Goal: Task Accomplishment & Management: Use online tool/utility

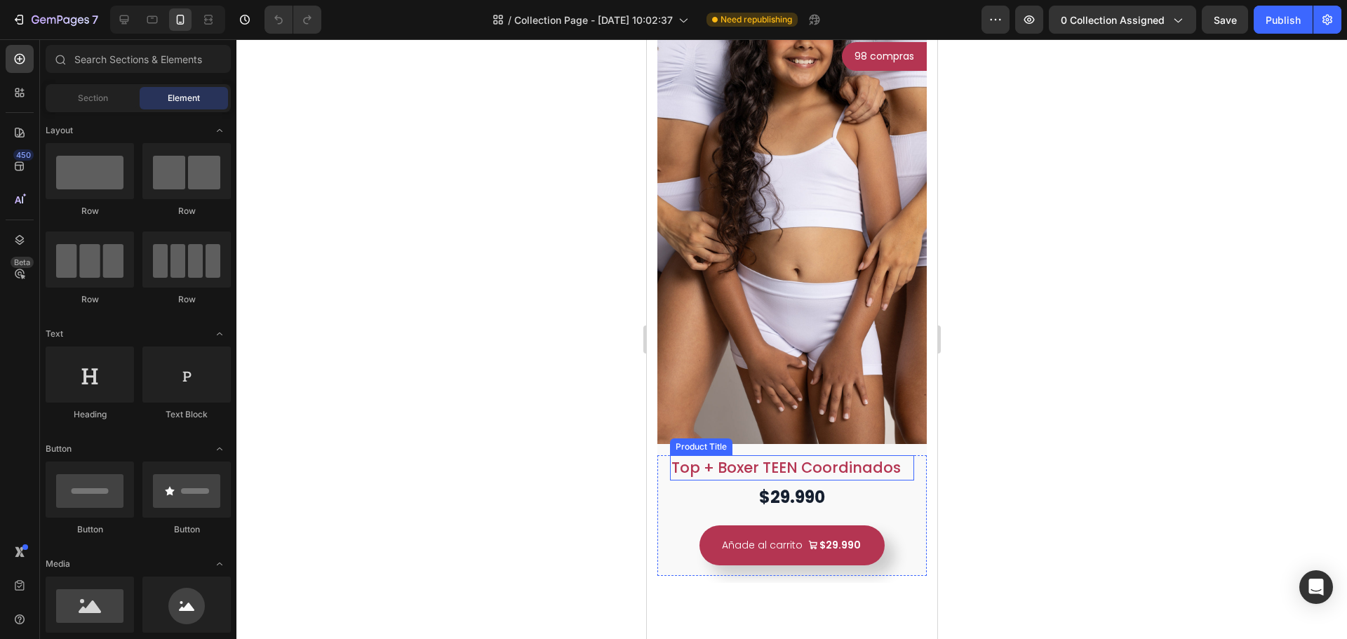
scroll to position [70, 0]
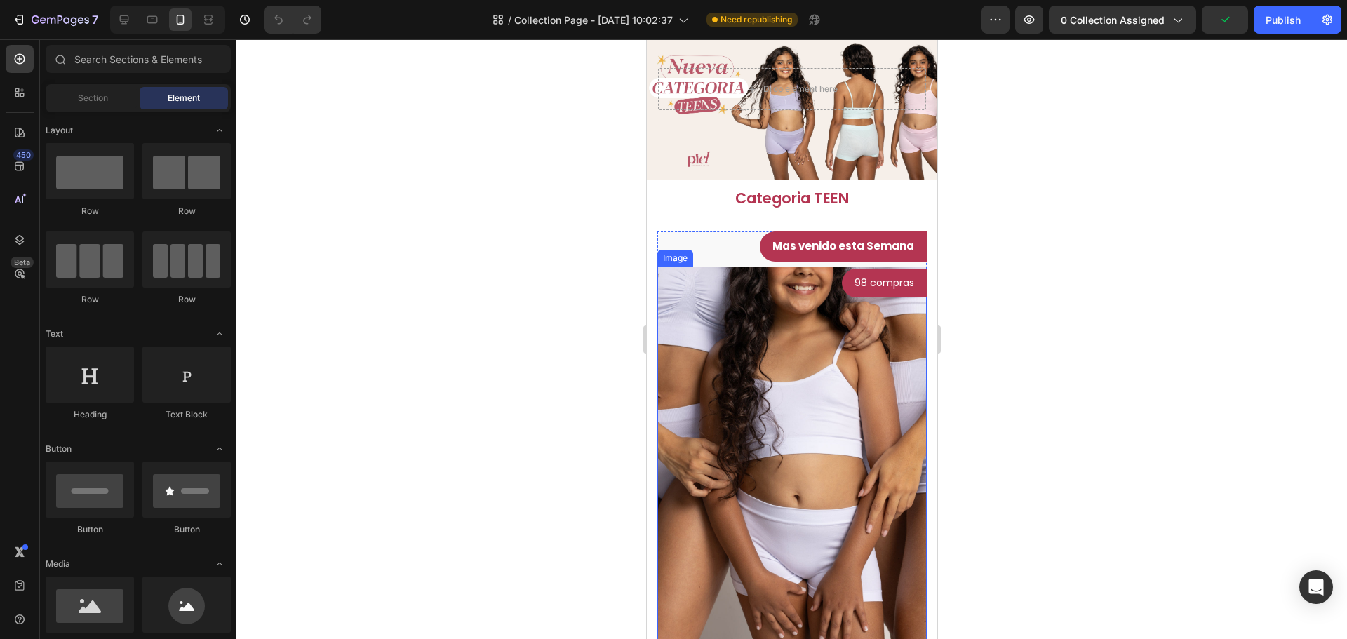
click at [814, 375] on img at bounding box center [791, 469] width 269 height 404
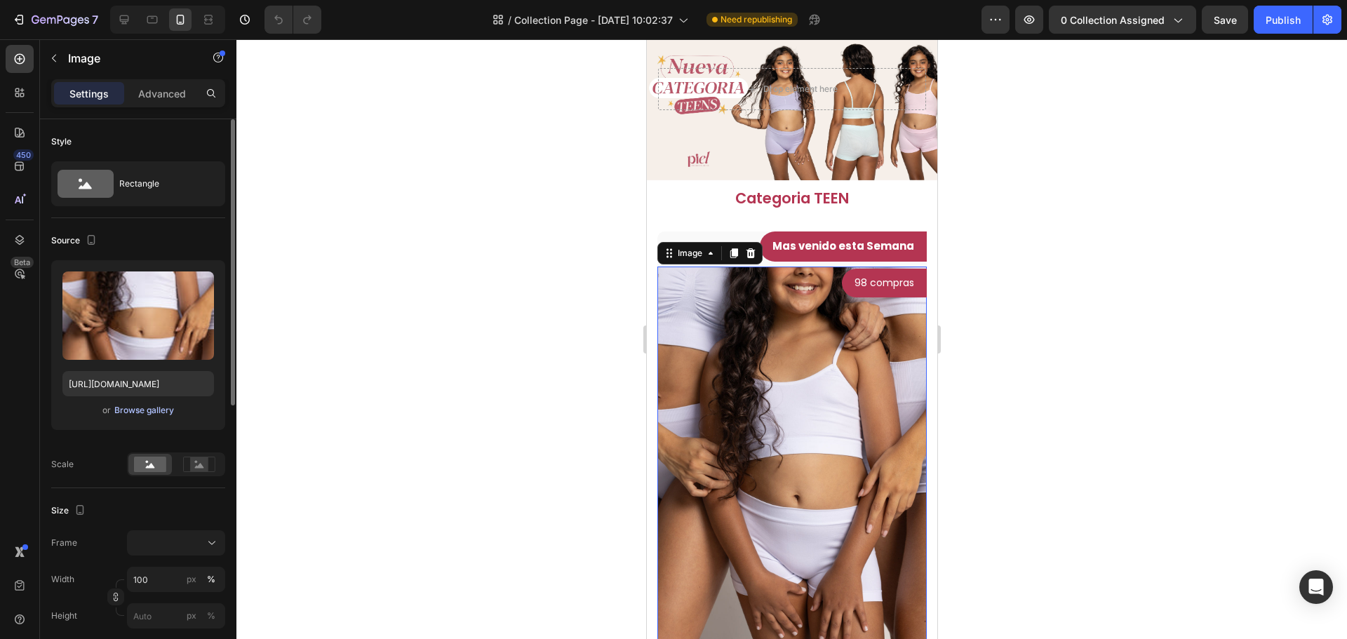
click at [163, 417] on button "Browse gallery" at bounding box center [144, 411] width 61 height 14
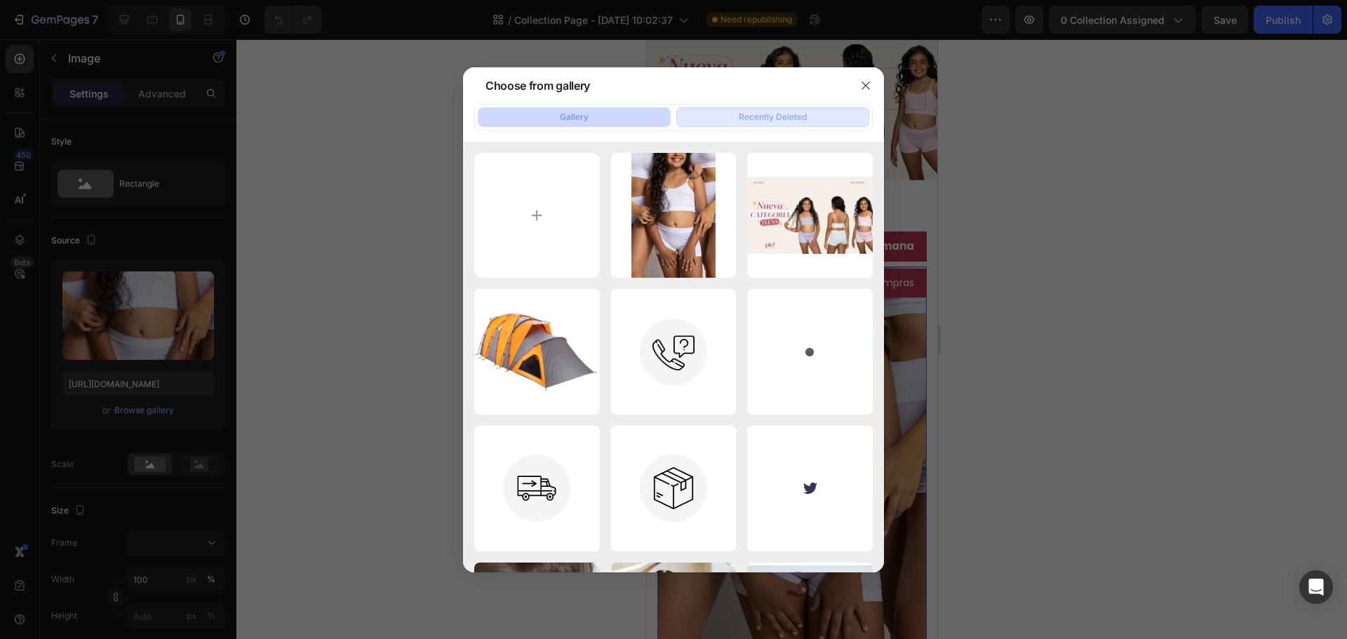
click at [773, 122] on div "Recently Deleted" at bounding box center [773, 117] width 68 height 13
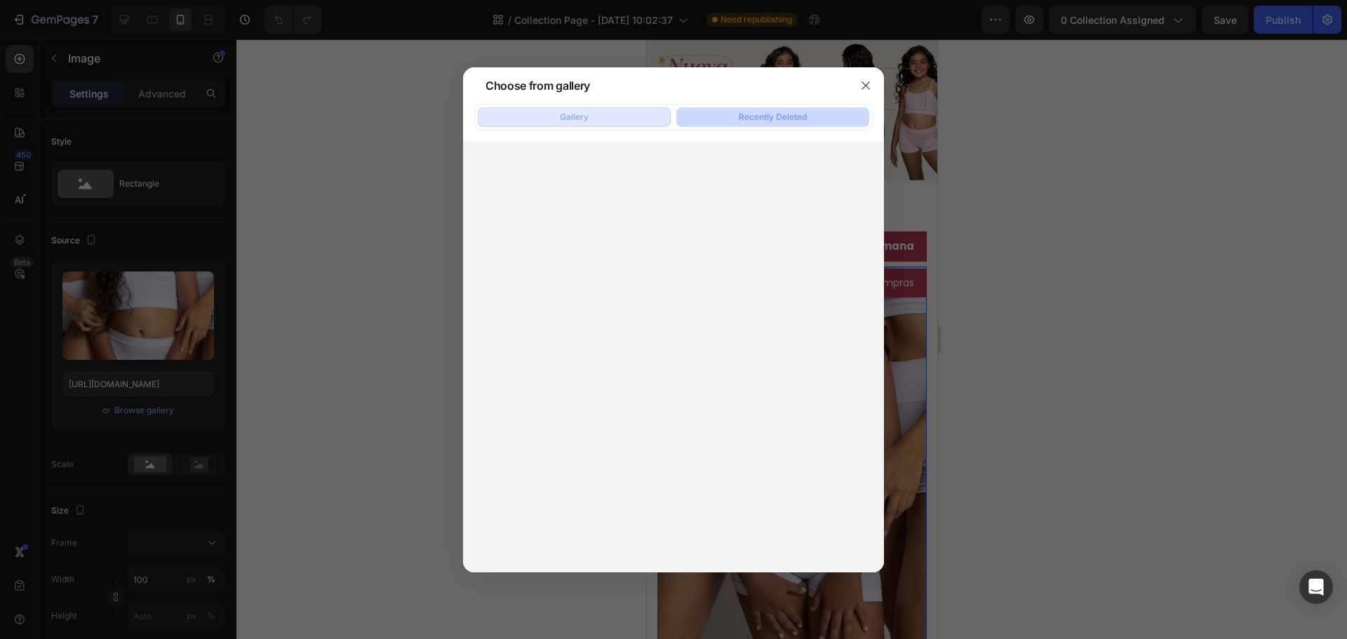
click at [614, 116] on button "Gallery" at bounding box center [574, 117] width 193 height 20
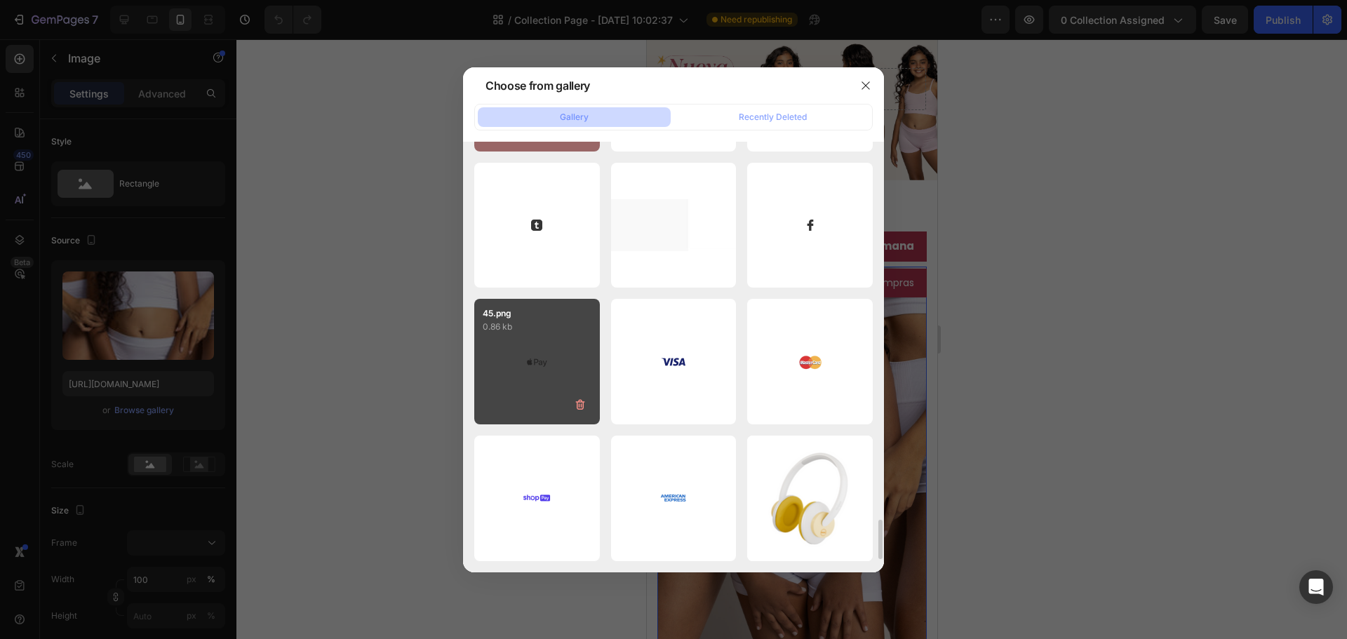
scroll to position [4226, 0]
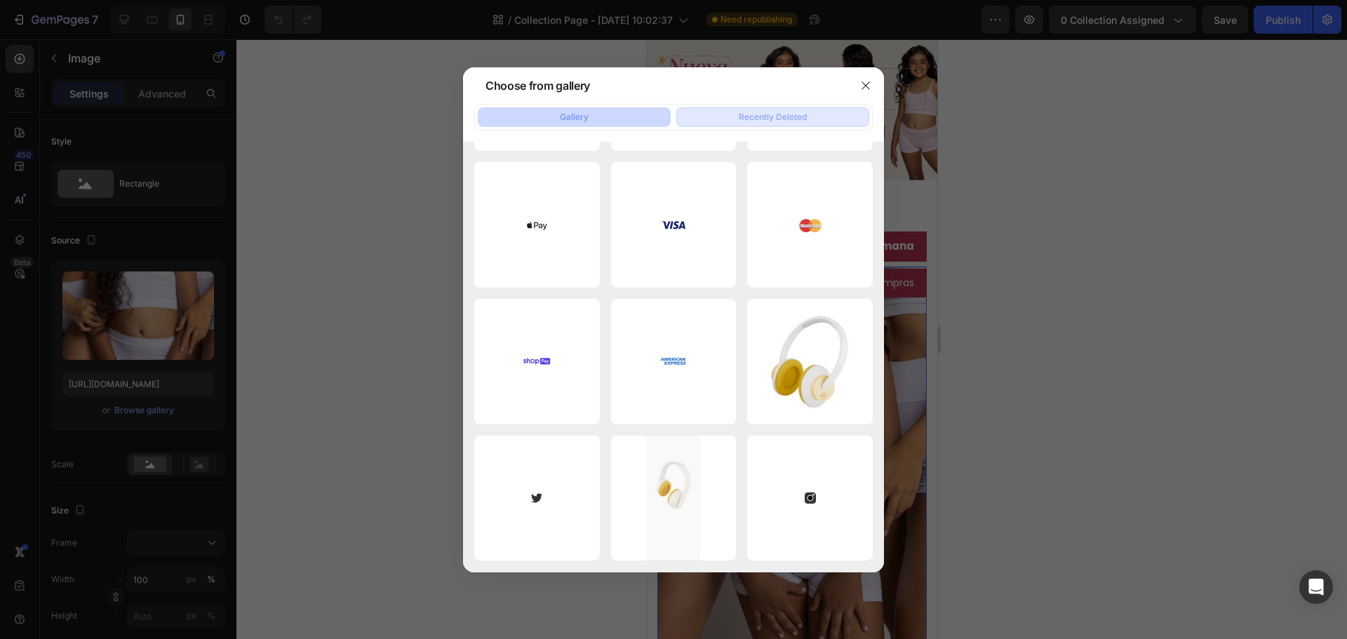
click at [766, 119] on div "Recently Deleted" at bounding box center [773, 117] width 68 height 13
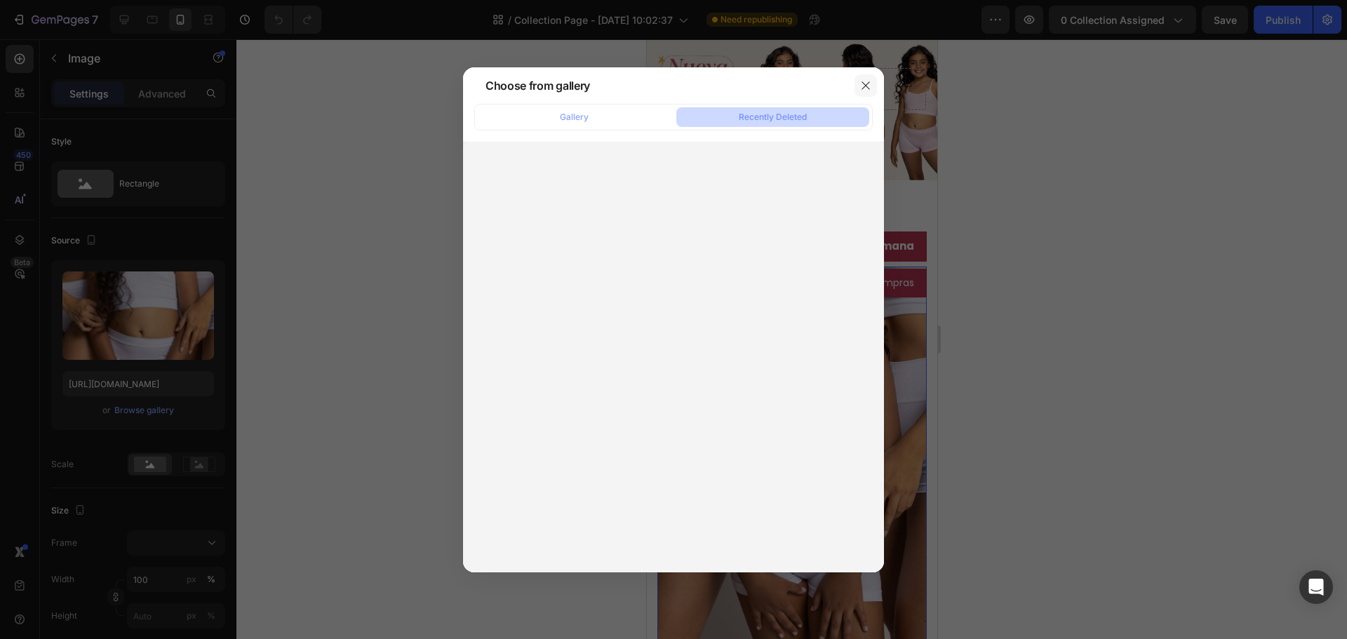
click at [865, 86] on icon "button" at bounding box center [866, 85] width 8 height 8
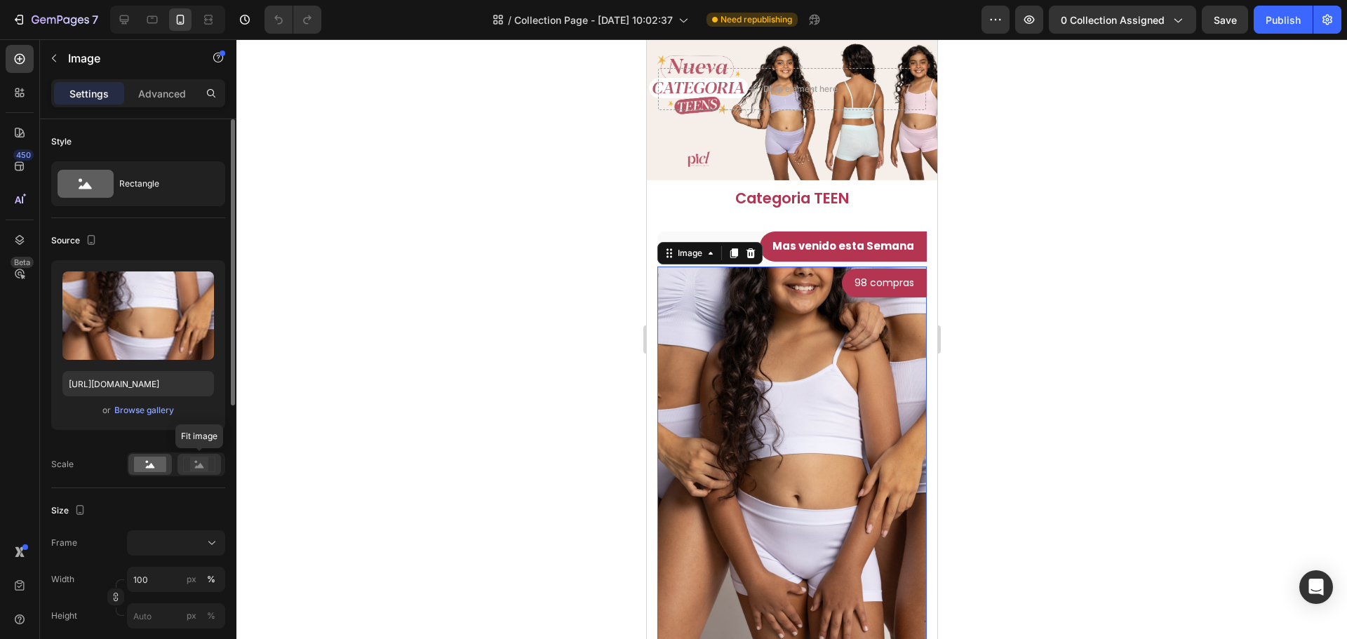
click at [208, 464] on rect at bounding box center [199, 465] width 18 height 14
click at [149, 467] on icon at bounding box center [150, 465] width 9 height 5
click at [142, 413] on div "Browse gallery" at bounding box center [144, 410] width 60 height 13
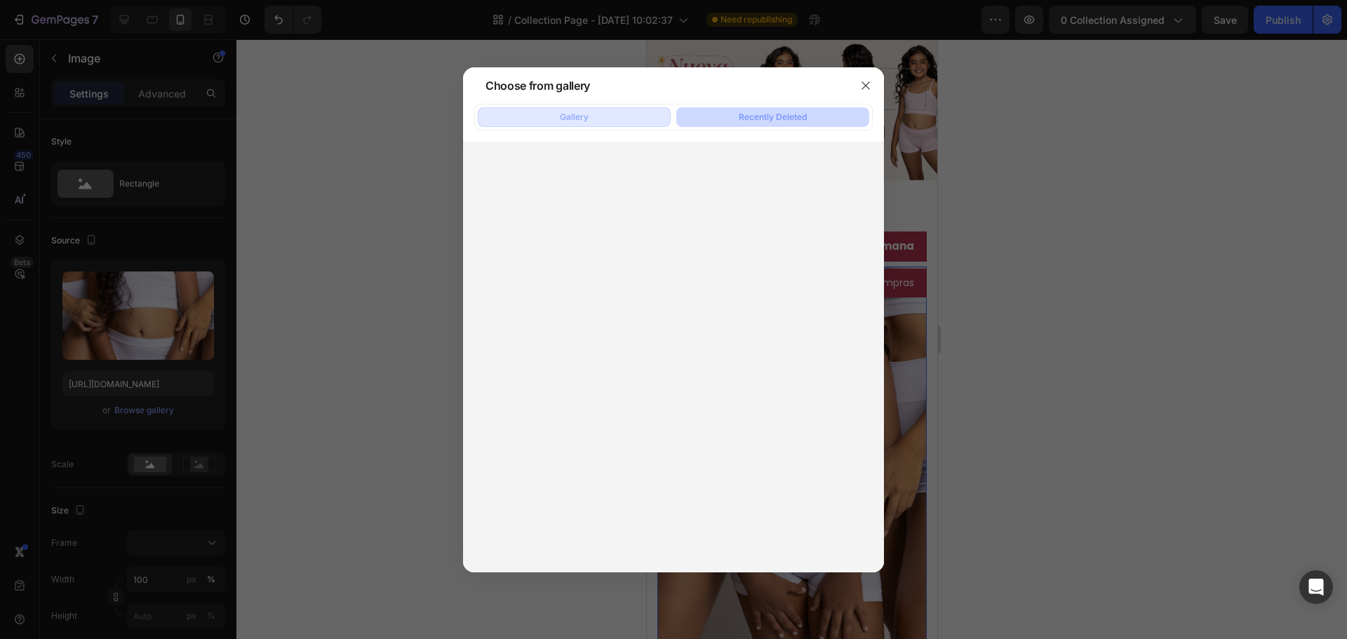
click at [603, 119] on button "Gallery" at bounding box center [574, 117] width 193 height 20
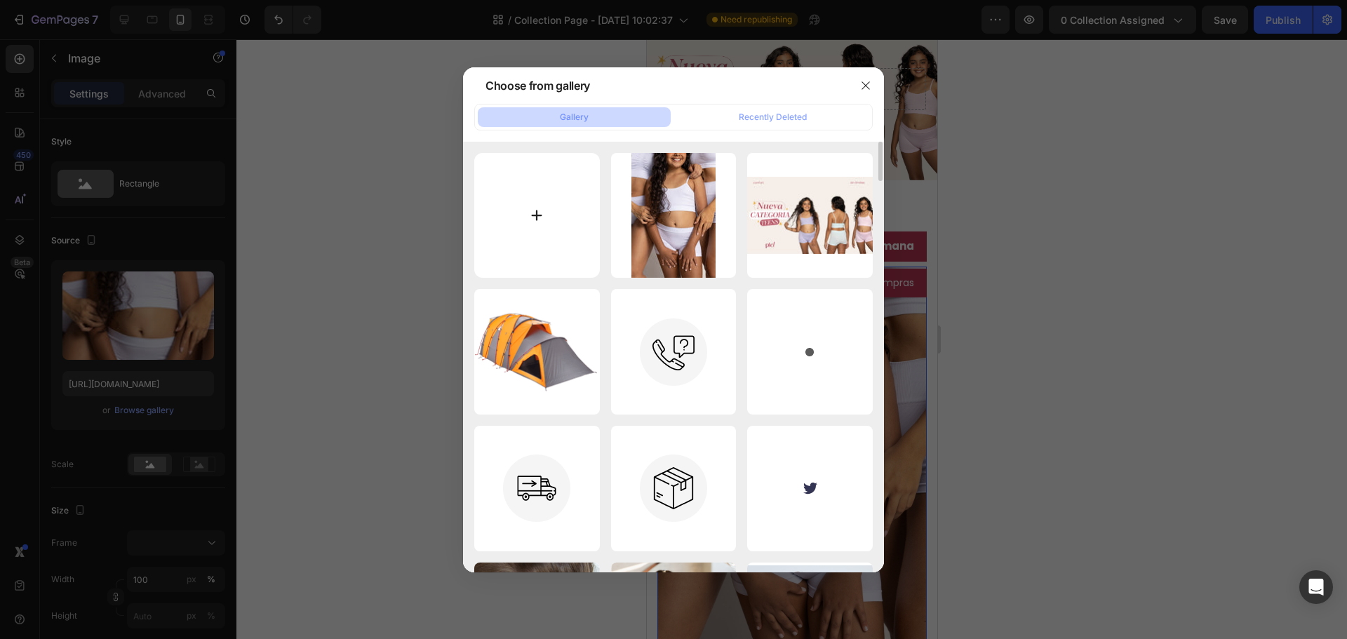
click at [543, 215] on input "file" at bounding box center [537, 216] width 126 height 126
type input "C:\fakepath\IMG-1461.JPG"
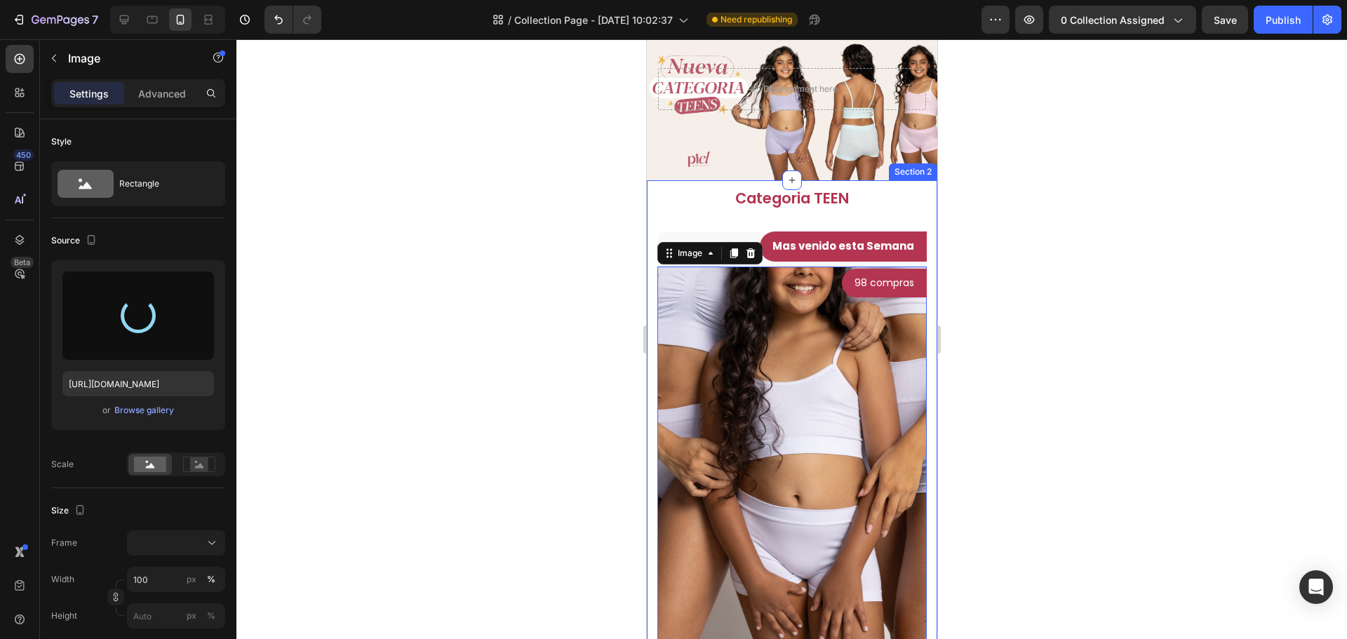
type input "[URL][DOMAIN_NAME]"
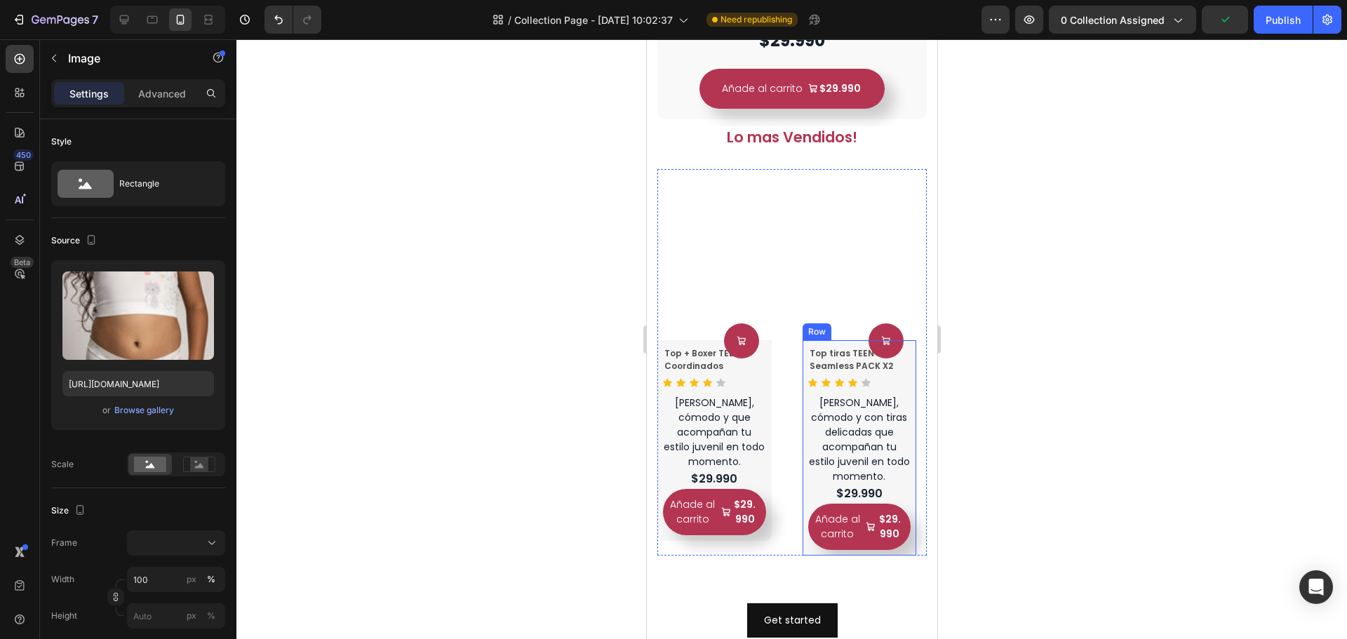
scroll to position [842, 0]
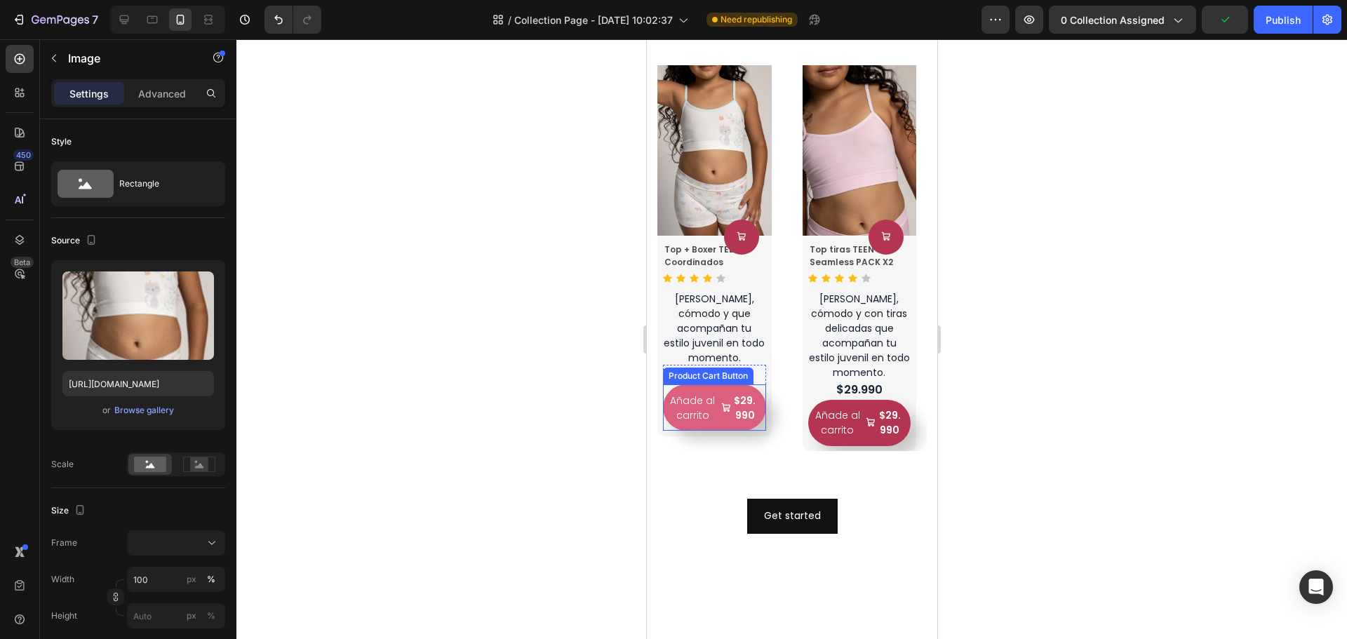
click at [731, 410] on button "Añade al carrito $29.990" at bounding box center [713, 408] width 103 height 46
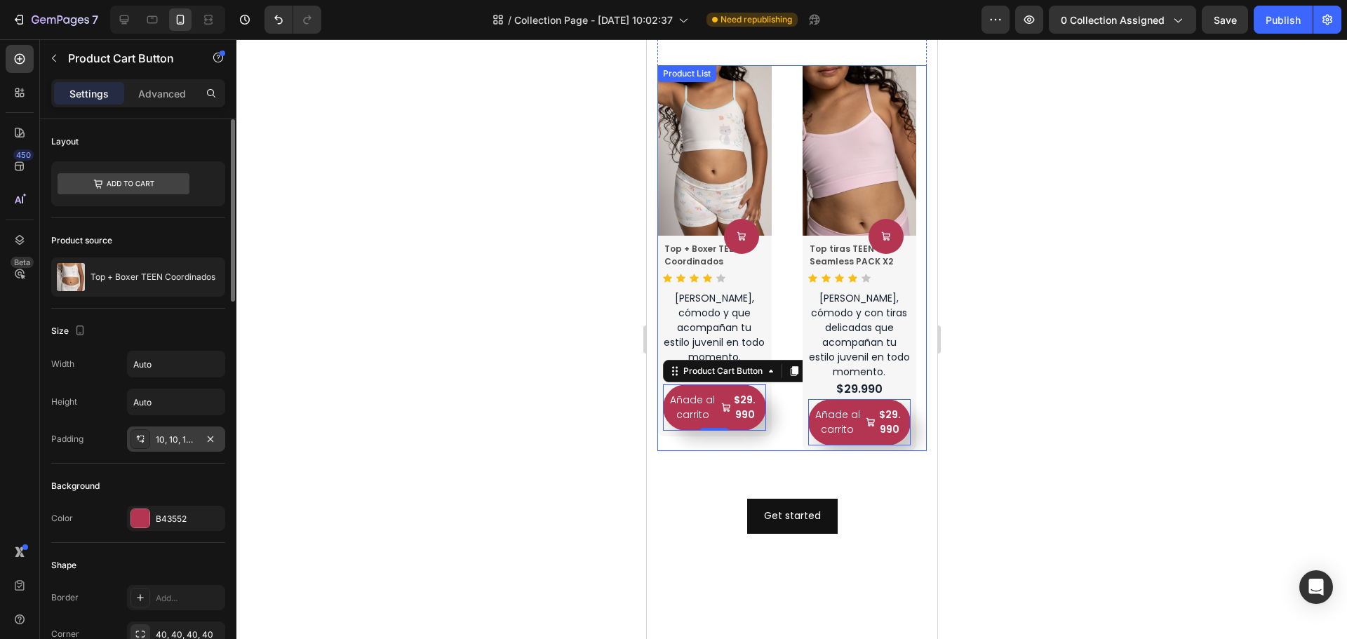
click at [164, 441] on div "10, 10, 10, 10" at bounding box center [176, 440] width 41 height 13
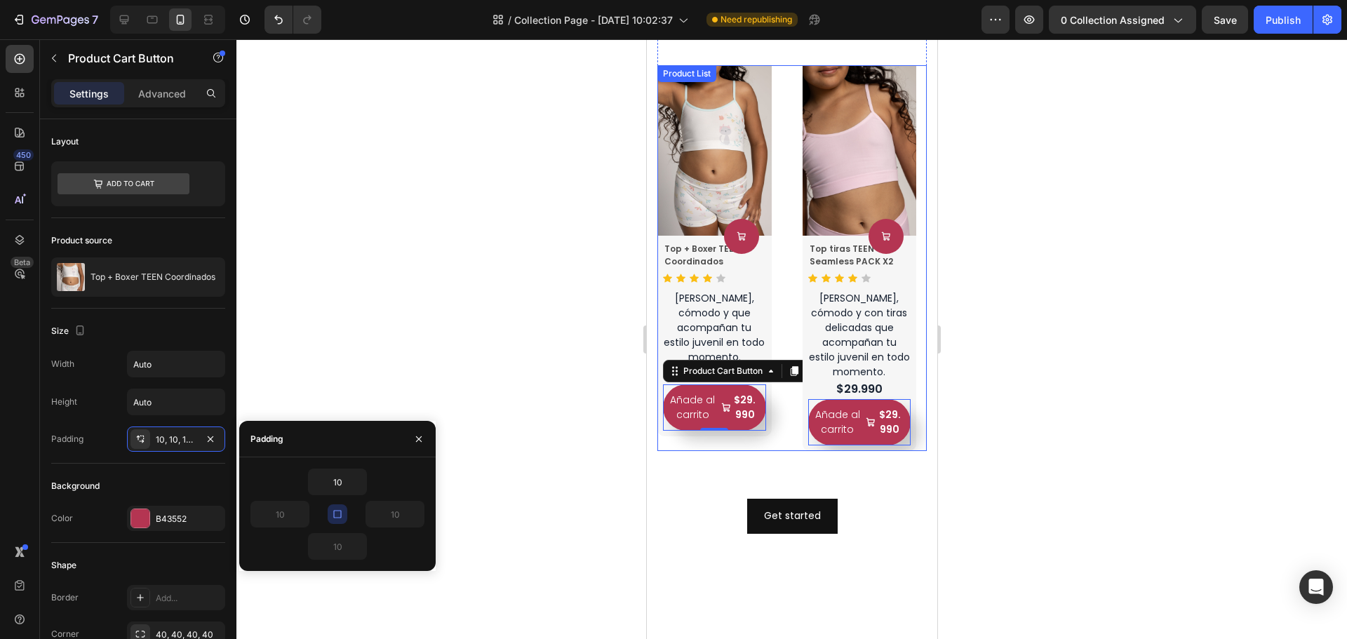
click at [333, 514] on icon "button" at bounding box center [337, 514] width 11 height 11
click at [340, 511] on icon "button" at bounding box center [337, 514] width 8 height 8
click at [346, 472] on input "10" at bounding box center [338, 482] width 58 height 25
type input "5"
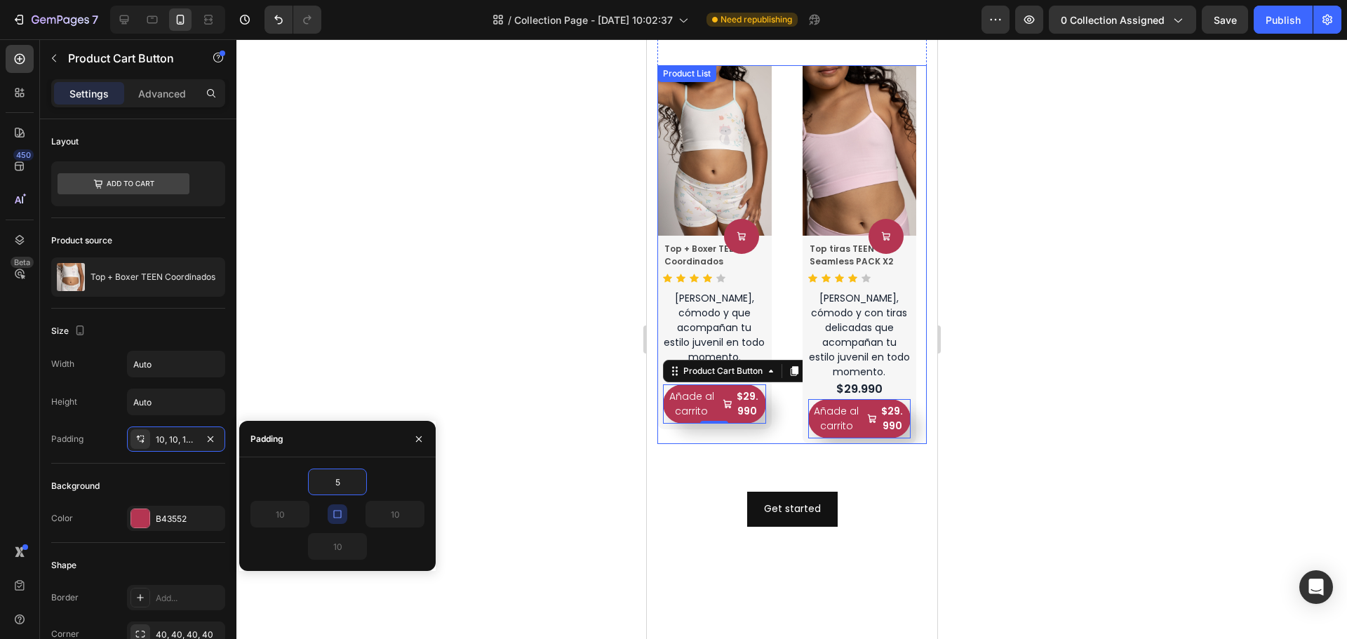
type input "5"
click at [375, 490] on div "5" at bounding box center [338, 482] width 174 height 27
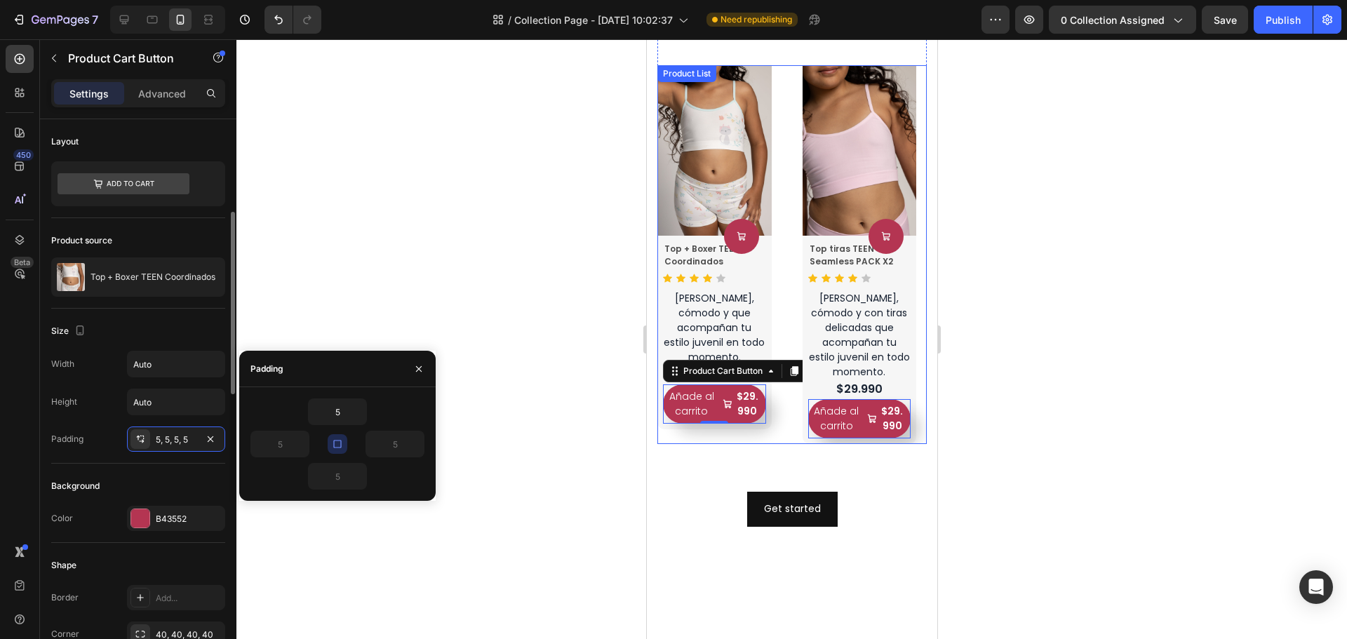
scroll to position [70, 0]
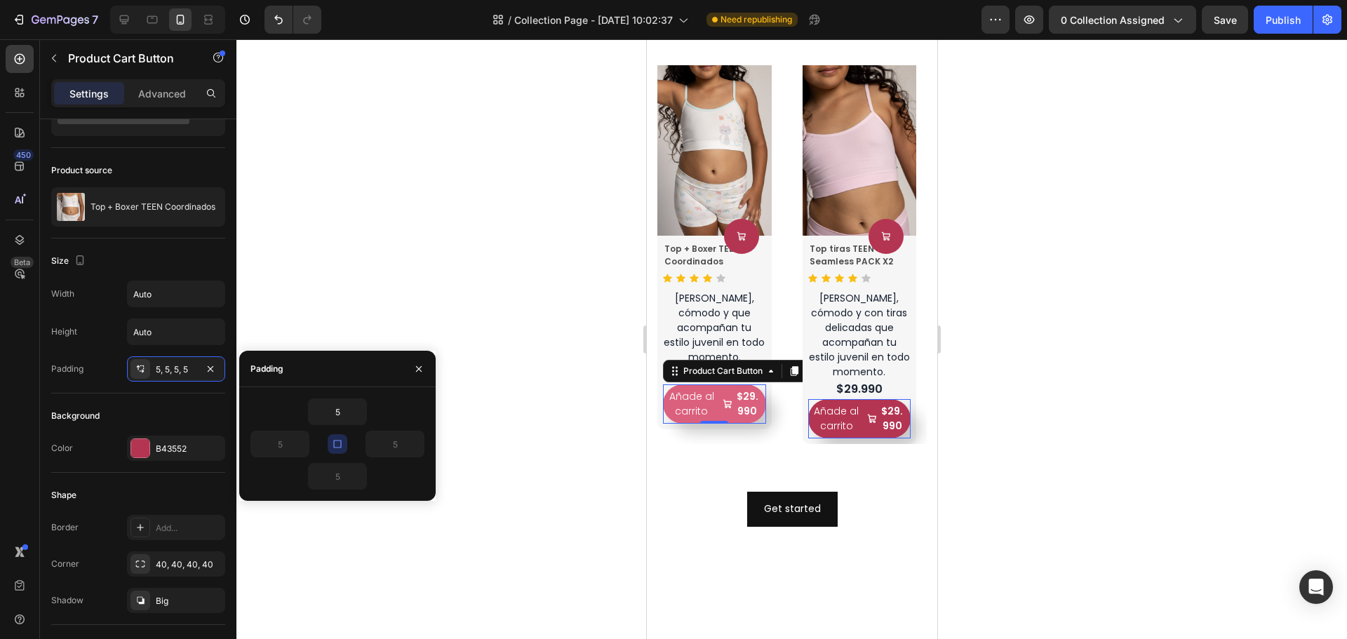
click at [754, 401] on div "$29.990" at bounding box center [747, 404] width 30 height 32
click at [755, 397] on div "$29.990" at bounding box center [747, 404] width 30 height 32
click at [747, 393] on div "$29.990" at bounding box center [747, 404] width 30 height 32
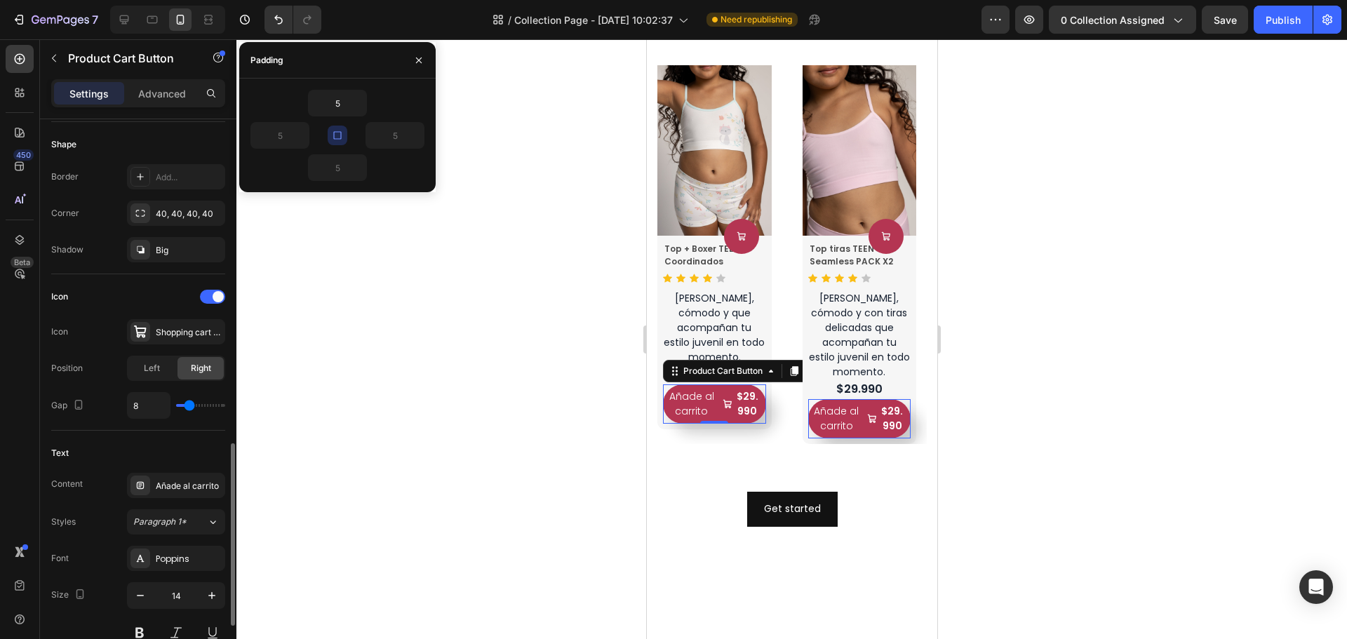
scroll to position [561, 0]
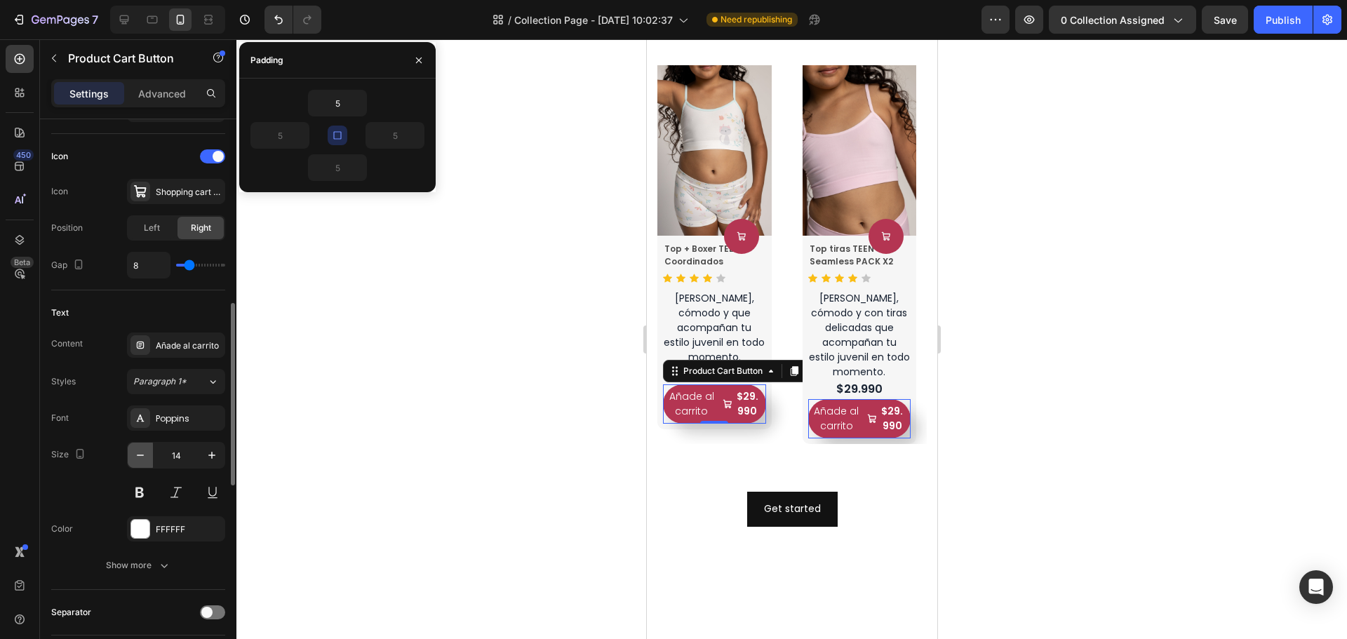
click at [146, 458] on icon "button" at bounding box center [140, 455] width 14 height 14
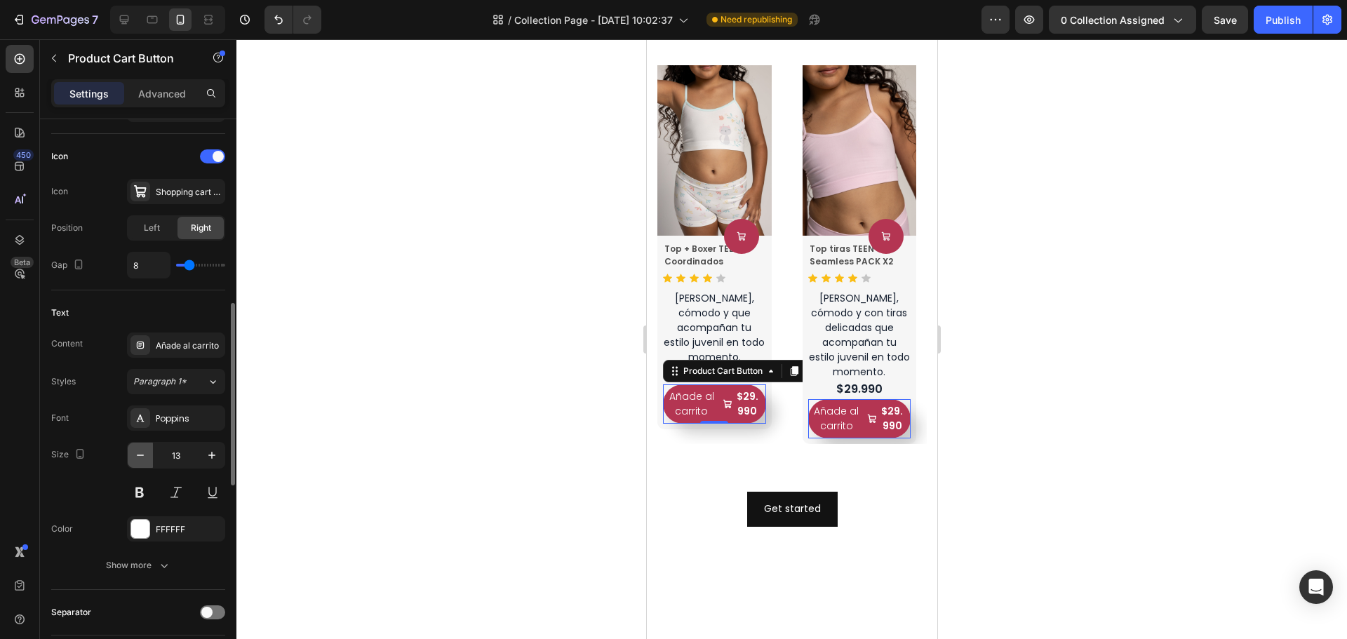
click at [146, 458] on icon "button" at bounding box center [140, 455] width 14 height 14
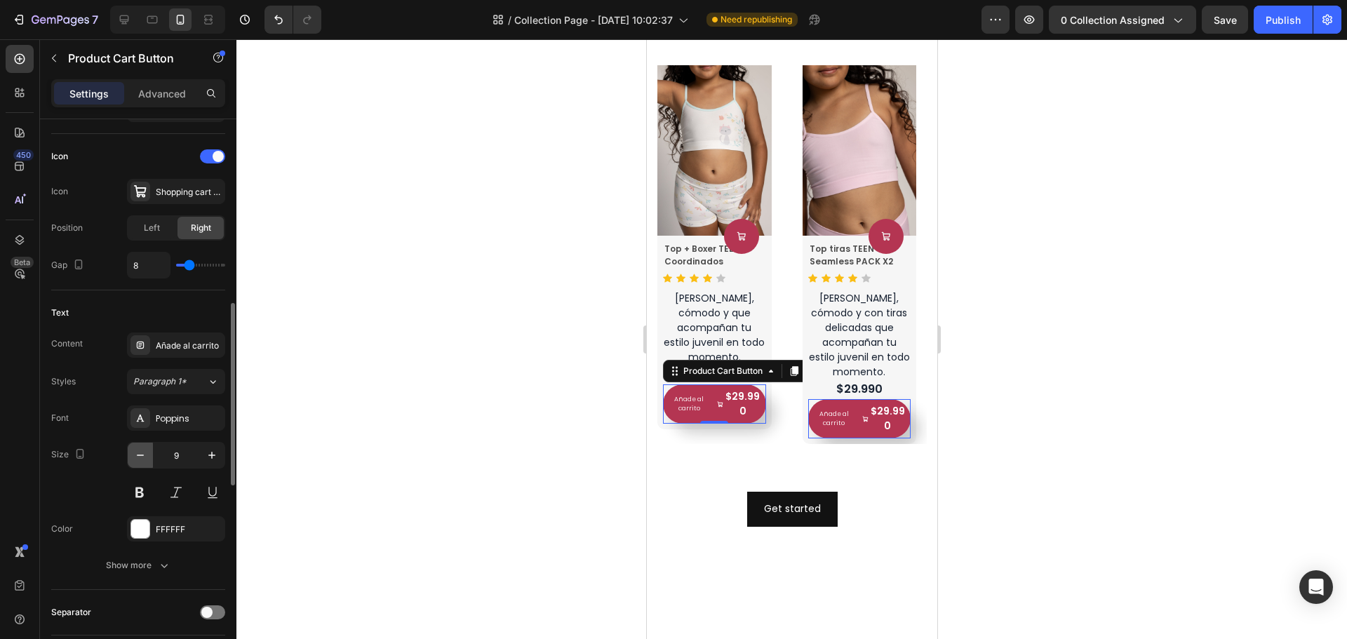
click at [146, 458] on icon "button" at bounding box center [140, 455] width 14 height 14
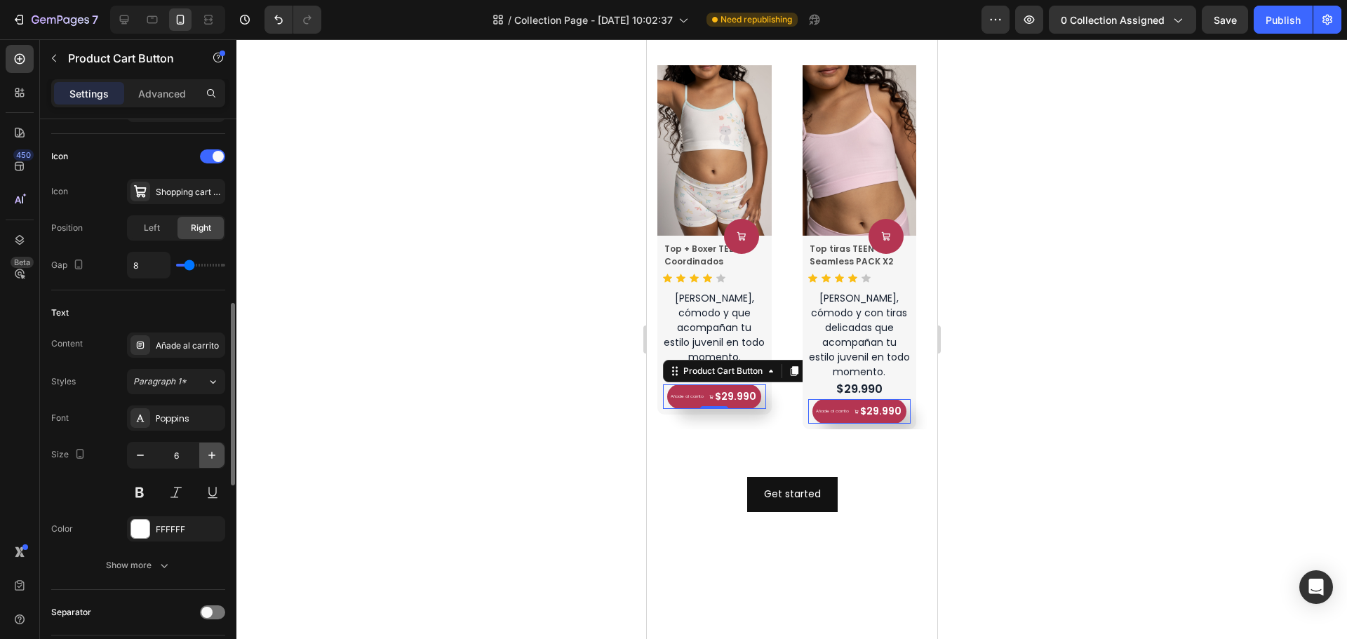
click at [211, 451] on icon "button" at bounding box center [212, 455] width 14 height 14
click at [682, 394] on p "Añade al carrito" at bounding box center [686, 398] width 35 height 8
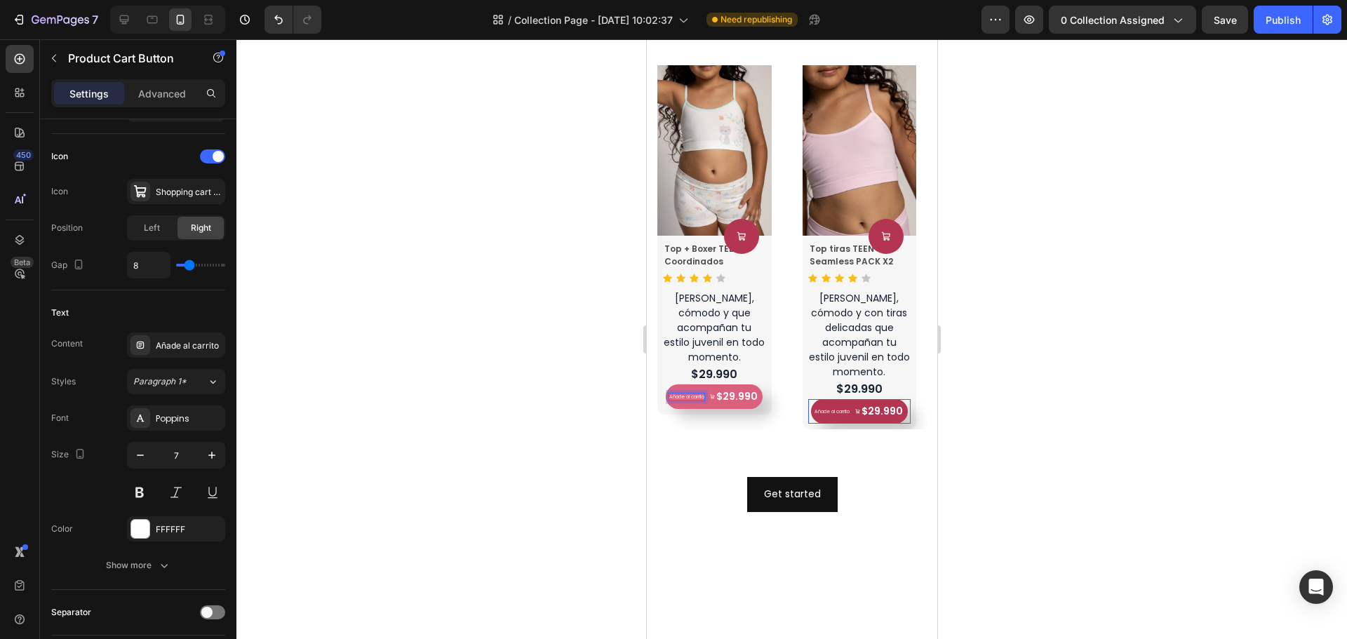
click at [682, 394] on p "Añade al carrito" at bounding box center [686, 398] width 35 height 8
click at [203, 456] on button "button" at bounding box center [211, 455] width 25 height 25
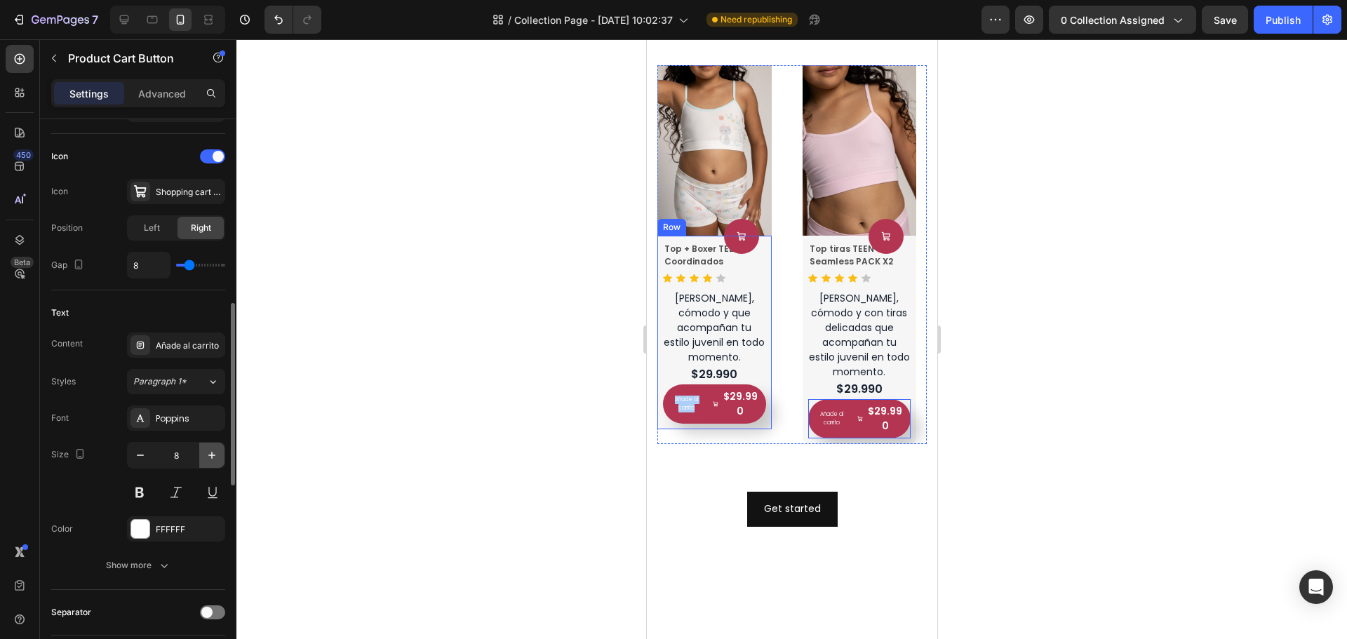
click at [203, 456] on button "button" at bounding box center [211, 455] width 25 height 25
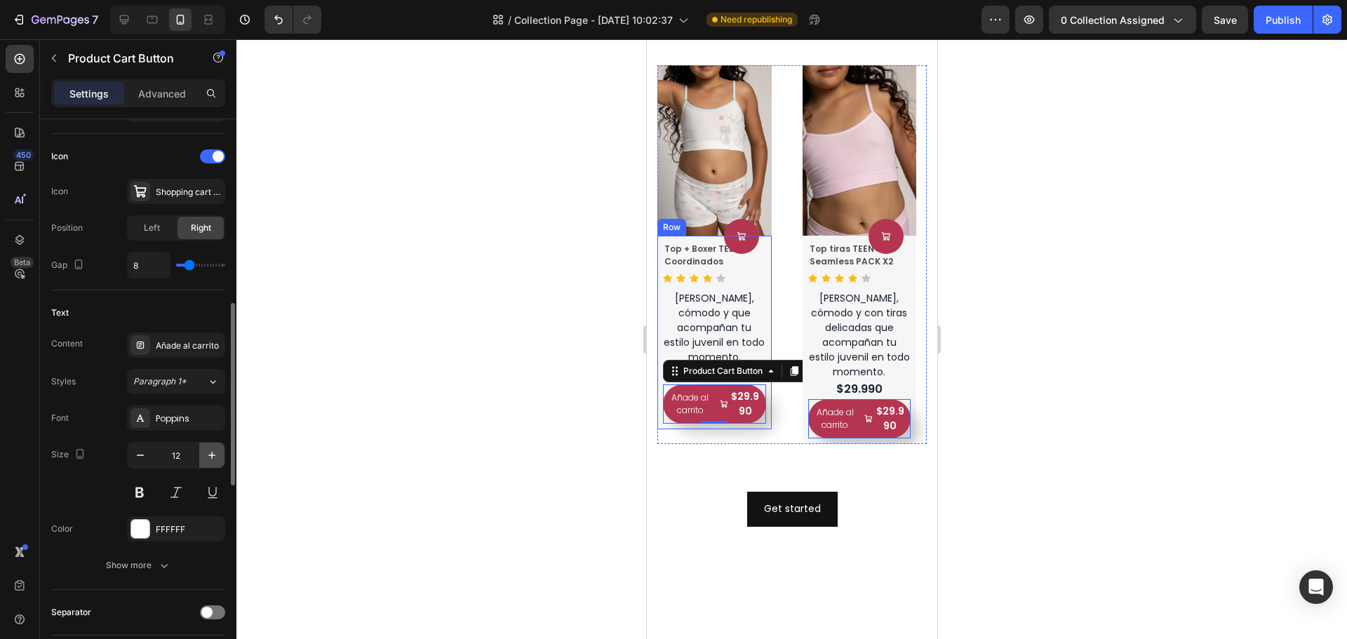
click at [203, 456] on button "button" at bounding box center [211, 455] width 25 height 25
click at [141, 458] on icon "button" at bounding box center [140, 455] width 14 height 14
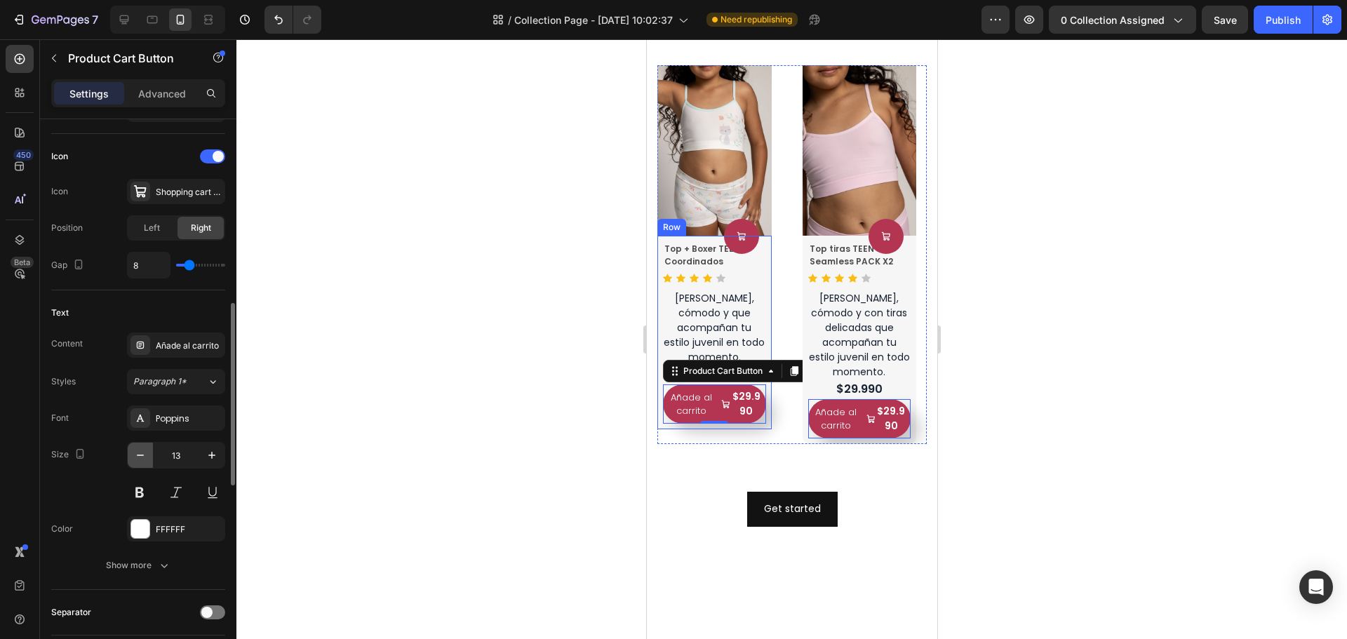
type input "12"
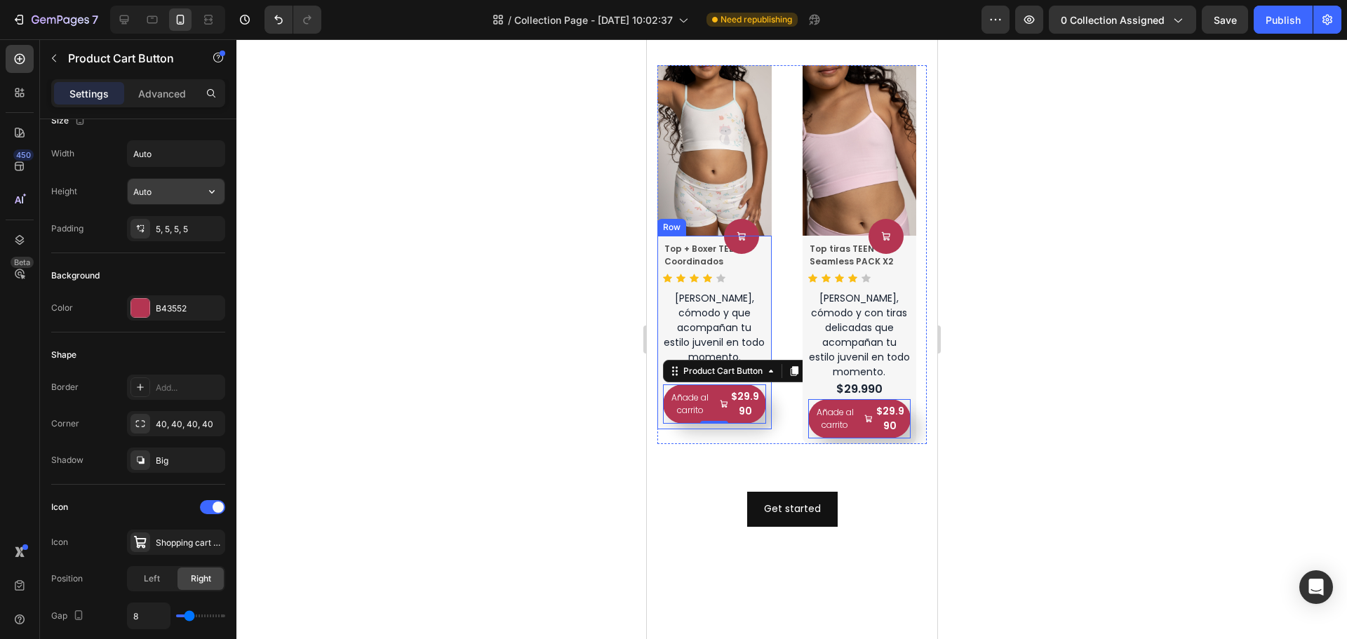
scroll to position [0, 0]
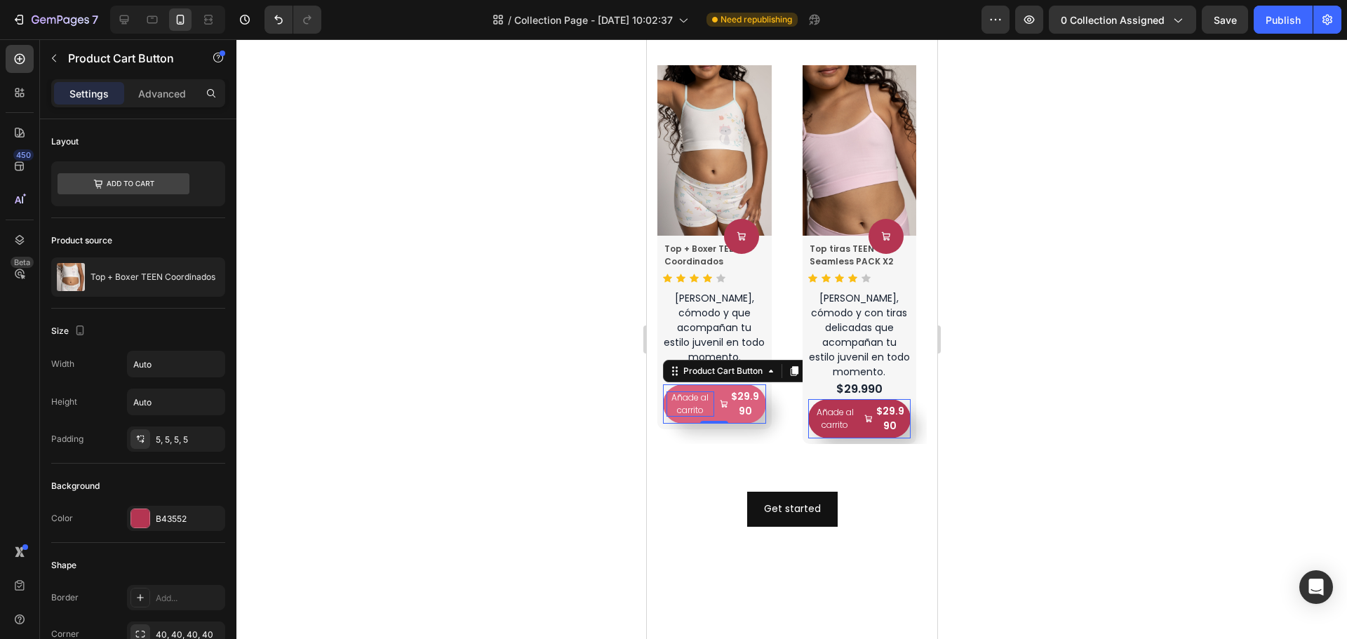
click at [706, 394] on p "Añade al carrito" at bounding box center [690, 404] width 48 height 25
drag, startPoint x: 708, startPoint y: 397, endPoint x: 700, endPoint y: 383, distance: 16.4
click at [700, 392] on p "Añade al carrito" at bounding box center [690, 404] width 48 height 25
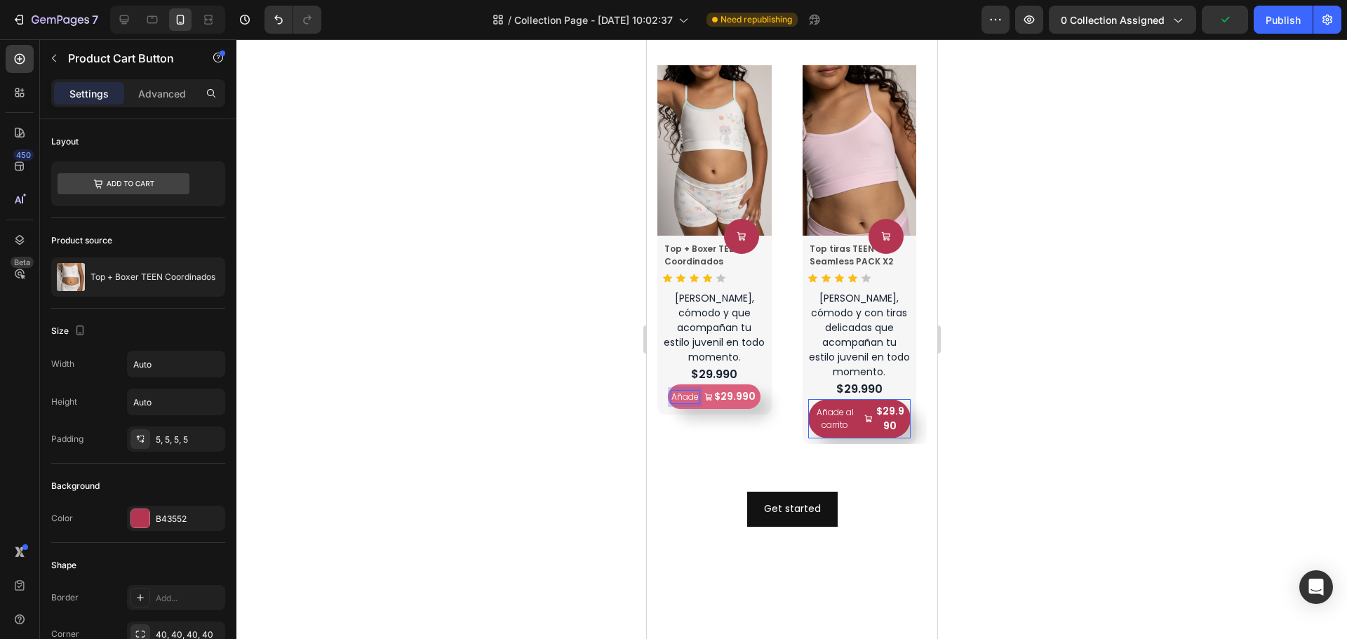
scroll to position [841, 0]
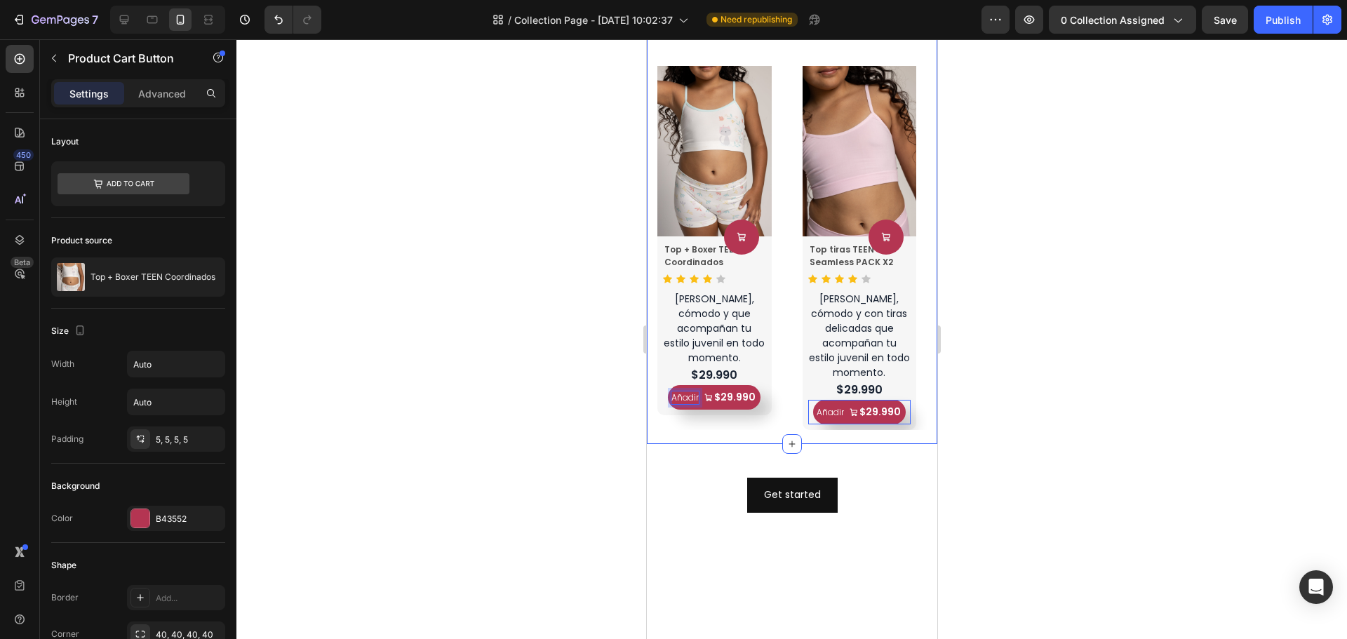
click at [846, 422] on div "Lo mas Vendidos! Heading Product Images Product Cart Button Top + Boxer TEEN Co…" at bounding box center [791, 233] width 291 height 422
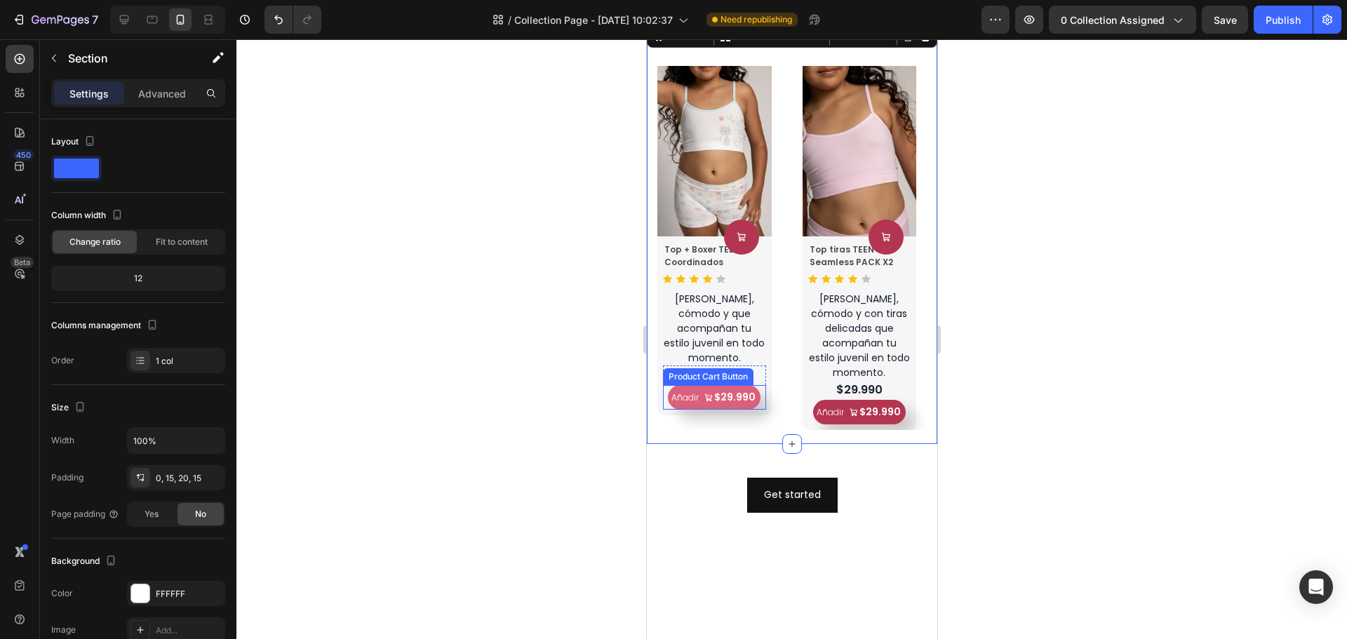
click at [752, 389] on div "$29.990" at bounding box center [734, 398] width 44 height 18
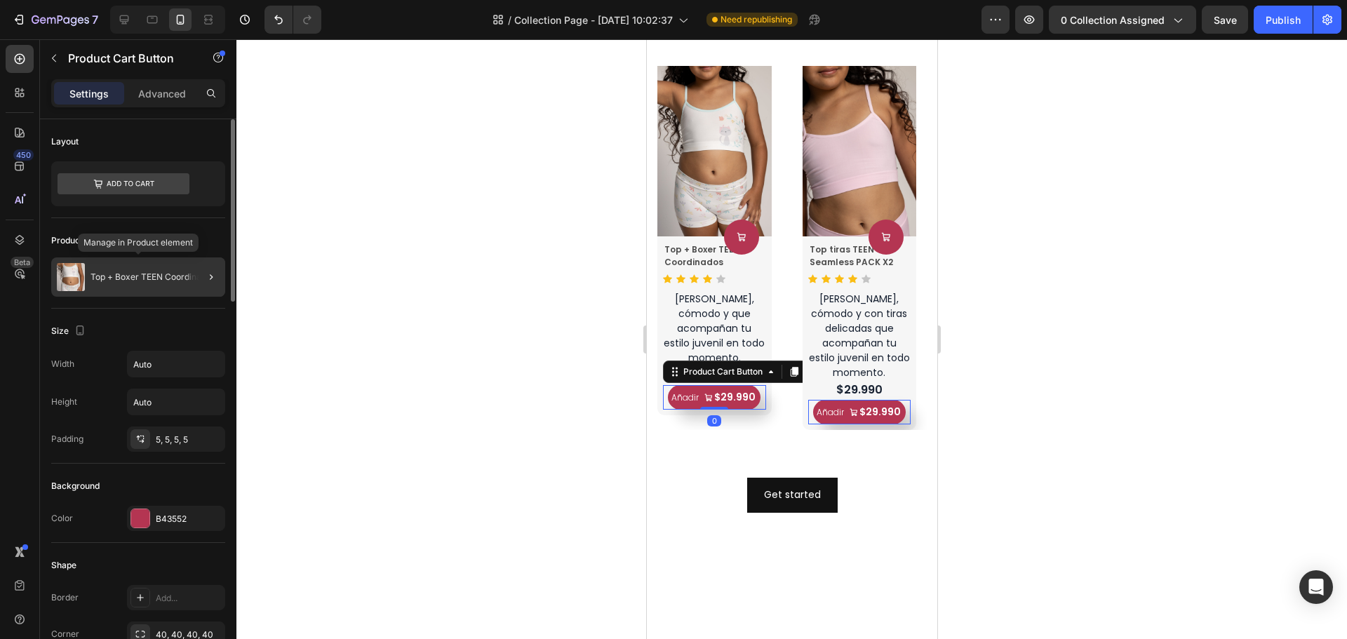
click at [150, 287] on div "Top + Boxer TEEN Coordinados" at bounding box center [138, 277] width 174 height 39
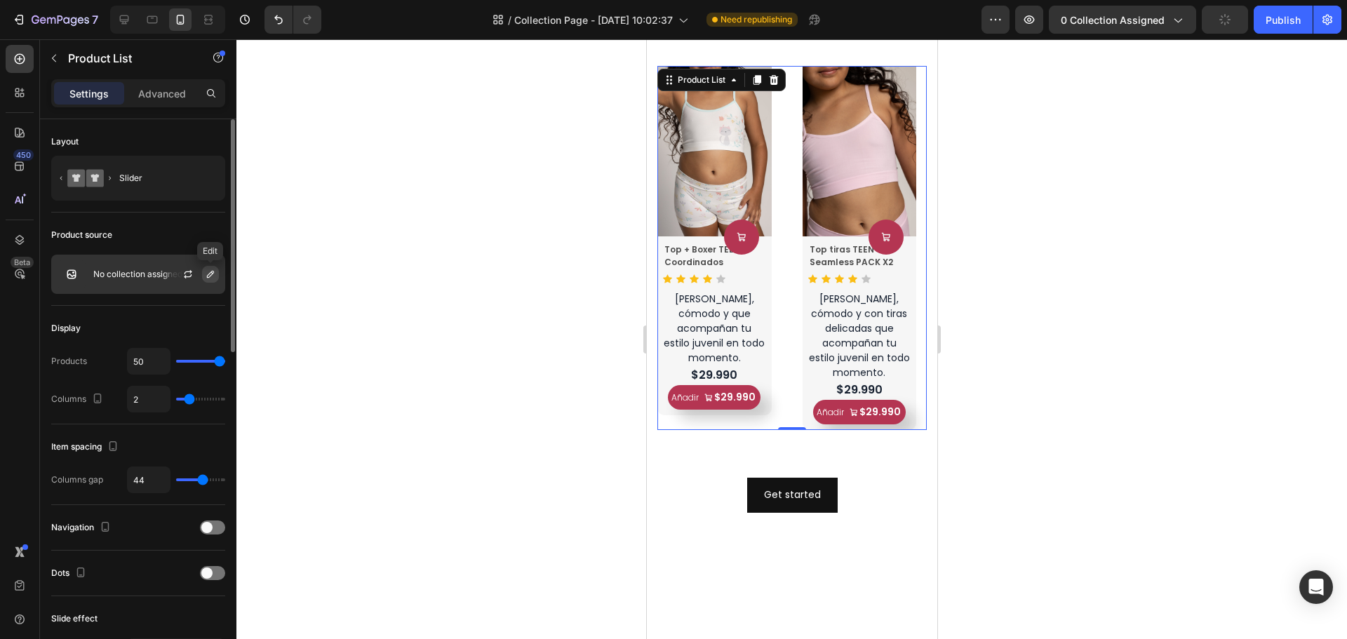
click at [207, 276] on icon "button" at bounding box center [210, 274] width 11 height 11
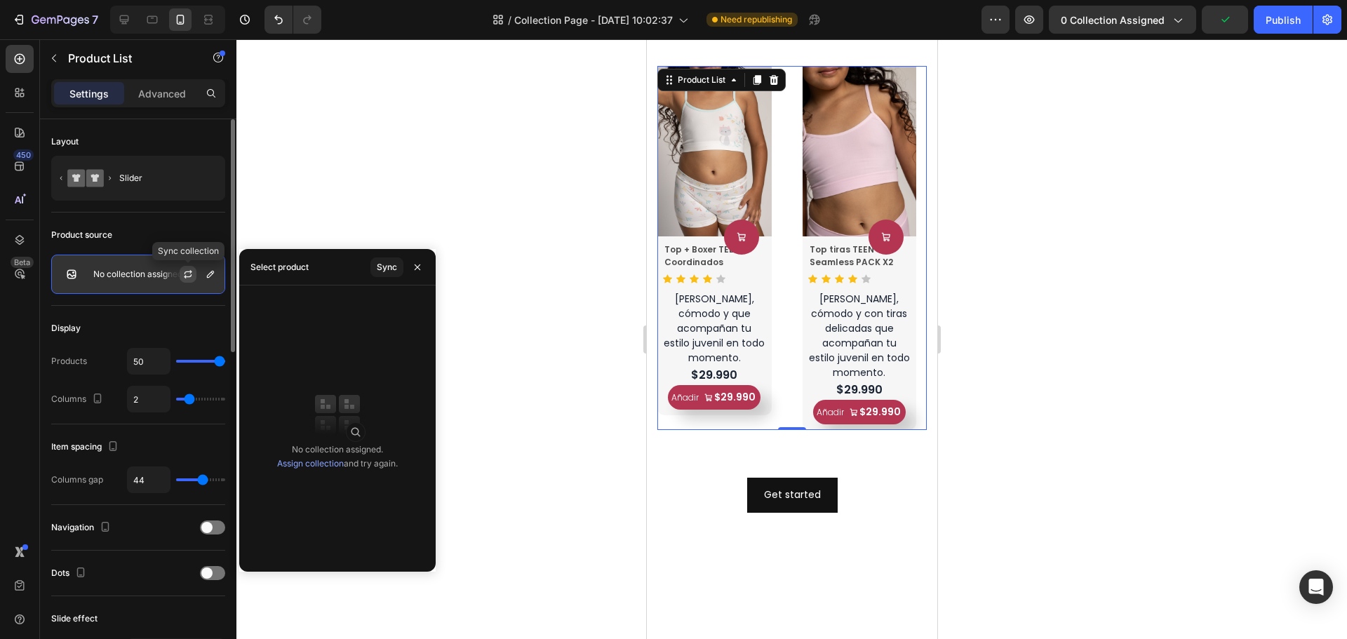
click at [192, 275] on icon "button" at bounding box center [187, 274] width 11 height 11
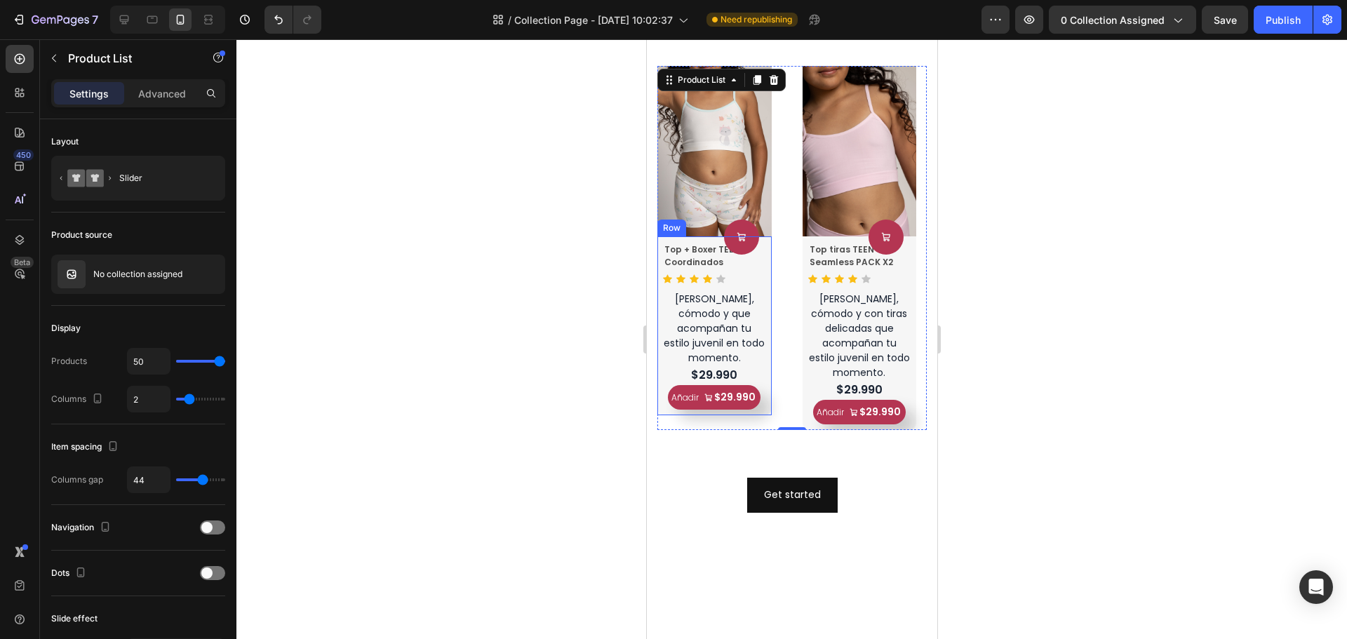
click at [768, 279] on div "Product Cart Button Top + Boxer TEEN Coordinados Product Title Icon Icon Icon I…" at bounding box center [714, 326] width 114 height 179
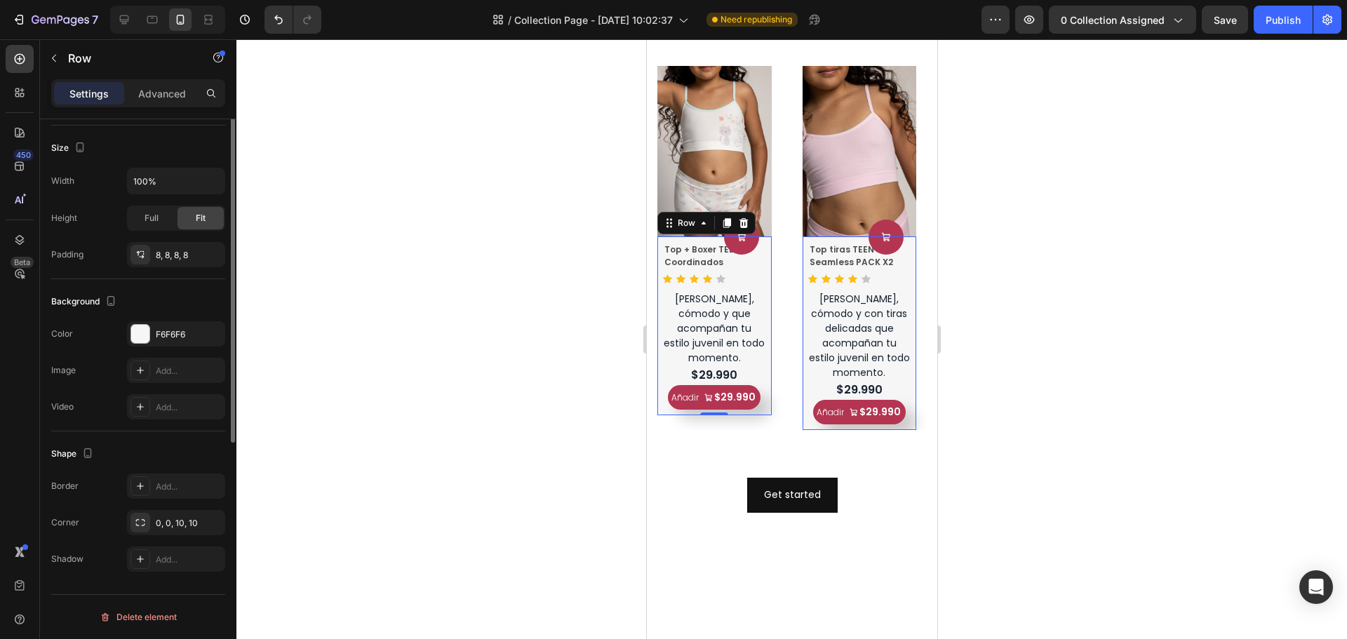
scroll to position [0, 0]
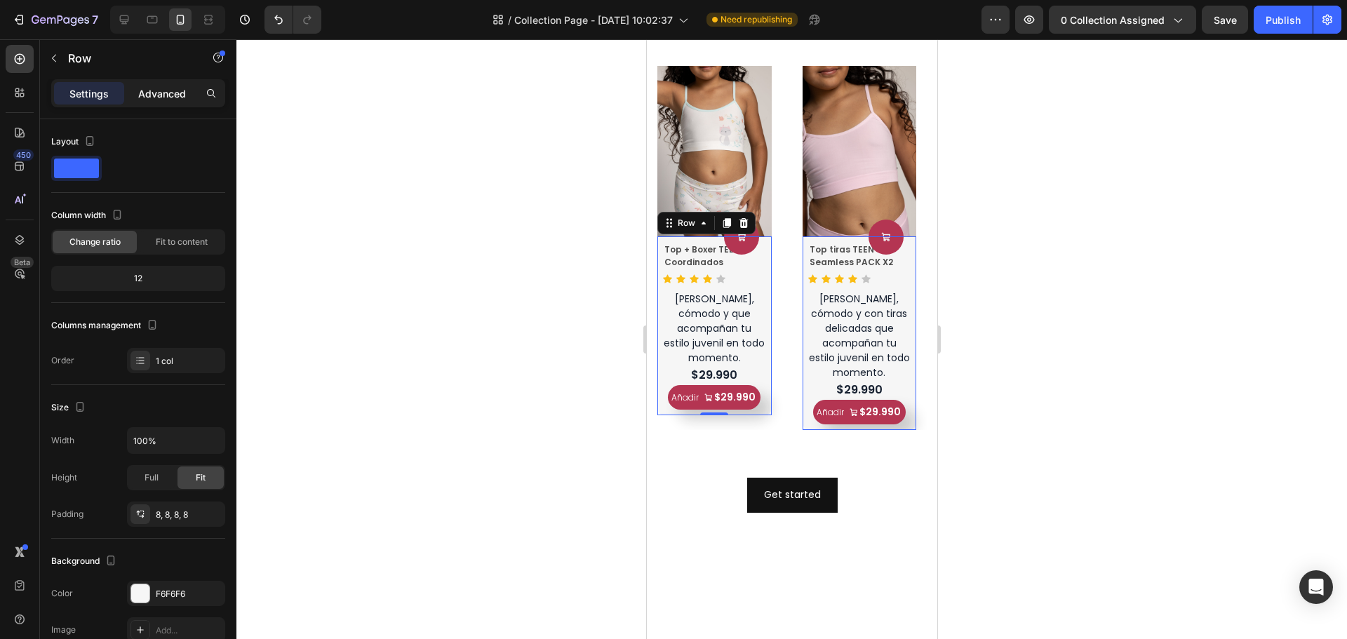
click at [161, 97] on p "Advanced" at bounding box center [162, 93] width 48 height 15
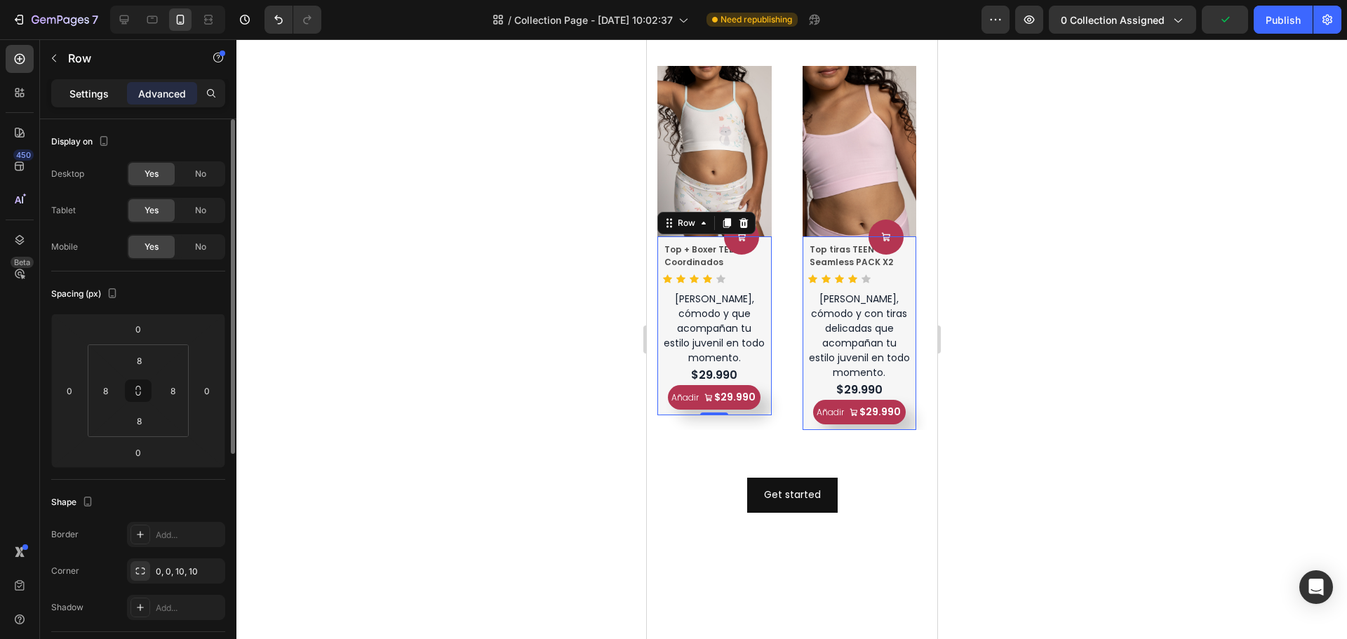
click at [86, 90] on p "Settings" at bounding box center [88, 93] width 39 height 15
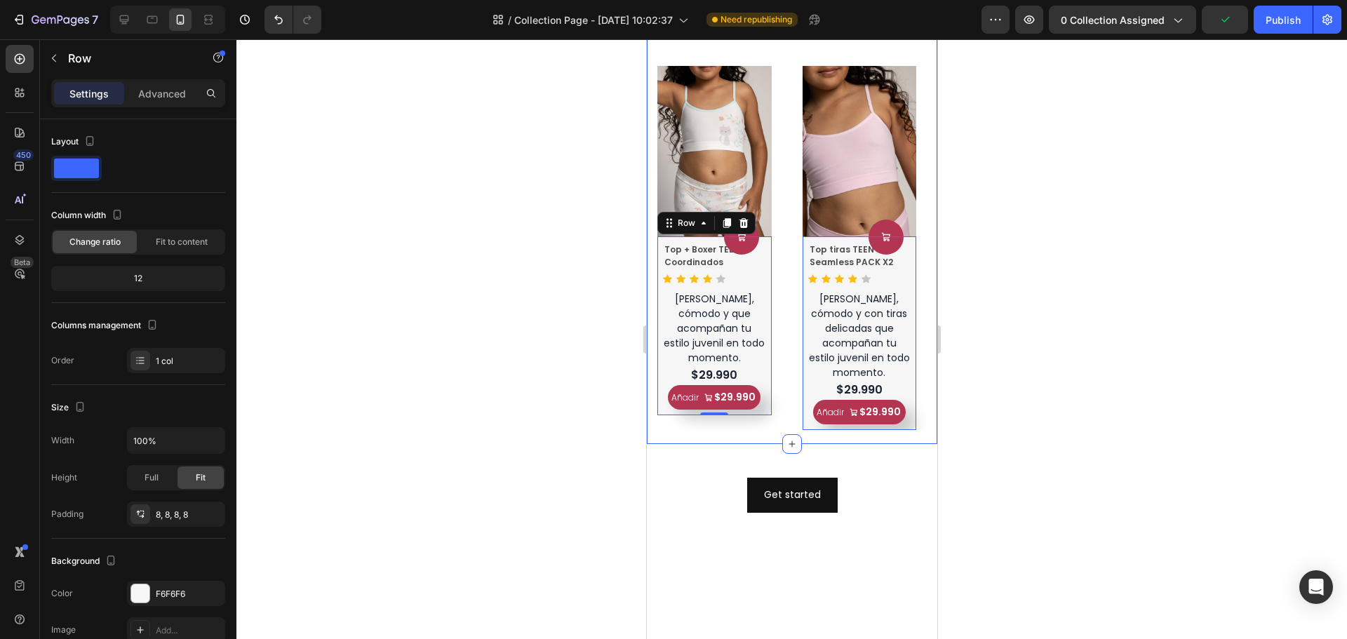
click at [745, 421] on div "Lo mas Vendidos! Heading Product Images Product Cart Button Top + Boxer TEEN Co…" at bounding box center [791, 233] width 291 height 422
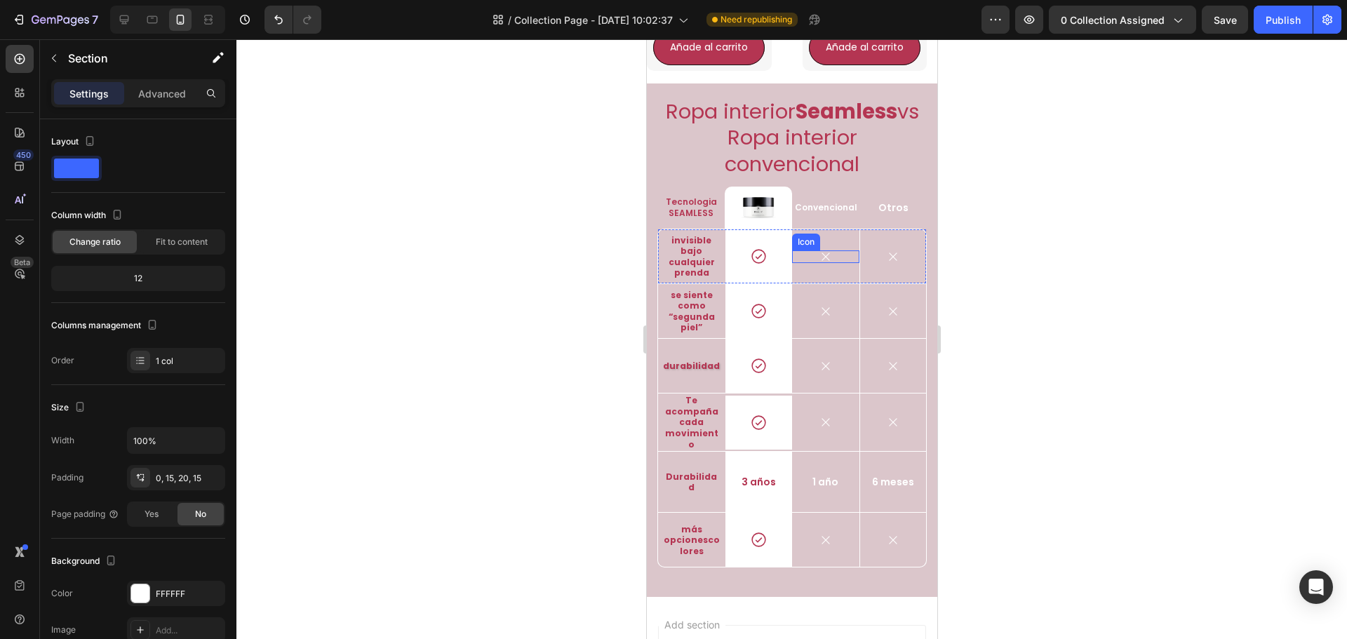
scroll to position [1333, 0]
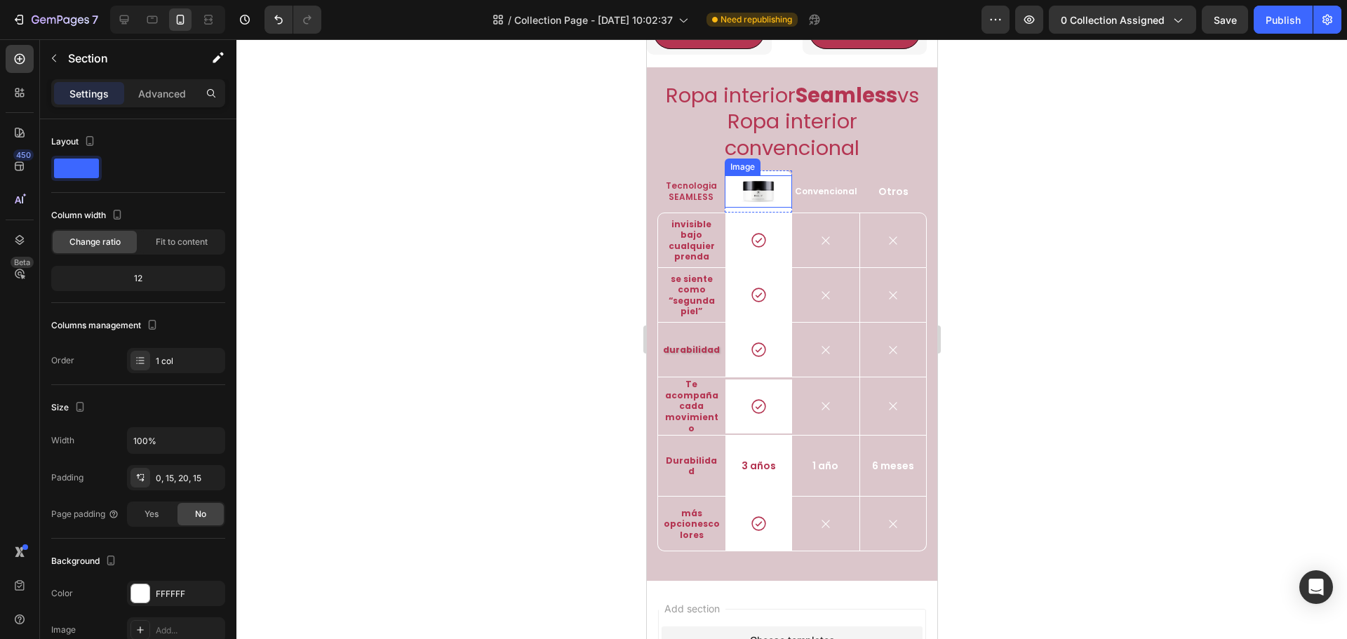
click at [752, 208] on img at bounding box center [757, 191] width 35 height 33
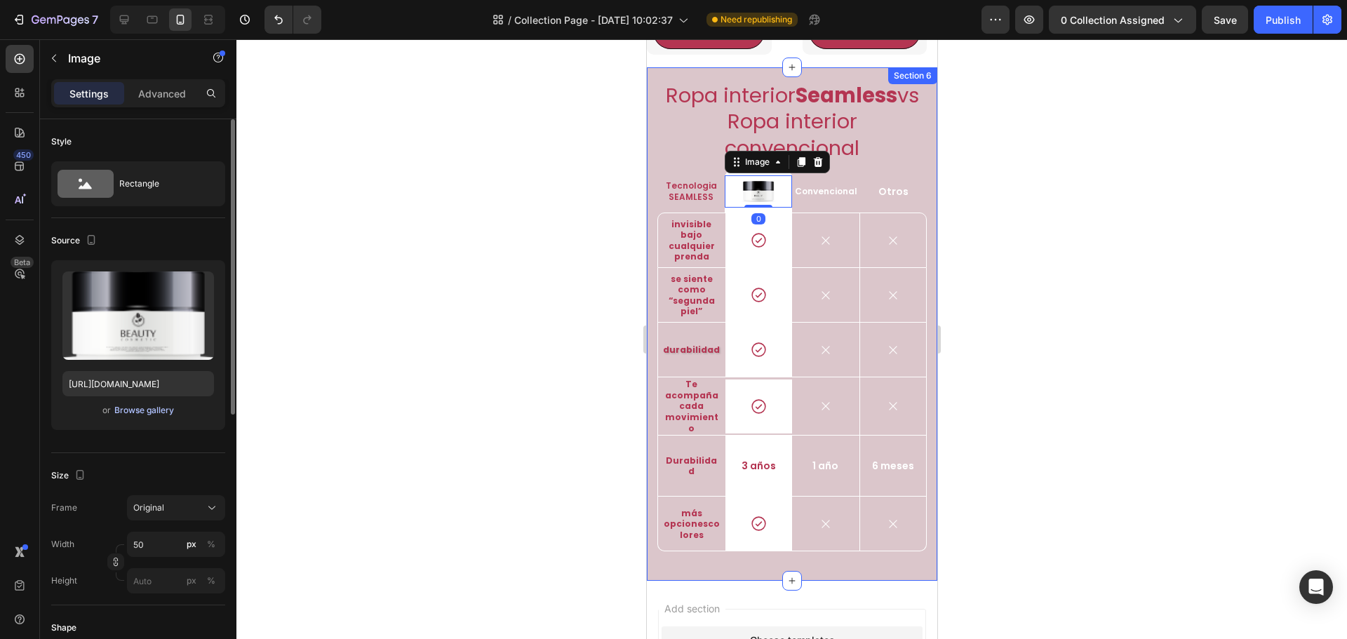
click at [139, 411] on div "Browse gallery" at bounding box center [144, 410] width 60 height 13
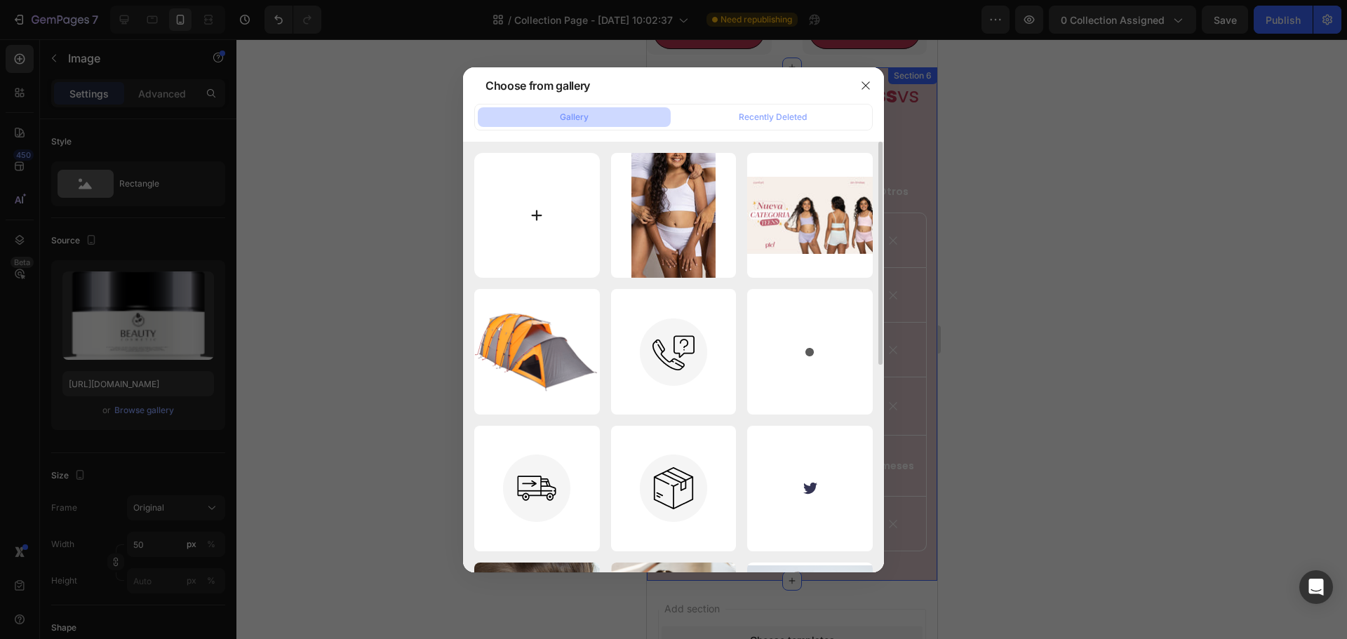
click at [554, 220] on input "file" at bounding box center [537, 216] width 126 height 126
type input "C:\fakepath\IMG-1761.JPG"
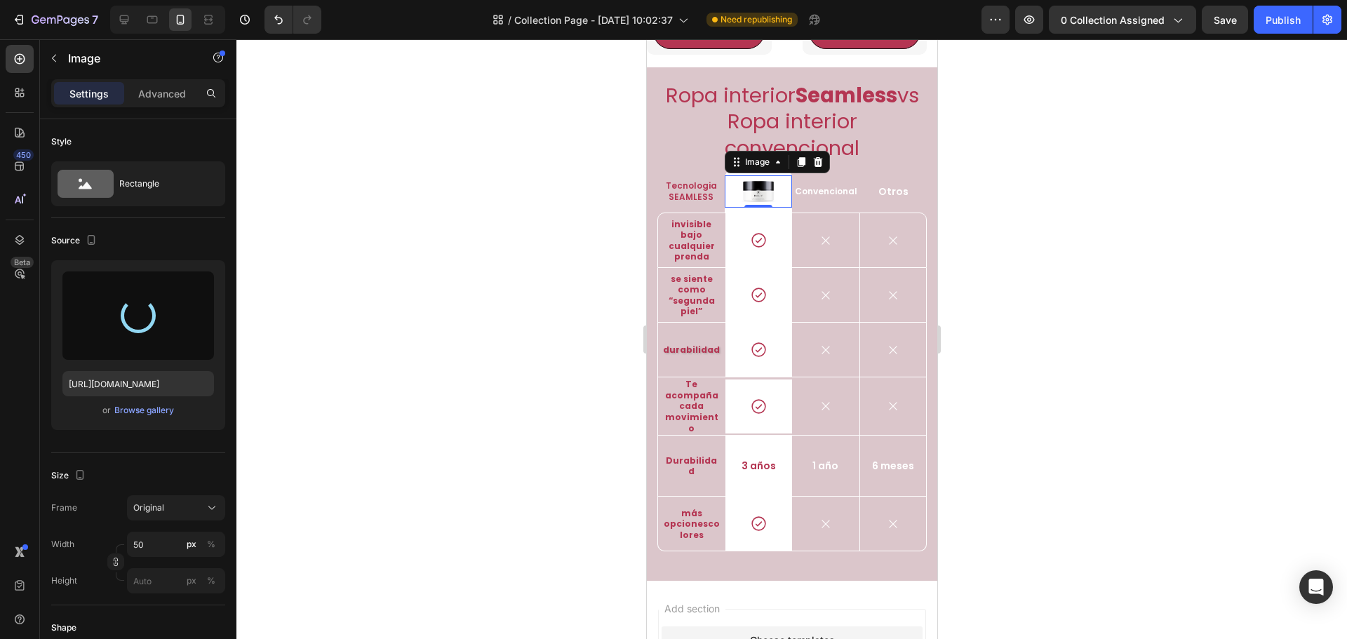
type input "[URL][DOMAIN_NAME]"
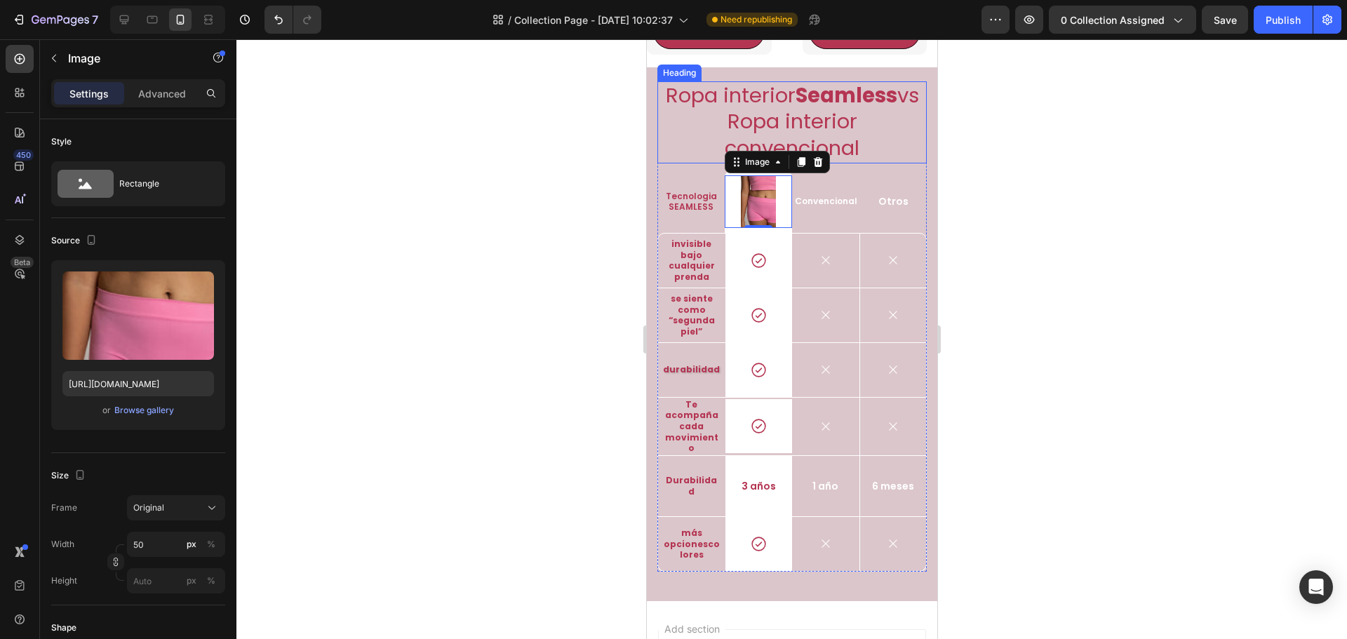
click at [924, 175] on div "Ropa interior Seamless vs Ropa interior convencional Heading Tecnologia SEAMLES…" at bounding box center [791, 334] width 291 height 534
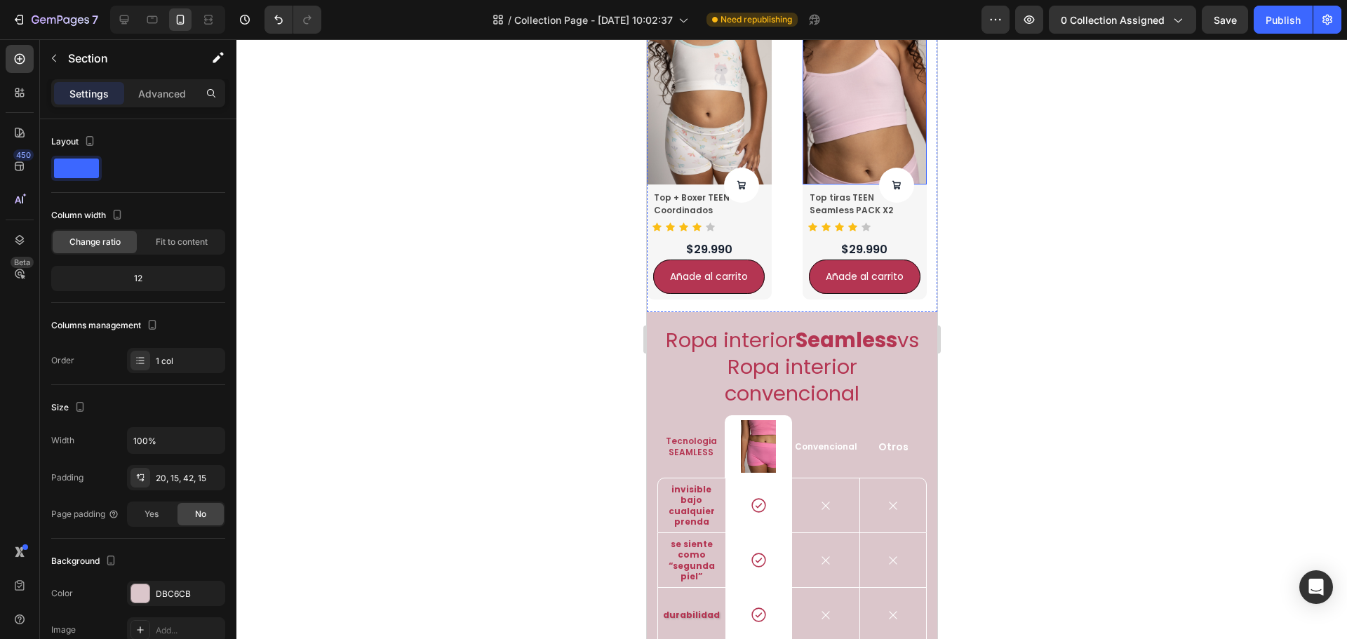
scroll to position [1474, 0]
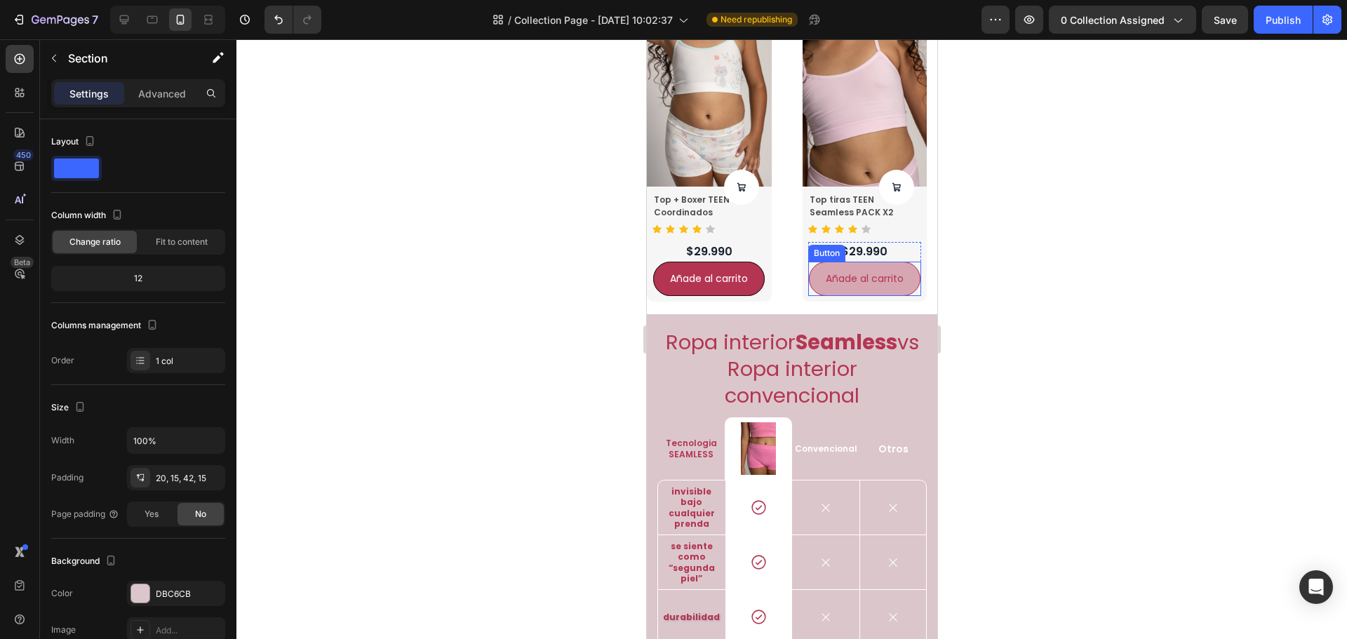
click at [764, 289] on button "Añade al carrito" at bounding box center [709, 279] width 112 height 34
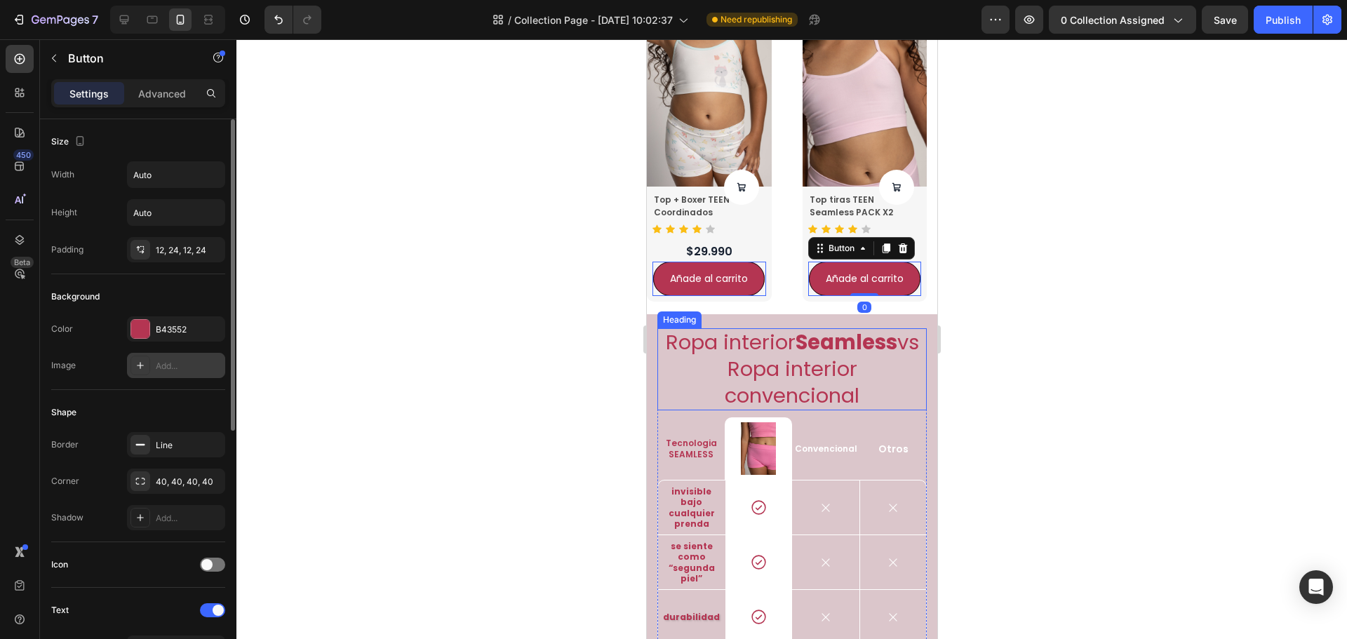
click at [172, 362] on div "Add..." at bounding box center [189, 366] width 66 height 13
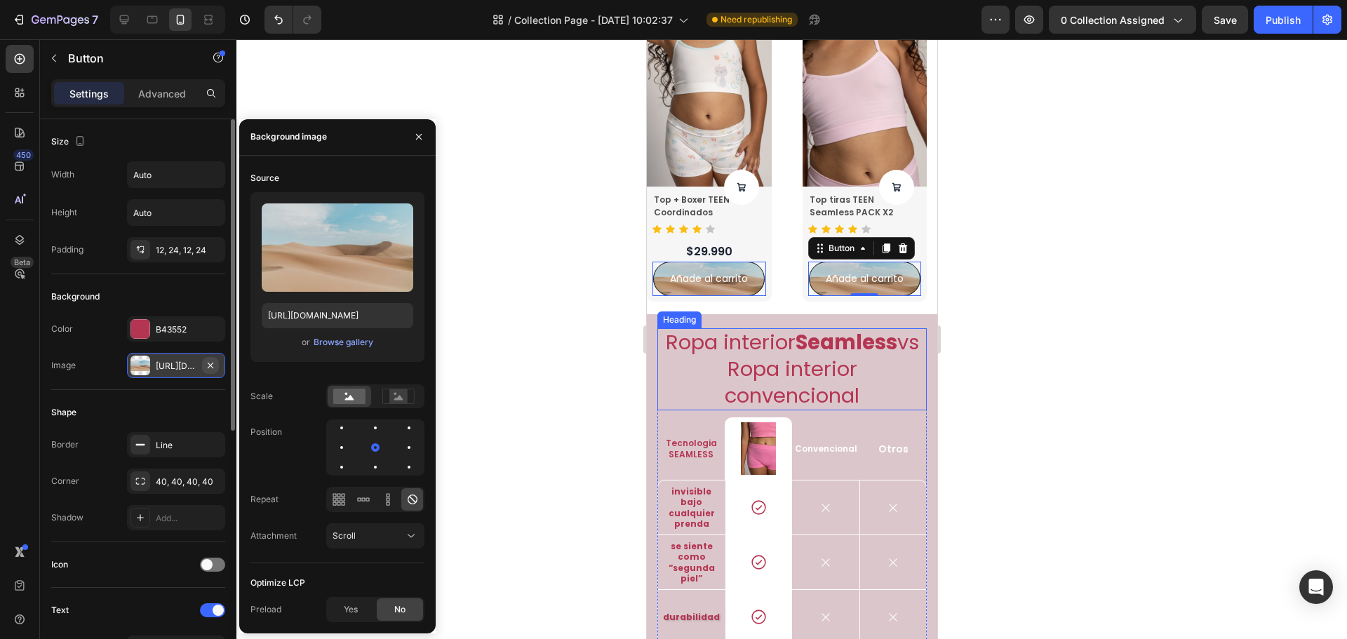
click at [214, 364] on icon "button" at bounding box center [210, 365] width 11 height 11
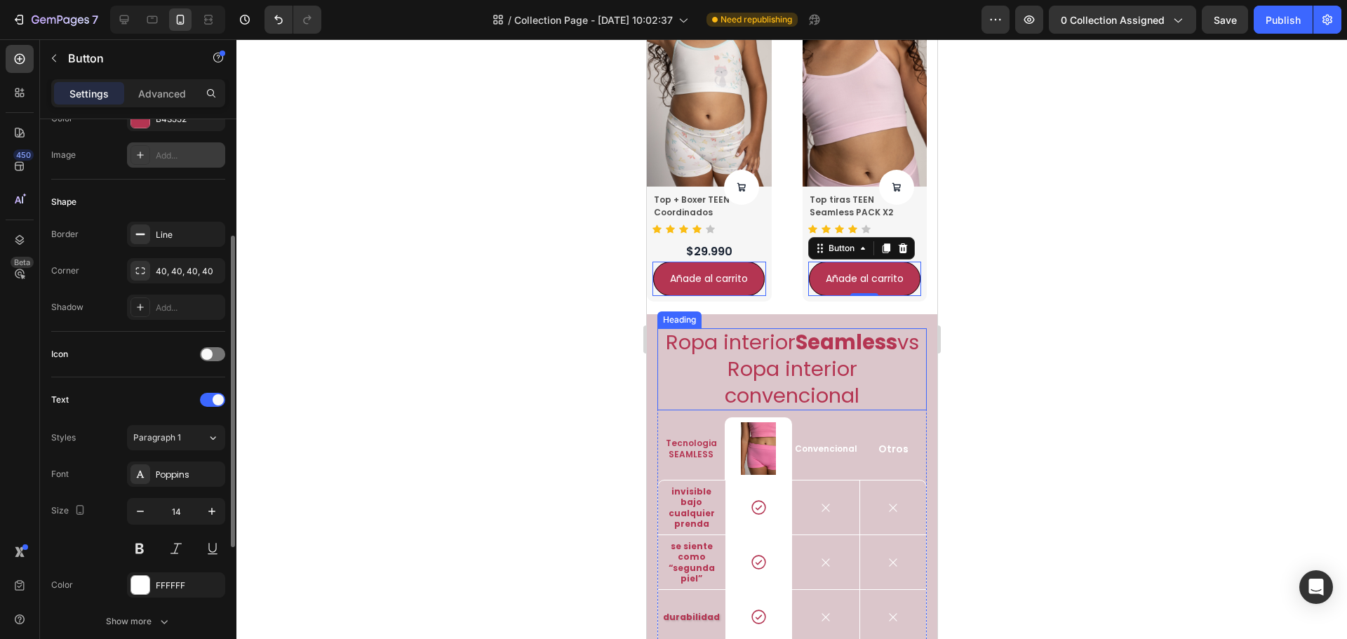
scroll to position [140, 0]
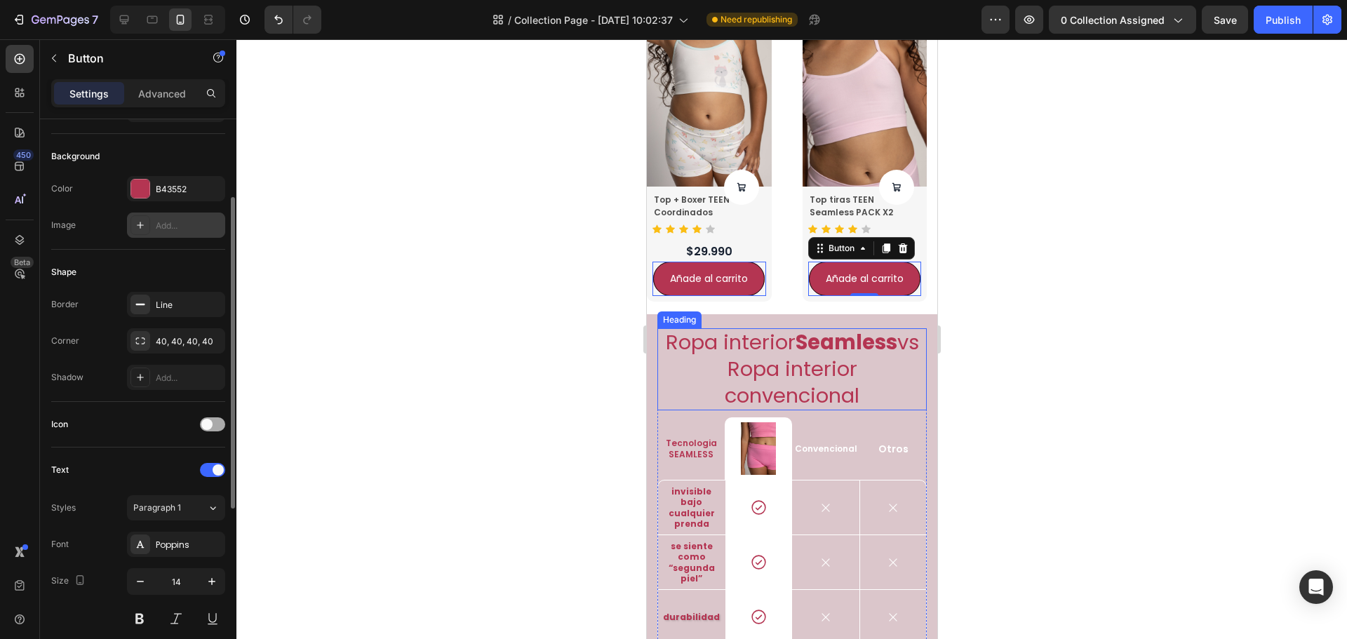
click at [208, 430] on div at bounding box center [212, 425] width 25 height 14
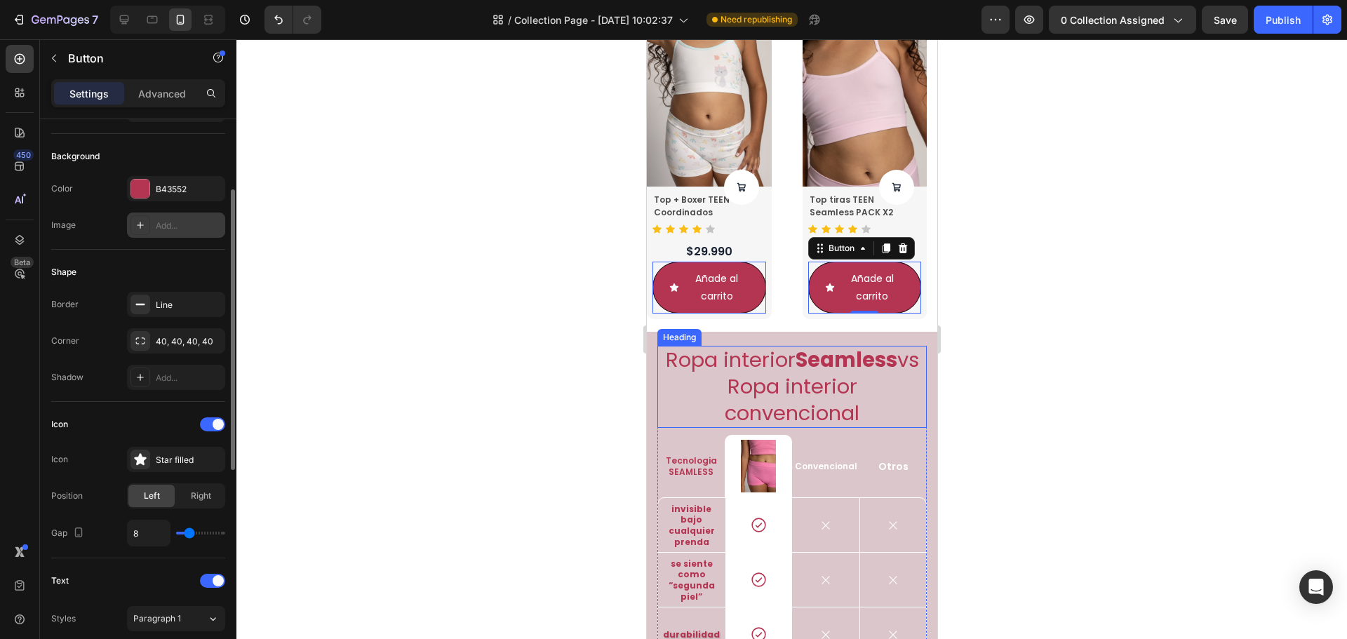
scroll to position [281, 0]
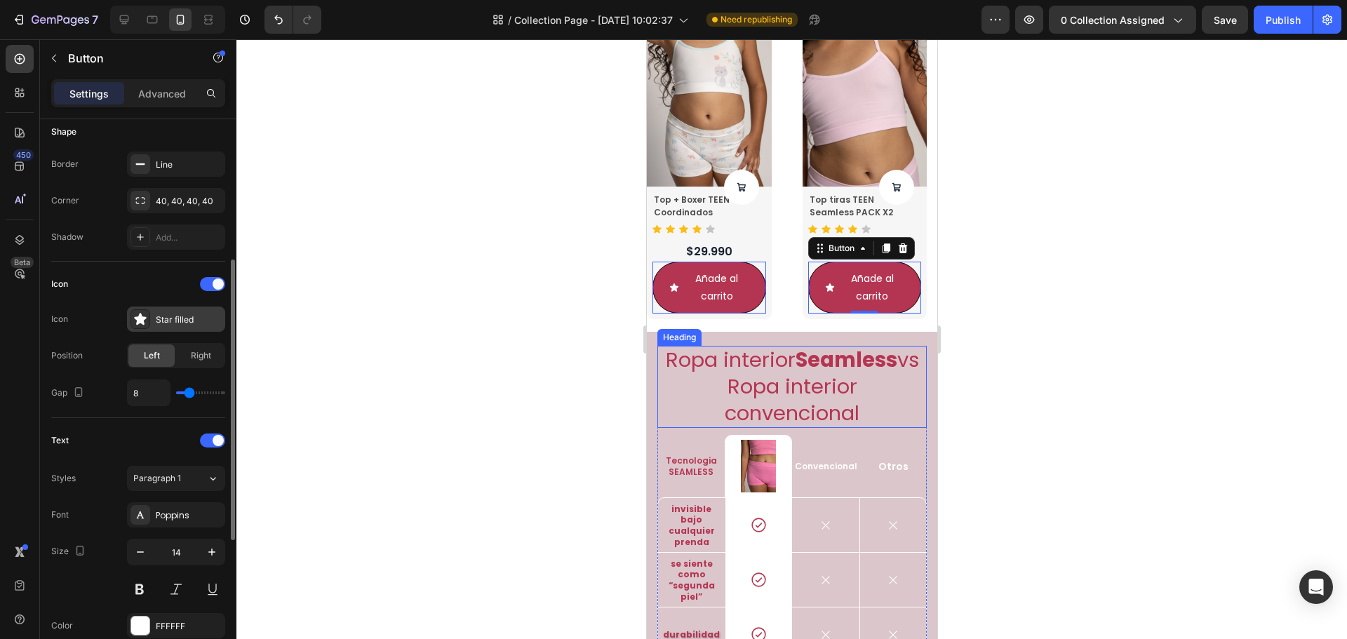
click at [190, 322] on div "Star filled" at bounding box center [189, 320] width 66 height 13
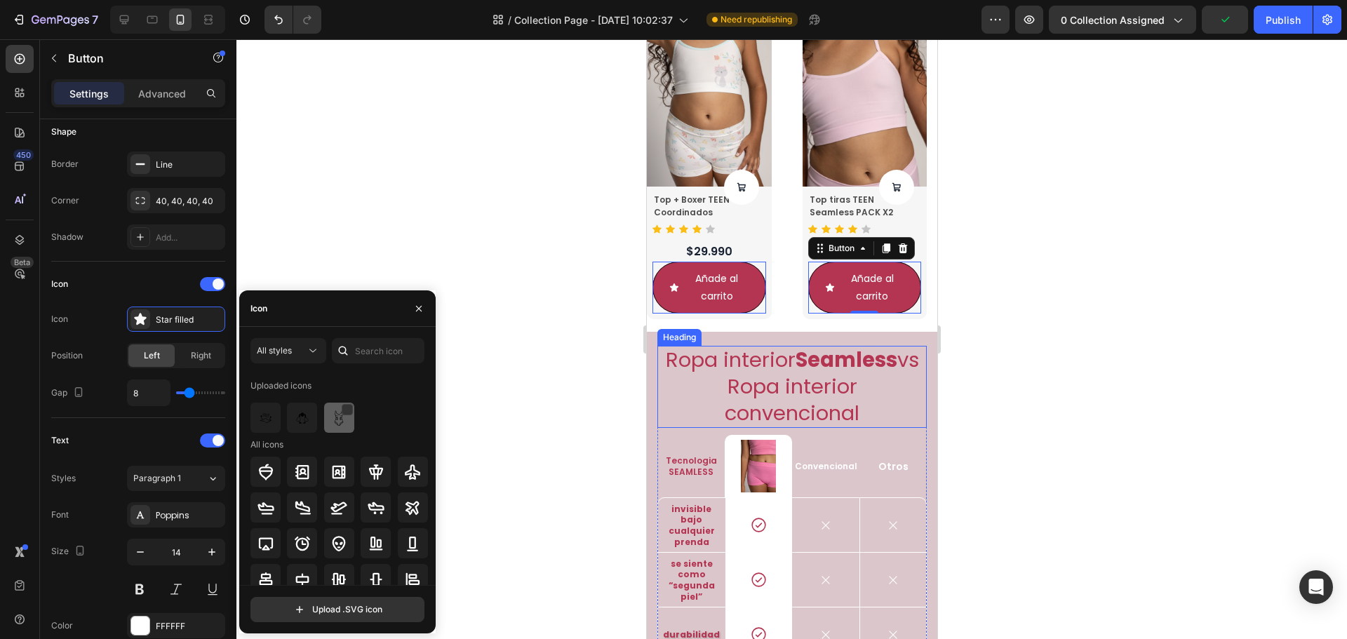
click at [342, 424] on img at bounding box center [339, 418] width 17 height 17
click at [354, 348] on input "text" at bounding box center [378, 350] width 93 height 25
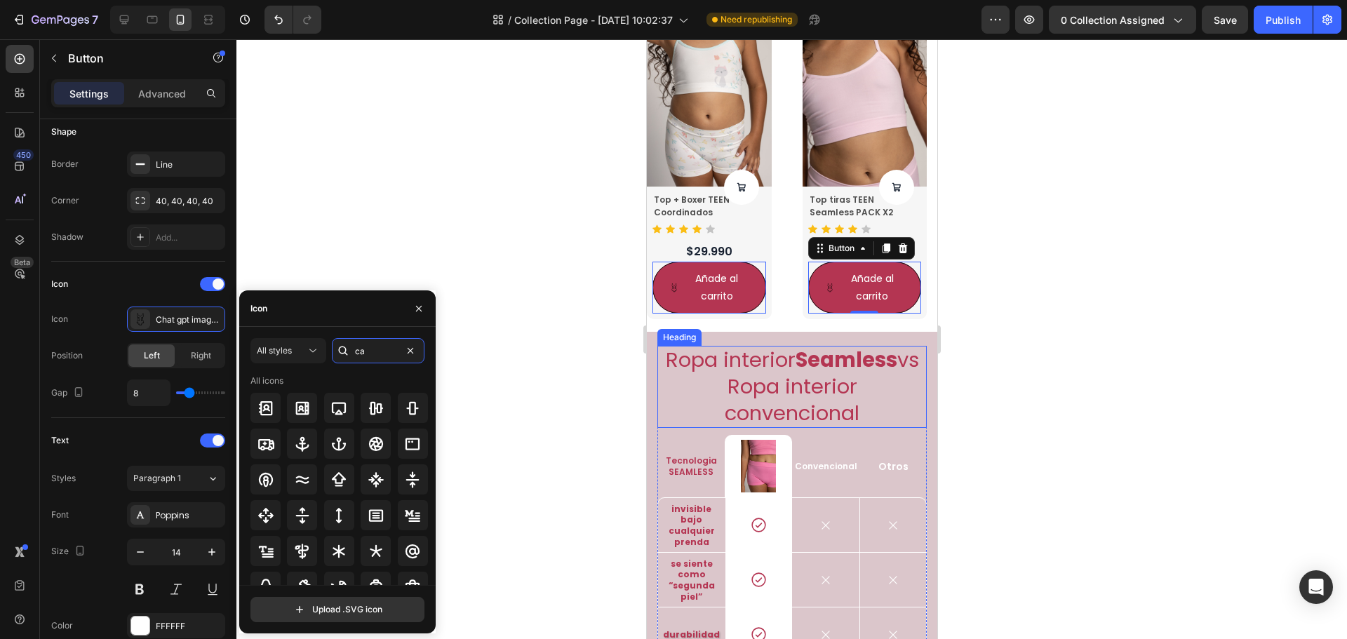
type input "car"
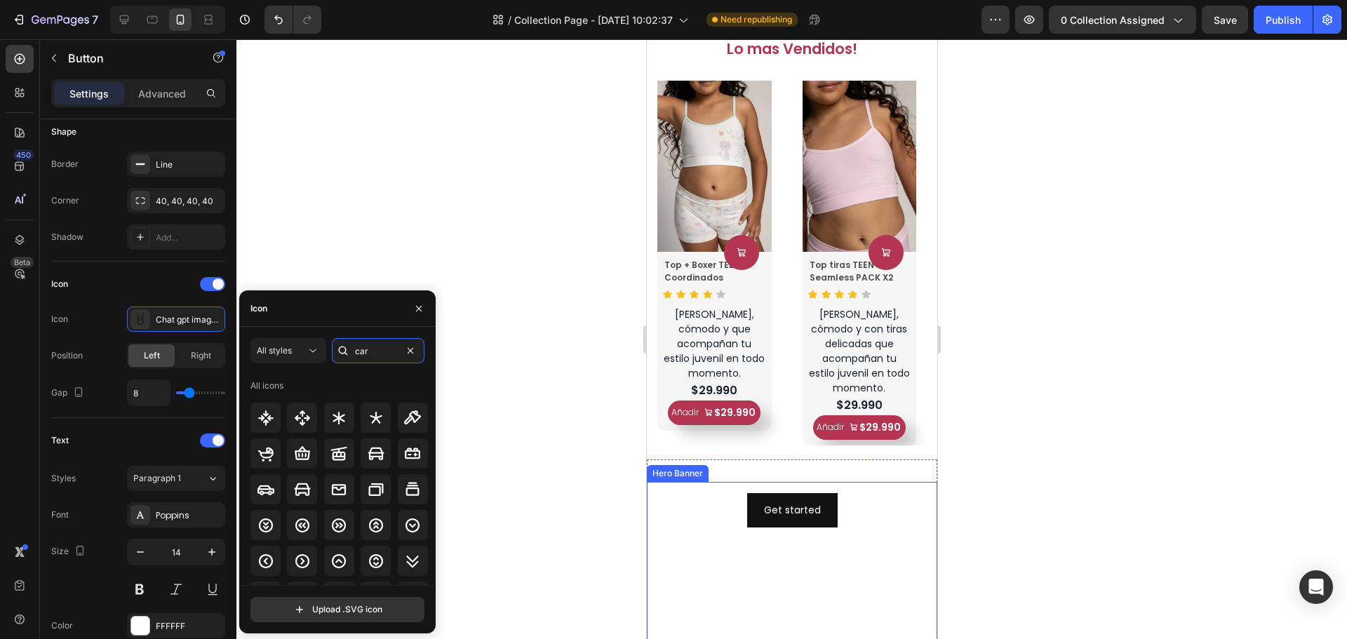
scroll to position [1020, 0]
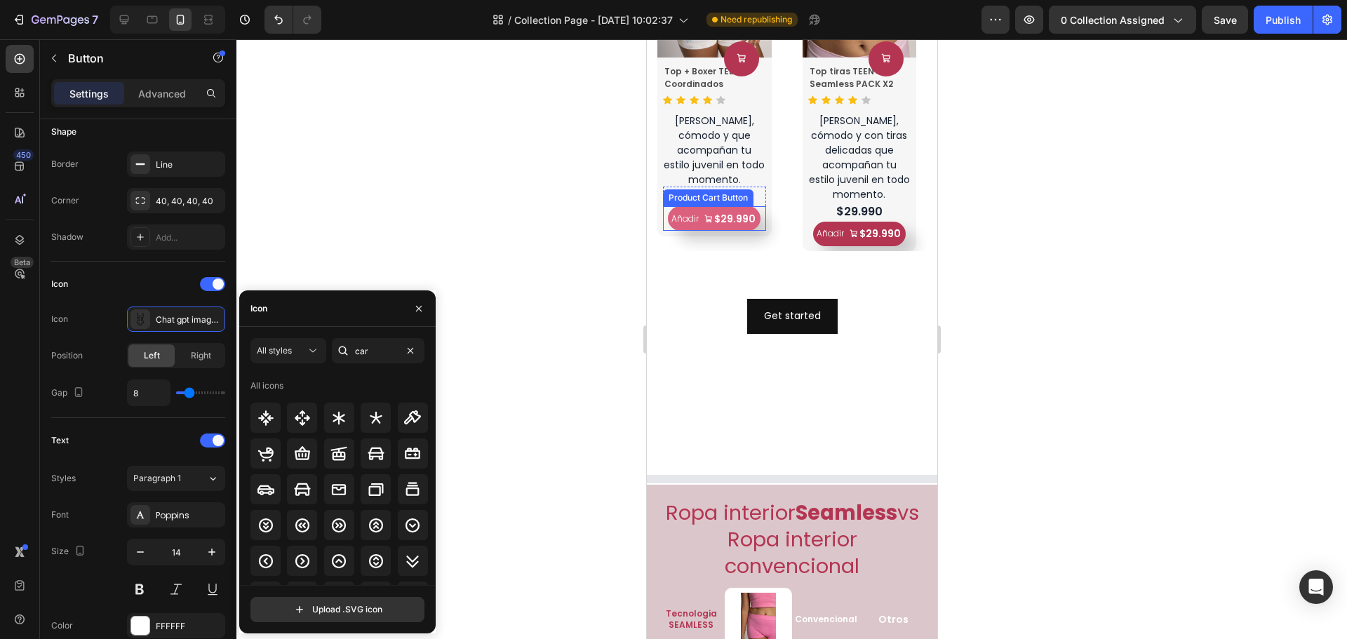
click at [726, 210] on div "$29.990" at bounding box center [734, 219] width 44 height 18
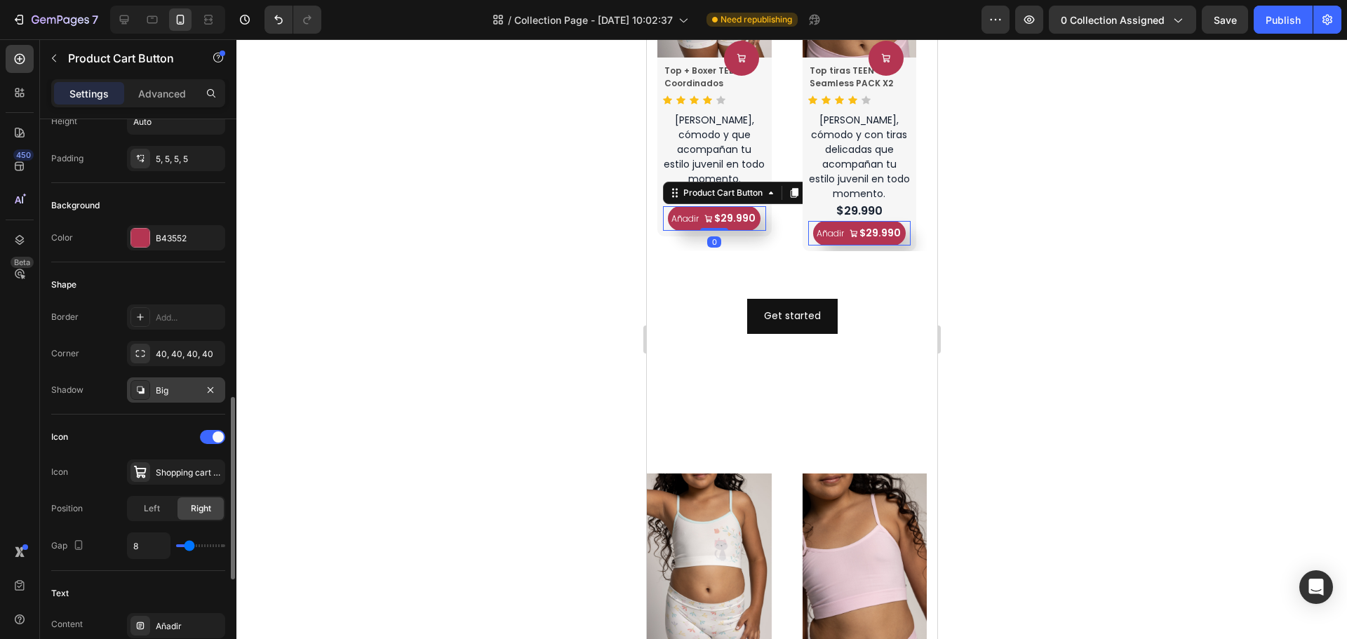
scroll to position [421, 0]
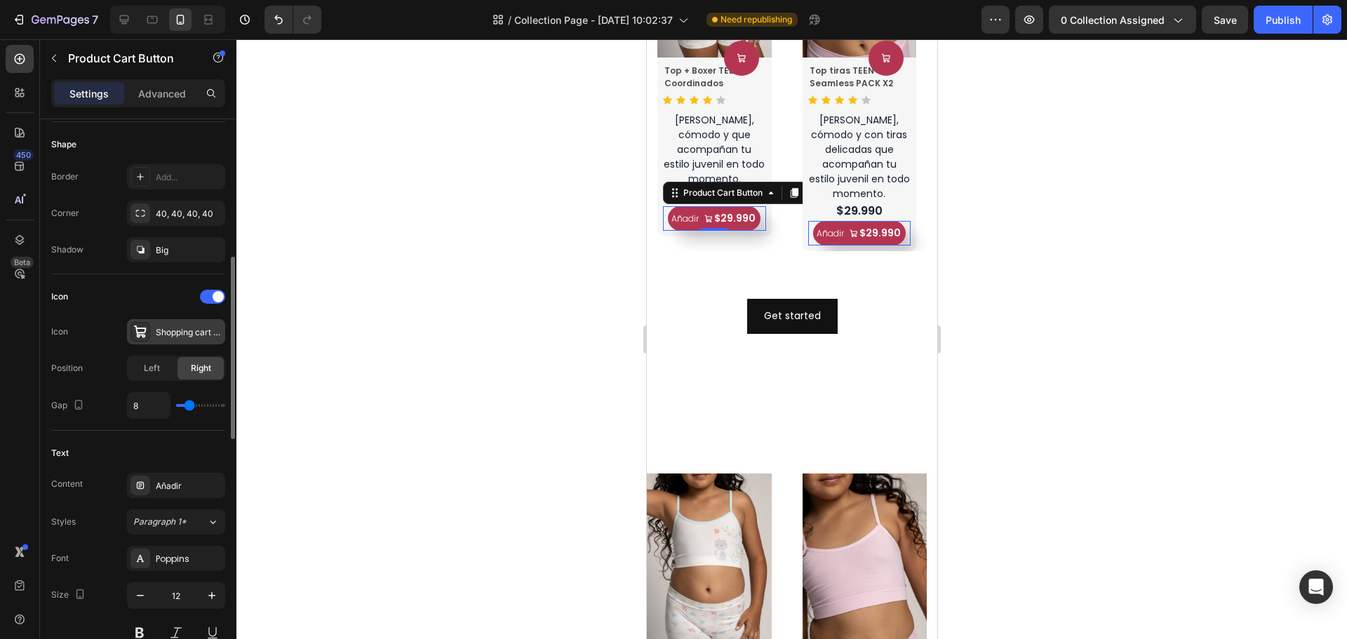
click at [194, 334] on div "Shopping cart bold" at bounding box center [189, 332] width 66 height 13
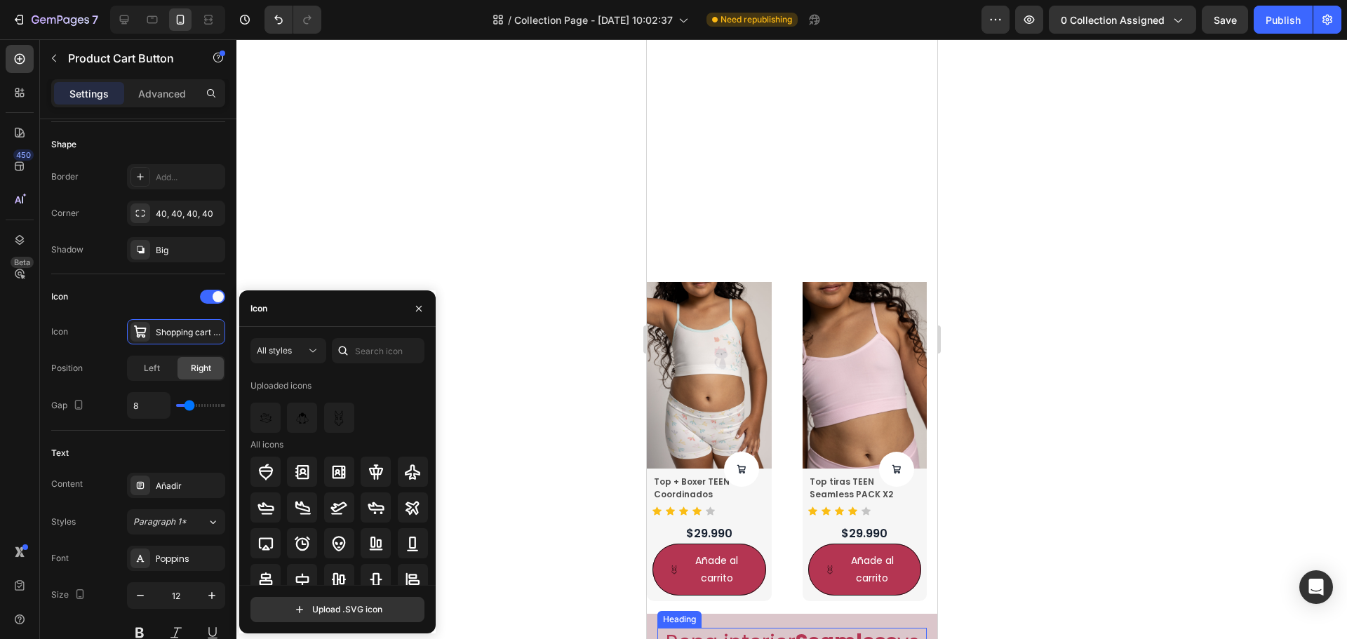
scroll to position [1512, 0]
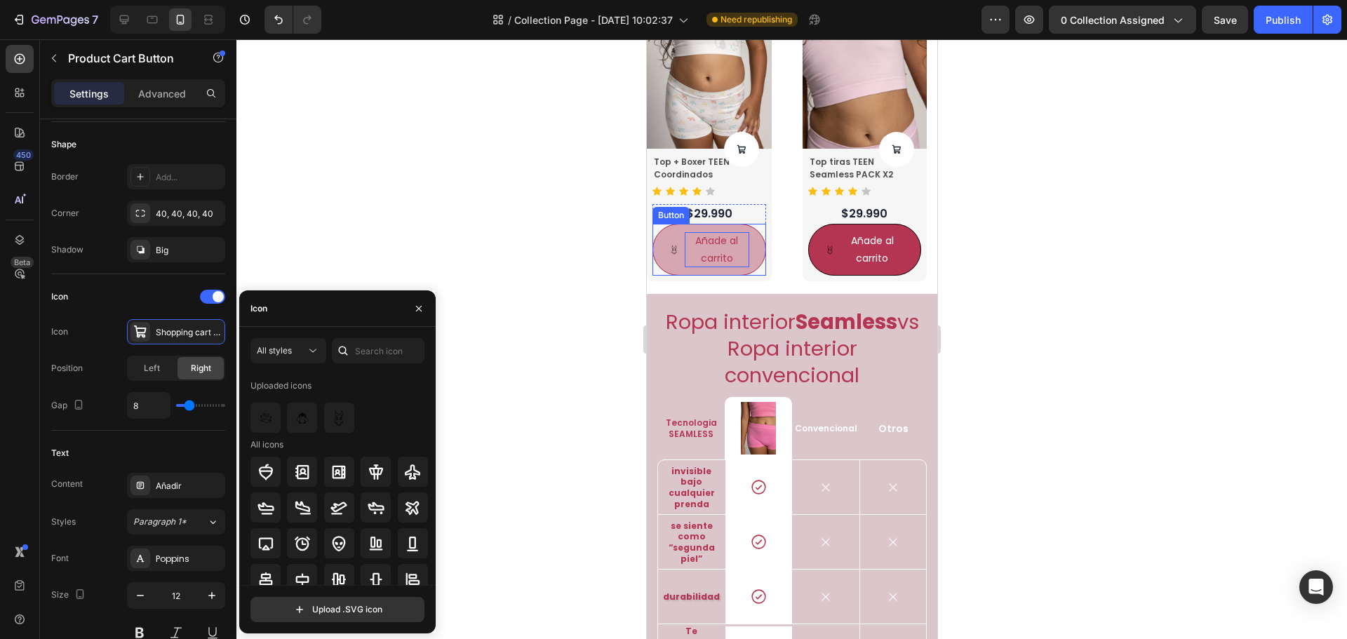
click at [728, 258] on p "Añade al carrito" at bounding box center [716, 249] width 65 height 35
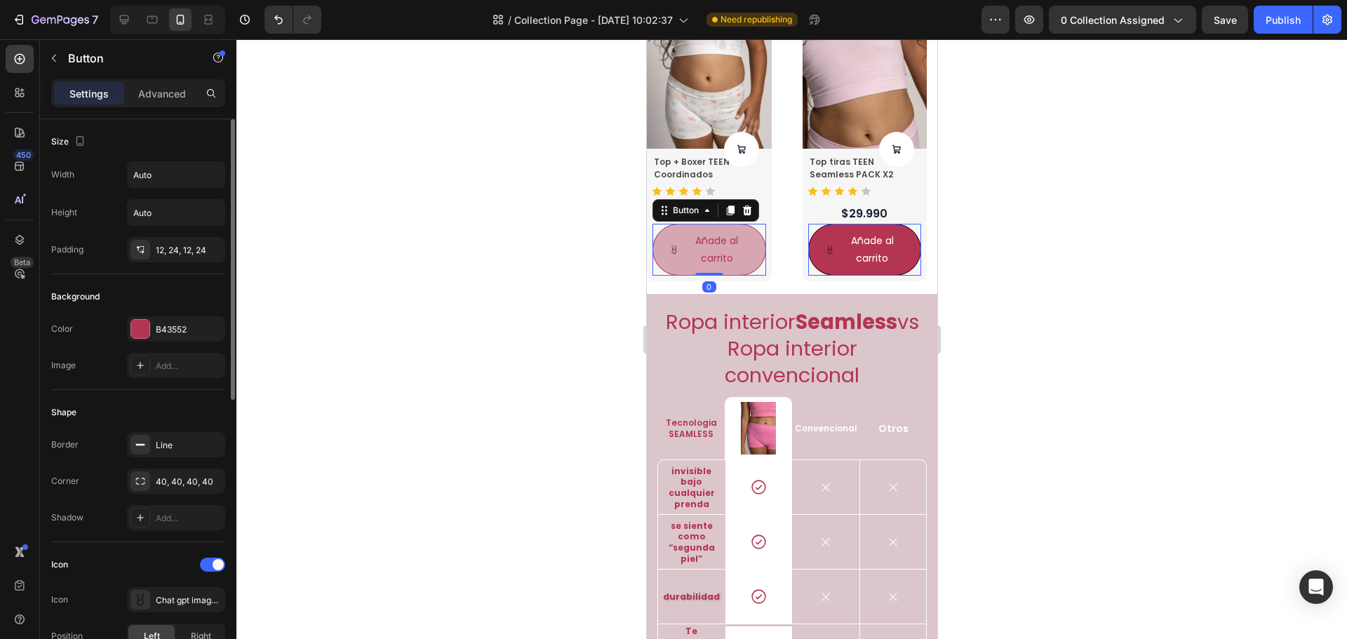
click at [754, 259] on button "Añade al carrito" at bounding box center [709, 250] width 114 height 52
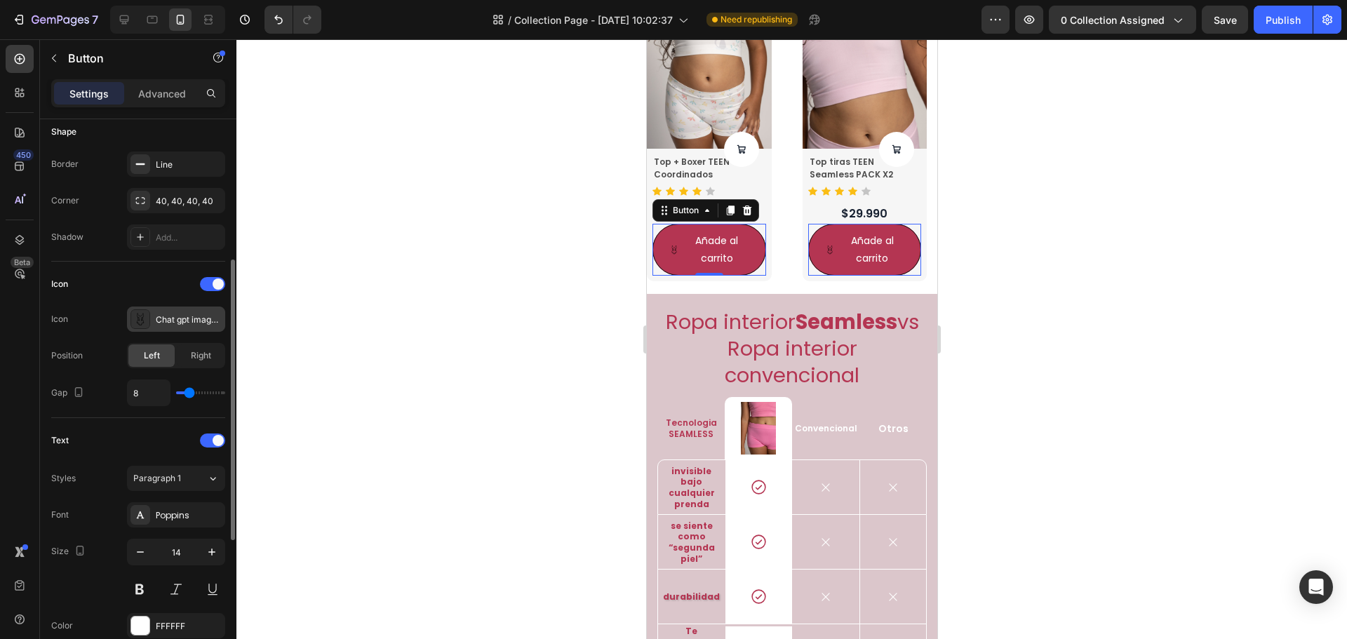
click at [182, 321] on div "Chat gpt image 25 may 2025 10 26 44 p.M." at bounding box center [189, 320] width 66 height 13
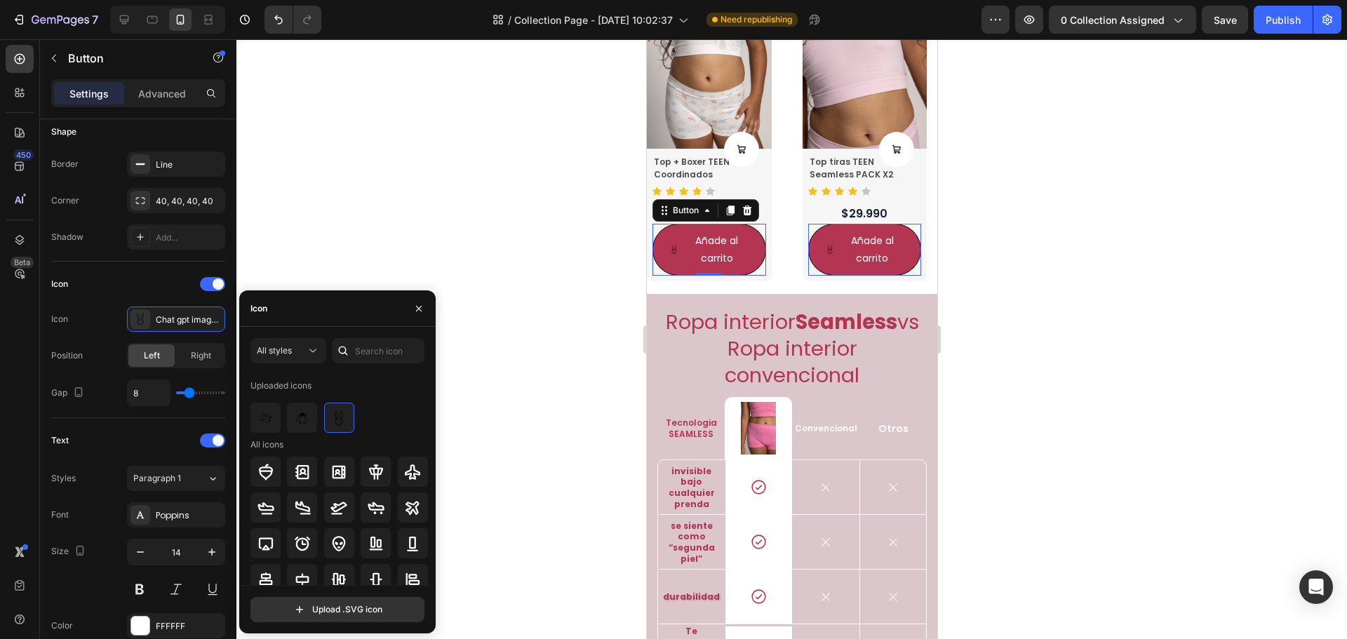
click at [314, 310] on div "Icon" at bounding box center [337, 309] width 197 height 36
click at [382, 353] on input "text" at bounding box center [378, 350] width 93 height 25
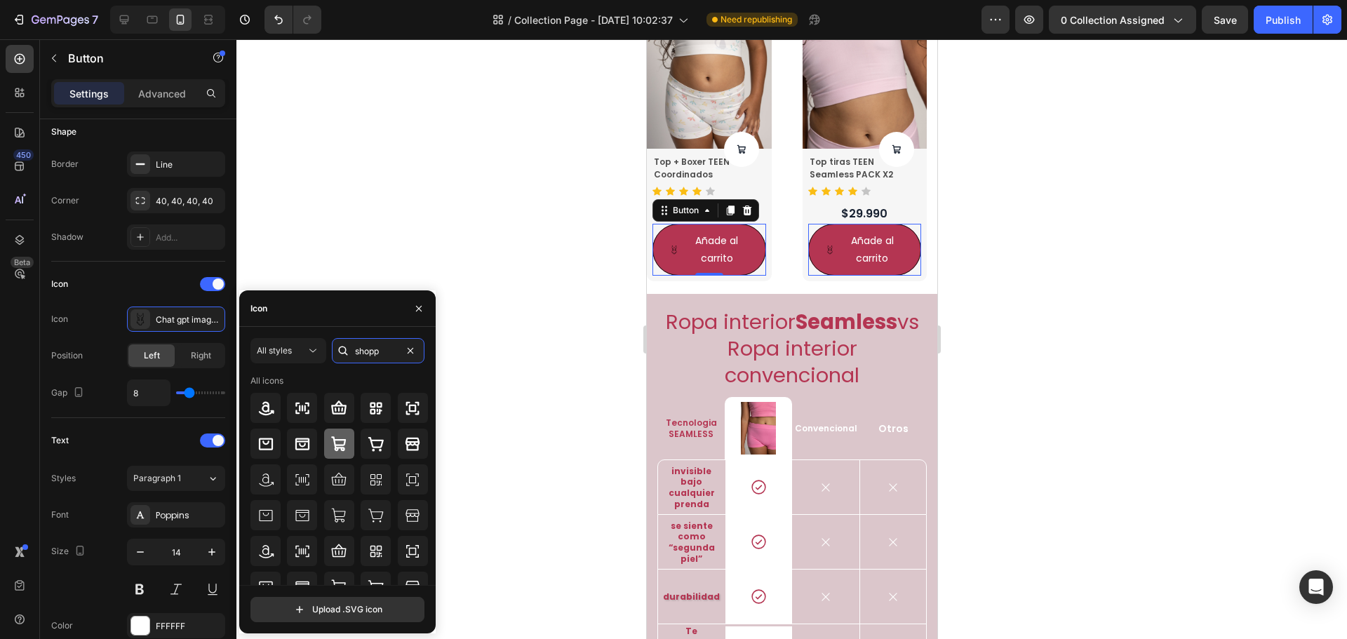
type input "shopp"
click at [335, 451] on icon at bounding box center [338, 444] width 15 height 15
click at [201, 355] on span "Right" at bounding box center [201, 355] width 20 height 13
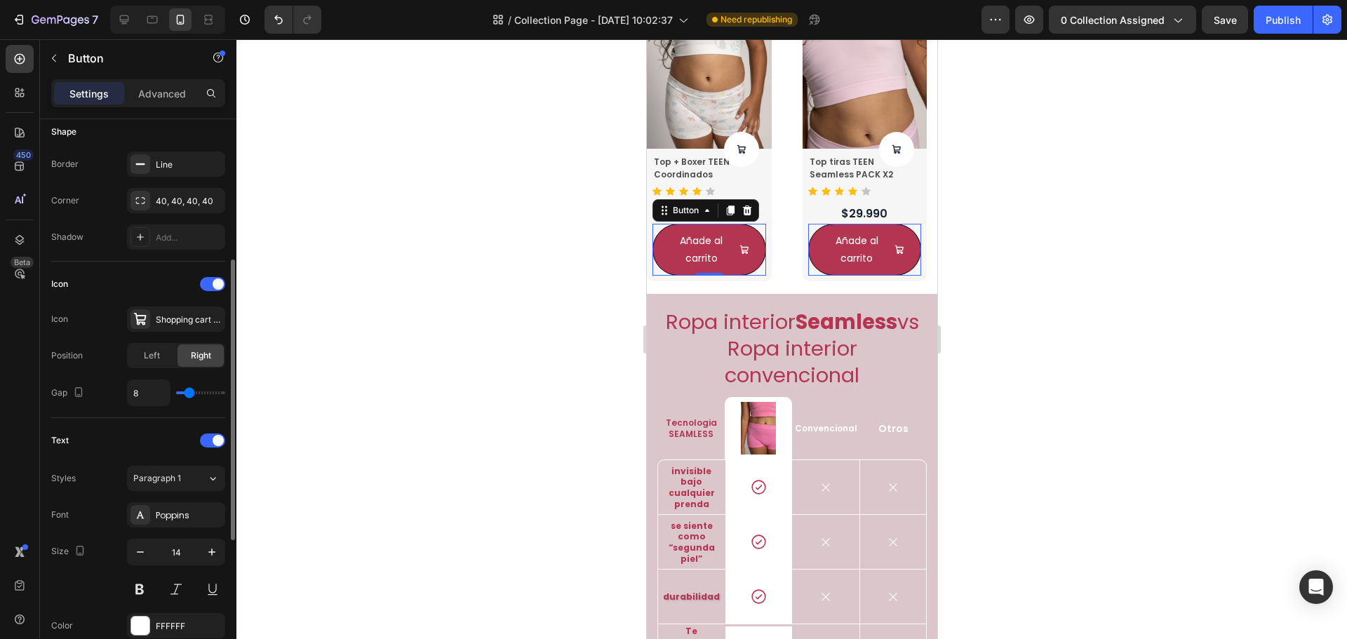
type input "9"
type input "10"
type input "11"
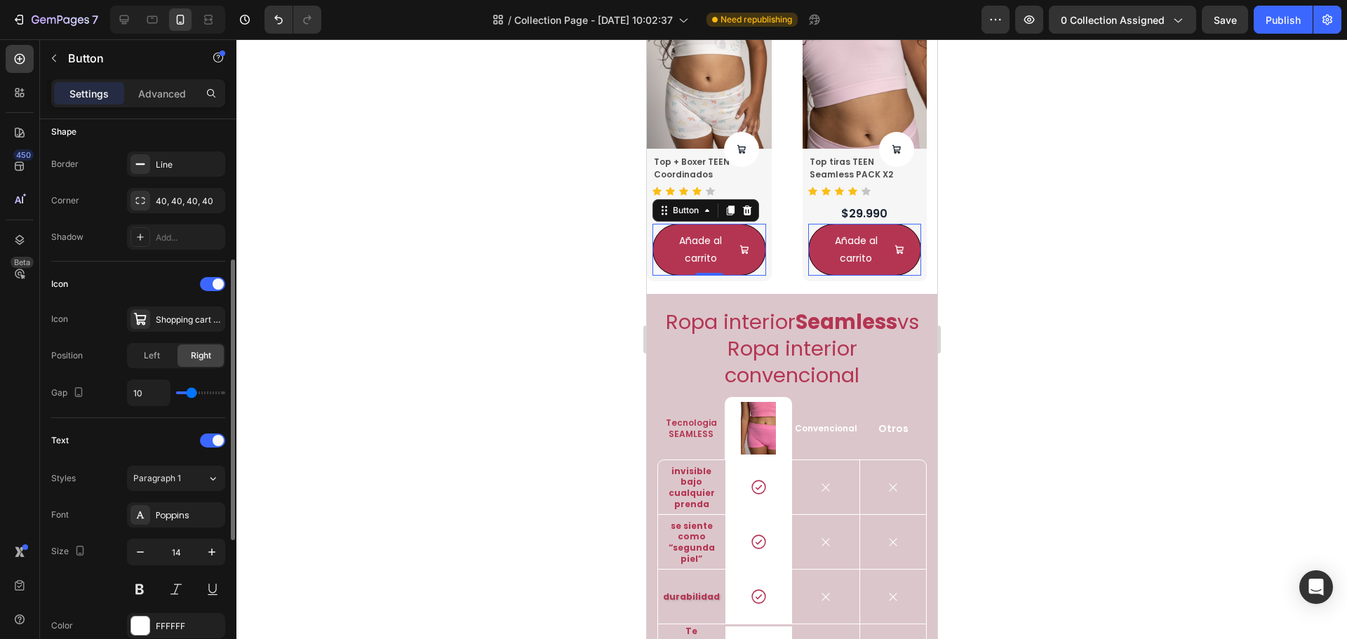
type input "11"
type input "12"
type input "27"
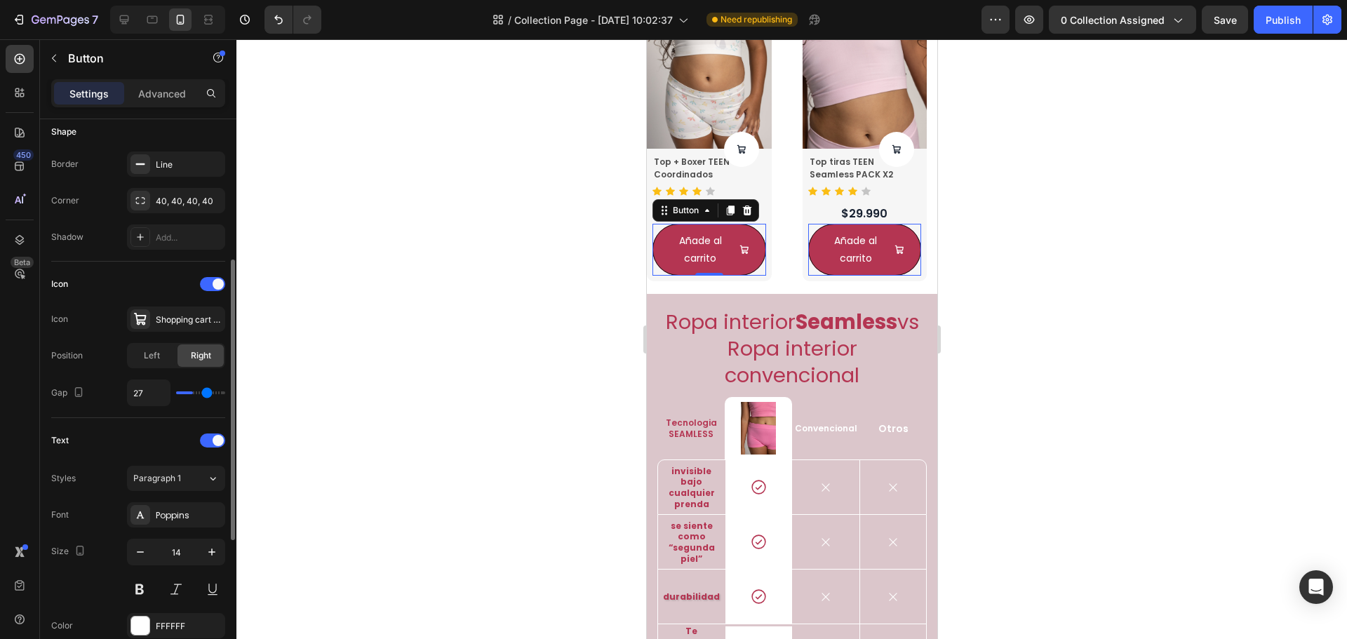
type input "31"
type input "34"
type input "35"
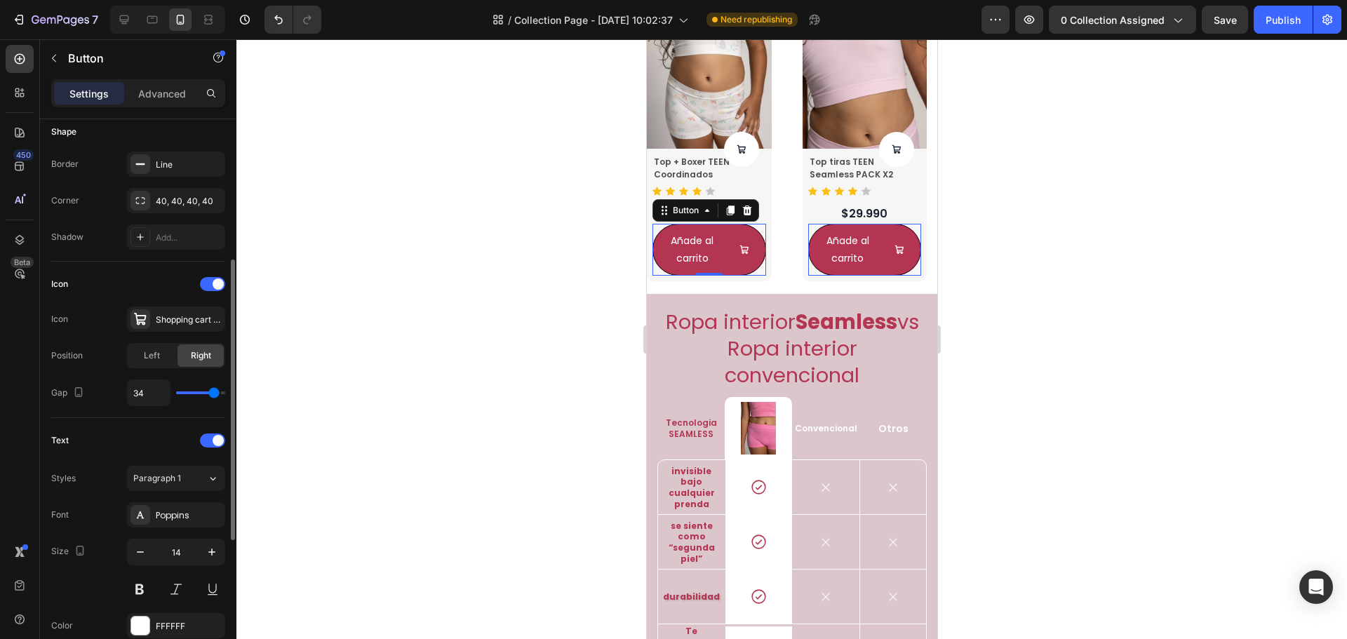
type input "35"
type input "36"
type input "30"
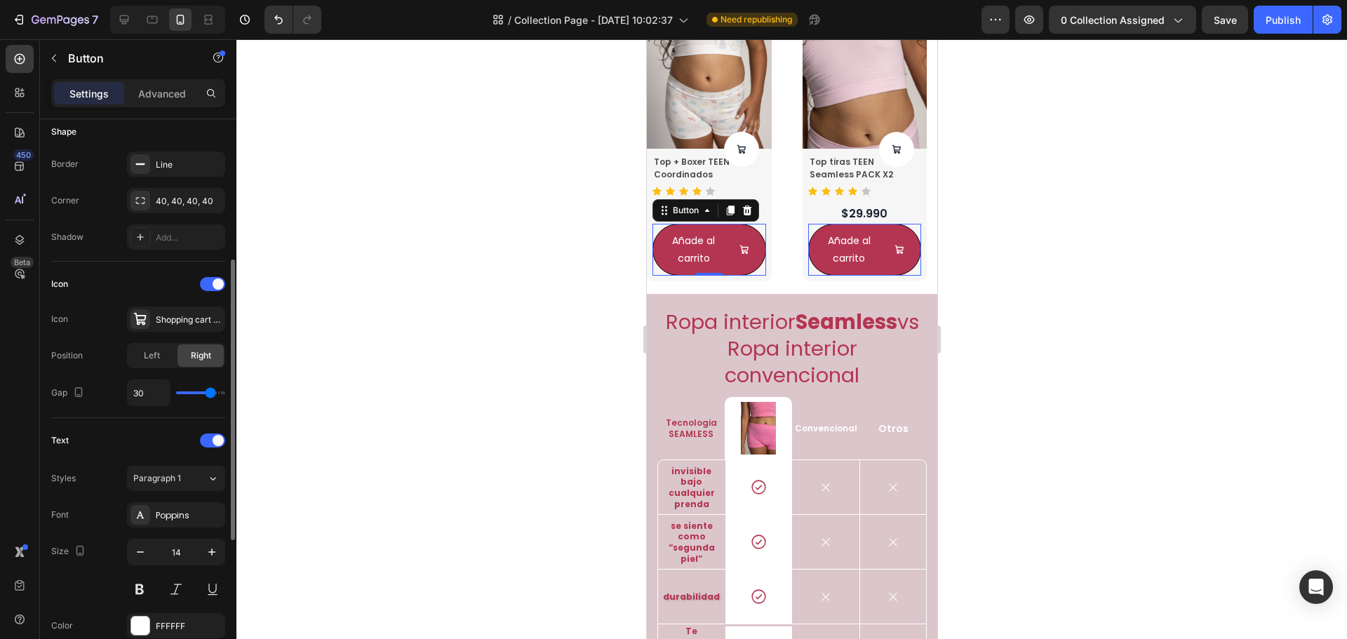
type input "27"
type input "24"
drag, startPoint x: 187, startPoint y: 395, endPoint x: 205, endPoint y: 394, distance: 18.3
type input "24"
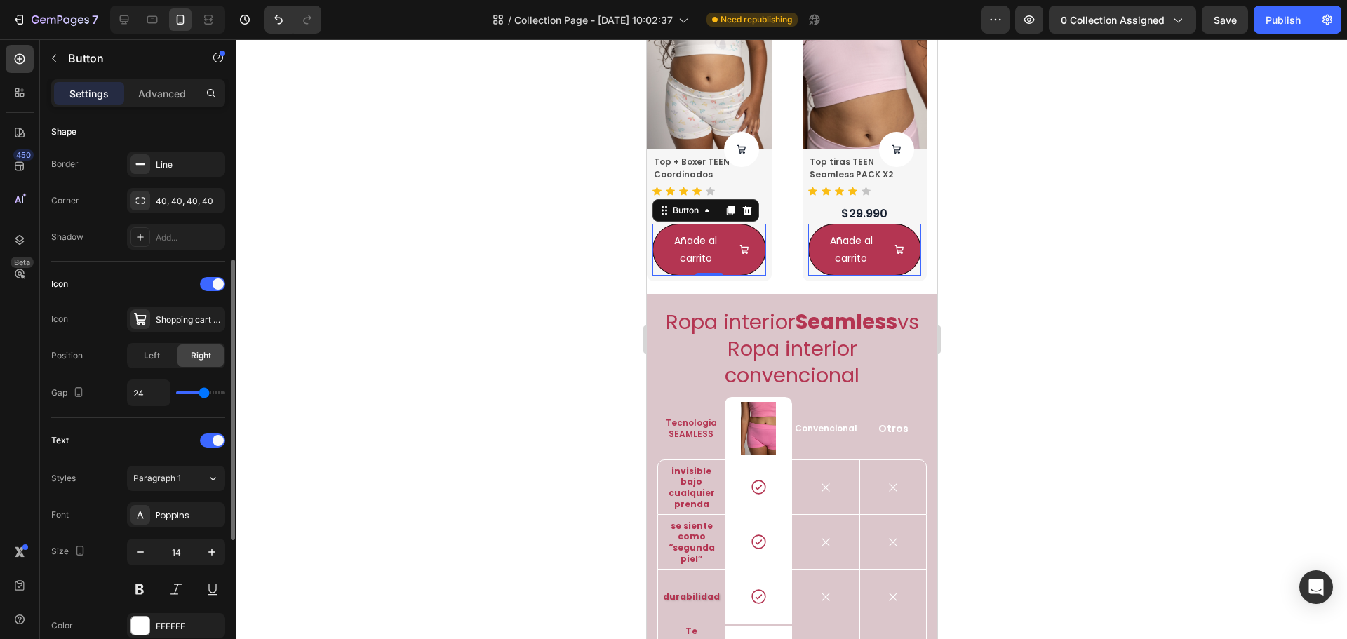
click at [205, 394] on input "range" at bounding box center [200, 393] width 49 height 3
click at [197, 319] on div "Shopping cart bold" at bounding box center [189, 320] width 66 height 13
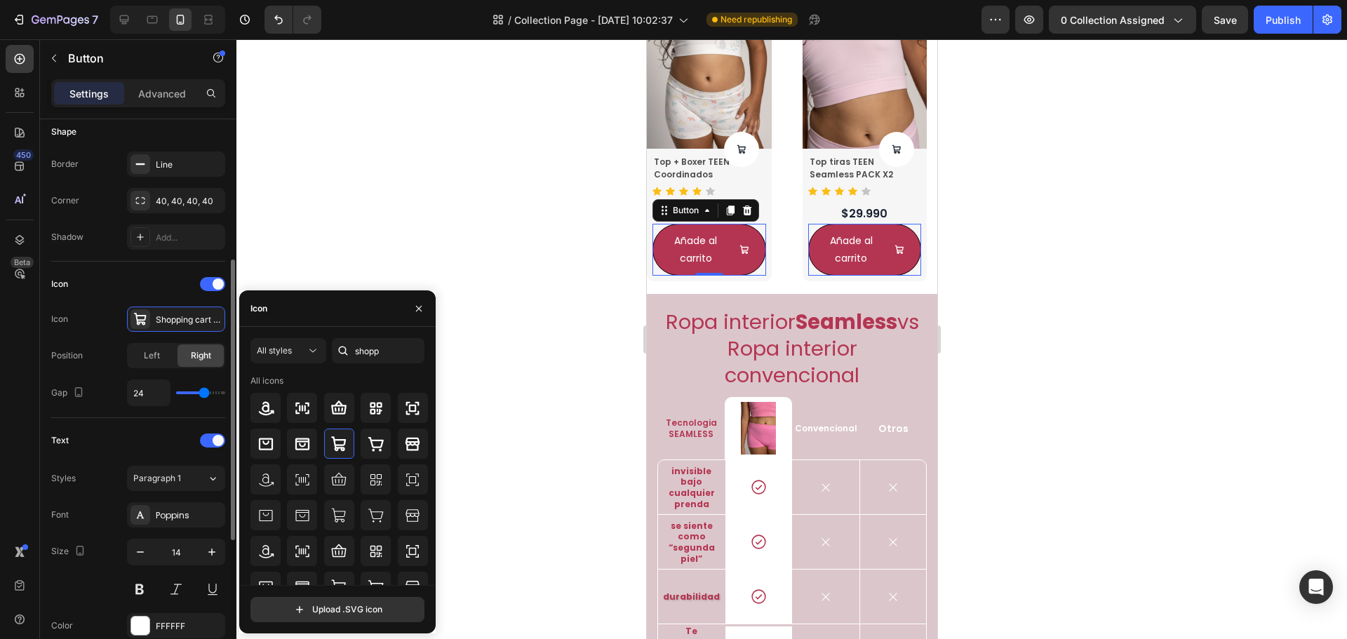
click at [196, 413] on div "Icon Icon Shopping cart bold Position Left Right Gap 24" at bounding box center [138, 340] width 174 height 157
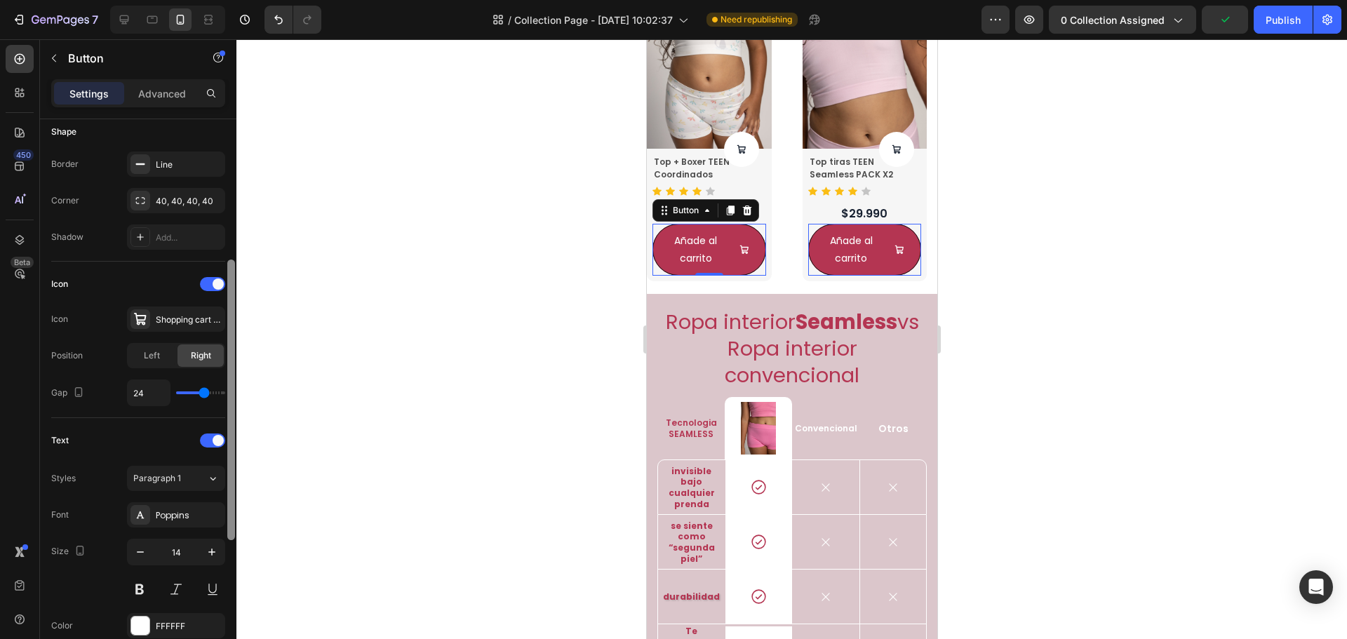
drag, startPoint x: 209, startPoint y: 389, endPoint x: 234, endPoint y: 399, distance: 26.7
click at [237, 0] on div "7 Version history / Collection Page - Aug 26, 10:02:37 Need republishing Previe…" at bounding box center [673, 0] width 1347 height 0
type input "40"
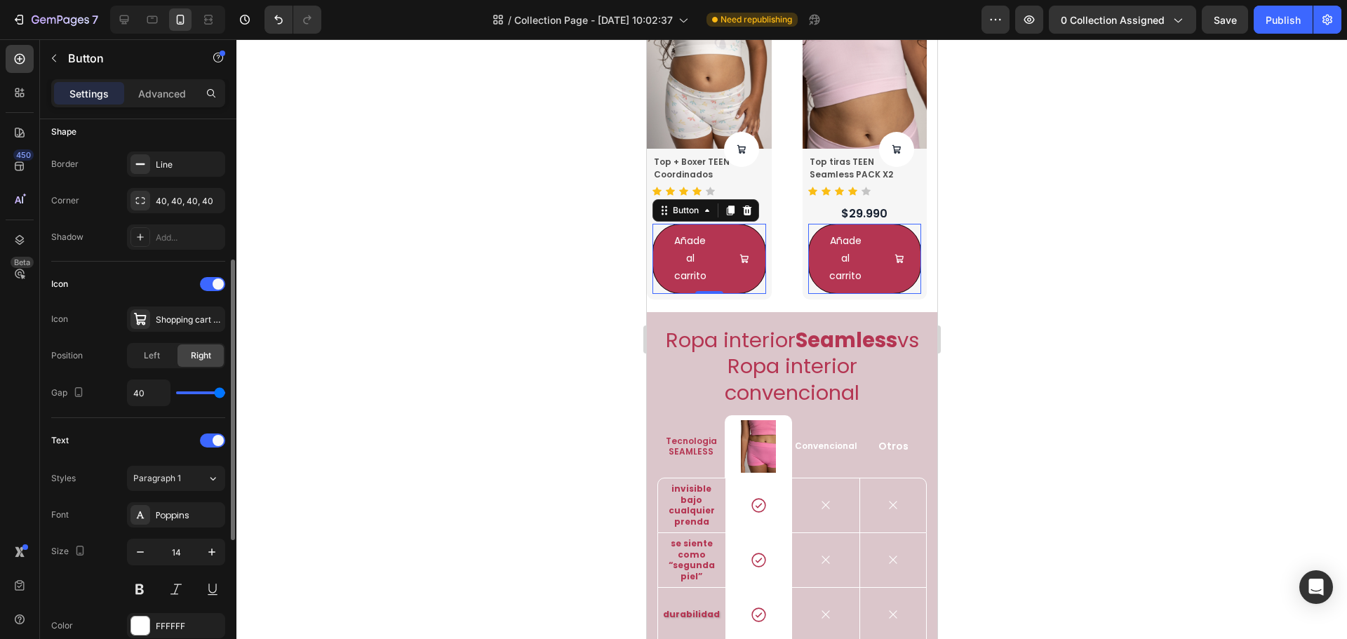
type input "27"
type input "19"
type input "17"
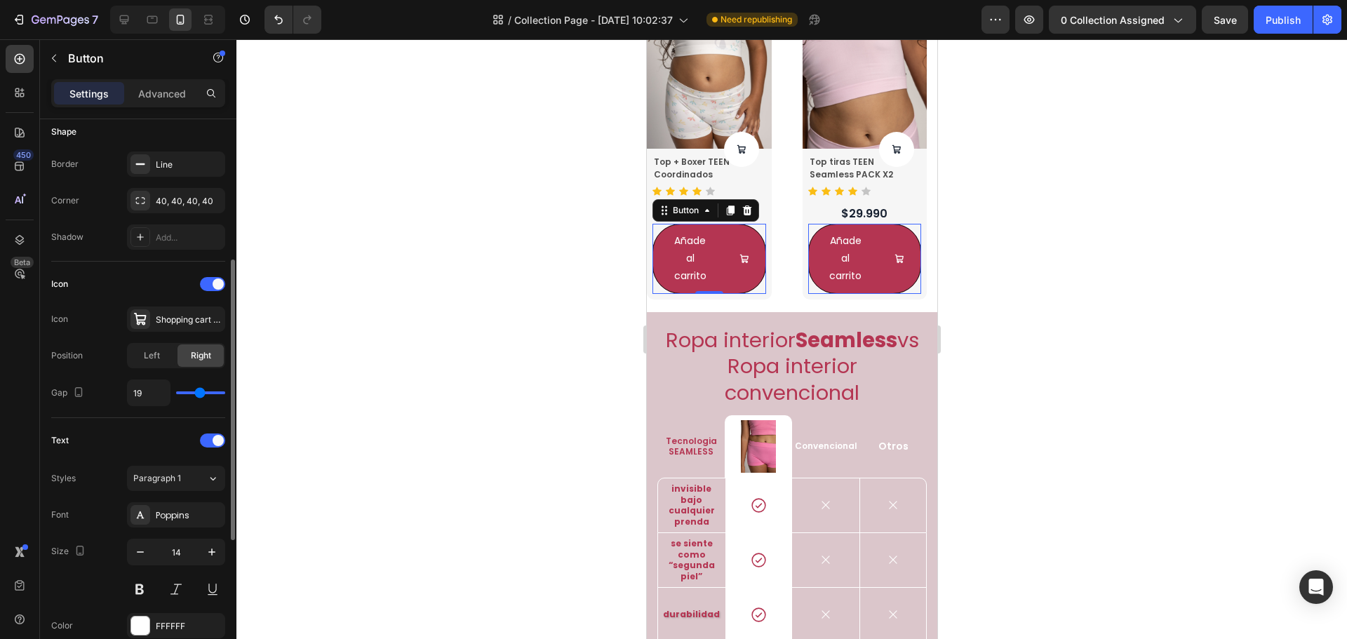
type input "17"
type input "16"
type input "15"
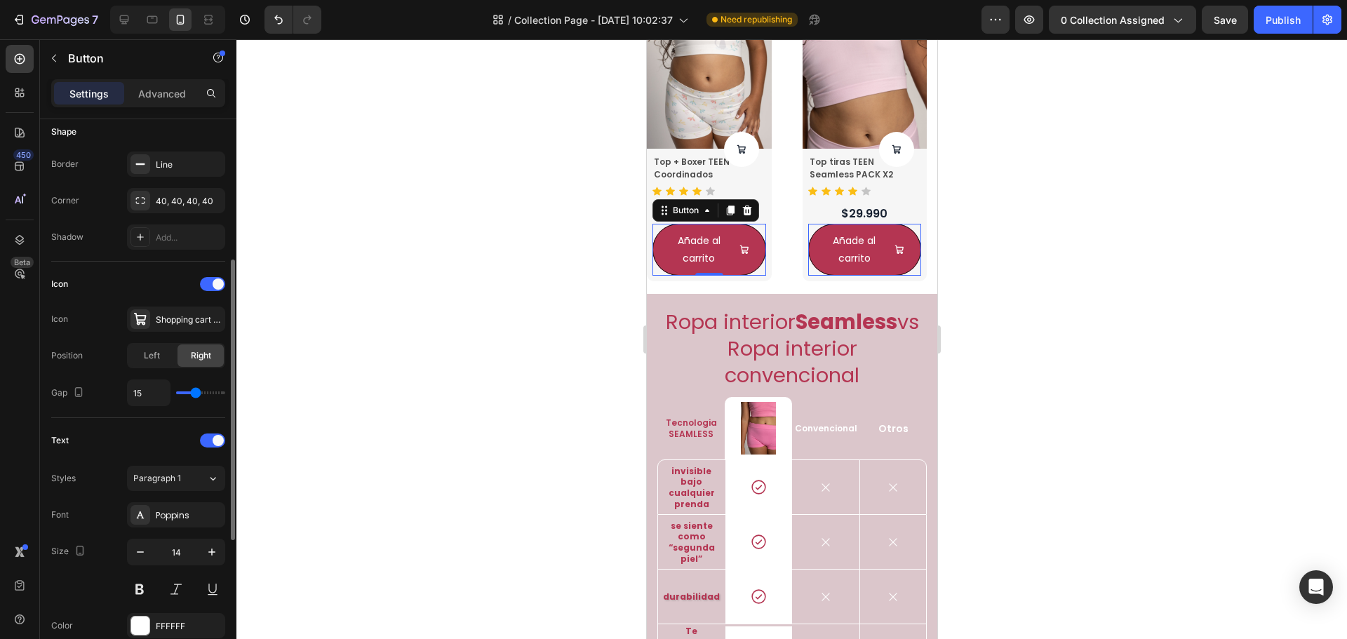
type input "13"
type input "11"
type input "6"
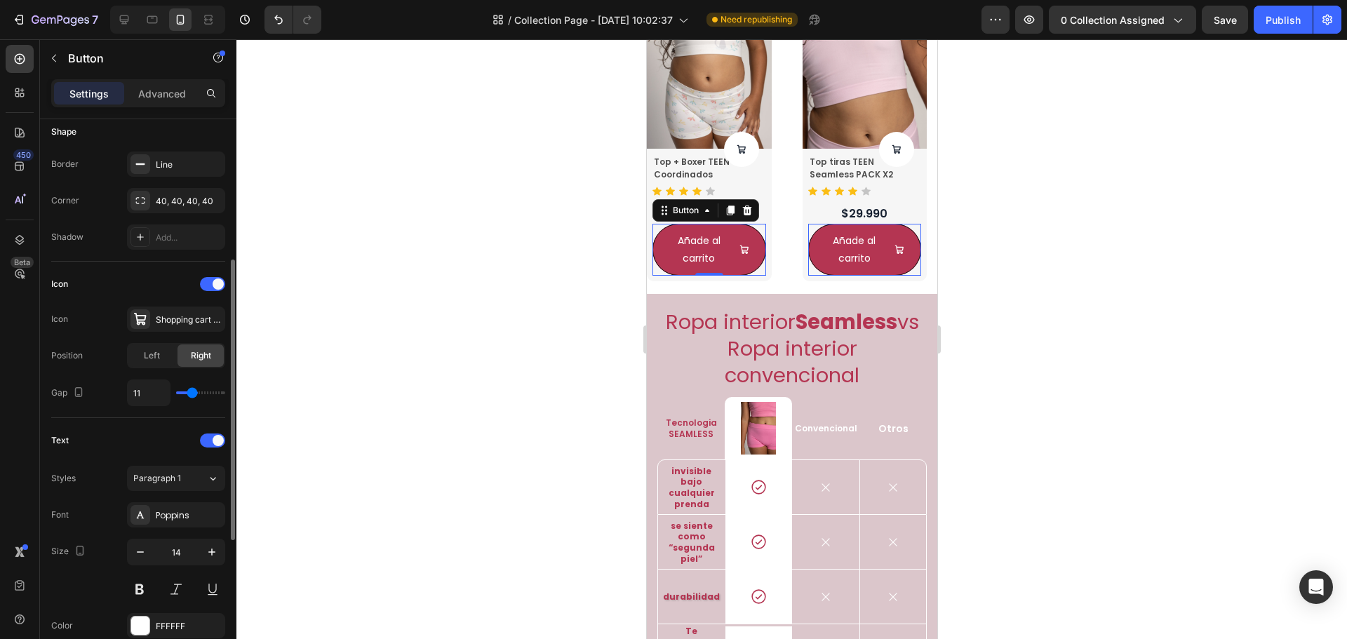
type input "6"
type input "4"
type input "3"
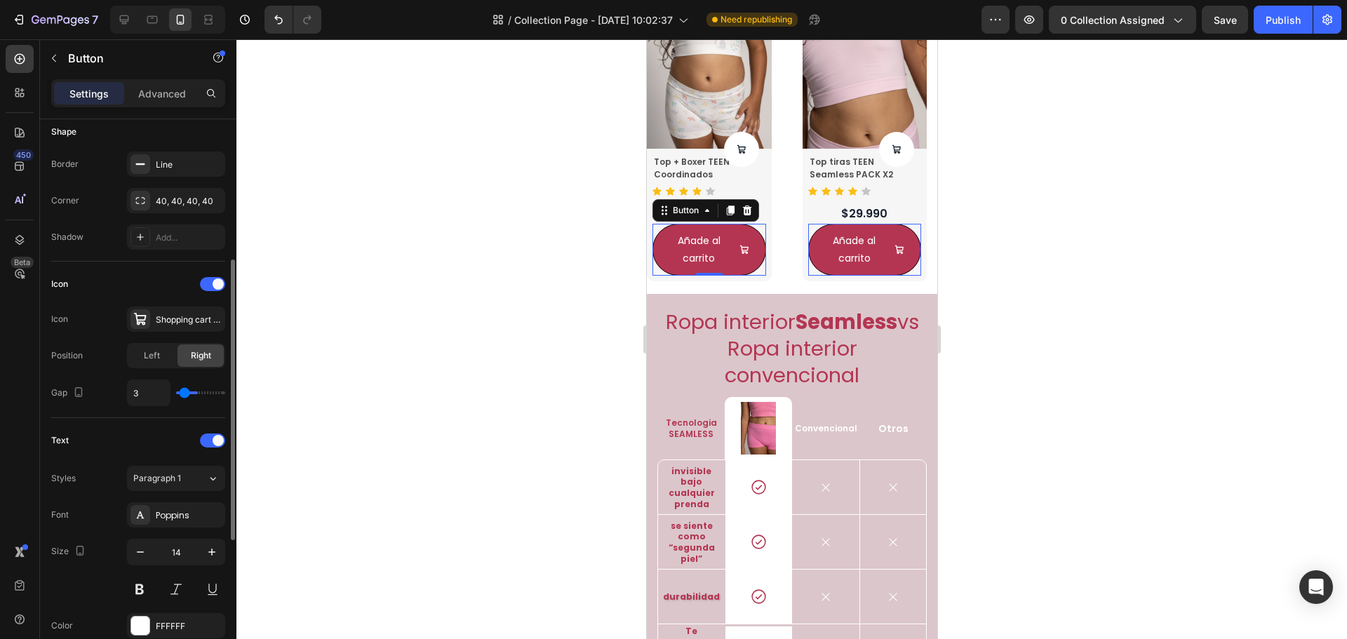
type input "2"
type input "1"
type input "0"
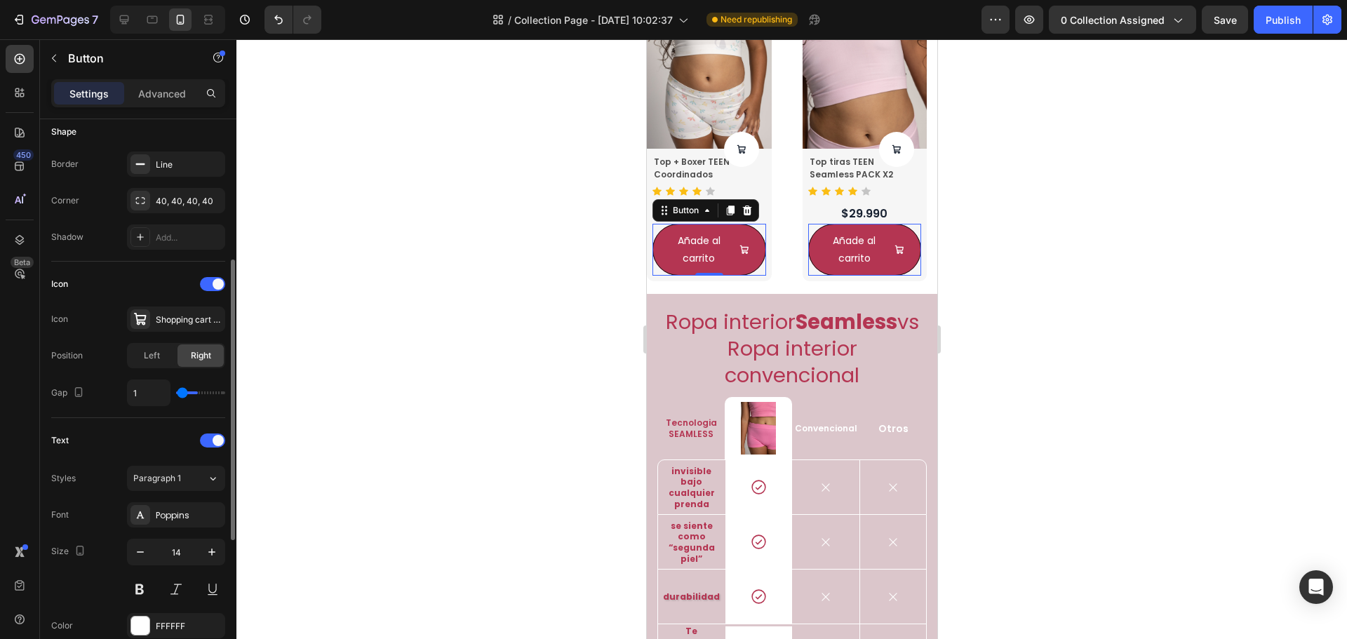
type input "0"
type input "4"
type input "8"
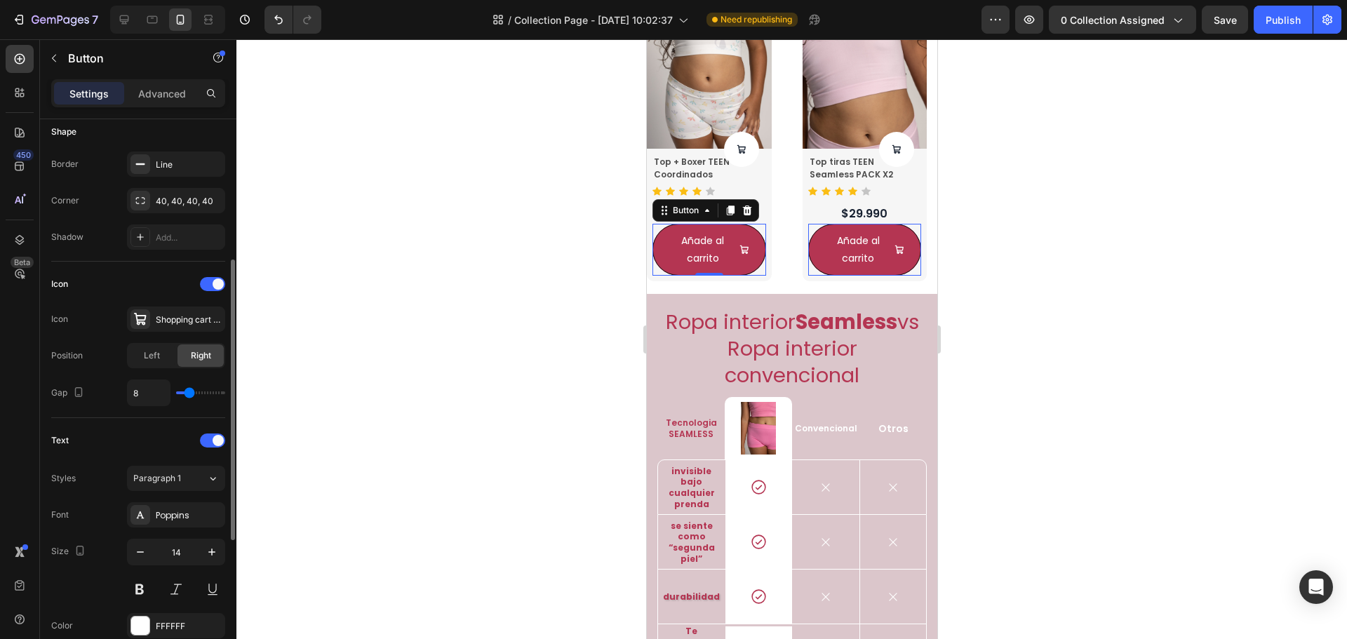
type input "9"
type input "10"
type input "11"
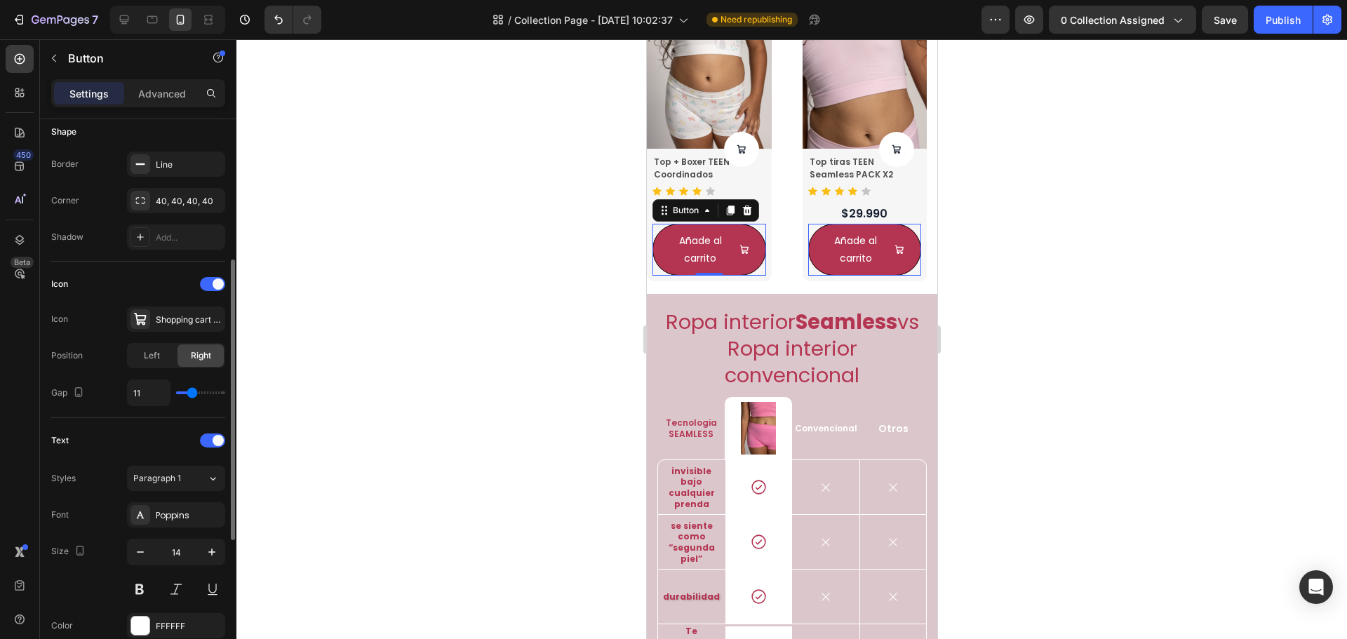
drag, startPoint x: 207, startPoint y: 390, endPoint x: 192, endPoint y: 404, distance: 19.9
type input "11"
click at [192, 394] on input "range" at bounding box center [200, 393] width 49 height 3
click at [752, 249] on button "Añade al carrito" at bounding box center [709, 250] width 114 height 52
click at [743, 248] on icon "<p>Añade al carrito</p>" at bounding box center [743, 250] width 8 height 8
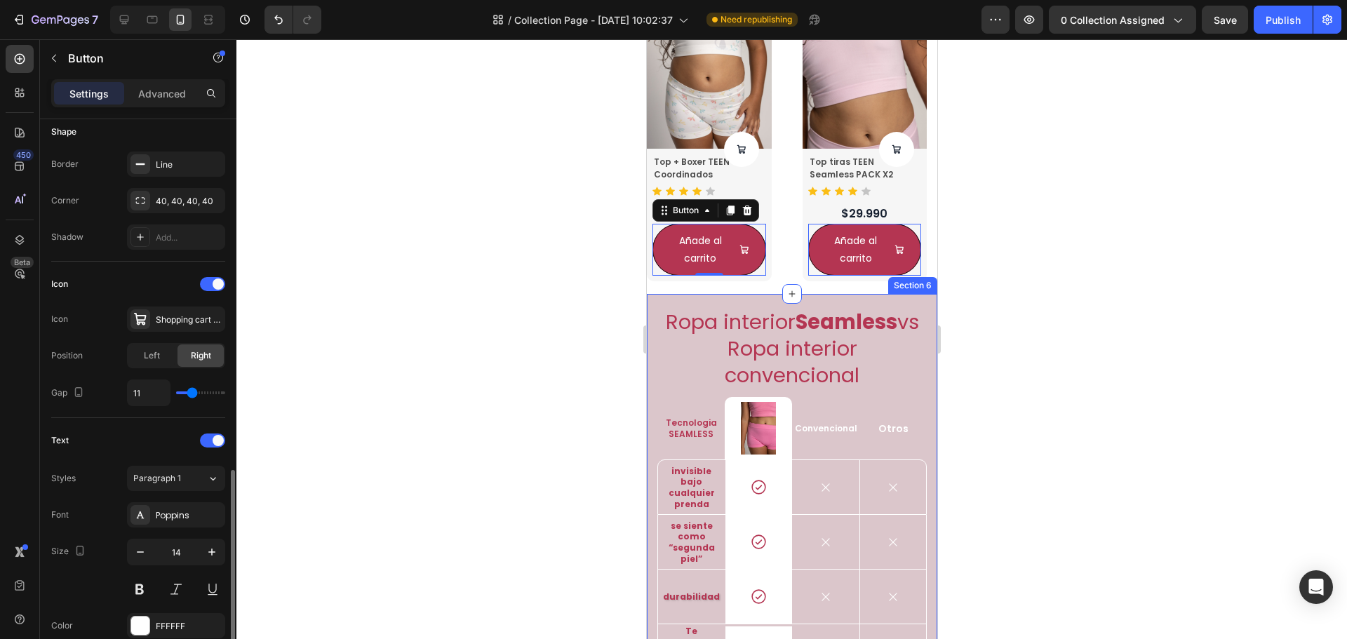
scroll to position [421, 0]
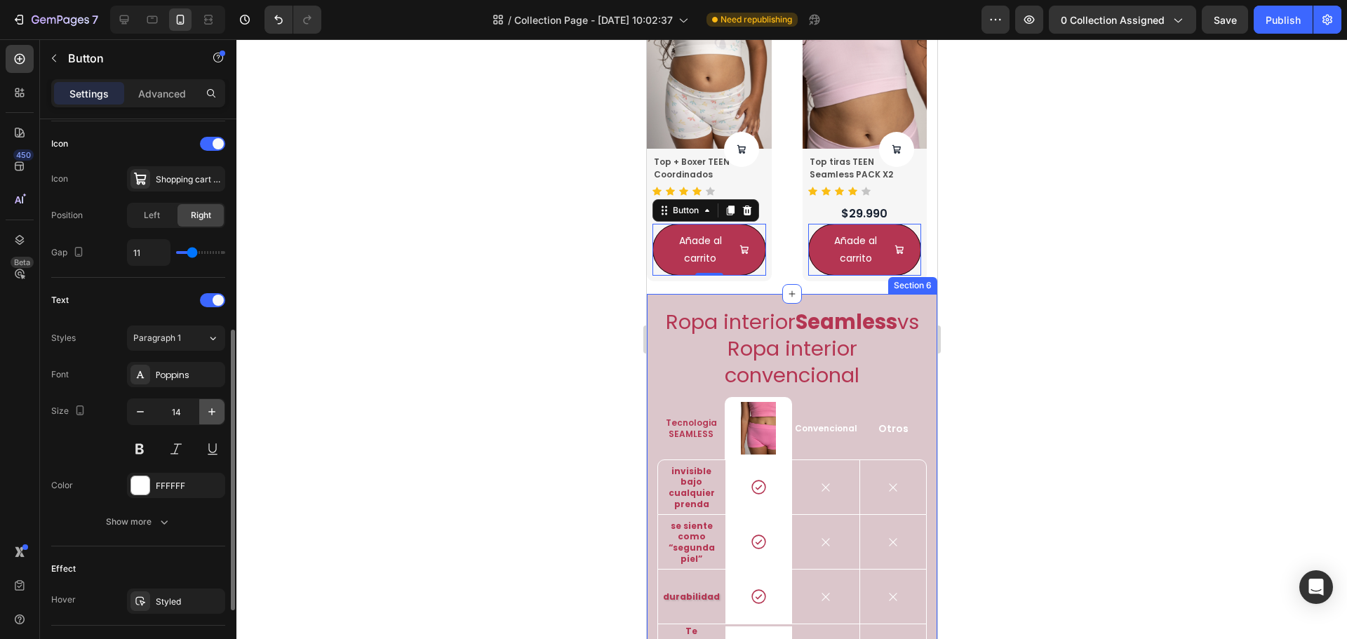
click at [205, 420] on button "button" at bounding box center [211, 411] width 25 height 25
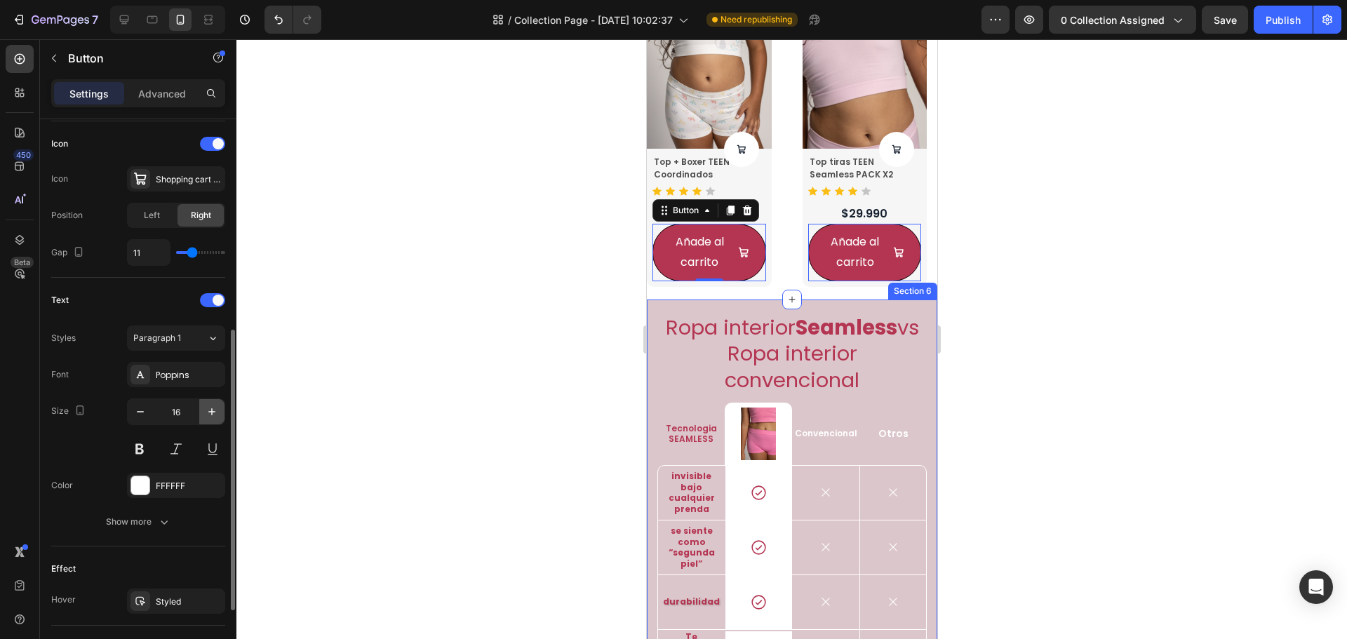
click at [205, 420] on button "button" at bounding box center [211, 411] width 25 height 25
click at [146, 402] on button "button" at bounding box center [140, 411] width 25 height 25
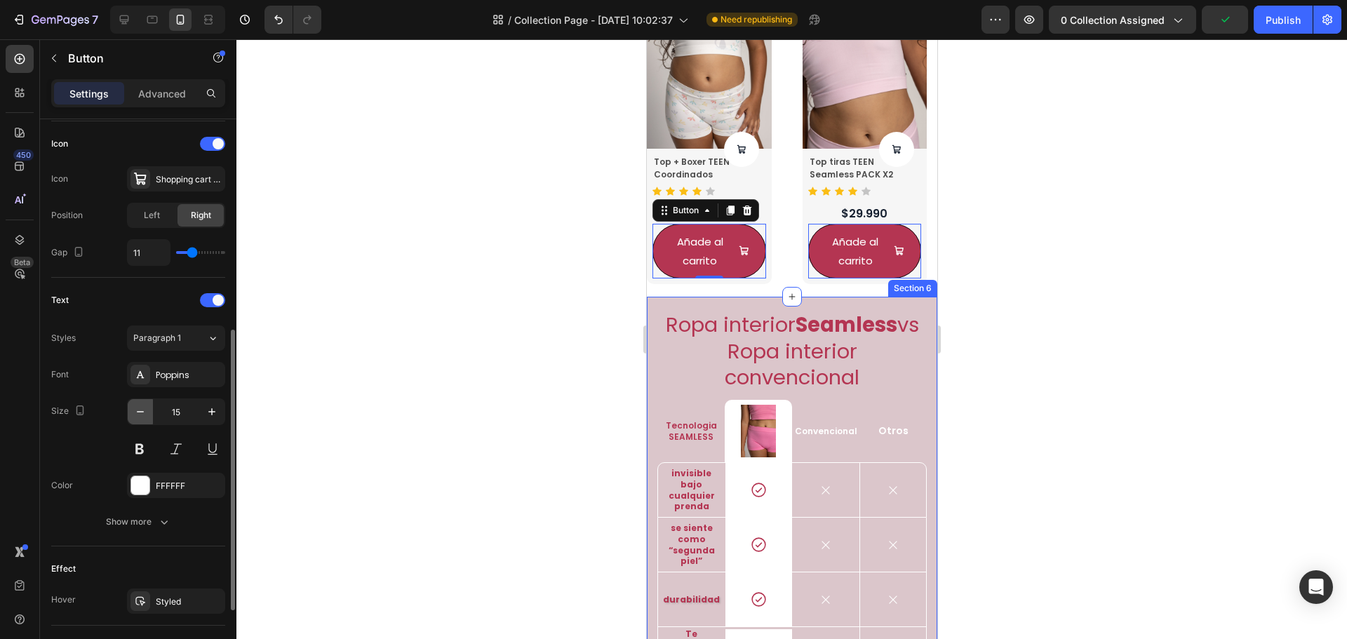
click at [146, 403] on button "button" at bounding box center [140, 411] width 25 height 25
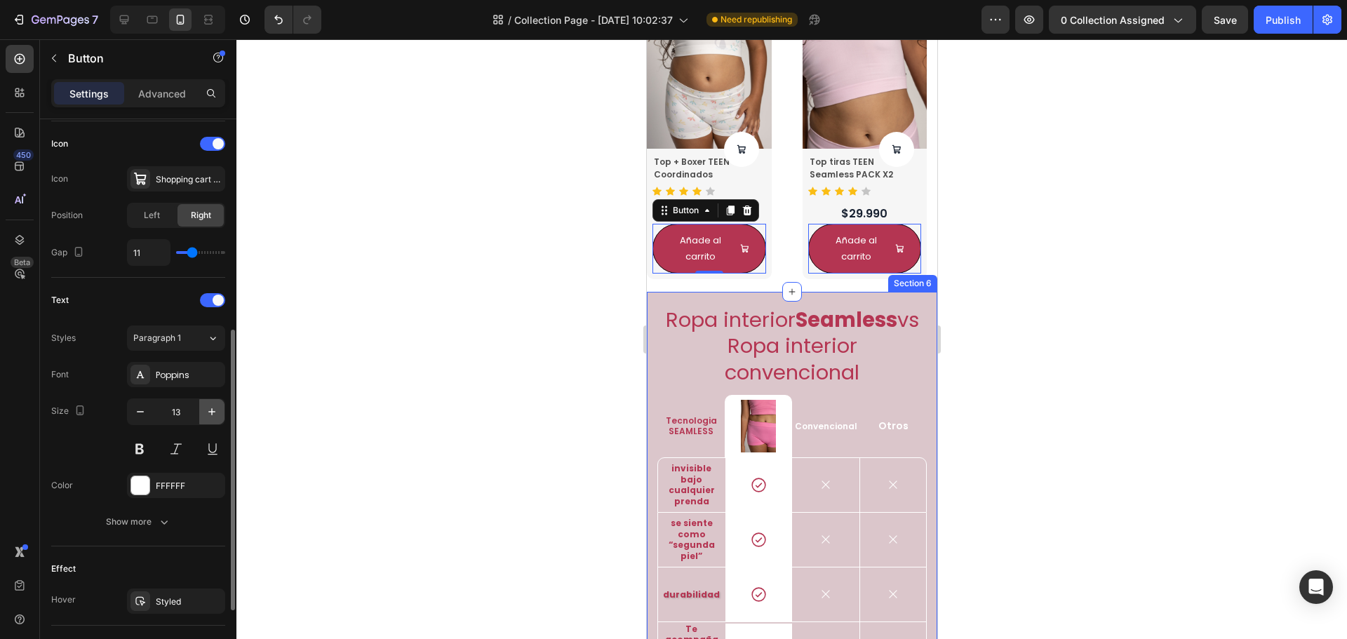
click at [203, 414] on button "button" at bounding box center [211, 411] width 25 height 25
type input "14"
click at [133, 448] on button at bounding box center [139, 449] width 25 height 25
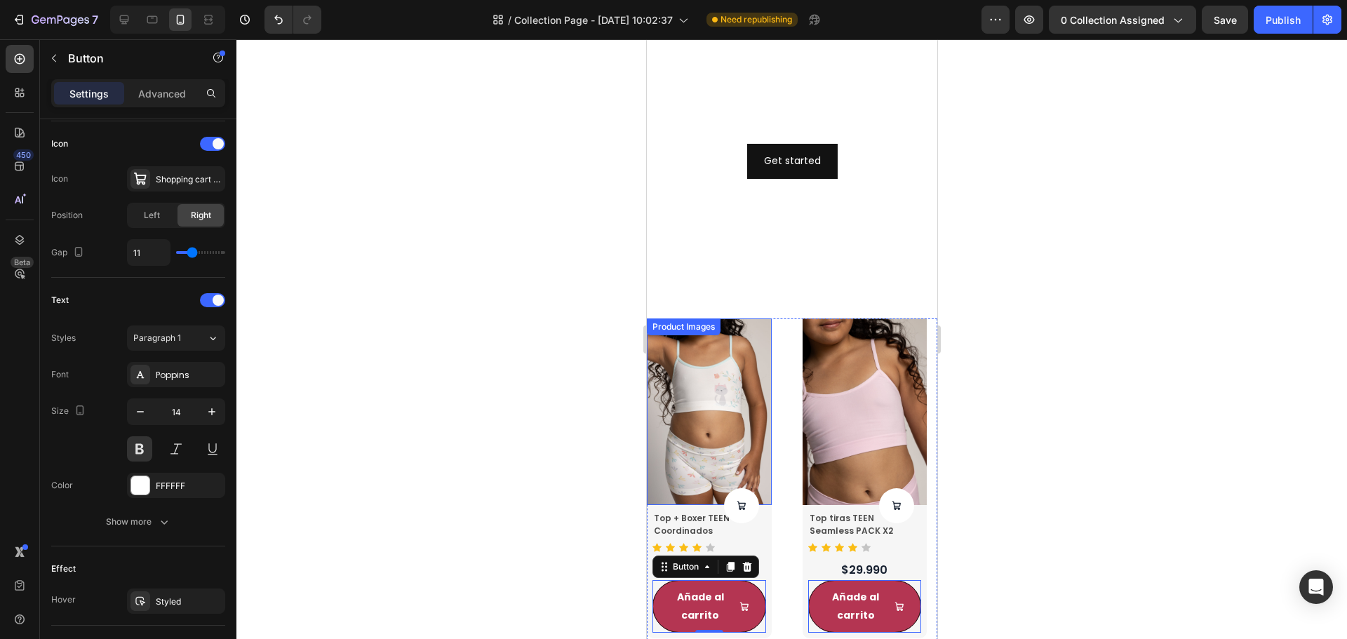
scroll to position [1371, 0]
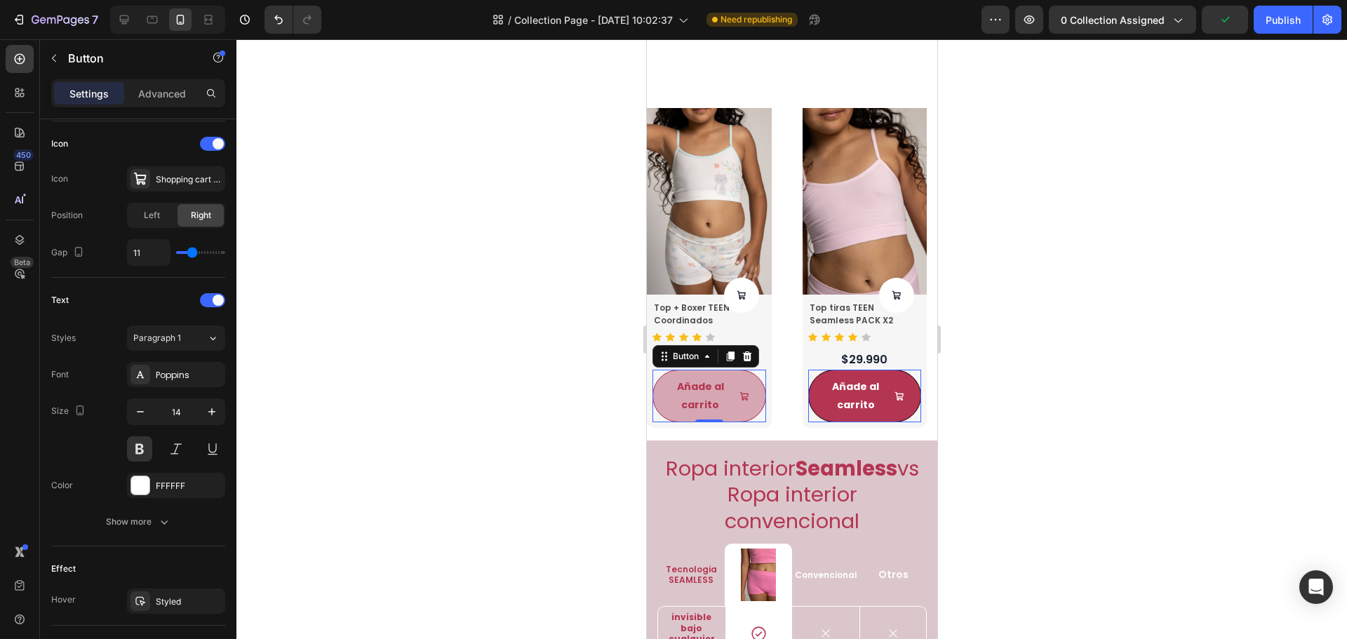
click at [757, 407] on button "Añade al carrito" at bounding box center [709, 396] width 114 height 52
click at [715, 396] on p "Añade al carrito" at bounding box center [700, 395] width 62 height 35
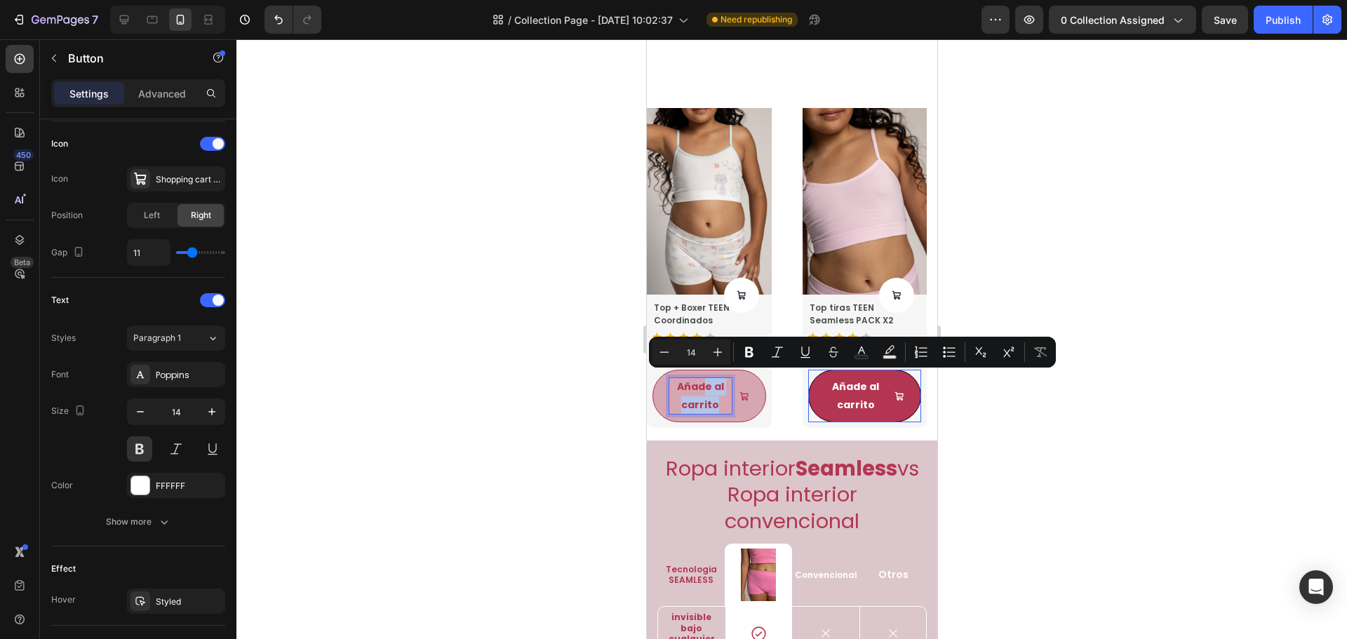
drag, startPoint x: 718, startPoint y: 397, endPoint x: 707, endPoint y: 380, distance: 20.2
click at [707, 380] on p "Añade al carrito" at bounding box center [700, 395] width 62 height 35
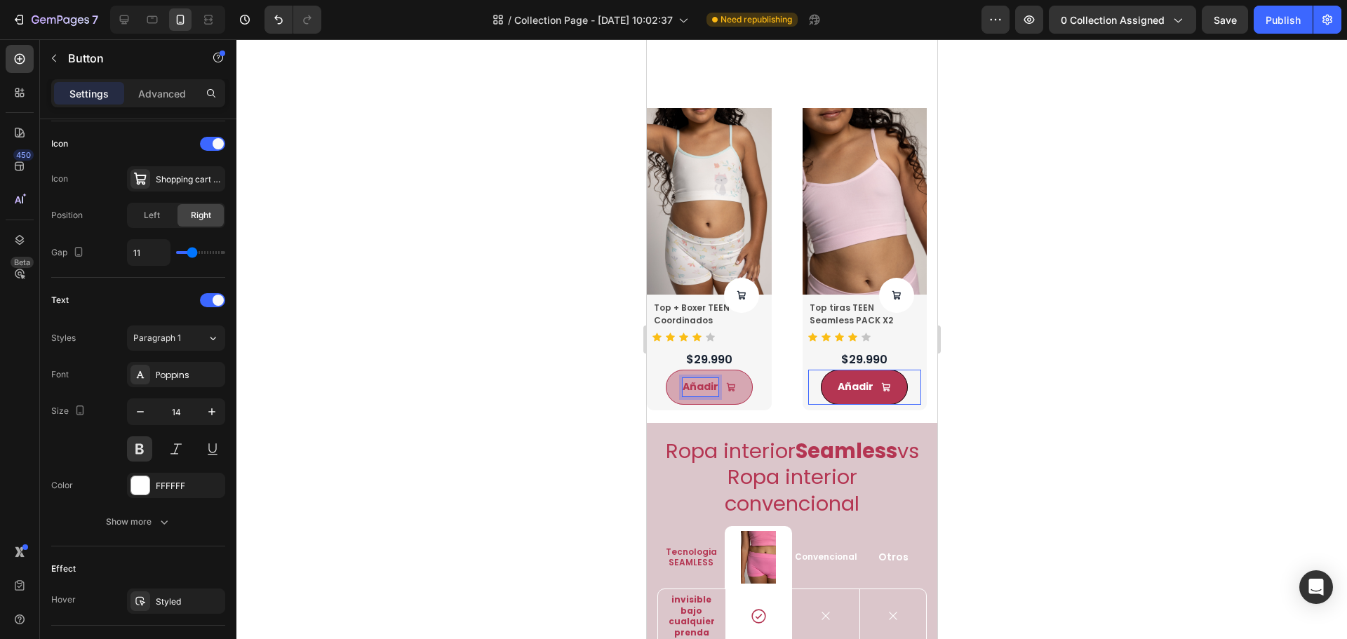
click at [1008, 368] on div at bounding box center [792, 339] width 1111 height 600
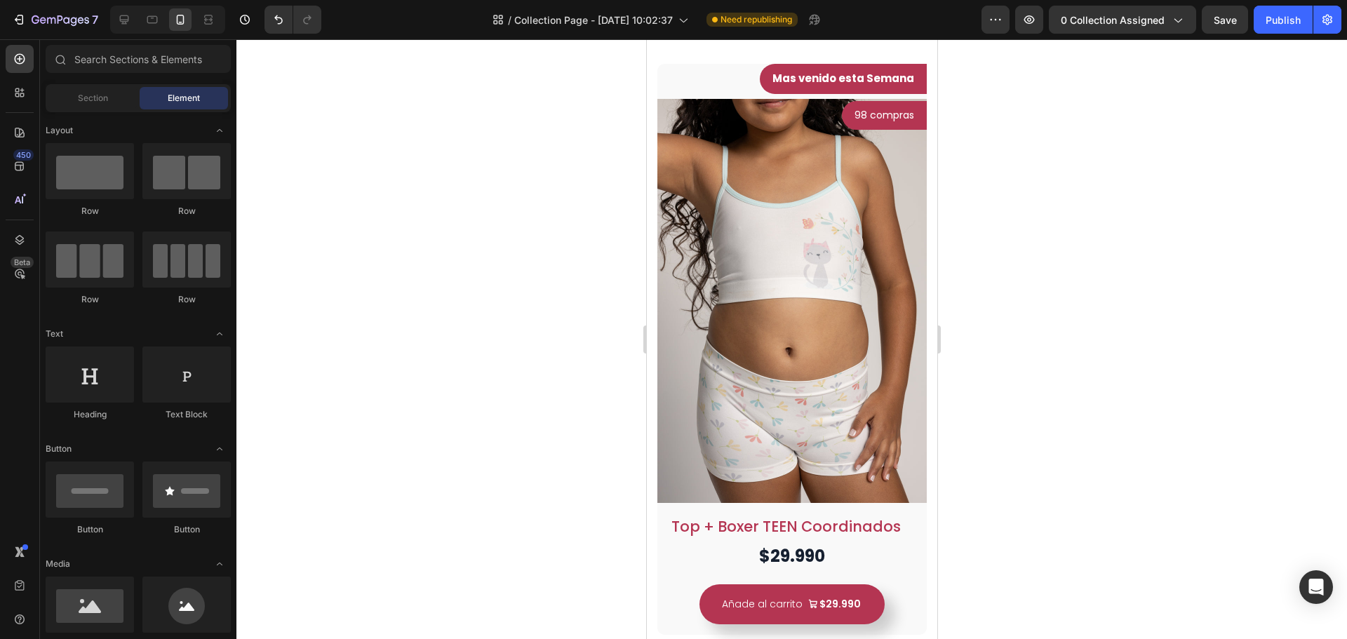
scroll to position [0, 0]
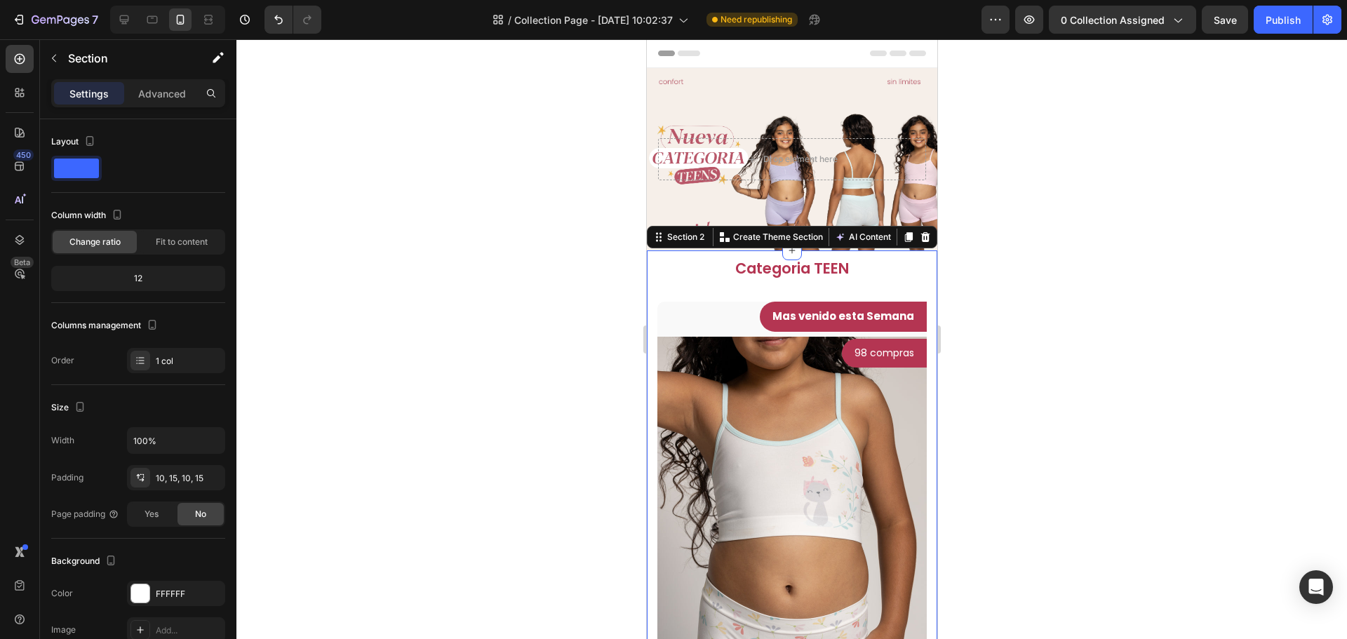
click at [824, 293] on div "Categoria TEEN Heading Row Top + Boxer TEEN Coordinados Product Title $29.990 P…" at bounding box center [791, 565] width 269 height 615
click at [841, 274] on h2 "Categoria TEEN" at bounding box center [791, 269] width 269 height 22
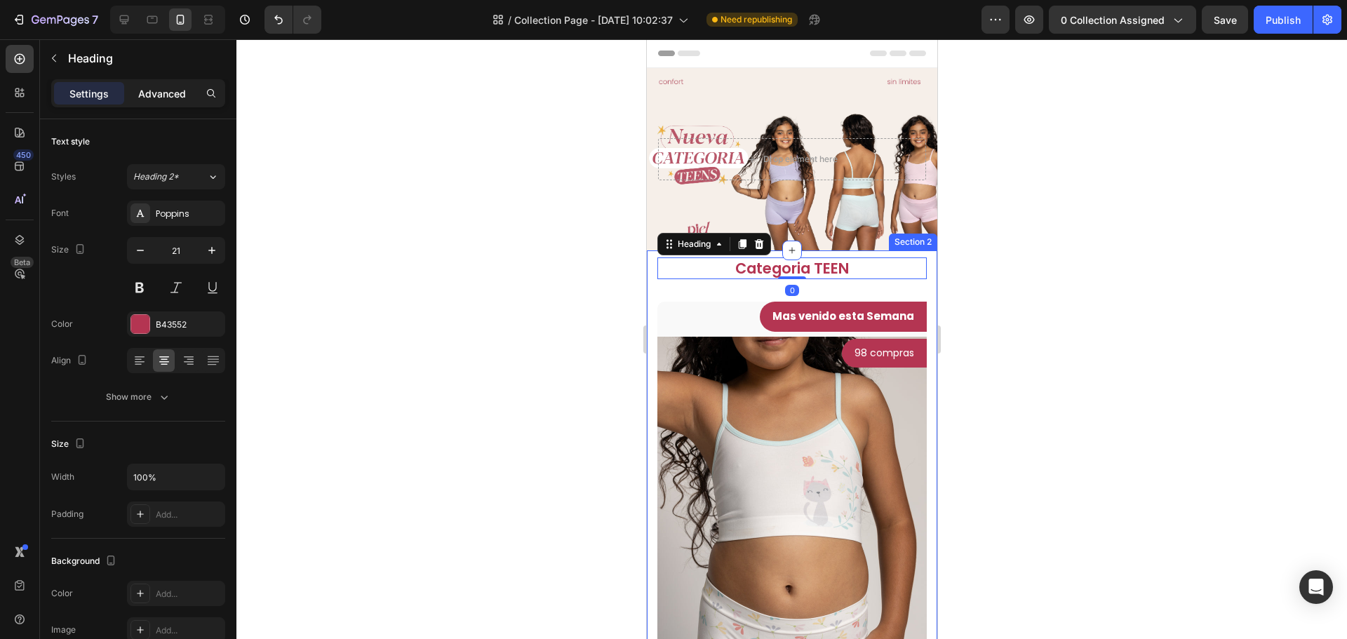
click at [160, 92] on p "Advanced" at bounding box center [162, 93] width 48 height 15
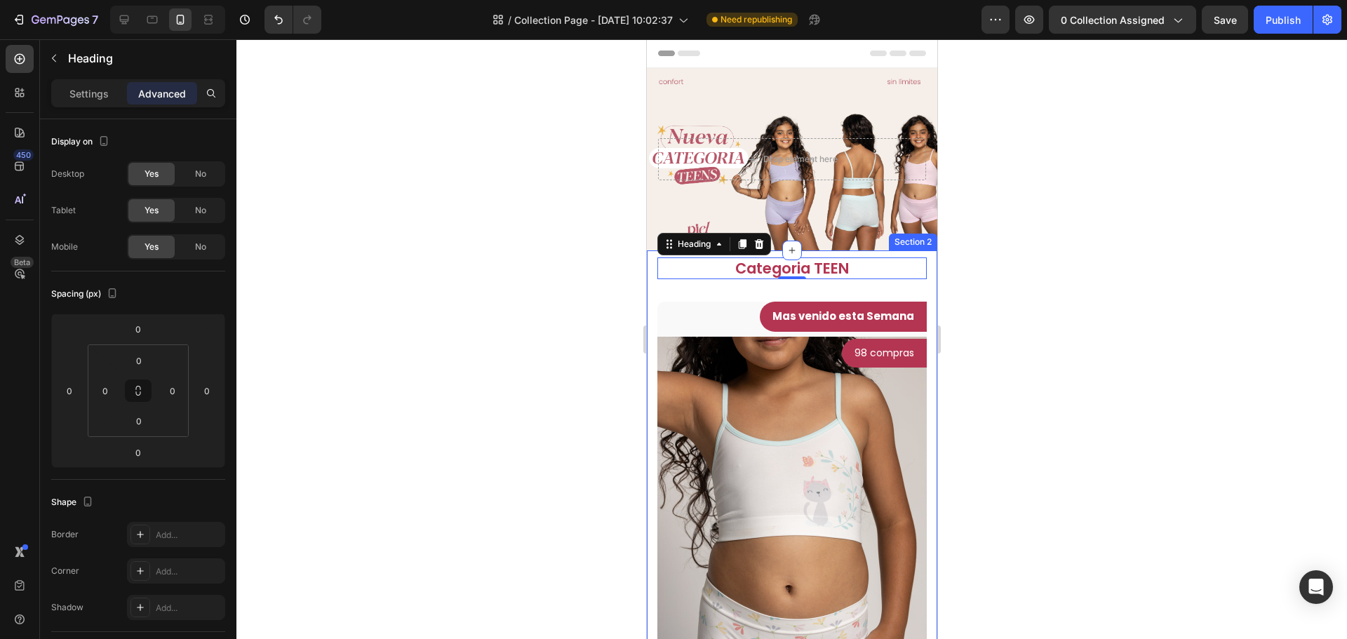
click at [761, 294] on div "Categoria TEEN Heading 0 Row Top + Boxer TEEN Coordinados Product Title $29.990…" at bounding box center [791, 565] width 269 height 615
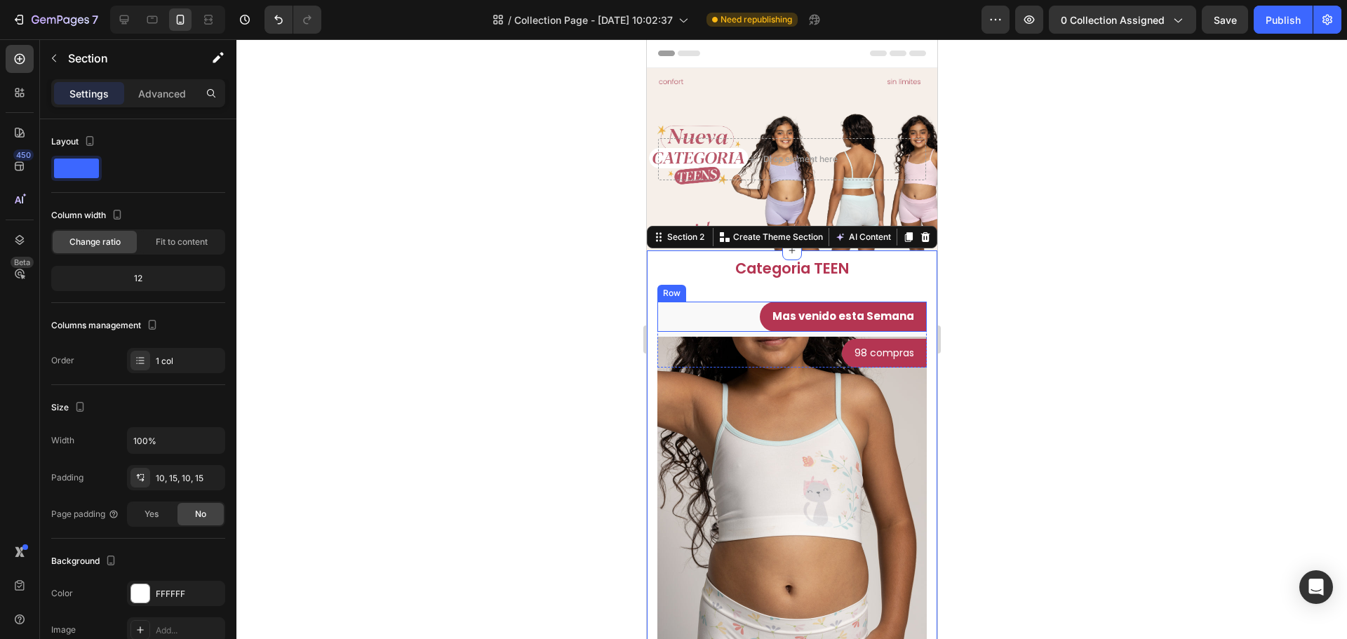
click at [720, 326] on div "Mas venido esta Semana Text block Row Row" at bounding box center [791, 317] width 269 height 30
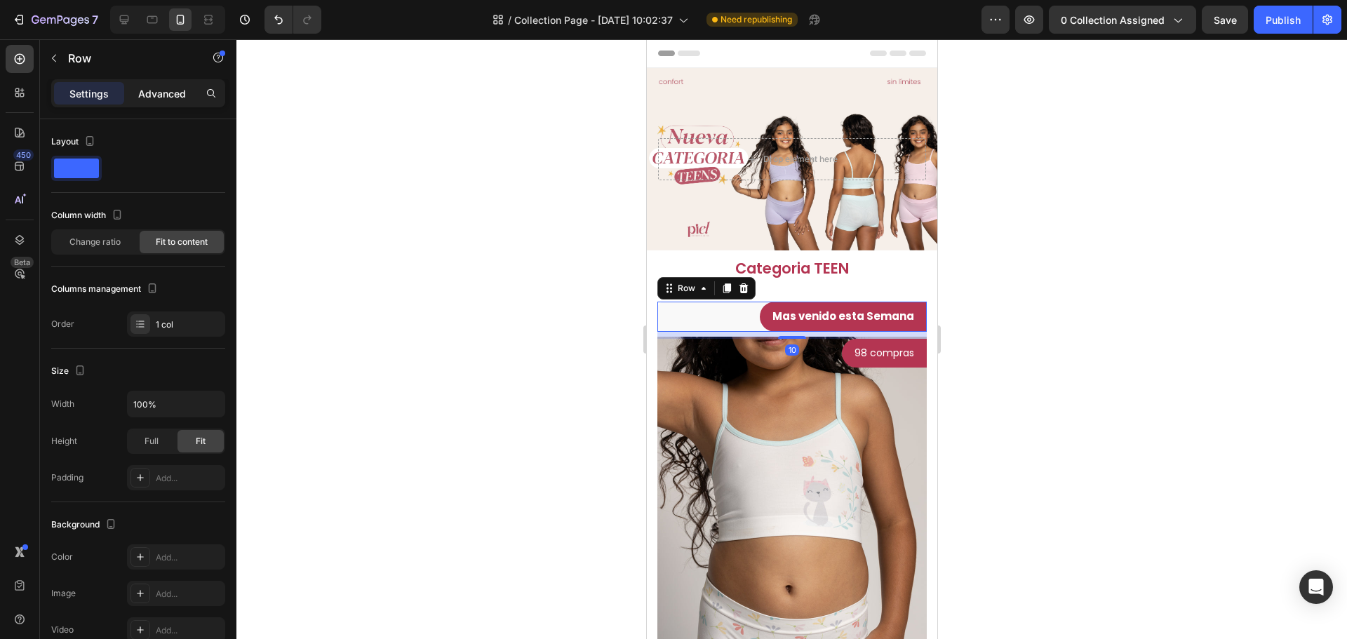
click at [159, 95] on p "Advanced" at bounding box center [162, 93] width 48 height 15
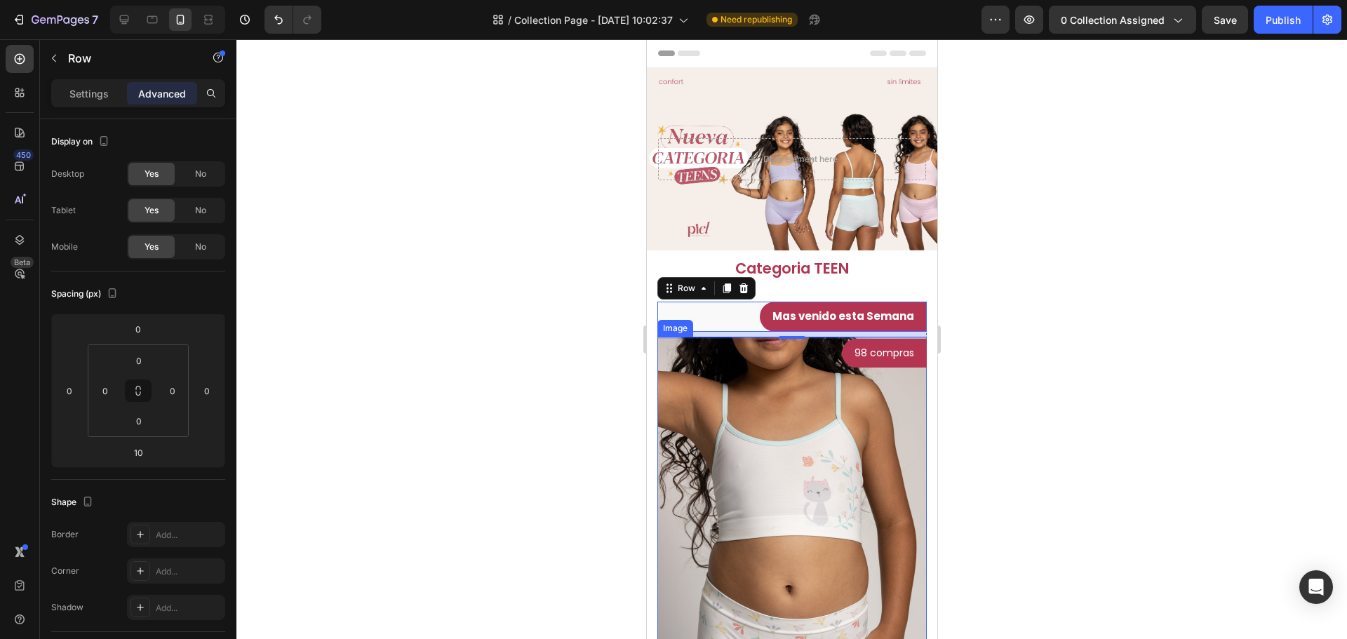
click at [780, 432] on img at bounding box center [791, 539] width 269 height 404
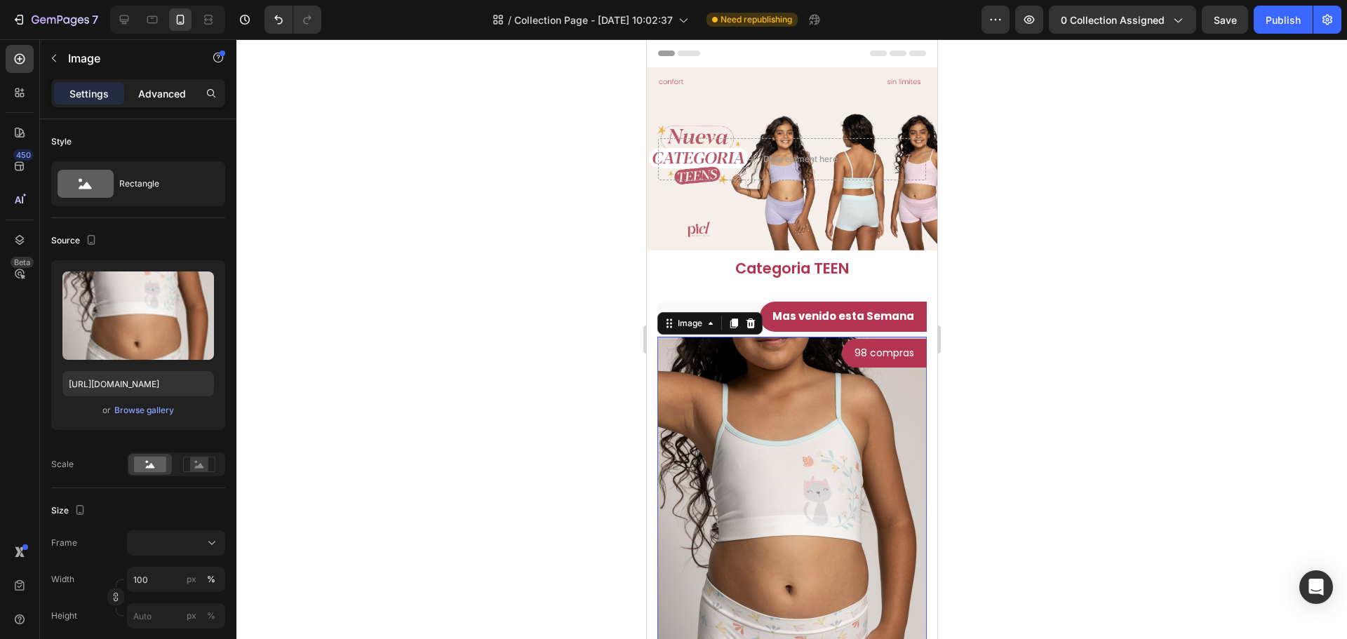
click at [164, 84] on div "Advanced" at bounding box center [162, 93] width 70 height 22
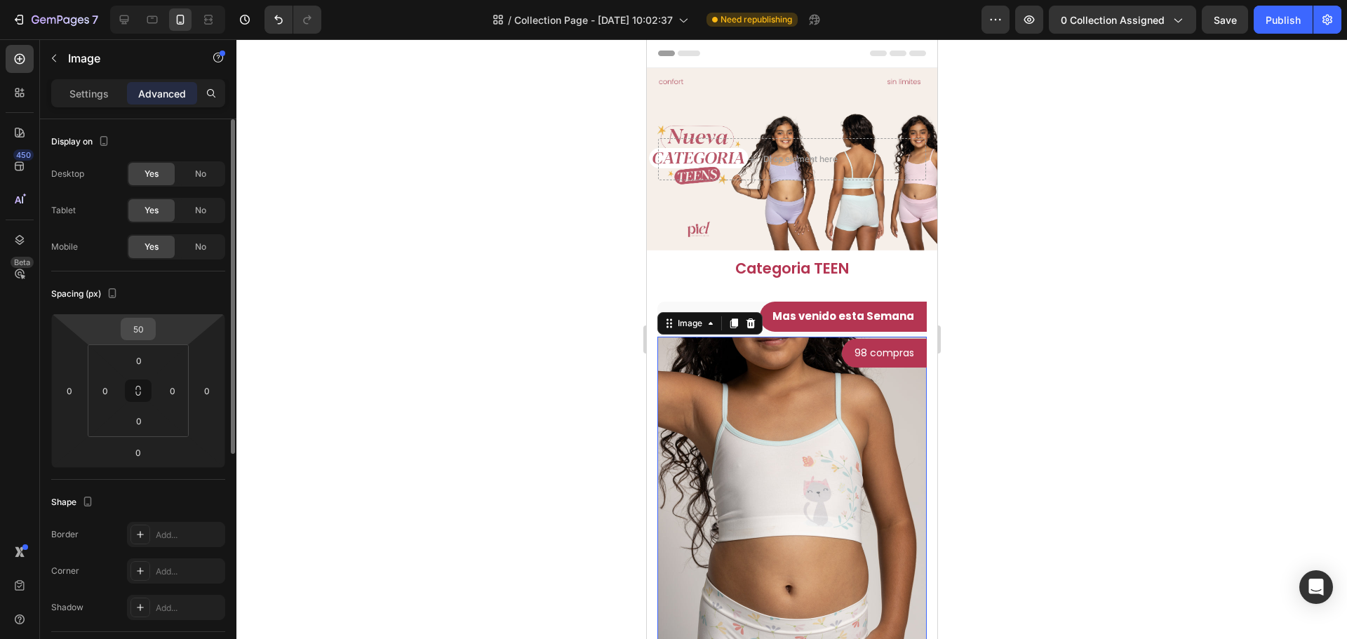
click at [150, 335] on input "50" at bounding box center [138, 329] width 28 height 21
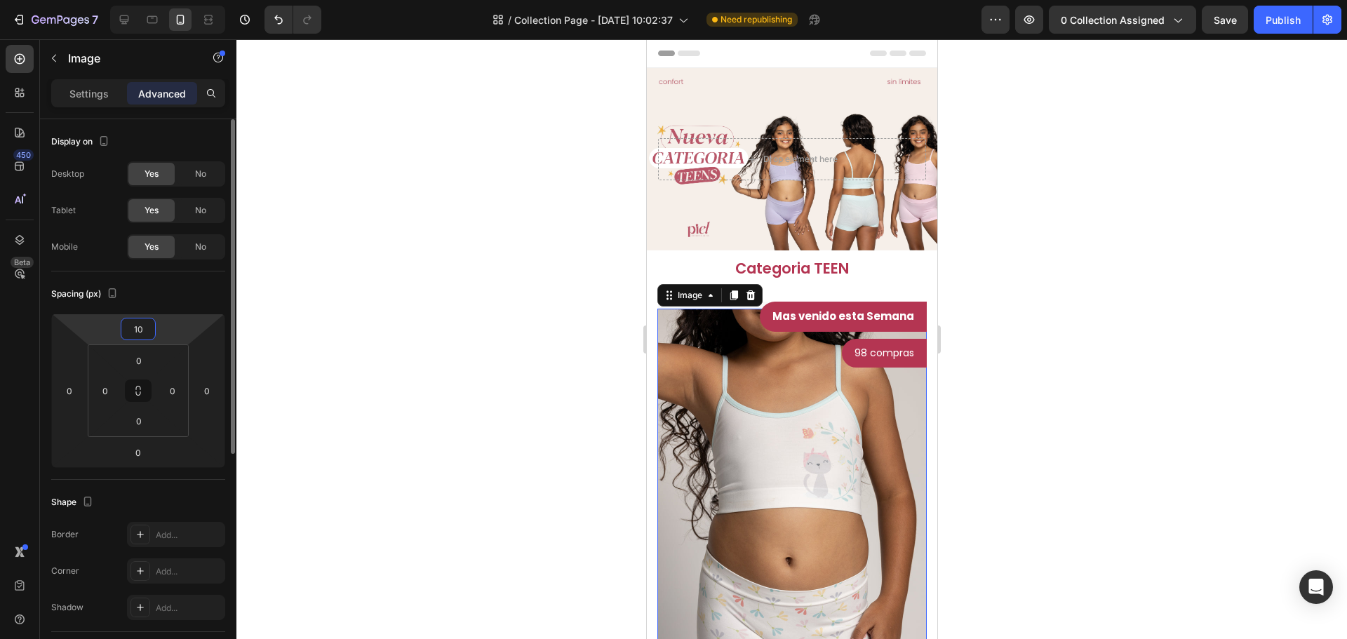
type input "1"
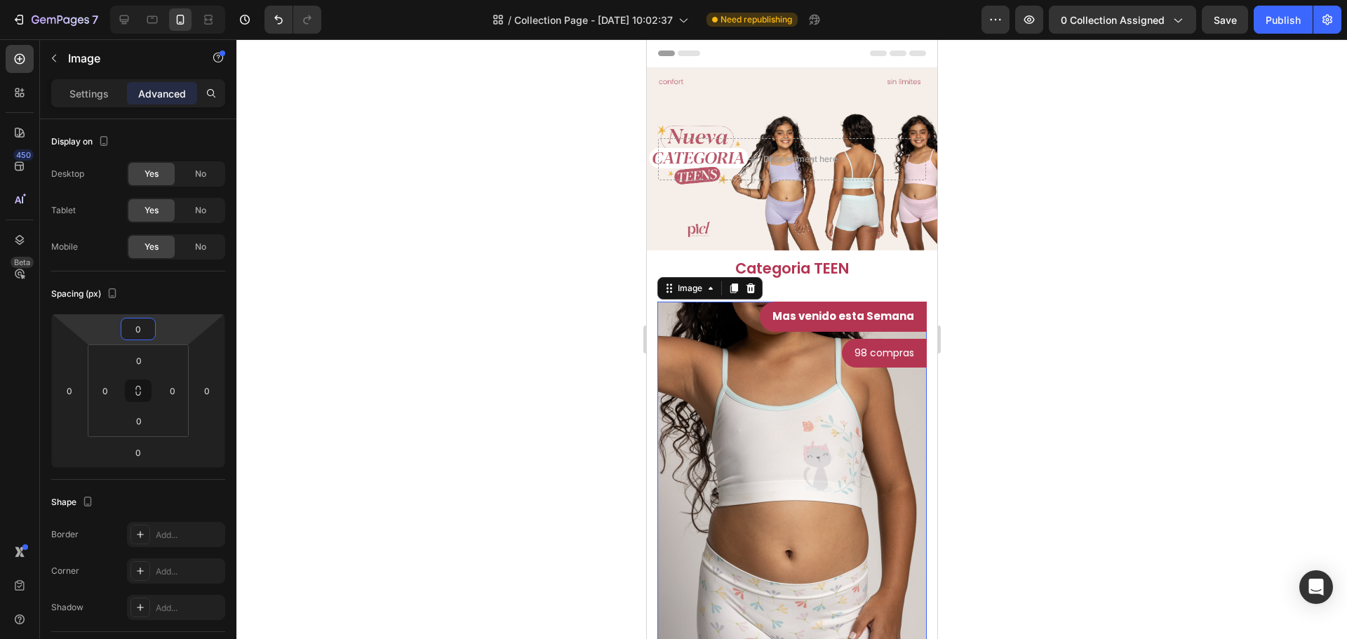
click at [1091, 295] on div at bounding box center [792, 339] width 1111 height 600
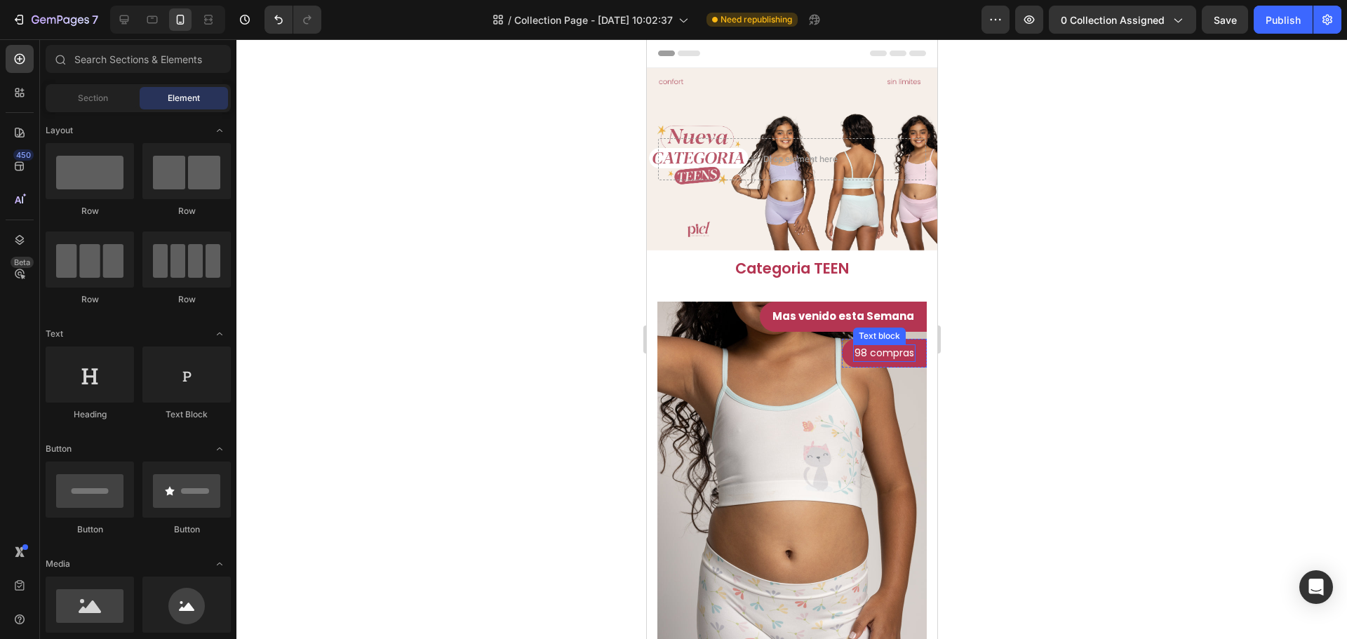
click at [896, 348] on p "98 compras" at bounding box center [884, 353] width 60 height 15
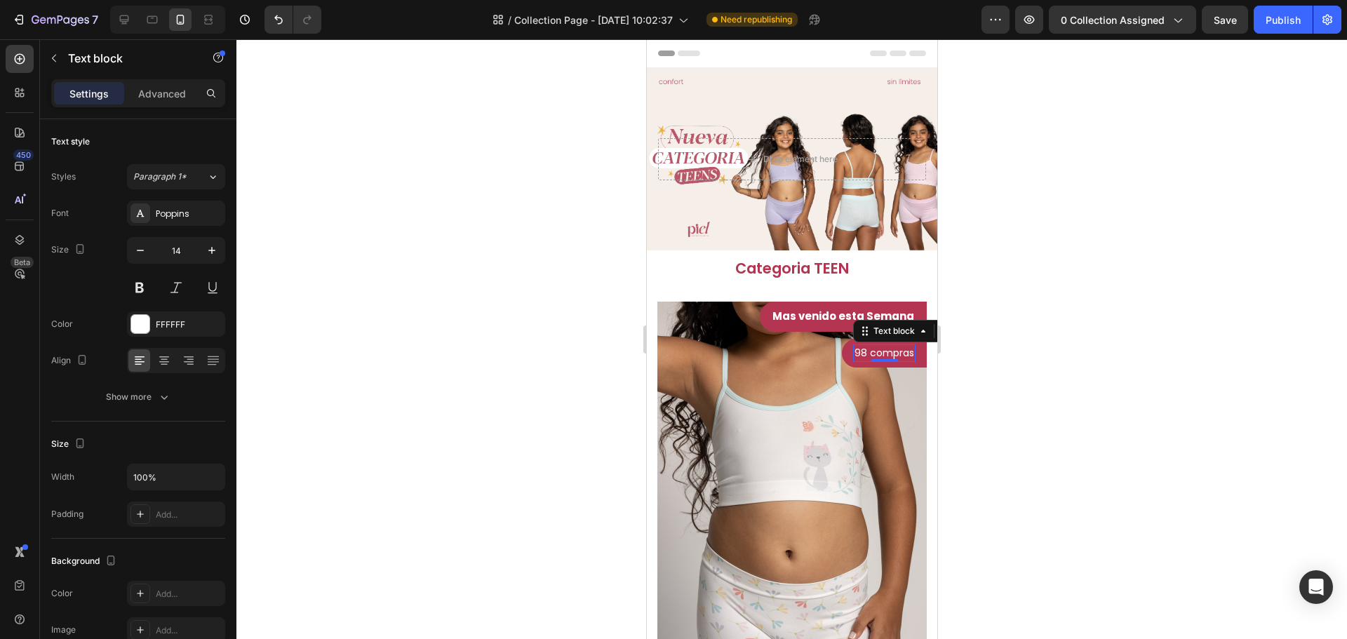
click at [857, 353] on p "98 compras" at bounding box center [884, 353] width 60 height 15
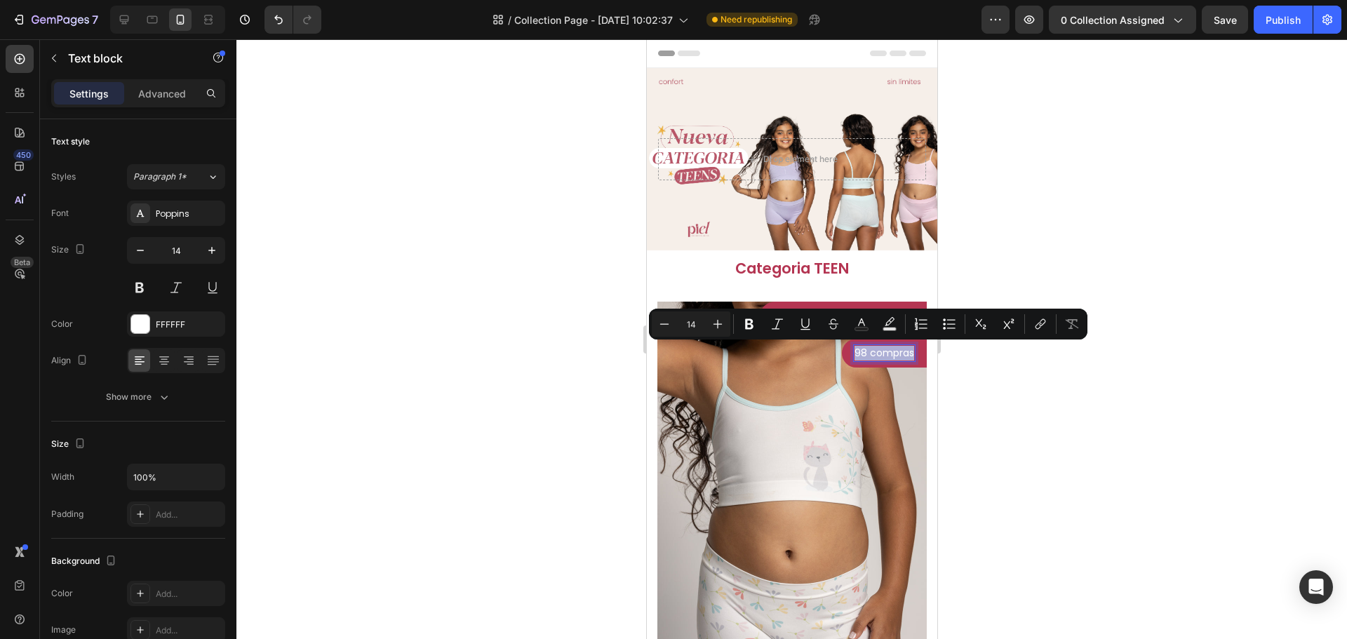
click at [857, 353] on p "98 compras" at bounding box center [884, 353] width 60 height 15
click at [147, 282] on button at bounding box center [139, 287] width 25 height 25
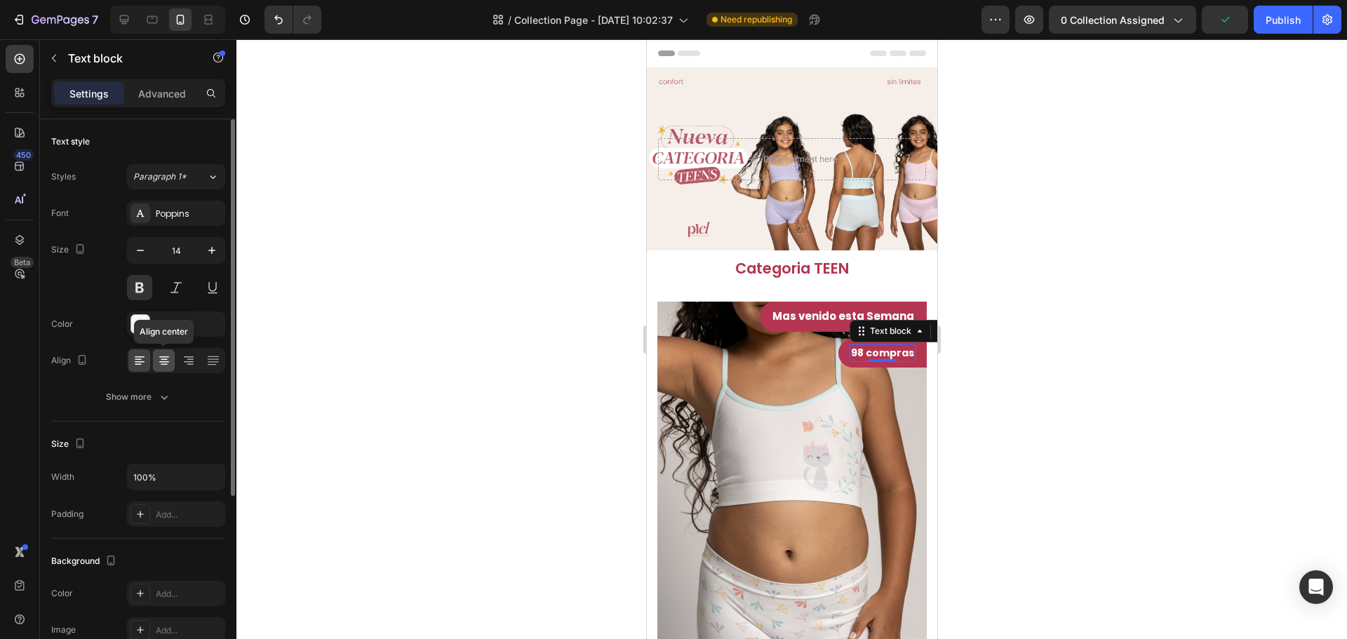
click at [162, 357] on icon at bounding box center [164, 357] width 10 height 1
click at [1038, 383] on div at bounding box center [792, 339] width 1111 height 600
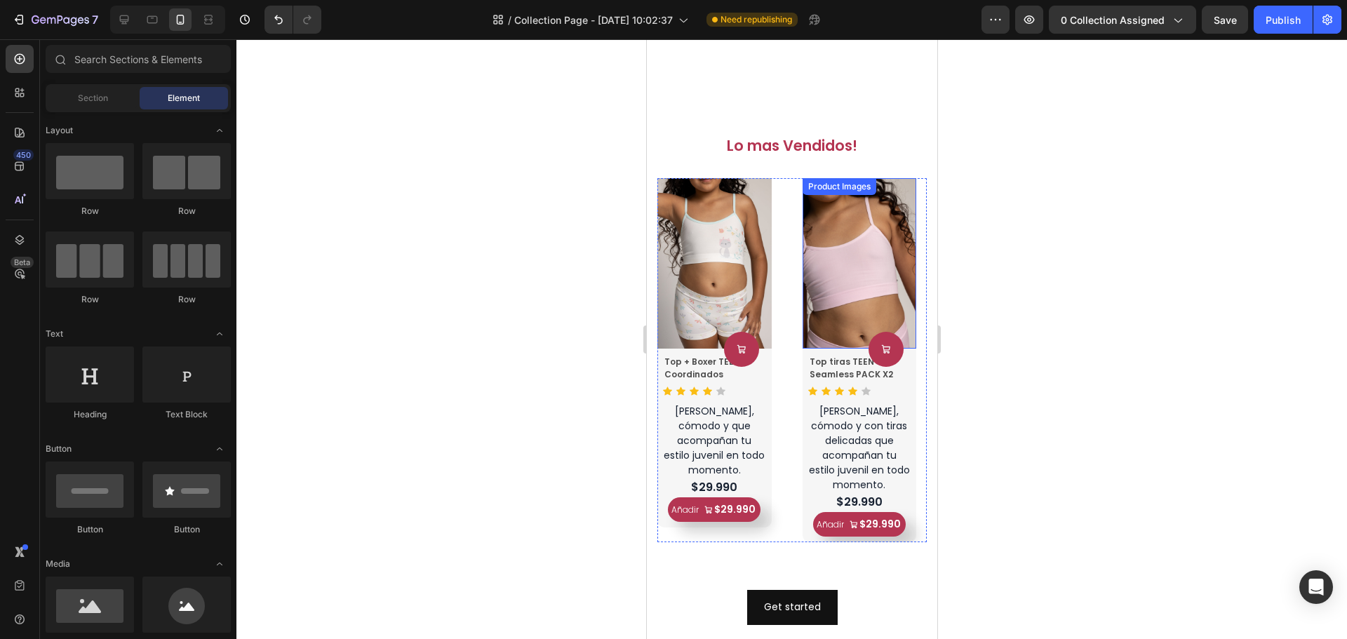
scroll to position [842, 0]
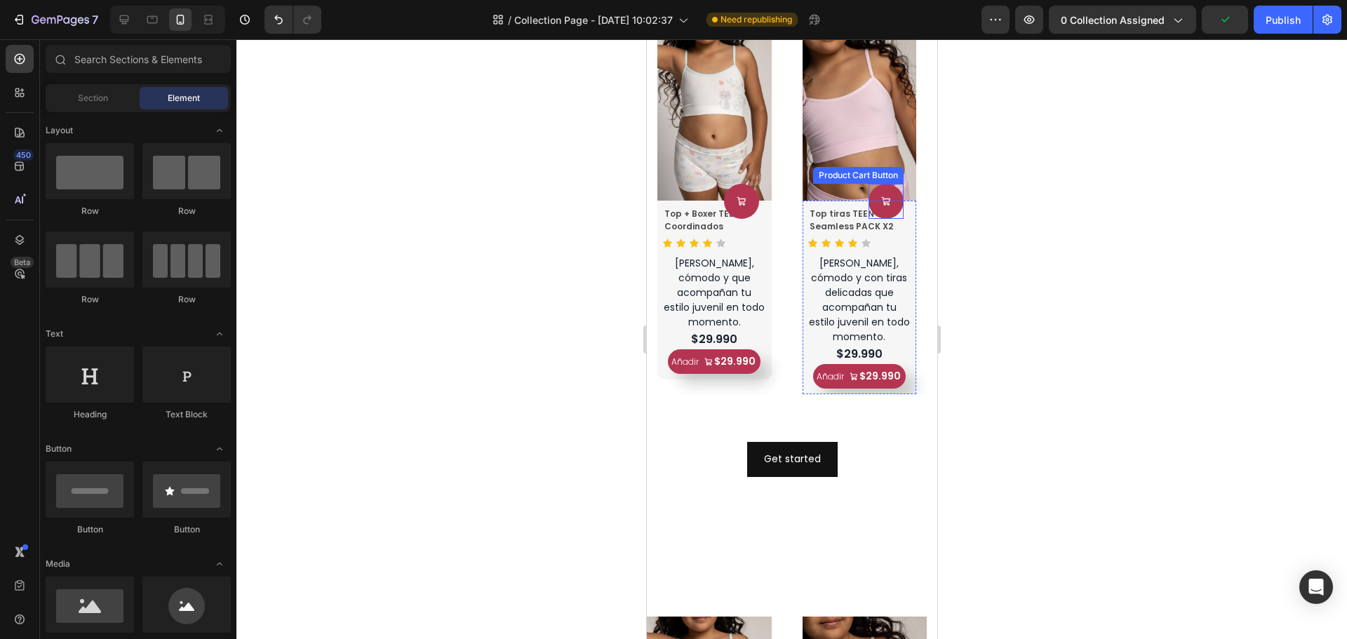
click at [759, 215] on div "Product Cart Button" at bounding box center [741, 201] width 35 height 35
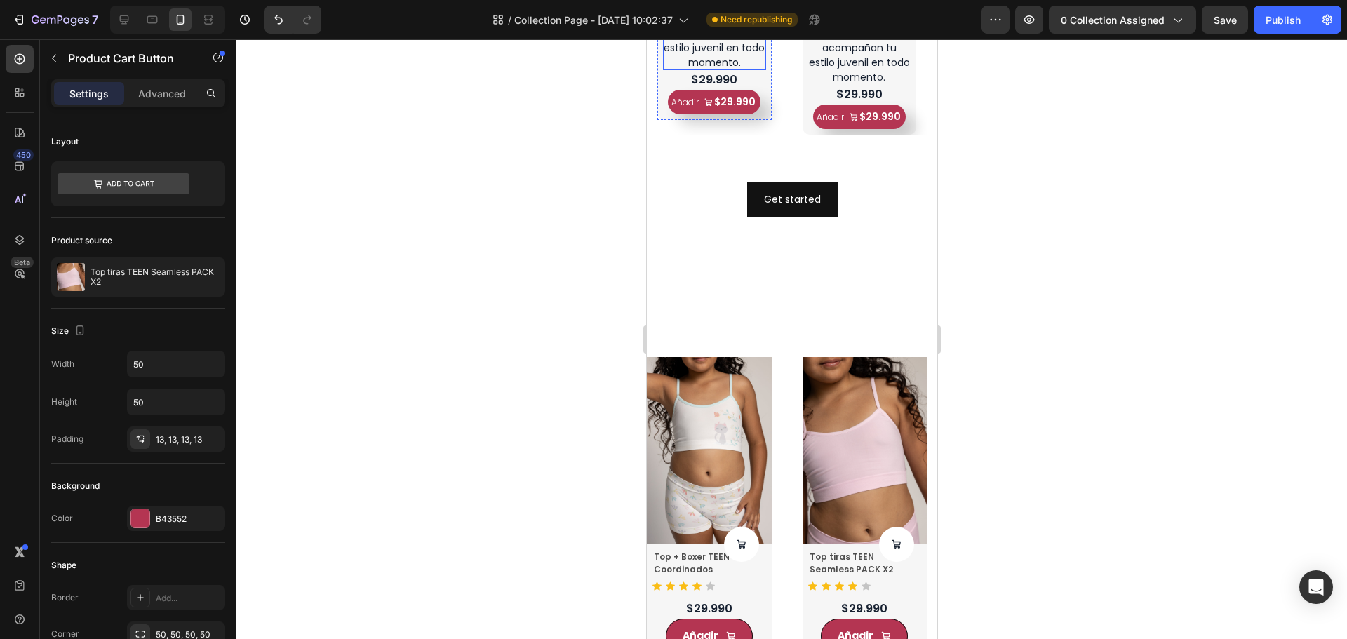
scroll to position [1193, 0]
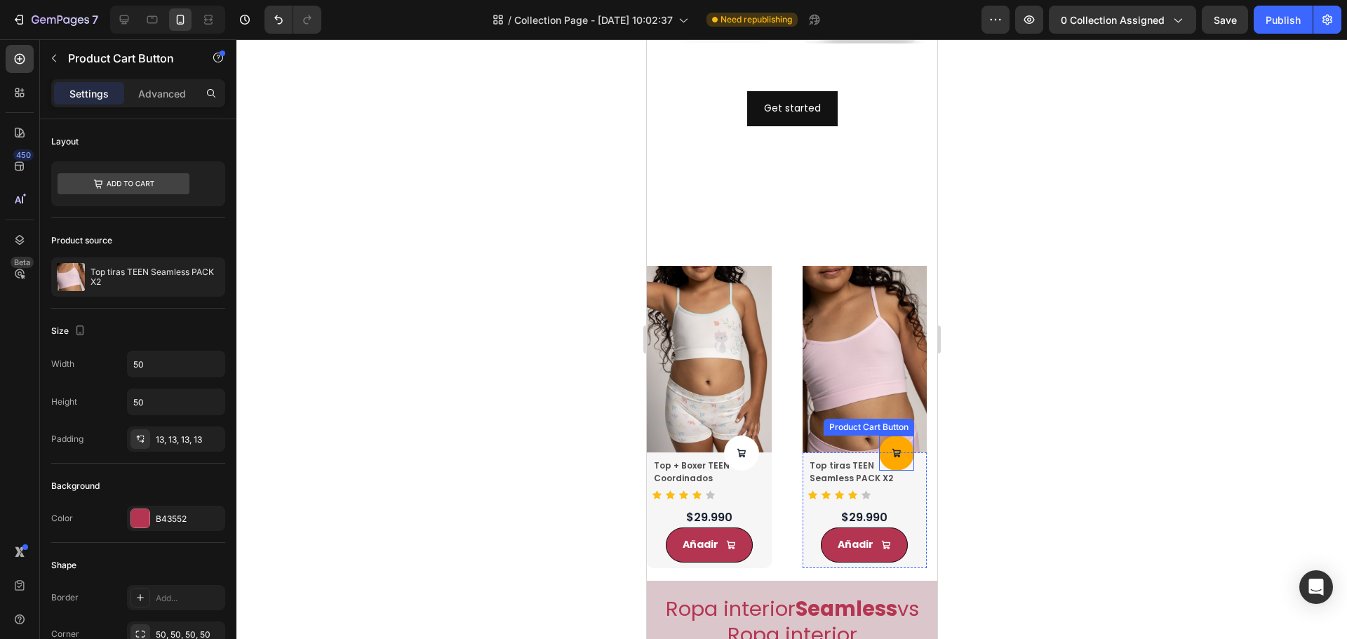
click at [759, 443] on button at bounding box center [741, 453] width 35 height 35
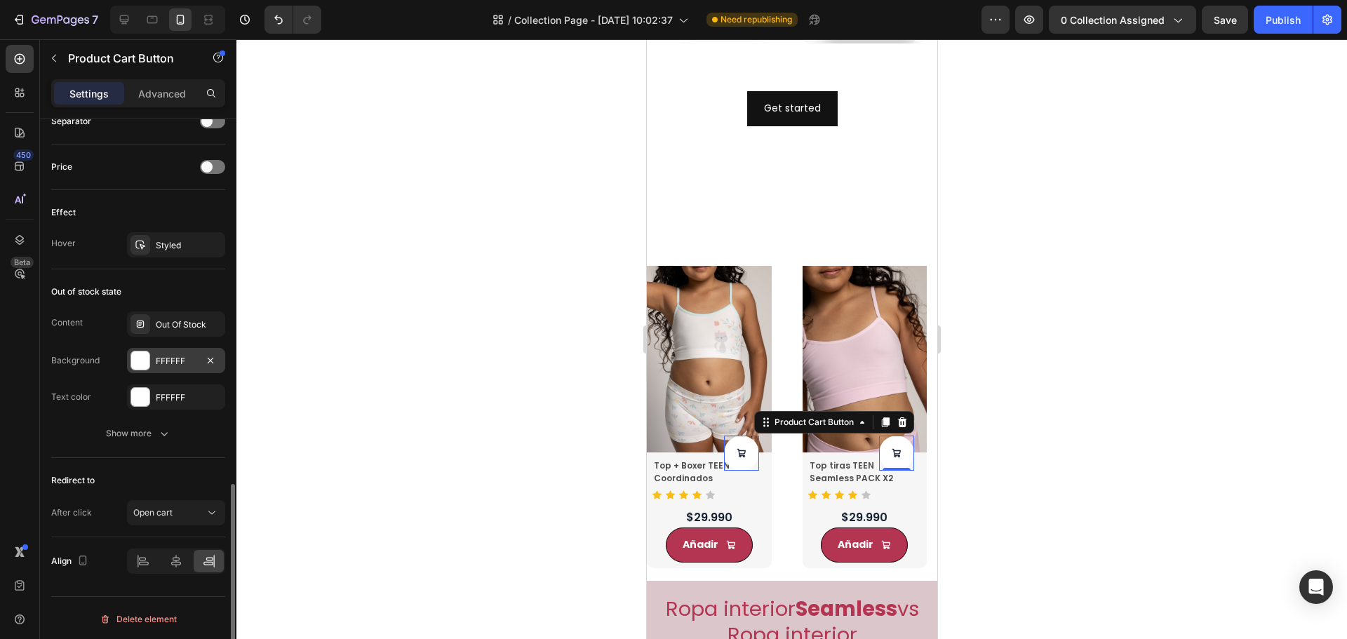
scroll to position [842, 0]
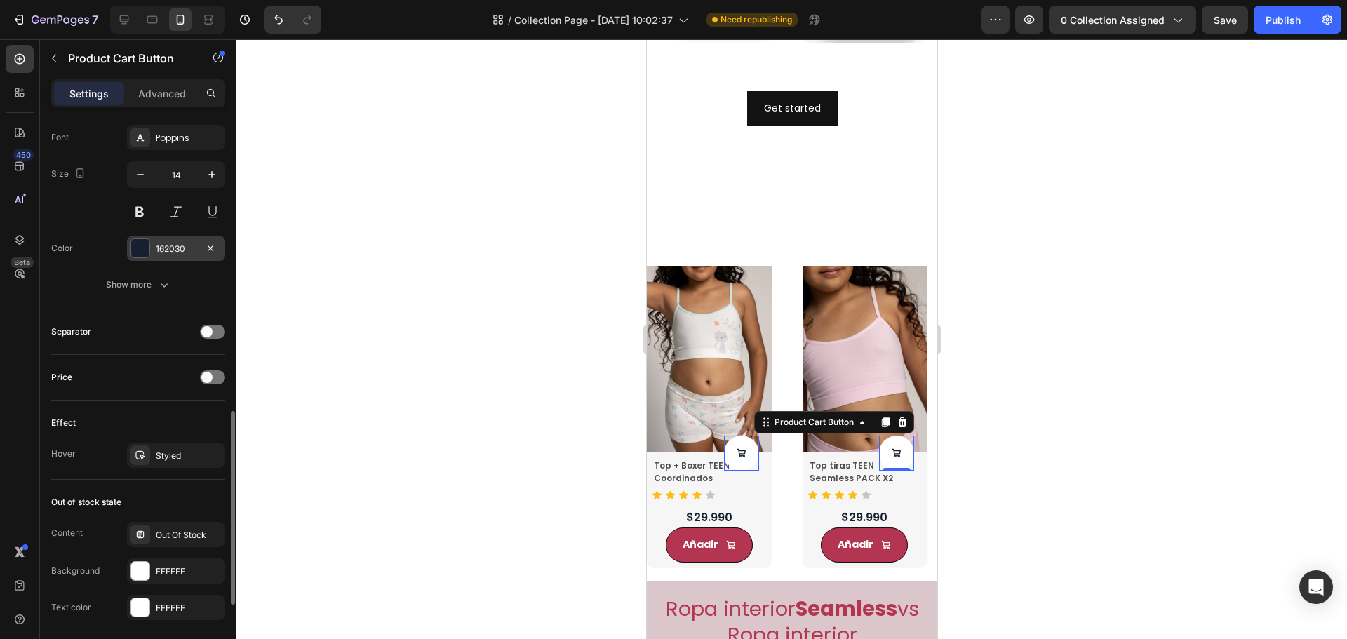
click at [192, 251] on div "162030" at bounding box center [176, 249] width 41 height 13
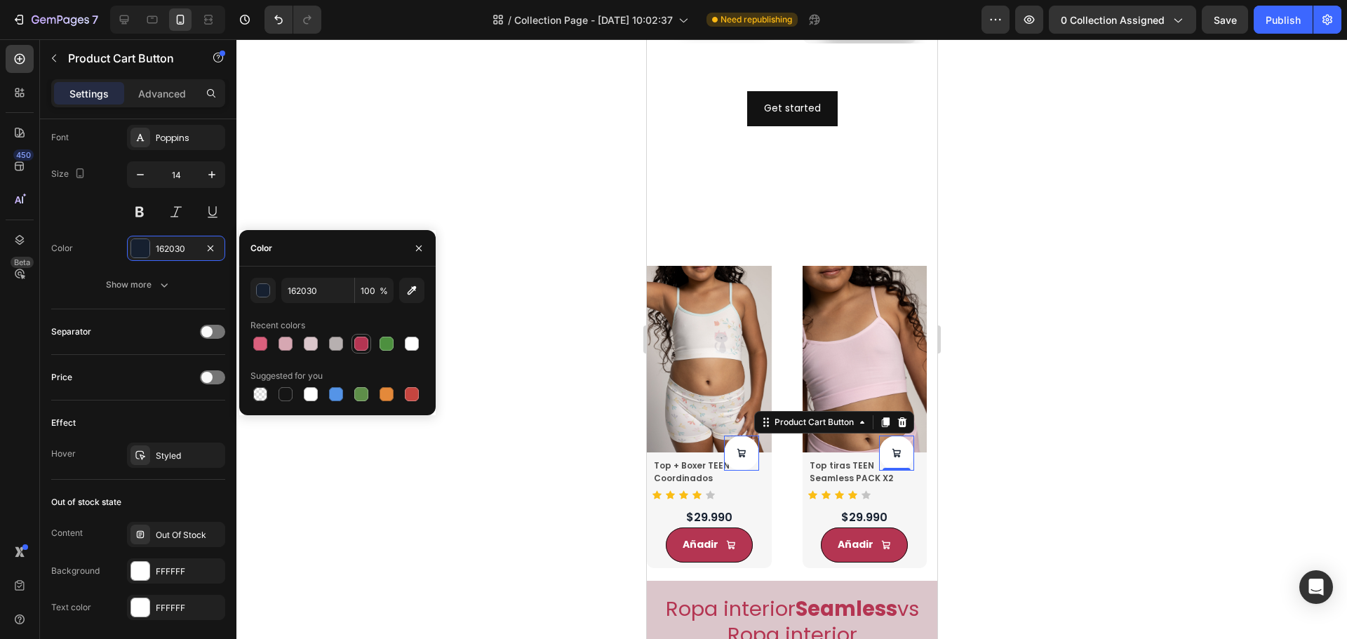
click at [368, 344] on div at bounding box center [361, 344] width 14 height 14
click at [411, 345] on div at bounding box center [412, 344] width 14 height 14
type input "FFFFFF"
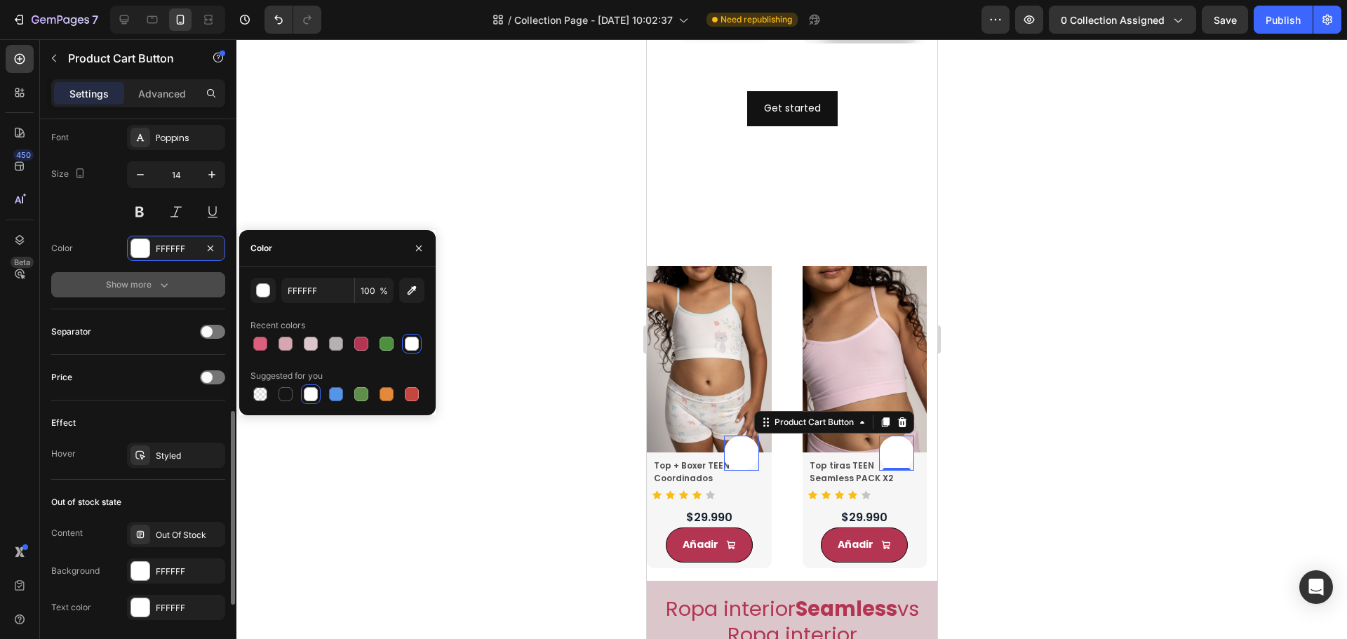
click at [168, 277] on button "Show more" at bounding box center [138, 284] width 174 height 25
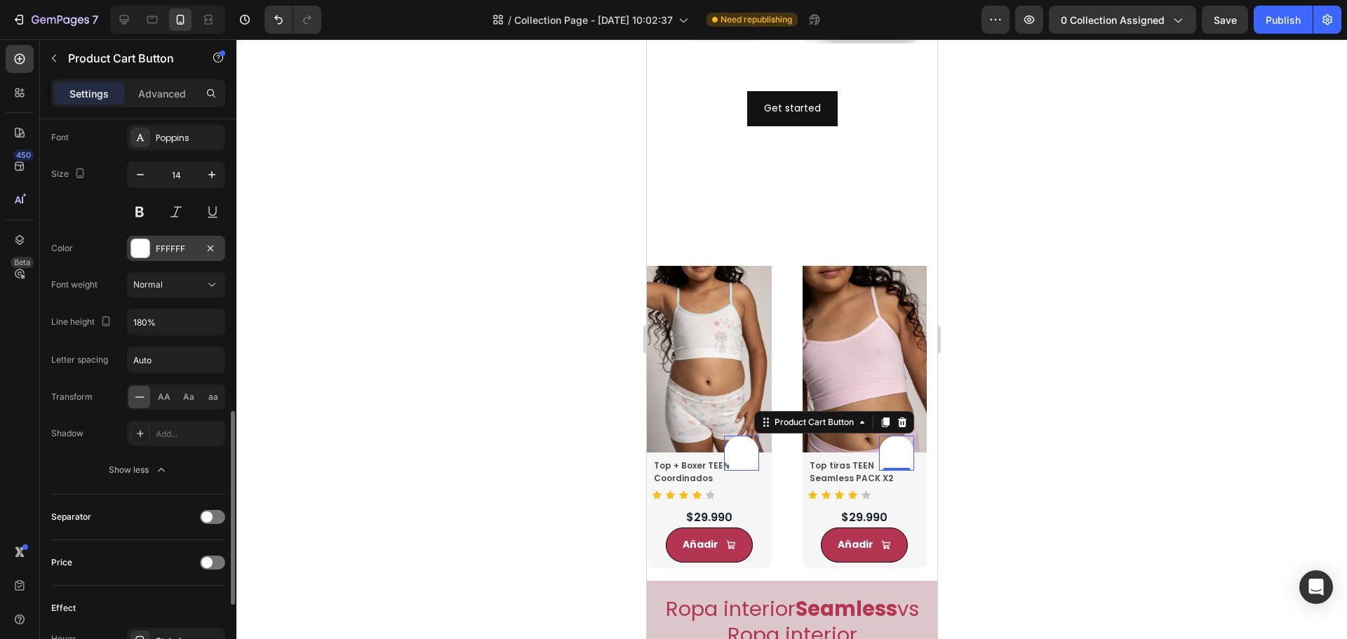
scroll to position [632, 0]
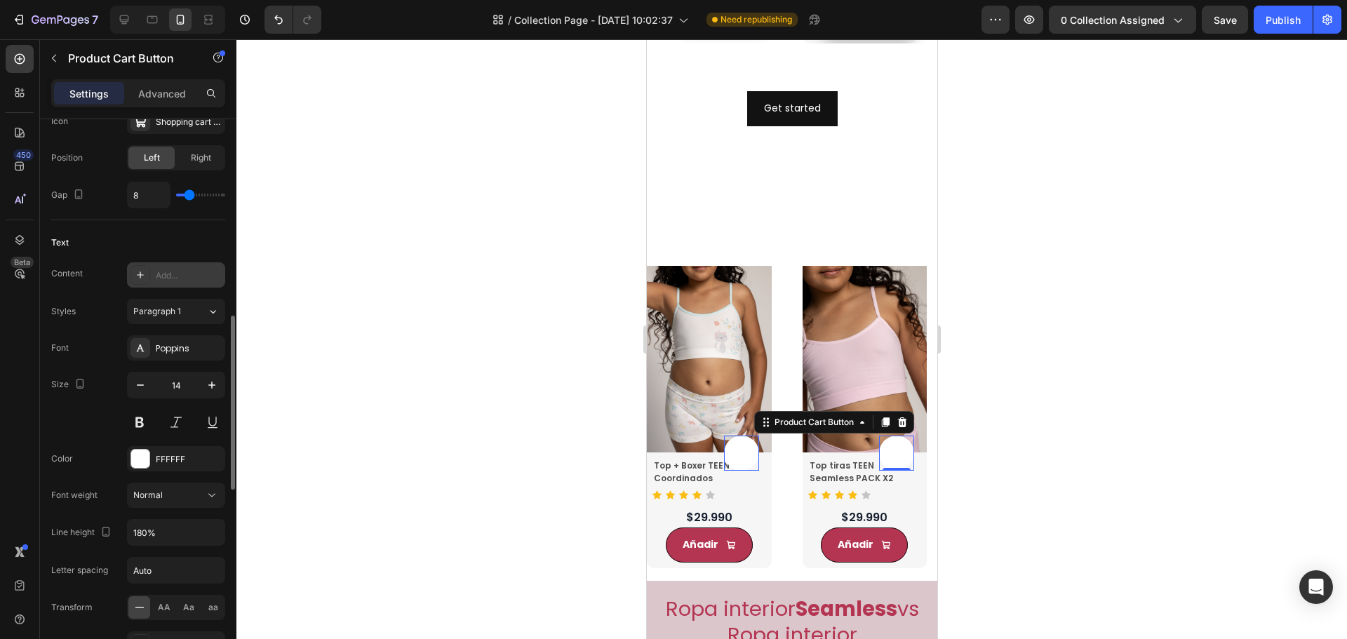
click at [182, 284] on div "Add..." at bounding box center [176, 274] width 98 height 25
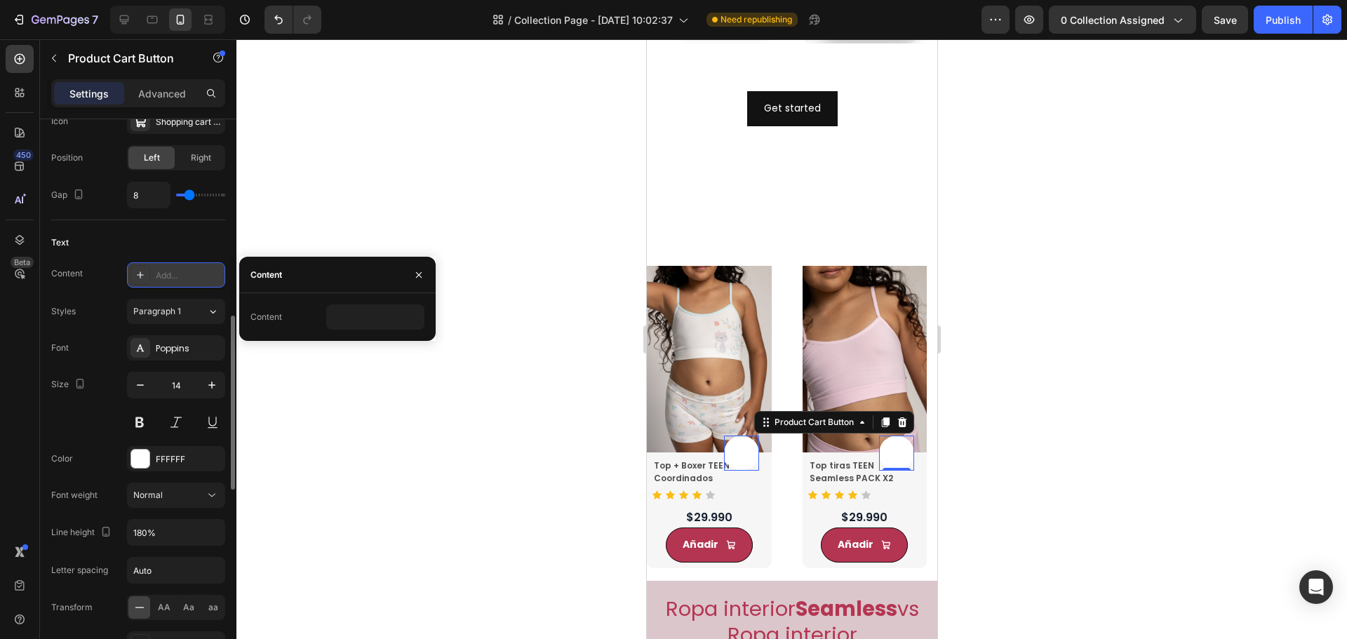
click at [182, 284] on div "Add..." at bounding box center [176, 274] width 98 height 25
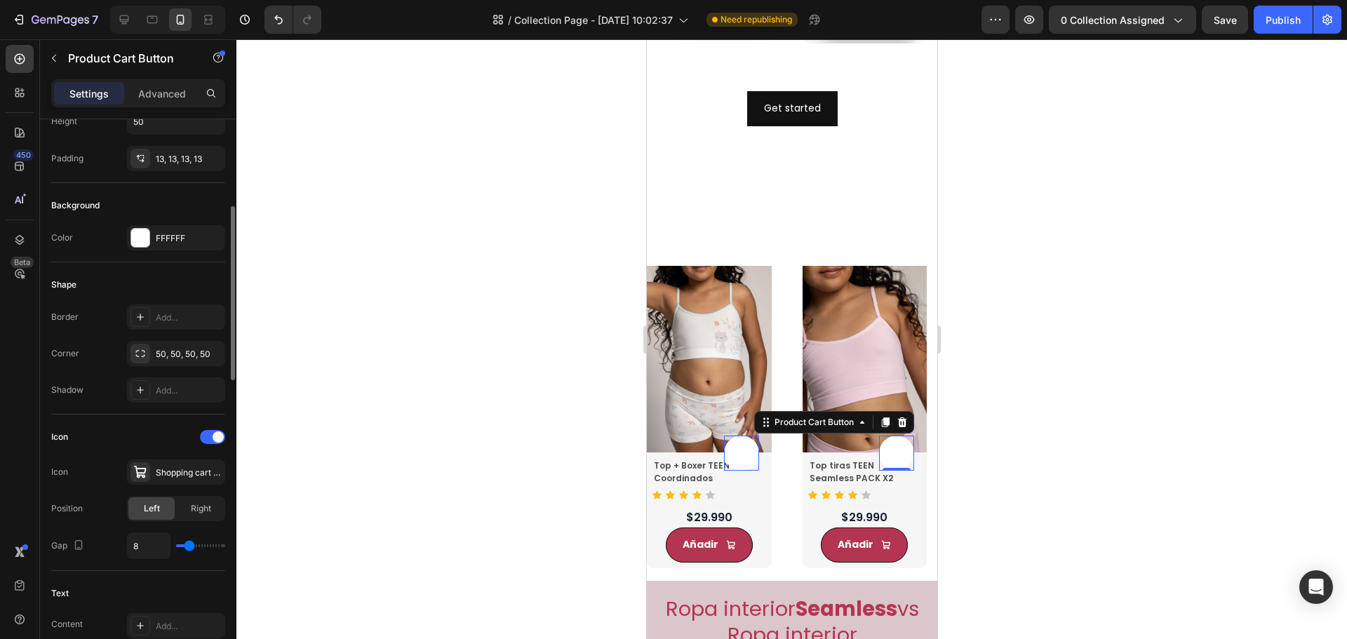
scroll to position [70, 0]
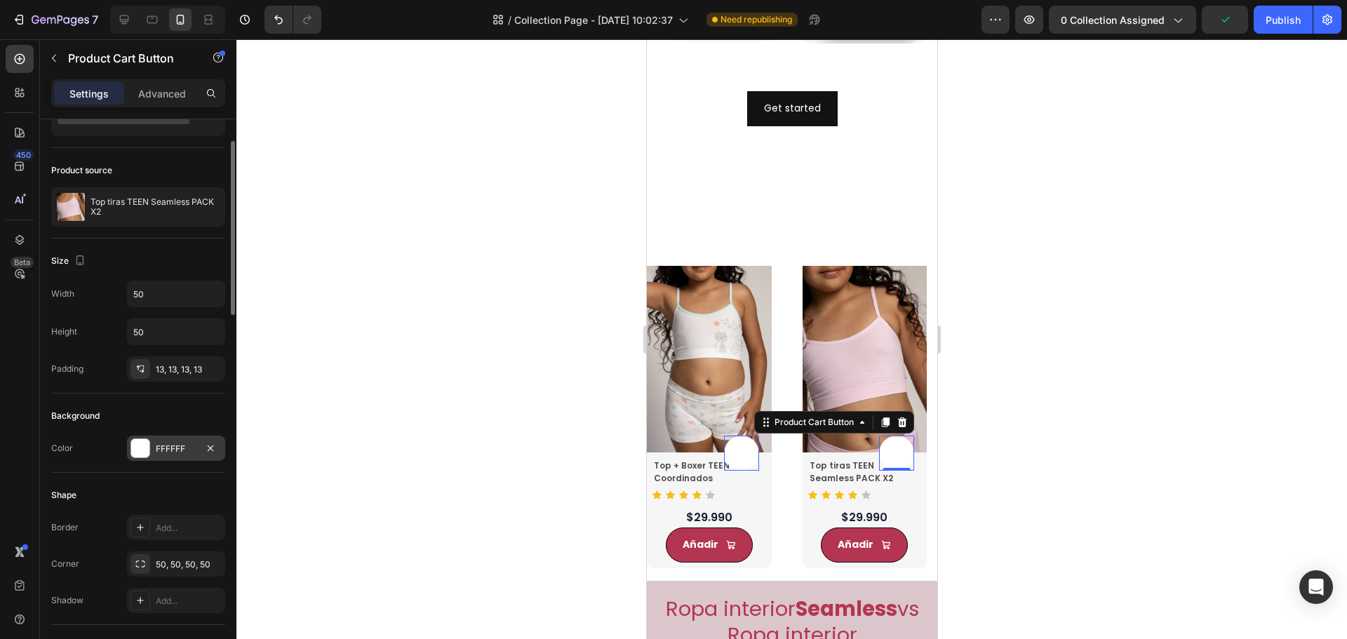
click at [180, 443] on div "FFFFFF" at bounding box center [176, 449] width 41 height 13
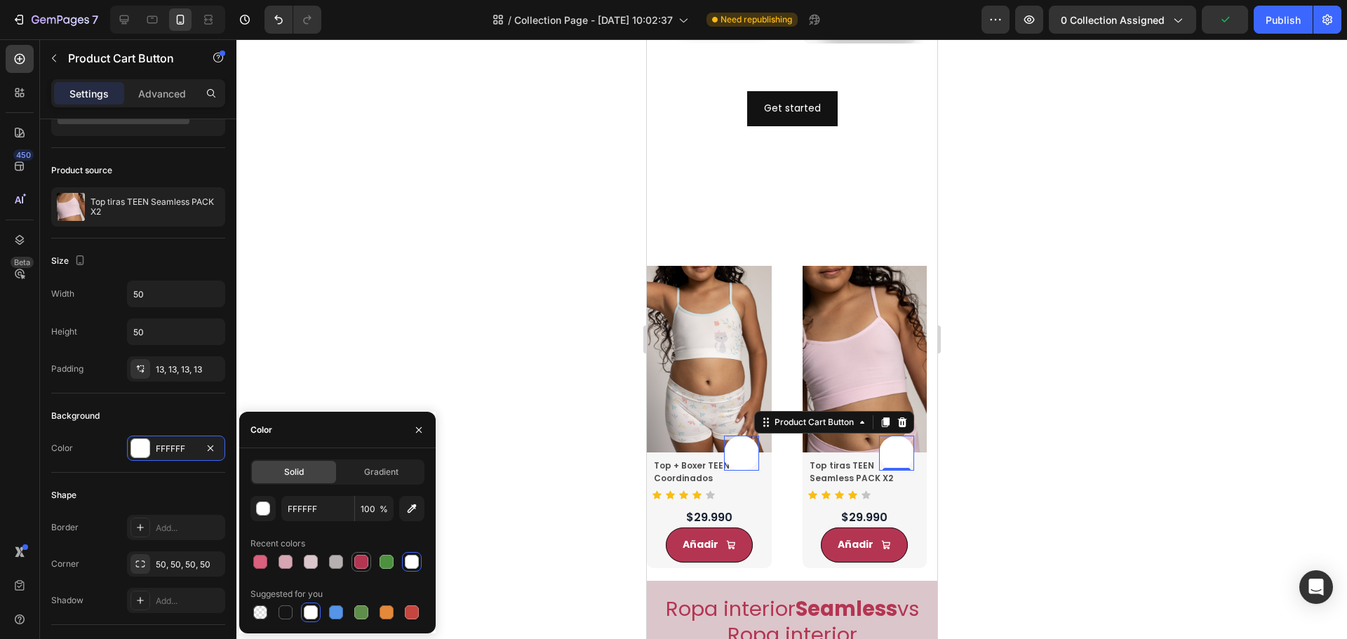
click at [361, 560] on div at bounding box center [361, 562] width 14 height 14
type input "B43552"
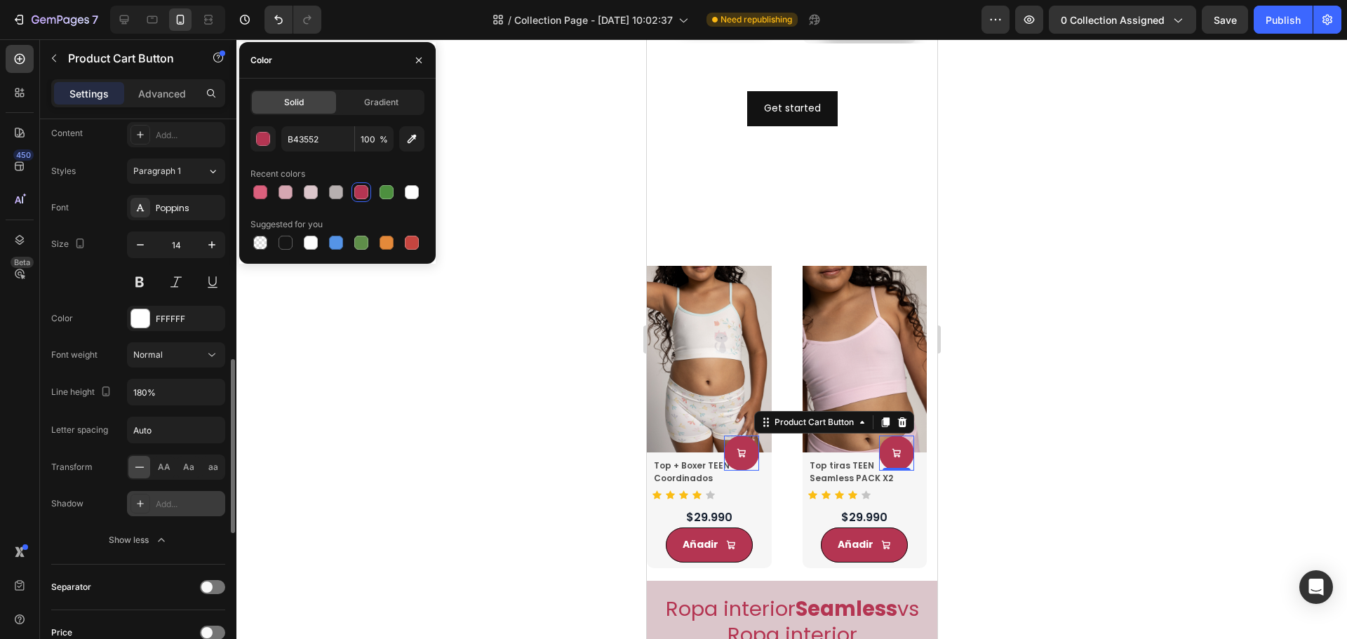
scroll to position [983, 0]
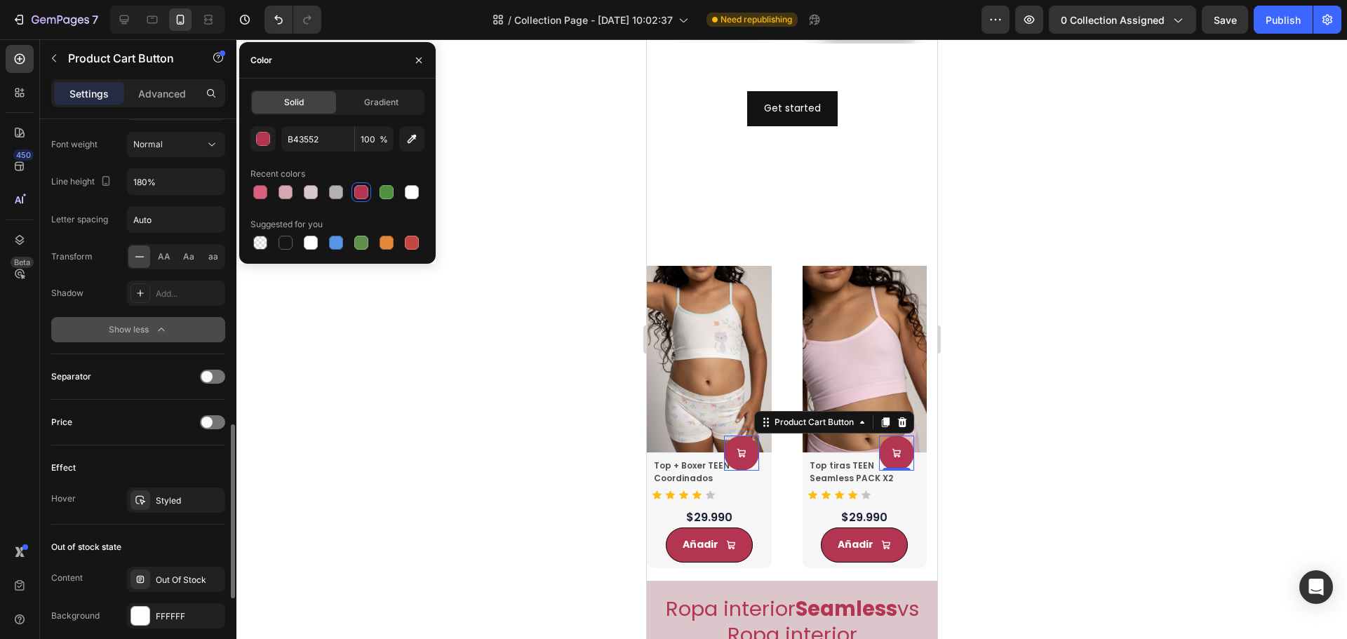
click at [141, 326] on div "Show less" at bounding box center [139, 330] width 60 height 14
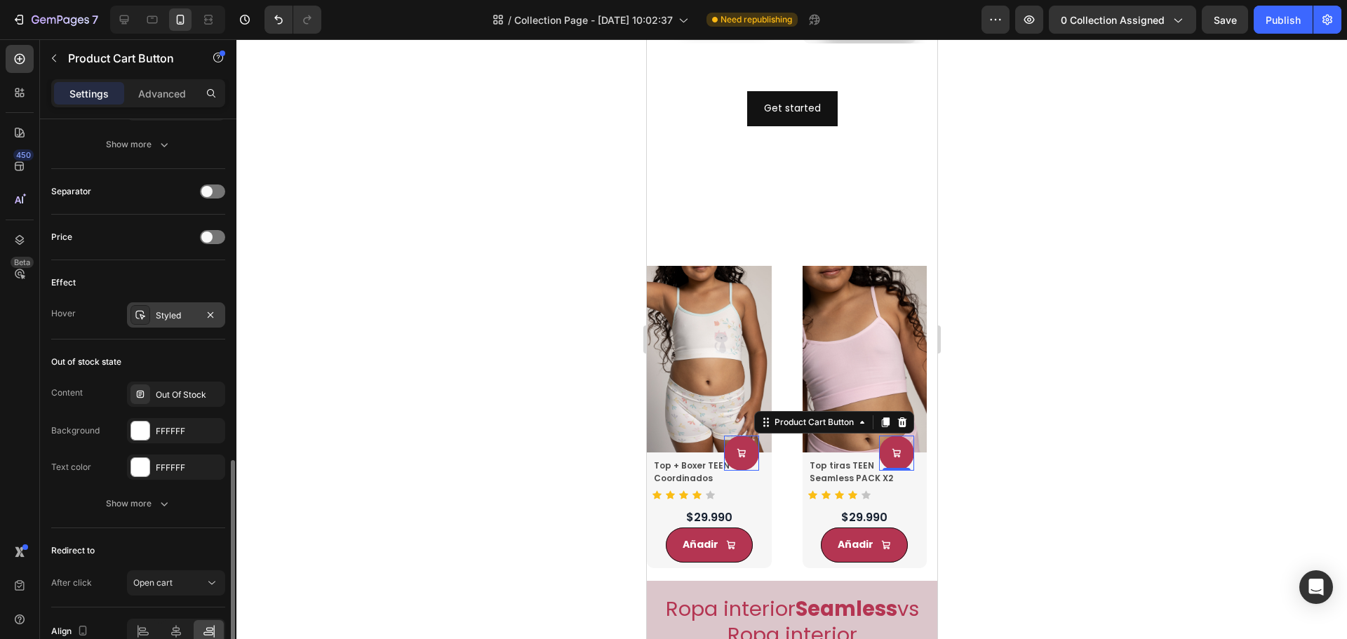
click at [151, 319] on div "Styled" at bounding box center [176, 314] width 98 height 25
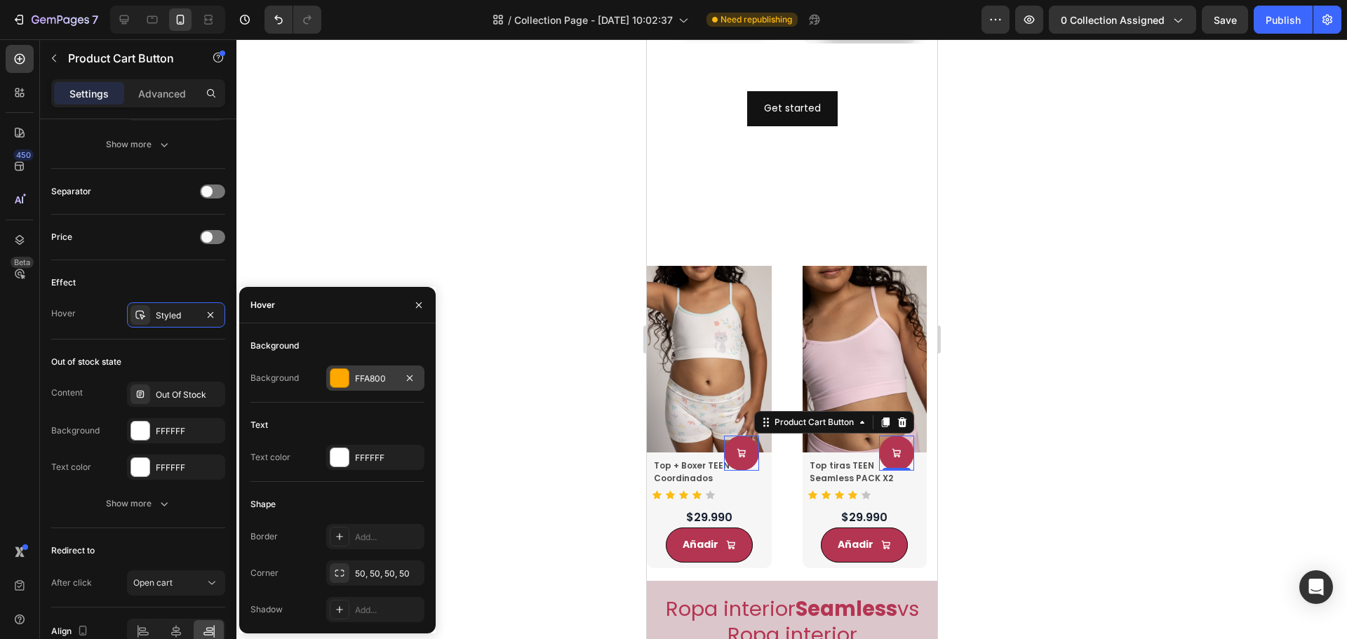
click at [372, 387] on div "FFA800" at bounding box center [375, 378] width 98 height 25
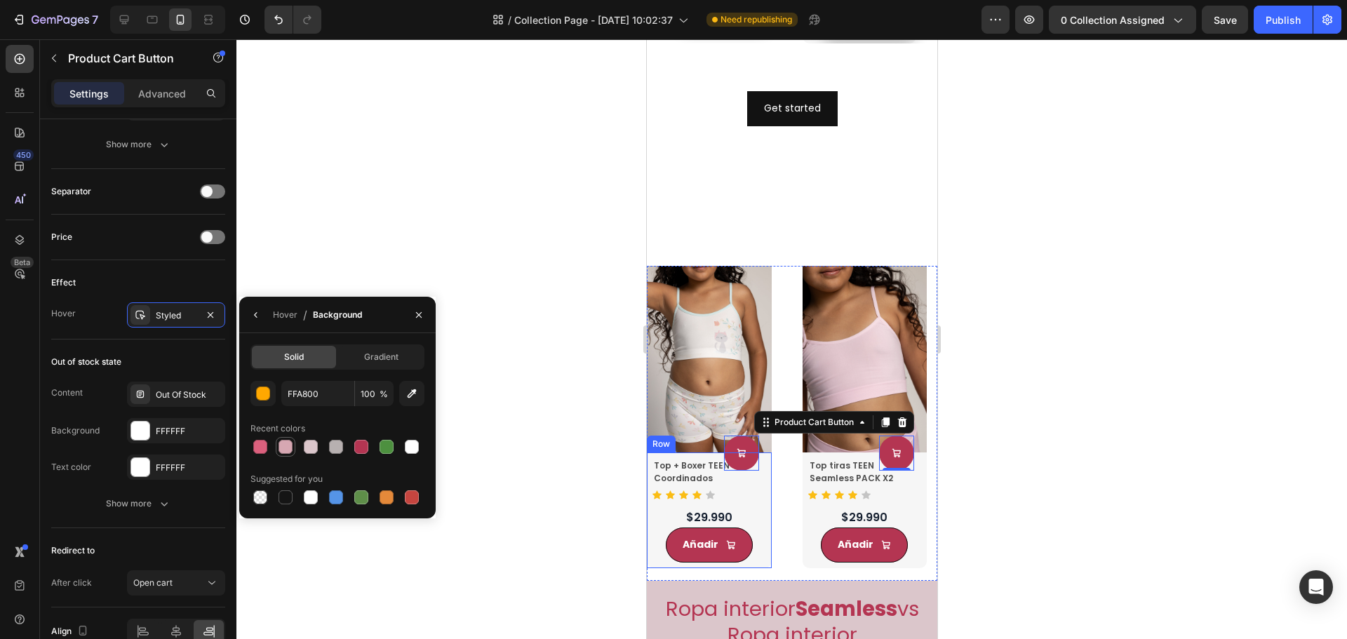
click at [286, 450] on div at bounding box center [286, 447] width 14 height 14
type input "D6A7B2"
click at [279, 444] on div at bounding box center [286, 447] width 14 height 14
click at [155, 438] on div "FFFFFF" at bounding box center [176, 430] width 98 height 25
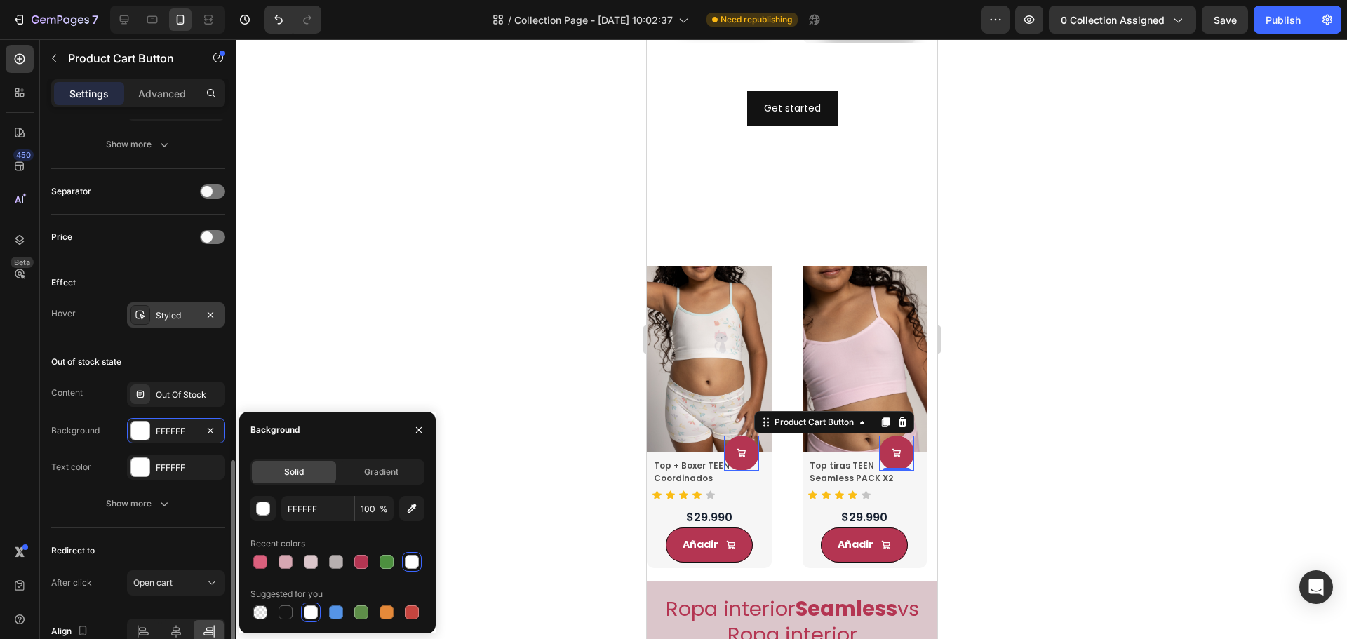
click at [188, 311] on div "Styled" at bounding box center [176, 315] width 41 height 13
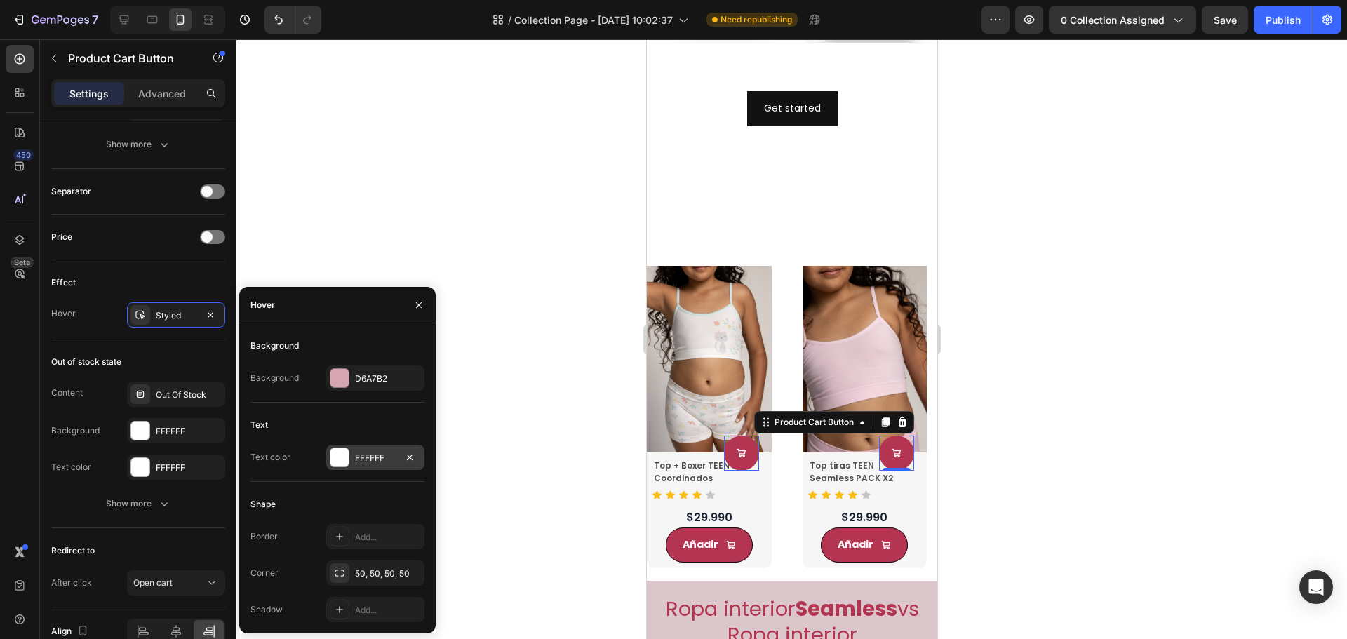
click at [358, 454] on div "FFFFFF" at bounding box center [375, 458] width 41 height 13
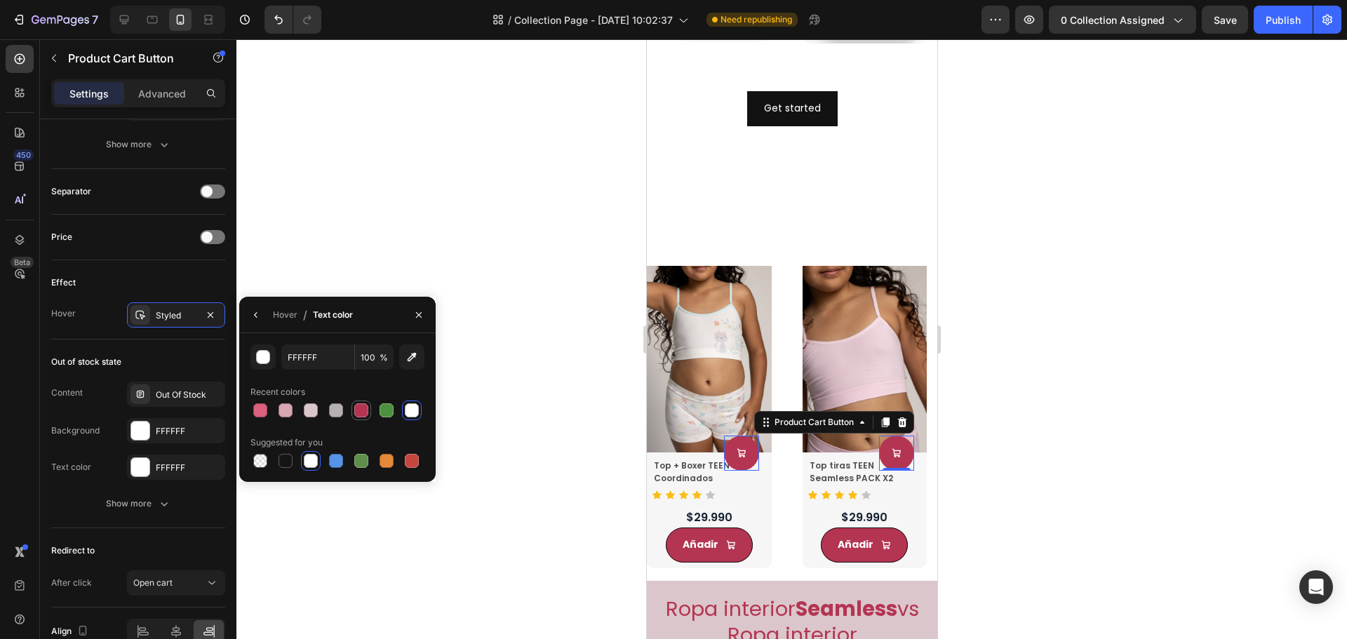
click at [364, 403] on div at bounding box center [361, 410] width 17 height 17
type input "B43552"
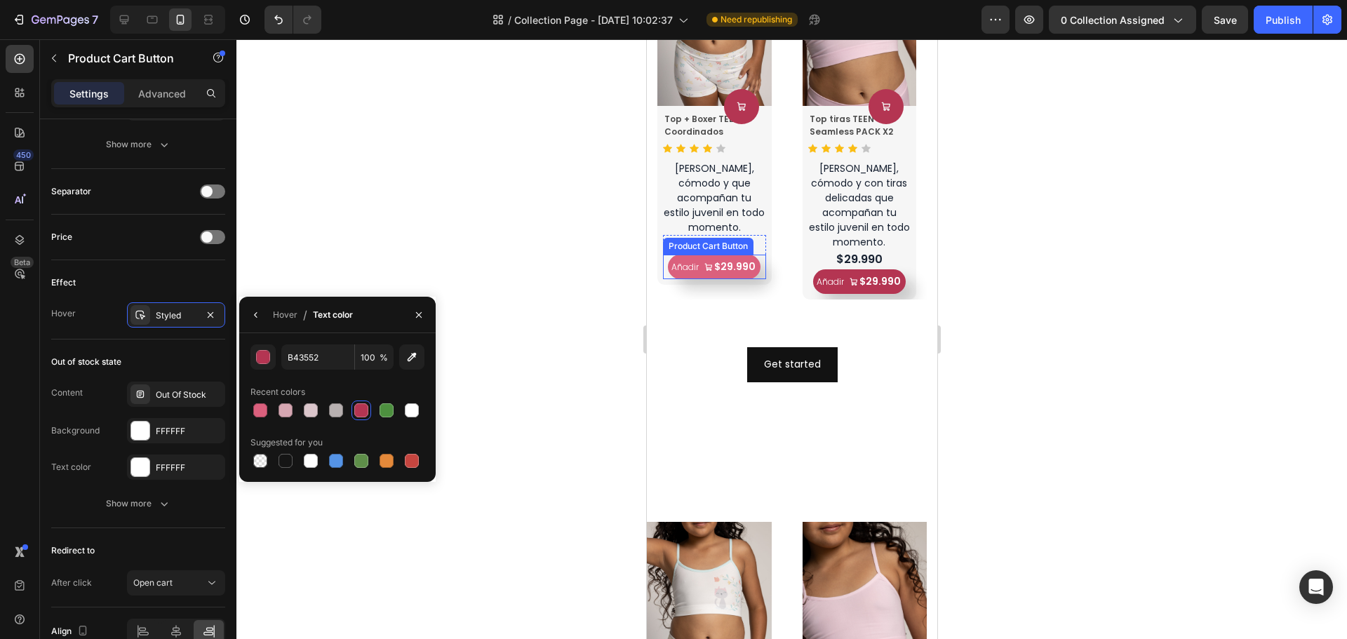
scroll to position [912, 0]
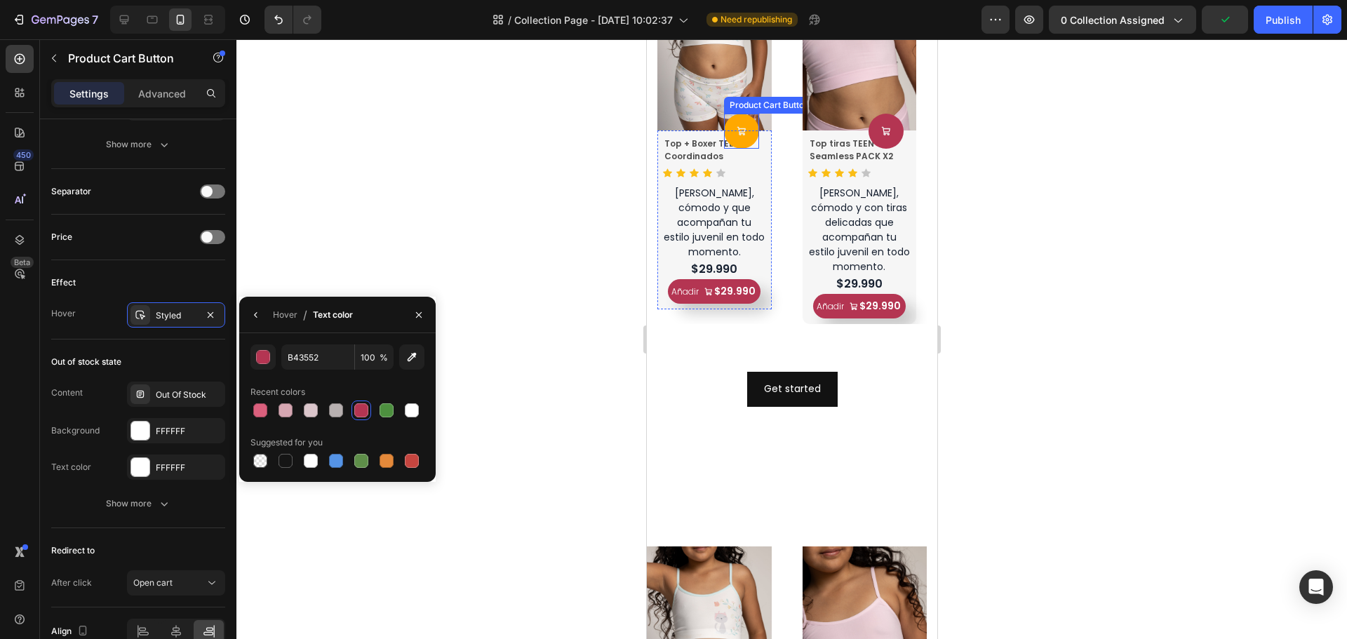
click at [750, 138] on button at bounding box center [741, 131] width 35 height 35
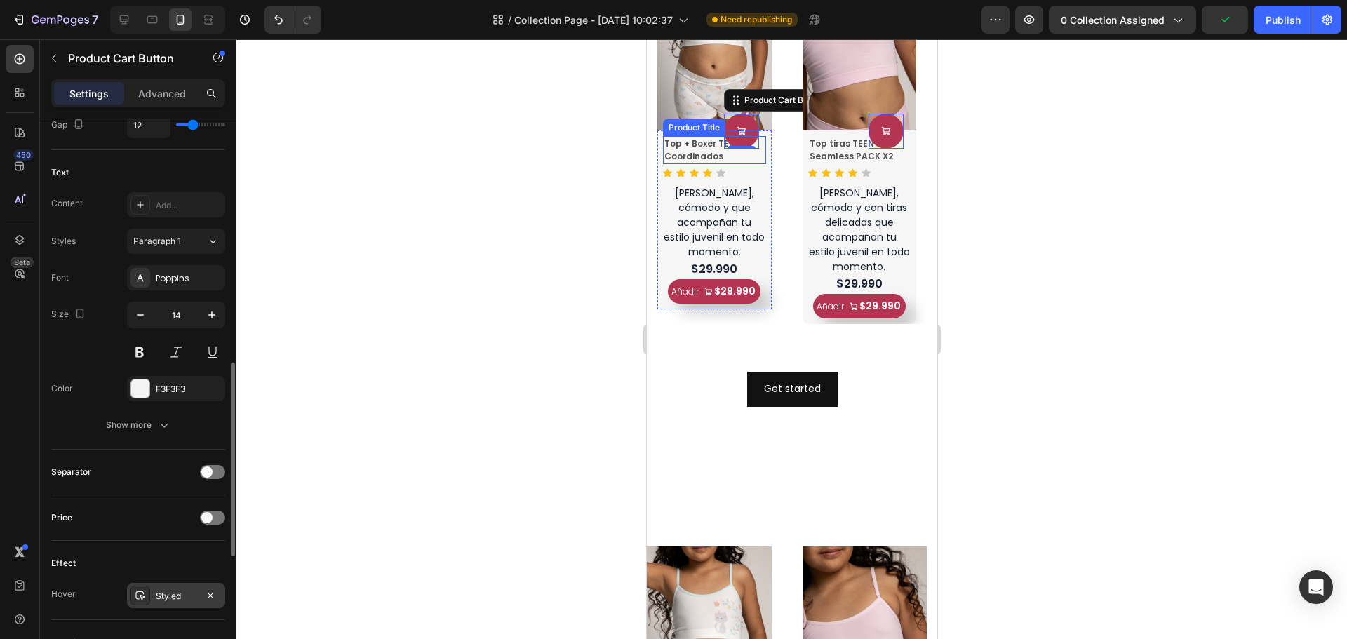
scroll to position [1055, 0]
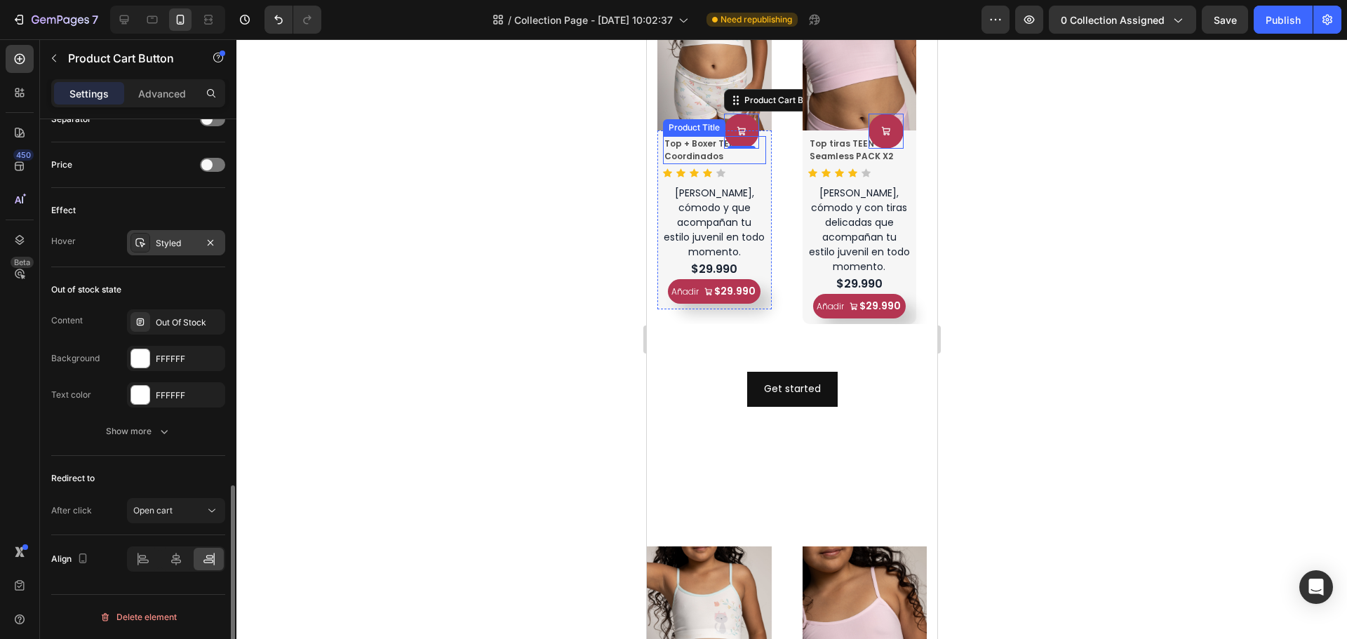
click at [171, 248] on div "Styled" at bounding box center [176, 243] width 41 height 13
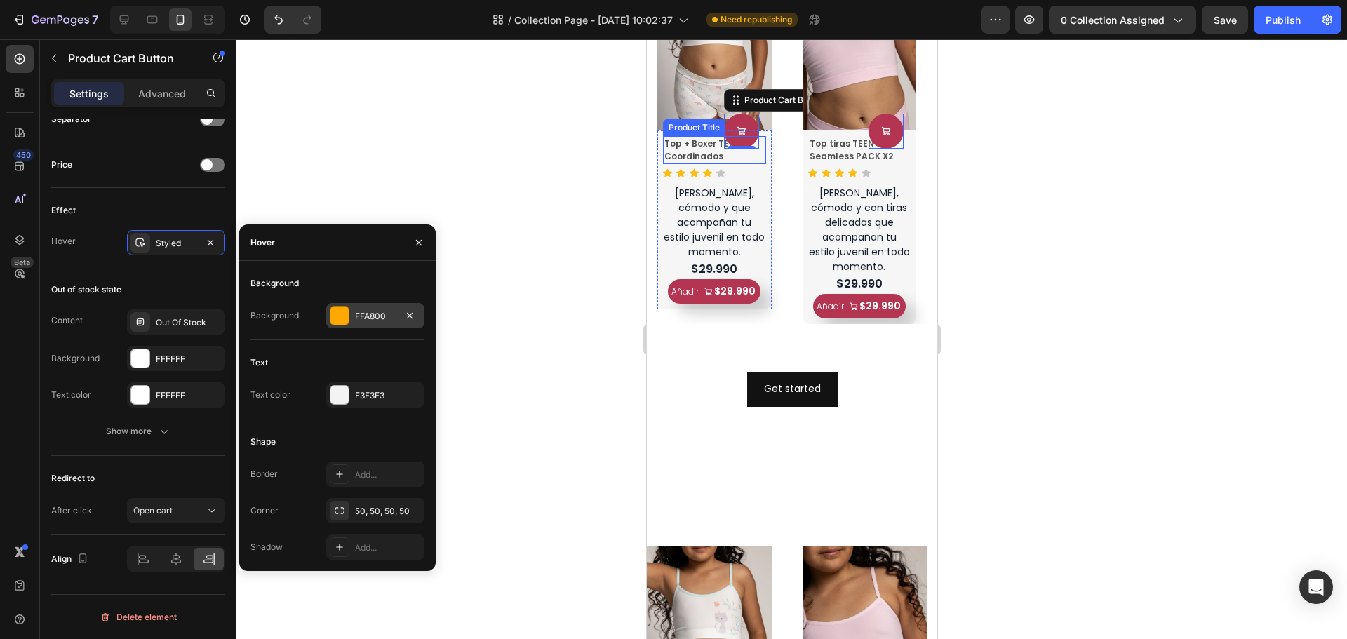
click at [389, 314] on div "FFA800" at bounding box center [375, 316] width 41 height 13
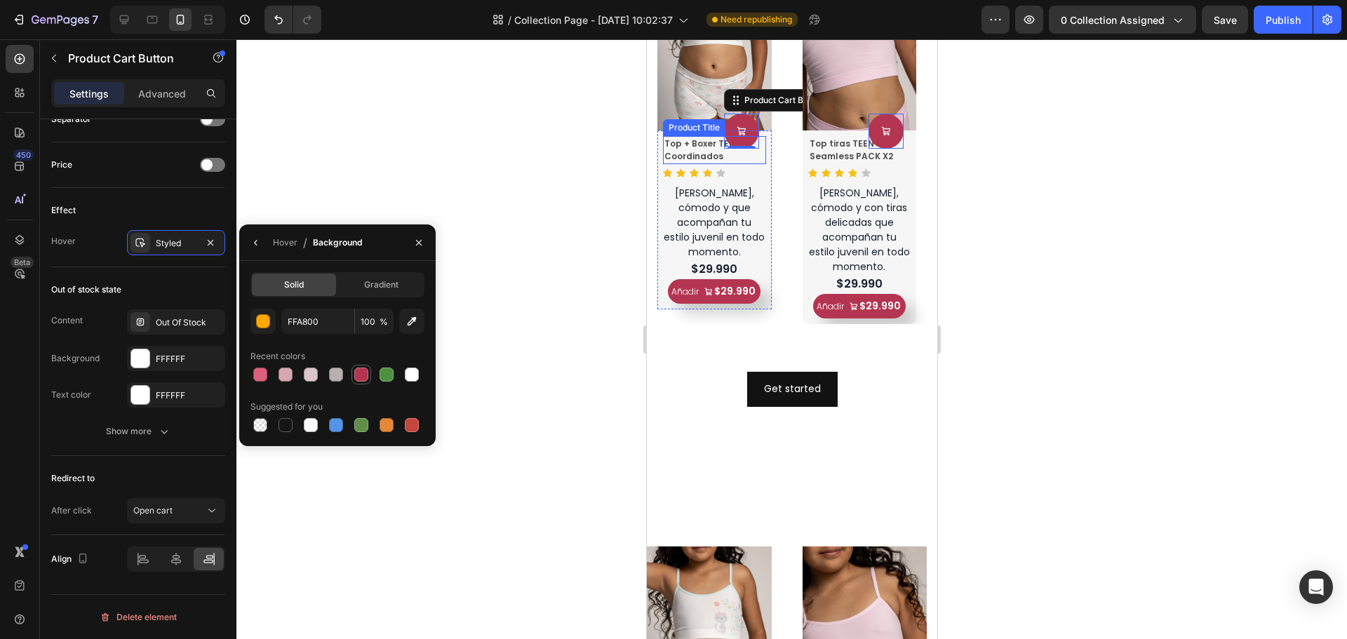
click at [366, 375] on div at bounding box center [361, 375] width 14 height 14
type input "B43552"
click at [162, 289] on div "Out of stock state" at bounding box center [138, 290] width 174 height 22
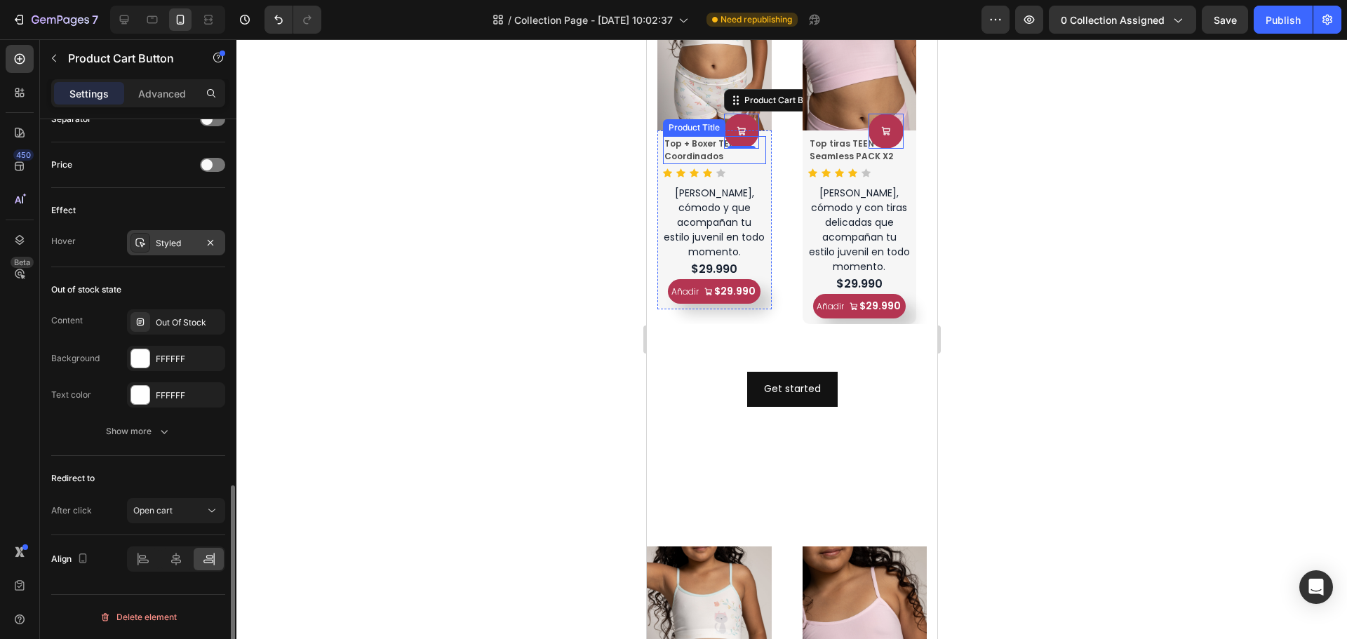
click at [168, 251] on div "Styled" at bounding box center [176, 242] width 98 height 25
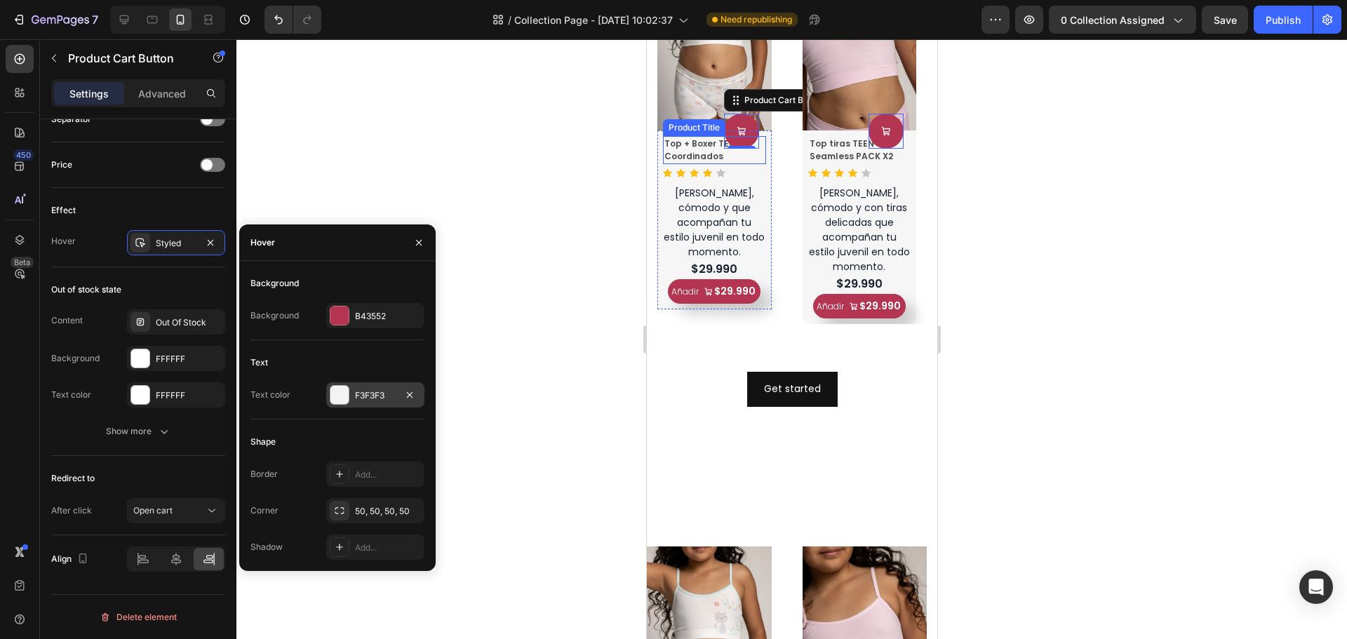
click at [381, 399] on div "F3F3F3" at bounding box center [375, 395] width 41 height 13
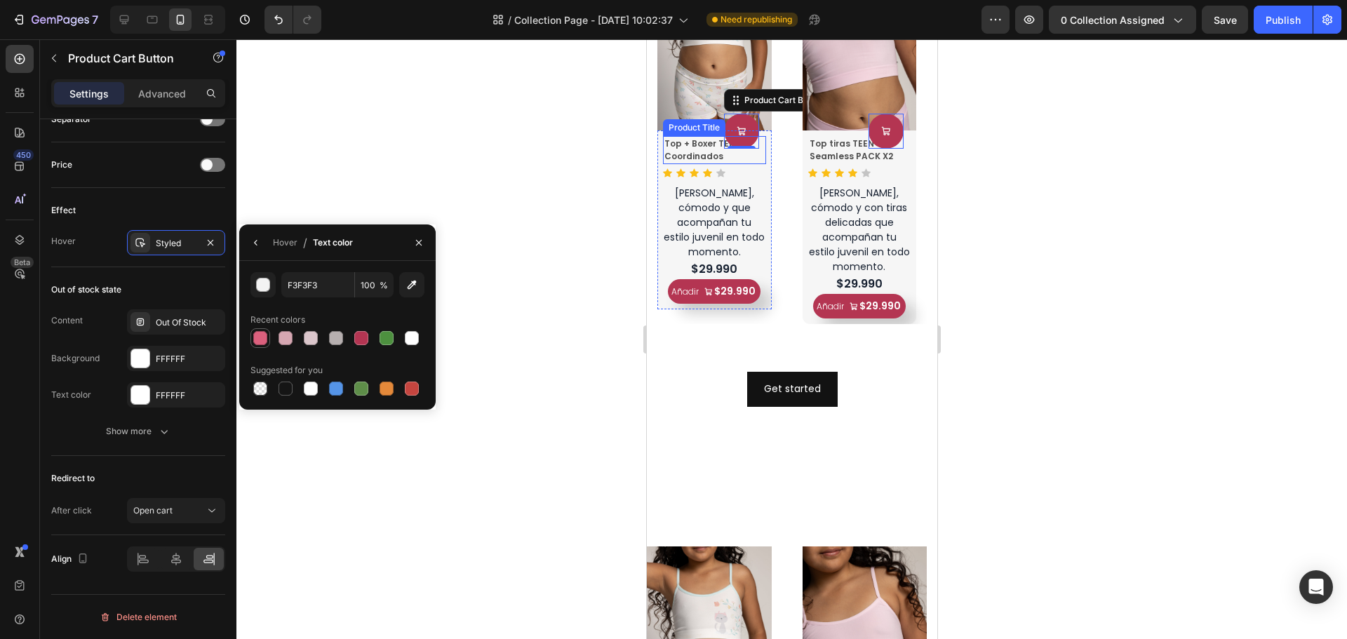
click at [260, 343] on div at bounding box center [260, 338] width 14 height 14
click at [359, 348] on div "DB607D 100 % Recent colors Suggested for you" at bounding box center [338, 335] width 174 height 126
click at [359, 344] on div at bounding box center [361, 338] width 14 height 14
type input "B43552"
click at [166, 246] on div "Styled" at bounding box center [176, 243] width 41 height 13
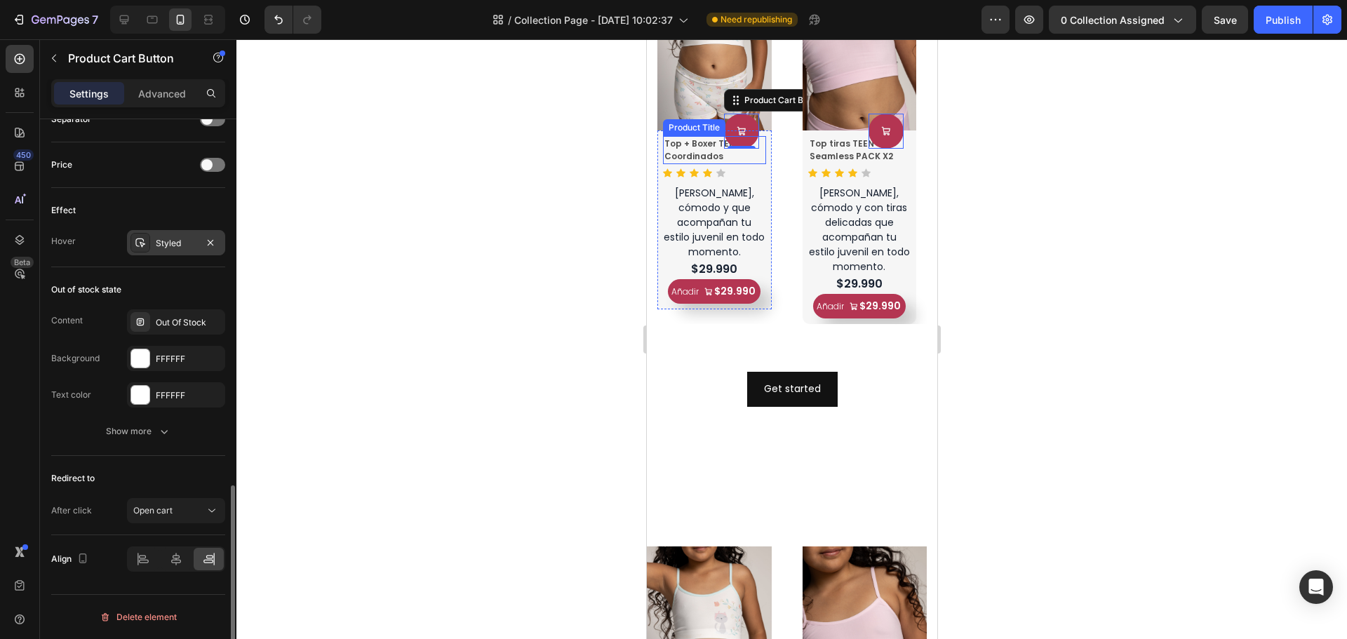
click at [171, 241] on div "Styled" at bounding box center [176, 243] width 41 height 13
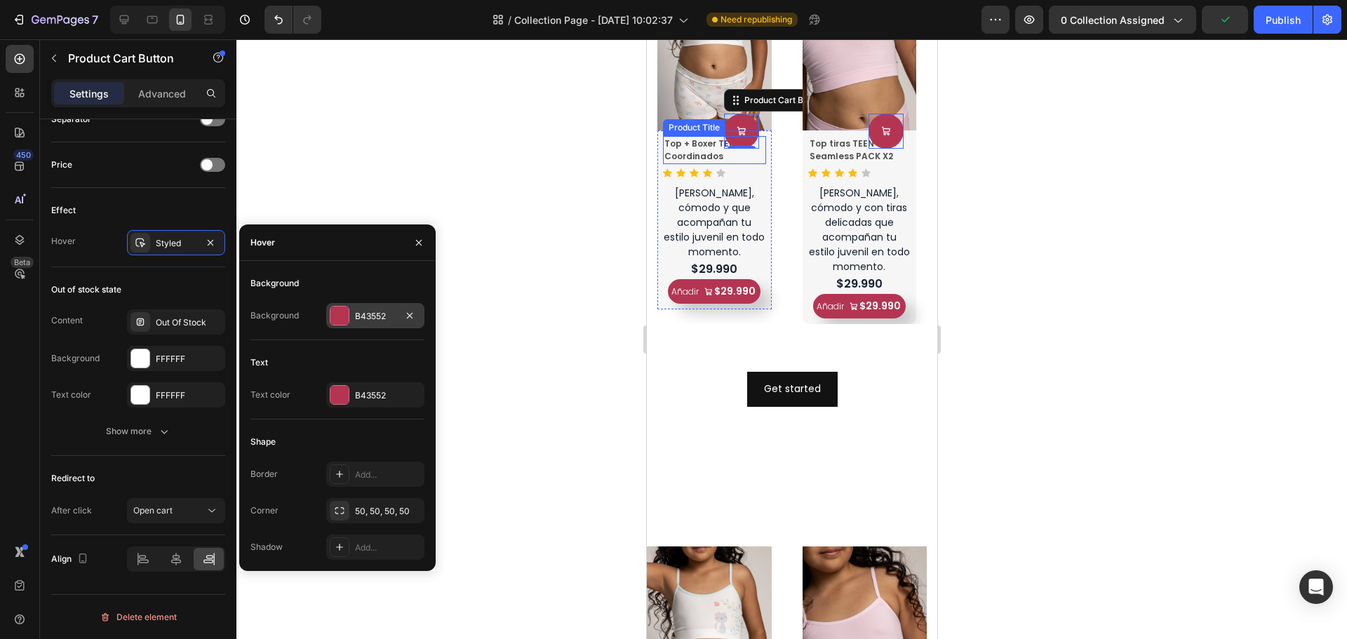
click at [373, 317] on div "B43552" at bounding box center [375, 316] width 41 height 13
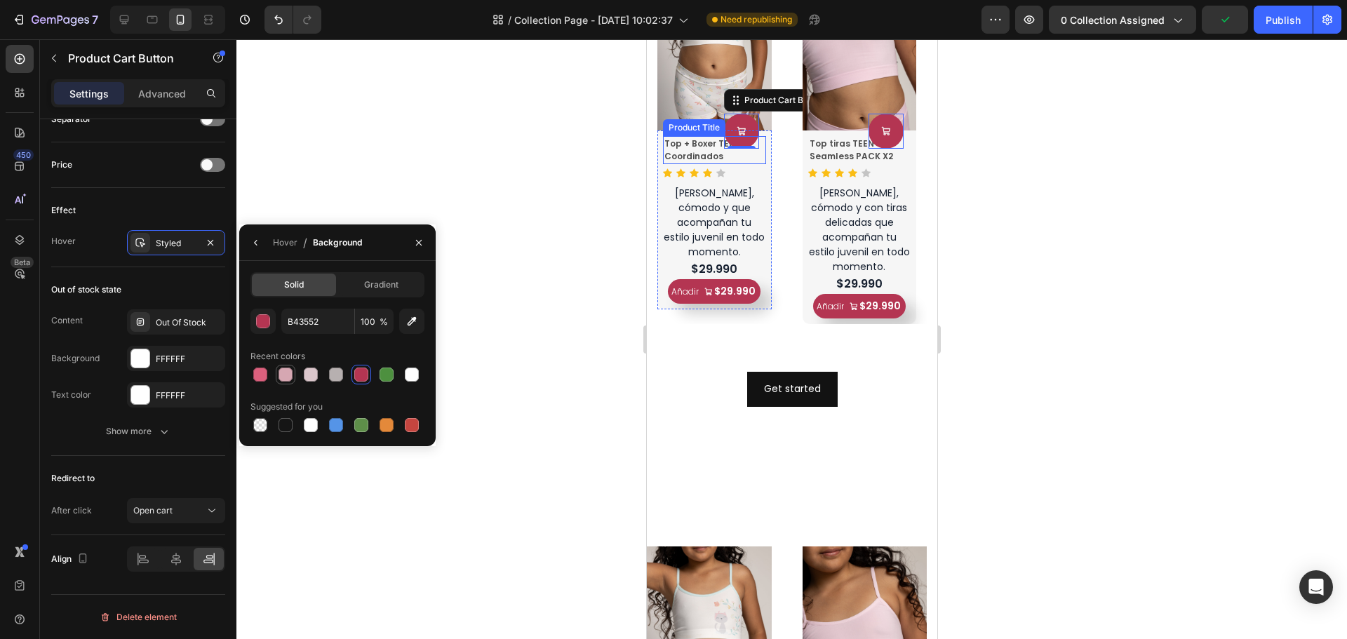
click at [288, 377] on div at bounding box center [286, 375] width 14 height 14
type input "D6A7B2"
click at [712, 212] on p "Ligero, cómodo y que acompañan tu estilo juvenil en todo momento." at bounding box center [713, 222] width 101 height 73
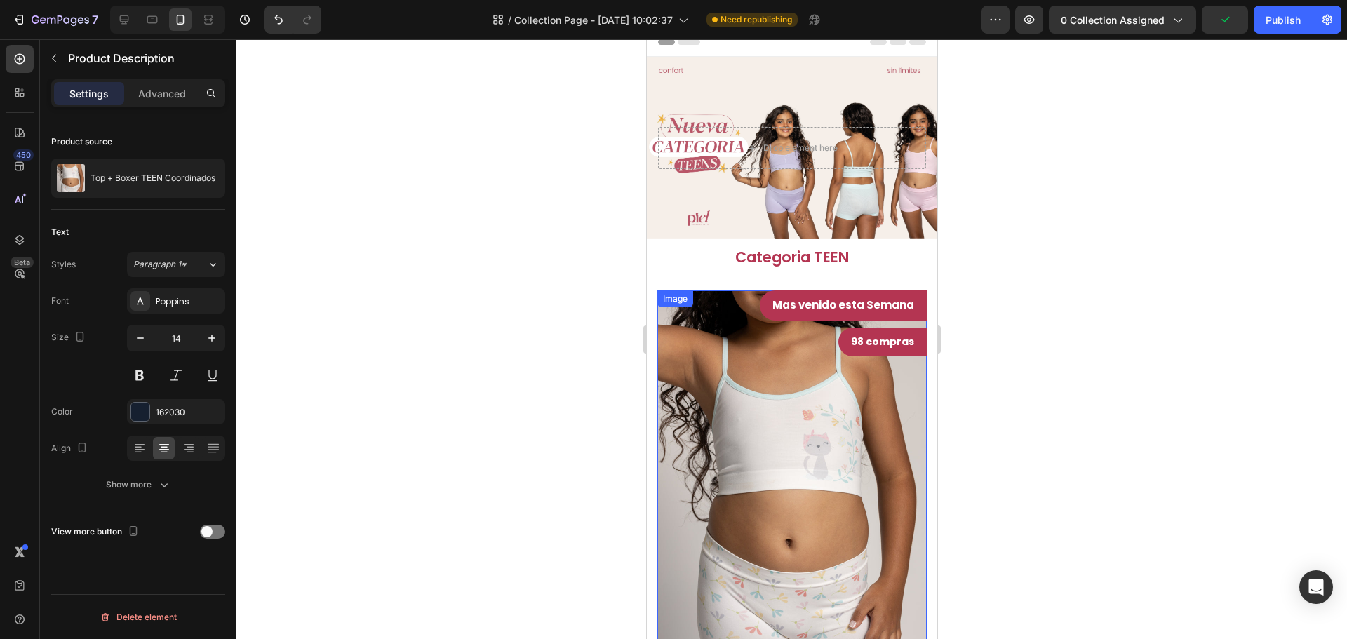
scroll to position [0, 0]
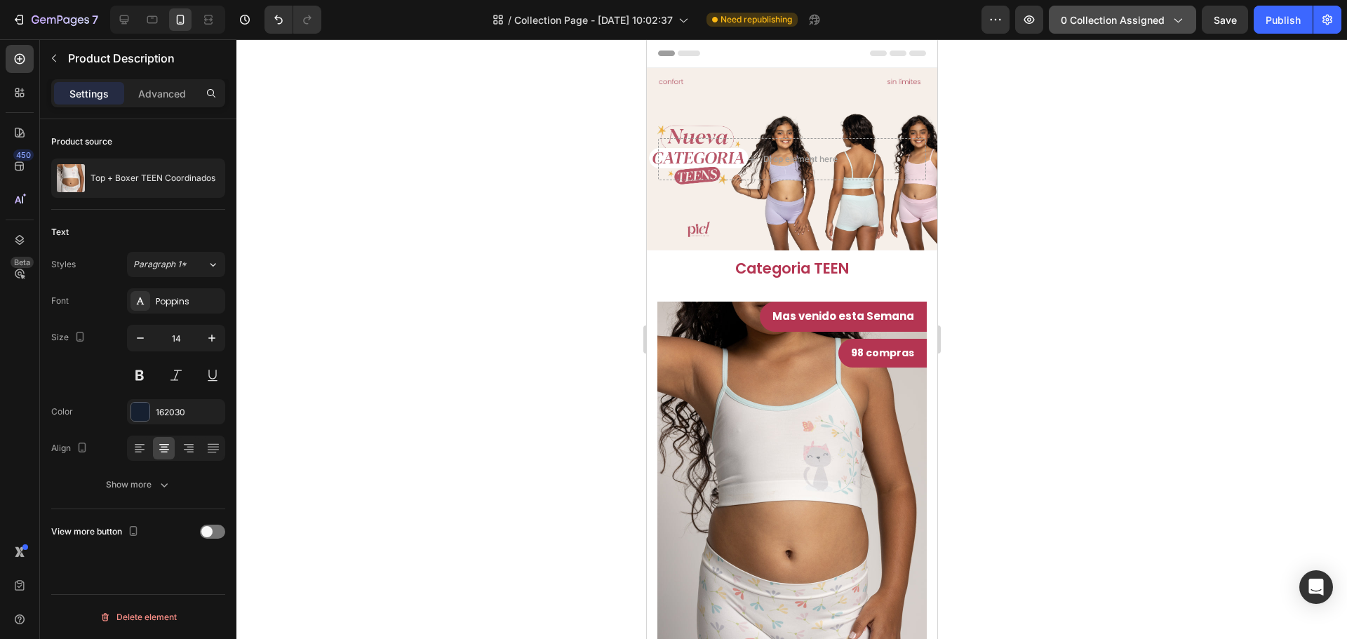
click at [1143, 20] on span "0 collection assigned" at bounding box center [1113, 20] width 104 height 15
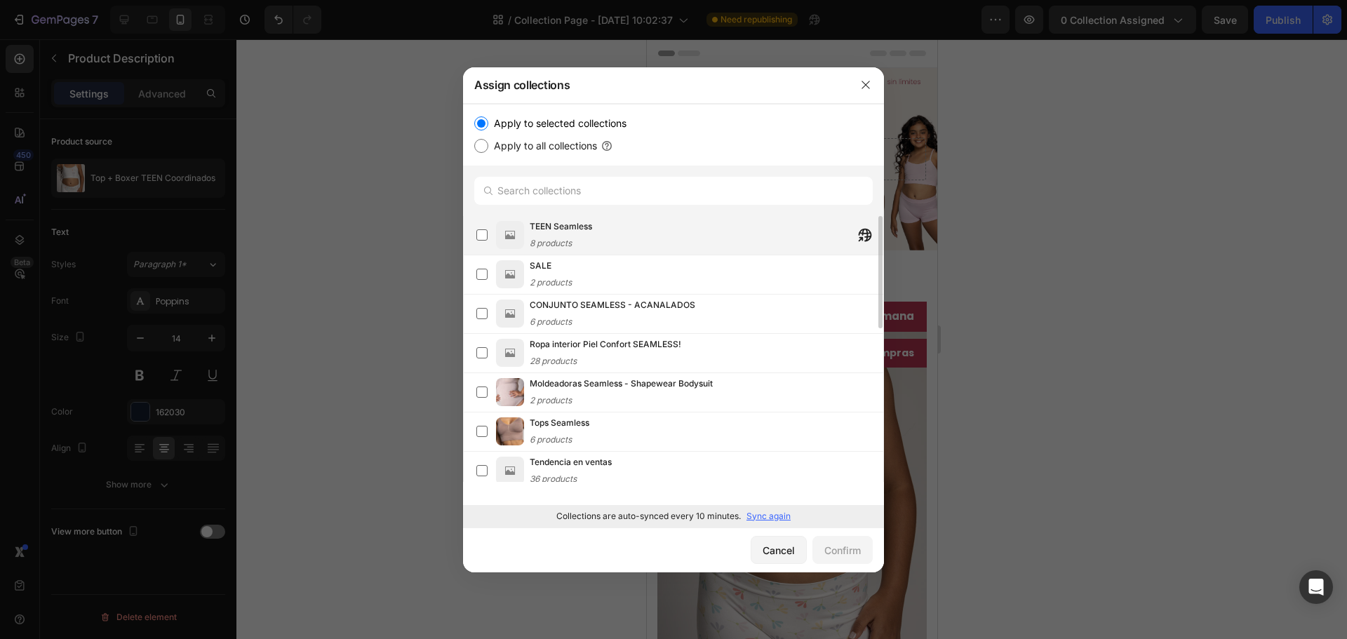
click at [618, 235] on div "TEEN Seamless 8 products" at bounding box center [707, 235] width 354 height 31
click at [844, 552] on div "Confirm" at bounding box center [843, 550] width 36 height 15
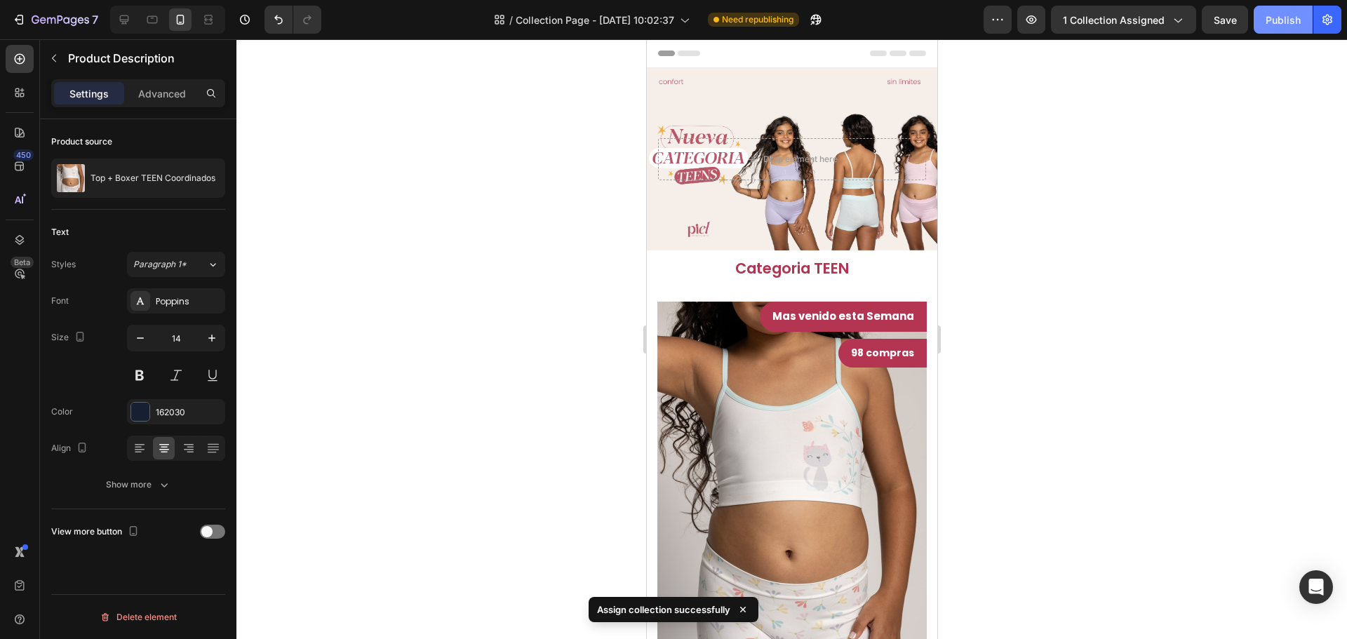
click at [1260, 28] on button "Publish" at bounding box center [1283, 20] width 59 height 28
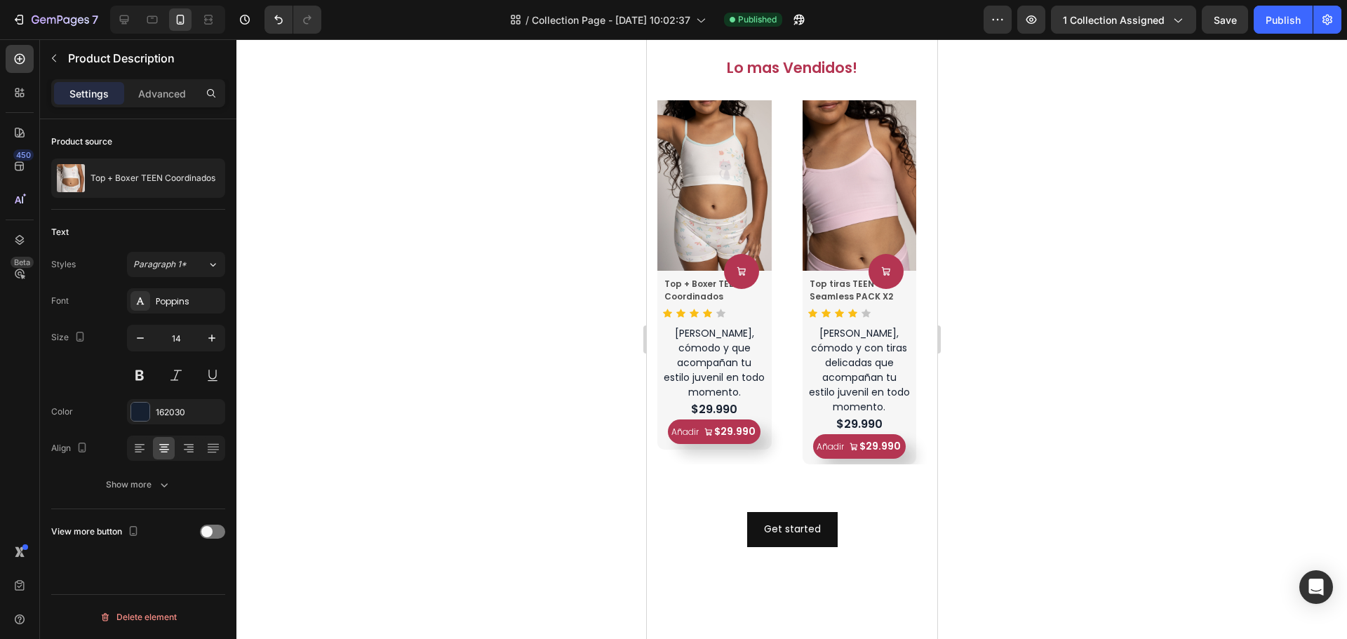
scroll to position [1053, 0]
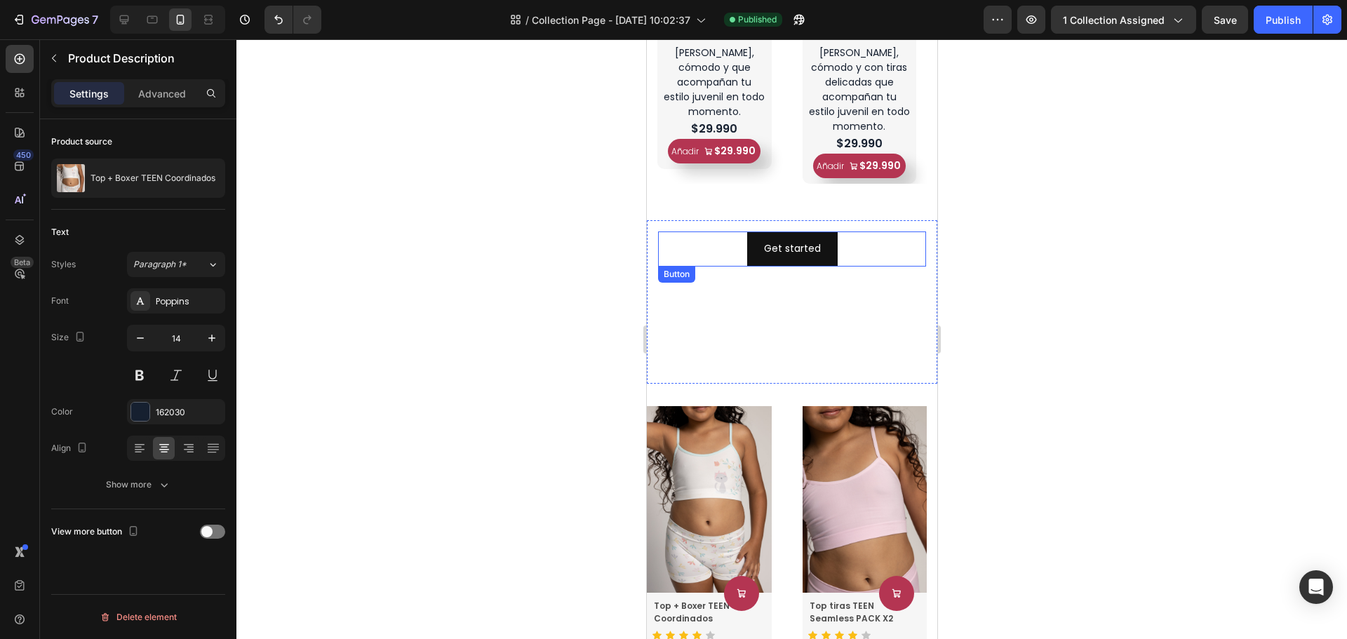
click at [844, 241] on div "Get started Button" at bounding box center [792, 249] width 268 height 34
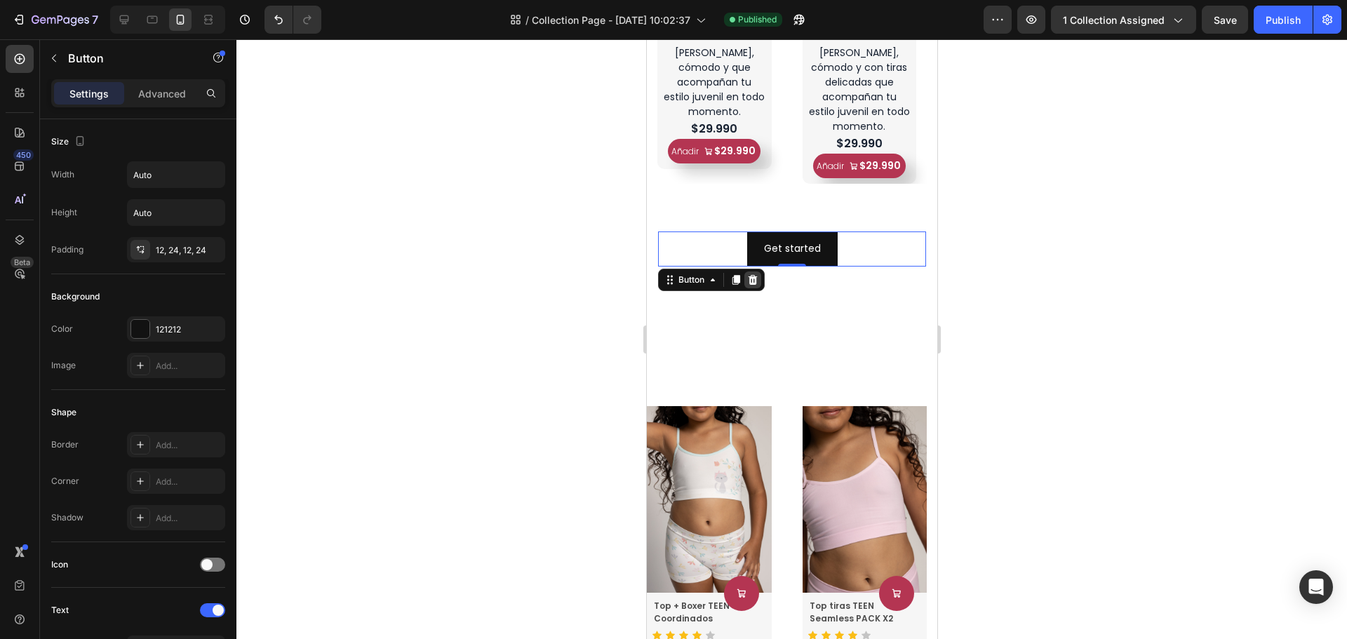
click at [755, 274] on icon at bounding box center [752, 279] width 9 height 10
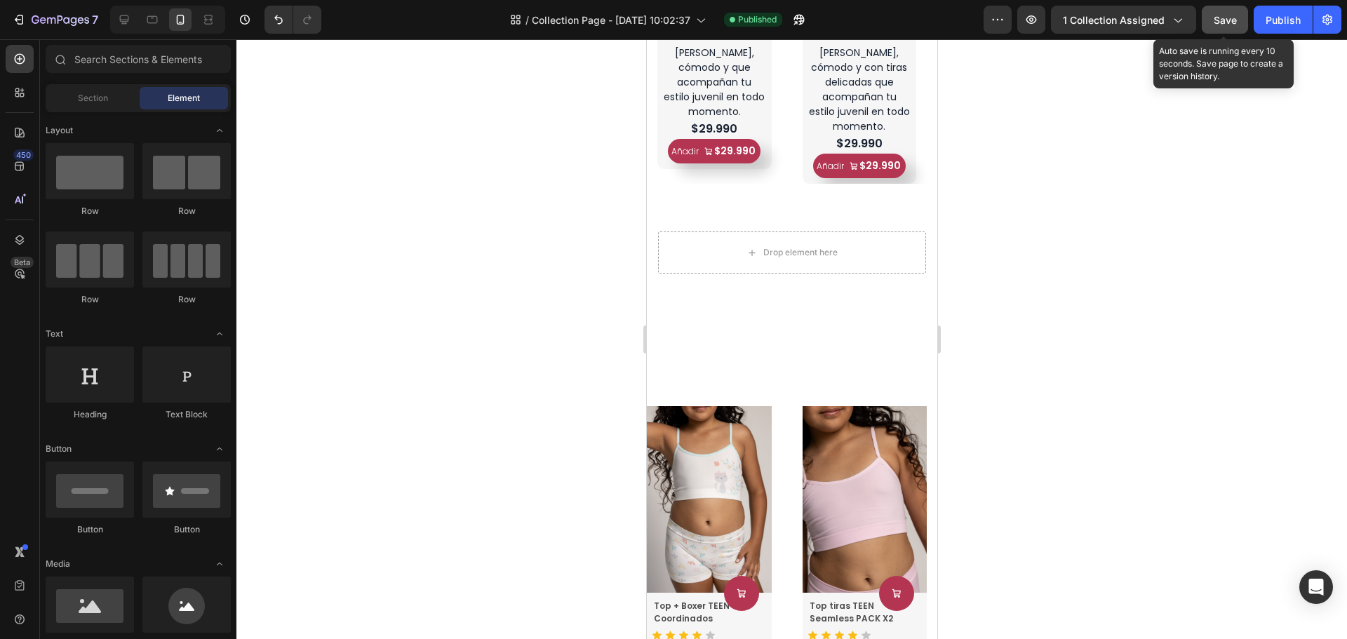
click at [1226, 22] on span "Save" at bounding box center [1225, 20] width 23 height 12
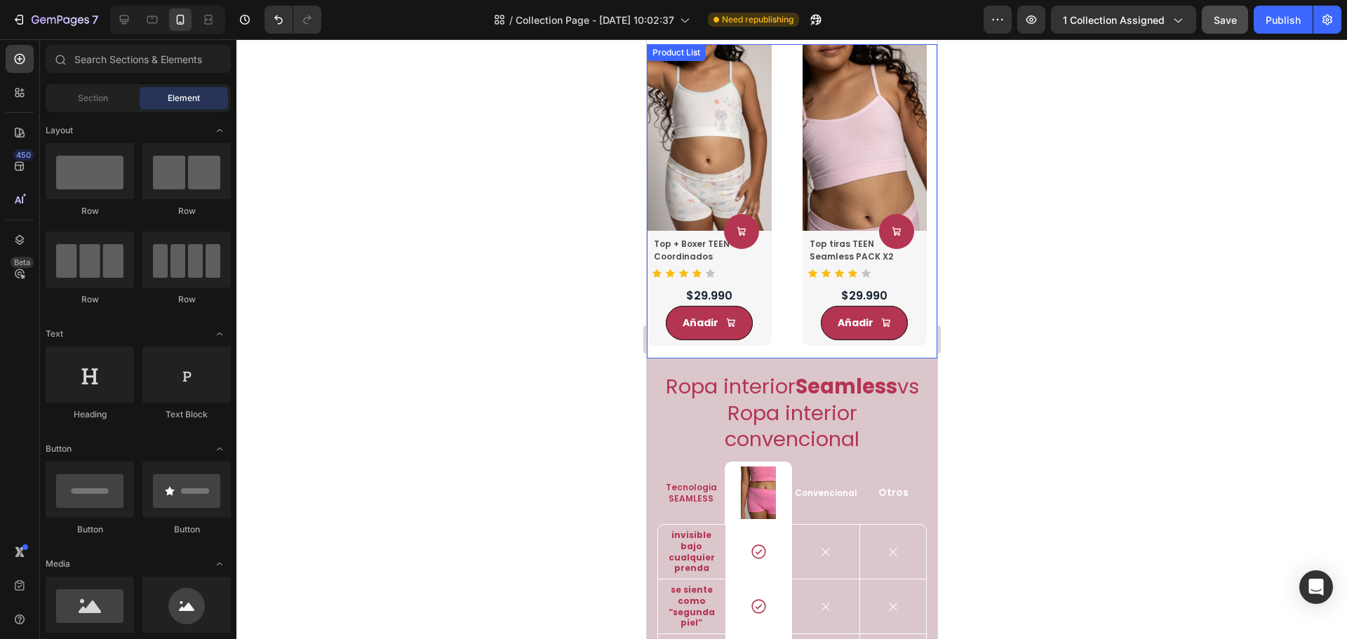
scroll to position [635, 0]
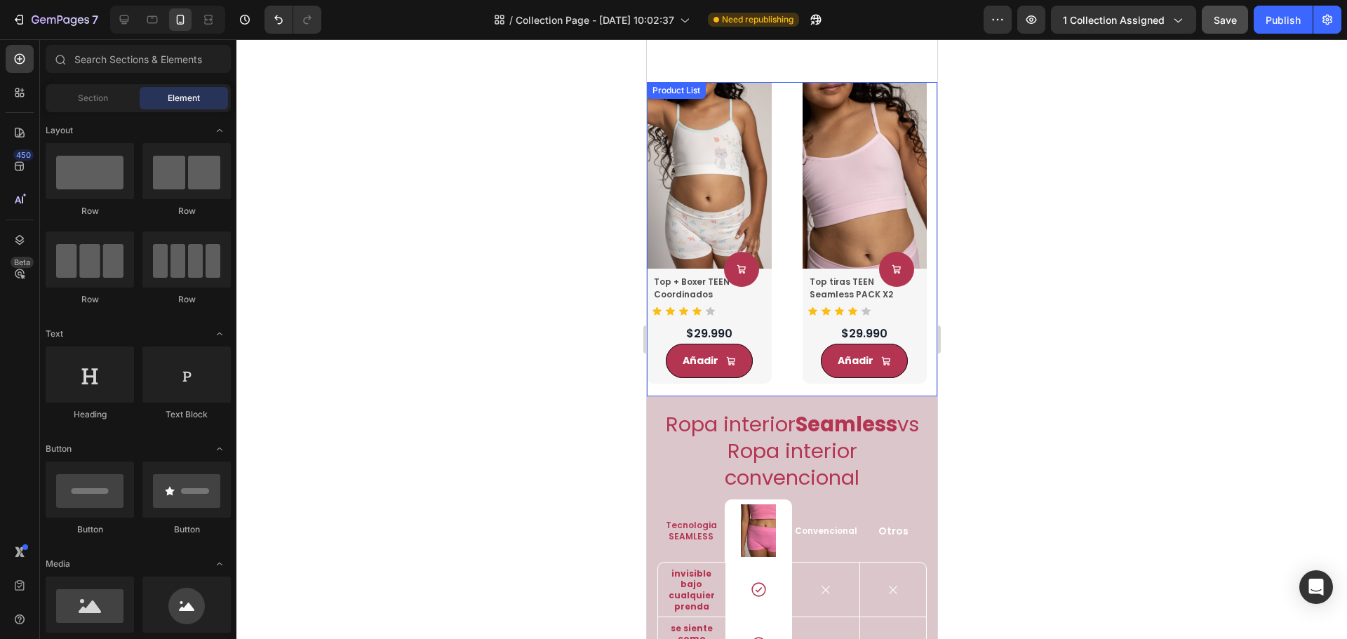
click at [794, 238] on div "Product Images Product Cart Button Top + Boxer TEEN Coordinados Product Title I…" at bounding box center [791, 239] width 291 height 314
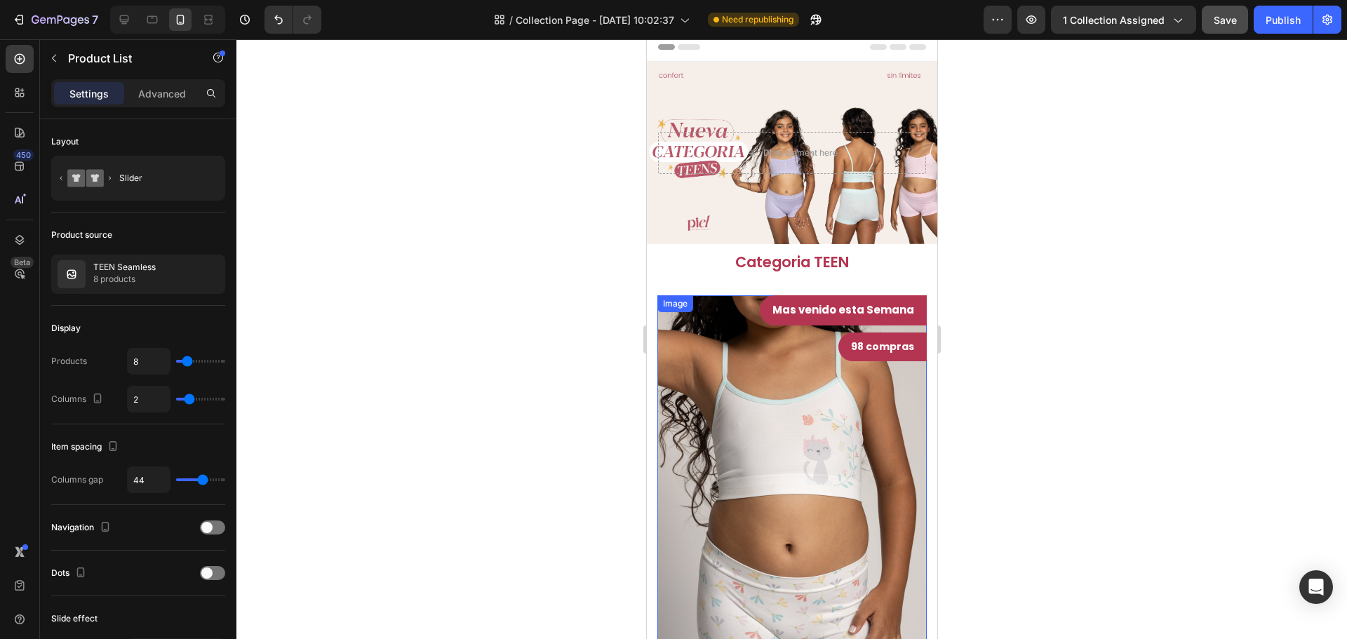
scroll to position [0, 0]
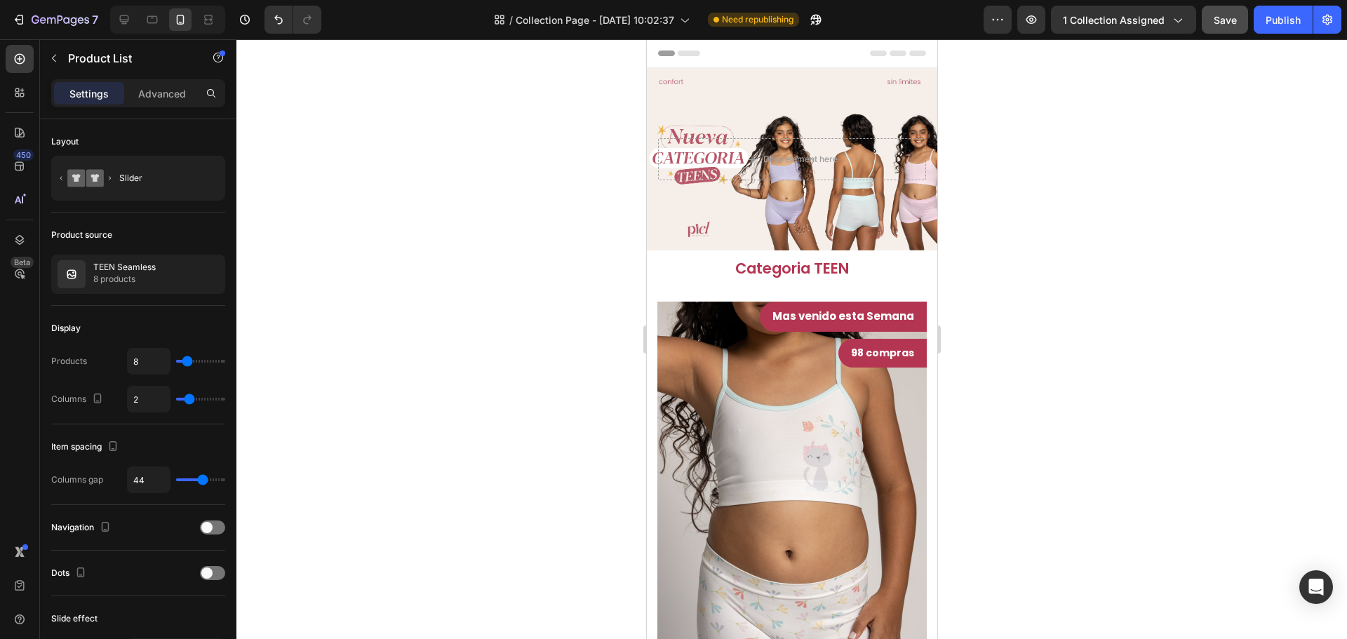
click at [1239, 13] on button "Save" at bounding box center [1225, 20] width 46 height 28
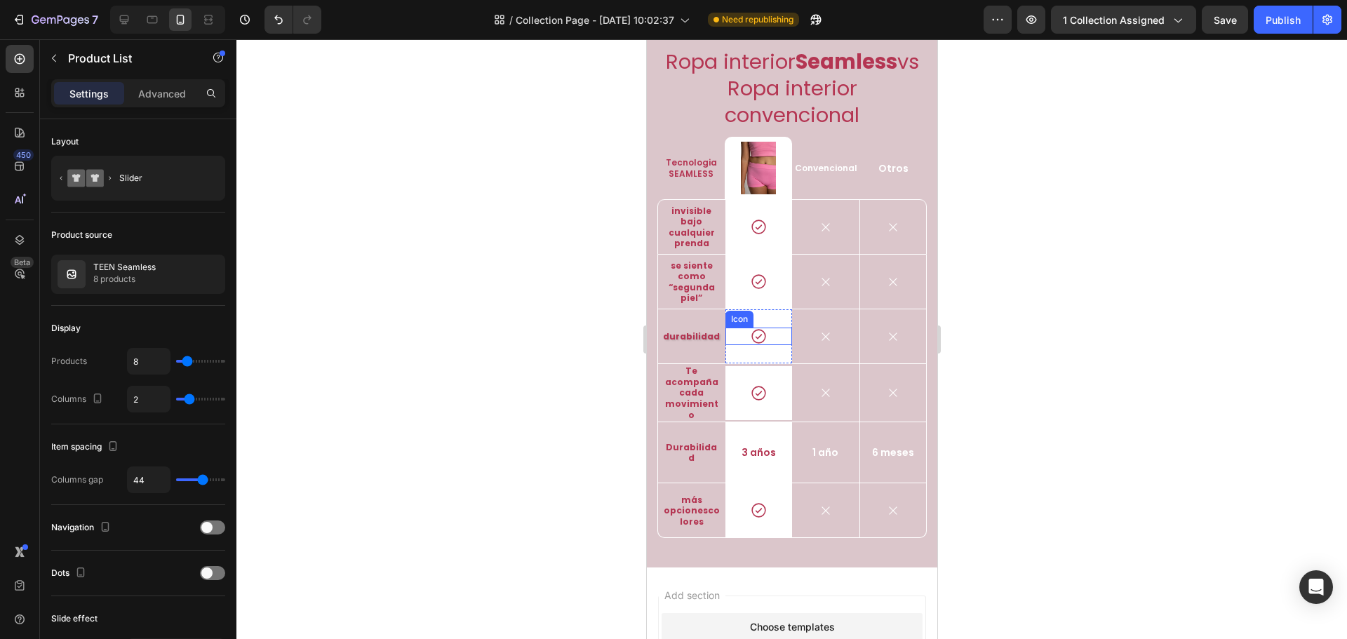
scroll to position [1728, 0]
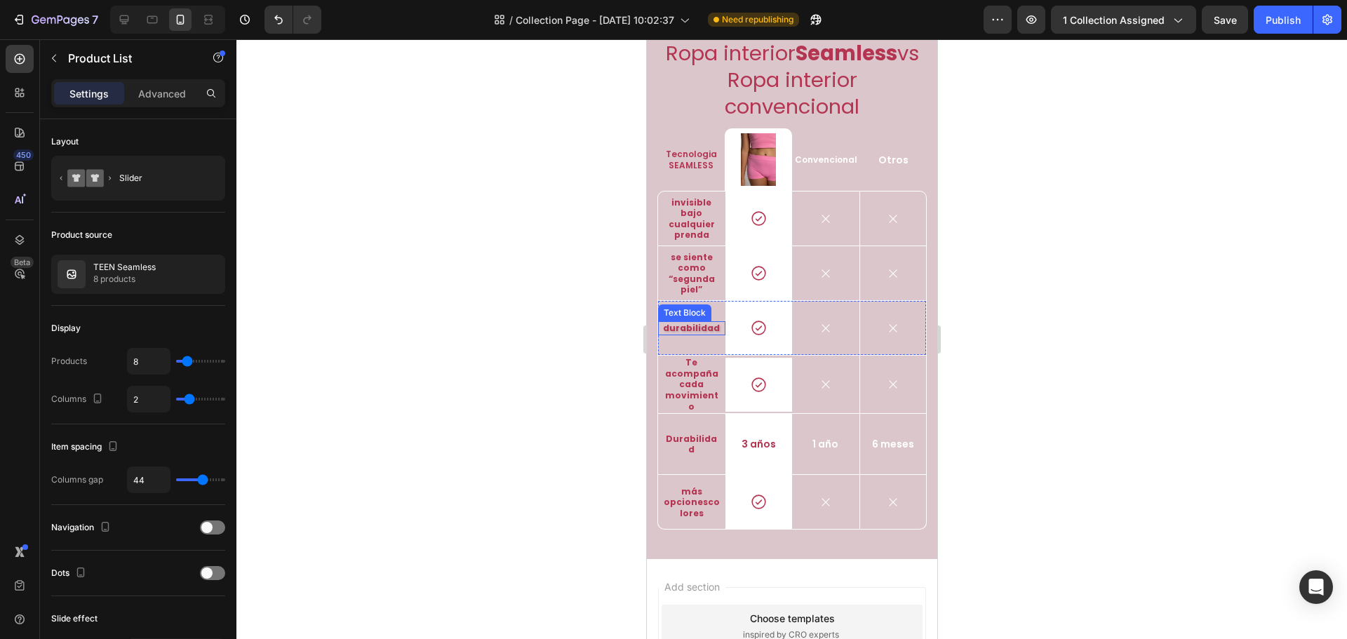
click at [708, 334] on p "Durabilidad" at bounding box center [691, 328] width 58 height 11
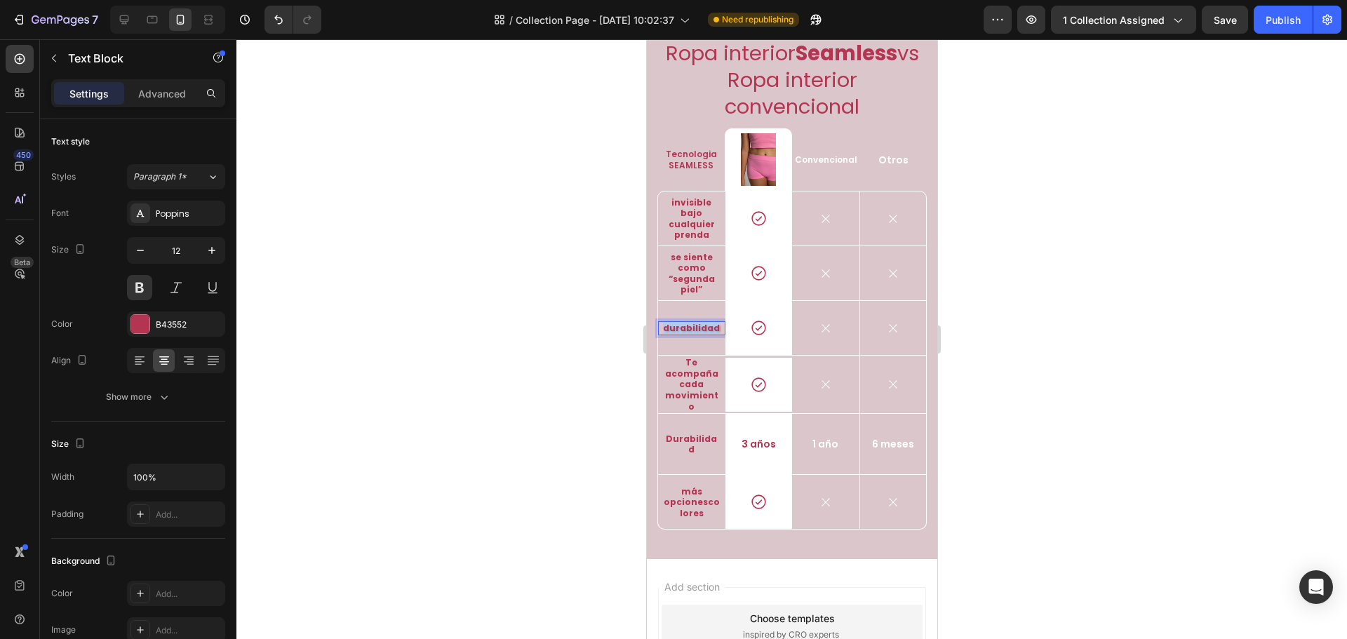
click at [708, 334] on p "Durabilidad" at bounding box center [691, 328] width 58 height 11
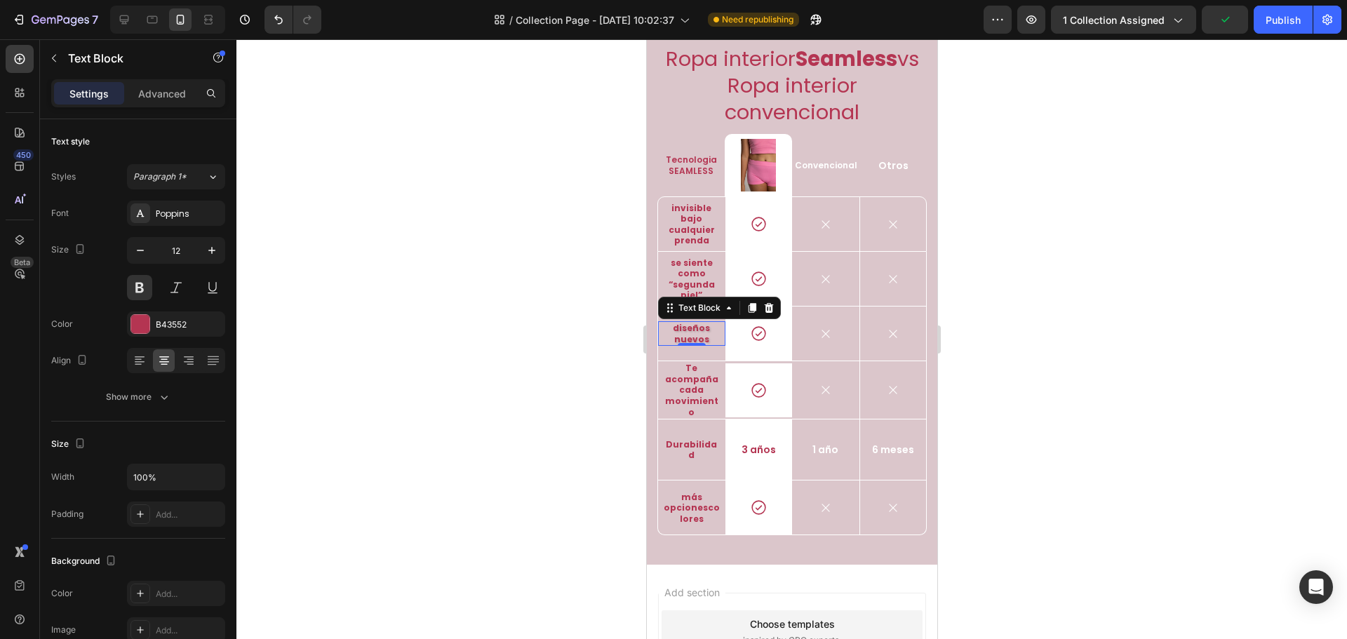
click at [1040, 294] on div at bounding box center [792, 339] width 1111 height 600
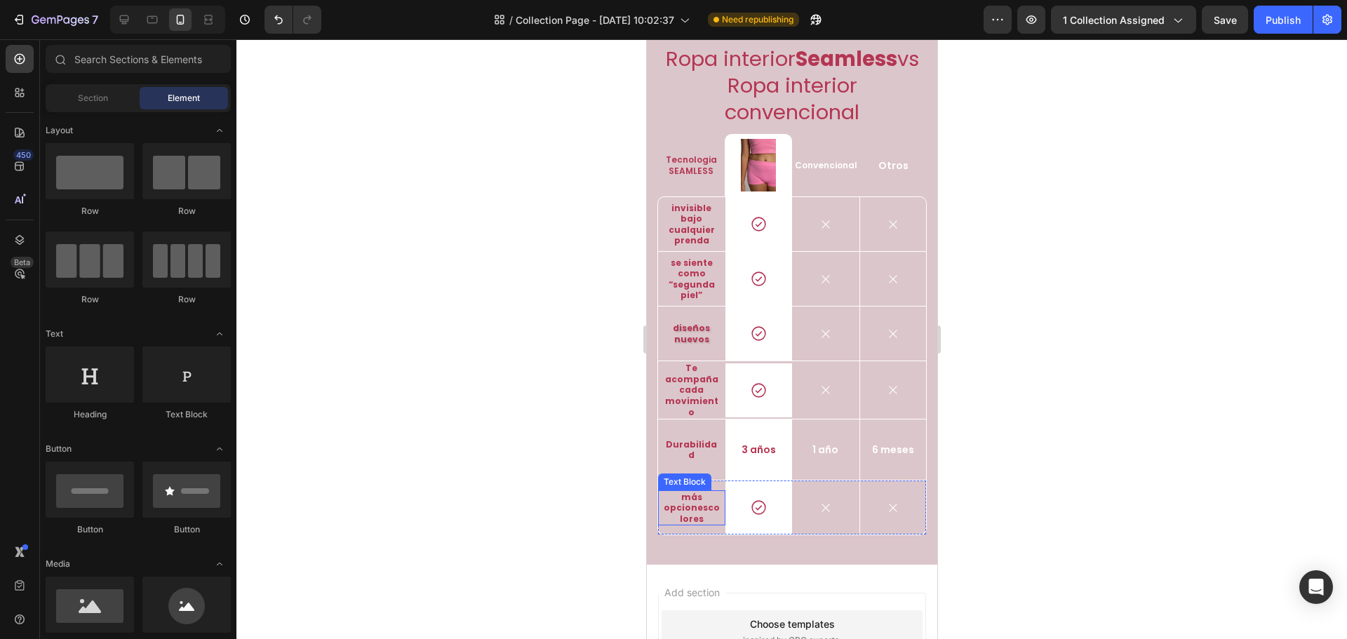
click at [697, 525] on p "más opcionescolores" at bounding box center [691, 508] width 58 height 33
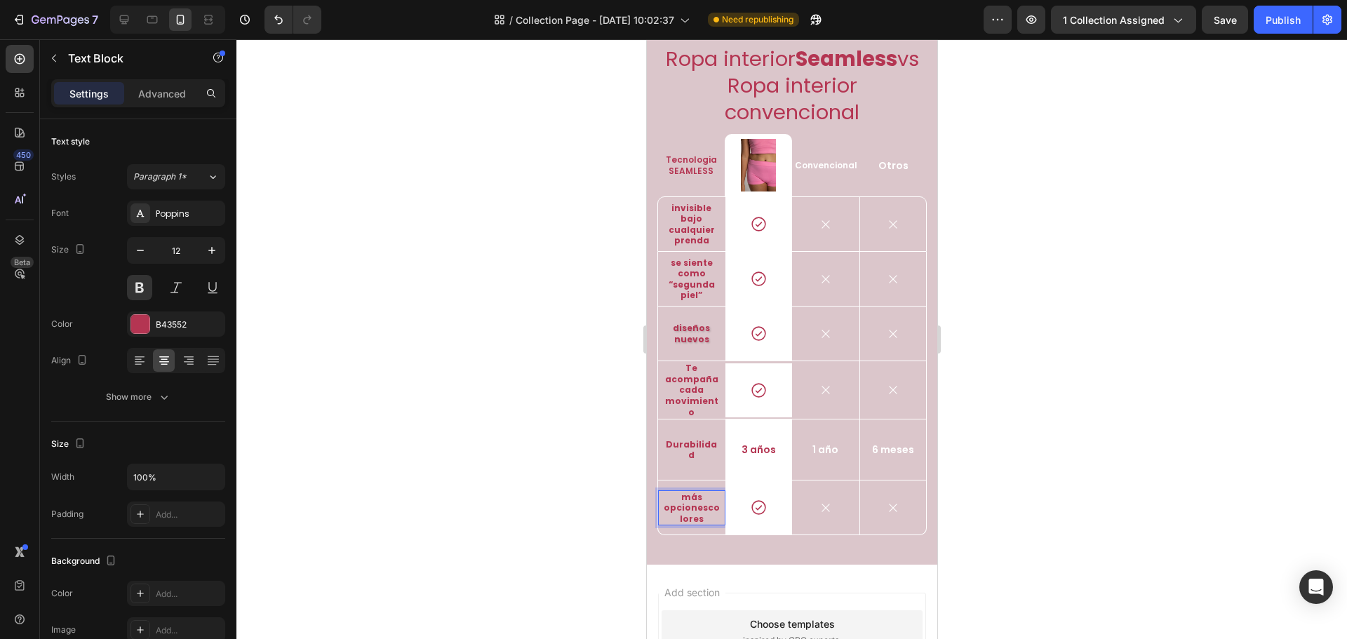
click at [703, 525] on p "más opcionescolores" at bounding box center [691, 508] width 58 height 33
click at [695, 525] on p "más opcionescolores" at bounding box center [691, 508] width 58 height 33
drag, startPoint x: 703, startPoint y: 542, endPoint x: 671, endPoint y: 515, distance: 41.9
click at [671, 515] on p "más opcionescolores" at bounding box center [691, 508] width 58 height 33
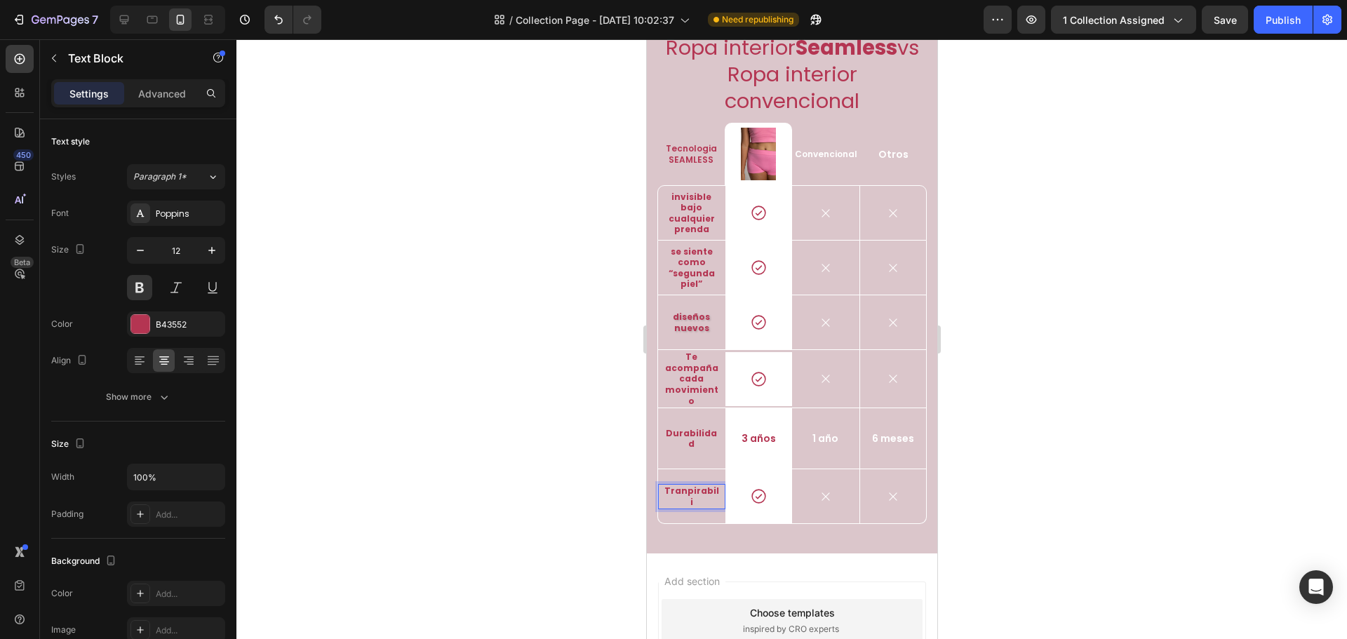
scroll to position [1728, 0]
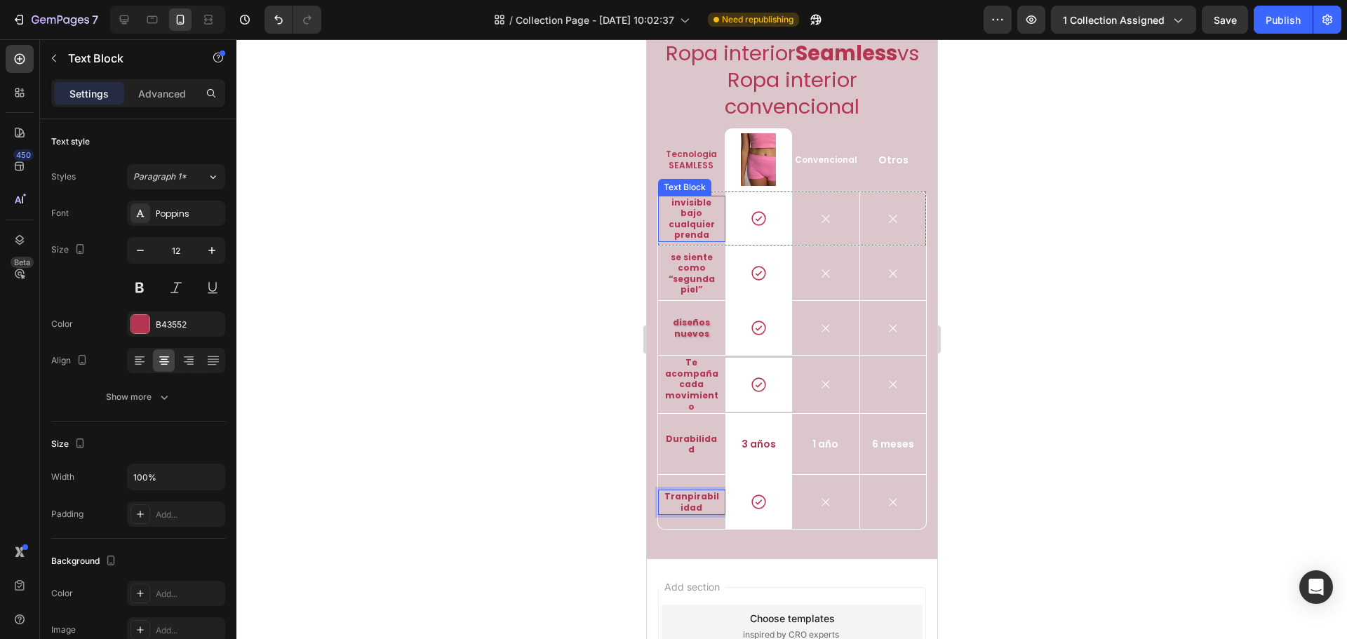
click at [694, 241] on strong "invisible bajo cualquier prenda" at bounding box center [691, 219] width 46 height 45
click at [704, 295] on p "se siente como “segunda piel”" at bounding box center [691, 274] width 58 height 44
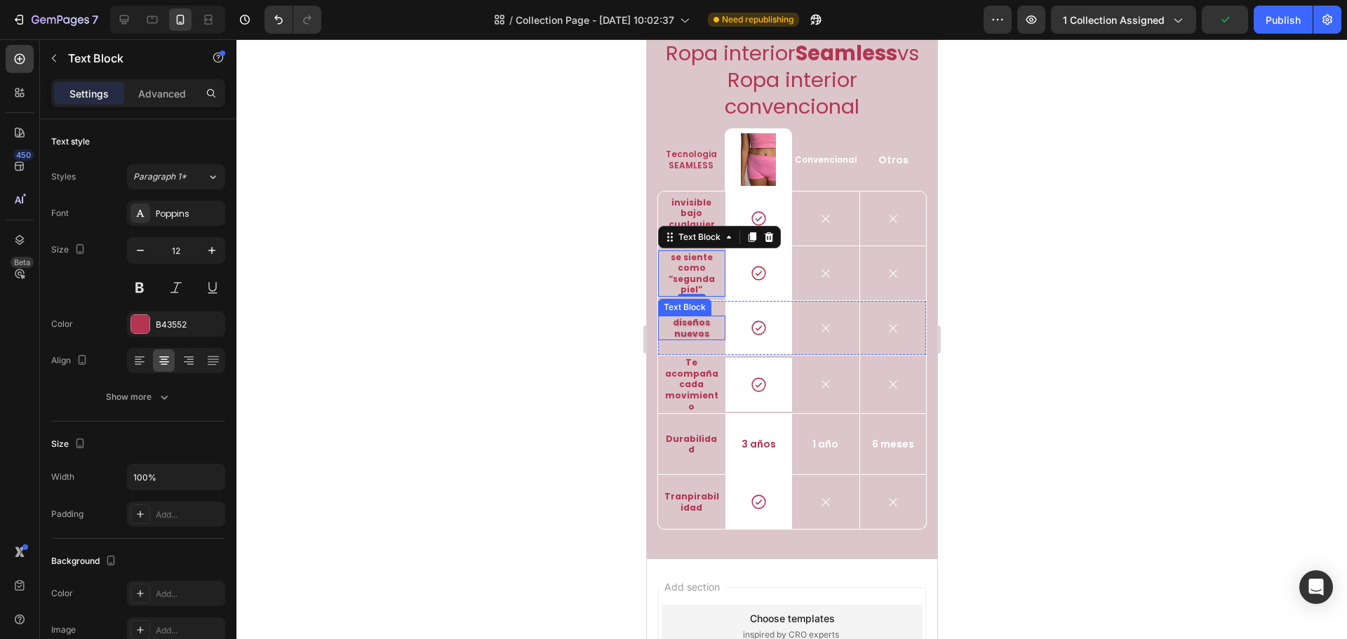
click at [695, 339] on p "Diseños nuevos" at bounding box center [691, 328] width 58 height 22
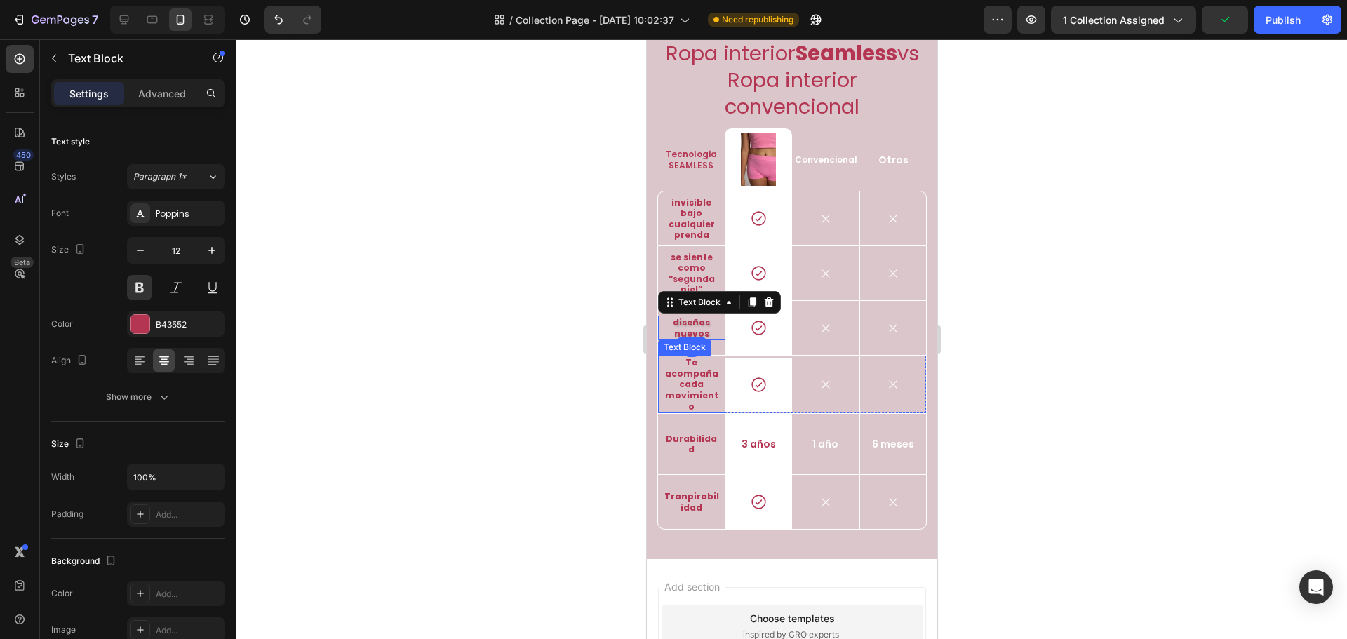
click at [700, 412] on strong "Te acompaña cada movimiento" at bounding box center [691, 384] width 53 height 55
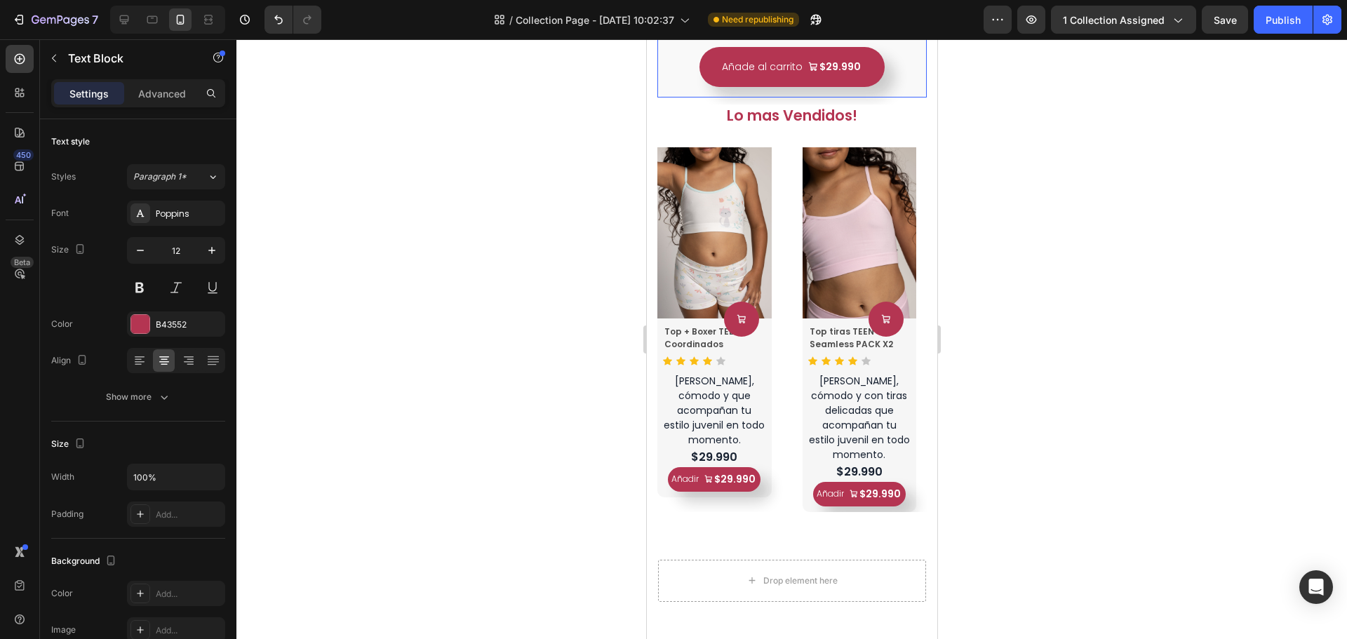
scroll to position [772, 0]
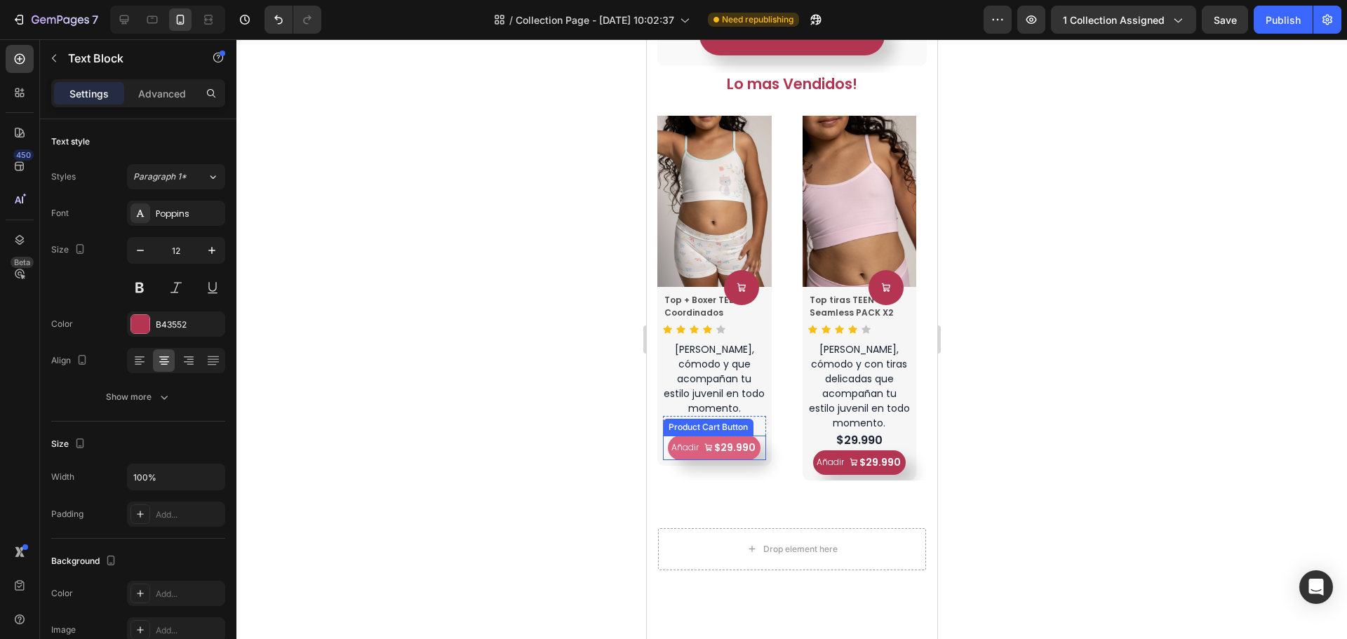
click at [754, 439] on div "$29.990" at bounding box center [734, 448] width 44 height 18
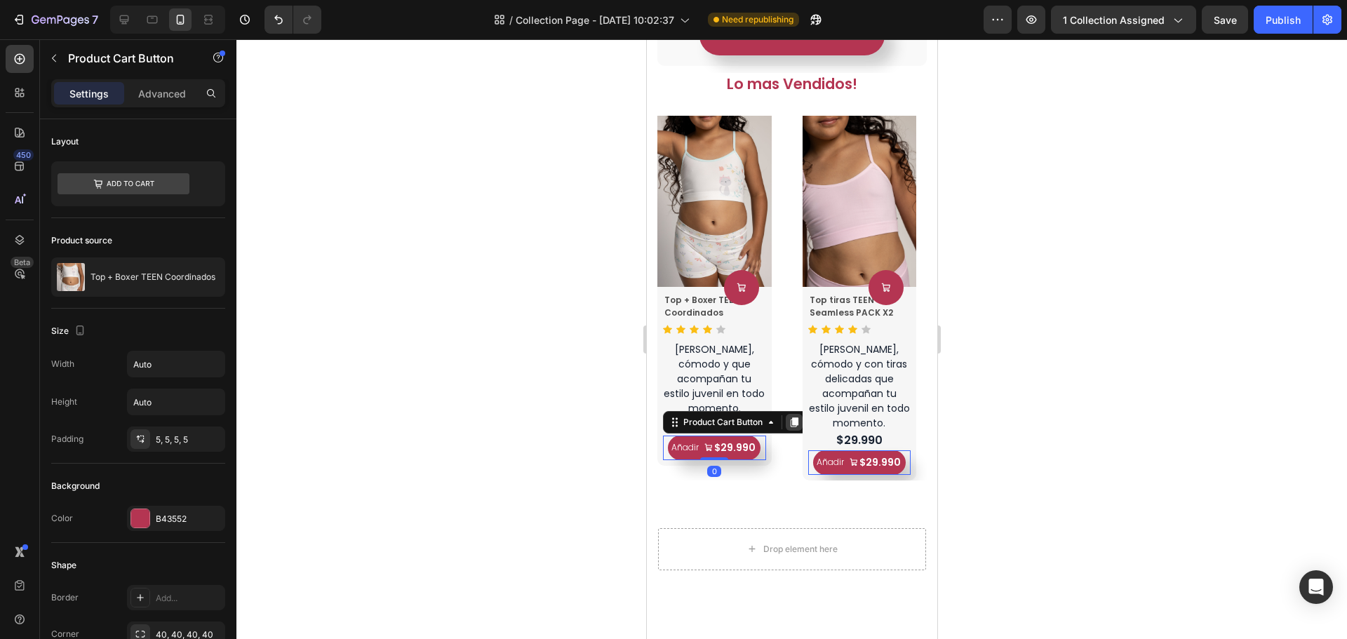
click at [794, 418] on icon at bounding box center [794, 423] width 8 height 10
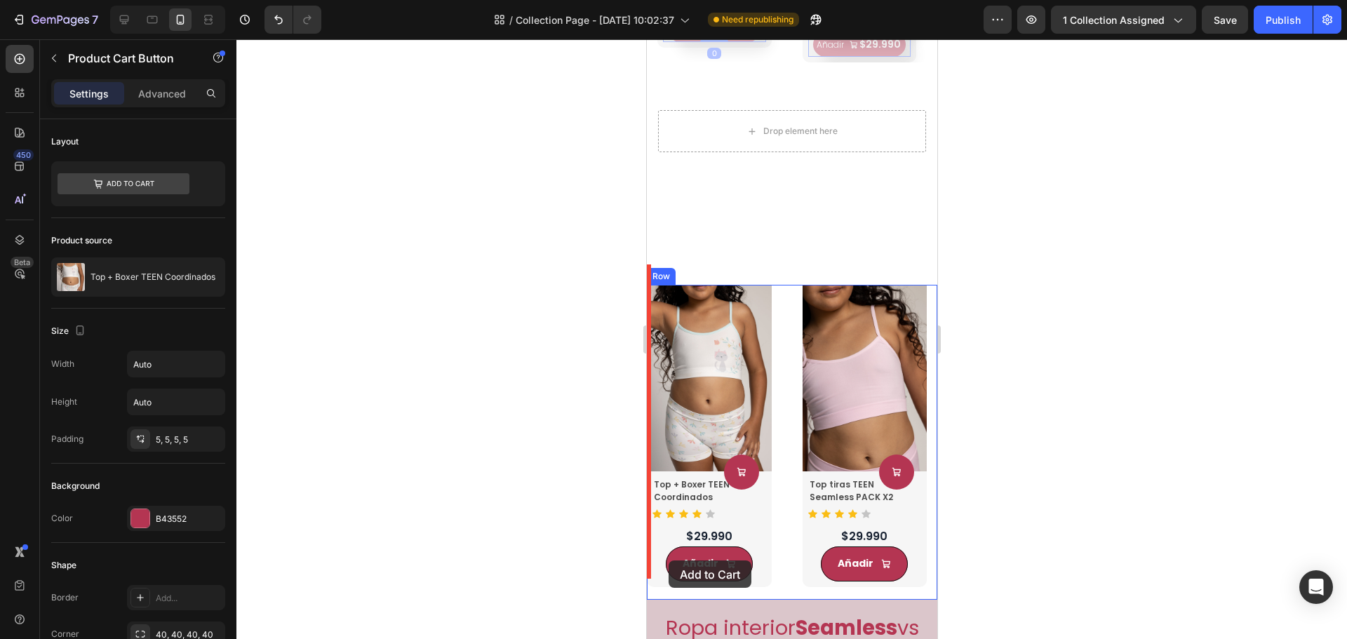
scroll to position [1205, 0]
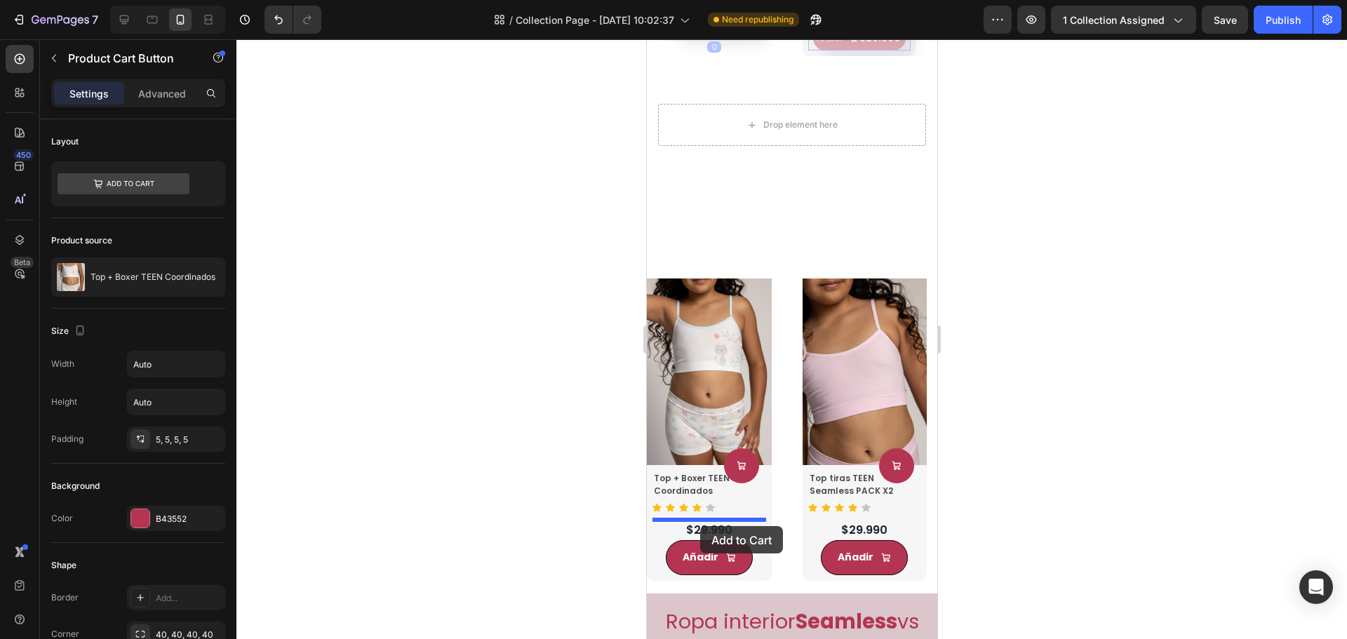
drag, startPoint x: 674, startPoint y: 415, endPoint x: 700, endPoint y: 526, distance: 113.7
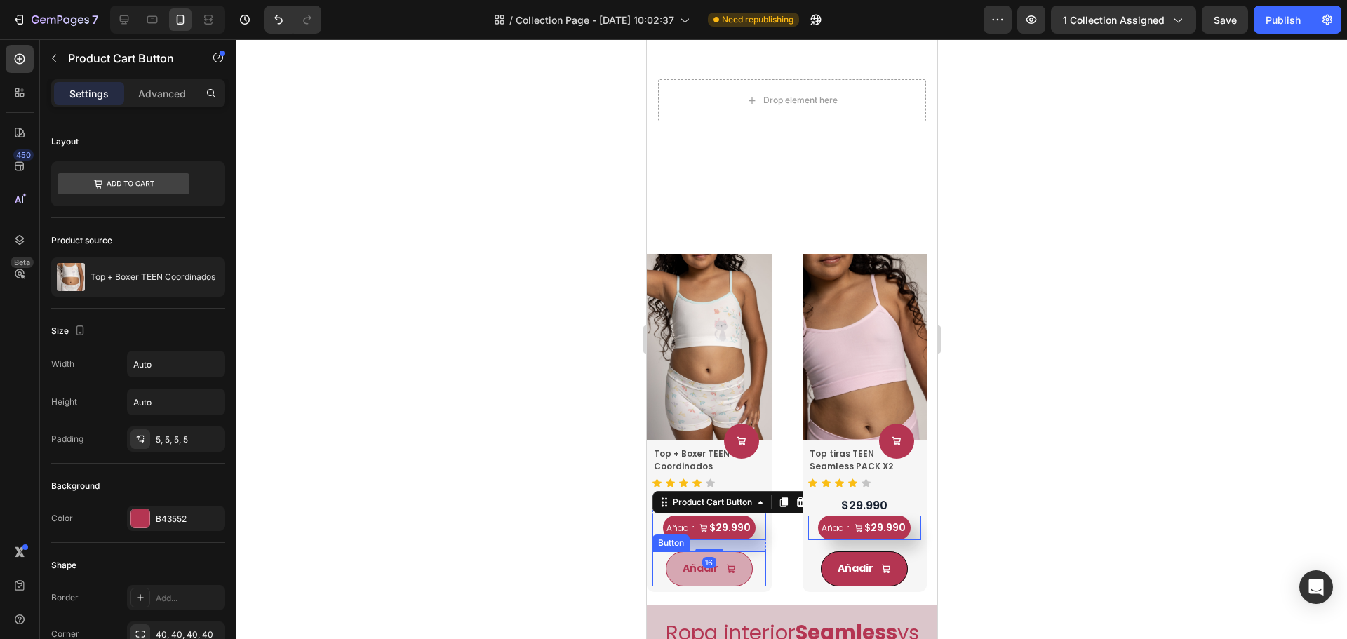
click at [751, 552] on button "Añadir" at bounding box center [708, 569] width 87 height 34
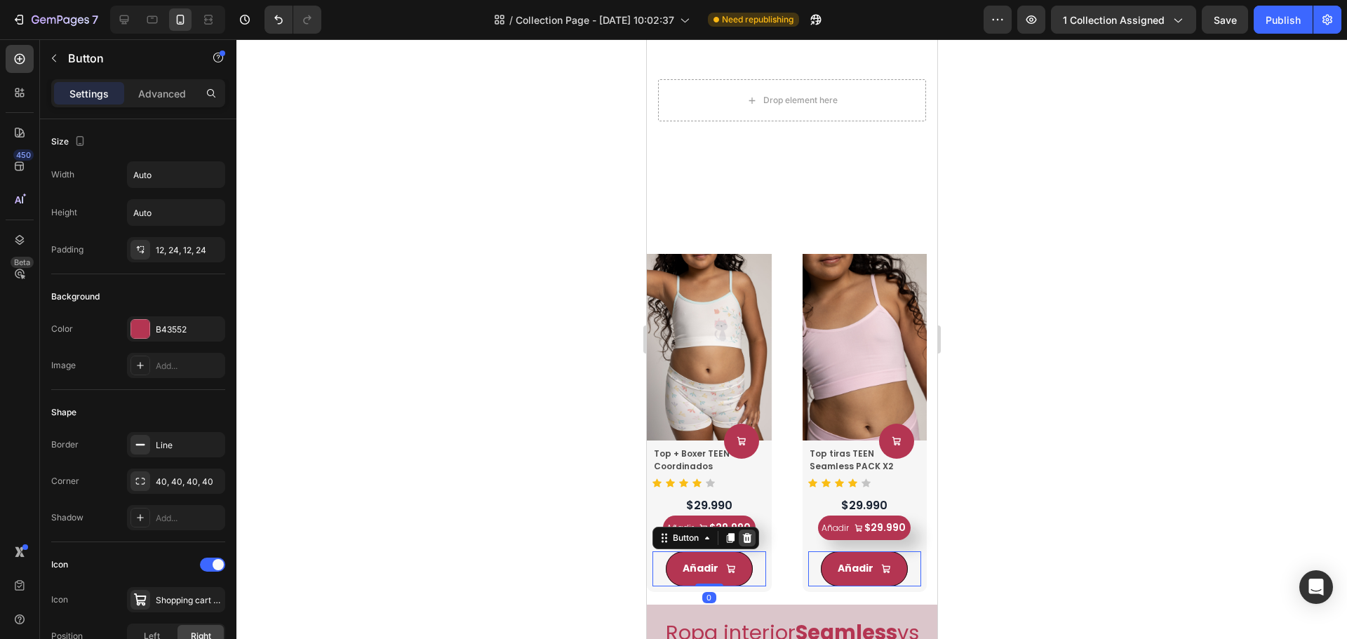
click at [745, 530] on div at bounding box center [746, 538] width 17 height 17
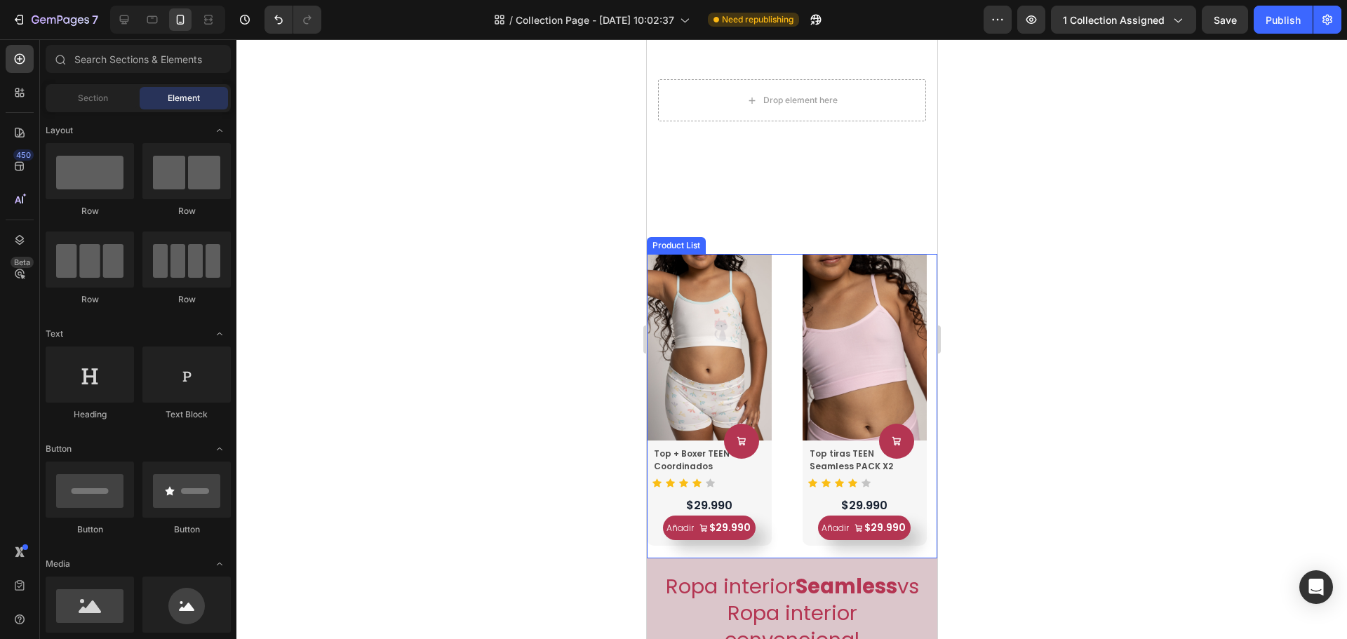
click at [781, 329] on div "Product Images Product Cart Button Top + Boxer TEEN Coordinados Product Title I…" at bounding box center [791, 406] width 291 height 305
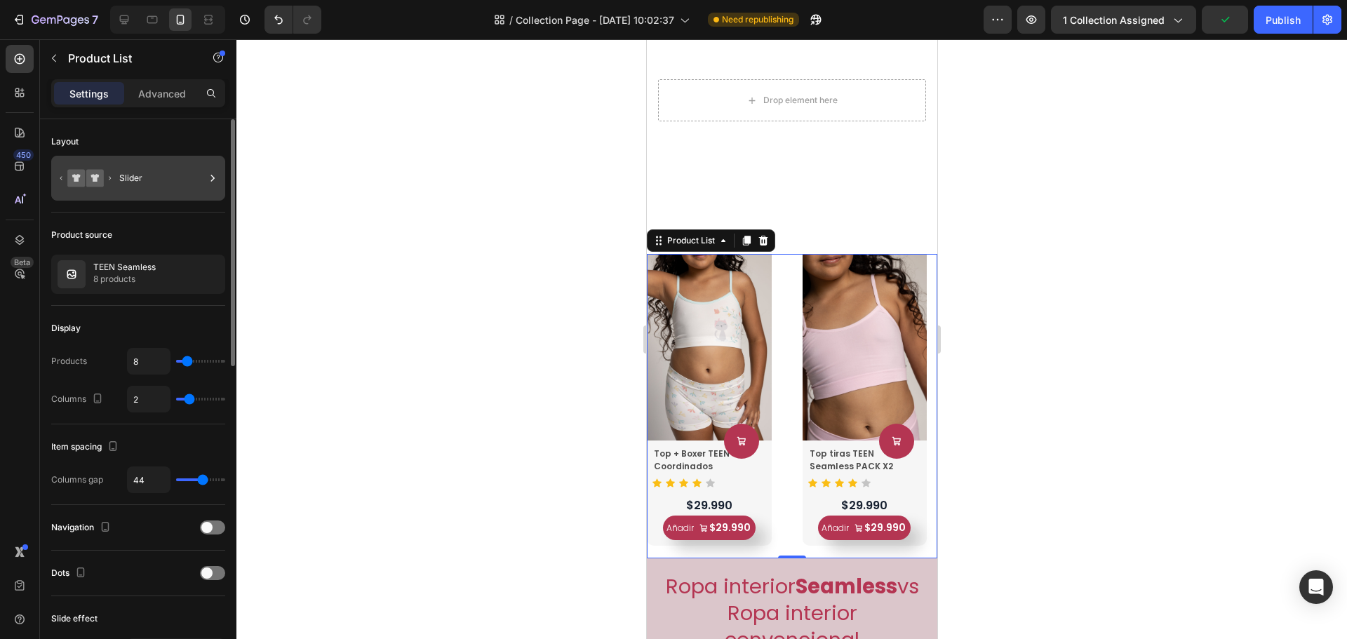
click at [163, 189] on div "Slider" at bounding box center [162, 178] width 86 height 32
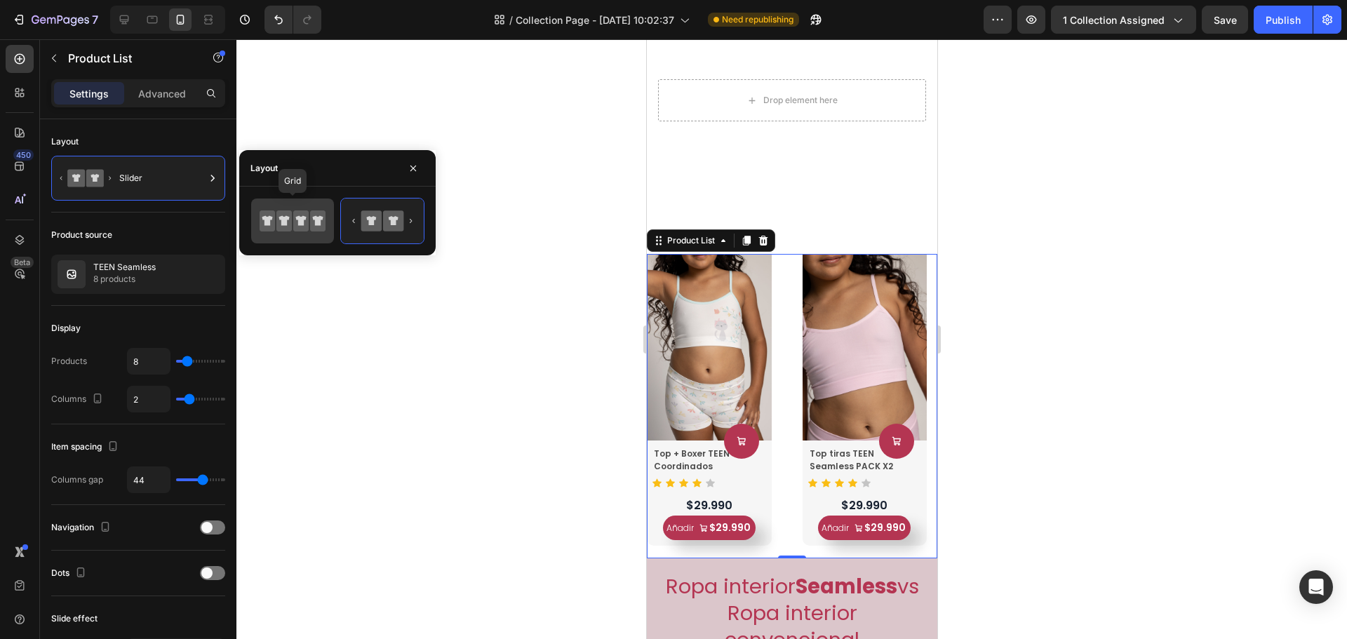
click at [296, 229] on icon at bounding box center [300, 221] width 15 height 21
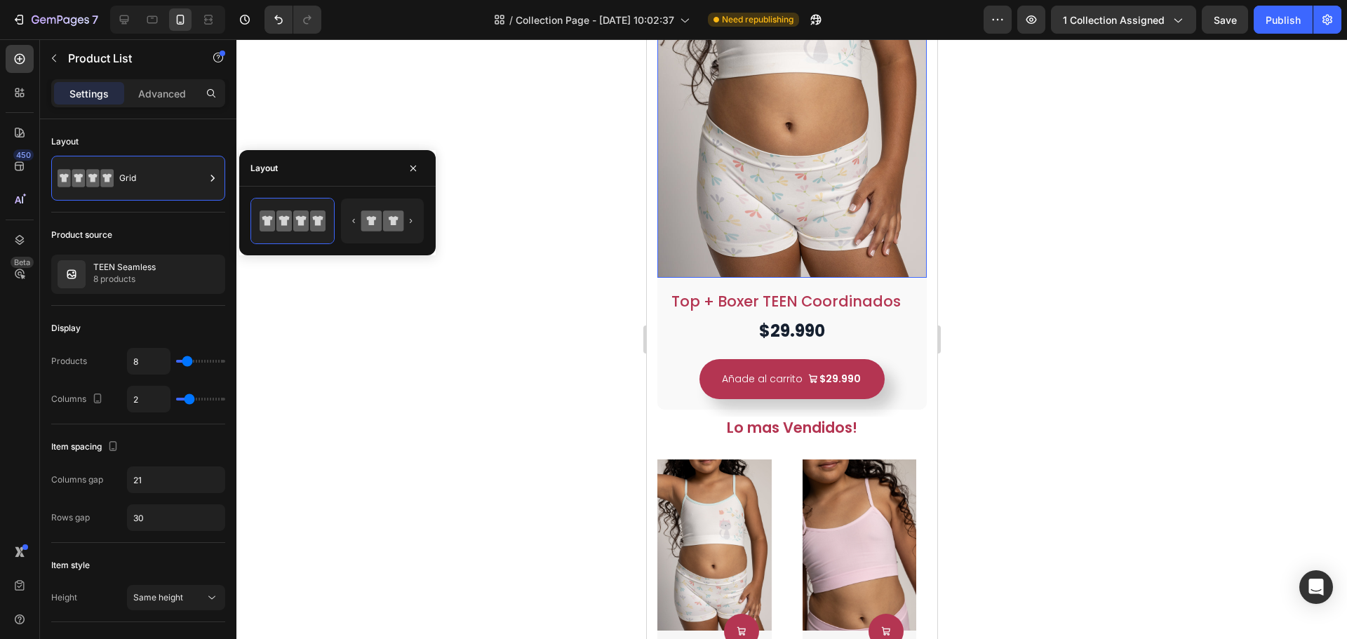
scroll to position [644, 0]
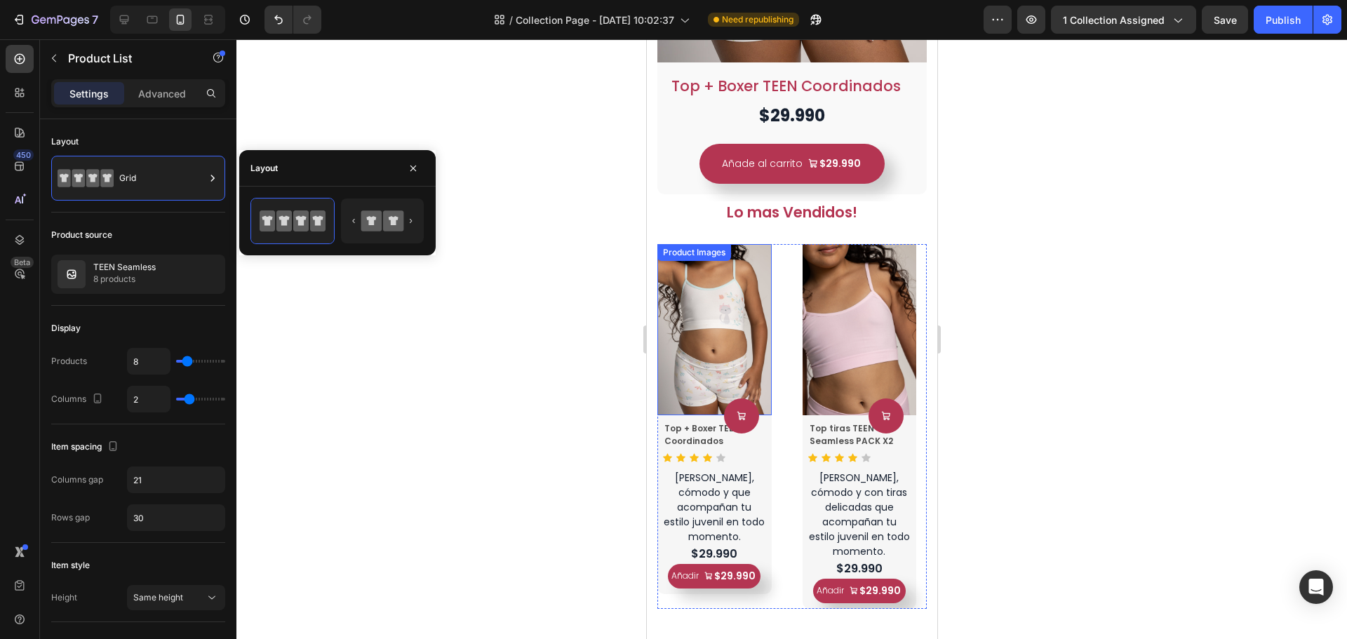
click at [762, 387] on img at bounding box center [714, 329] width 114 height 171
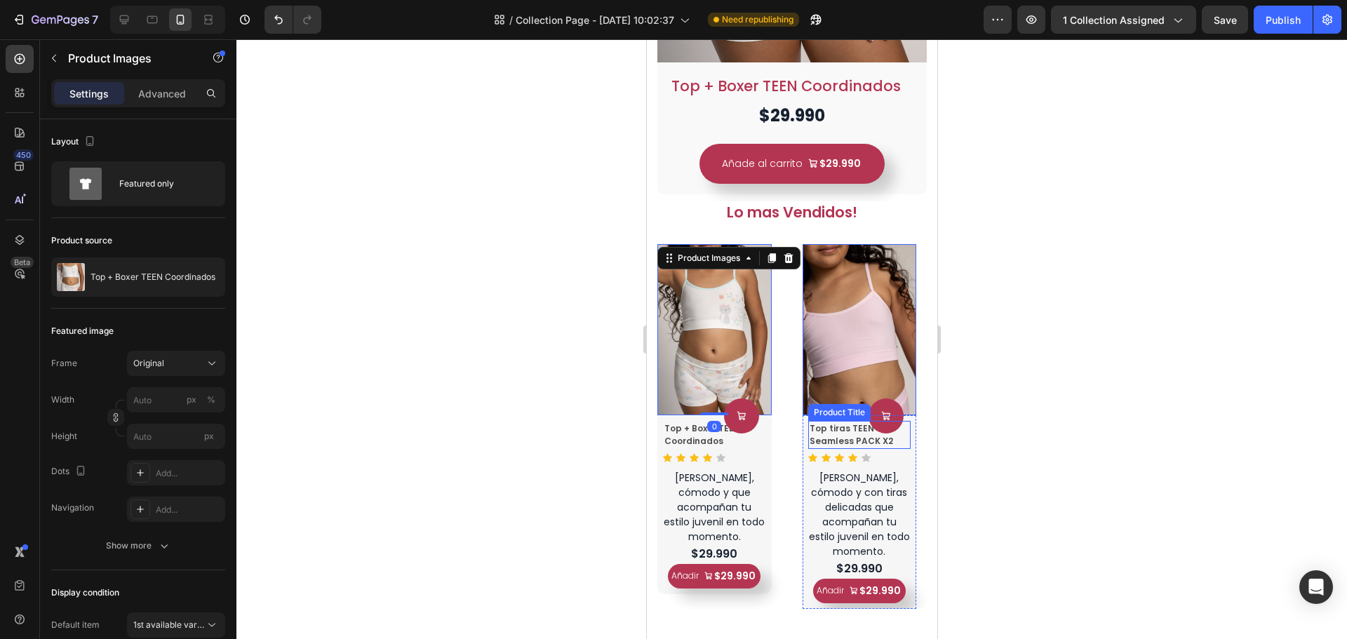
click at [726, 404] on div "Product Title" at bounding box center [694, 412] width 64 height 17
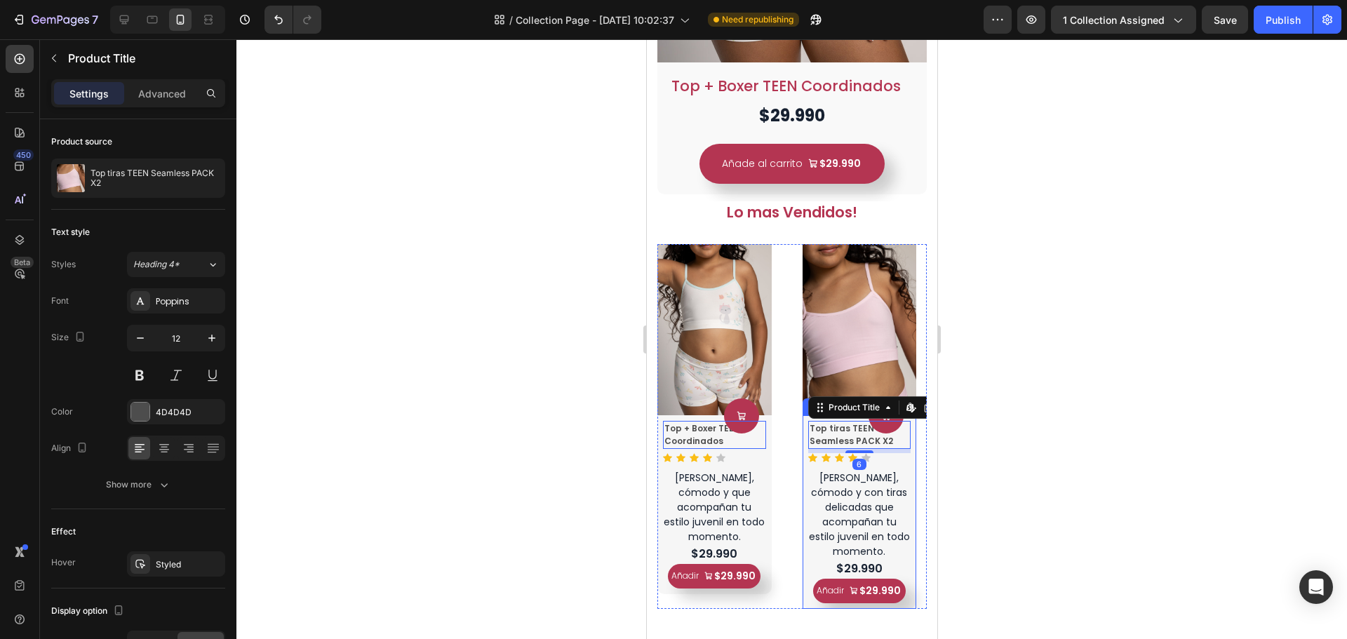
click at [771, 441] on div "Product Cart Button Top tiras TEEN Seamless PACK X2 Product Title Edit content …" at bounding box center [714, 504] width 114 height 179
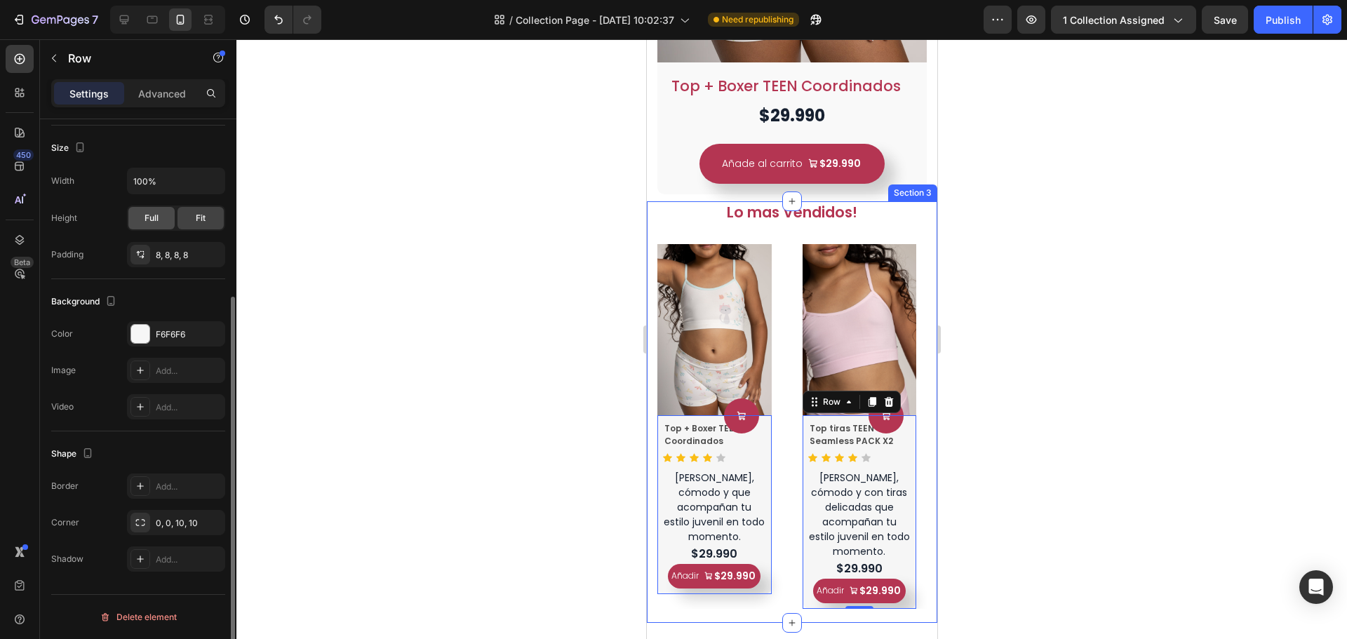
scroll to position [0, 0]
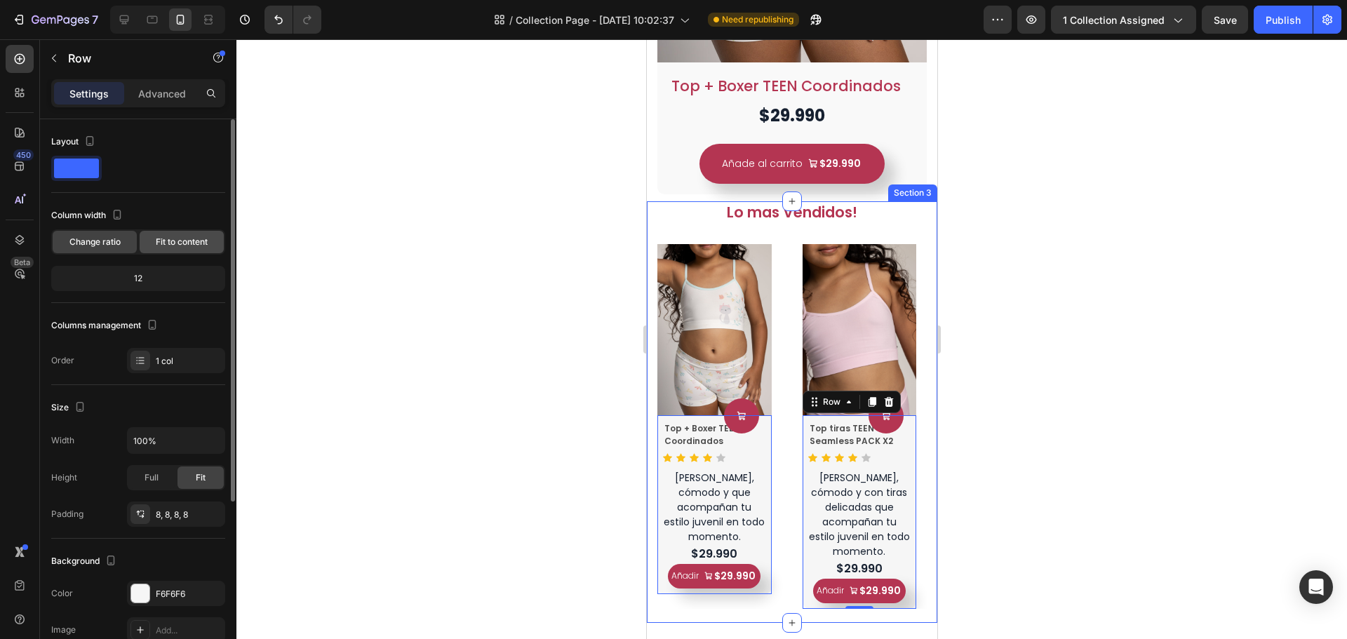
click at [193, 241] on span "Fit to content" at bounding box center [182, 242] width 52 height 13
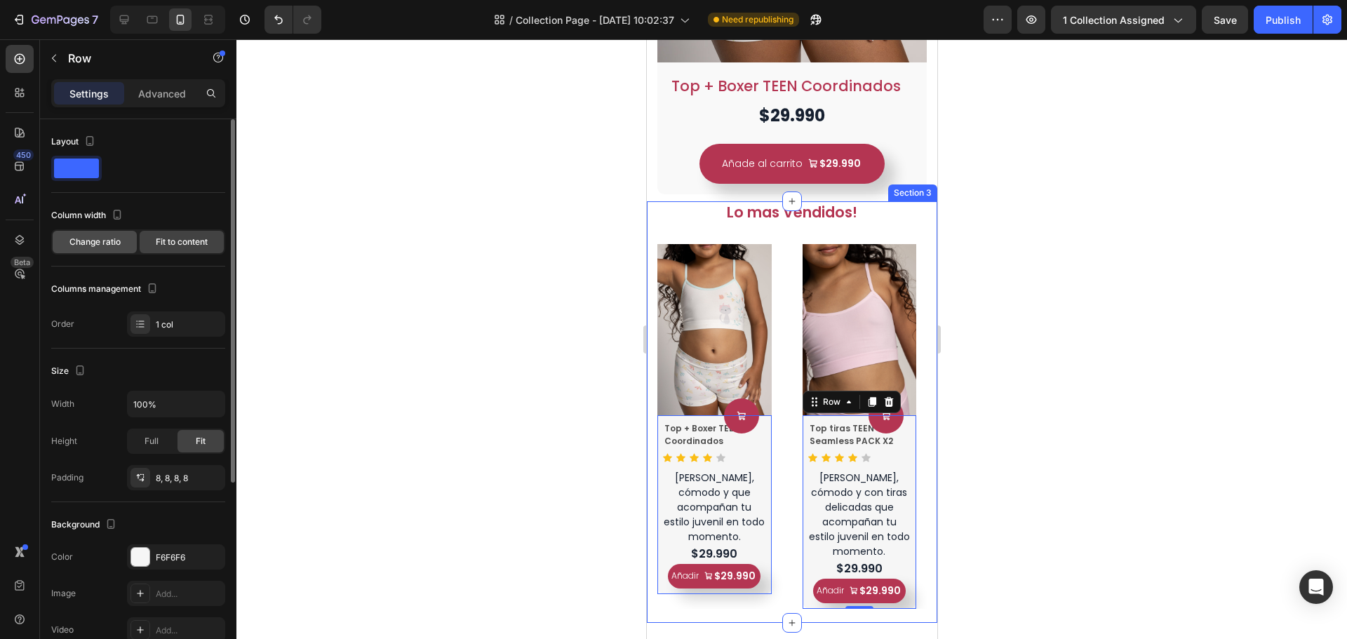
click at [101, 238] on span "Change ratio" at bounding box center [94, 242] width 51 height 13
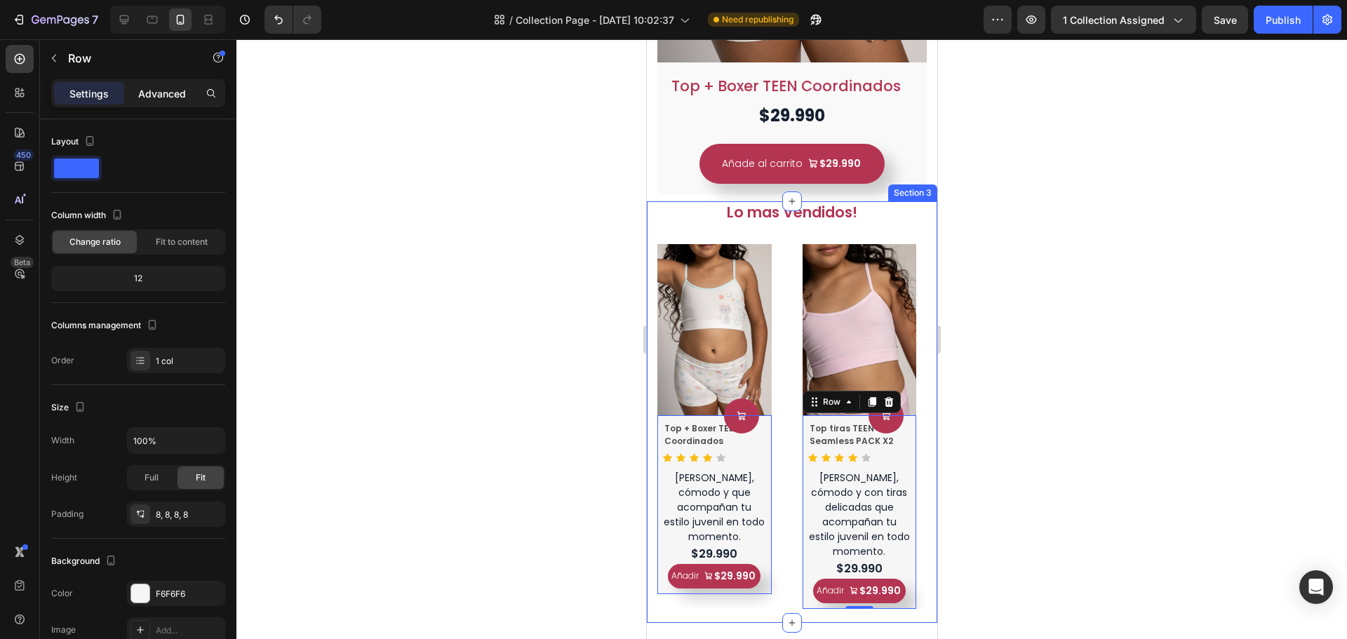
click at [169, 90] on p "Advanced" at bounding box center [162, 93] width 48 height 15
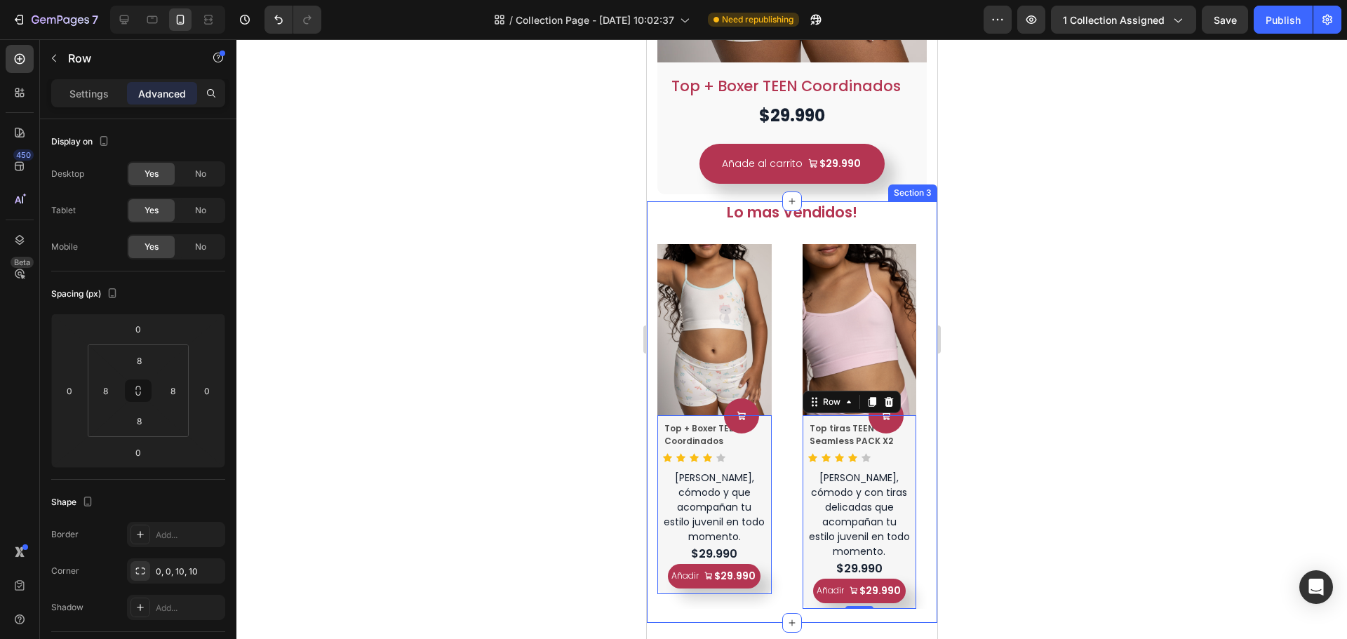
click at [85, 77] on div "Sections(18) Elements(88) Section Element Hero Section Product Detail Brands Tr…" at bounding box center [138, 339] width 197 height 600
click at [86, 91] on p "Settings" at bounding box center [88, 93] width 39 height 15
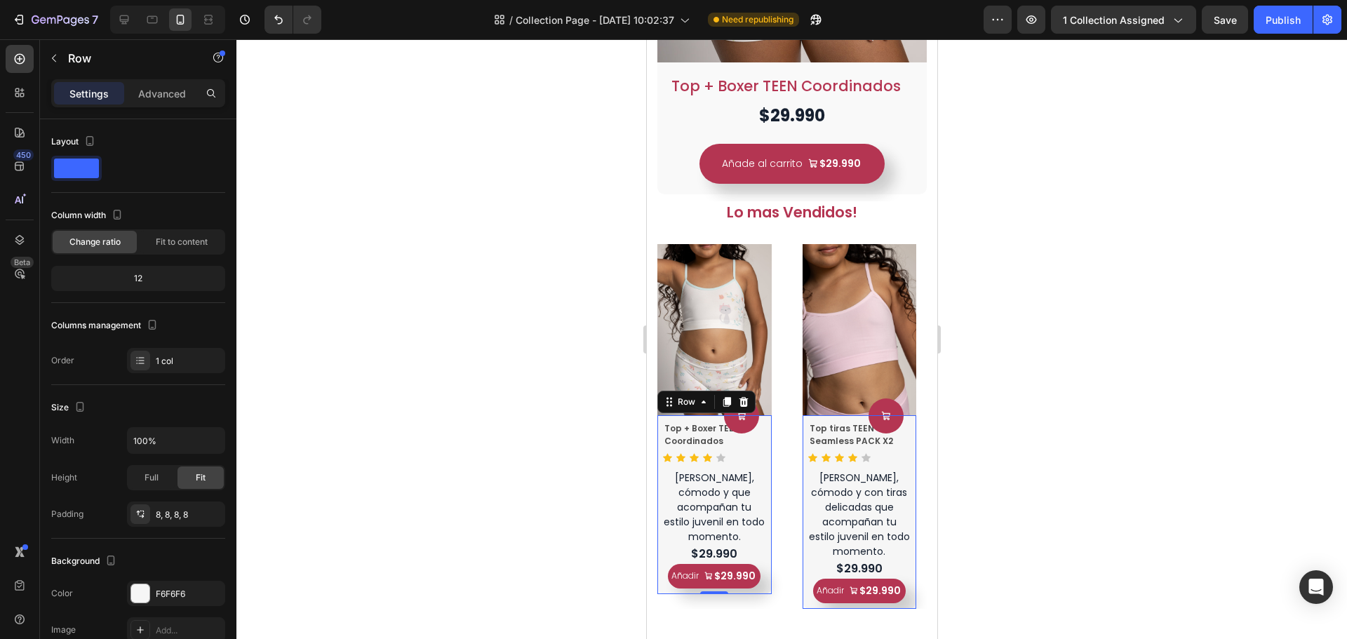
click at [766, 419] on div "Product Cart Button Top + Boxer TEEN Coordinados Product Title Icon Icon Icon I…" at bounding box center [714, 504] width 114 height 179
click at [53, 54] on icon "button" at bounding box center [53, 58] width 11 height 11
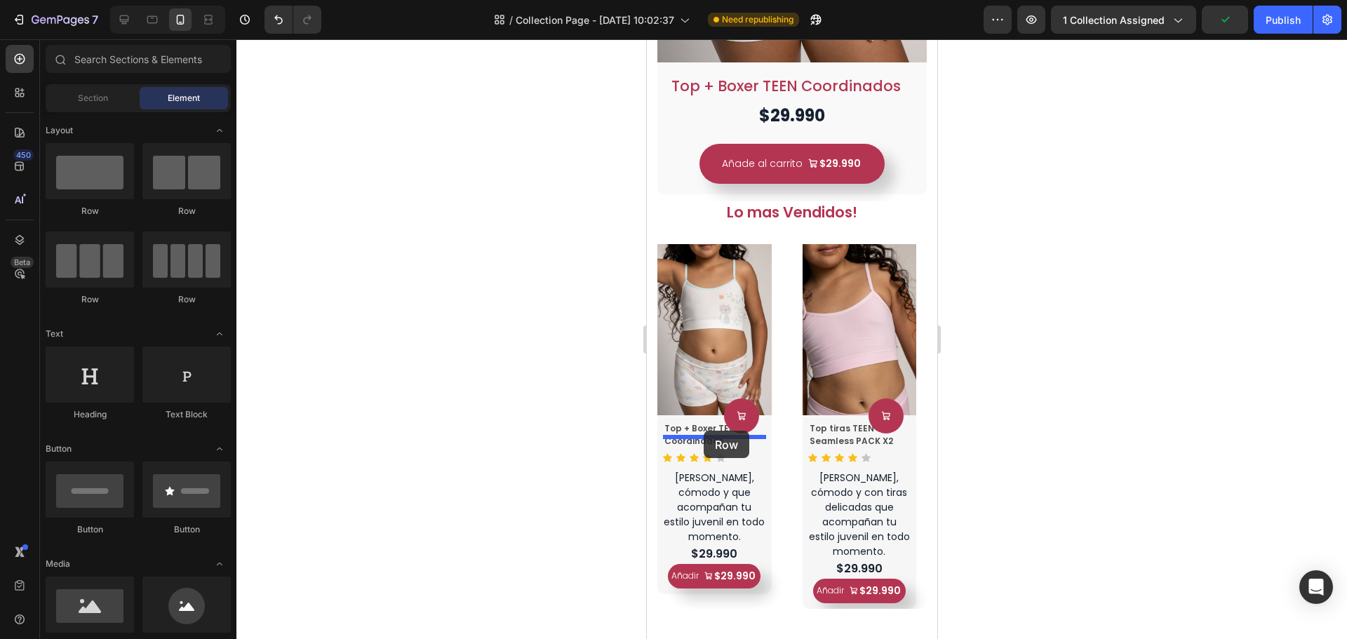
drag, startPoint x: 756, startPoint y: 226, endPoint x: 703, endPoint y: 431, distance: 211.6
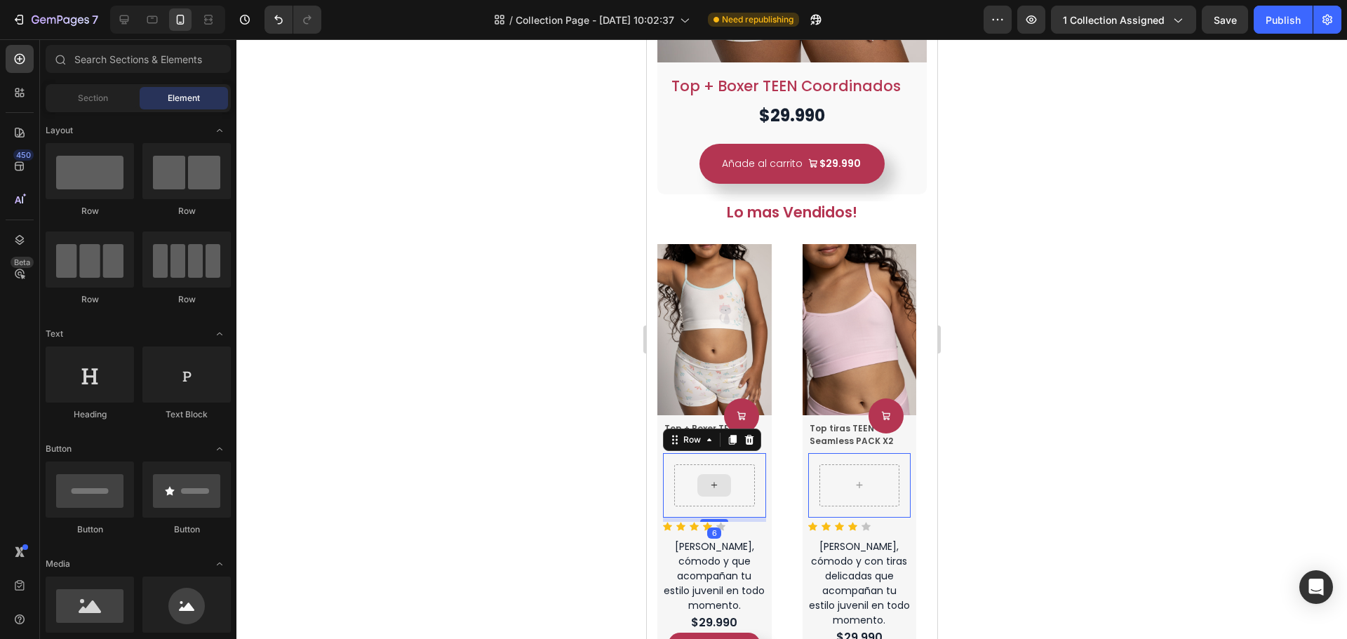
click at [721, 474] on div at bounding box center [714, 485] width 34 height 22
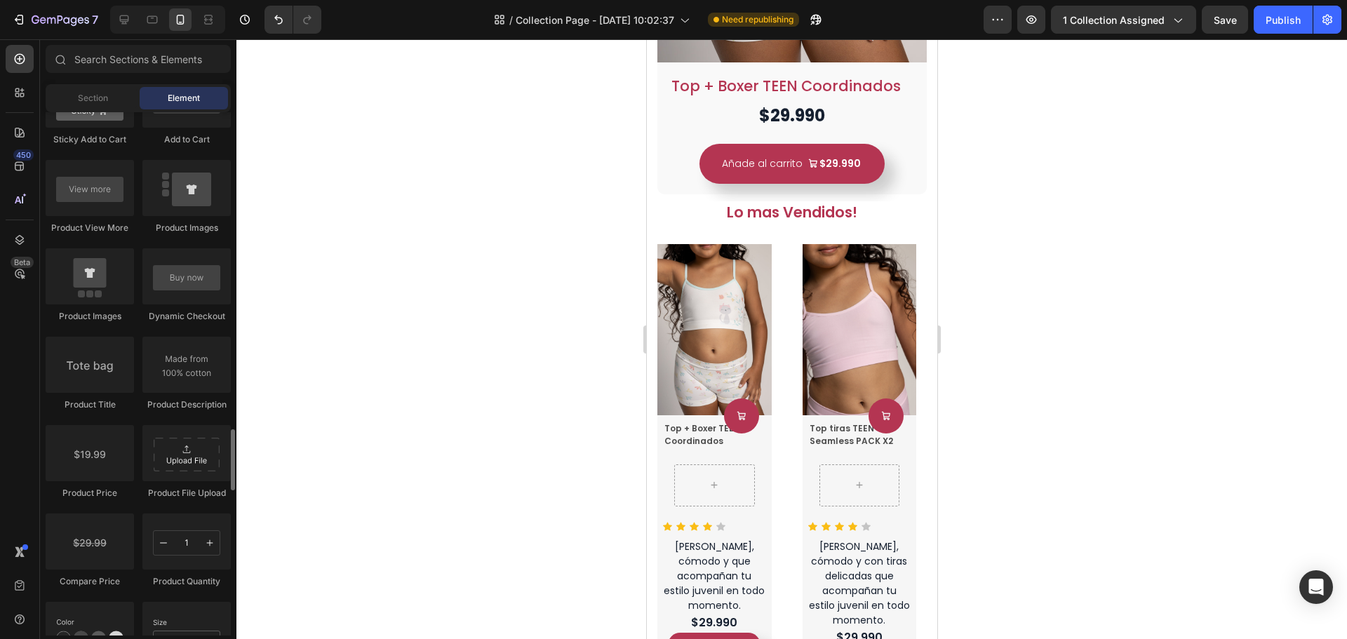
scroll to position [2246, 0]
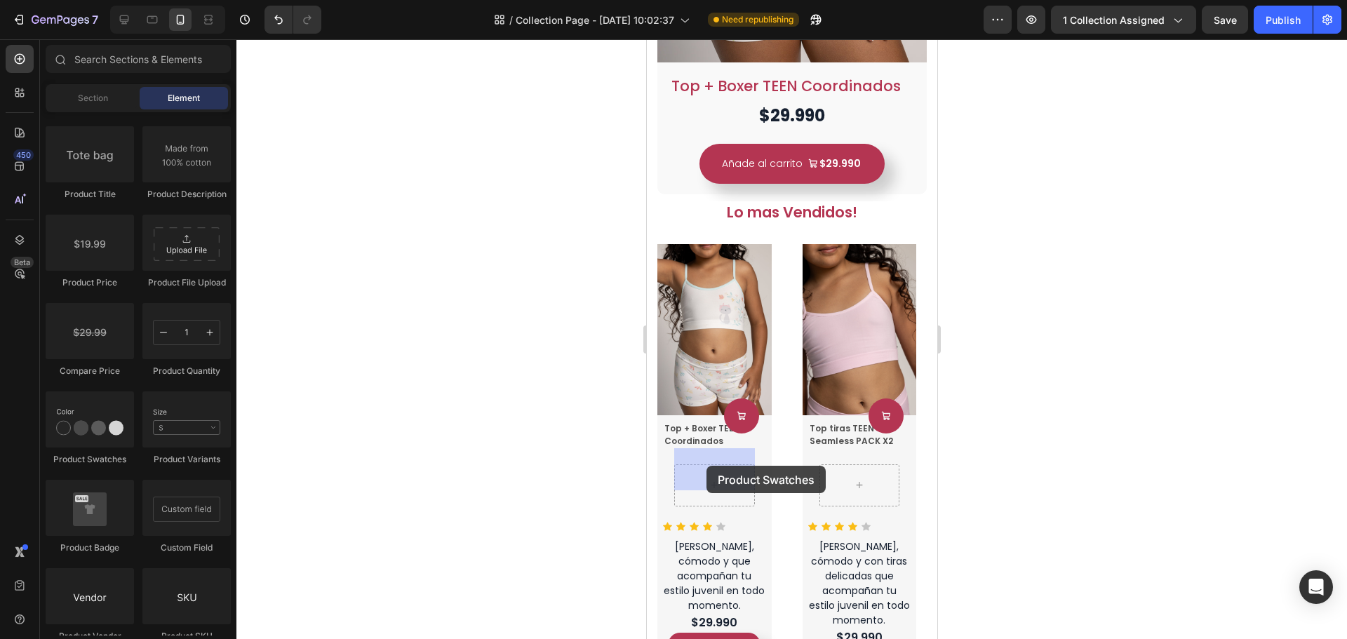
drag, startPoint x: 769, startPoint y: 459, endPoint x: 706, endPoint y: 466, distance: 63.6
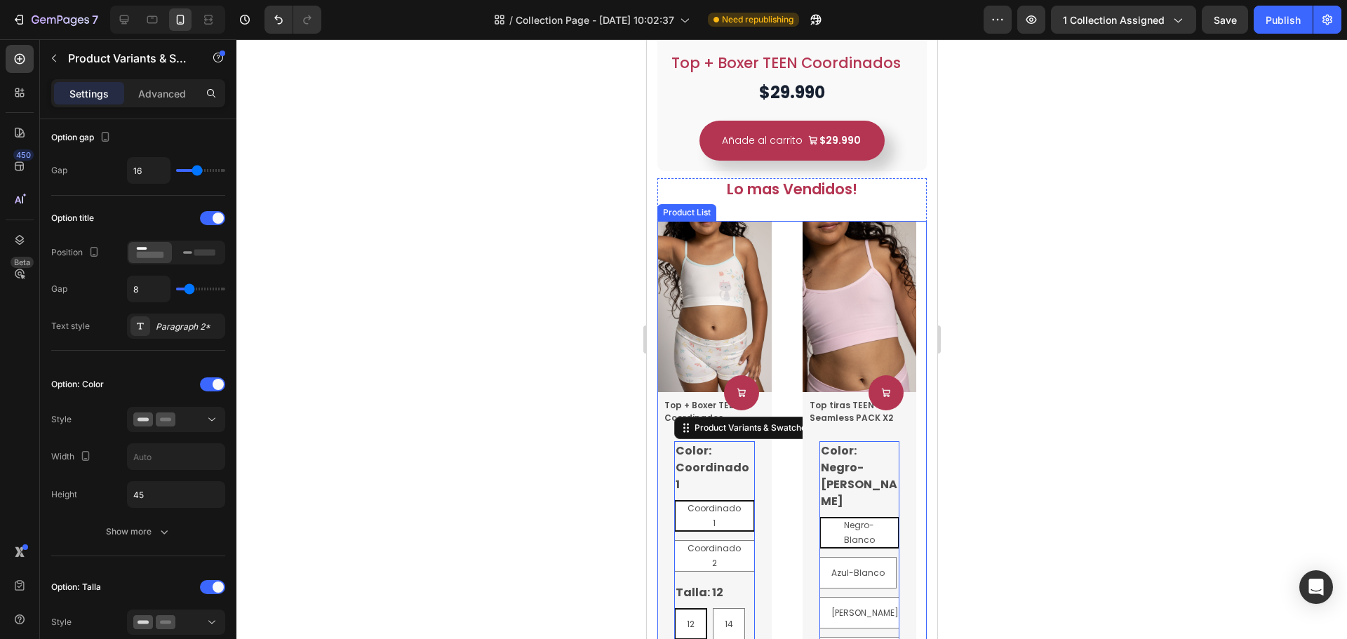
scroll to position [503, 0]
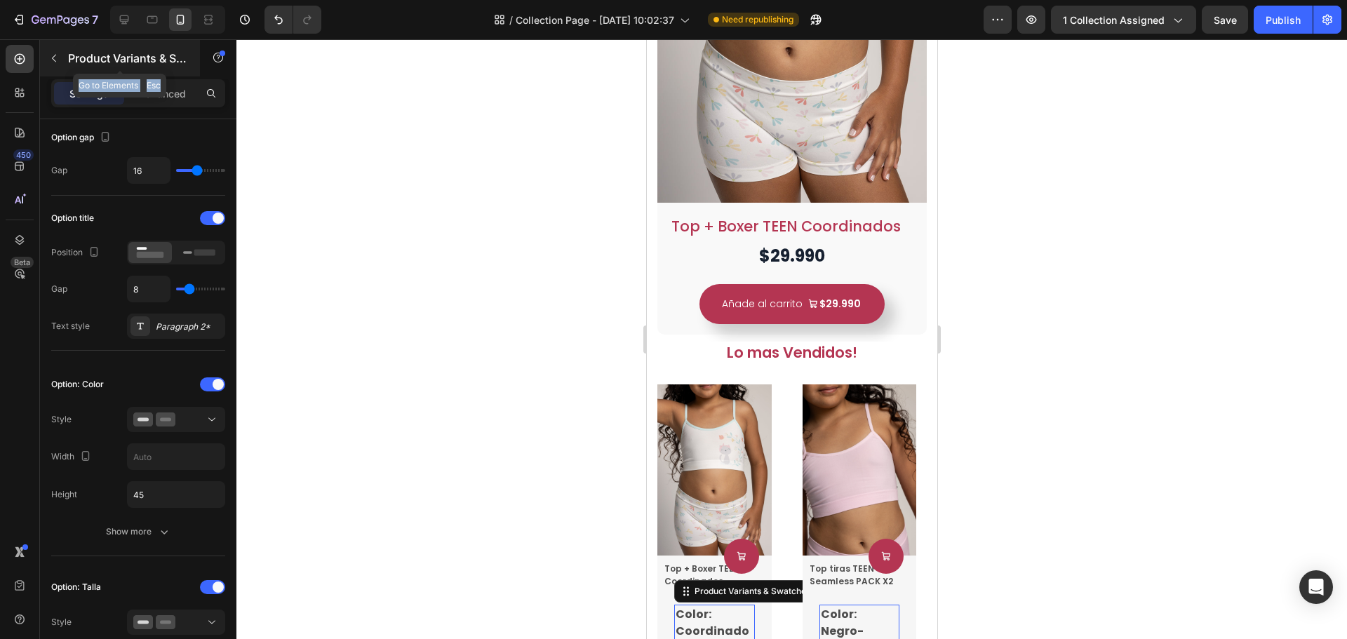
click at [47, 62] on button "button" at bounding box center [54, 58] width 22 height 22
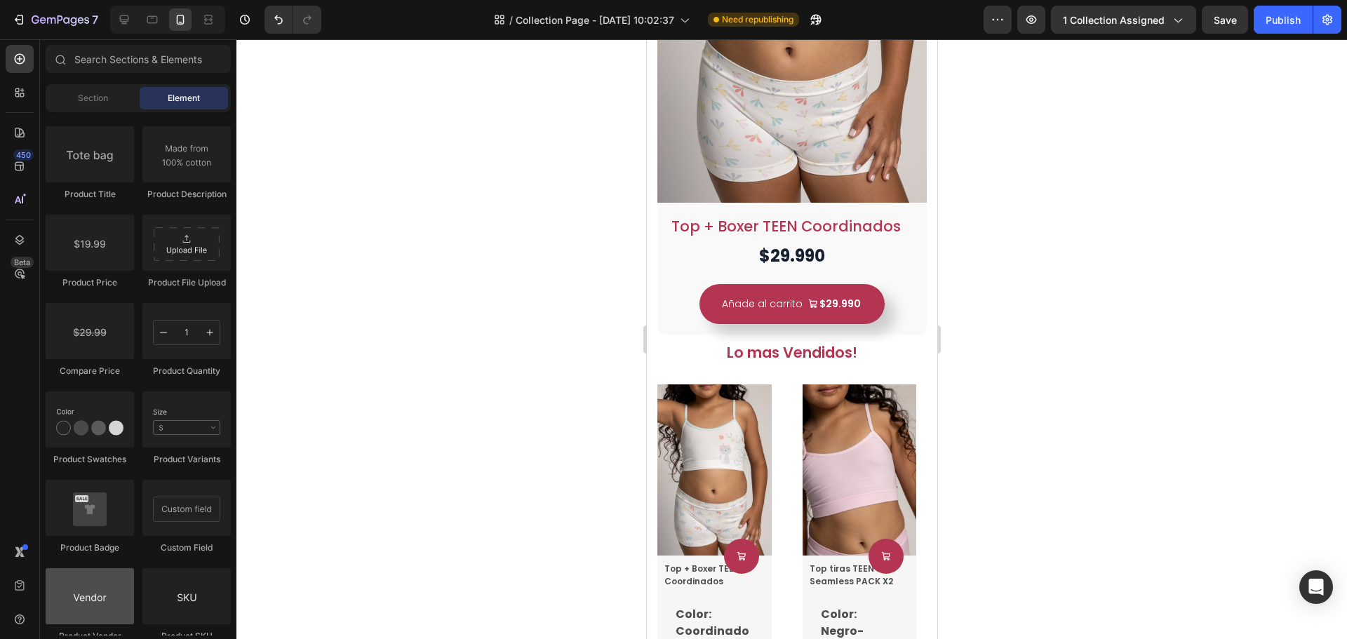
scroll to position [2316, 0]
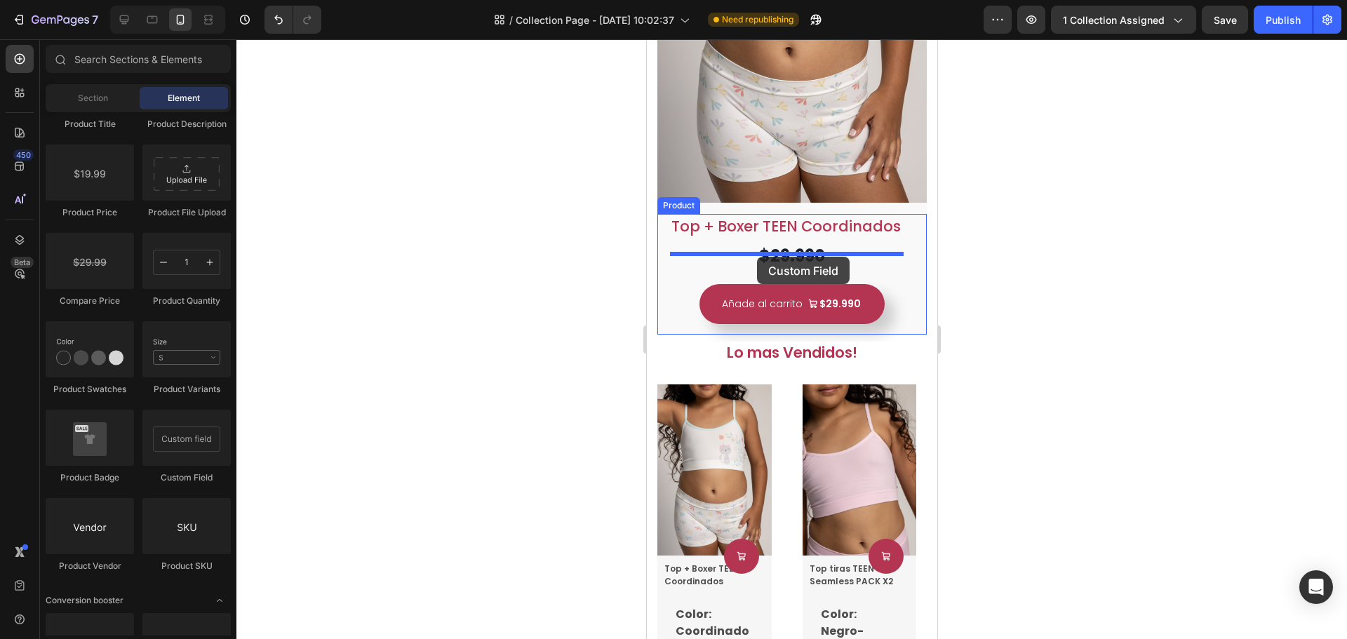
drag, startPoint x: 841, startPoint y: 491, endPoint x: 757, endPoint y: 257, distance: 249.3
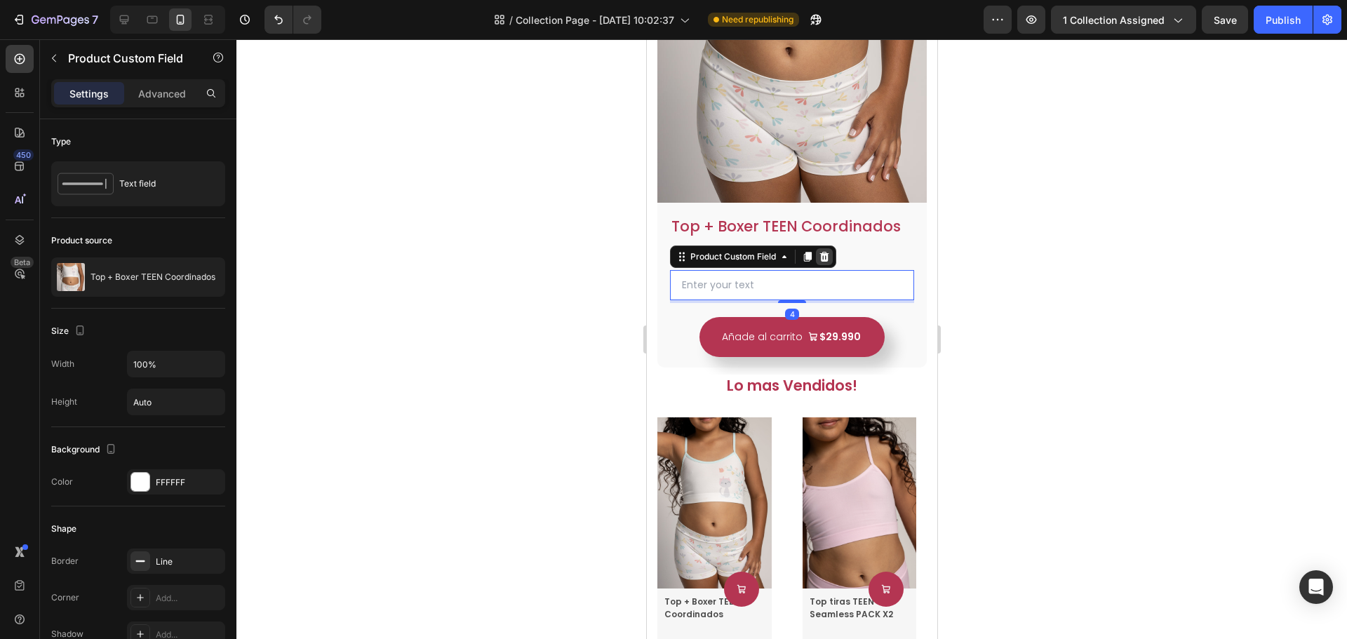
click at [825, 252] on icon at bounding box center [824, 257] width 9 height 10
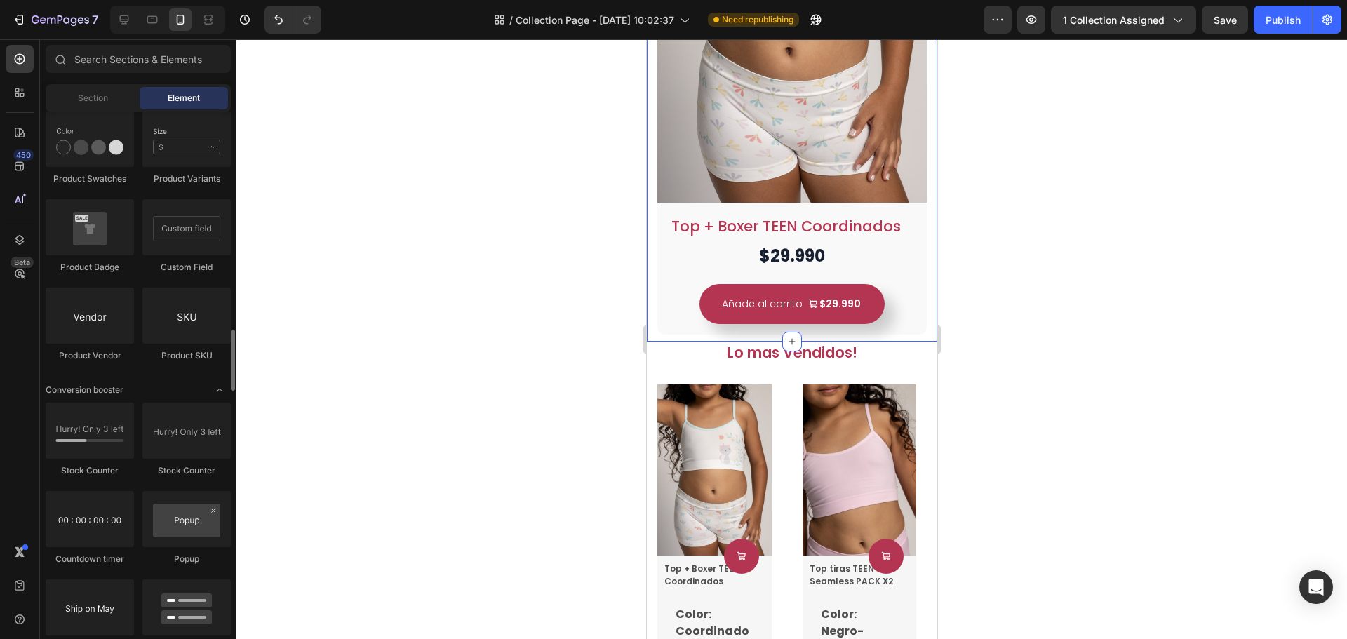
scroll to position [2386, 0]
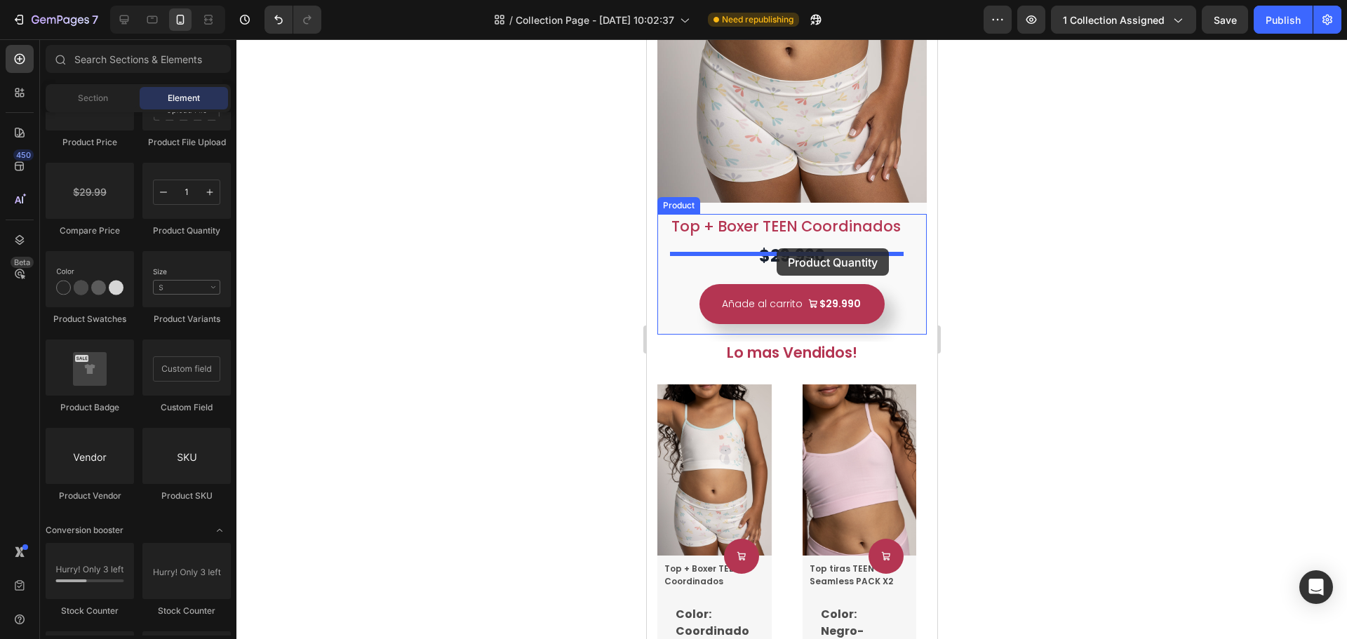
drag, startPoint x: 823, startPoint y: 252, endPoint x: 776, endPoint y: 248, distance: 47.2
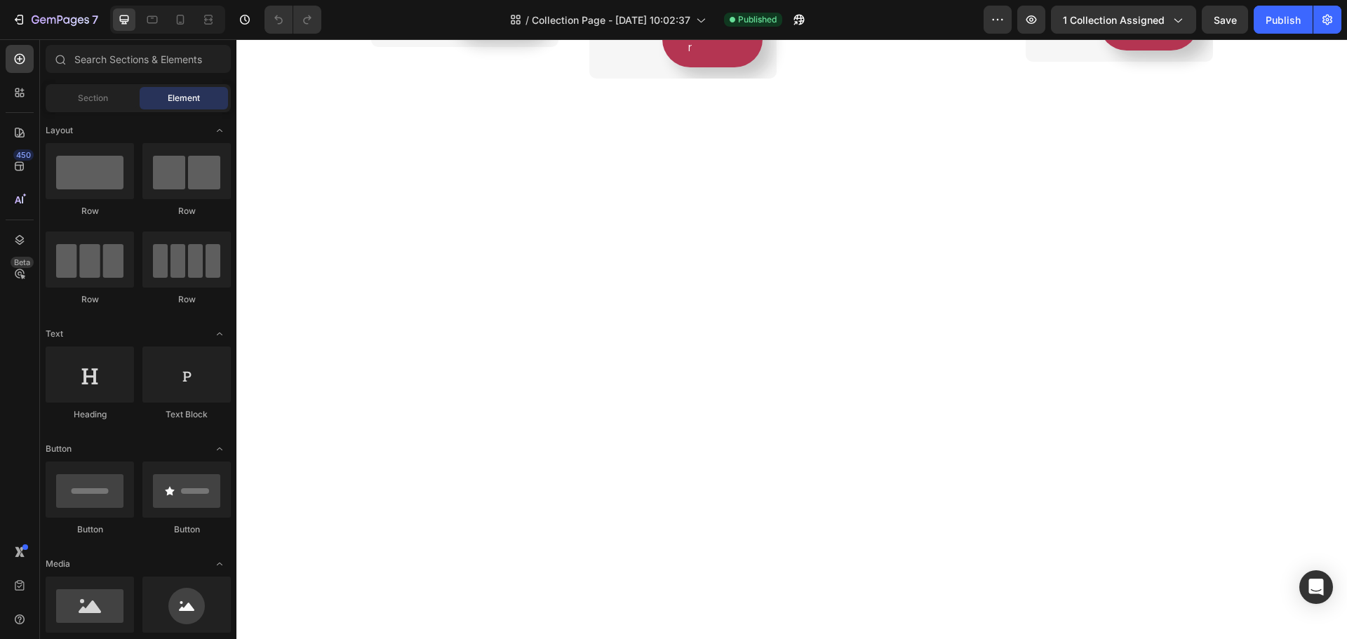
scroll to position [1544, 0]
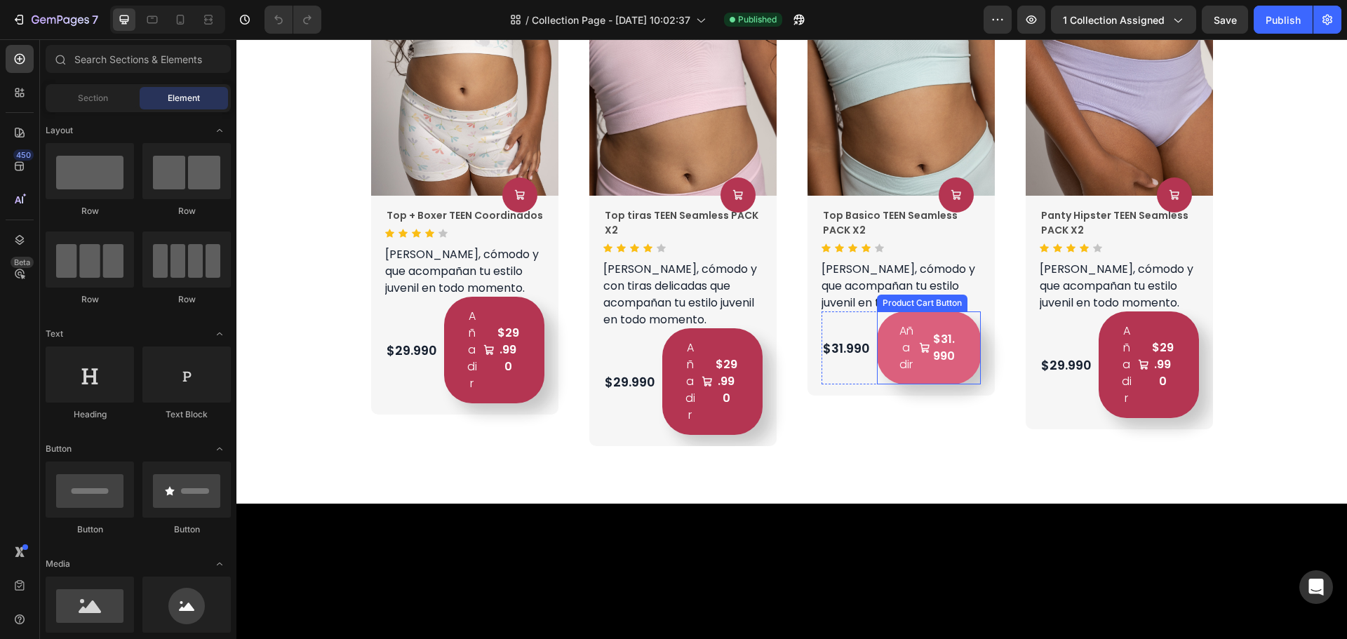
click at [545, 376] on button "Añadir $31.990" at bounding box center [494, 350] width 100 height 107
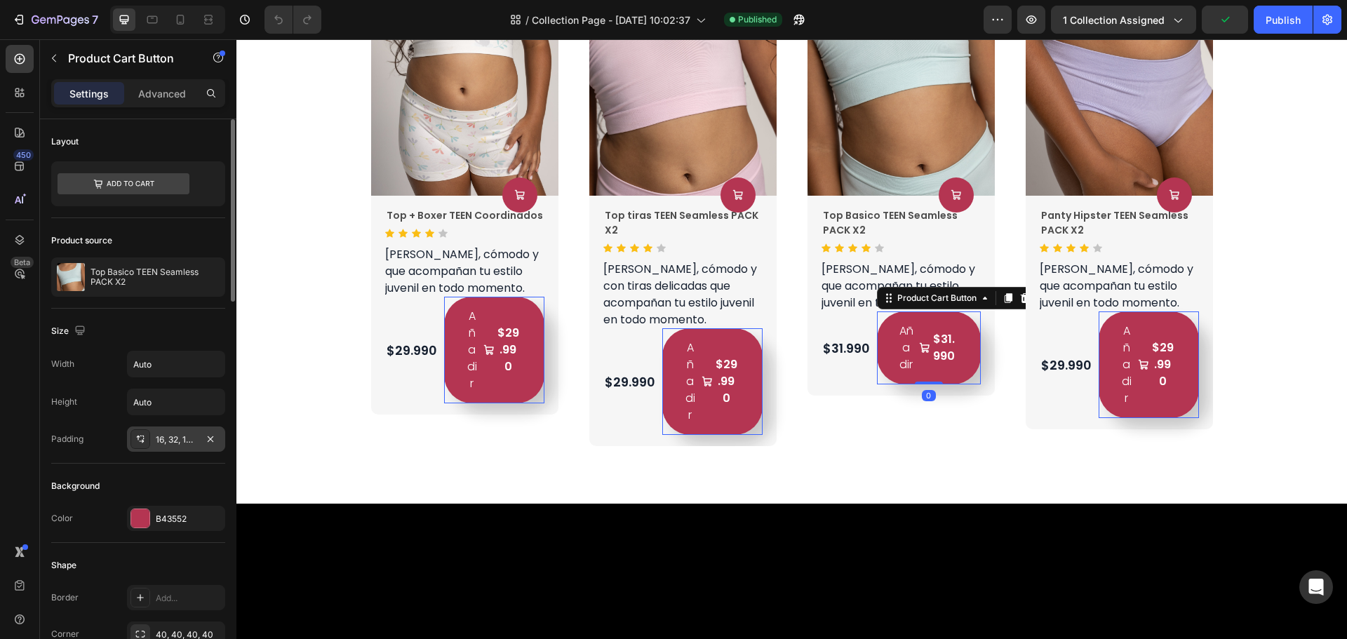
click at [168, 444] on div "16, 32, 16, 32" at bounding box center [176, 440] width 41 height 13
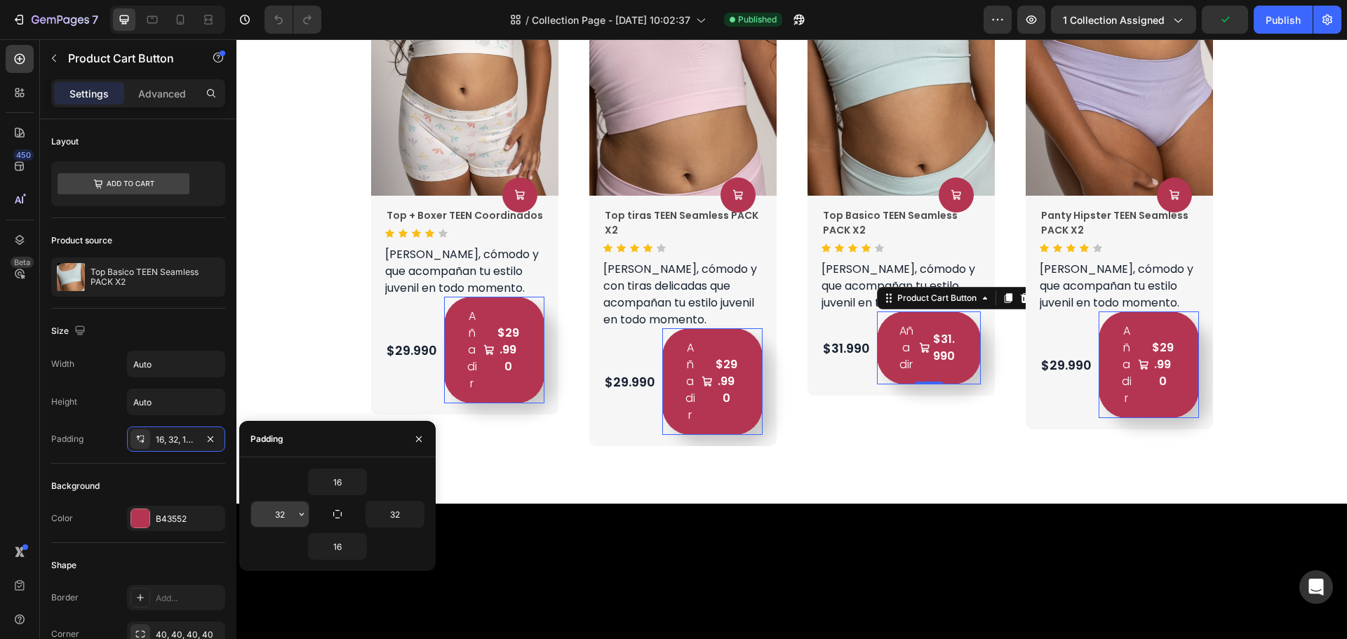
click at [281, 514] on input "32" at bounding box center [280, 514] width 58 height 25
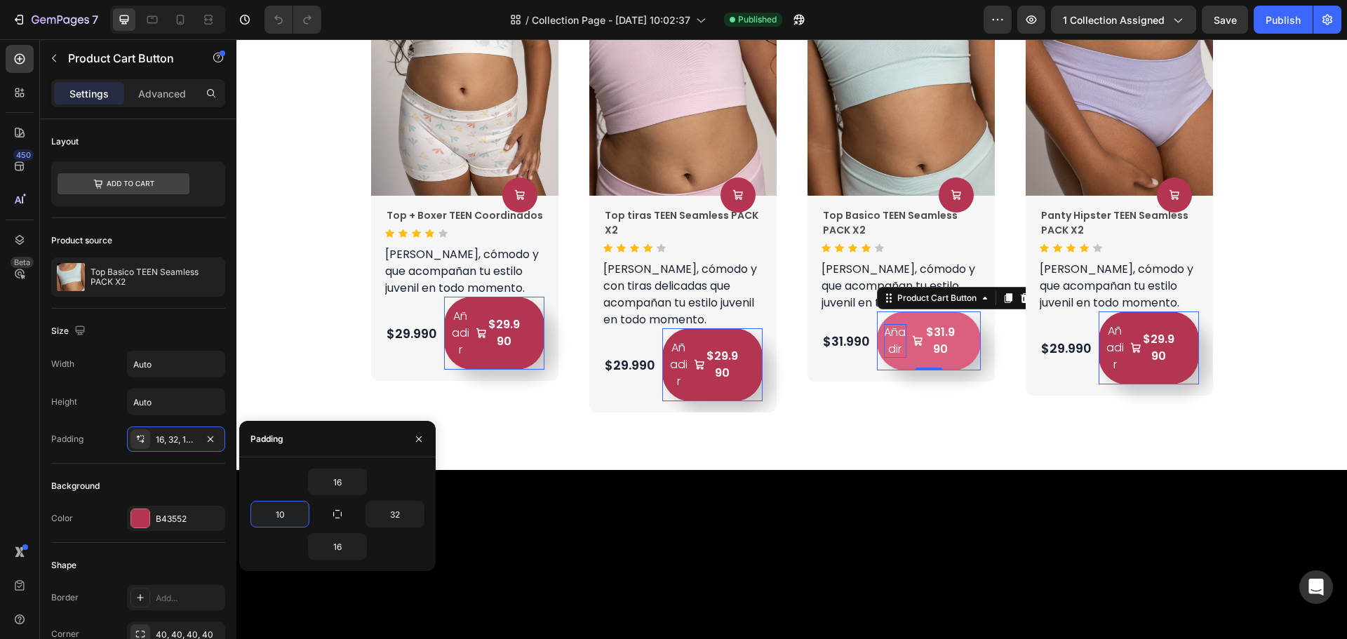
type input "10"
click at [471, 349] on div "Añadir" at bounding box center [461, 333] width 20 height 51
click at [545, 345] on button "Añadir $31.990" at bounding box center [494, 333] width 100 height 73
click at [899, 344] on p "Añadir" at bounding box center [895, 341] width 22 height 34
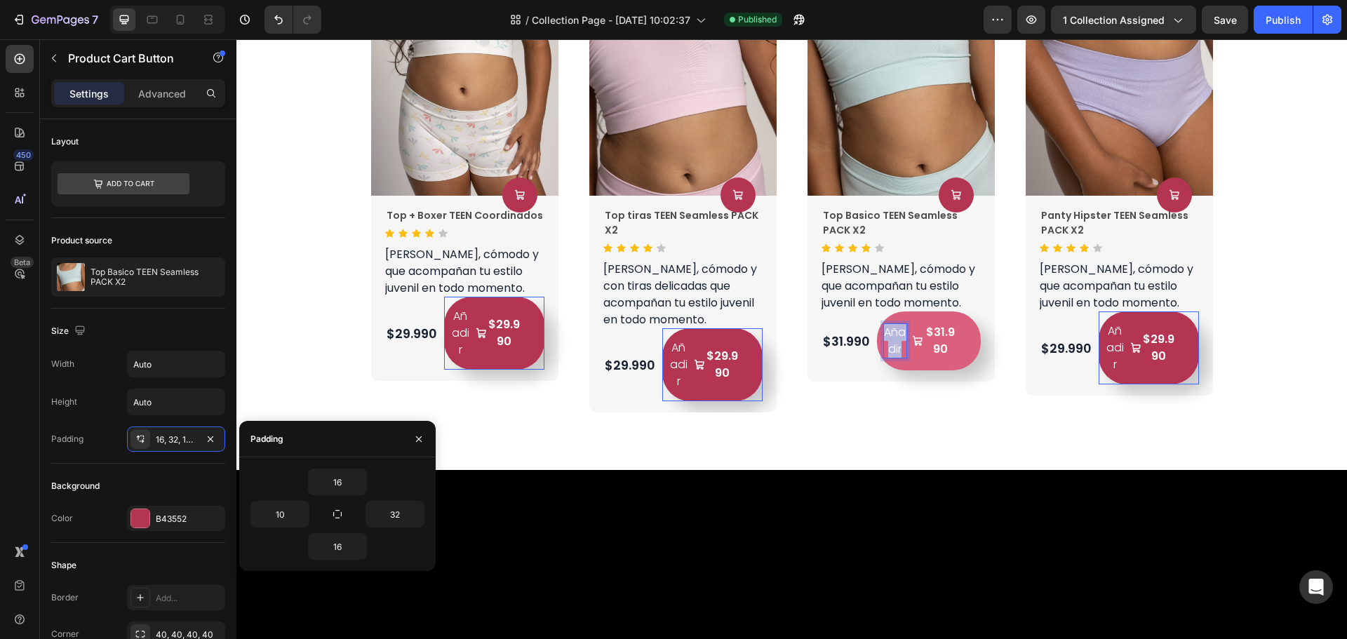
click at [899, 344] on p "Añadir" at bounding box center [895, 341] width 22 height 34
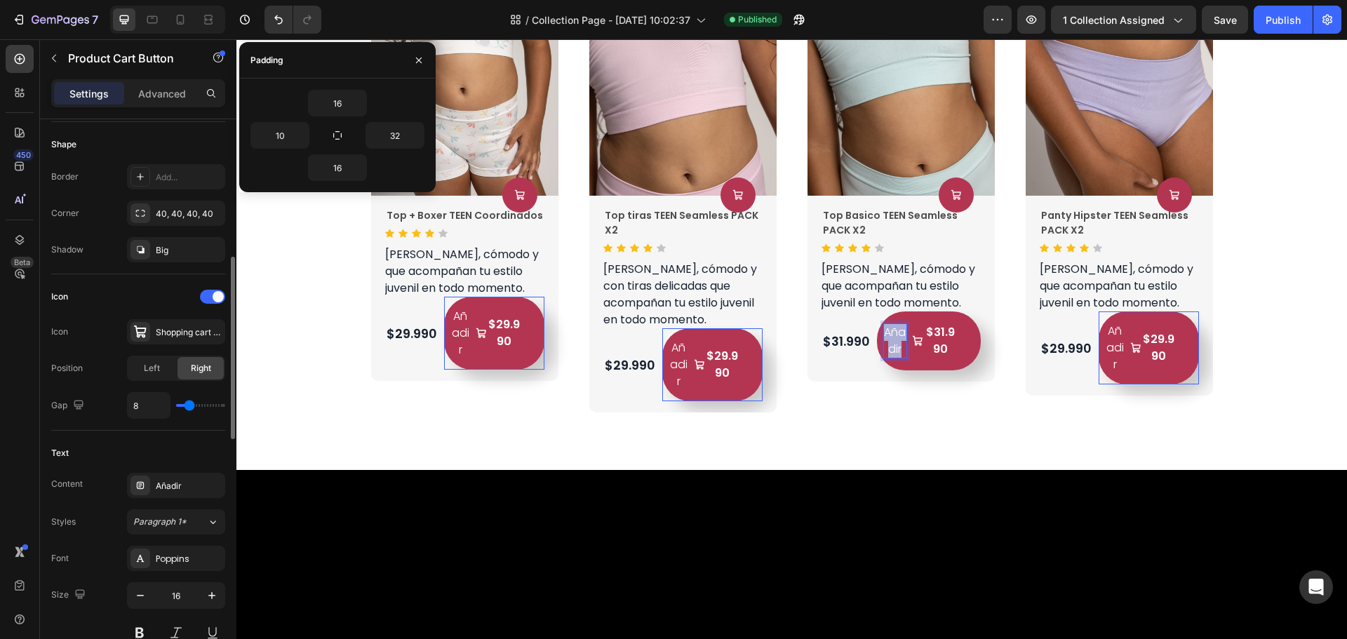
scroll to position [702, 0]
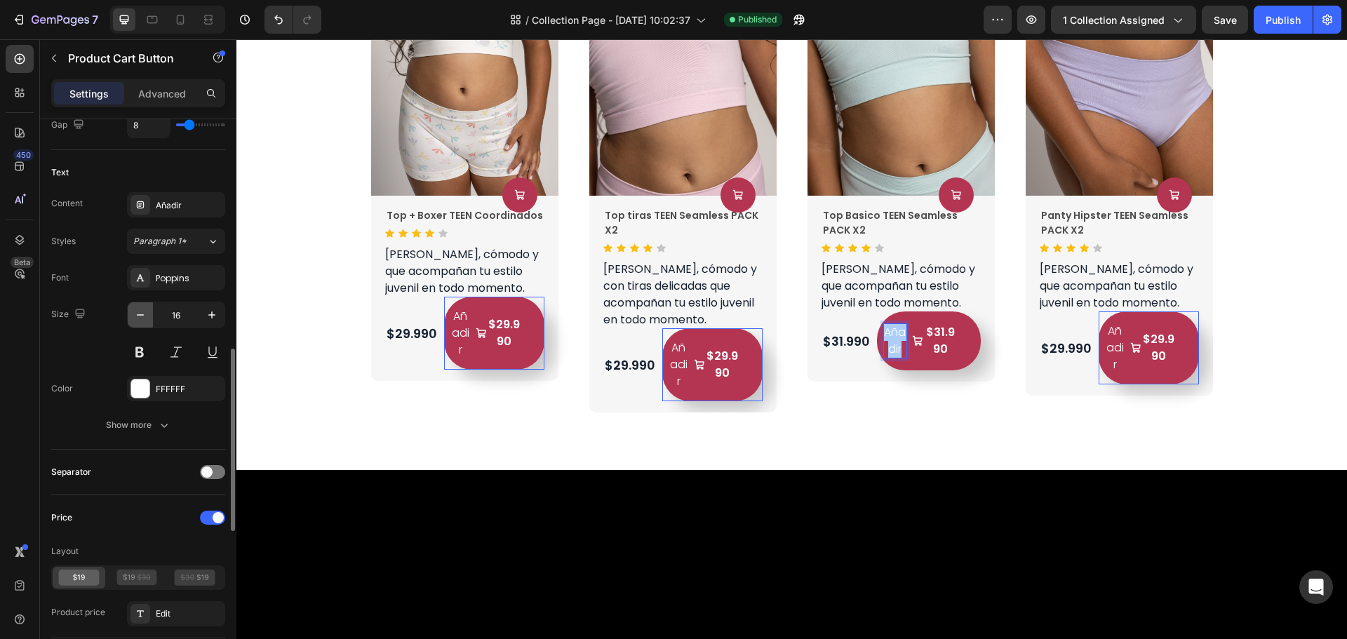
click at [142, 309] on icon "button" at bounding box center [140, 315] width 14 height 14
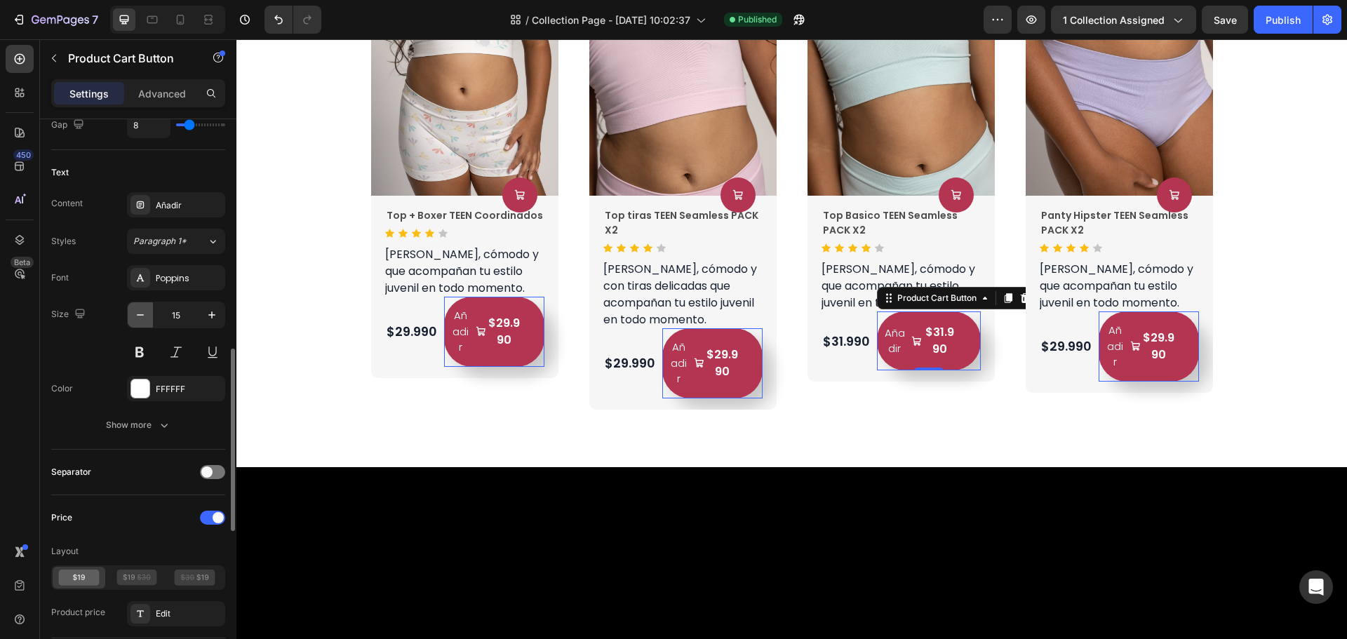
click at [142, 310] on icon "button" at bounding box center [140, 315] width 14 height 14
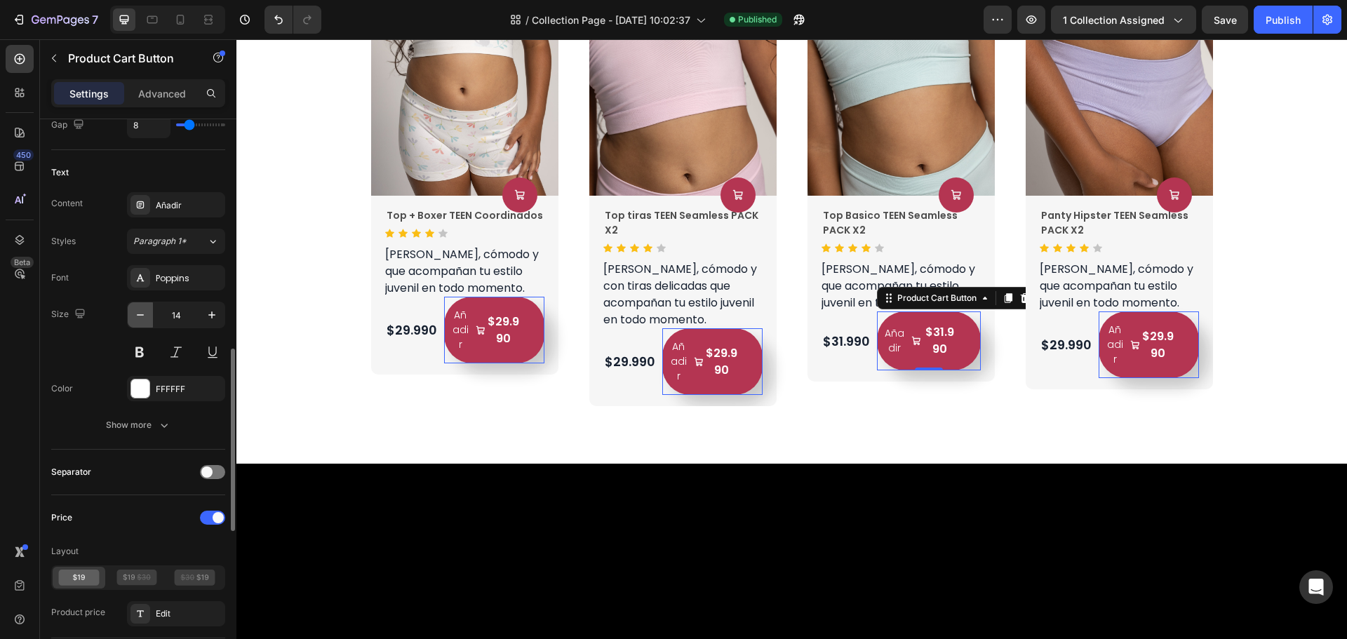
click at [142, 310] on icon "button" at bounding box center [140, 315] width 14 height 14
type input "13"
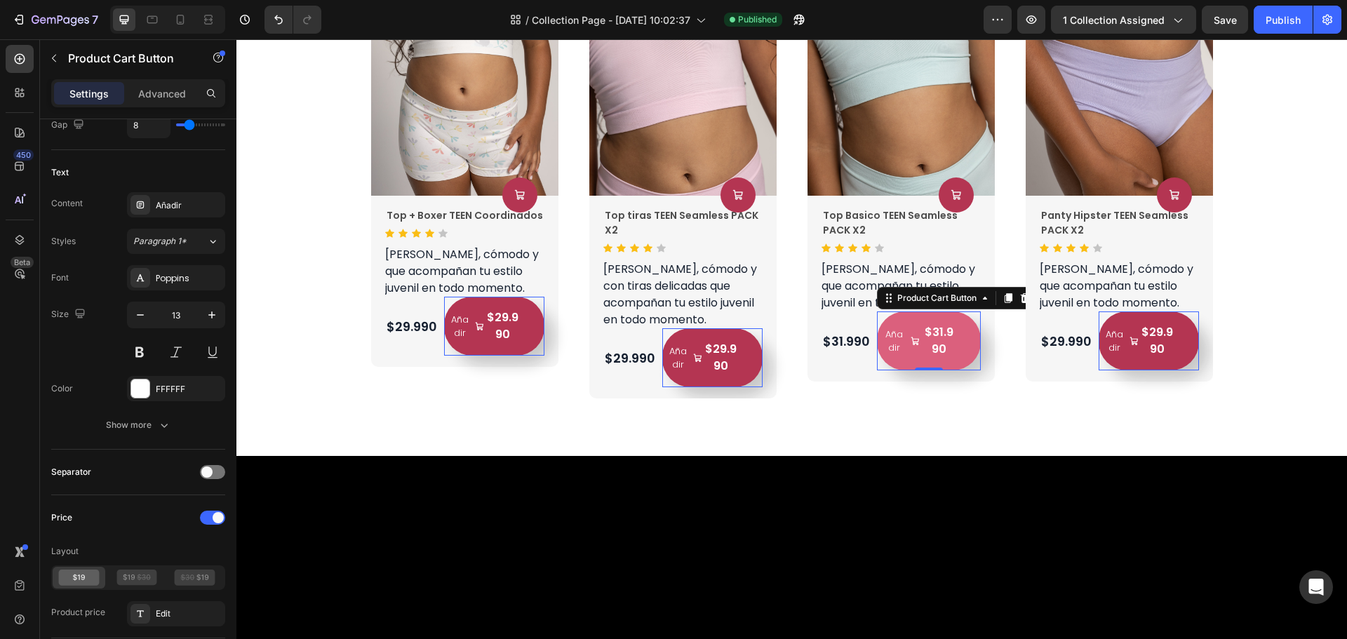
click at [521, 343] on div "$31.990" at bounding box center [502, 326] width 37 height 36
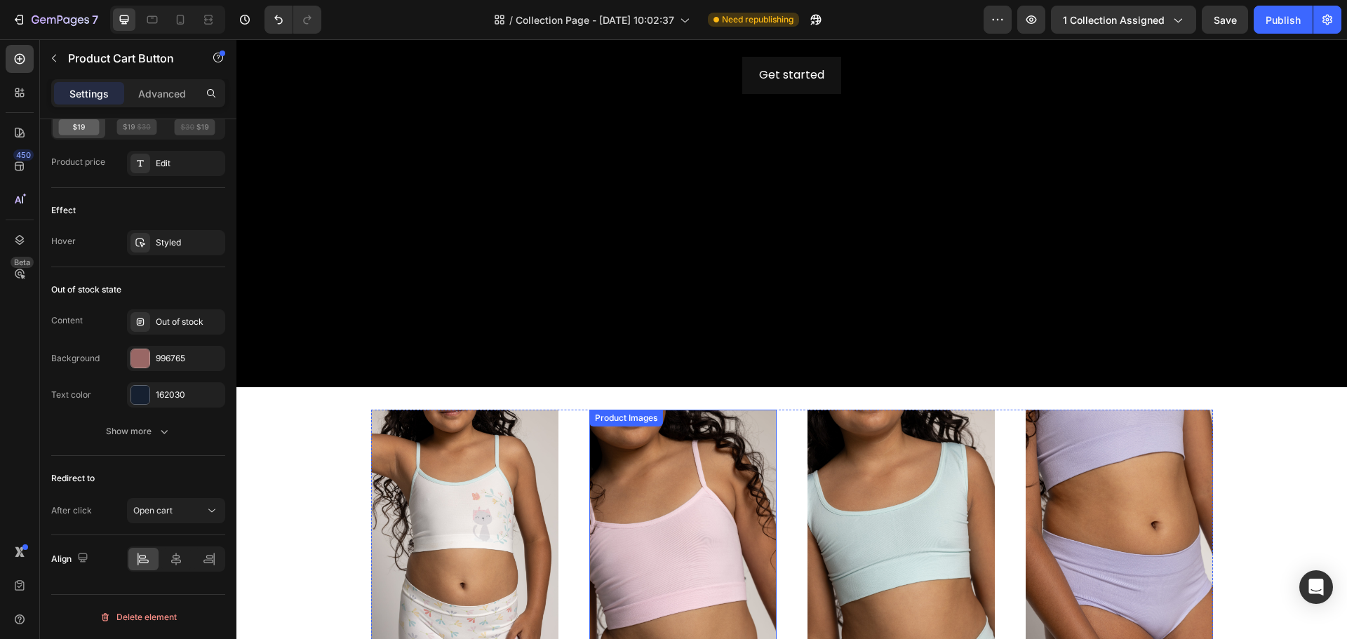
scroll to position [1965, 0]
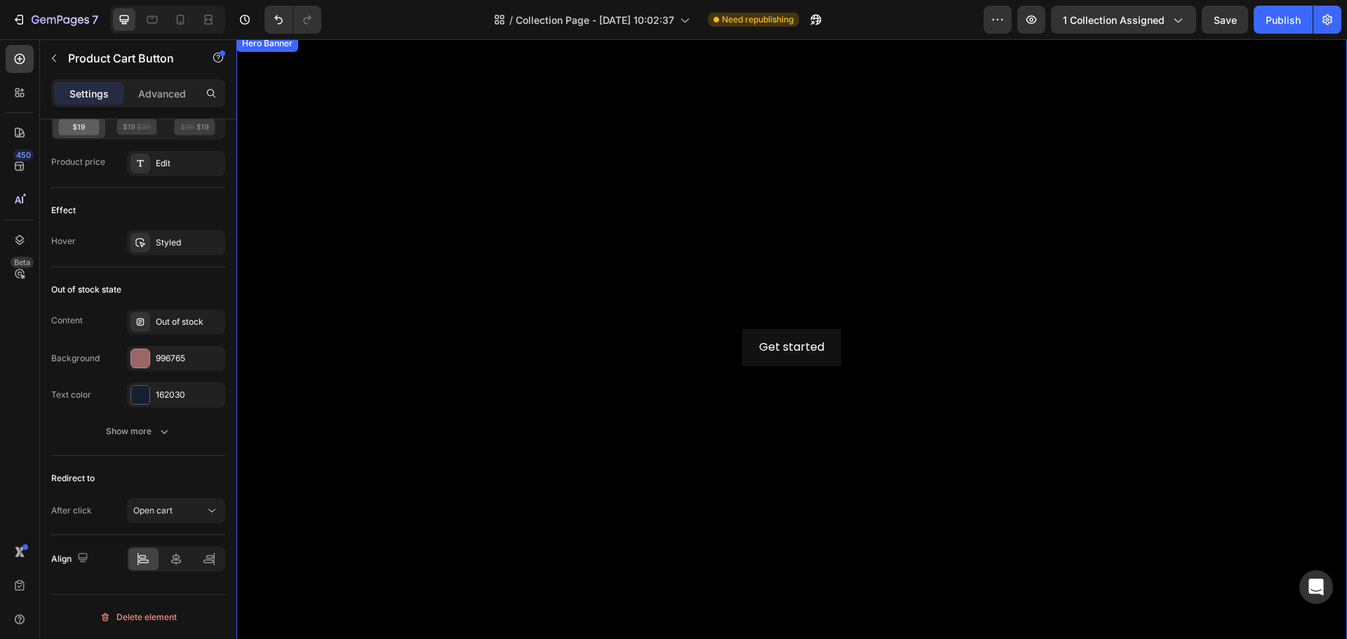
click at [1049, 194] on div "Background Image" at bounding box center [792, 347] width 1111 height 625
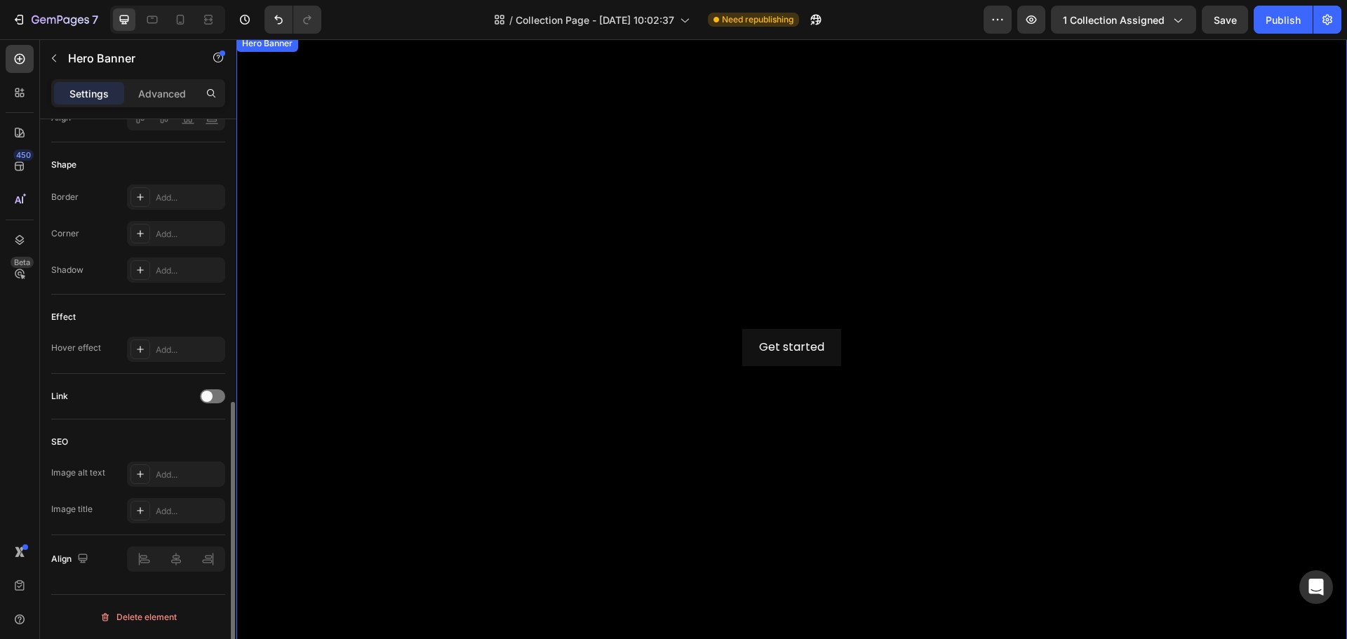
scroll to position [0, 0]
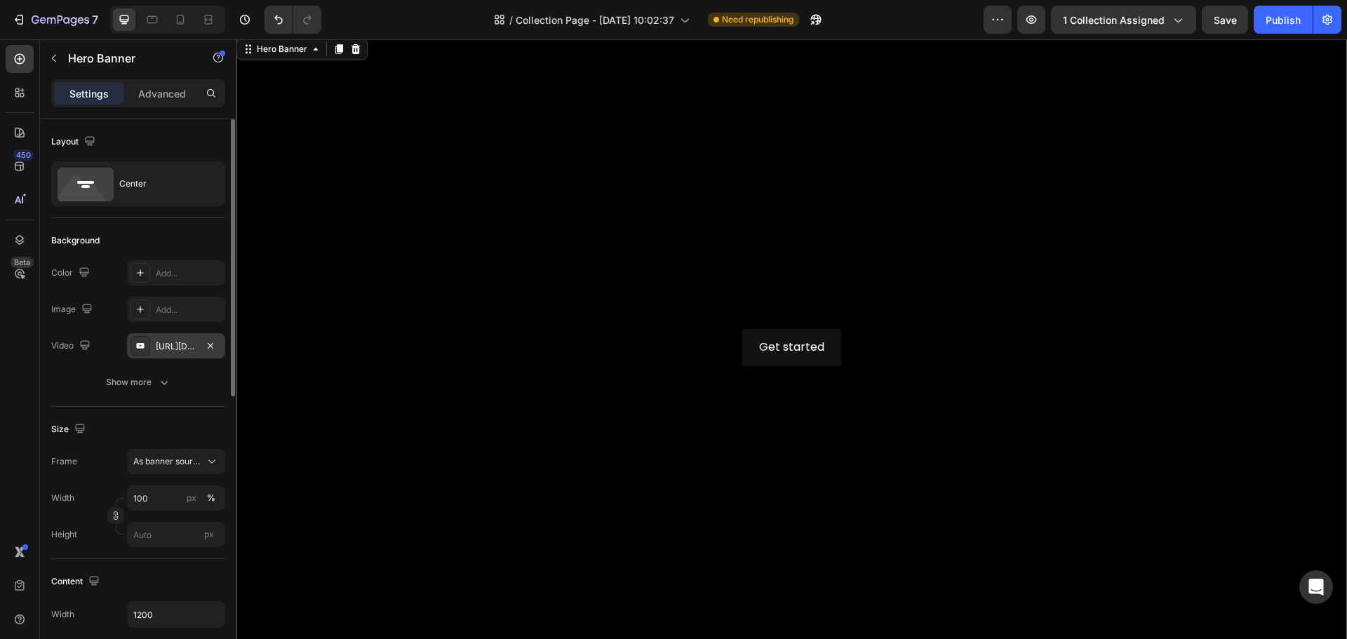
click at [164, 349] on div "https://www.youtube.com/watch?v=drIt4RH_kyQ" at bounding box center [176, 346] width 41 height 13
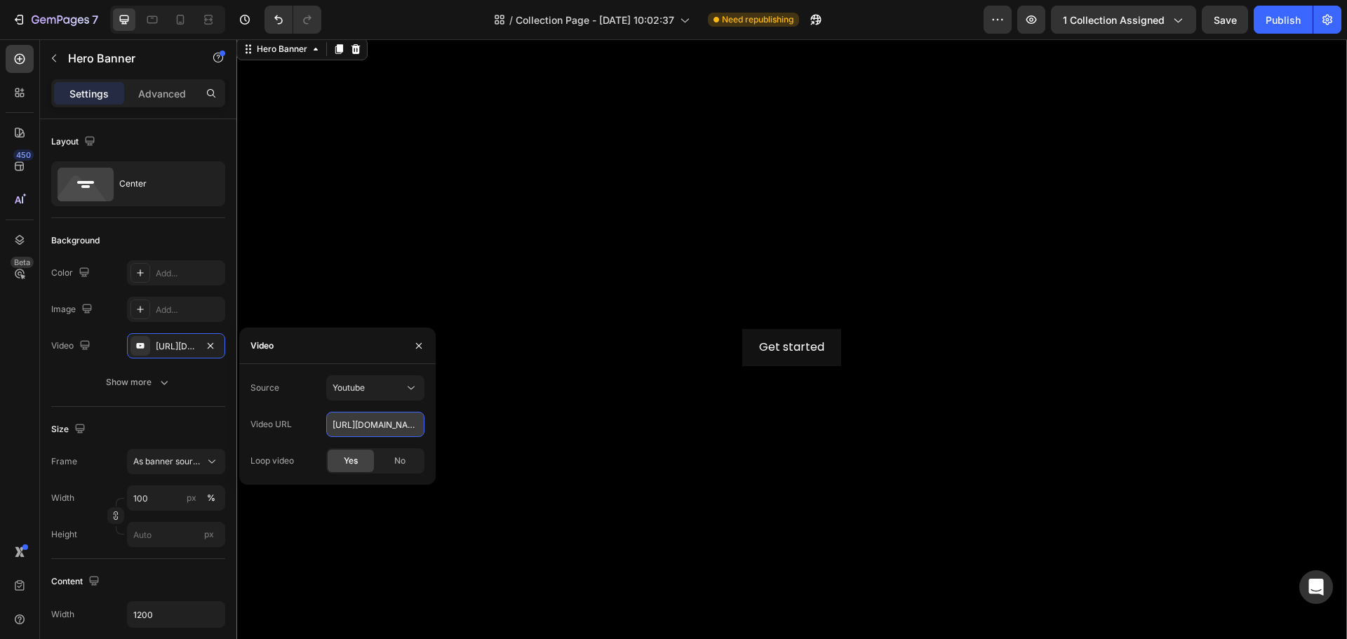
click at [362, 430] on input "https://www.youtube.com/watch?v=drIt4RH_kyQ" at bounding box center [375, 424] width 98 height 25
click at [364, 397] on button "Youtube" at bounding box center [375, 387] width 98 height 25
click at [375, 422] on span "Video hosting" at bounding box center [359, 422] width 53 height 13
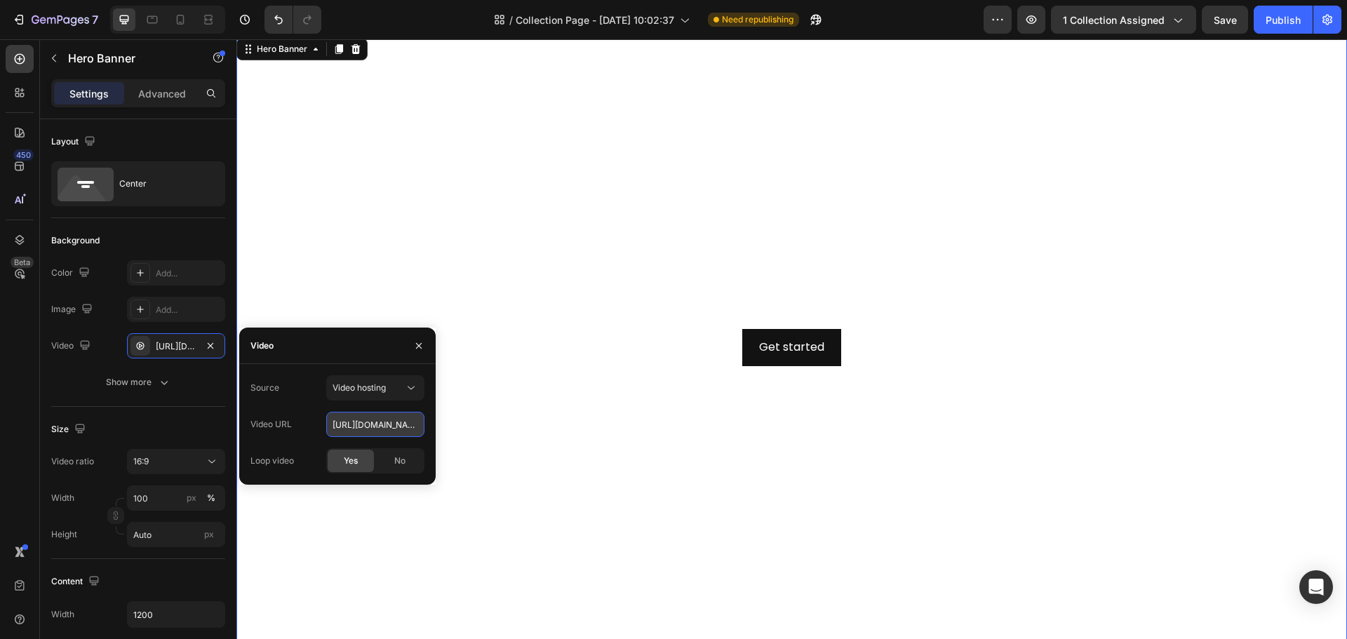
click at [374, 430] on input "https://cdn.shopify.com/videos/c/o/v/92a407d4e0c94a288eb54cac18c387dc.mp4" at bounding box center [375, 424] width 98 height 25
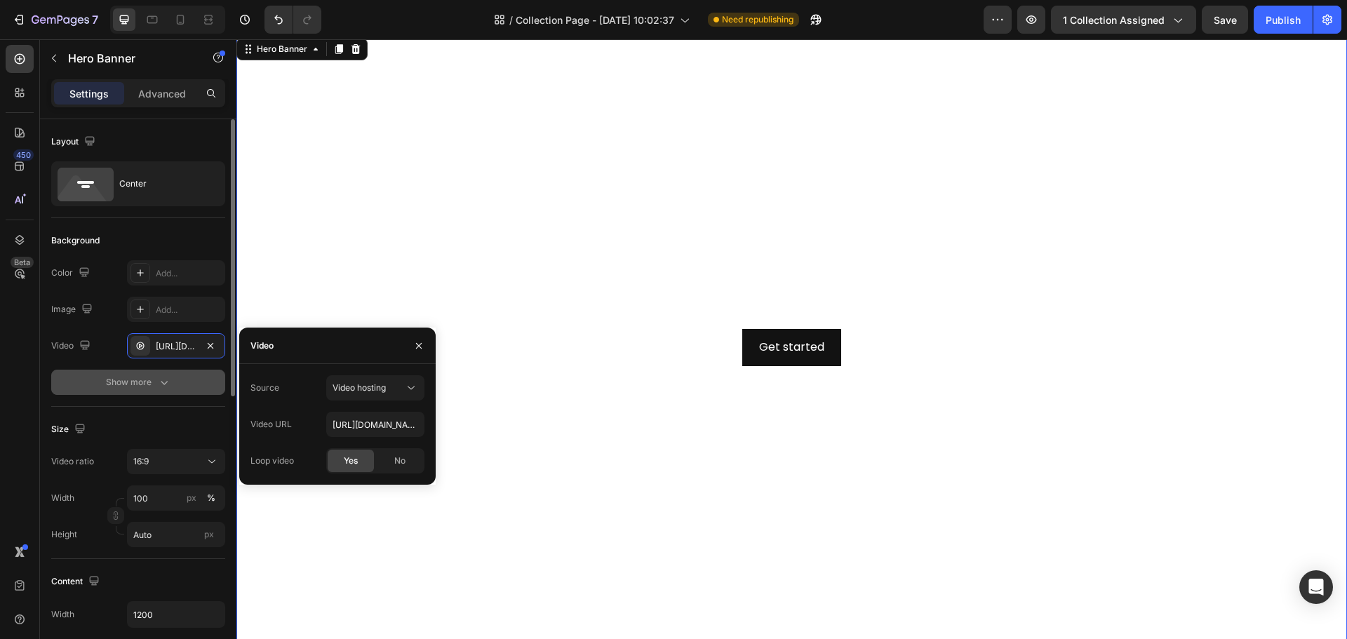
click at [175, 375] on button "Show more" at bounding box center [138, 382] width 174 height 25
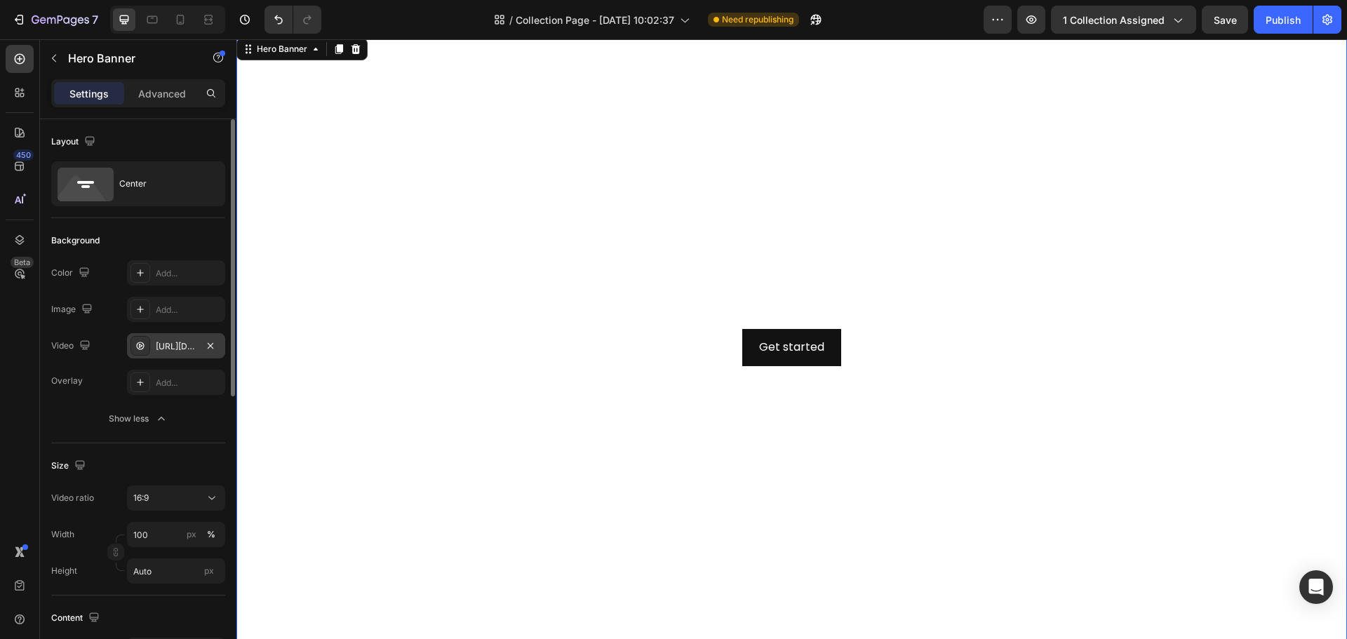
click at [176, 349] on div "https://cdn.shopify.com/videos/c/o/v/92a407d4e0c94a288eb54cac18c387dc.mp4" at bounding box center [176, 346] width 41 height 13
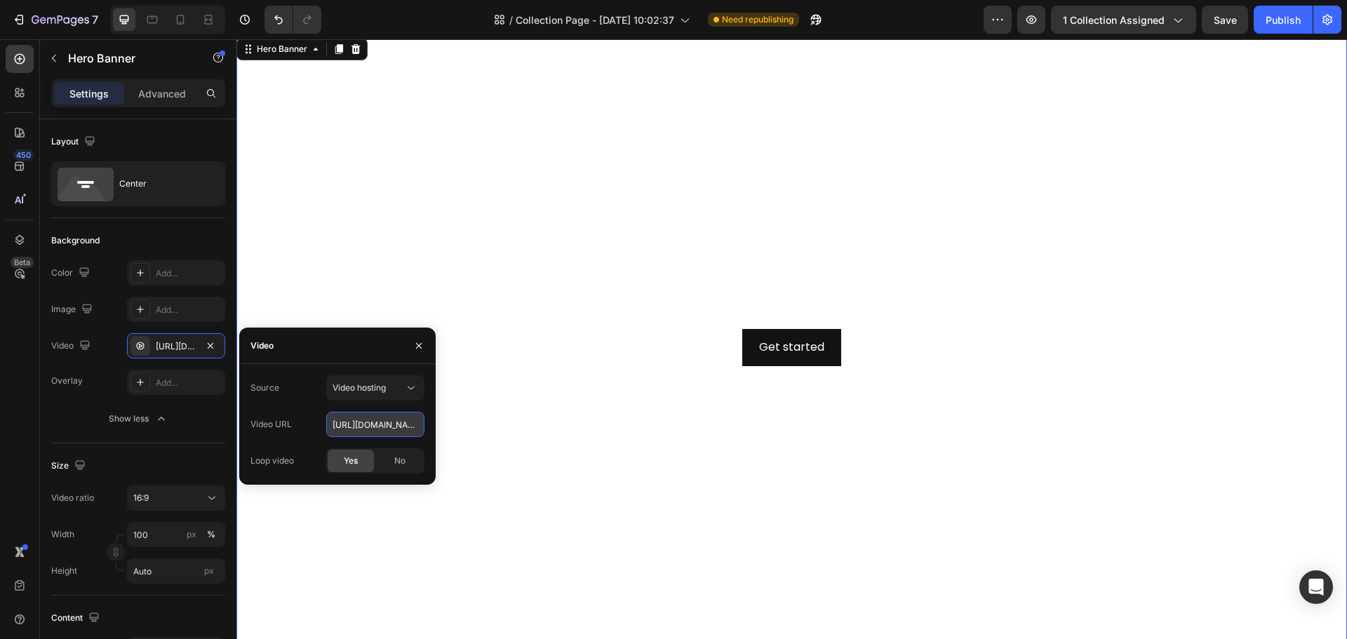
click at [388, 433] on input "https://cdn.shopify.com/videos/c/o/v/92a407d4e0c94a288eb54cac18c387dc.mp4" at bounding box center [375, 424] width 98 height 25
click at [393, 432] on input "https://cdn.shopify.com/videos/c/o/v/92a407d4e0c94a288eb54cac18c387dc.mp4" at bounding box center [375, 424] width 98 height 25
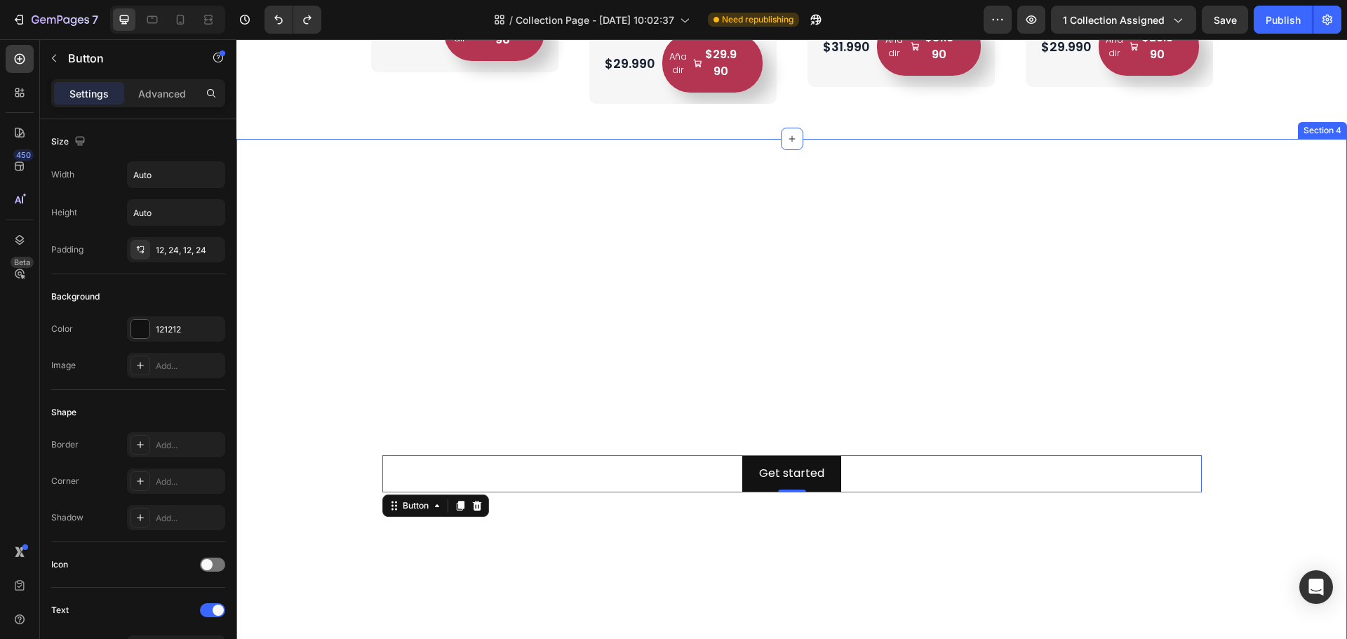
scroll to position [1895, 0]
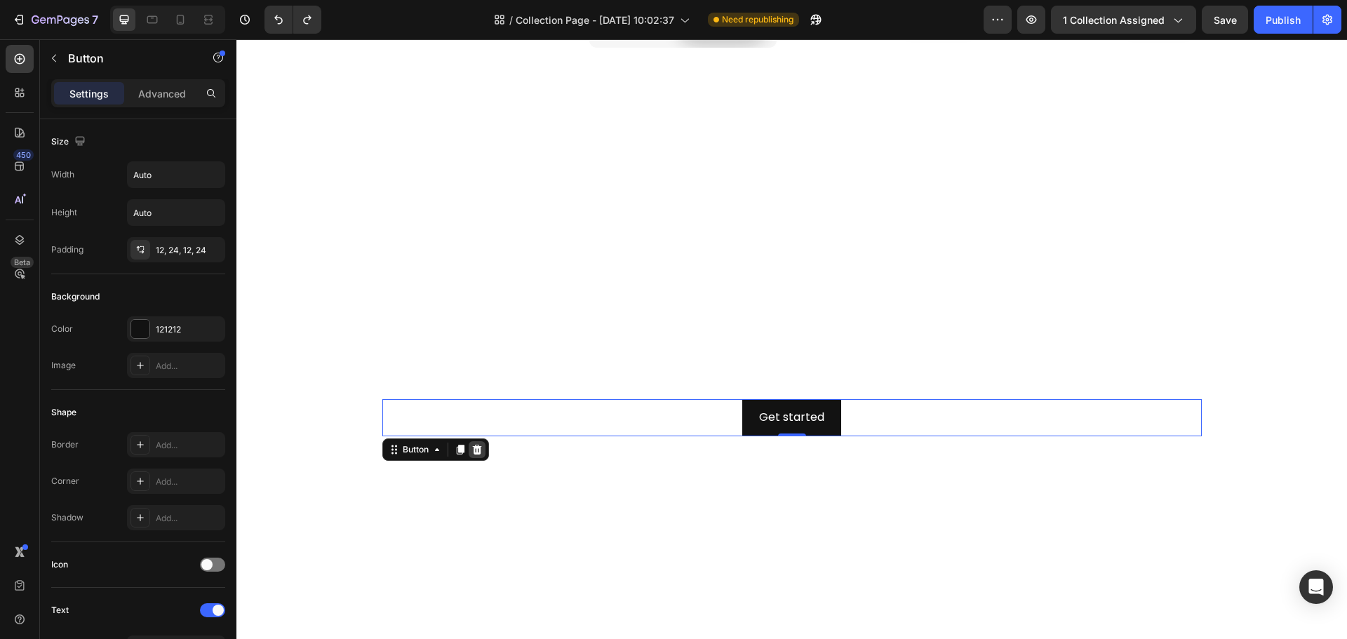
click at [472, 448] on icon at bounding box center [476, 450] width 9 height 10
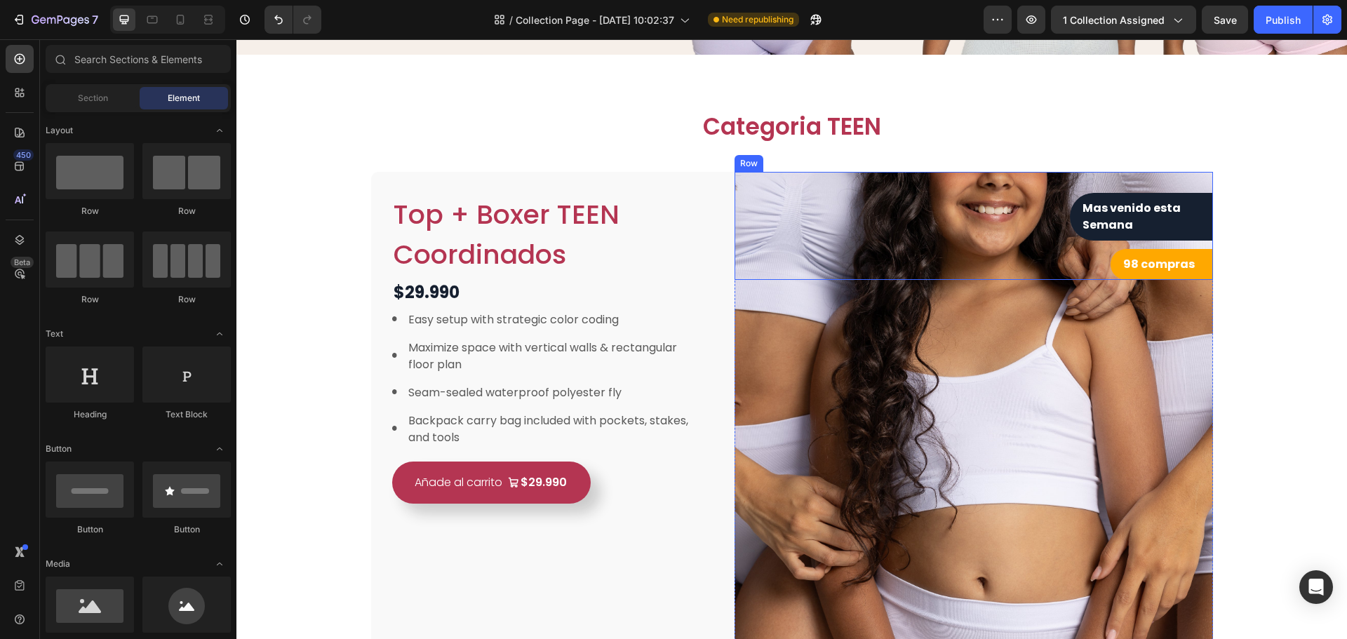
scroll to position [491, 0]
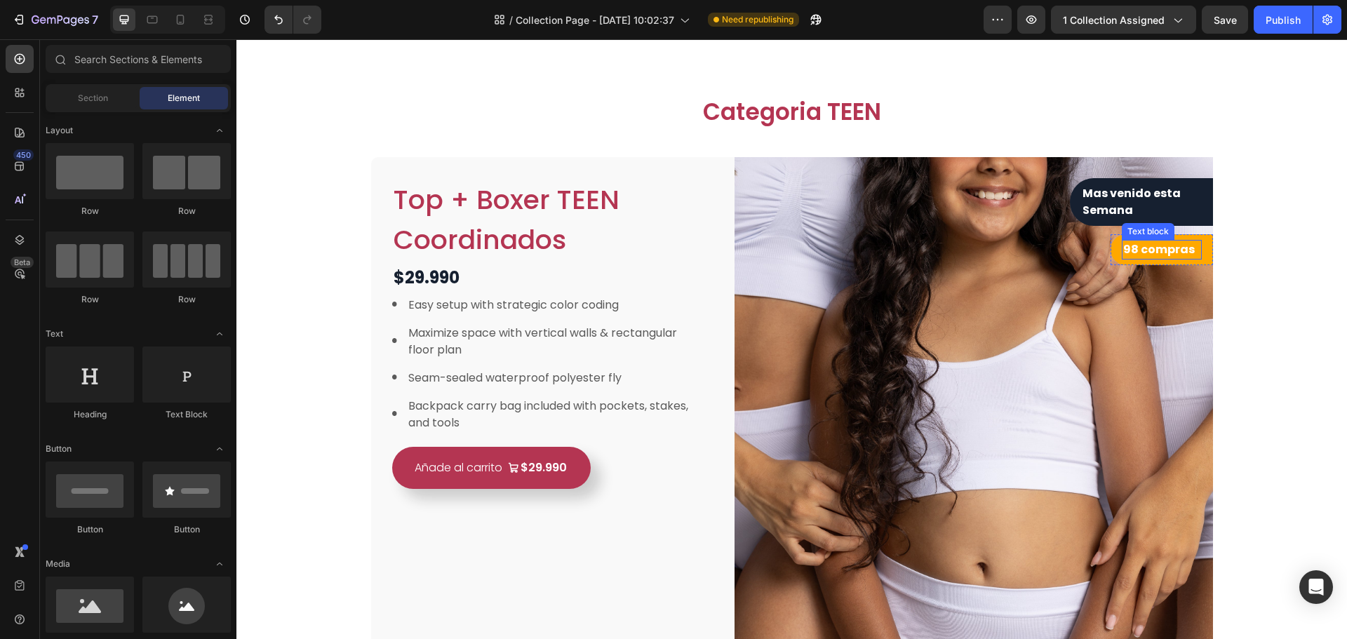
click at [1194, 252] on p "98 compras" at bounding box center [1162, 249] width 77 height 17
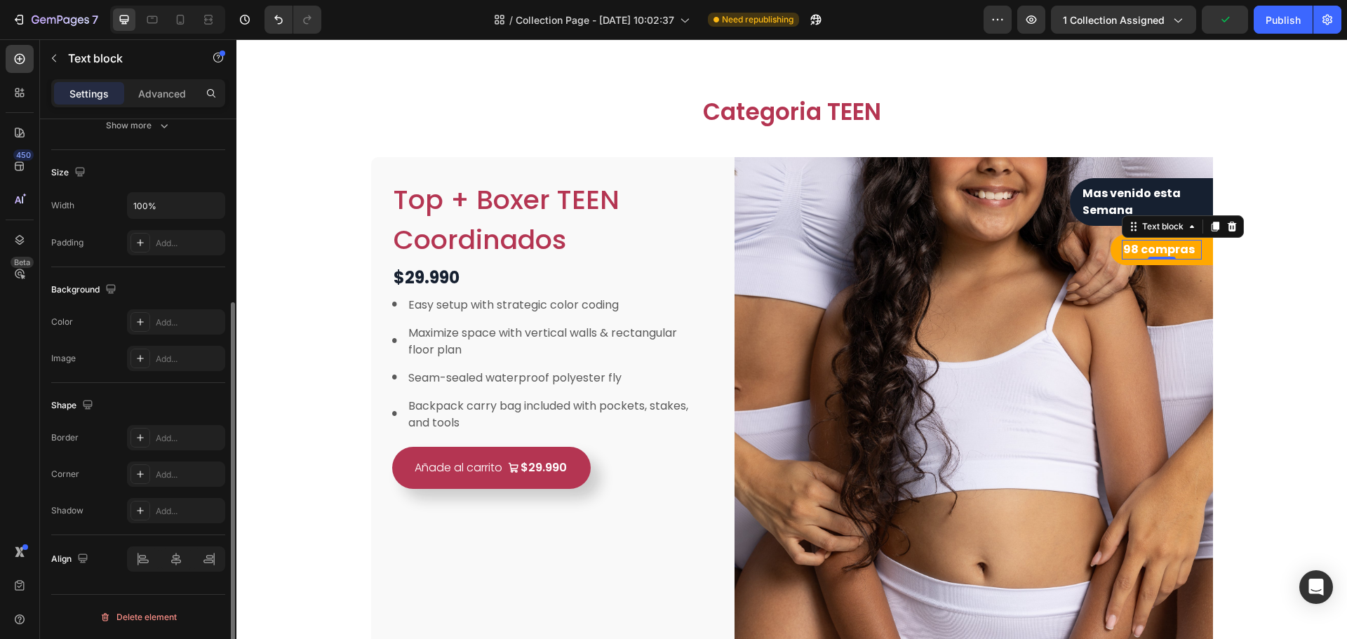
scroll to position [0, 0]
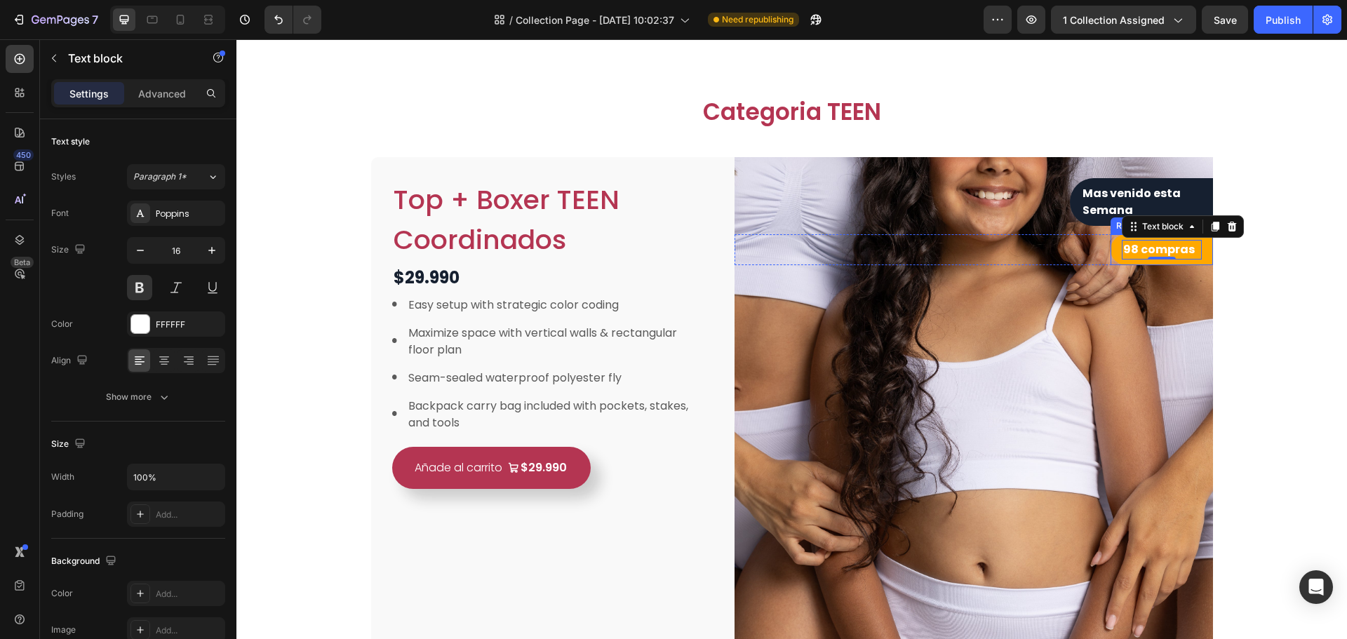
click at [1205, 258] on div "98 compras Text block 0 Row" at bounding box center [1162, 249] width 102 height 31
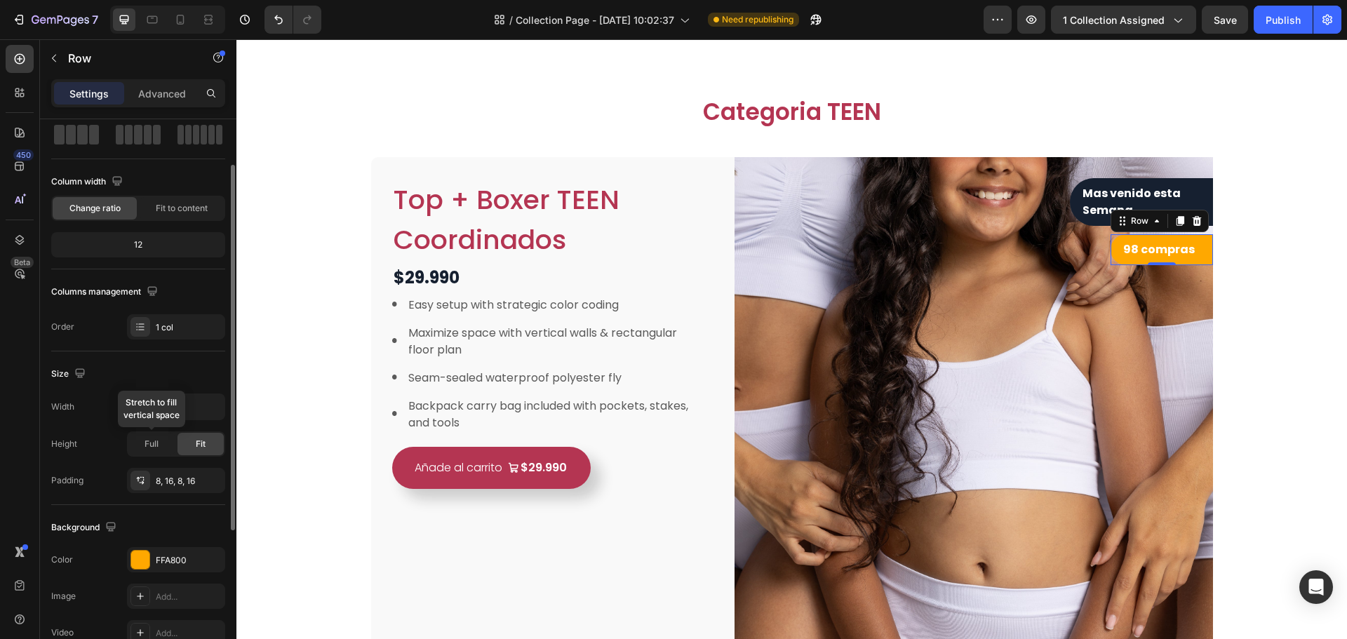
scroll to position [140, 0]
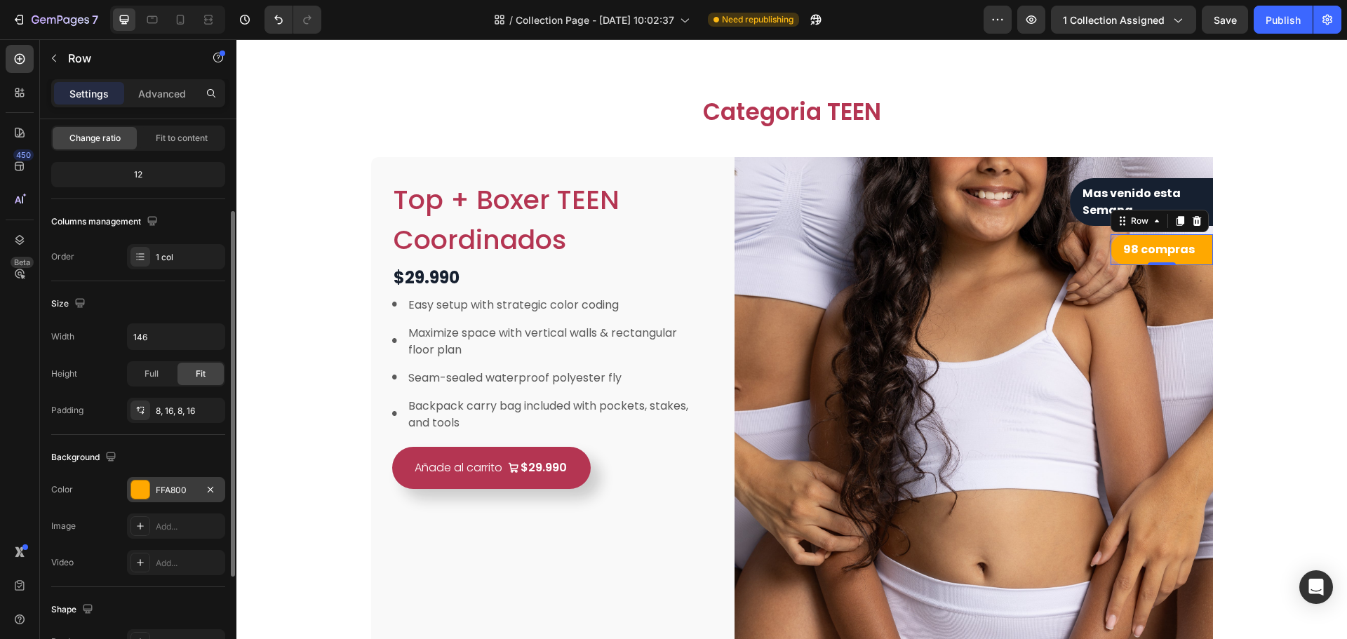
click at [166, 486] on div "FFA800" at bounding box center [176, 490] width 41 height 13
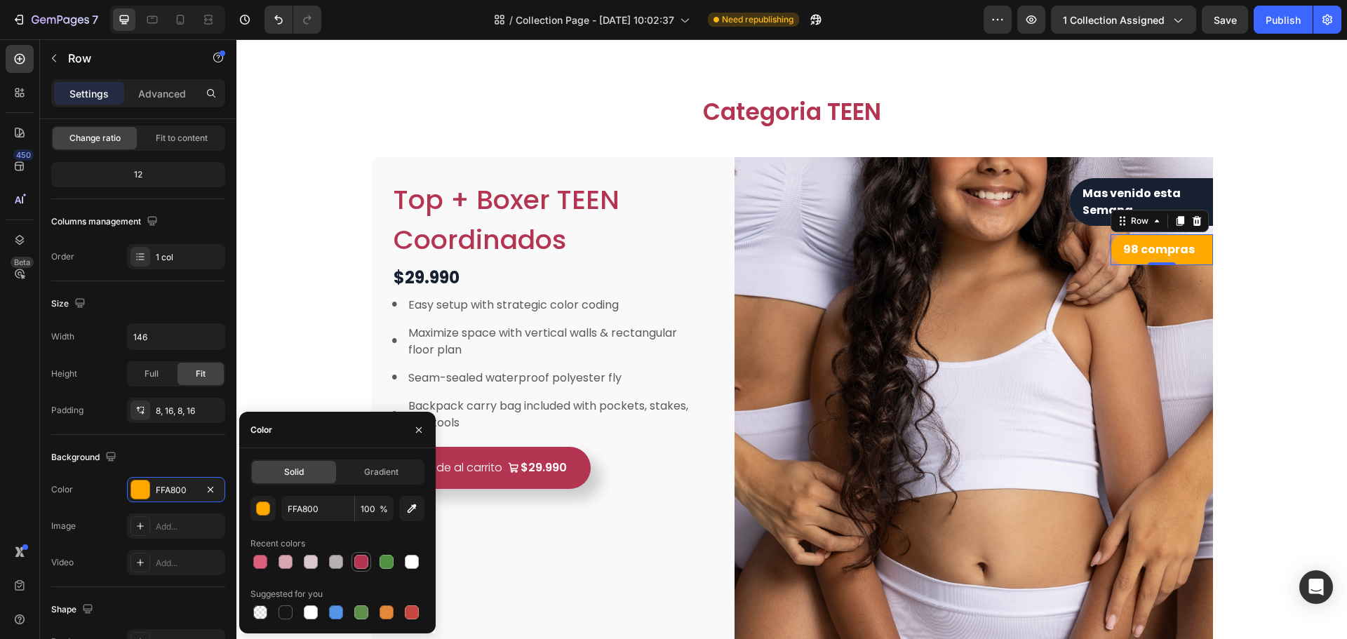
click at [357, 560] on div at bounding box center [361, 562] width 14 height 14
type input "B43552"
click at [1199, 197] on div "Mas venido esta Semana Text block Row" at bounding box center [1141, 202] width 143 height 48
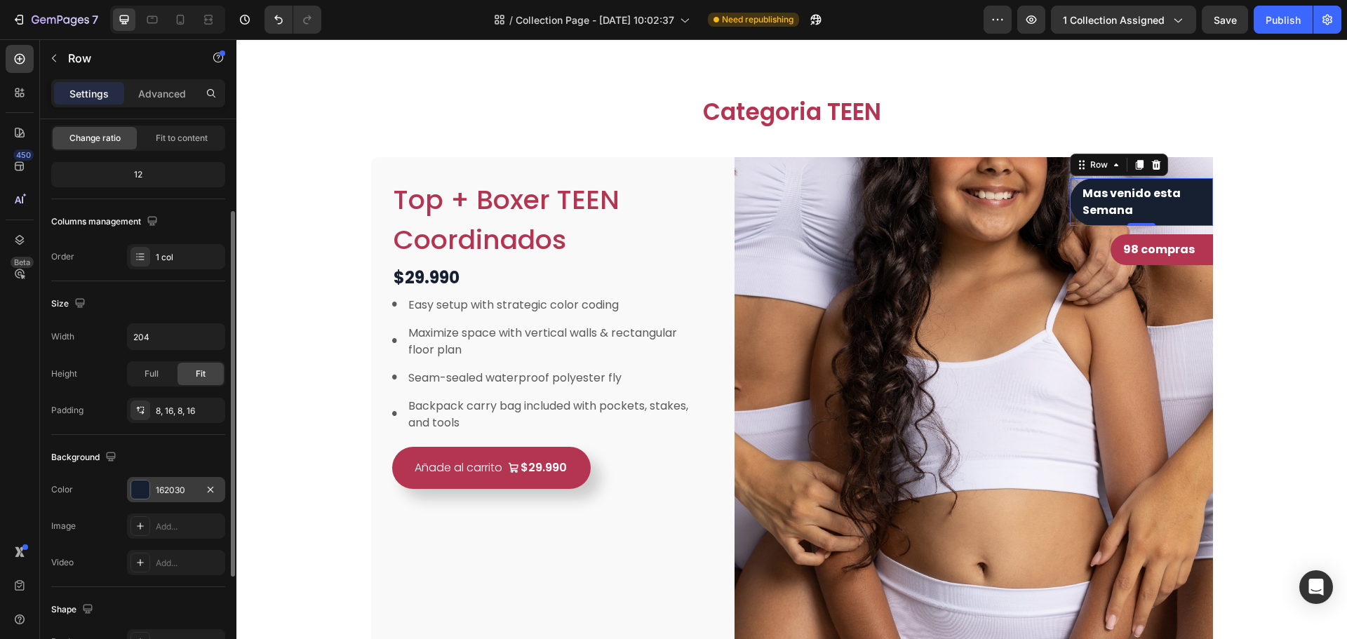
click at [161, 495] on div "162030" at bounding box center [176, 490] width 41 height 13
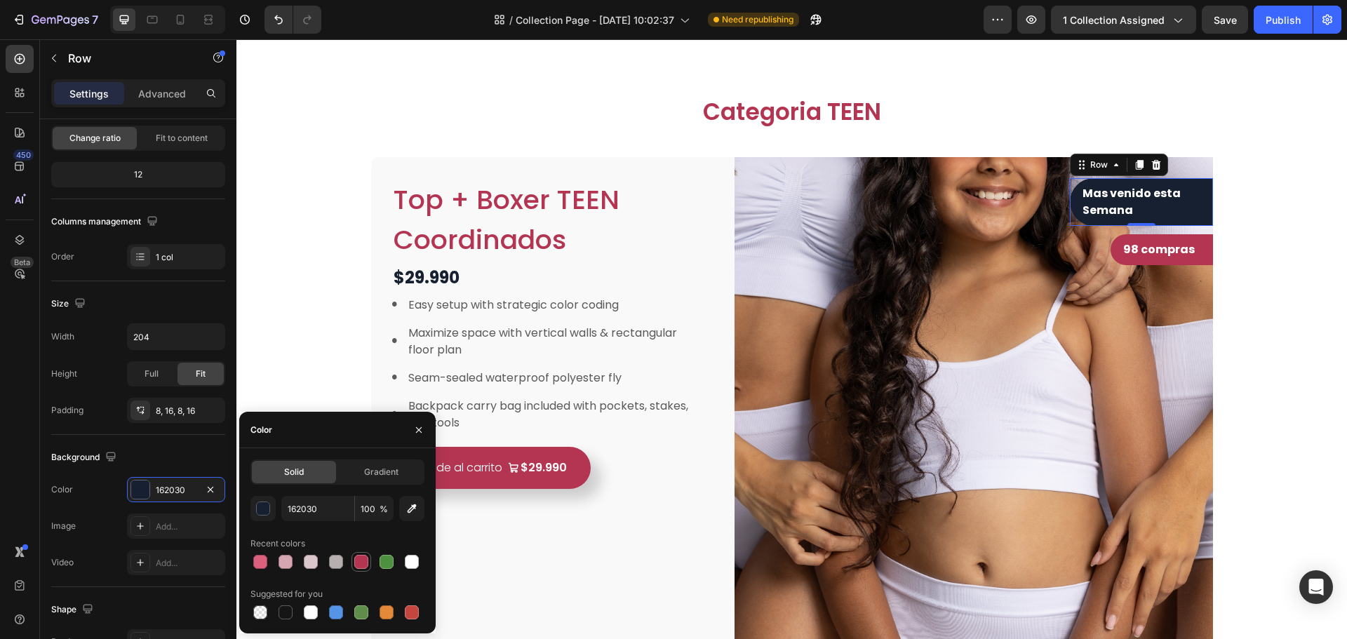
click at [359, 558] on div at bounding box center [361, 562] width 14 height 14
type input "B43552"
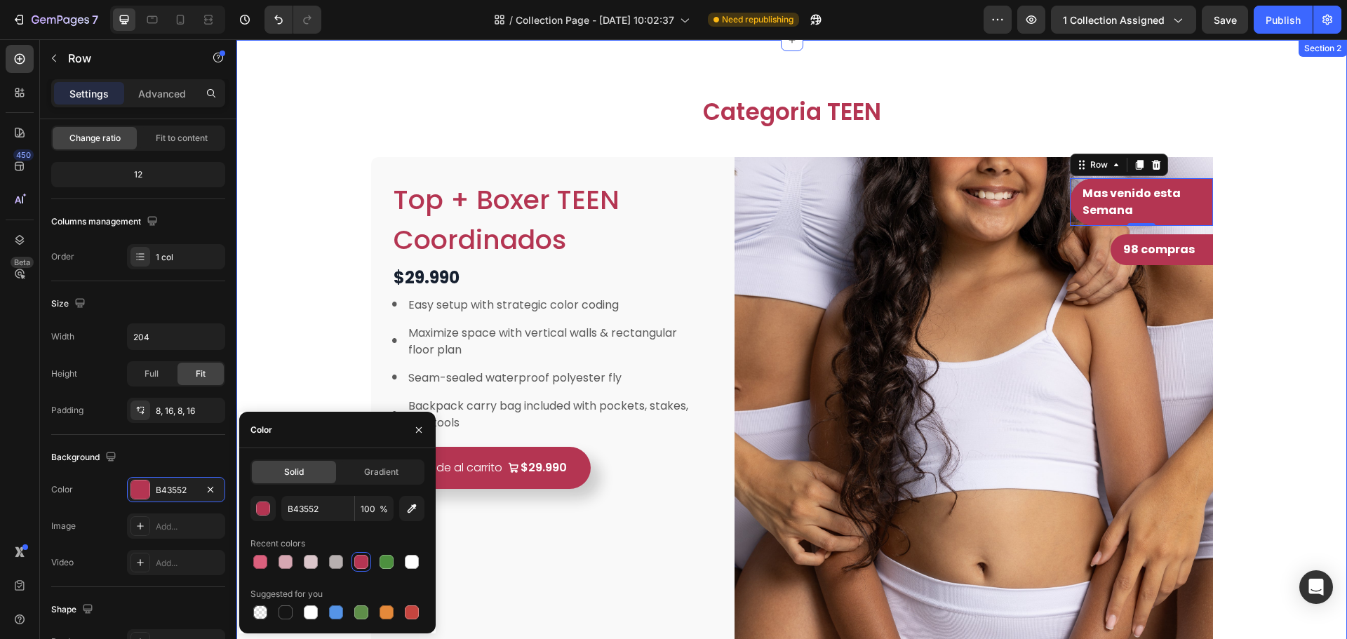
click at [1270, 285] on div "Categoria TEEN Heading Row Top + Boxer TEEN Coordinados Product Title $29.990 P…" at bounding box center [792, 491] width 1090 height 790
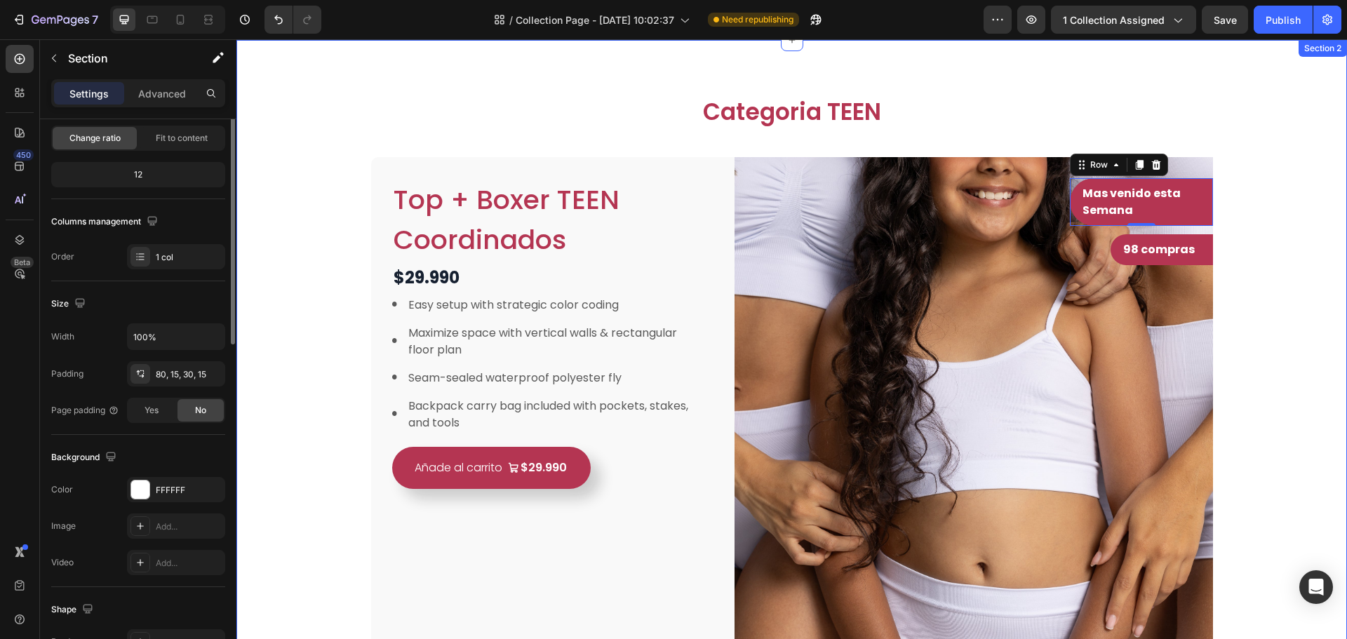
scroll to position [0, 0]
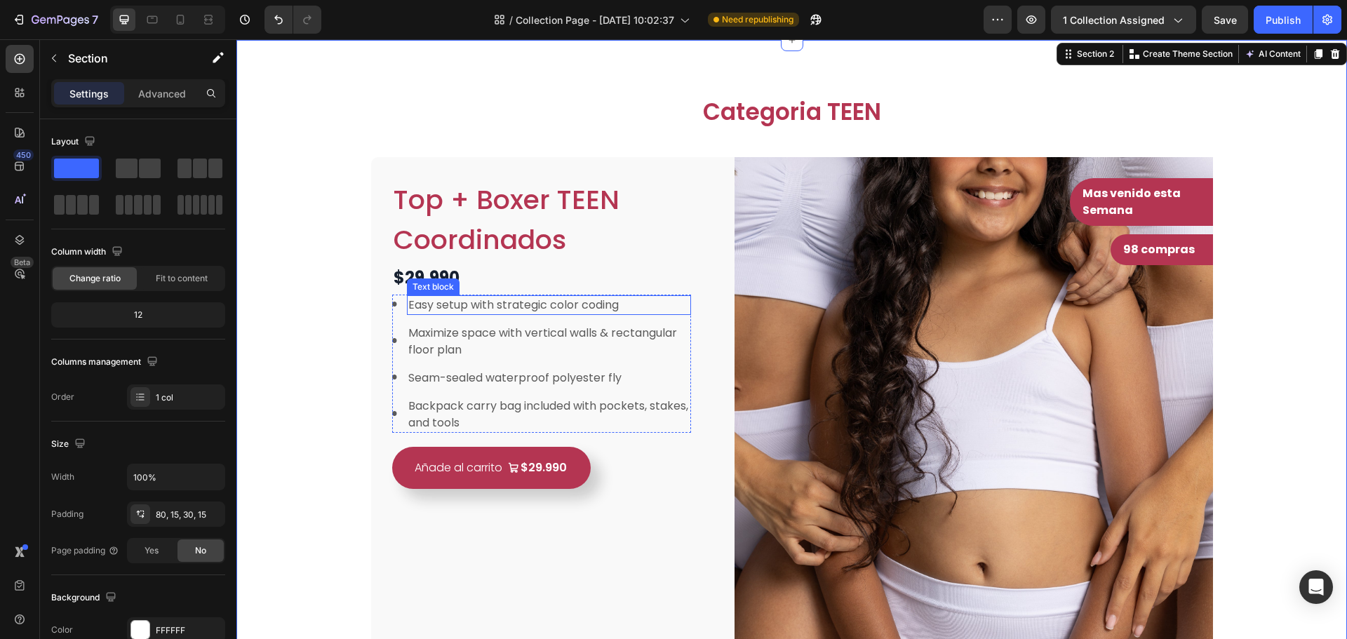
click at [534, 306] on p "Easy setup with strategic color coding" at bounding box center [548, 305] width 281 height 17
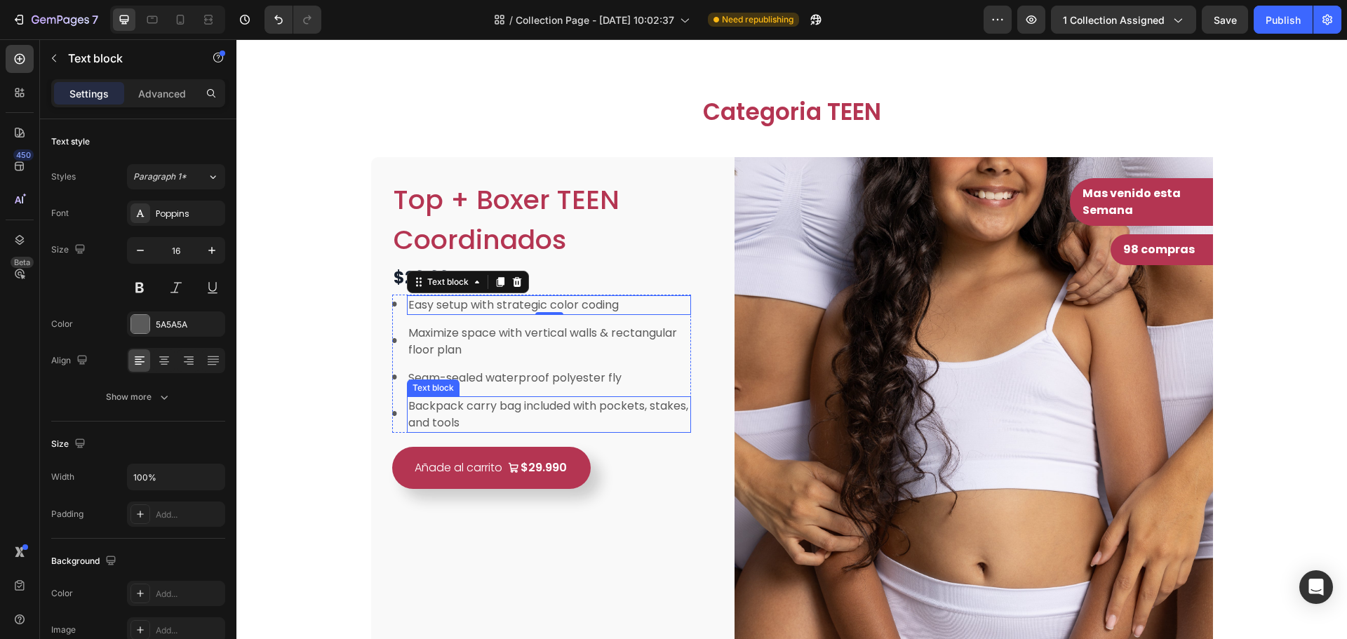
click at [636, 417] on p "Backpack carry bag included with pockets, stakes, and tools" at bounding box center [548, 415] width 281 height 34
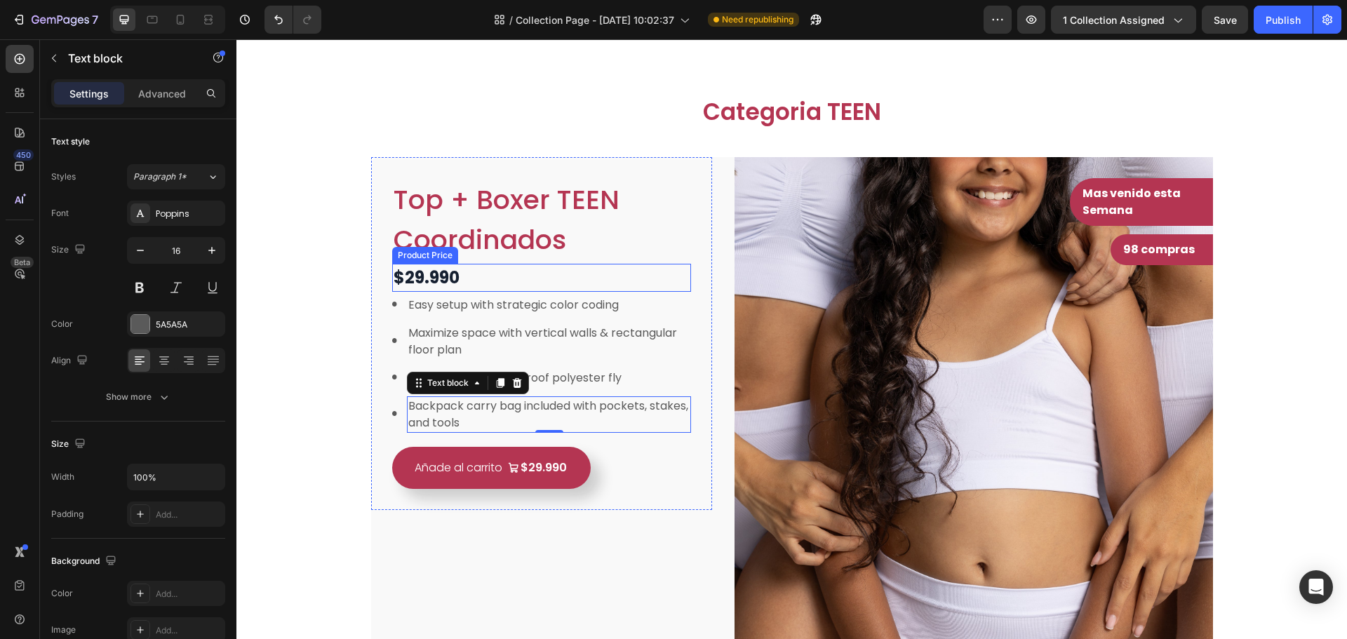
click at [488, 277] on div "$29.990" at bounding box center [542, 278] width 300 height 28
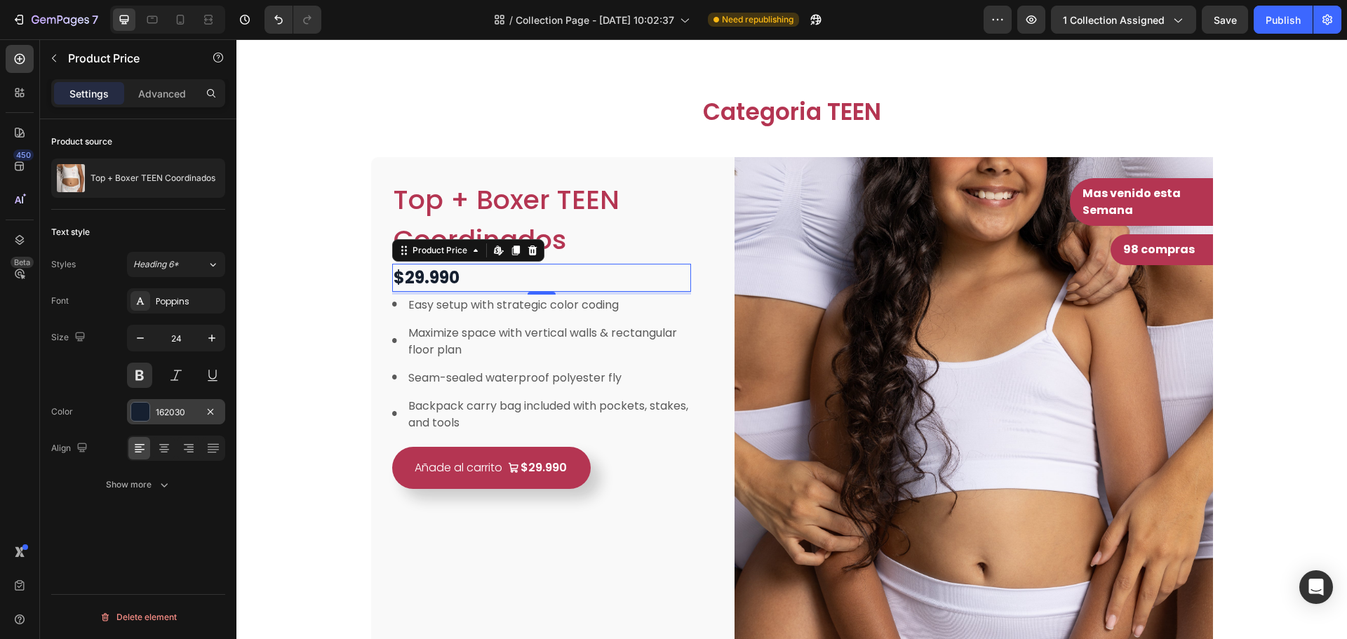
click at [178, 411] on div "162030" at bounding box center [176, 412] width 41 height 13
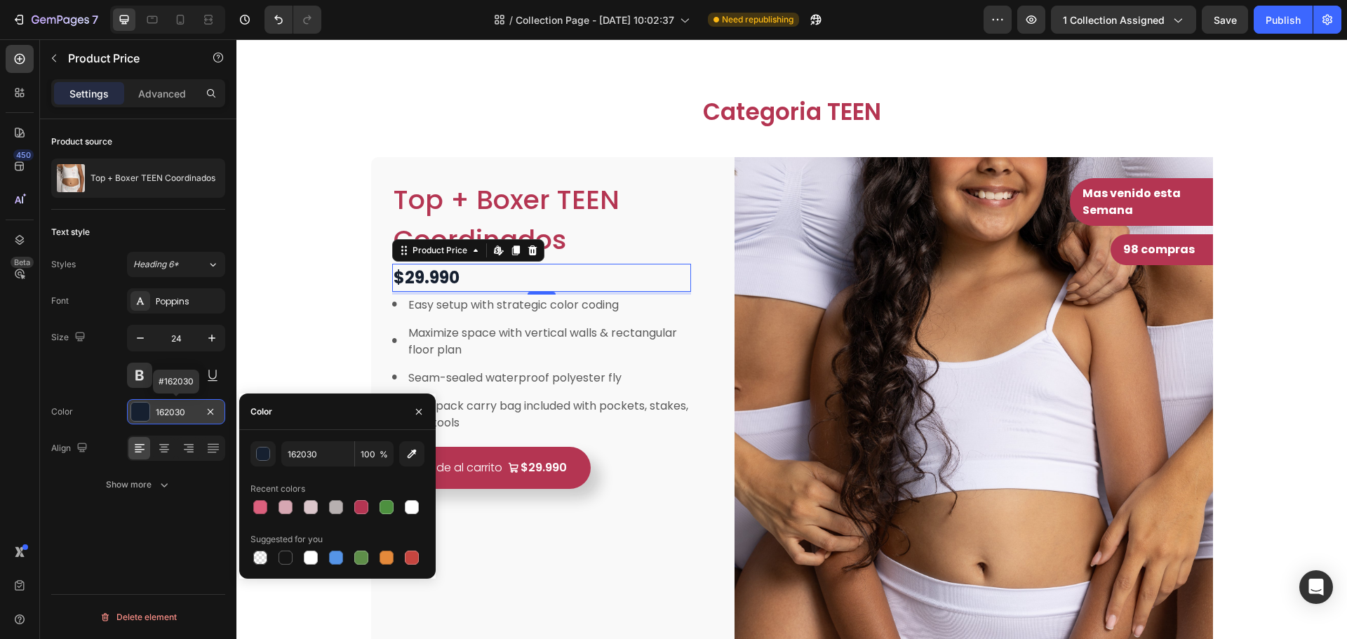
click at [178, 411] on div "162030" at bounding box center [176, 412] width 41 height 13
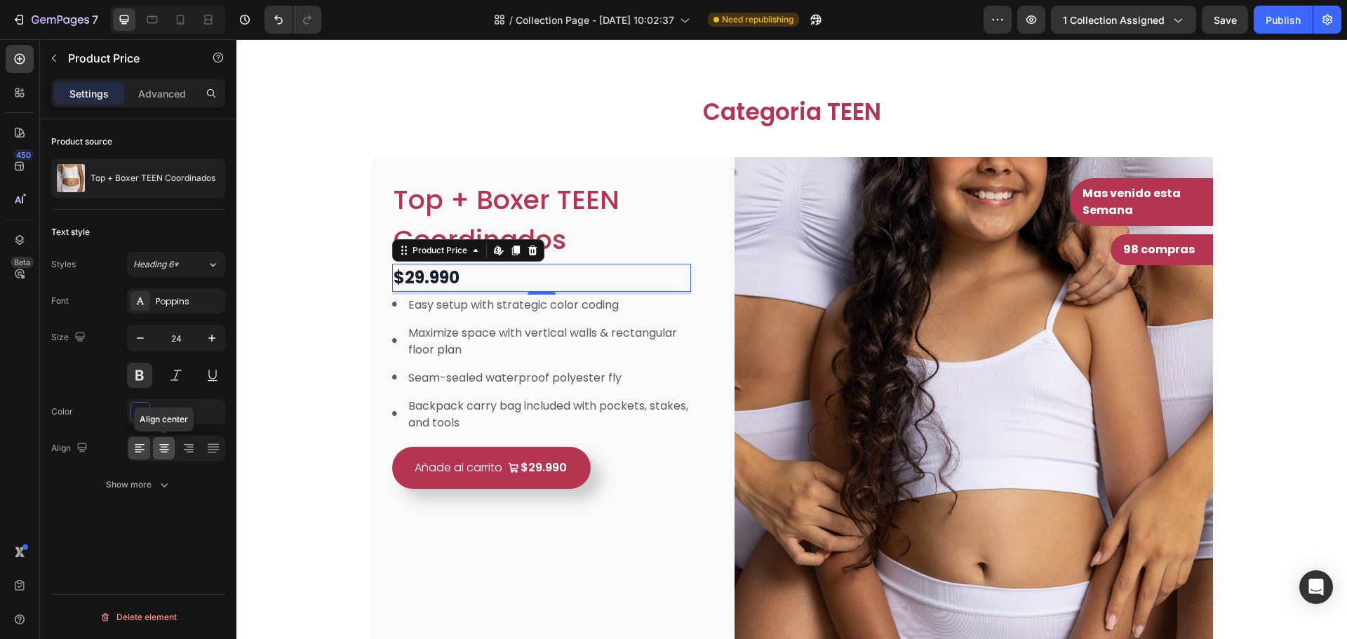
click at [169, 441] on div at bounding box center [164, 448] width 22 height 22
click at [576, 240] on h1 "Top + Boxer TEEN Coordinados" at bounding box center [542, 219] width 300 height 83
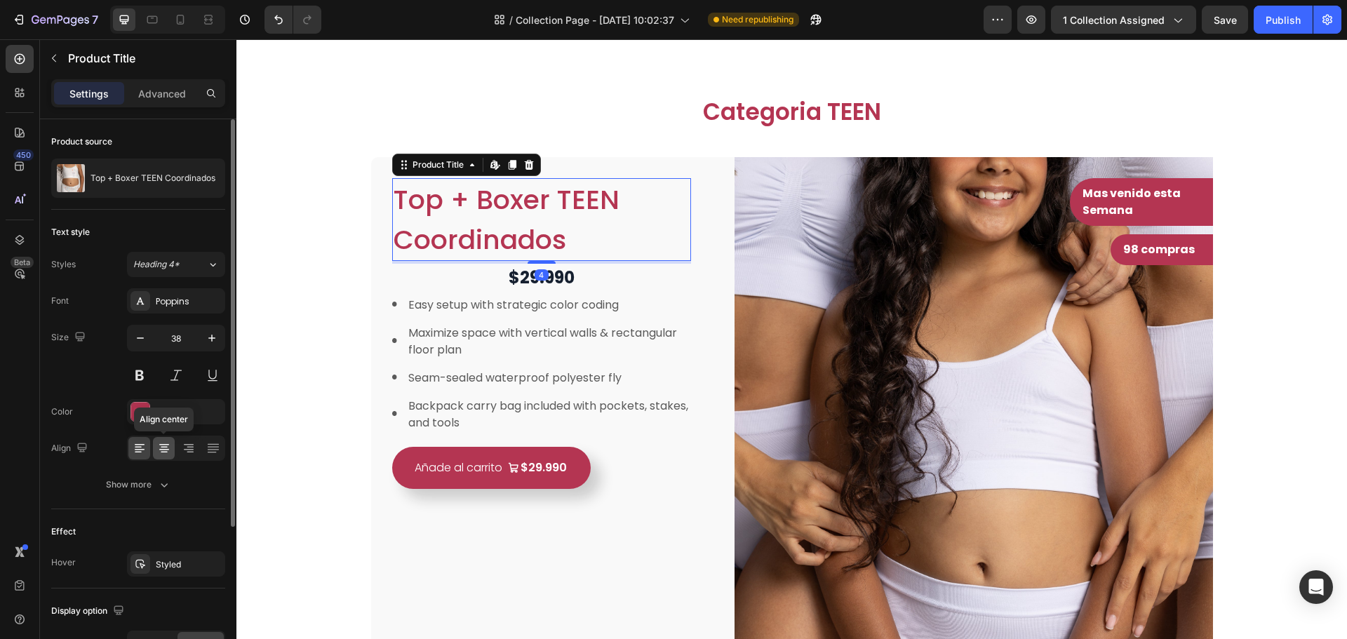
click at [164, 441] on div at bounding box center [164, 448] width 22 height 22
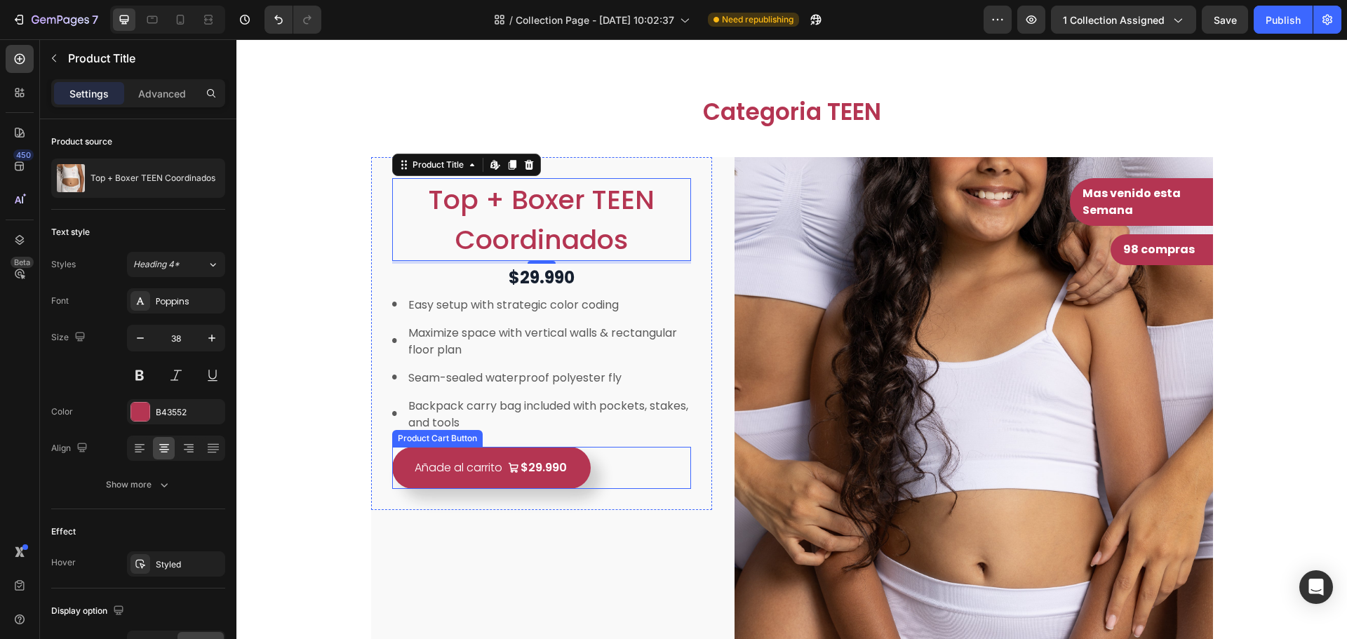
click at [623, 460] on div "Añade al carrito $29.990 Product Cart Button" at bounding box center [542, 468] width 300 height 42
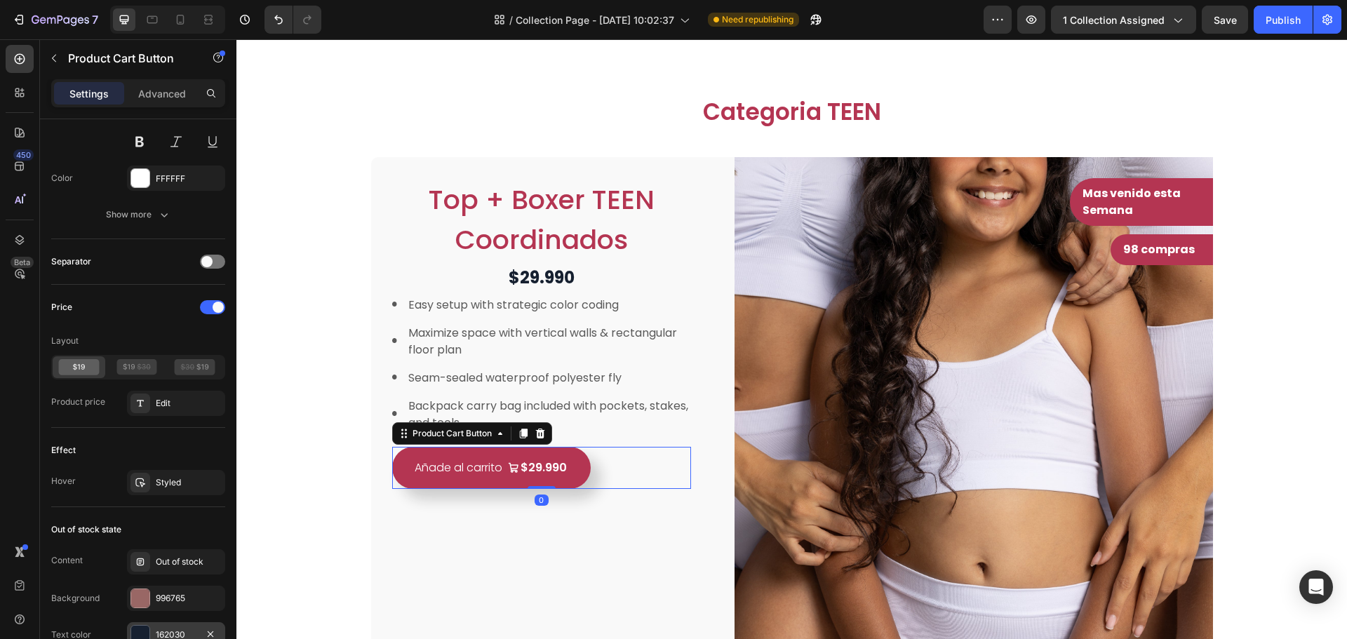
scroll to position [1152, 0]
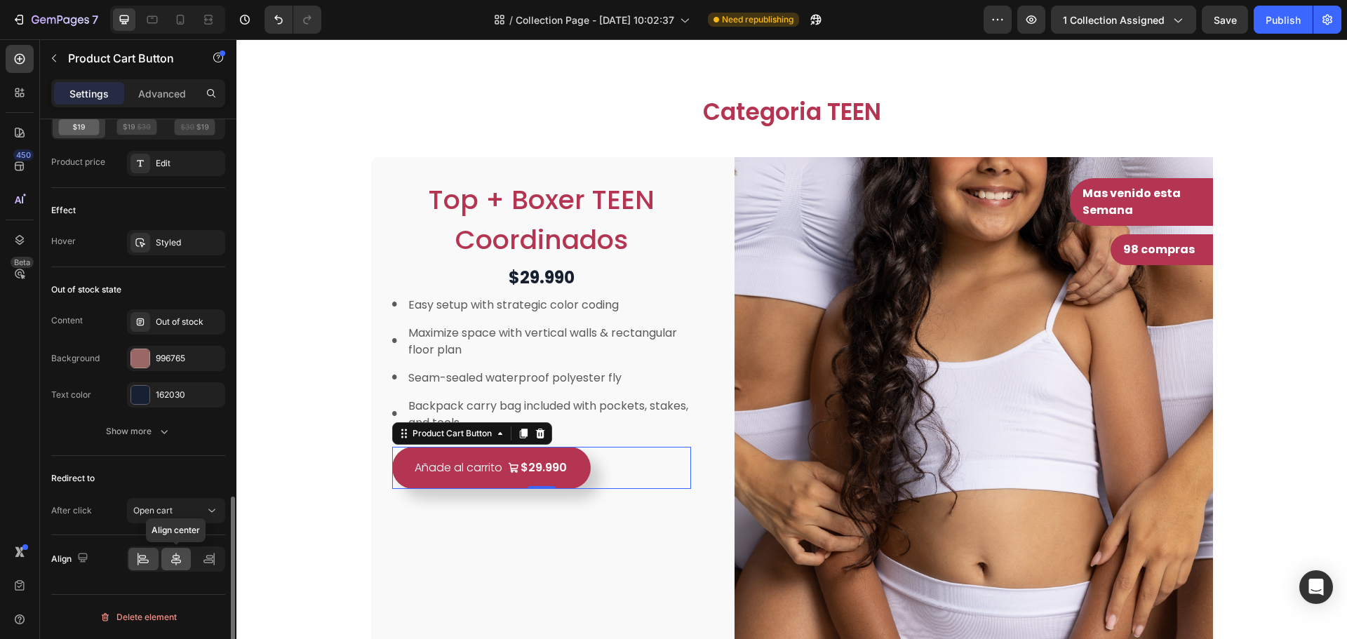
click at [174, 553] on icon at bounding box center [176, 559] width 14 height 14
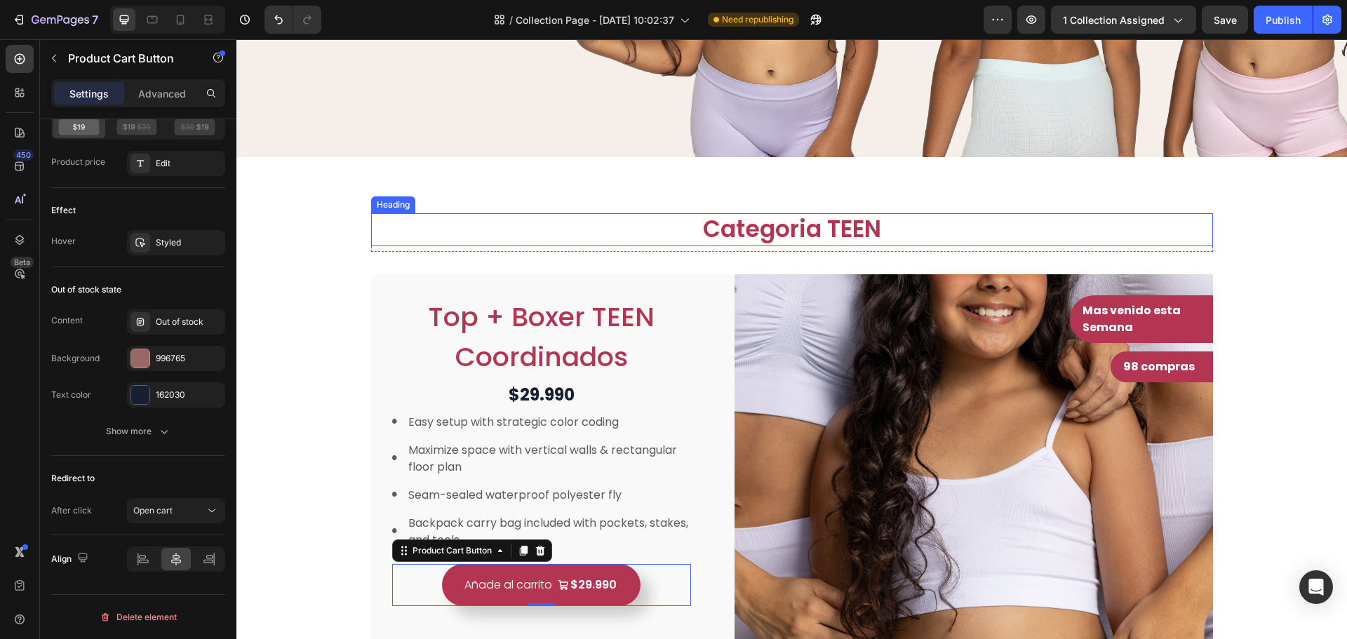
scroll to position [281, 0]
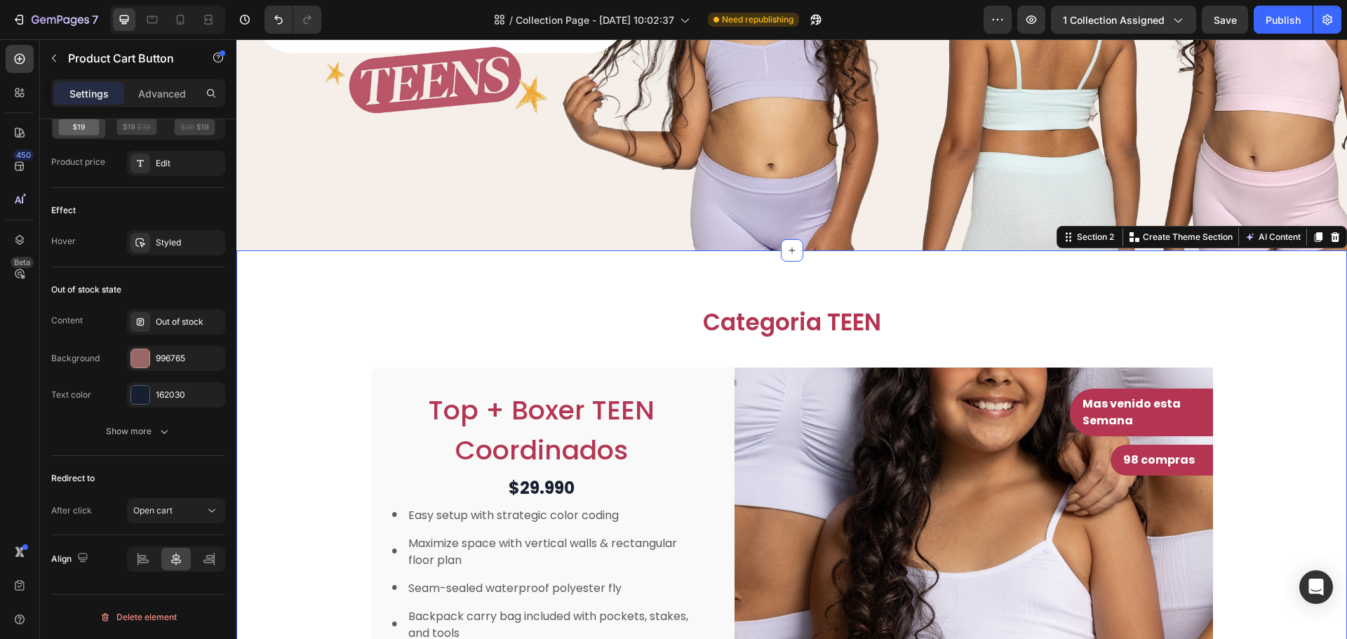
scroll to position [0, 0]
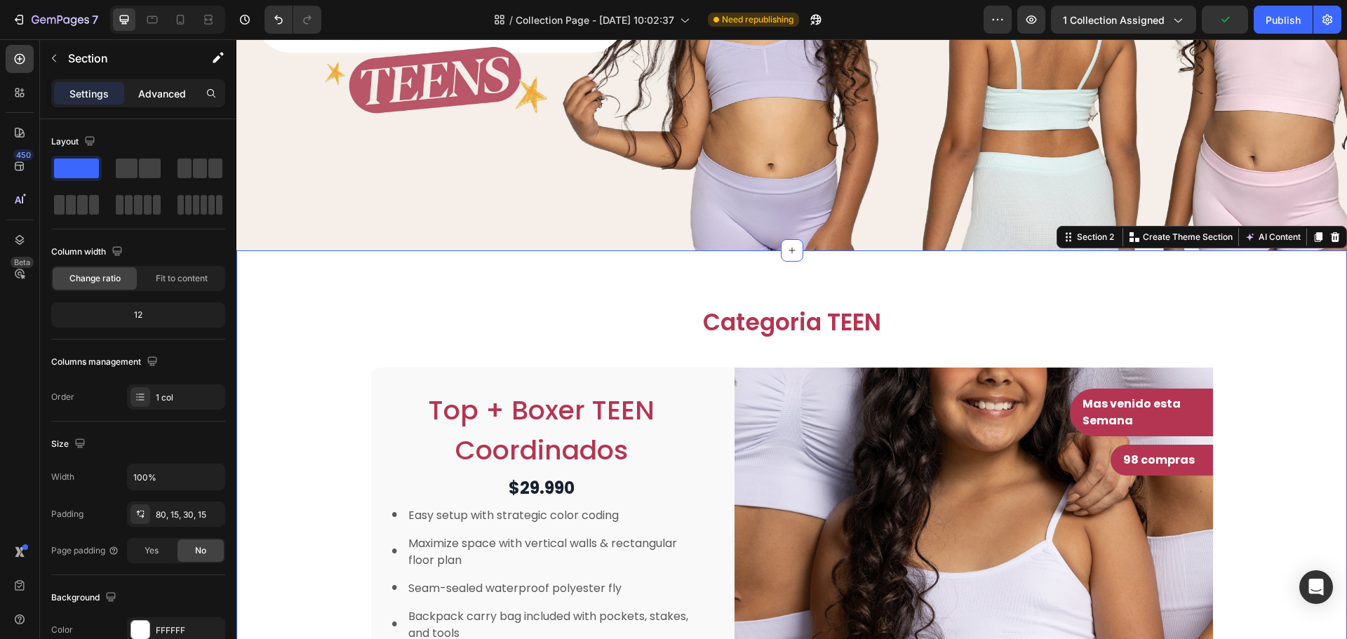
click at [154, 92] on p "Advanced" at bounding box center [162, 93] width 48 height 15
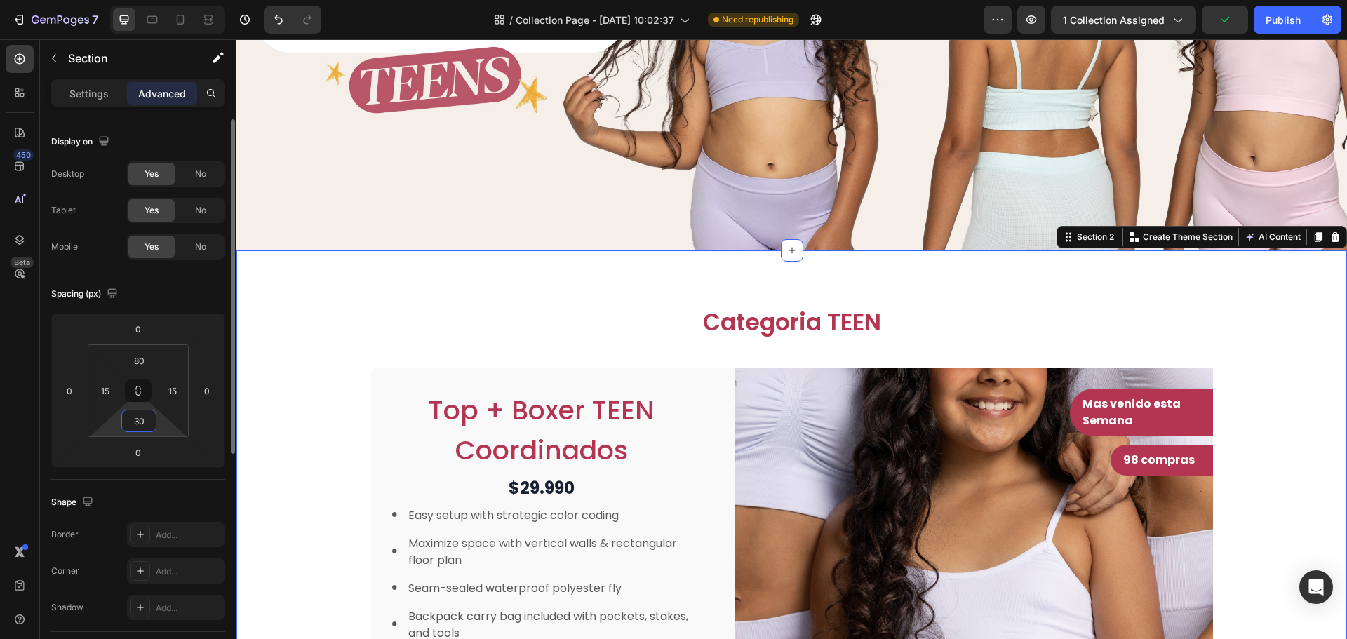
click at [143, 427] on input "30" at bounding box center [139, 421] width 28 height 21
type input "10"
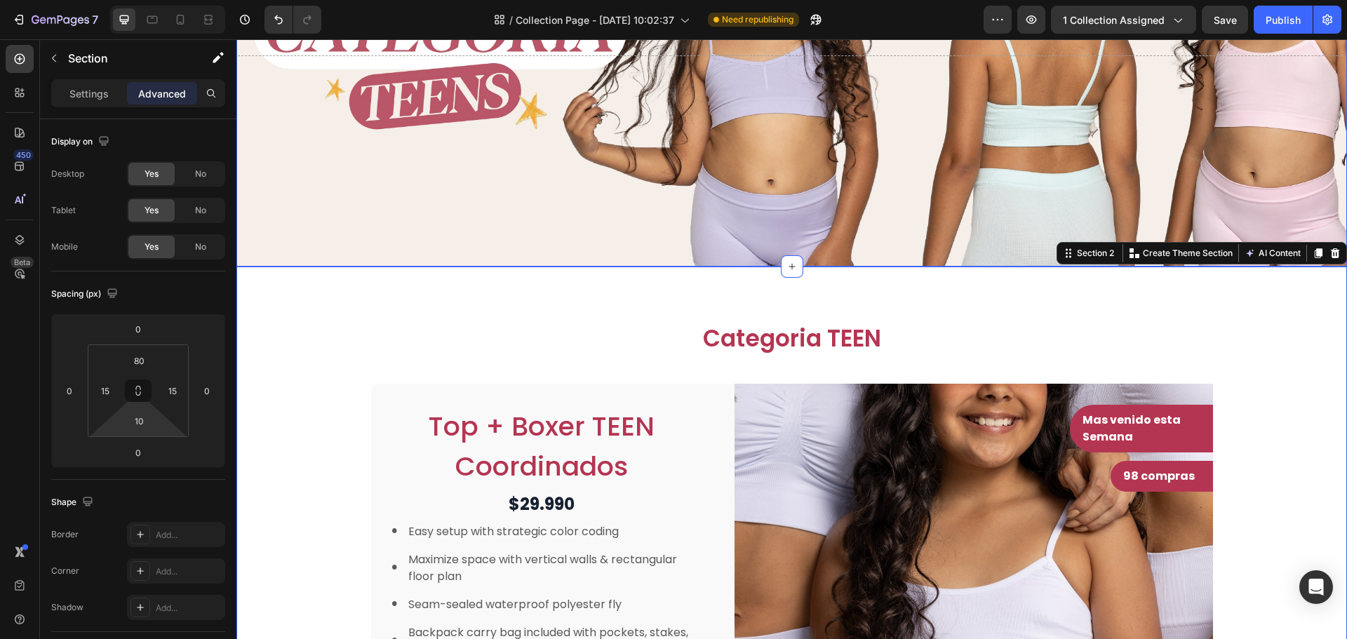
scroll to position [281, 0]
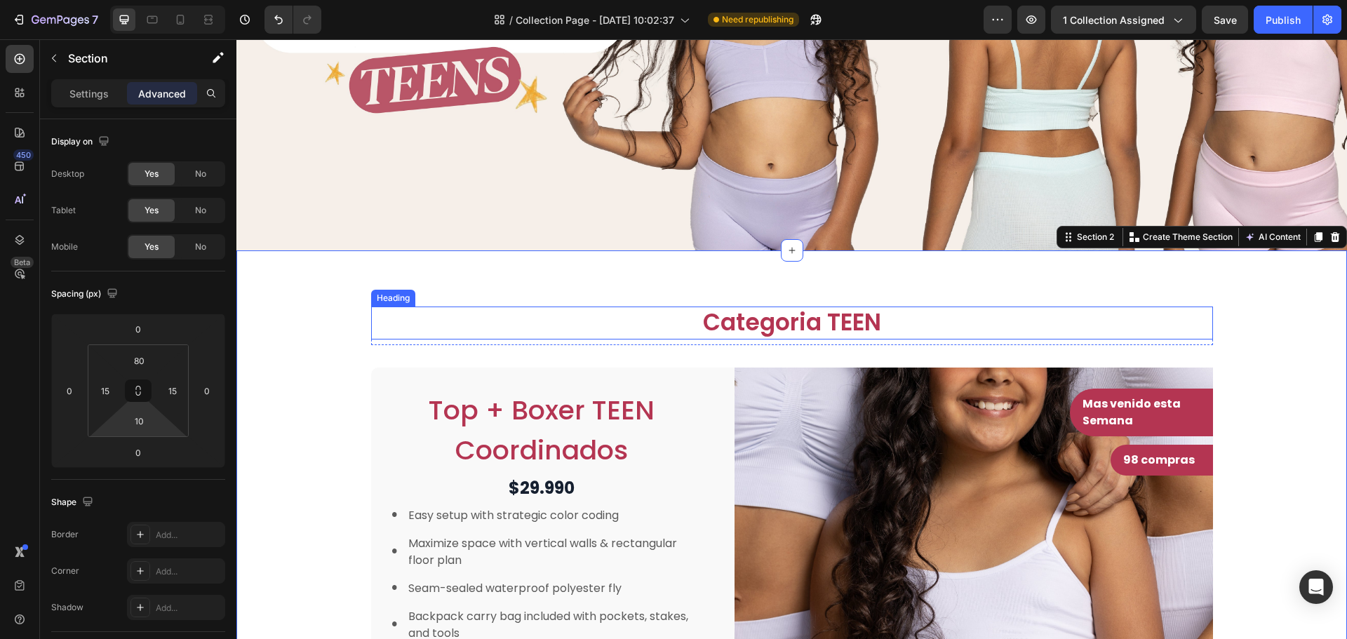
click at [870, 312] on h2 "Categoria TEEN" at bounding box center [792, 323] width 842 height 33
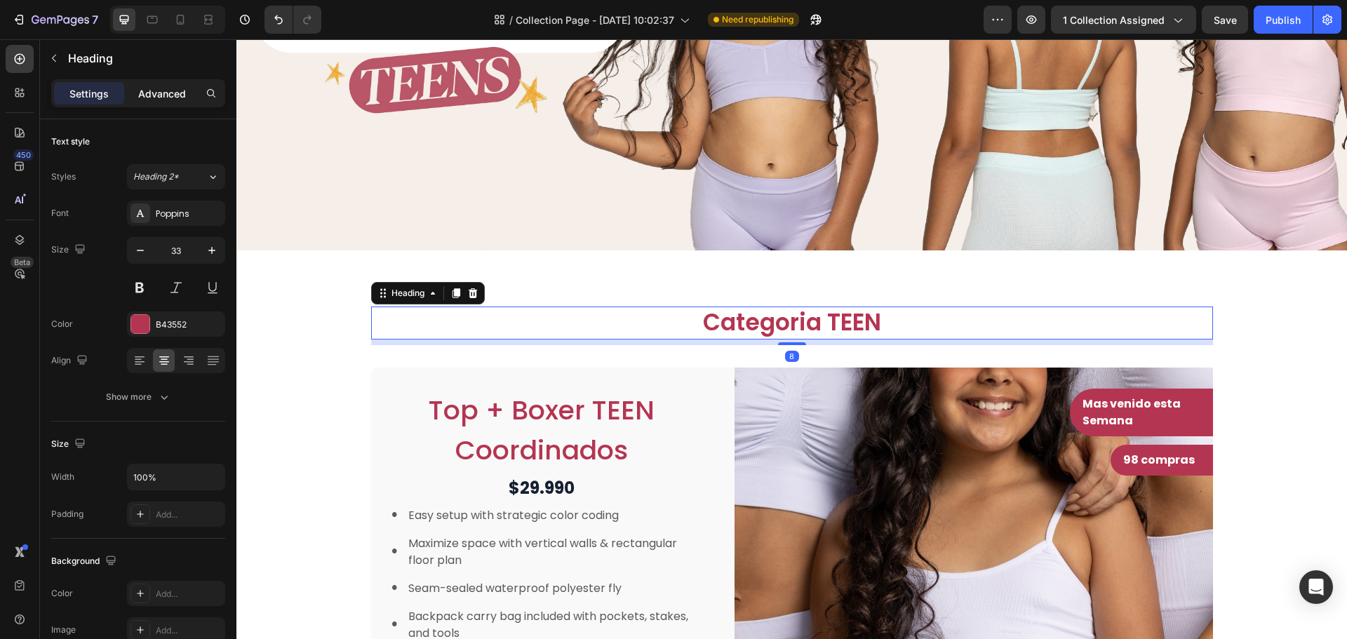
click at [168, 99] on p "Advanced" at bounding box center [162, 93] width 48 height 15
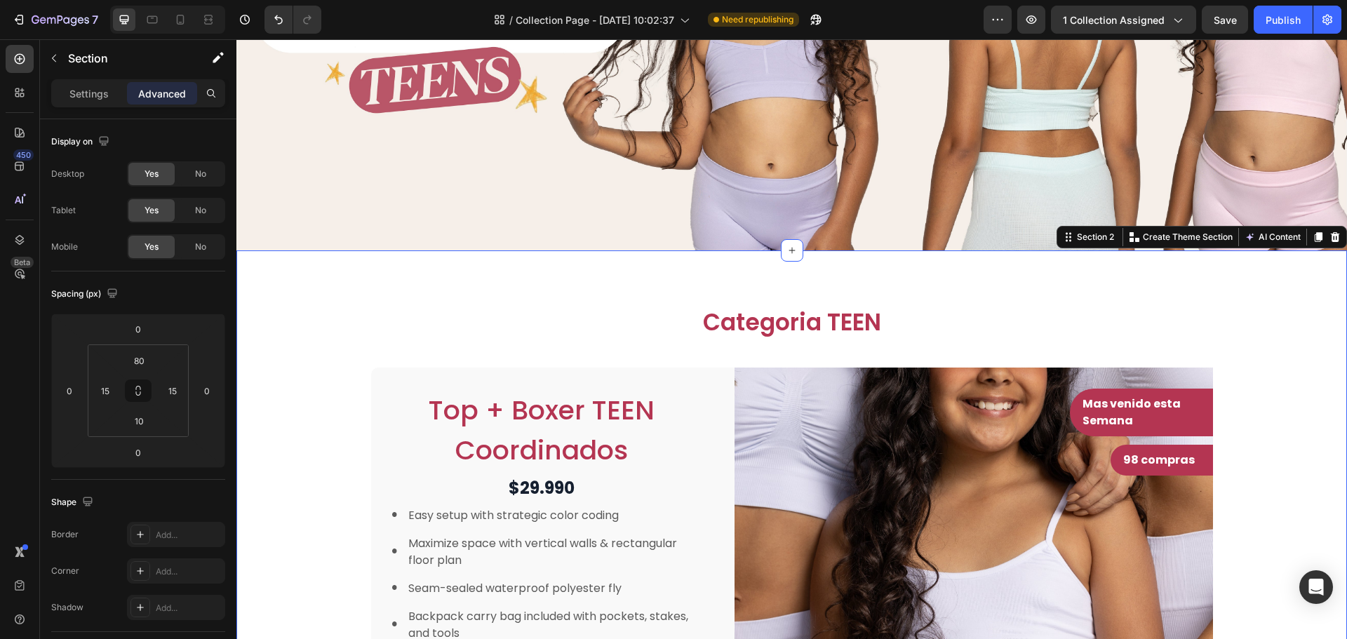
click at [881, 382] on div "Mas venido esta Semana Text block Row Row 98 compras Text block Row Row Row" at bounding box center [974, 422] width 478 height 108
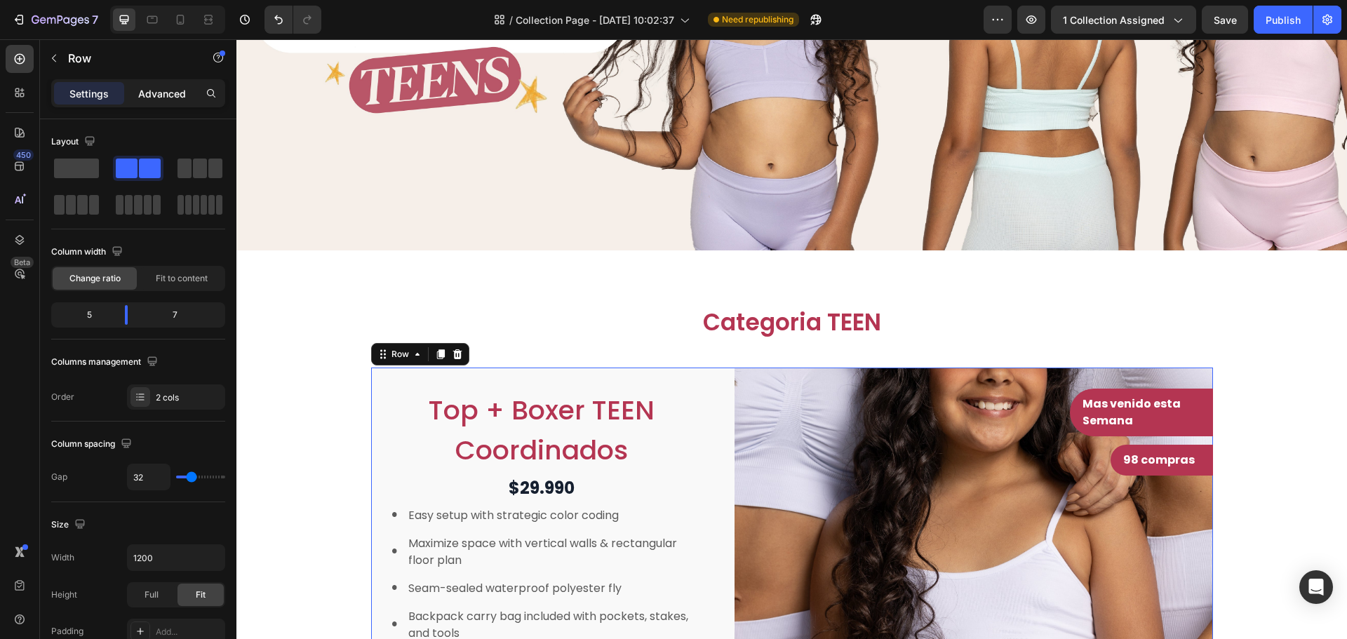
click at [146, 88] on p "Advanced" at bounding box center [162, 93] width 48 height 15
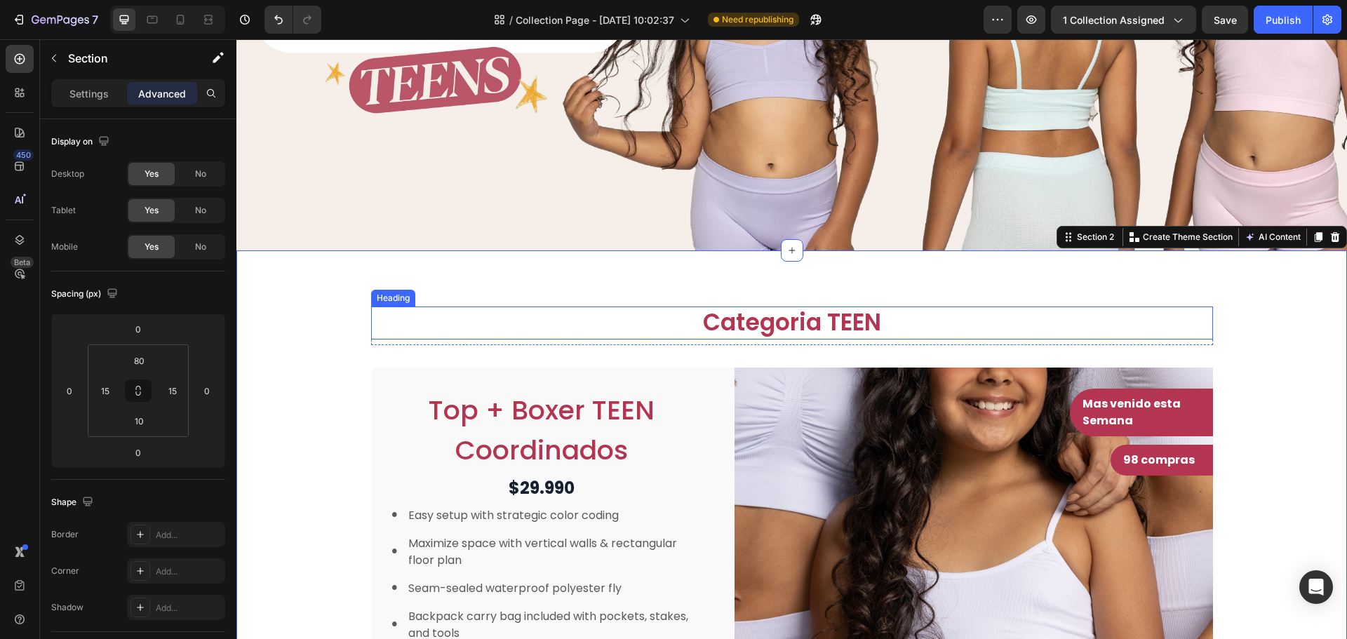
click at [937, 321] on h2 "Categoria TEEN" at bounding box center [792, 323] width 842 height 33
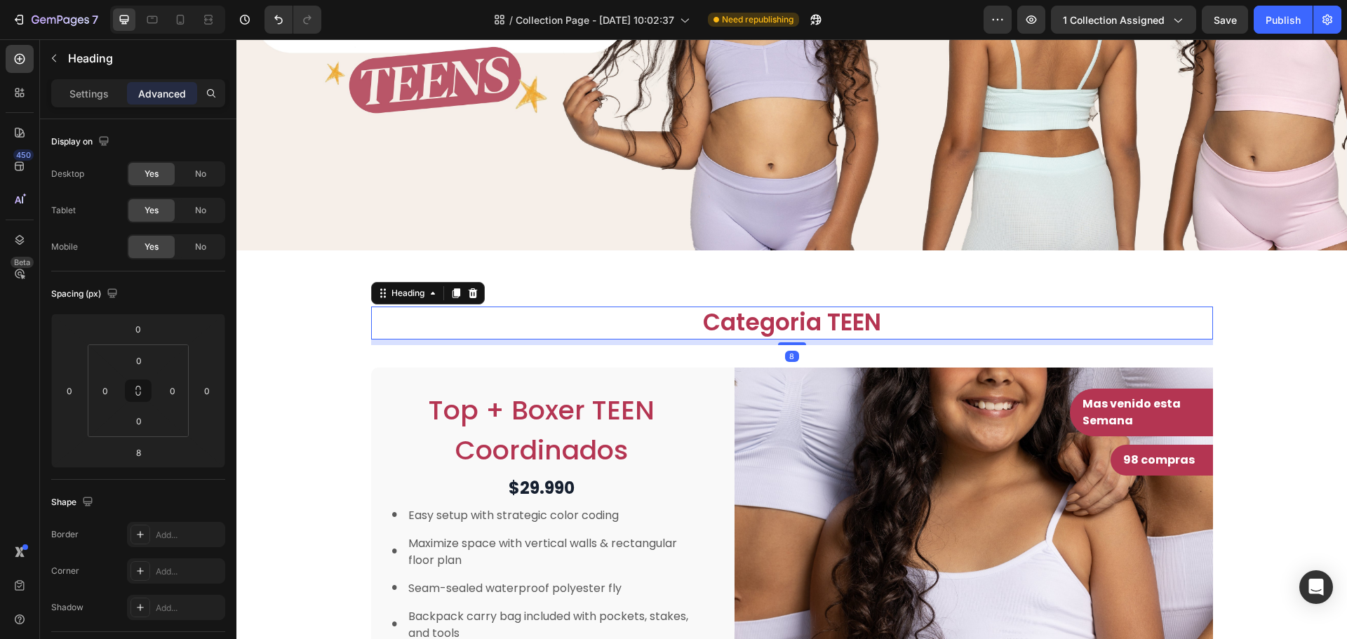
click at [740, 342] on div "8" at bounding box center [792, 343] width 842 height 6
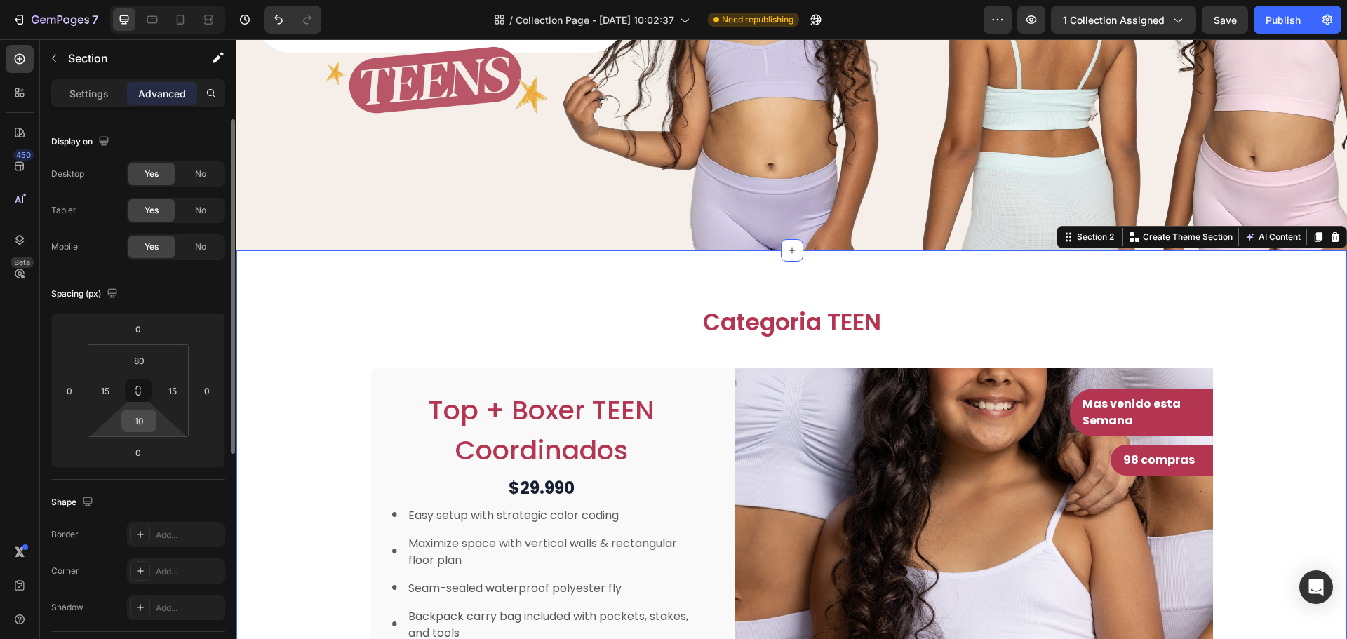
click at [143, 424] on input "10" at bounding box center [139, 421] width 28 height 21
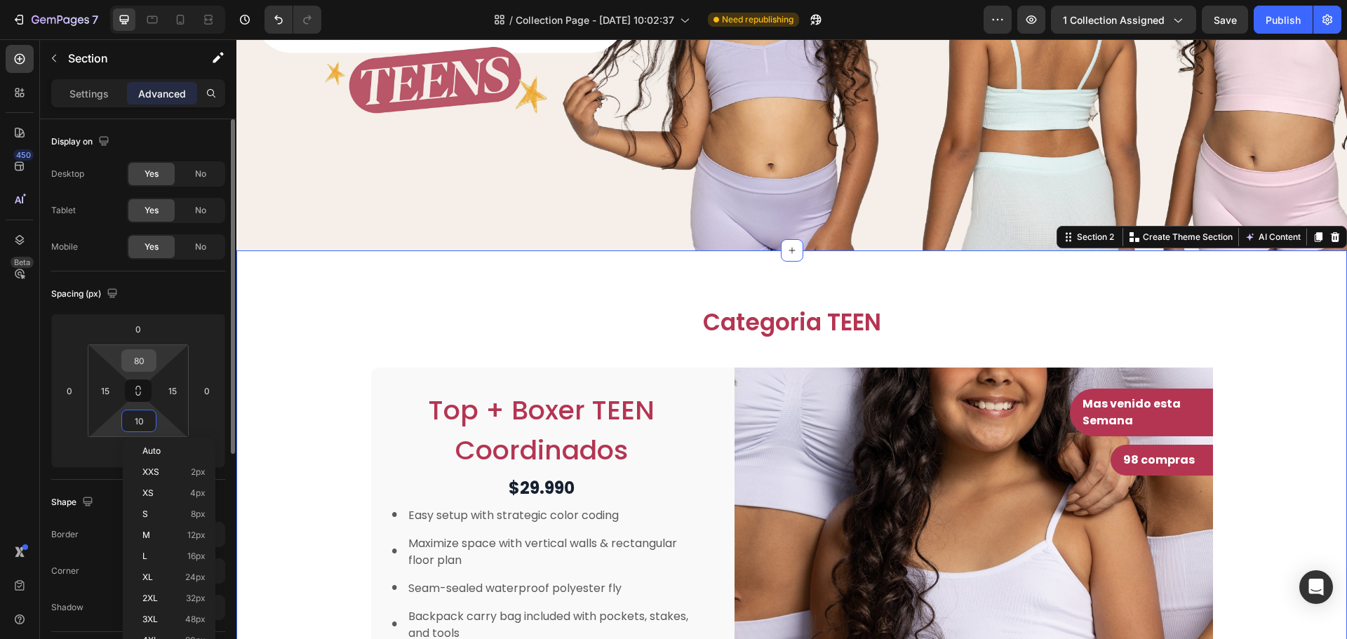
click at [142, 364] on input "80" at bounding box center [139, 360] width 28 height 21
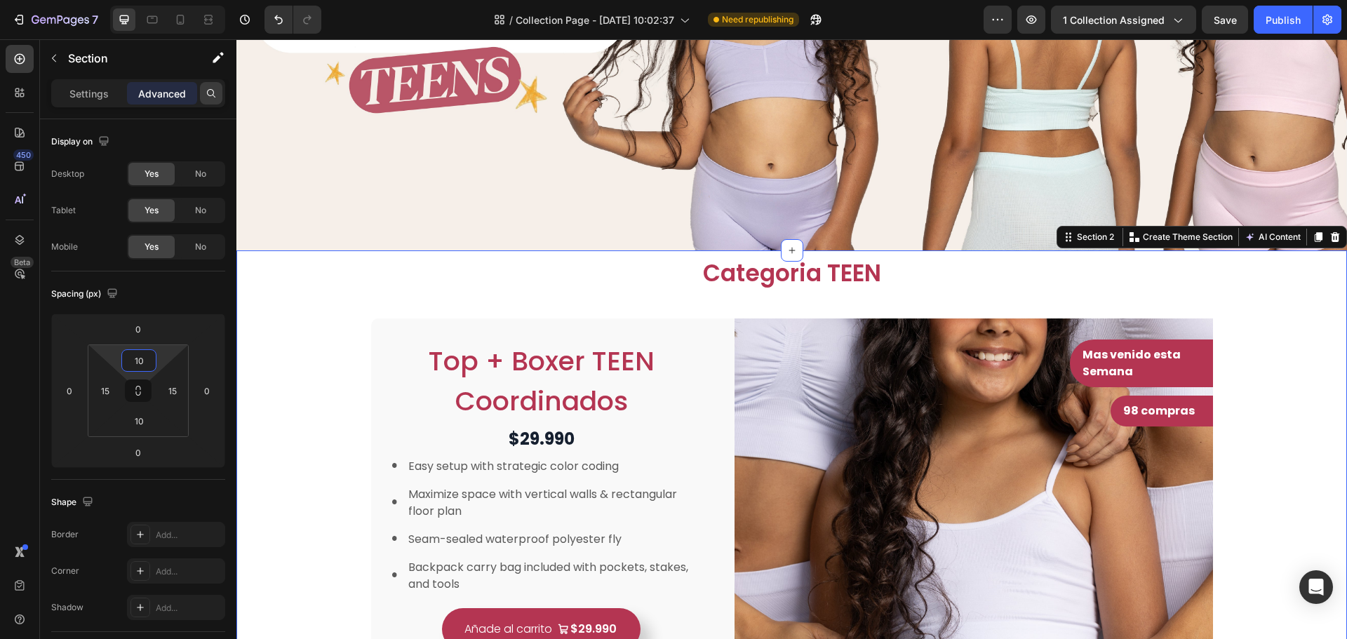
type input "1"
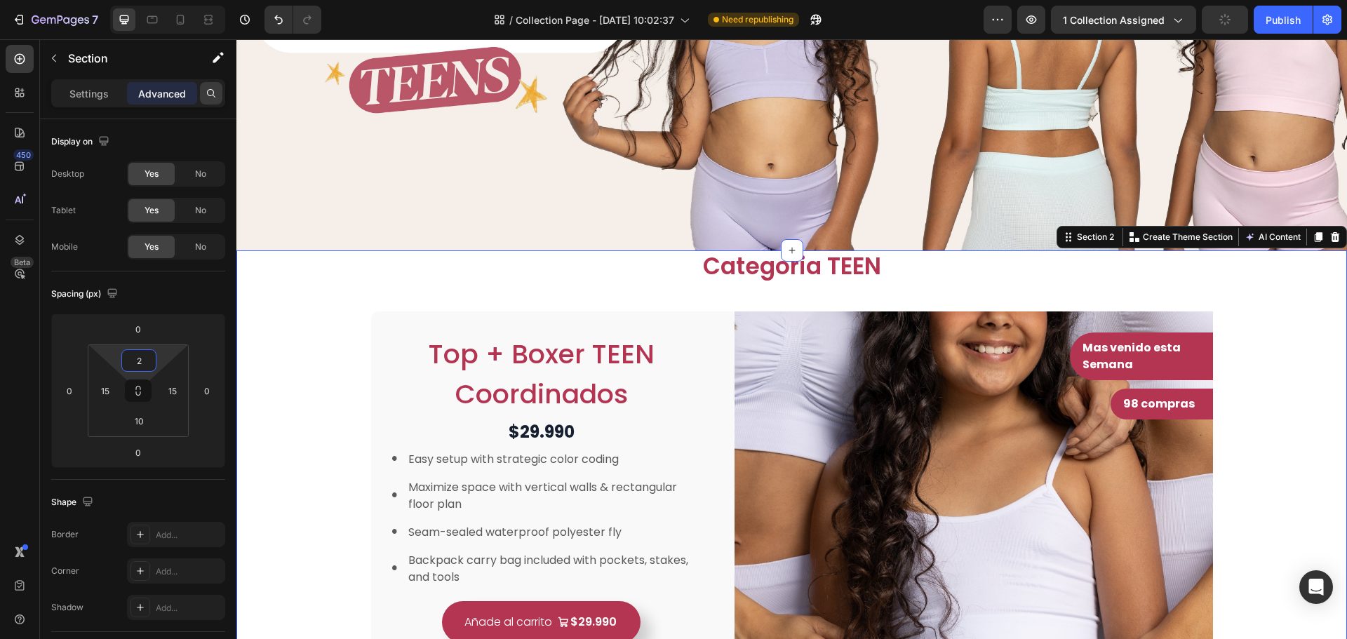
type input "20"
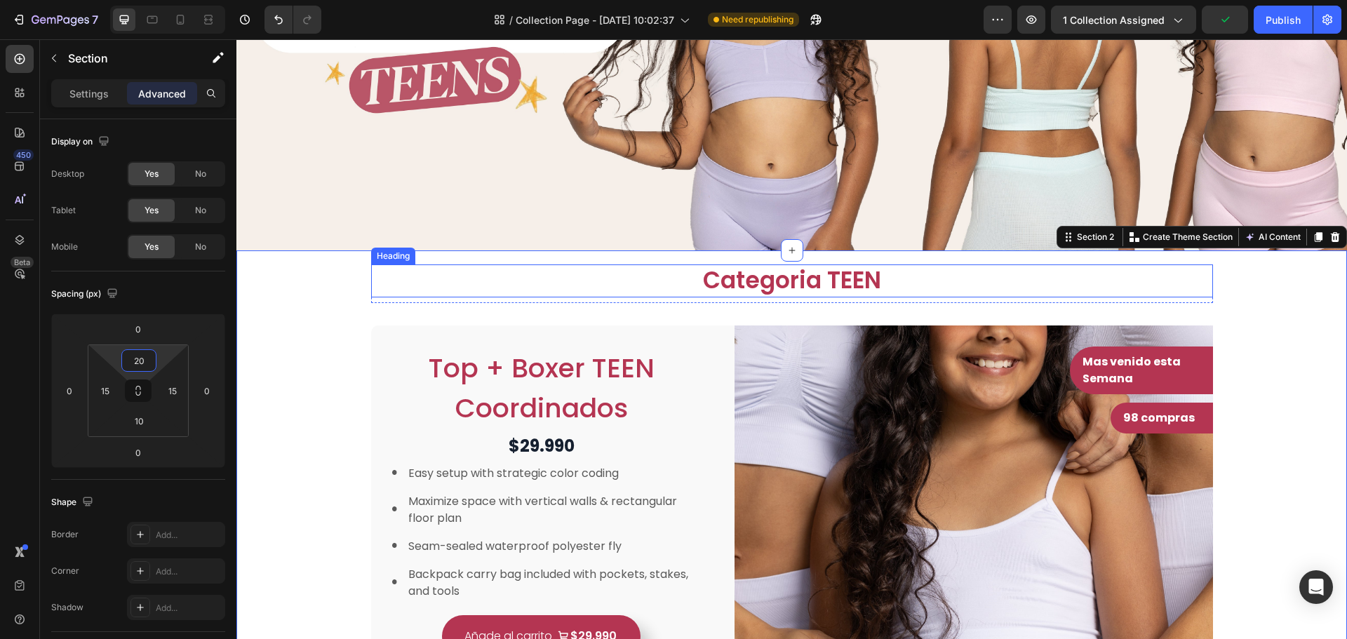
click at [1081, 283] on h2 "Categoria TEEN" at bounding box center [792, 281] width 842 height 33
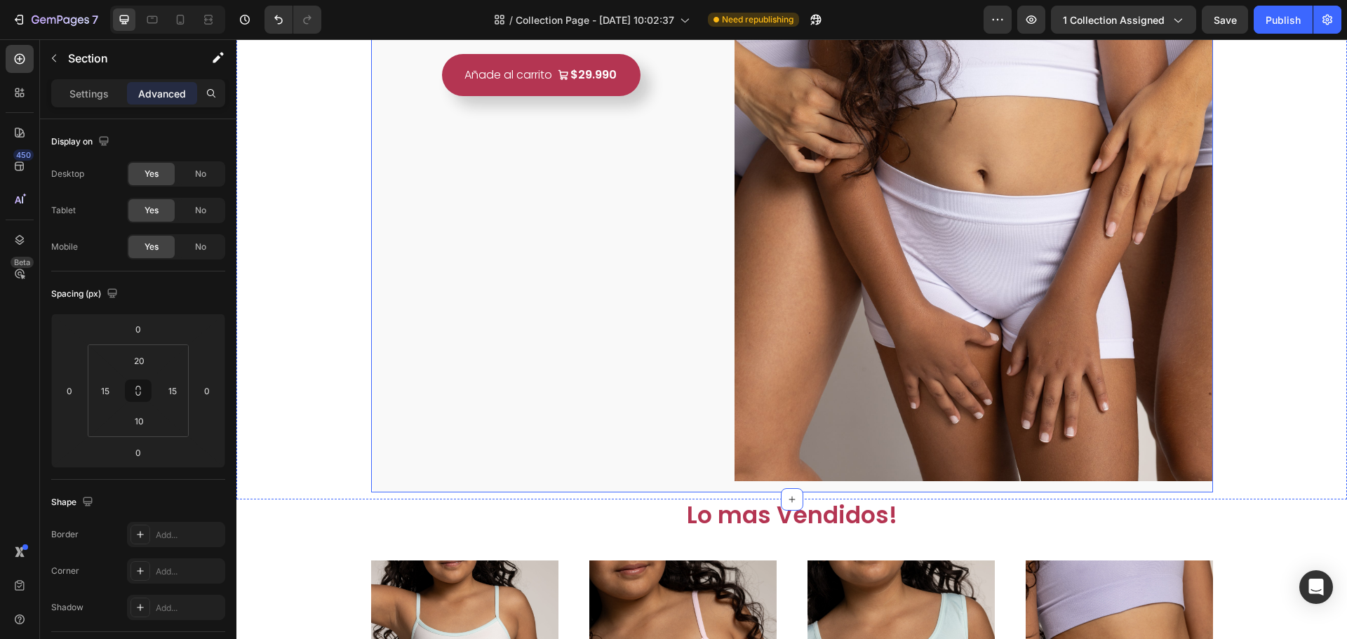
scroll to position [632, 0]
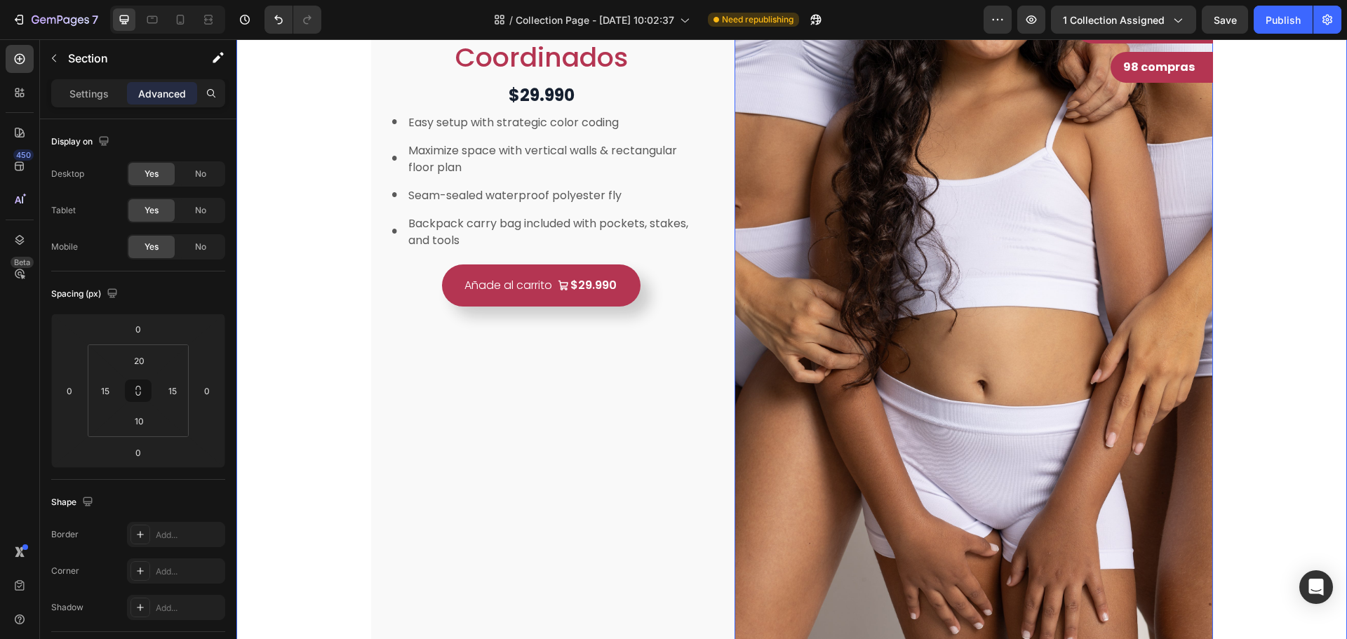
click at [846, 349] on img at bounding box center [974, 333] width 478 height 717
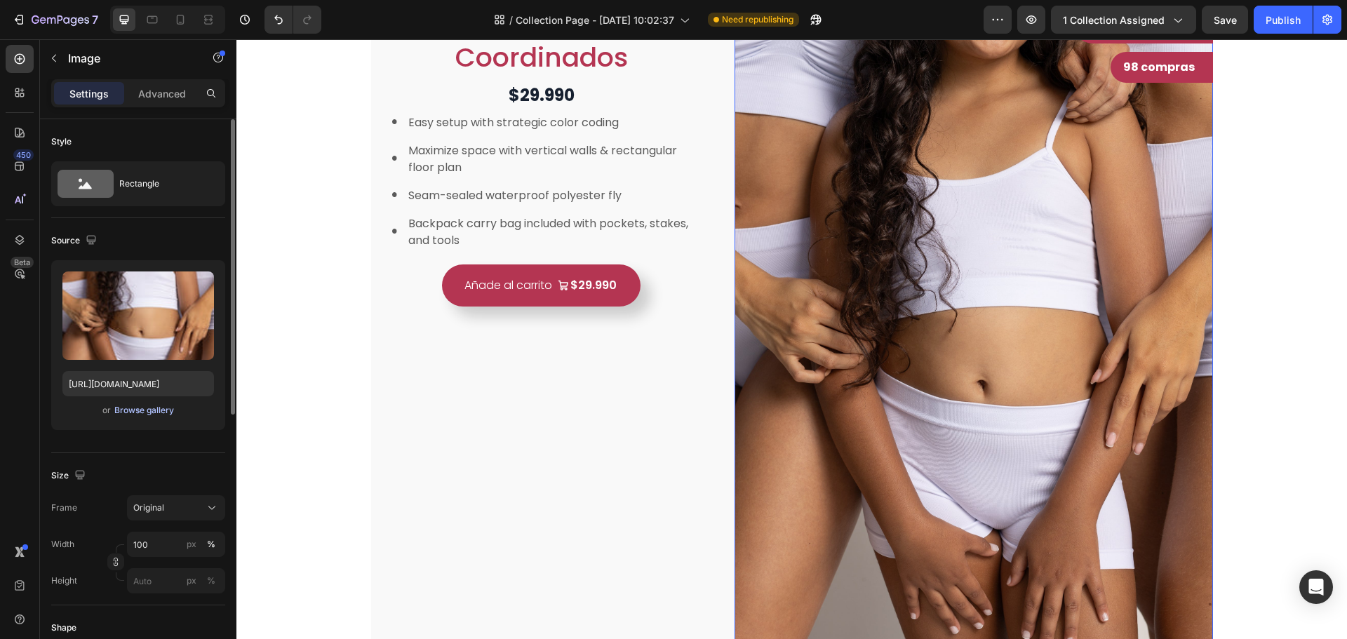
click at [129, 411] on div "Browse gallery" at bounding box center [144, 410] width 60 height 13
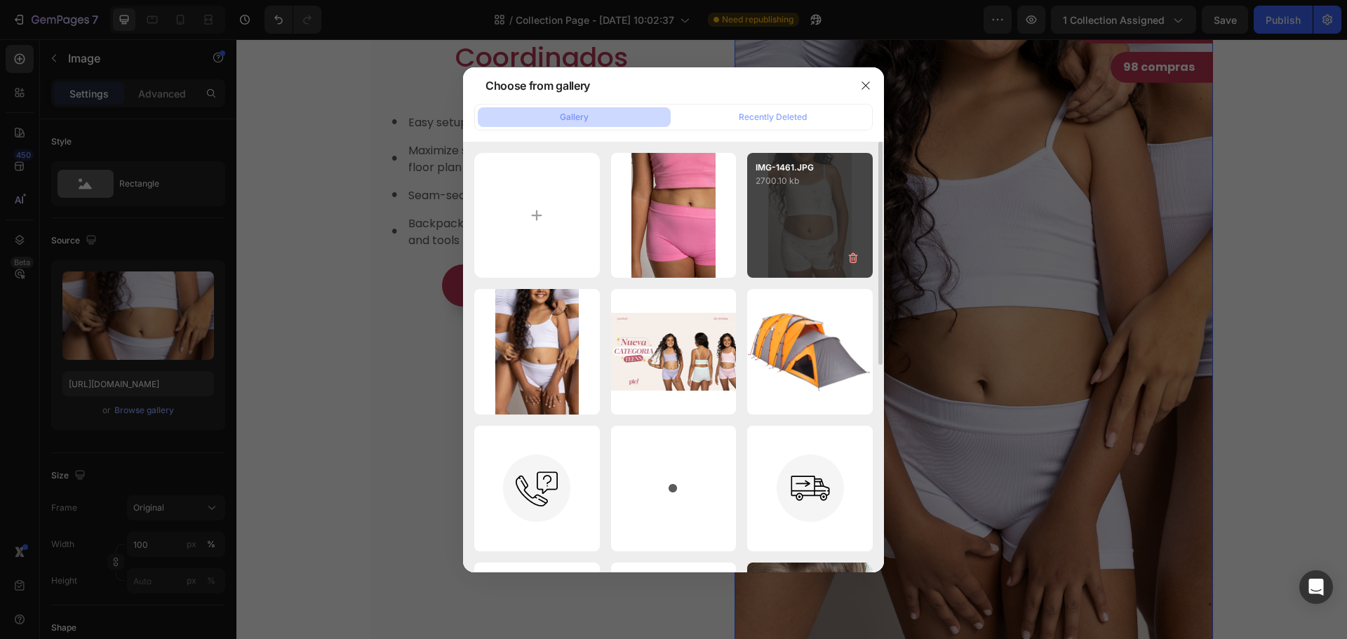
click at [800, 250] on div "IMG-1461.JPG 2700.10 kb" at bounding box center [810, 216] width 126 height 126
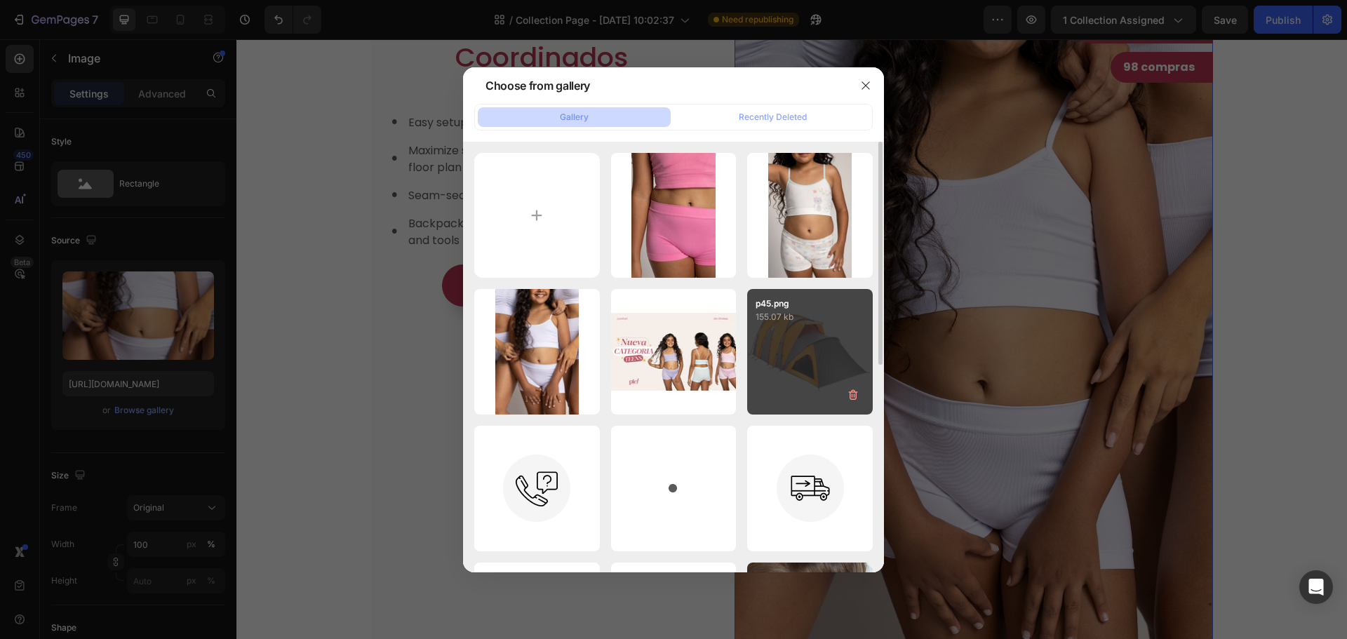
type input "[URL][DOMAIN_NAME]"
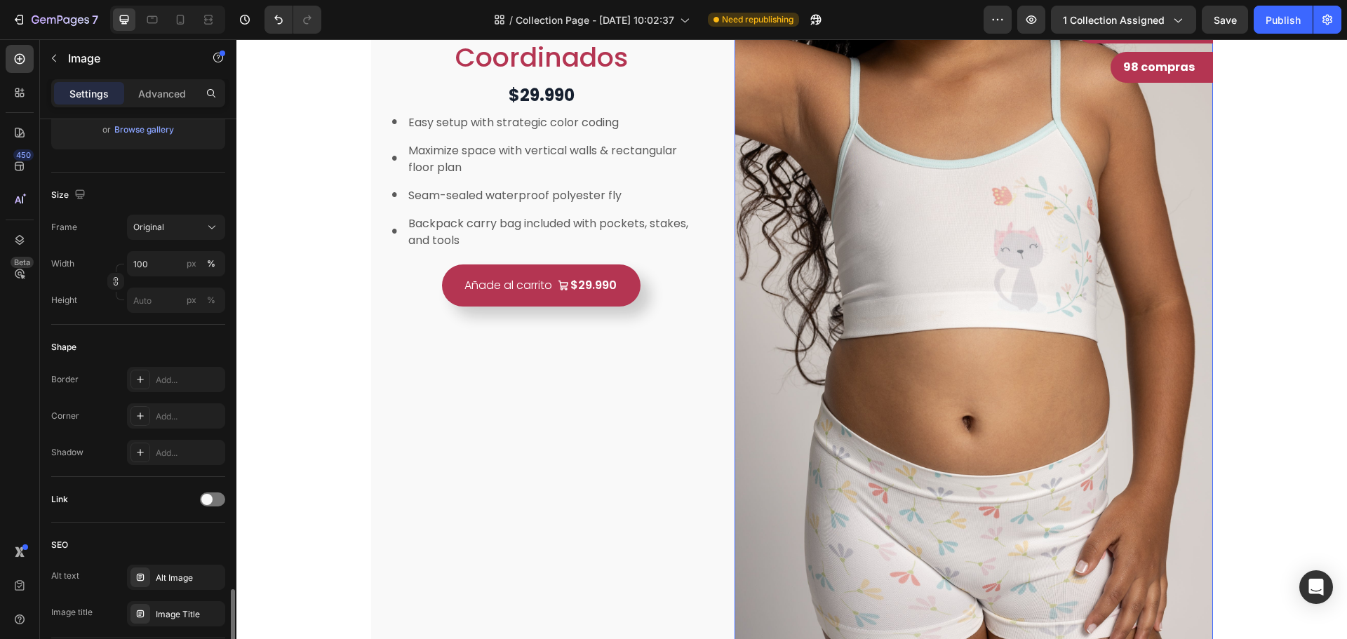
scroll to position [491, 0]
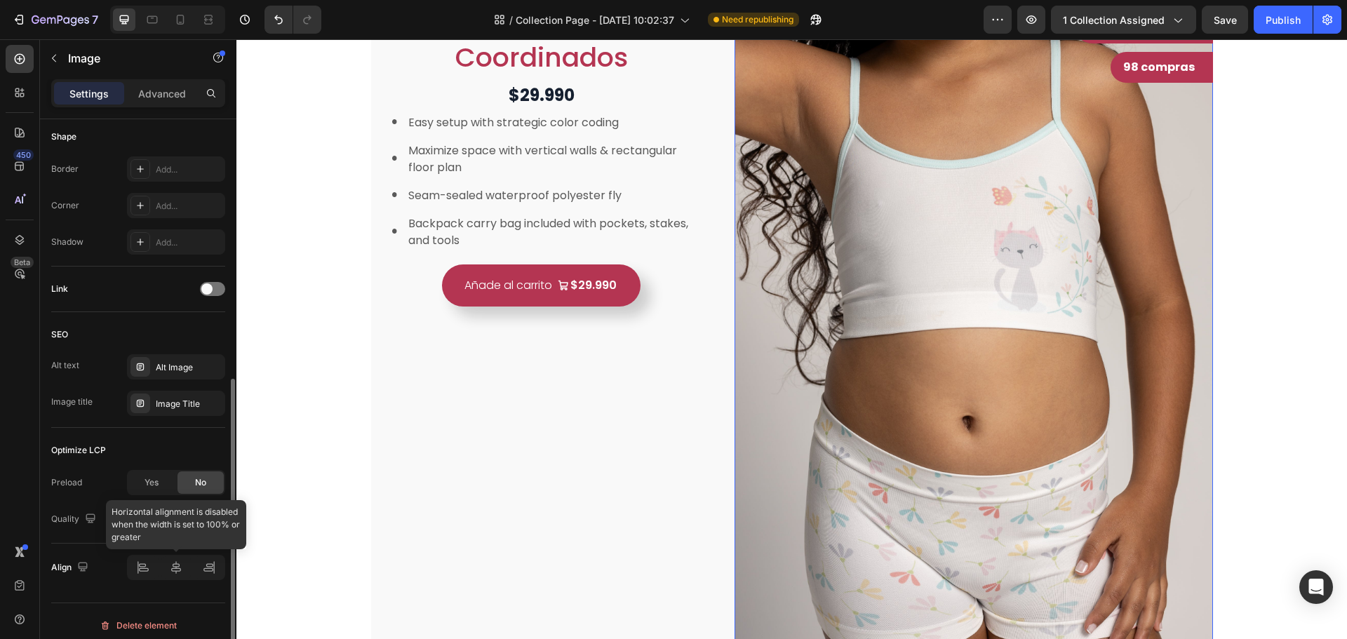
click at [172, 566] on div at bounding box center [176, 567] width 98 height 25
click at [161, 483] on div "Yes" at bounding box center [151, 483] width 46 height 22
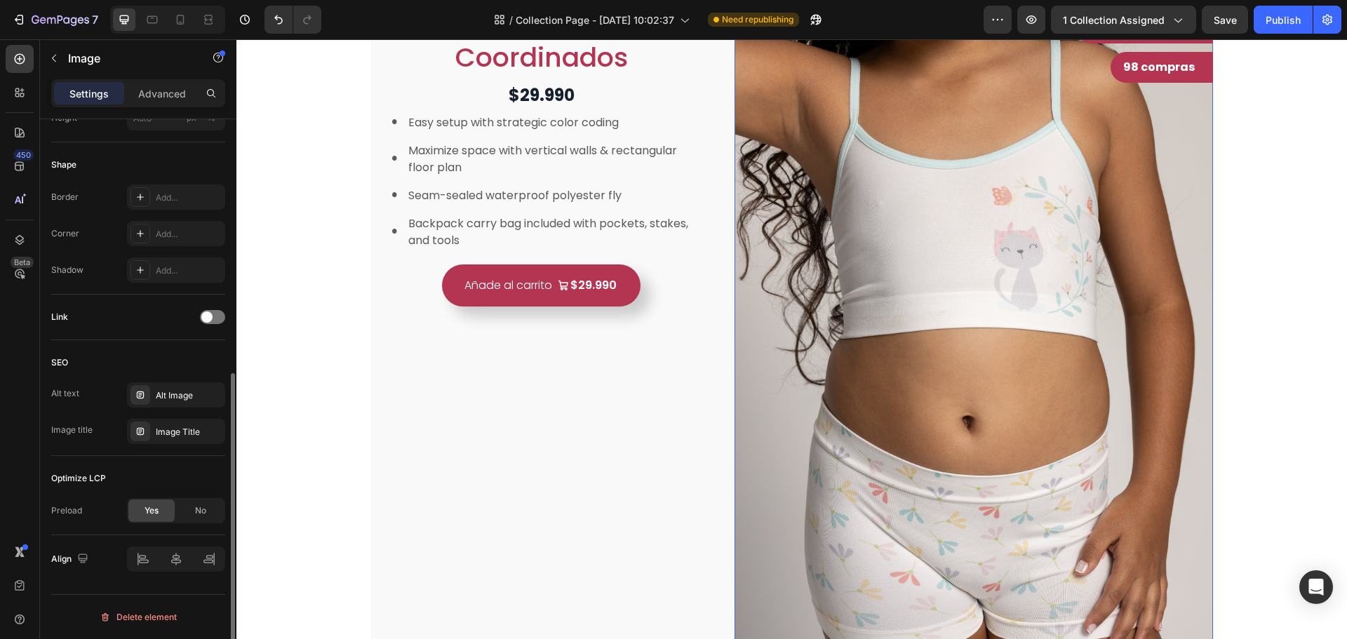
scroll to position [463, 0]
click at [187, 508] on div "No" at bounding box center [201, 511] width 46 height 22
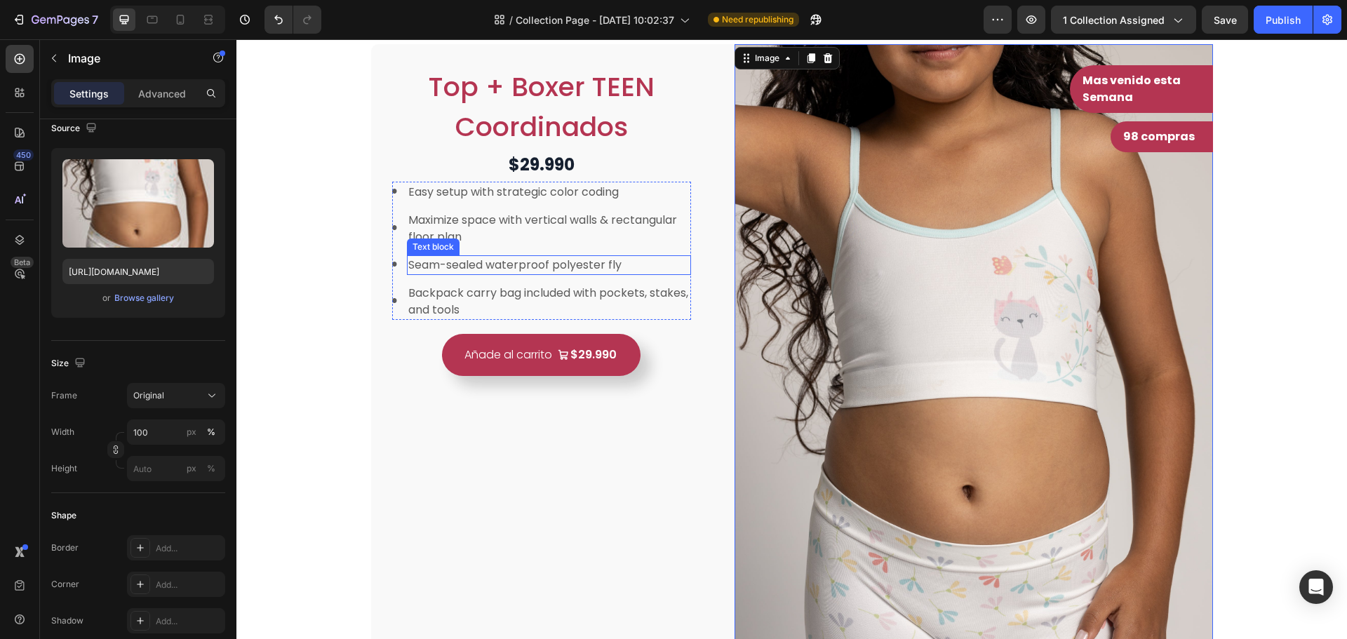
scroll to position [561, 0]
click at [575, 318] on p "Backpack carry bag included with pockets, stakes, and tools" at bounding box center [548, 303] width 281 height 34
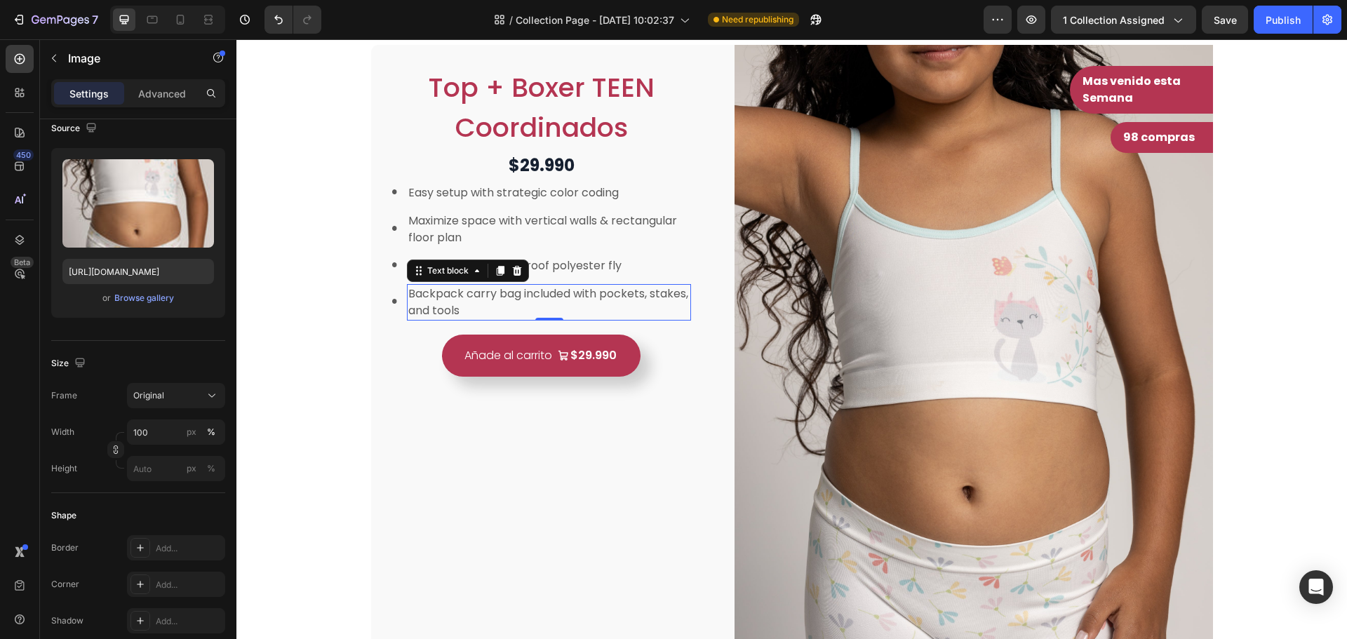
scroll to position [0, 0]
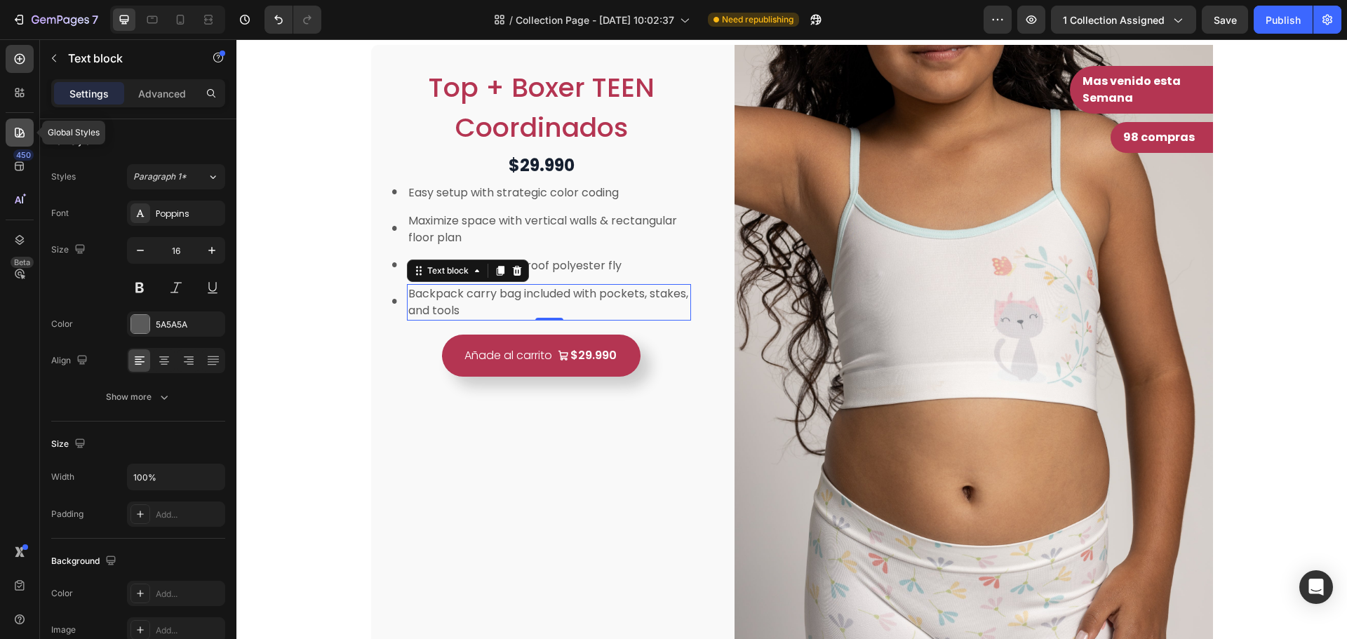
click at [21, 129] on icon at bounding box center [20, 133] width 10 height 10
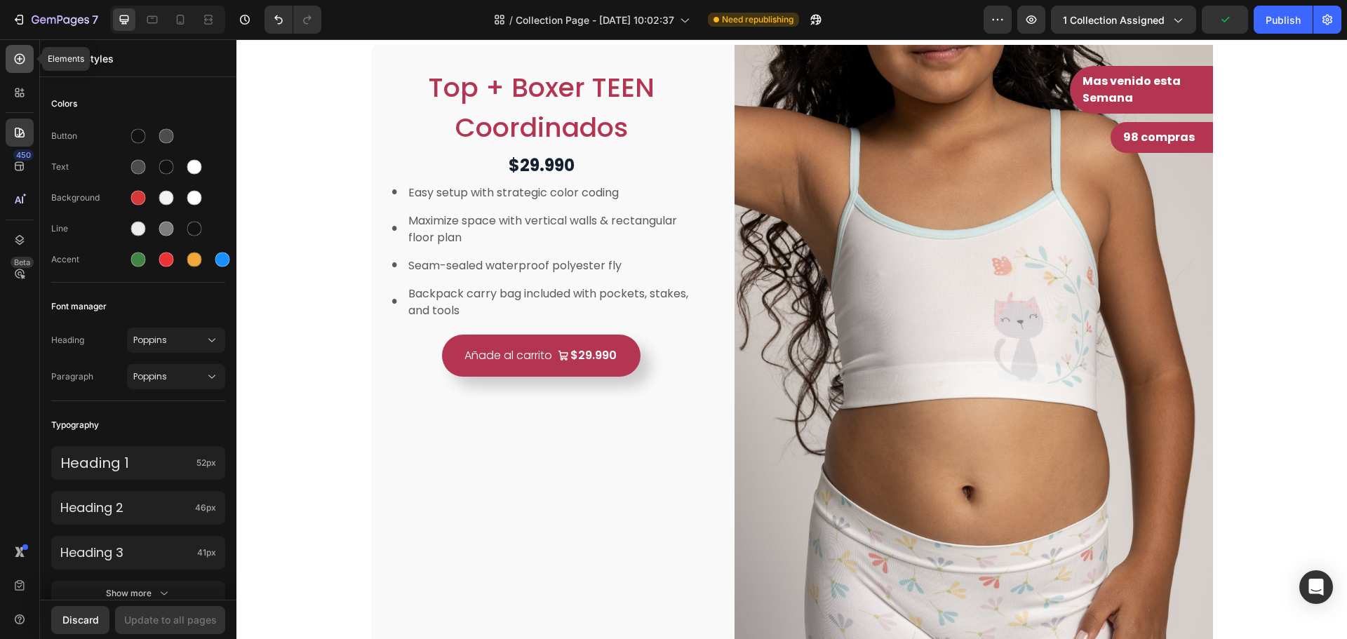
click at [17, 64] on icon at bounding box center [20, 59] width 14 height 14
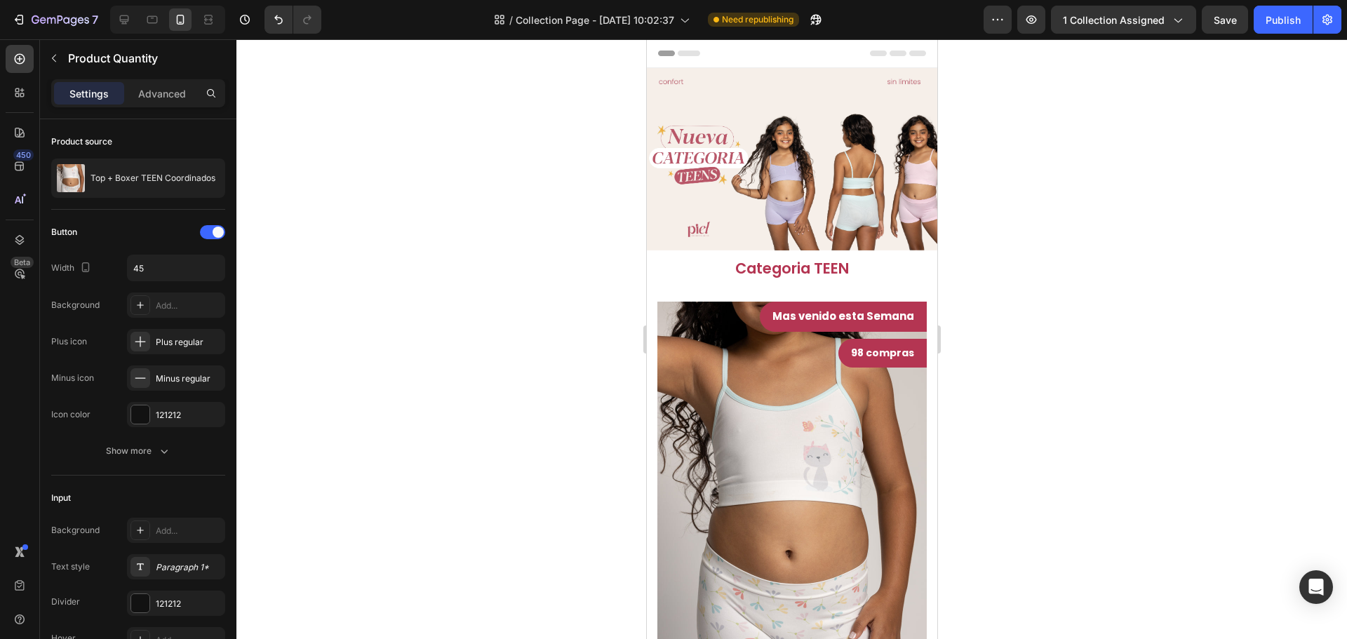
scroll to position [503, 0]
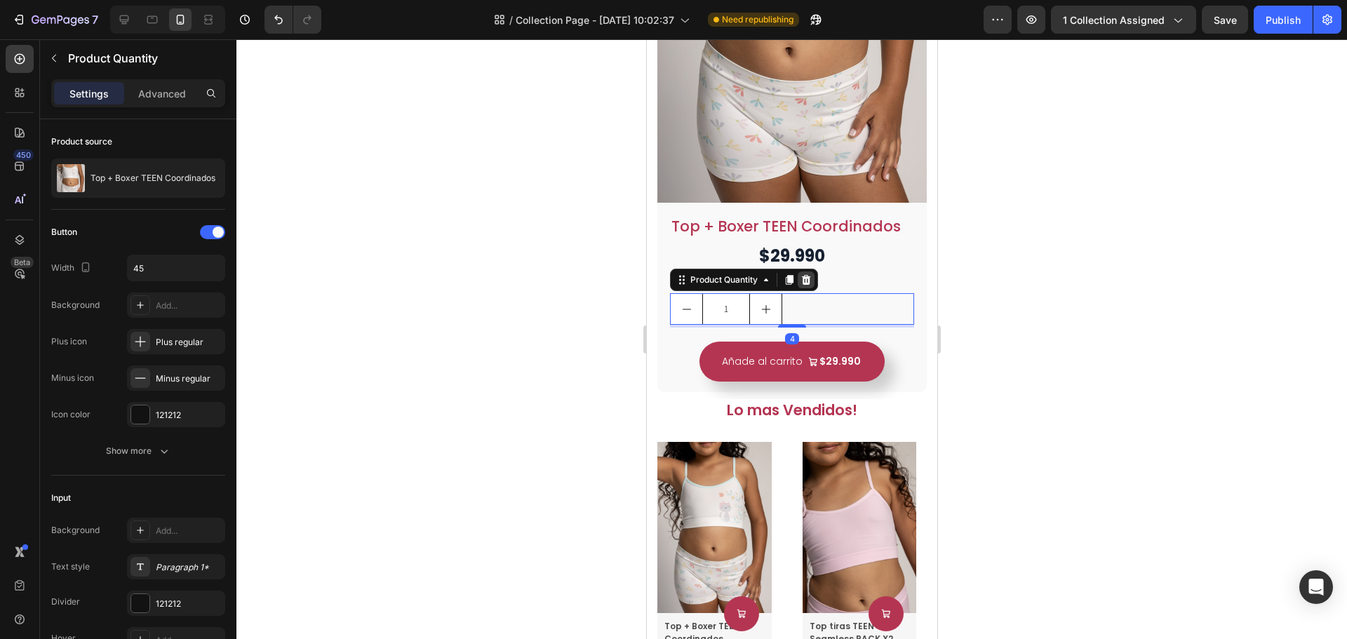
click at [810, 274] on icon at bounding box center [805, 279] width 11 height 11
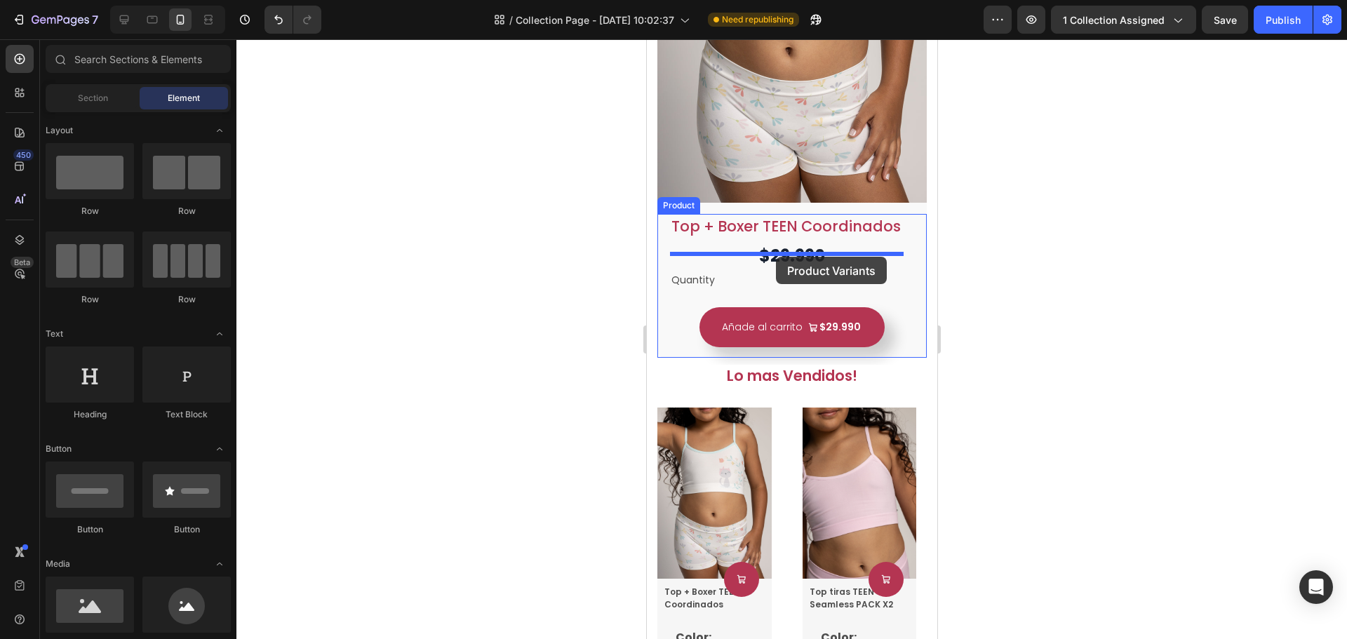
drag, startPoint x: 845, startPoint y: 332, endPoint x: 775, endPoint y: 257, distance: 102.3
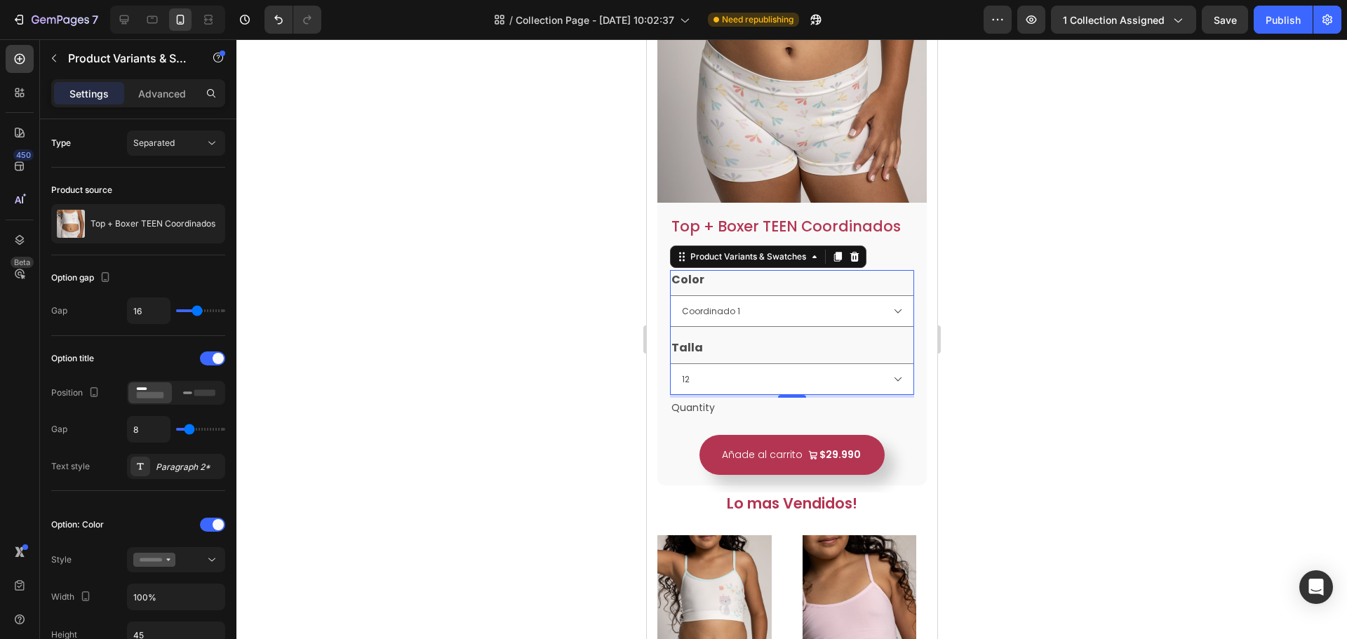
click at [808, 270] on div "Color Coordinado 1 Coordinado 2" at bounding box center [792, 298] width 244 height 57
click at [684, 270] on legend "Color" at bounding box center [688, 280] width 36 height 20
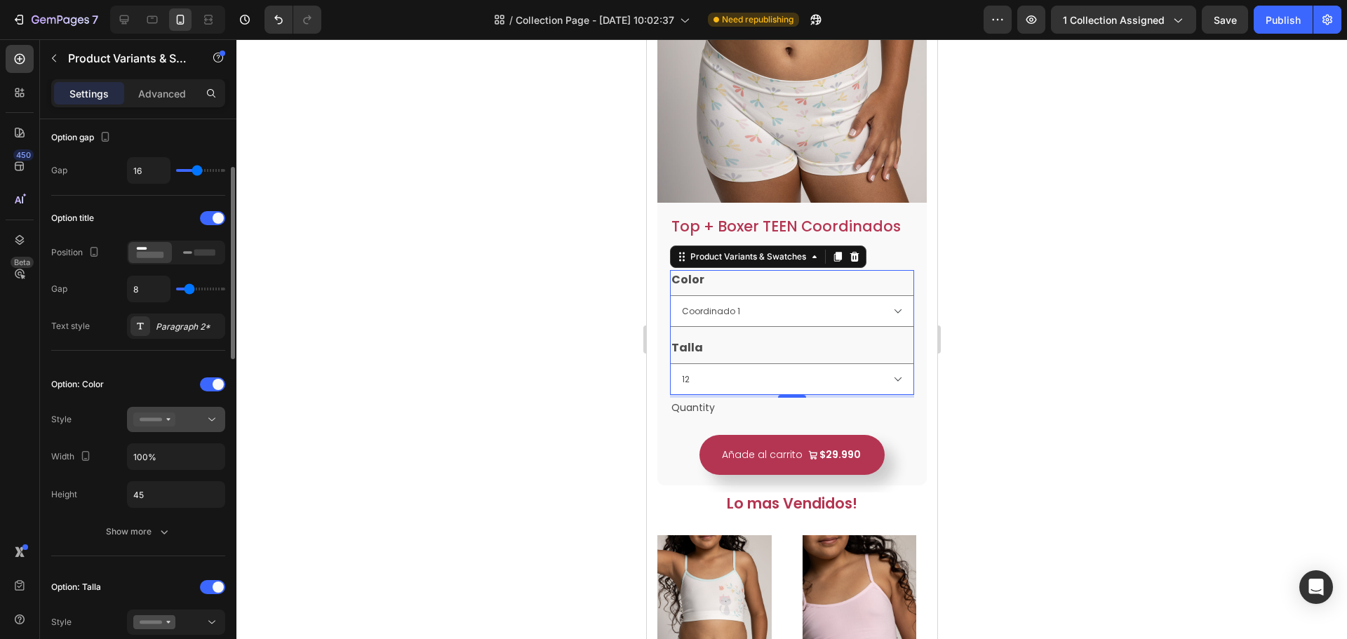
click at [176, 414] on div at bounding box center [176, 420] width 86 height 14
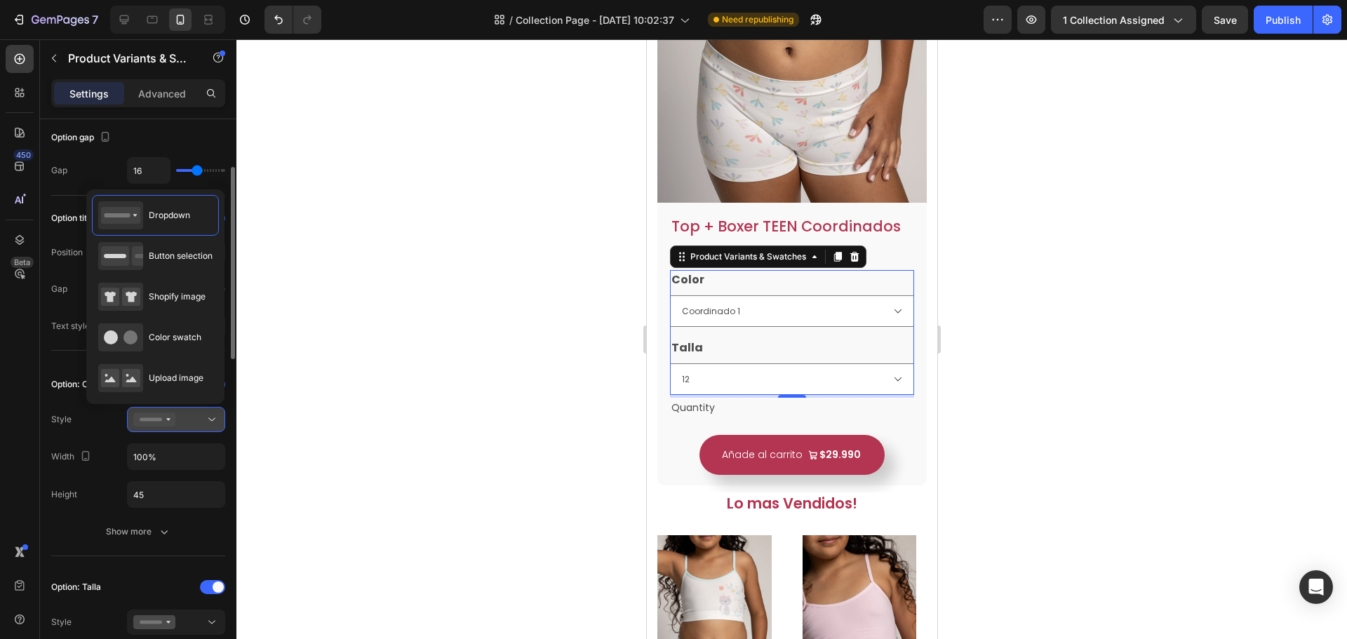
click at [199, 424] on div at bounding box center [176, 420] width 86 height 14
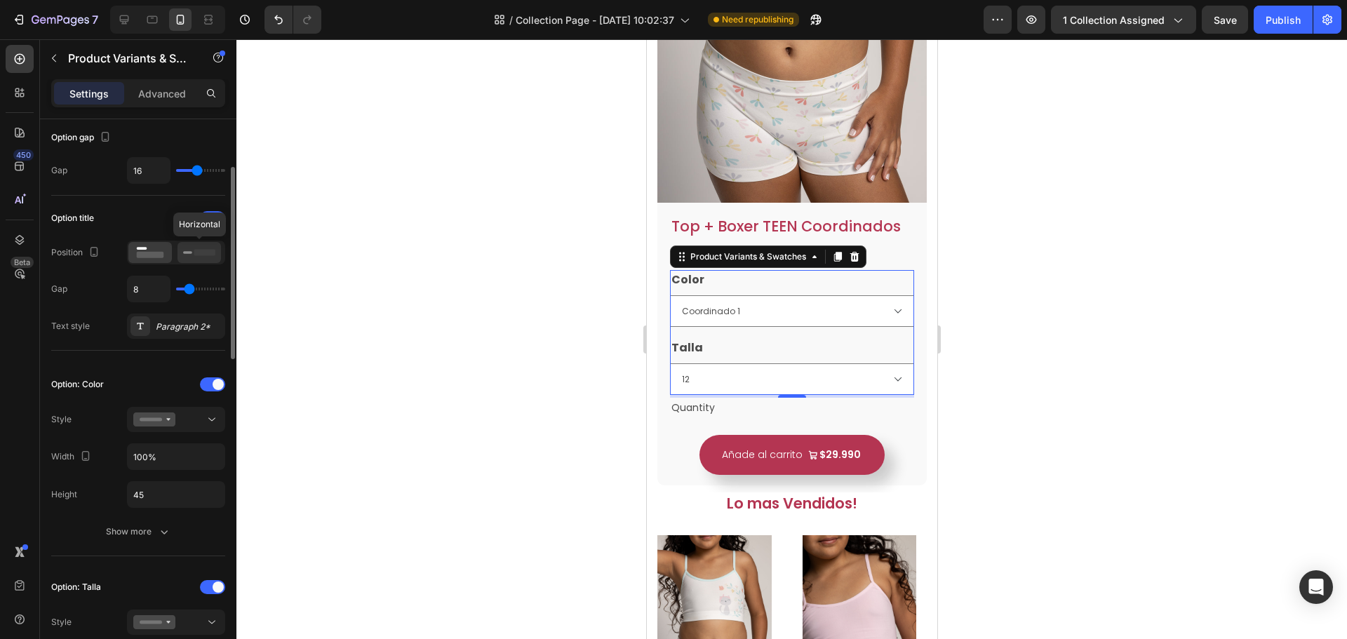
click at [190, 255] on icon at bounding box center [199, 252] width 32 height 15
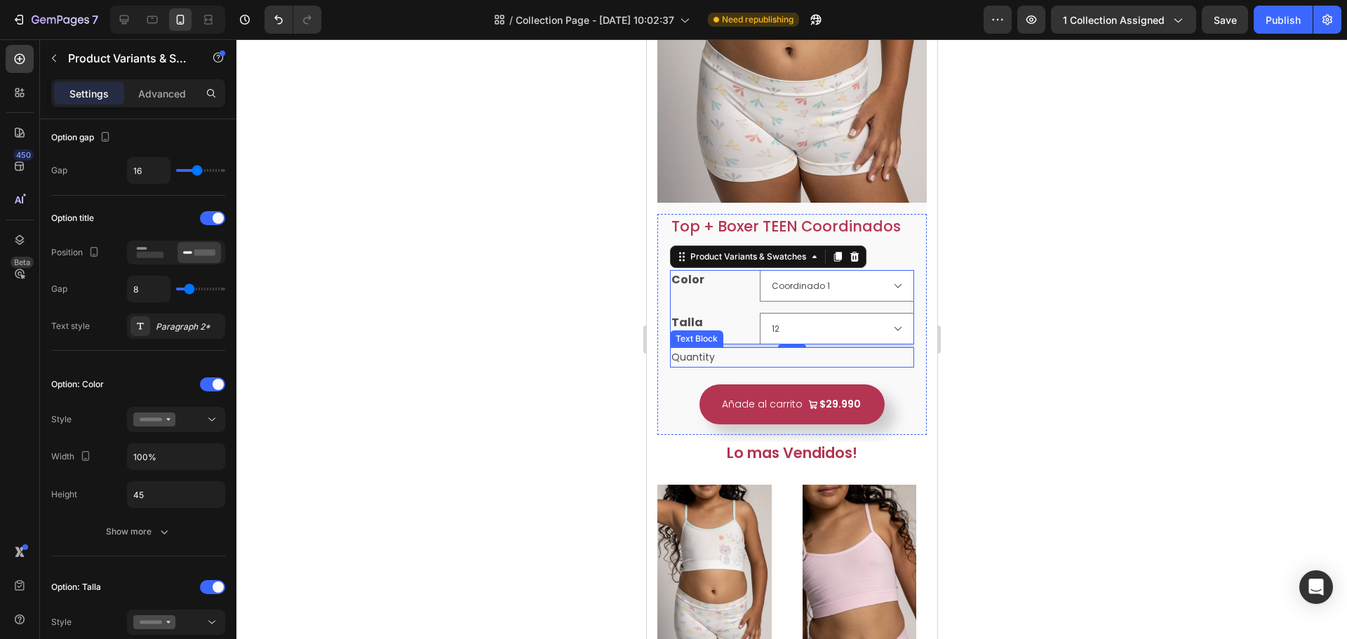
click at [705, 347] on div "Quantity" at bounding box center [792, 357] width 244 height 20
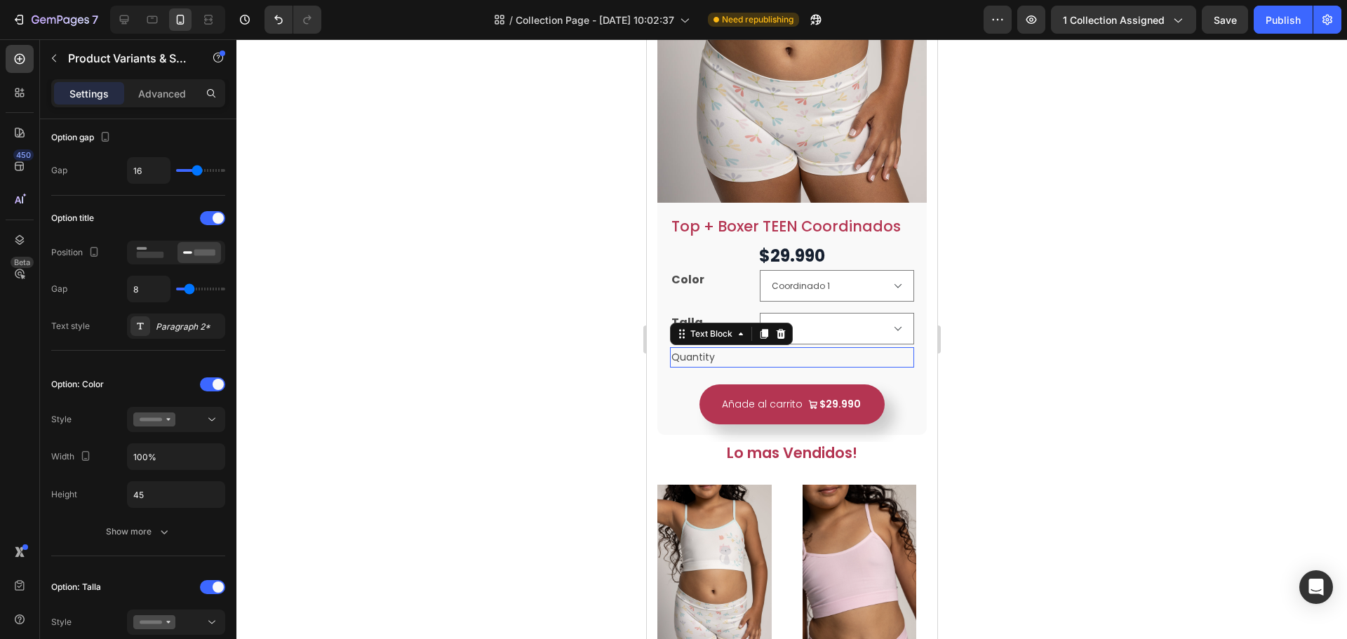
scroll to position [0, 0]
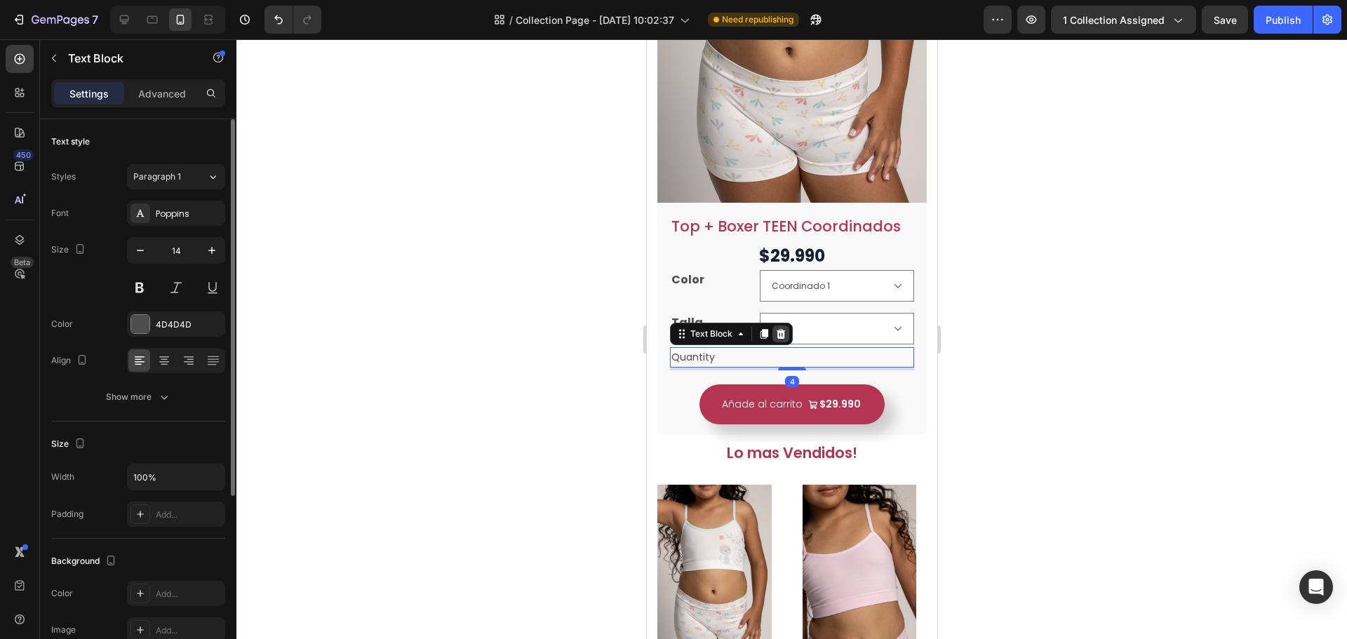
click at [775, 328] on icon at bounding box center [780, 333] width 11 height 11
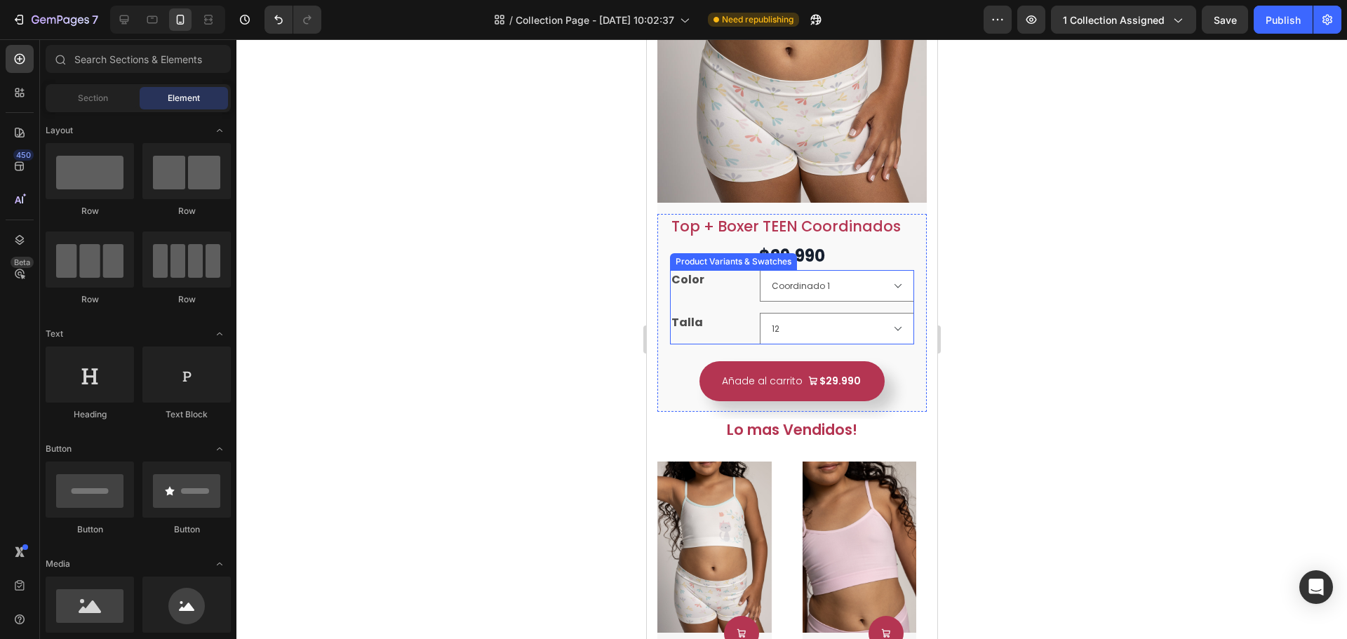
click at [728, 293] on div "Color Coordinado 1 Coordinado 2 Talla 12 14 16 18" at bounding box center [792, 307] width 244 height 74
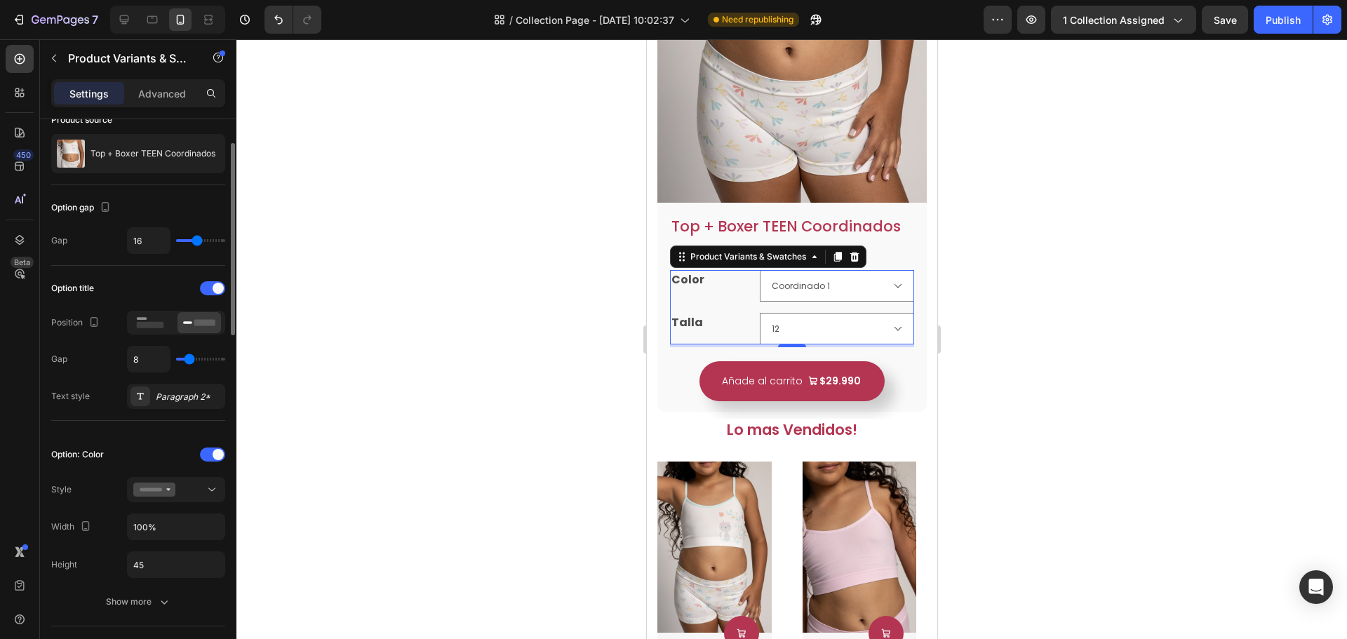
scroll to position [211, 0]
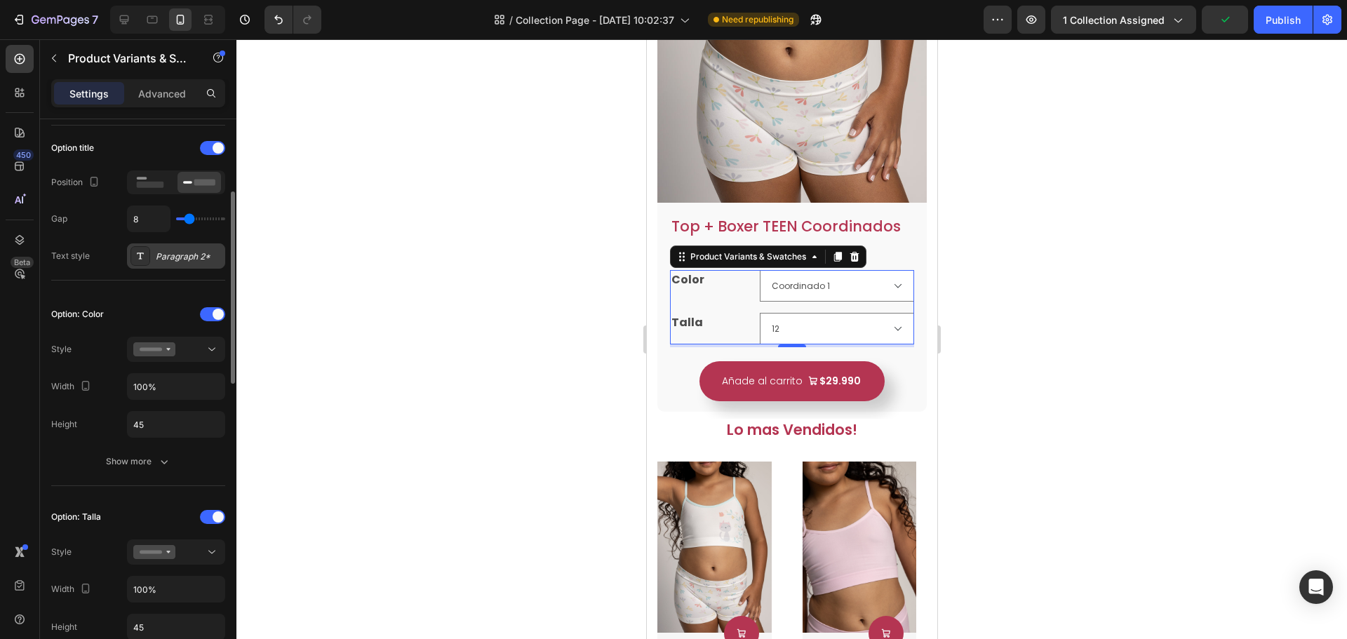
click at [180, 259] on div "Paragraph 2*" at bounding box center [189, 257] width 66 height 13
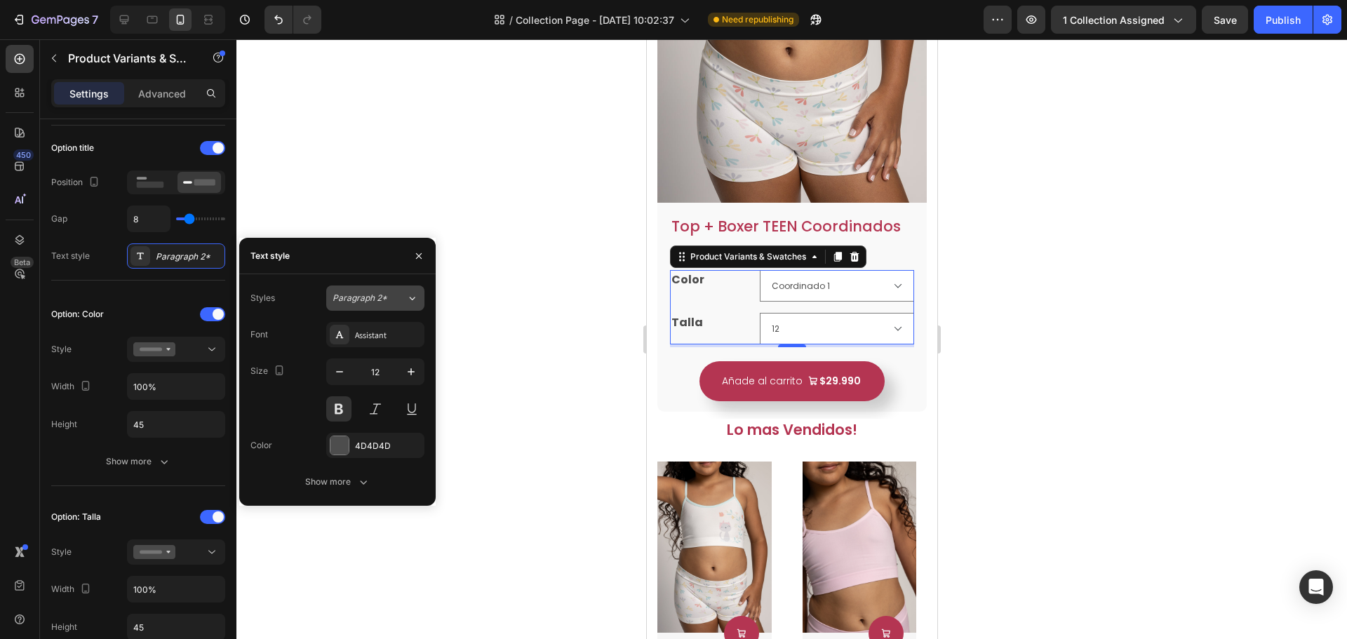
click at [373, 295] on span "Paragraph 2*" at bounding box center [360, 298] width 55 height 13
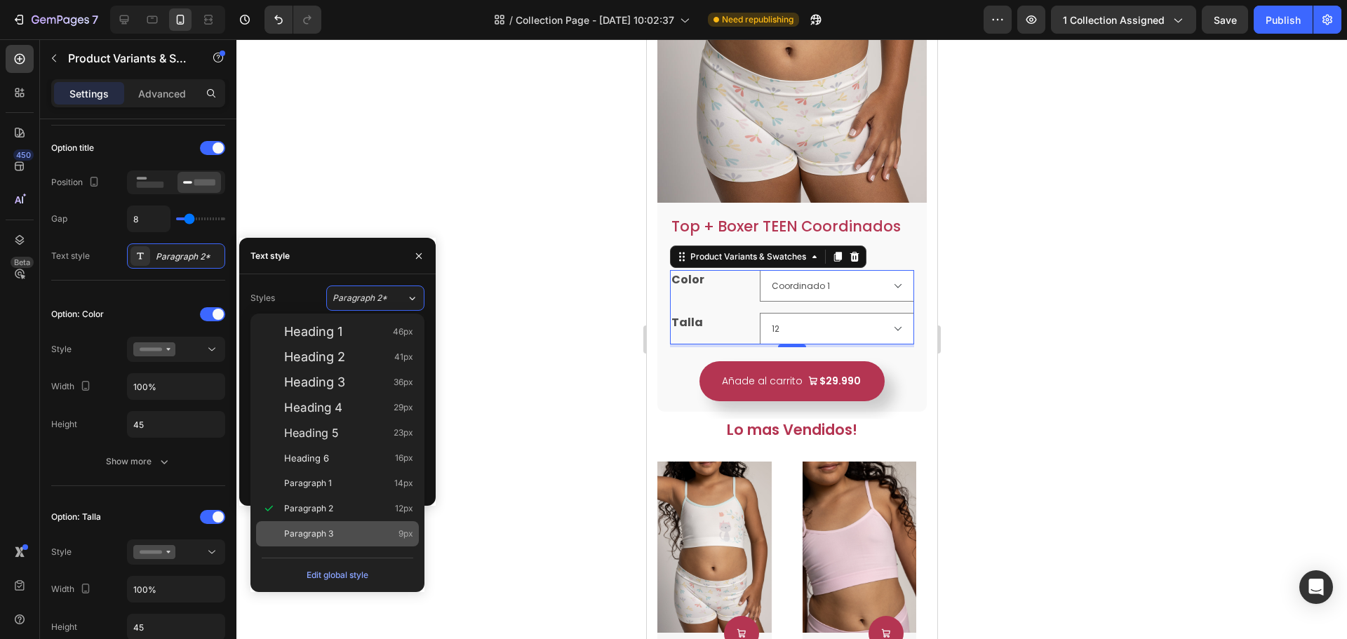
click at [338, 530] on div "Paragraph 3 9px" at bounding box center [348, 534] width 129 height 14
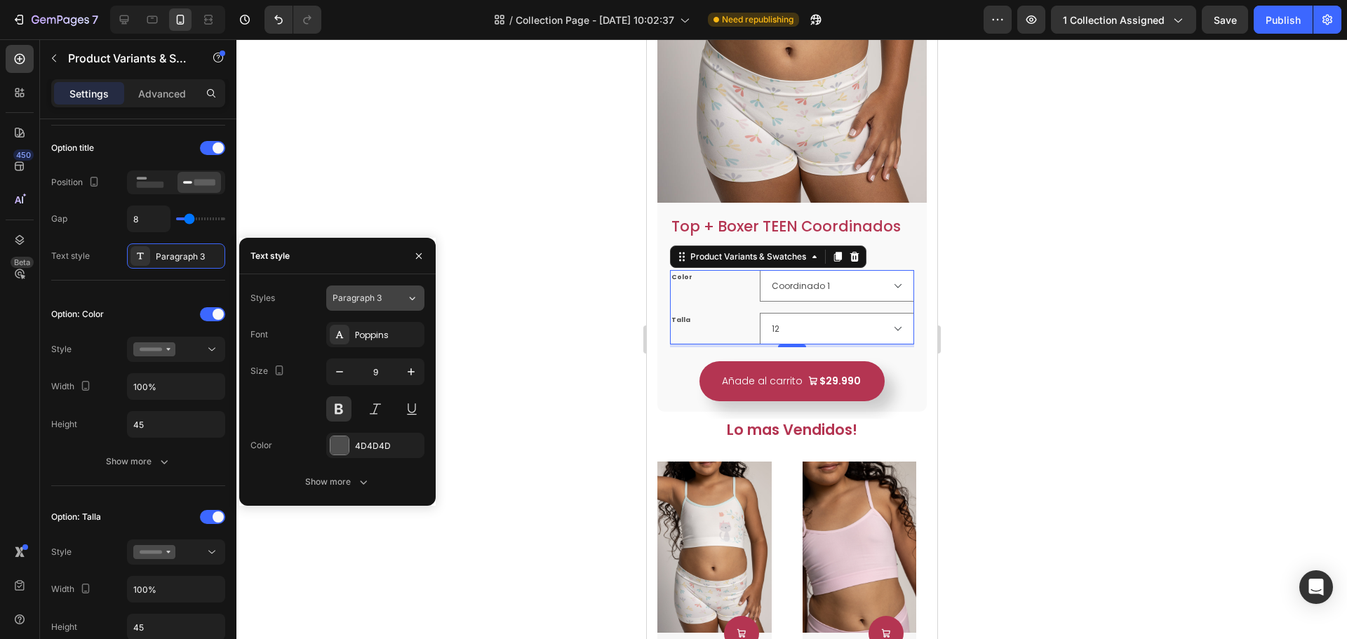
click at [374, 298] on span "Paragraph 3" at bounding box center [357, 298] width 49 height 13
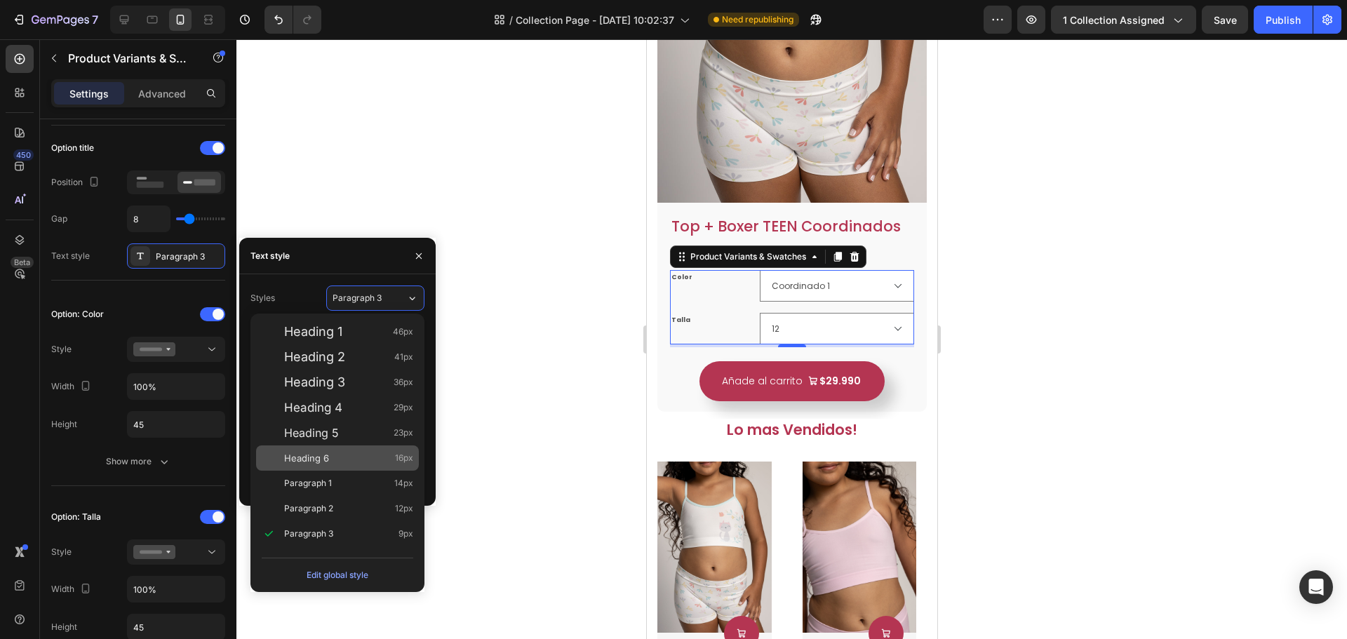
click at [357, 448] on div "Heading 6 16px" at bounding box center [337, 458] width 163 height 25
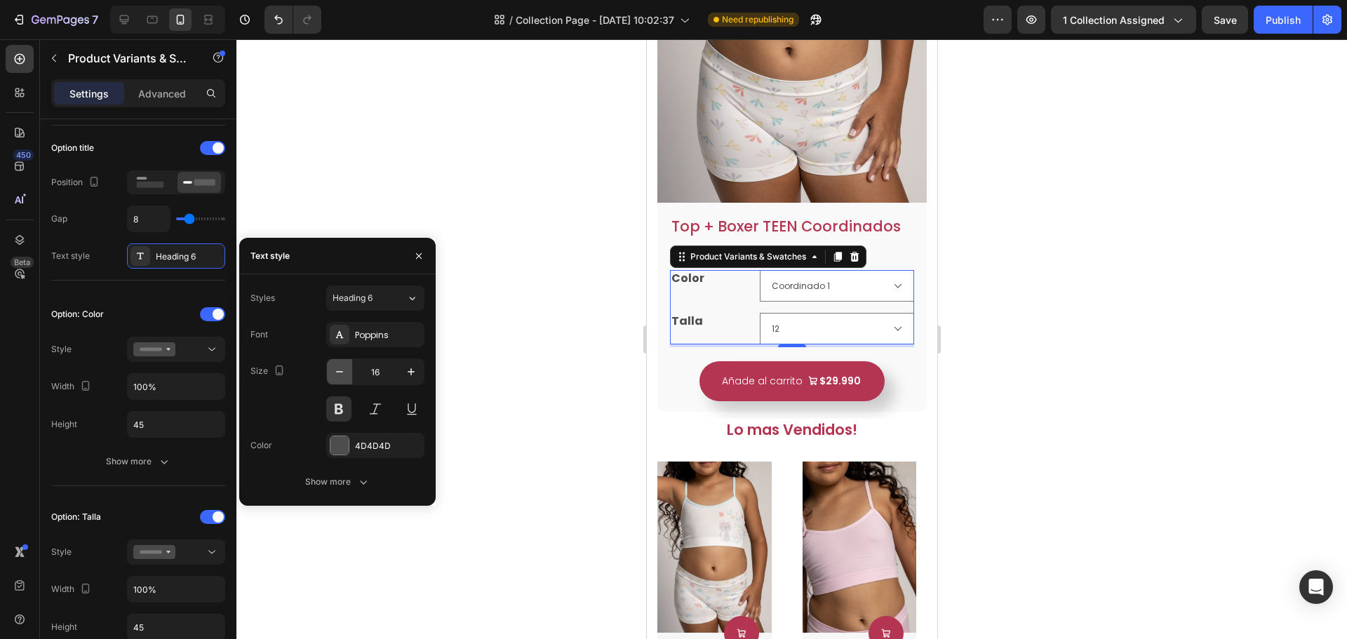
click at [347, 380] on button "button" at bounding box center [339, 371] width 25 height 25
click at [408, 377] on icon "button" at bounding box center [411, 372] width 14 height 14
type input "16"
click at [346, 414] on button at bounding box center [338, 409] width 25 height 25
click at [345, 415] on button at bounding box center [338, 409] width 25 height 25
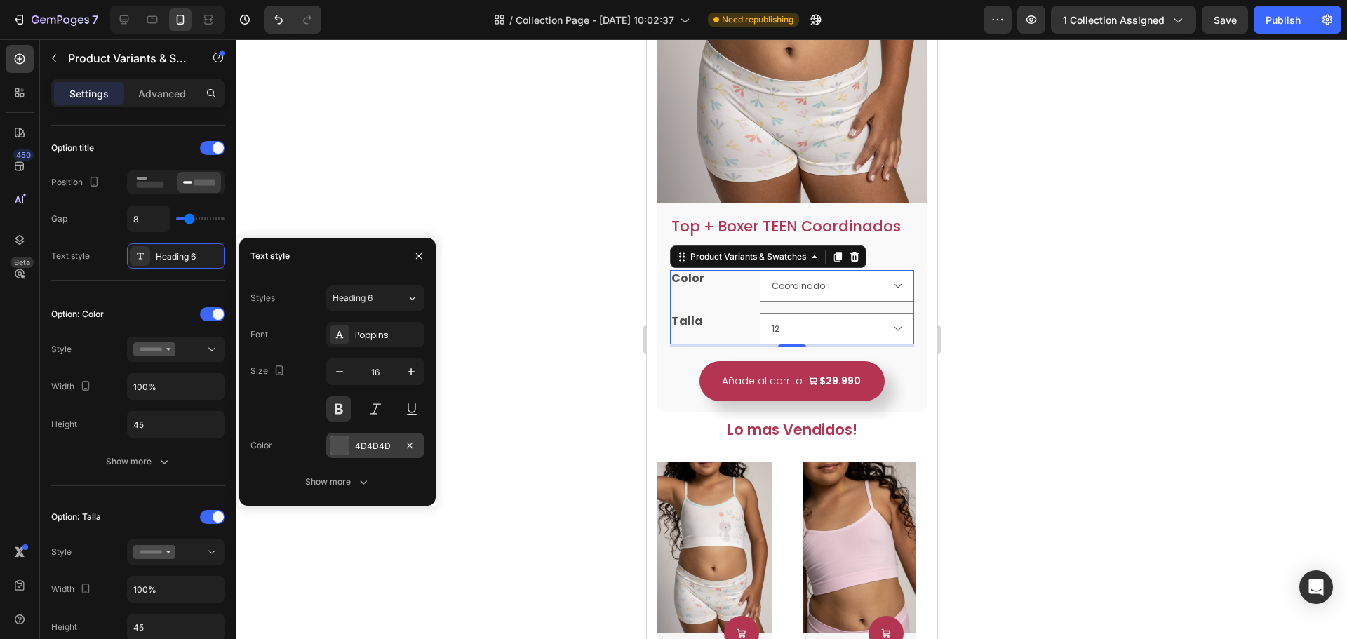
click at [380, 444] on div "4D4D4D" at bounding box center [375, 446] width 41 height 13
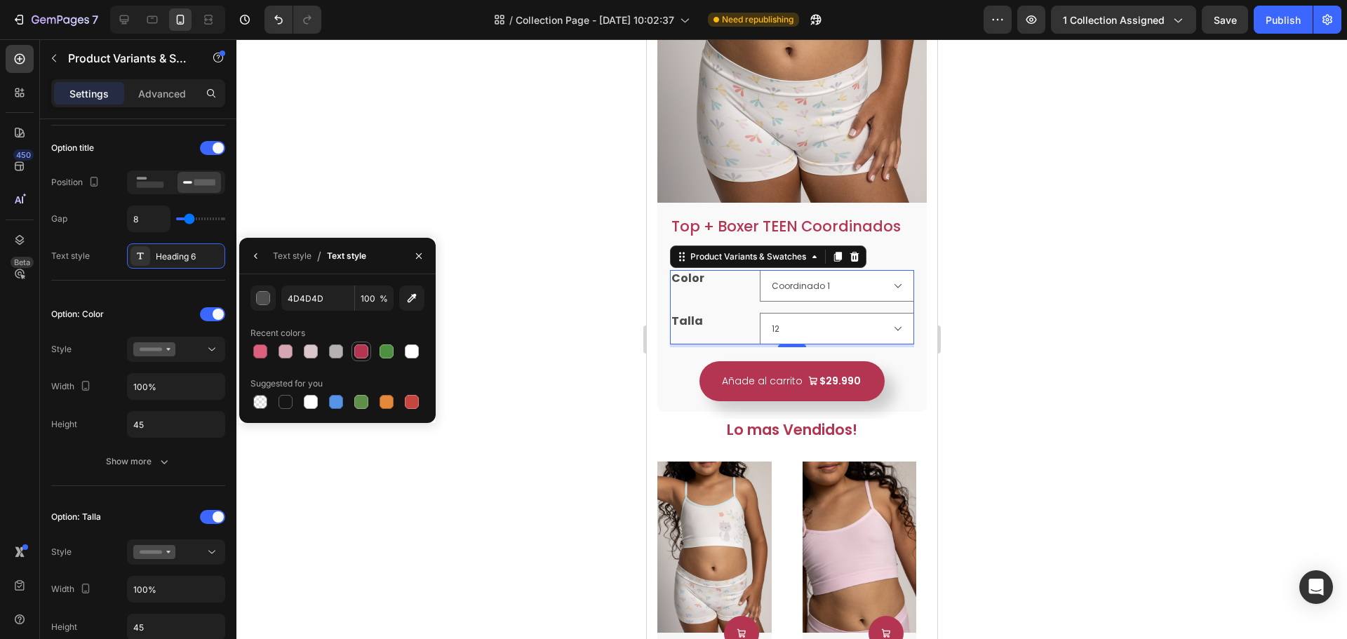
click at [353, 356] on div at bounding box center [361, 351] width 17 height 17
type input "B43552"
click at [171, 432] on input "45" at bounding box center [176, 424] width 97 height 25
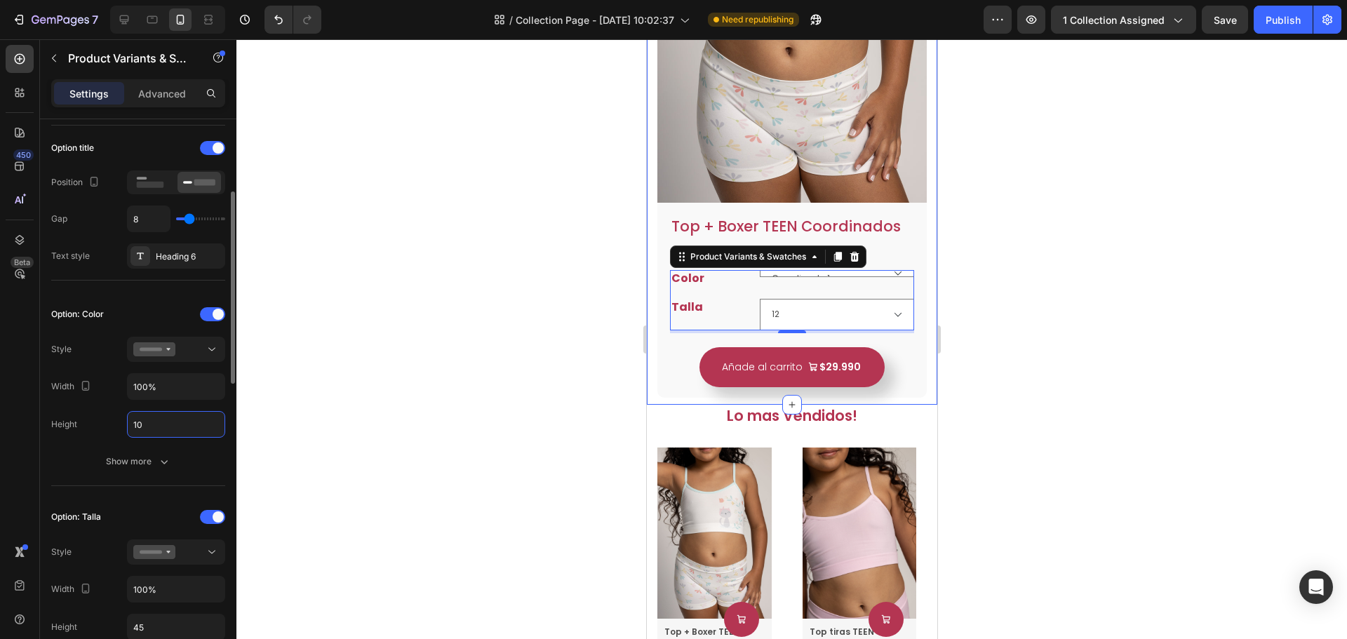
type input "1"
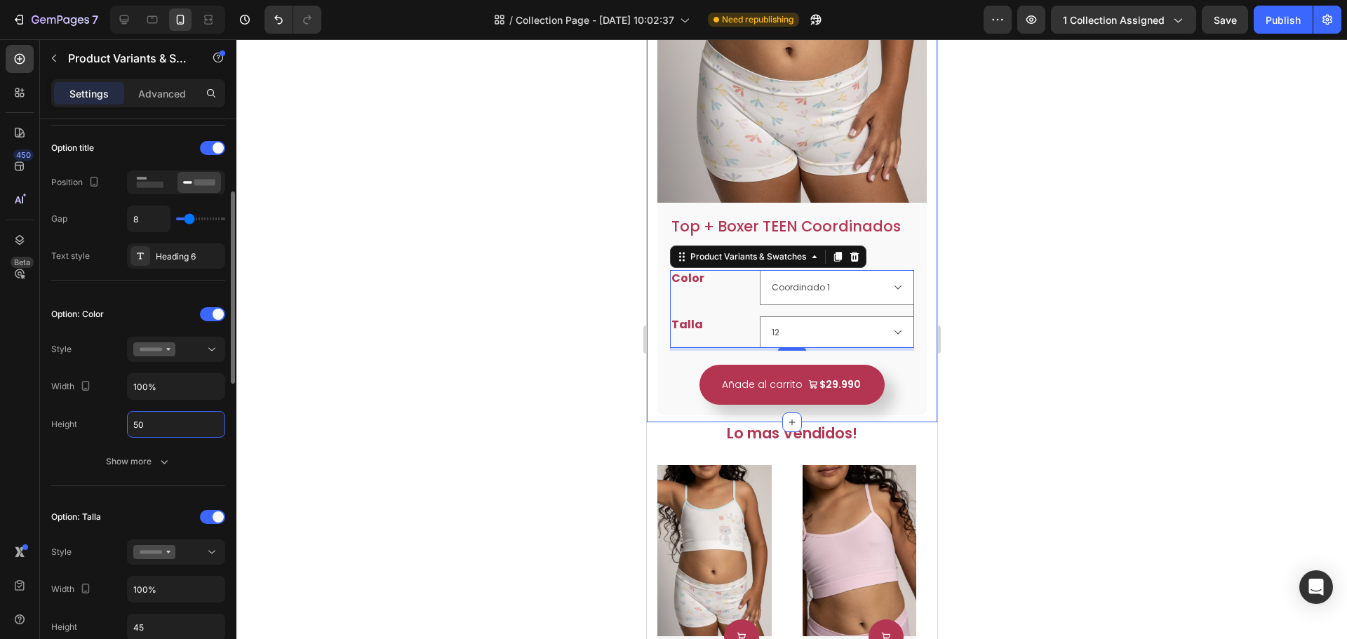
type input "5"
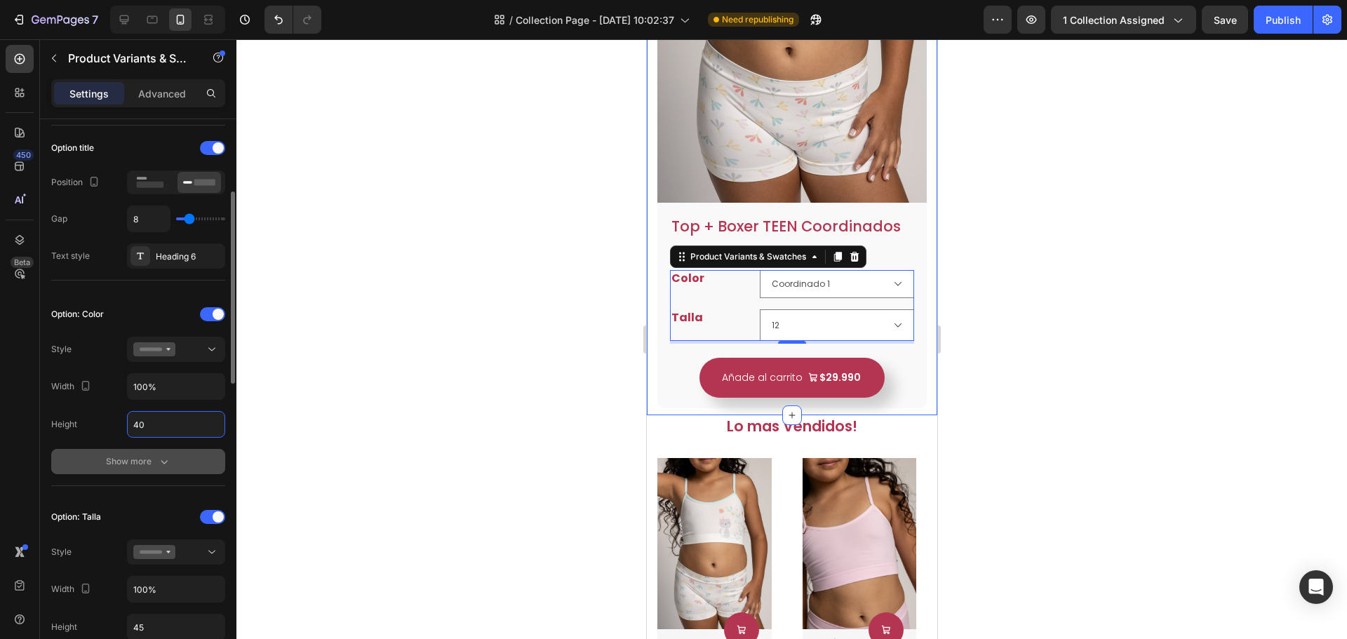
type input "40"
click at [158, 467] on icon "button" at bounding box center [164, 462] width 14 height 14
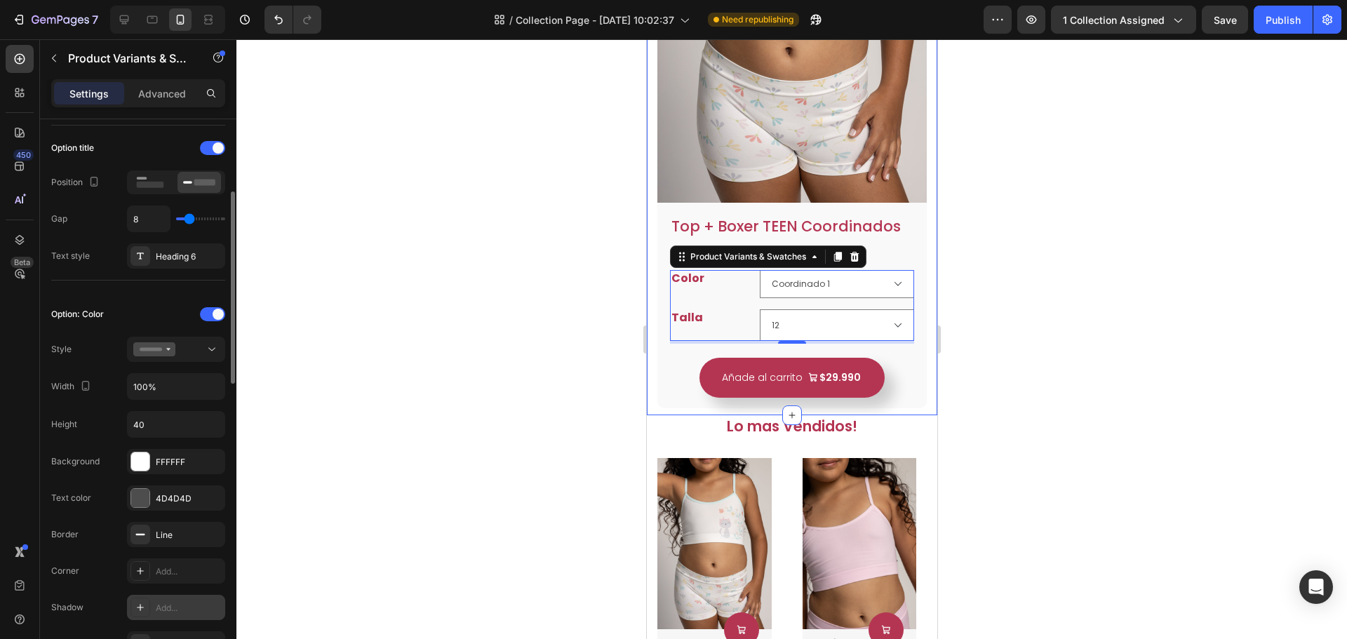
scroll to position [351, 0]
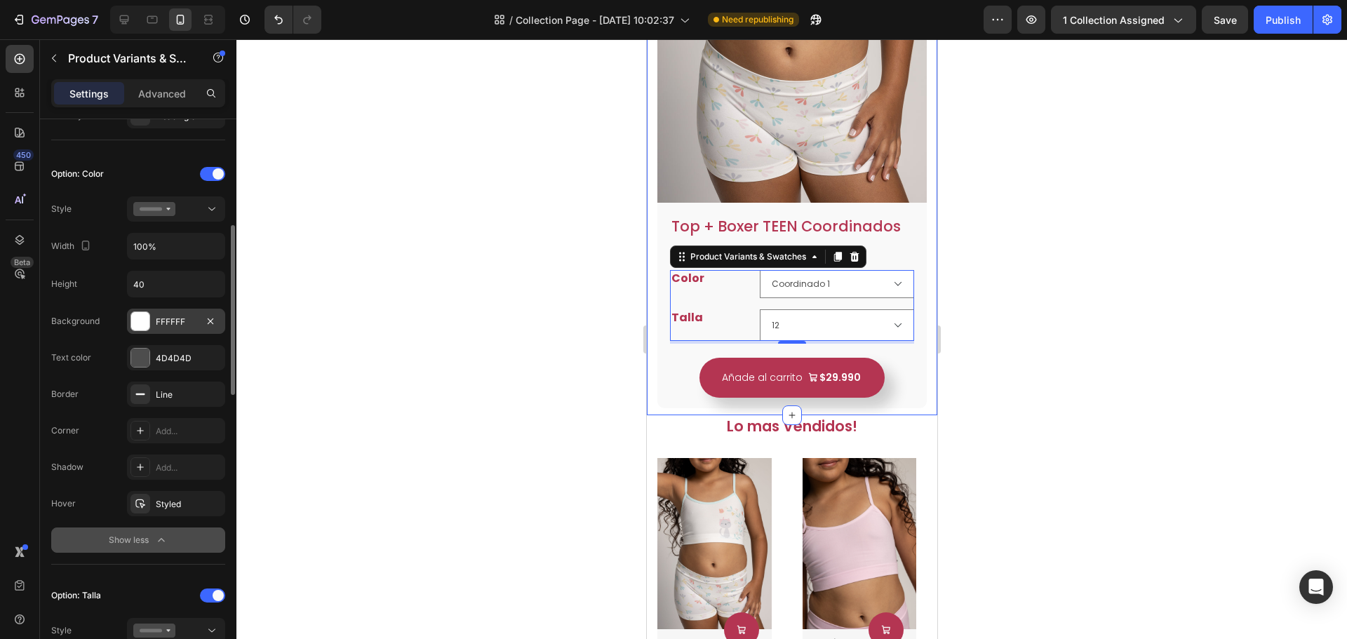
click at [174, 325] on div "FFFFFF" at bounding box center [176, 322] width 41 height 13
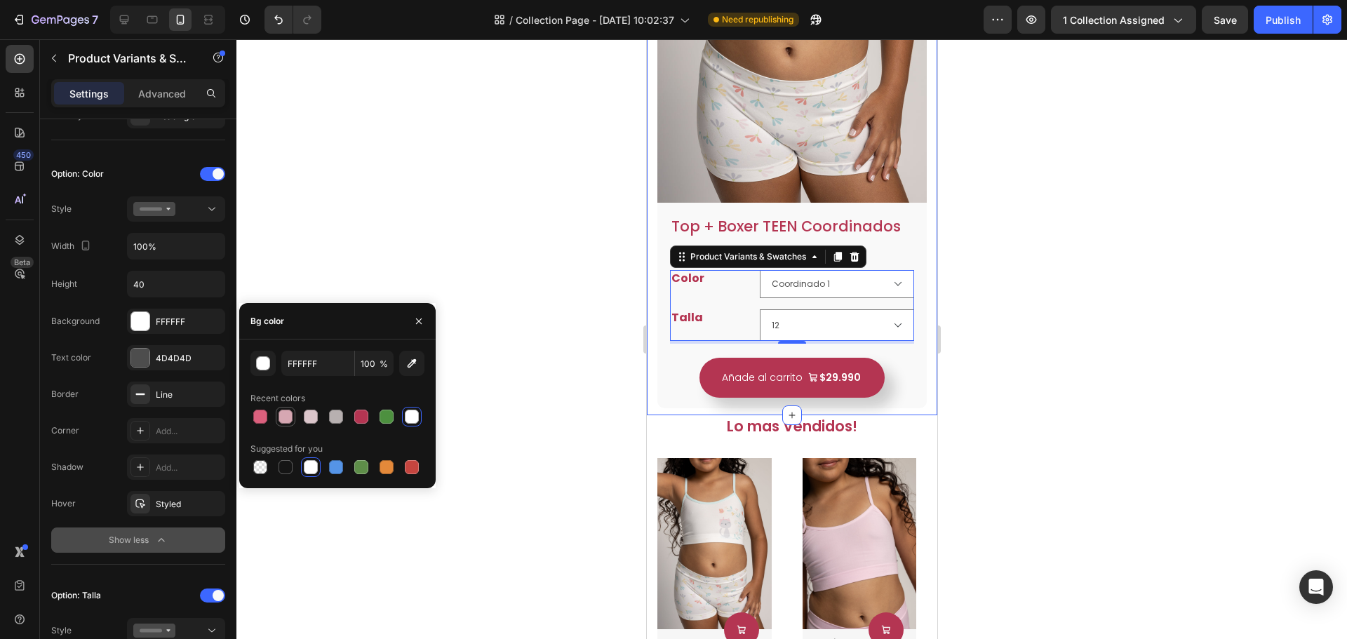
click at [294, 417] on div at bounding box center [286, 417] width 20 height 20
click at [357, 418] on div at bounding box center [361, 417] width 14 height 14
click at [406, 413] on div at bounding box center [412, 417] width 14 height 14
type input "FFFFFF"
click at [192, 208] on div at bounding box center [176, 209] width 86 height 14
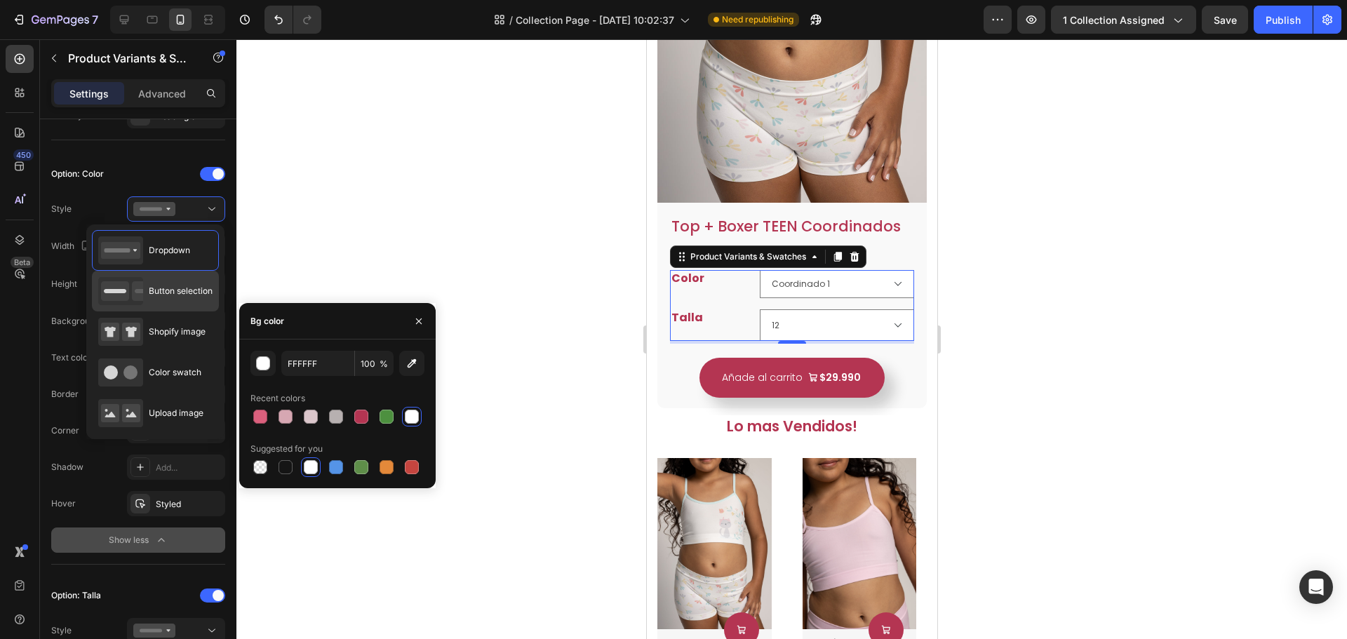
click at [185, 282] on div "Button selection" at bounding box center [155, 291] width 114 height 28
type input "45"
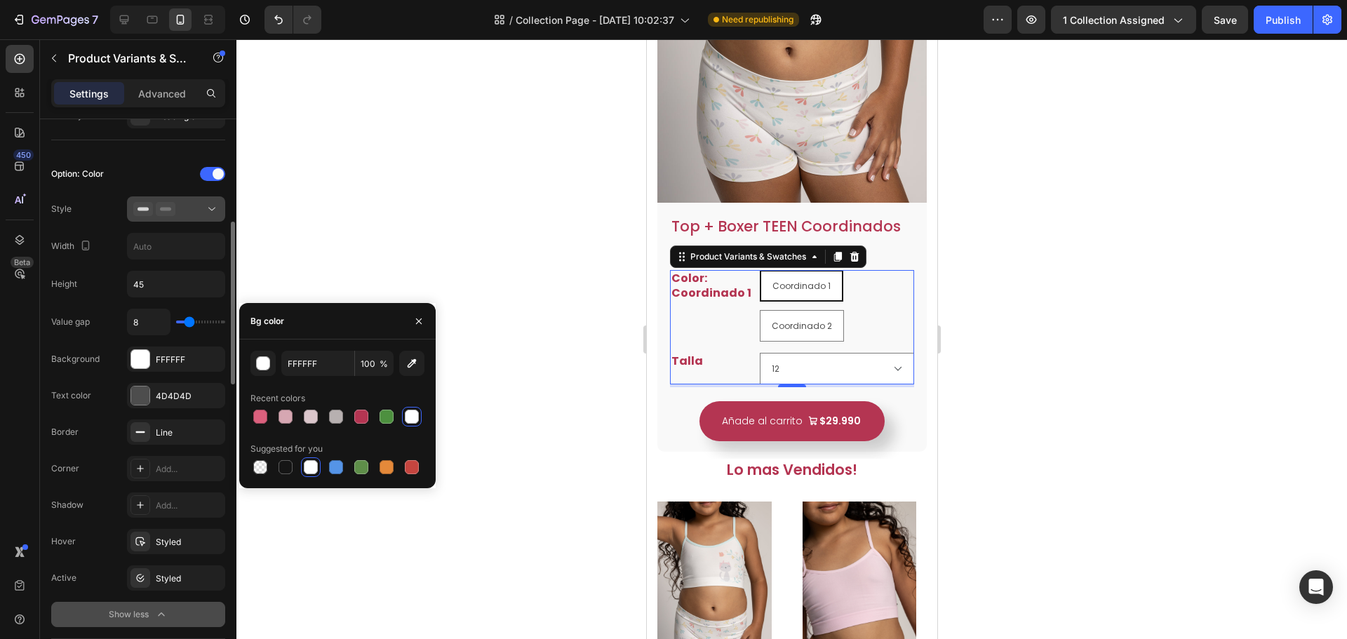
click at [199, 204] on div at bounding box center [176, 209] width 86 height 14
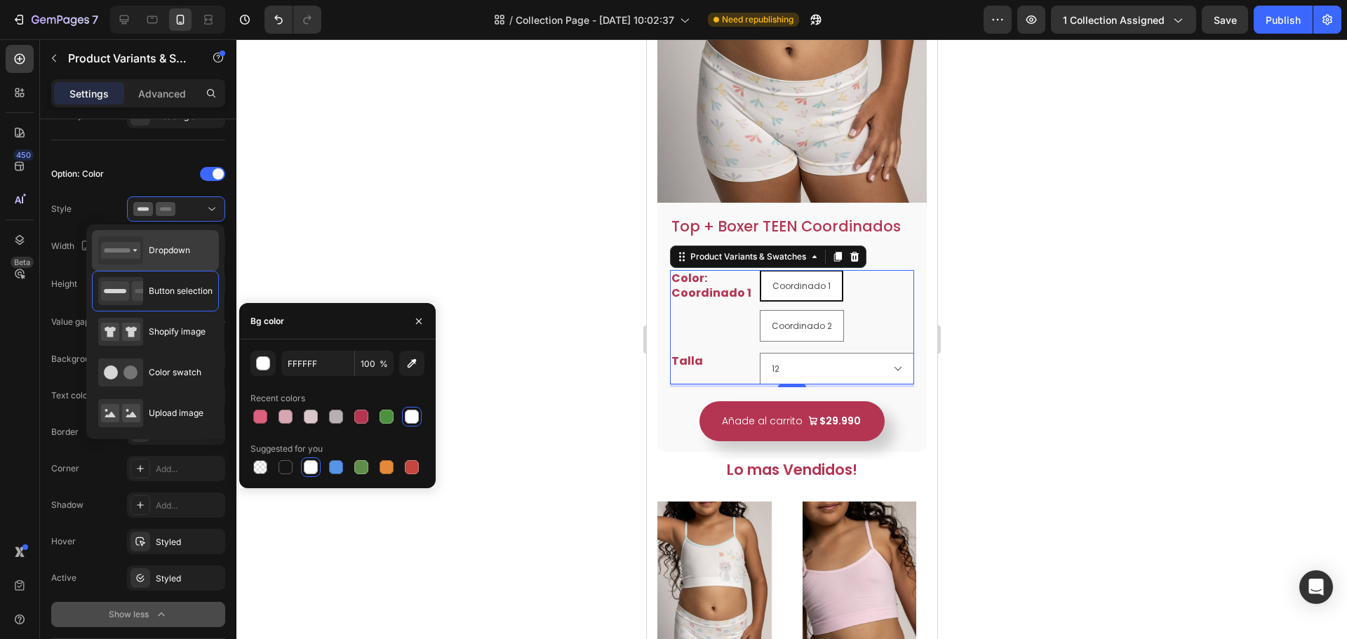
click at [168, 255] on span "Dropdown" at bounding box center [169, 250] width 41 height 13
type input "100%"
type input "40"
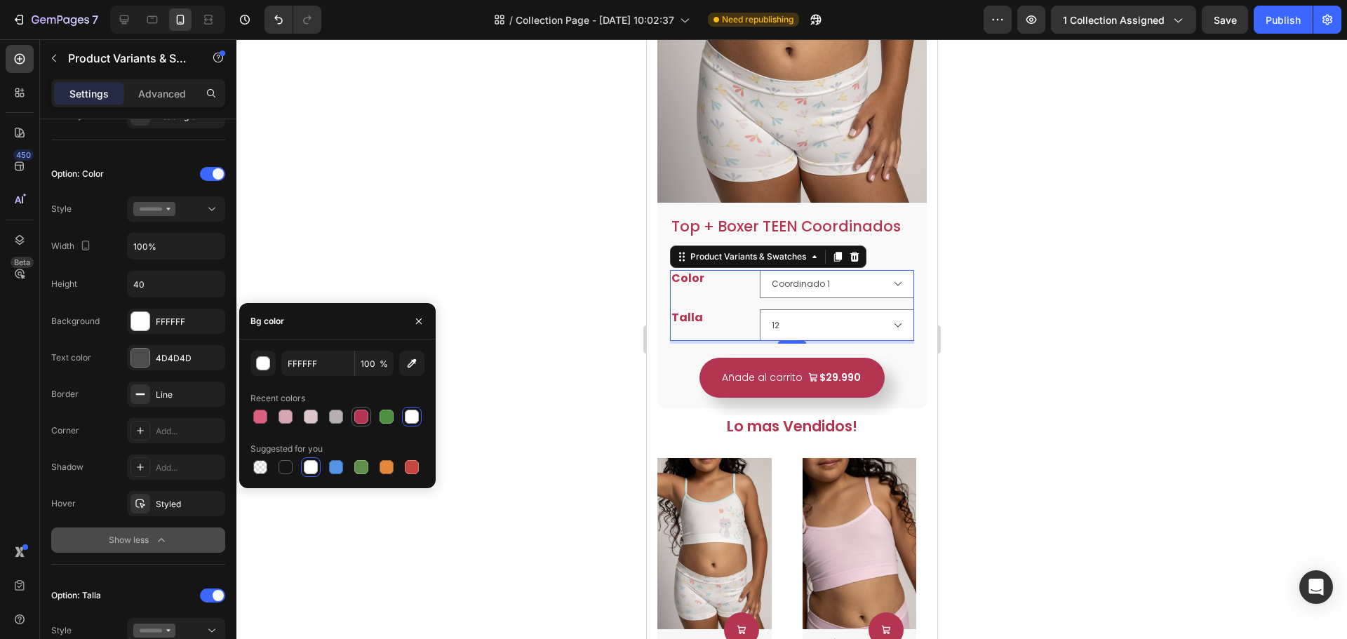
click at [364, 420] on div at bounding box center [361, 417] width 14 height 14
click at [415, 422] on div at bounding box center [412, 417] width 14 height 14
type input "FFFFFF"
click at [173, 350] on div "4D4D4D" at bounding box center [176, 357] width 98 height 25
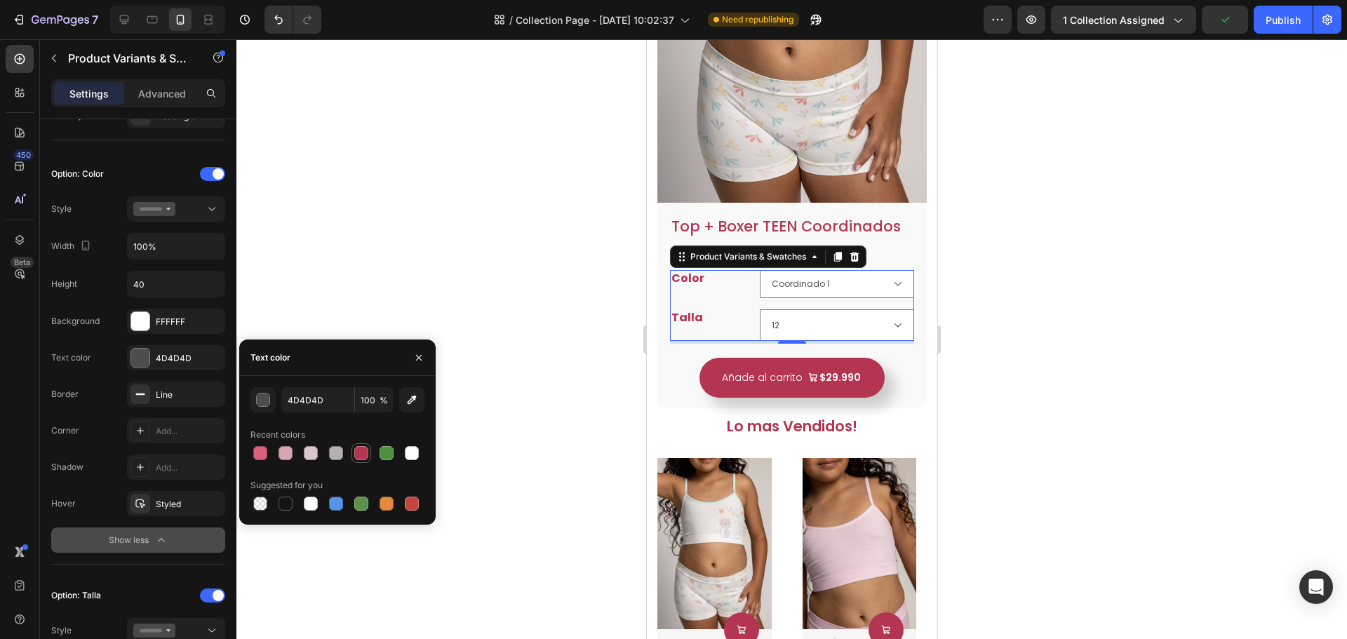
click at [363, 452] on div at bounding box center [361, 453] width 14 height 14
type input "B43552"
click at [173, 385] on div "Line" at bounding box center [176, 394] width 98 height 25
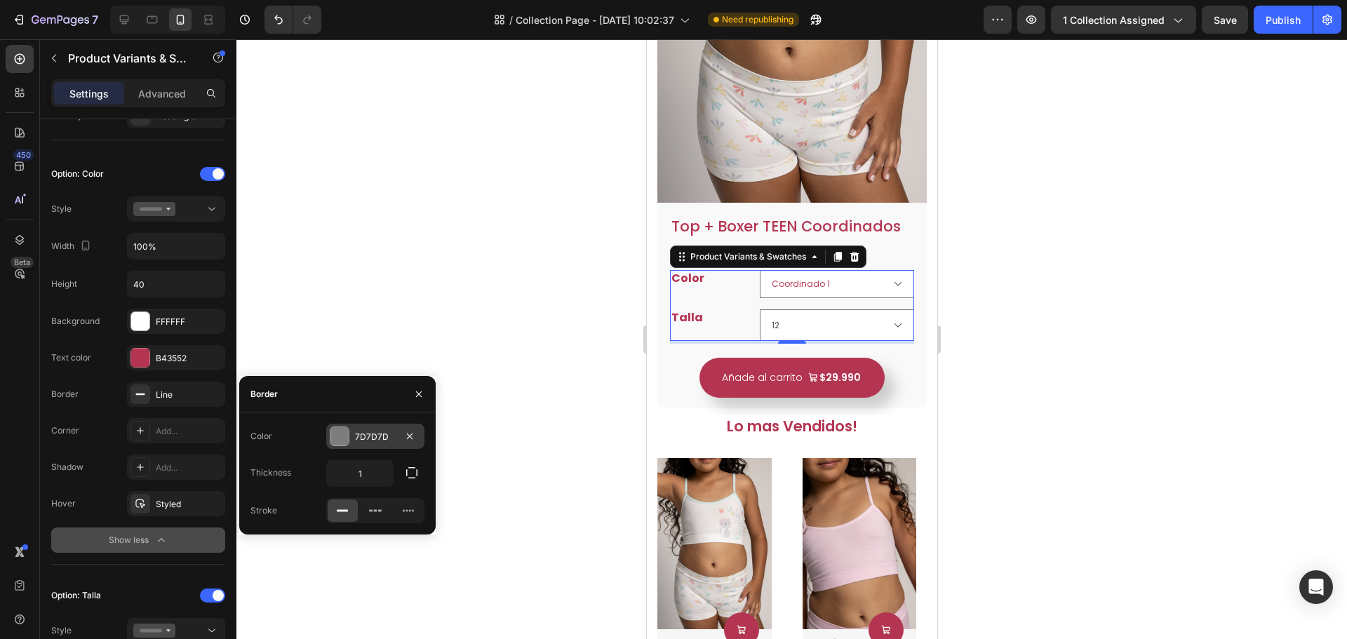
click at [359, 437] on div "7D7D7D" at bounding box center [375, 437] width 41 height 13
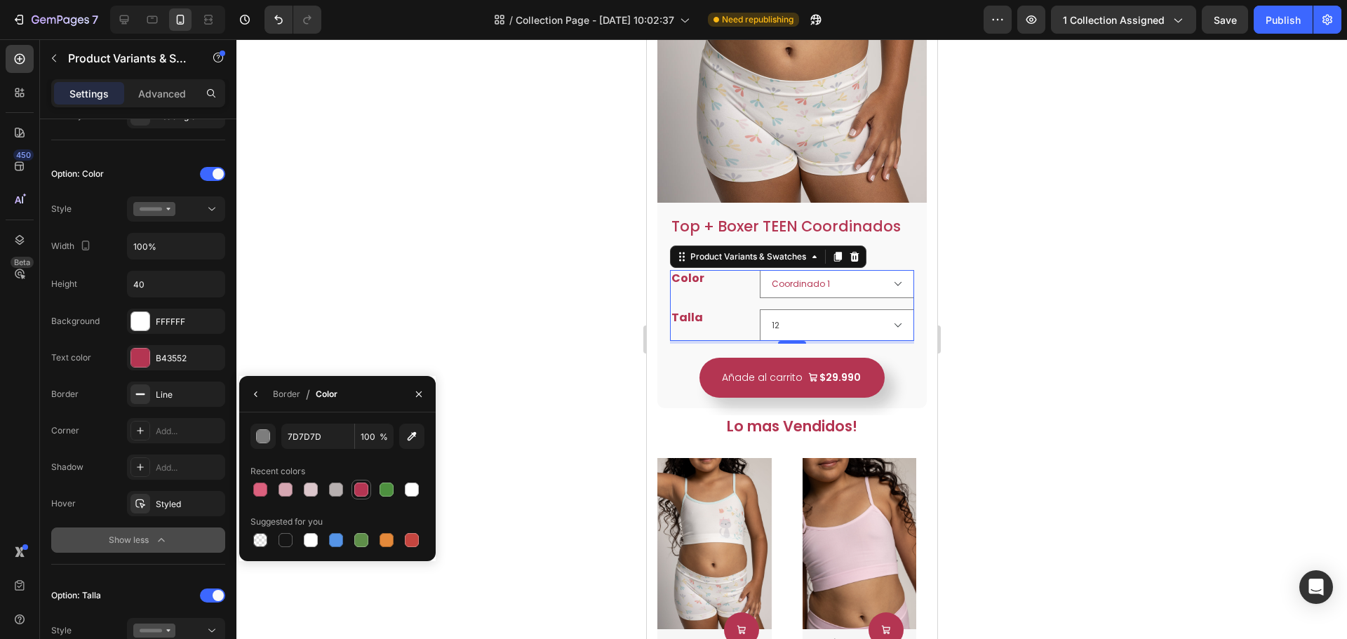
click at [357, 495] on div at bounding box center [361, 490] width 14 height 14
type input "B43552"
click at [171, 435] on div "Add..." at bounding box center [189, 431] width 66 height 13
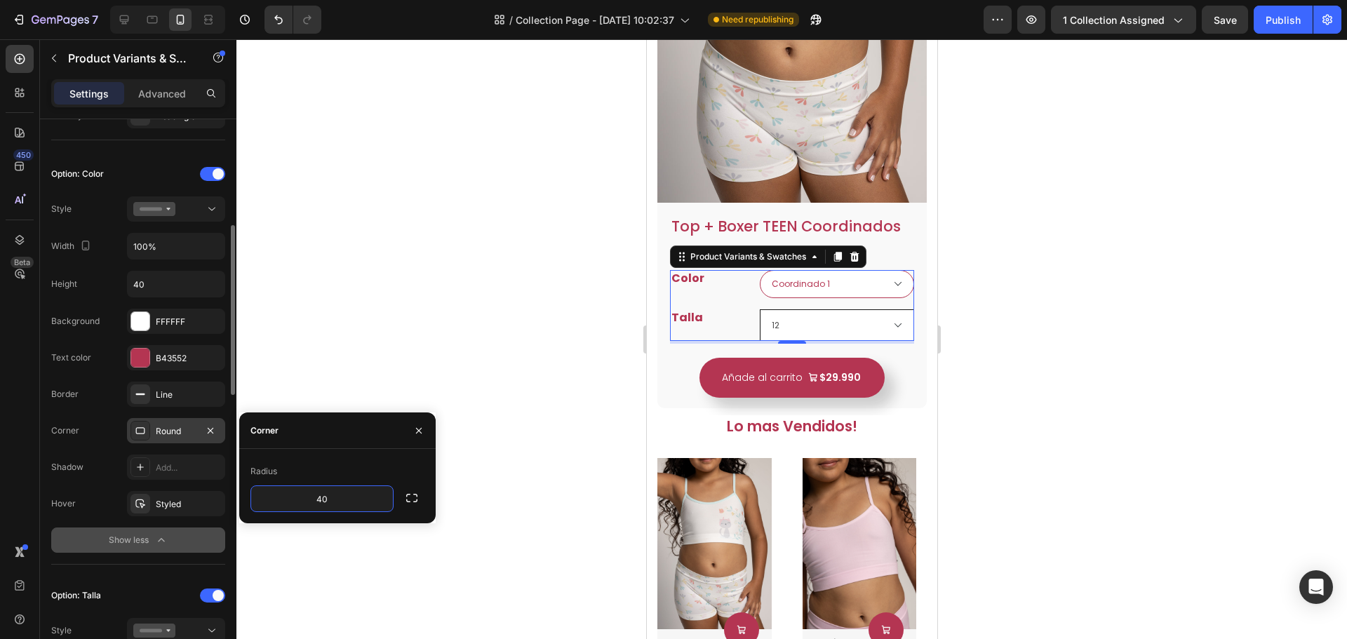
type input "40"
click at [848, 309] on select "12 14 16 18" at bounding box center [836, 325] width 154 height 32
click at [858, 293] on div "Color Coordinado 1 Coordinado 2 Talla 12 14 16 18" at bounding box center [792, 305] width 244 height 71
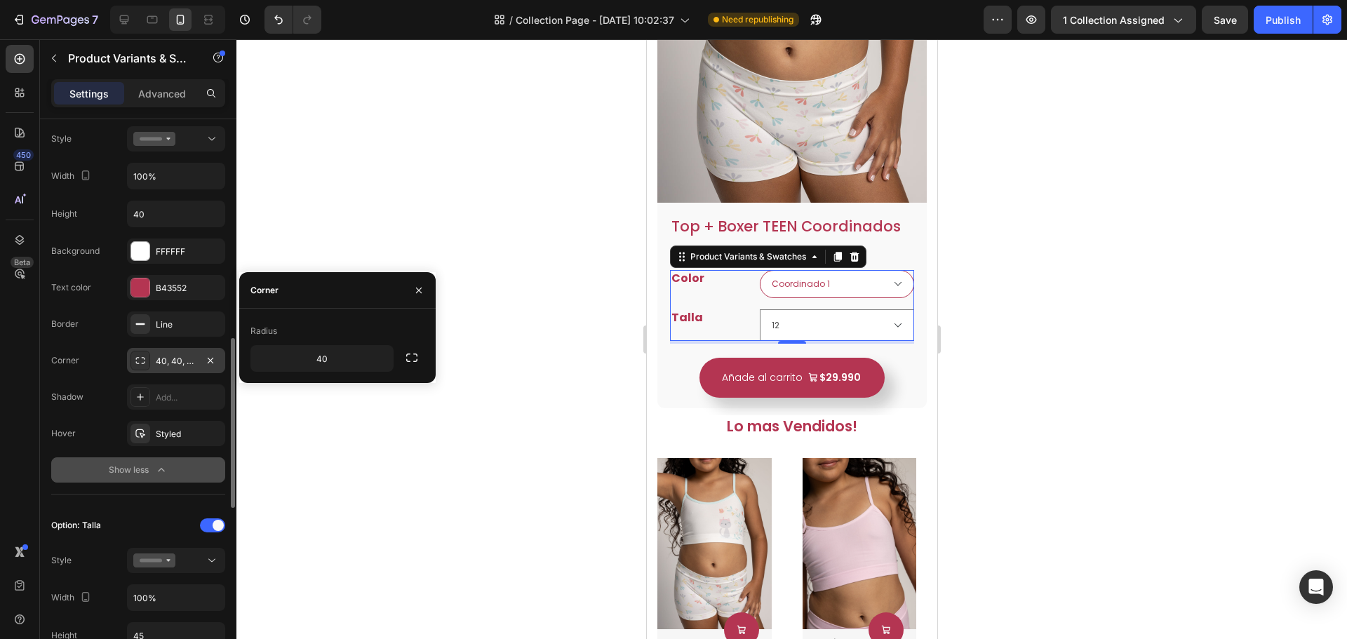
scroll to position [632, 0]
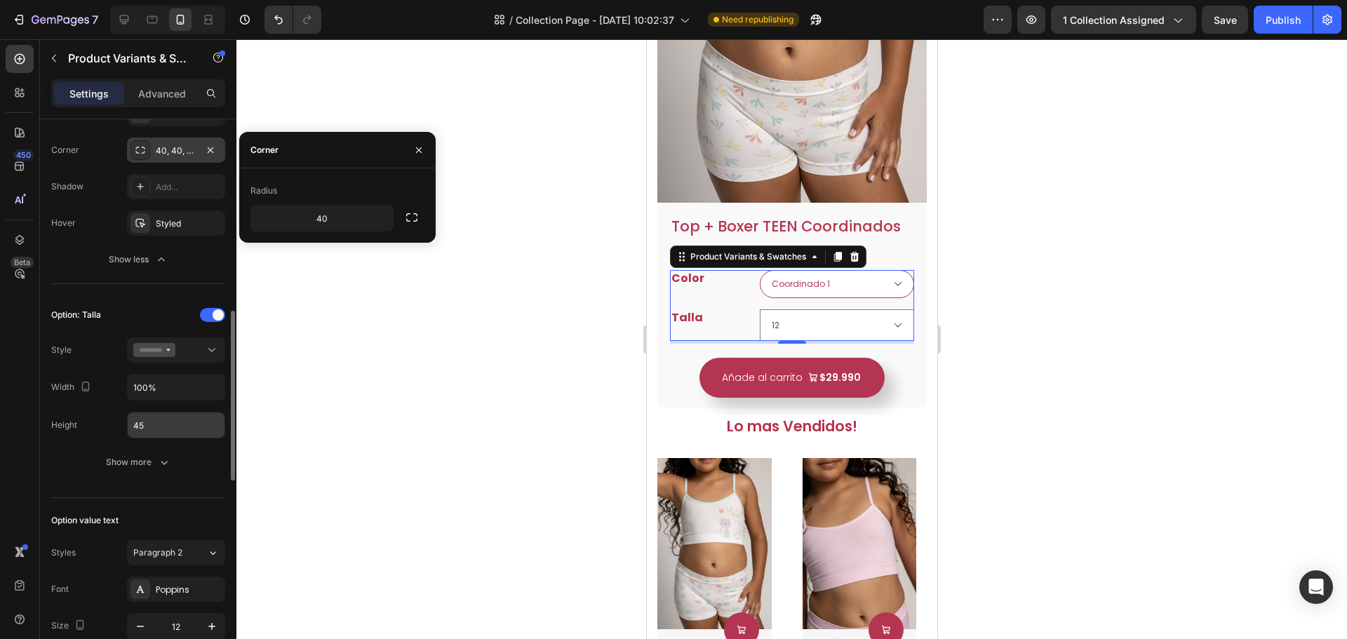
click at [155, 16] on input "45" at bounding box center [176, 3] width 97 height 25
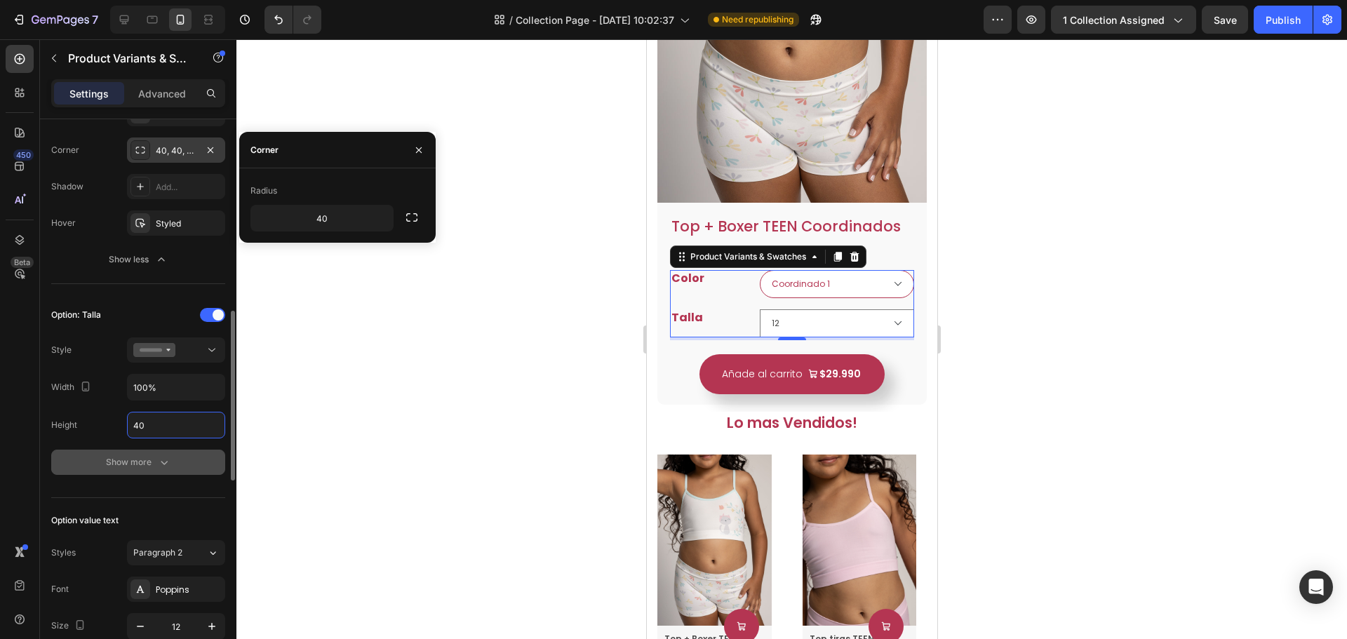
type input "40"
click at [149, 470] on div "Show more" at bounding box center [138, 462] width 65 height 14
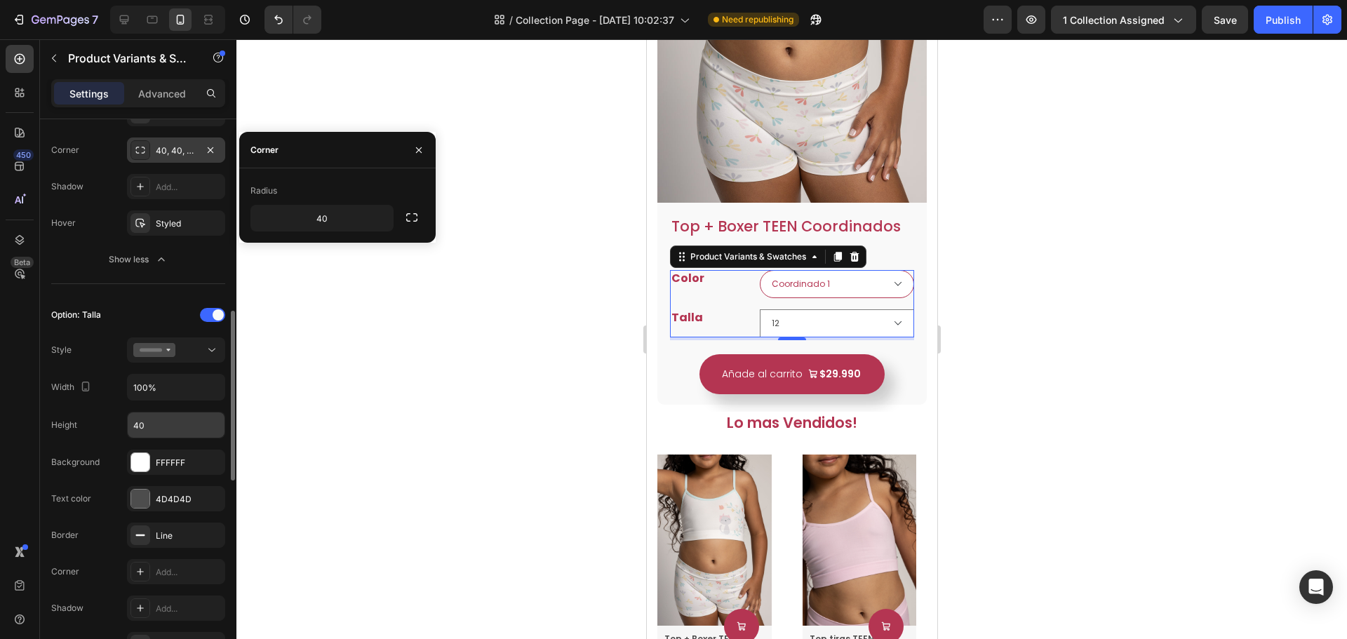
scroll to position [842, 0]
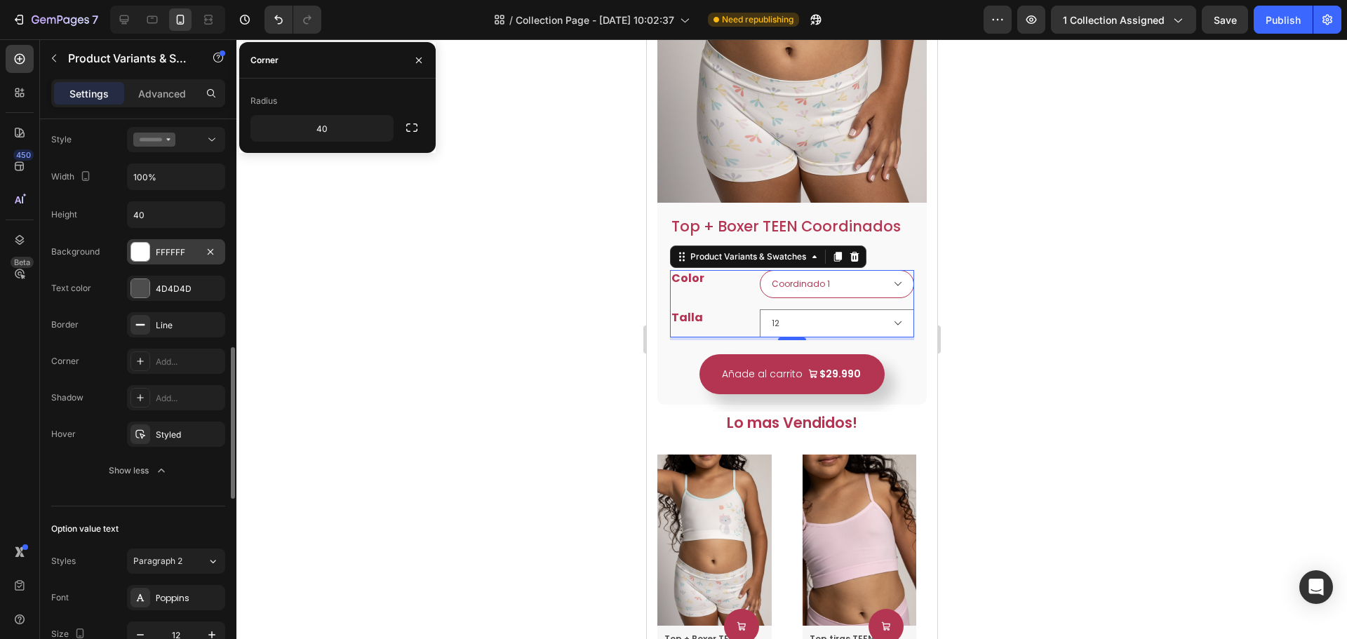
click at [164, 258] on div "FFFFFF" at bounding box center [176, 252] width 41 height 13
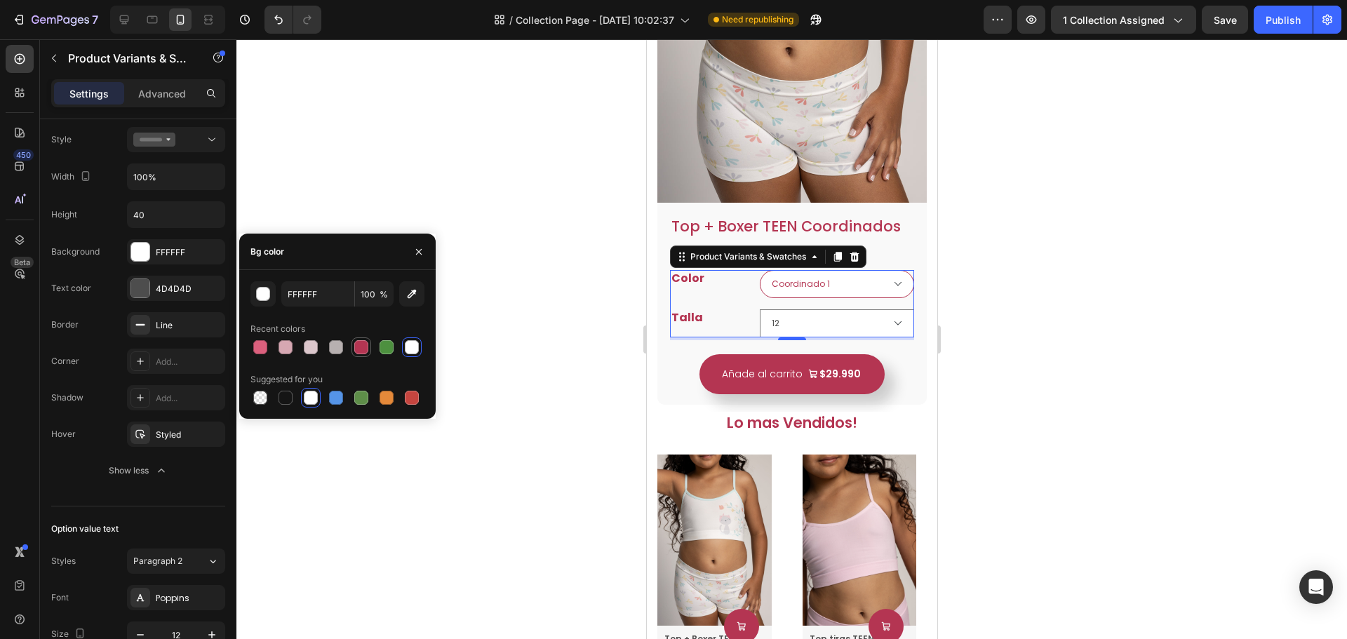
click at [361, 351] on div at bounding box center [361, 347] width 14 height 14
click at [412, 352] on div at bounding box center [412, 347] width 14 height 14
type input "FFFFFF"
click at [164, 292] on div "4D4D4D" at bounding box center [176, 289] width 41 height 13
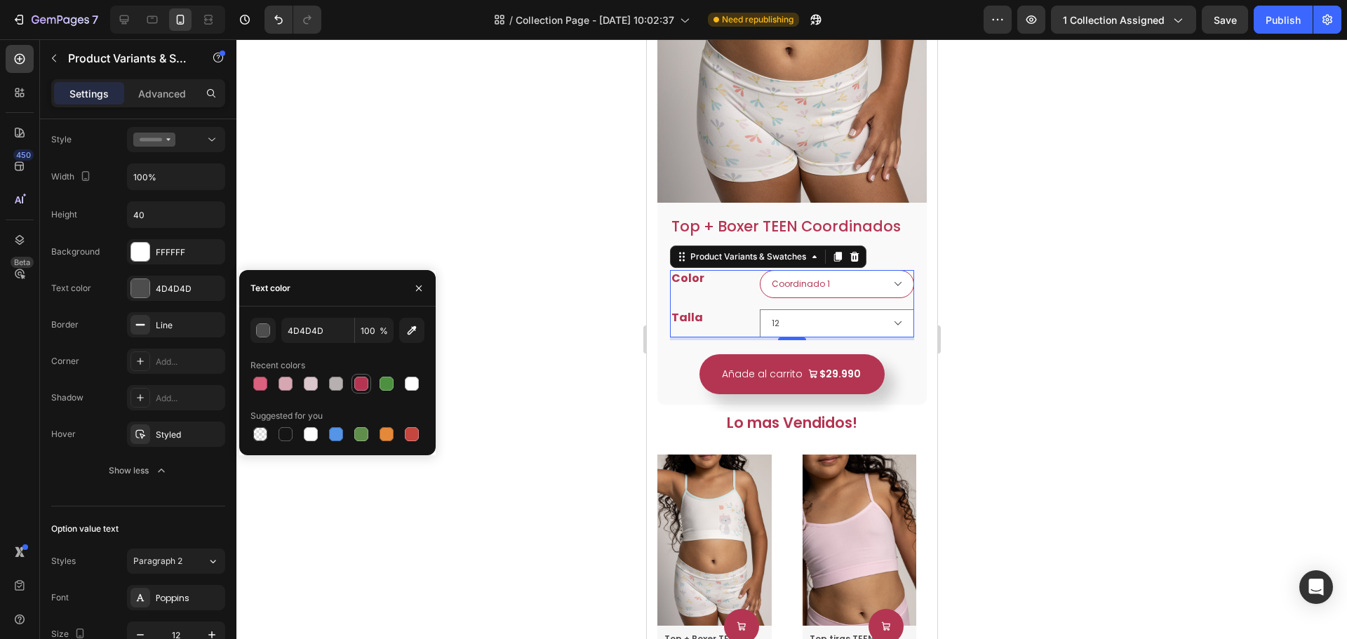
click at [355, 384] on div at bounding box center [361, 384] width 14 height 14
type input "B43552"
click at [169, 366] on div "Add..." at bounding box center [189, 362] width 66 height 13
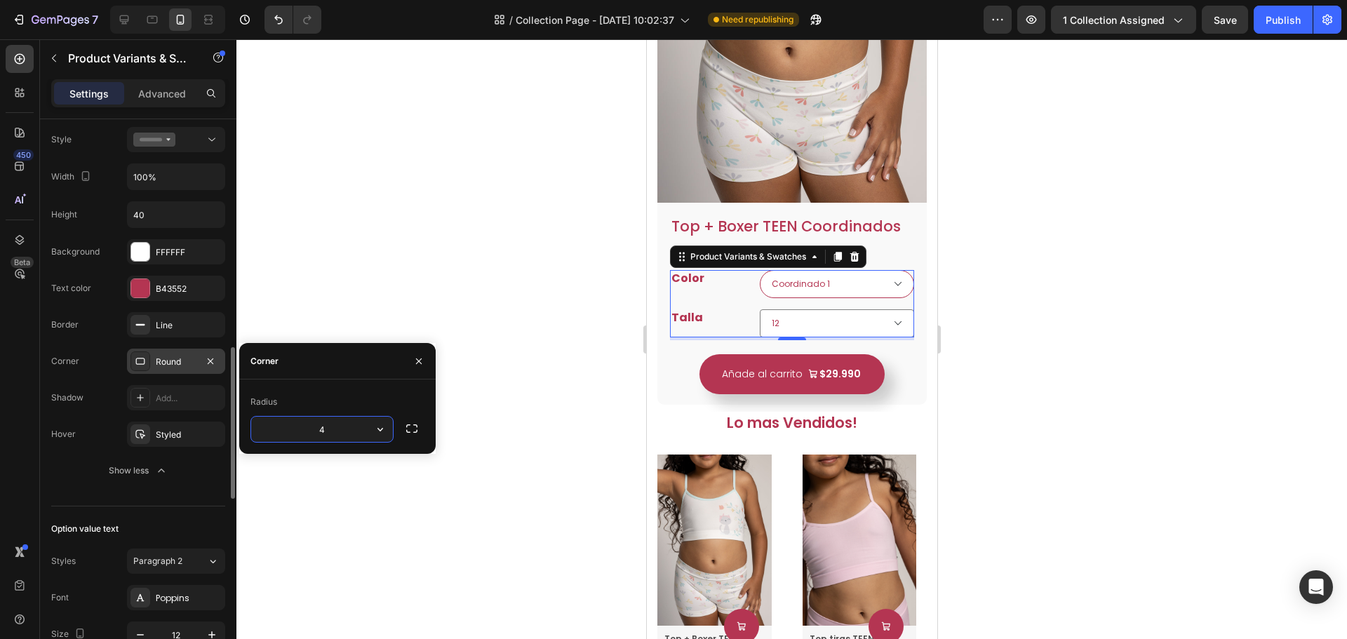
type input "40"
click at [182, 324] on div "Line" at bounding box center [176, 325] width 41 height 13
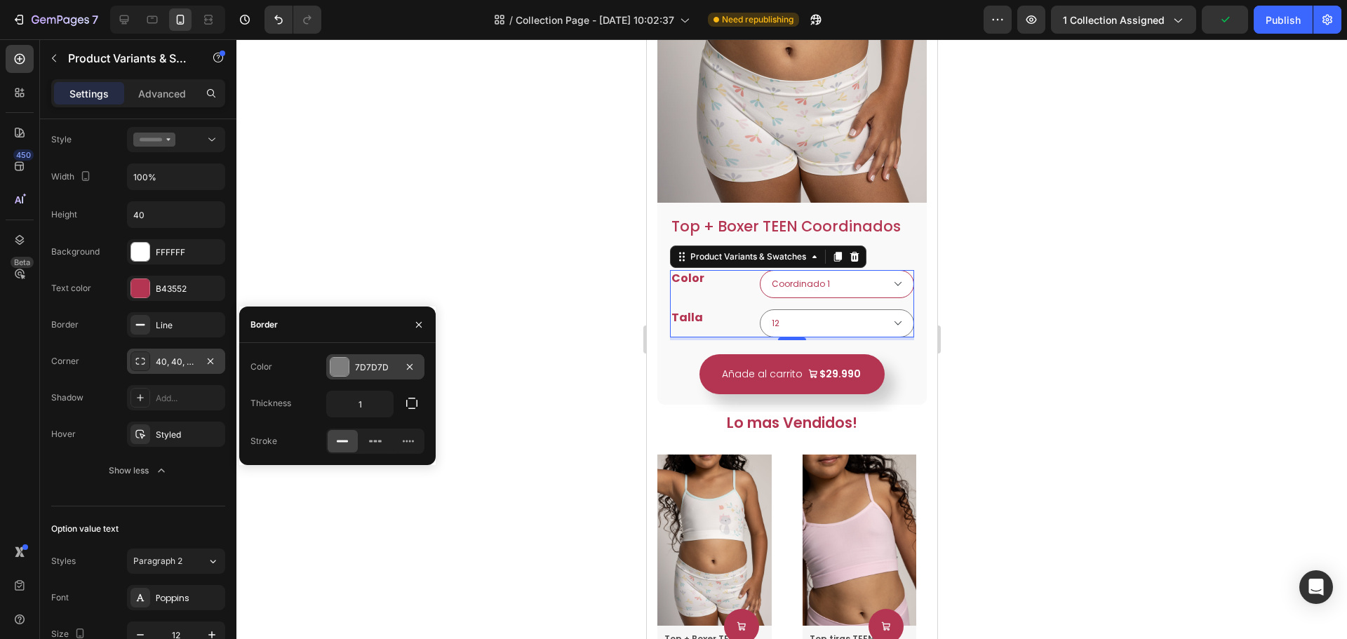
click at [380, 367] on div "7D7D7D" at bounding box center [375, 367] width 41 height 13
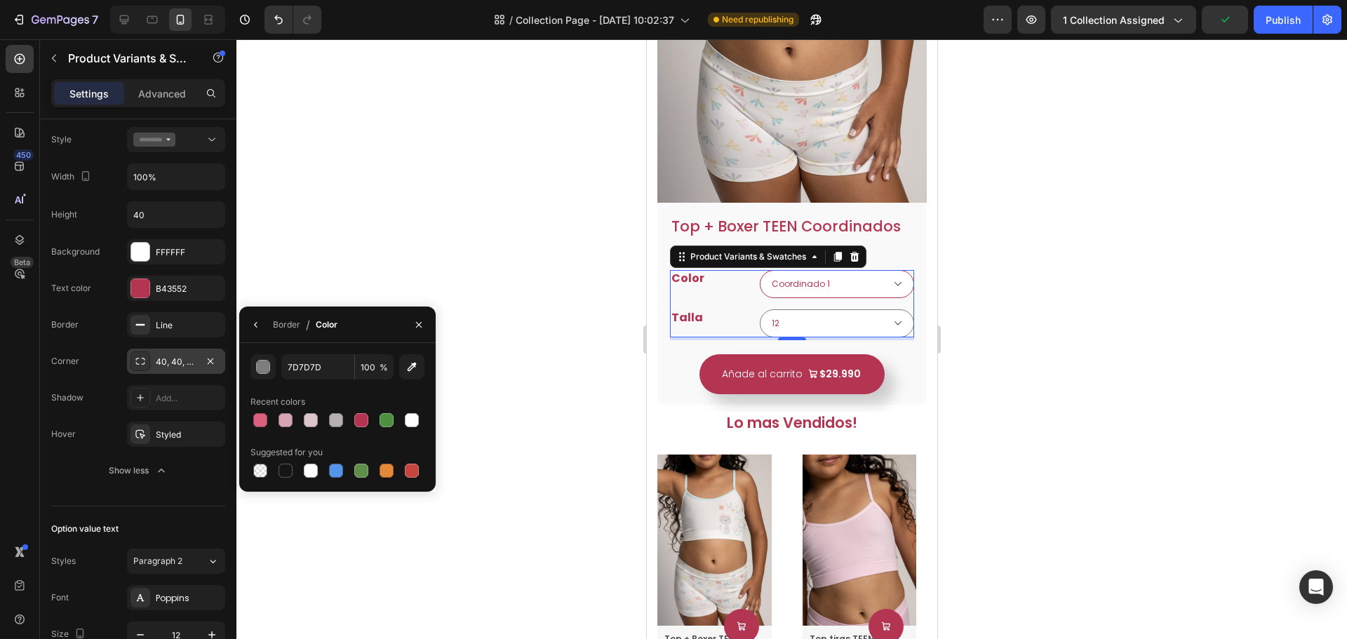
click at [373, 422] on div at bounding box center [338, 421] width 174 height 20
click at [361, 426] on div at bounding box center [361, 420] width 14 height 14
type input "B43552"
click at [167, 251] on div "FFFFFF" at bounding box center [176, 252] width 41 height 13
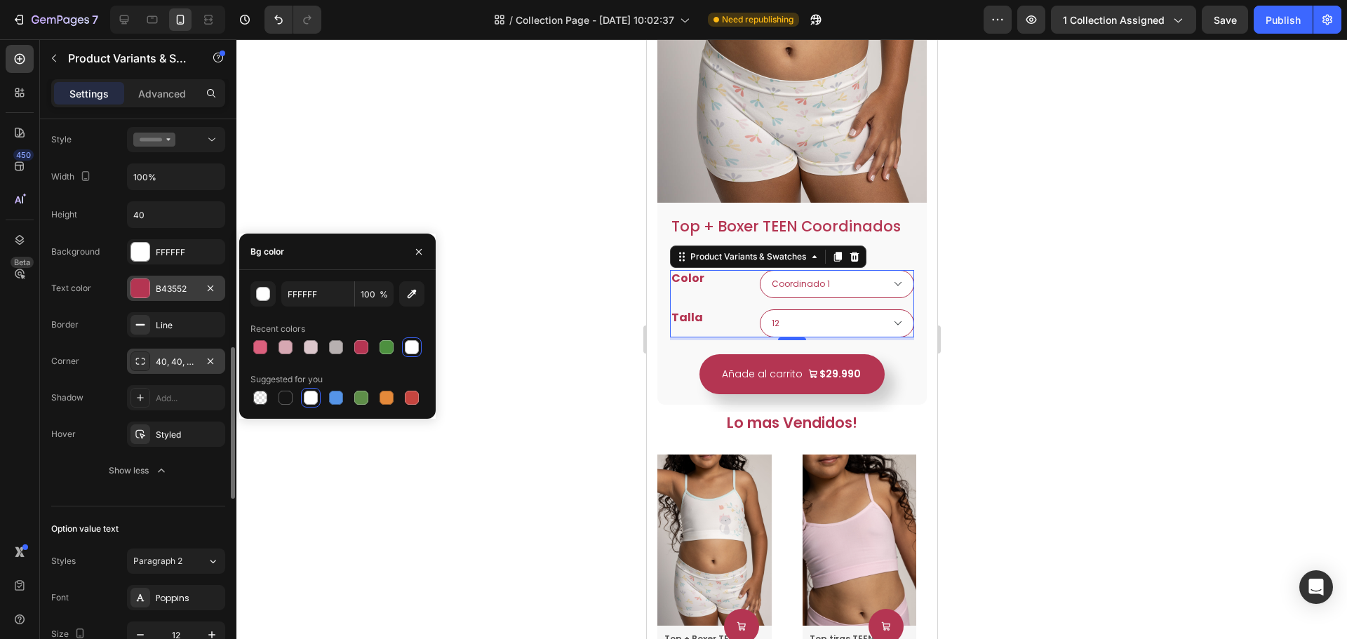
click at [166, 284] on div "B43552" at bounding box center [176, 289] width 41 height 13
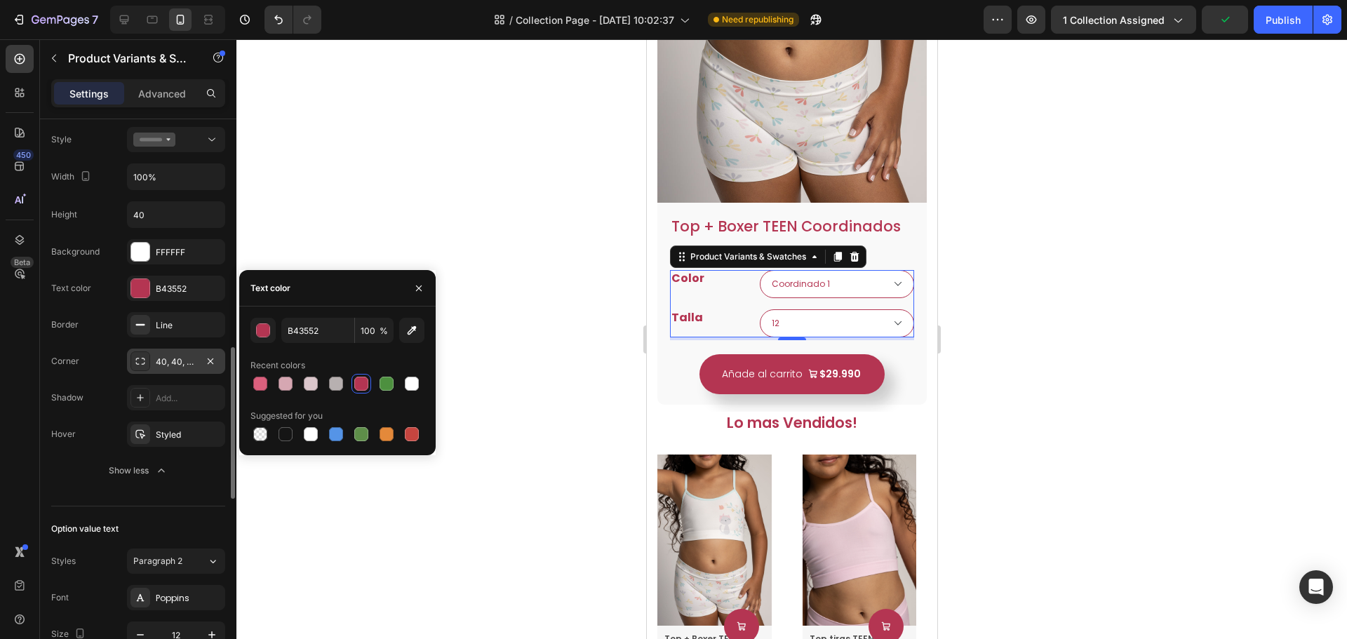
click at [113, 314] on div "Border Line" at bounding box center [138, 324] width 174 height 25
click at [171, 405] on div "Add..." at bounding box center [176, 397] width 98 height 25
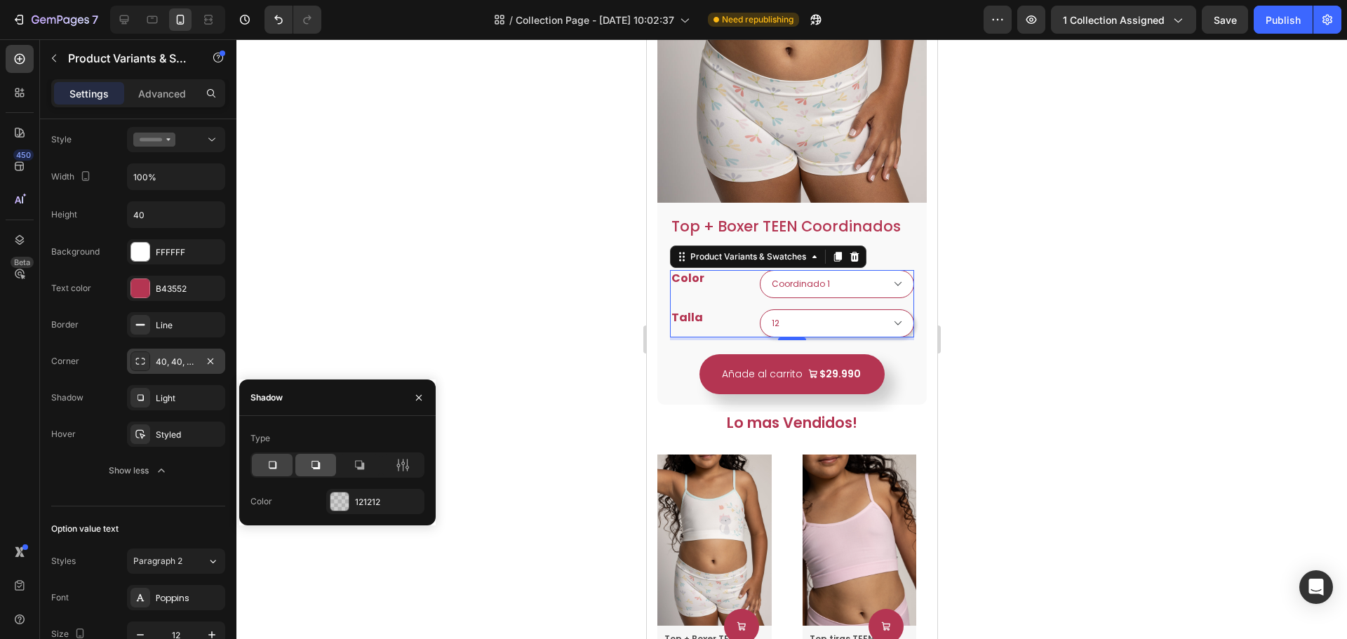
click at [313, 468] on icon at bounding box center [316, 465] width 8 height 8
click at [274, 464] on icon at bounding box center [272, 465] width 14 height 14
click at [174, 442] on div "Styled" at bounding box center [176, 434] width 98 height 25
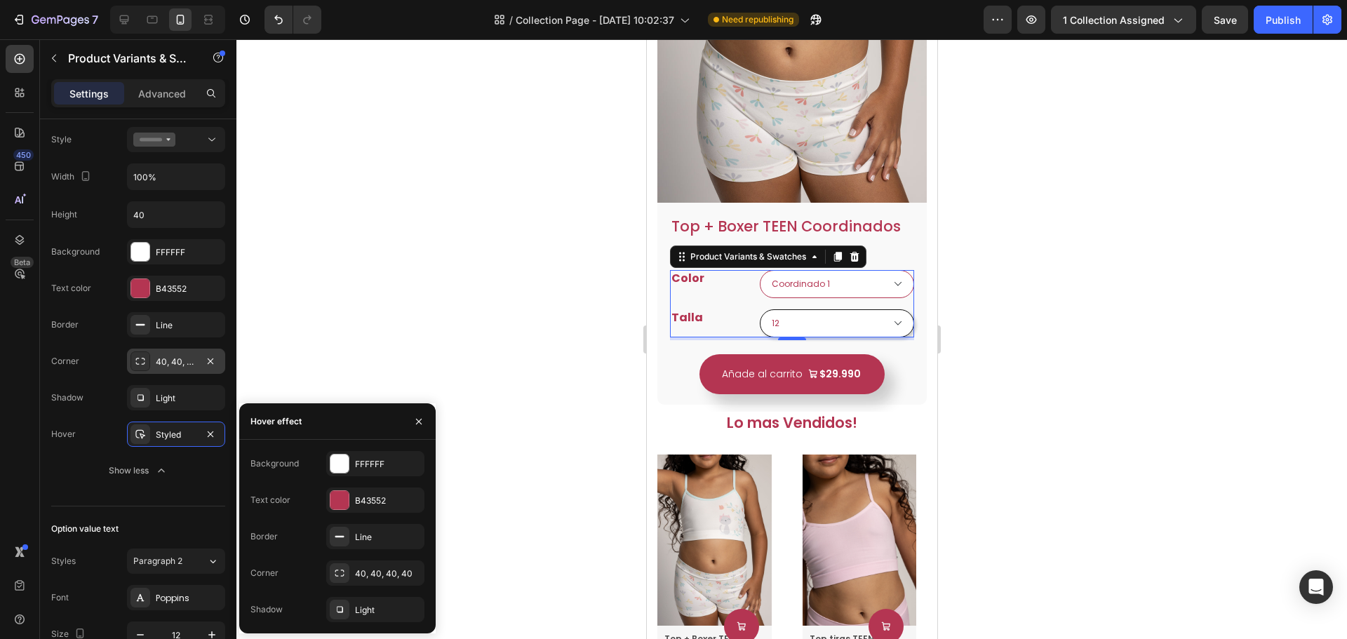
click at [858, 309] on select "12 14 16 18" at bounding box center [836, 323] width 154 height 28
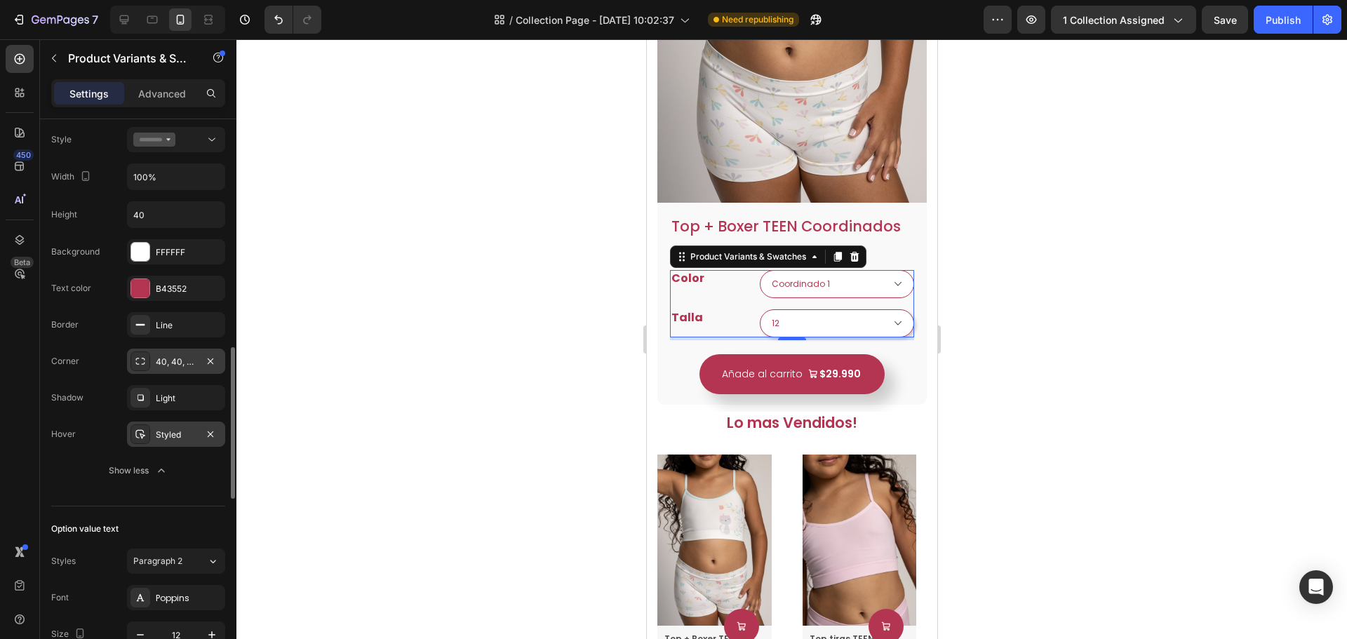
click at [174, 445] on div "Styled" at bounding box center [176, 434] width 98 height 25
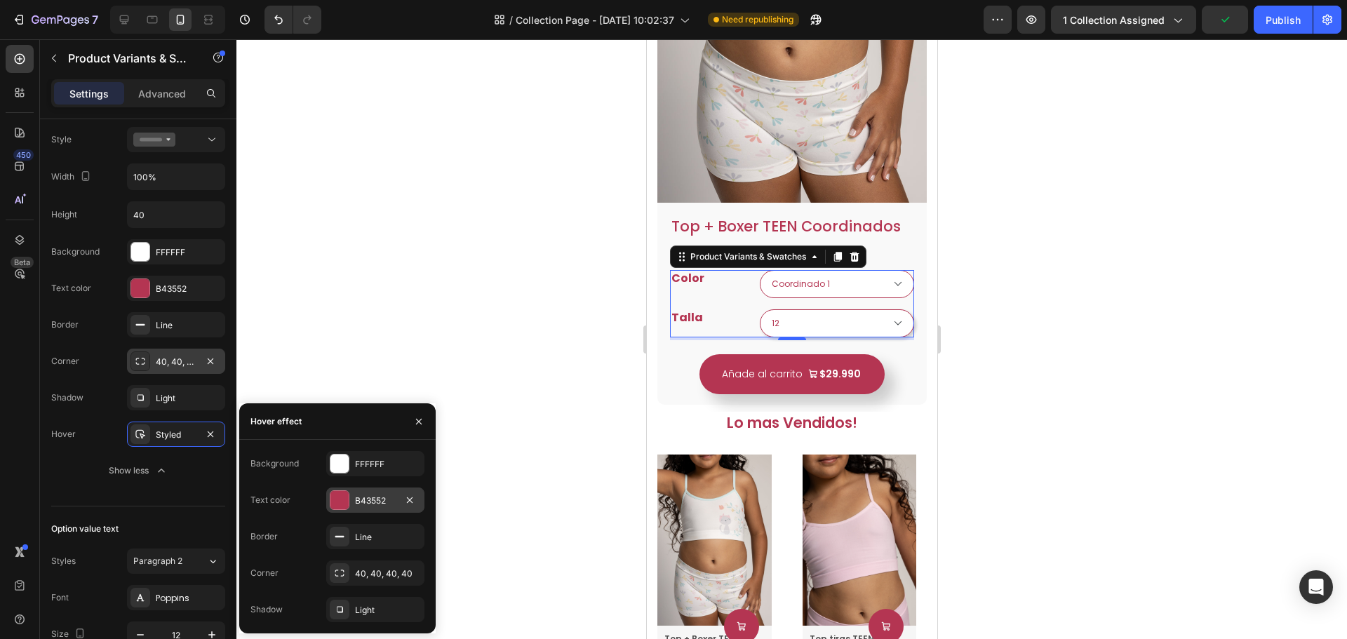
click at [385, 499] on div "B43552" at bounding box center [375, 501] width 41 height 13
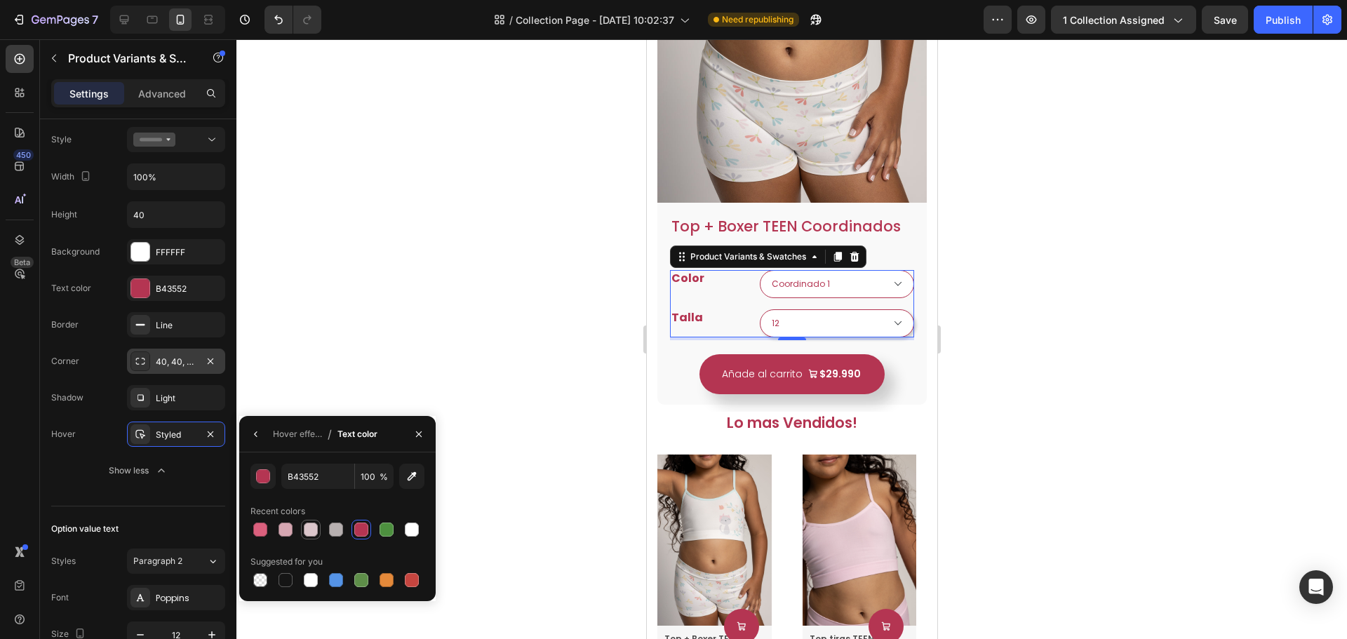
click at [311, 532] on div at bounding box center [311, 530] width 14 height 14
click at [356, 531] on div at bounding box center [361, 530] width 14 height 14
type input "B43552"
click at [135, 474] on div "Show less" at bounding box center [139, 471] width 60 height 14
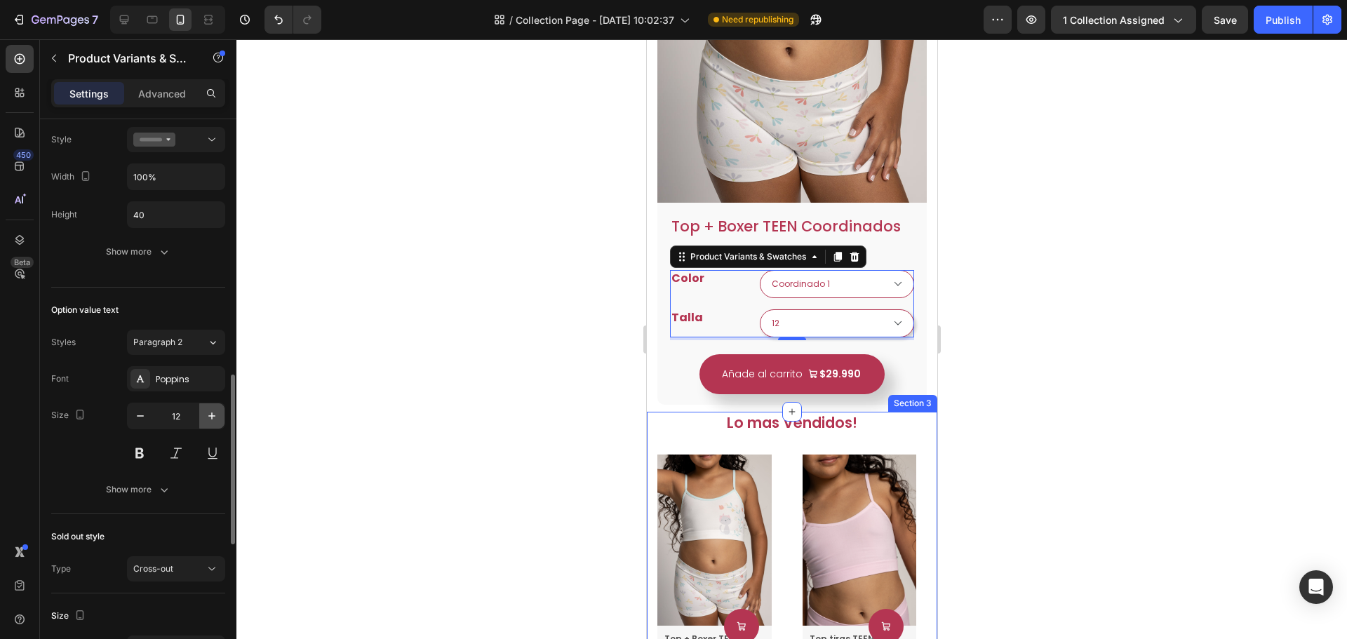
click at [212, 420] on icon "button" at bounding box center [211, 416] width 7 height 7
click at [211, 420] on icon "button" at bounding box center [212, 416] width 14 height 14
type input "15"
click at [145, 453] on button at bounding box center [139, 453] width 25 height 25
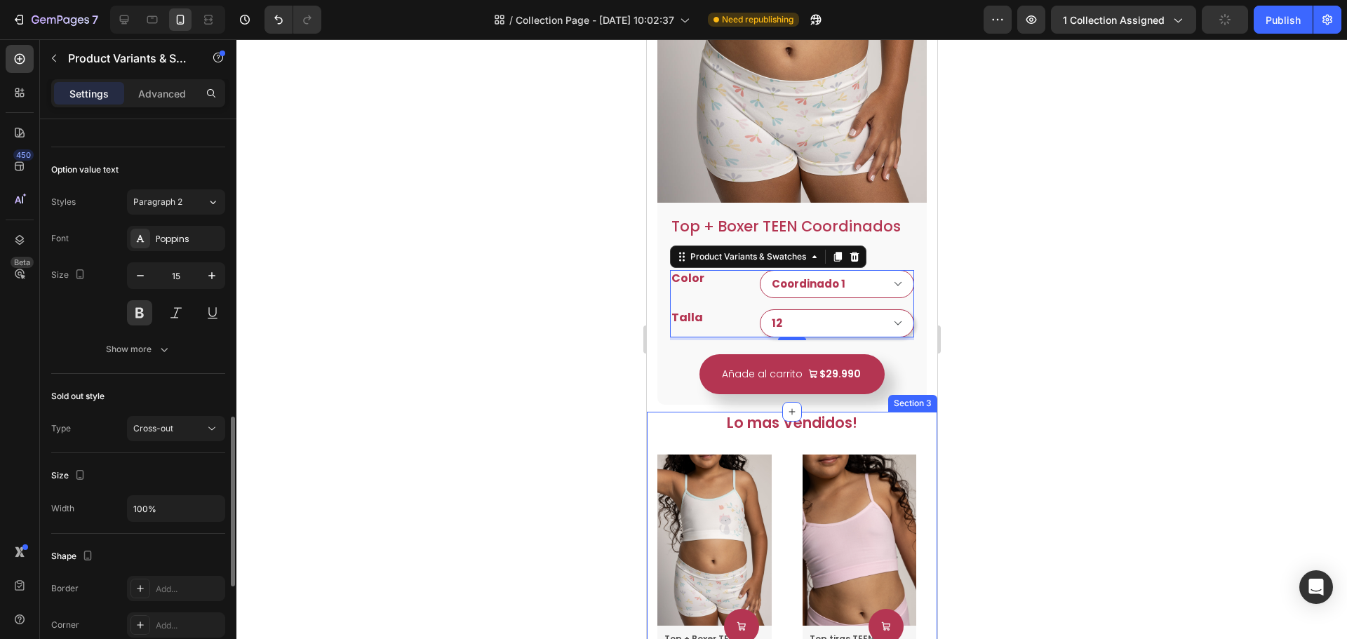
scroll to position [1123, 0]
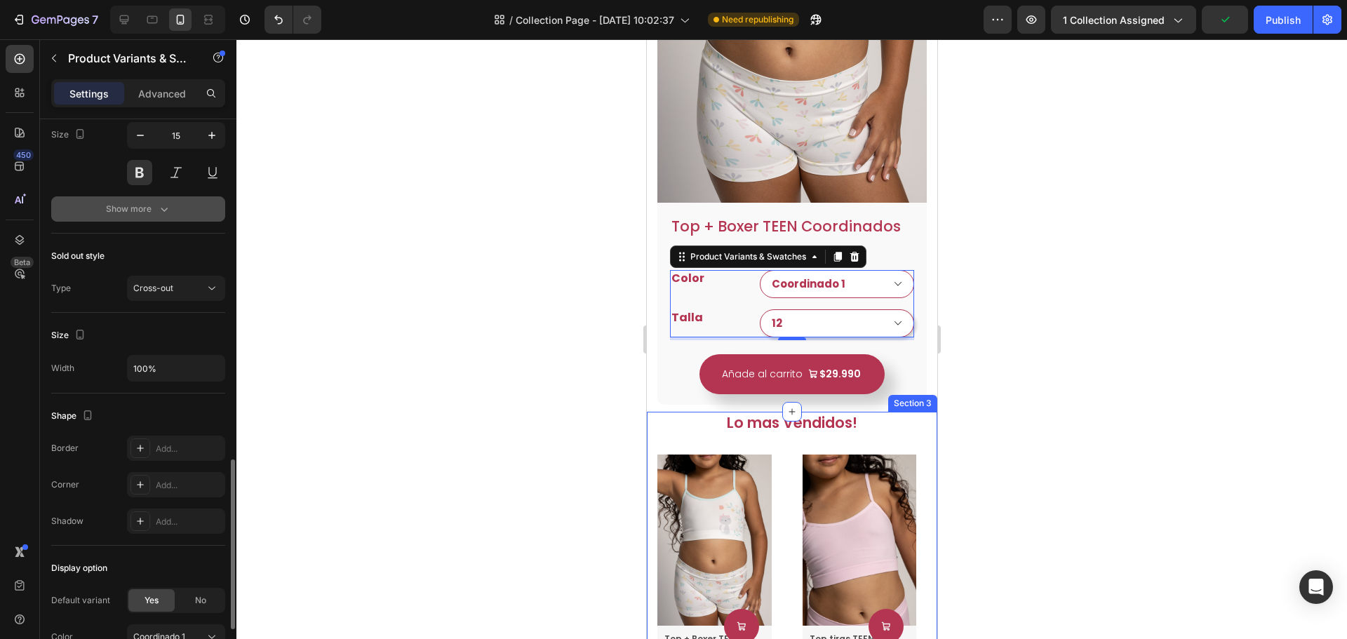
click at [157, 203] on icon "button" at bounding box center [164, 209] width 14 height 14
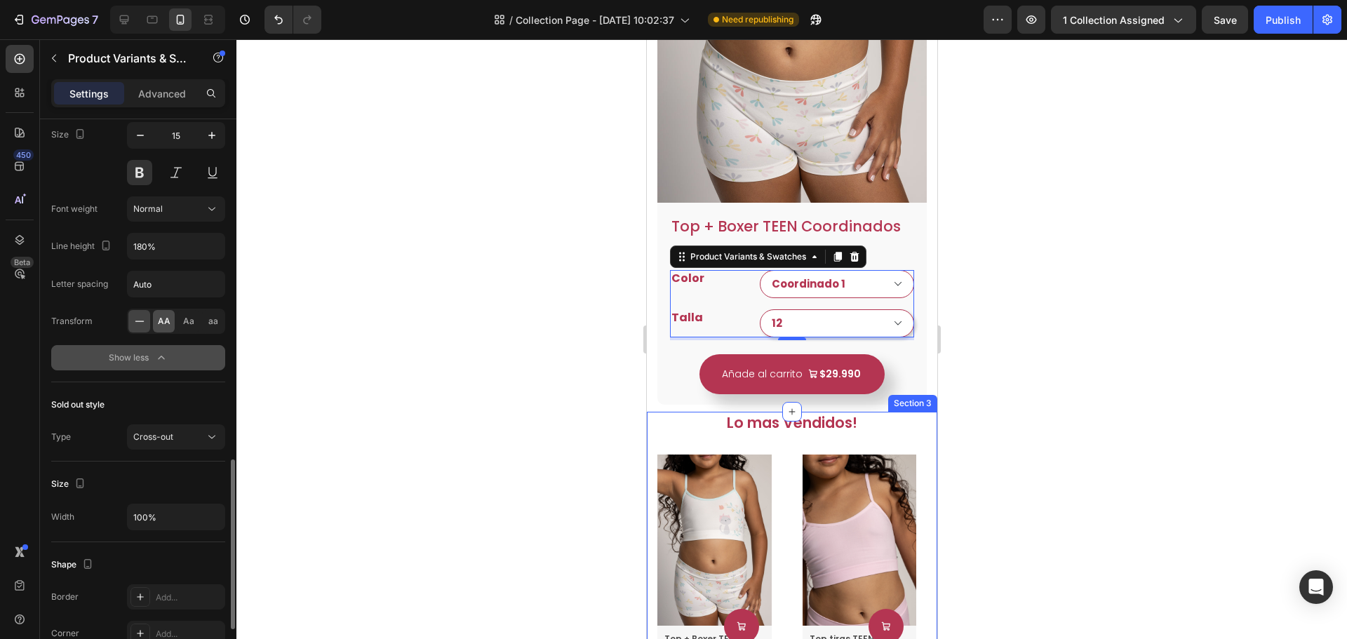
click at [168, 319] on span "AA" at bounding box center [164, 321] width 13 height 13
click at [183, 324] on span "Aa" at bounding box center [188, 321] width 11 height 13
click at [166, 240] on input "180%" at bounding box center [176, 246] width 97 height 25
type input "180%"
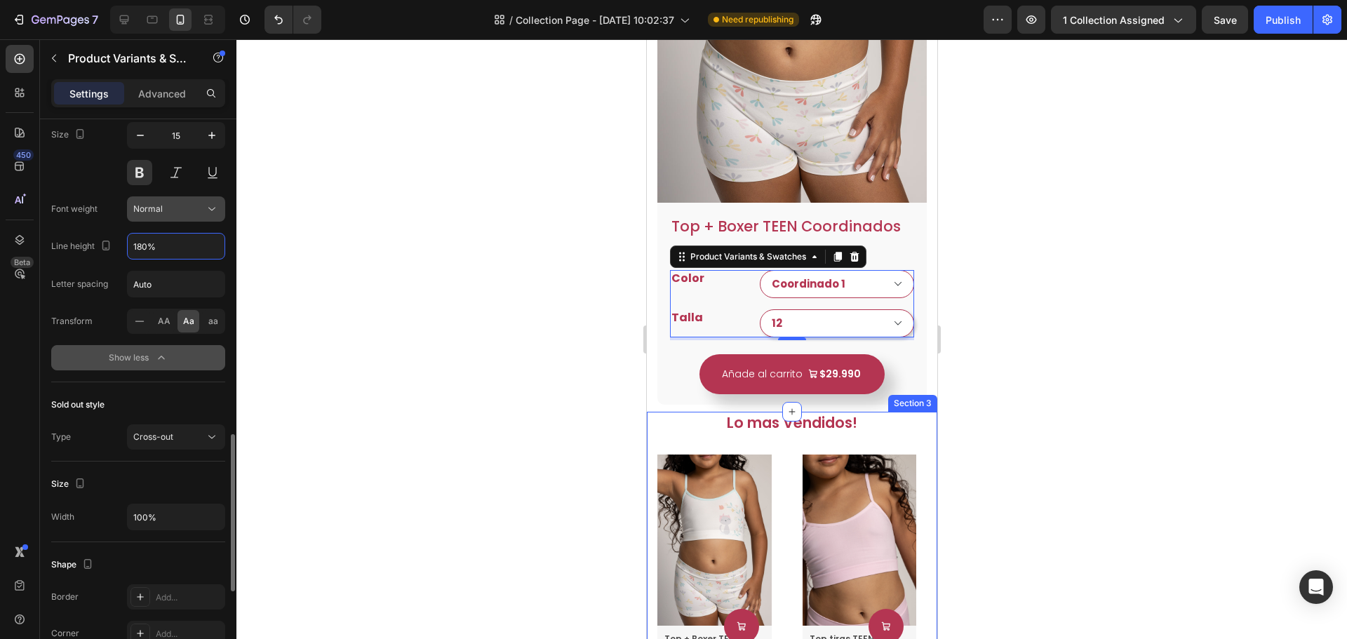
click at [218, 215] on icon at bounding box center [212, 209] width 14 height 14
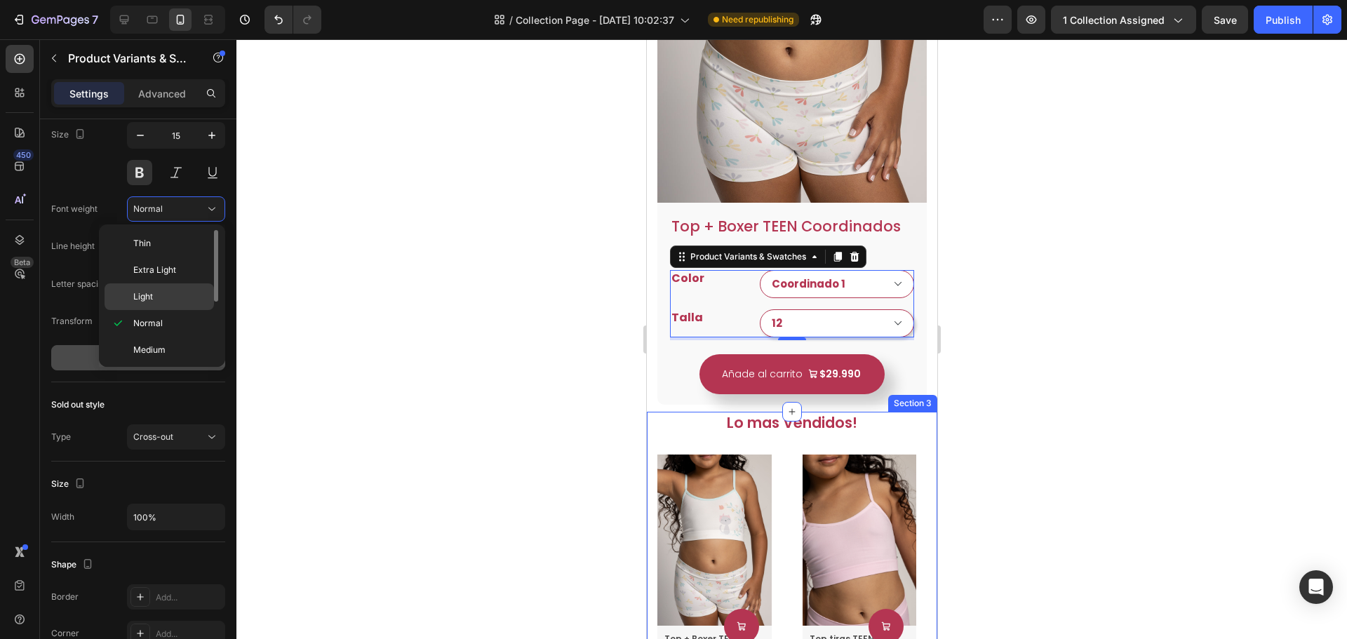
click at [178, 289] on div "Light" at bounding box center [159, 297] width 109 height 27
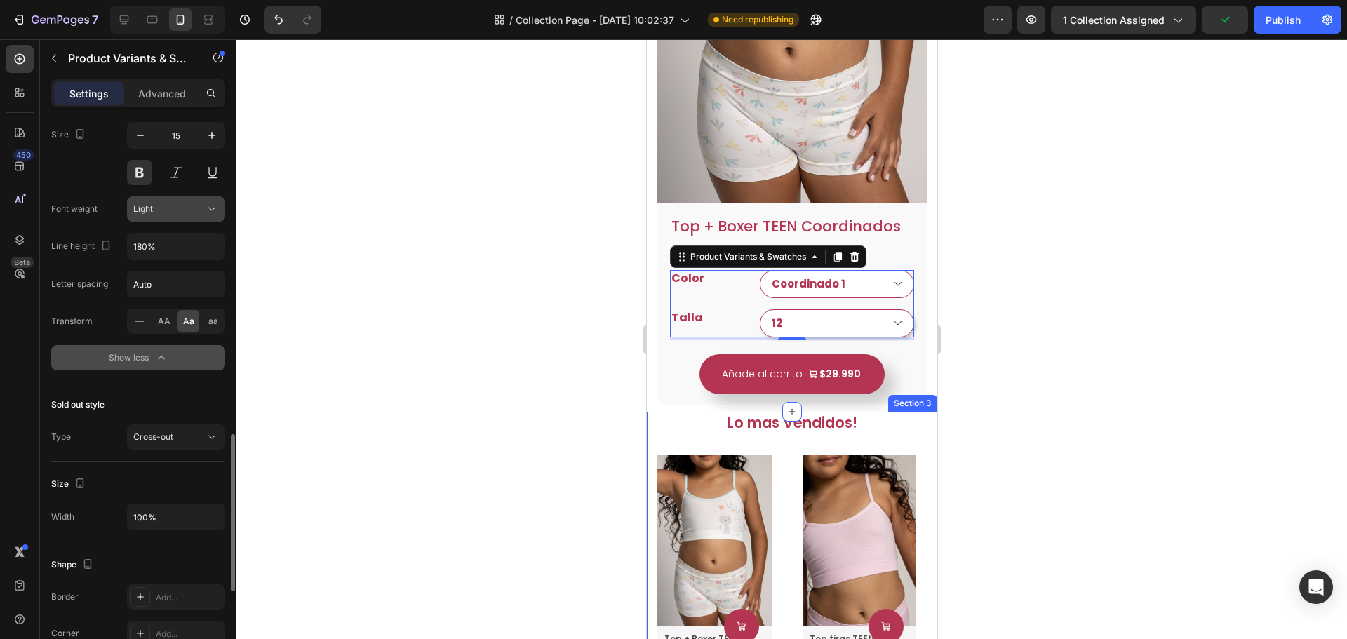
click at [189, 212] on div "Light" at bounding box center [169, 209] width 72 height 13
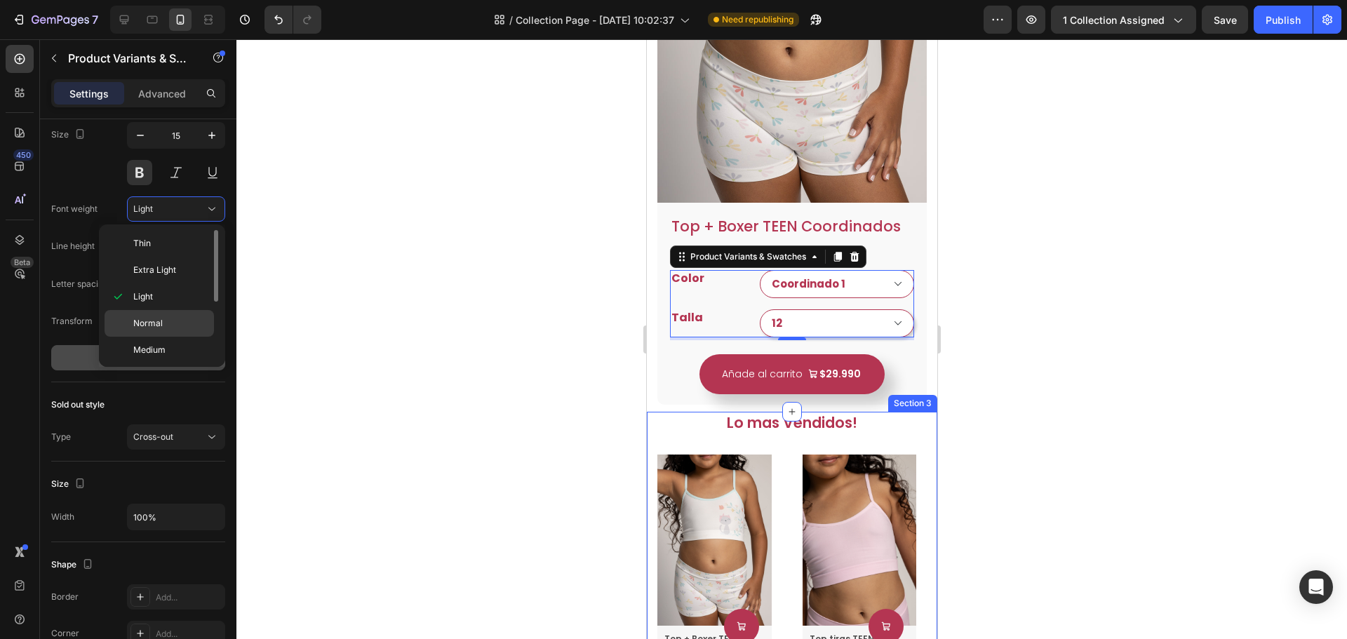
click at [161, 321] on span "Normal" at bounding box center [147, 323] width 29 height 13
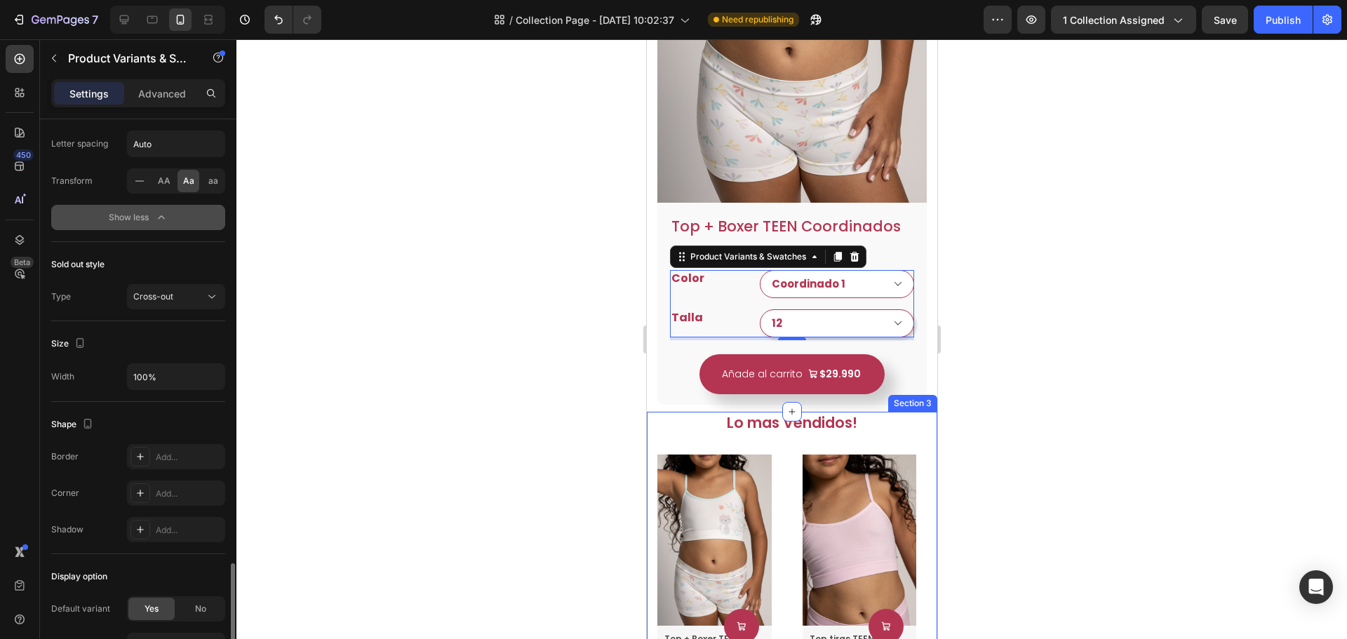
scroll to position [1333, 0]
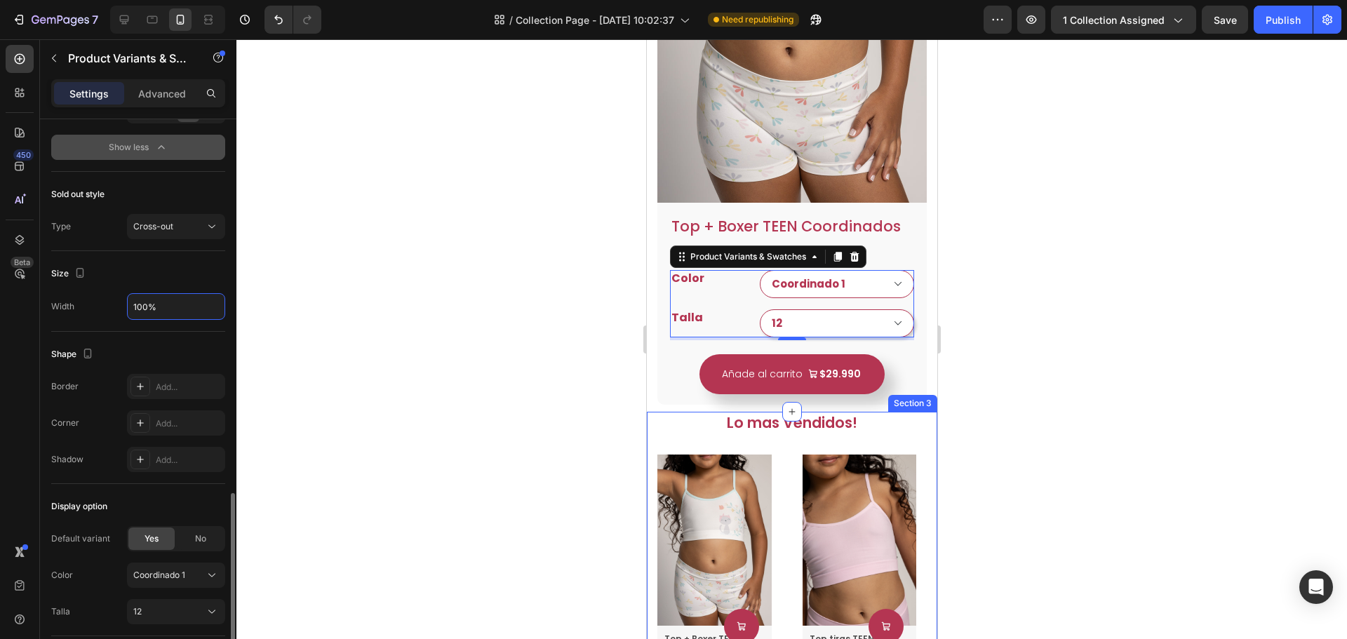
click at [148, 305] on input "100%" at bounding box center [176, 306] width 97 height 25
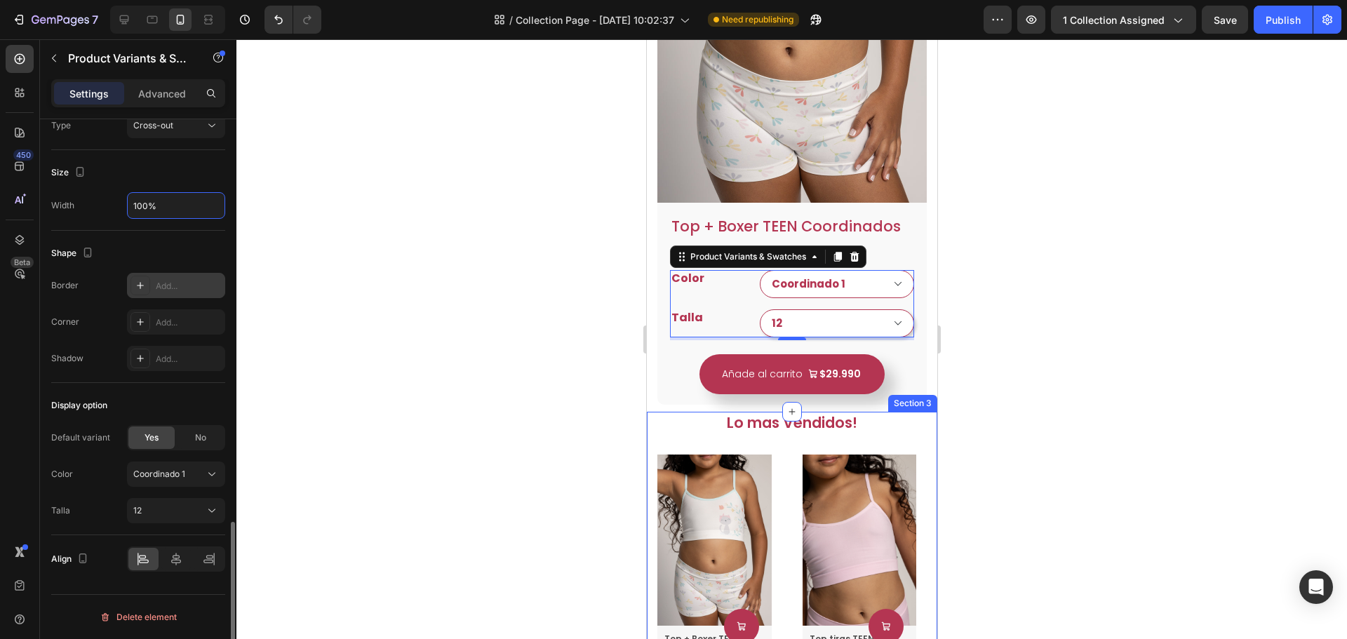
click at [170, 274] on div "Add..." at bounding box center [176, 285] width 98 height 25
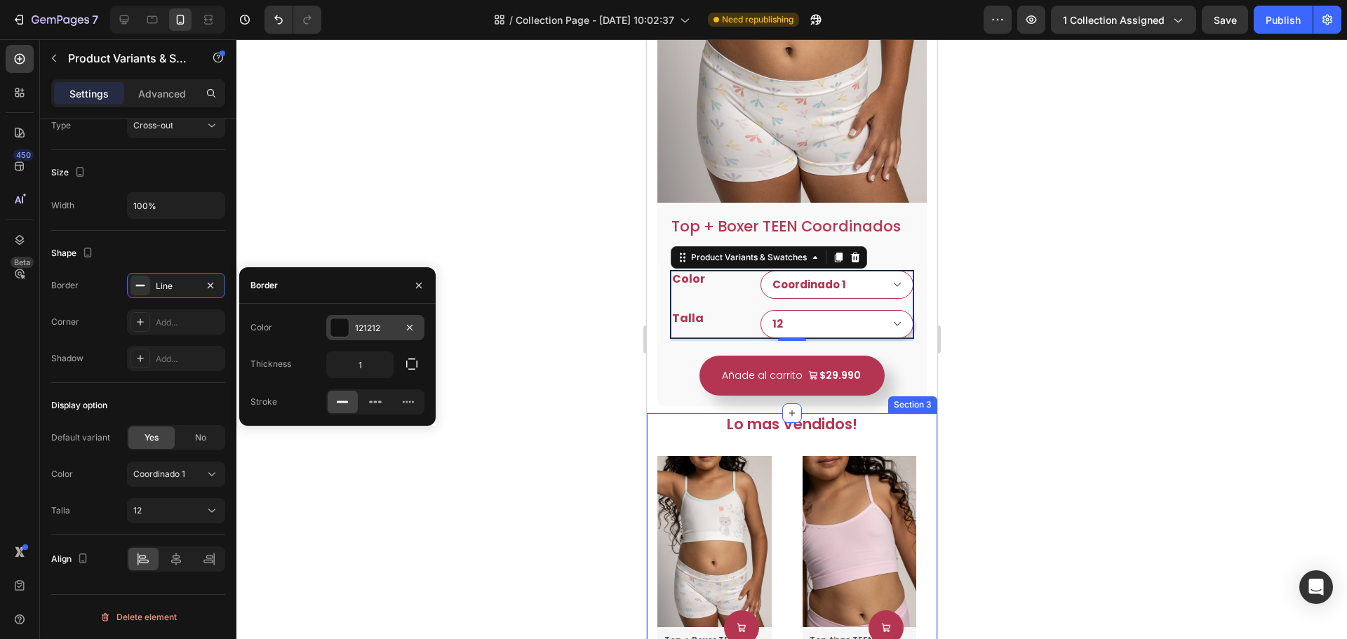
click at [362, 333] on div "121212" at bounding box center [375, 328] width 41 height 13
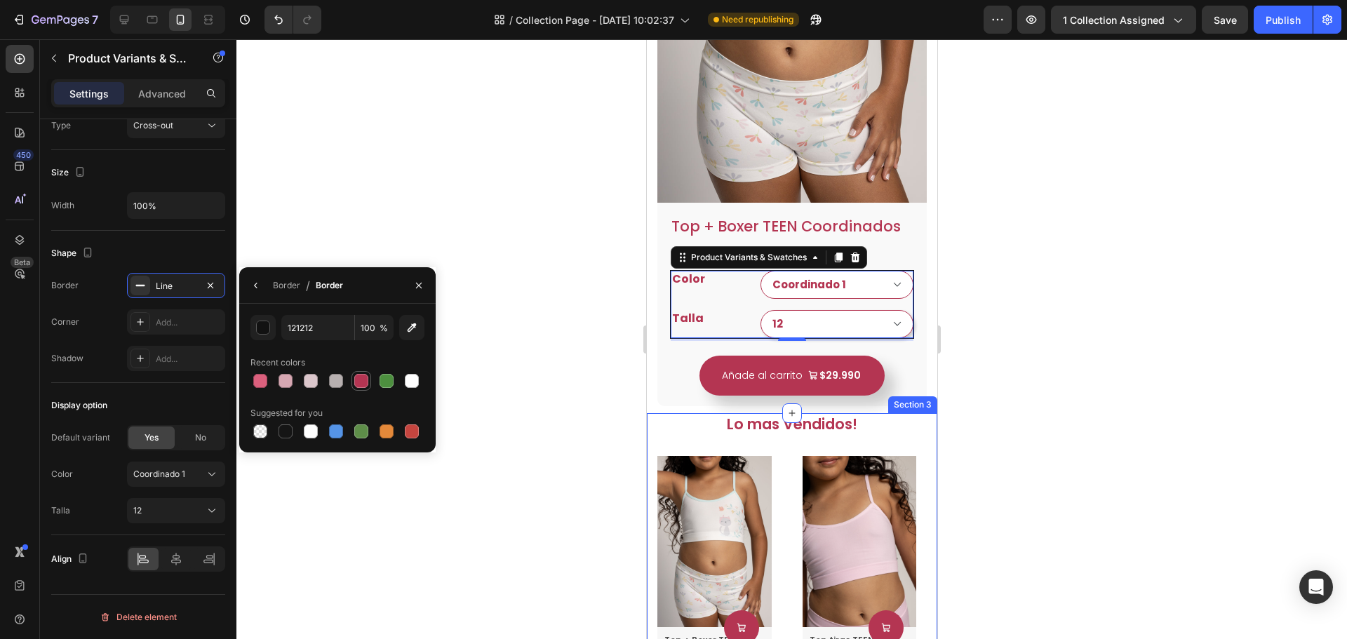
click at [363, 380] on div at bounding box center [361, 381] width 14 height 14
type input "B43552"
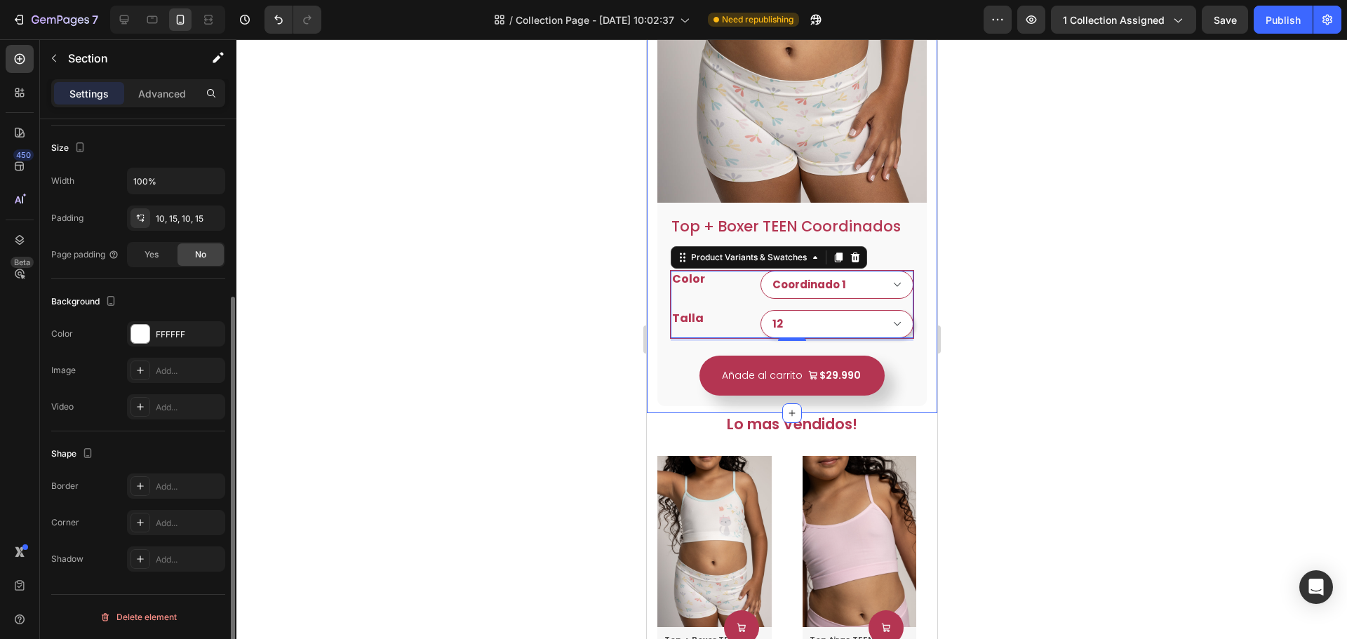
click at [921, 352] on div "Categoria TEEN Heading Row Top + Boxer TEEN Coordinados Product Title $29.990 P…" at bounding box center [791, 80] width 291 height 666
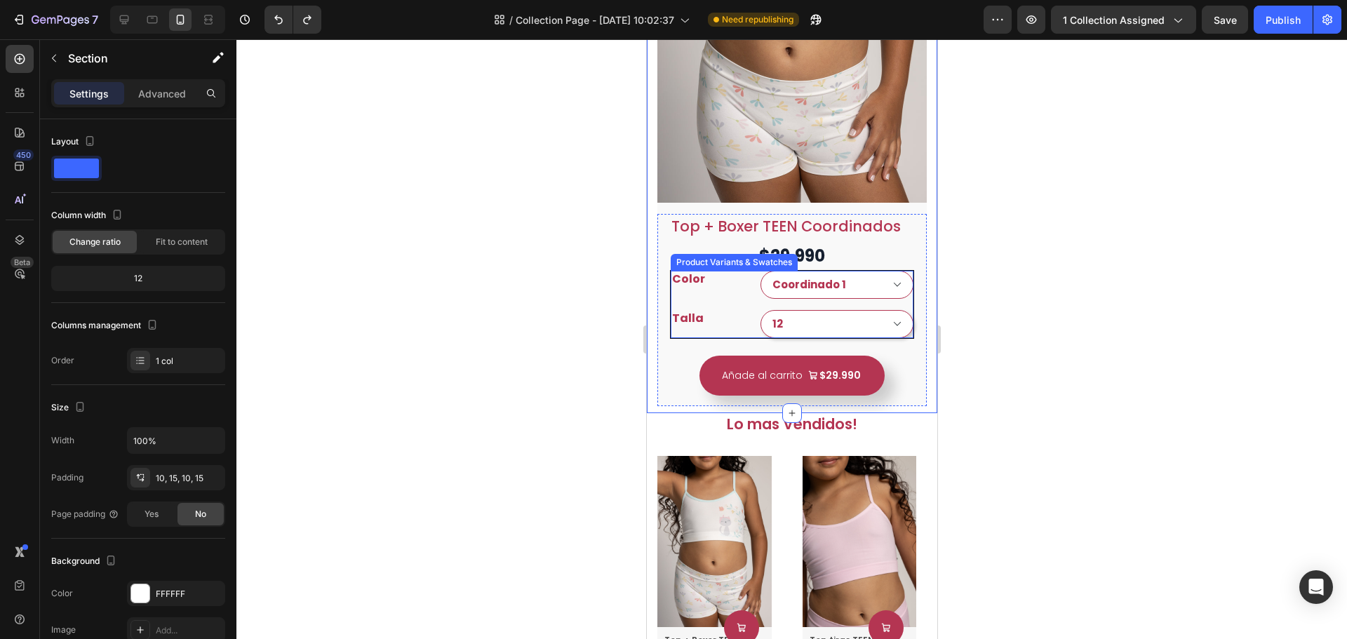
click at [733, 290] on div "Color Coordinado 1 Coordinado 2 Talla 12 14 16 18" at bounding box center [791, 304] width 243 height 67
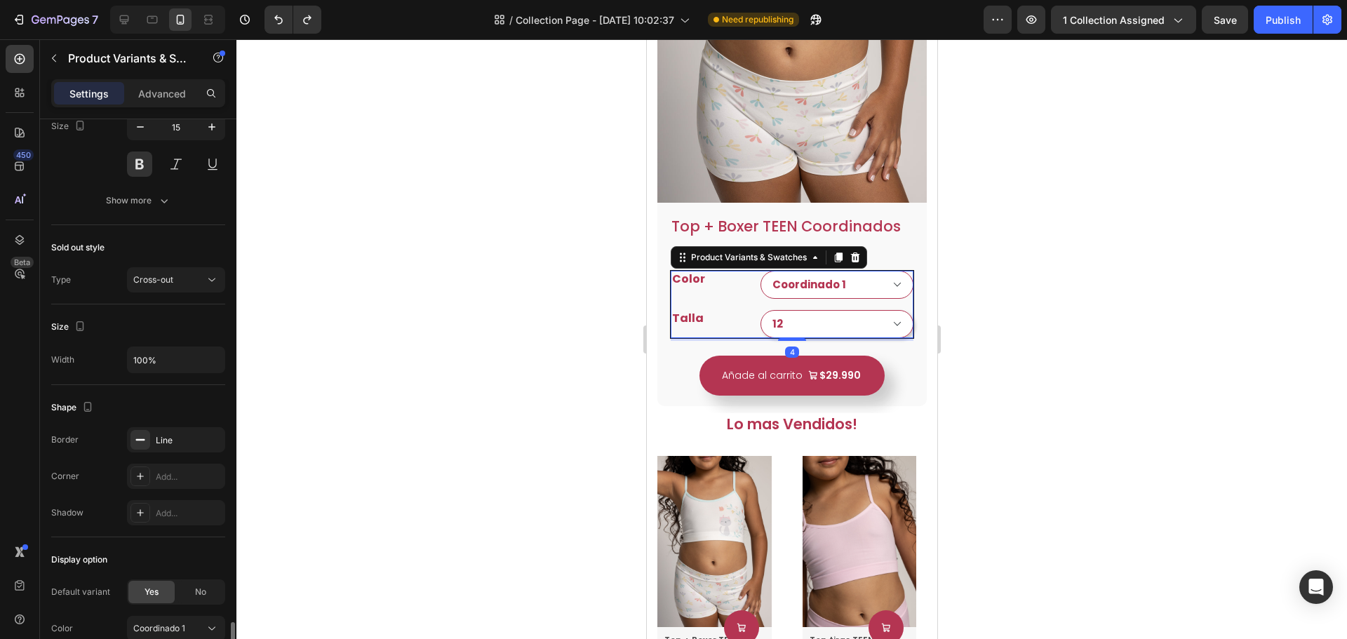
scroll to position [1067, 0]
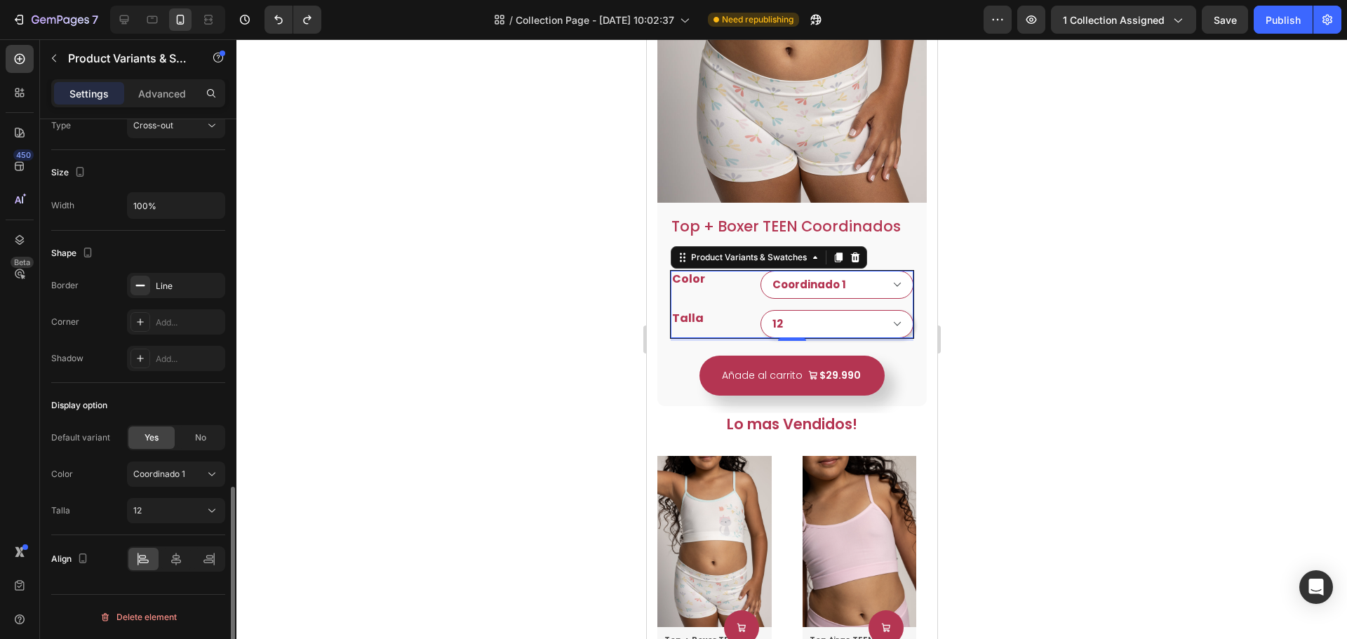
click at [171, 302] on div "Border Line Corner Add... Shadow Add..." at bounding box center [138, 322] width 174 height 98
click at [172, 295] on div "Line" at bounding box center [176, 285] width 98 height 25
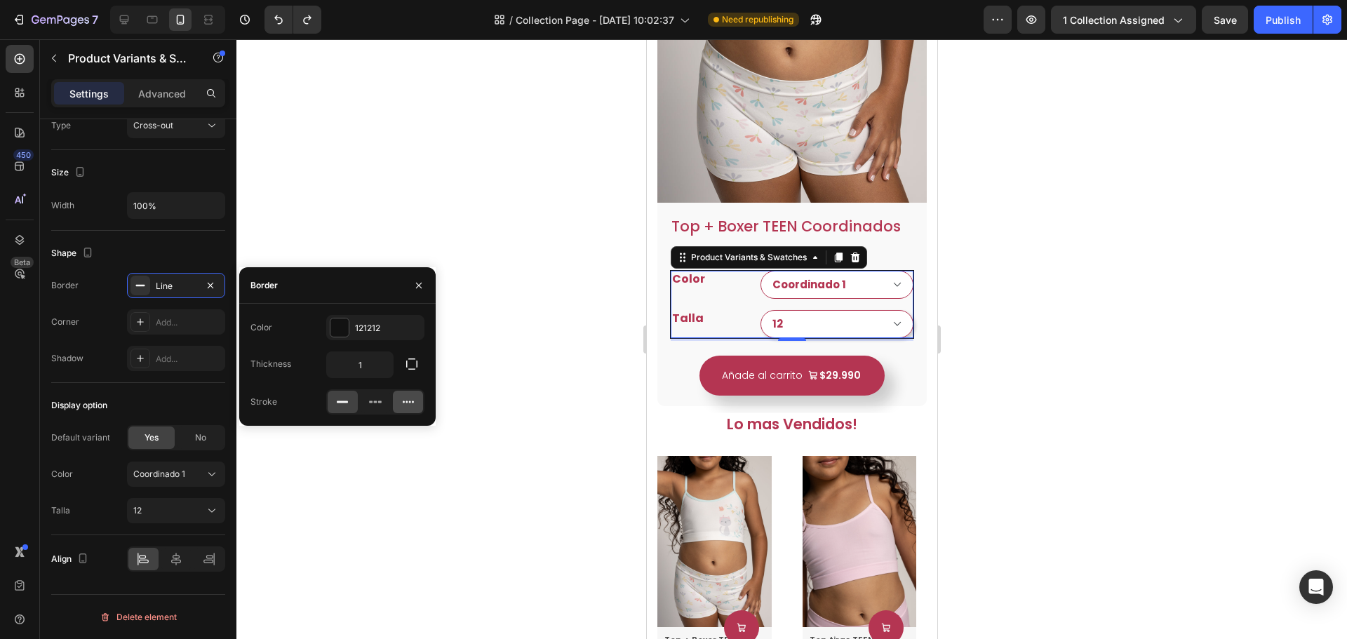
click at [403, 402] on icon at bounding box center [408, 402] width 11 height 2
click at [209, 286] on icon "button" at bounding box center [210, 285] width 11 height 11
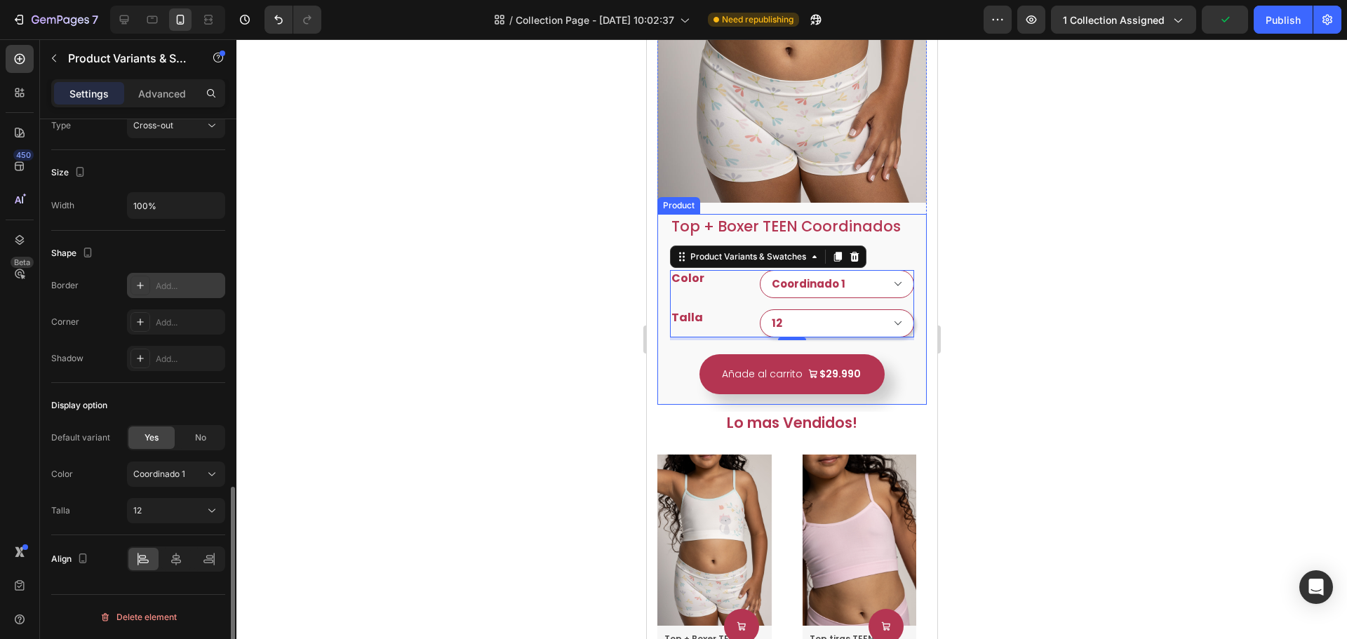
click at [915, 367] on div "Top + Boxer TEEN Coordinados Product Title $29.990 Product Price Product Price …" at bounding box center [791, 309] width 269 height 191
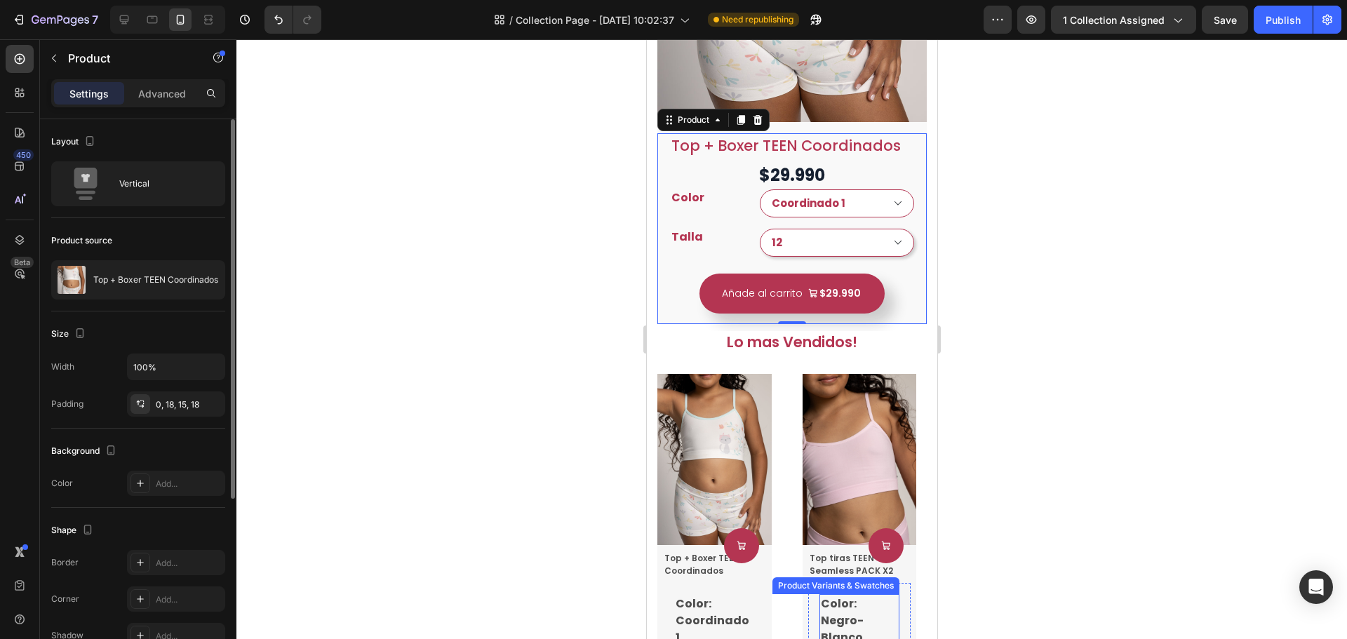
scroll to position [573, 0]
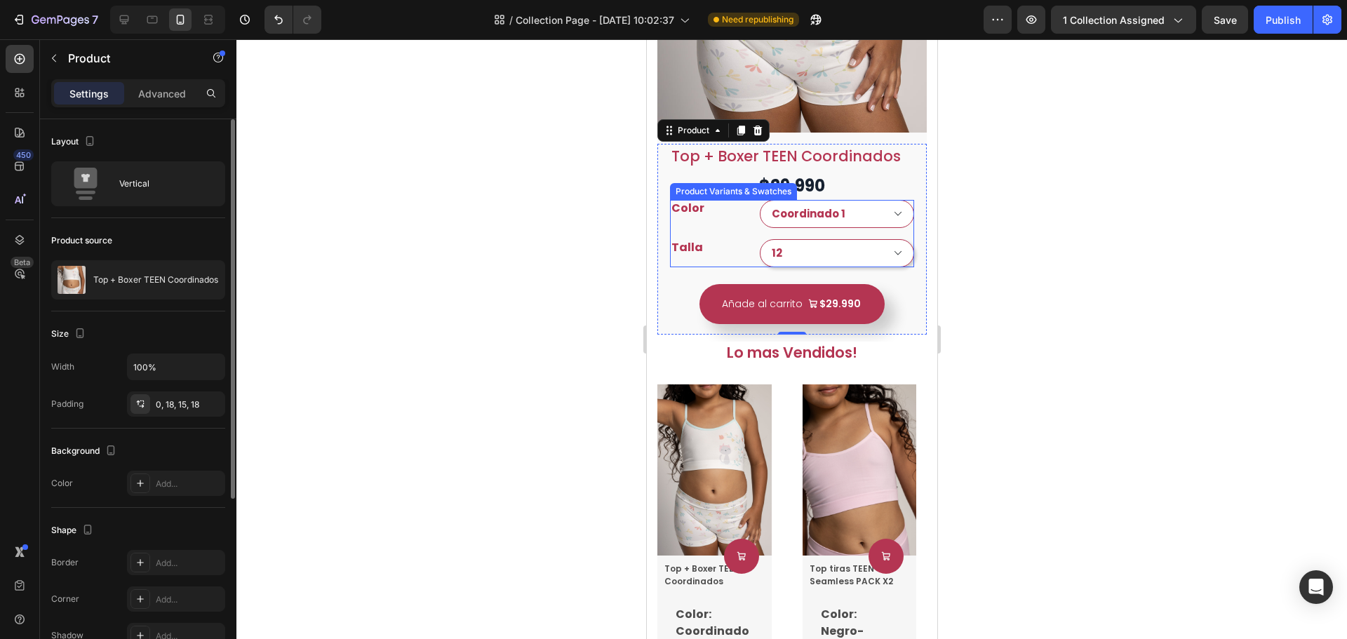
click at [745, 220] on div "Color Coordinado 1 Coordinado 2 Talla 12 14 16 18" at bounding box center [792, 233] width 244 height 67
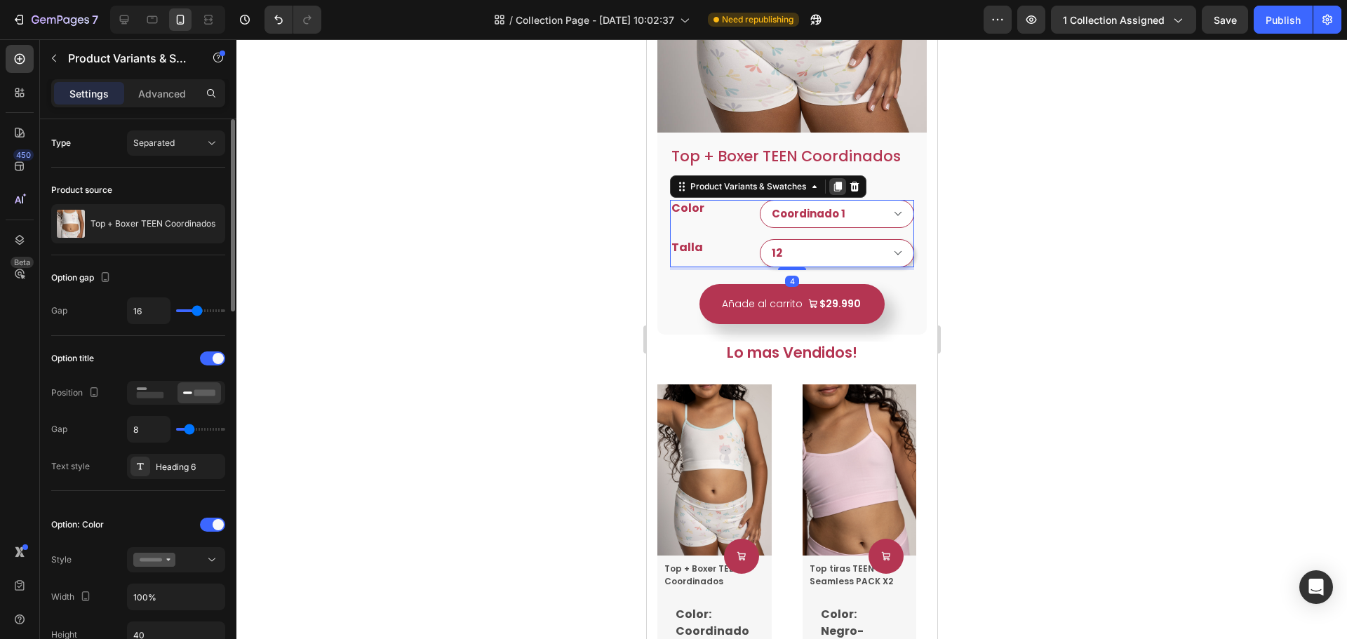
click at [839, 182] on icon at bounding box center [838, 187] width 8 height 10
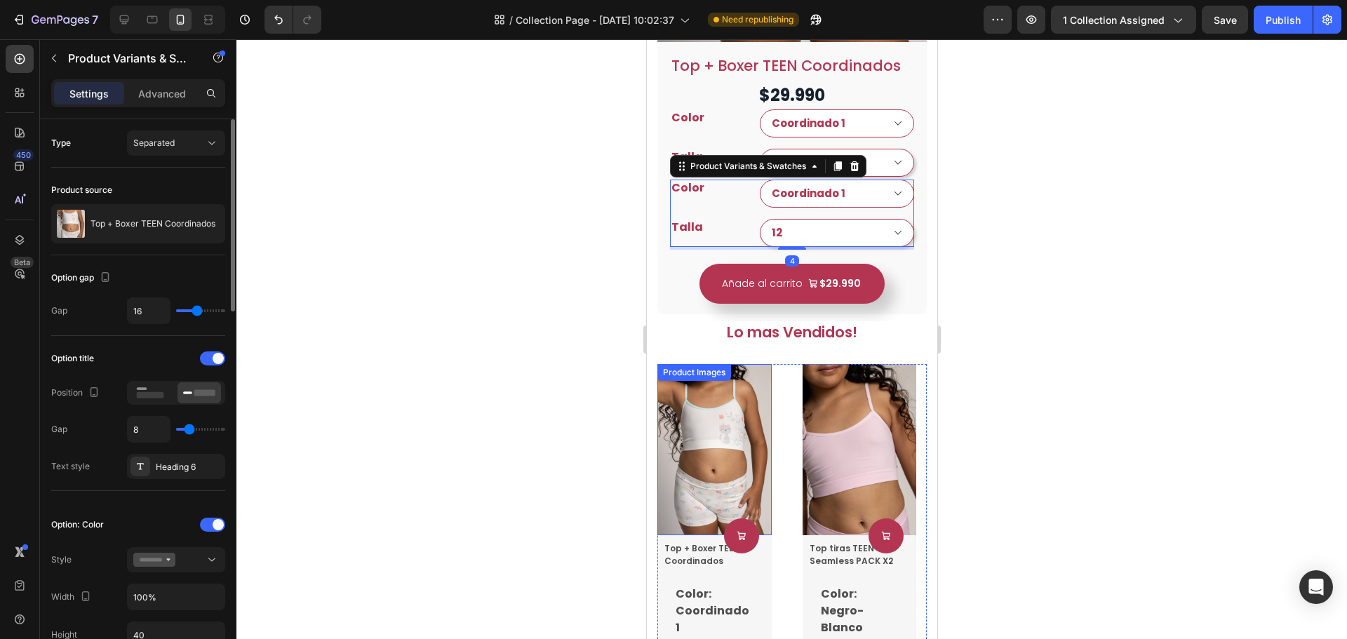
scroll to position [854, 0]
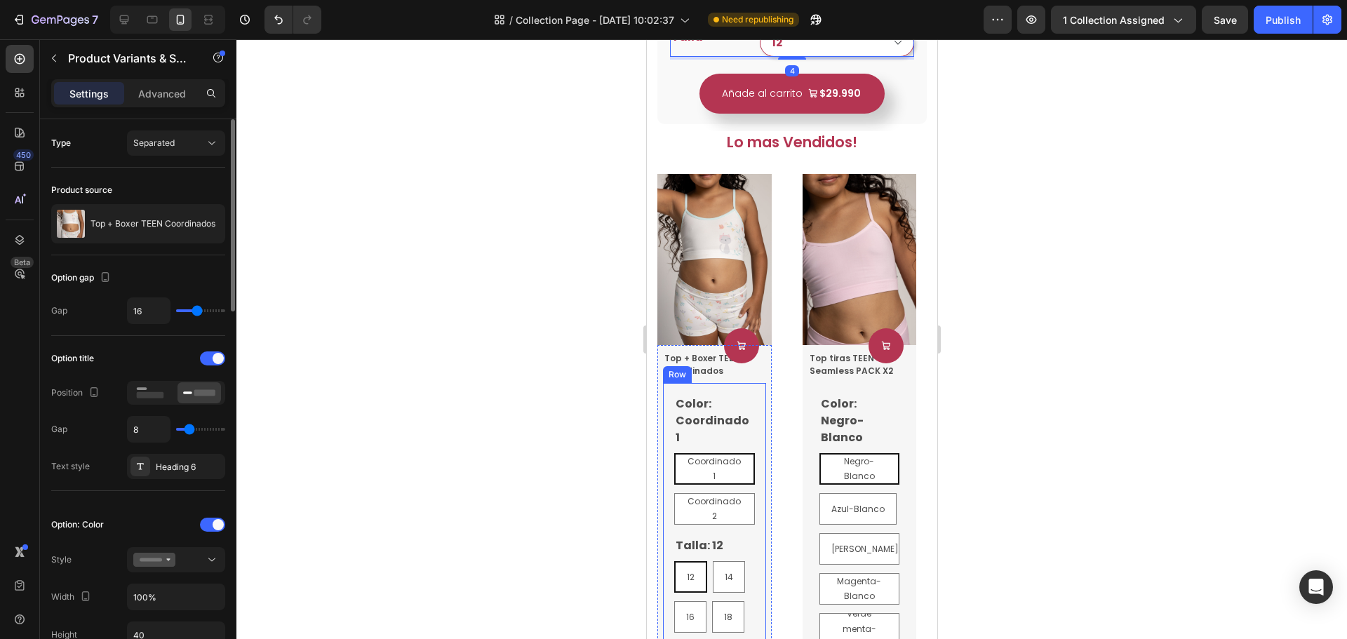
click at [759, 502] on div "Color: Coordinado 1 Coordinado 1 Coordinado 1 Coordinado 1 Coordinado 2 Coordin…" at bounding box center [713, 513] width 103 height 261
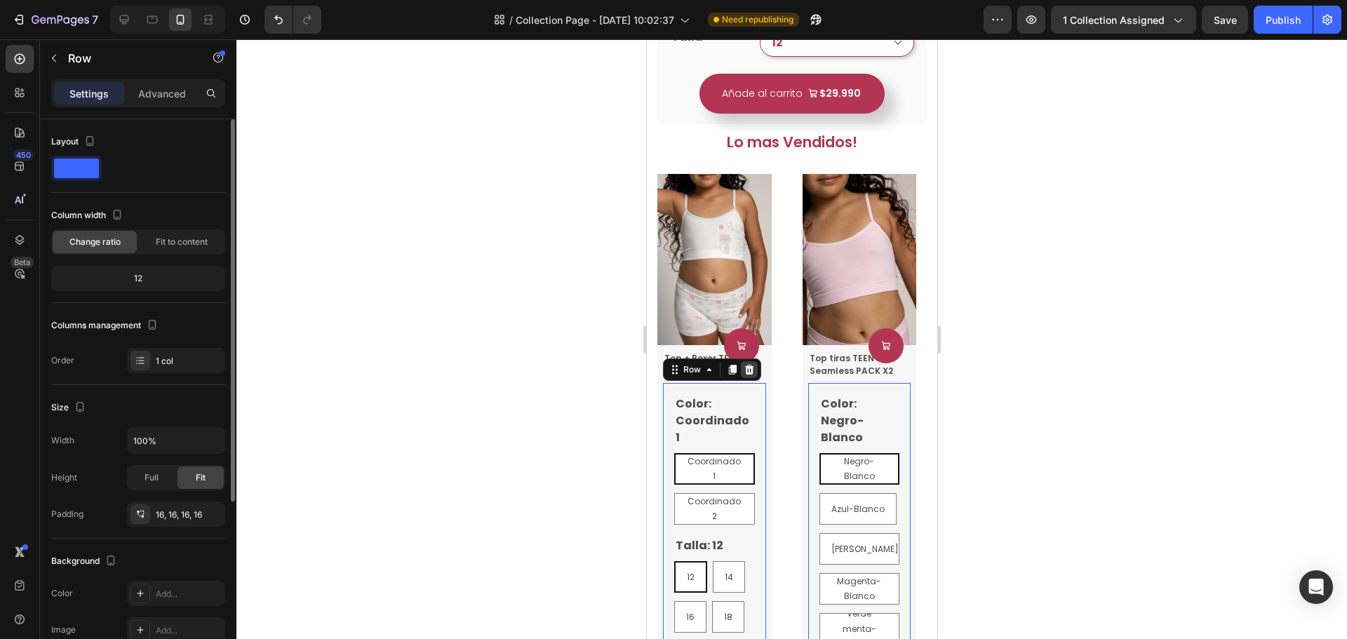
click at [747, 364] on icon at bounding box center [748, 369] width 11 height 11
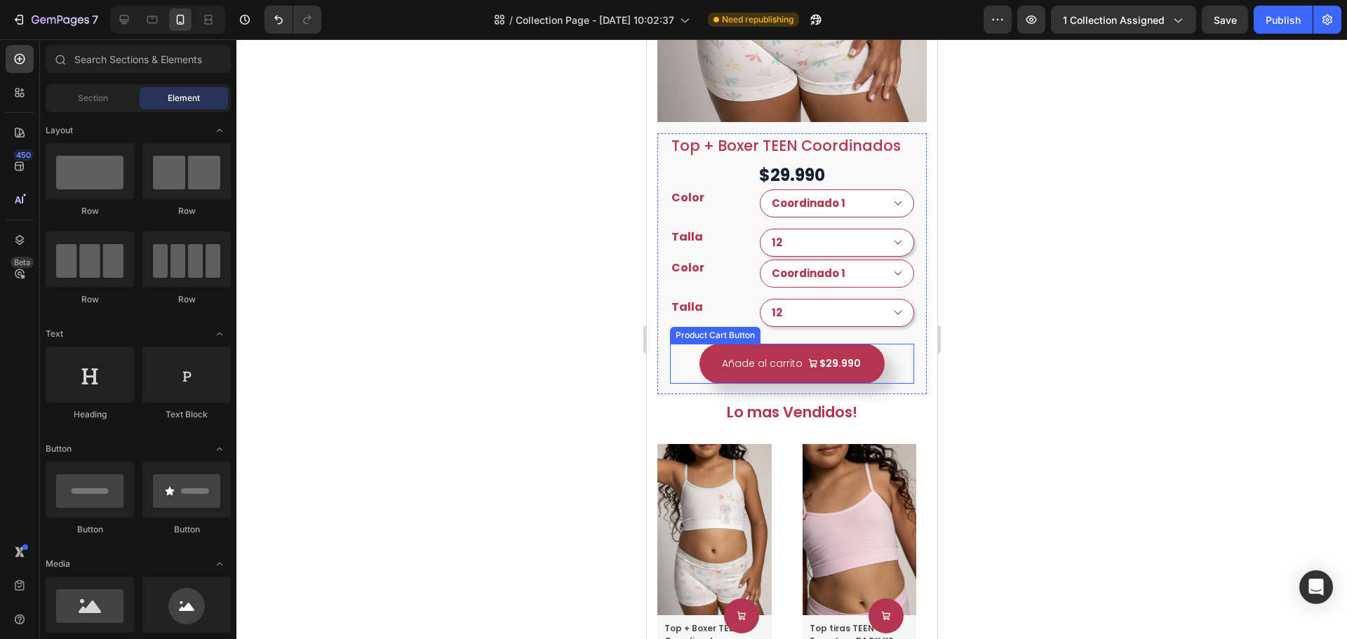
scroll to position [573, 0]
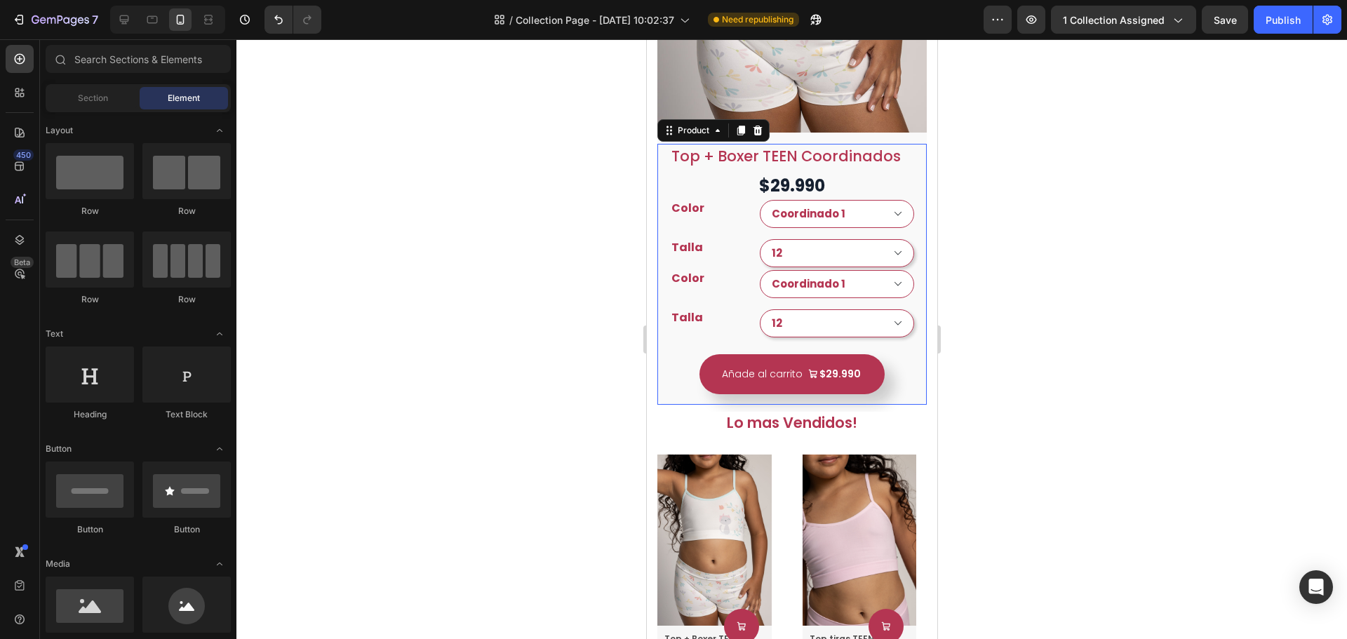
click at [660, 144] on div "Top + Boxer TEEN Coordinados Product Title $29.990 Product Price Product Price …" at bounding box center [791, 274] width 269 height 261
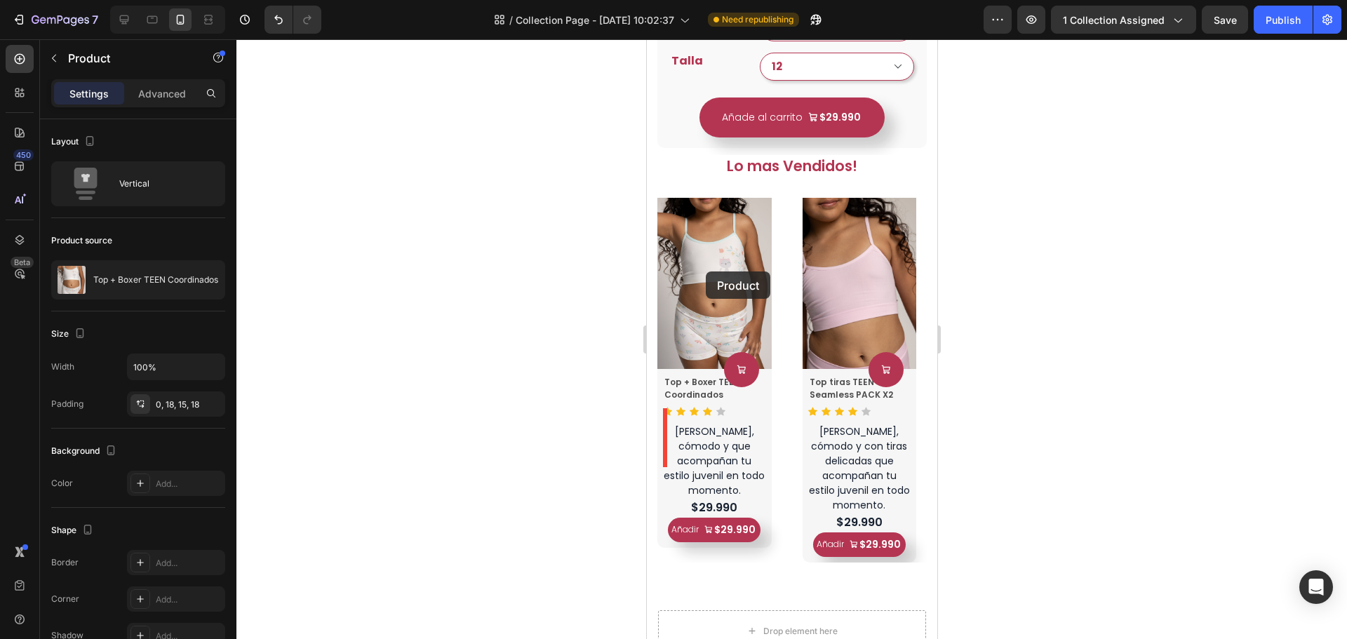
scroll to position [825, 0]
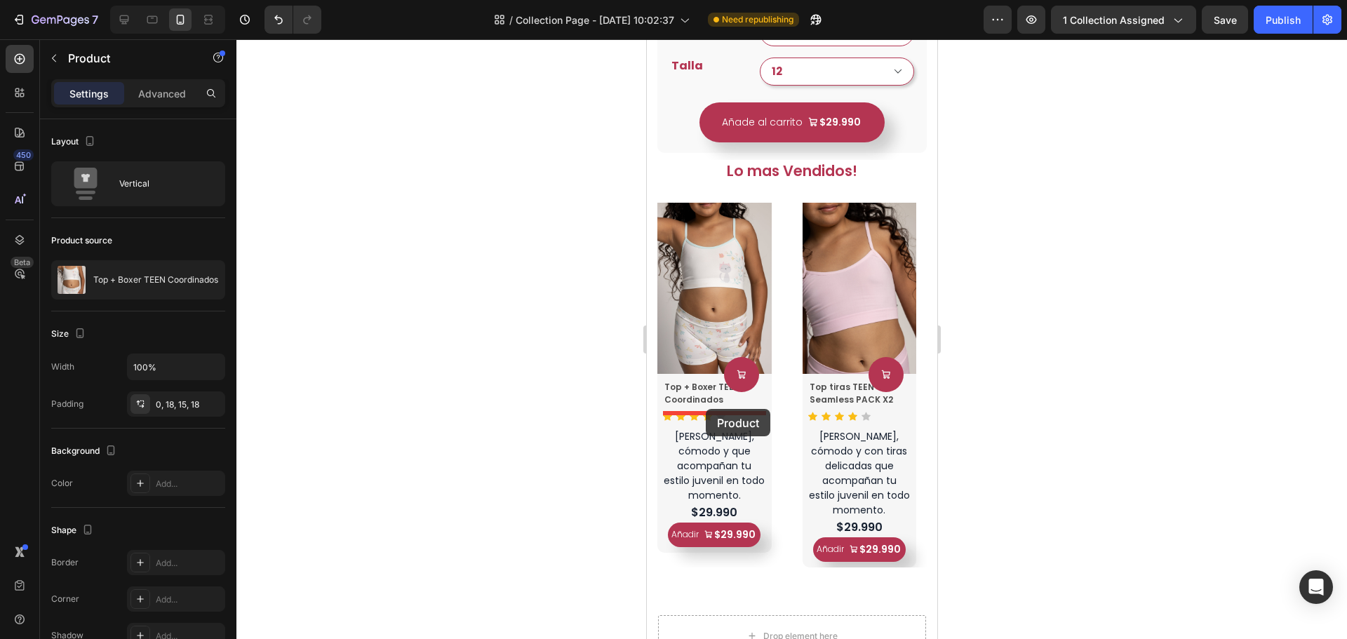
drag, startPoint x: 667, startPoint y: 114, endPoint x: 705, endPoint y: 409, distance: 297.3
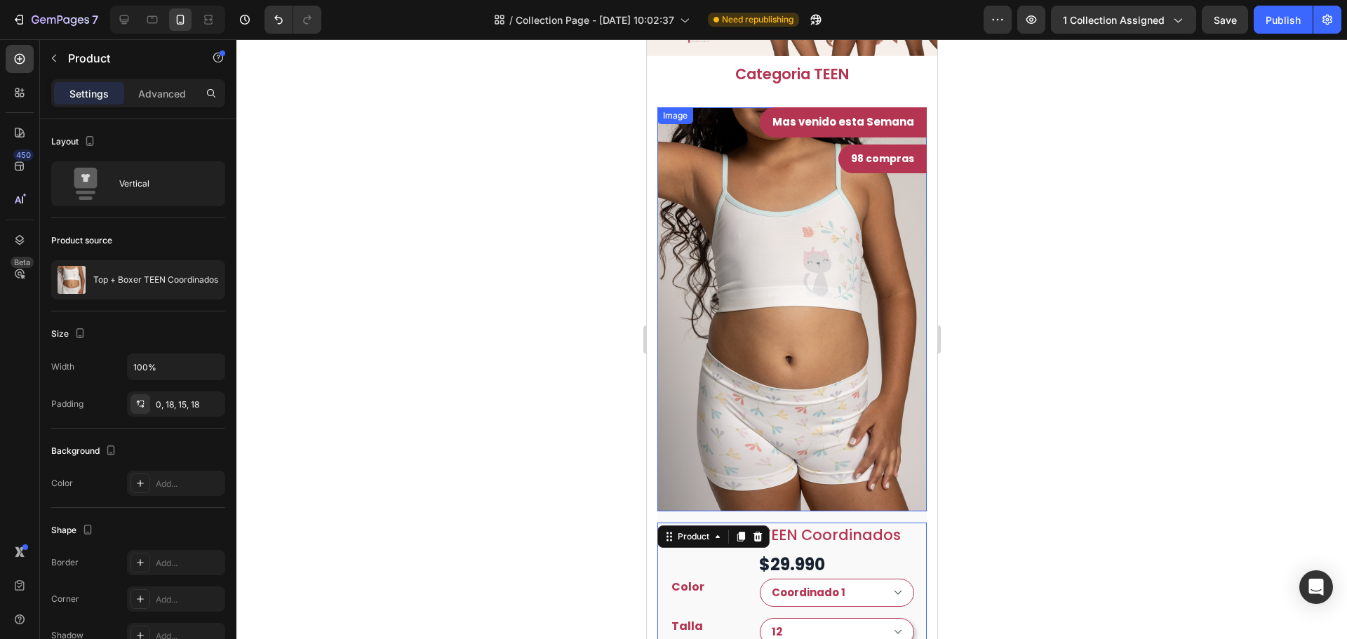
scroll to position [53, 0]
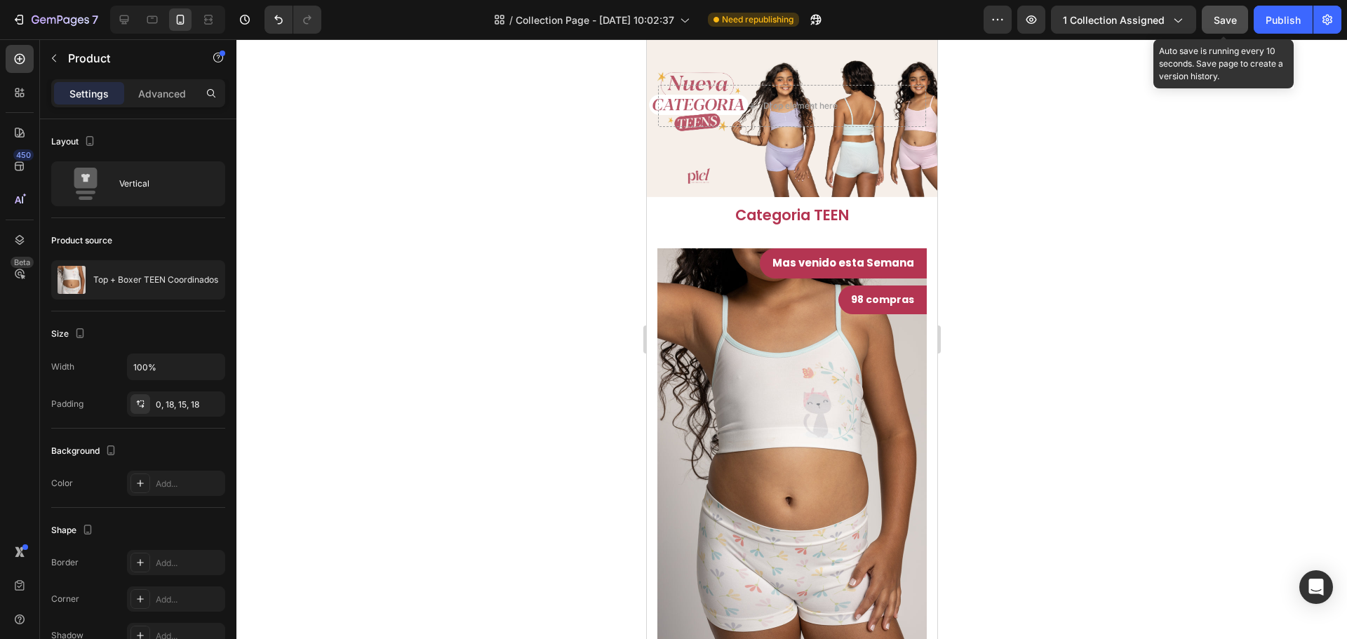
click at [1213, 25] on button "Save" at bounding box center [1225, 20] width 46 height 28
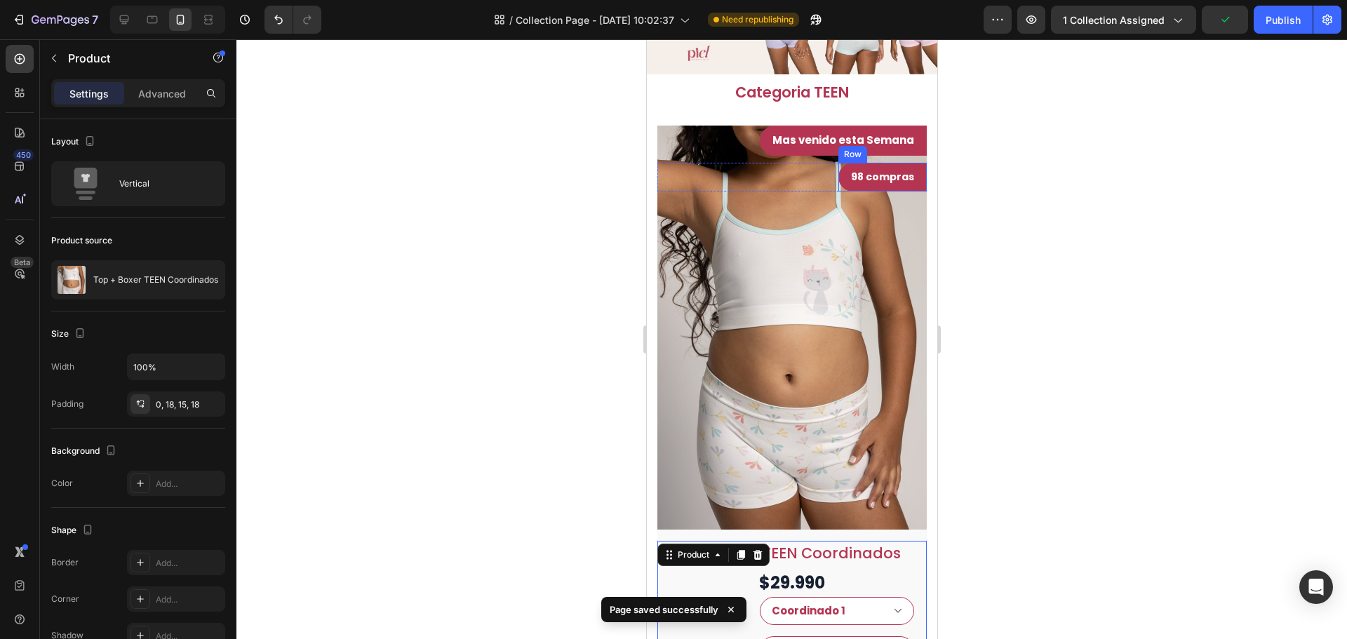
scroll to position [404, 0]
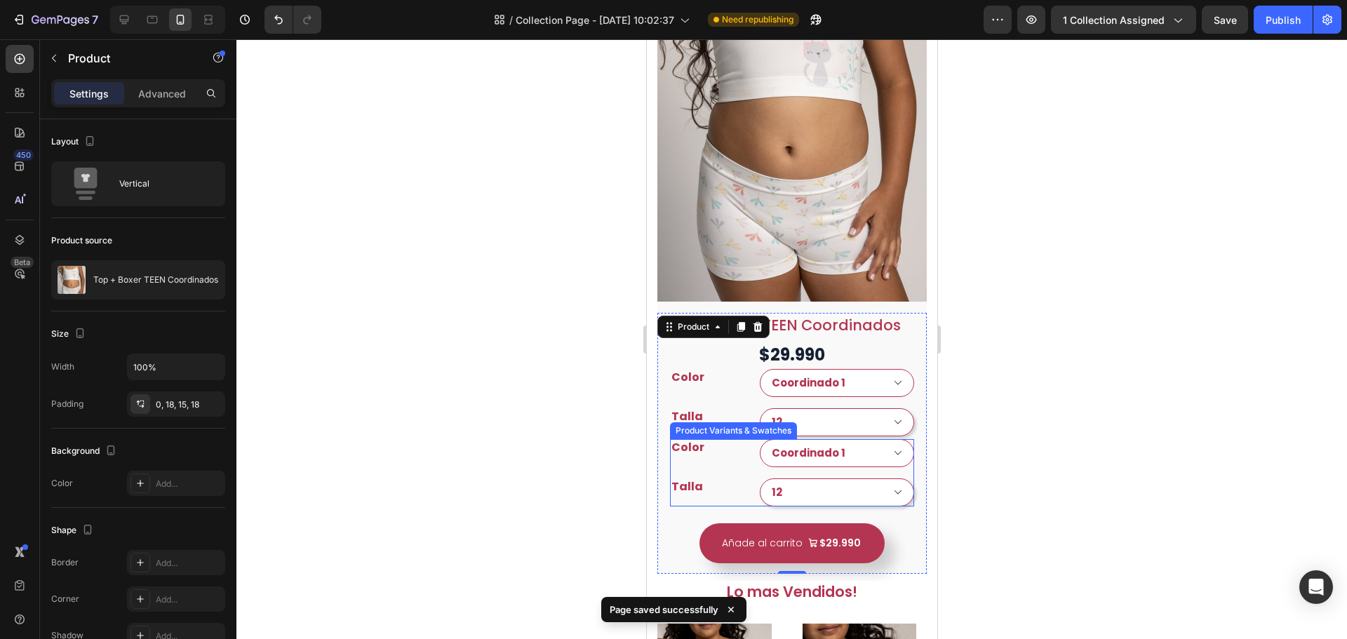
click at [737, 450] on div "Color Coordinado 1 Coordinado 2" at bounding box center [792, 453] width 244 height 28
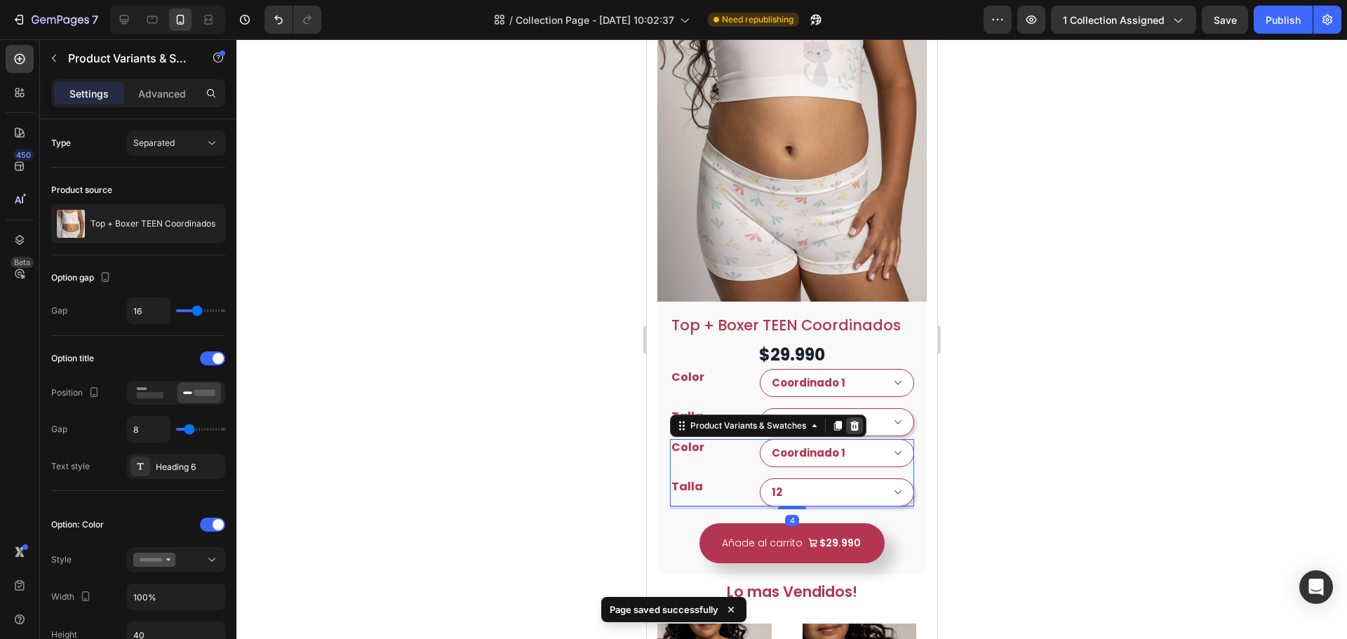
click at [853, 420] on icon at bounding box center [853, 425] width 11 height 11
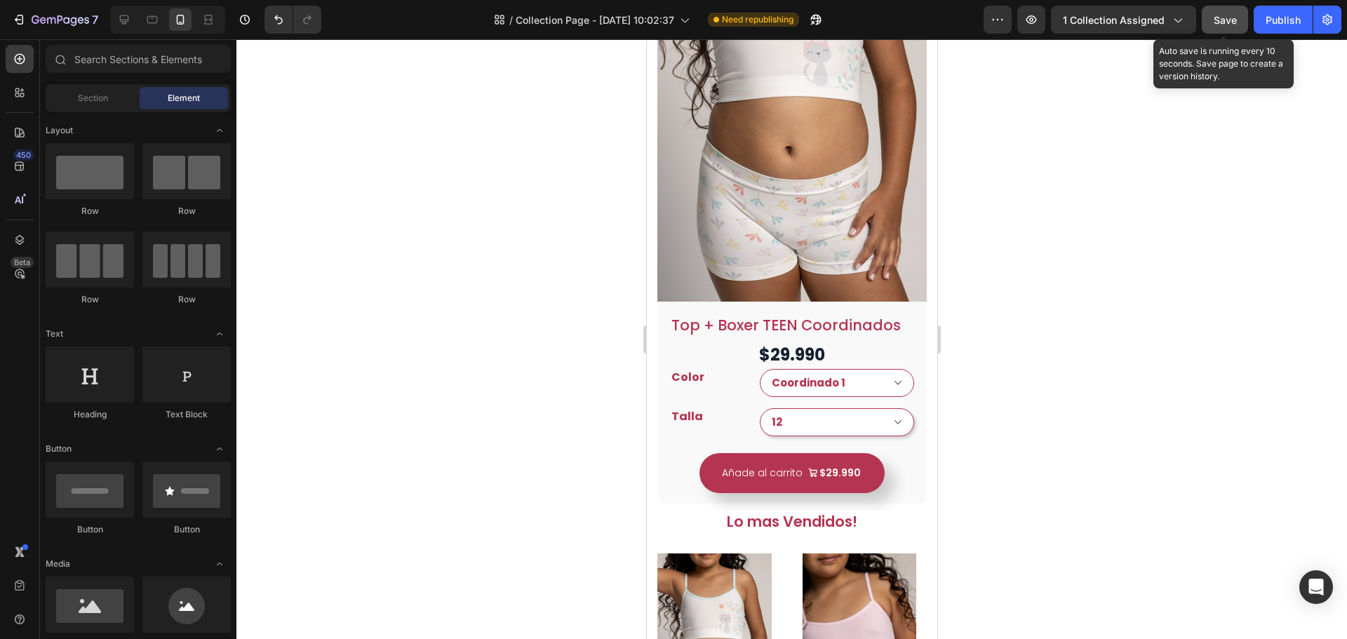
click at [1220, 18] on span "Save" at bounding box center [1225, 20] width 23 height 12
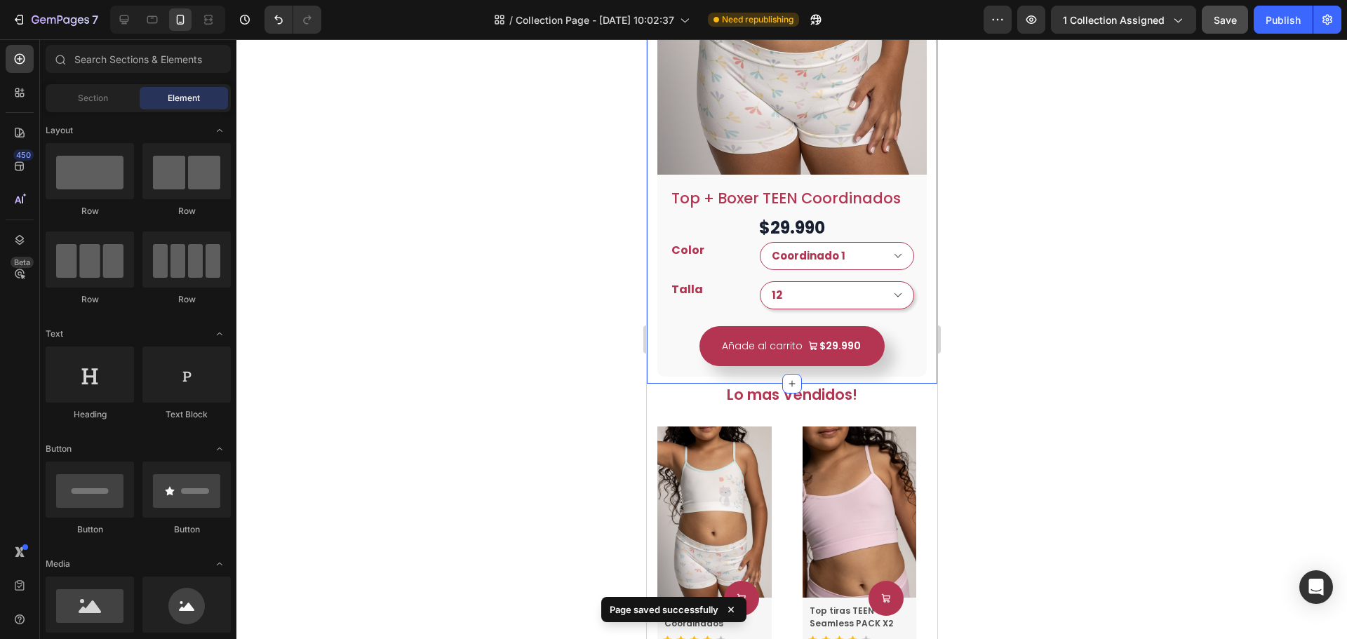
scroll to position [545, 0]
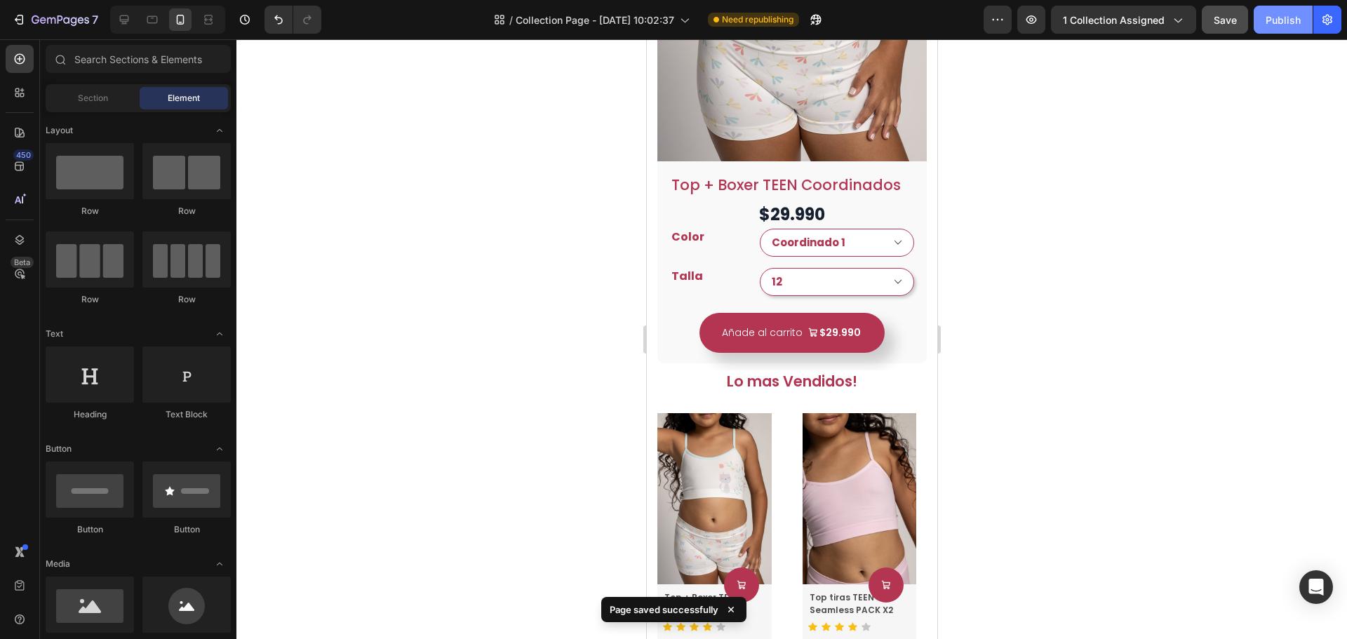
click at [1268, 19] on div "Publish" at bounding box center [1283, 20] width 35 height 15
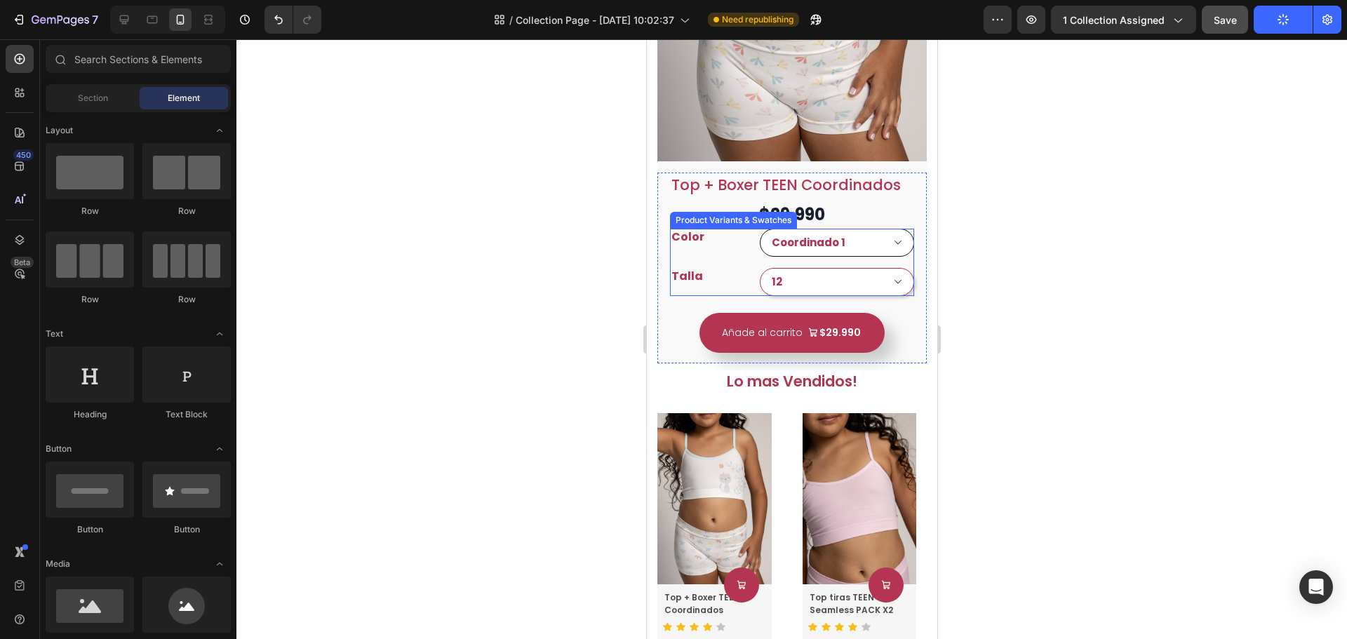
click at [892, 229] on select "Coordinado 1 Coordinado 2" at bounding box center [836, 243] width 154 height 28
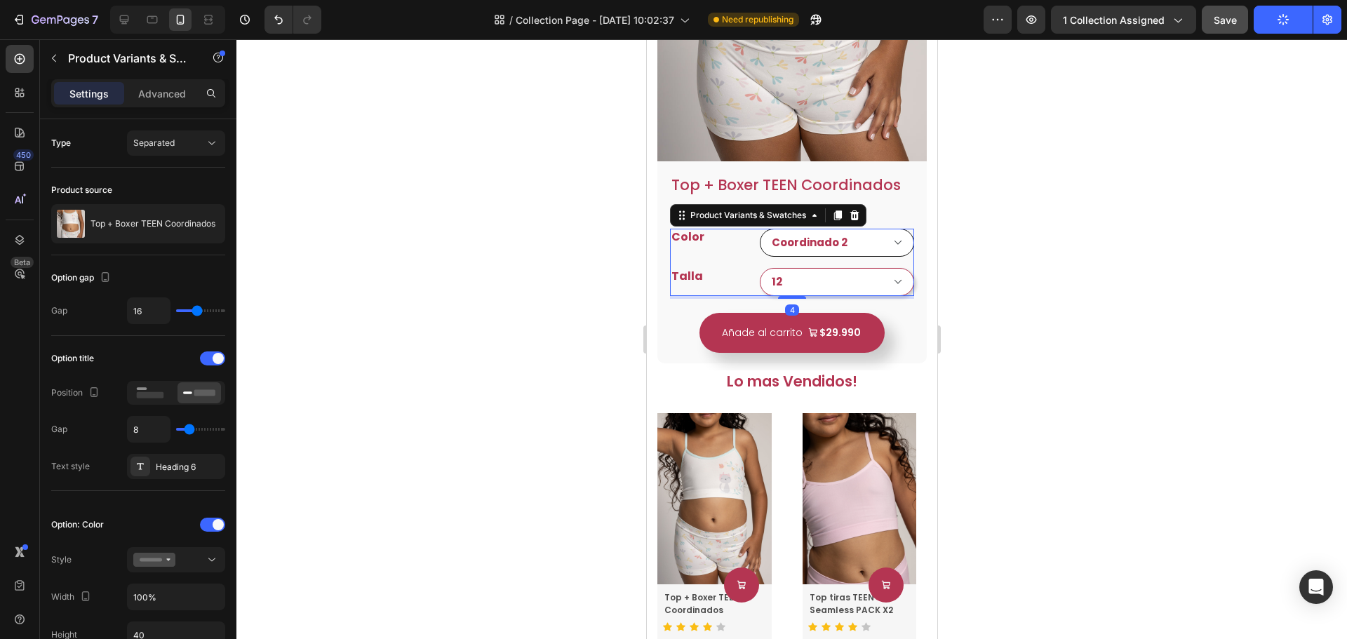
click at [759, 229] on select "Coordinado 1 Coordinado 2" at bounding box center [836, 243] width 154 height 28
select select "Coordinado 2"
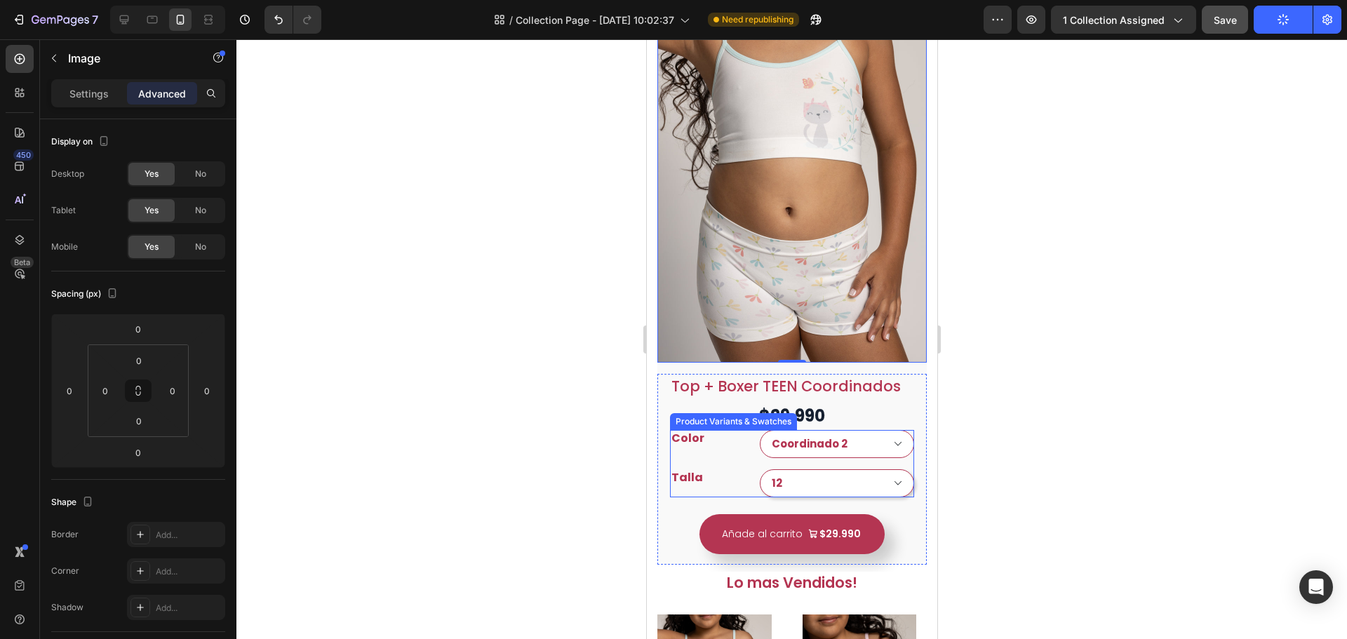
scroll to position [334, 0]
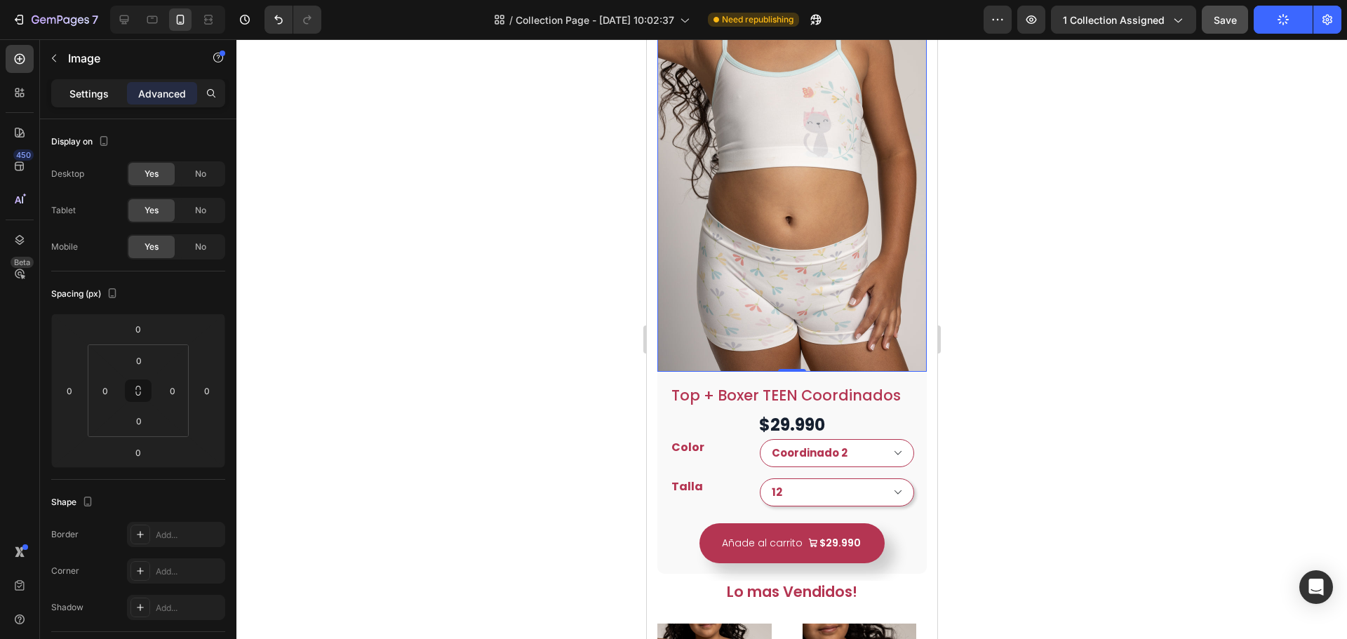
click at [89, 95] on p "Settings" at bounding box center [88, 93] width 39 height 15
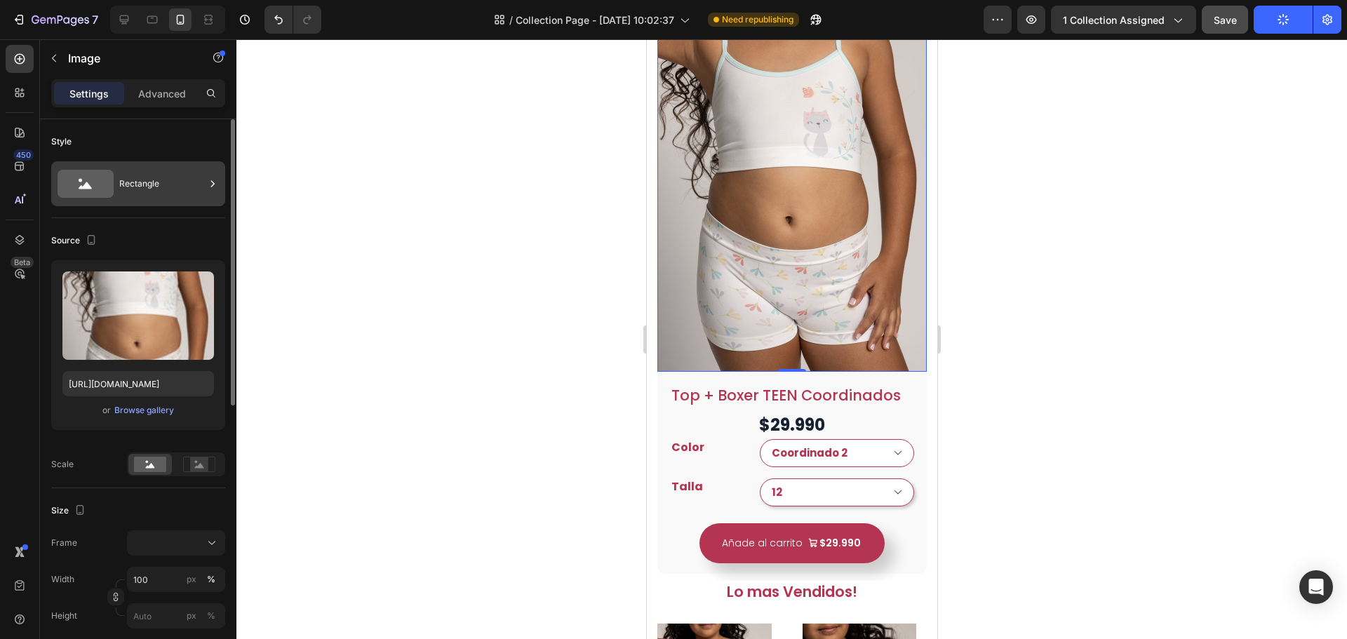
click at [157, 182] on div "Rectangle" at bounding box center [162, 184] width 86 height 32
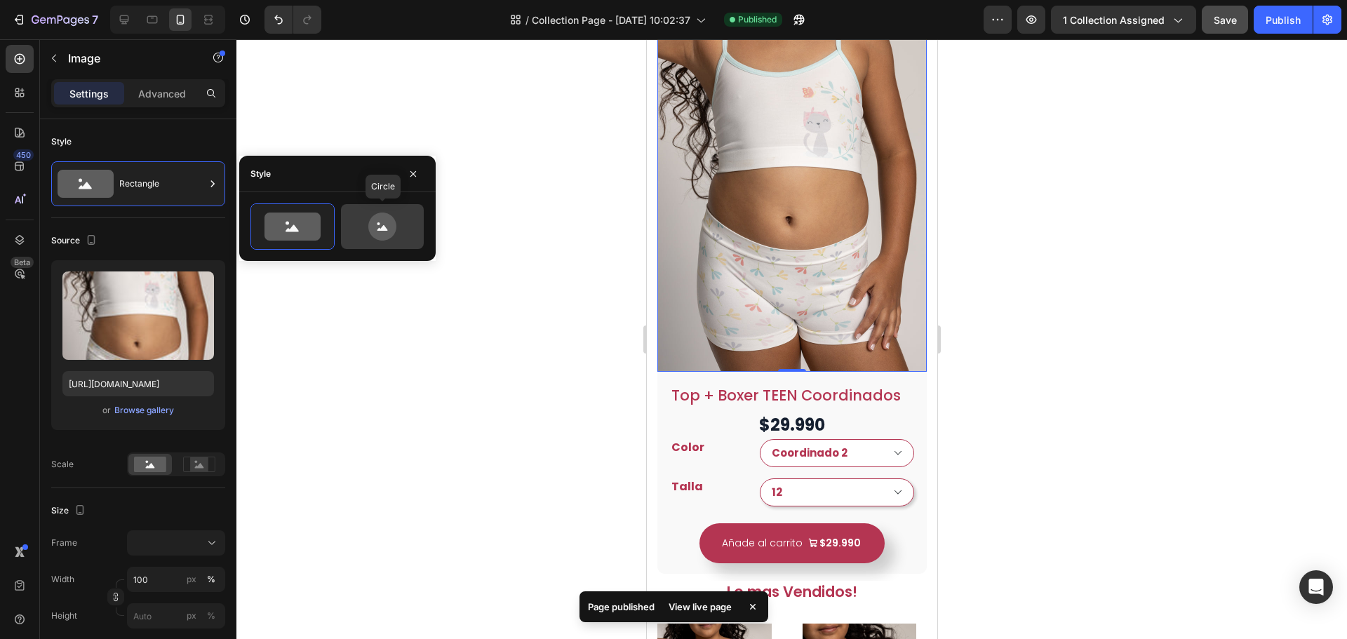
click at [364, 237] on icon at bounding box center [382, 227] width 66 height 28
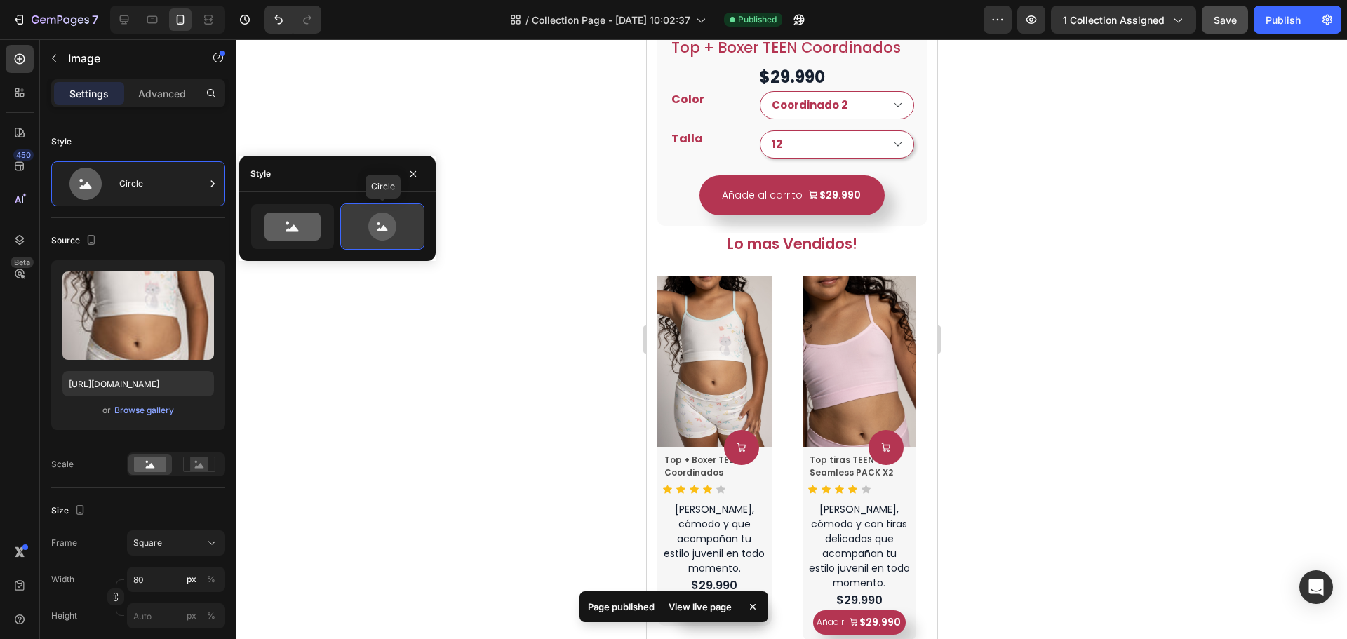
scroll to position [1, 0]
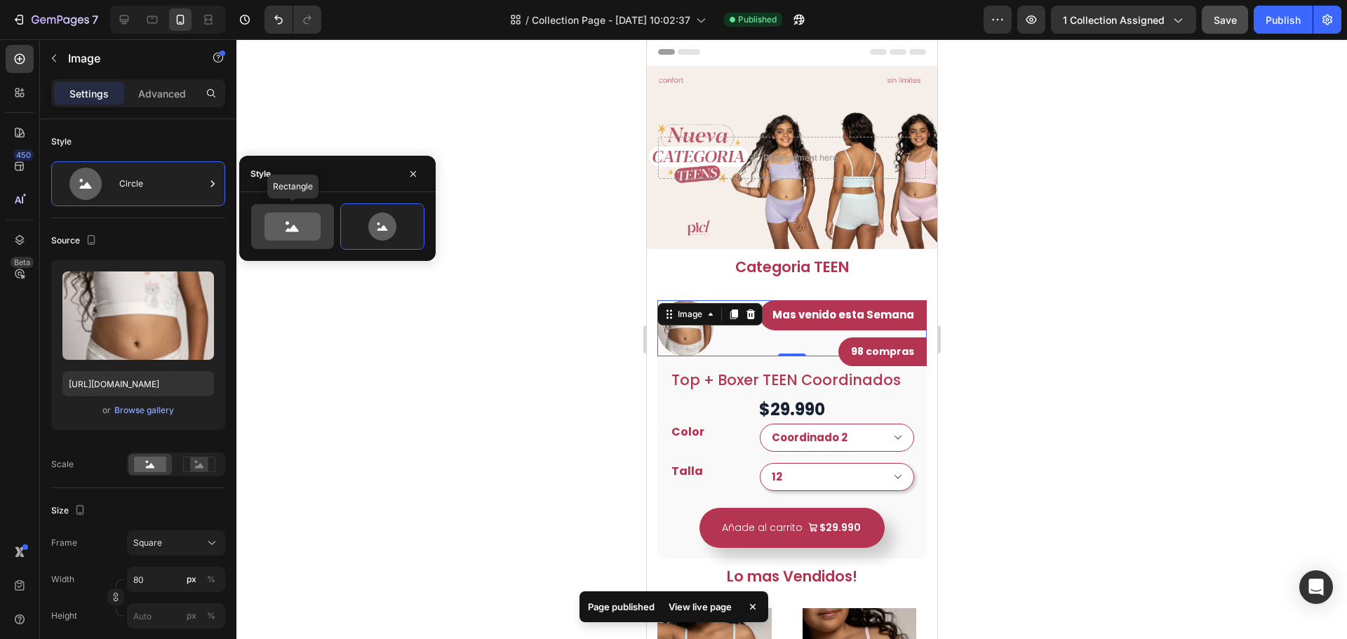
click at [296, 233] on icon at bounding box center [293, 227] width 56 height 28
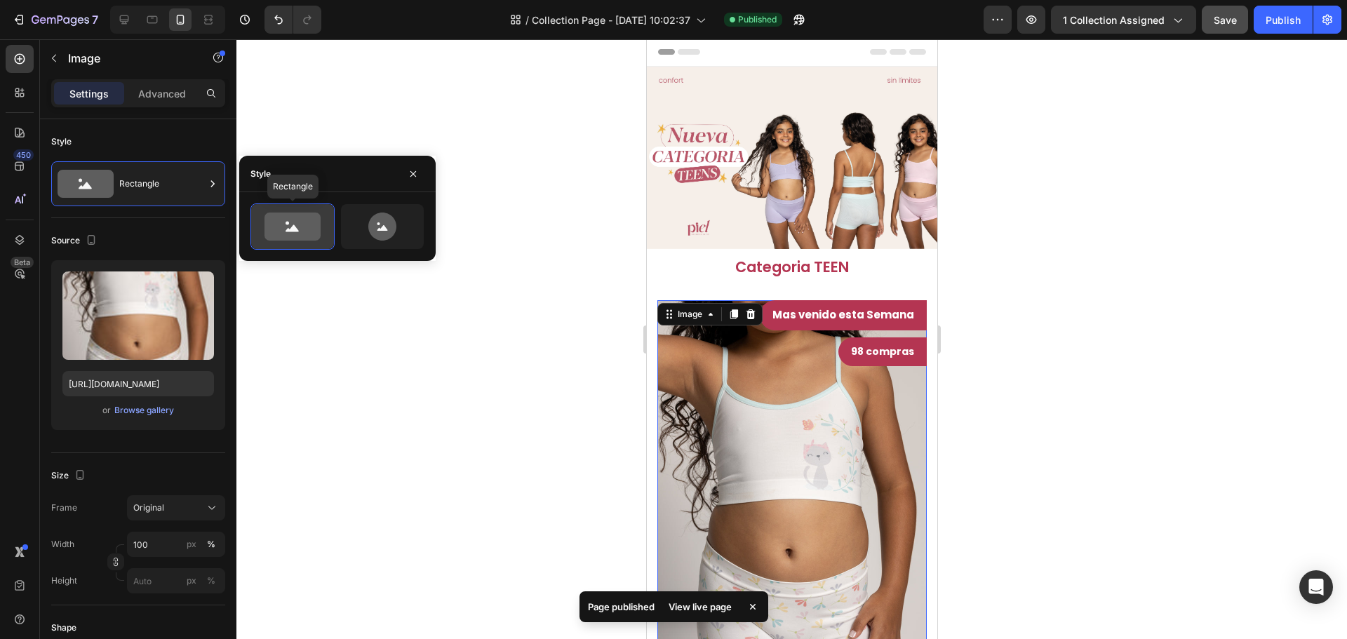
scroll to position [334, 0]
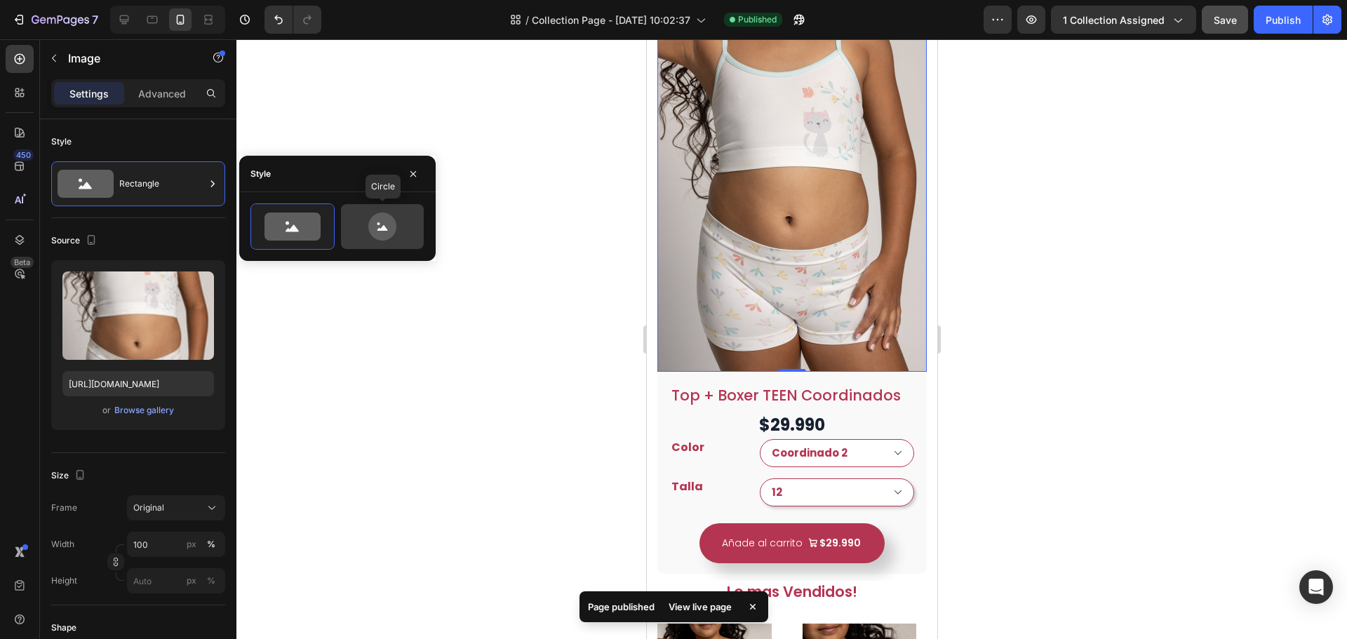
click at [391, 228] on icon at bounding box center [382, 227] width 28 height 28
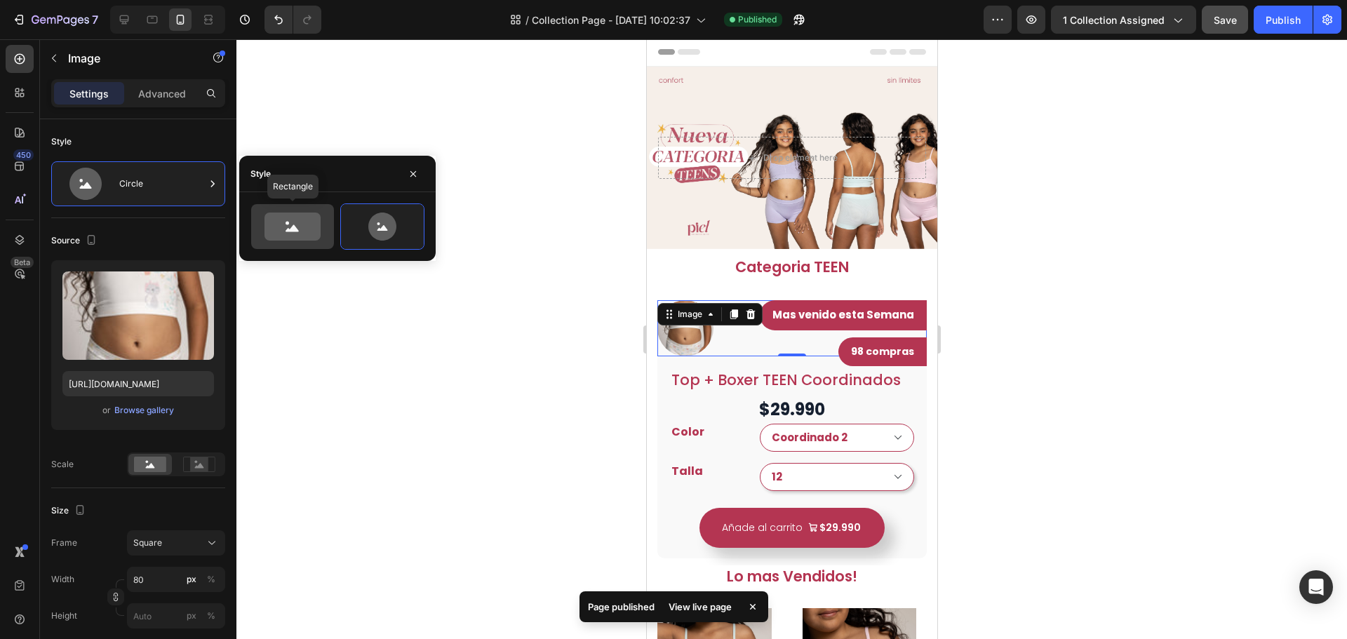
click at [288, 236] on icon at bounding box center [293, 227] width 56 height 28
type input "100"
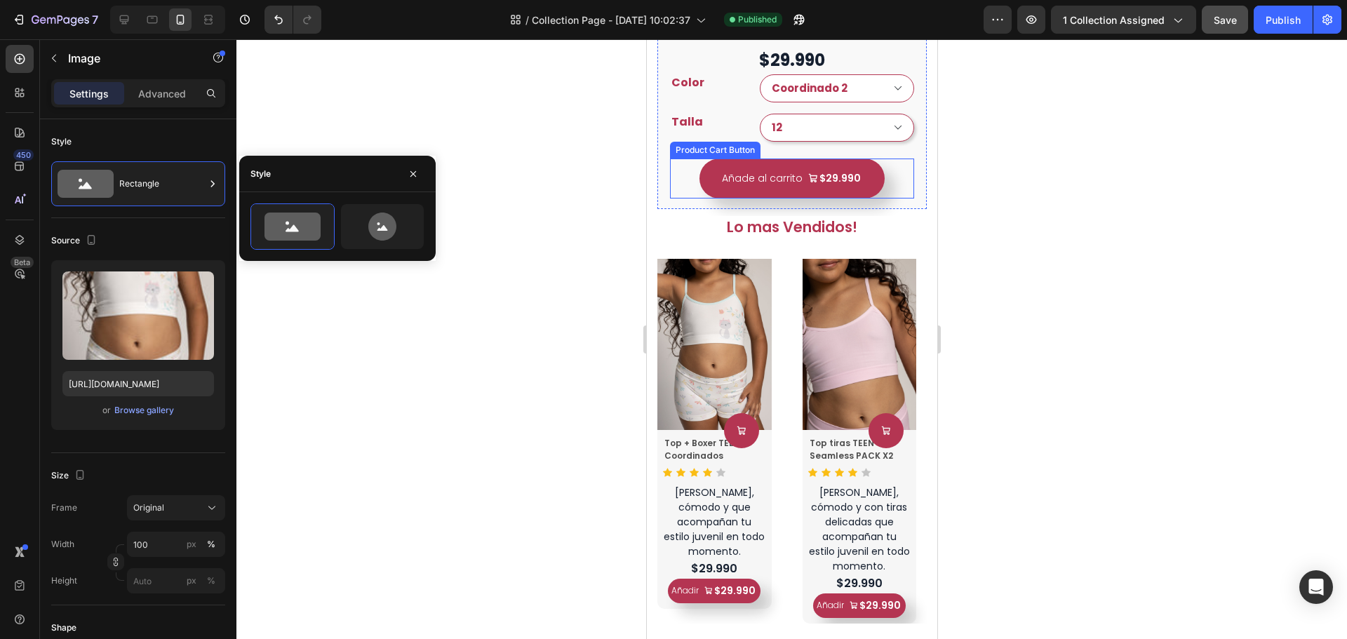
scroll to position [702, 0]
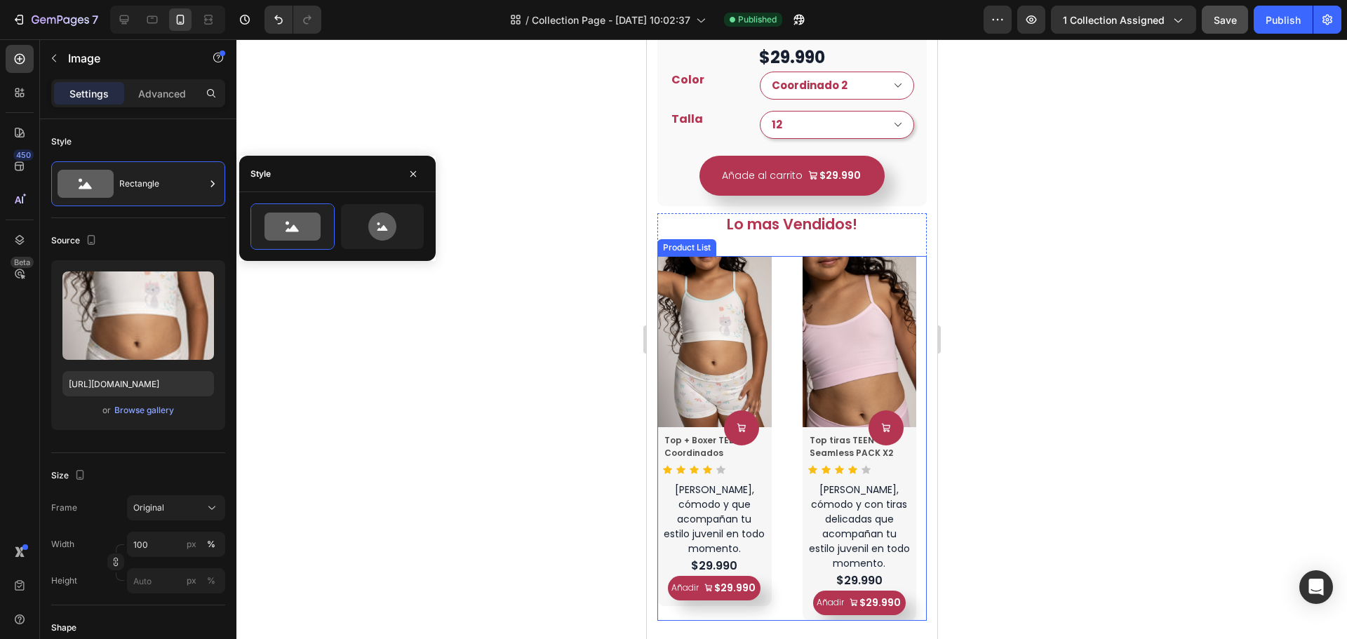
click at [778, 310] on div "Product Images Product Cart Button Top + Boxer TEEN Coordinados Product Title I…" at bounding box center [791, 438] width 269 height 365
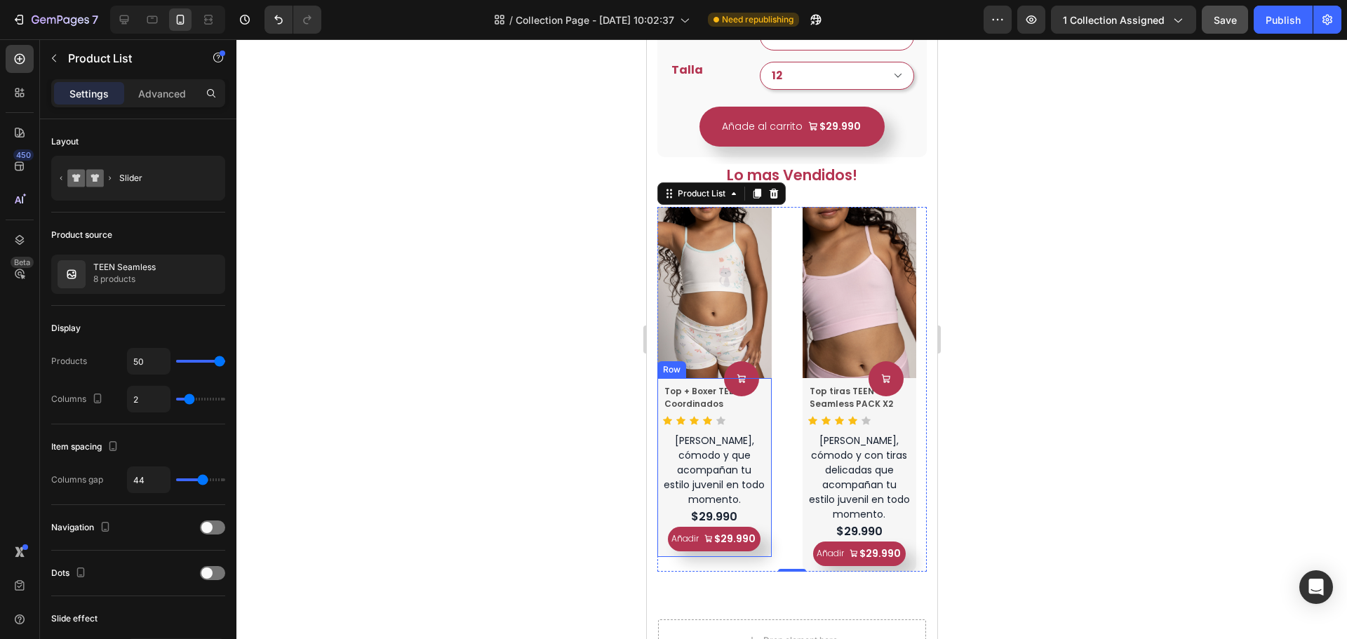
scroll to position [912, 0]
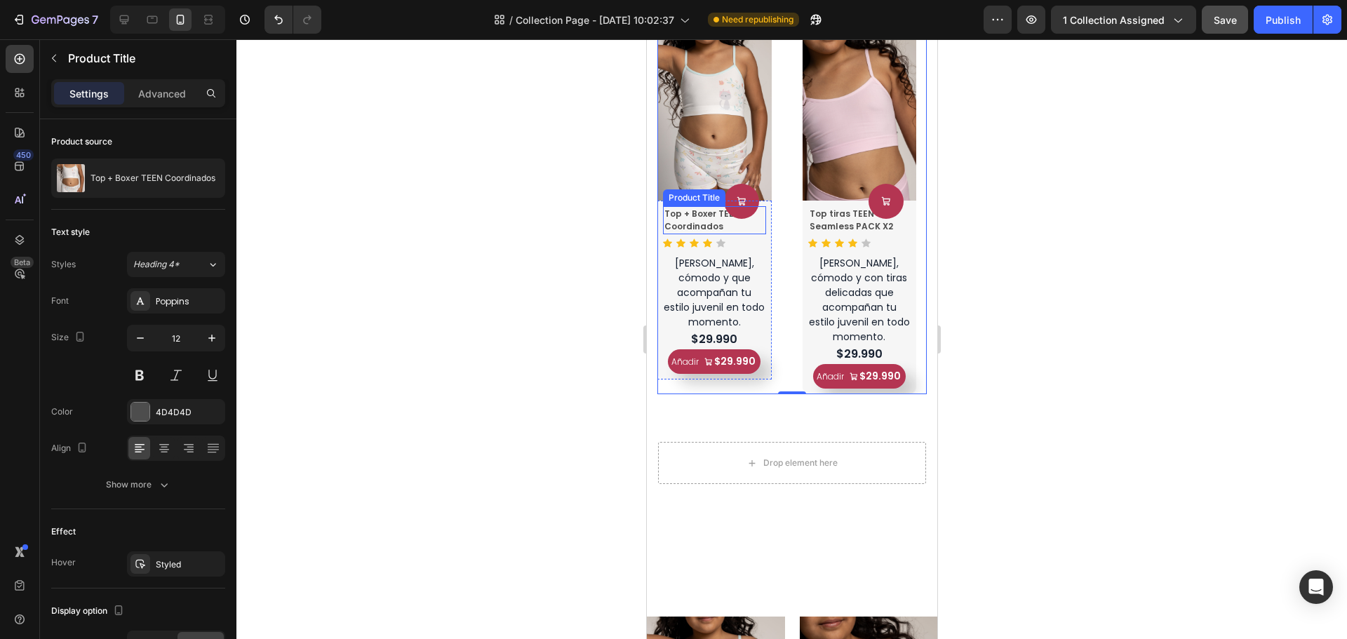
click at [709, 234] on h2 "Top + Boxer TEEN Coordinados" at bounding box center [713, 220] width 103 height 28
click at [22, 67] on div at bounding box center [20, 59] width 28 height 28
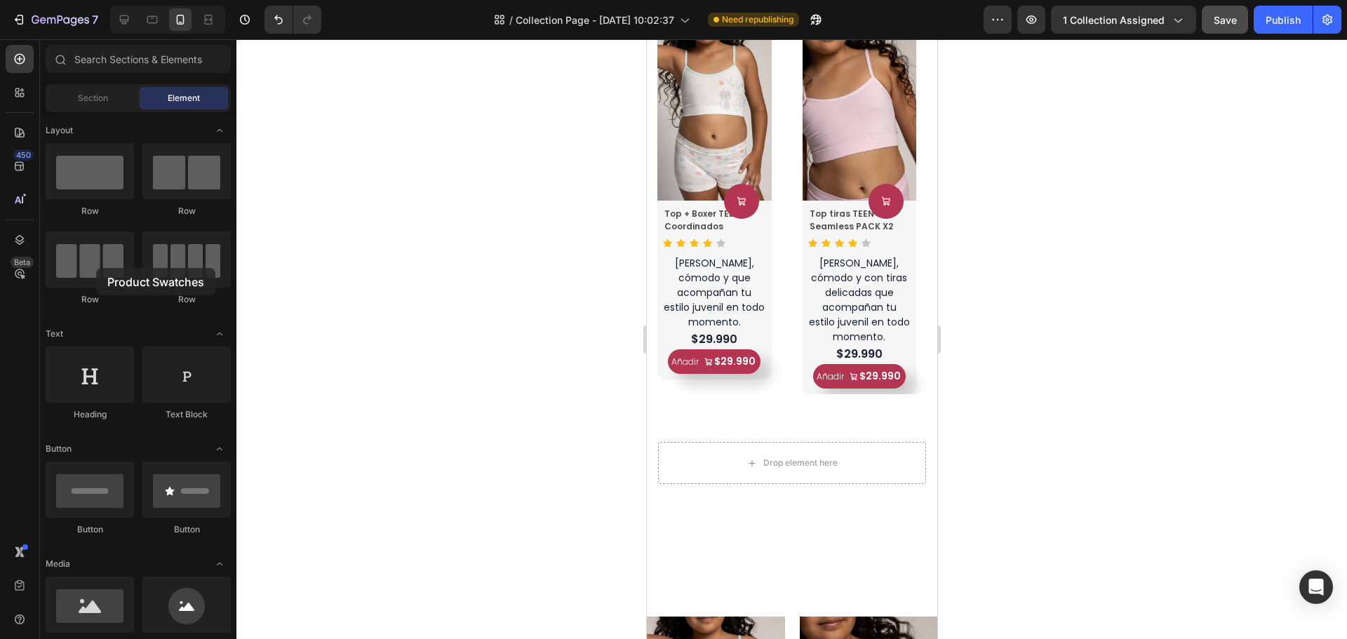
drag, startPoint x: 120, startPoint y: 300, endPoint x: 96, endPoint y: 268, distance: 39.6
drag, startPoint x: 823, startPoint y: 329, endPoint x: 707, endPoint y: 255, distance: 137.0
select select "Coordinado 2"
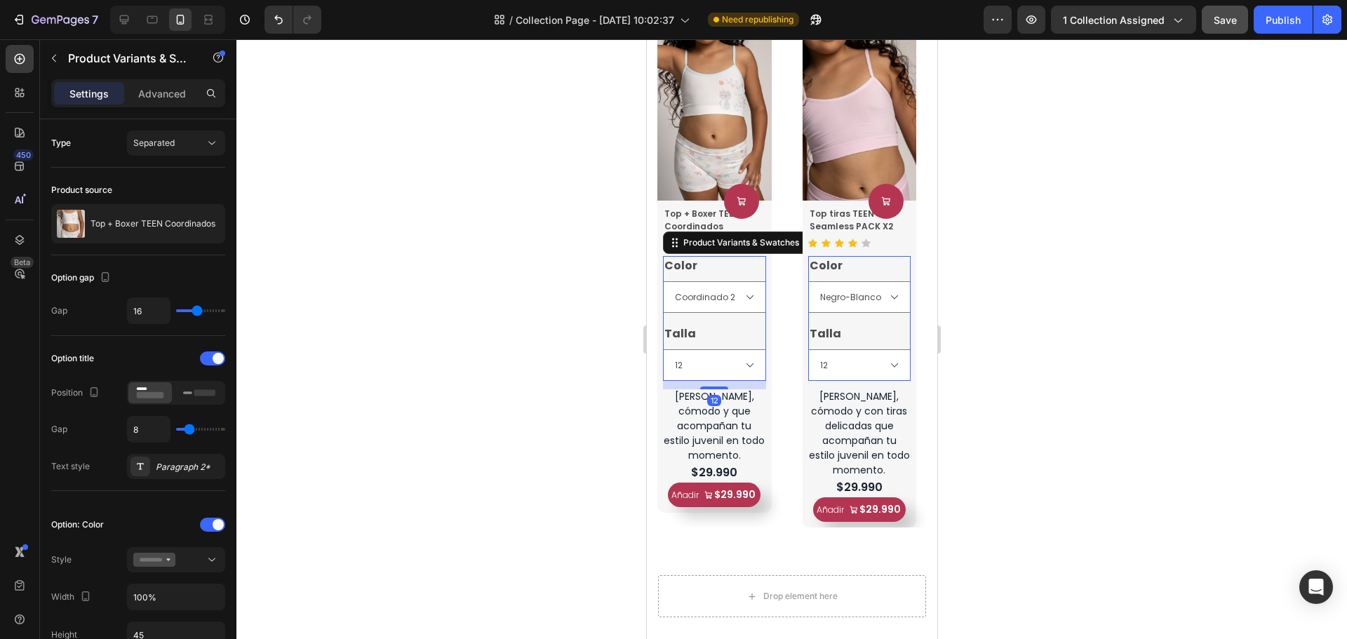
click at [743, 267] on div "Color Coordinado 1 Coordinado 2" at bounding box center [713, 284] width 103 height 57
type input "4"
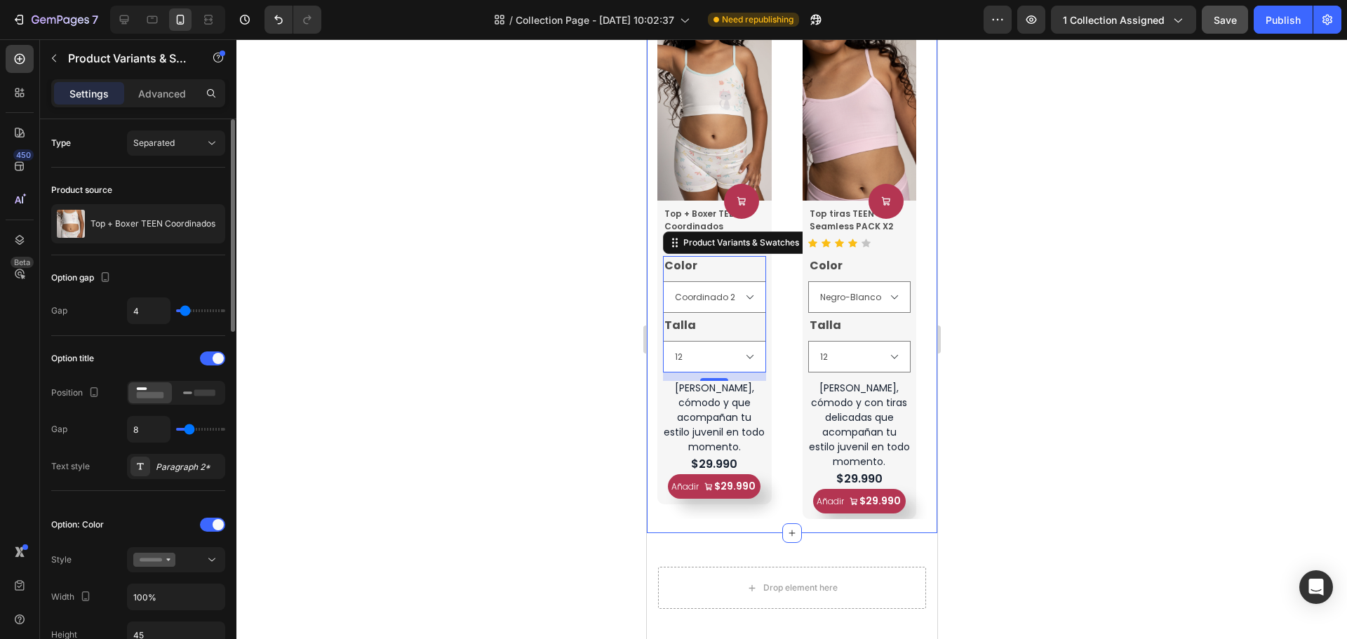
drag, startPoint x: 194, startPoint y: 309, endPoint x: 185, endPoint y: 311, distance: 8.7
type input "4"
click at [185, 311] on input "range" at bounding box center [200, 310] width 49 height 3
type input "0"
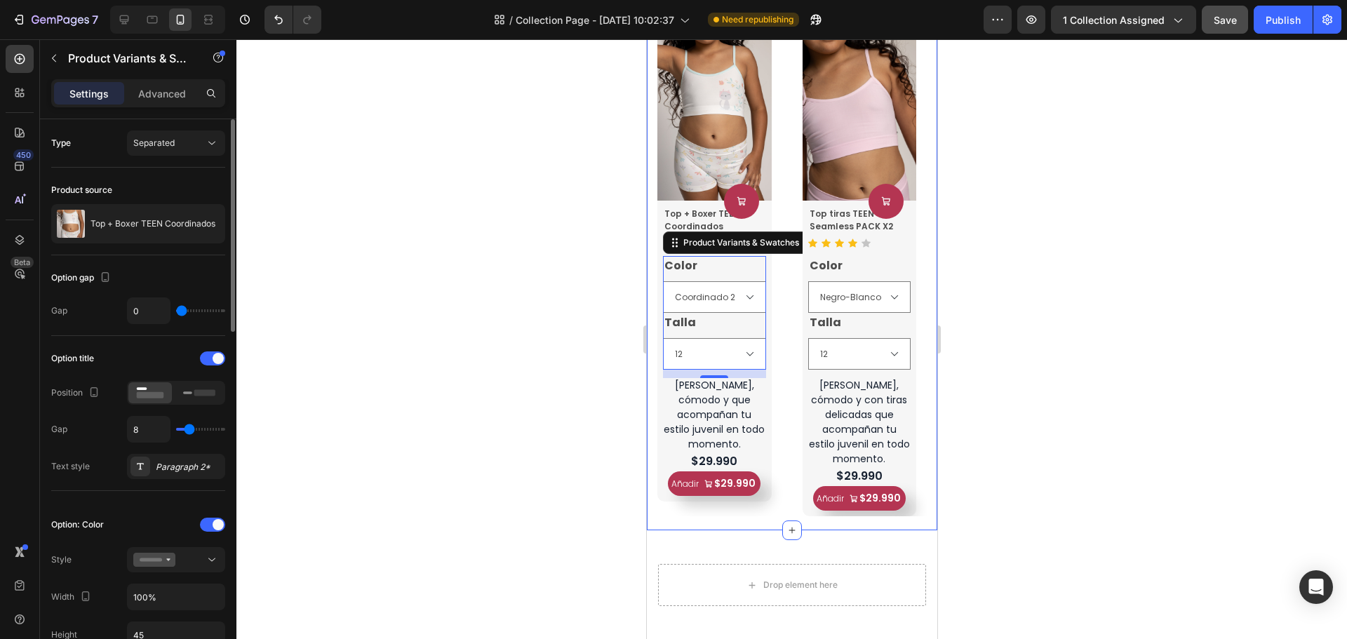
type input "1"
type input "4"
click at [185, 312] on input "range" at bounding box center [200, 310] width 49 height 3
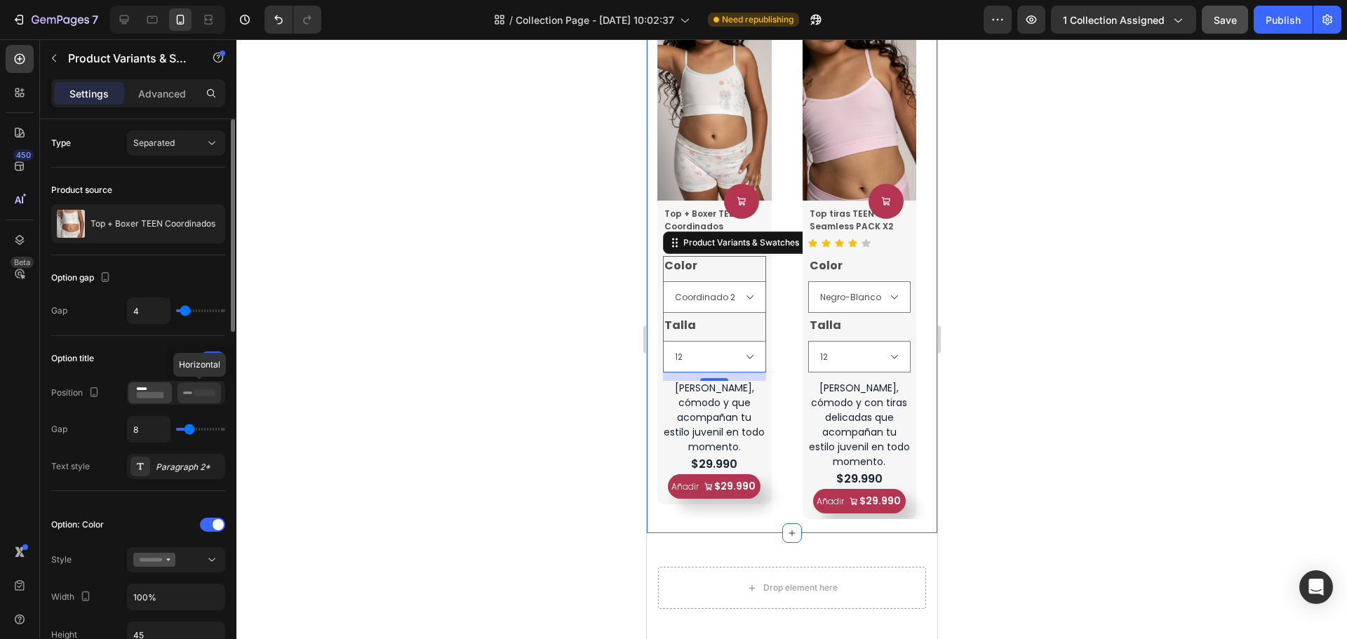
click at [194, 392] on icon at bounding box center [199, 392] width 32 height 15
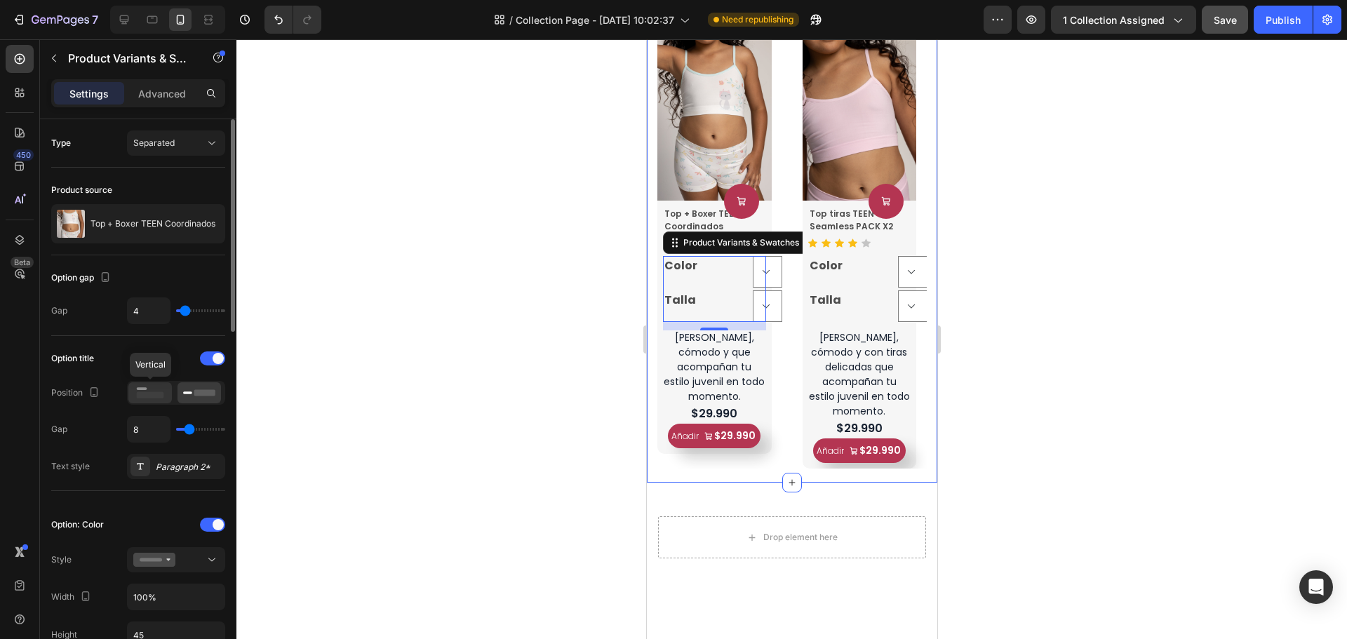
click at [161, 389] on icon at bounding box center [150, 392] width 32 height 15
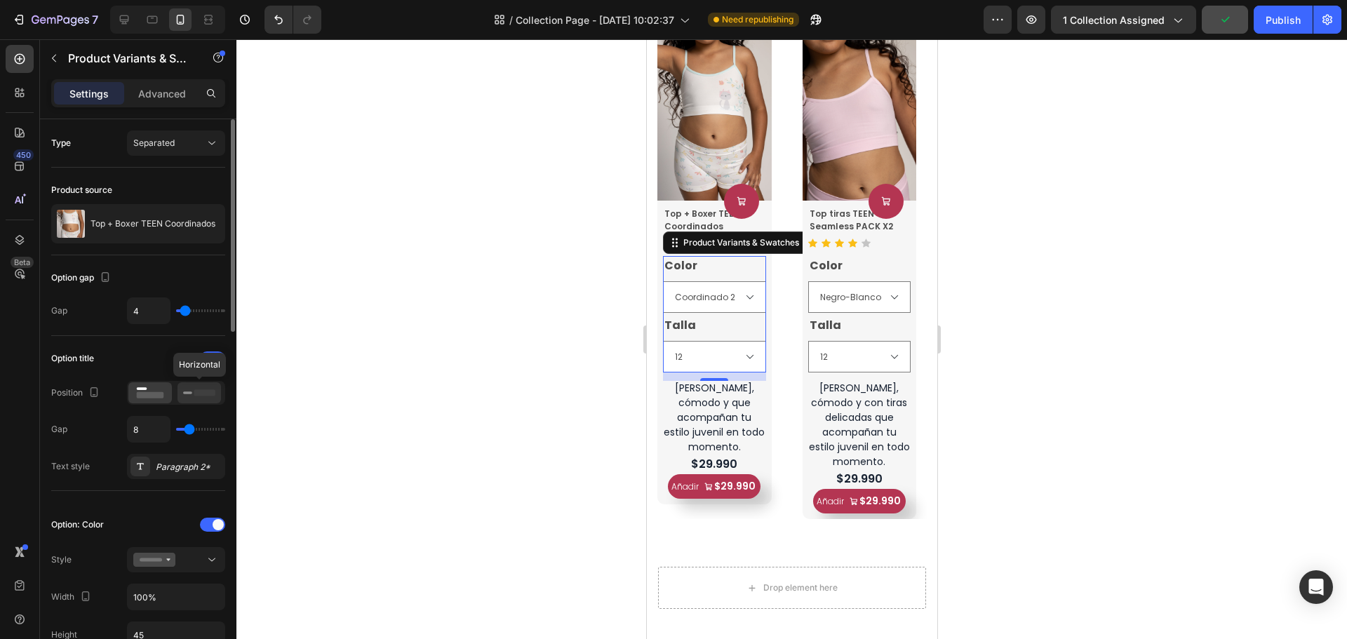
click at [208, 397] on icon at bounding box center [199, 392] width 32 height 15
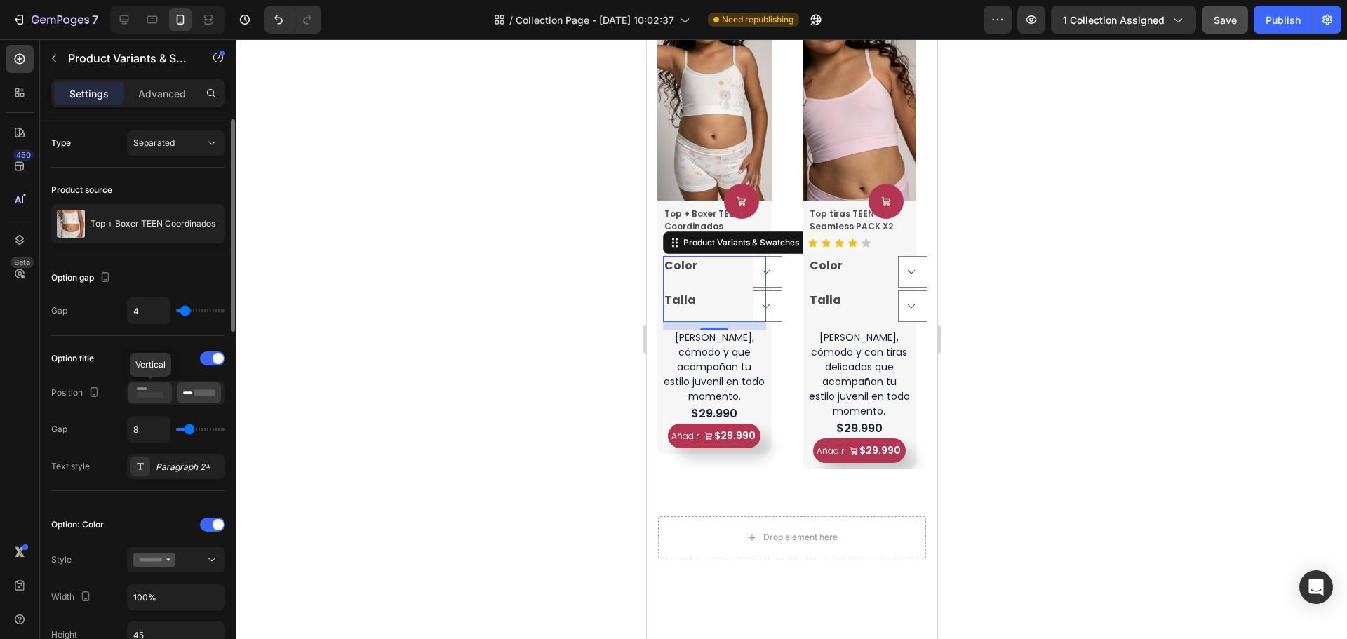
click at [159, 395] on rect at bounding box center [150, 395] width 27 height 6
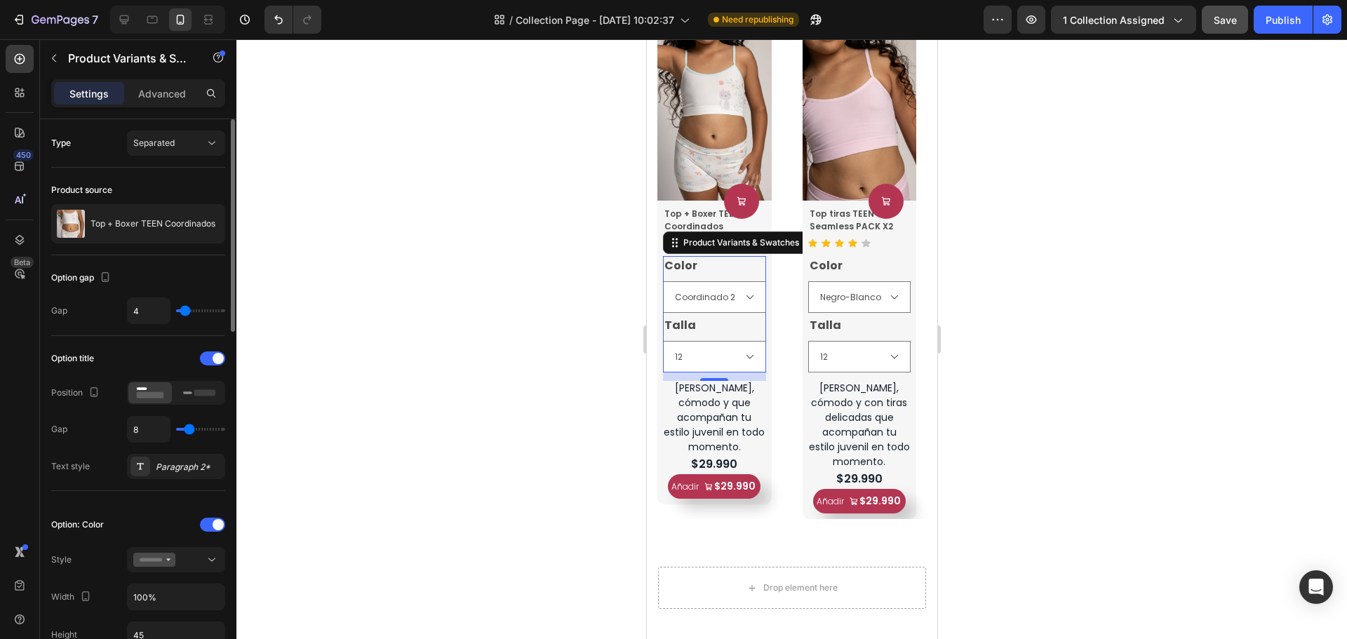
type input "4"
type input "0"
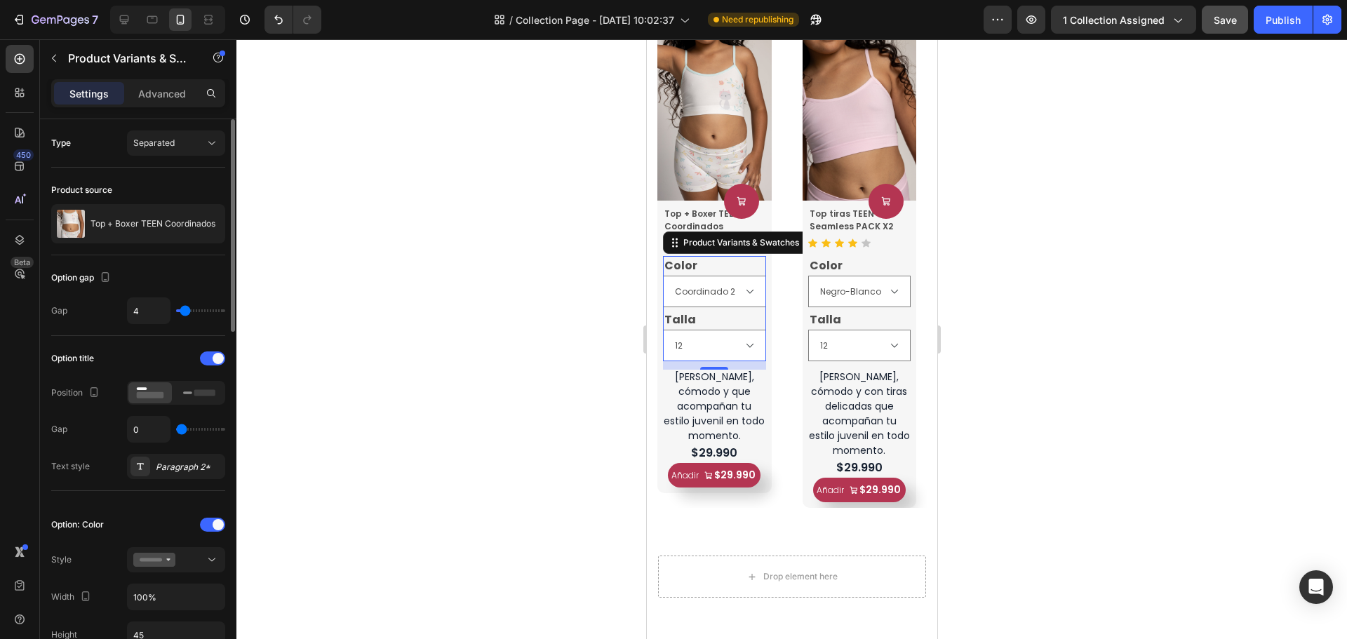
drag, startPoint x: 189, startPoint y: 434, endPoint x: 176, endPoint y: 437, distance: 13.6
type input "0"
click at [176, 431] on input "range" at bounding box center [200, 429] width 49 height 3
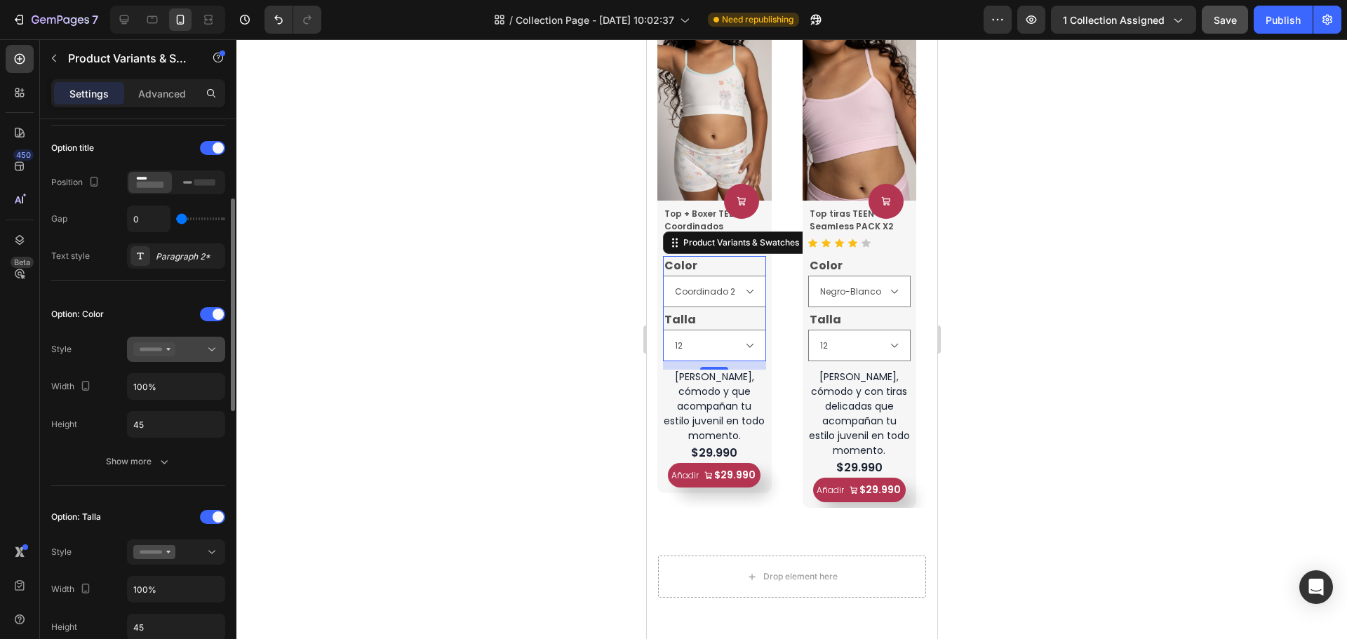
click at [187, 356] on div at bounding box center [176, 349] width 86 height 14
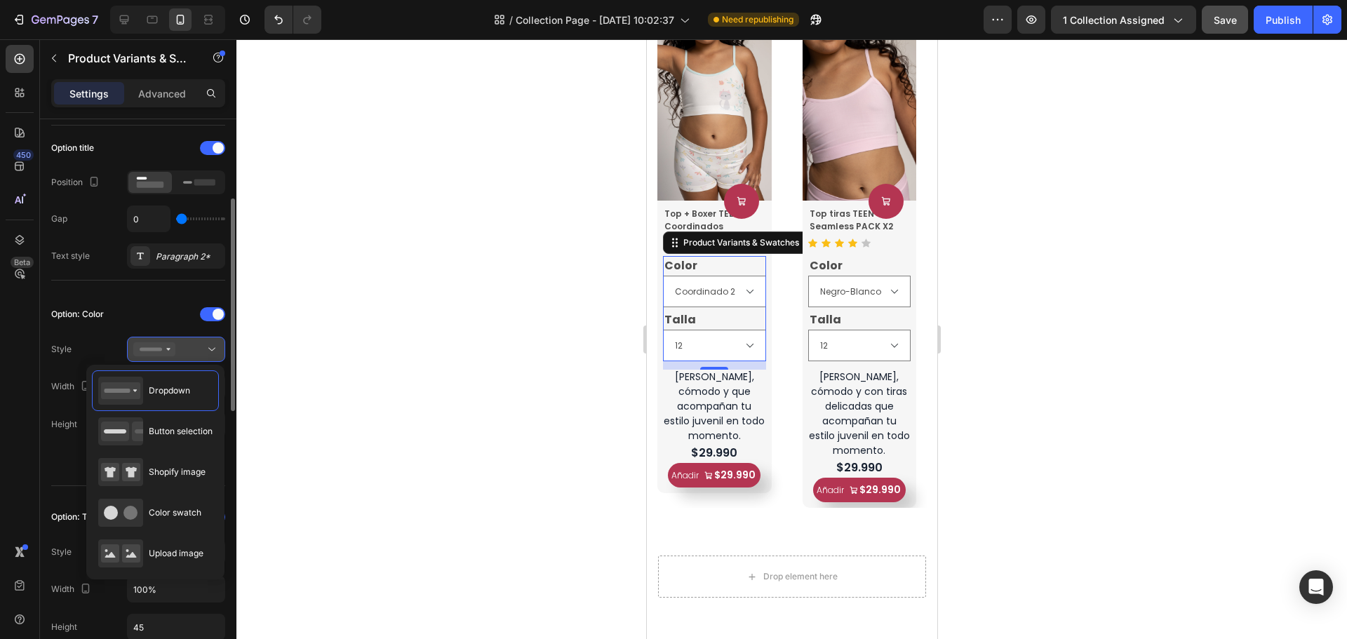
click at [189, 354] on div at bounding box center [176, 349] width 86 height 14
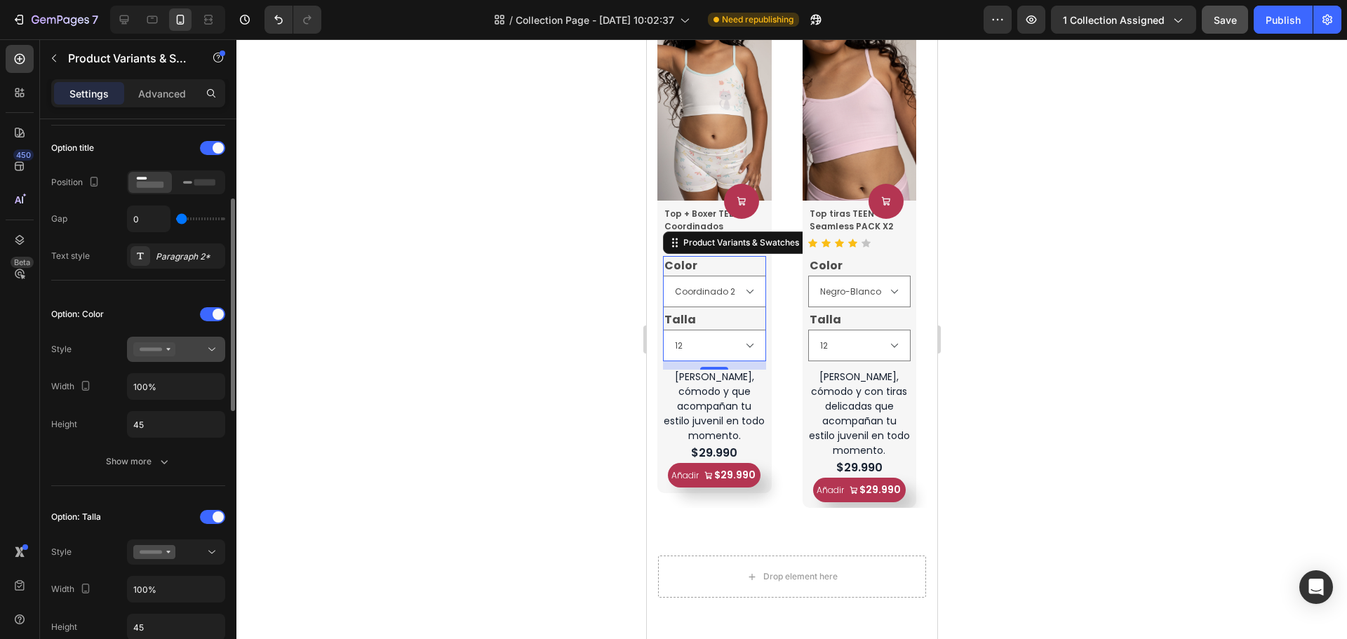
click at [189, 354] on div at bounding box center [176, 349] width 86 height 14
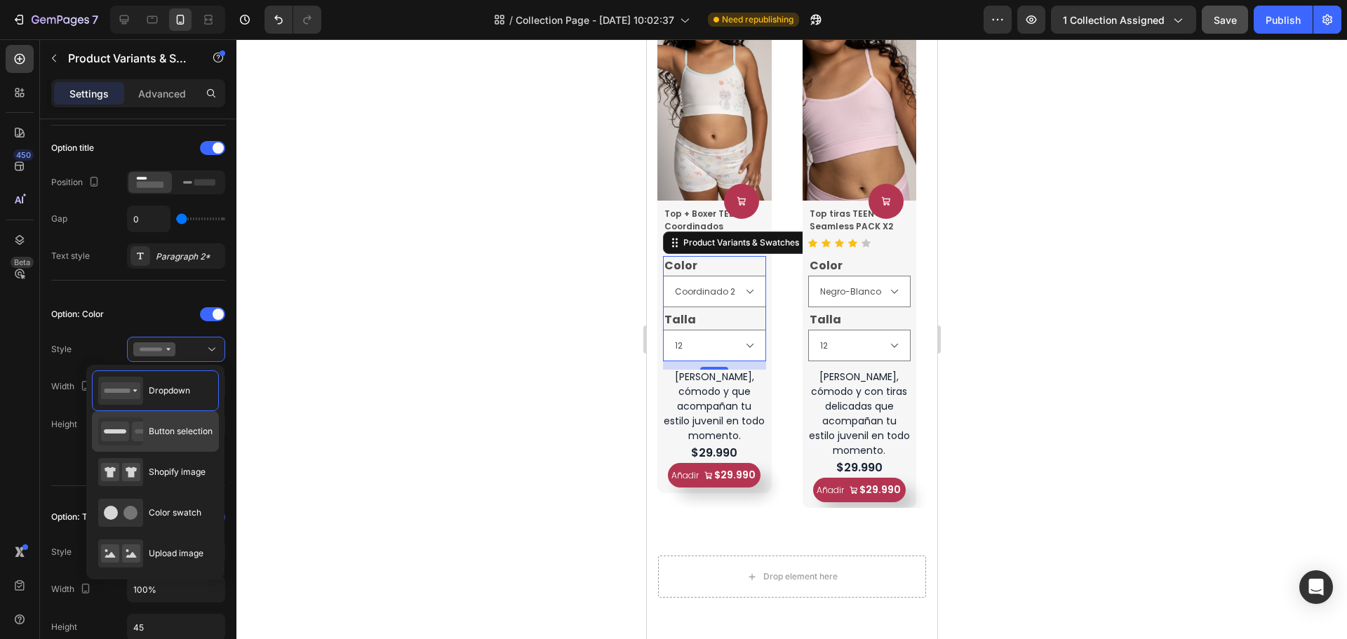
click at [193, 420] on div "Button selection" at bounding box center [155, 432] width 114 height 28
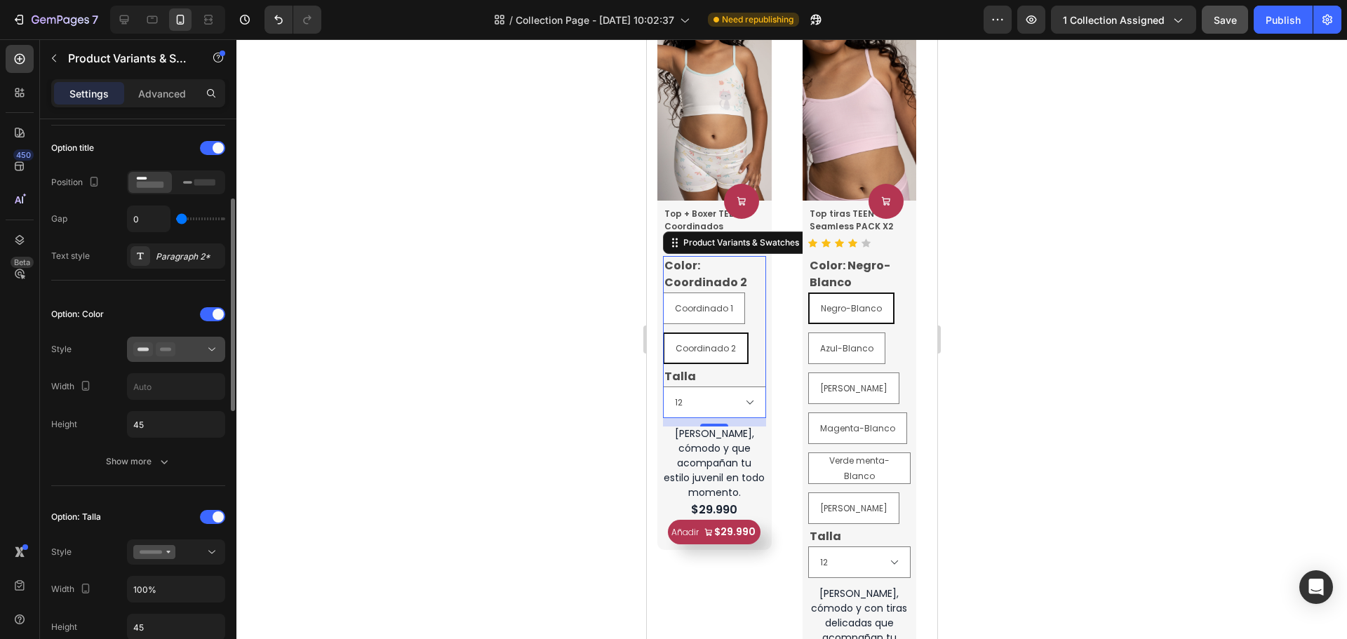
click at [195, 358] on button at bounding box center [176, 349] width 98 height 25
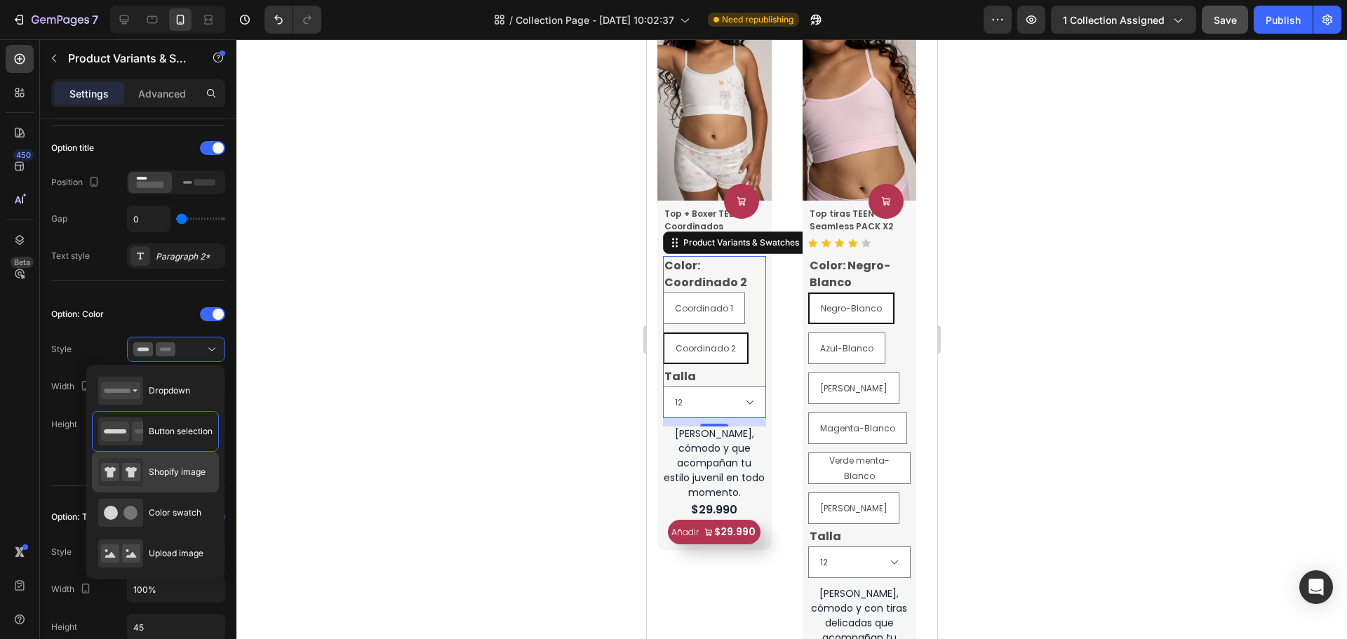
click at [176, 474] on span "Shopify image" at bounding box center [177, 472] width 57 height 13
type input "64"
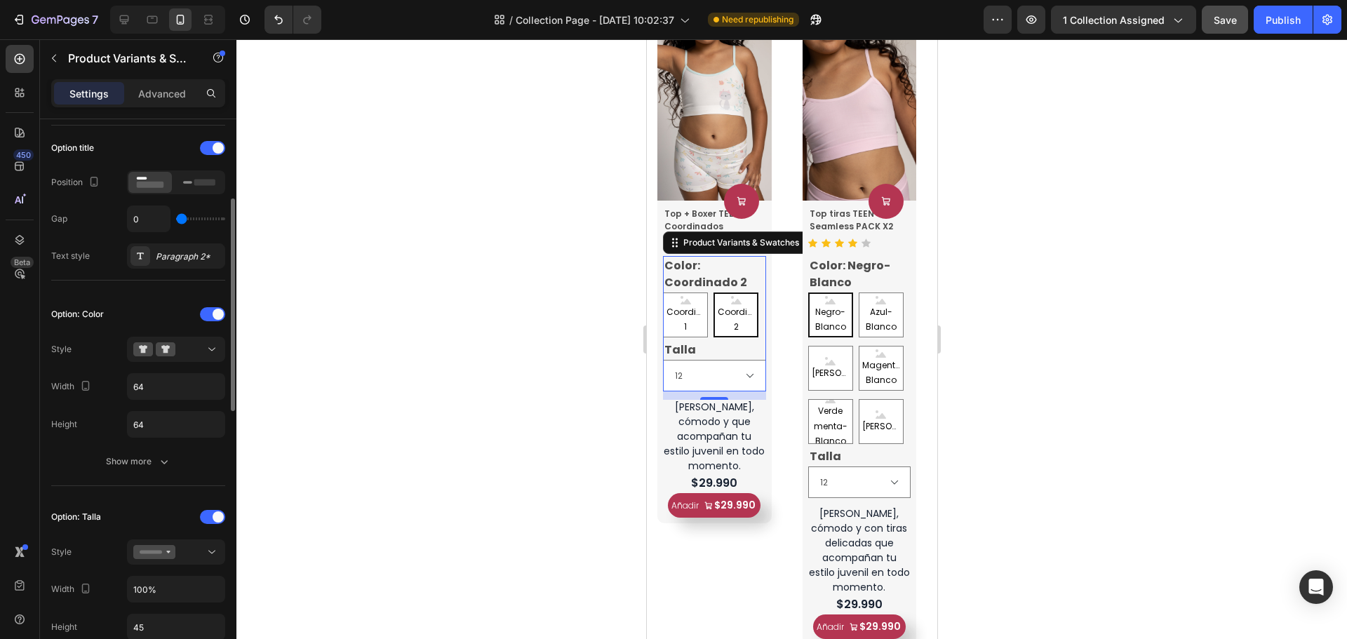
click at [196, 332] on div "Option: Color Style Width 64 Height 64 Show more" at bounding box center [138, 388] width 174 height 171
click at [197, 342] on div at bounding box center [176, 349] width 86 height 14
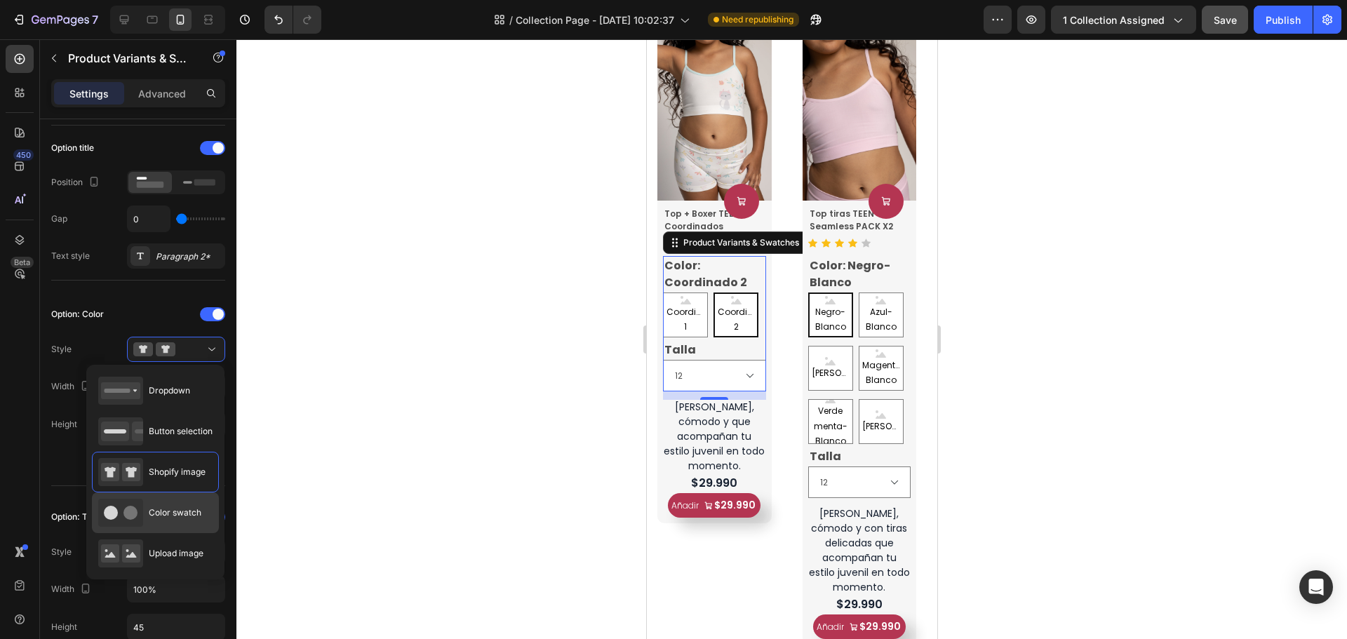
click at [172, 510] on span "Color swatch" at bounding box center [175, 513] width 53 height 13
type input "45"
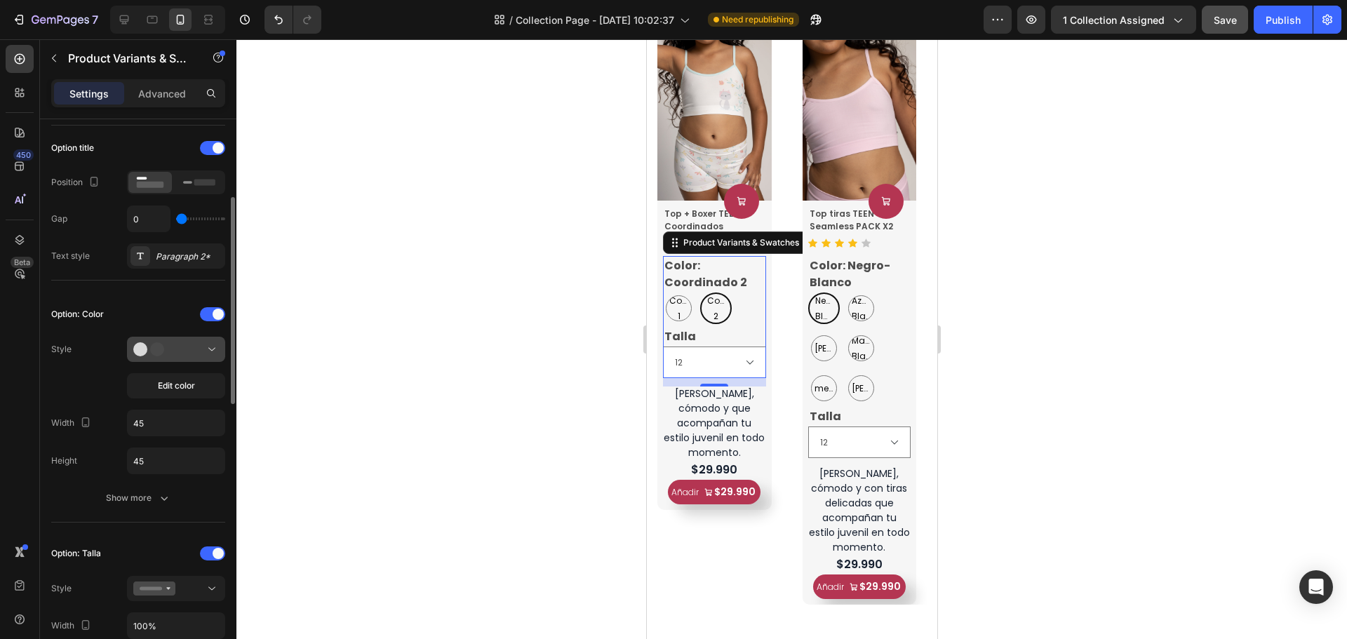
click at [187, 349] on div at bounding box center [176, 349] width 86 height 14
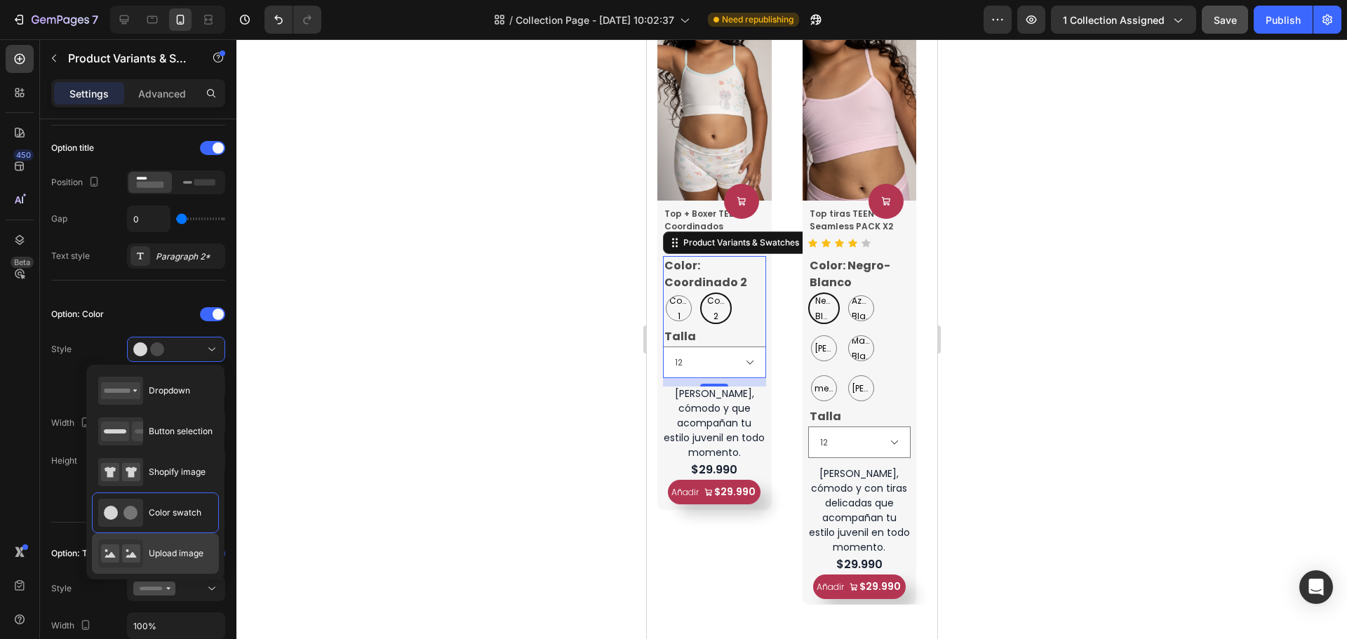
click at [161, 545] on div "Upload image" at bounding box center [150, 554] width 105 height 28
type input "64"
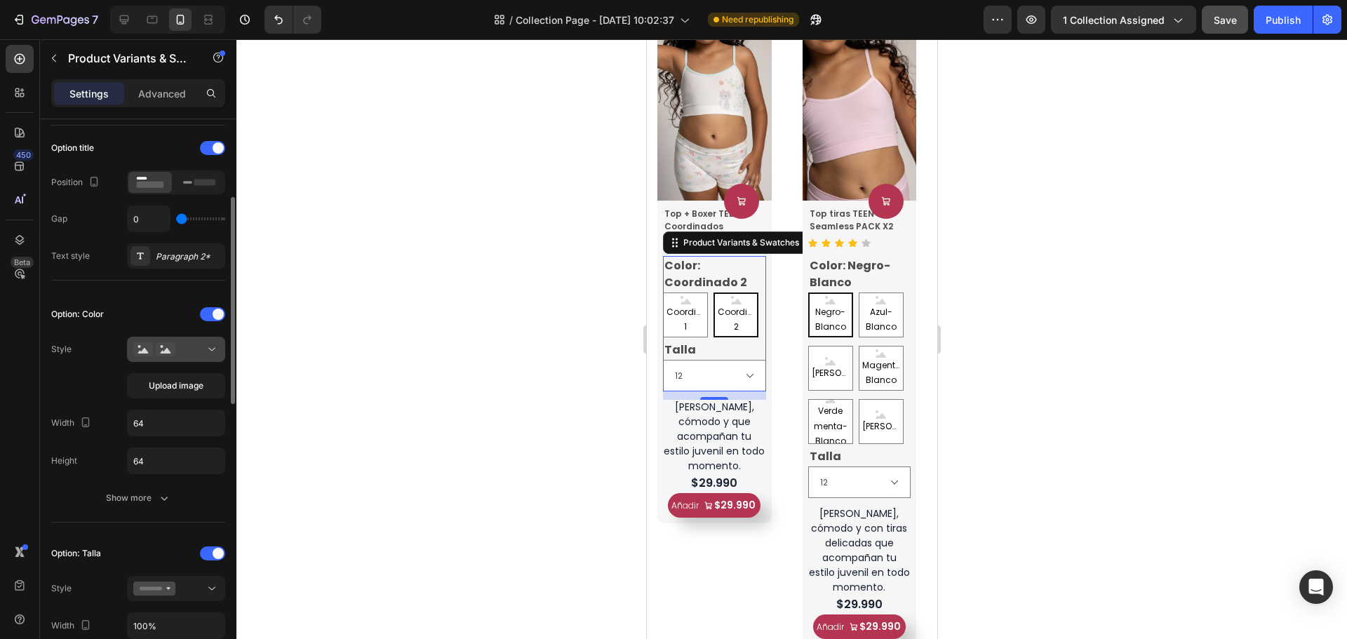
click at [194, 358] on button at bounding box center [176, 349] width 98 height 25
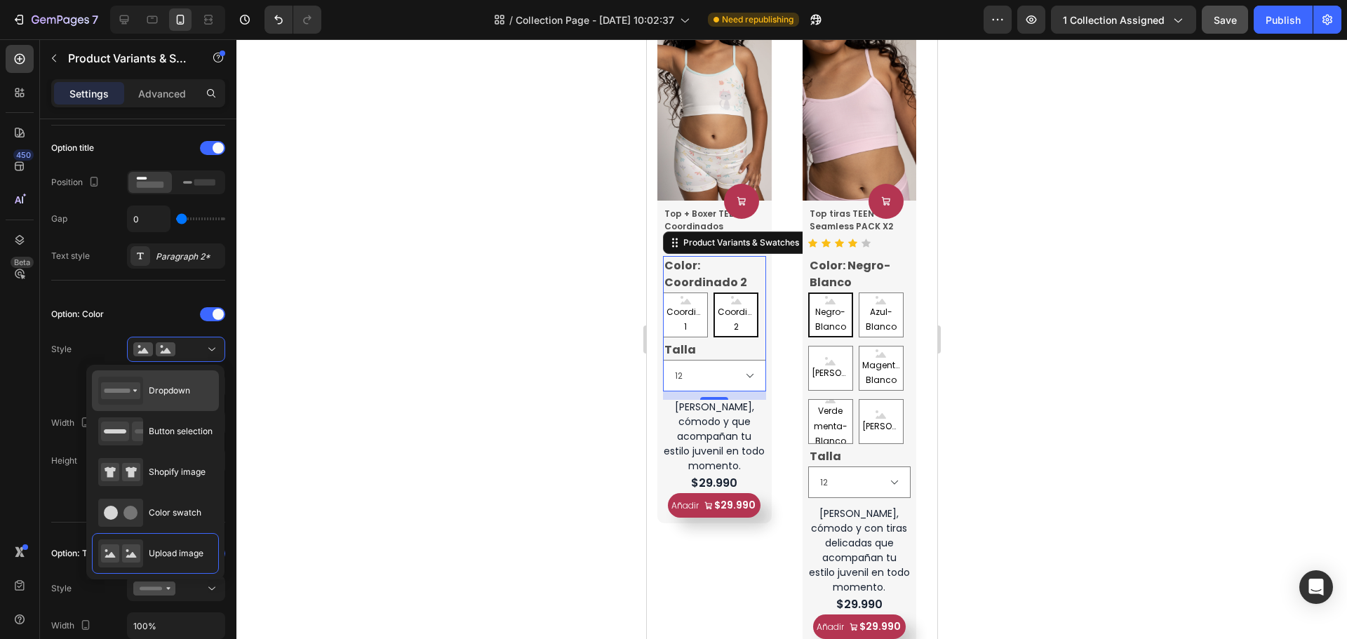
click at [183, 397] on span "Dropdown" at bounding box center [169, 391] width 41 height 13
type input "100%"
type input "45"
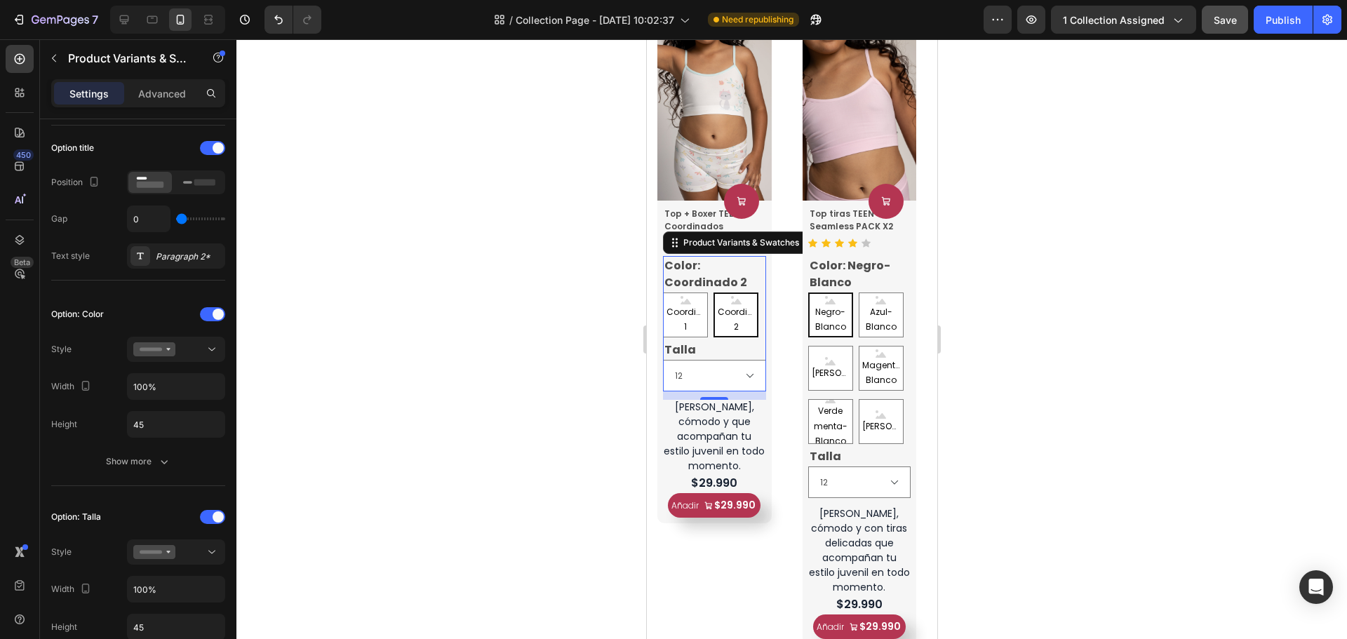
select select "Coordinado 2"
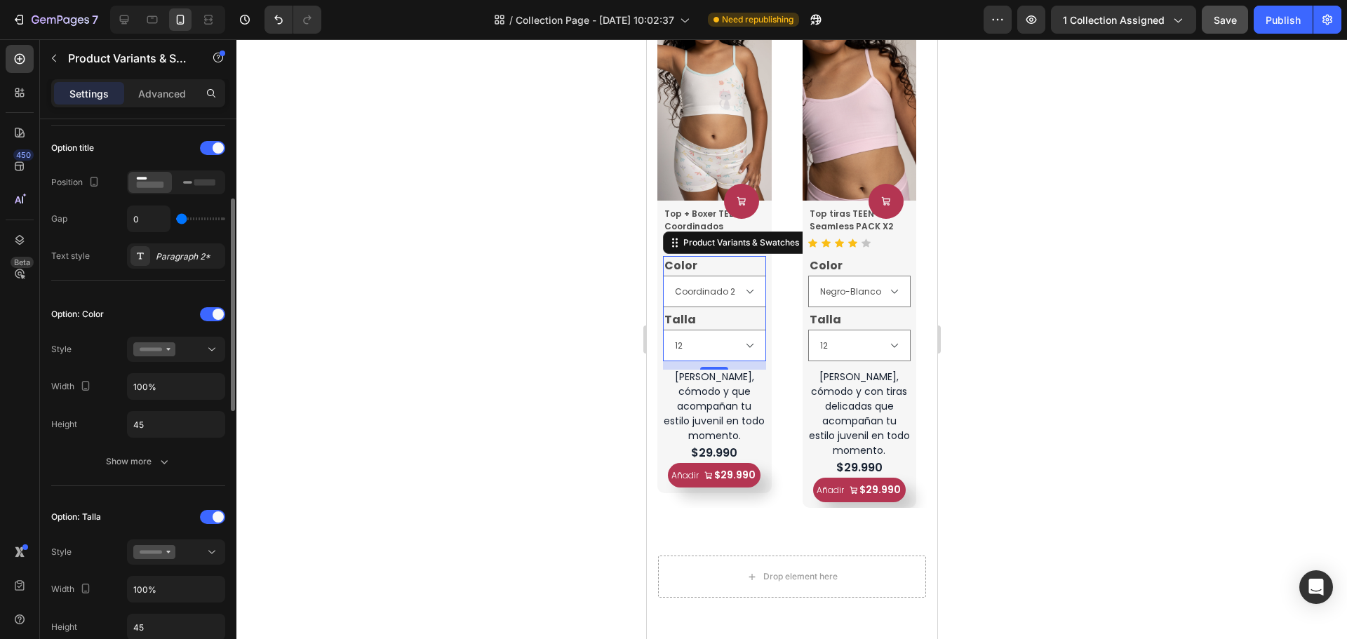
scroll to position [351, 0]
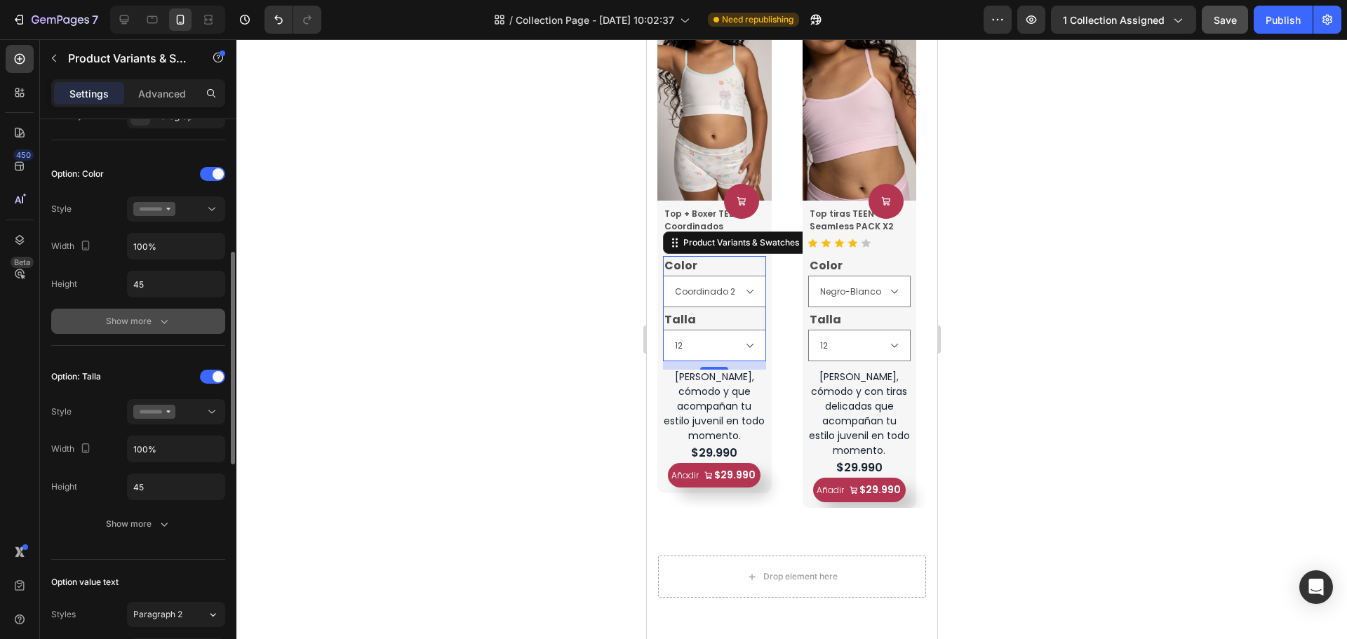
click at [165, 328] on icon "button" at bounding box center [164, 321] width 14 height 14
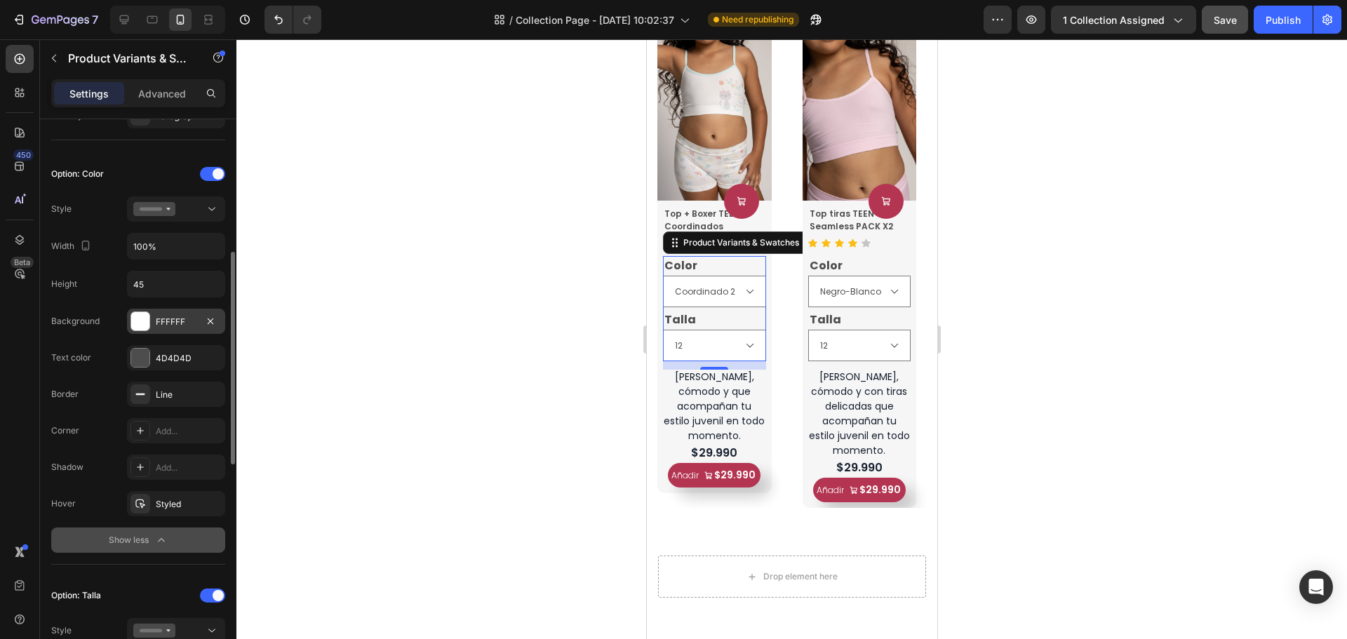
click at [182, 318] on div "FFFFFF" at bounding box center [176, 322] width 41 height 13
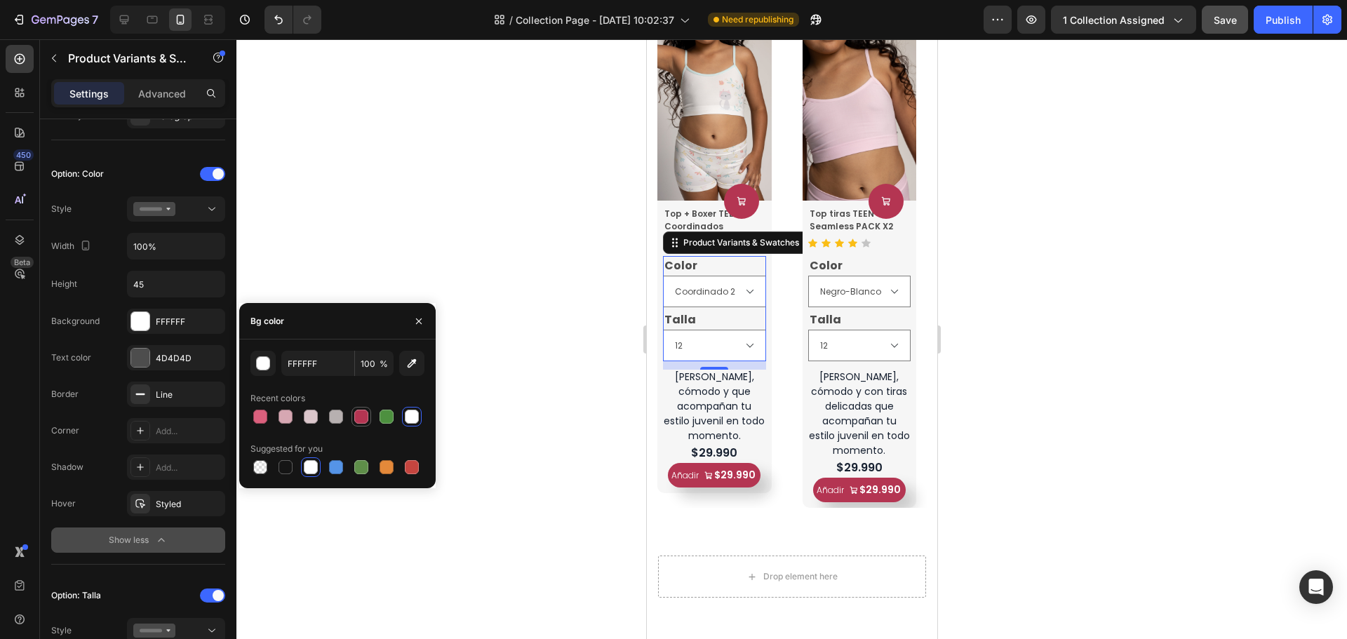
click at [364, 424] on div at bounding box center [361, 417] width 14 height 14
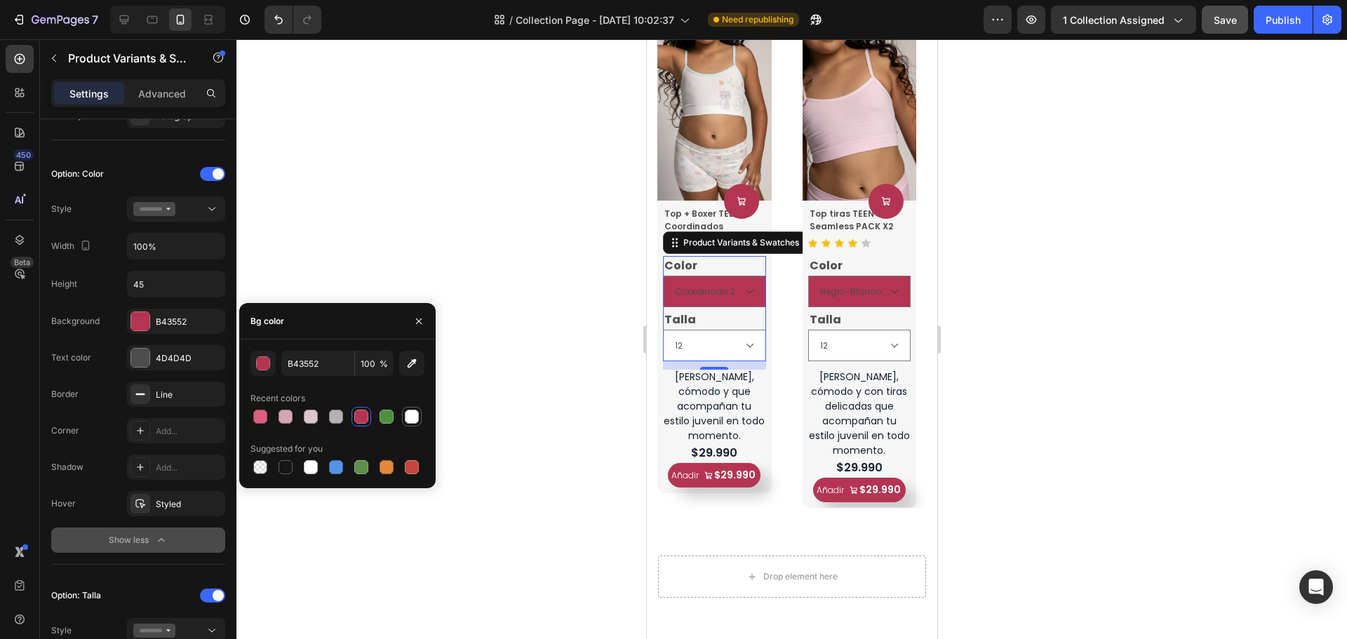
click at [413, 415] on div at bounding box center [412, 417] width 14 height 14
type input "FFFFFF"
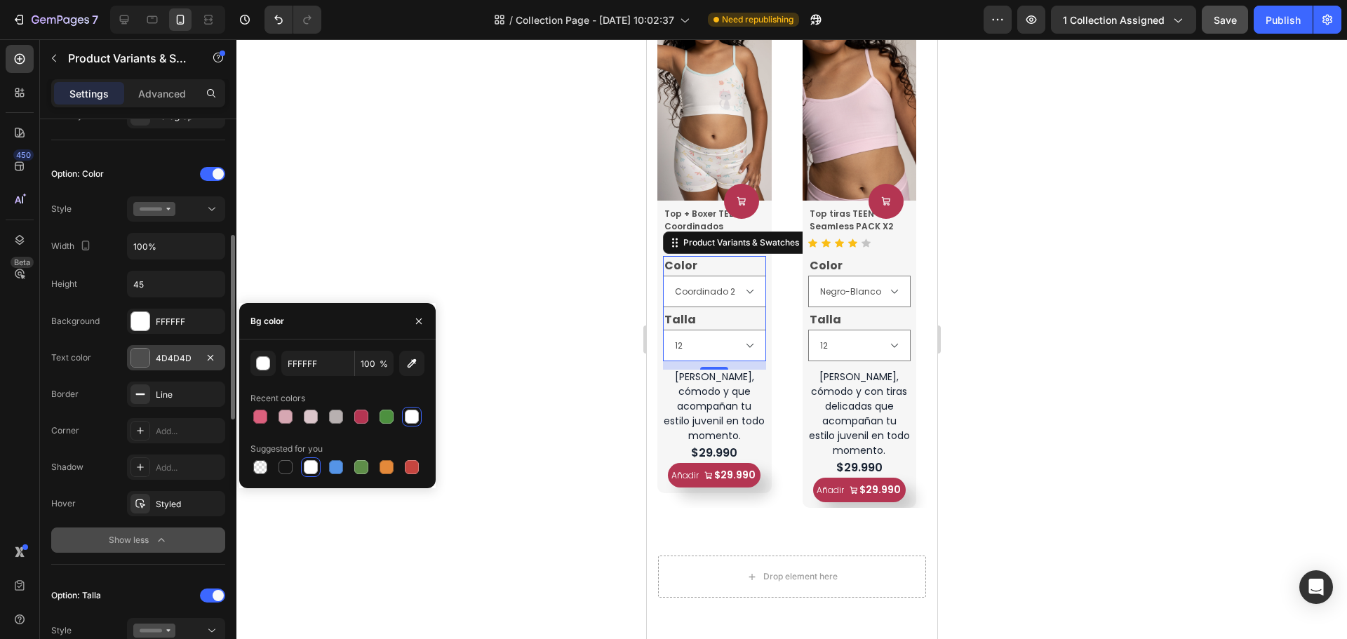
click at [183, 352] on div "4D4D4D" at bounding box center [176, 358] width 41 height 13
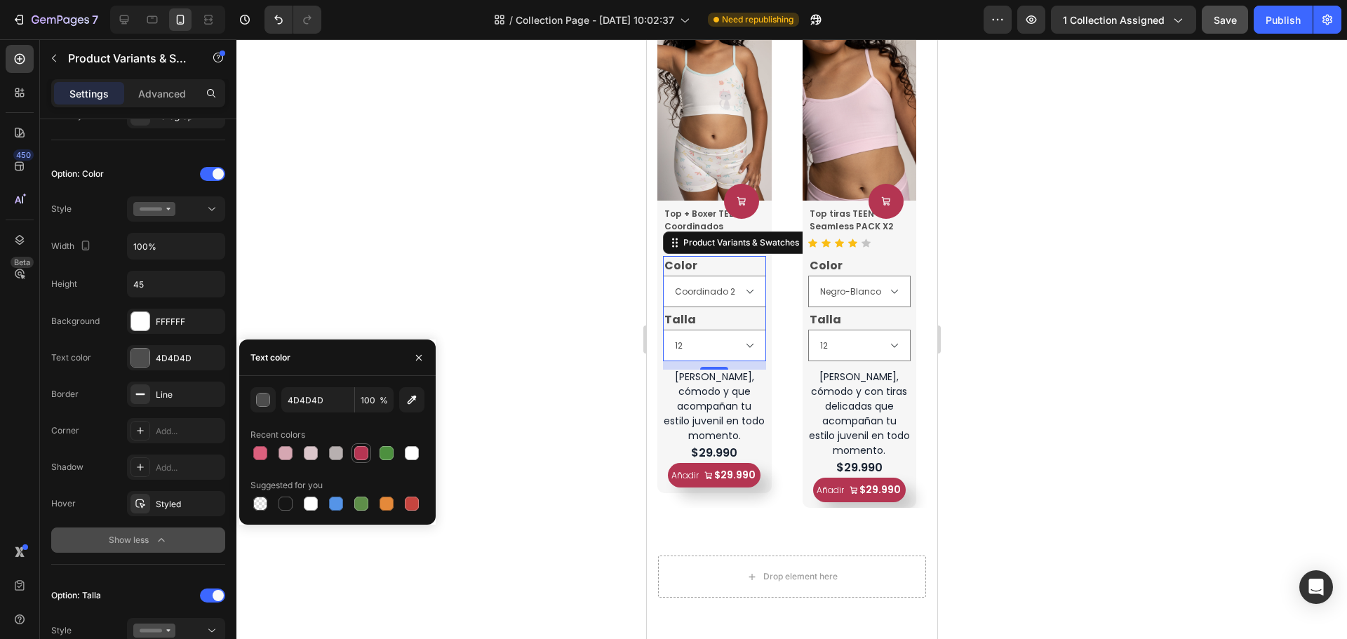
click at [364, 457] on div at bounding box center [361, 453] width 14 height 14
type input "B43552"
click at [182, 401] on div "Line" at bounding box center [176, 394] width 98 height 25
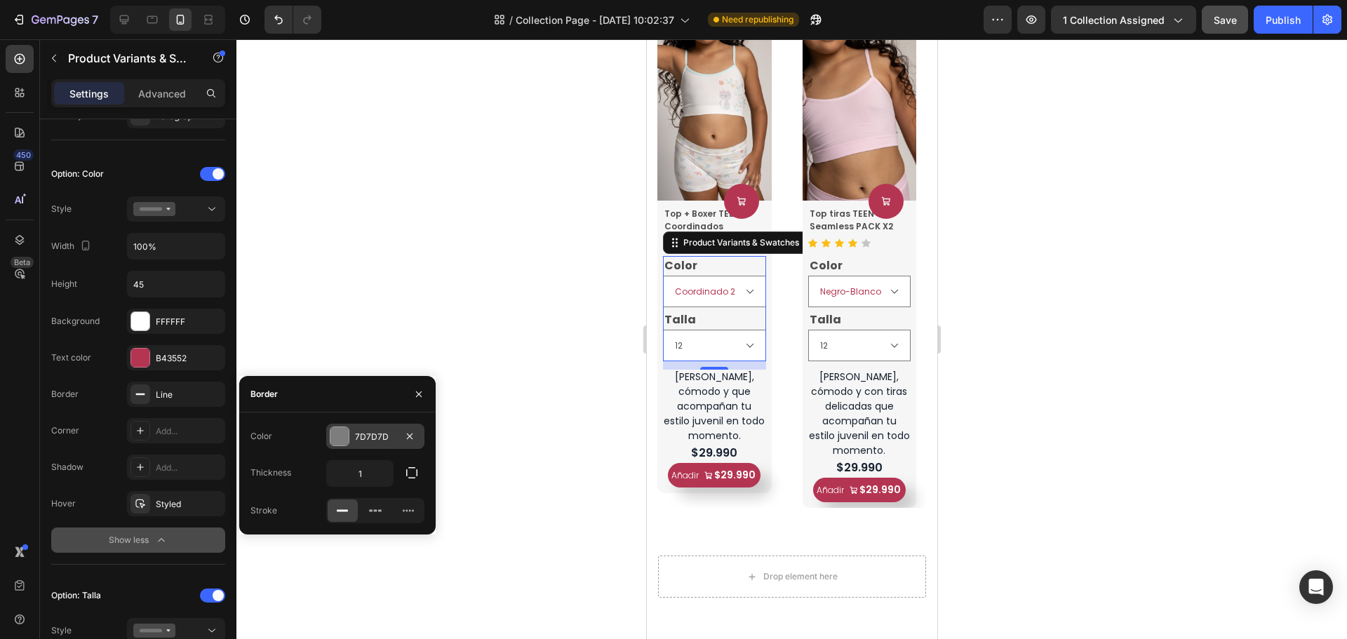
click at [367, 425] on div "7D7D7D" at bounding box center [375, 436] width 98 height 25
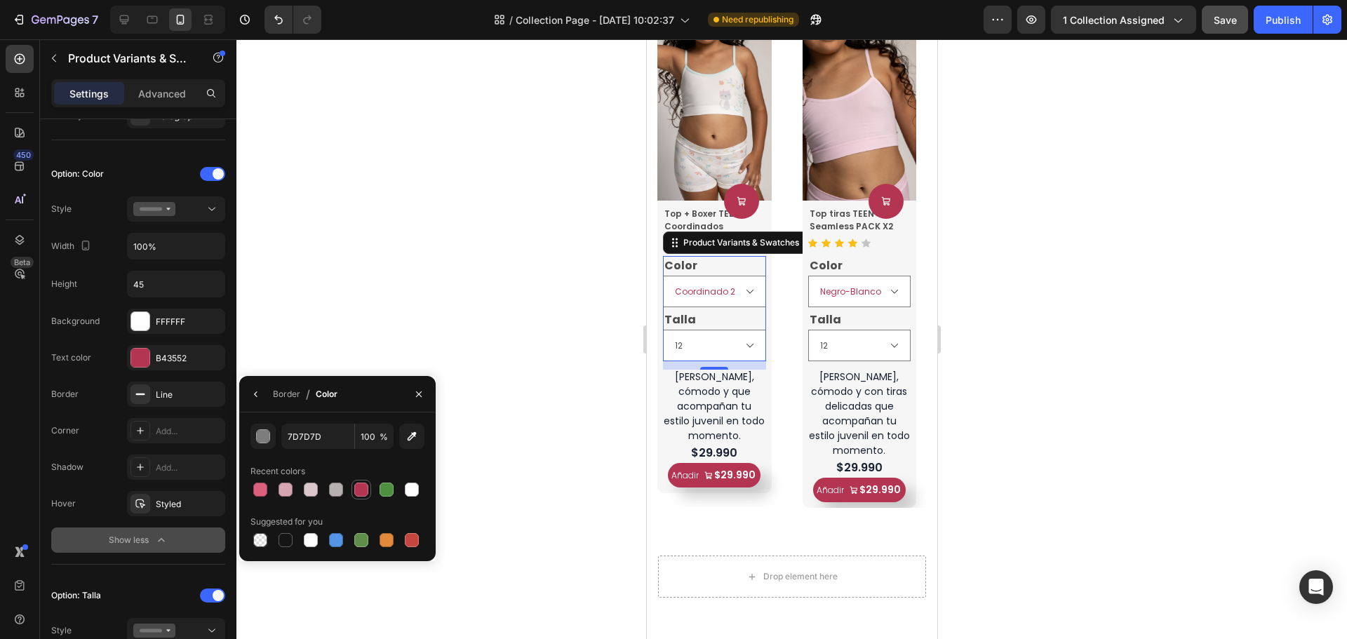
click at [360, 492] on div at bounding box center [361, 490] width 14 height 14
type input "B43552"
click at [167, 434] on div "Add..." at bounding box center [189, 431] width 66 height 13
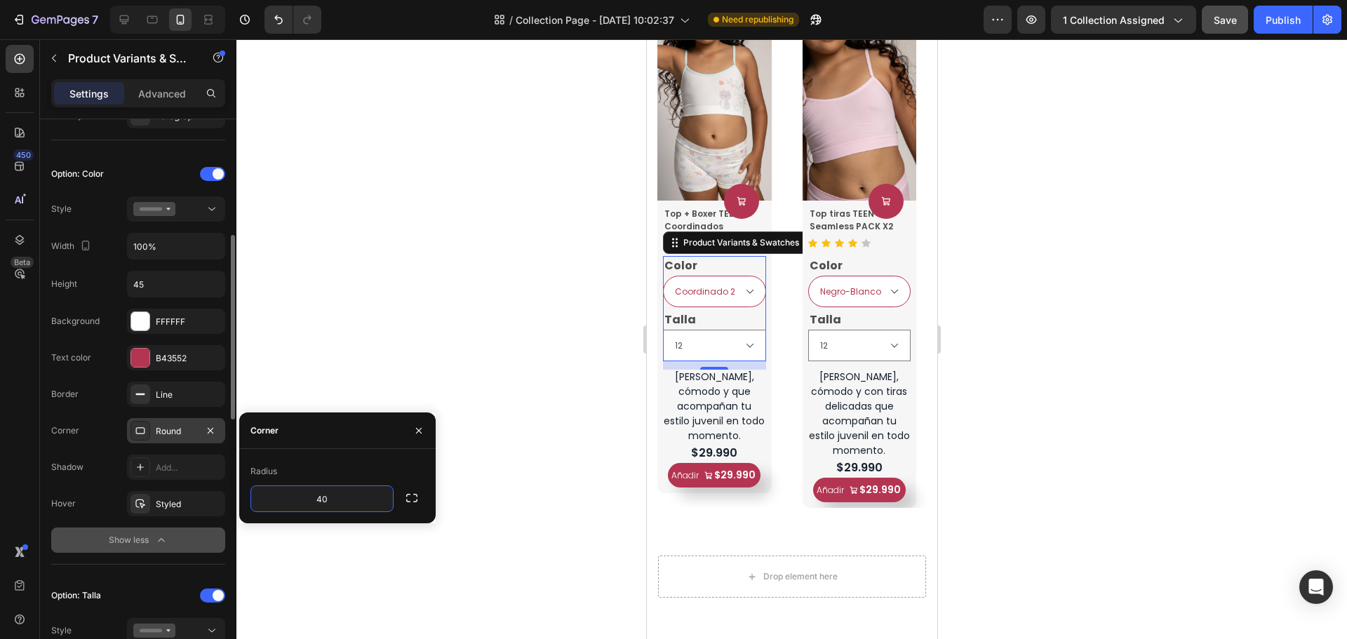
type input "40"
click at [724, 267] on div "Color Coordinado 1 Coordinado 2" at bounding box center [713, 281] width 103 height 51
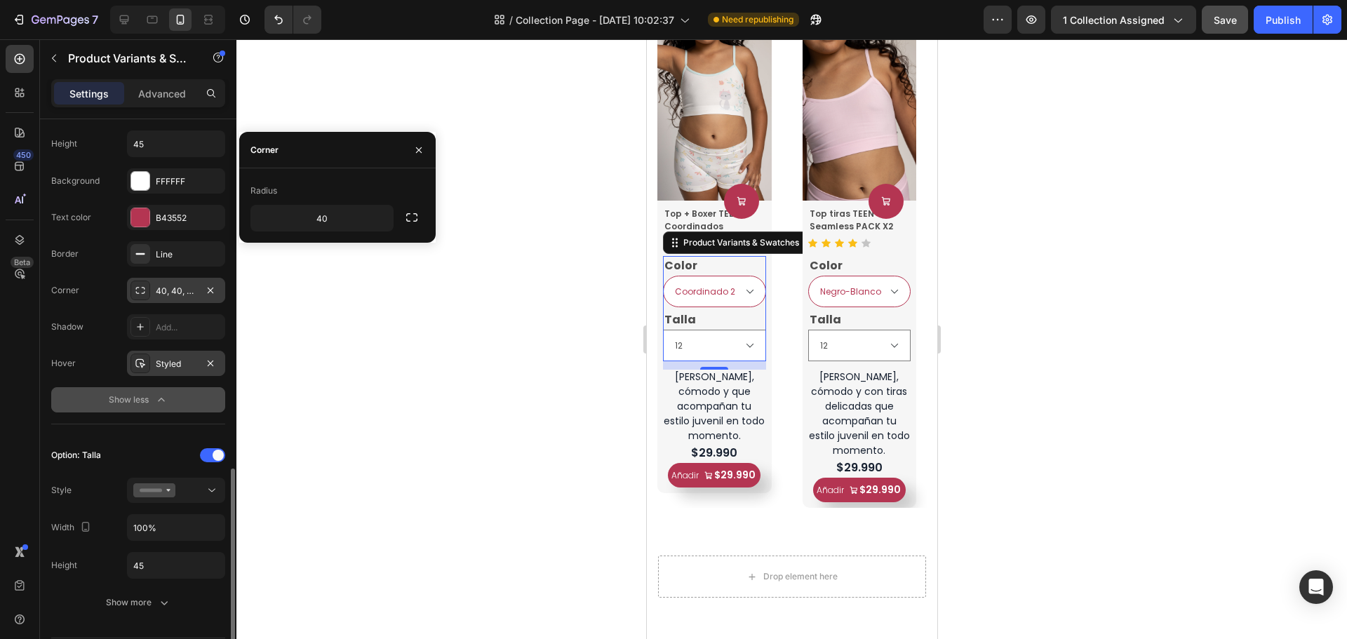
scroll to position [632, 0]
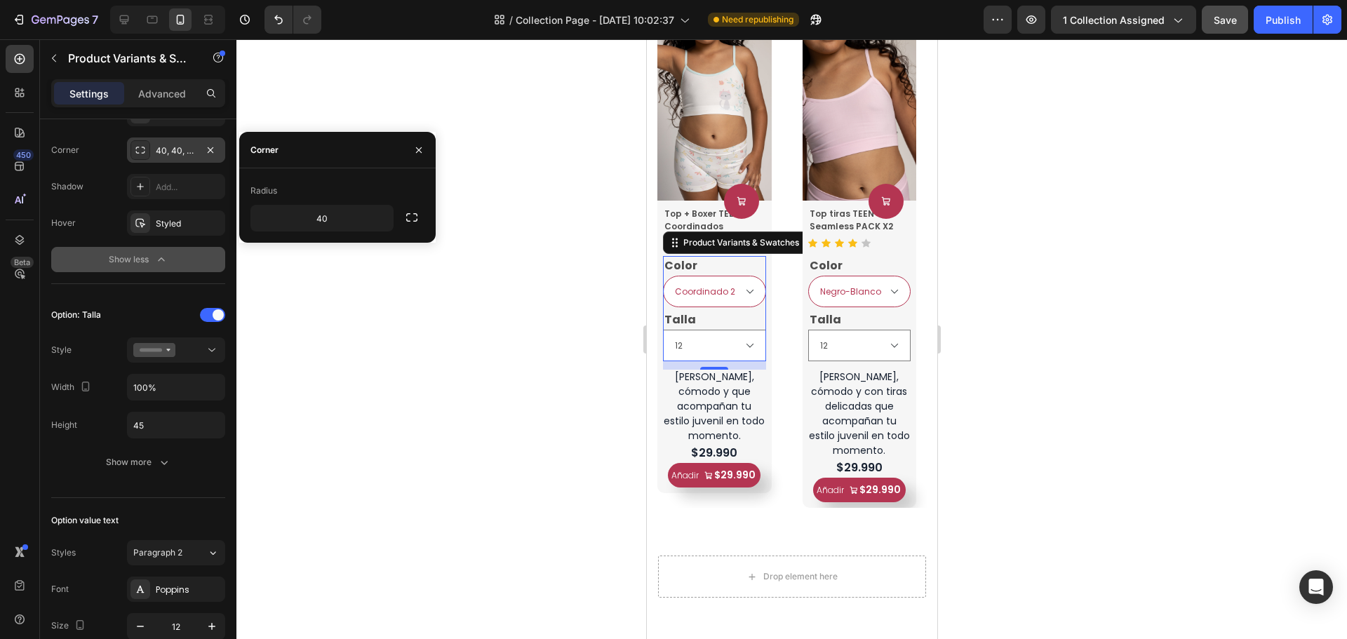
click at [161, 260] on icon "button" at bounding box center [161, 260] width 14 height 14
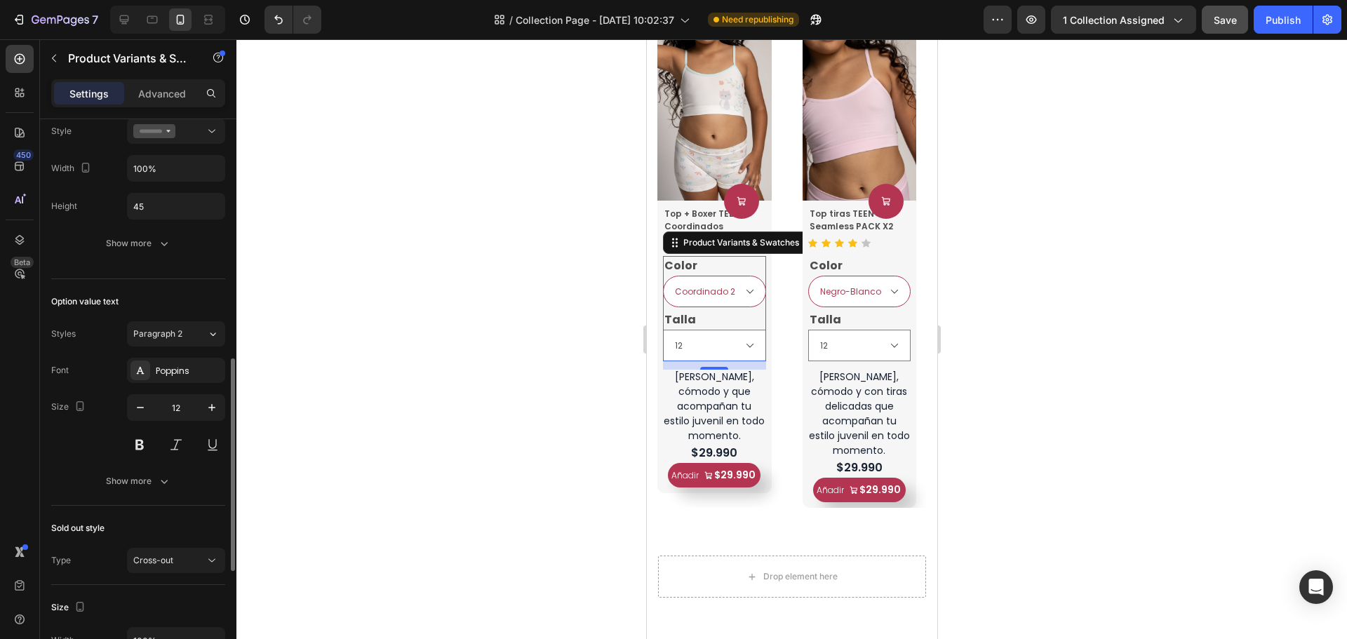
scroll to position [491, 0]
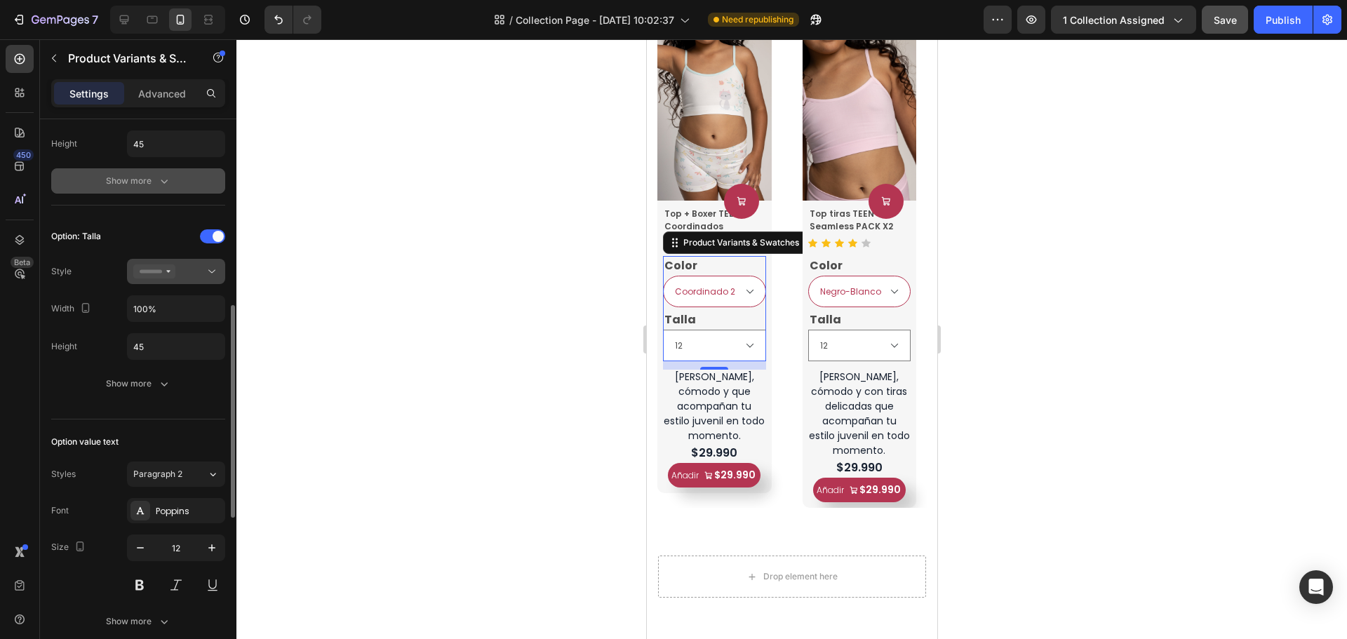
click at [180, 277] on div at bounding box center [176, 272] width 86 height 14
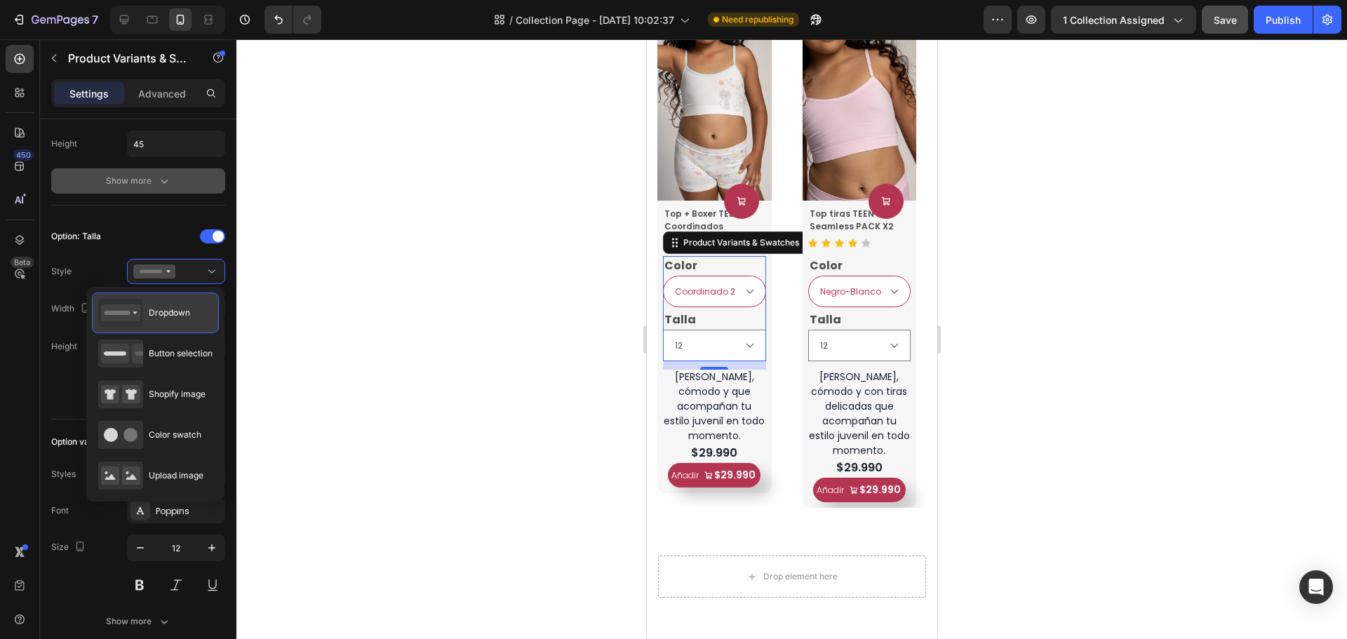
click at [177, 321] on div "Dropdown" at bounding box center [144, 313] width 92 height 28
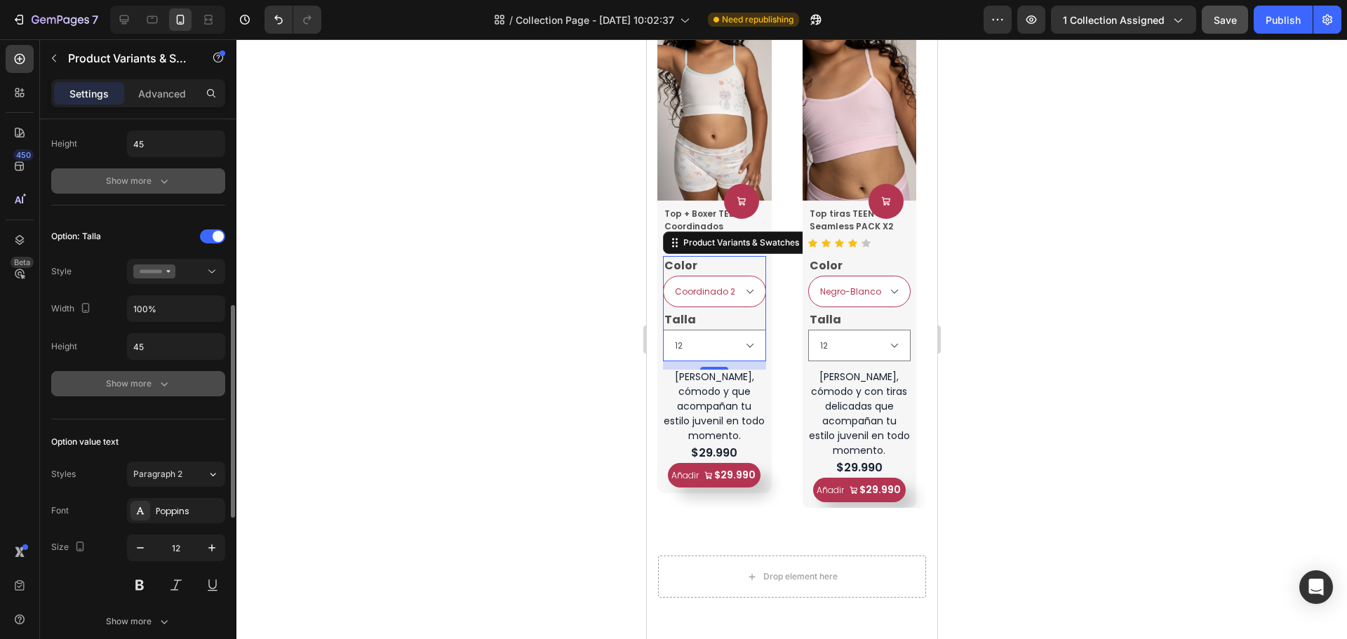
click at [166, 392] on button "Show more" at bounding box center [138, 383] width 174 height 25
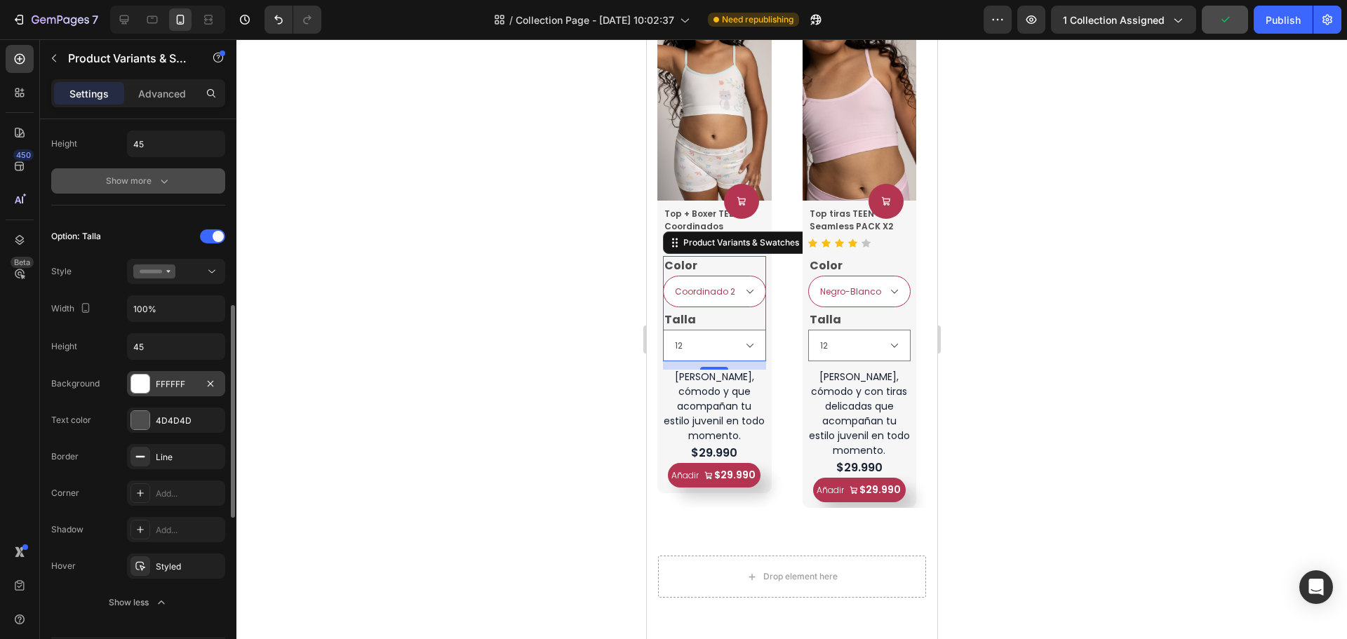
click at [170, 389] on div "FFFFFF" at bounding box center [176, 384] width 41 height 13
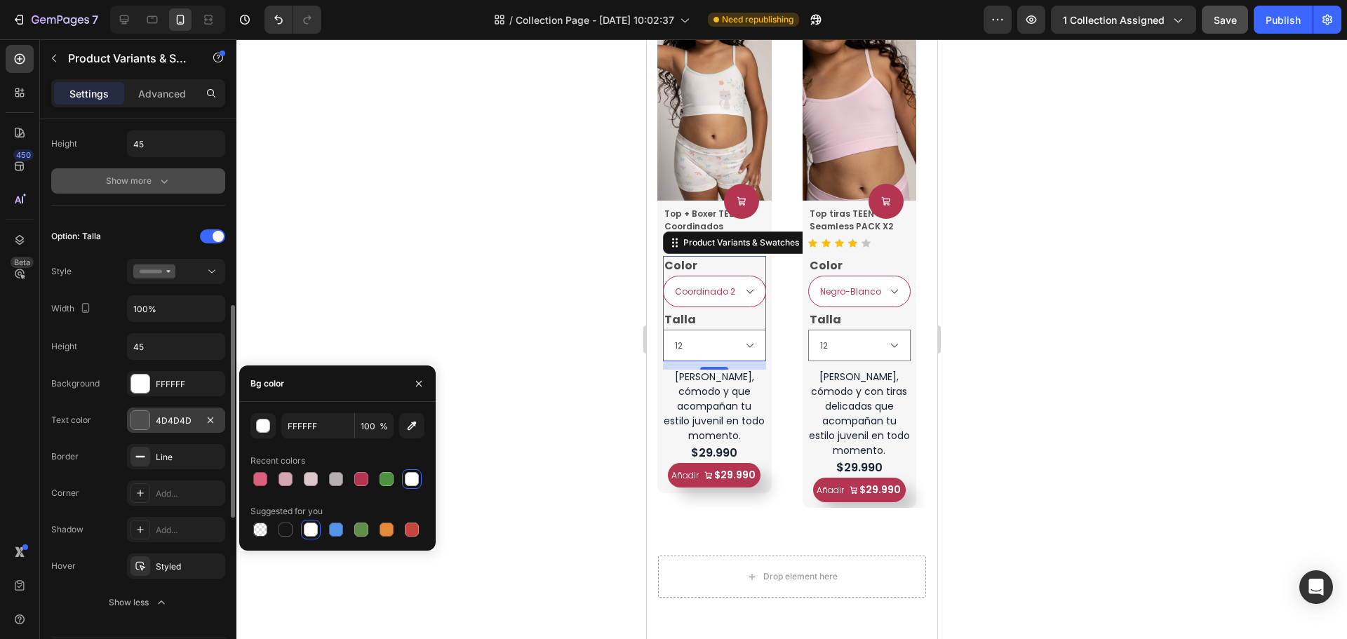
click at [165, 426] on div "4D4D4D" at bounding box center [176, 421] width 41 height 13
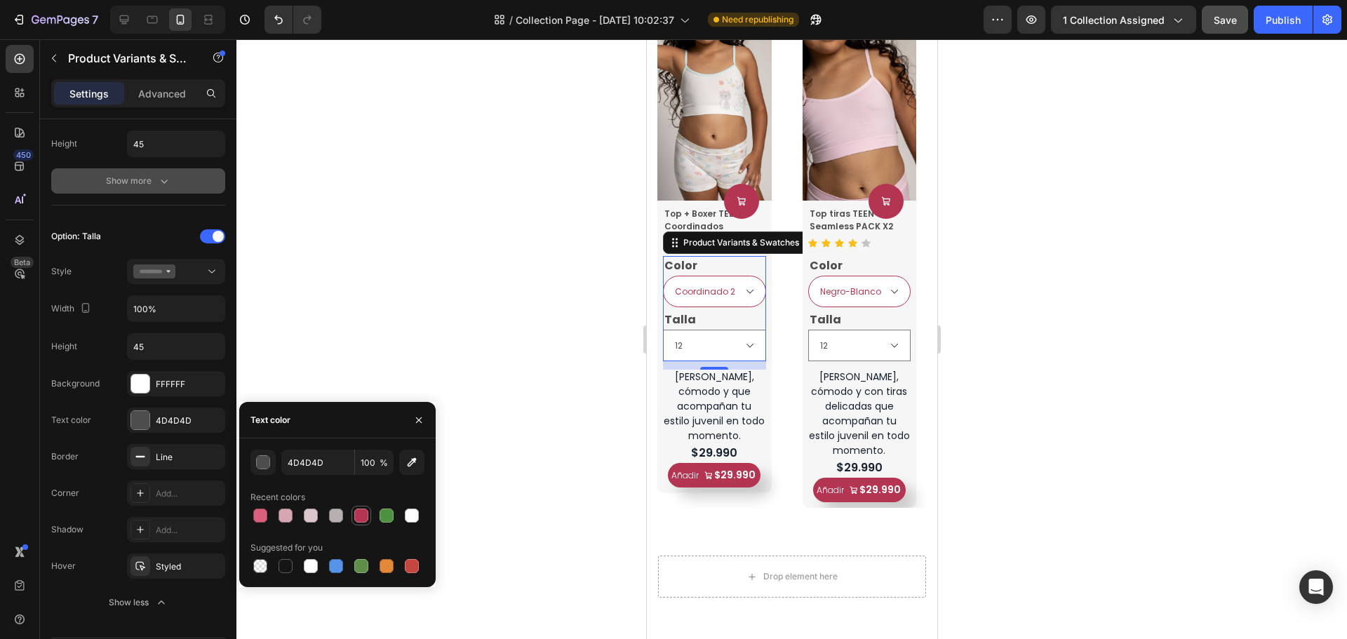
click at [357, 514] on div at bounding box center [361, 516] width 14 height 14
type input "B43552"
click at [179, 454] on div "Line" at bounding box center [176, 457] width 41 height 13
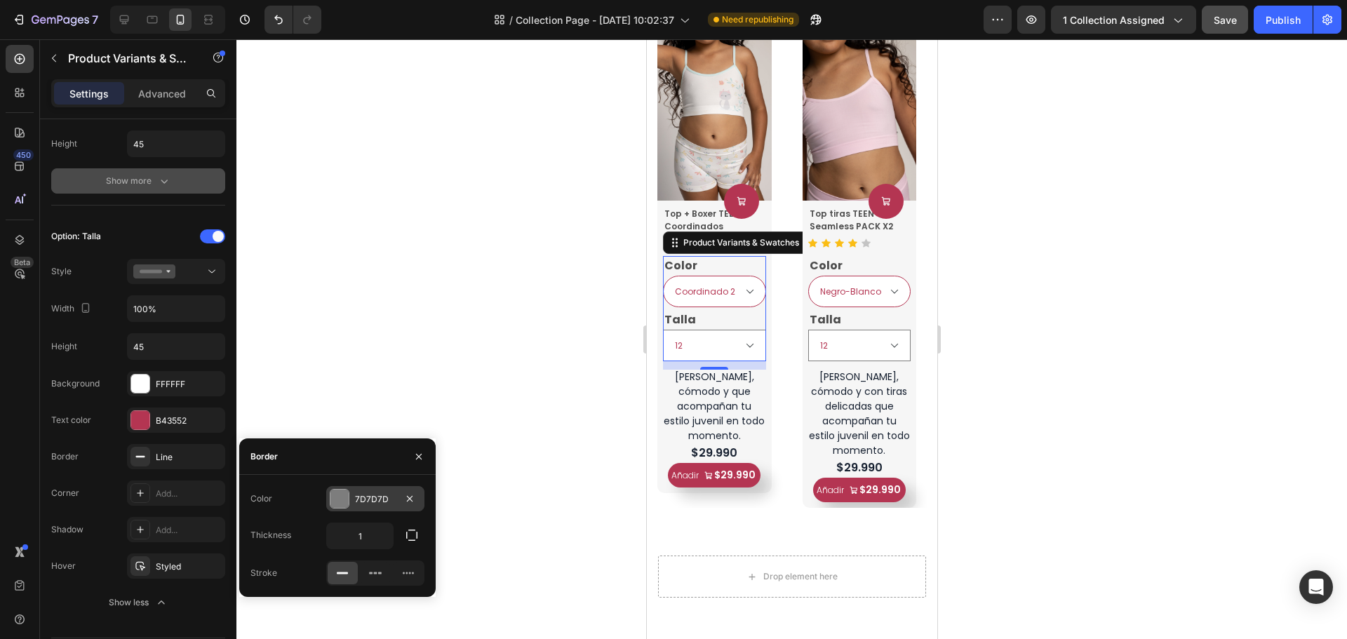
click at [391, 500] on div "7D7D7D" at bounding box center [375, 499] width 41 height 13
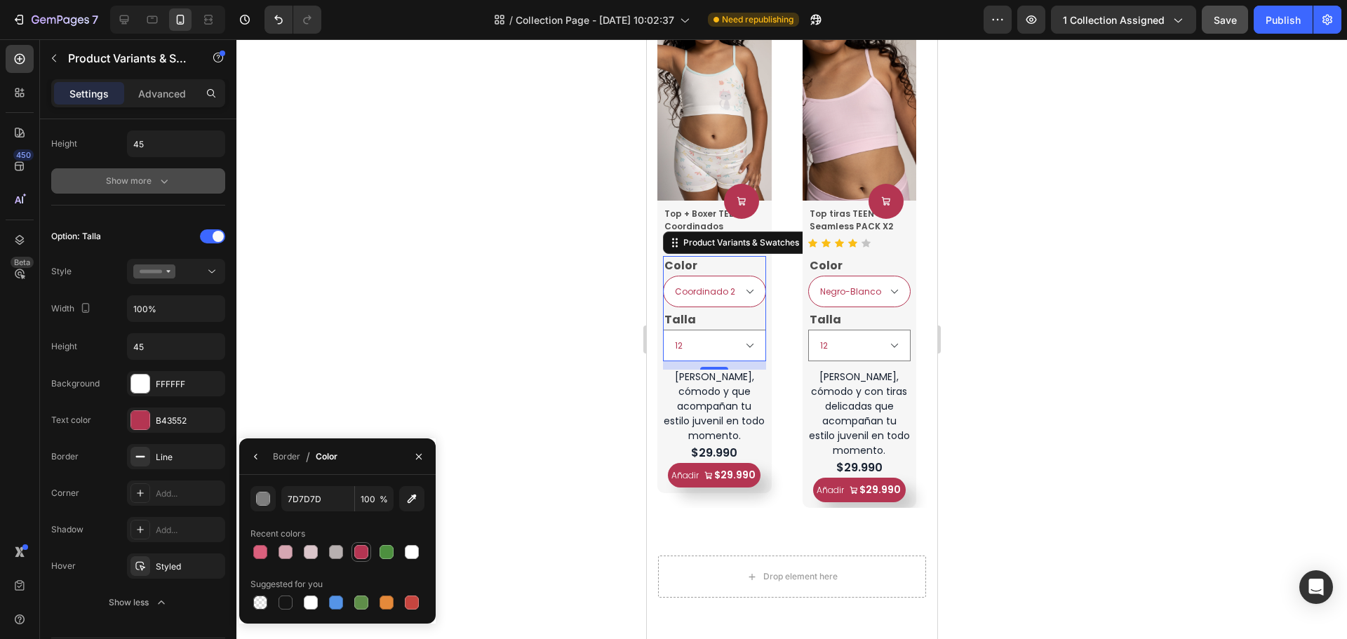
click at [359, 550] on div at bounding box center [361, 552] width 14 height 14
type input "B43552"
click at [161, 500] on div "Add..." at bounding box center [176, 493] width 98 height 25
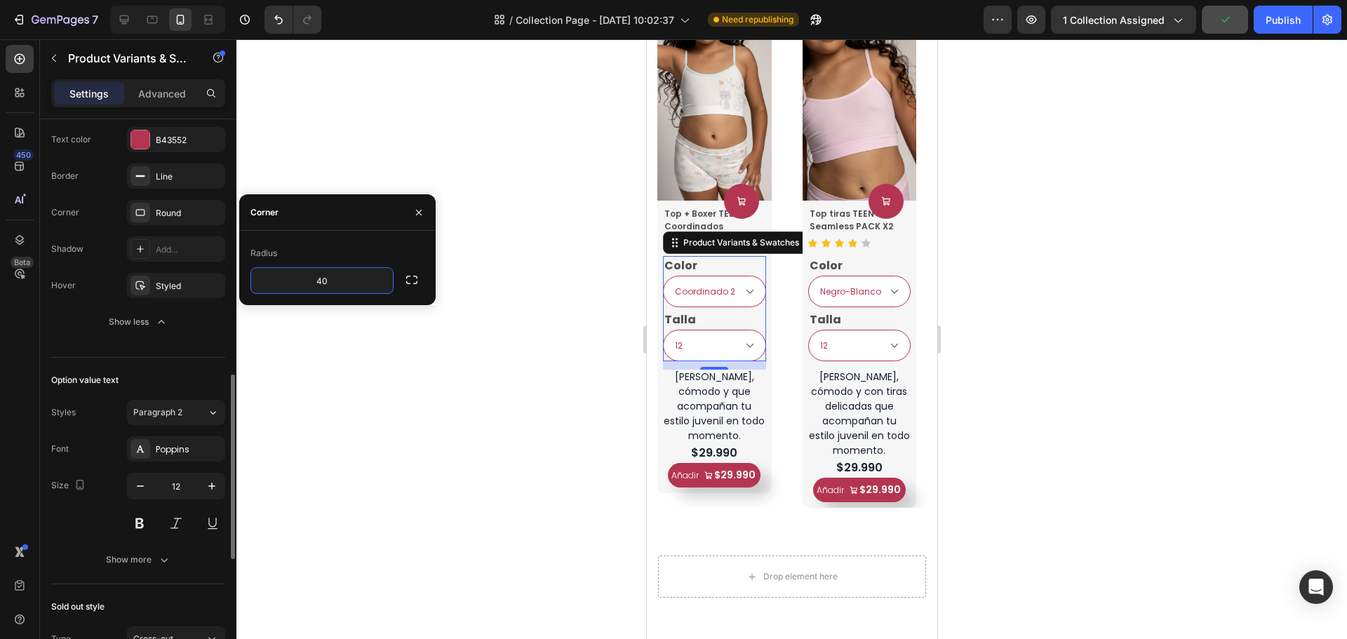
scroll to position [983, 0]
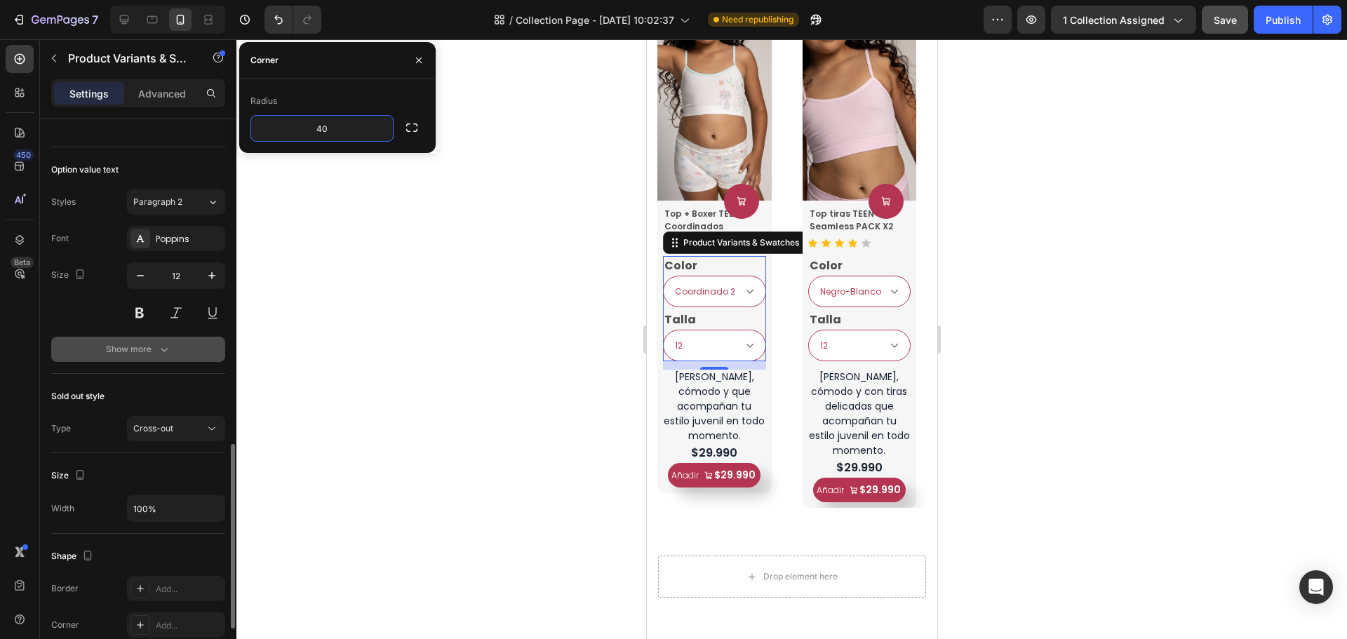
type input "40"
click at [157, 357] on icon "button" at bounding box center [164, 349] width 14 height 14
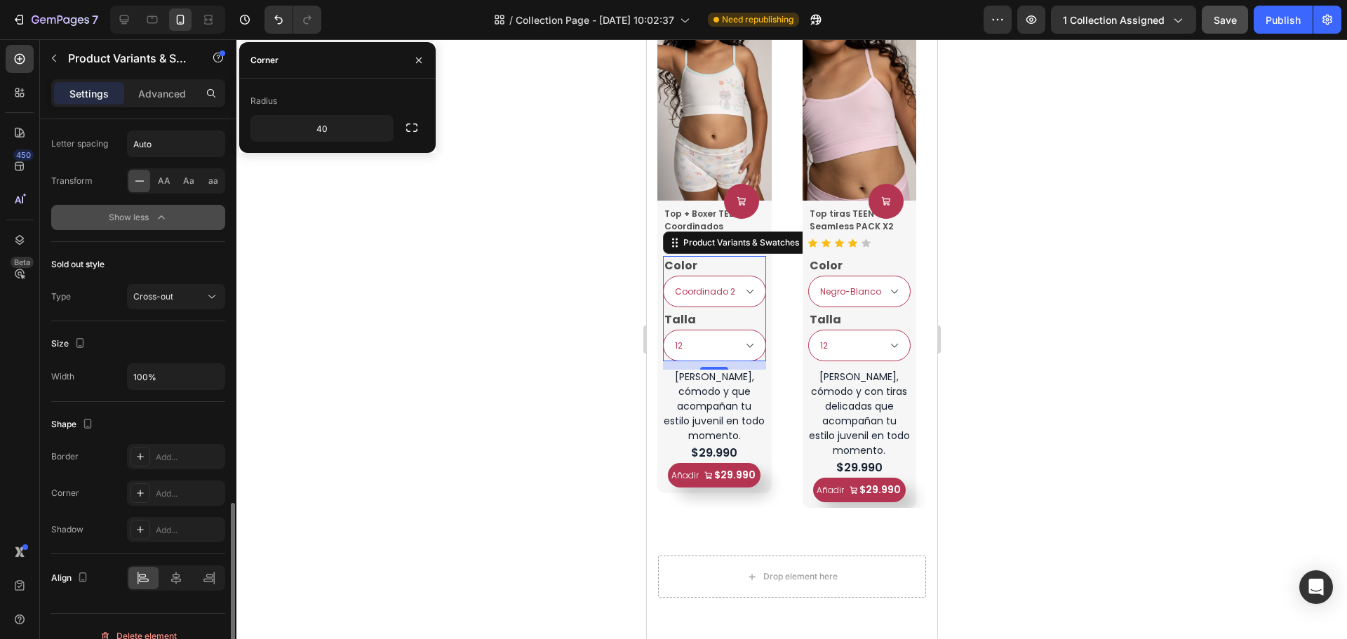
scroll to position [1123, 0]
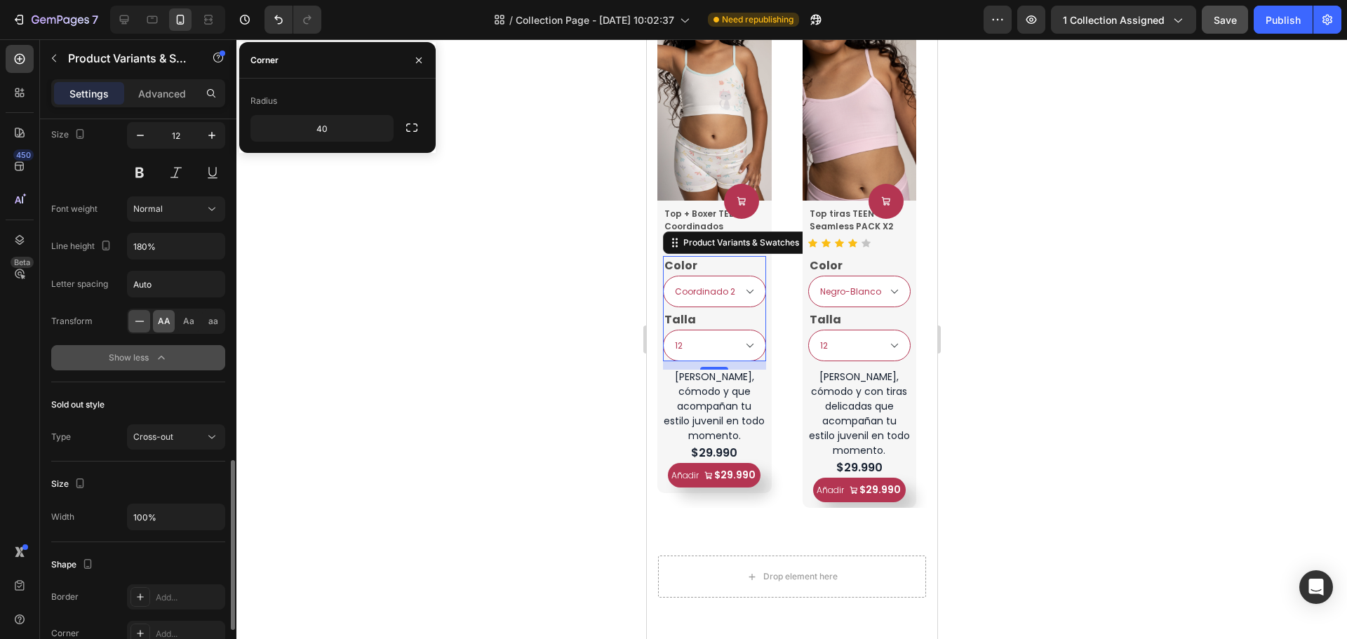
click at [161, 323] on span "AA" at bounding box center [164, 321] width 13 height 13
click at [187, 328] on span "Aa" at bounding box center [188, 321] width 11 height 13
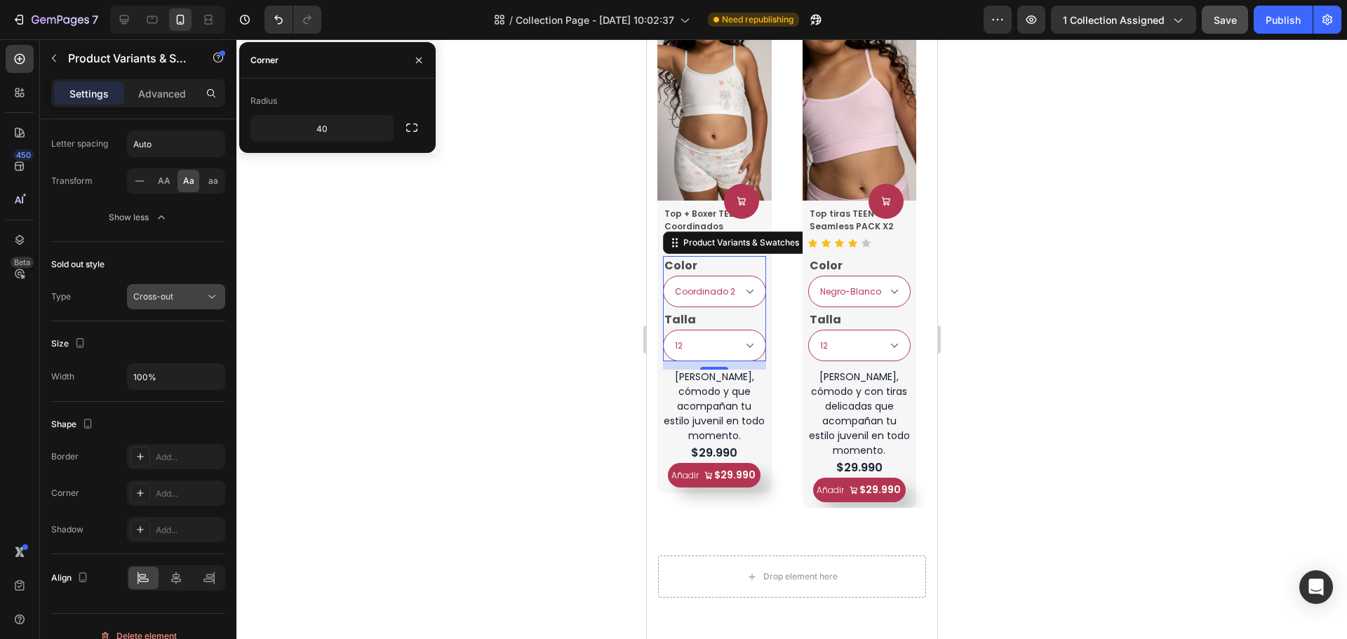
click at [158, 305] on button "Cross-out" at bounding box center [176, 296] width 98 height 25
click at [157, 358] on span "Unclickable" at bounding box center [156, 358] width 47 height 13
click at [173, 293] on span "Unclickable" at bounding box center [156, 296] width 47 height 11
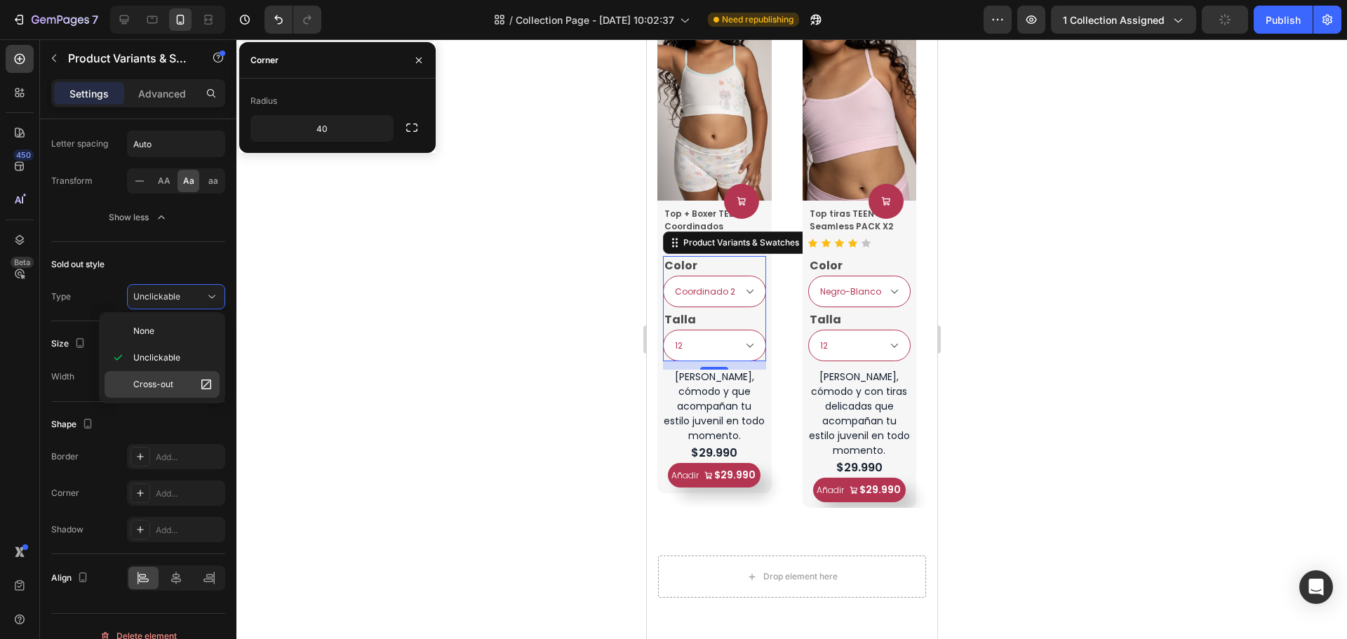
click at [168, 390] on span "Cross-out" at bounding box center [153, 384] width 40 height 13
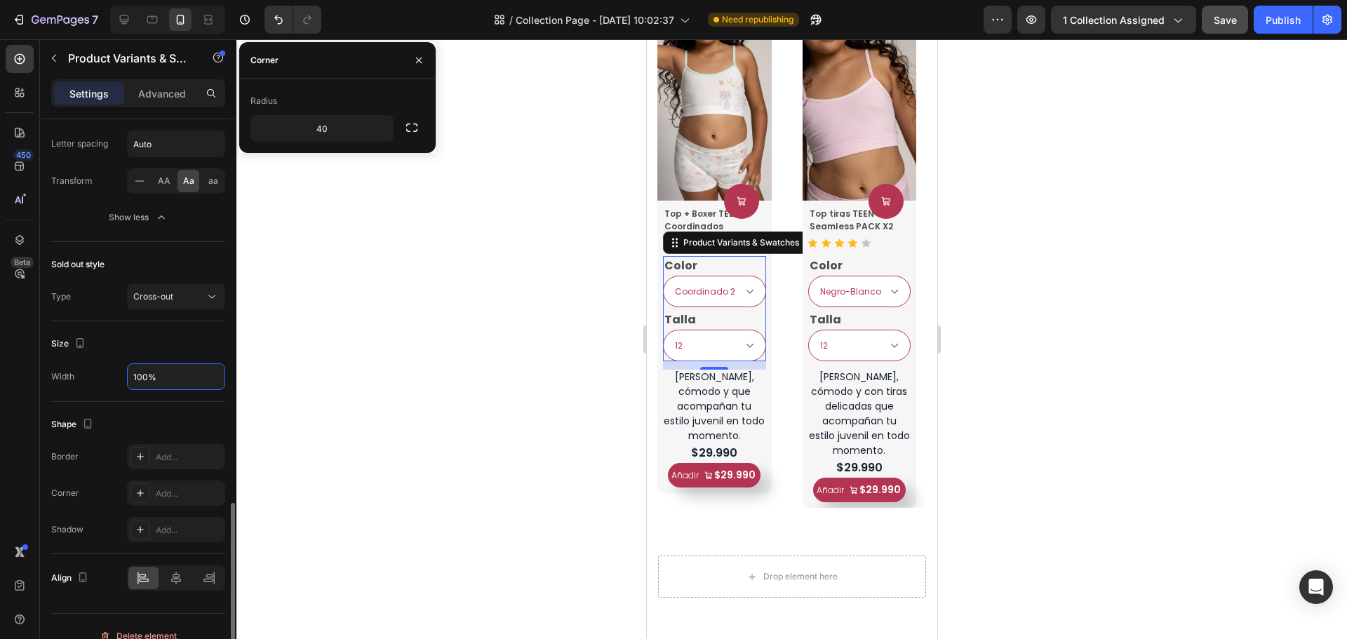
click at [161, 380] on input "100%" at bounding box center [176, 376] width 97 height 25
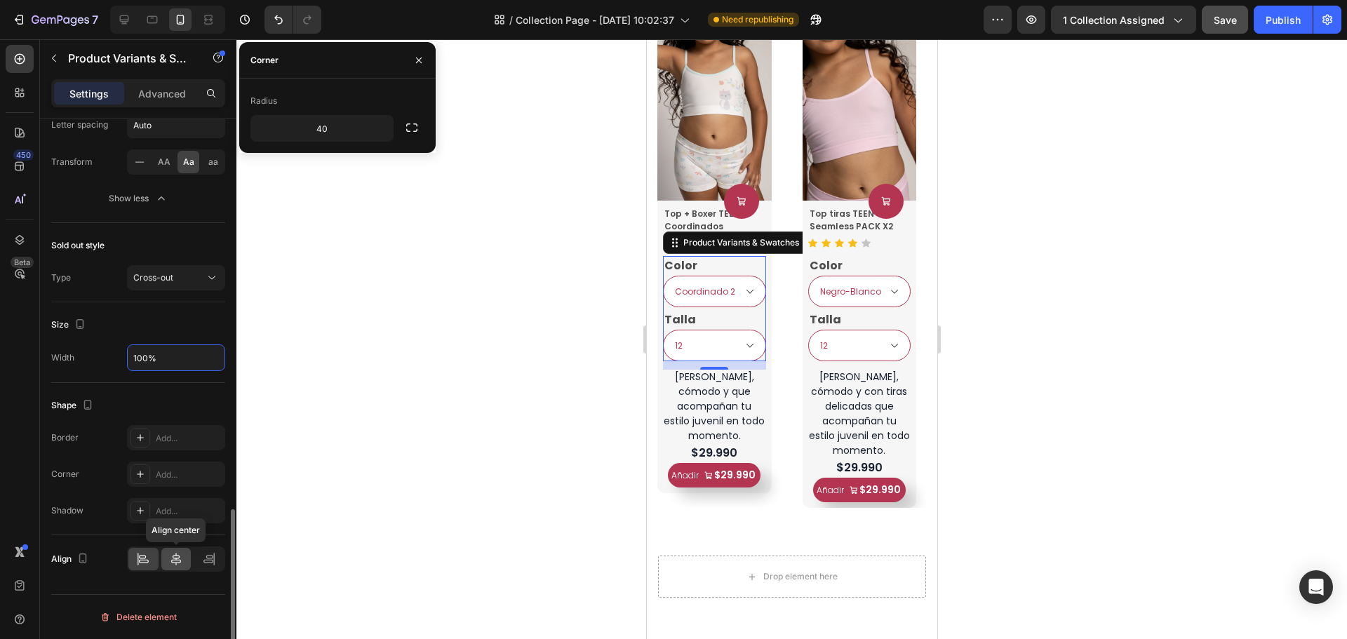
click at [170, 563] on icon at bounding box center [176, 559] width 14 height 14
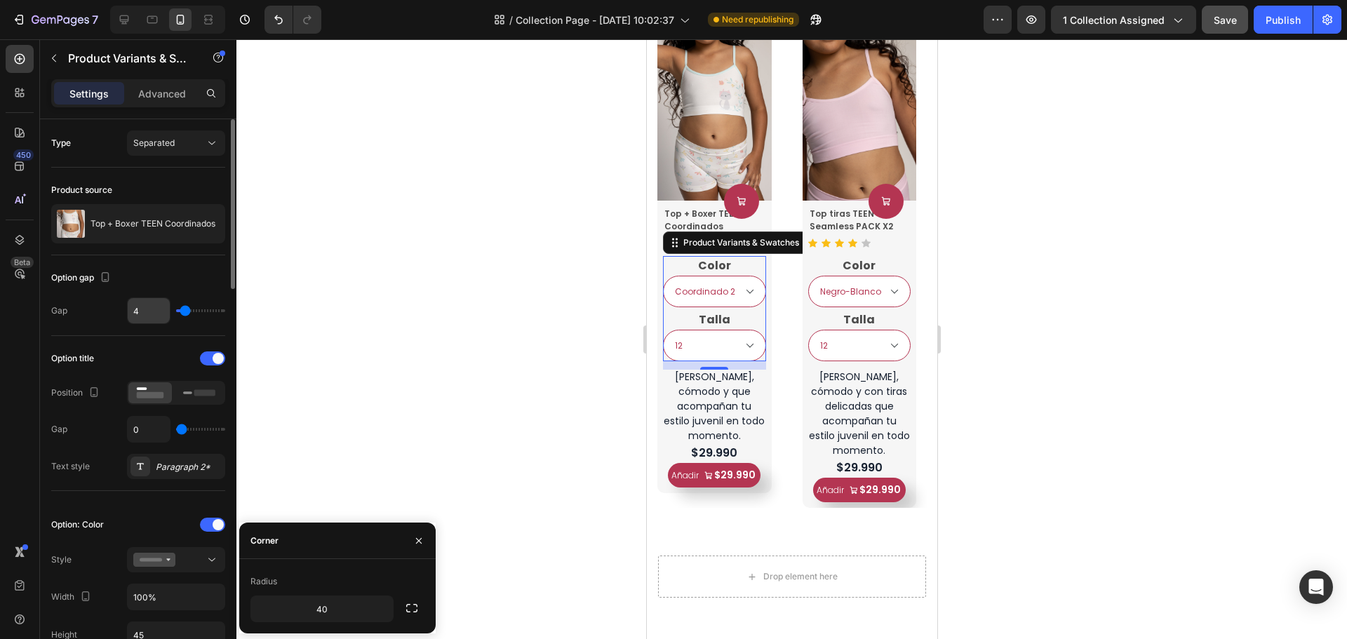
scroll to position [140, 0]
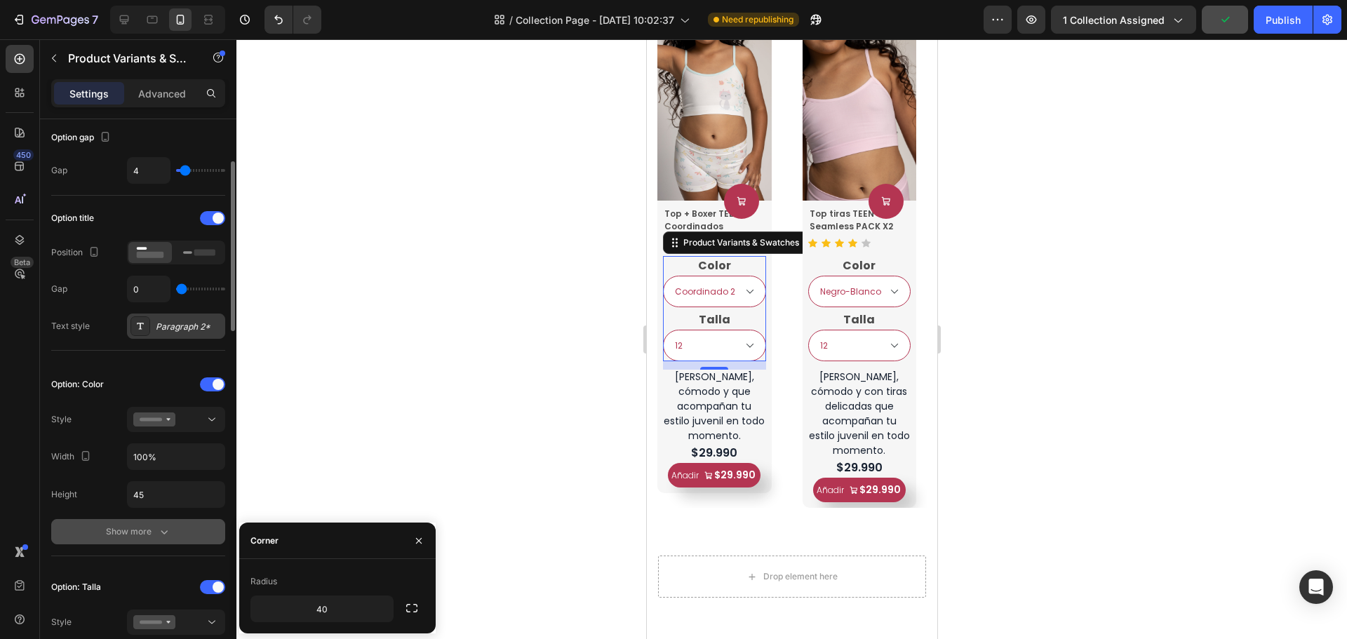
click at [178, 328] on div "Paragraph 2*" at bounding box center [189, 327] width 66 height 13
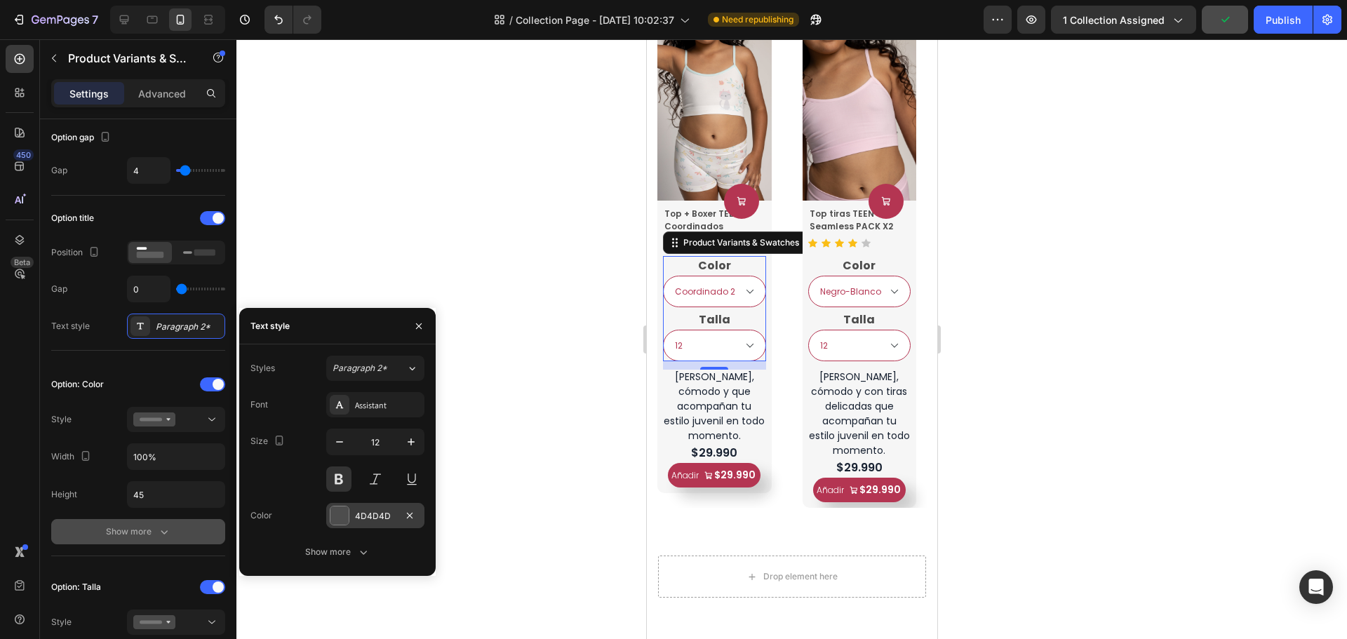
click at [392, 513] on div "4D4D4D" at bounding box center [375, 516] width 41 height 13
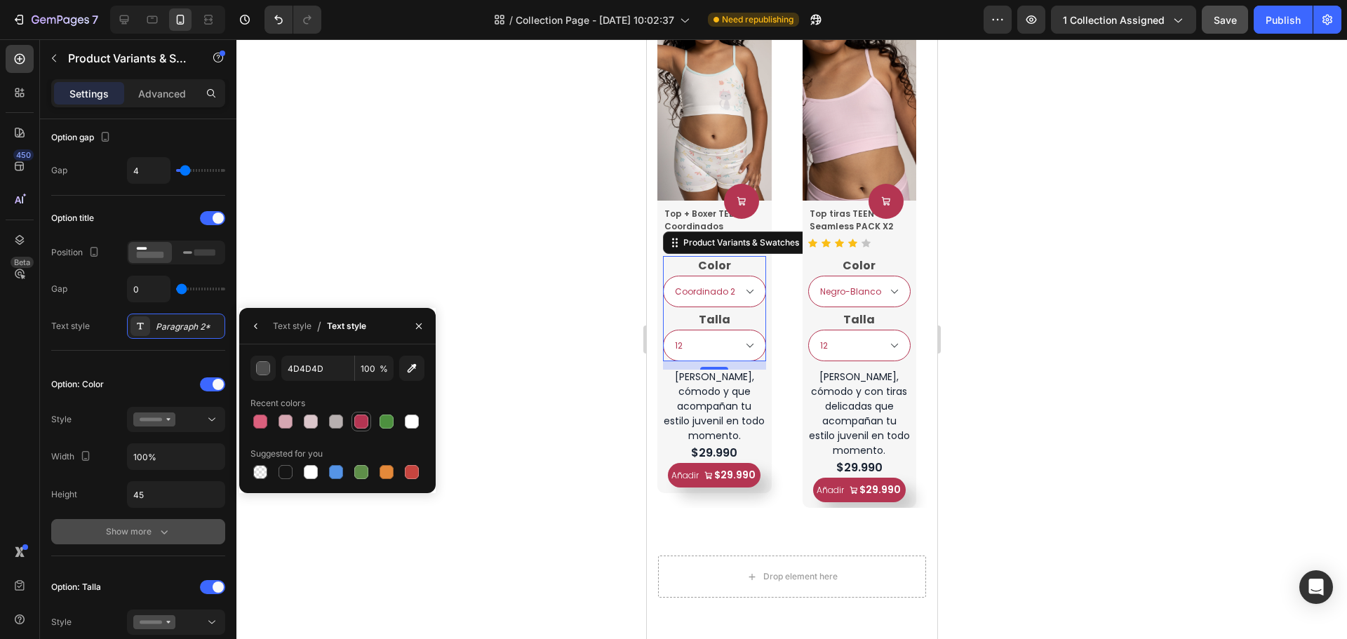
click at [359, 424] on div at bounding box center [361, 422] width 14 height 14
type input "B43552"
click at [1055, 354] on div at bounding box center [792, 339] width 1111 height 600
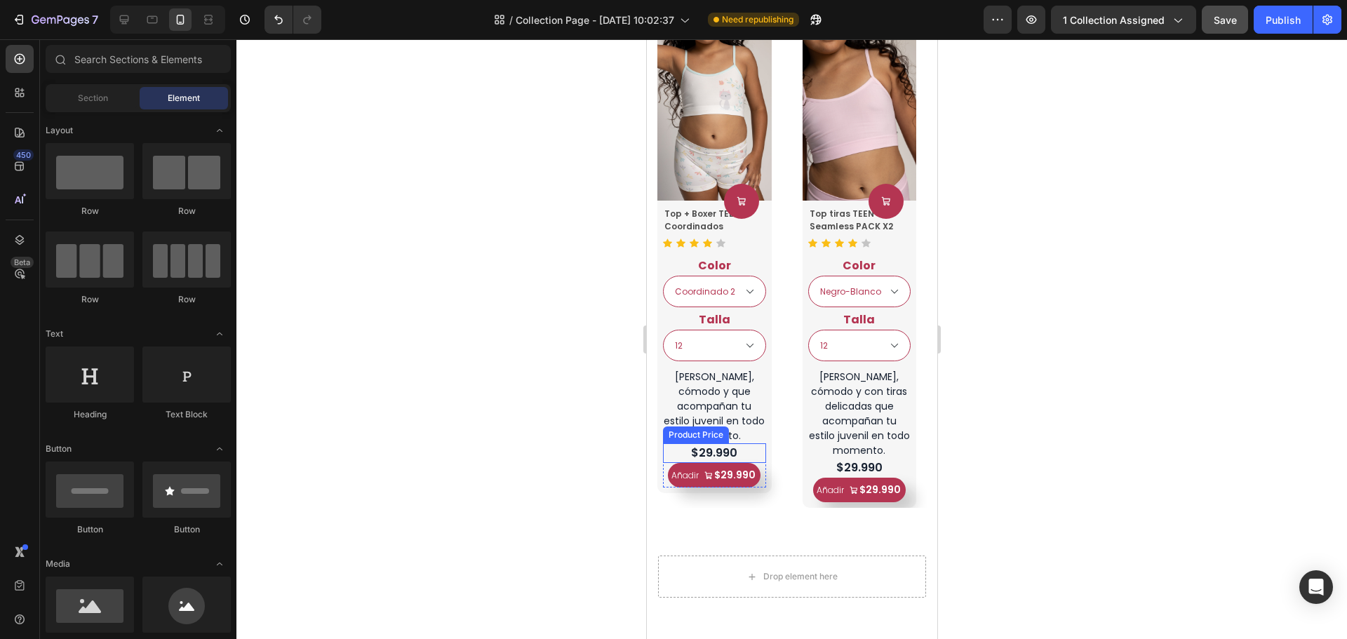
click at [745, 444] on div "$29.990" at bounding box center [713, 454] width 103 height 20
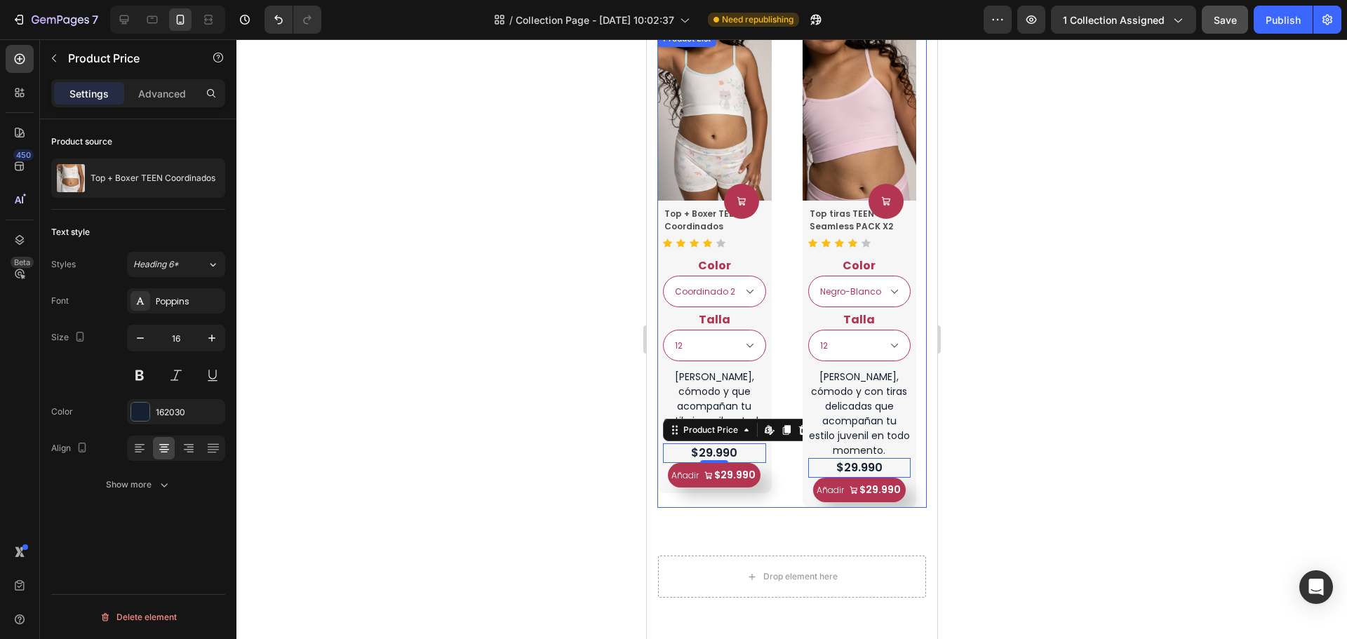
click at [775, 444] on div "Product Images Product Cart Button Top + Boxer TEEN Coordinados Product Title I…" at bounding box center [791, 269] width 269 height 479
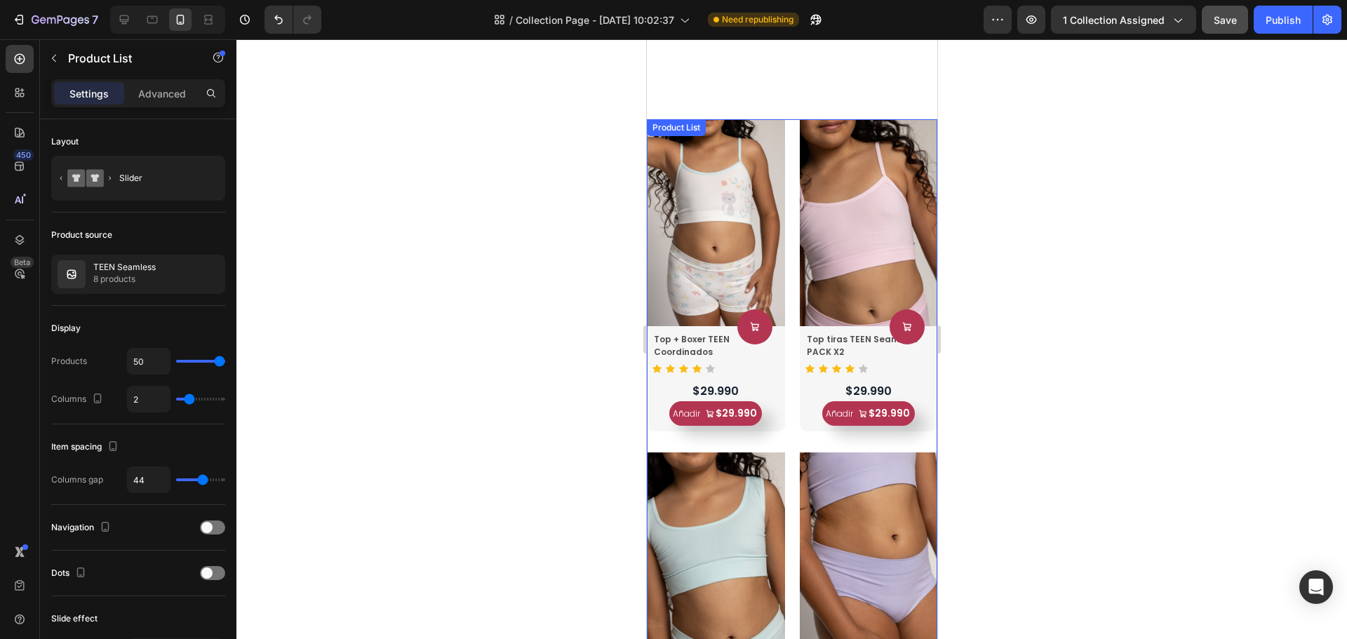
select select "Coordinado 2"
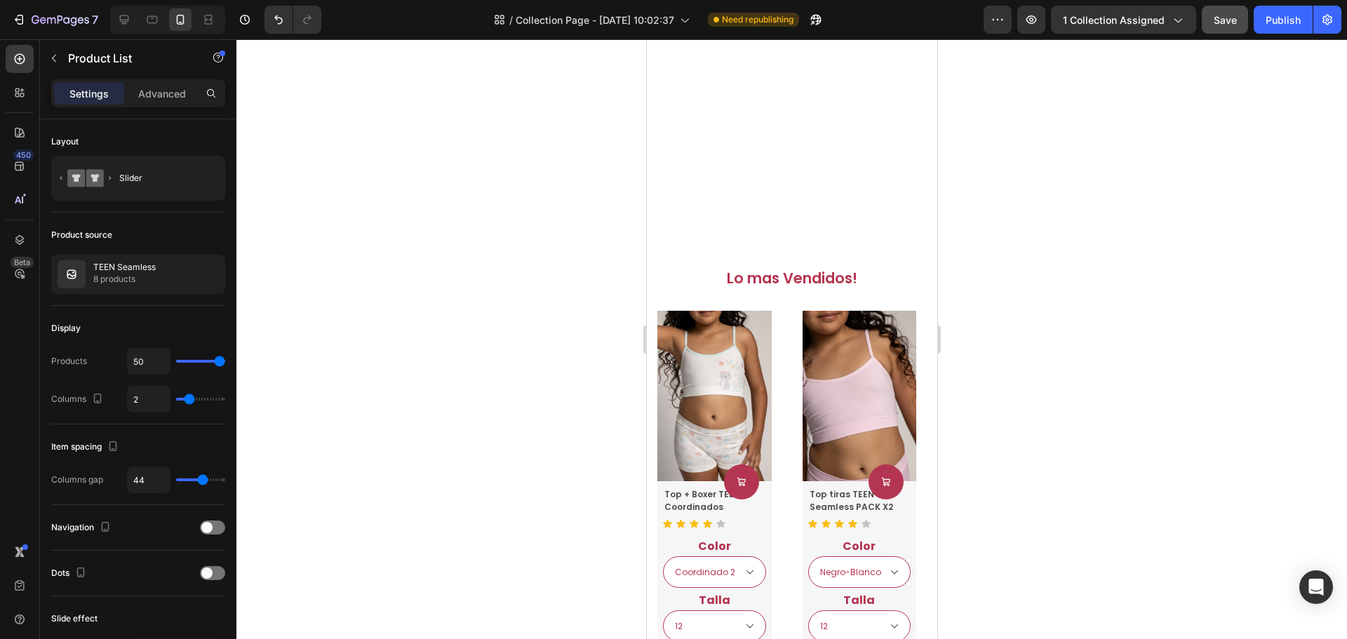
select select "Coordinado 2"
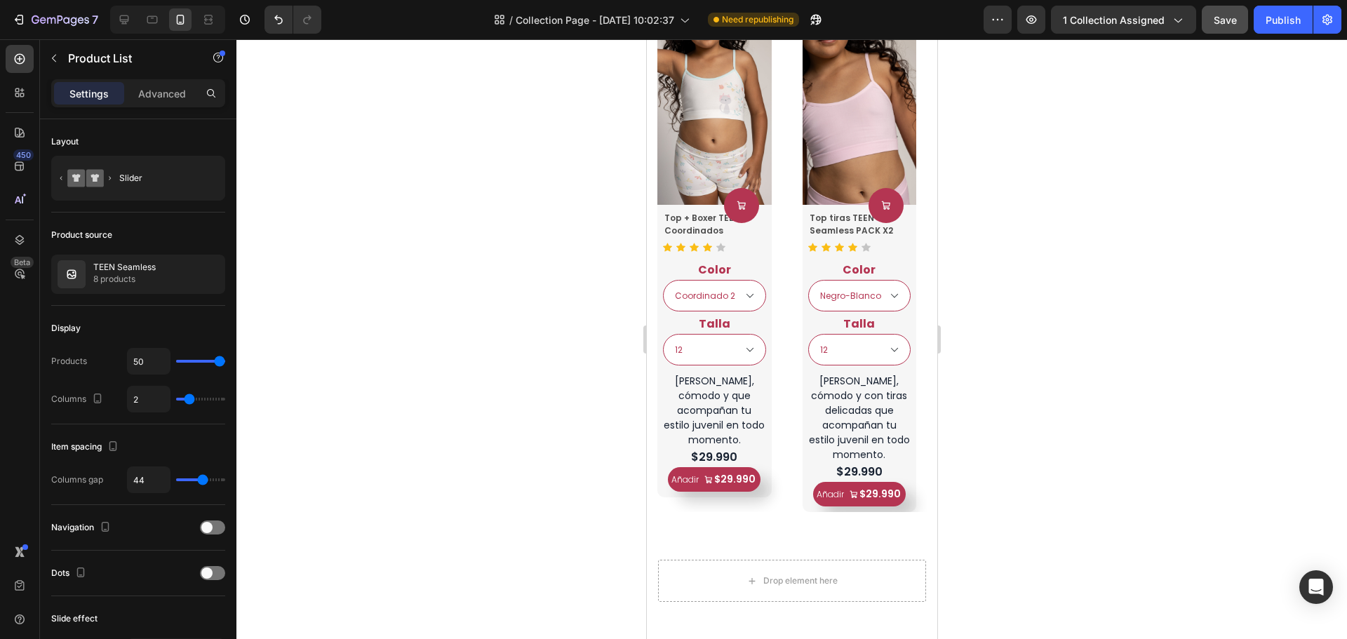
scroll to position [912, 0]
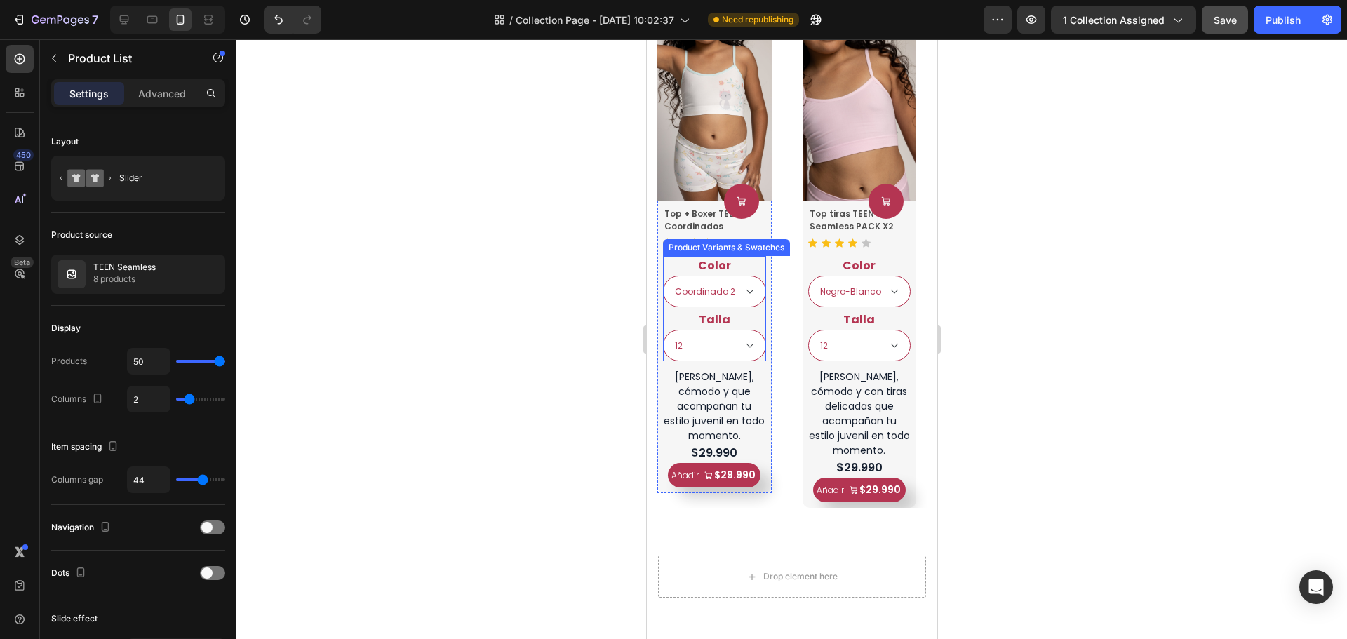
click at [758, 267] on div "Color Coordinado 1 Coordinado 2" at bounding box center [713, 281] width 103 height 51
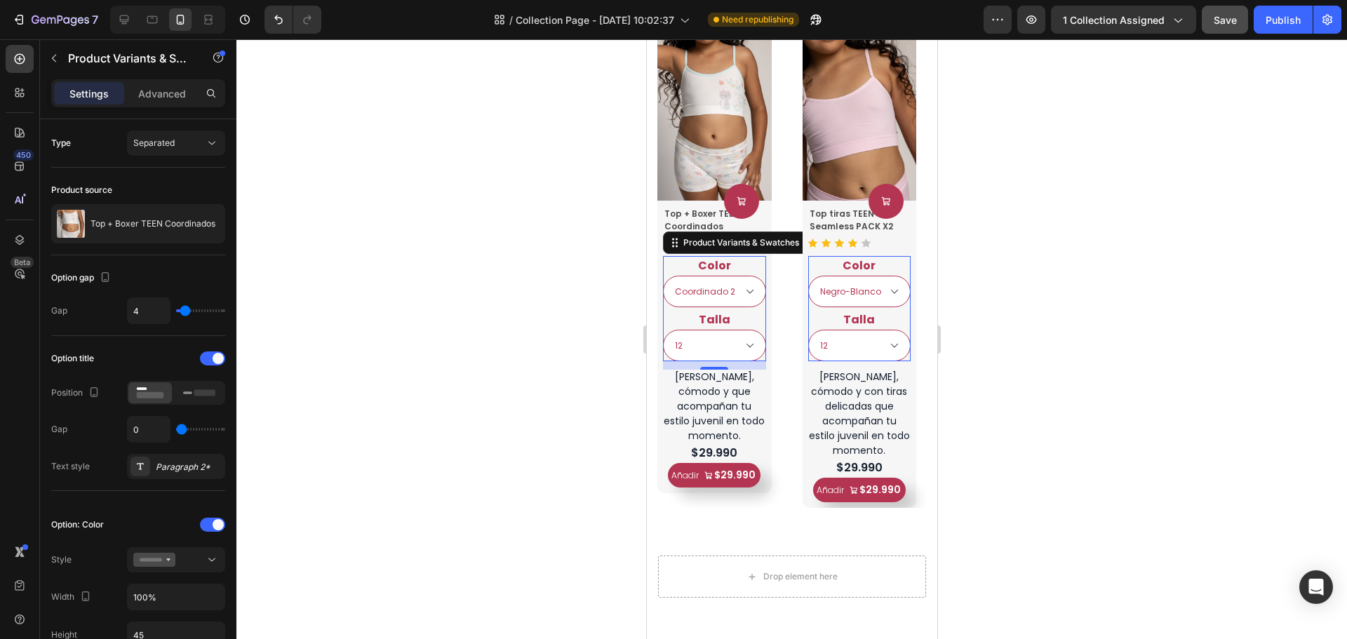
click at [766, 269] on div "Color Negro-Blanco Azul-Blanco Lila-Blanco Magenta-Blanco Verde menta-Blanco Ro…" at bounding box center [713, 281] width 103 height 51
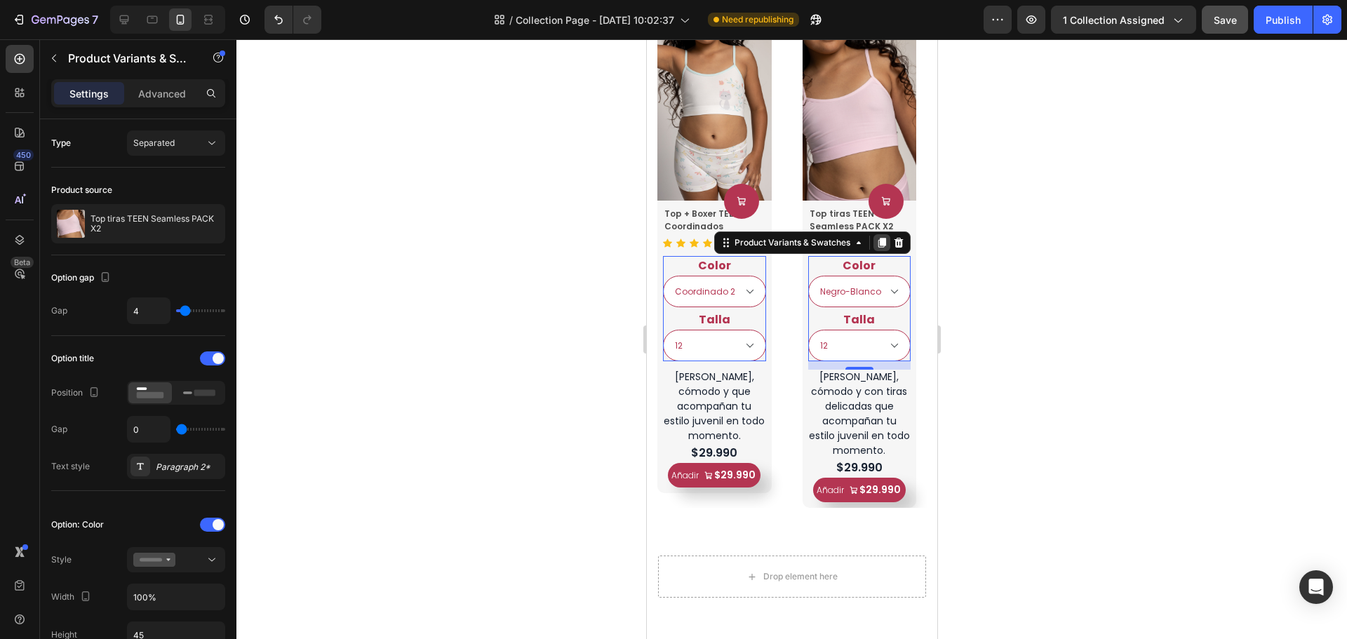
click at [646, 39] on icon at bounding box center [646, 39] width 0 height 0
select select "Coordinado 2"
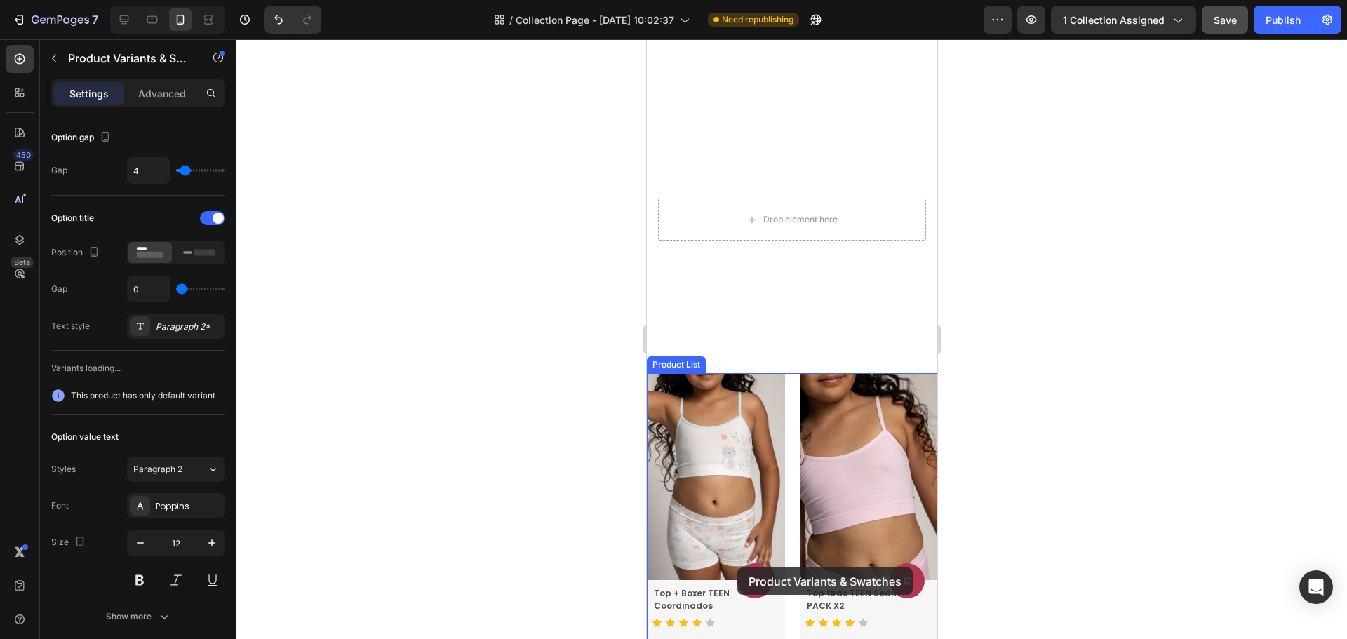
scroll to position [1526, 0]
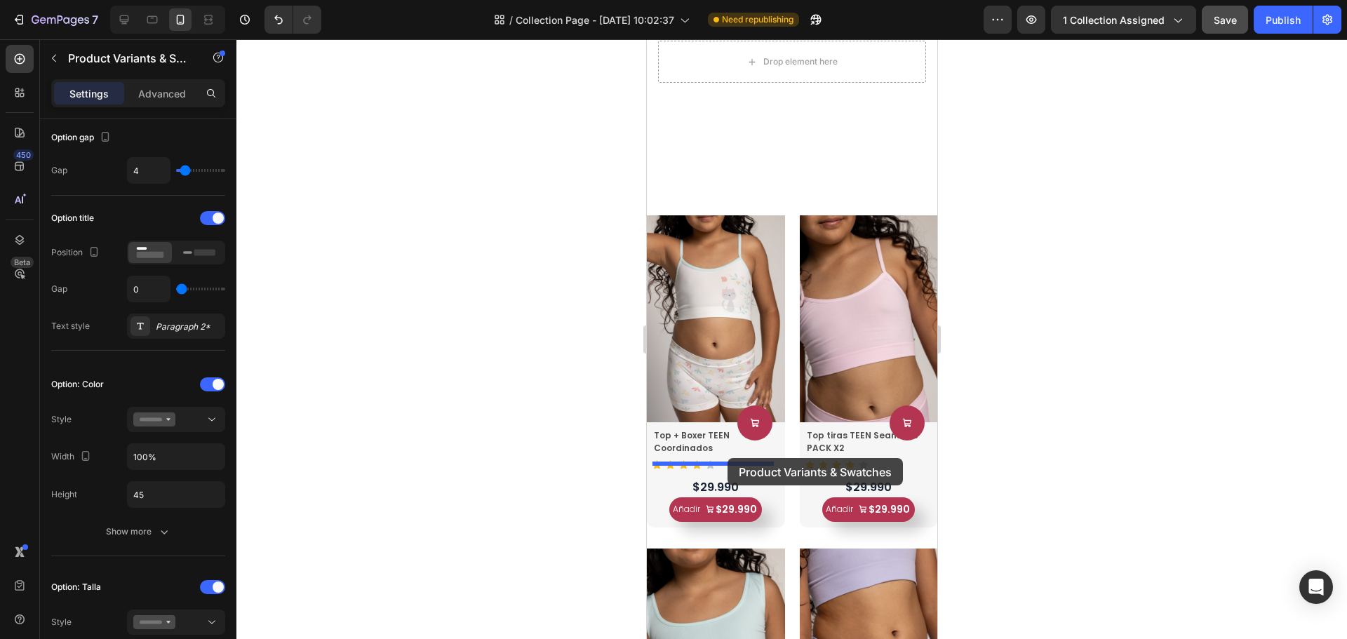
drag, startPoint x: 731, startPoint y: 359, endPoint x: 727, endPoint y: 458, distance: 99.7
select select "Coordinado 2"
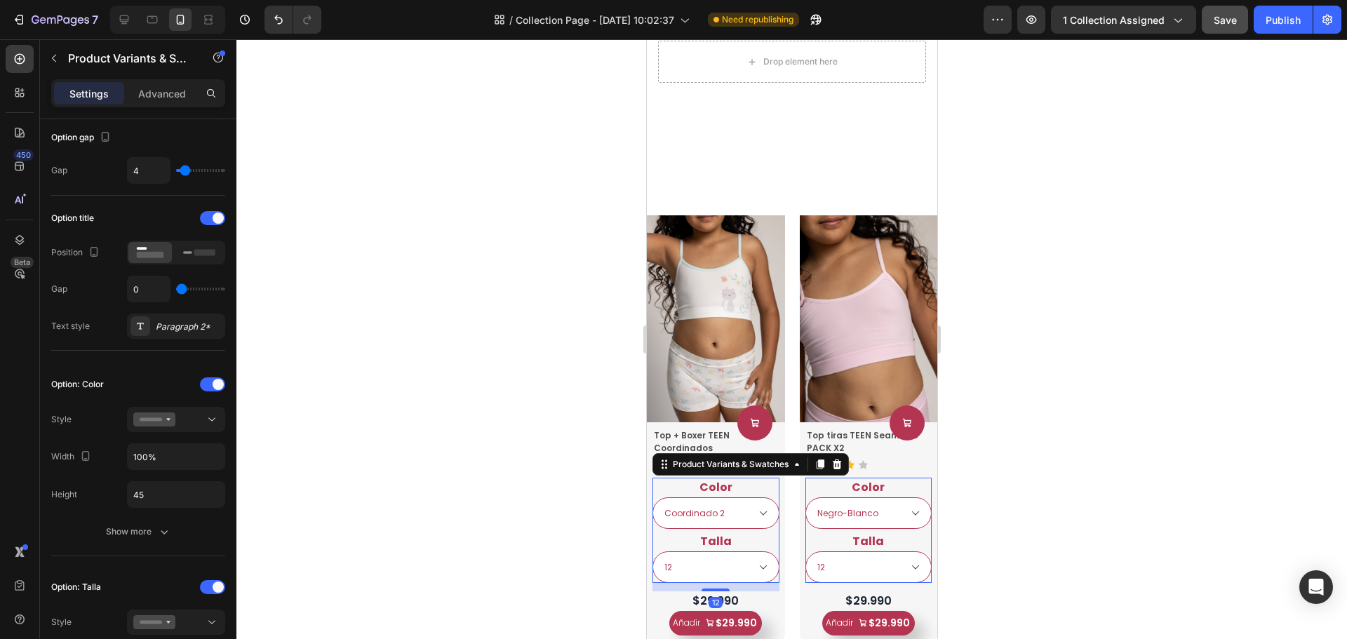
click at [983, 422] on div at bounding box center [792, 339] width 1111 height 600
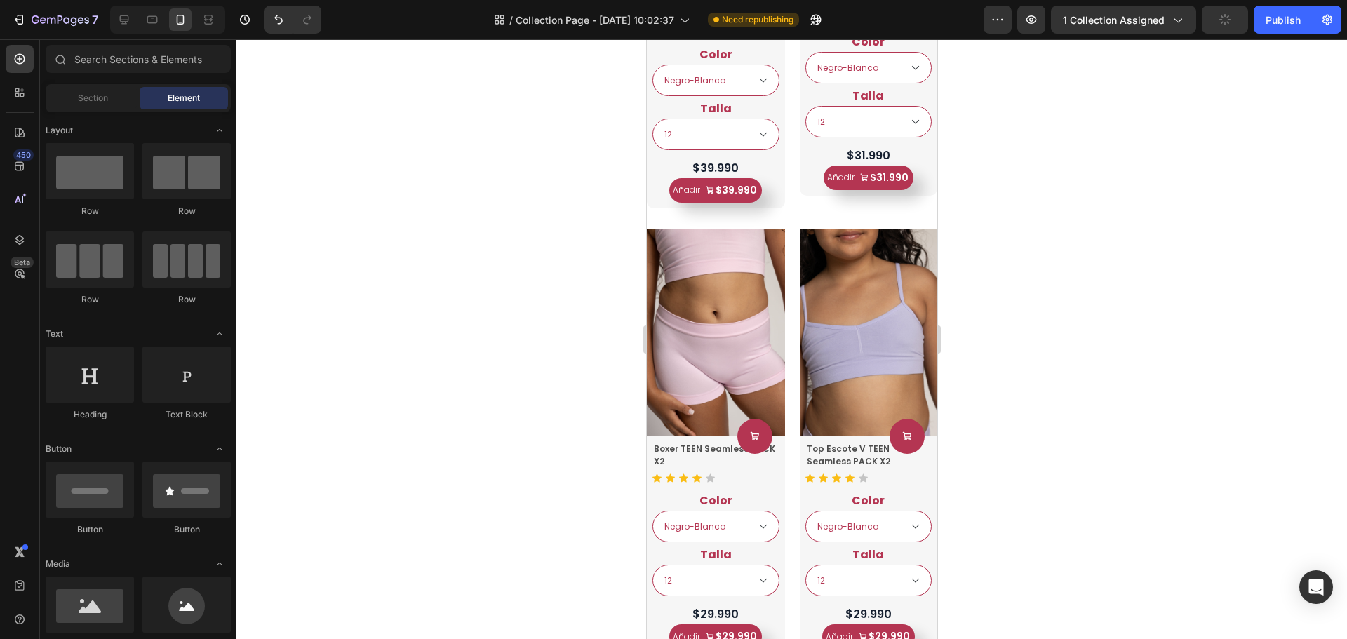
scroll to position [3141, 0]
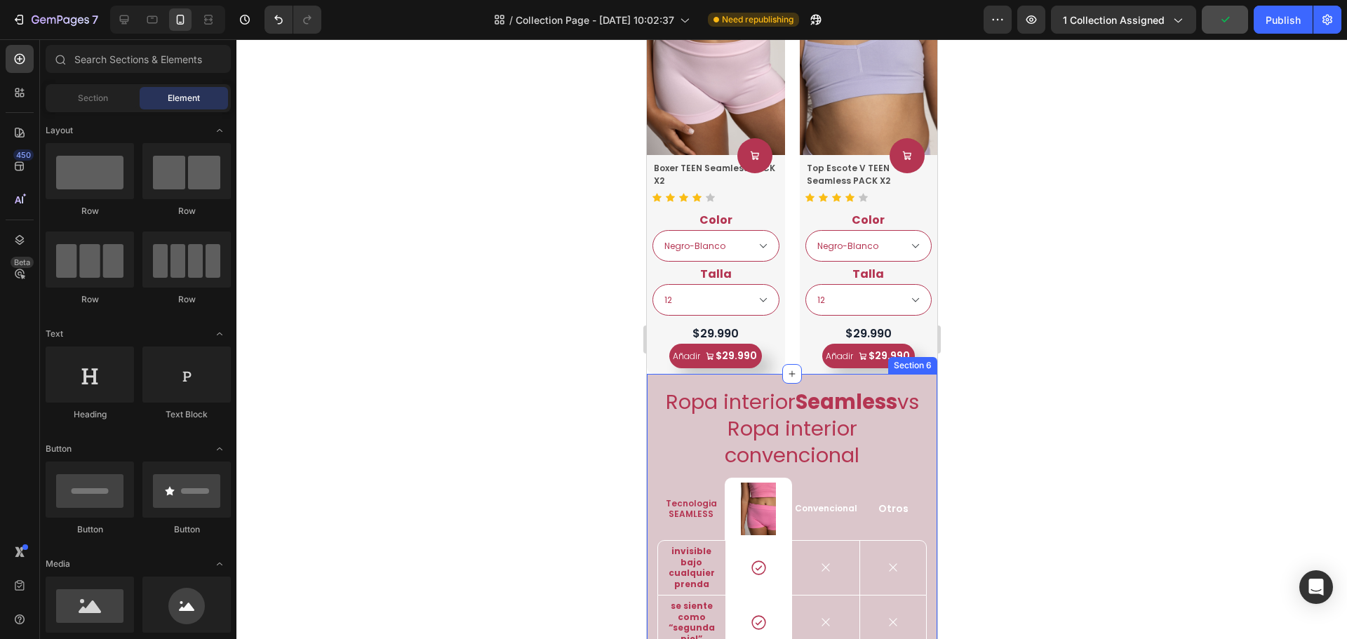
click at [799, 374] on div "Ropa interior Seamless vs Ropa interior convencional Heading Tecnologia SEAMLES…" at bounding box center [791, 641] width 291 height 534
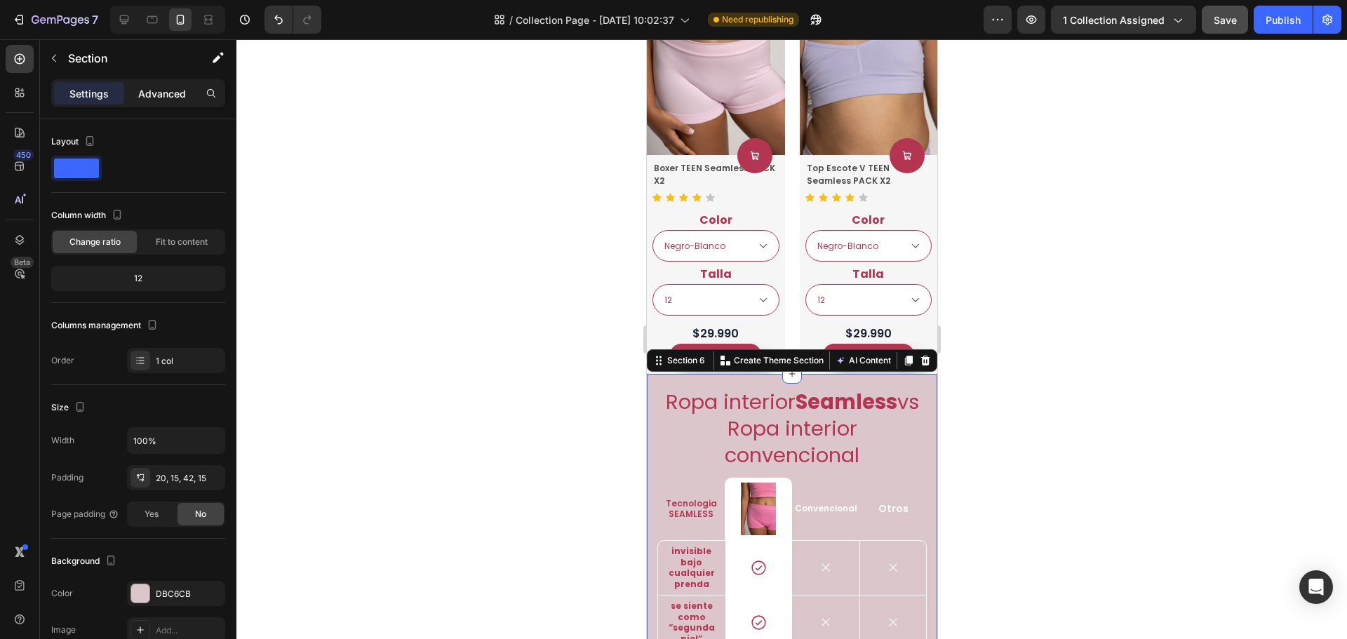
click at [171, 84] on div "Advanced" at bounding box center [162, 93] width 70 height 22
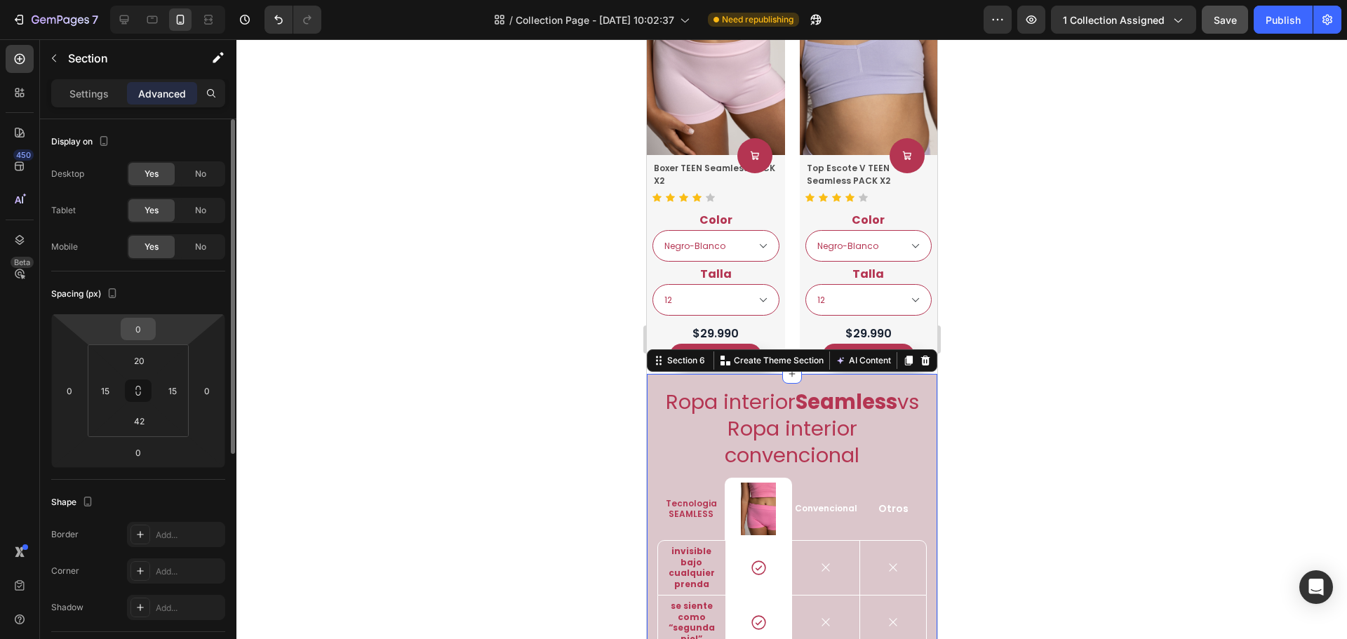
click at [138, 327] on input "0" at bounding box center [138, 329] width 28 height 21
type input "20"
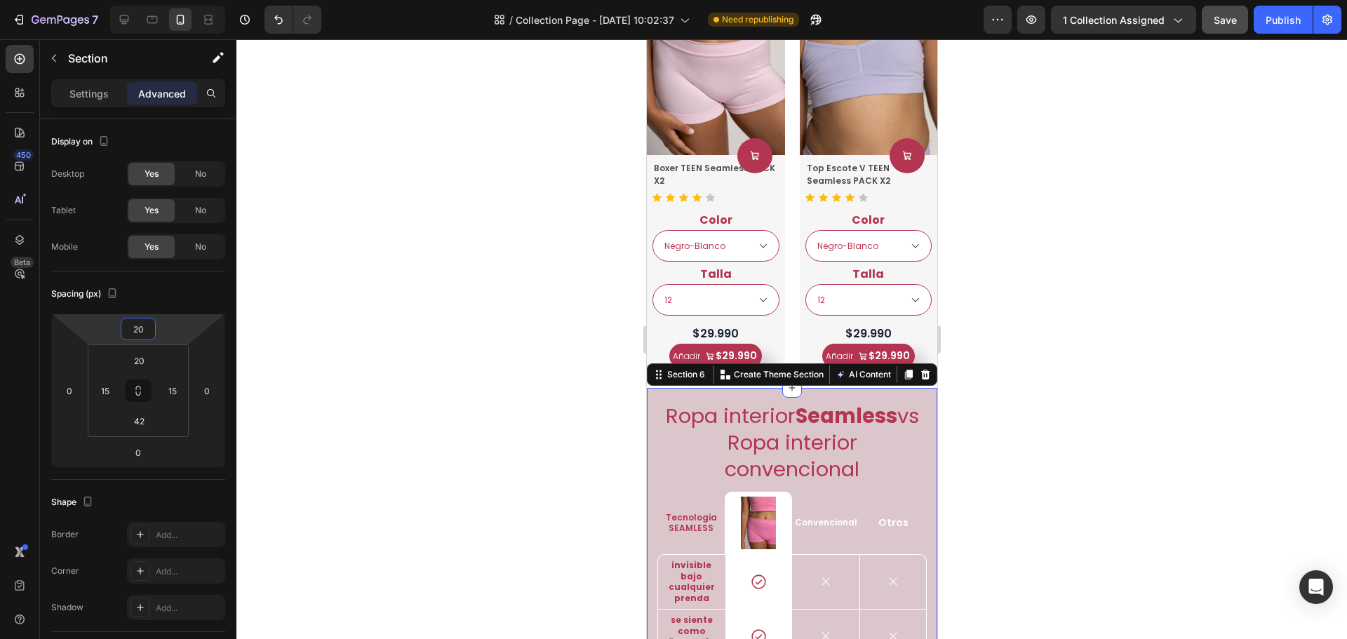
click at [1027, 246] on div at bounding box center [792, 339] width 1111 height 600
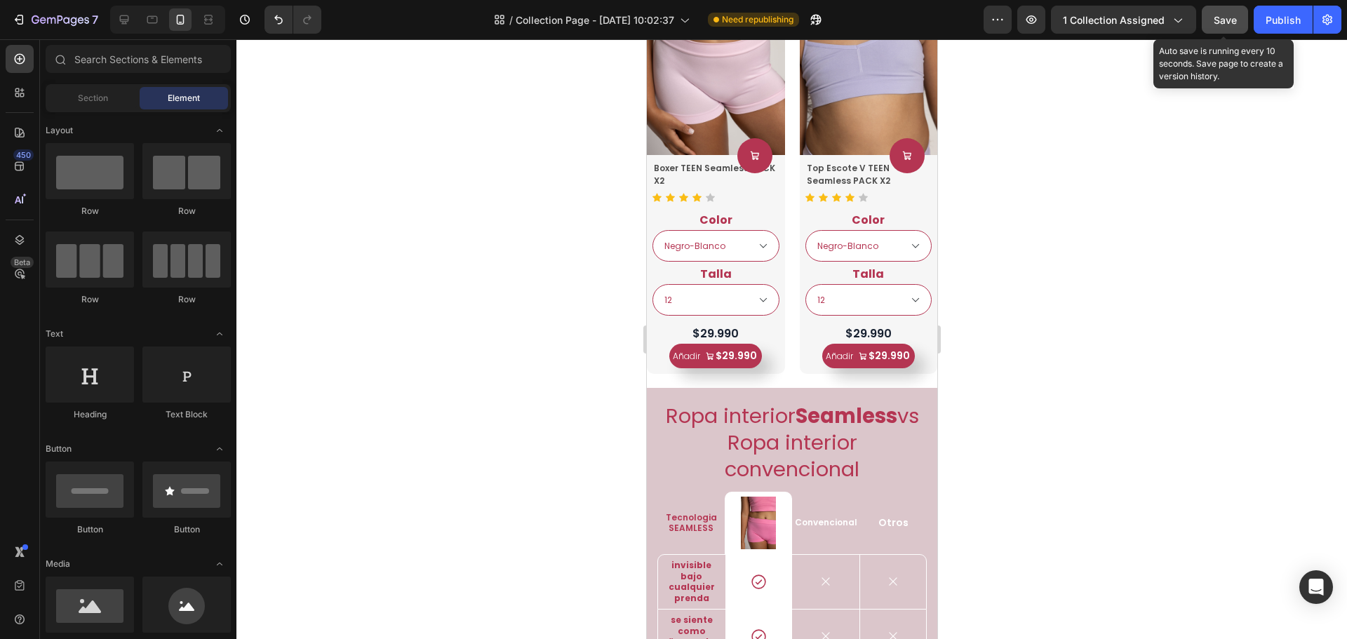
click at [1232, 27] on div "Save" at bounding box center [1225, 20] width 23 height 15
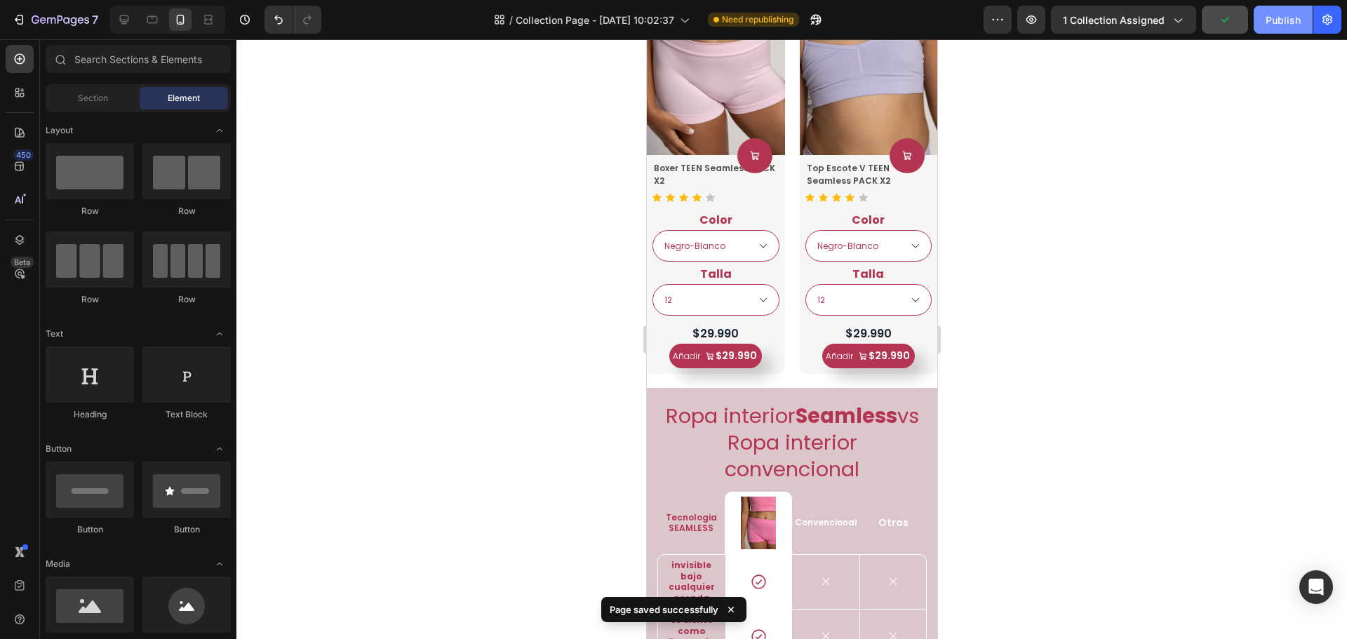
click at [1278, 26] on div "Publish" at bounding box center [1283, 20] width 35 height 15
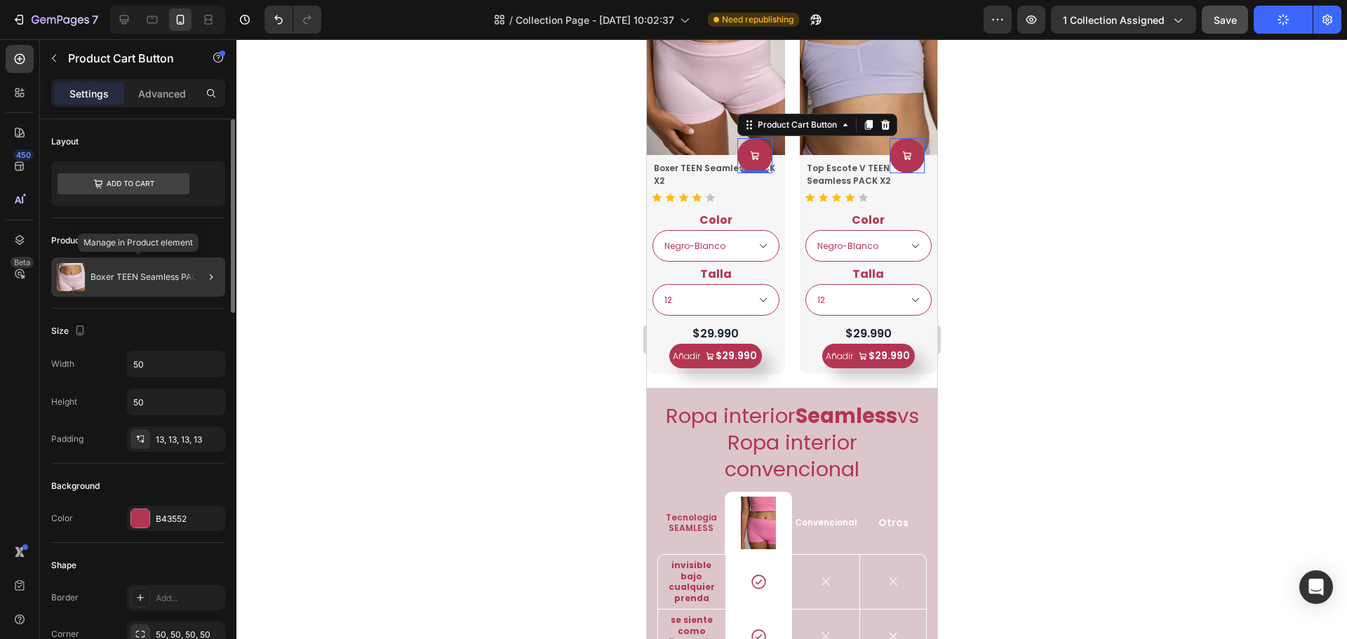
click at [135, 283] on div "Boxer TEEN Seamless PACK X2" at bounding box center [138, 277] width 174 height 39
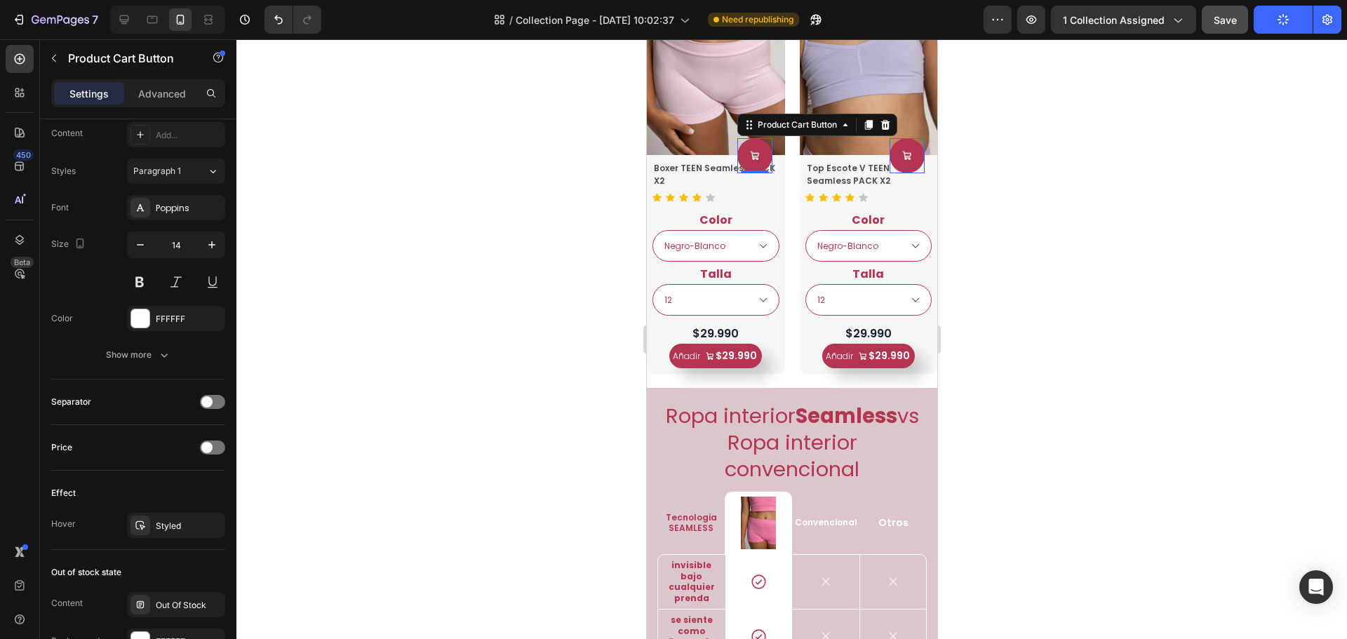
scroll to position [1055, 0]
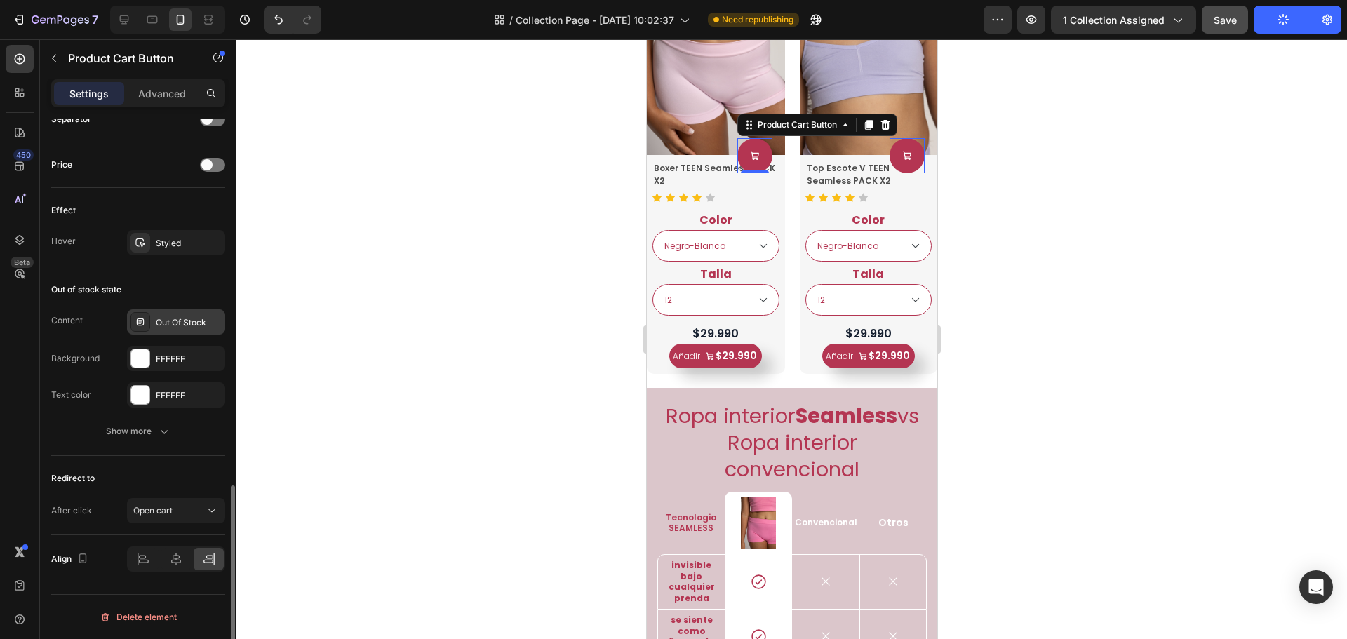
click at [177, 333] on div "Out Of Stock" at bounding box center [176, 321] width 98 height 25
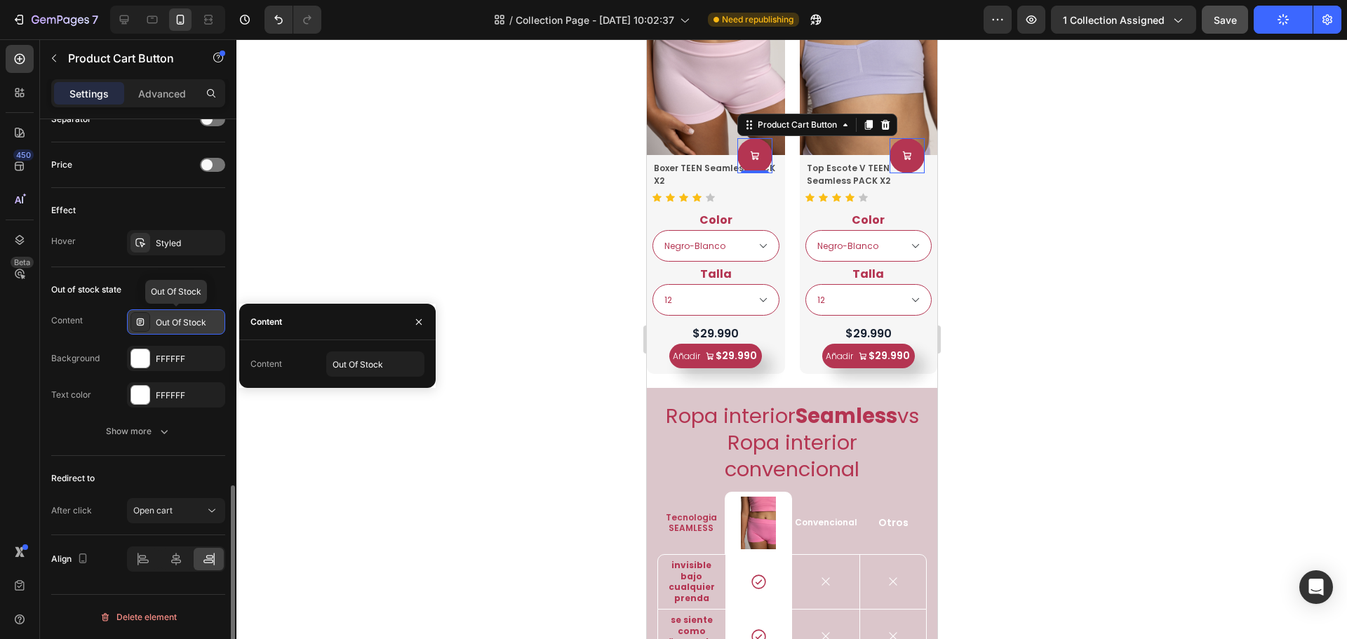
click at [177, 333] on div "Out Of Stock" at bounding box center [176, 321] width 98 height 25
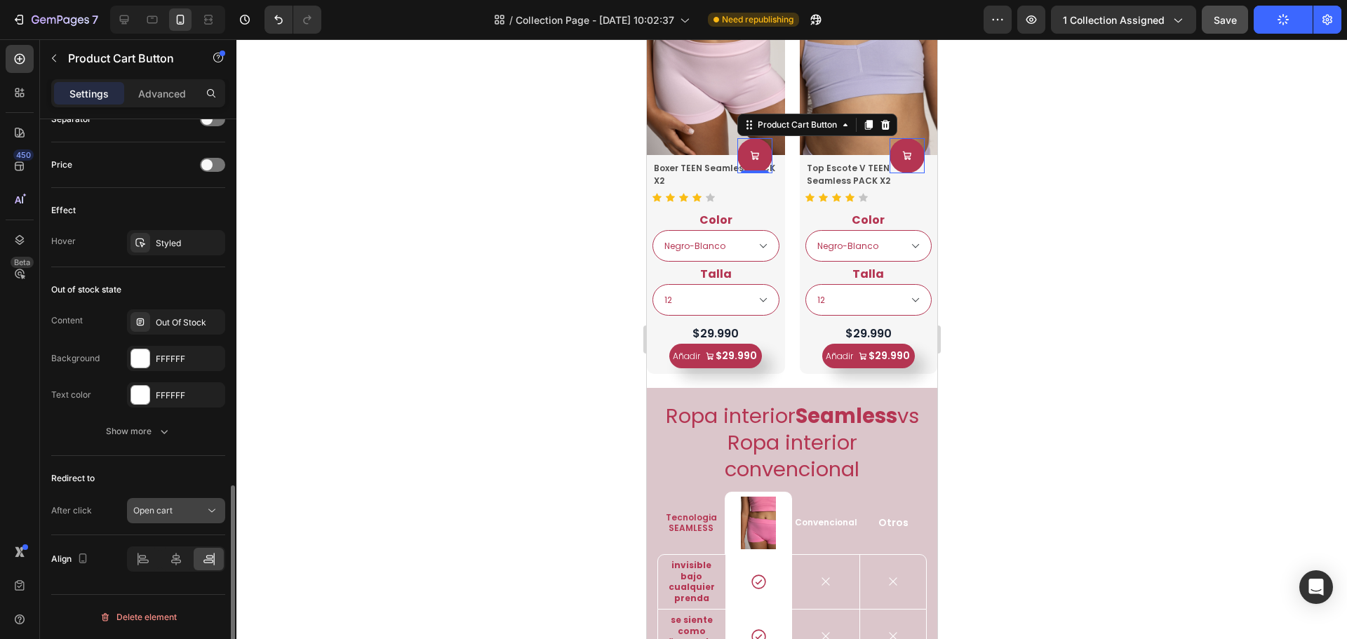
click at [189, 512] on div "Open cart" at bounding box center [169, 511] width 72 height 13
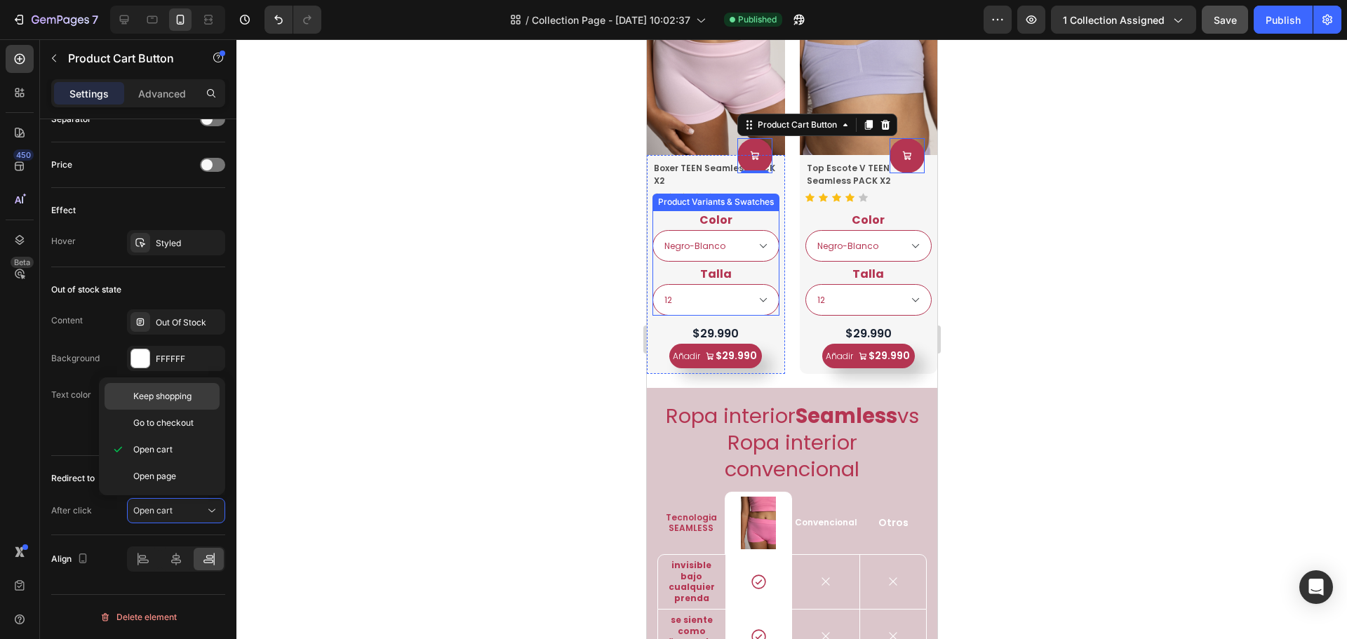
click at [165, 399] on span "Keep shopping" at bounding box center [162, 396] width 58 height 13
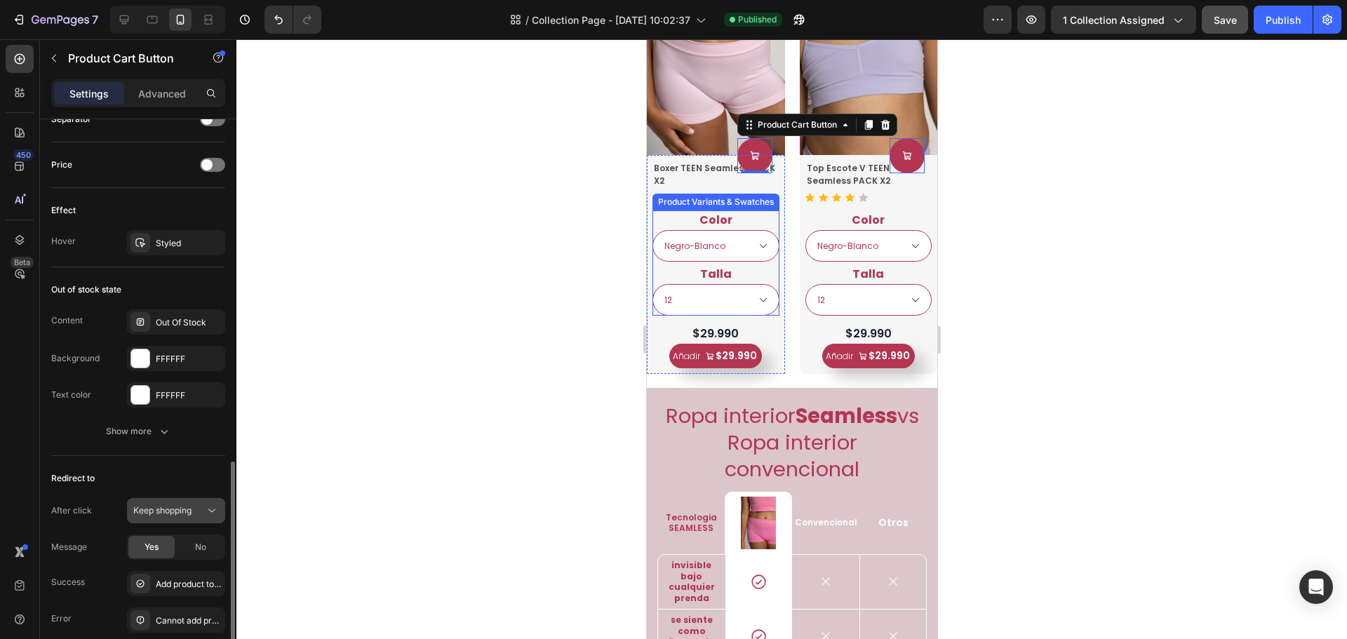
scroll to position [1125, 0]
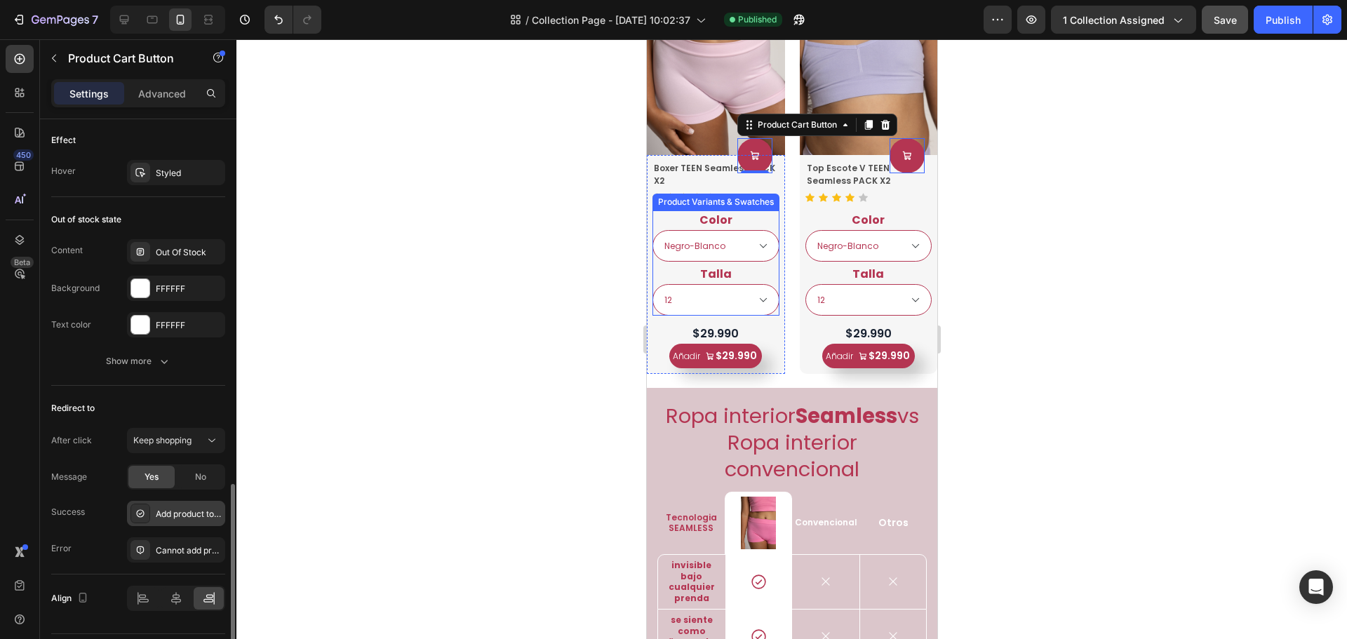
click at [171, 519] on div "Add product to cart successfully" at bounding box center [189, 514] width 66 height 13
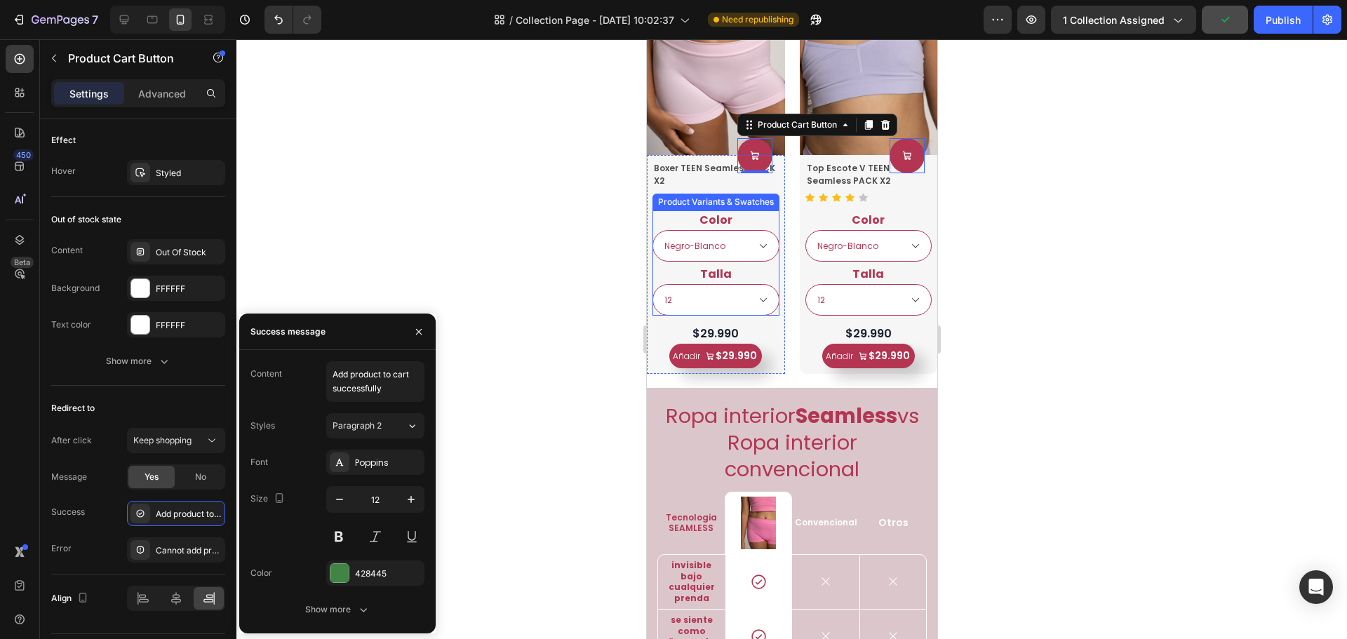
click at [483, 439] on div at bounding box center [792, 339] width 1111 height 600
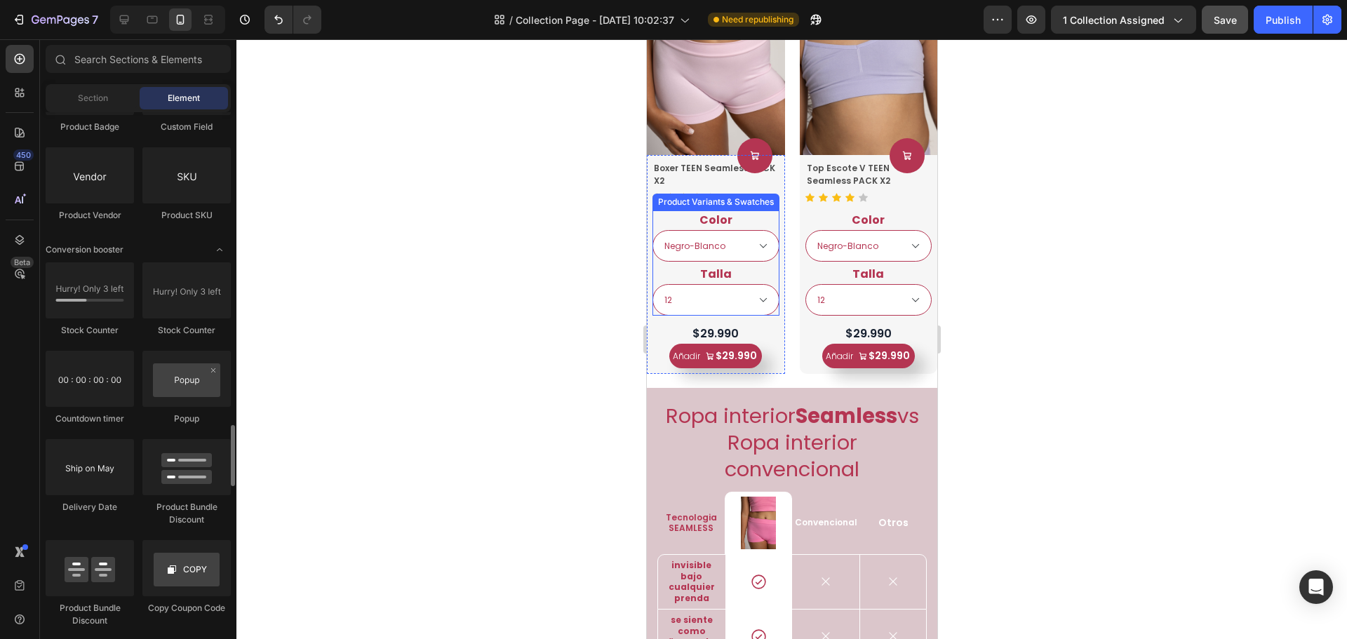
scroll to position [2877, 0]
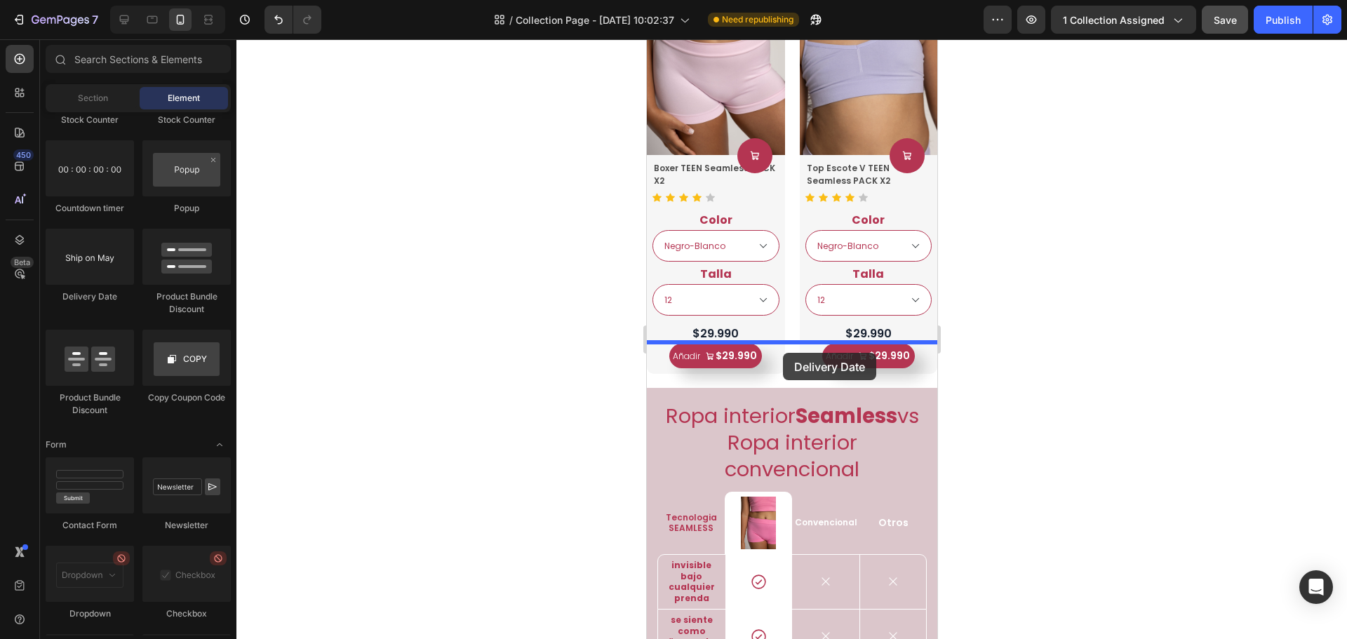
drag, startPoint x: 754, startPoint y: 313, endPoint x: 783, endPoint y: 353, distance: 48.9
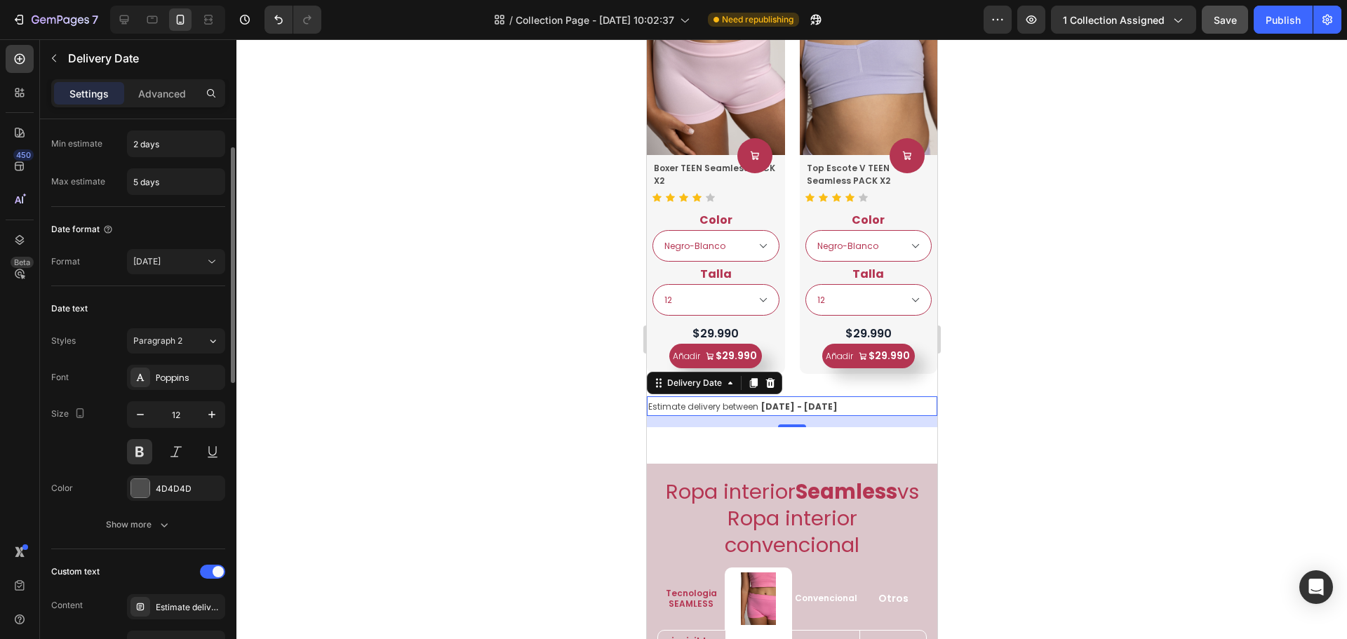
scroll to position [0, 0]
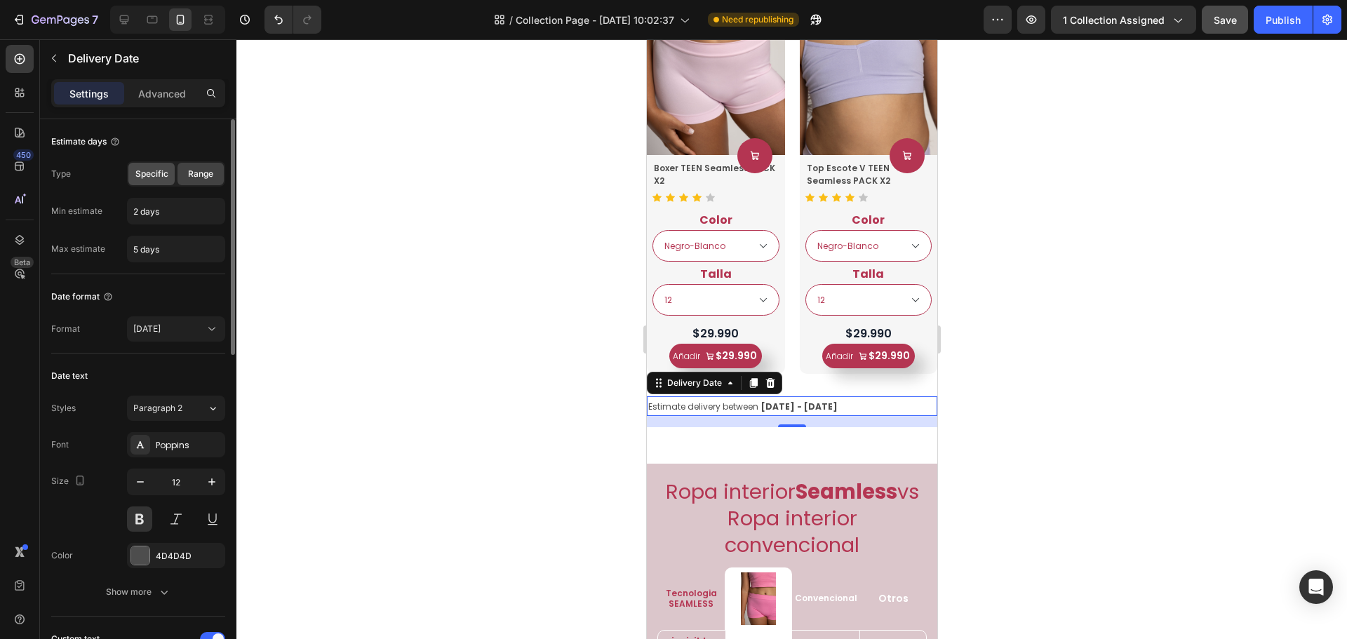
click at [142, 175] on span "Specific" at bounding box center [151, 174] width 33 height 13
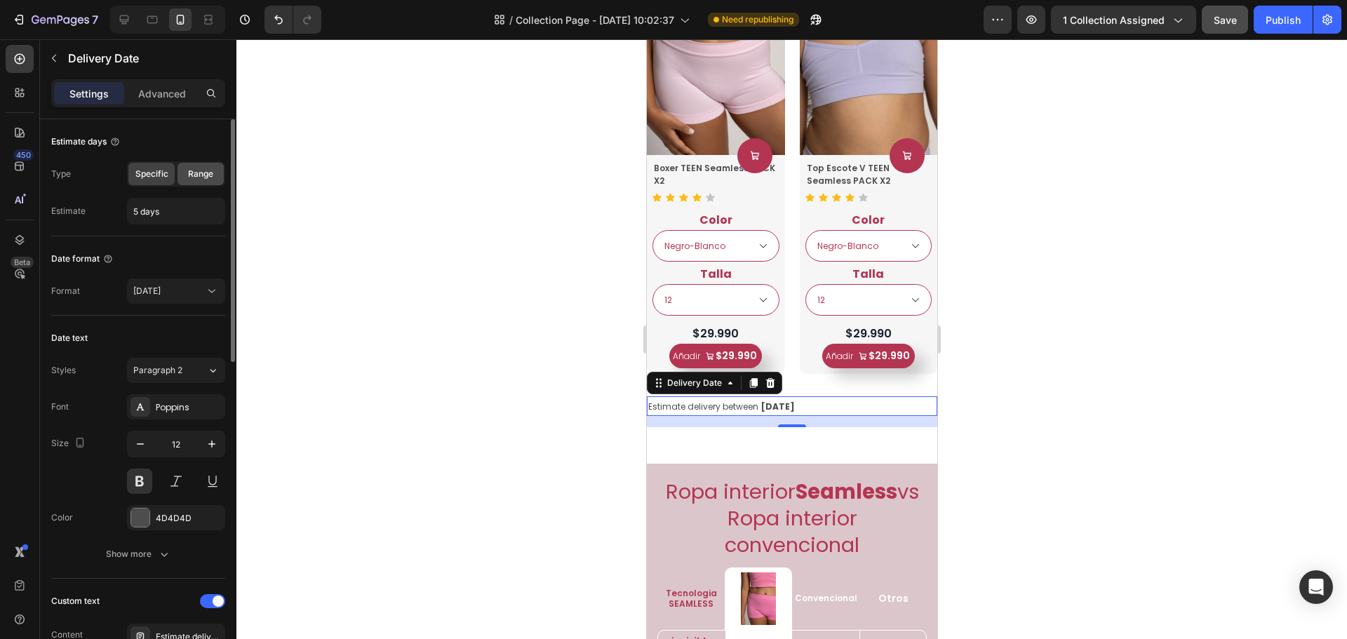
click at [197, 179] on span "Range" at bounding box center [200, 174] width 25 height 13
type input "2 days"
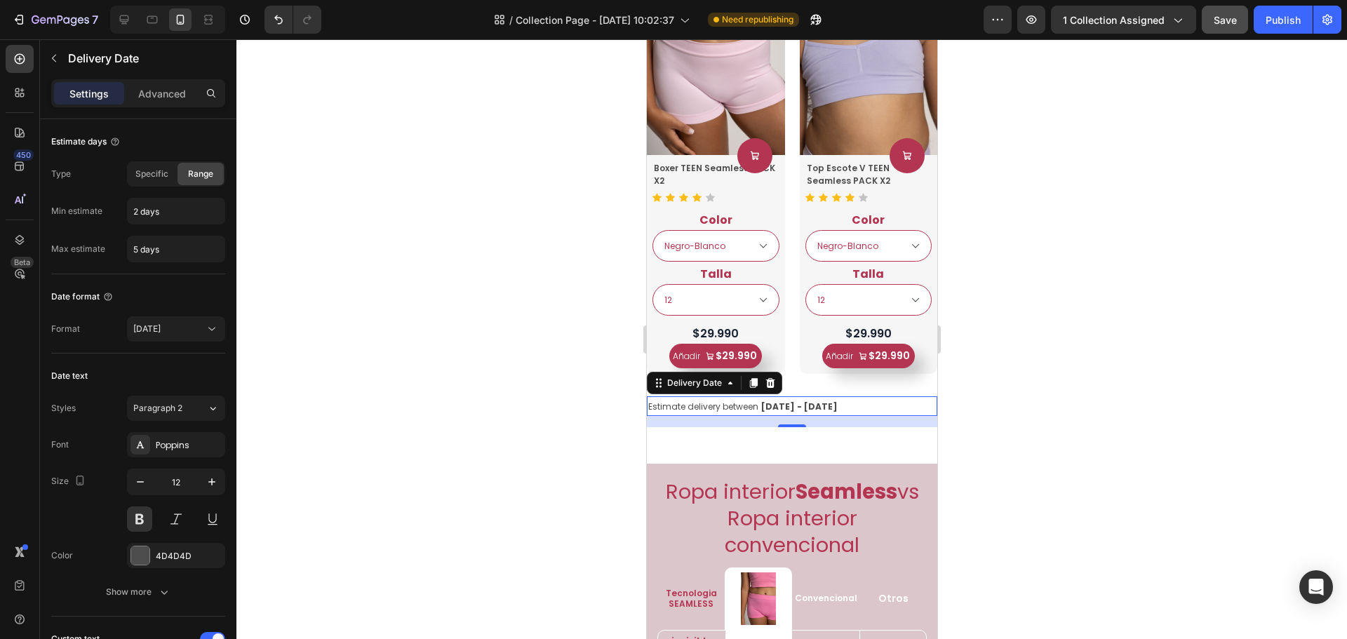
click at [700, 401] on span "Estimate delivery between" at bounding box center [703, 407] width 110 height 12
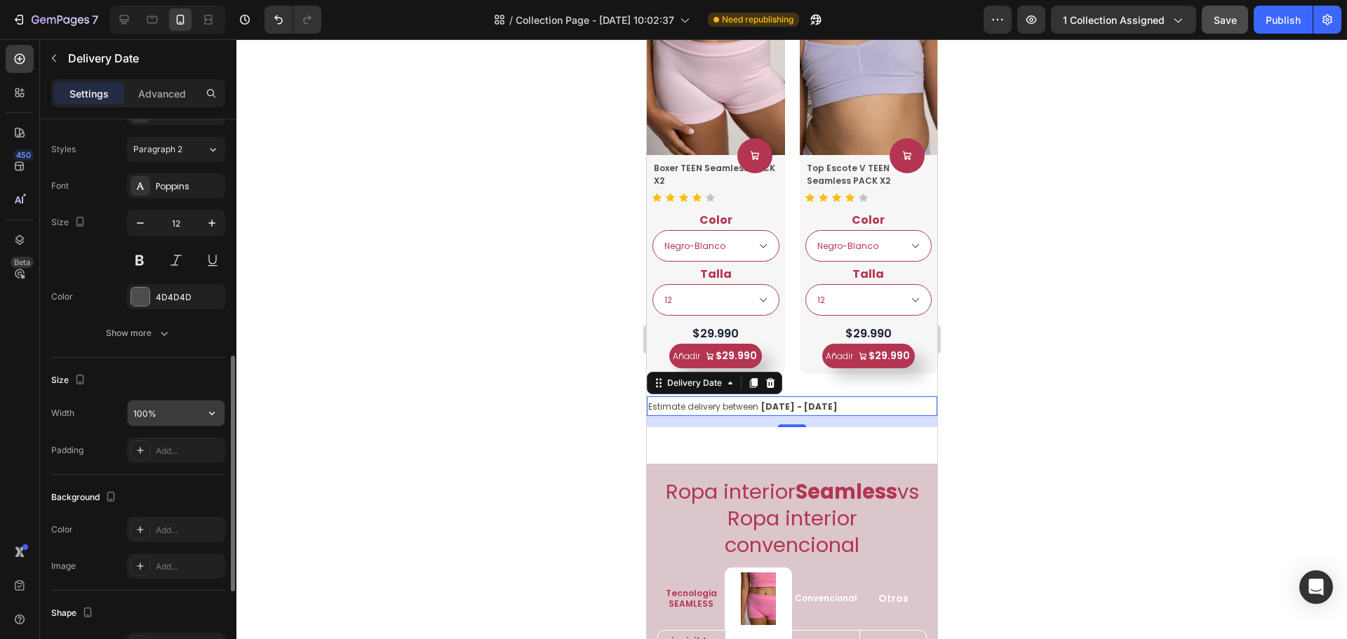
scroll to position [769, 0]
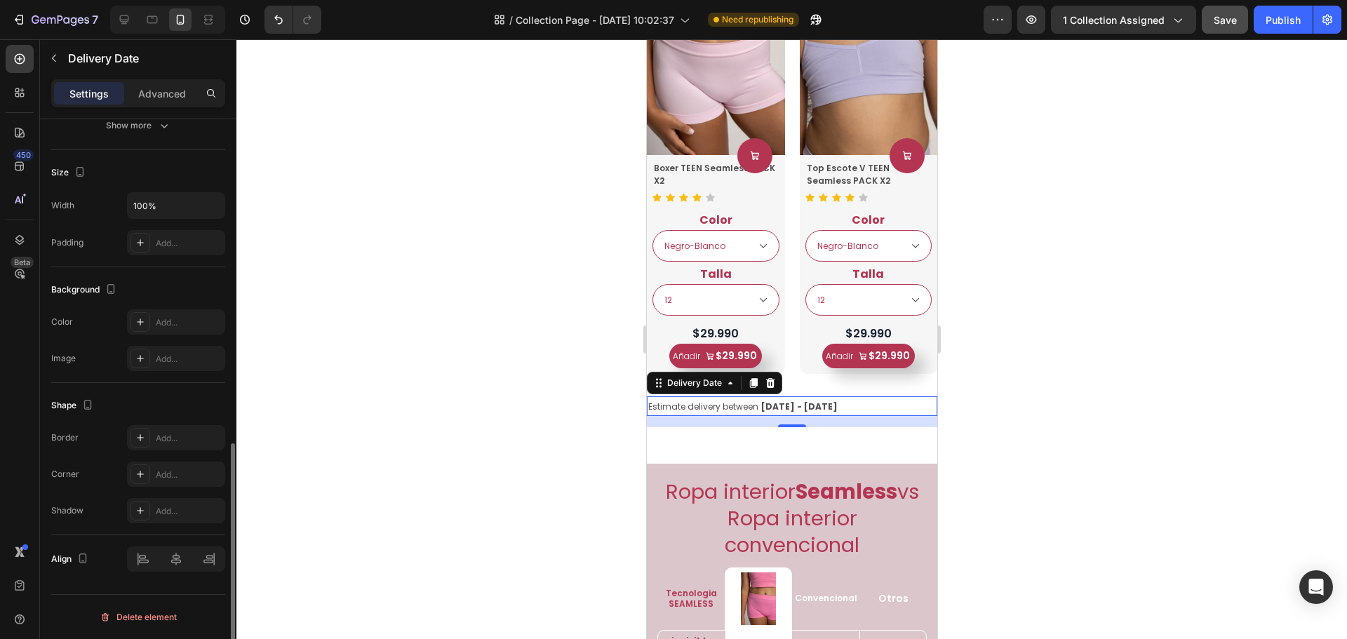
click at [778, 397] on div "Estimate delivery between Aug 28 - Aug 31" at bounding box center [791, 407] width 291 height 20
click at [779, 401] on span "Aug 28 - Aug 31" at bounding box center [799, 407] width 76 height 12
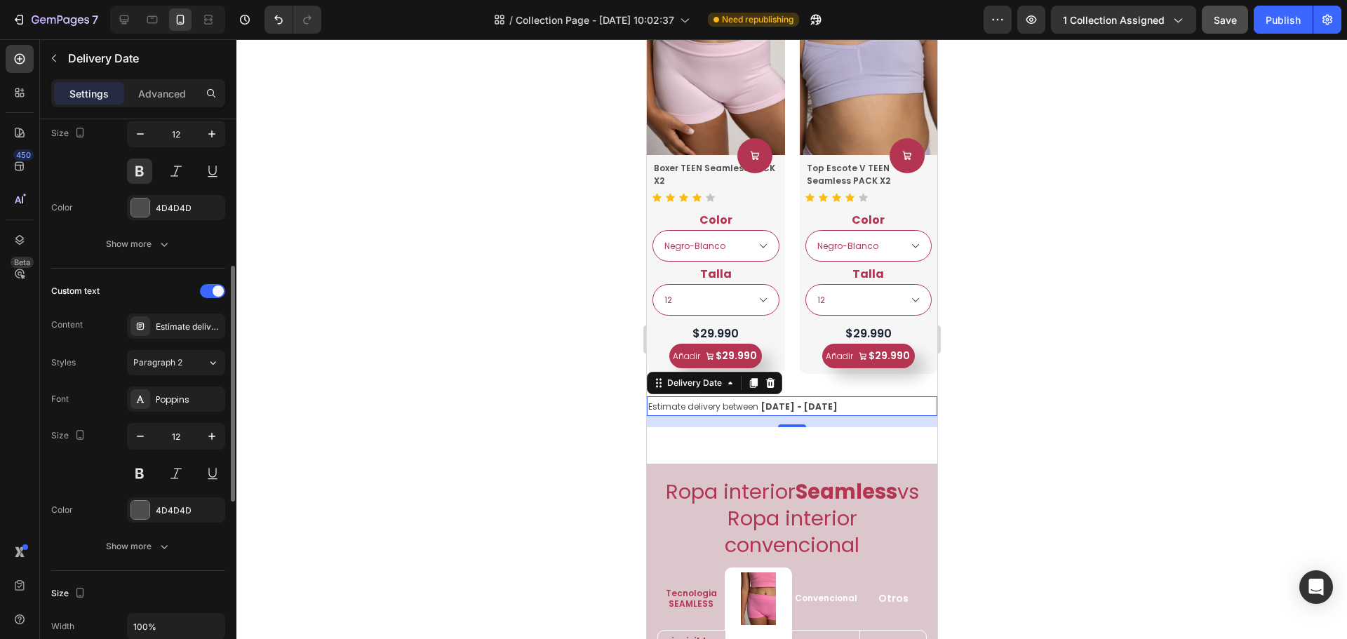
scroll to position [0, 0]
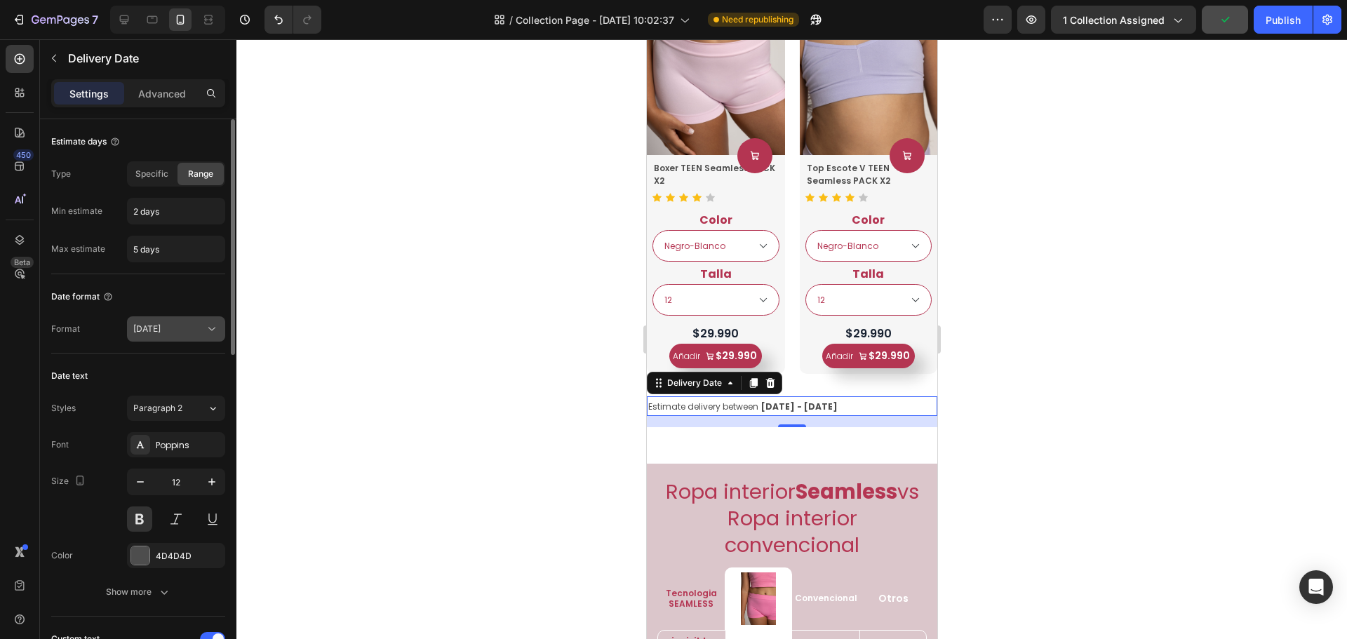
click at [149, 338] on button "Aug 26" at bounding box center [176, 329] width 98 height 25
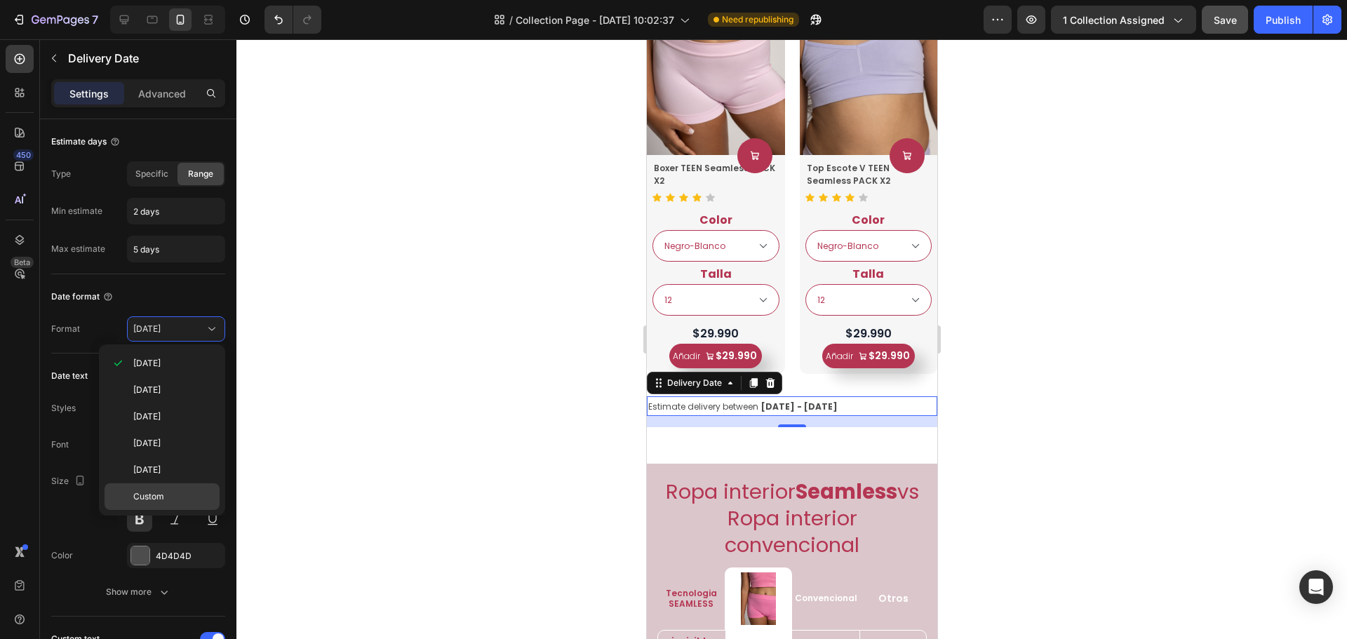
click at [172, 507] on div "Custom" at bounding box center [162, 497] width 115 height 27
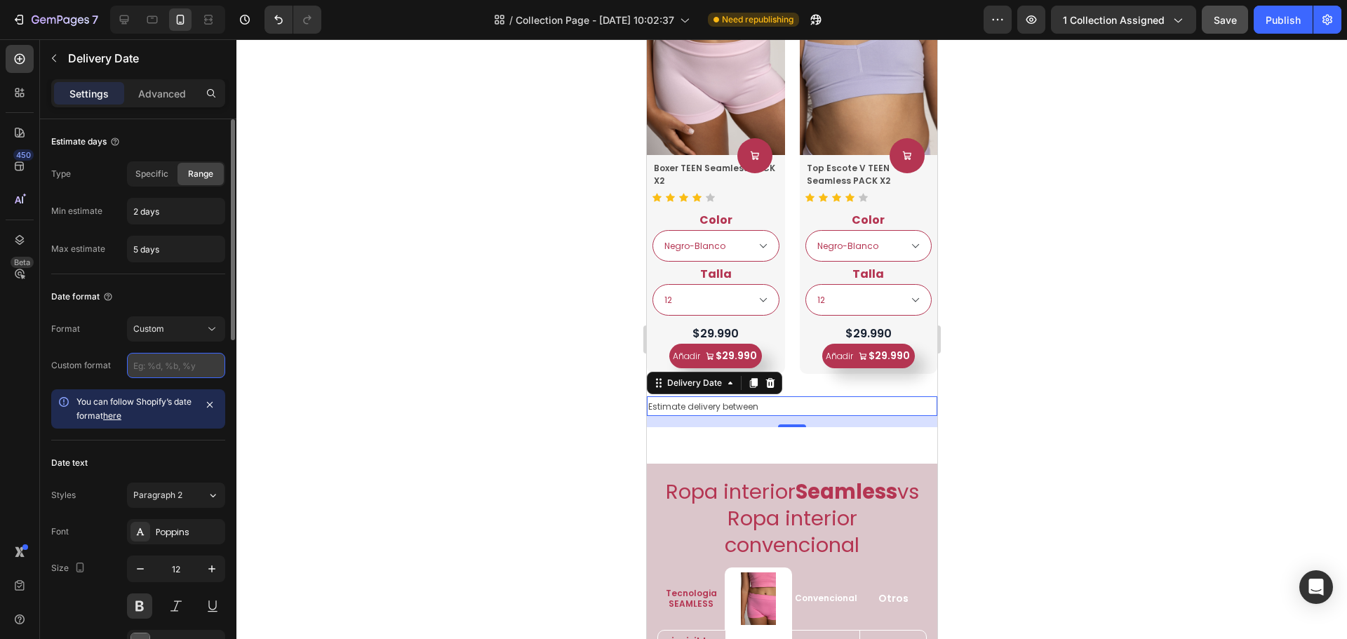
click at [164, 364] on input "text" at bounding box center [176, 365] width 98 height 25
type input "g"
click at [198, 336] on button "Custom" at bounding box center [176, 329] width 98 height 25
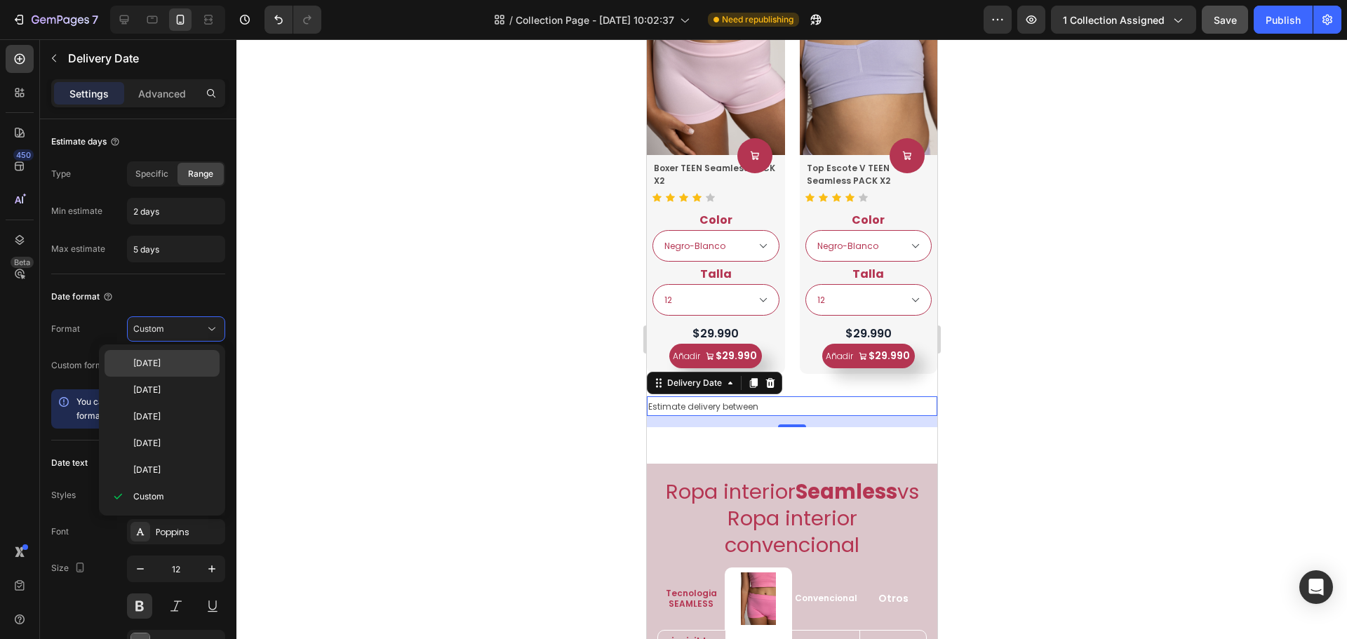
click at [182, 377] on div "Aug 26" at bounding box center [162, 390] width 115 height 27
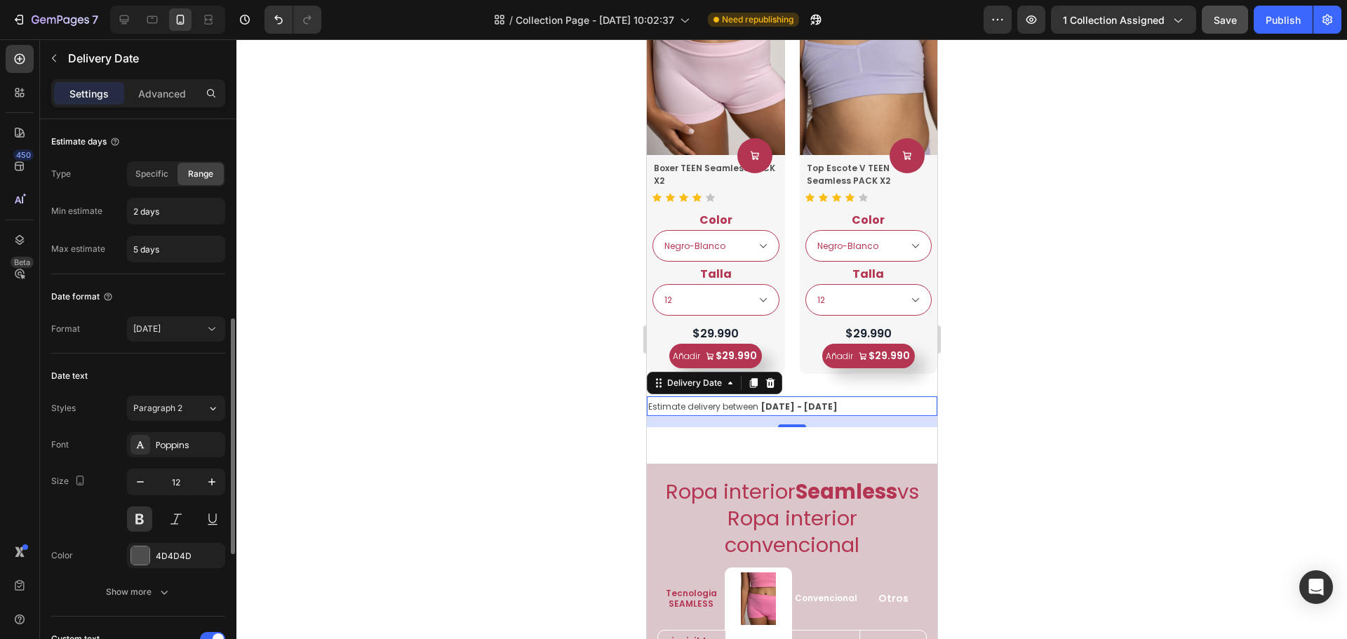
scroll to position [211, 0]
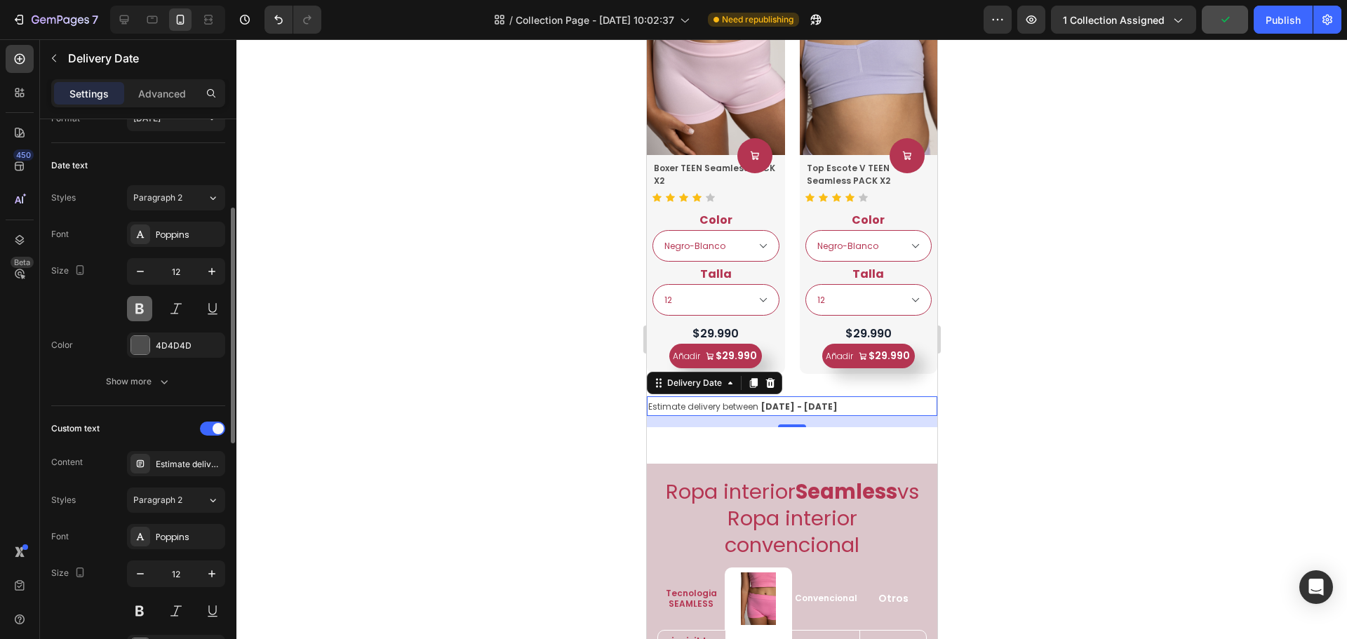
click at [145, 318] on button at bounding box center [139, 308] width 25 height 25
click at [832, 397] on div "Estimate delivery between Aug 28 - Aug 31" at bounding box center [791, 407] width 291 height 20
click at [774, 378] on icon at bounding box center [769, 383] width 11 height 11
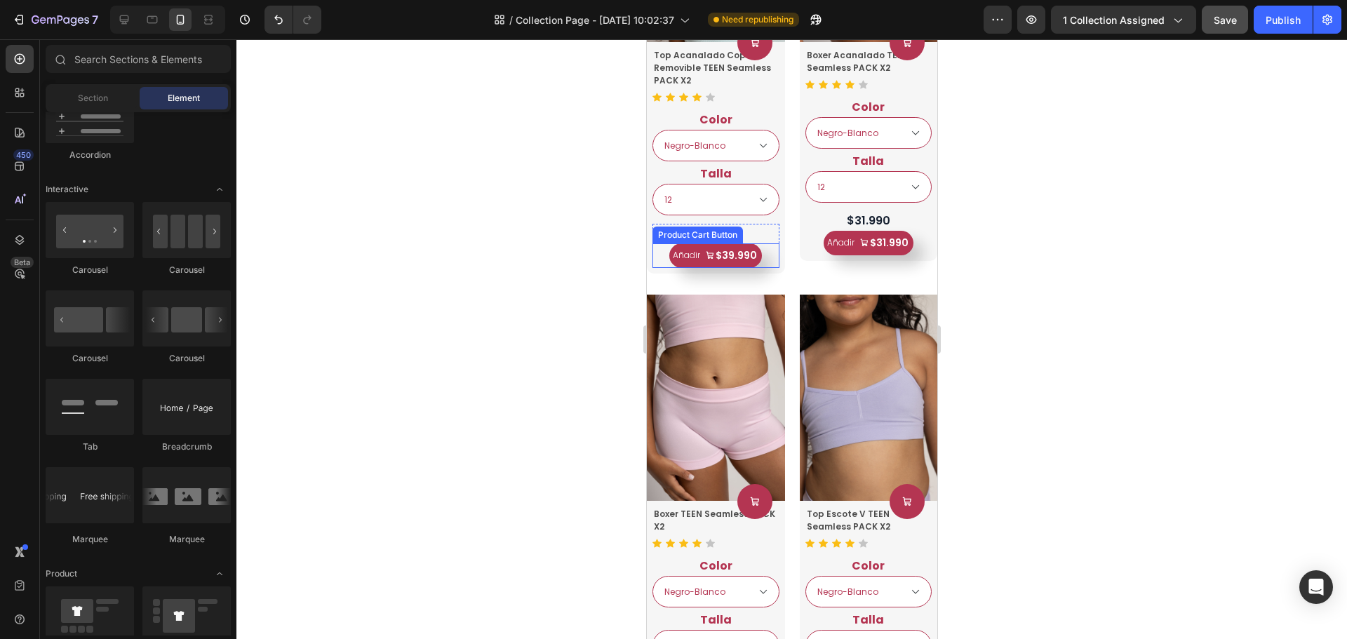
scroll to position [2790, 0]
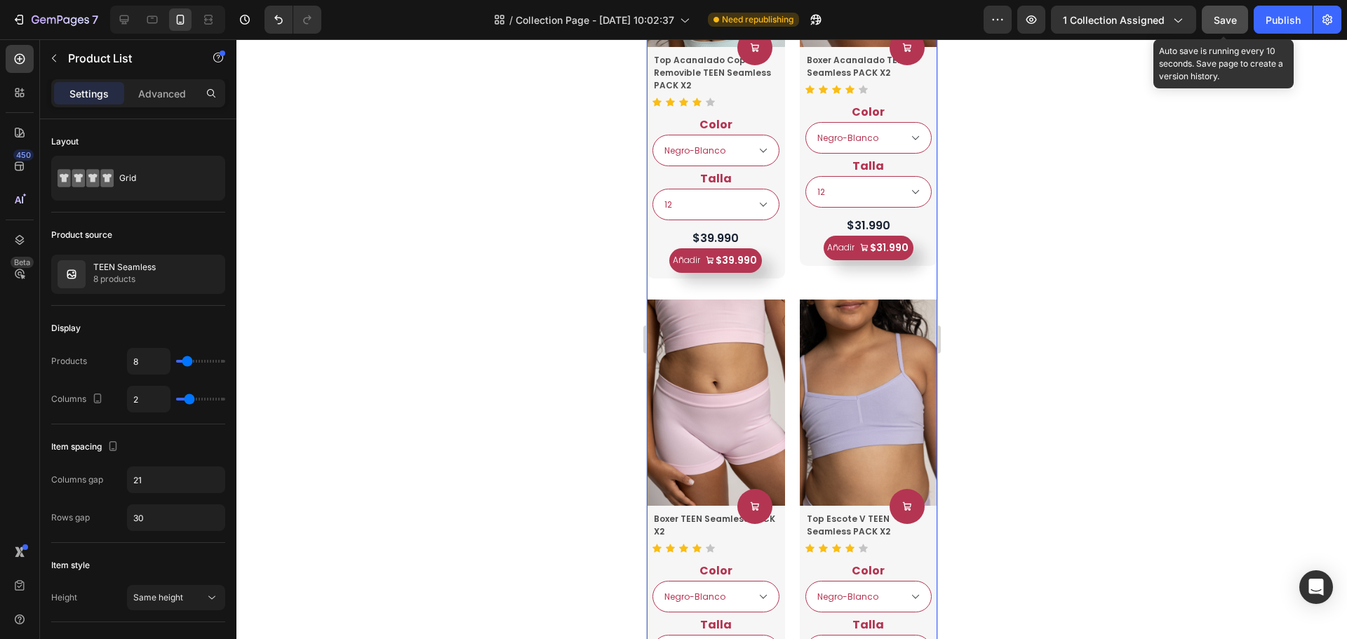
click at [1229, 15] on span "Save" at bounding box center [1225, 20] width 23 height 12
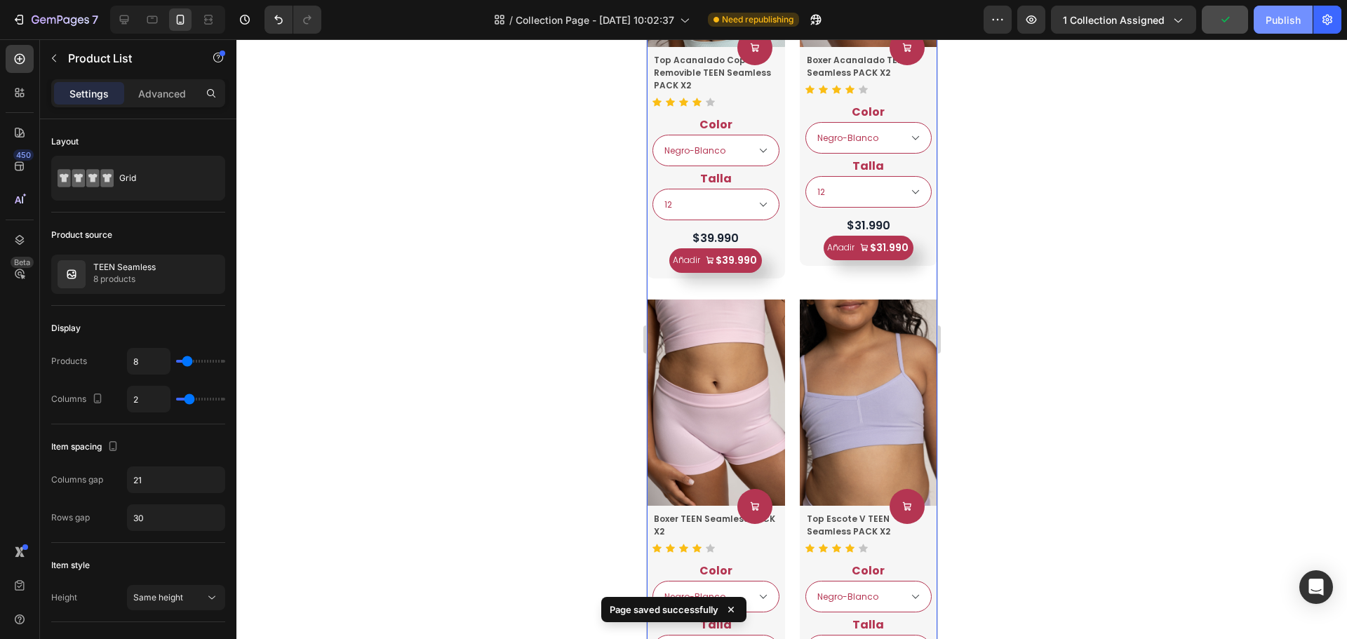
click at [1265, 17] on button "Publish" at bounding box center [1283, 20] width 59 height 28
click at [1269, 24] on div "Publish" at bounding box center [1283, 20] width 35 height 15
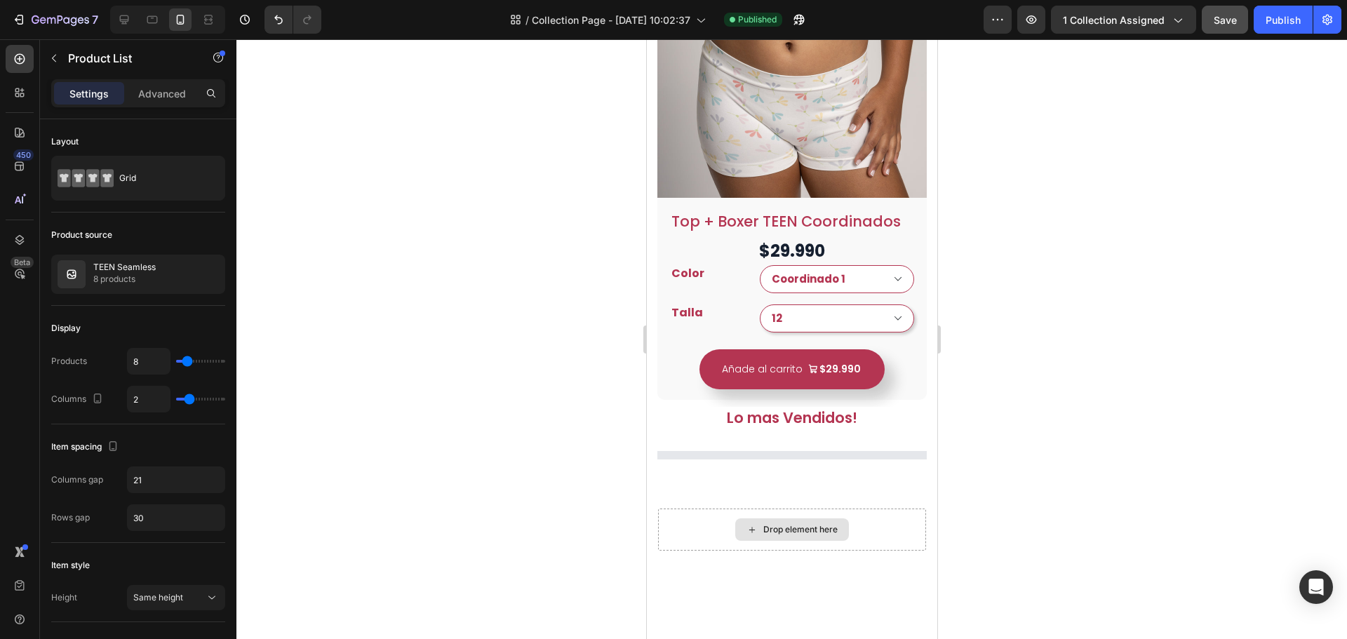
select select "Coordinado 2"
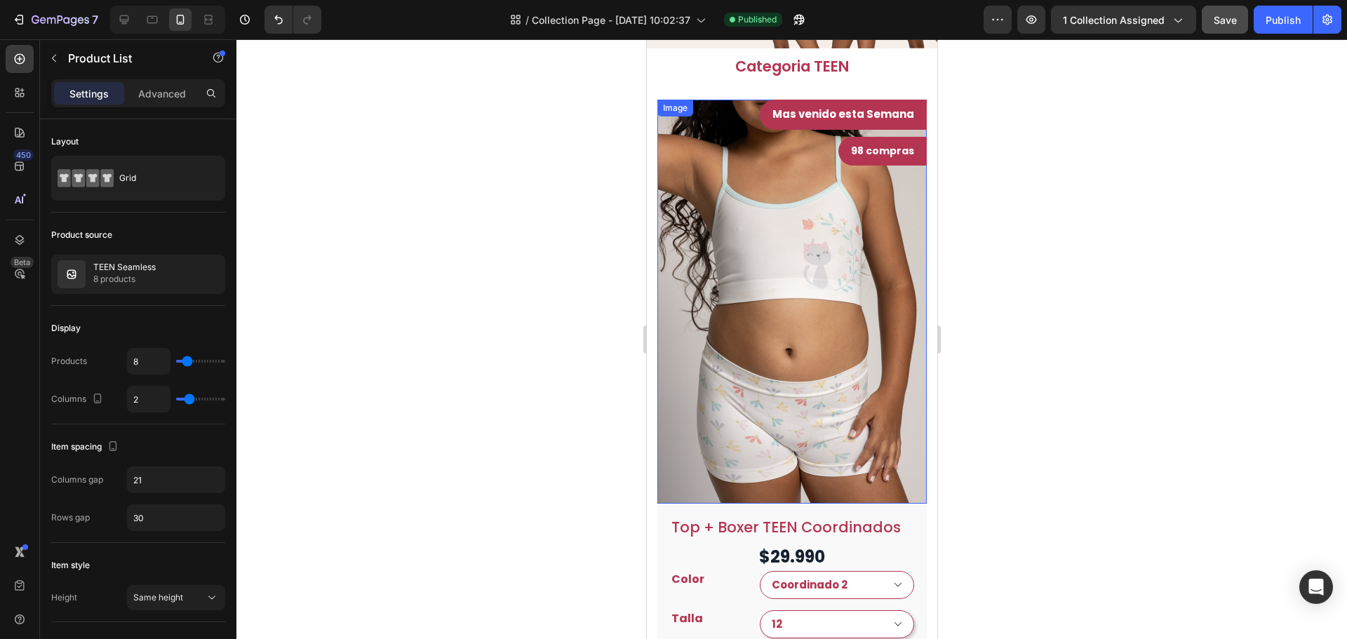
scroll to position [0, 0]
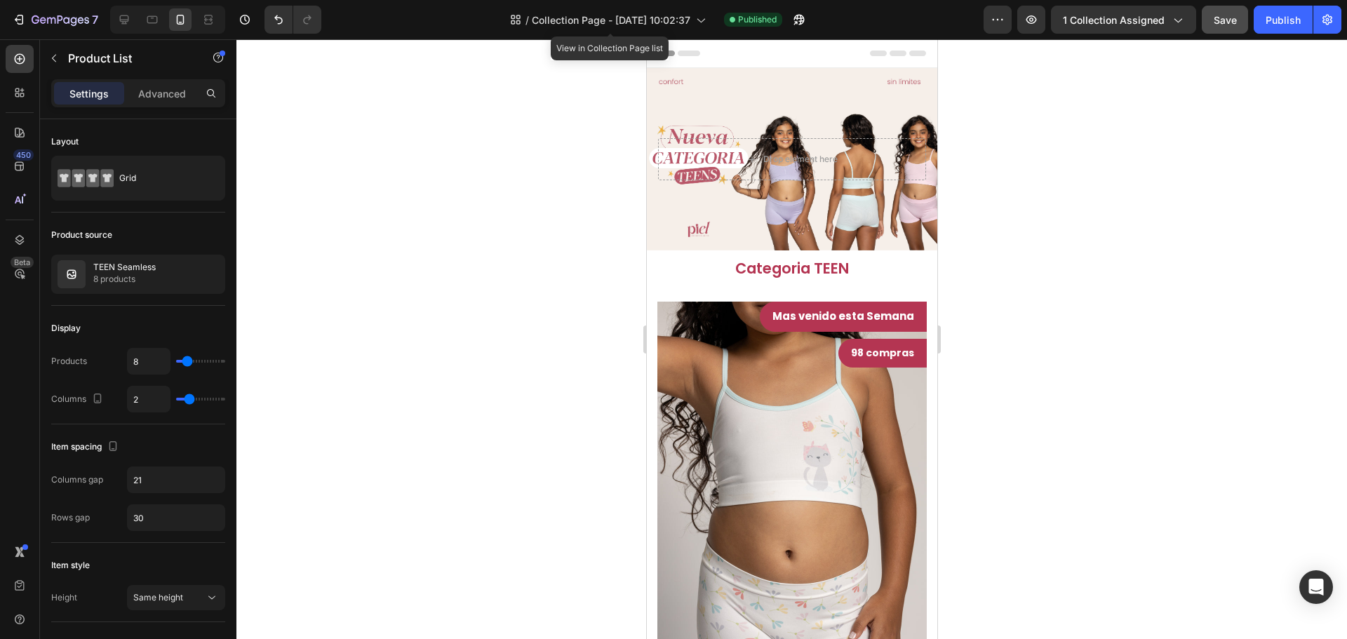
click at [670, 5] on div "/ Collection Page - Aug 26, 10:02:37" at bounding box center [608, 20] width 210 height 34
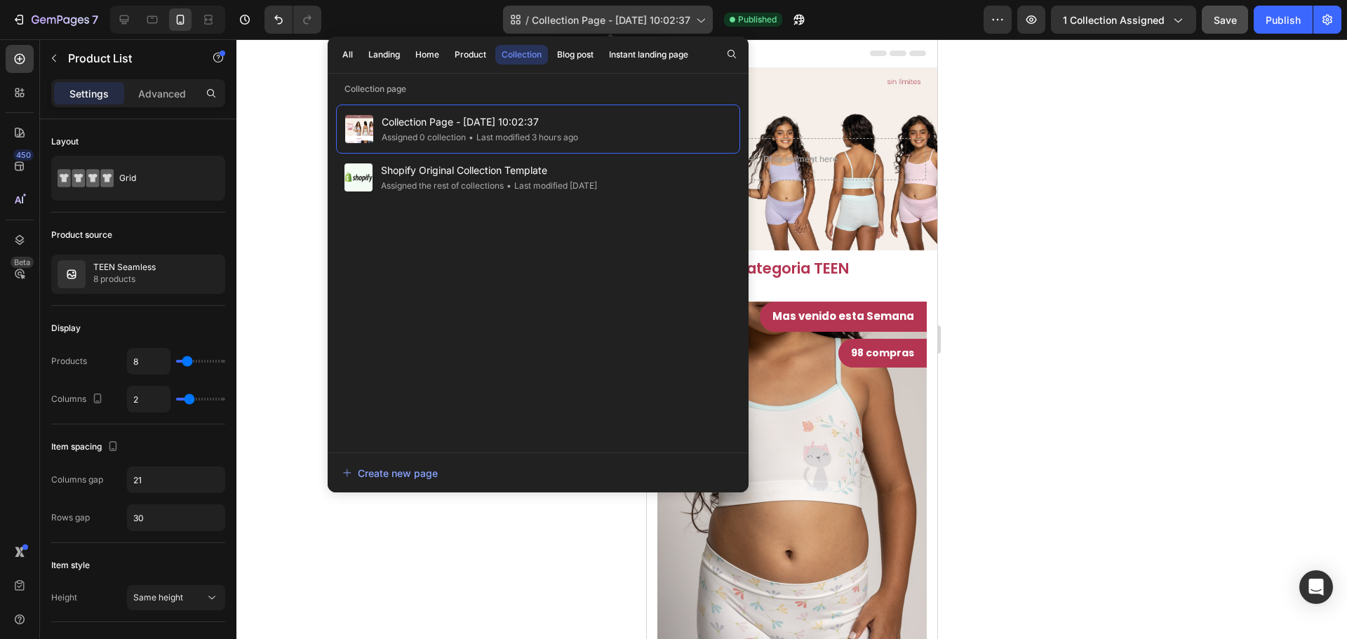
click at [668, 16] on span "Collection Page - [DATE] 10:02:37" at bounding box center [611, 20] width 159 height 15
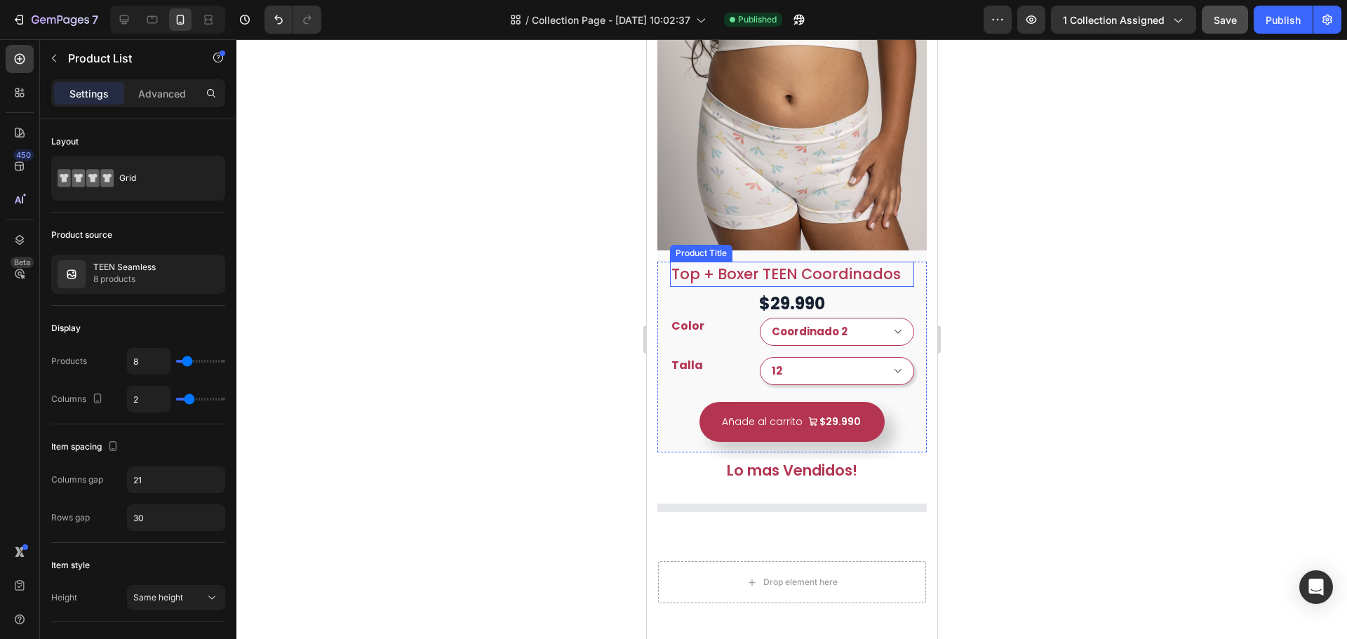
scroll to position [632, 0]
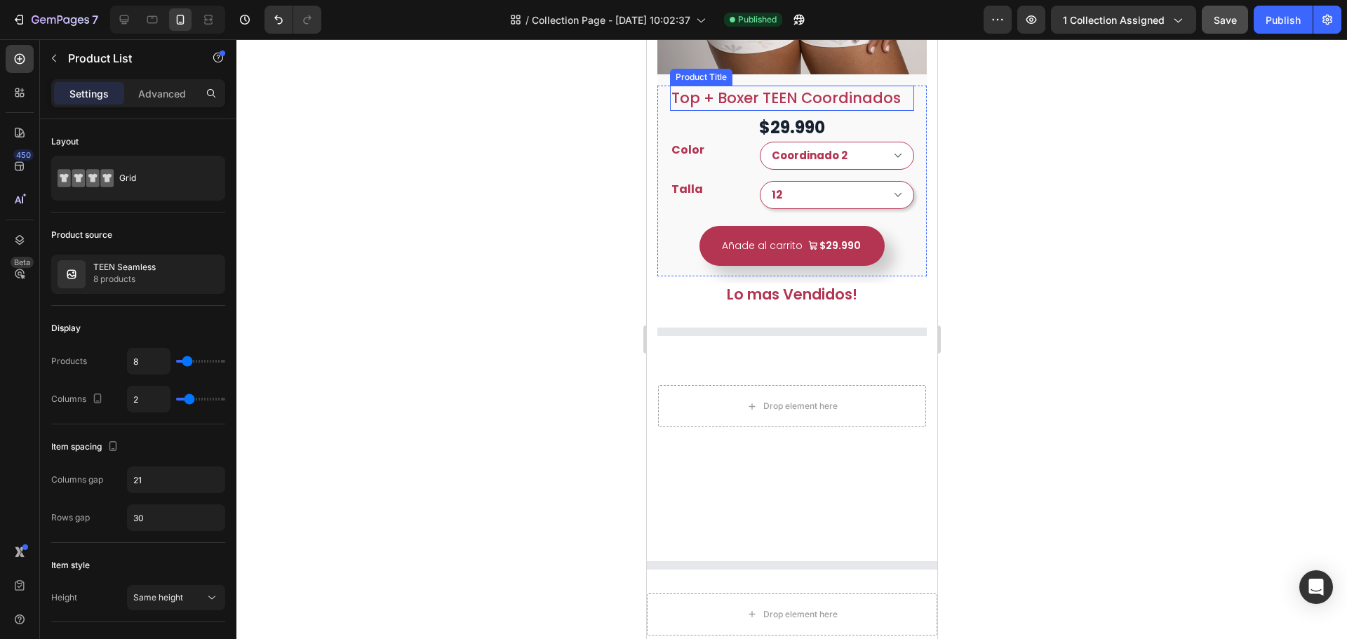
select select "Coordinado 2"
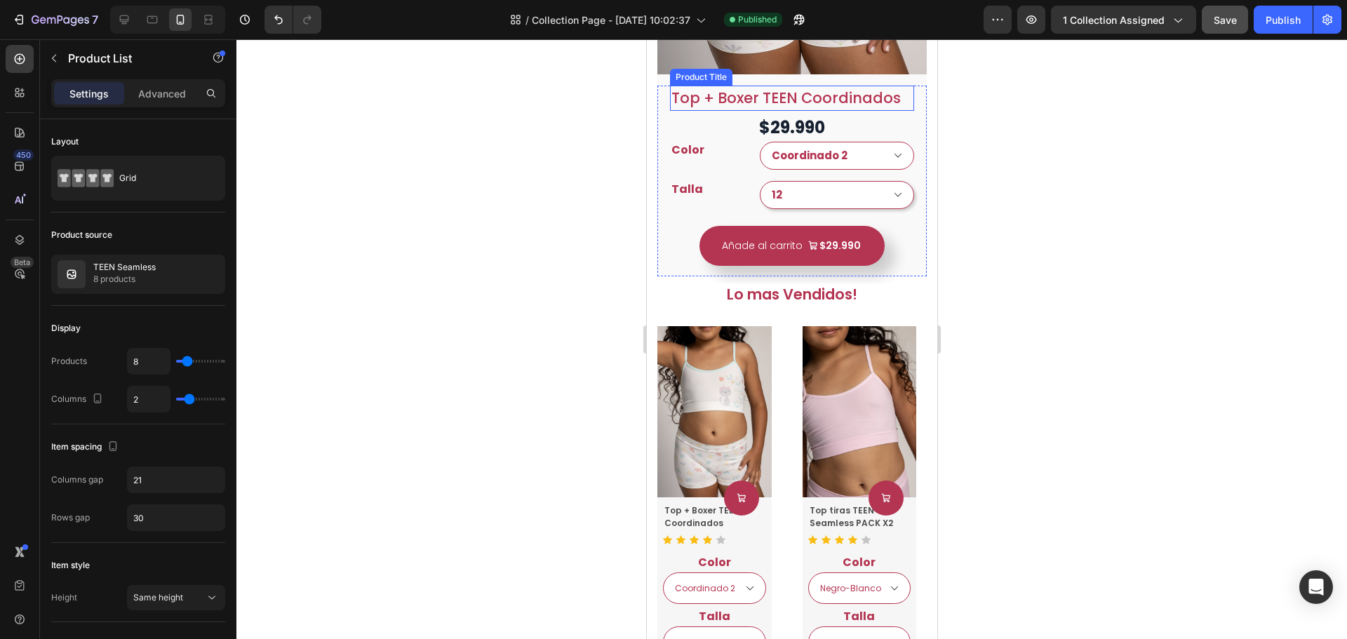
select select "Coordinado 2"
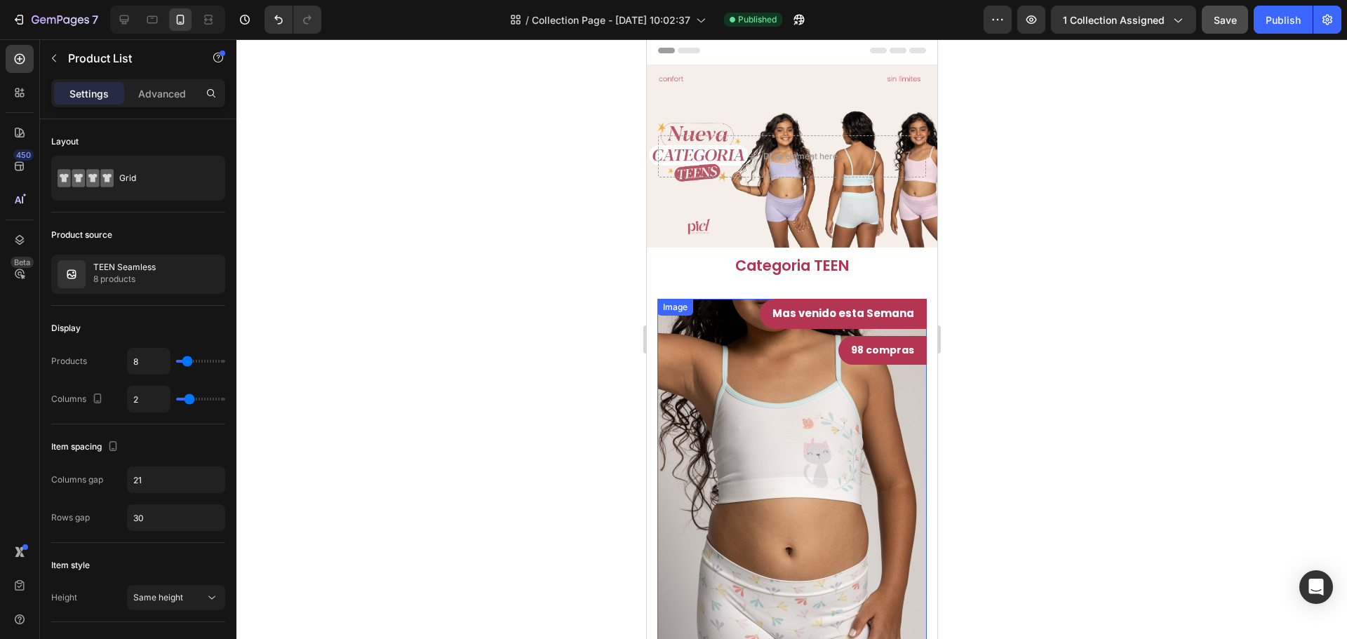
scroll to position [0, 0]
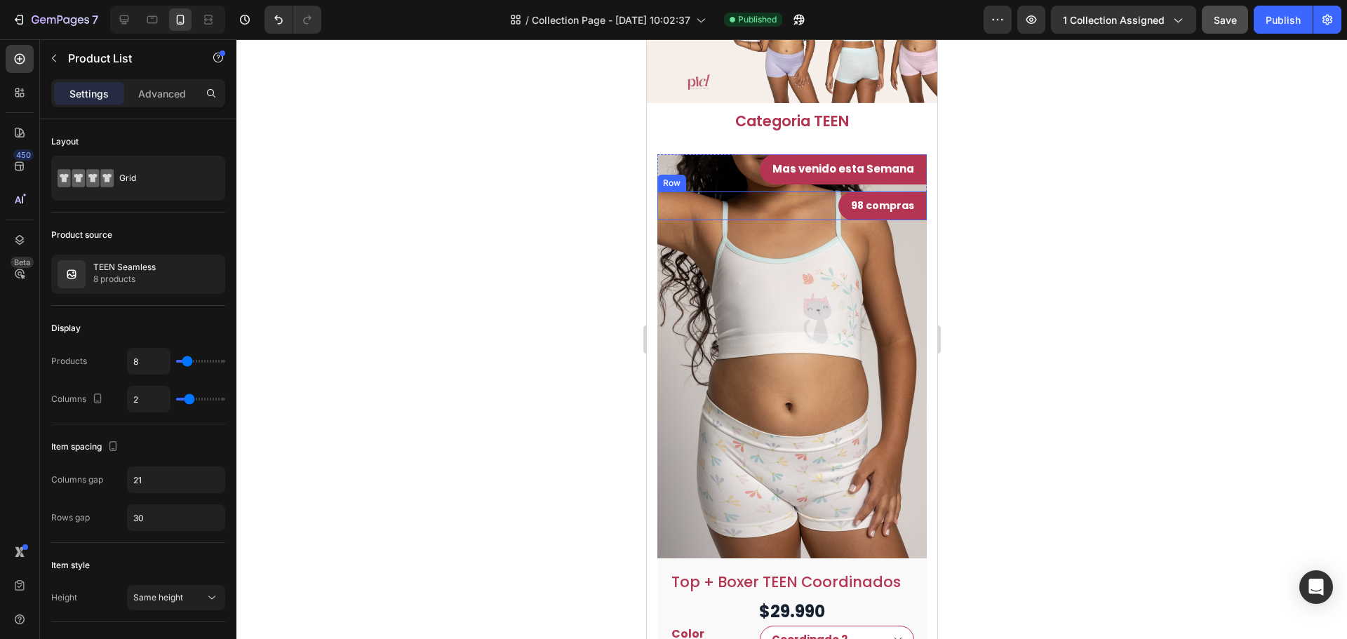
select select "Coordinado 2"
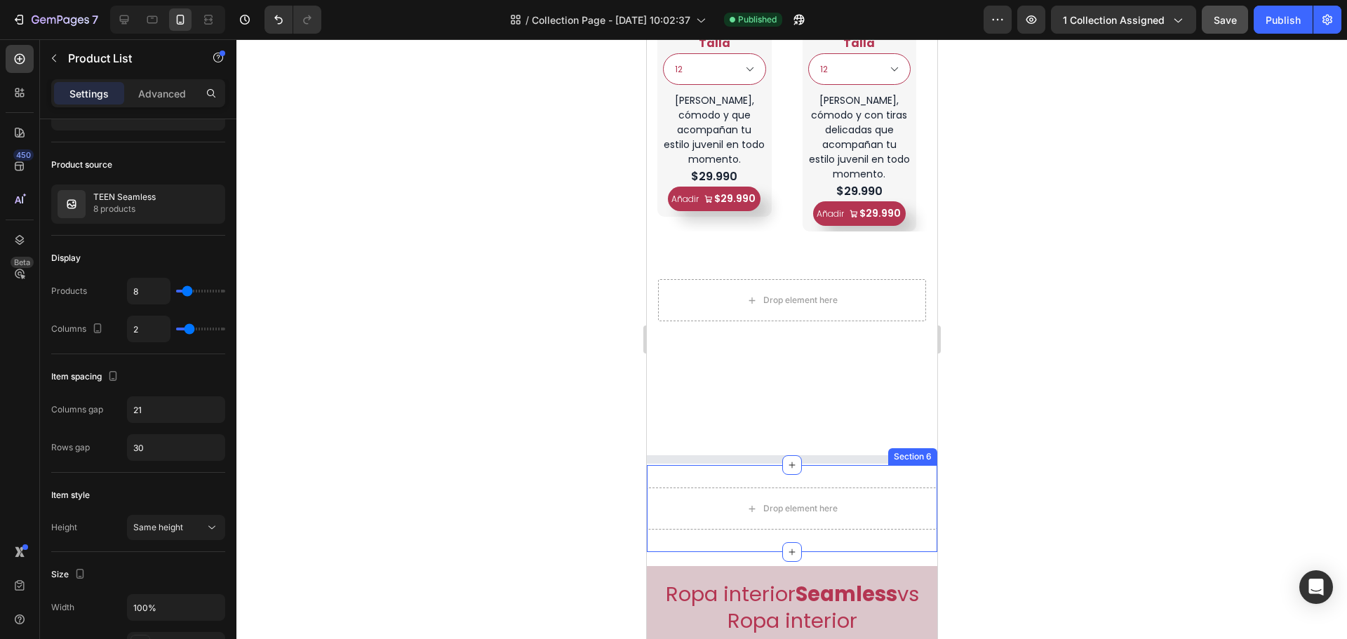
scroll to position [983, 0]
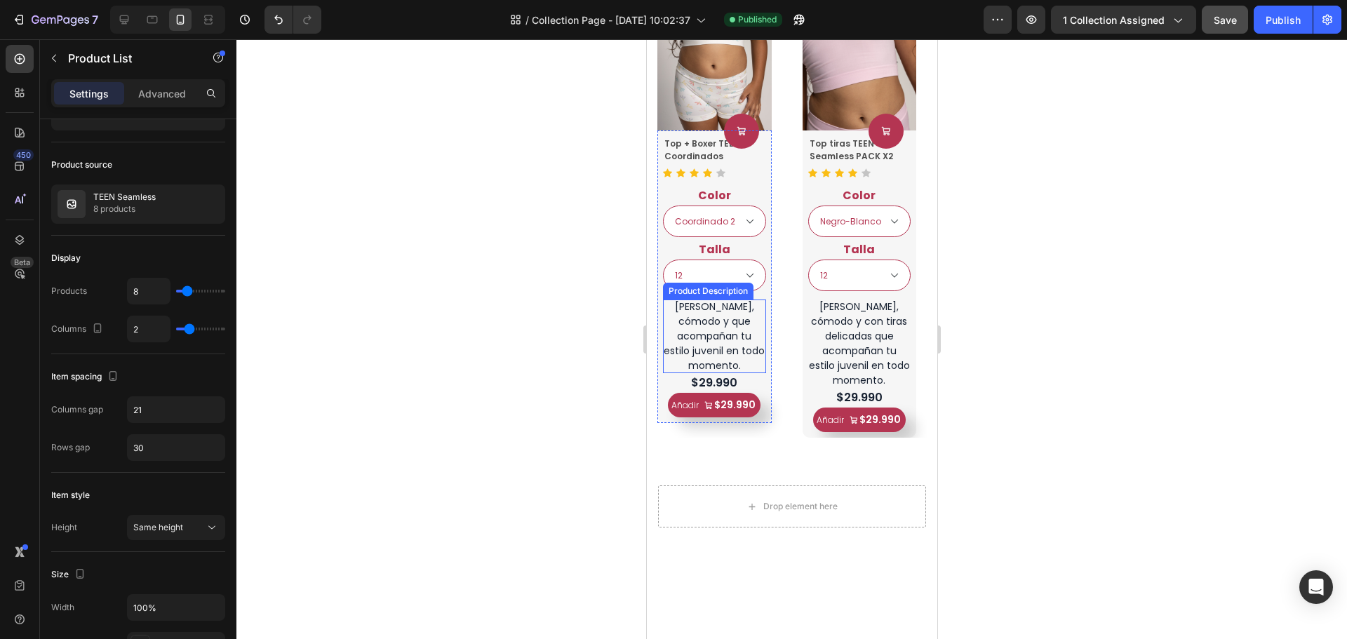
select select "Coordinado 2"
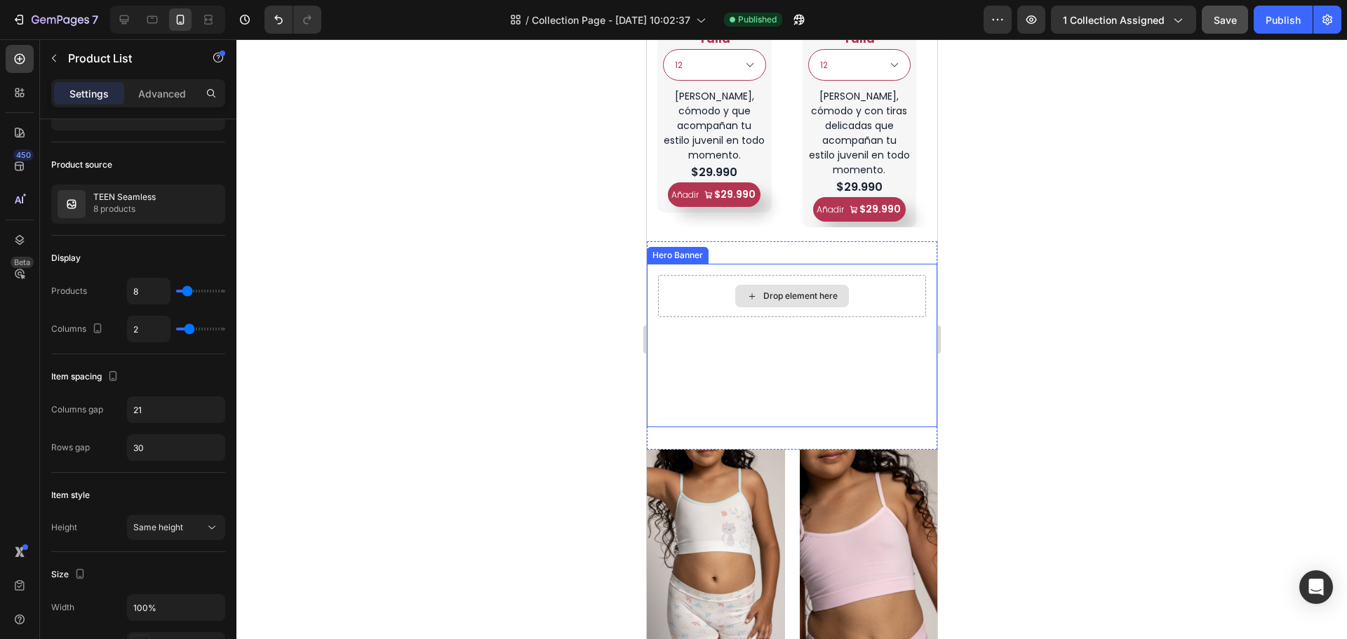
click at [857, 298] on div "Drop element here" at bounding box center [792, 296] width 268 height 42
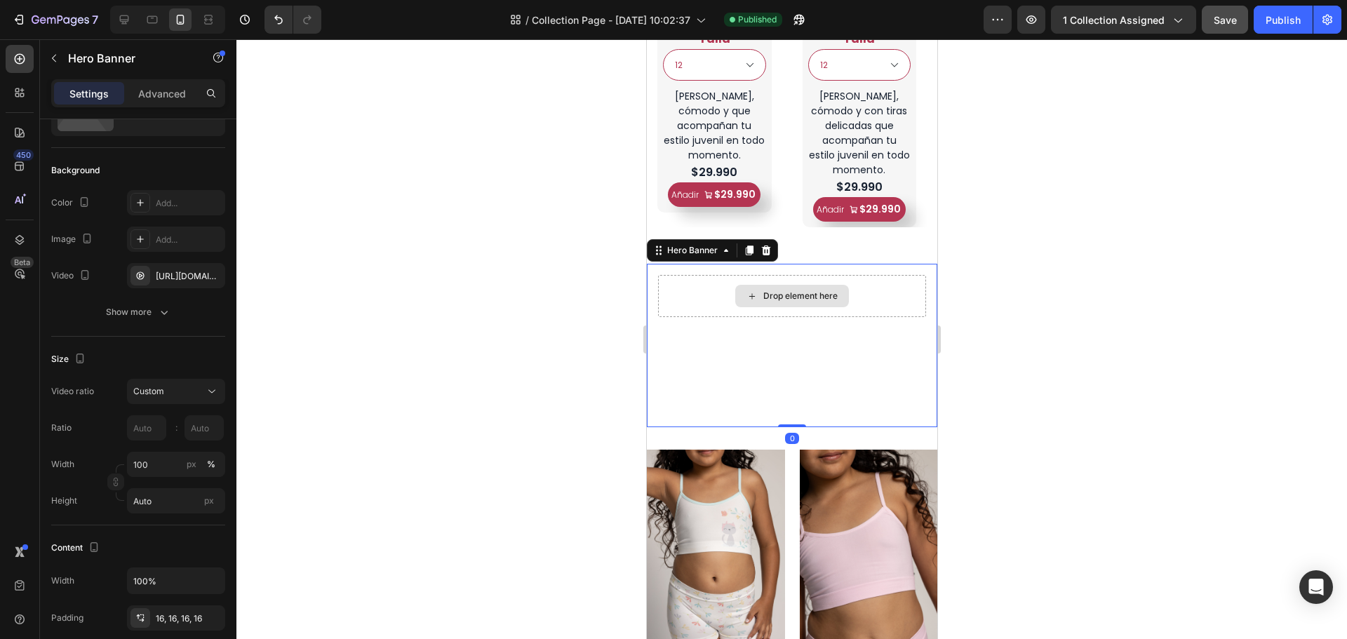
scroll to position [0, 0]
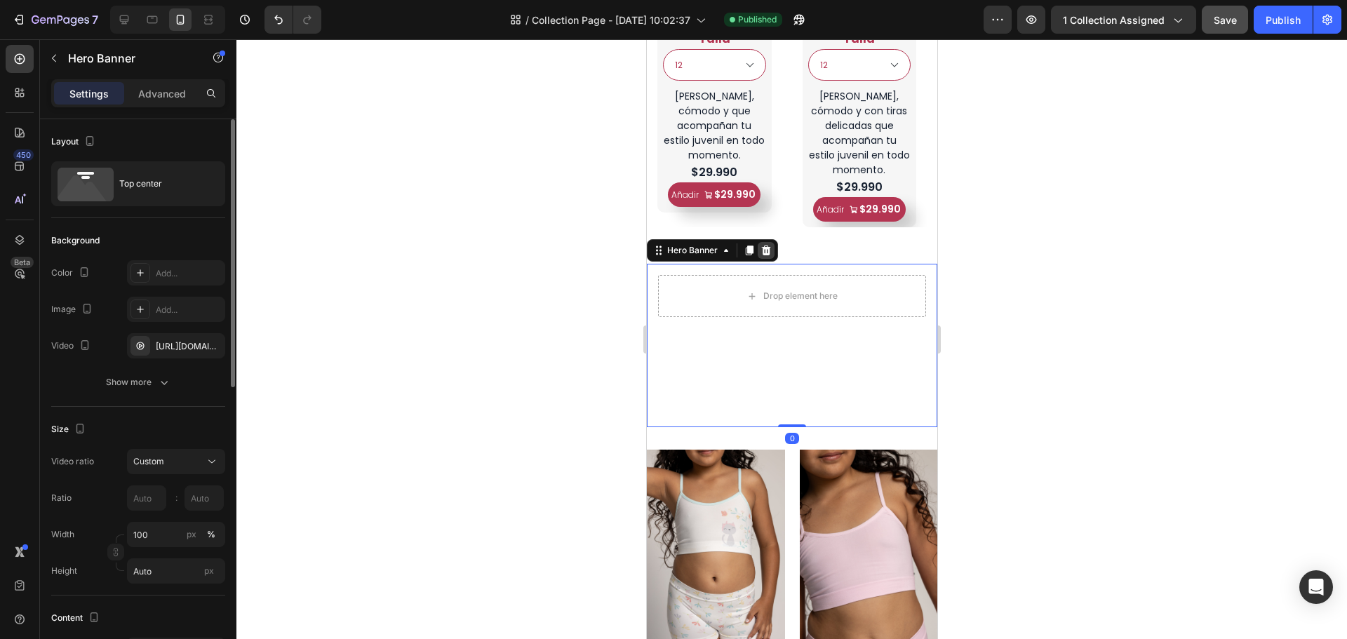
click at [766, 245] on icon at bounding box center [765, 250] width 11 height 11
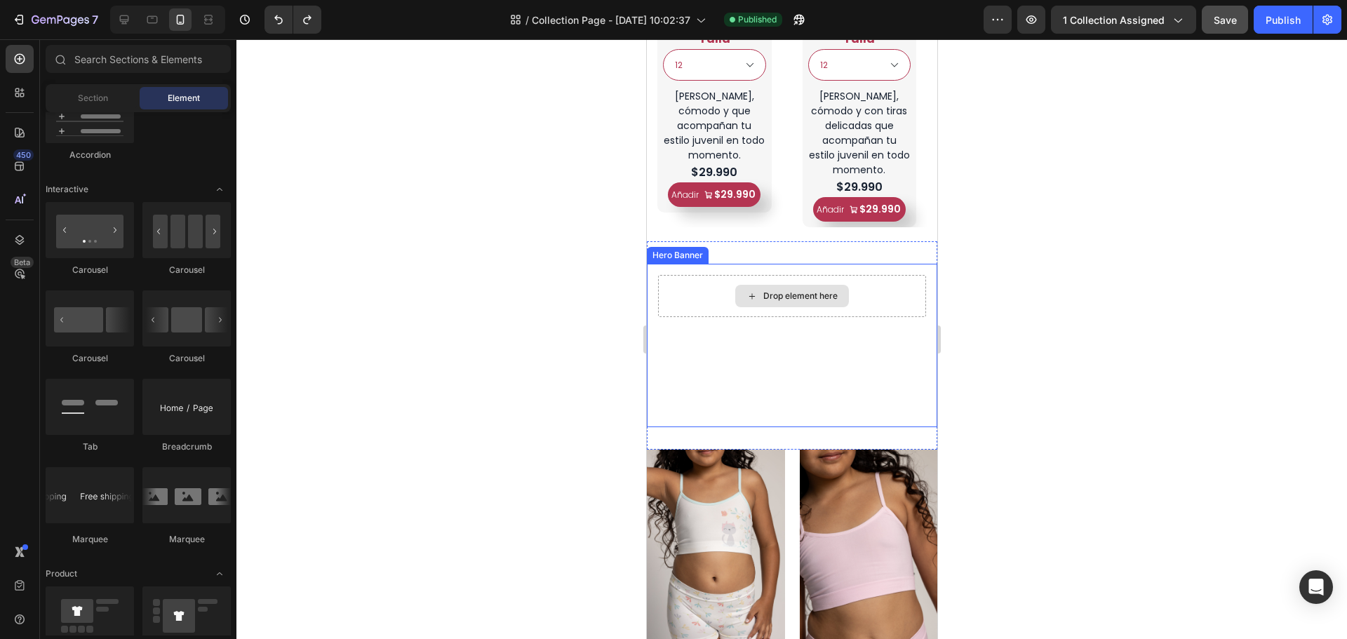
click at [815, 295] on div "Drop element here" at bounding box center [792, 296] width 268 height 42
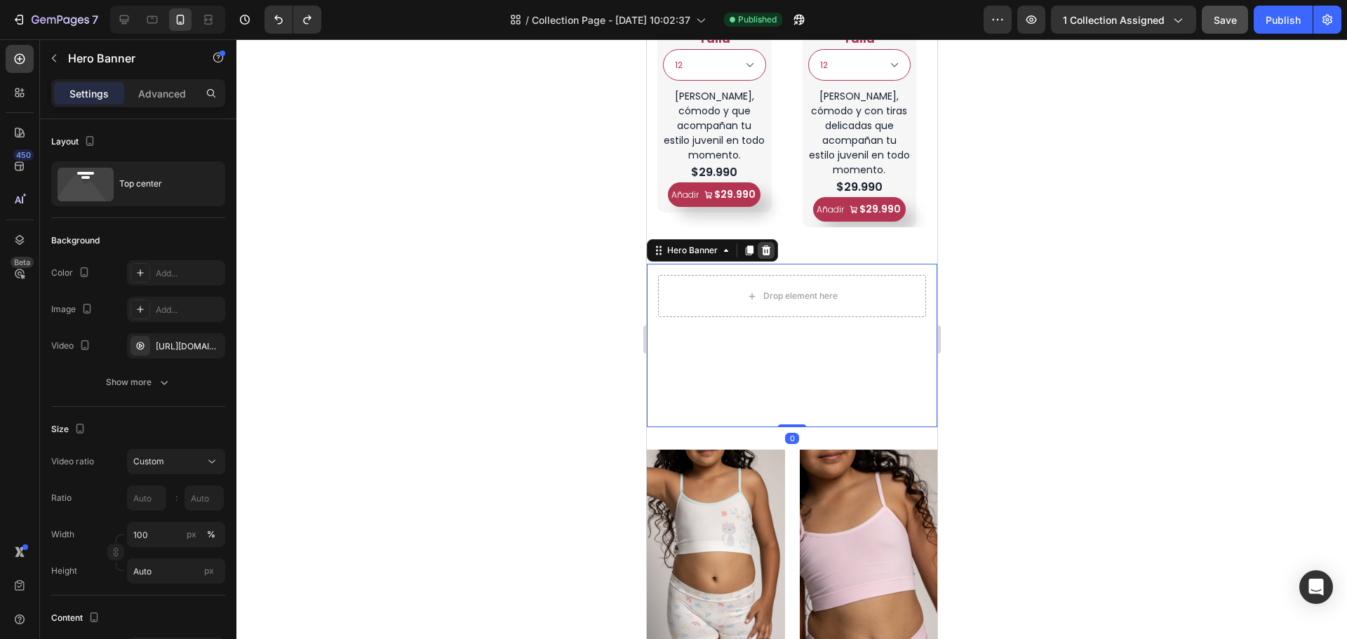
click at [762, 246] on icon at bounding box center [765, 251] width 9 height 10
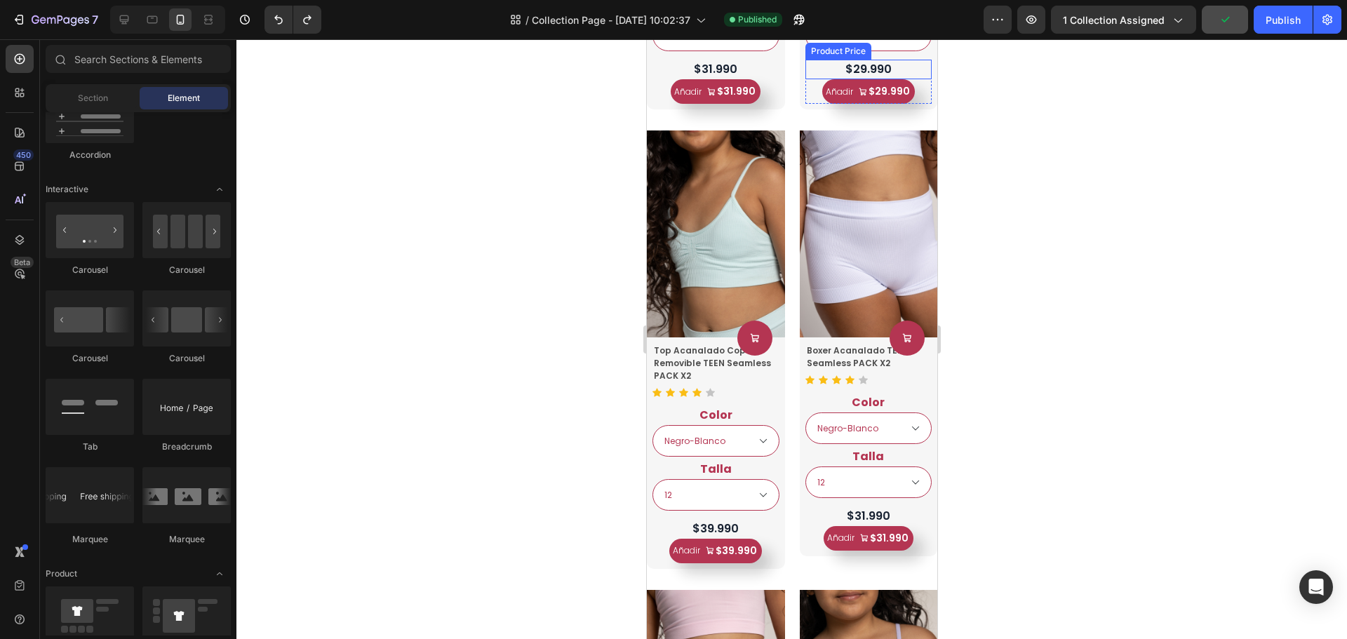
scroll to position [2386, 0]
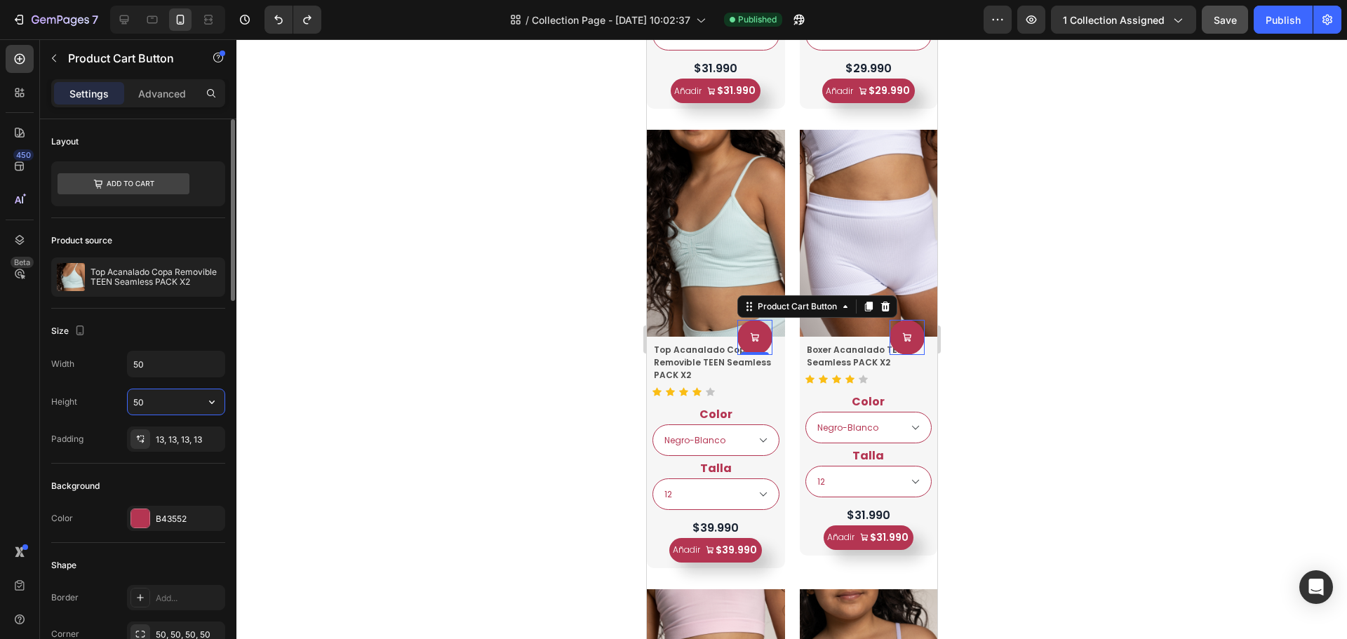
click at [159, 404] on input "50" at bounding box center [176, 401] width 97 height 25
click at [206, 403] on icon "button" at bounding box center [212, 402] width 14 height 14
click at [199, 375] on input "50" at bounding box center [176, 364] width 97 height 25
type input "1"
type input "2"
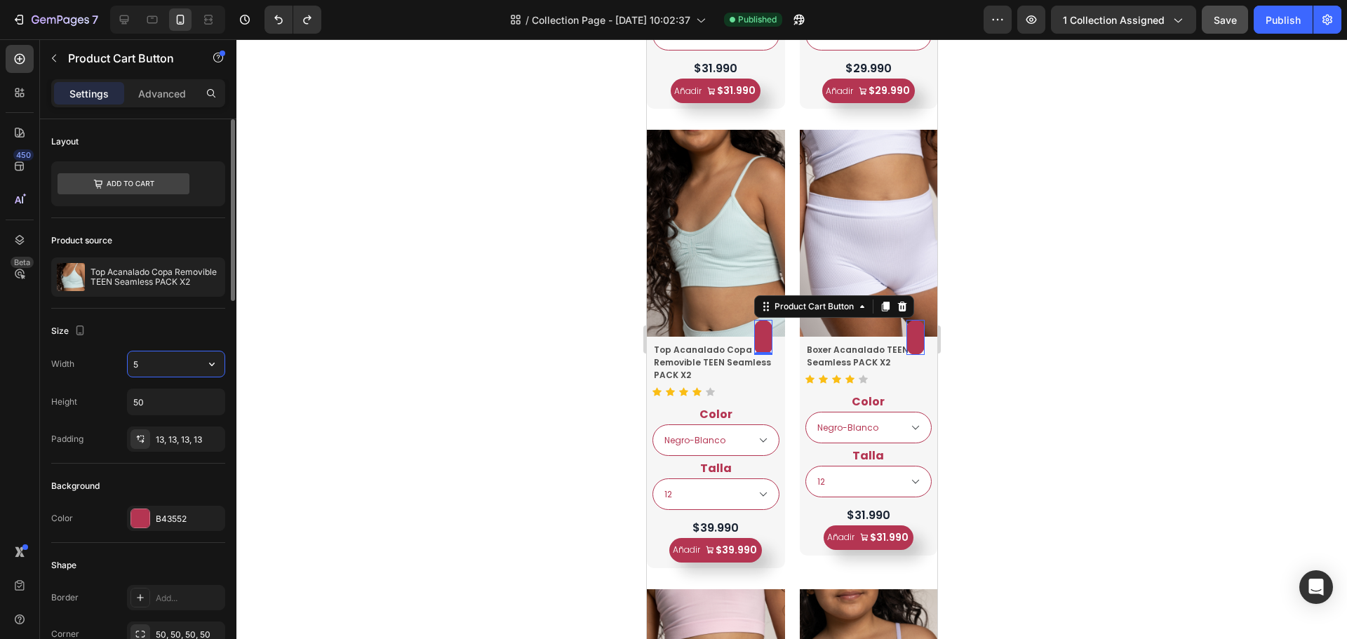
type input "50"
click at [166, 440] on div "13, 13, 13, 13" at bounding box center [176, 440] width 41 height 13
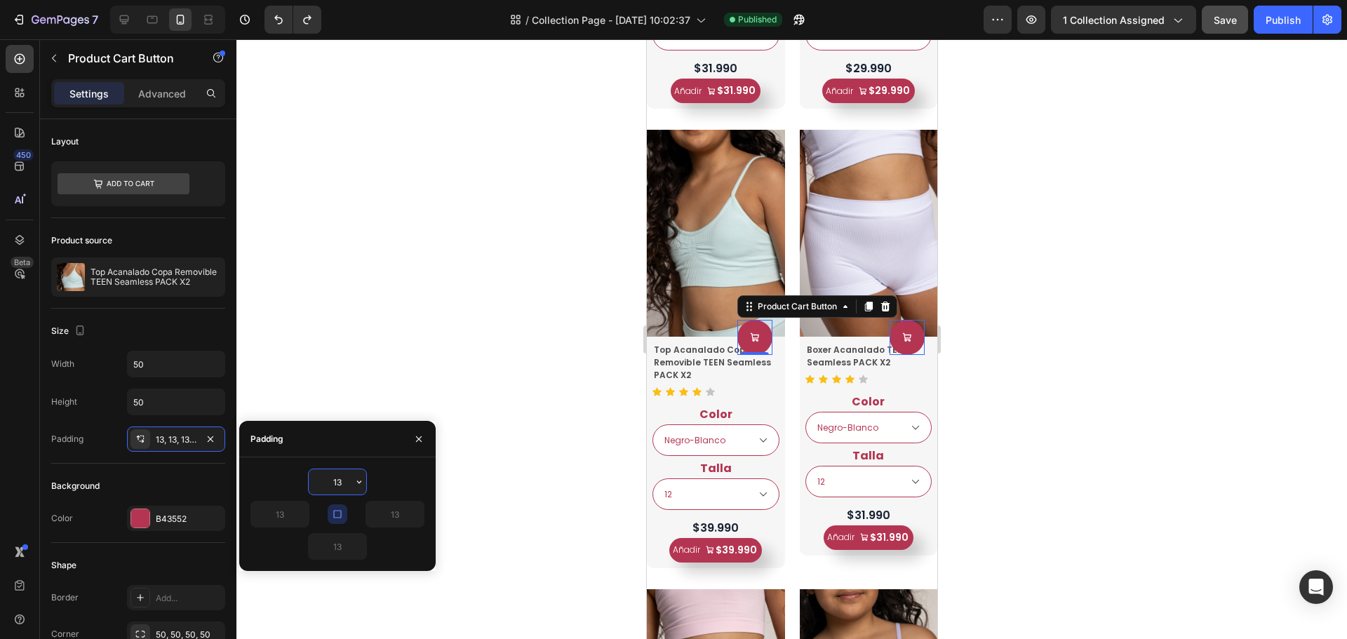
click at [347, 485] on input "13" at bounding box center [338, 482] width 58 height 25
type input "10"
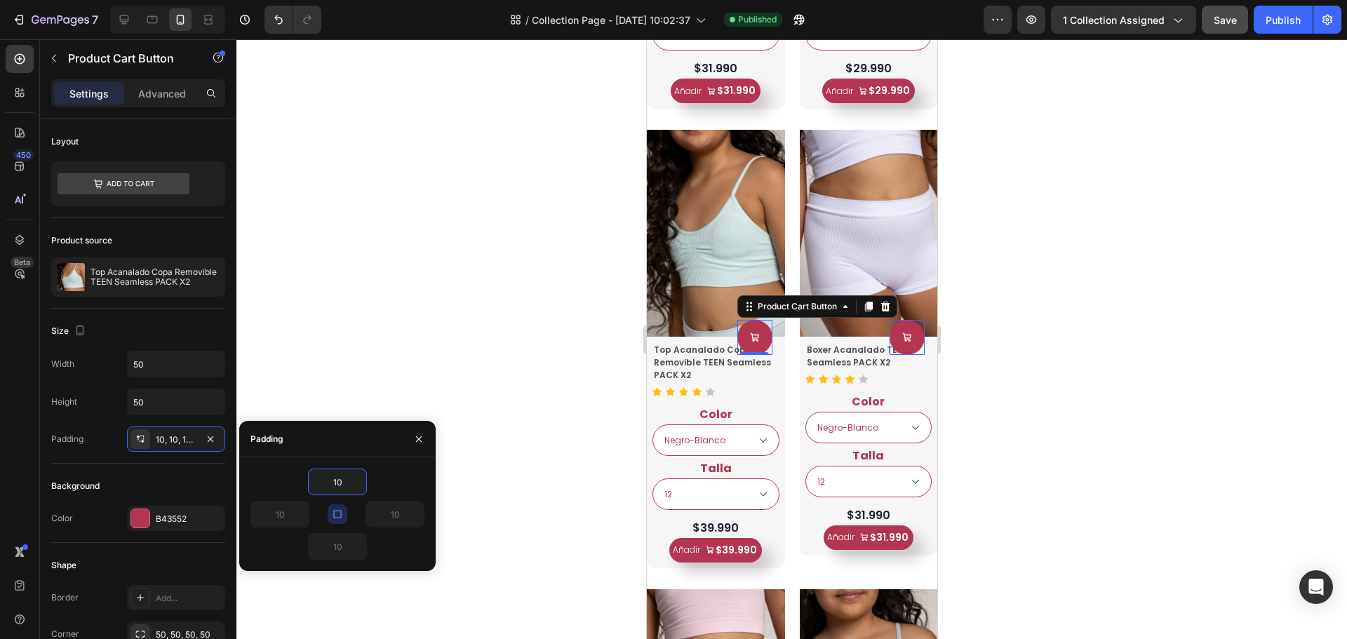
click at [405, 481] on div "10" at bounding box center [338, 482] width 174 height 27
click at [343, 482] on input "10" at bounding box center [338, 482] width 58 height 25
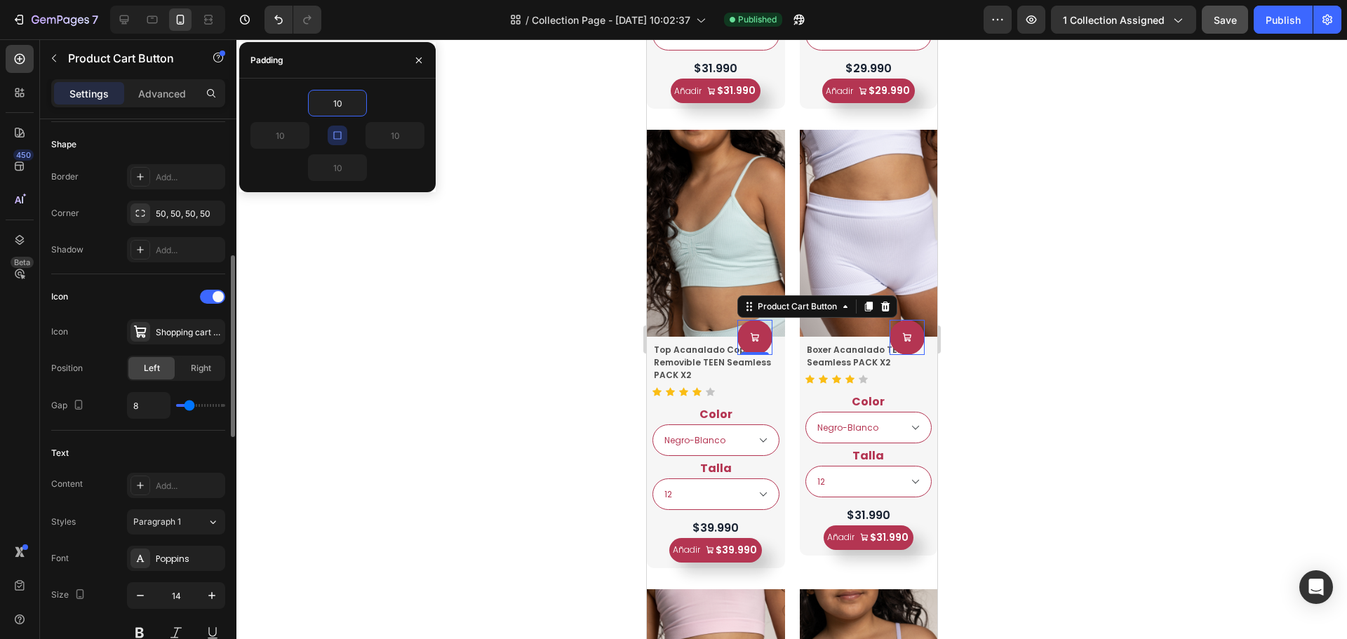
scroll to position [632, 0]
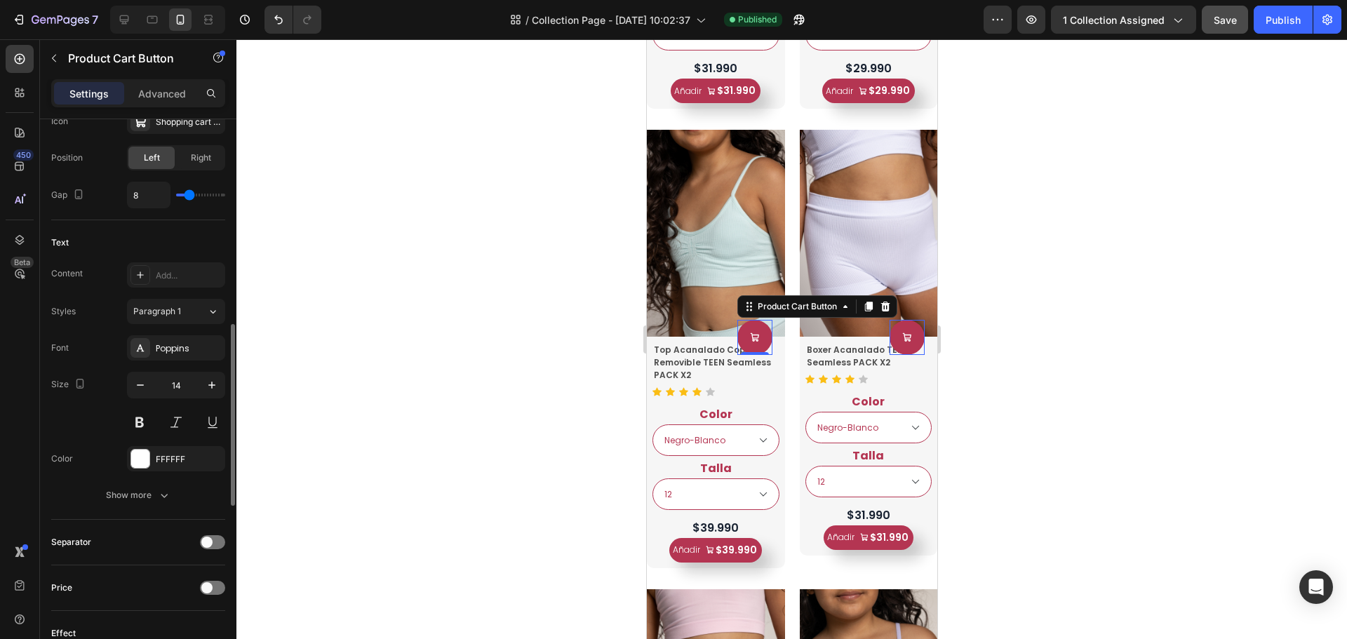
type input "7"
type input "4"
type input "3"
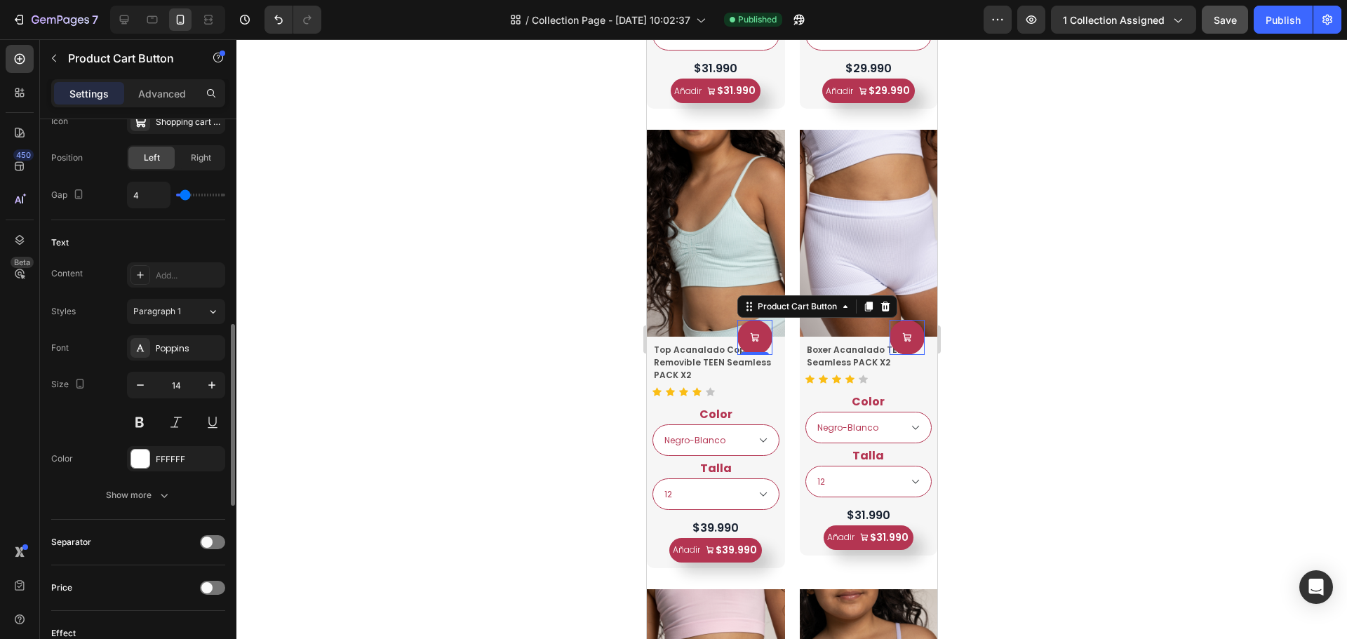
type input "3"
type input "2"
type input "1"
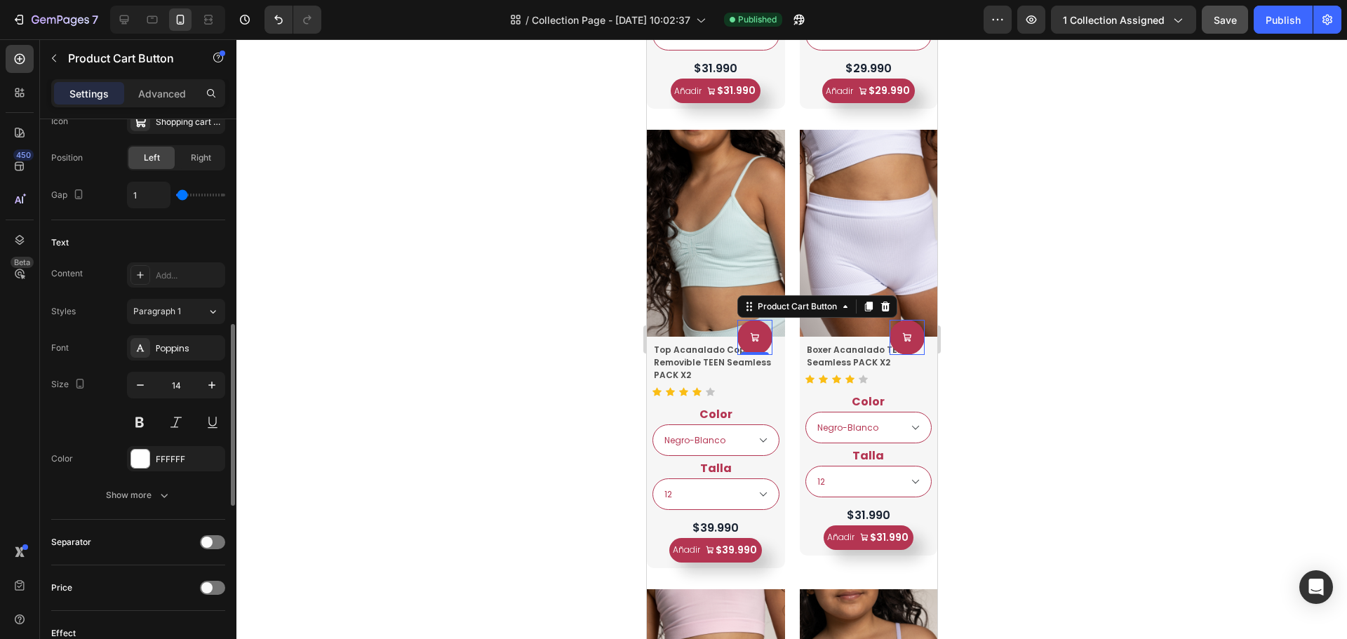
type input "0"
drag, startPoint x: 189, startPoint y: 195, endPoint x: 182, endPoint y: 199, distance: 8.5
type input "0"
click at [182, 197] on input "range" at bounding box center [200, 195] width 49 height 3
type input "3"
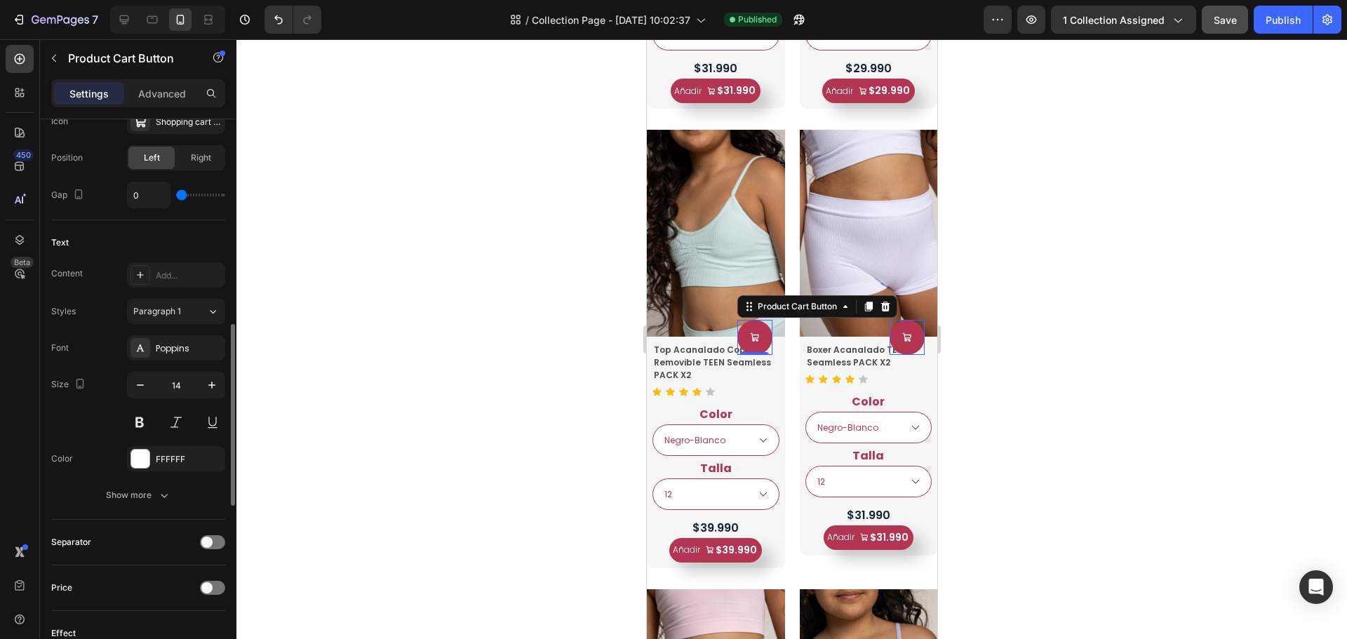
type input "3"
type input "11"
type input "13"
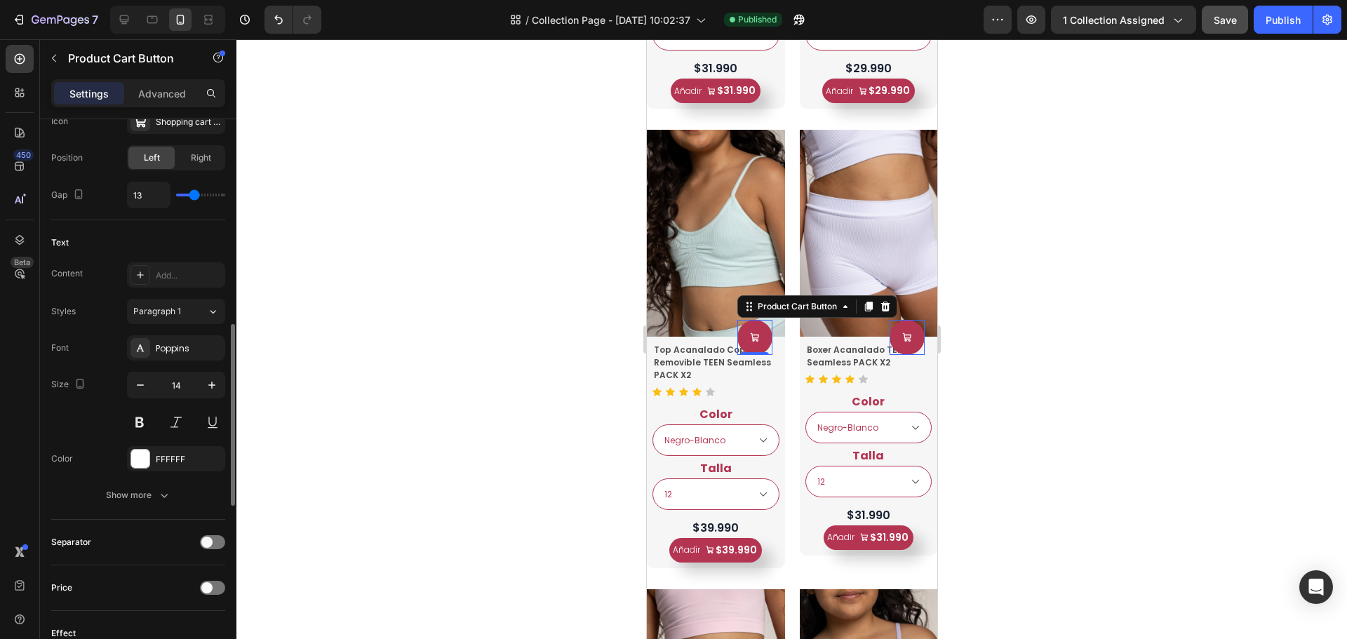
type input "14"
type input "15"
type input "13"
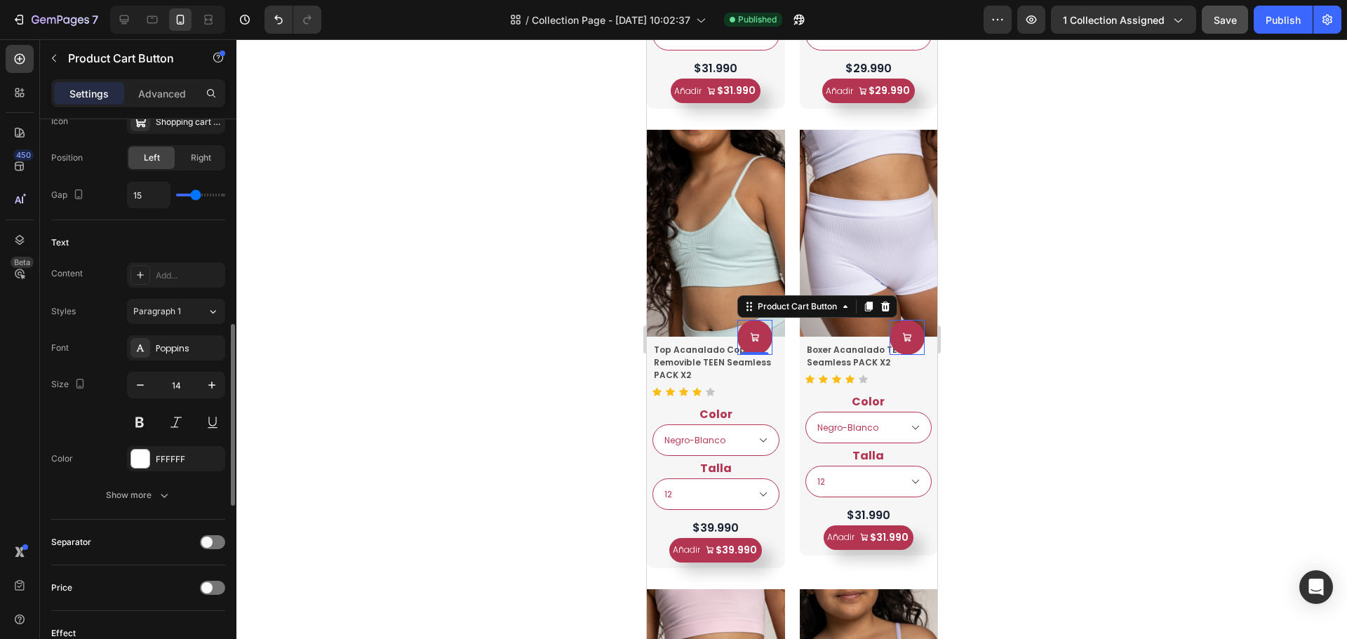
type input "13"
type input "12"
type input "10"
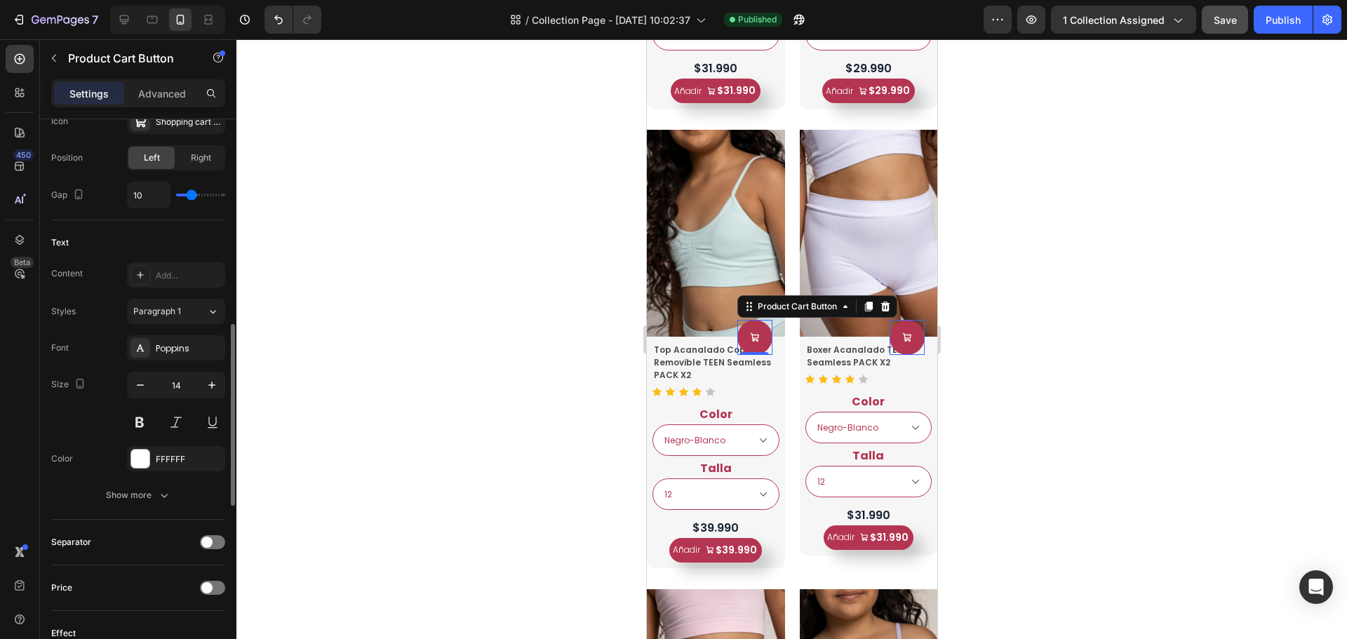
type input "9"
type input "8"
type input "7"
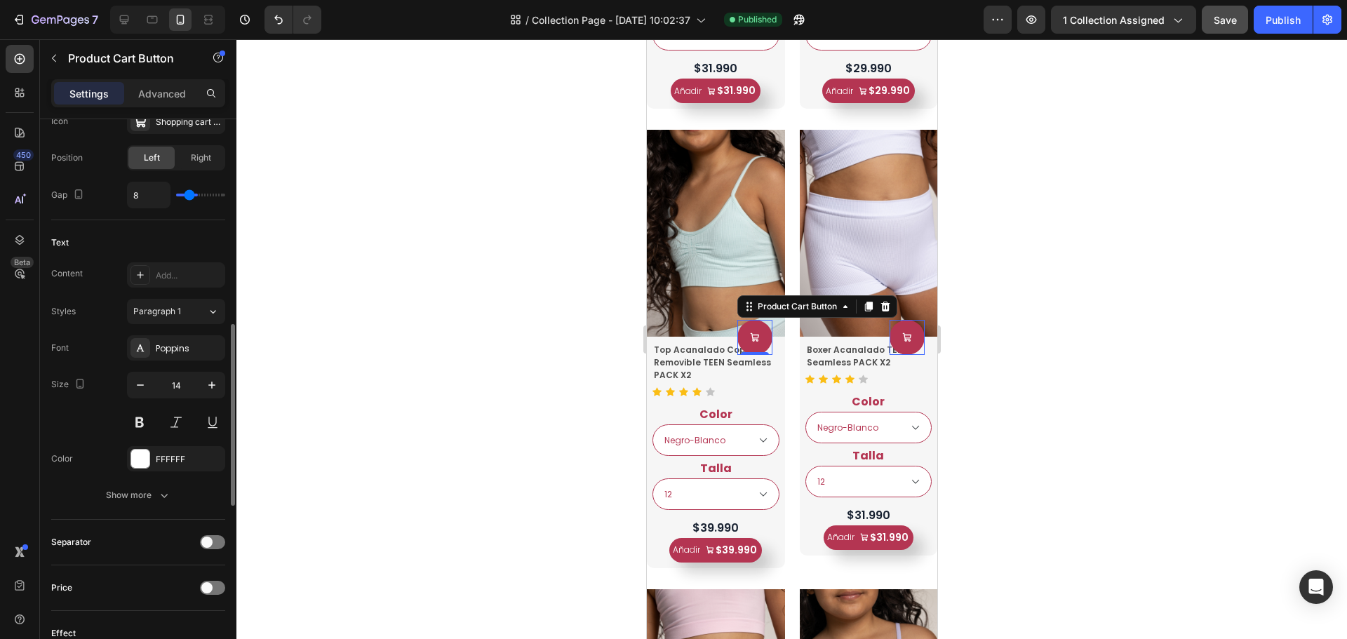
type input "7"
type input "6"
type input "5"
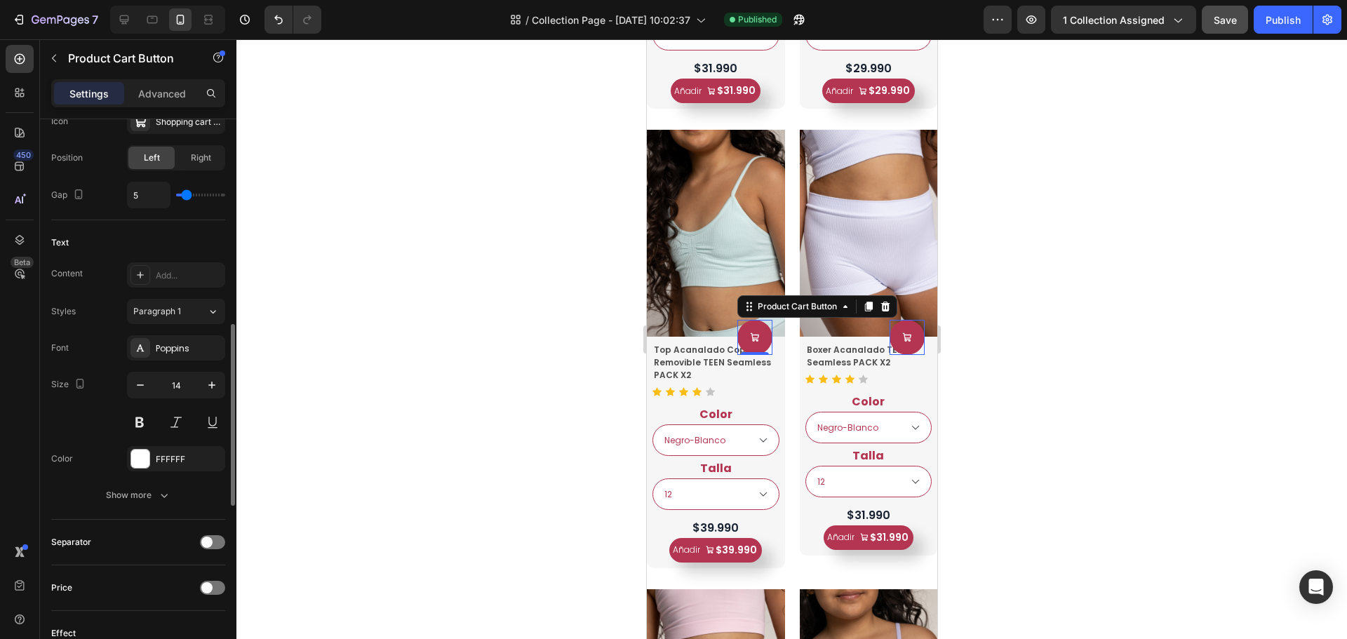
type input "4"
click at [186, 197] on input "range" at bounding box center [200, 195] width 49 height 3
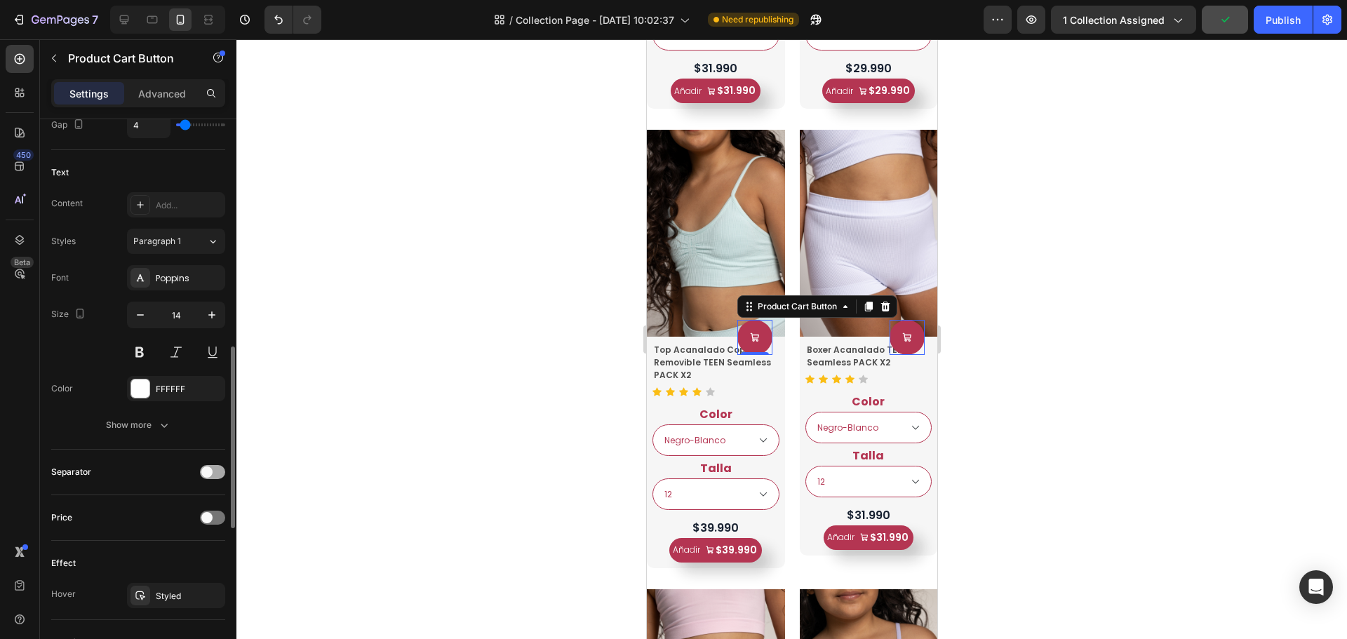
click at [209, 472] on span at bounding box center [206, 472] width 11 height 11
click at [209, 472] on div at bounding box center [212, 472] width 25 height 14
click at [216, 526] on div "Price" at bounding box center [138, 518] width 174 height 22
click at [215, 518] on div at bounding box center [212, 518] width 25 height 14
click at [215, 518] on span at bounding box center [218, 517] width 11 height 11
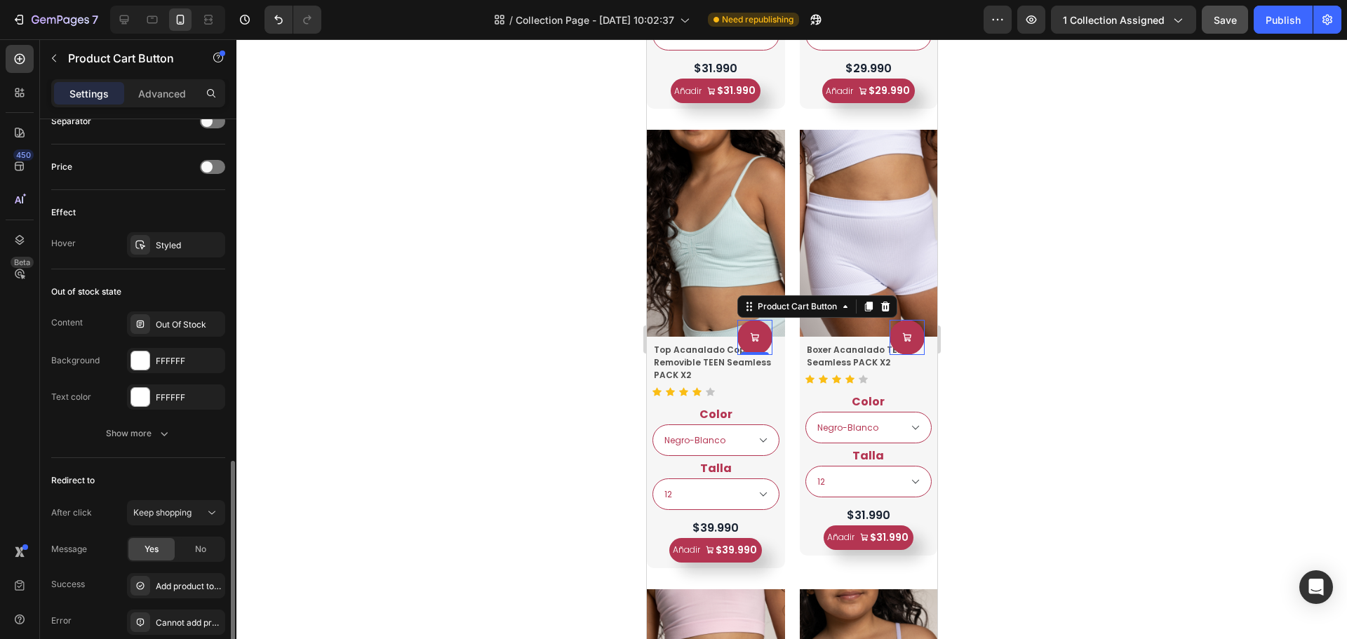
scroll to position [1164, 0]
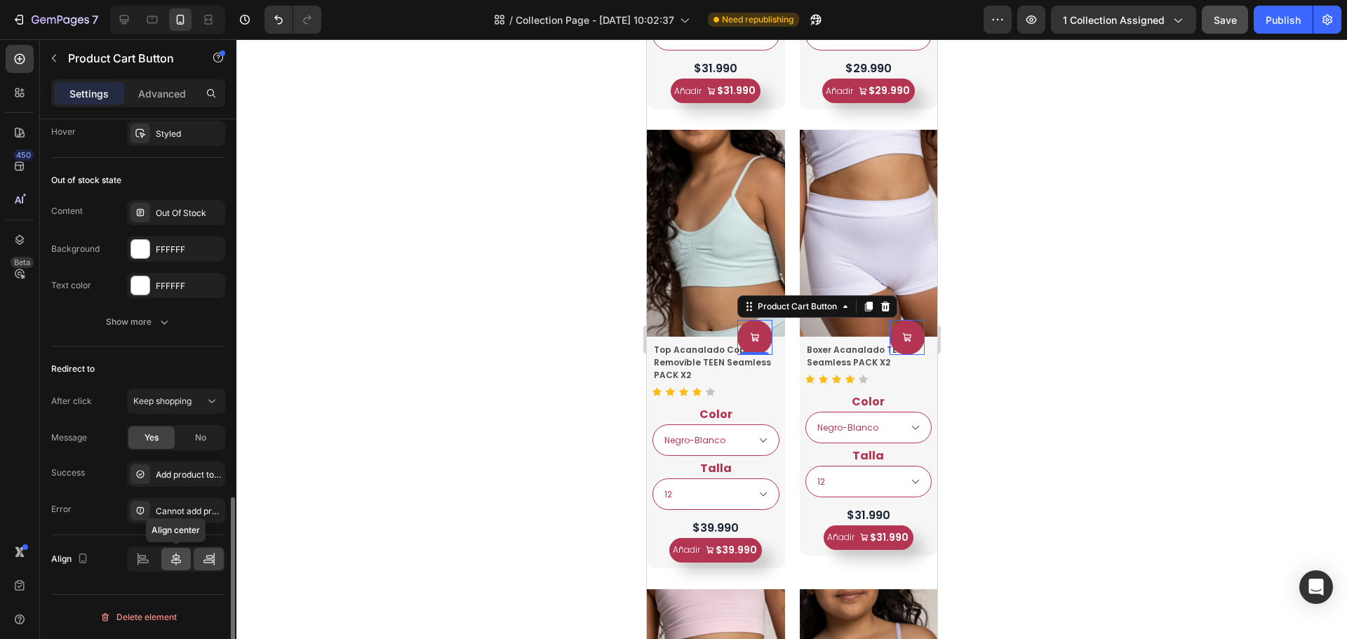
click at [177, 562] on icon at bounding box center [176, 559] width 14 height 14
click at [152, 562] on div at bounding box center [143, 559] width 30 height 22
click at [173, 561] on icon at bounding box center [176, 559] width 14 height 14
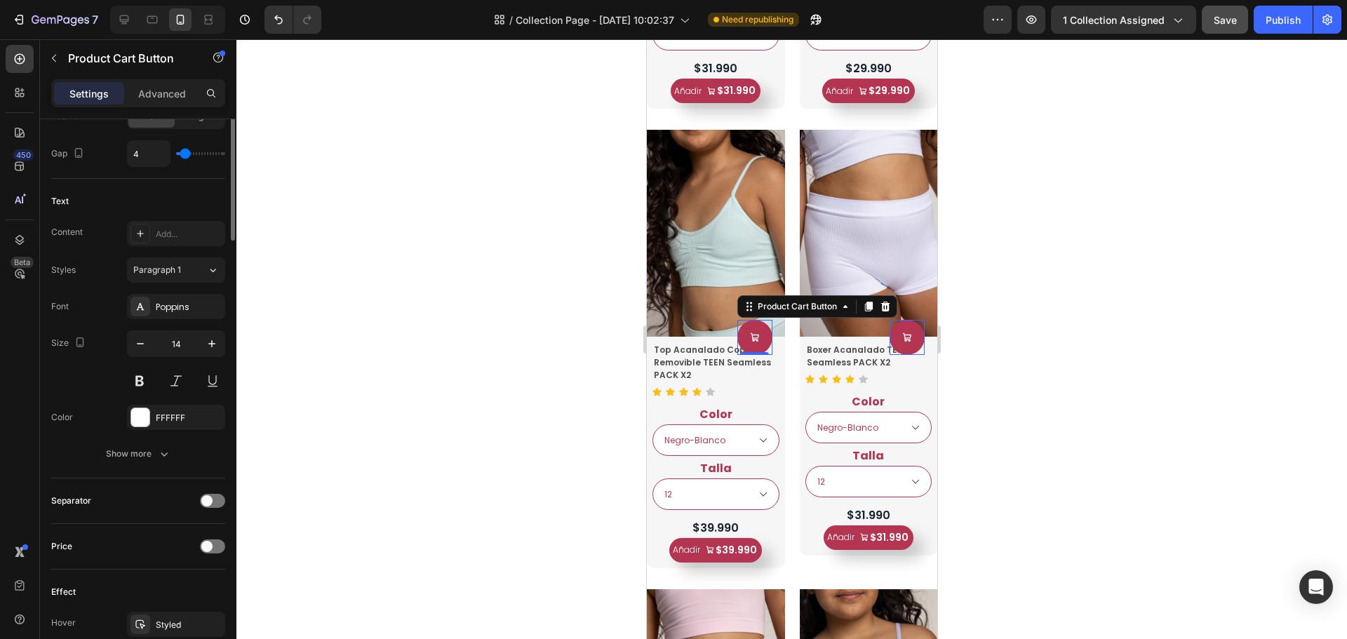
scroll to position [462, 0]
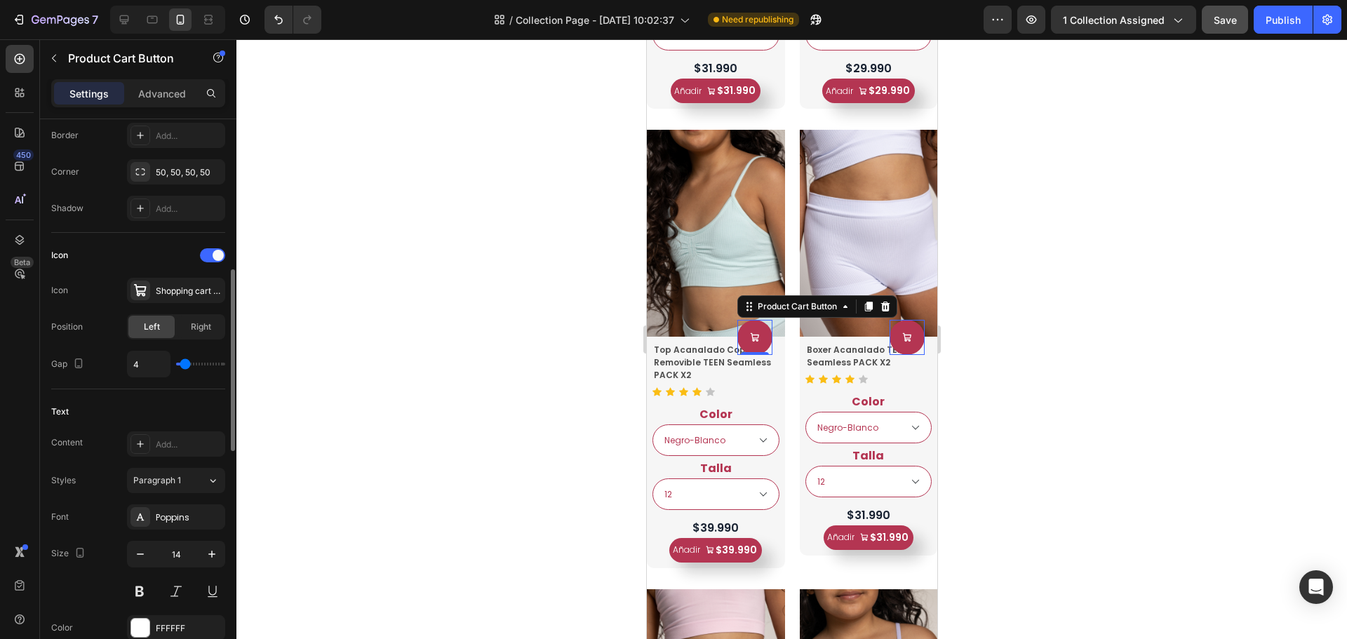
type input "6"
type input "15"
type input "40"
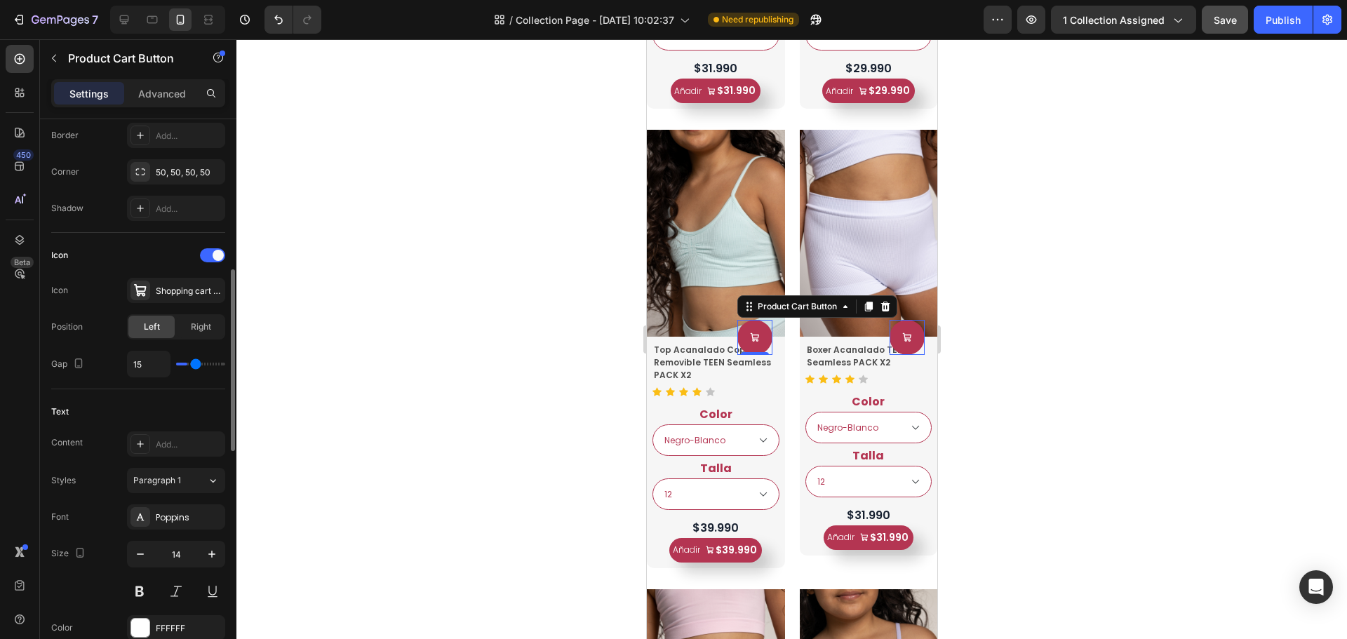
type input "40"
type input "0"
type input "7"
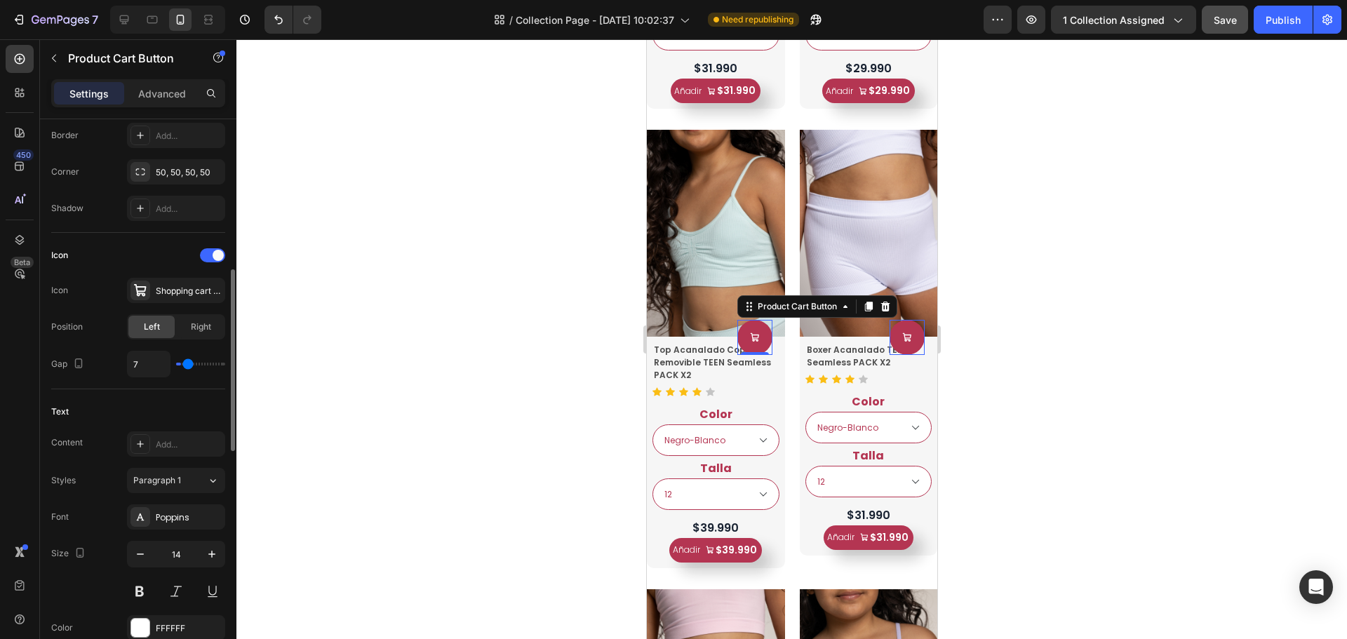
type input "29"
type input "40"
drag, startPoint x: 187, startPoint y: 360, endPoint x: 243, endPoint y: 366, distance: 55.7
type input "40"
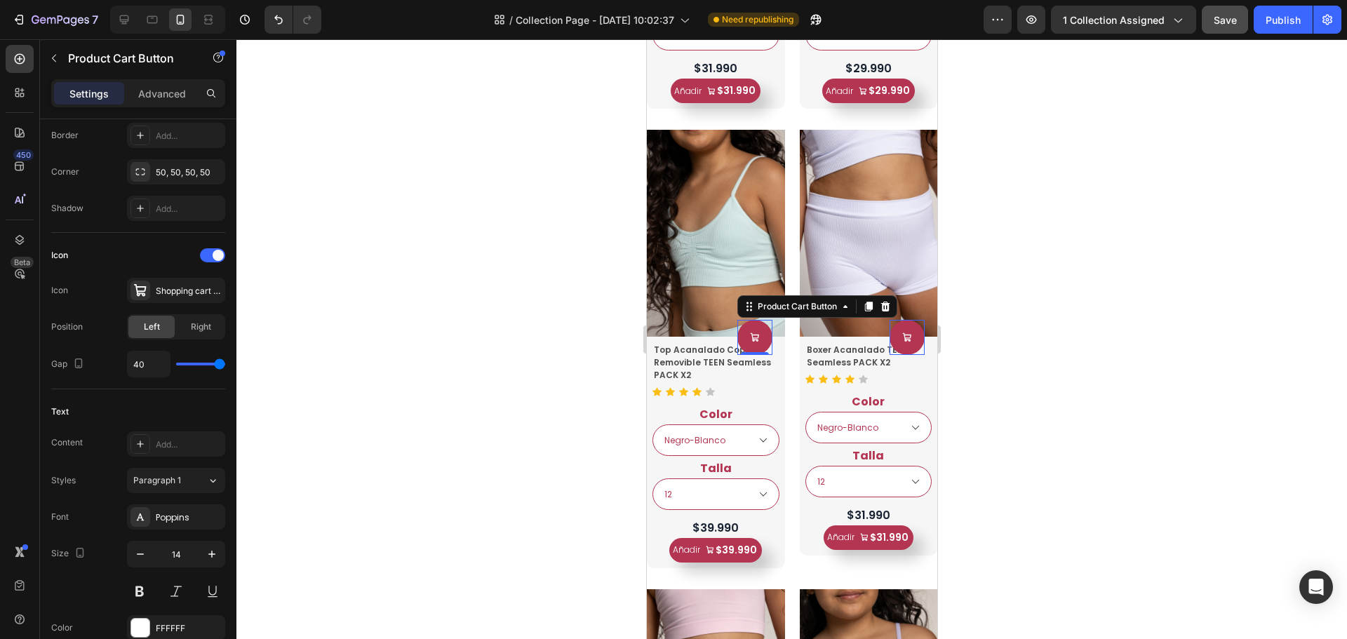
click at [225, 366] on input "range" at bounding box center [200, 364] width 49 height 3
type input "30"
type input "16"
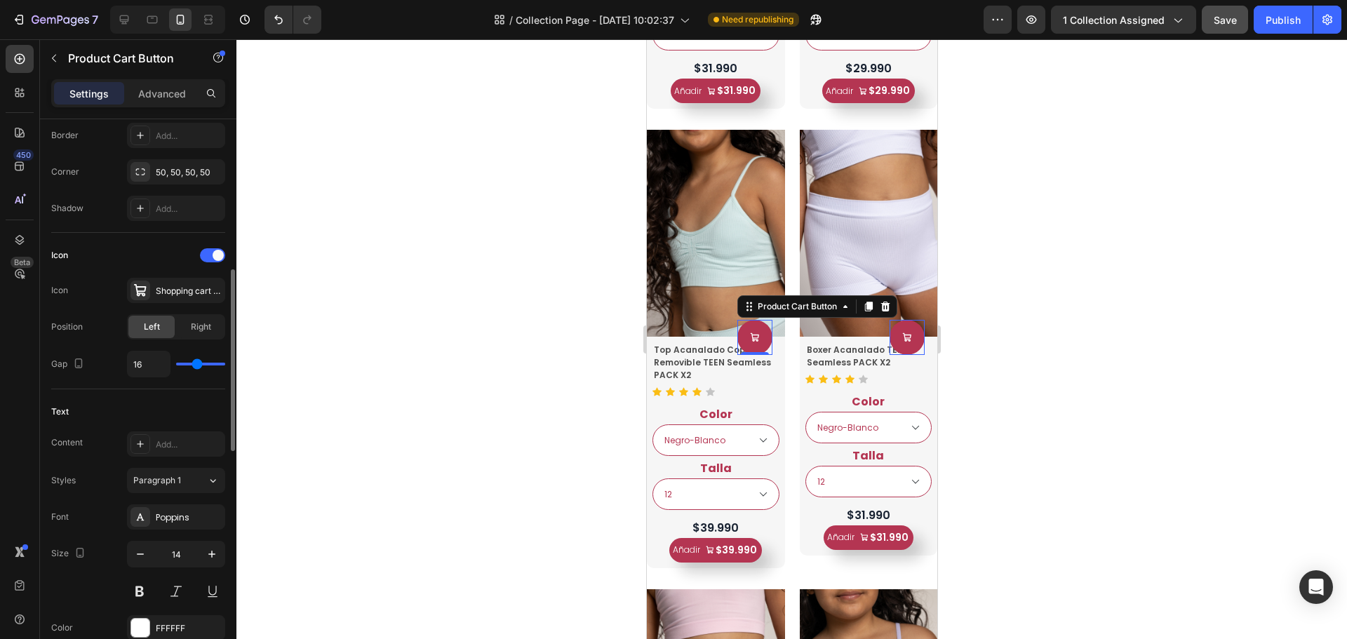
type input "14"
type input "13"
type input "12"
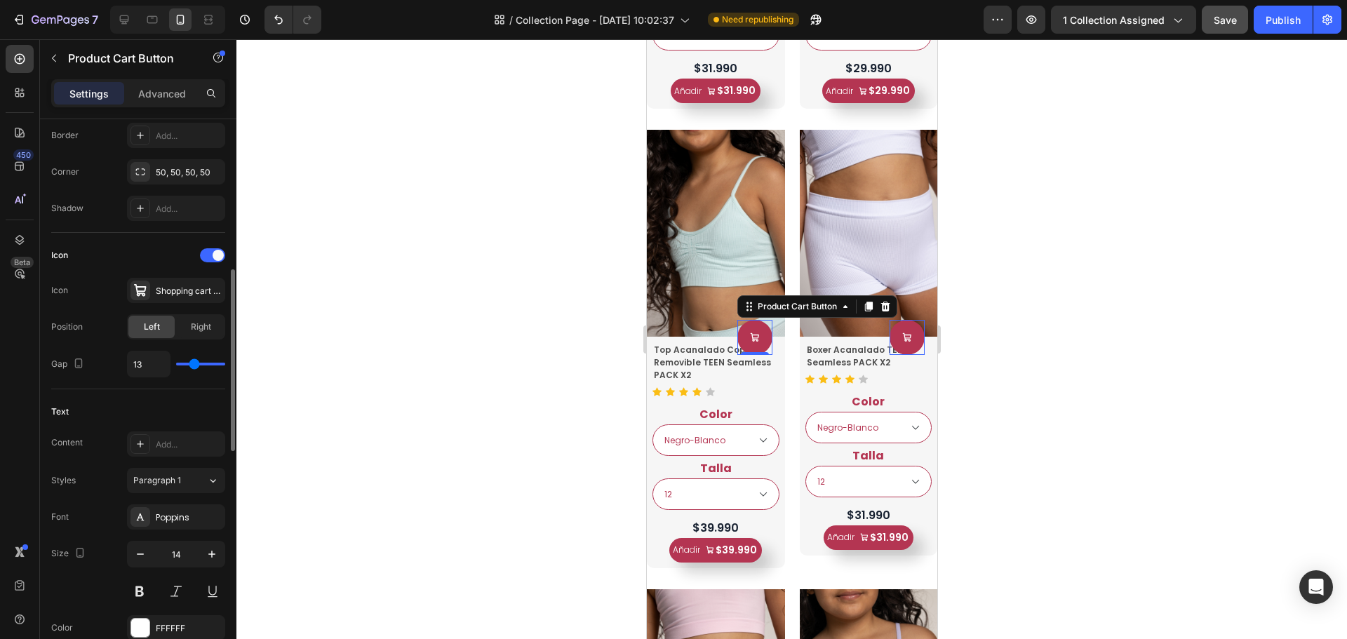
type input "12"
type input "11"
type input "10"
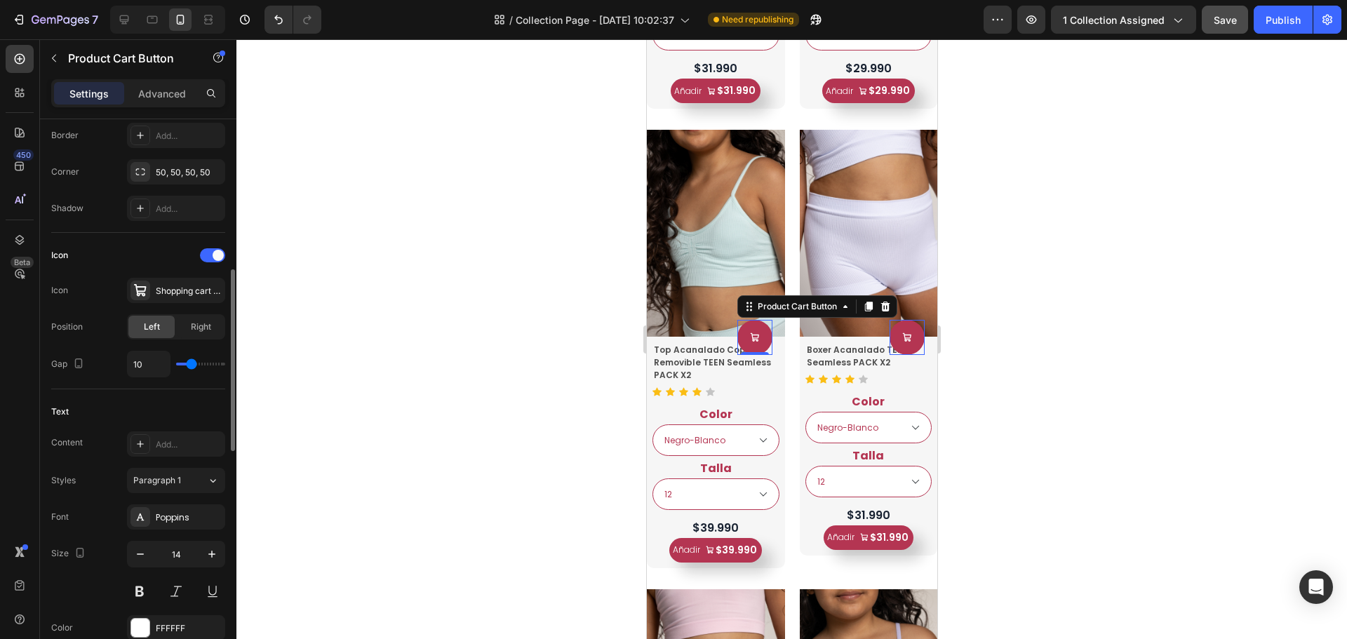
type input "9"
type input "8"
drag, startPoint x: 215, startPoint y: 365, endPoint x: 191, endPoint y: 359, distance: 24.7
type input "8"
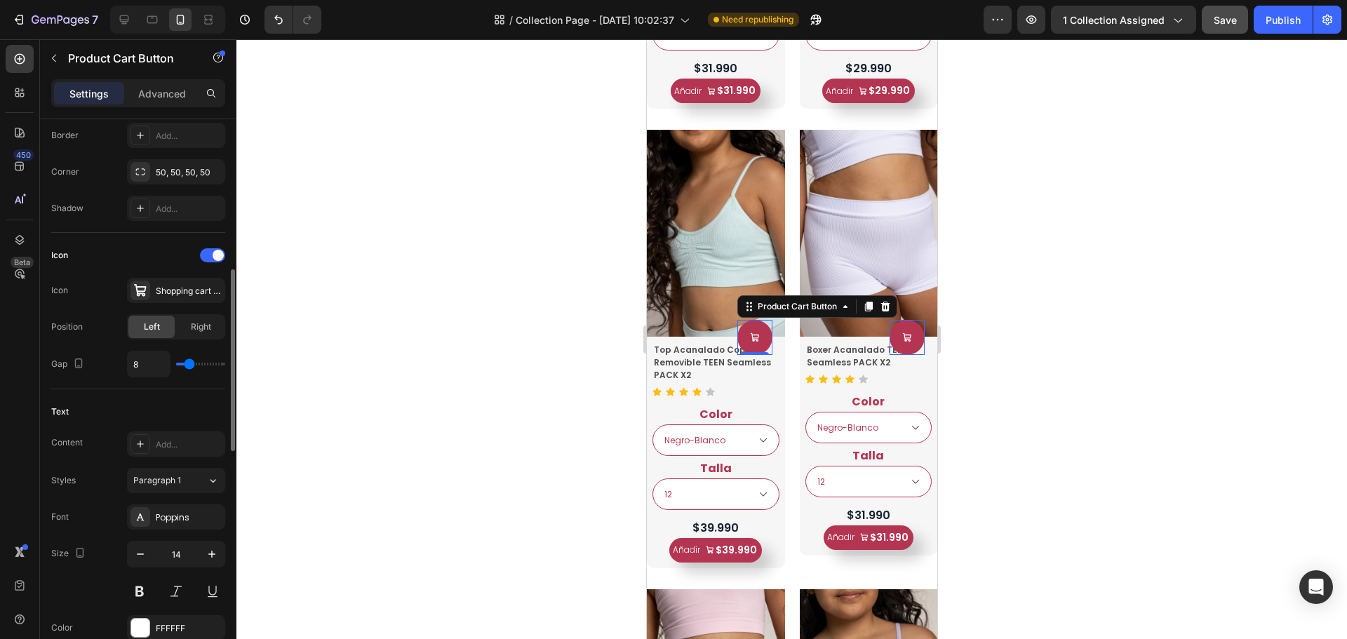
click at [189, 366] on input "range" at bounding box center [200, 364] width 49 height 3
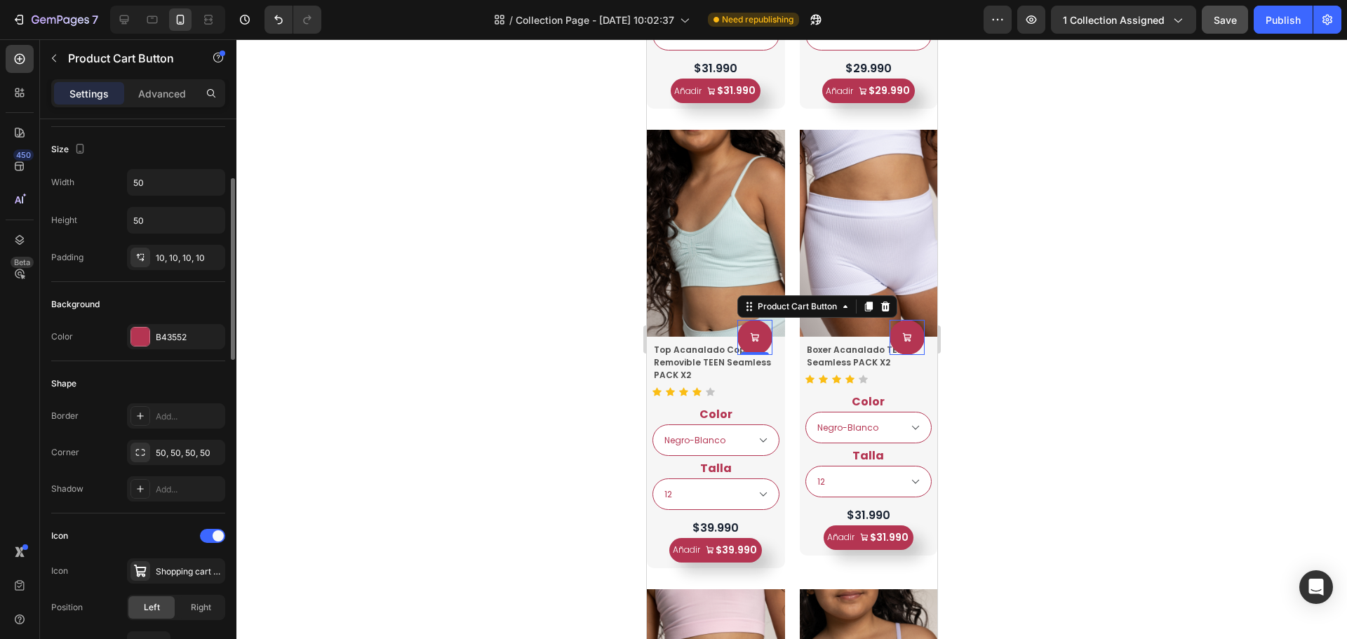
scroll to position [112, 0]
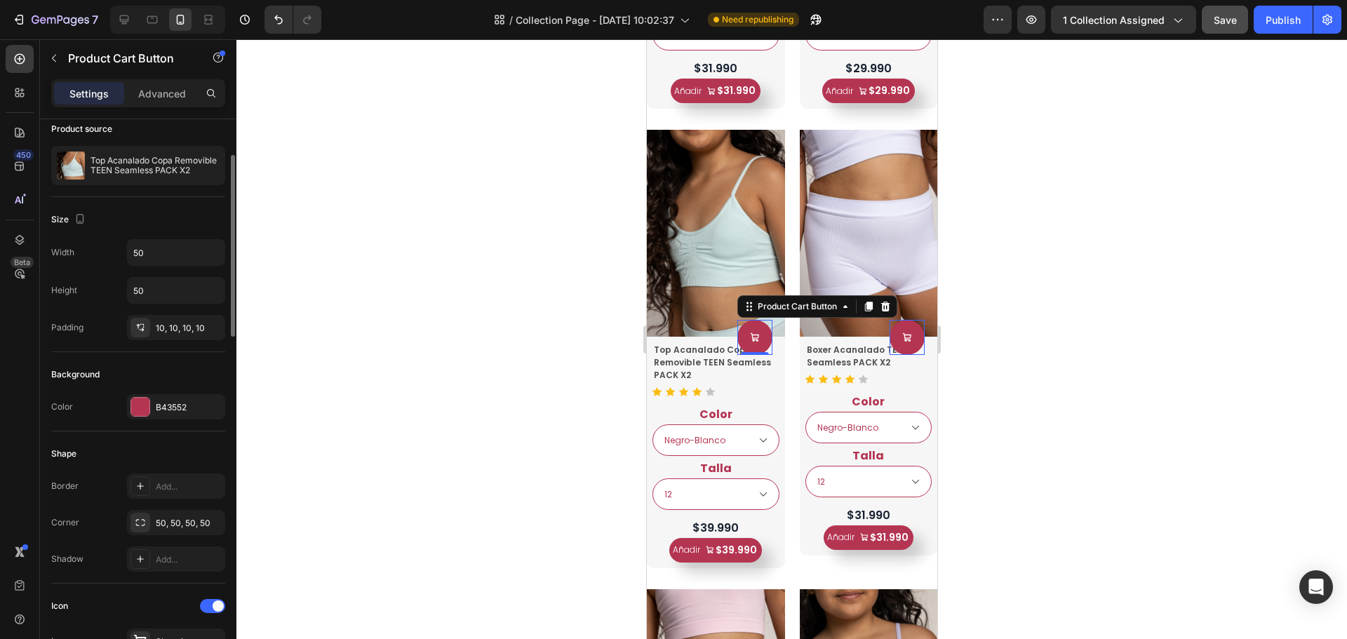
click at [167, 91] on p "Advanced" at bounding box center [162, 93] width 48 height 15
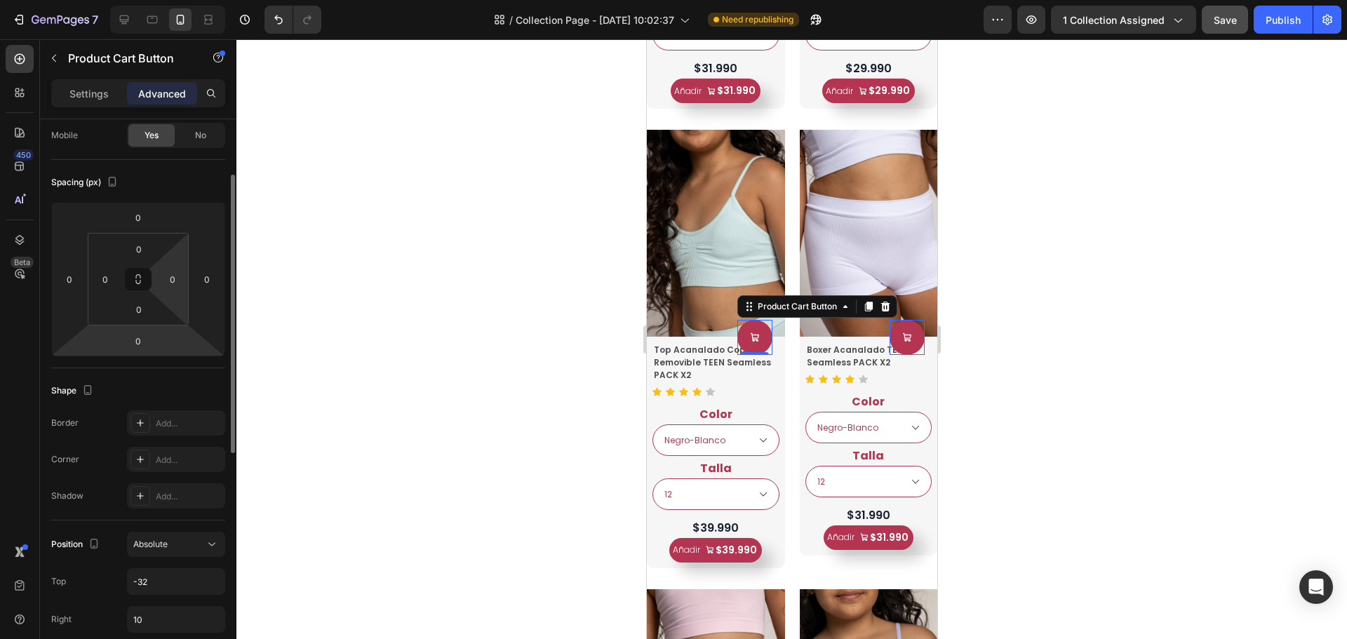
scroll to position [322, 0]
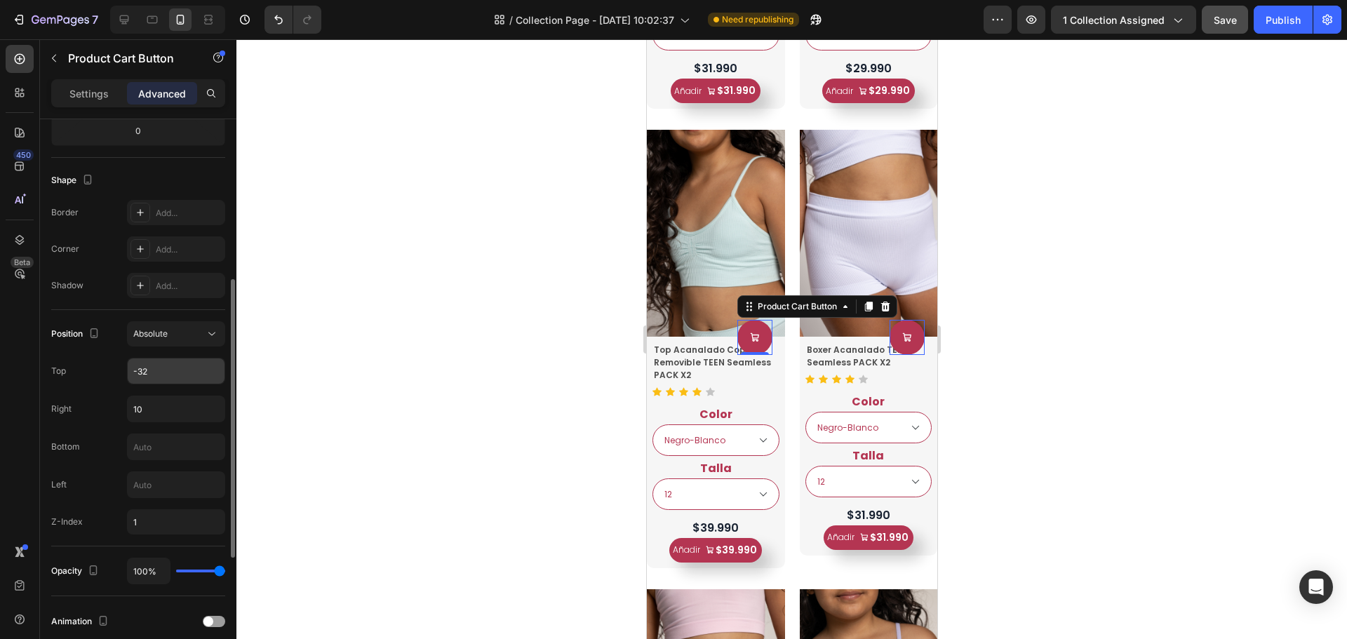
click at [159, 370] on input "-32" at bounding box center [176, 371] width 97 height 25
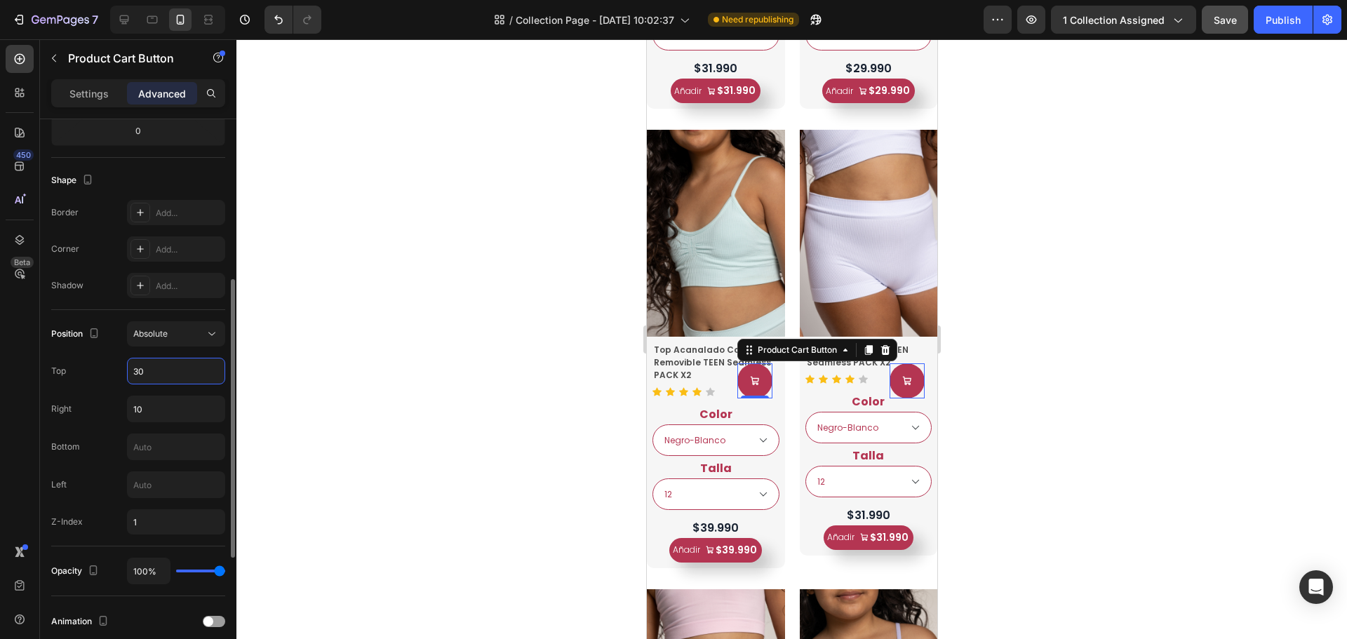
type input "3"
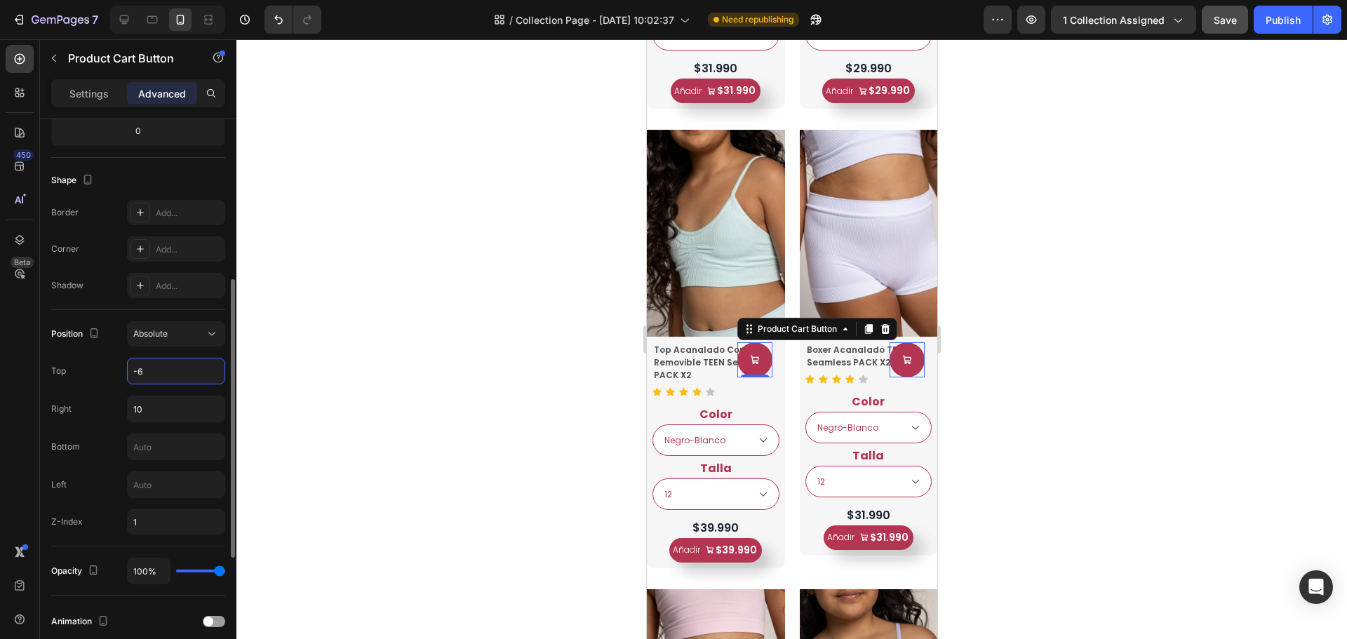
type input "-60"
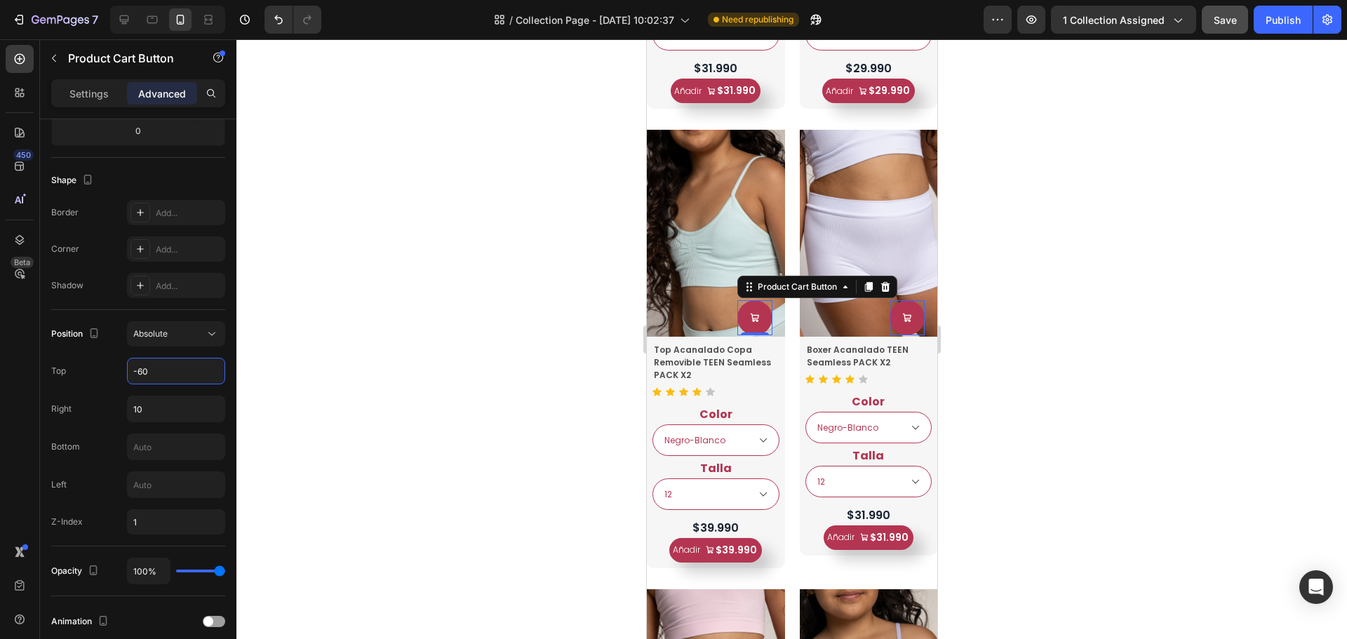
click at [566, 375] on div at bounding box center [792, 339] width 1111 height 600
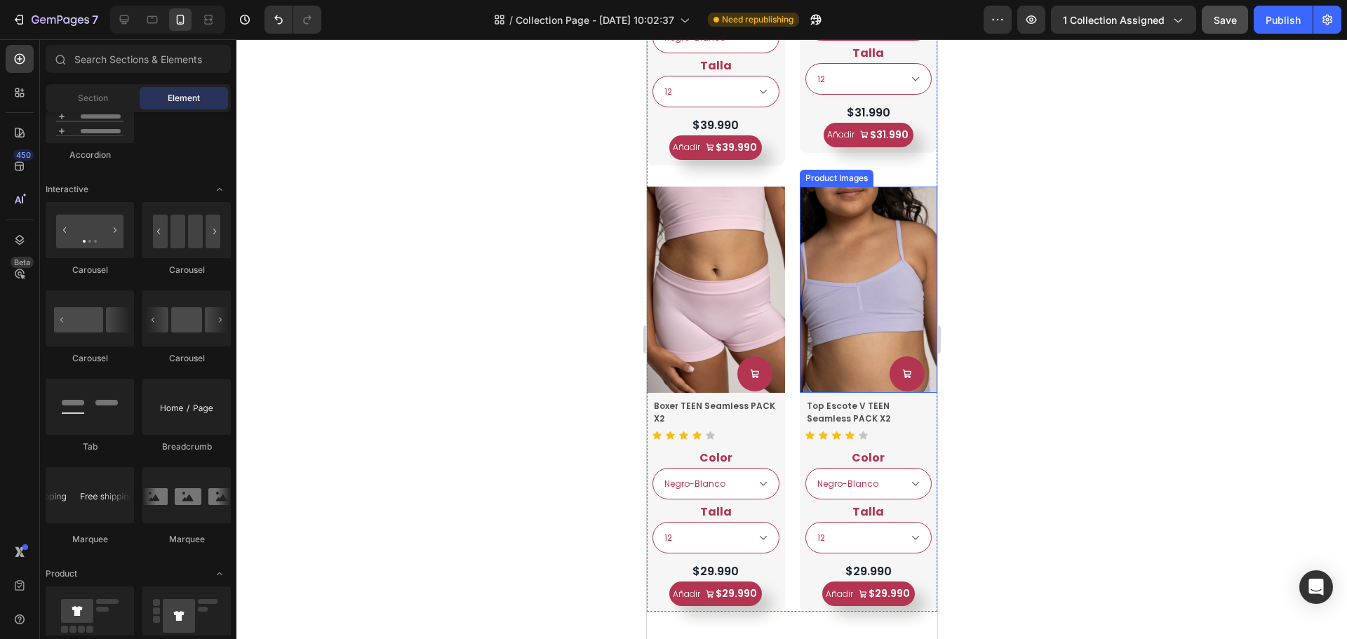
scroll to position [2807, 0]
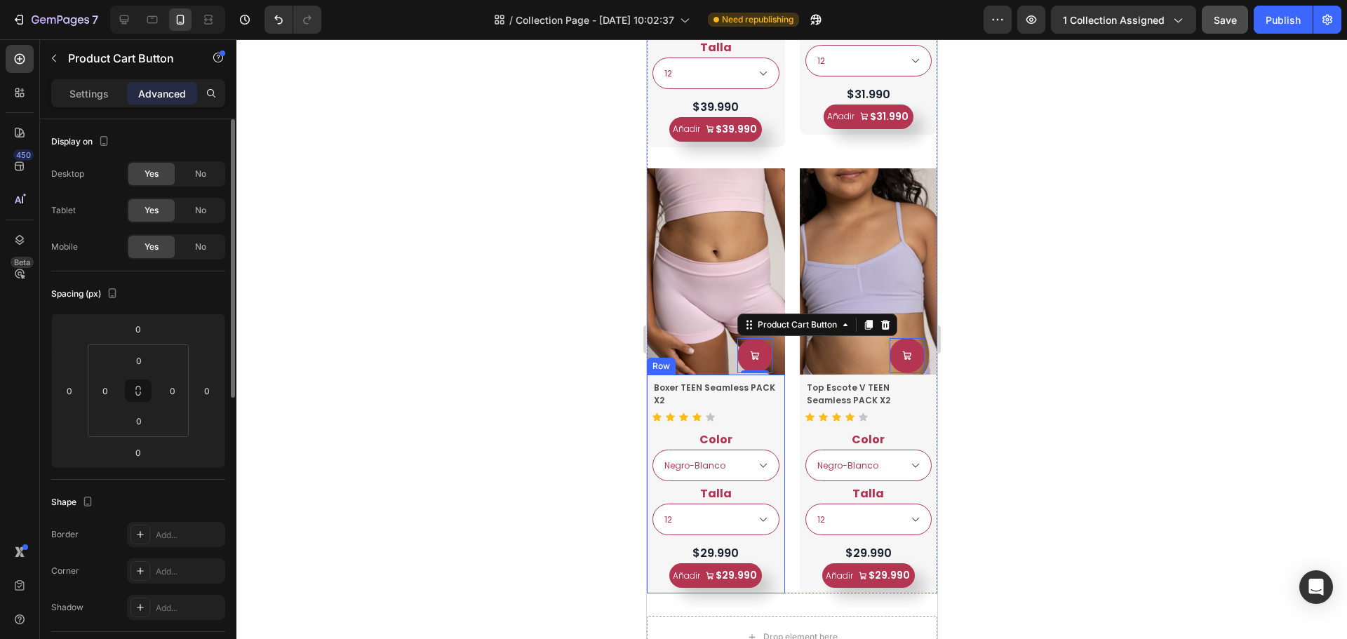
scroll to position [421, 0]
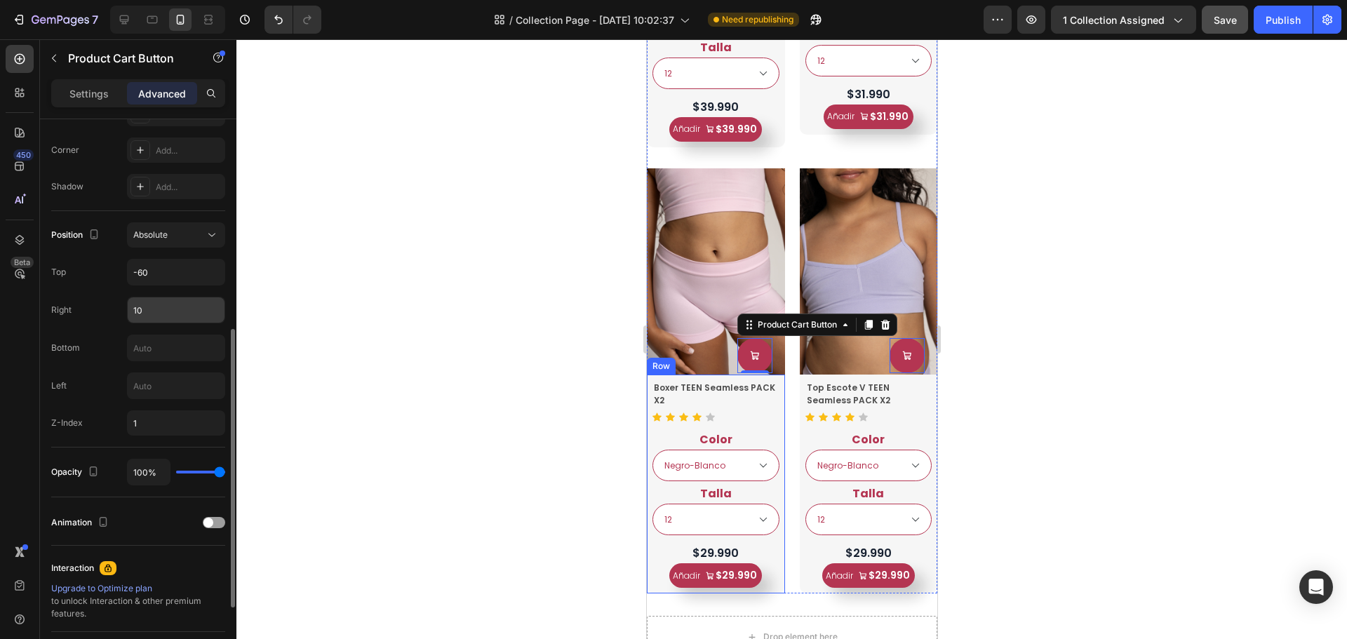
click at [157, 312] on input "10" at bounding box center [176, 310] width 97 height 25
type input "2"
type input "-5"
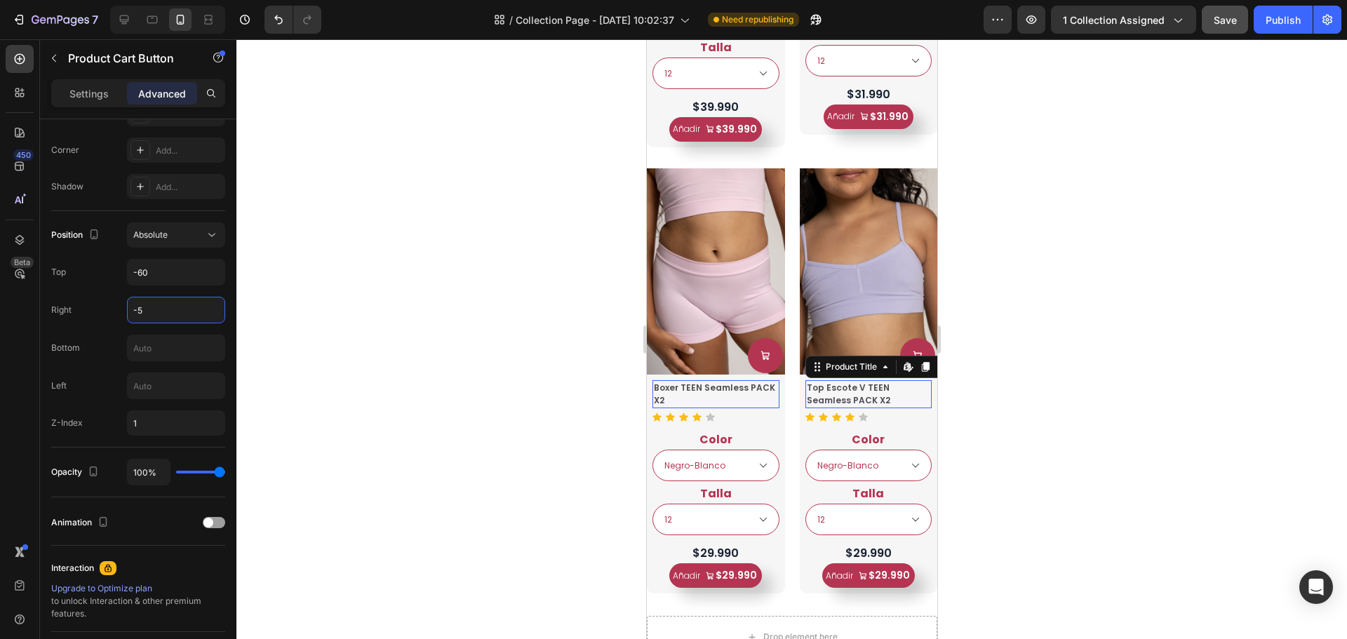
scroll to position [0, 0]
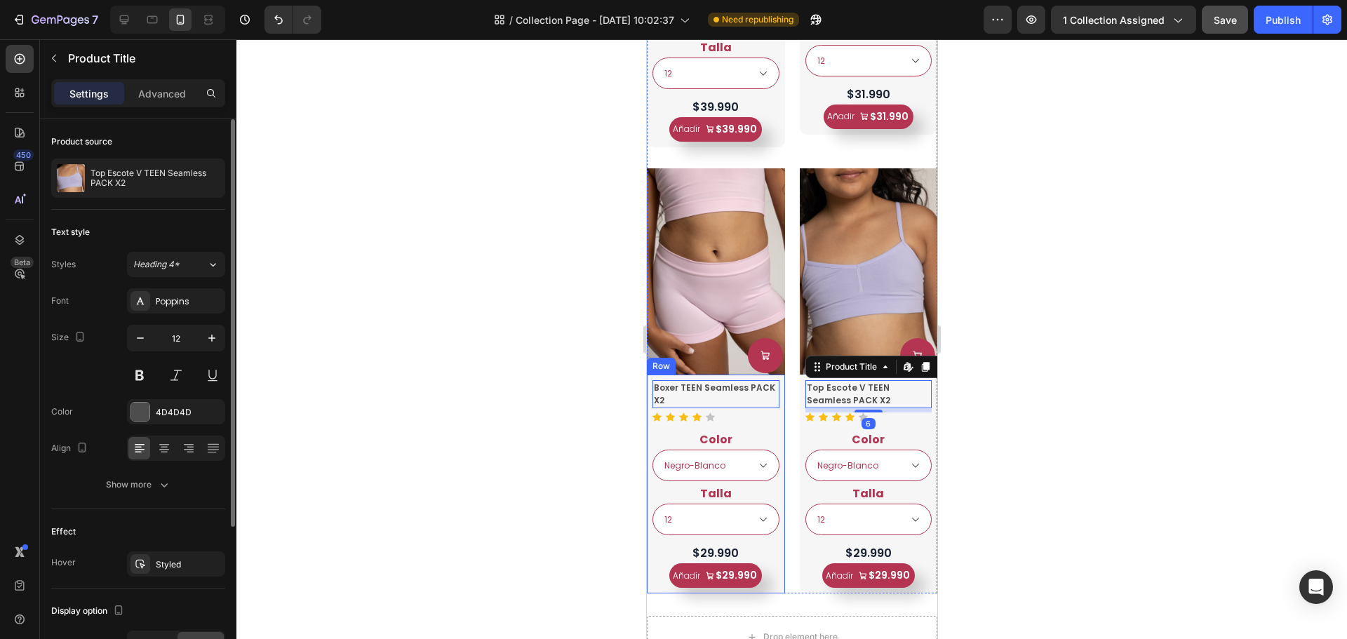
click at [522, 323] on div at bounding box center [792, 339] width 1111 height 600
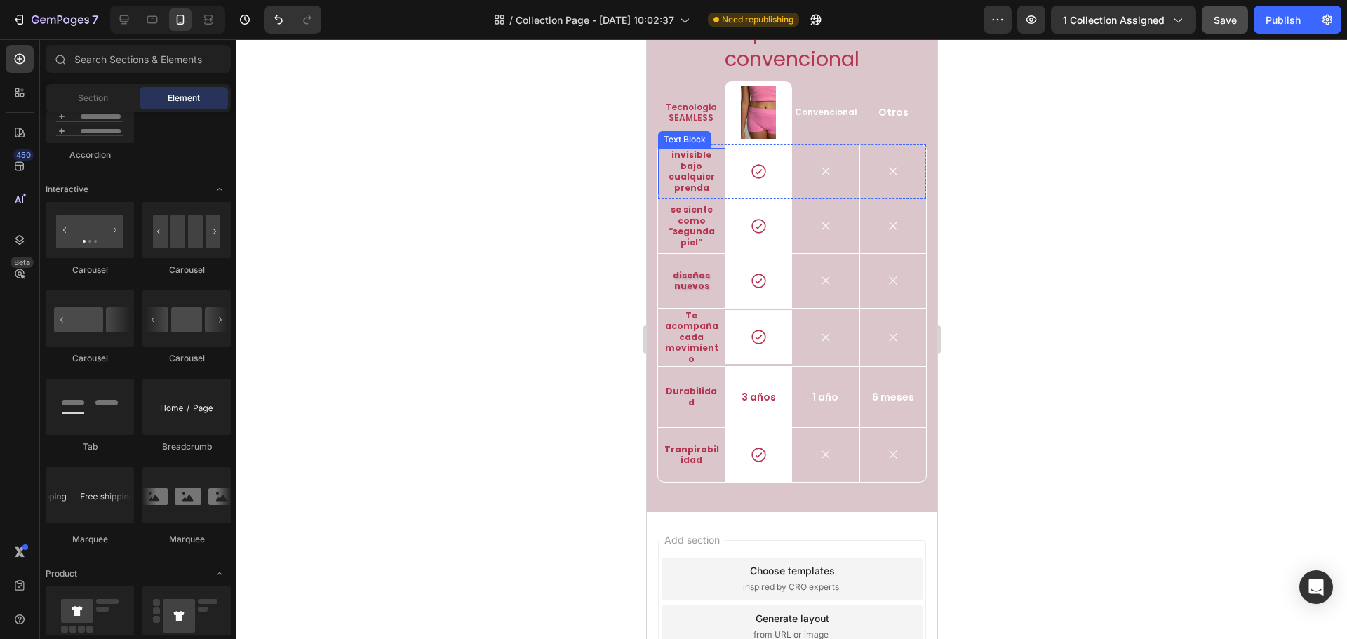
scroll to position [3687, 0]
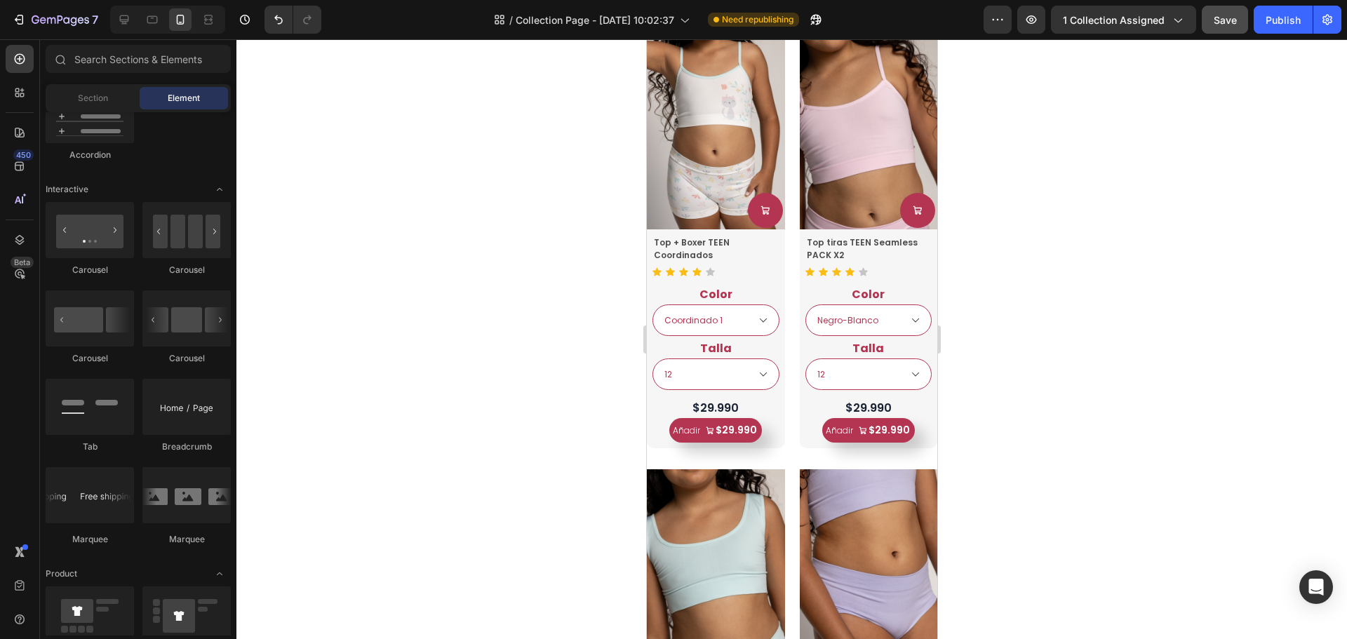
select select "Coordinado 2"
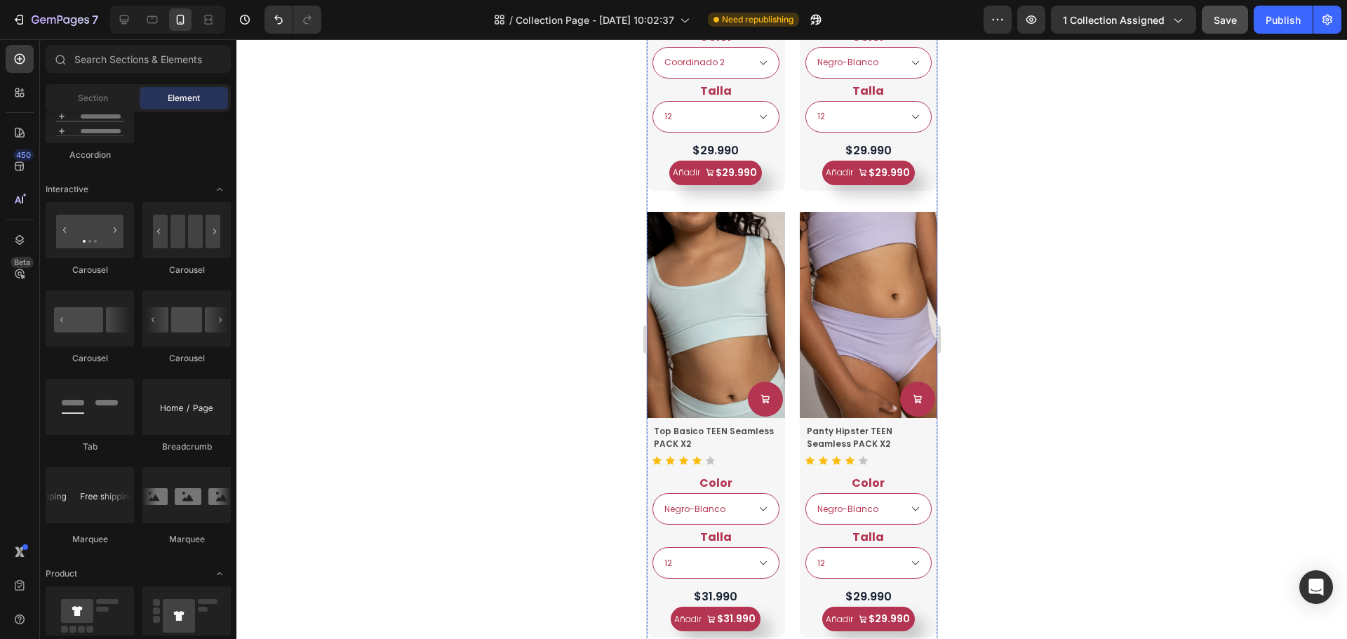
scroll to position [1248, 0]
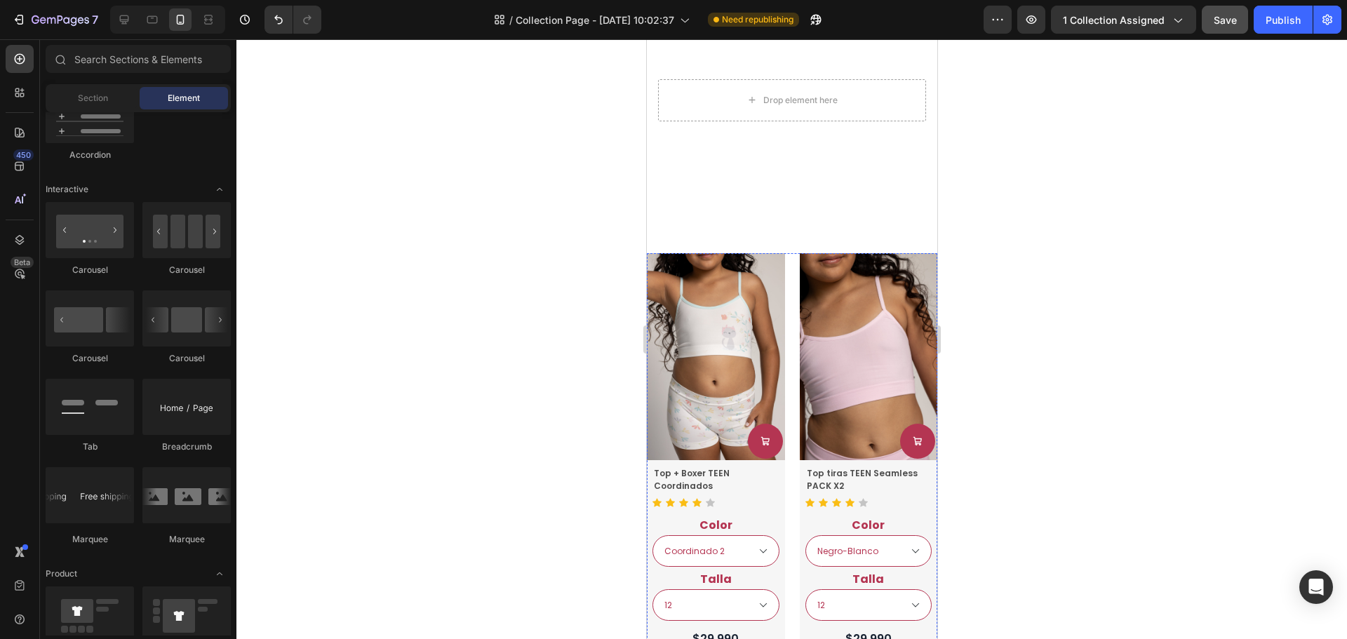
select select "Coordinado 2"
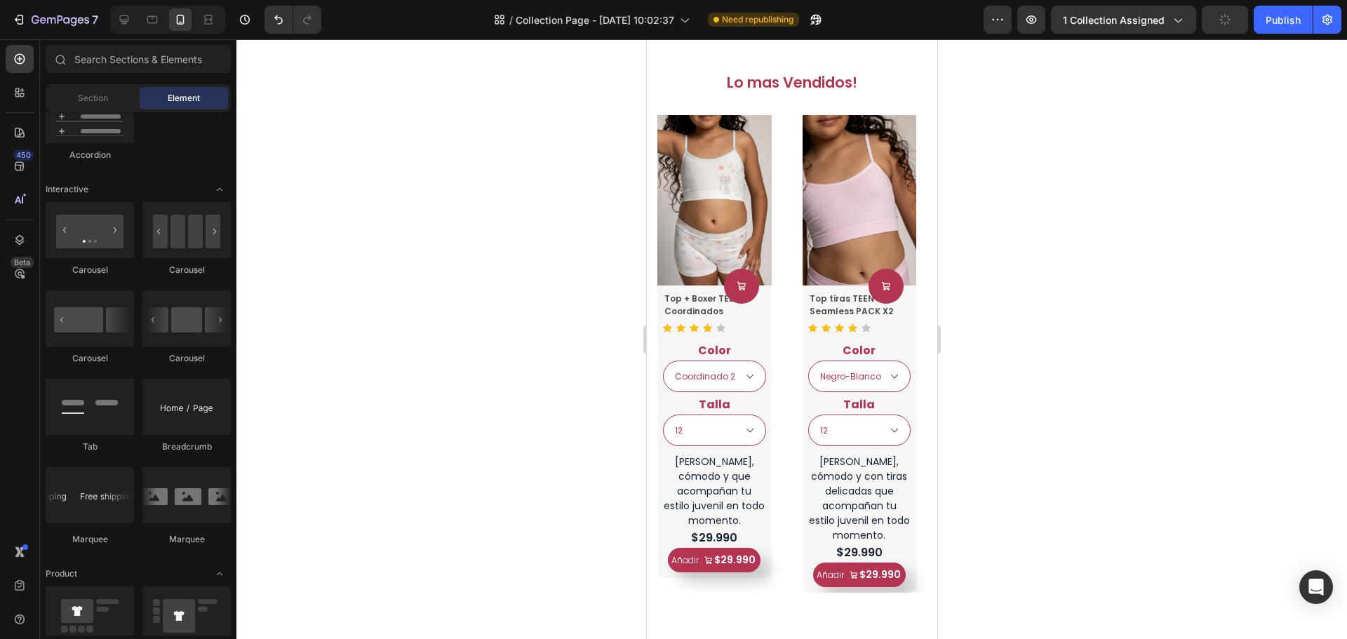
select select "Coordinado 2"
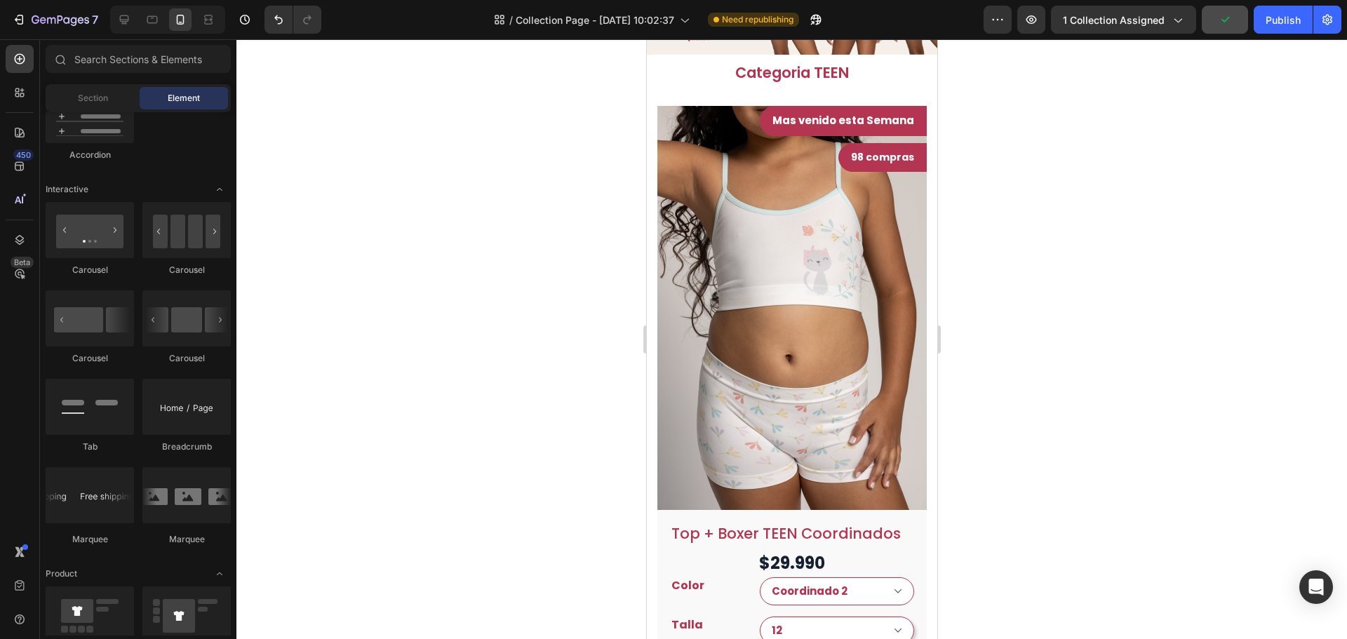
select select "Coordinado 2"
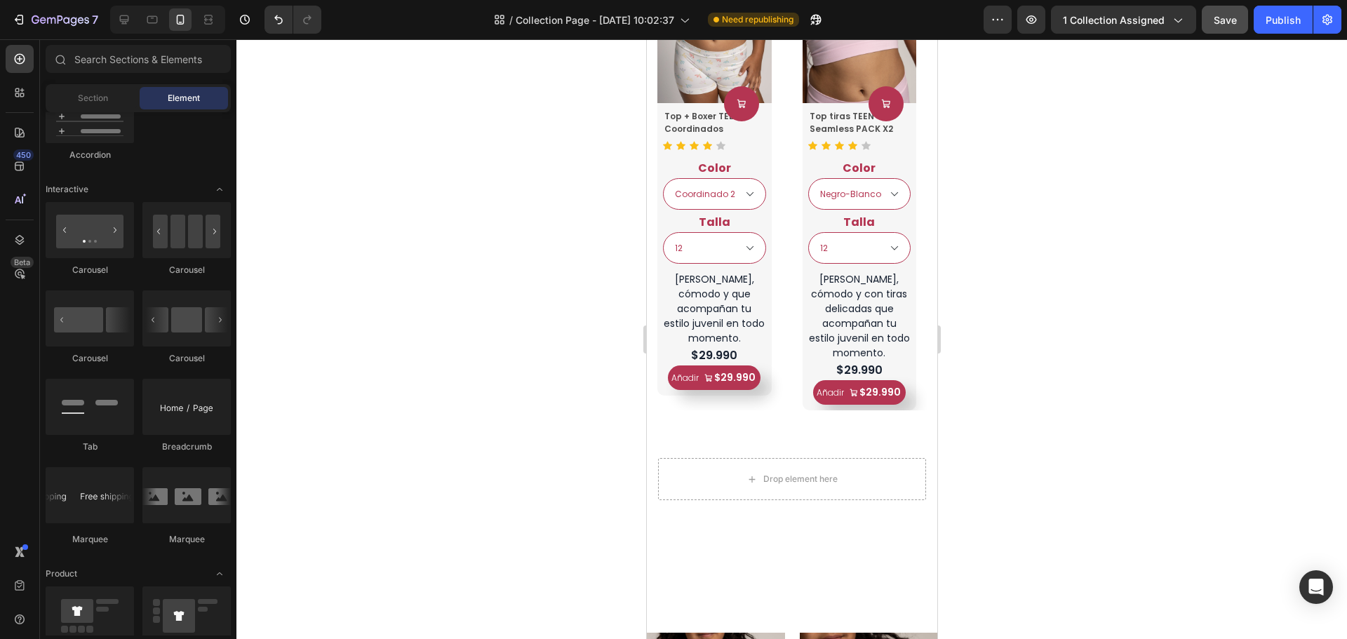
select select "Coordinado 2"
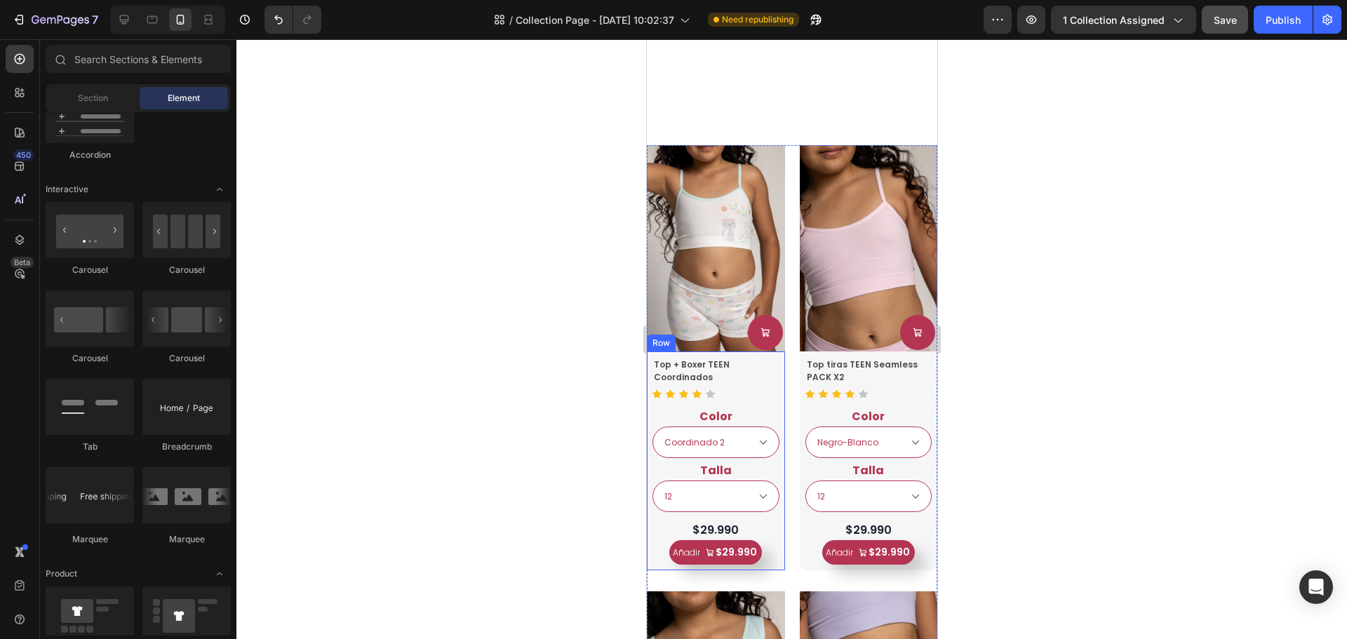
select select "Coordinado 2"
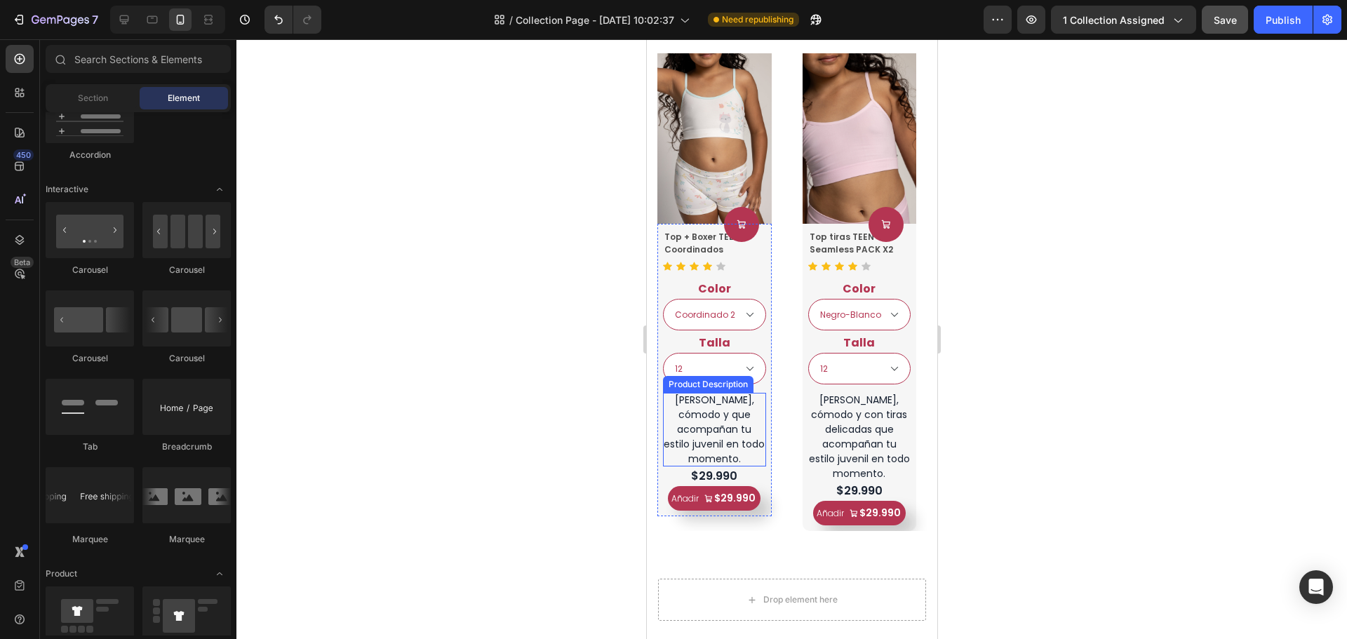
scroll to position [687, 0]
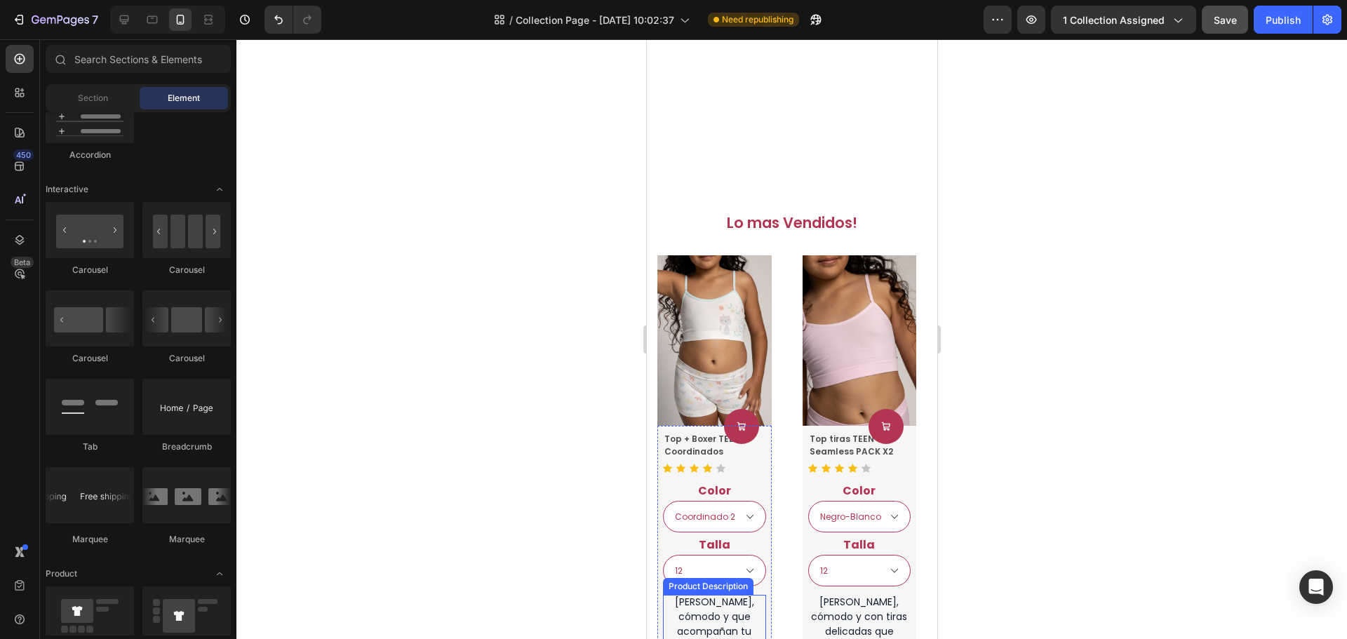
select select "Coordinado 2"
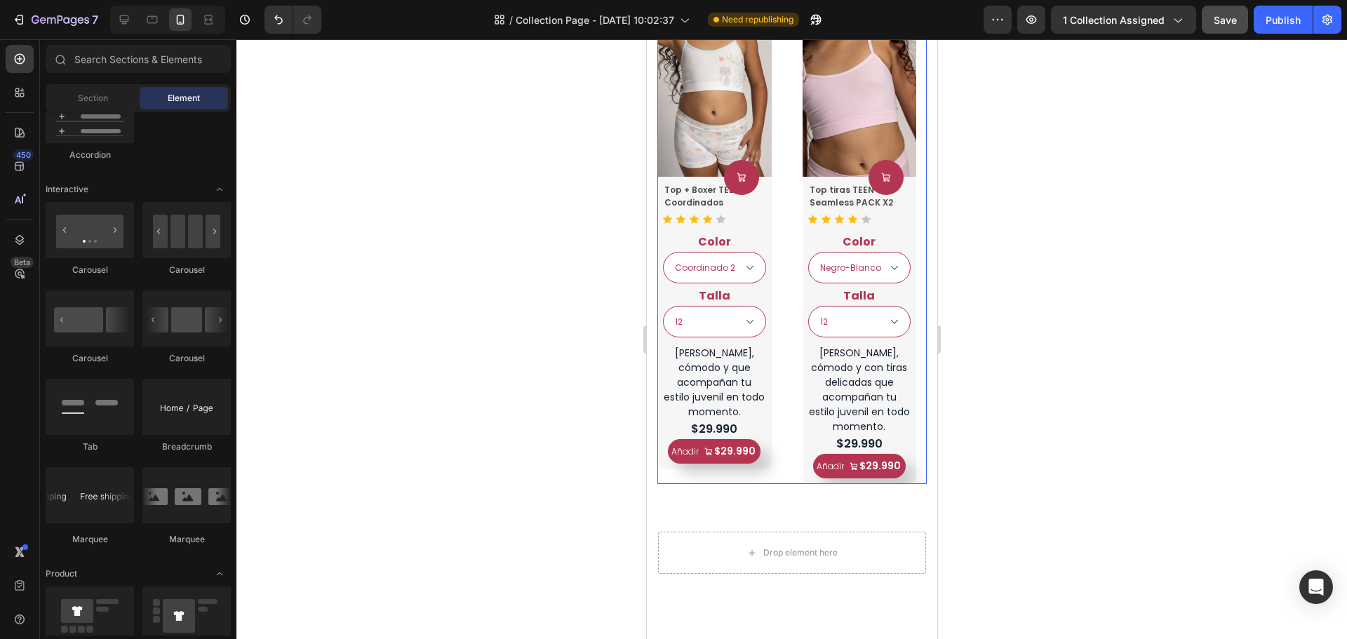
select select "Coordinado 2"
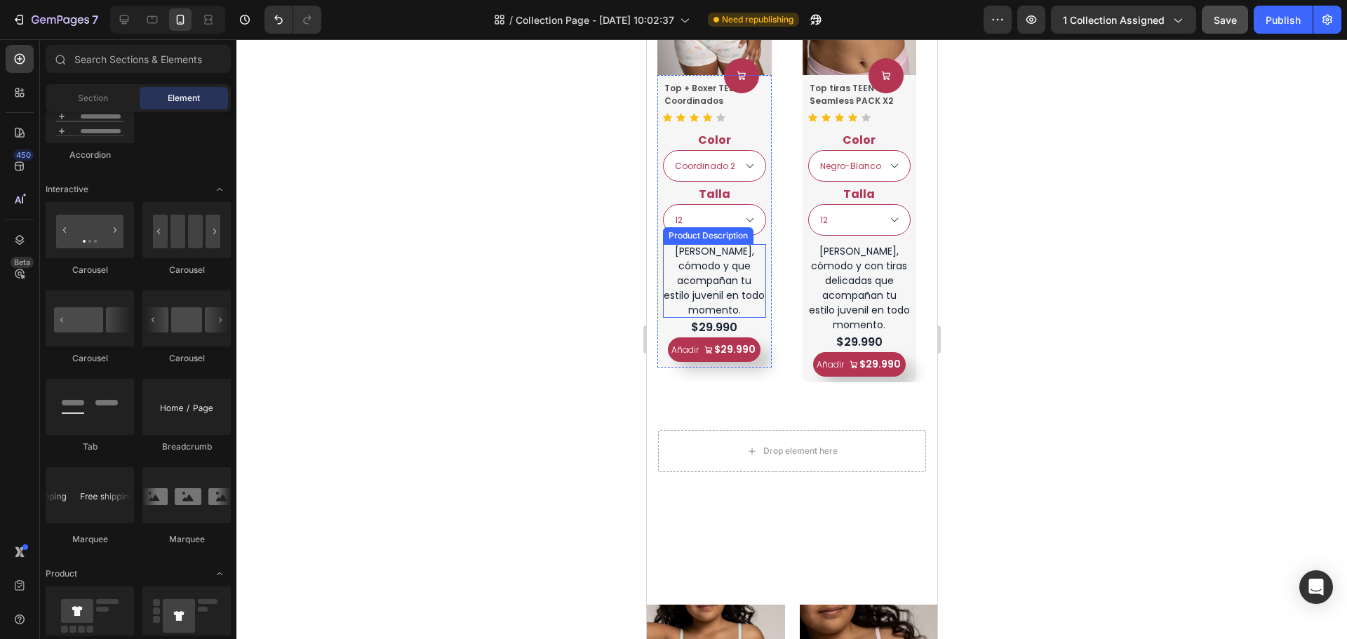
click at [752, 293] on div "Ligero, cómodo y que acompañan tu estilo juvenil en todo momento." at bounding box center [713, 281] width 103 height 74
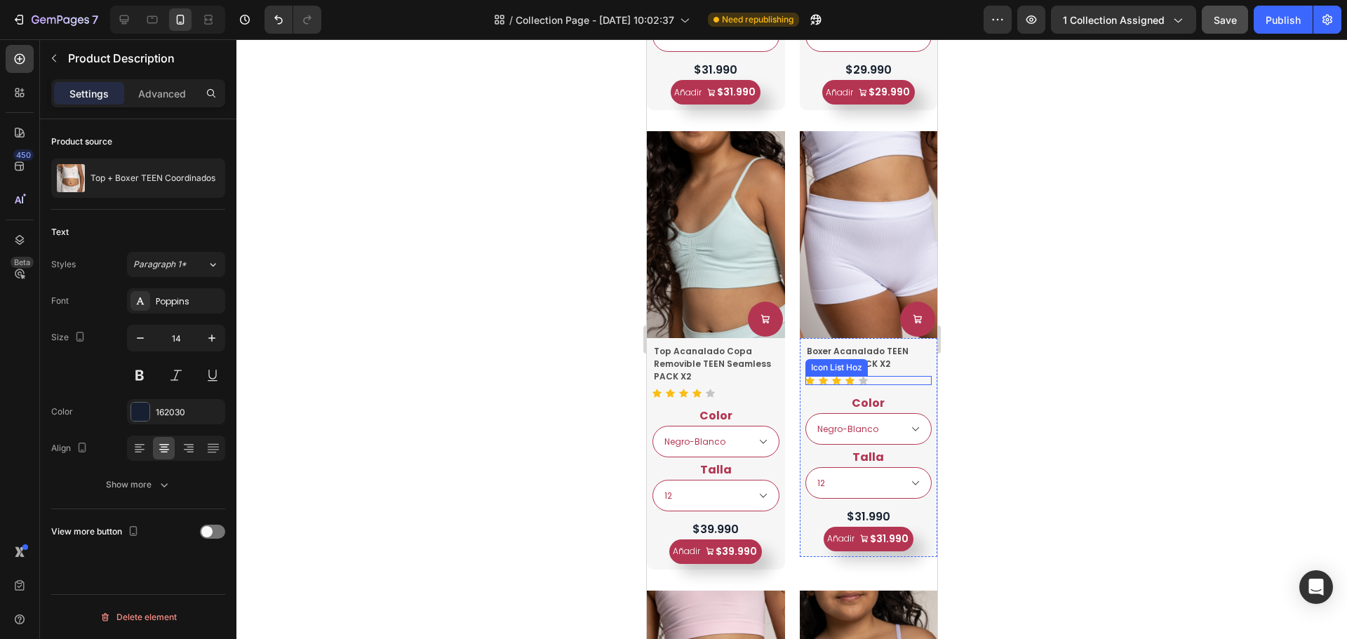
scroll to position [2582, 0]
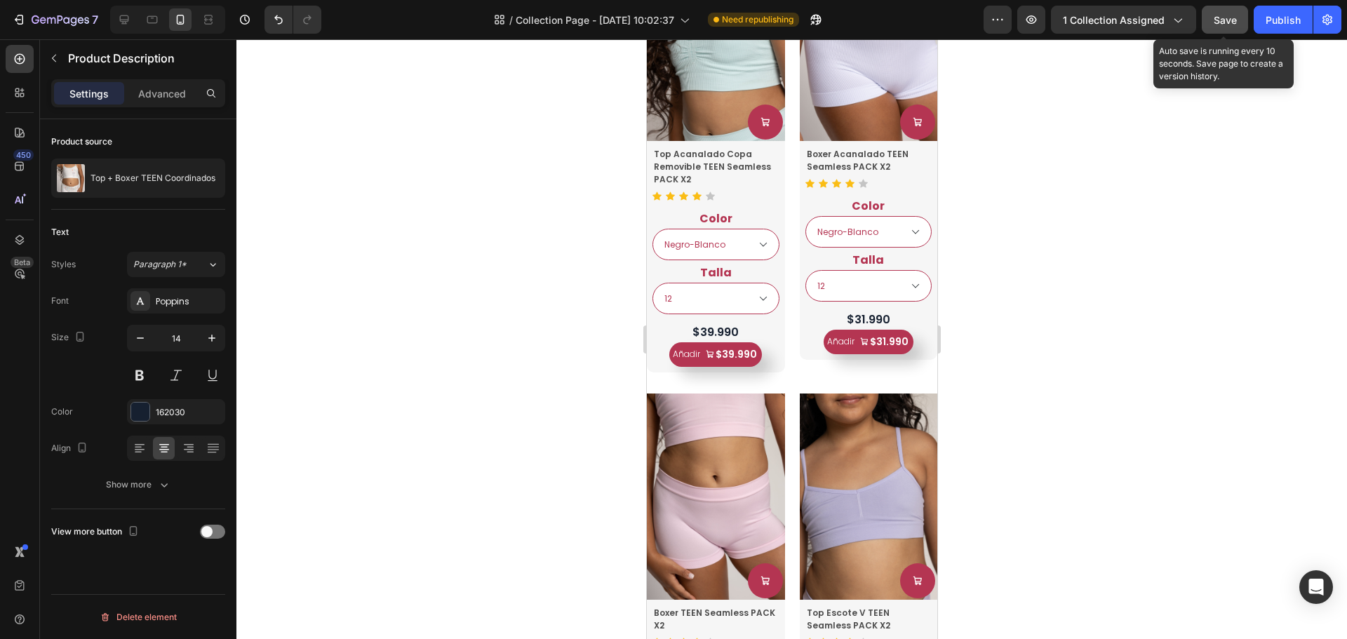
click at [1229, 23] on span "Save" at bounding box center [1225, 20] width 23 height 12
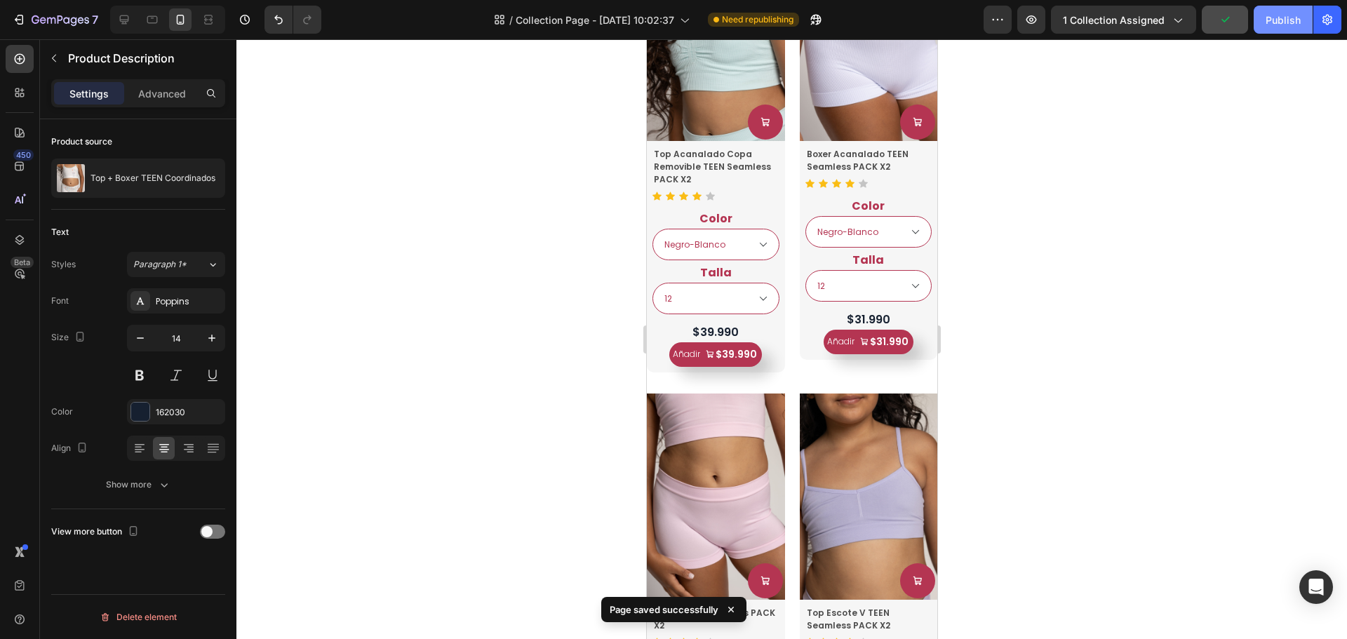
click at [1281, 30] on button "Publish" at bounding box center [1283, 20] width 59 height 28
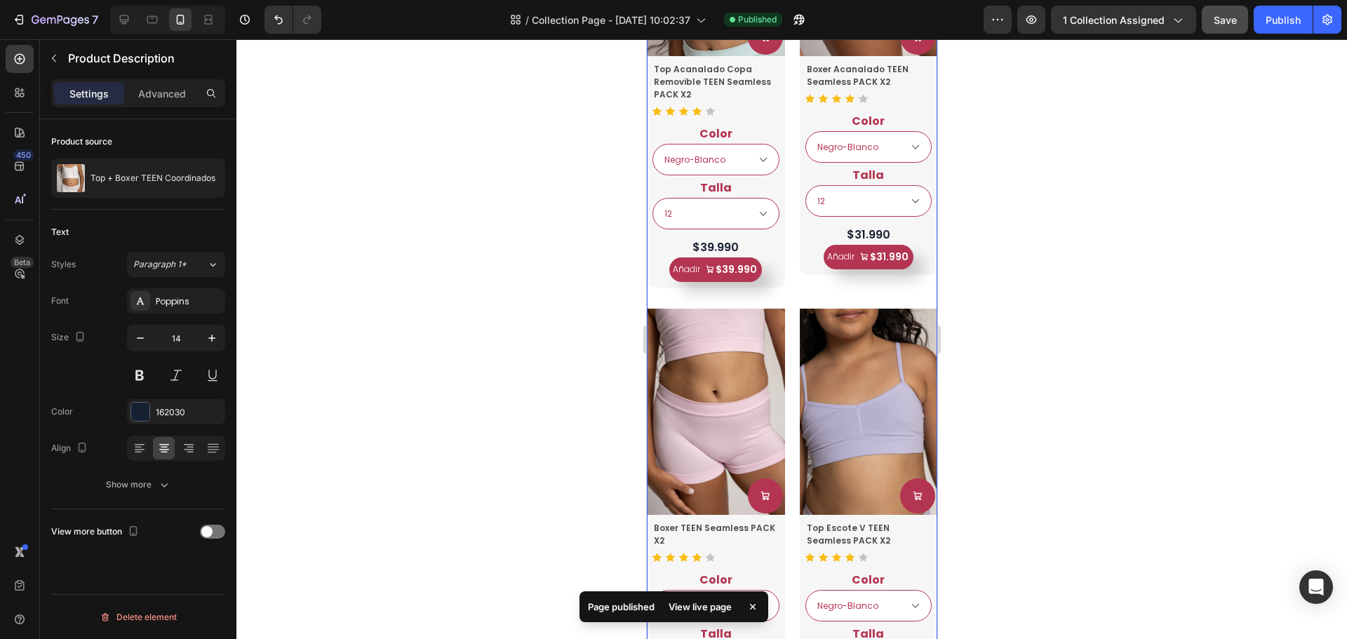
scroll to position [2863, 0]
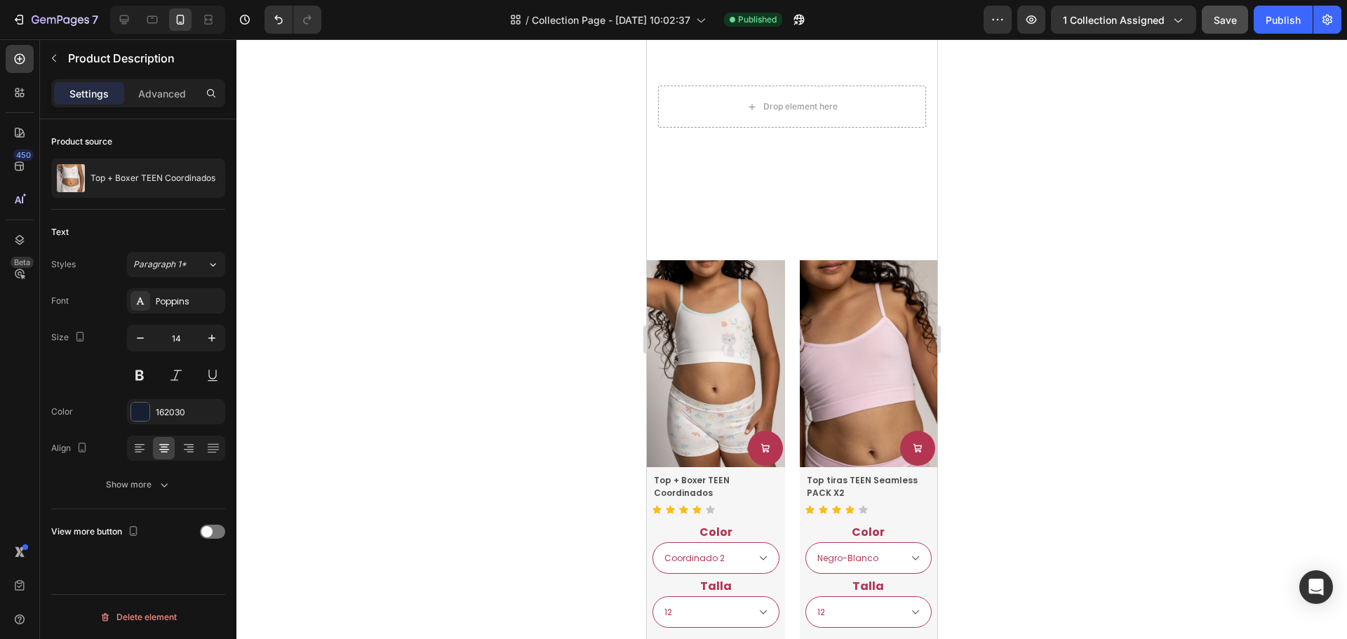
select select "Coordinado 2"
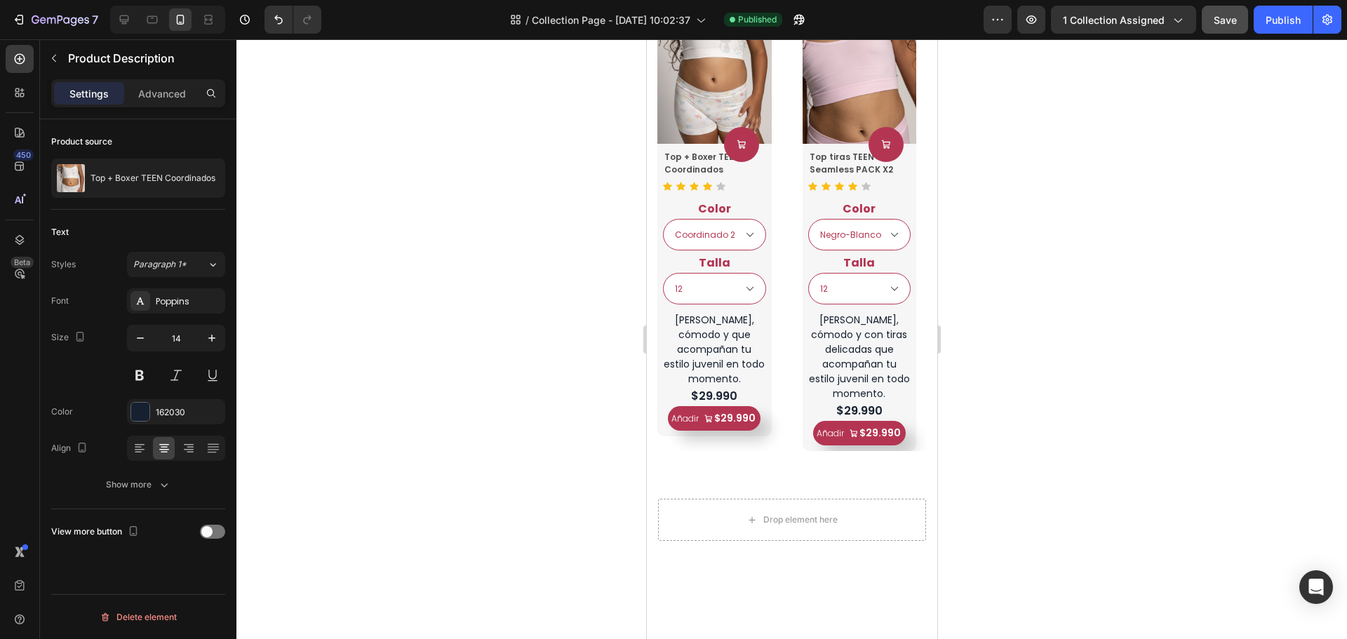
scroll to position [968, 0]
select select "Coordinado 2"
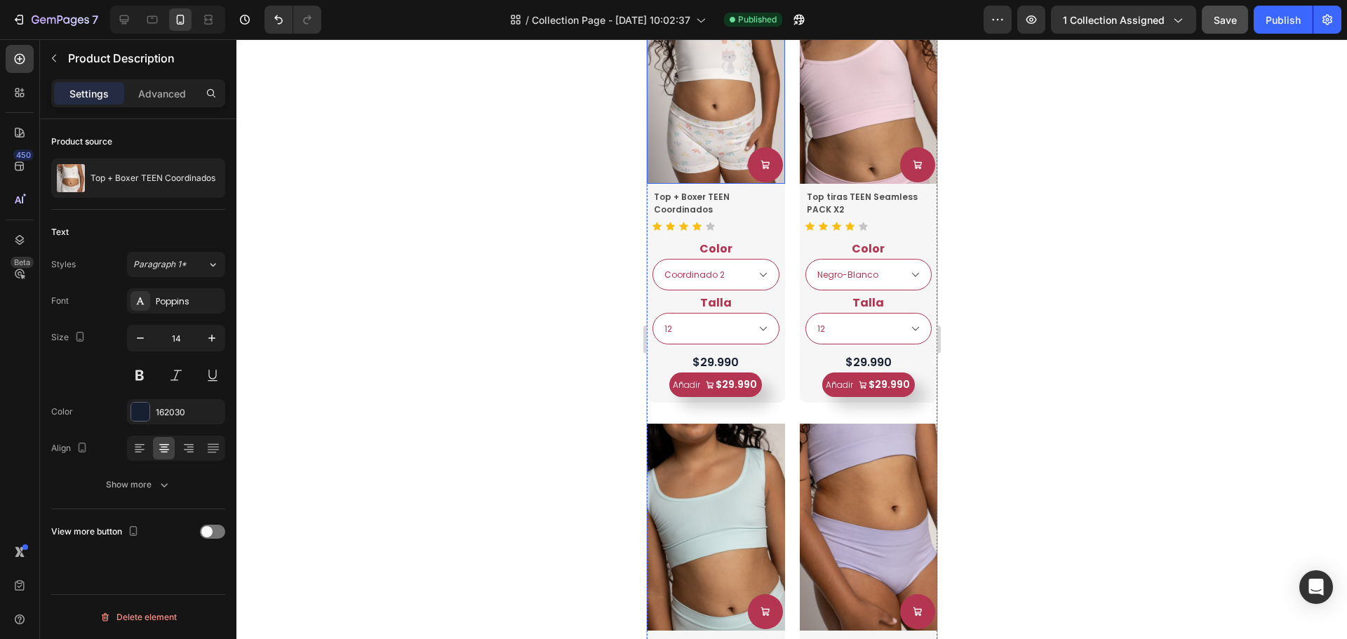
scroll to position [1880, 0]
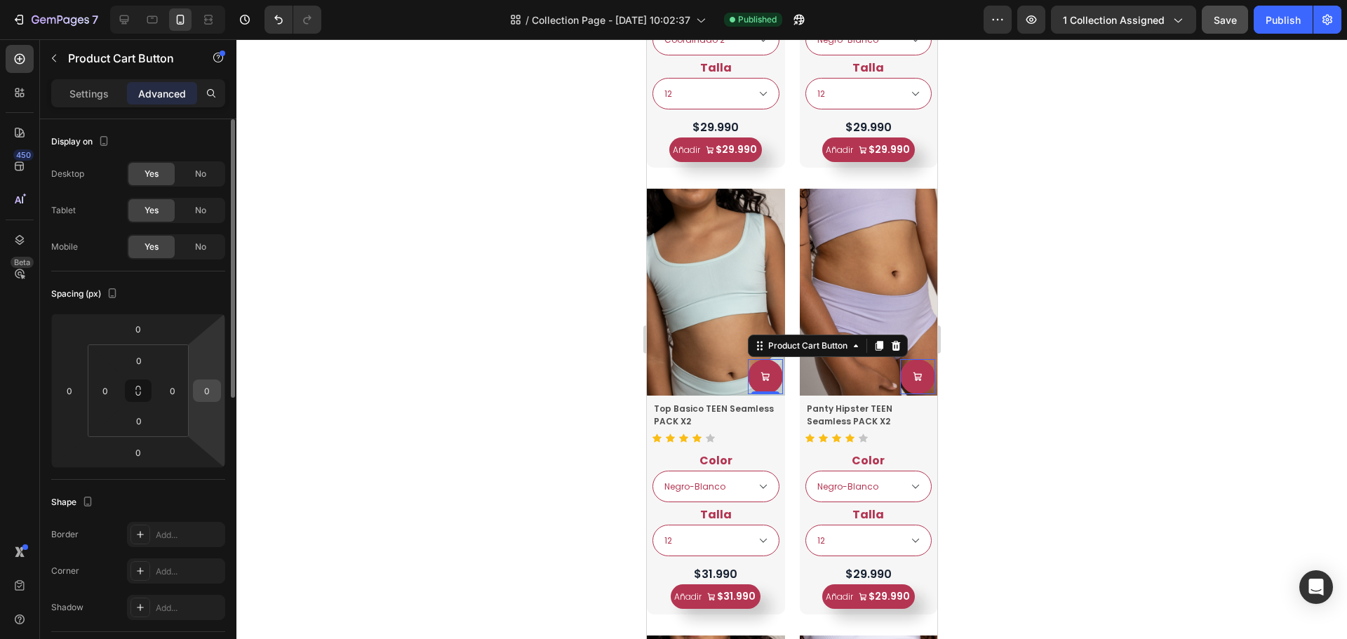
scroll to position [351, 0]
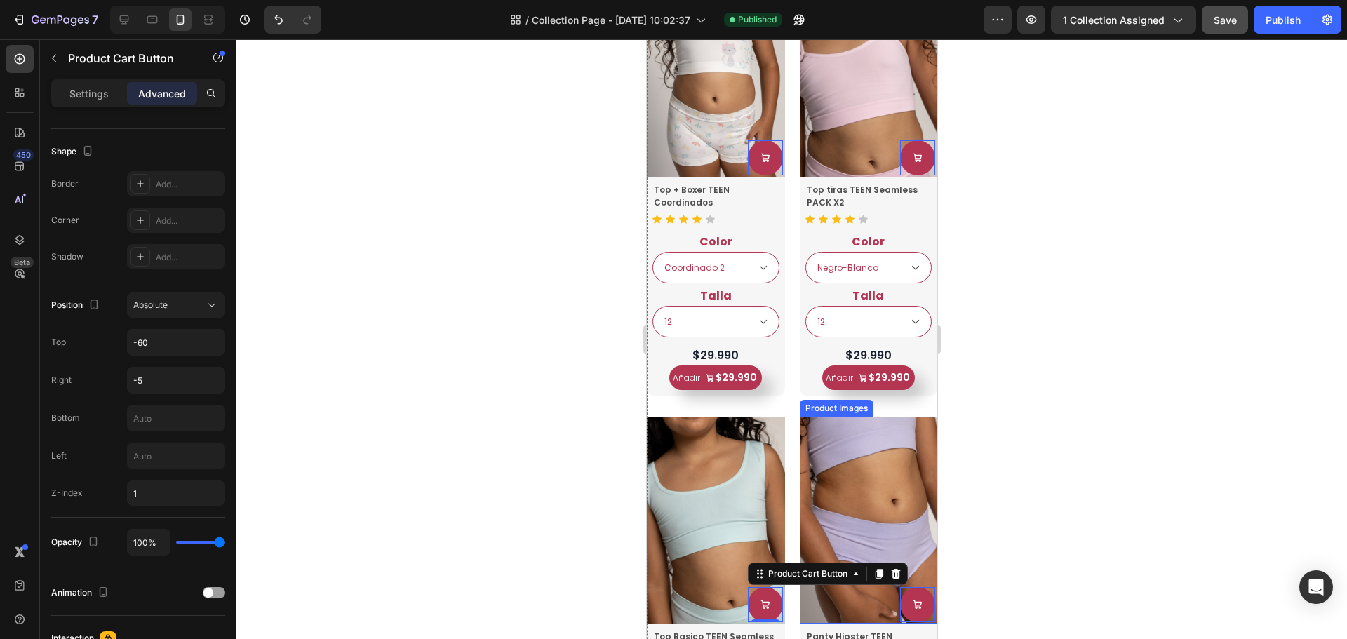
select select "Coordinado 2"
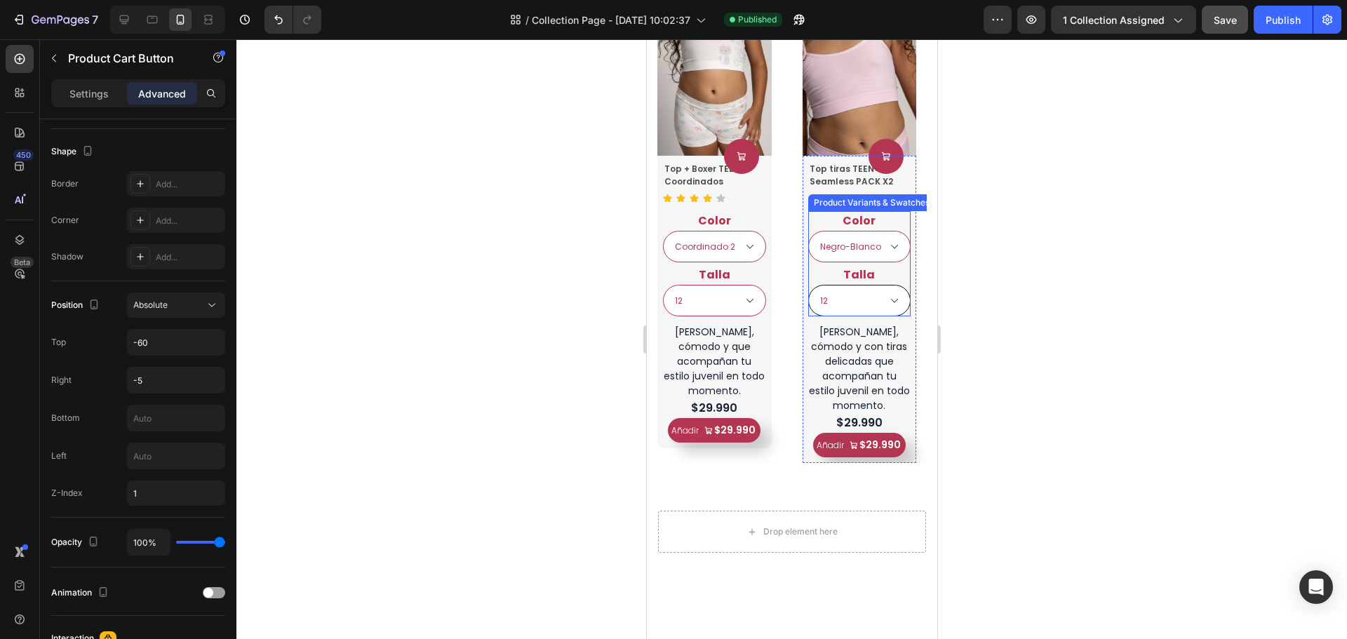
scroll to position [898, 0]
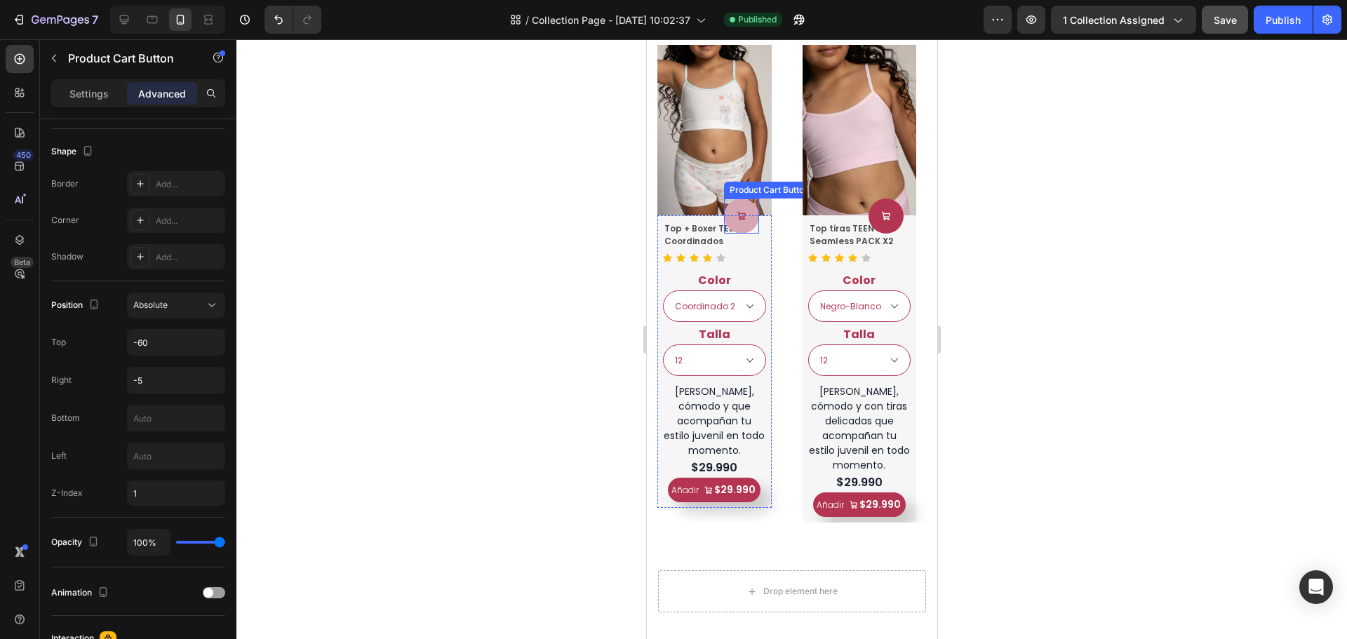
click at [752, 221] on button at bounding box center [741, 216] width 35 height 35
click at [165, 342] on input "-32" at bounding box center [176, 342] width 97 height 25
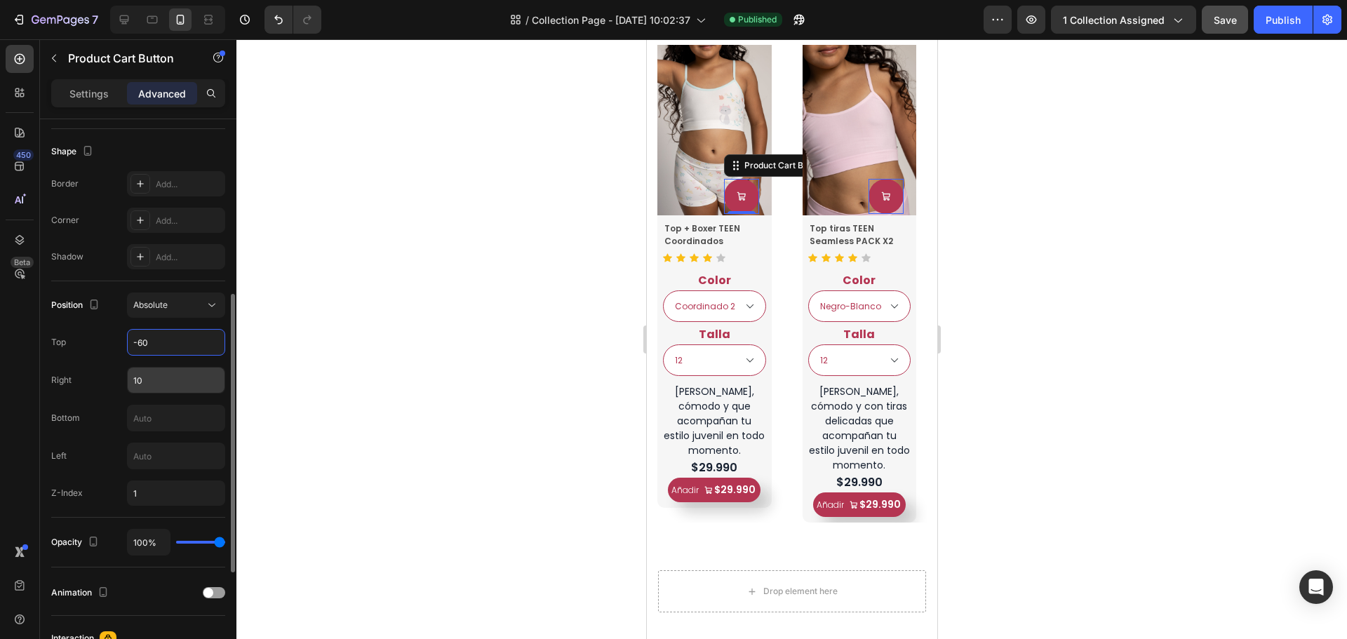
type input "-60"
click at [161, 381] on input "10" at bounding box center [176, 380] width 97 height 25
type input "5"
type input "-5"
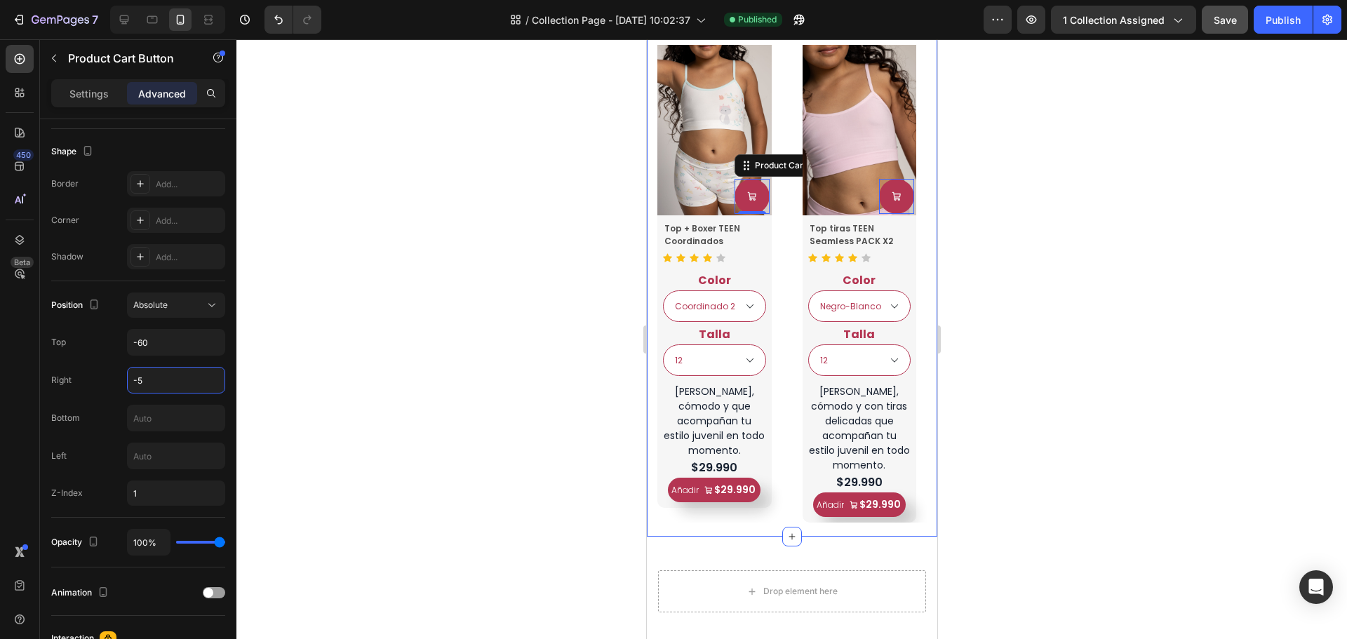
click at [916, 277] on div "Lo mas Vendidos! Heading Product Images Product Cart Button 0 Top + Boxer TEEN …" at bounding box center [791, 268] width 291 height 535
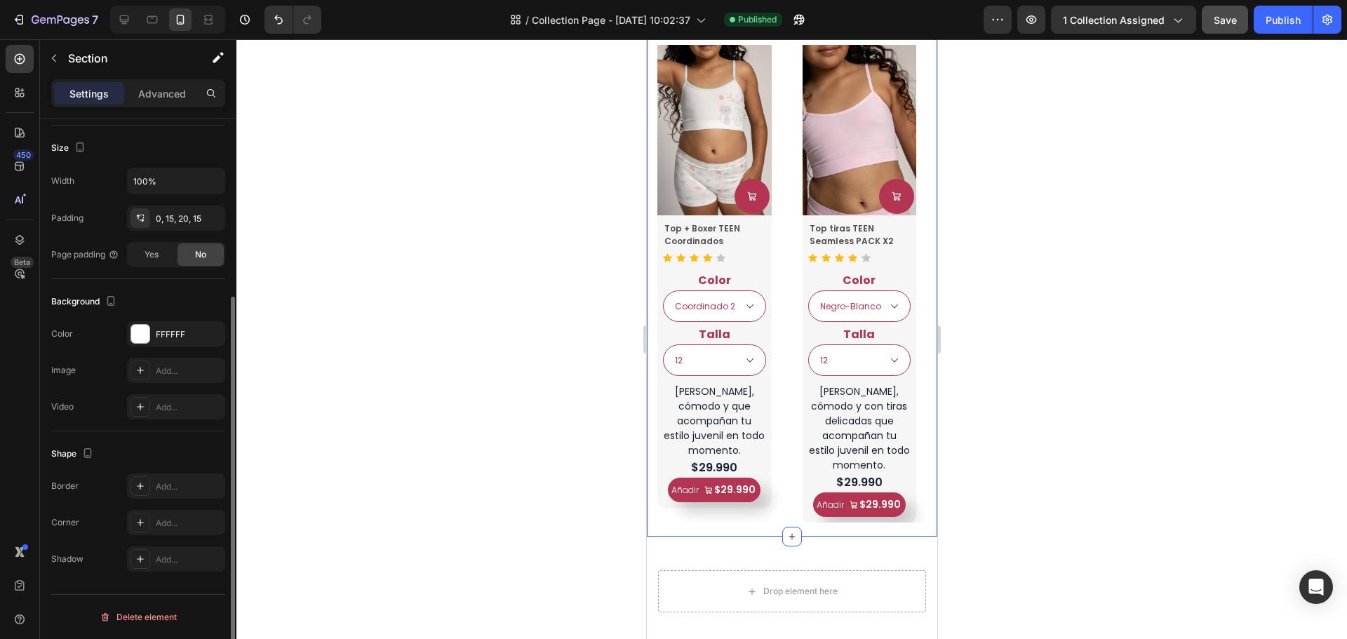
scroll to position [0, 0]
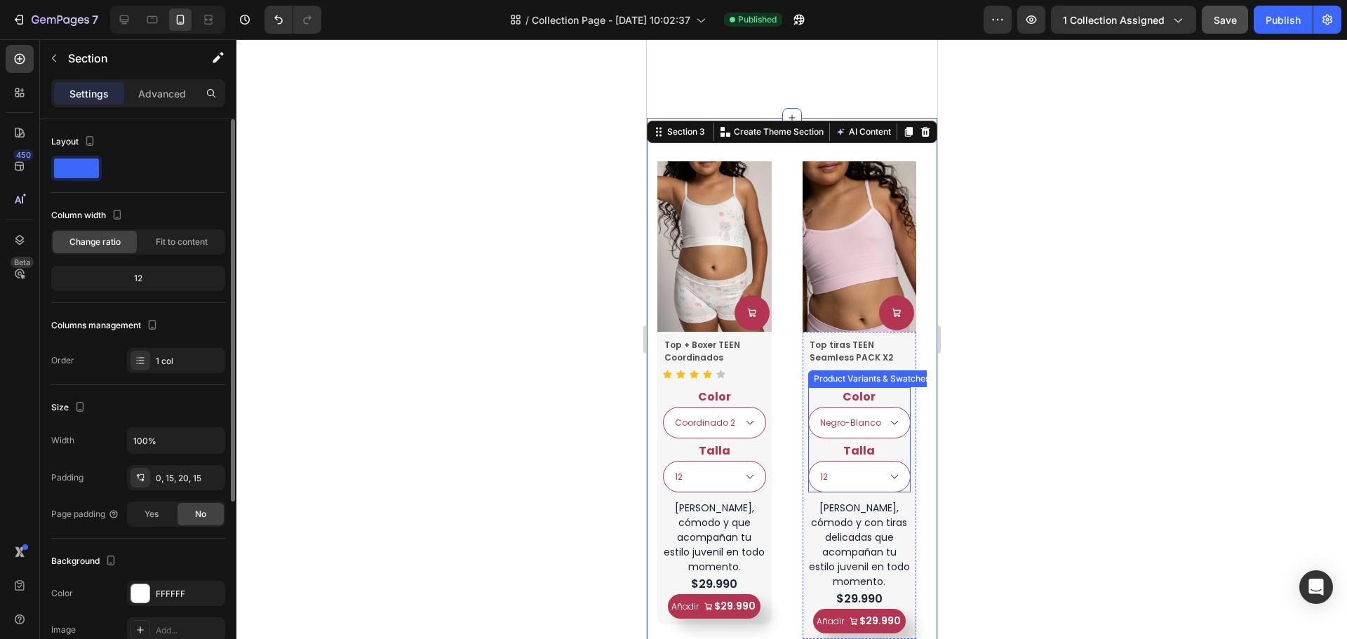
select select "Coordinado 2"
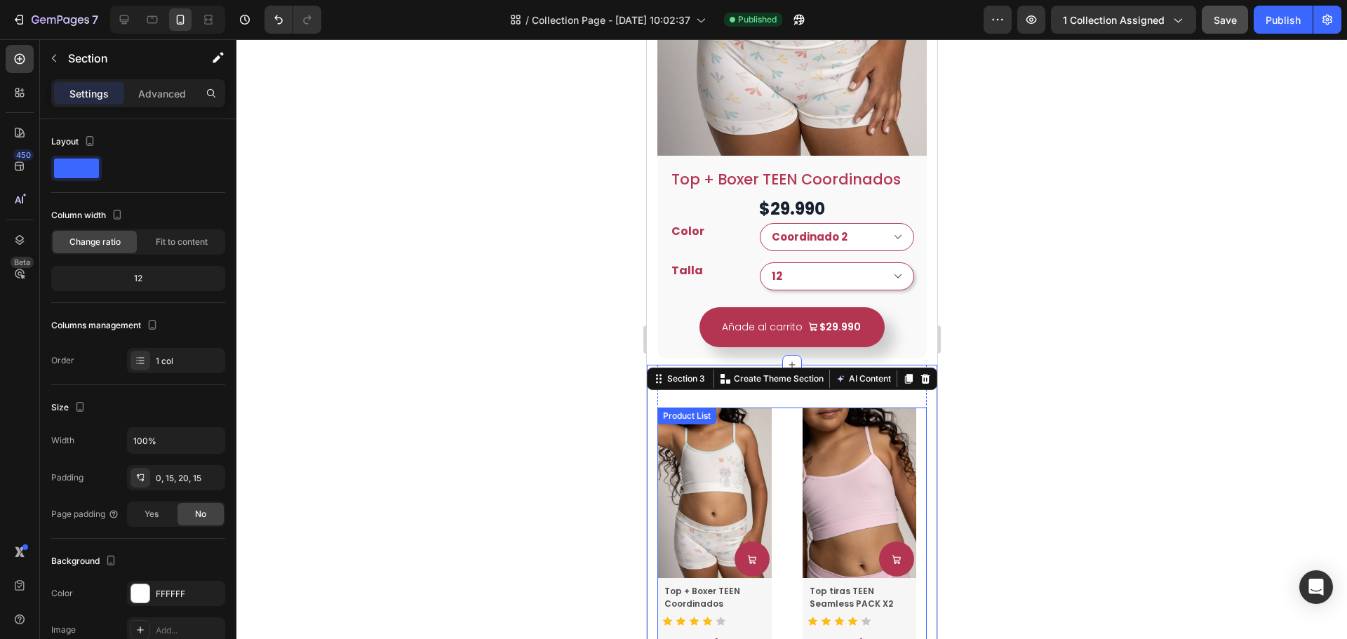
scroll to position [547, 0]
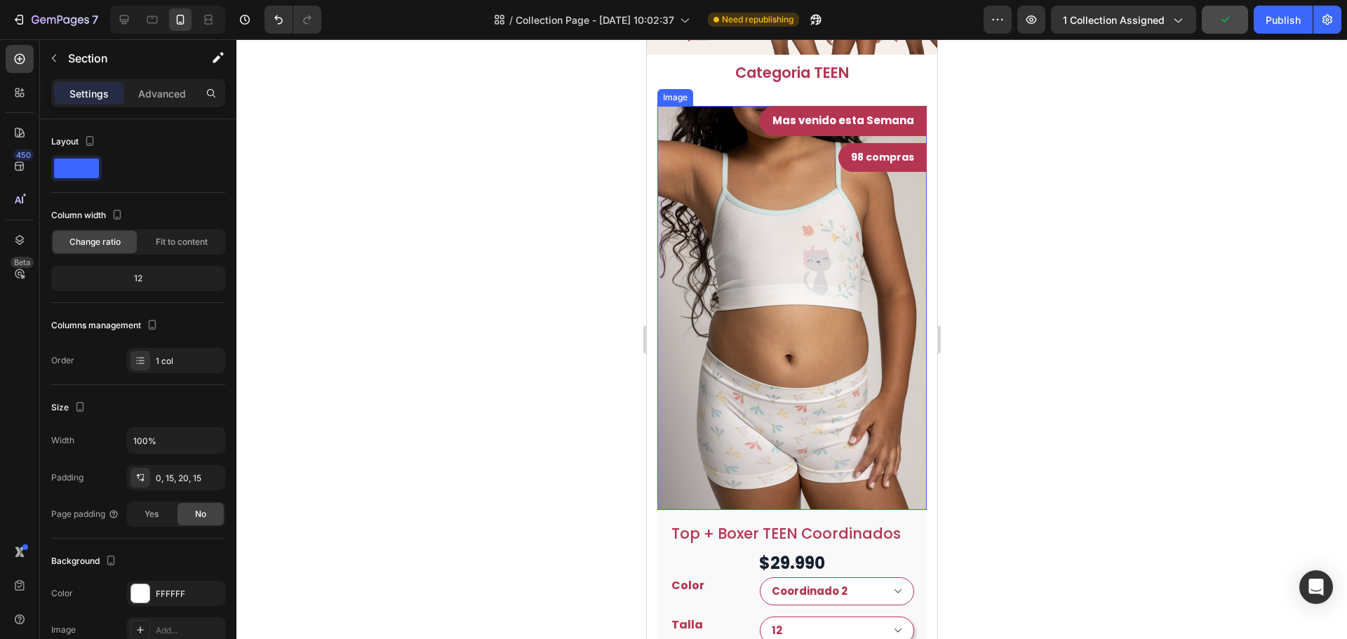
select select "Coordinado 2"
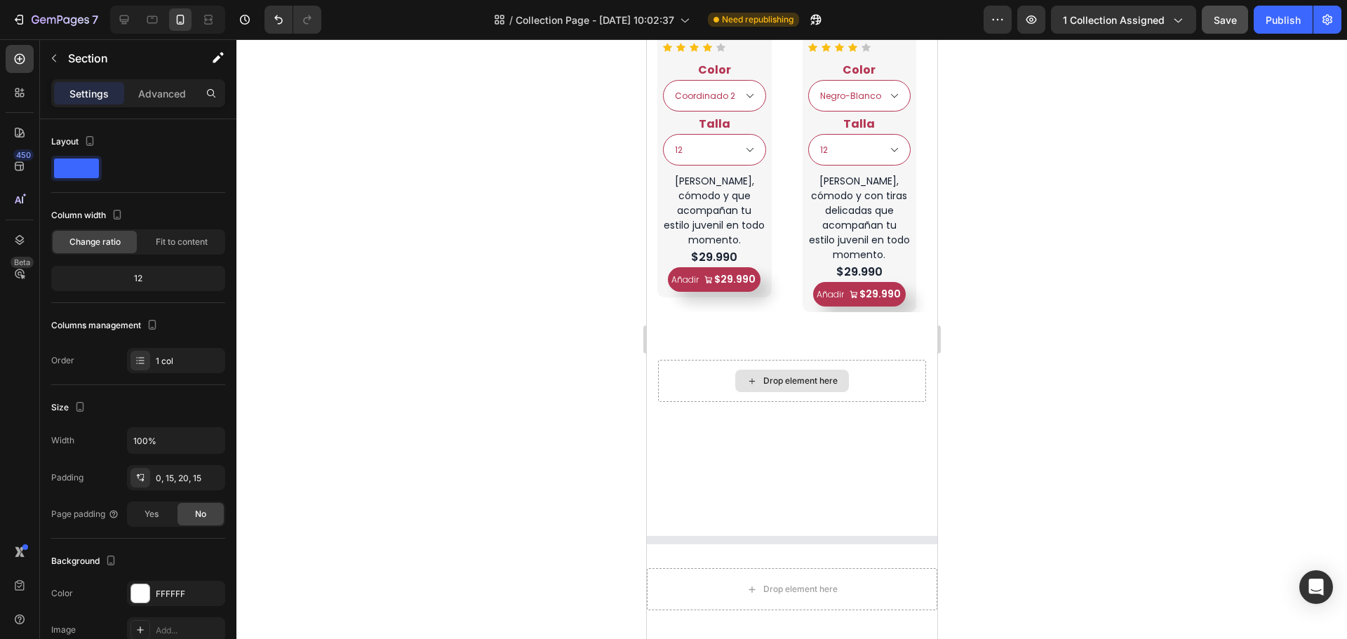
select select "Coordinado 2"
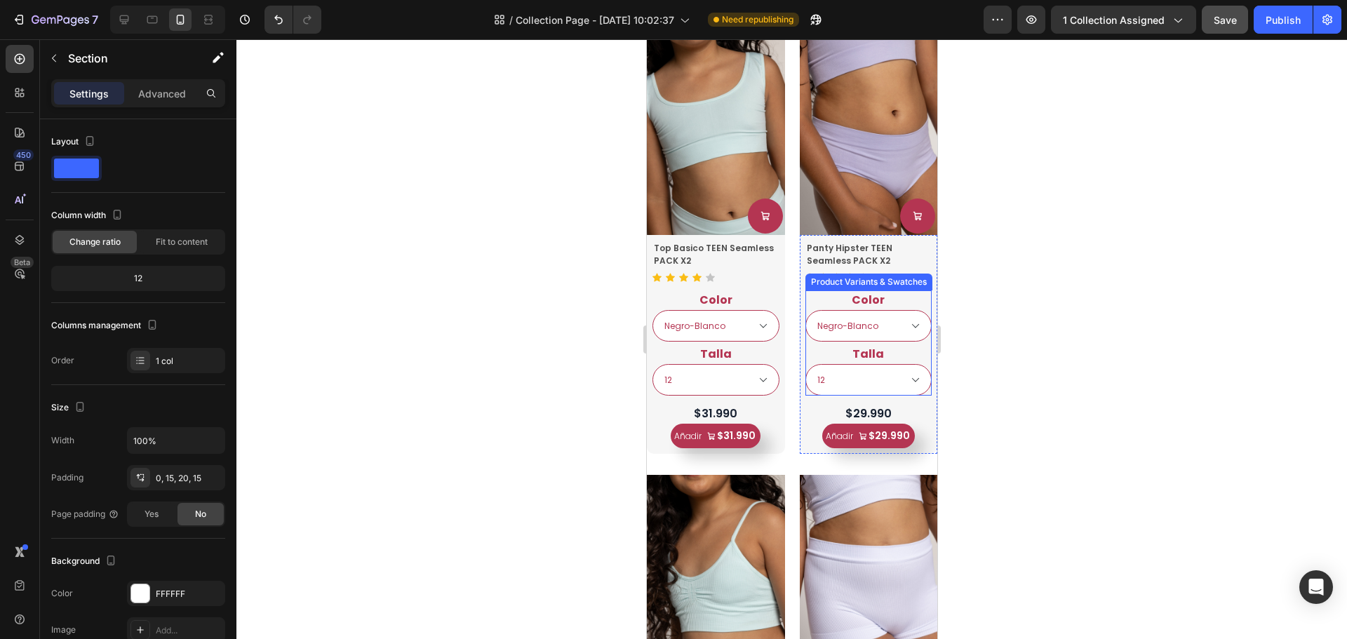
scroll to position [2231, 0]
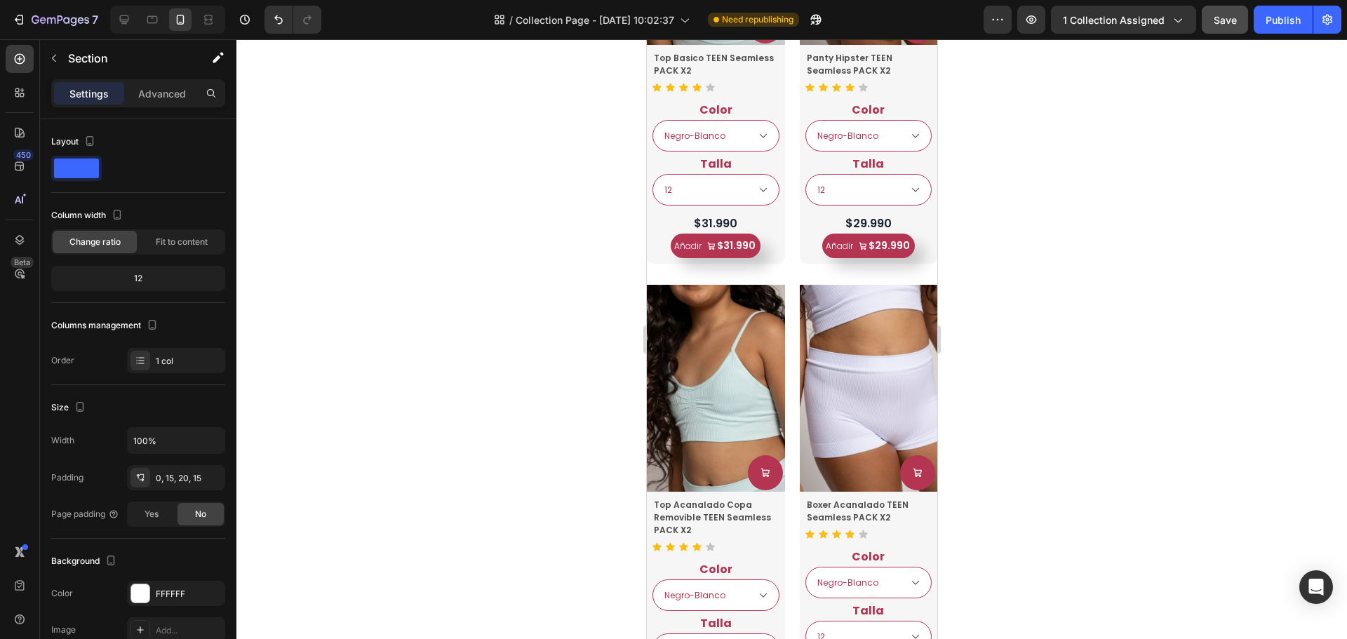
click at [1229, 18] on span "Save" at bounding box center [1225, 20] width 23 height 12
click at [1283, 27] on button "Publish" at bounding box center [1283, 20] width 59 height 28
click at [1287, 27] on div "Publish" at bounding box center [1283, 20] width 35 height 15
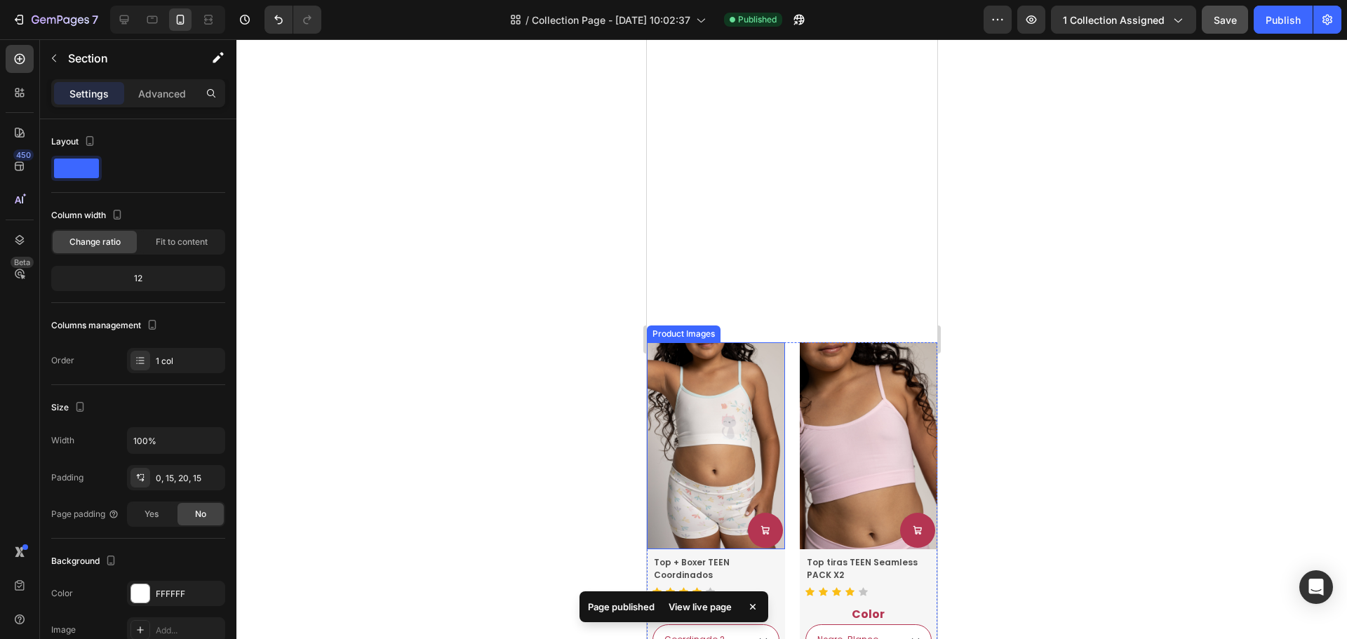
select select "Coordinado 2"
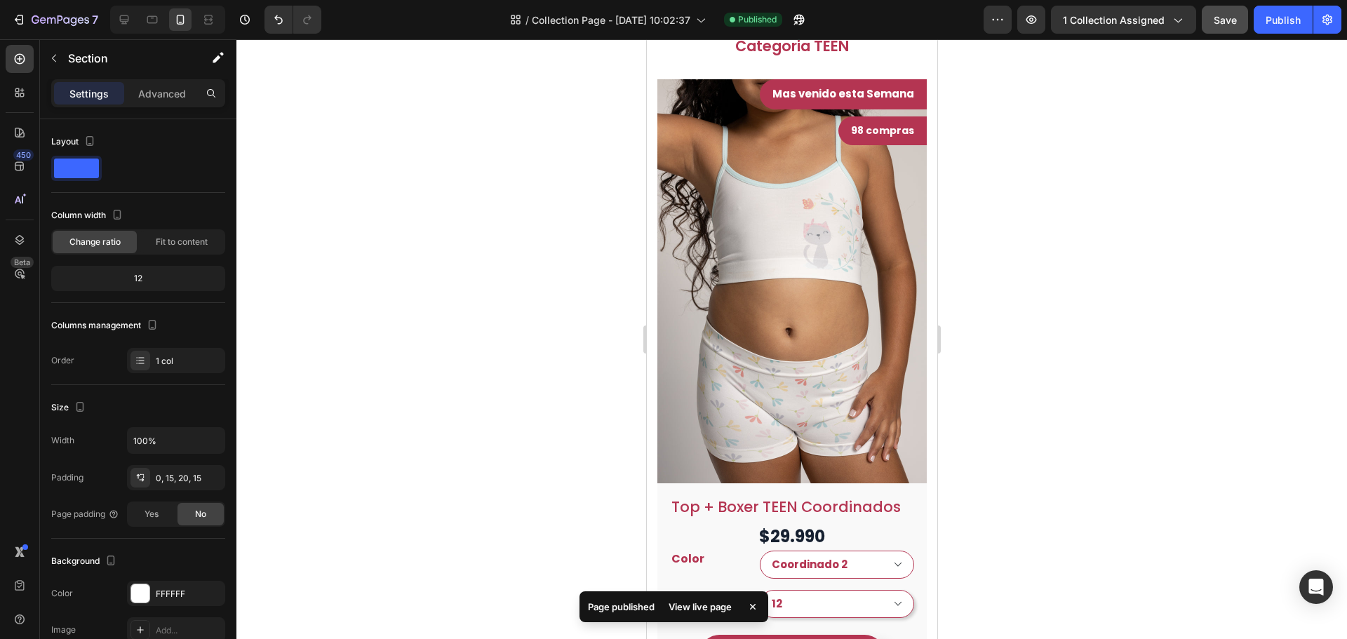
scroll to position [0, 0]
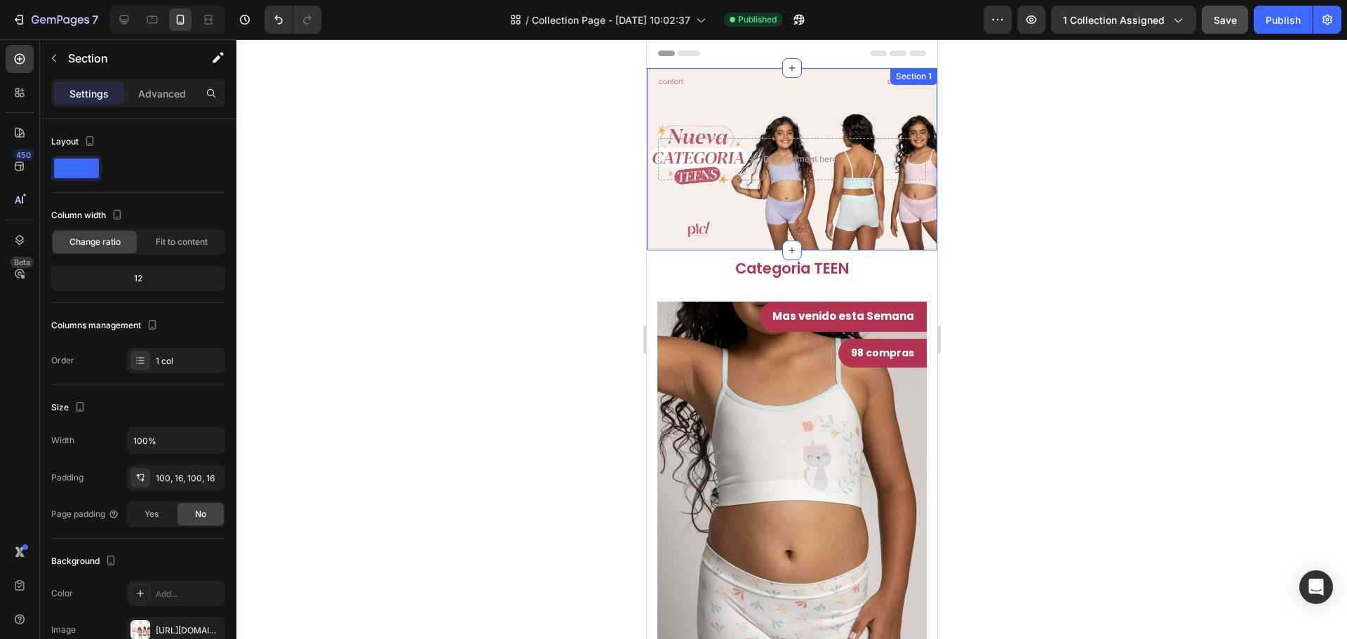
click at [772, 108] on div "Drop element here Section 1" at bounding box center [791, 159] width 291 height 182
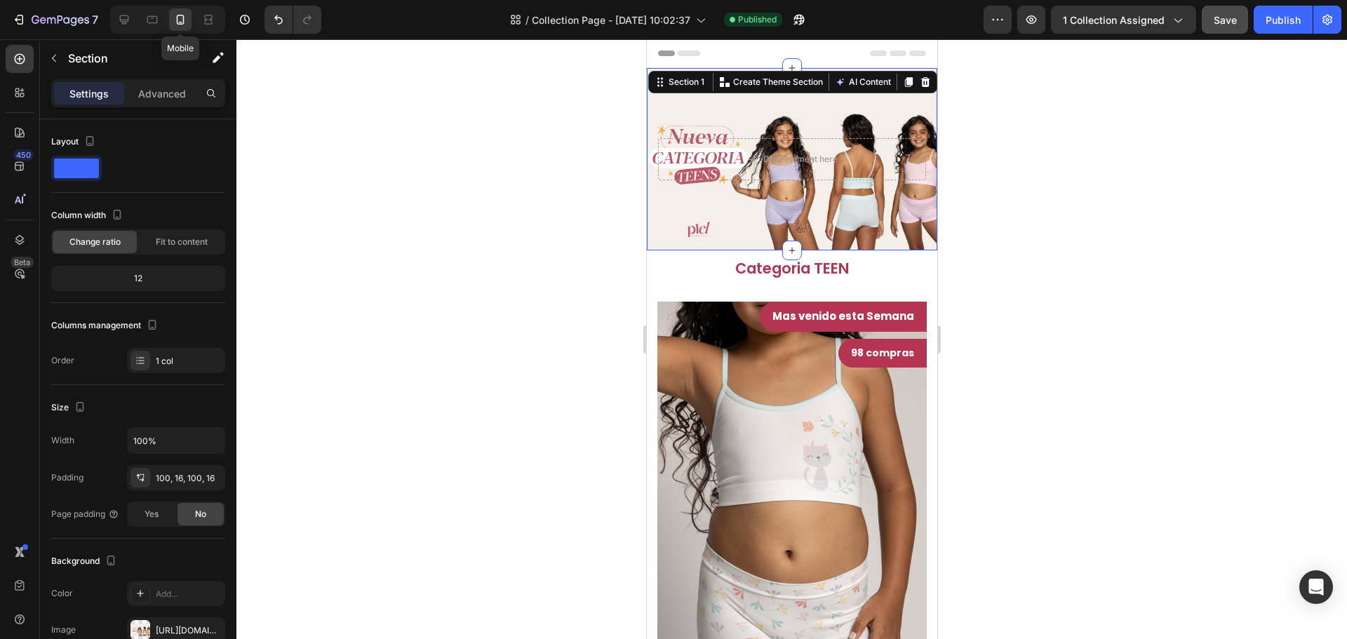
click at [181, 22] on icon at bounding box center [181, 20] width 8 height 10
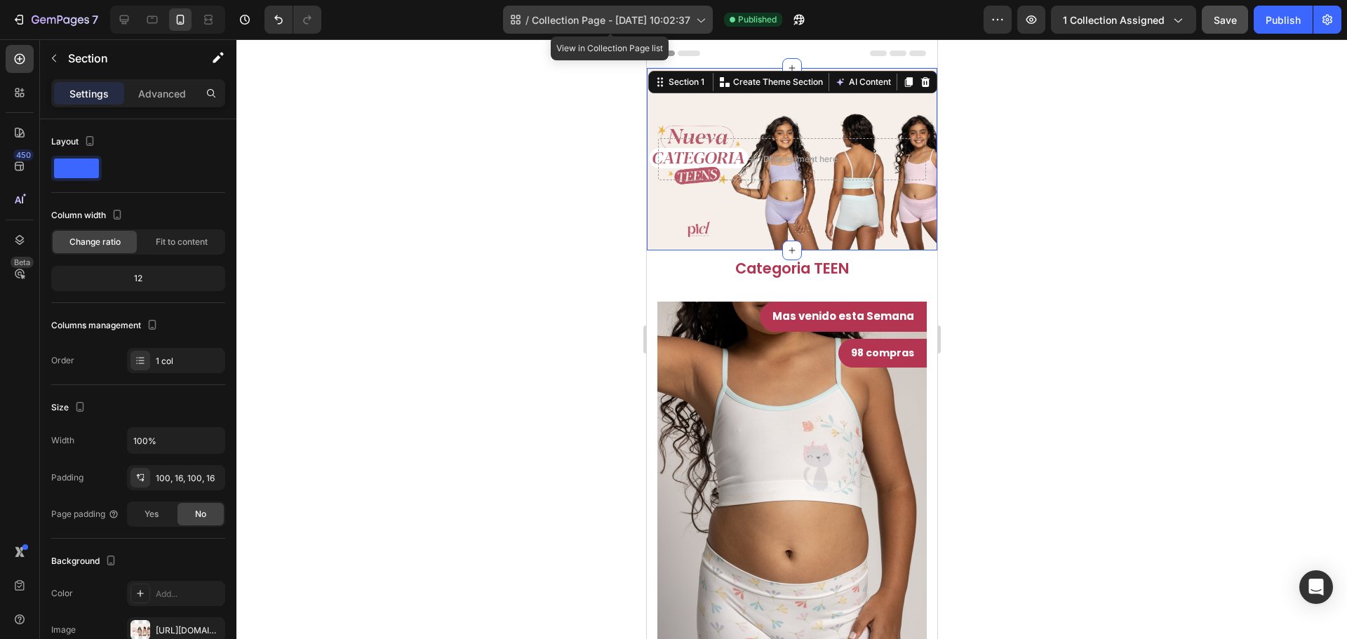
click at [664, 16] on span "Collection Page - [DATE] 10:02:37" at bounding box center [611, 20] width 159 height 15
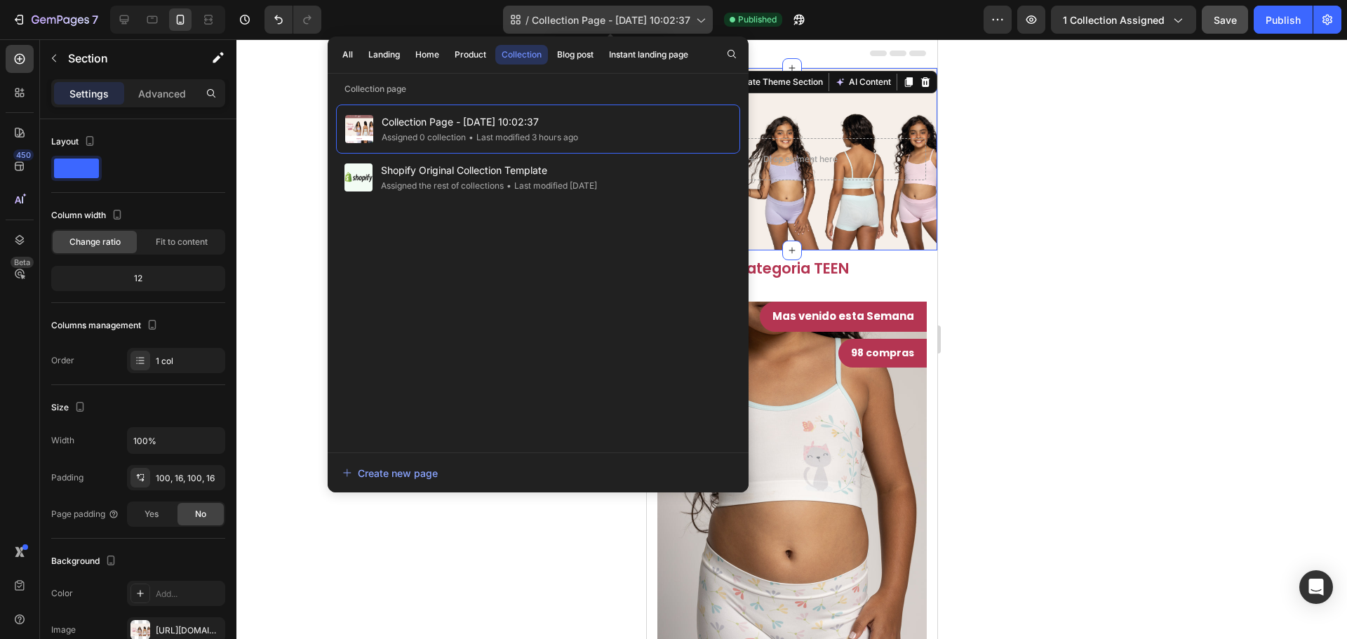
click at [667, 17] on span "Collection Page - [DATE] 10:02:37" at bounding box center [611, 20] width 159 height 15
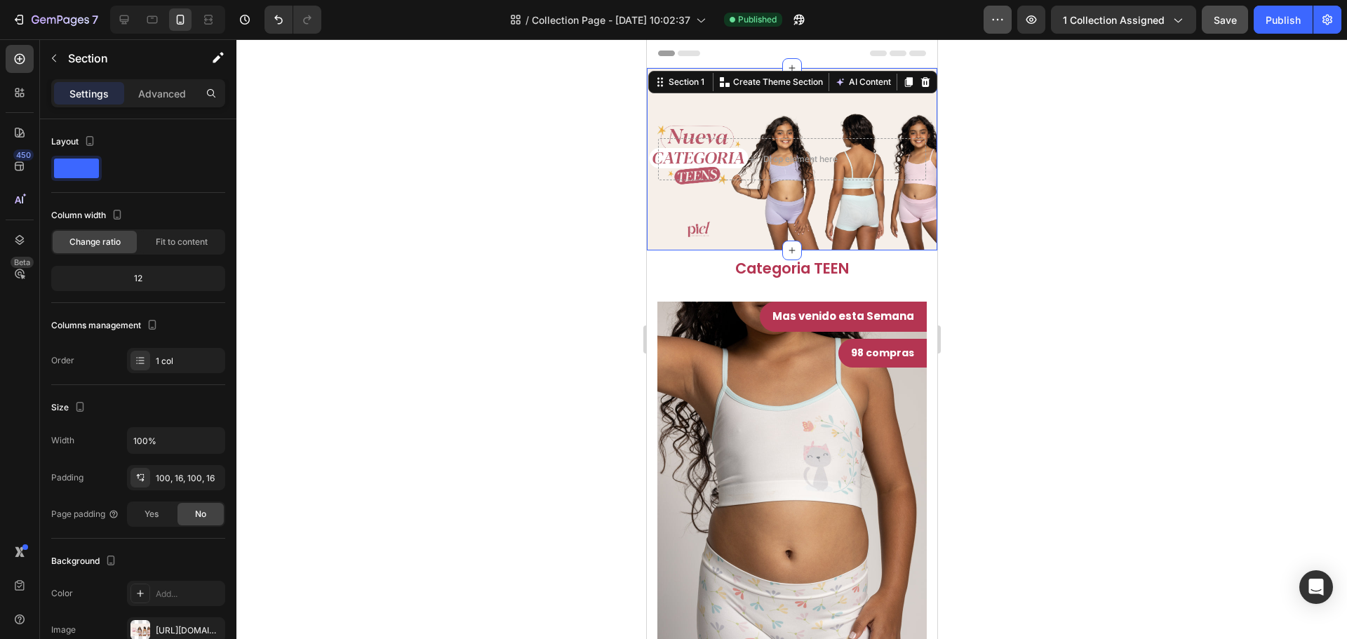
drag, startPoint x: 982, startPoint y: 24, endPoint x: 994, endPoint y: 23, distance: 12.0
click at [983, 23] on div "/ Collection Page - Aug 26, 10:02:37 Published" at bounding box center [658, 20] width 651 height 28
click at [1001, 23] on icon "button" at bounding box center [998, 20] width 14 height 14
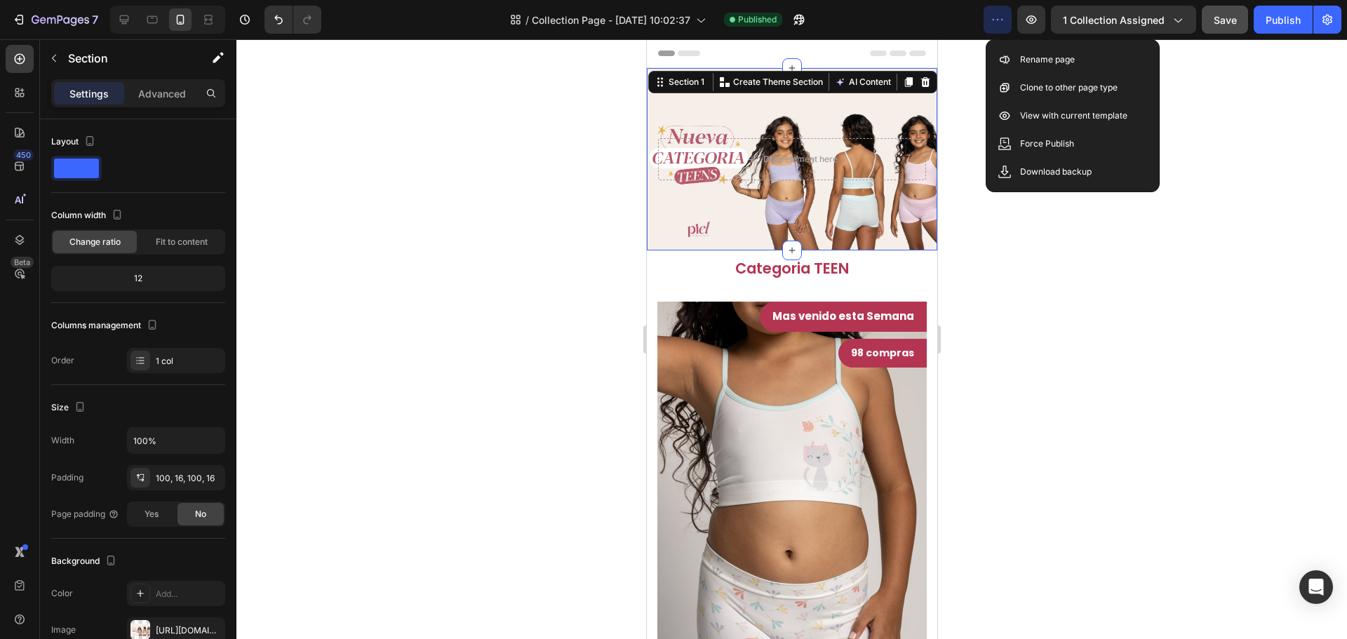
click at [994, 18] on icon "button" at bounding box center [998, 20] width 14 height 14
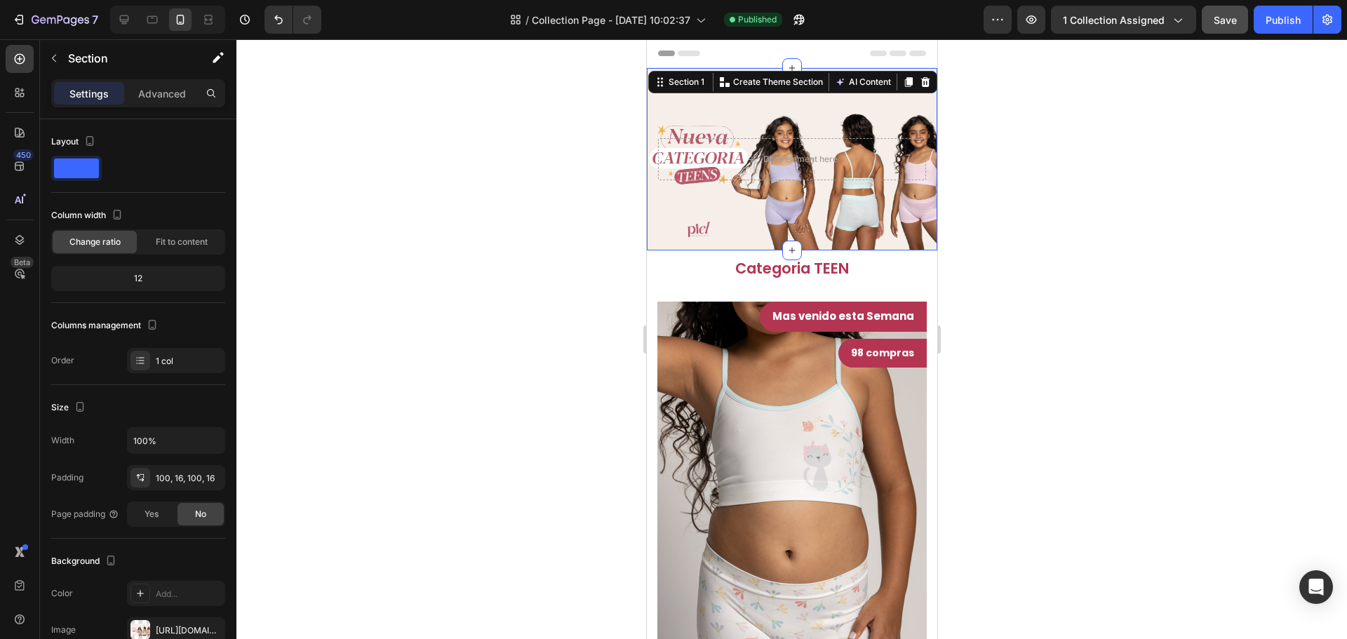
click at [818, 120] on div "Drop element here Section 1 You can create reusable sections Create Theme Secti…" at bounding box center [791, 159] width 291 height 182
click at [792, 233] on div "Drop element here Section 1 You can create reusable sections Create Theme Secti…" at bounding box center [791, 159] width 291 height 182
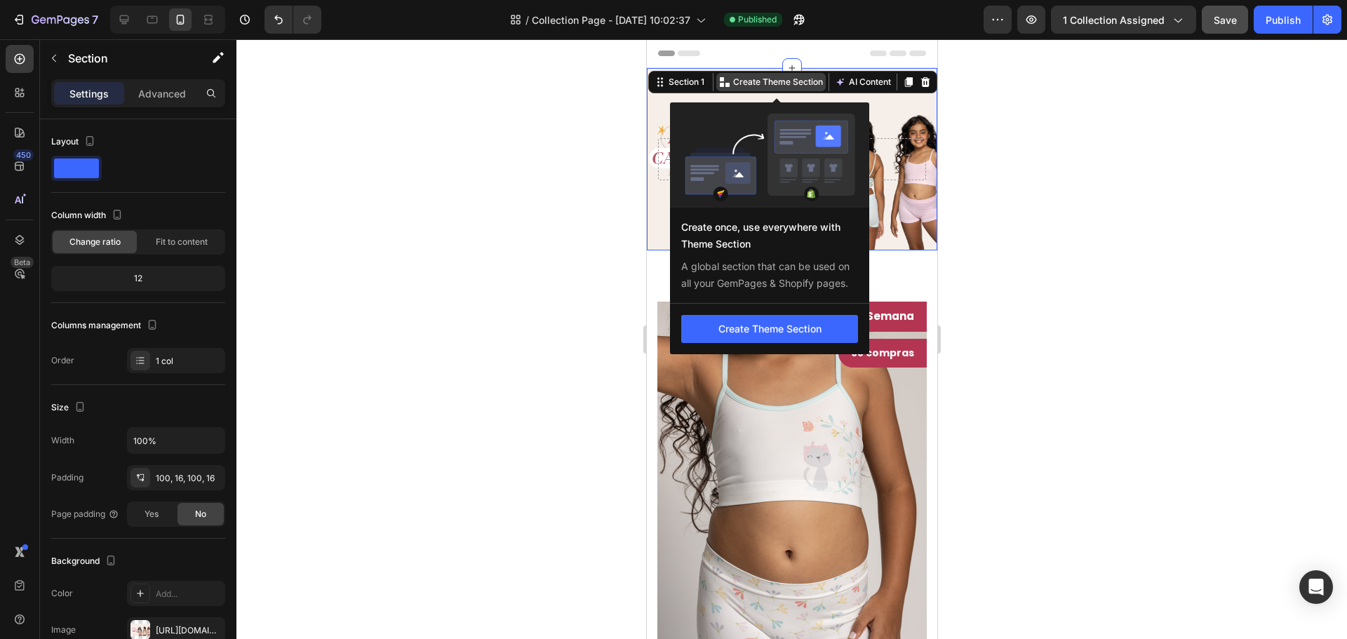
click at [740, 84] on p "Create Theme Section" at bounding box center [778, 82] width 90 height 13
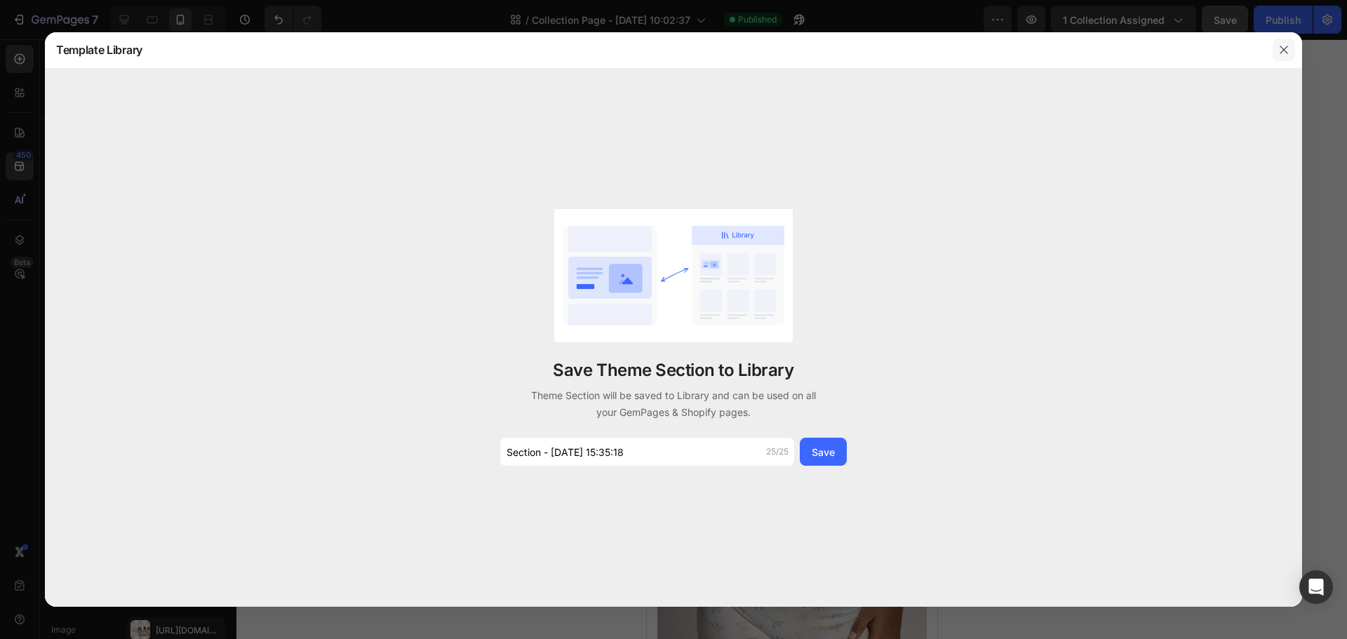
click at [1279, 55] on icon "button" at bounding box center [1284, 49] width 11 height 11
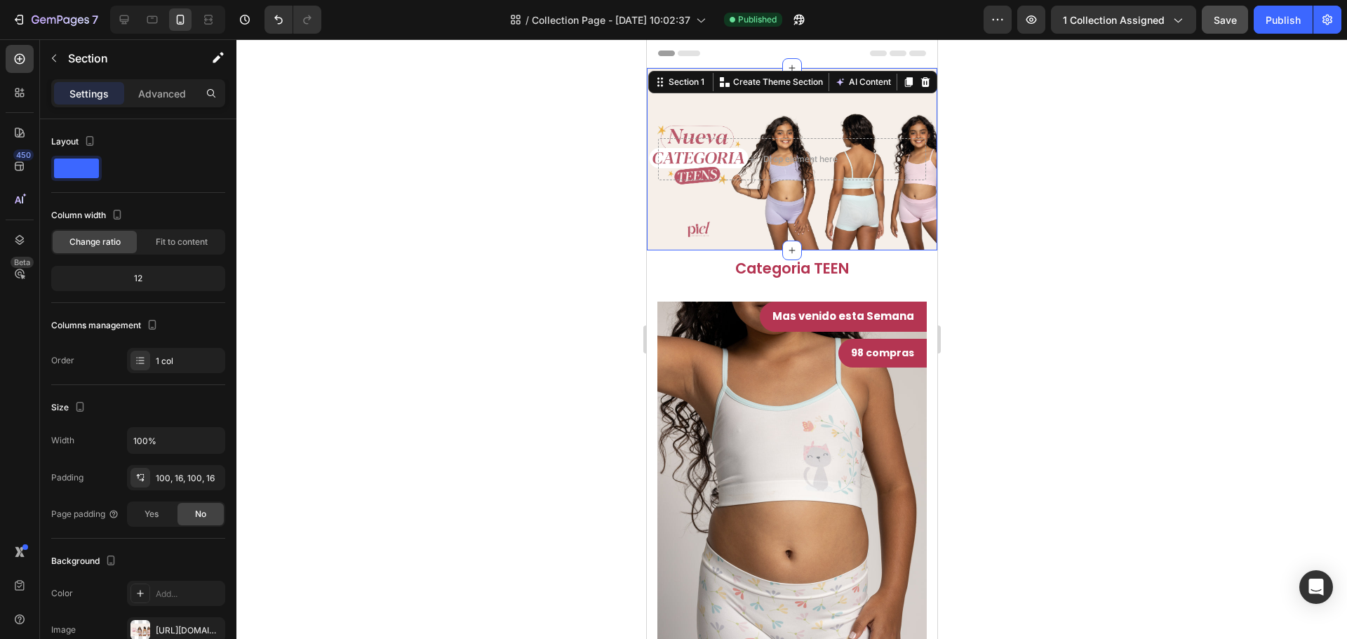
click at [895, 222] on div "Drop element here Section 1 You can create reusable sections Create Theme Secti…" at bounding box center [791, 159] width 291 height 182
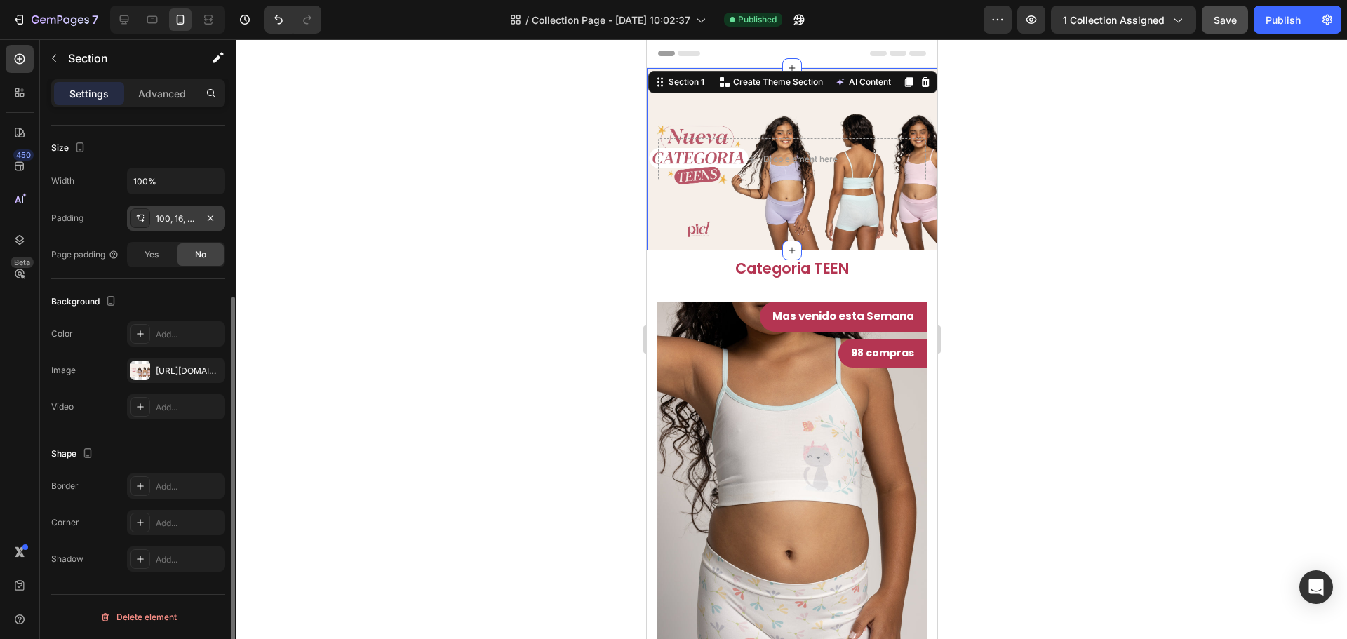
click at [177, 225] on div "100, 16, 100, 16" at bounding box center [176, 219] width 41 height 13
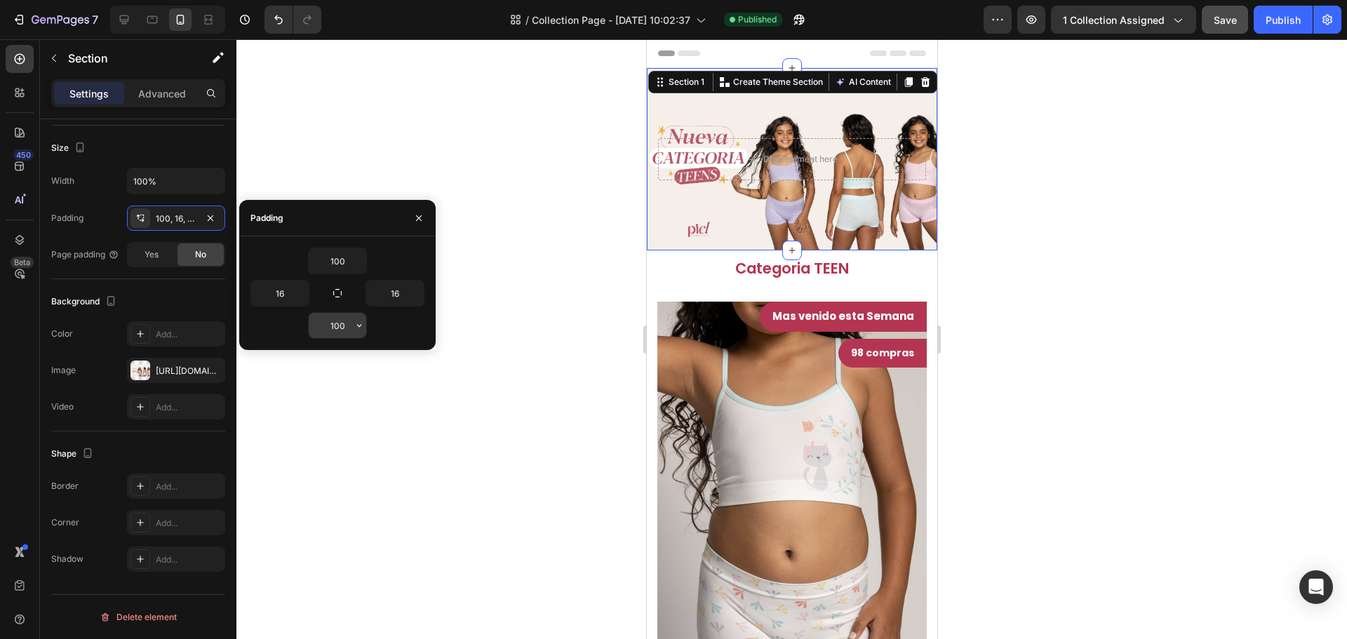
click at [333, 331] on input "100" at bounding box center [338, 325] width 58 height 25
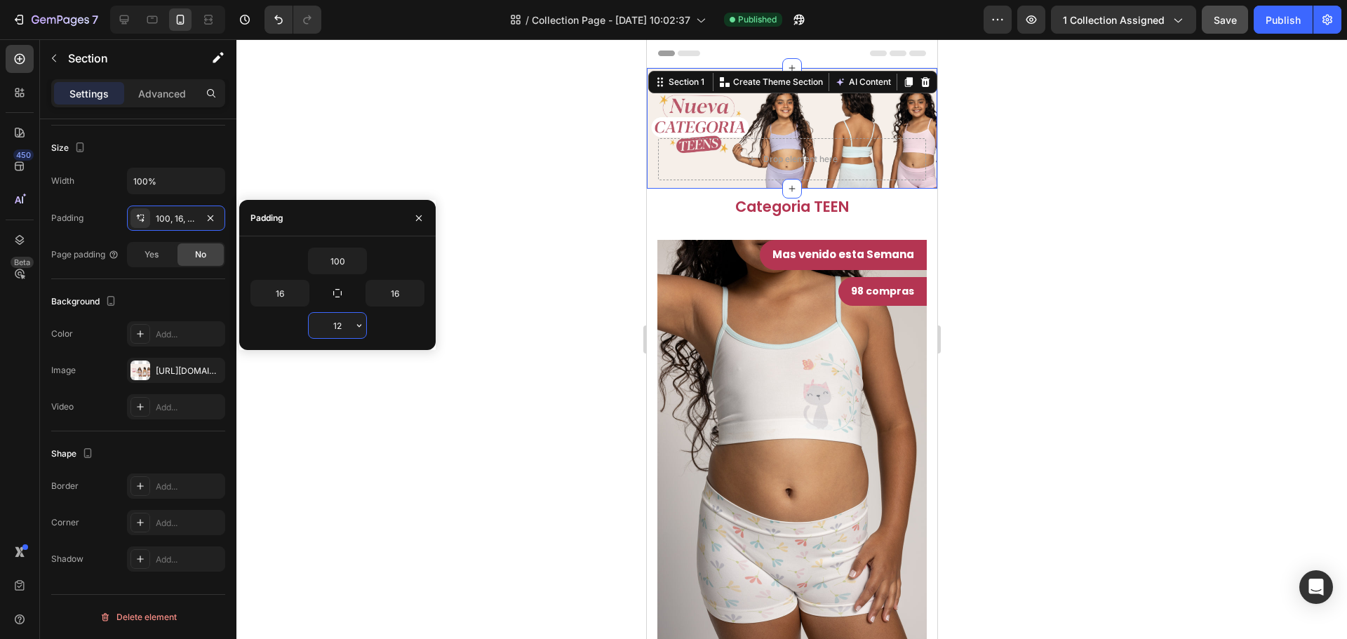
type input "120"
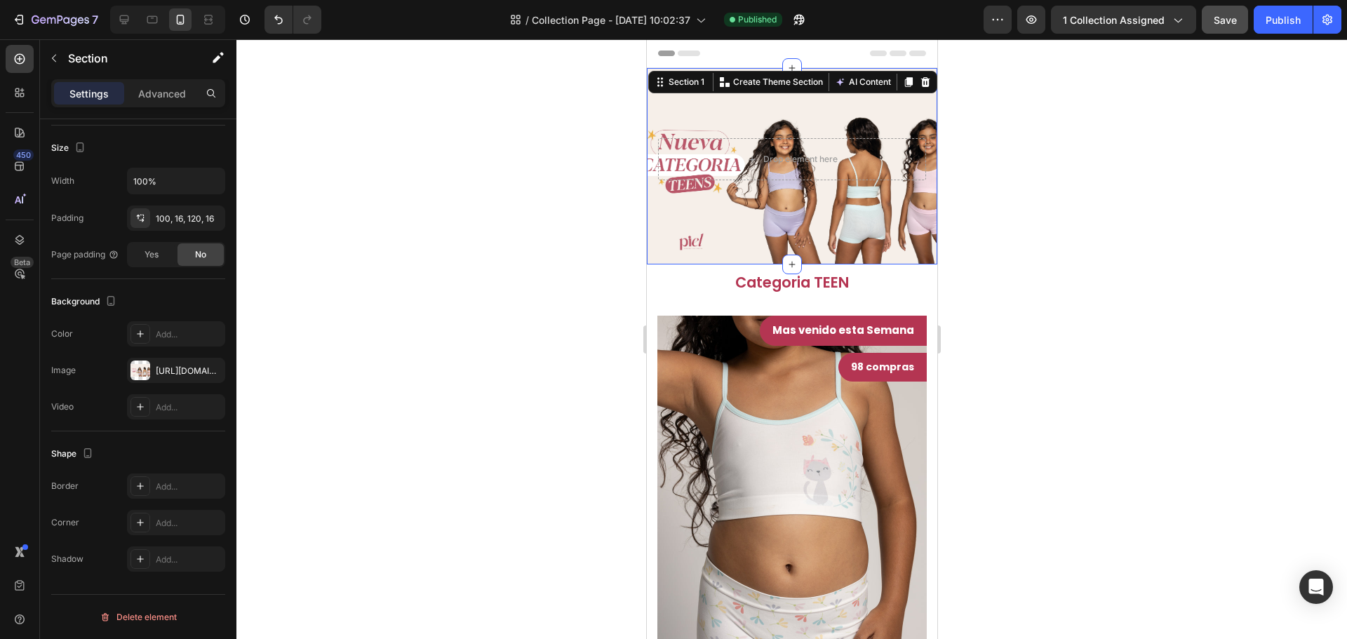
click at [990, 270] on div at bounding box center [792, 339] width 1111 height 600
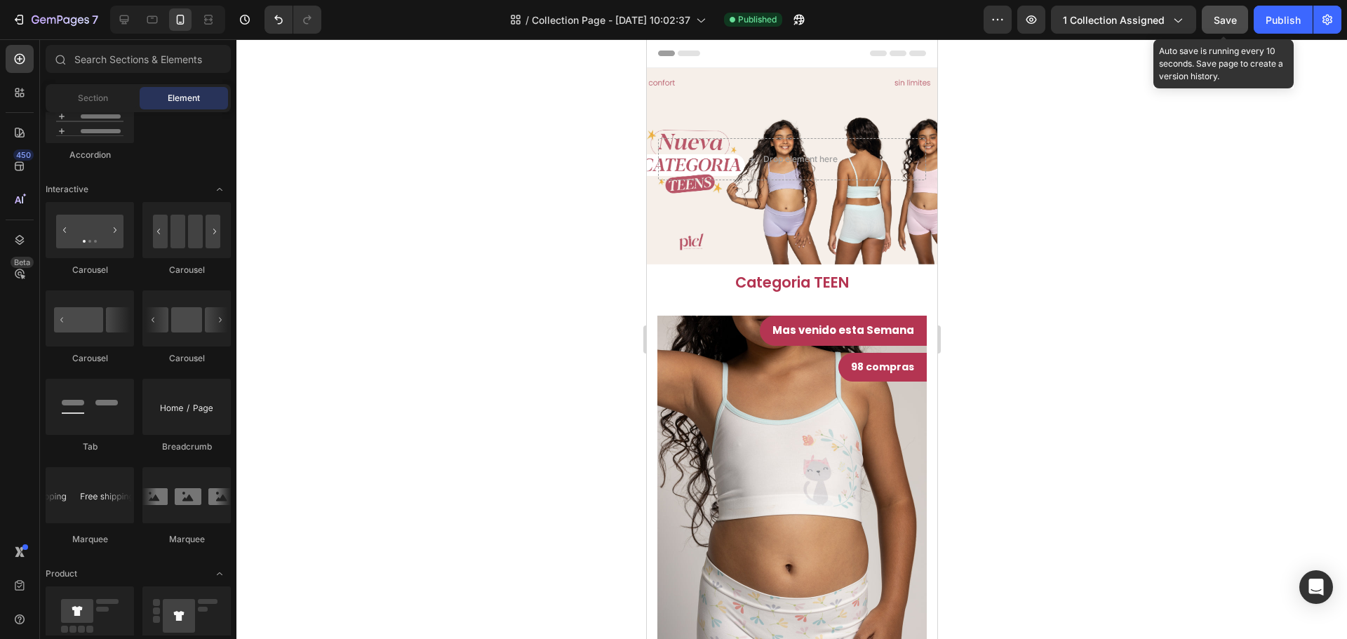
click at [1213, 25] on button "Save" at bounding box center [1225, 20] width 46 height 28
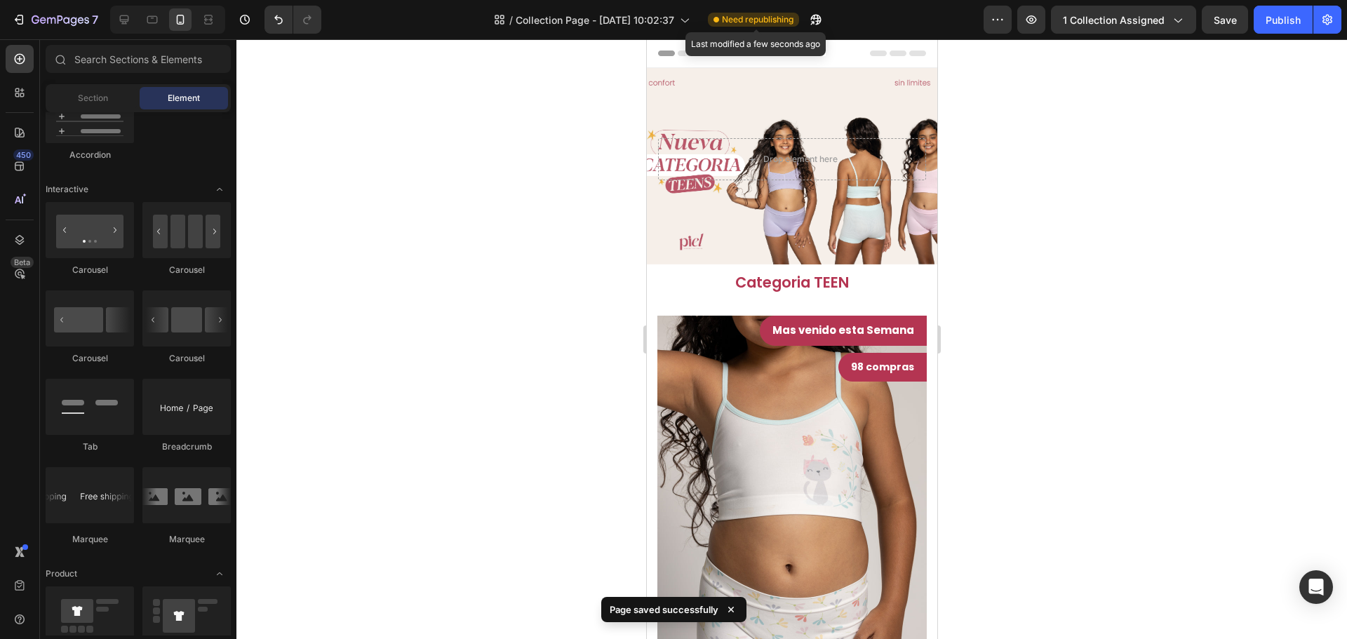
click at [750, 18] on span "Need republishing" at bounding box center [758, 19] width 72 height 13
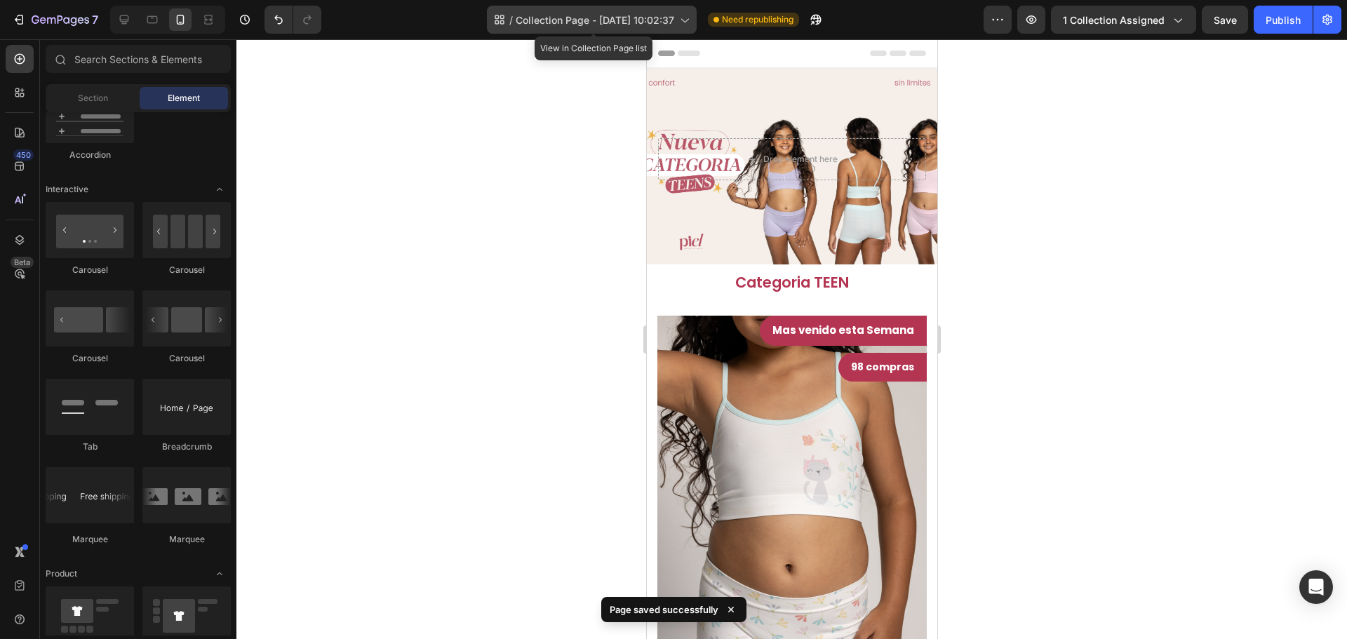
click at [674, 23] on span "Collection Page - [DATE] 10:02:37" at bounding box center [595, 20] width 159 height 15
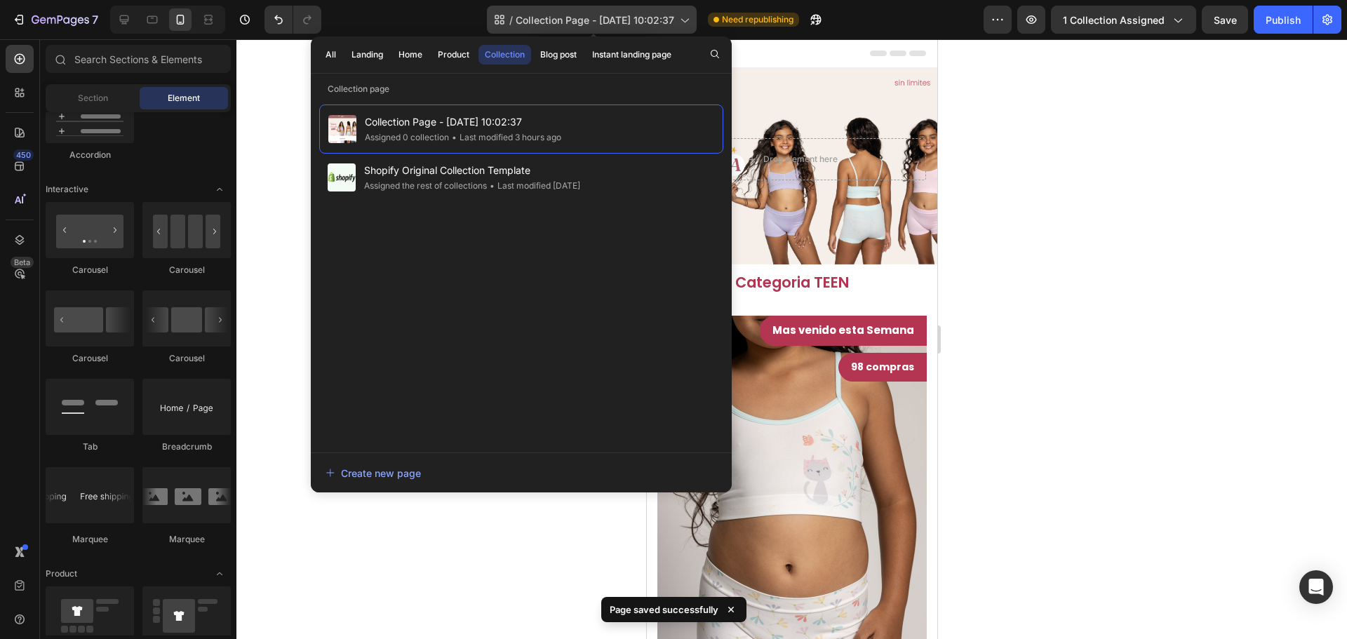
click at [674, 23] on span "Collection Page - [DATE] 10:02:37" at bounding box center [595, 20] width 159 height 15
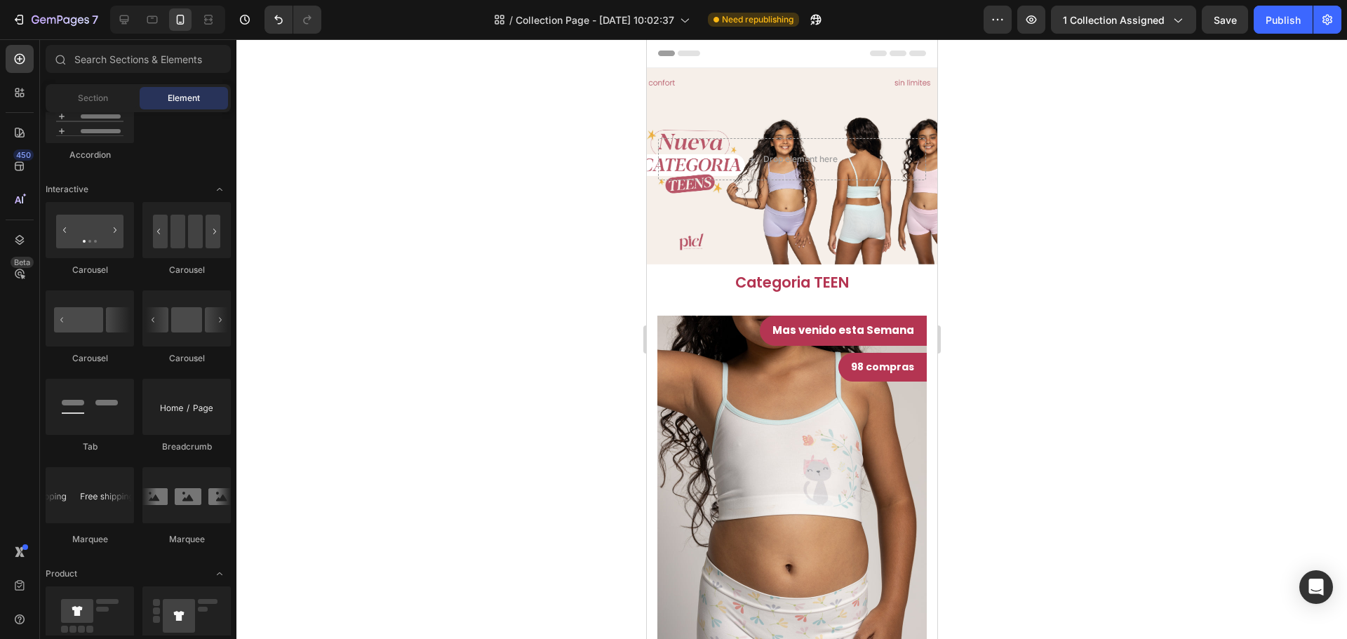
click at [782, 22] on span "Need republishing" at bounding box center [758, 19] width 72 height 13
click at [987, 33] on div at bounding box center [998, 20] width 28 height 28
click at [993, 34] on div "7 Version history / Collection Page - Aug 26, 10:02:37 Need republishing Previe…" at bounding box center [673, 20] width 1347 height 40
click at [820, 25] on icon "button" at bounding box center [816, 20] width 14 height 14
click at [126, 25] on icon at bounding box center [124, 20] width 14 height 14
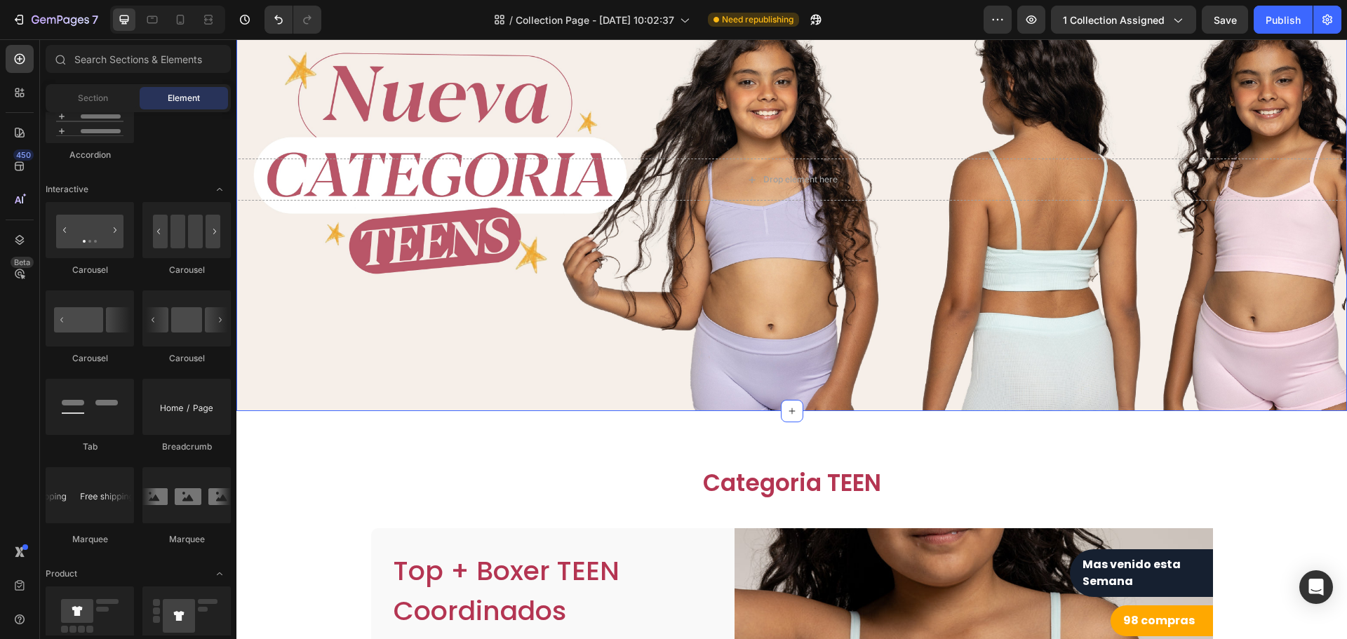
scroll to position [421, 0]
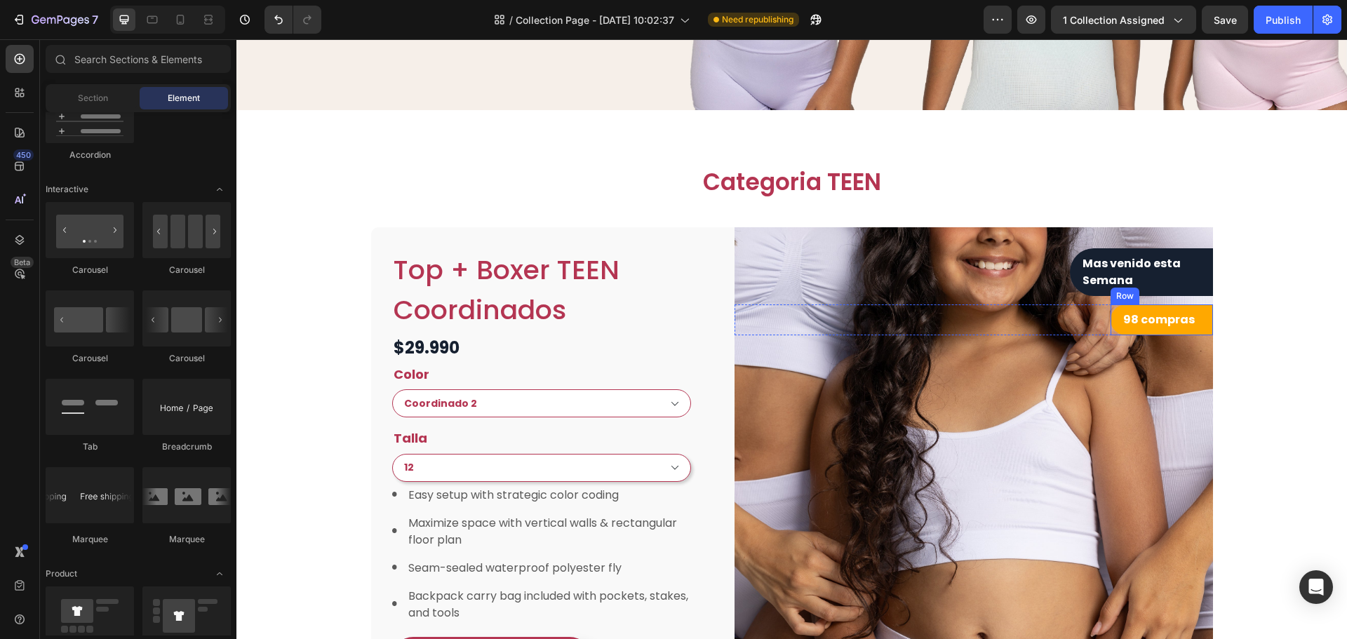
click at [1199, 326] on div "98 compras Text block Row" at bounding box center [1162, 320] width 102 height 31
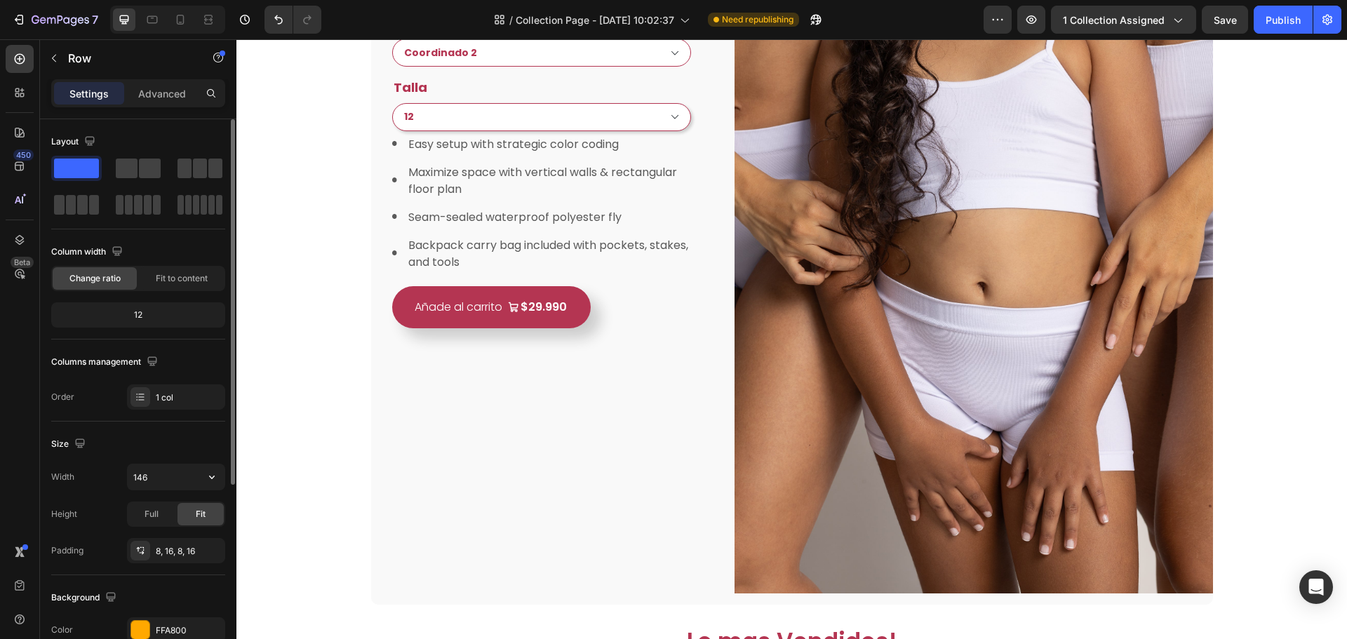
scroll to position [281, 0]
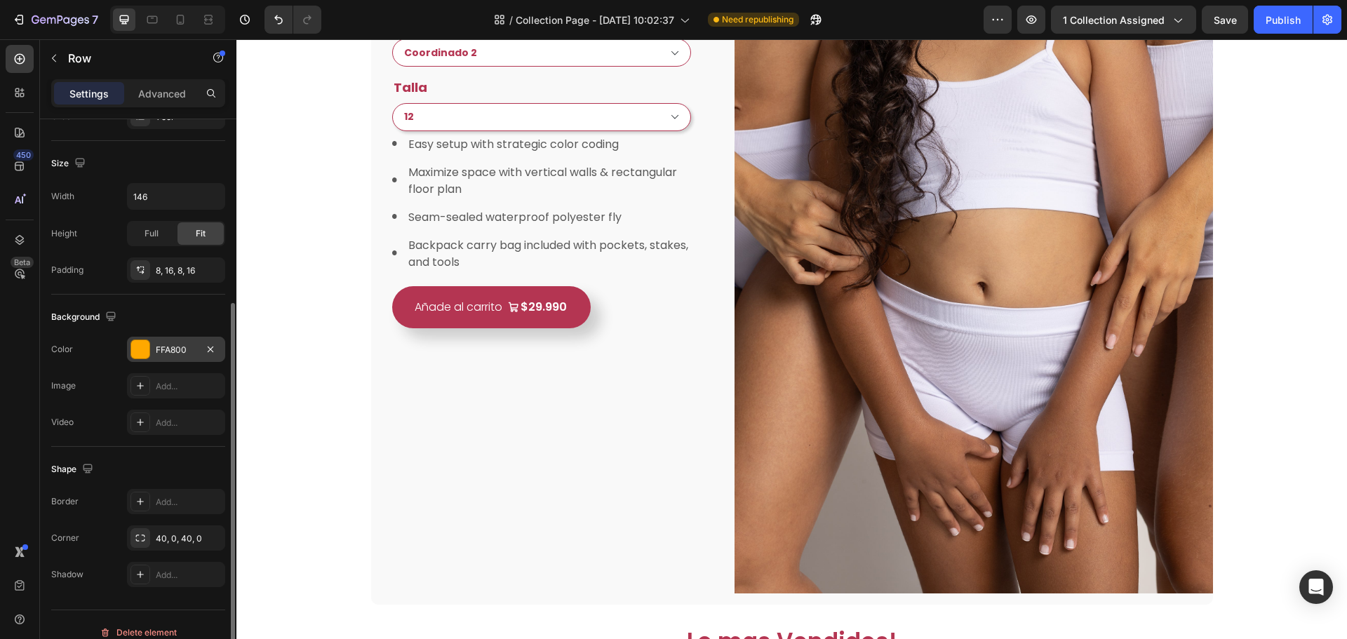
select select "Coordinado 2"
click at [164, 342] on div "FFA800" at bounding box center [176, 349] width 98 height 25
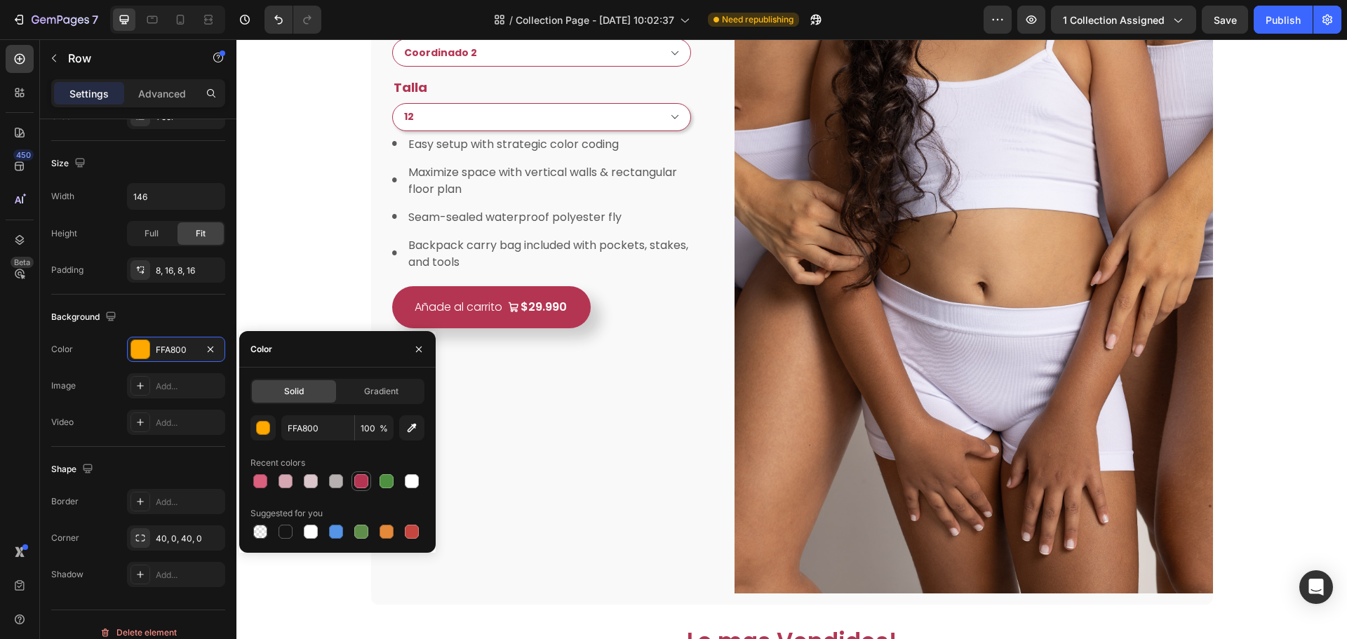
click at [356, 484] on div at bounding box center [361, 481] width 14 height 14
type input "B43552"
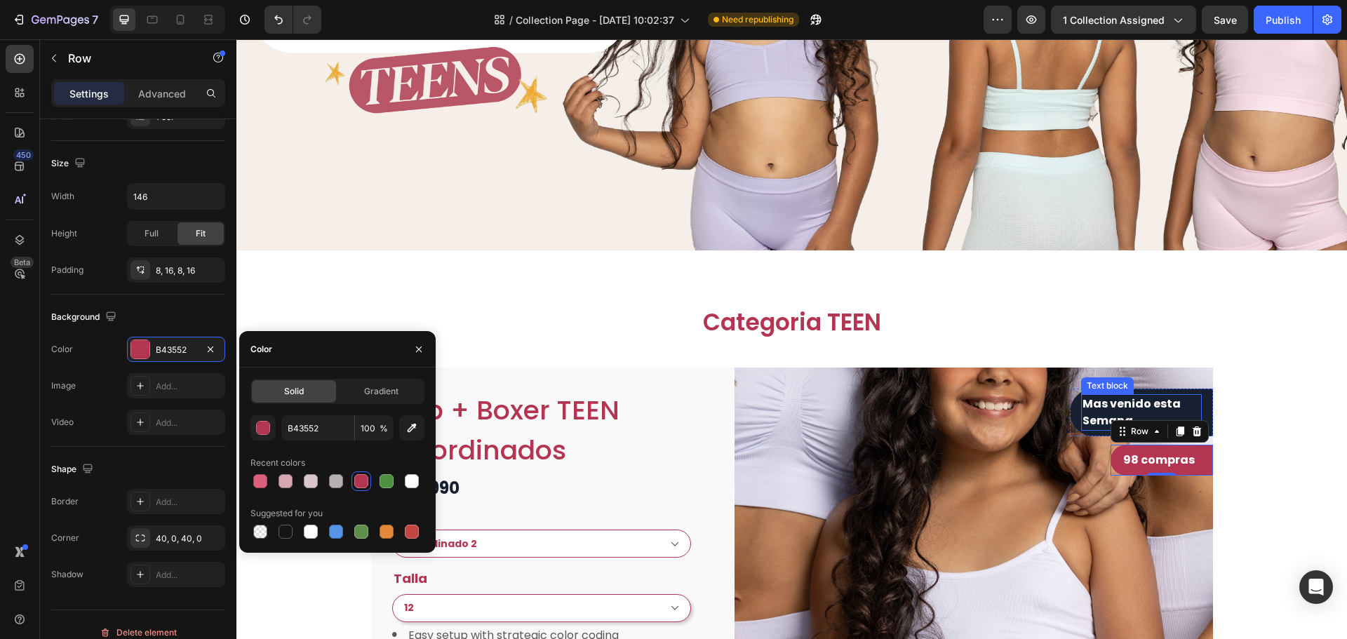
click at [1193, 411] on p "Mas venido esta Semana" at bounding box center [1142, 413] width 118 height 34
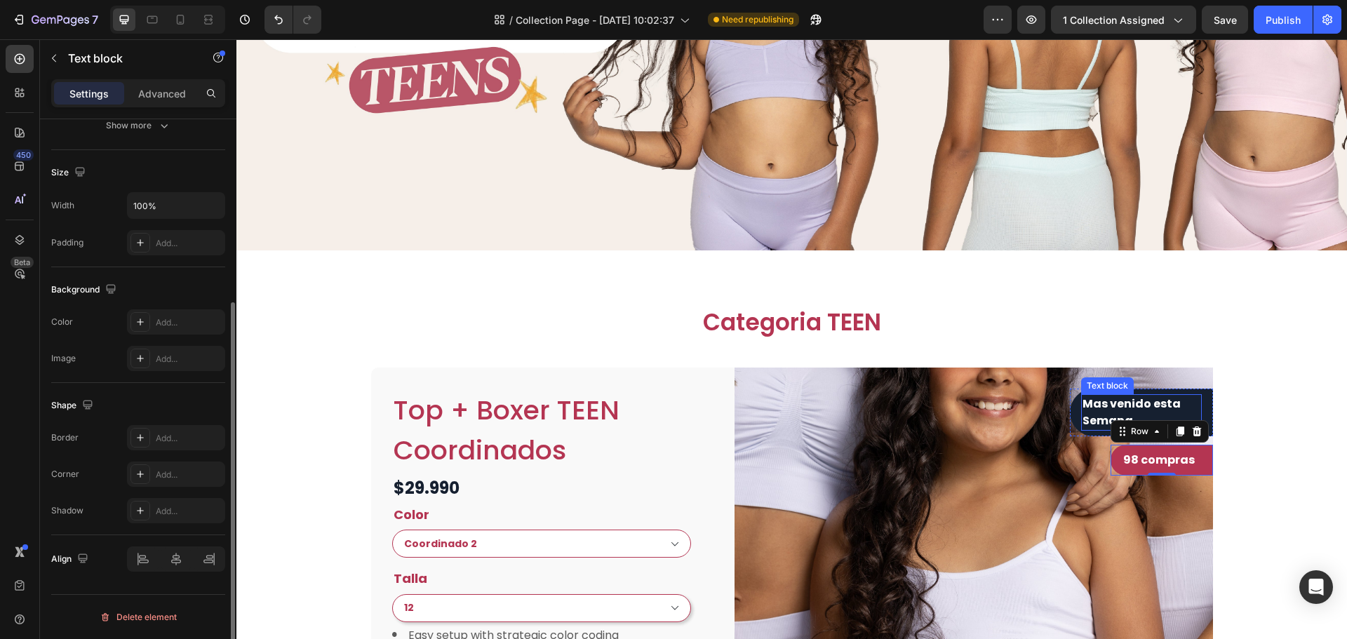
scroll to position [0, 0]
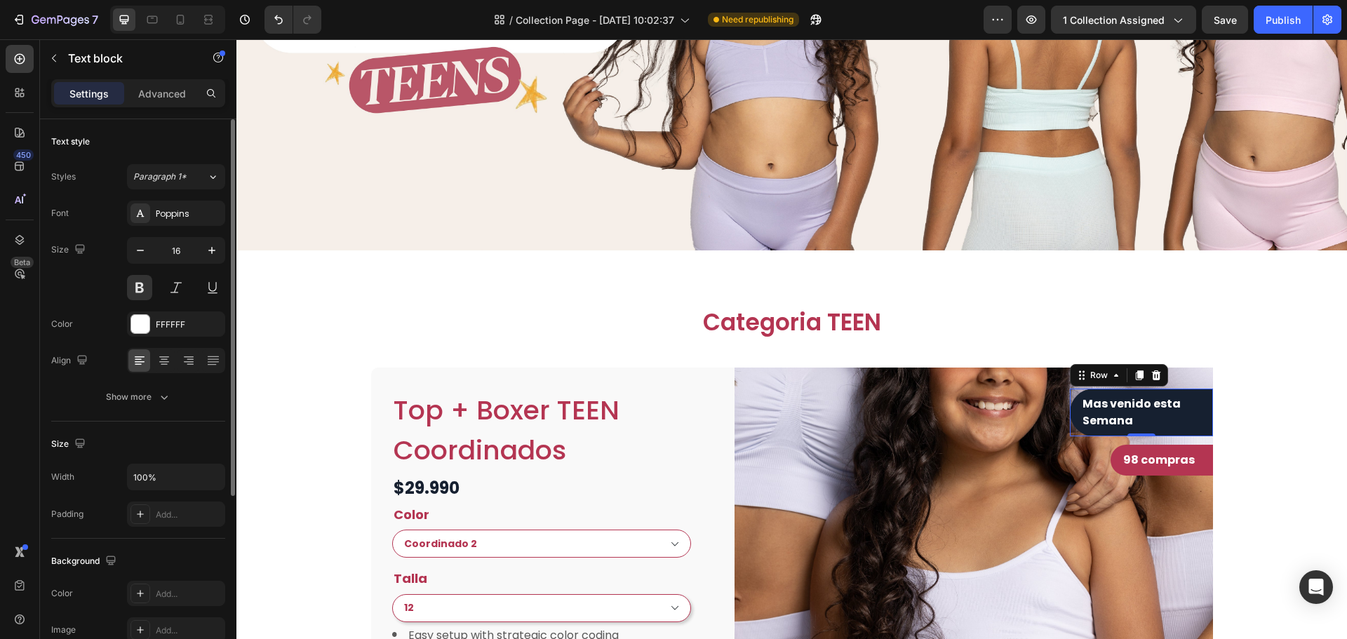
click at [1197, 419] on div "Mas venido esta Semana Text block Row 0" at bounding box center [1141, 413] width 143 height 48
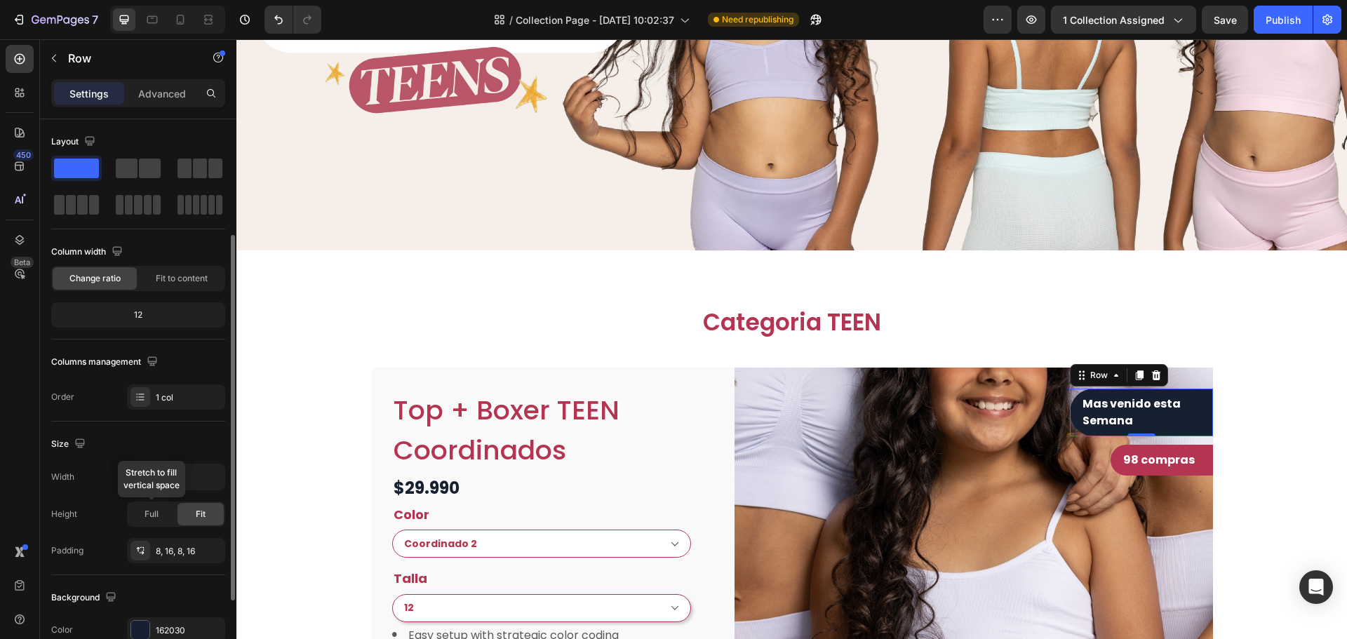
scroll to position [296, 0]
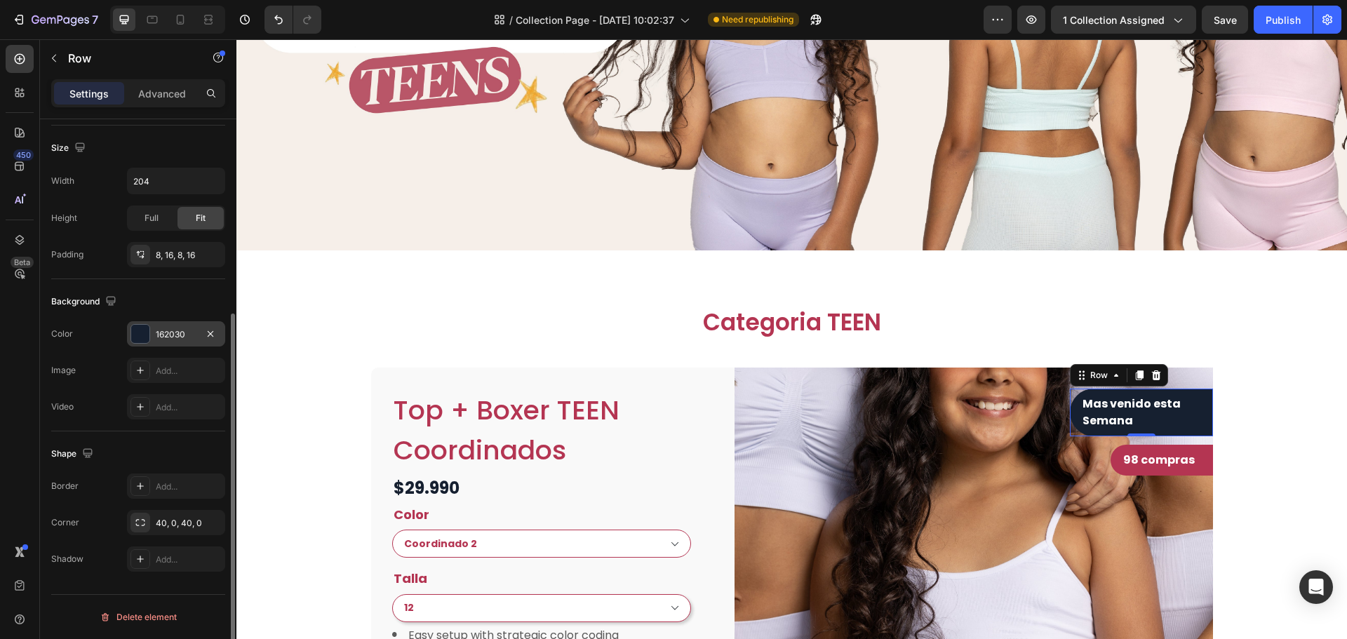
click at [173, 325] on div "162030" at bounding box center [176, 333] width 98 height 25
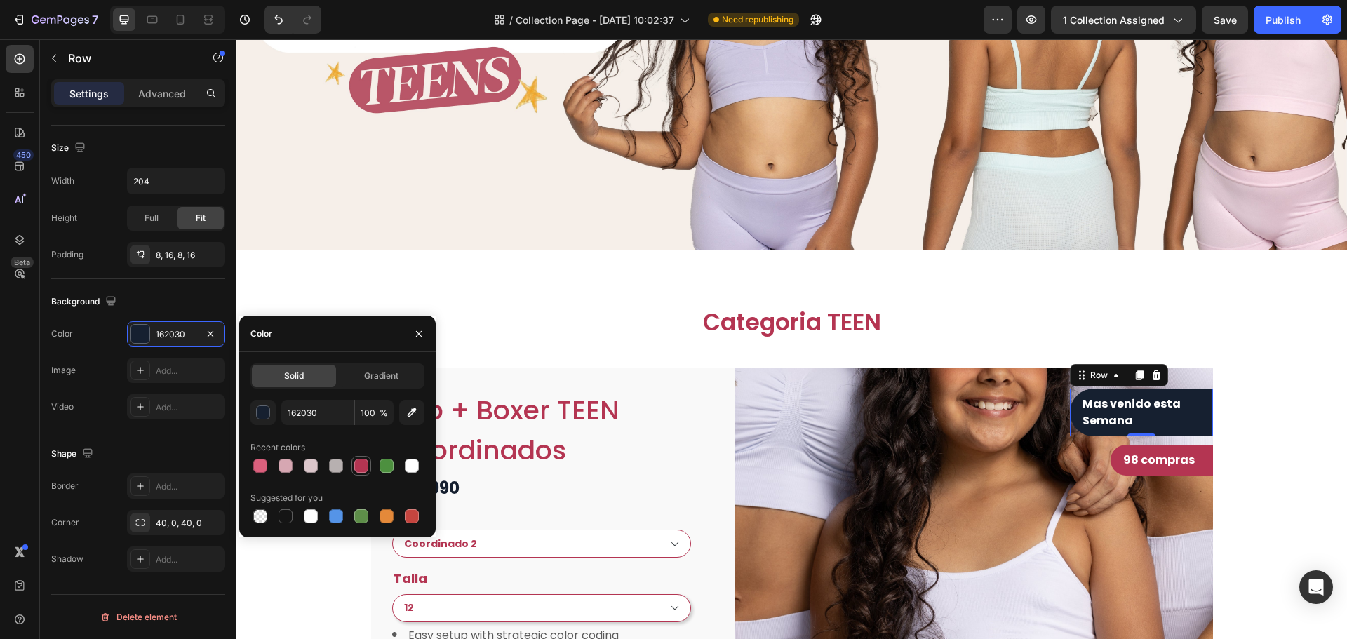
click at [361, 463] on div at bounding box center [361, 466] width 14 height 14
type input "B43552"
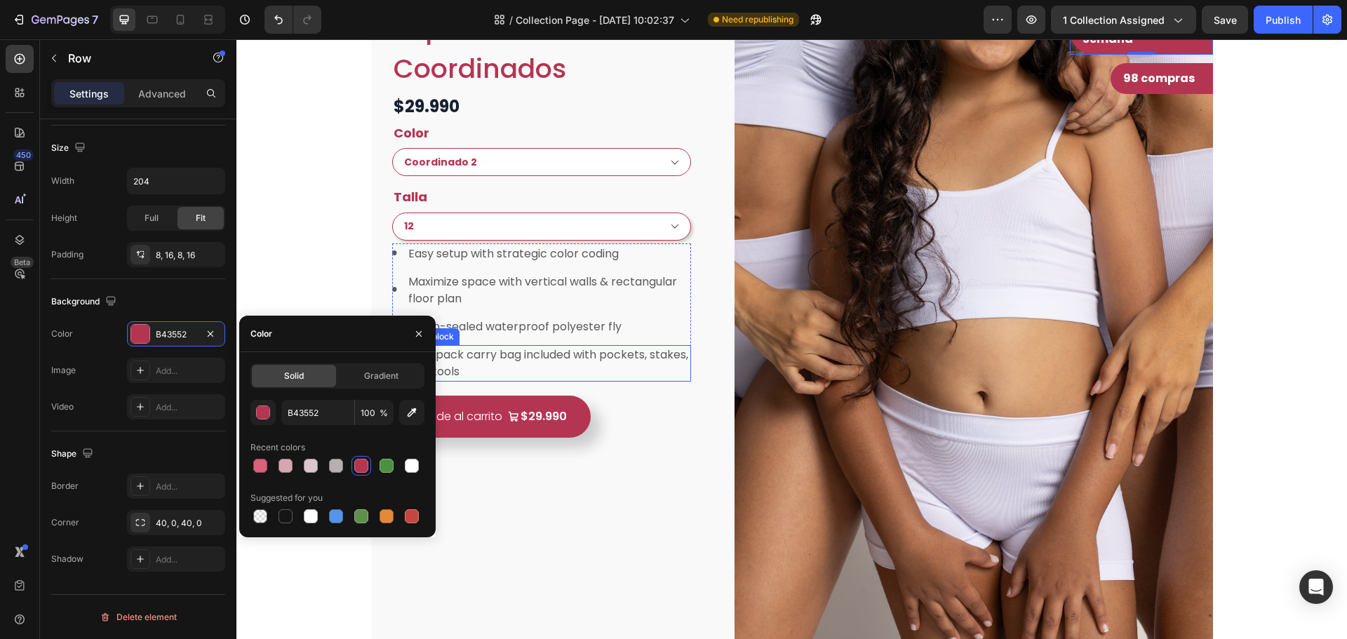
select select "Coordinado 2"
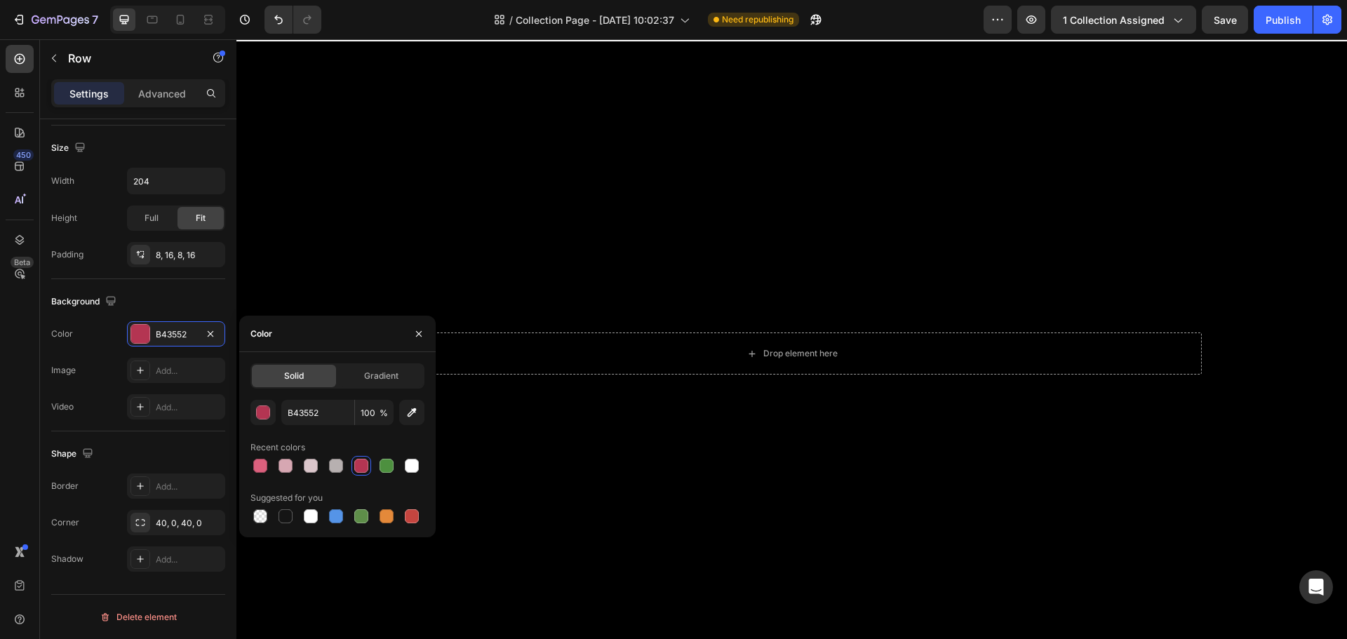
scroll to position [2316, 0]
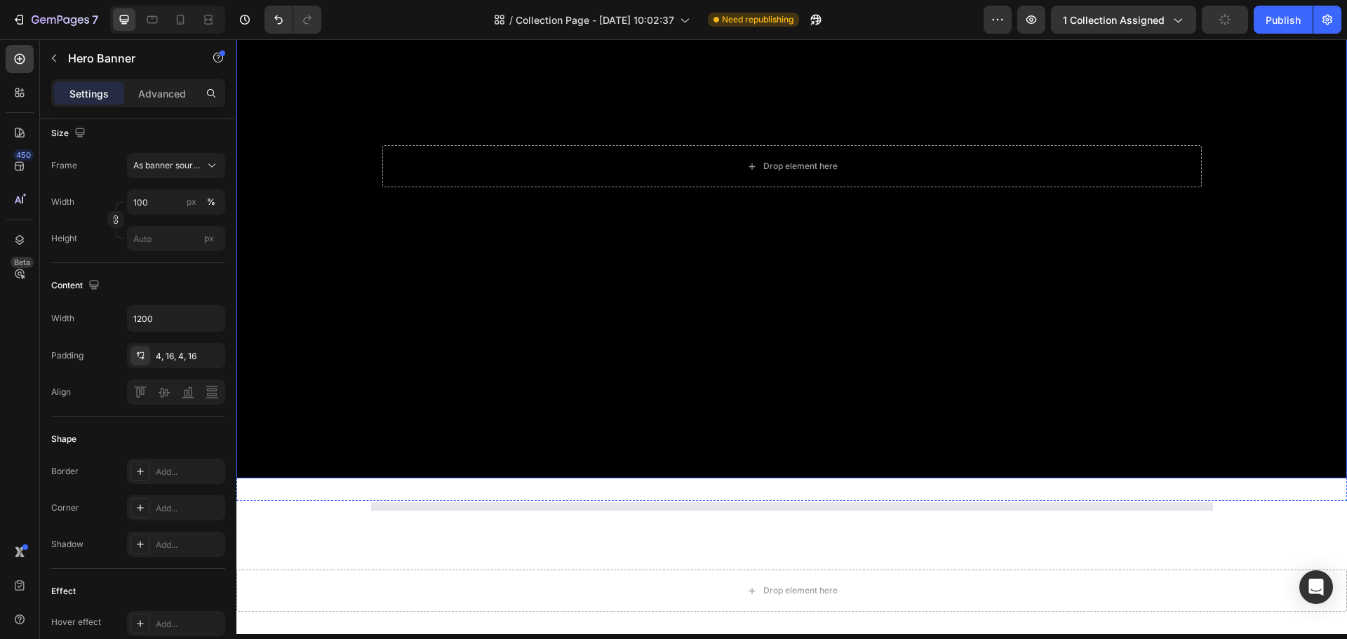
click at [957, 408] on div "Background Image" at bounding box center [792, 166] width 1111 height 625
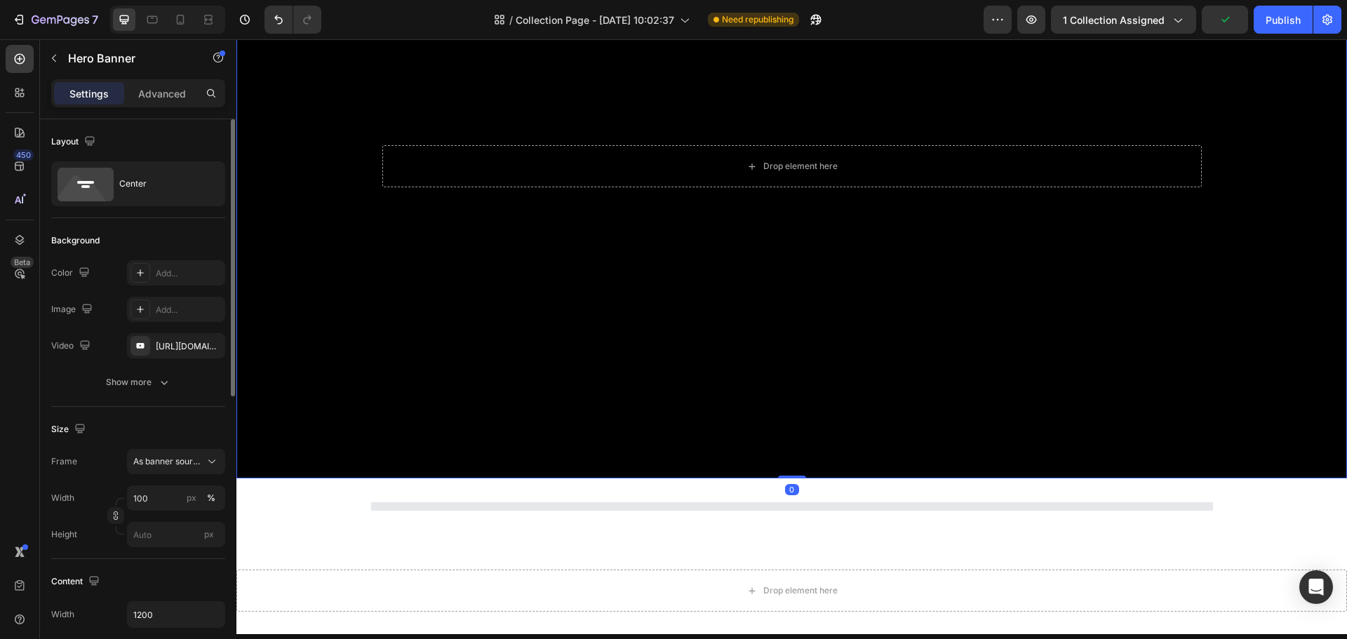
select select "Coordinado 2"
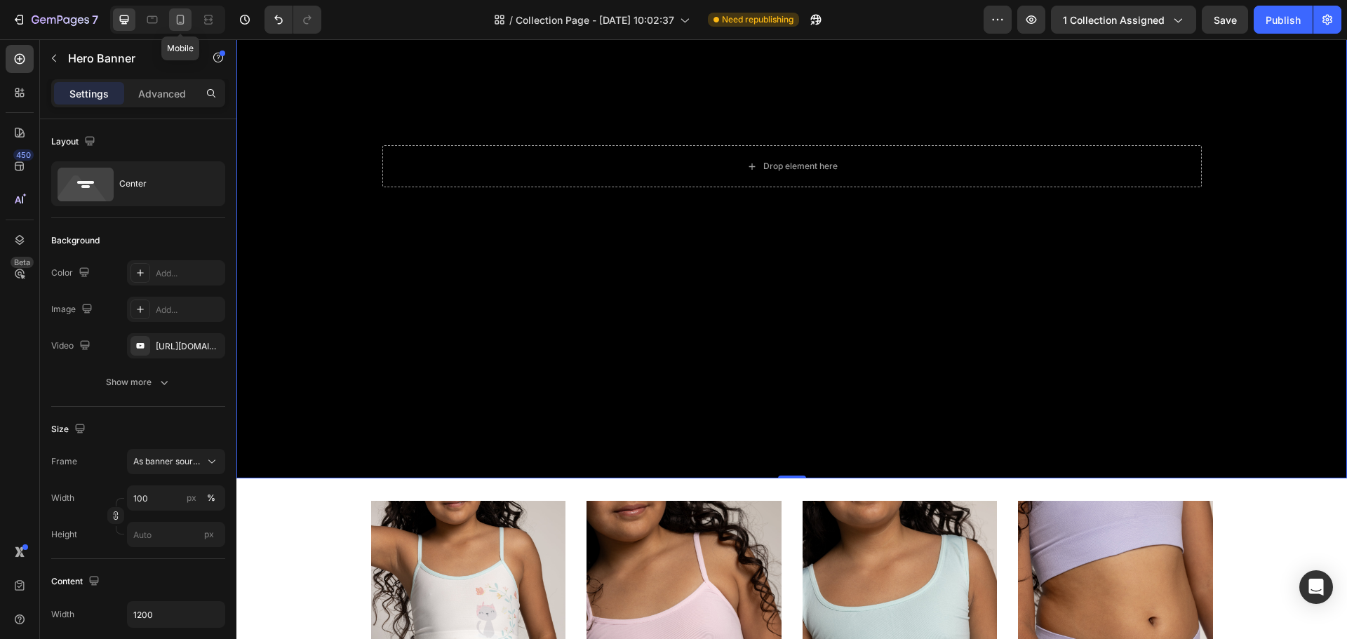
click at [182, 23] on icon at bounding box center [180, 20] width 14 height 14
type input "100%"
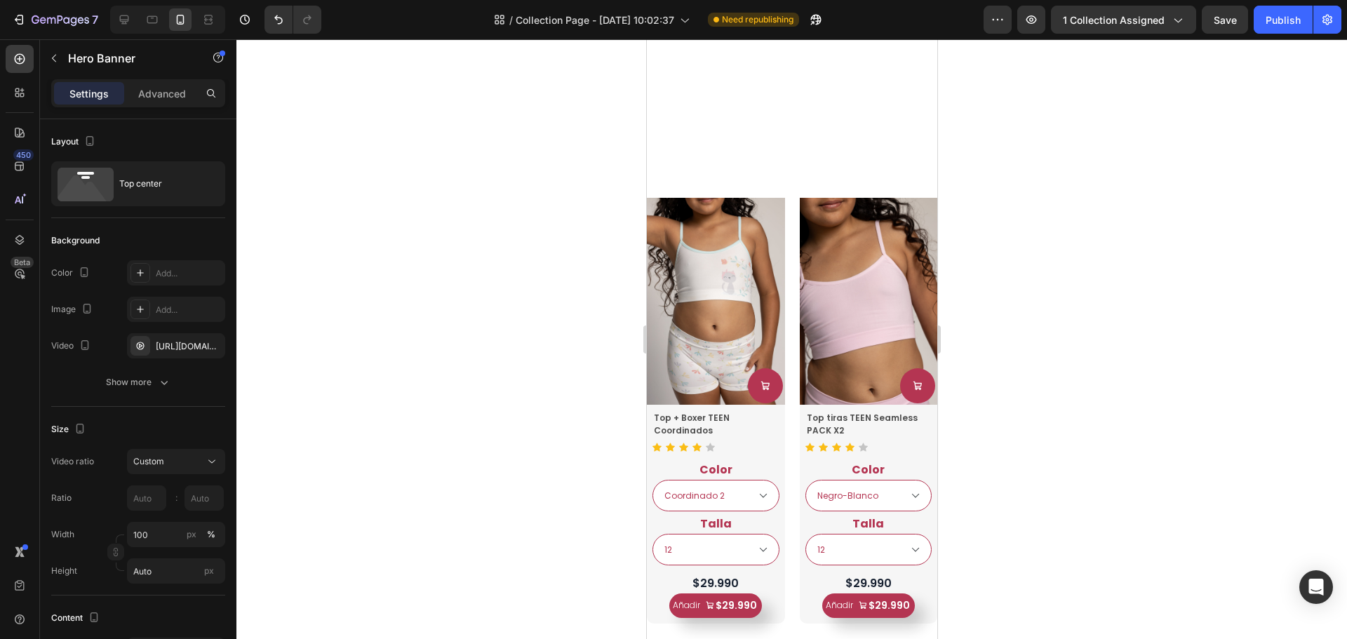
scroll to position [1574, 0]
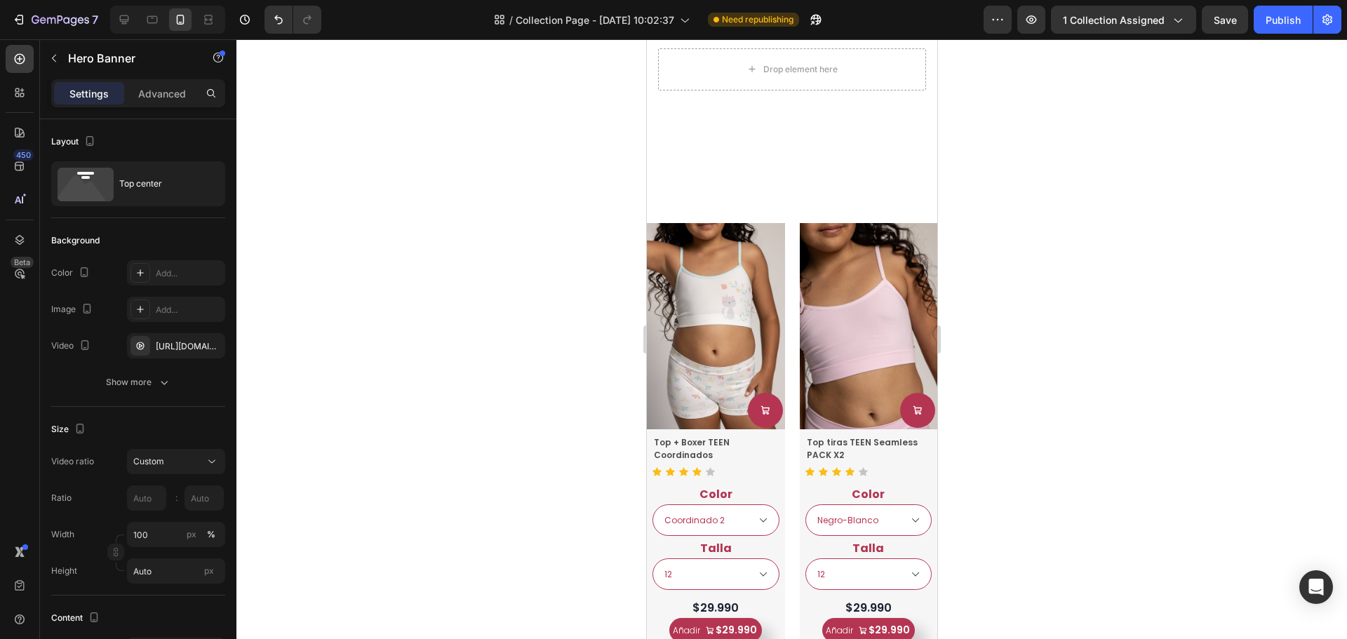
click at [871, 140] on video "Background Image" at bounding box center [791, 119] width 291 height 164
select select "Coordinado 2"
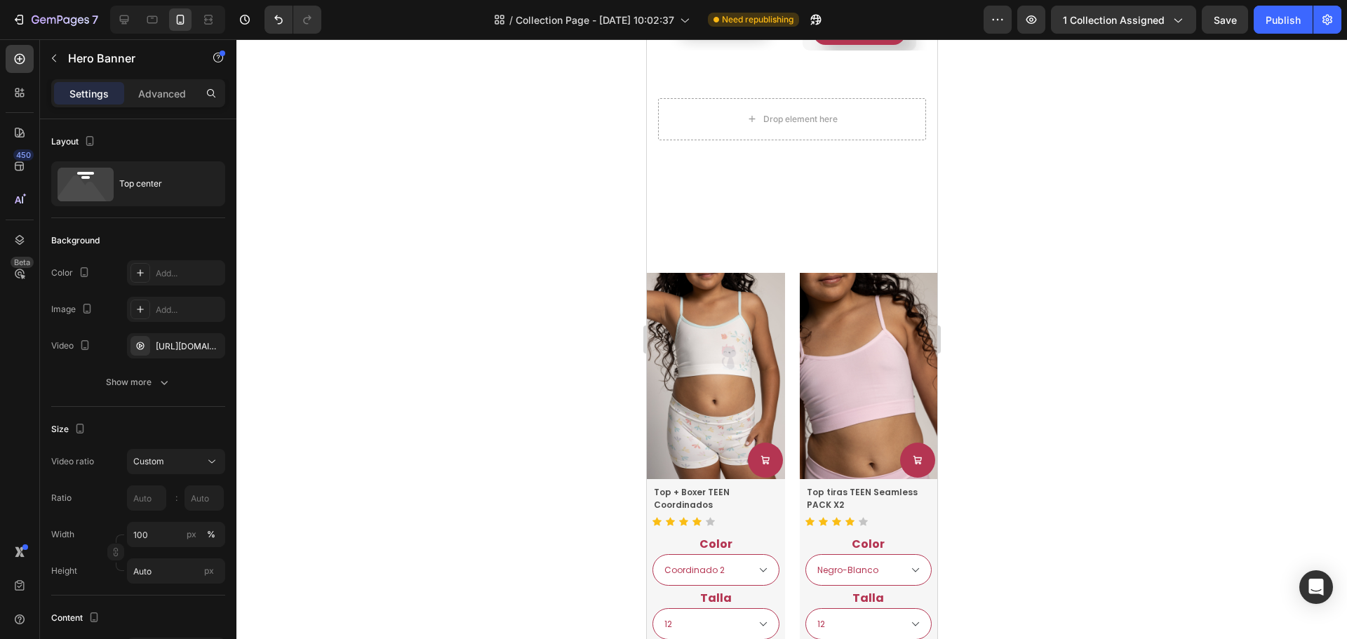
scroll to position [1434, 0]
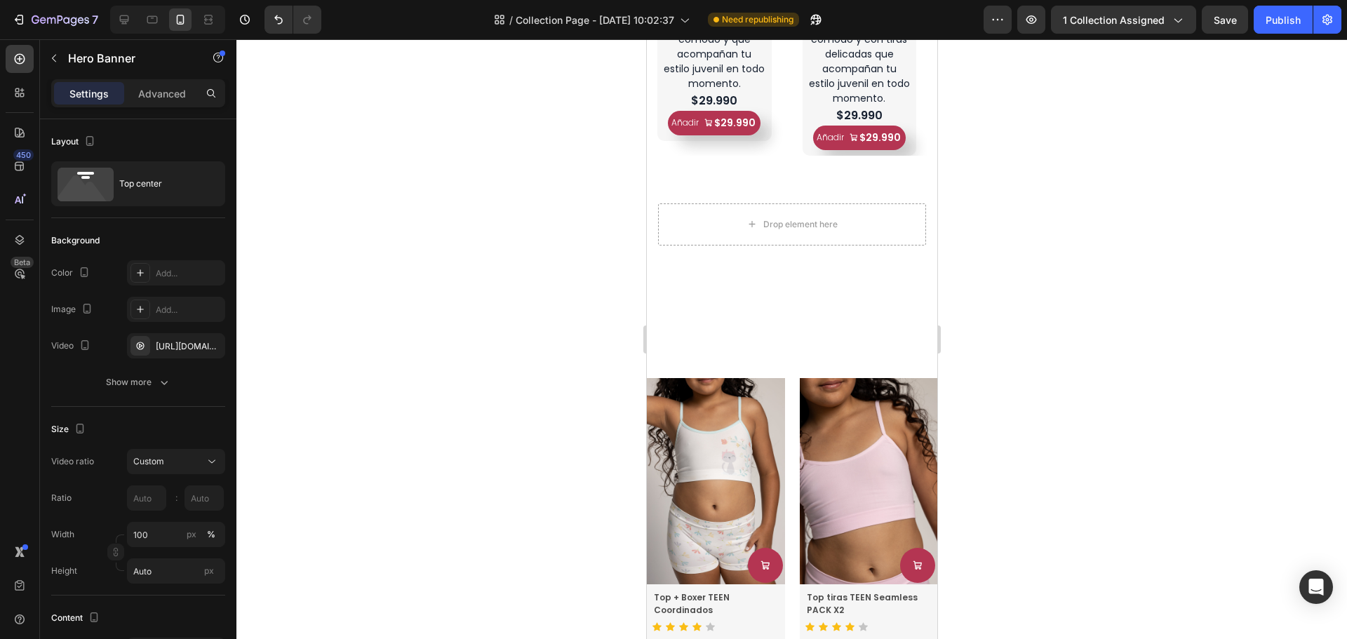
click at [862, 317] on video "Background Image" at bounding box center [791, 274] width 291 height 164
click at [177, 347] on div "https://cdn.shopify.com/videos/c/o/v/4f4fbfafb8fb42209968bb0859b0d15b.mov" at bounding box center [176, 346] width 41 height 13
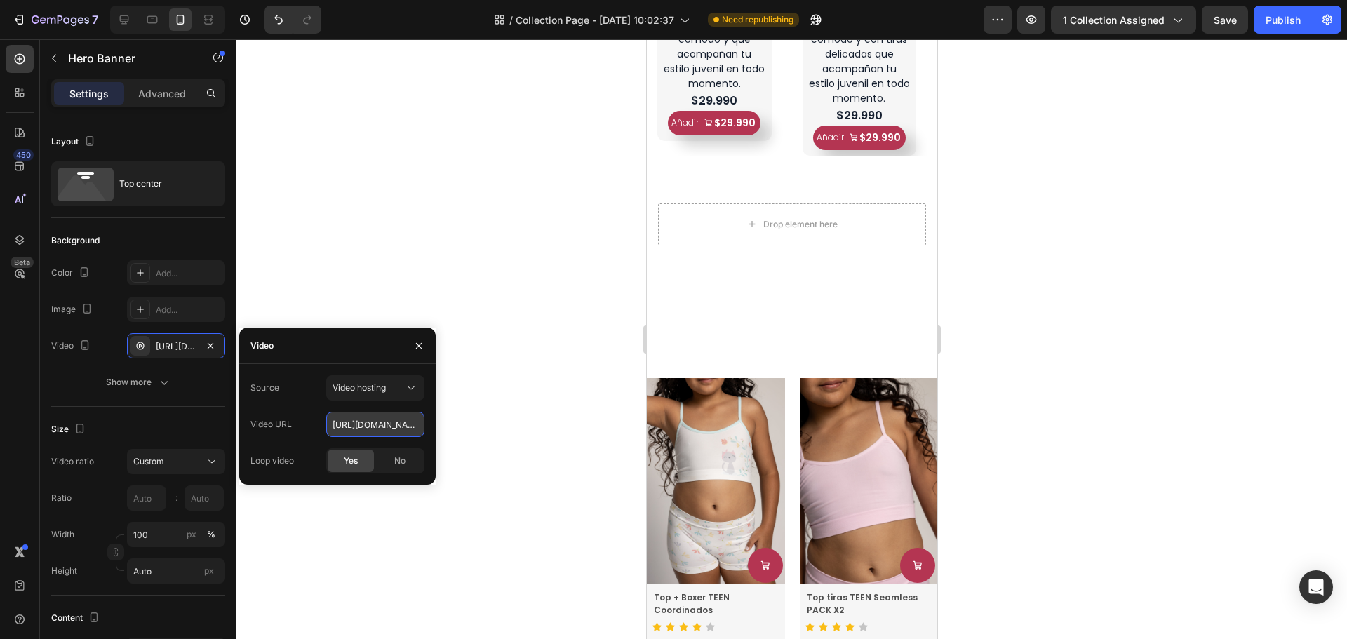
click at [358, 430] on input "https://cdn.shopify.com/videos/c/o/v/4f4fbfafb8fb42209968bb0859b0d15b.mov" at bounding box center [375, 424] width 98 height 25
click at [127, 15] on icon at bounding box center [124, 20] width 14 height 14
type input "1200"
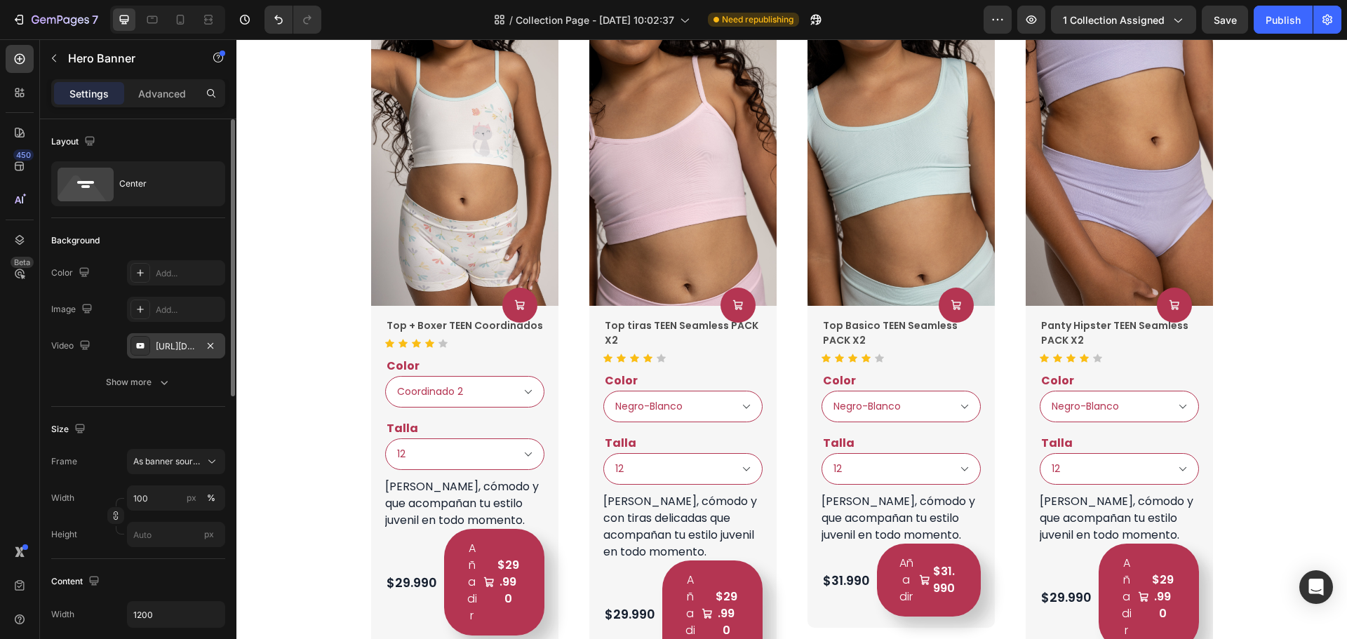
click at [174, 352] on div "https://www.youtube.com/watch?v=drIt4RH_kyQ" at bounding box center [176, 346] width 41 height 13
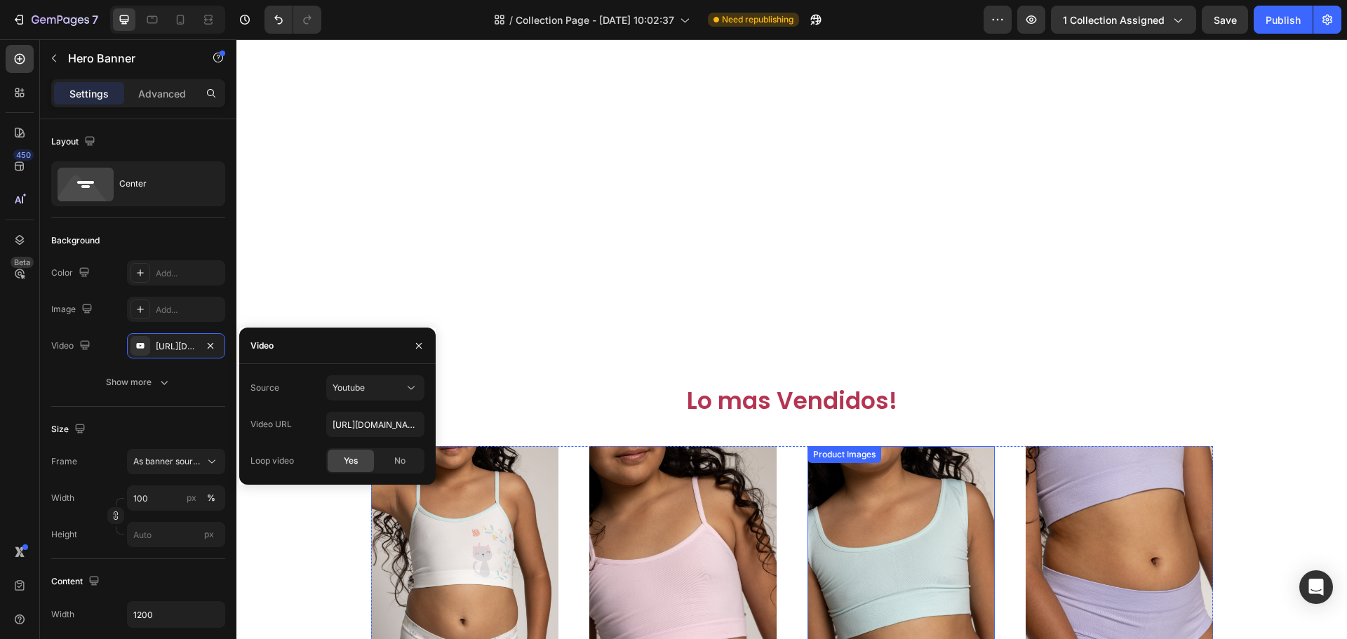
select select "Coordinado 2"
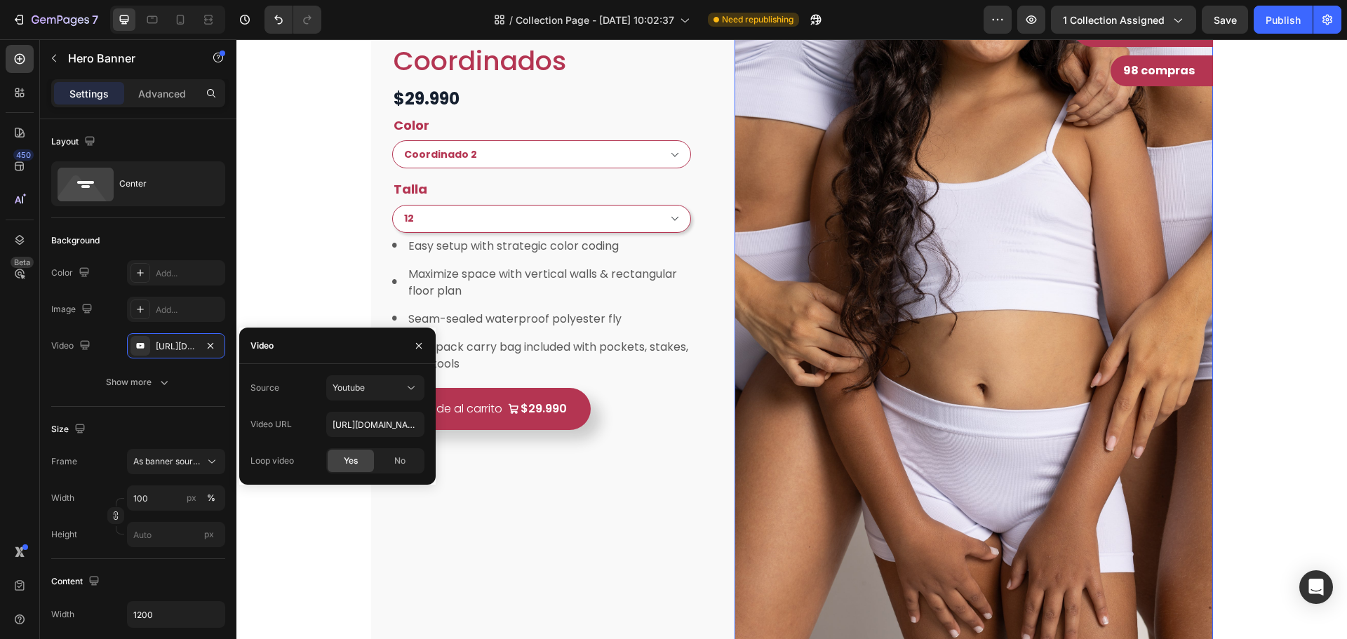
select select "Coordinado 2"
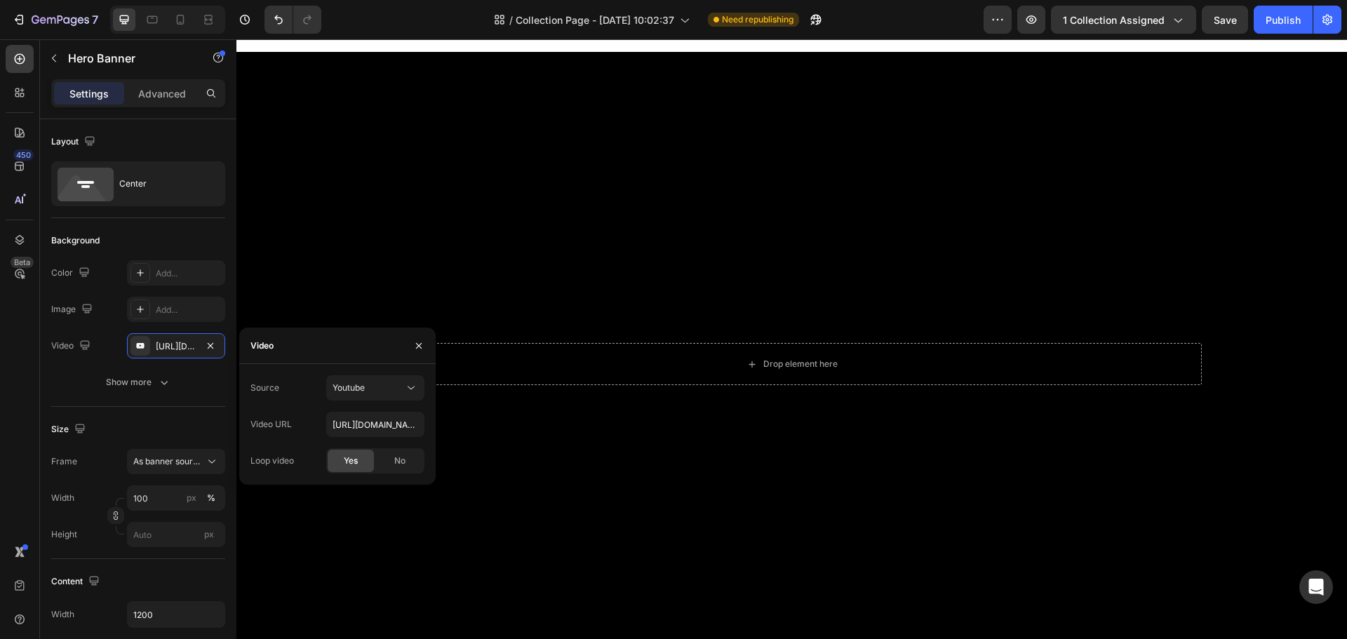
select select "Coordinado 2"
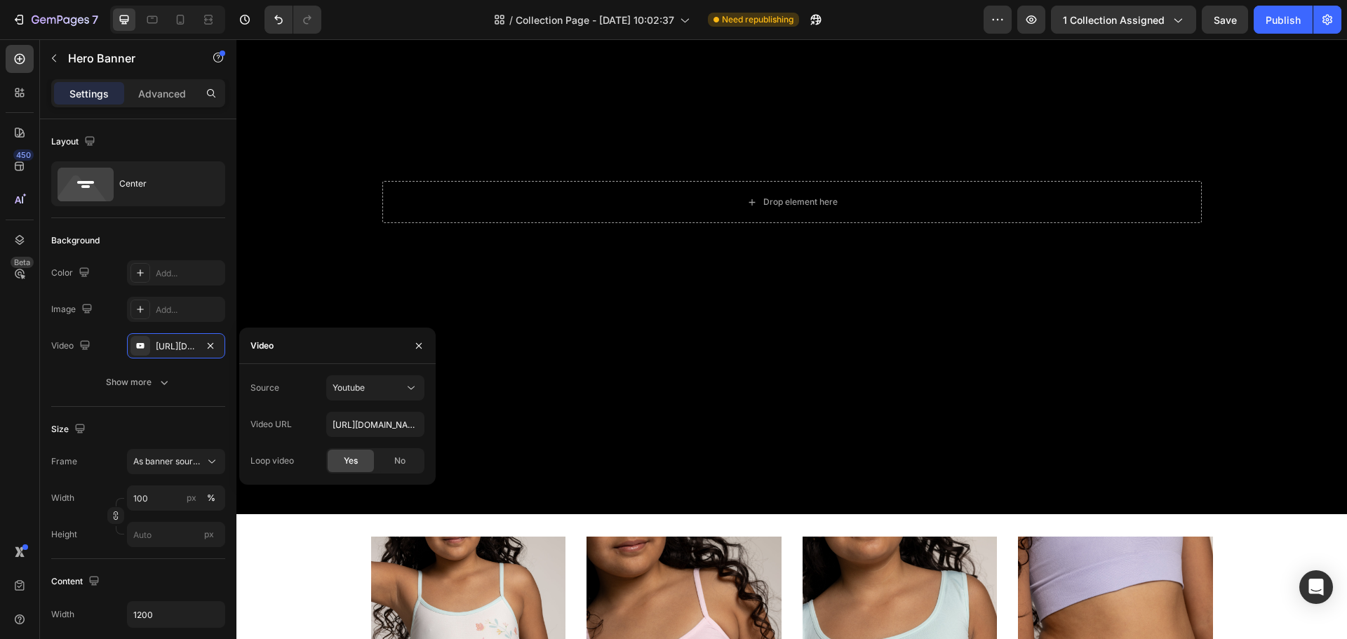
scroll to position [2276, 0]
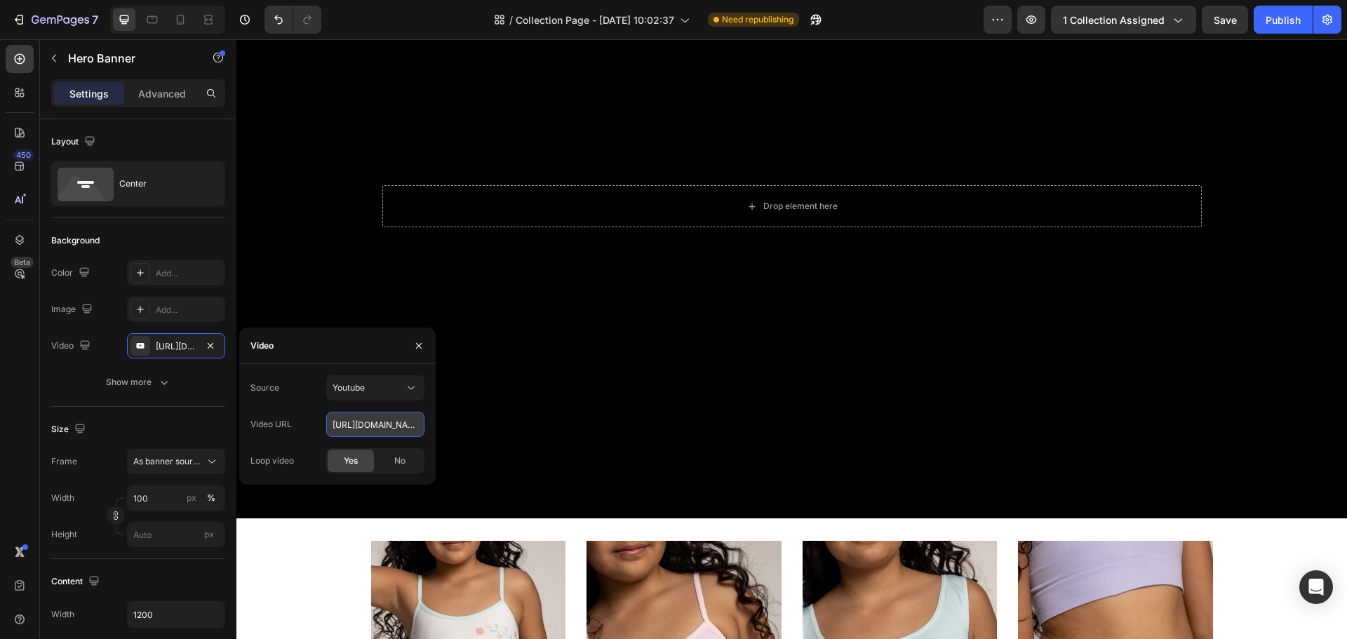
click at [359, 434] on input "https://www.youtube.com/watch?v=drIt4RH_kyQ" at bounding box center [375, 424] width 98 height 25
click at [390, 385] on div "Youtube" at bounding box center [369, 388] width 72 height 13
click at [389, 420] on p "Video hosting" at bounding box center [373, 422] width 80 height 13
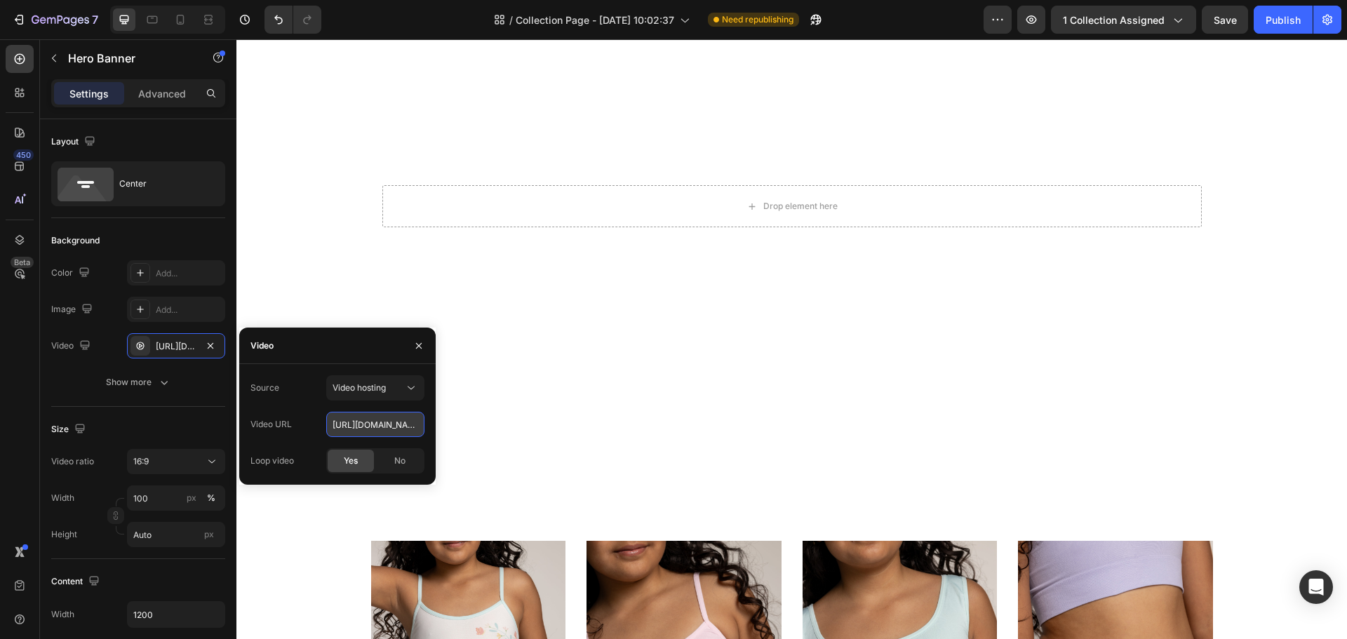
click at [382, 423] on input "https://cdn.shopify.com/videos/c/o/v/92a407d4e0c94a288eb54cac18c387dc.mp4" at bounding box center [375, 424] width 98 height 25
paste input "4f4fbfafb8fb42209968bb0859b0d15b.mov"
type input "https://cdn.shopify.com/videos/c/o/v/4f4fbfafb8fb42209968bb0859b0d15b.mov"
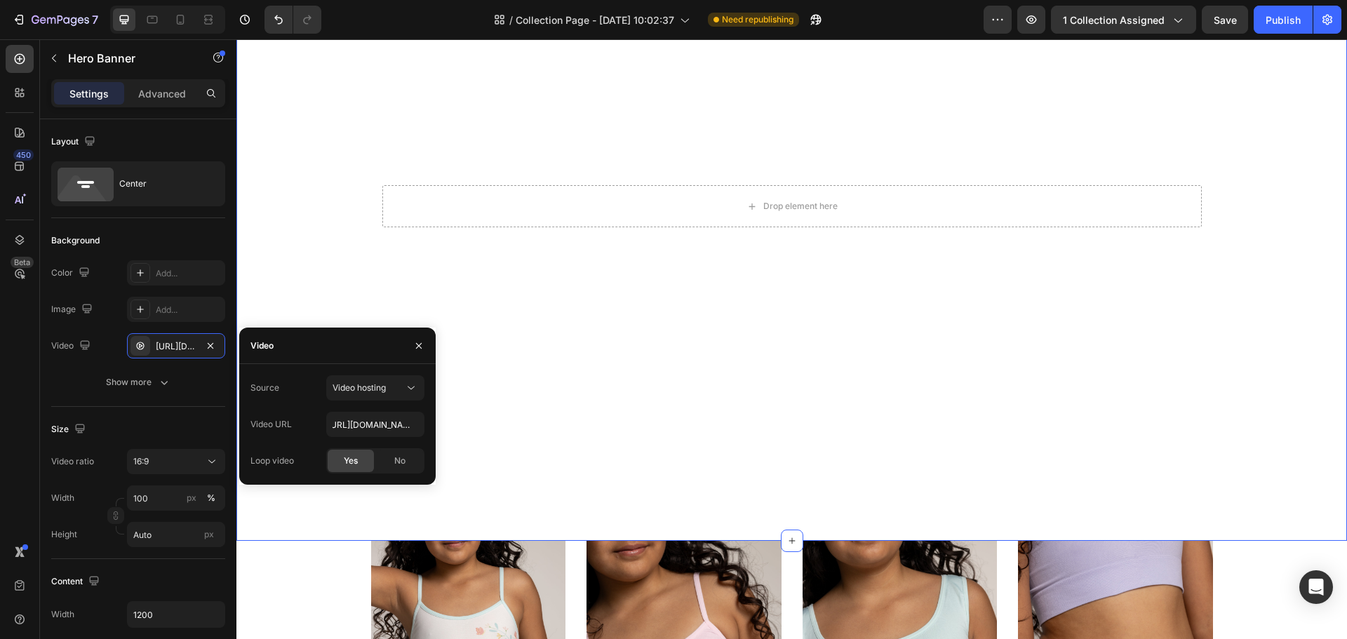
click at [343, 519] on div "Drop element here Hero Banner Section 4" at bounding box center [792, 207] width 1111 height 670
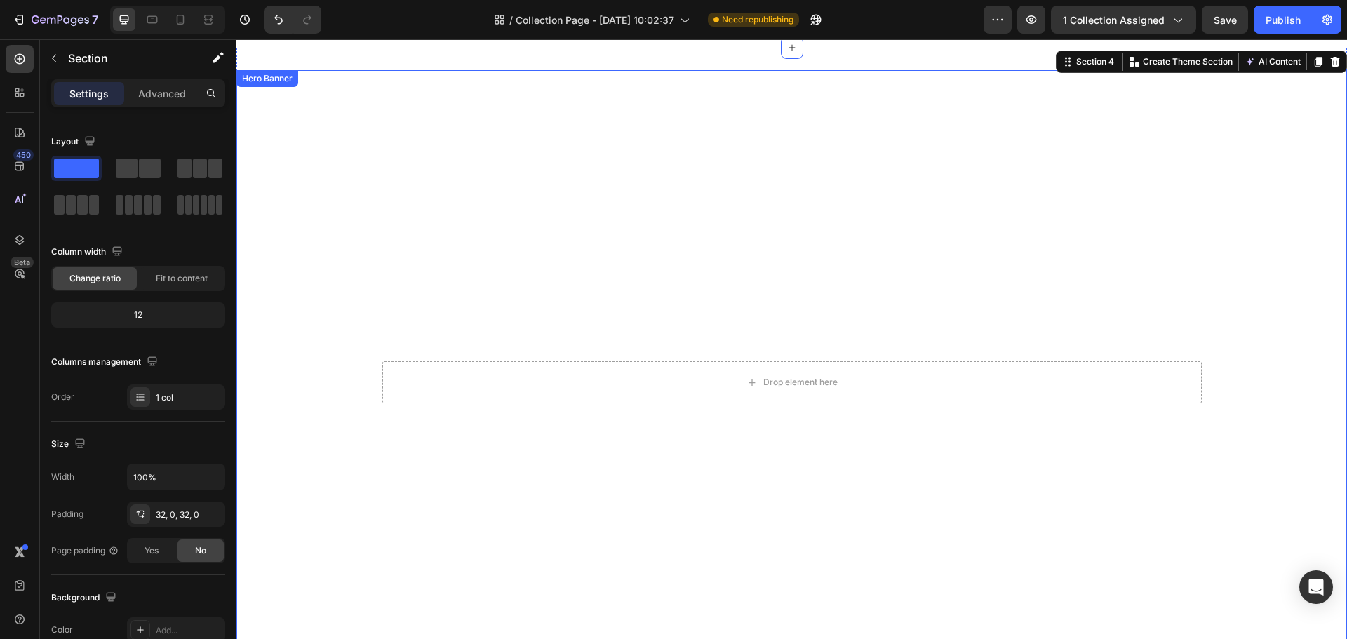
select select "Coordinado 2"
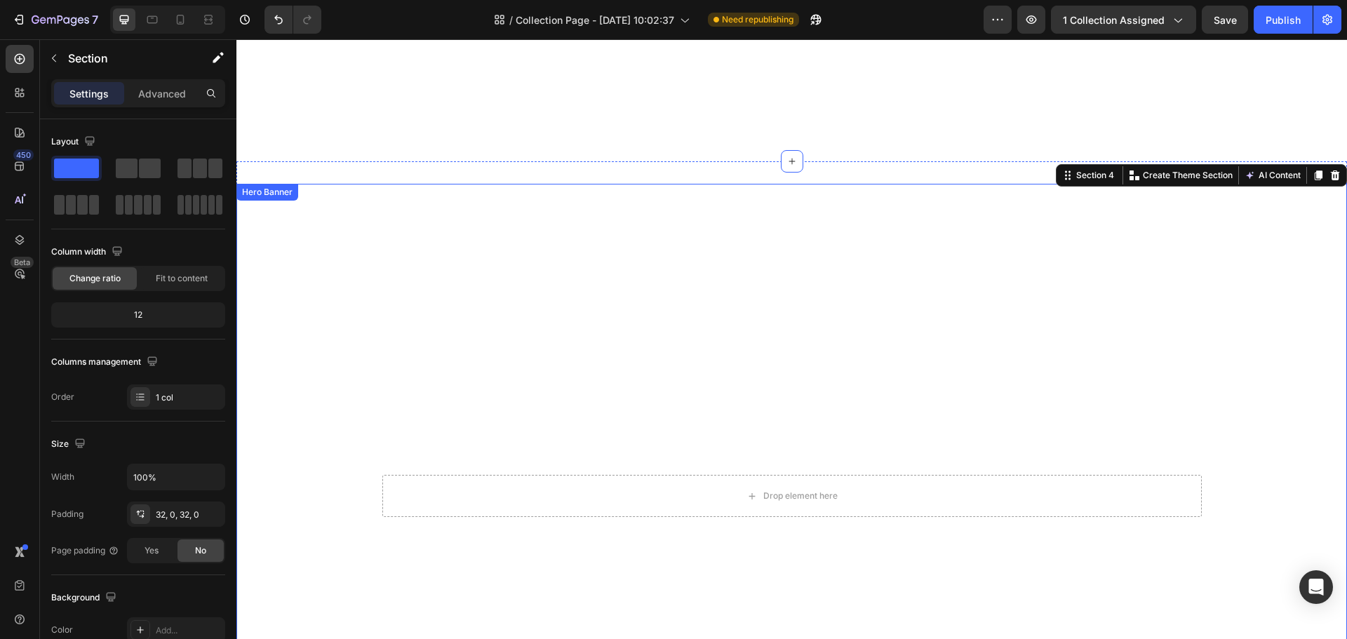
select select "Coordinado 2"
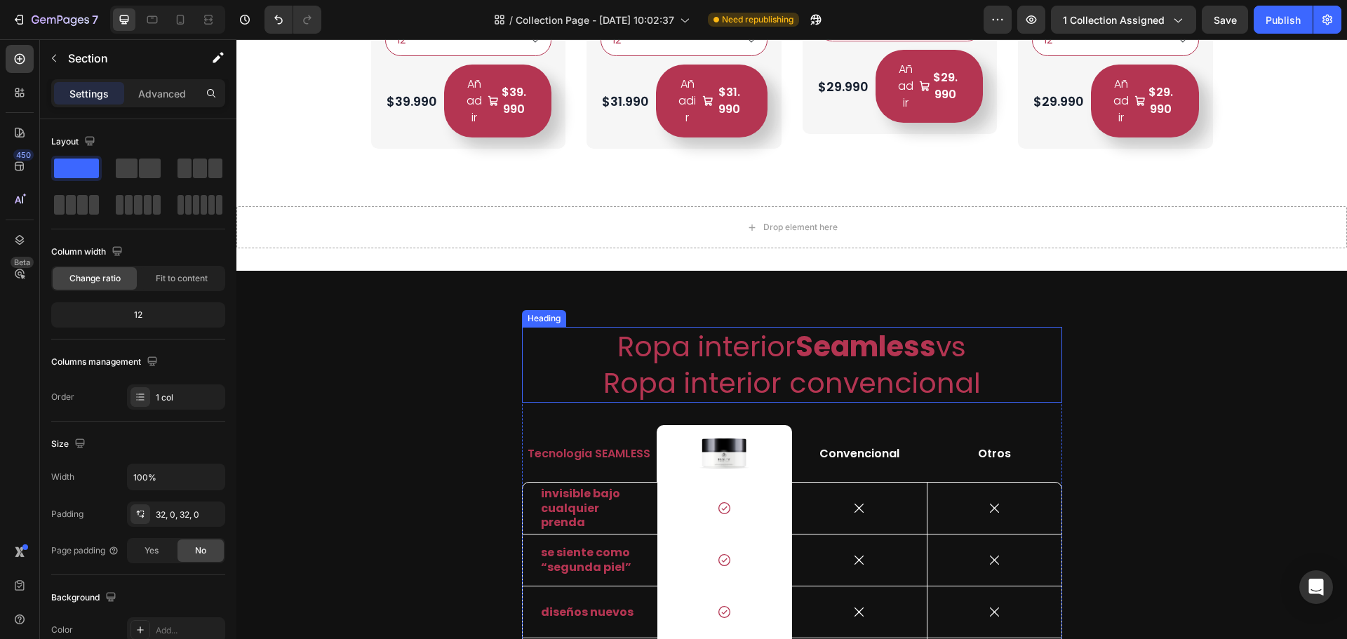
scroll to position [4030, 0]
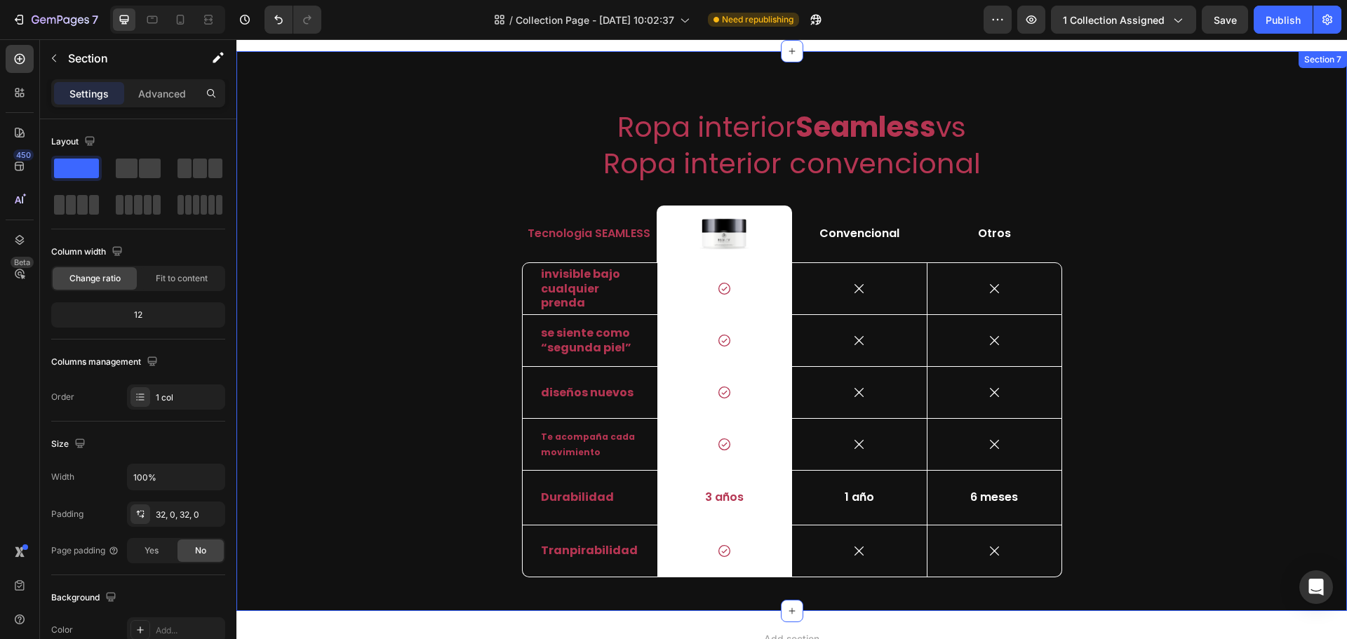
click at [436, 317] on div "Ropa interior Seamless vs Ropa interior convencional Heading Tecnologia SEAMLES…" at bounding box center [792, 342] width 1090 height 470
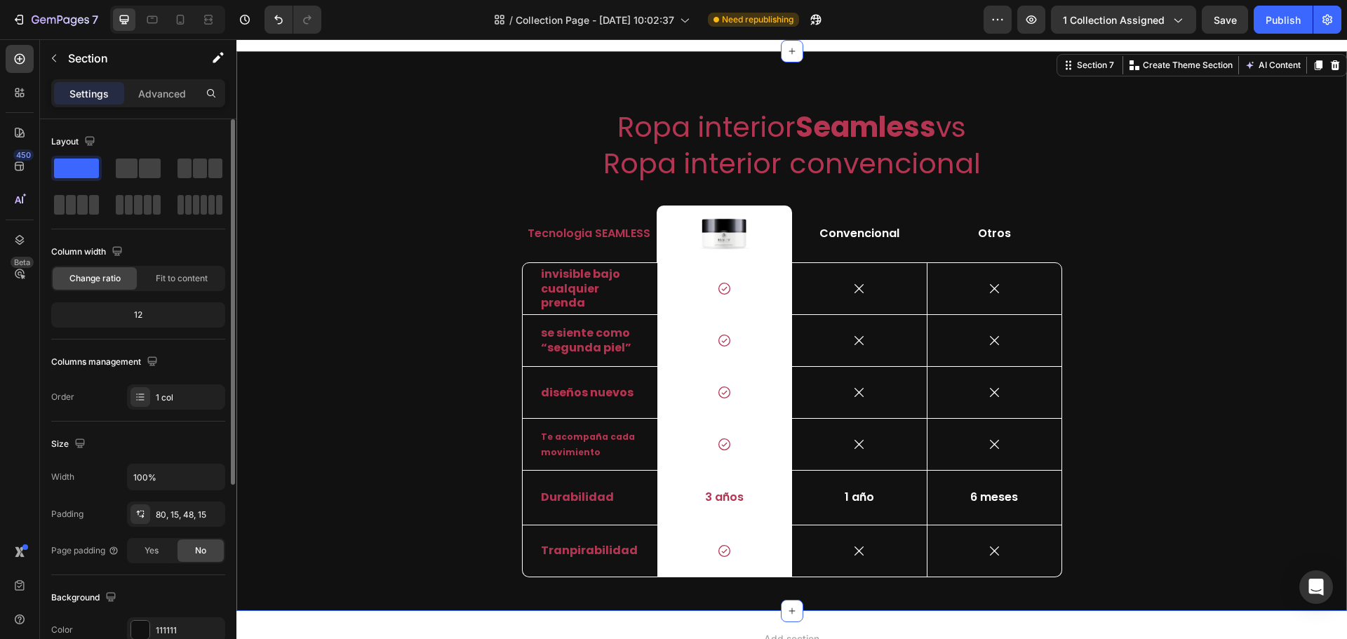
scroll to position [211, 0]
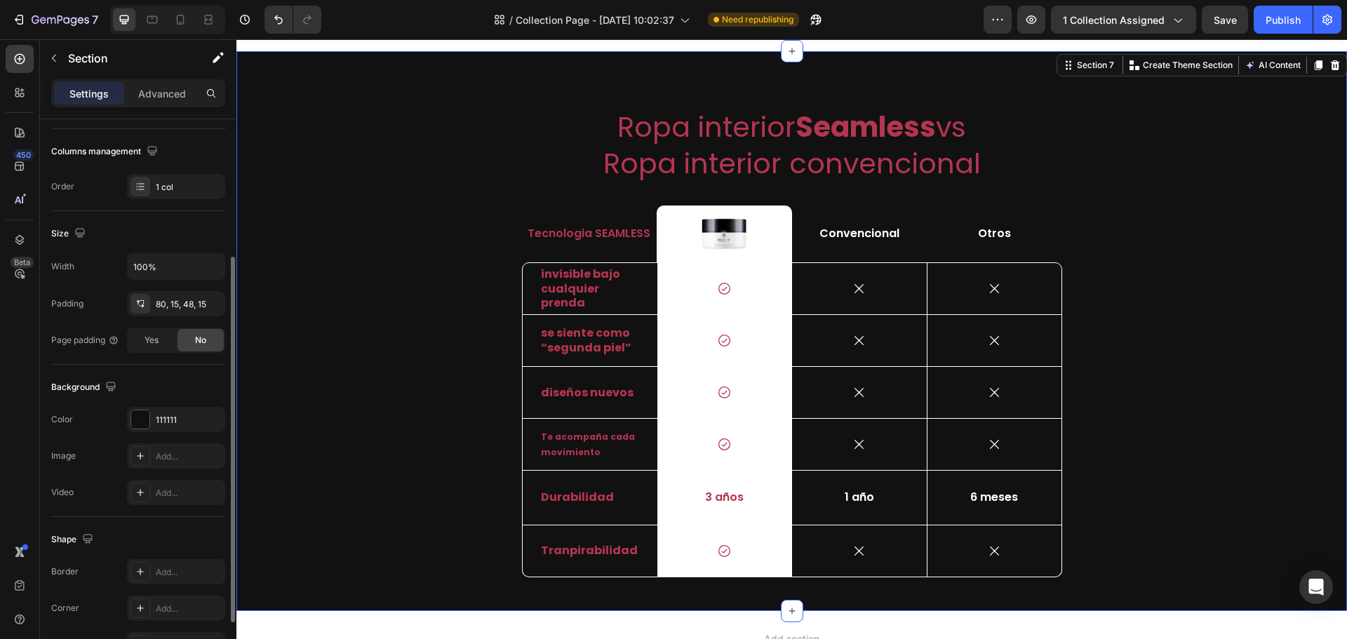
click at [173, 432] on div "The changes might be hidden by the video. Color 111111 Image Add... Video Add..." at bounding box center [138, 456] width 174 height 98
click at [175, 424] on div "111111" at bounding box center [176, 420] width 41 height 13
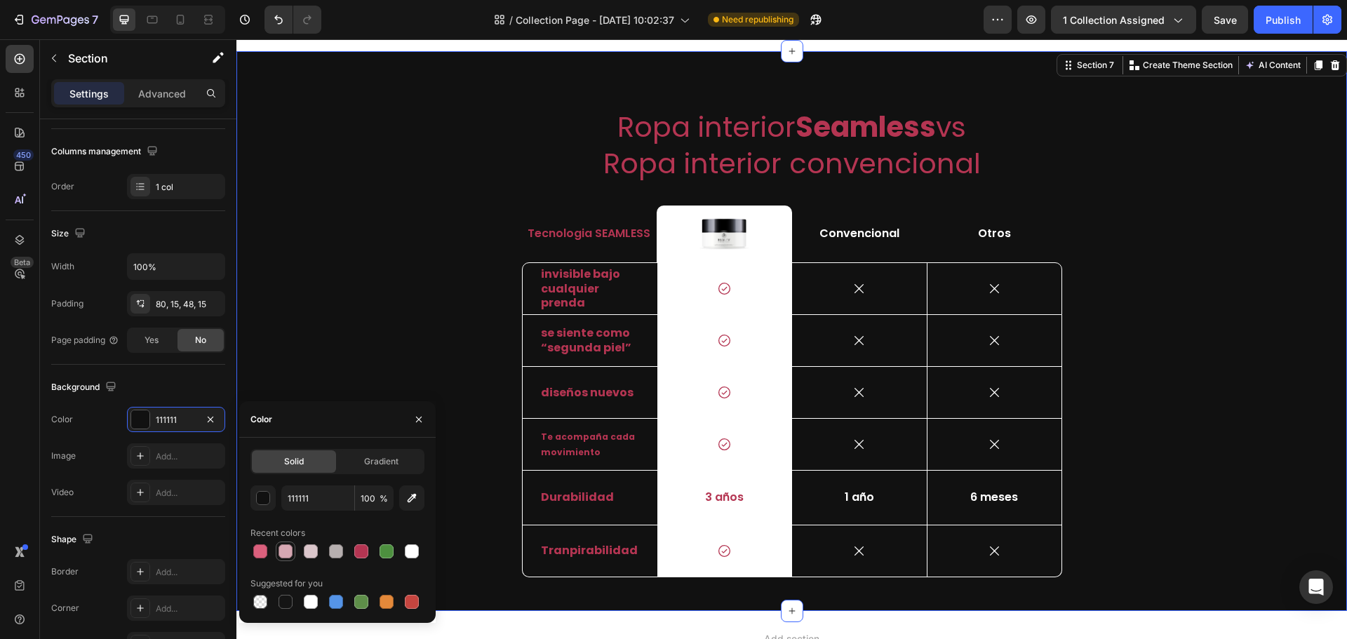
click at [286, 557] on div at bounding box center [286, 552] width 14 height 14
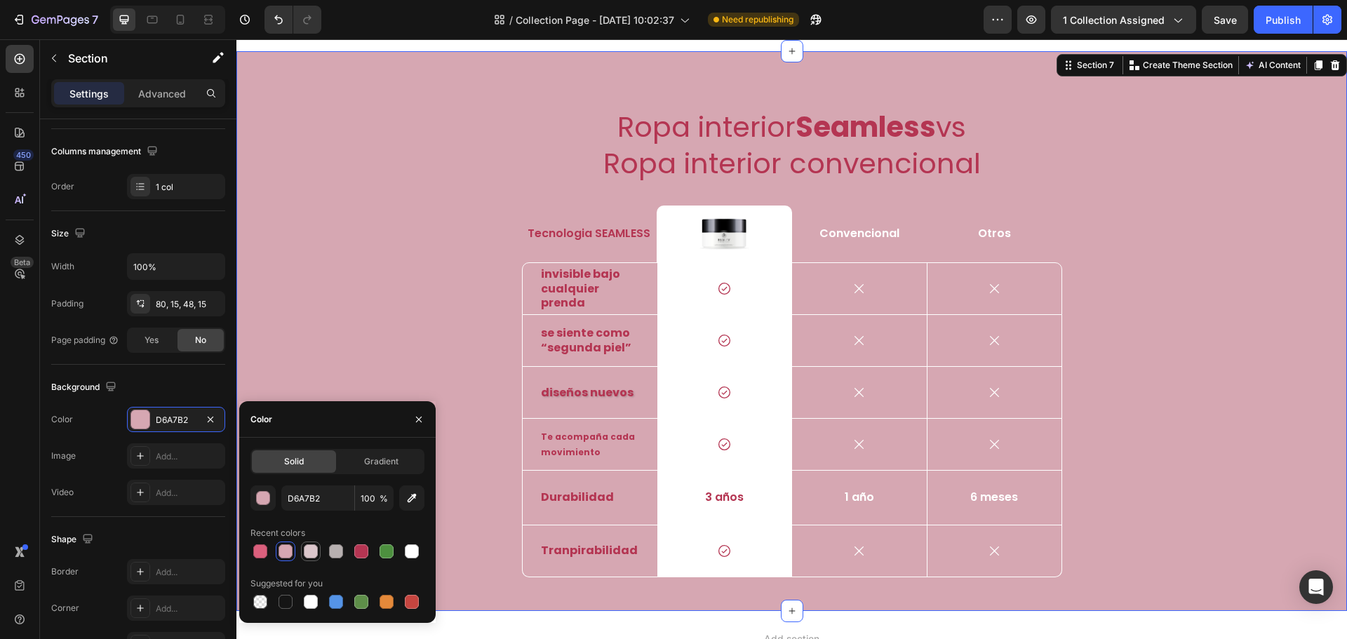
click at [306, 554] on div at bounding box center [311, 552] width 14 height 14
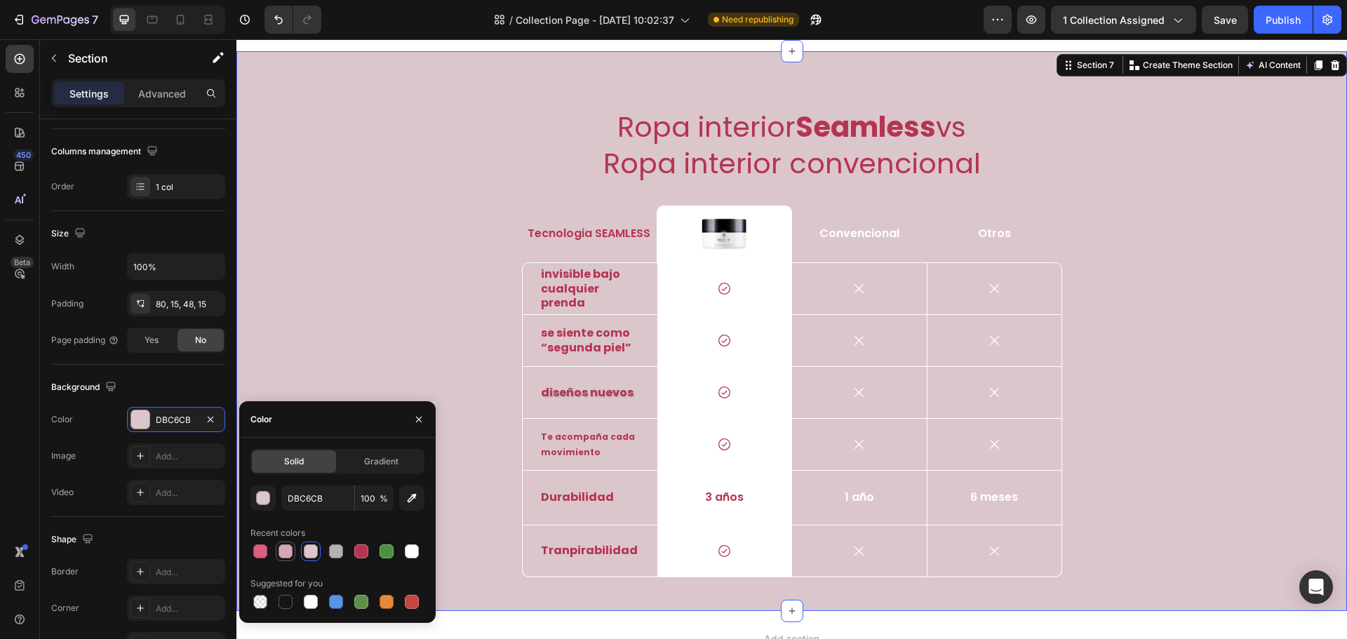
click at [288, 554] on div at bounding box center [286, 552] width 14 height 14
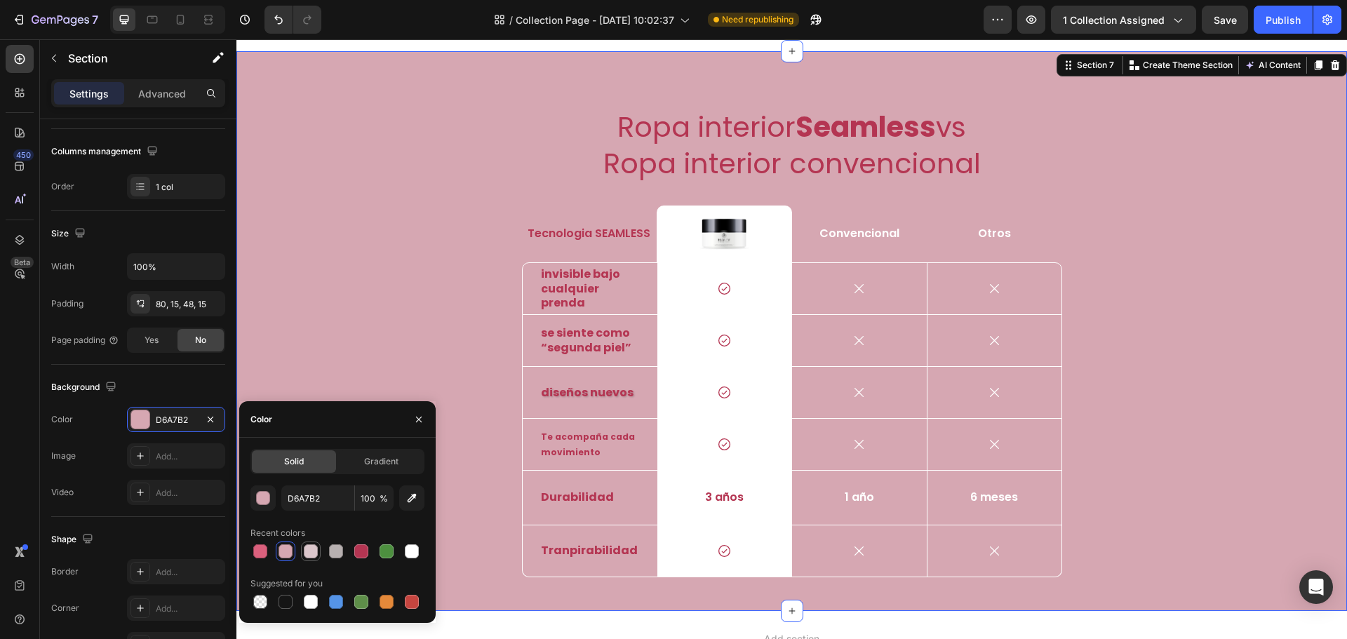
click at [315, 559] on div at bounding box center [310, 551] width 17 height 17
type input "DBC6CB"
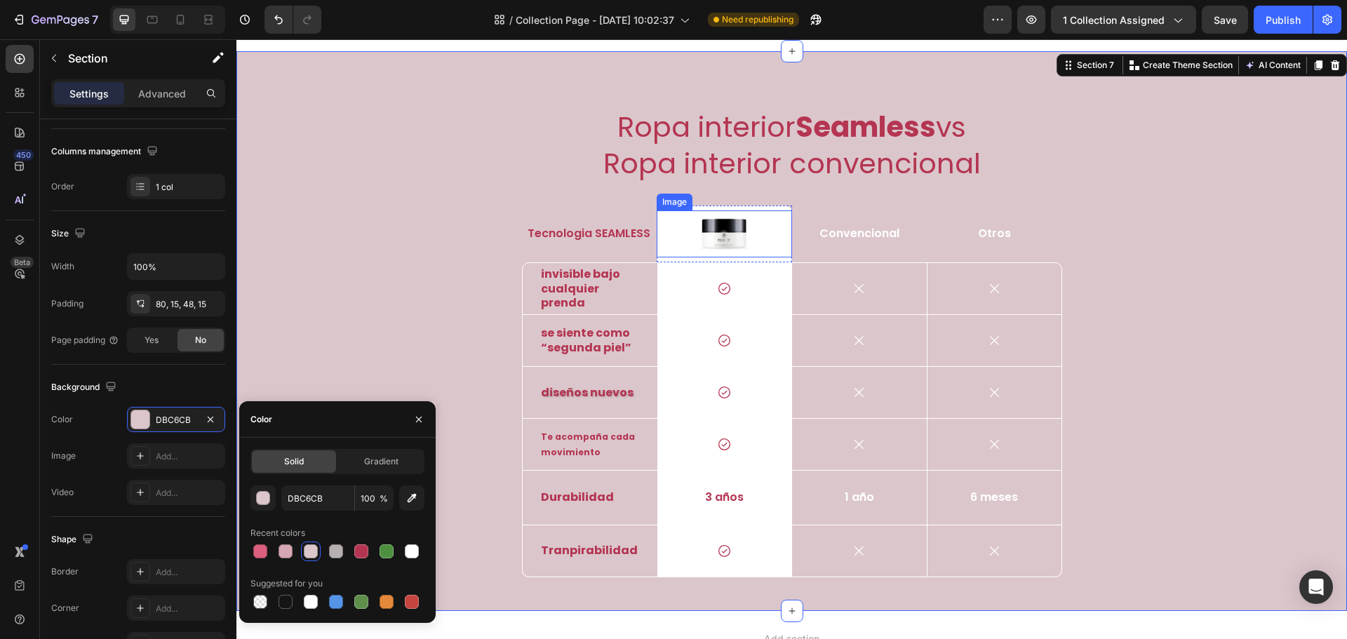
click at [740, 245] on img at bounding box center [724, 234] width 51 height 47
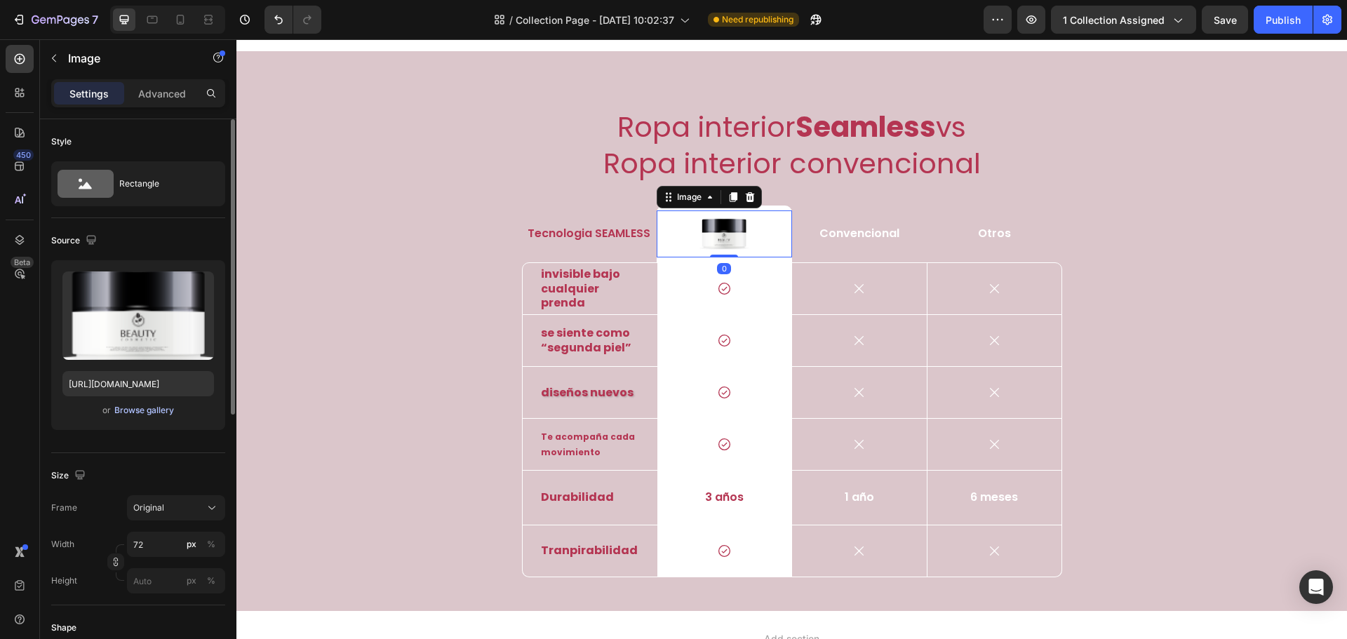
click at [143, 413] on div "Browse gallery" at bounding box center [144, 410] width 60 height 13
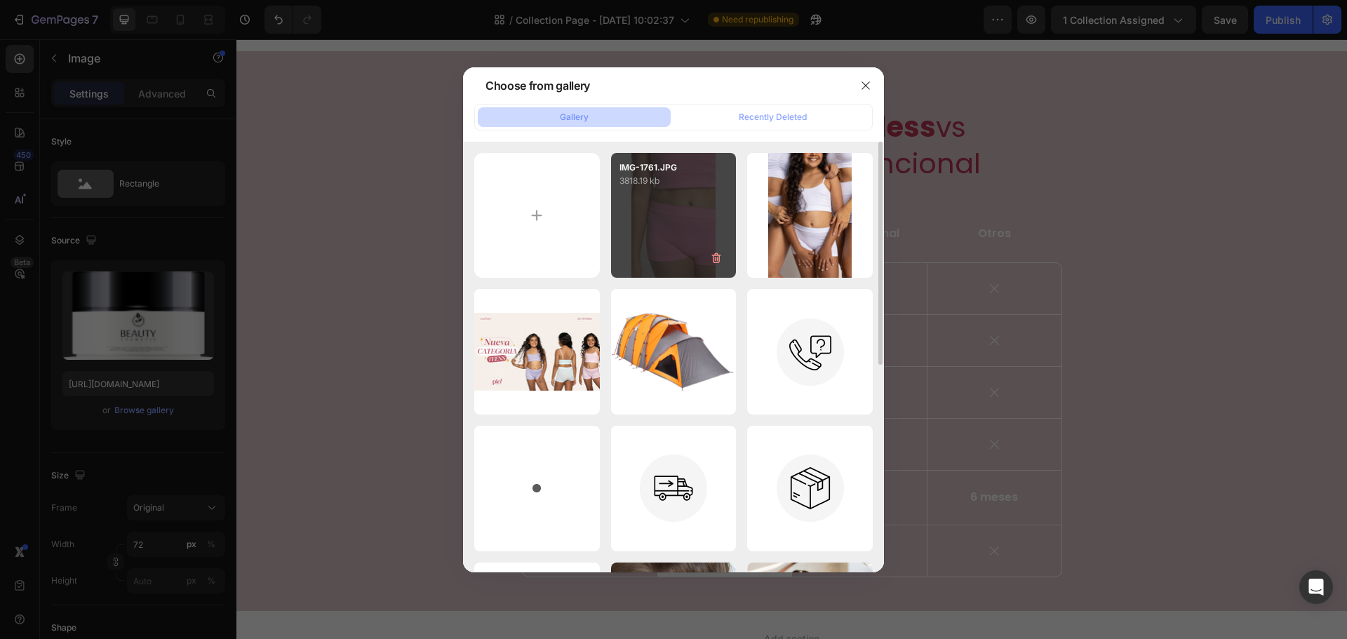
click at [670, 205] on div "IMG-1761.JPG 3818.19 kb" at bounding box center [674, 216] width 126 height 126
type input "https://cdn.shopify.com/s/files/1/0670/0836/4783/files/gempages_557056498165875…"
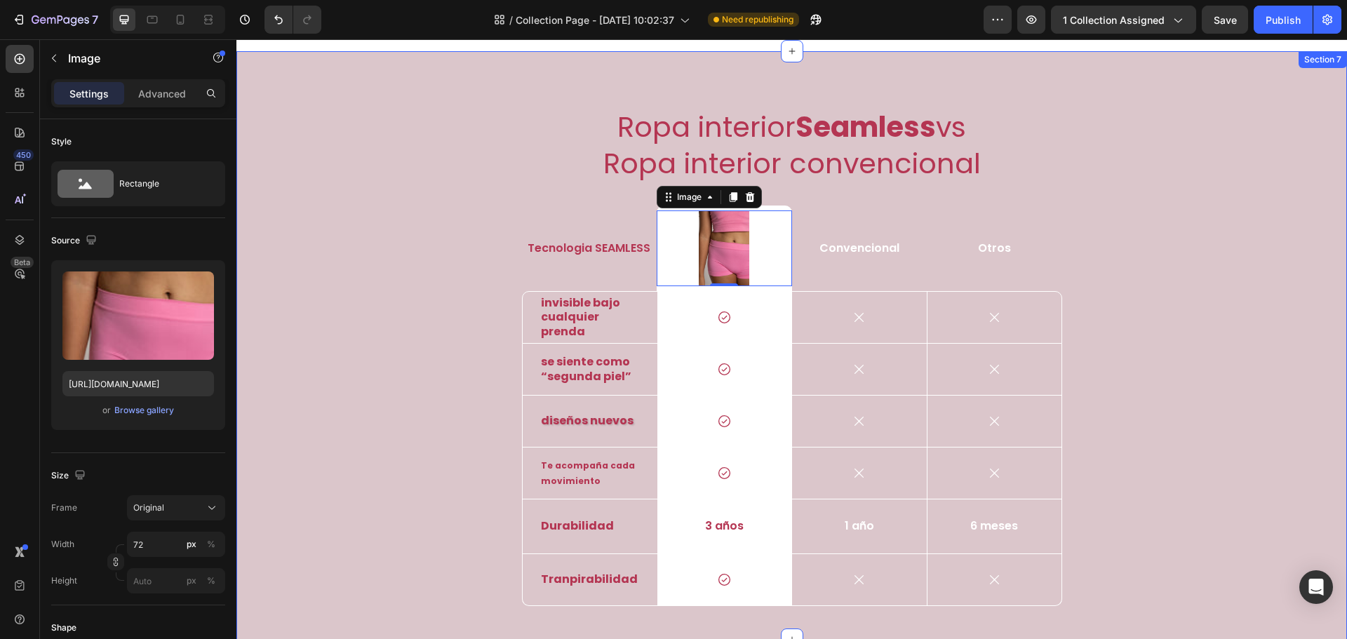
click at [1197, 263] on div "Ropa interior Seamless vs Ropa interior convencional Heading Tecnologia SEAMLES…" at bounding box center [792, 356] width 1090 height 499
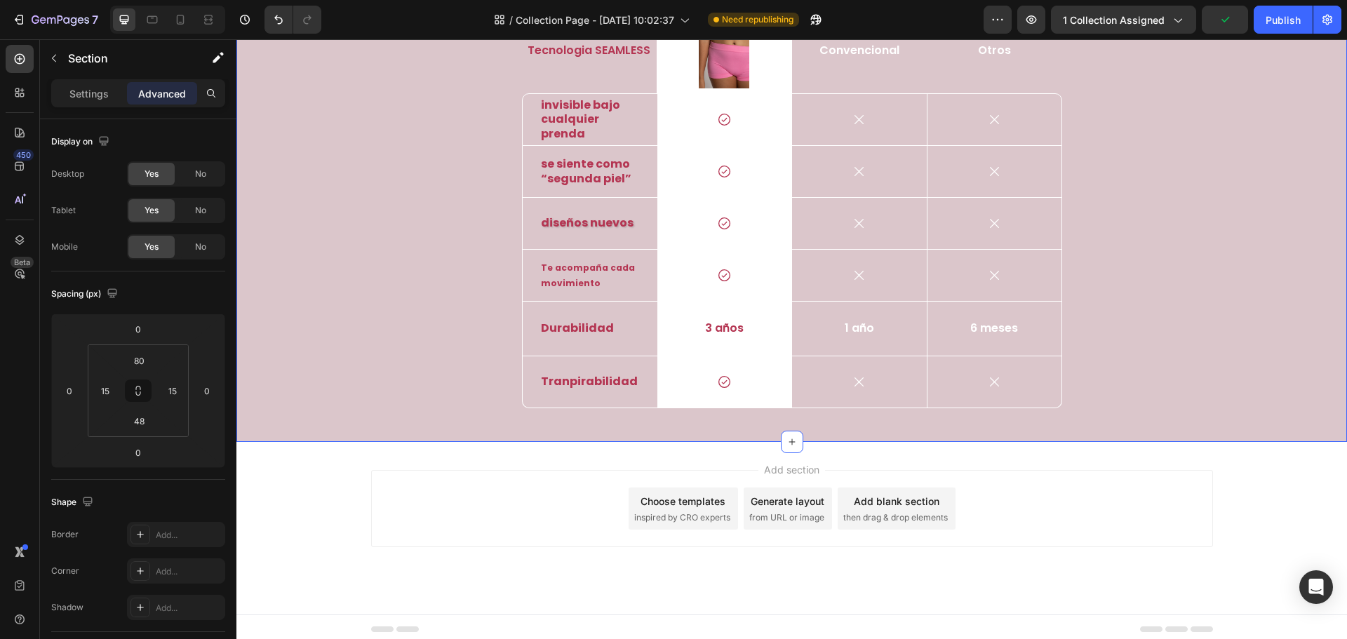
scroll to position [4233, 0]
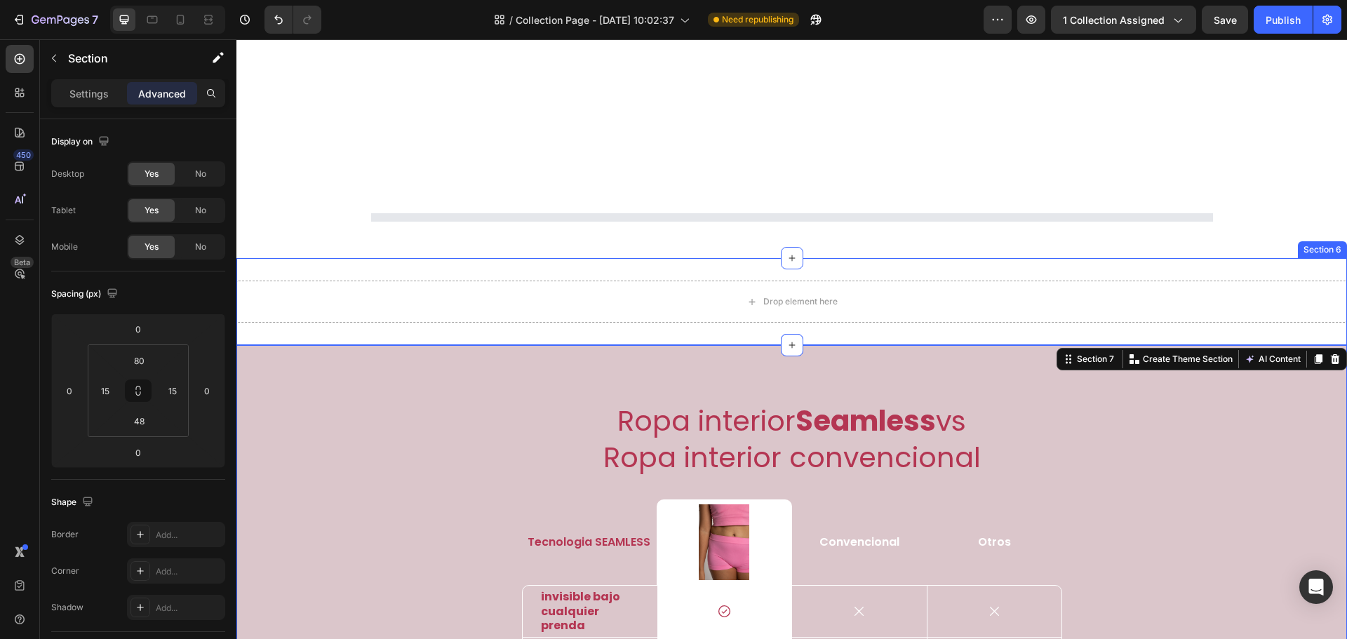
select select "Coordinado 2"
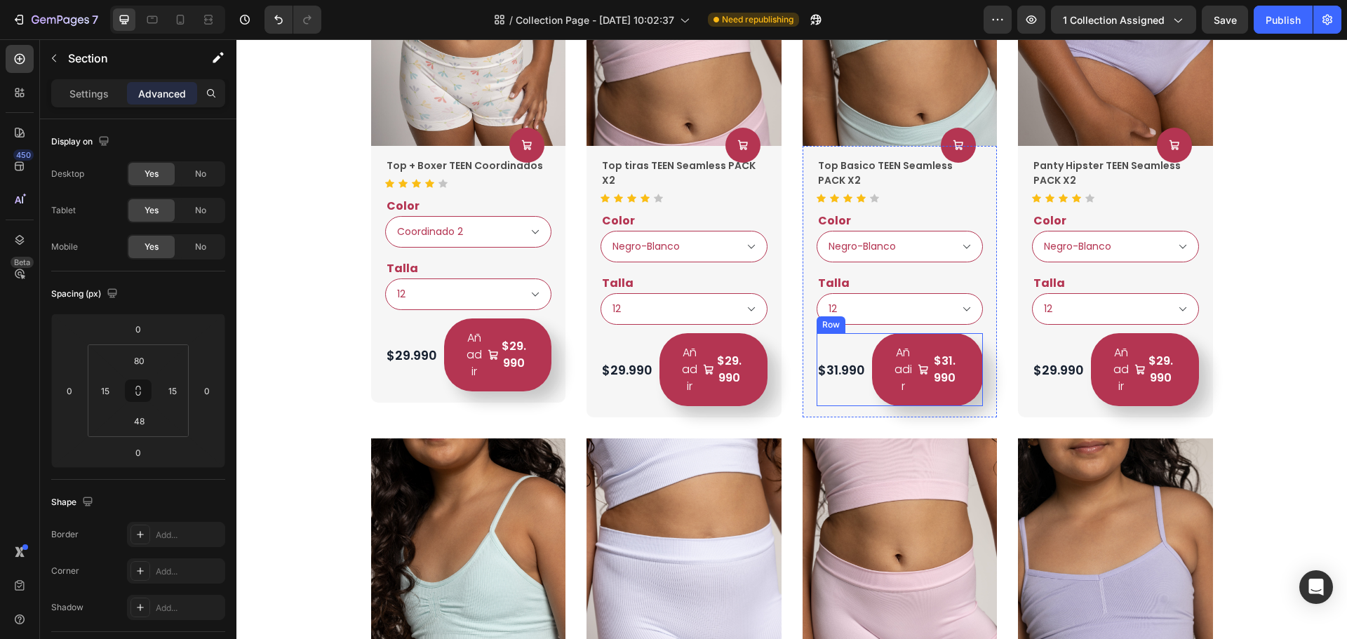
scroll to position [2956, 0]
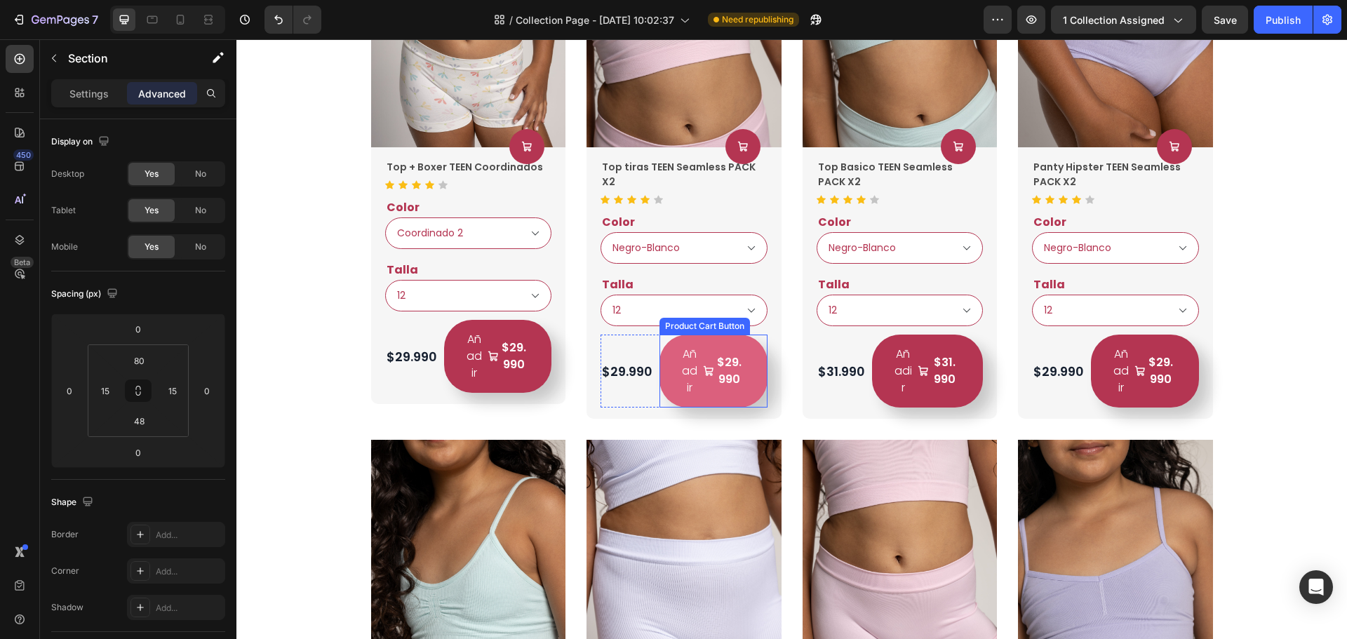
click at [552, 393] on button "Añadir $29.990" at bounding box center [498, 356] width 108 height 73
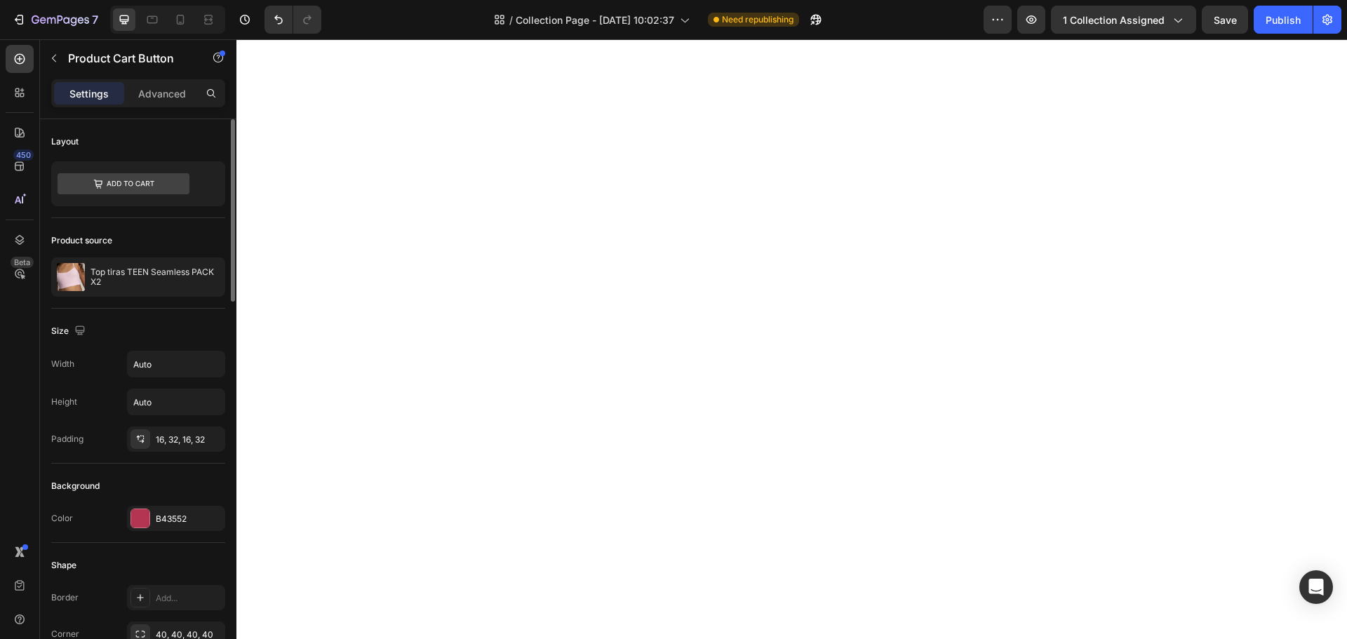
select select "Coordinado 2"
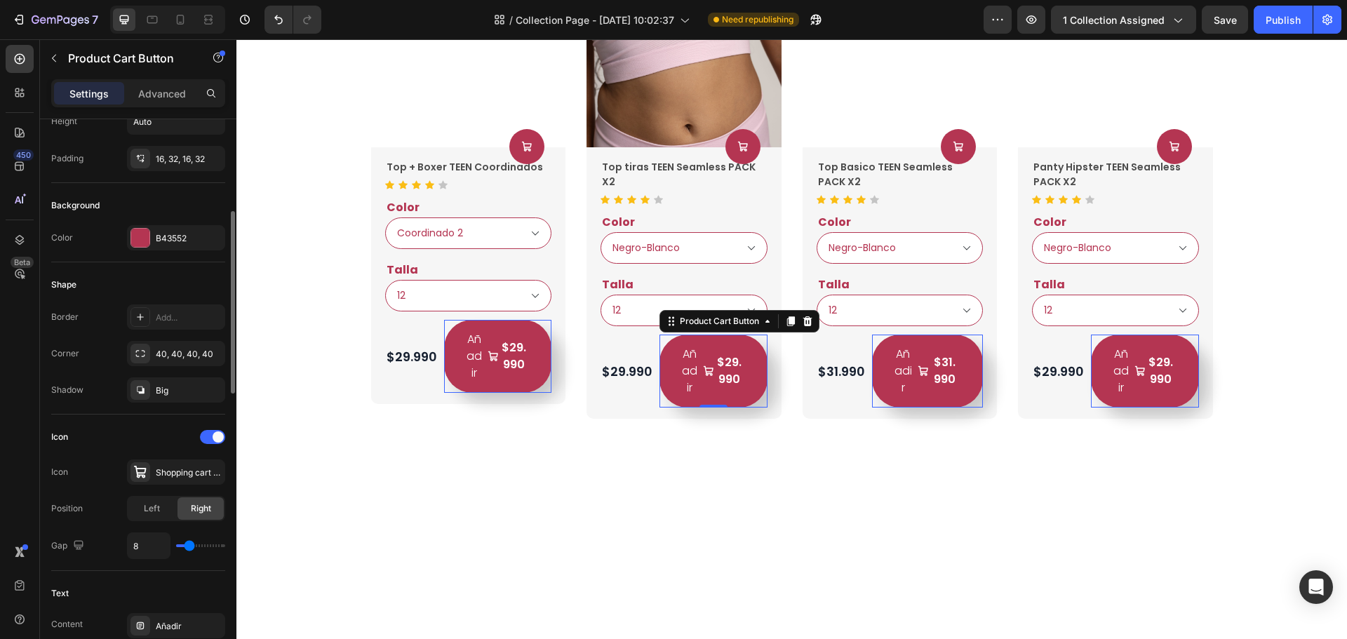
scroll to position [561, 0]
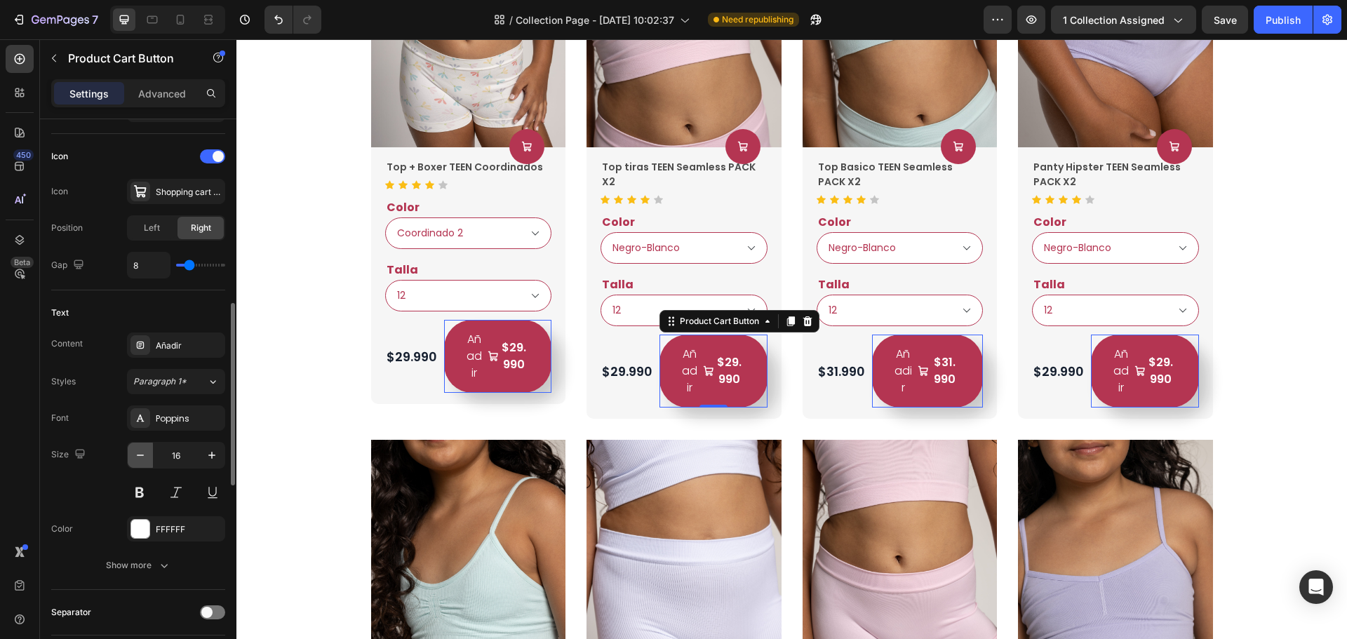
click at [150, 454] on button "button" at bounding box center [140, 455] width 25 height 25
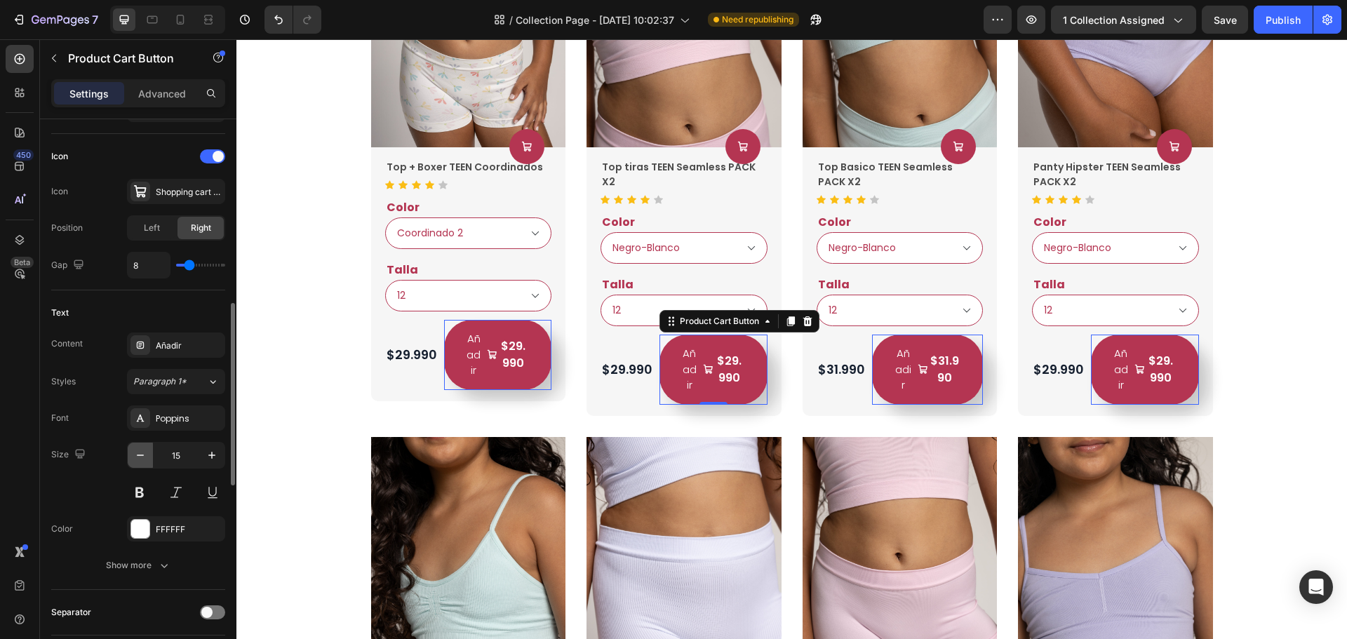
click at [150, 454] on button "button" at bounding box center [140, 455] width 25 height 25
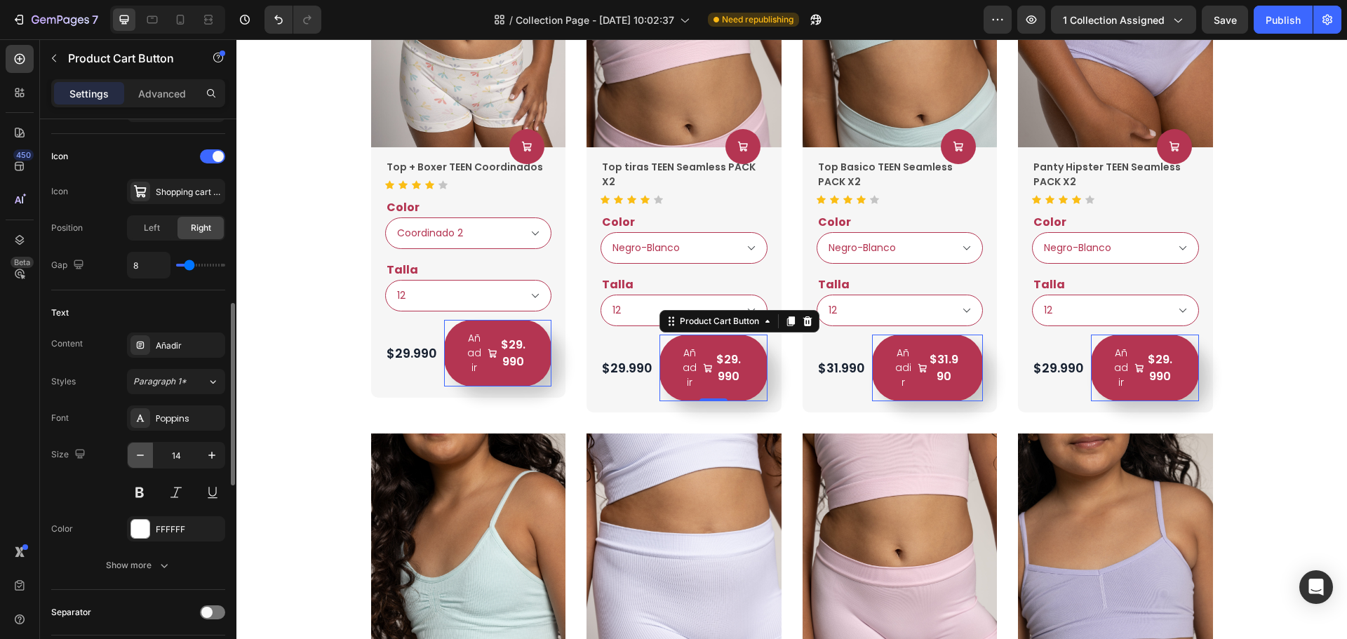
click at [150, 454] on button "button" at bounding box center [140, 455] width 25 height 25
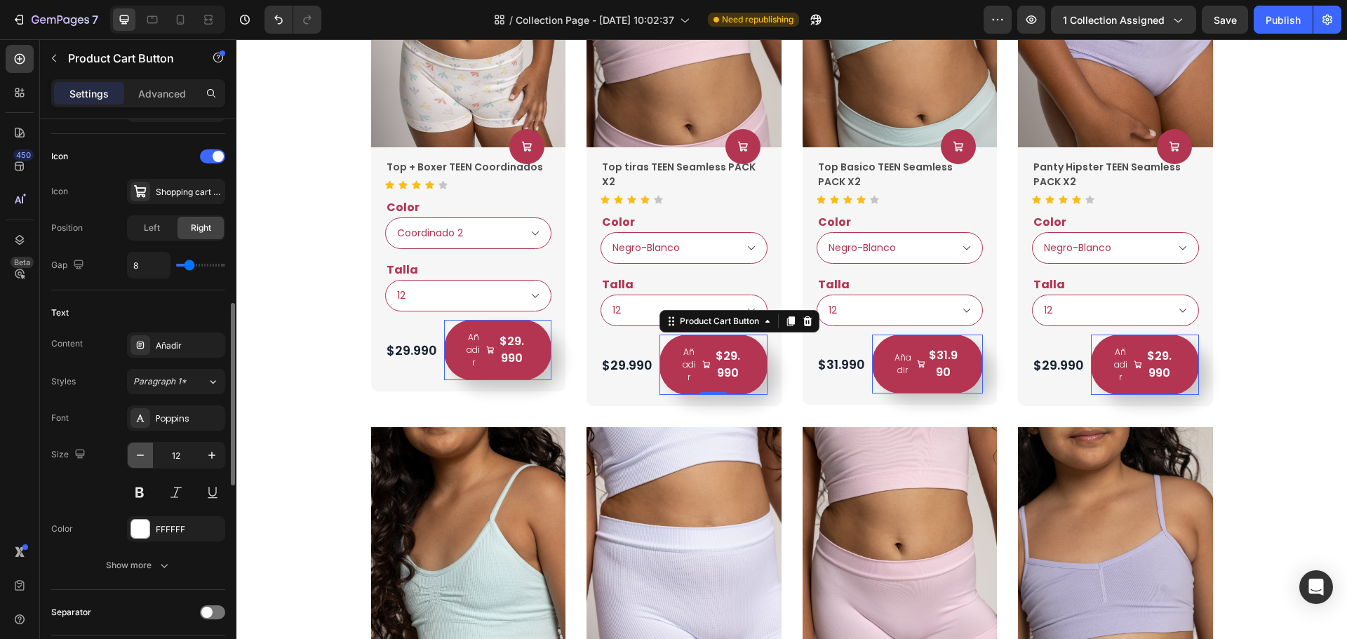
click at [150, 454] on button "button" at bounding box center [140, 455] width 25 height 25
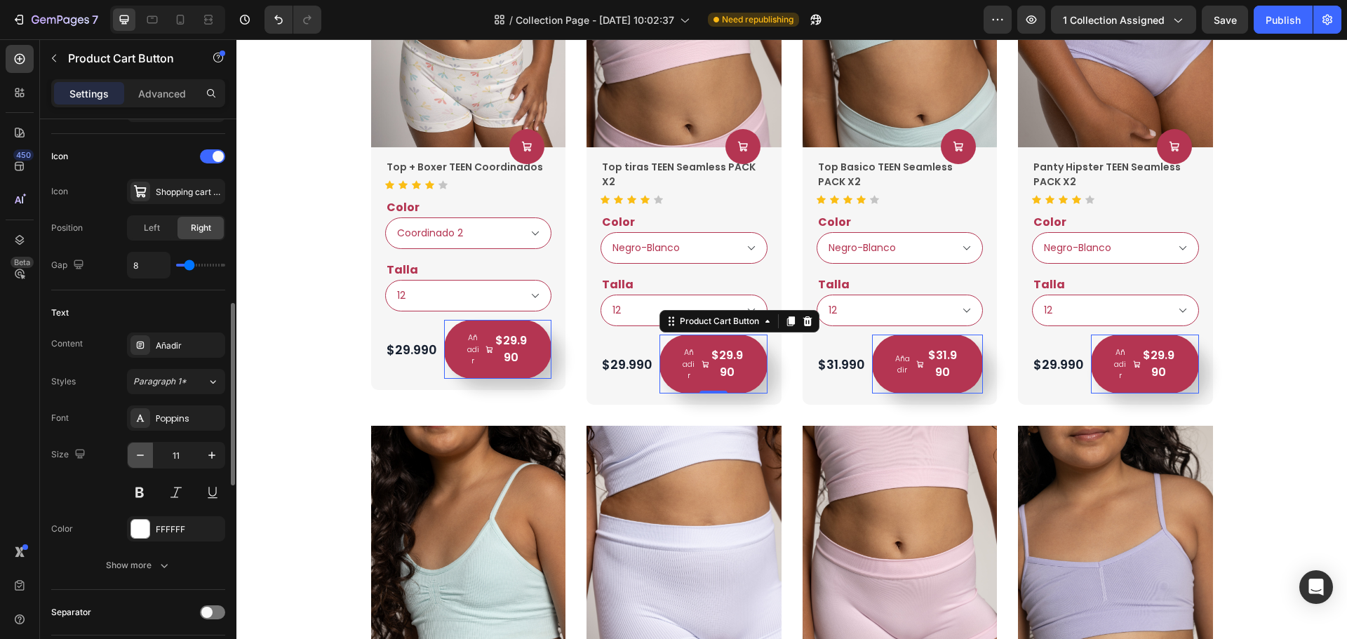
click at [150, 454] on button "button" at bounding box center [140, 455] width 25 height 25
click at [206, 458] on icon "button" at bounding box center [212, 455] width 14 height 14
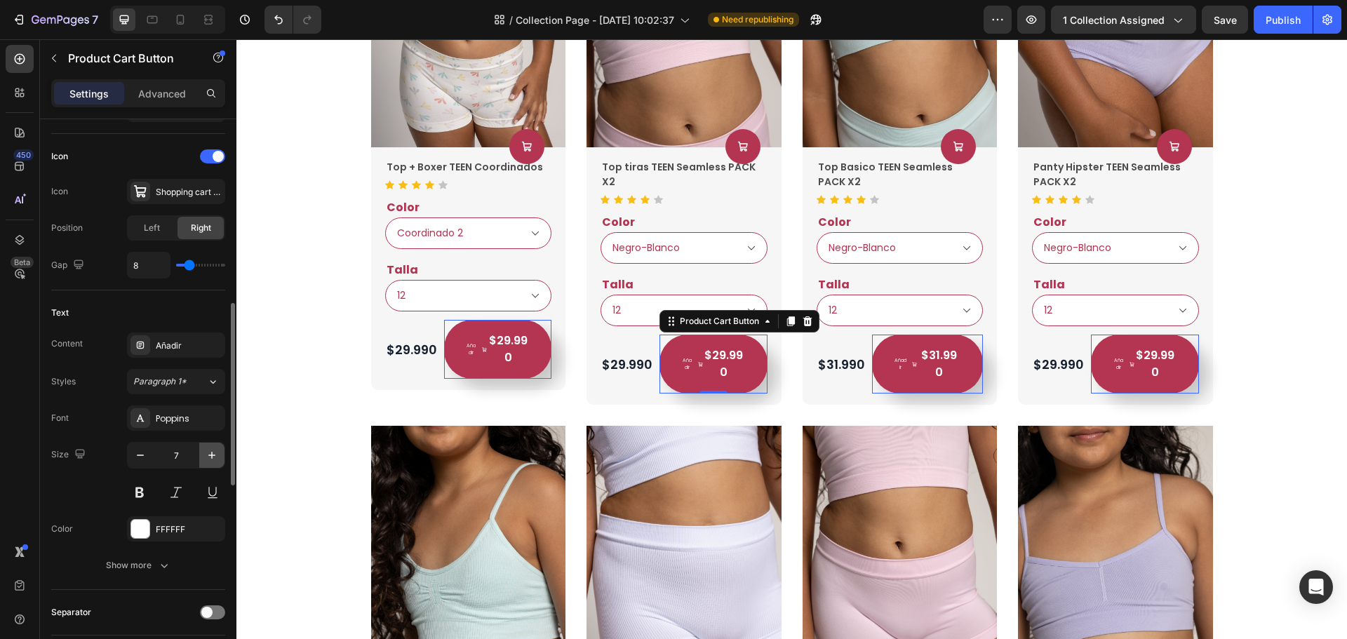
click at [206, 458] on icon "button" at bounding box center [212, 455] width 14 height 14
type input "10"
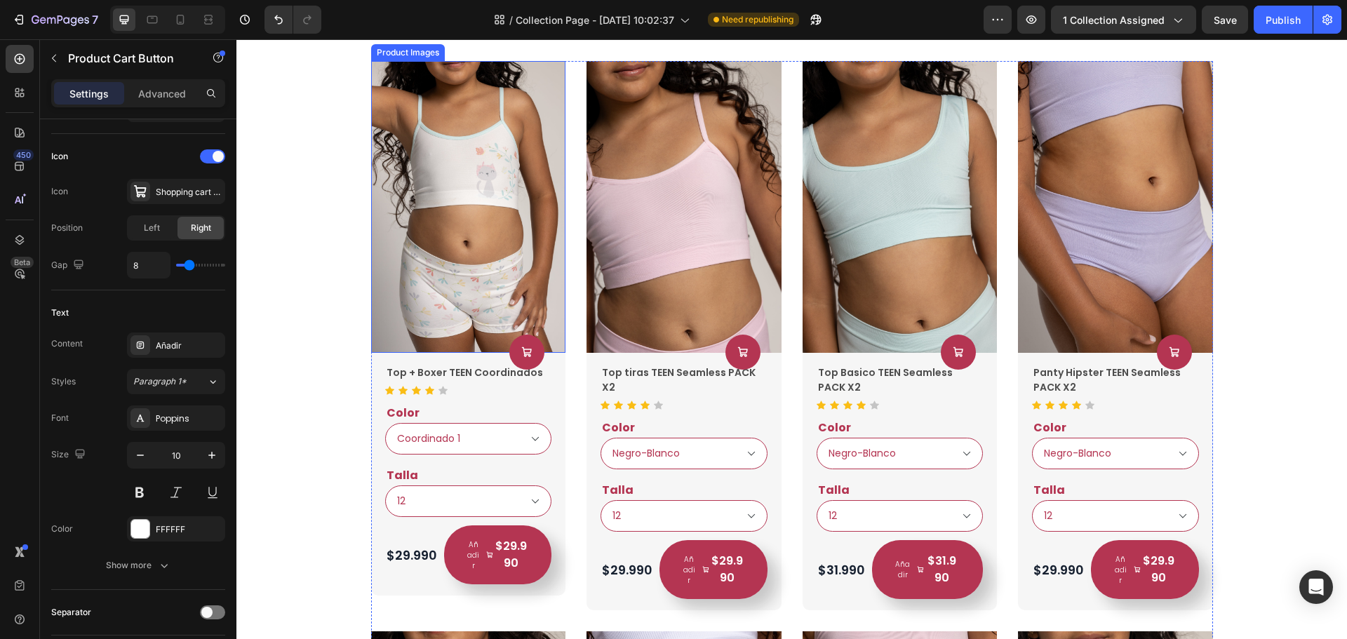
select select "Coordinado 2"
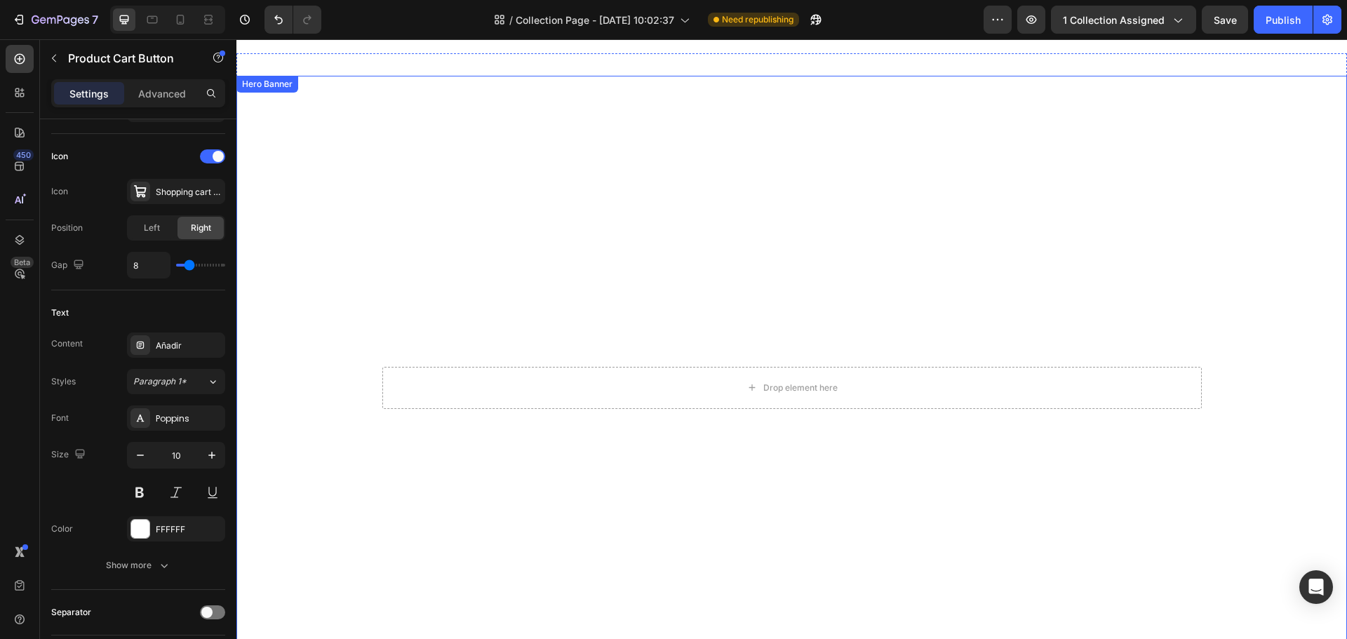
select select "Coordinado 2"
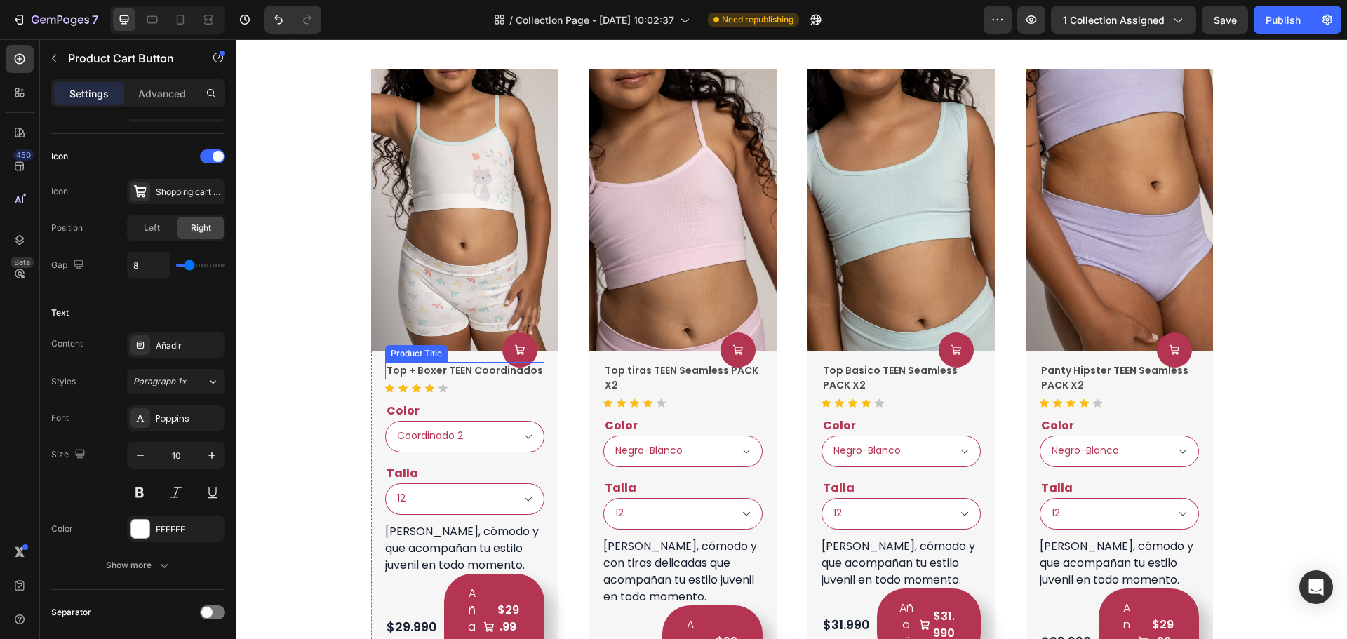
scroll to position [1412, 0]
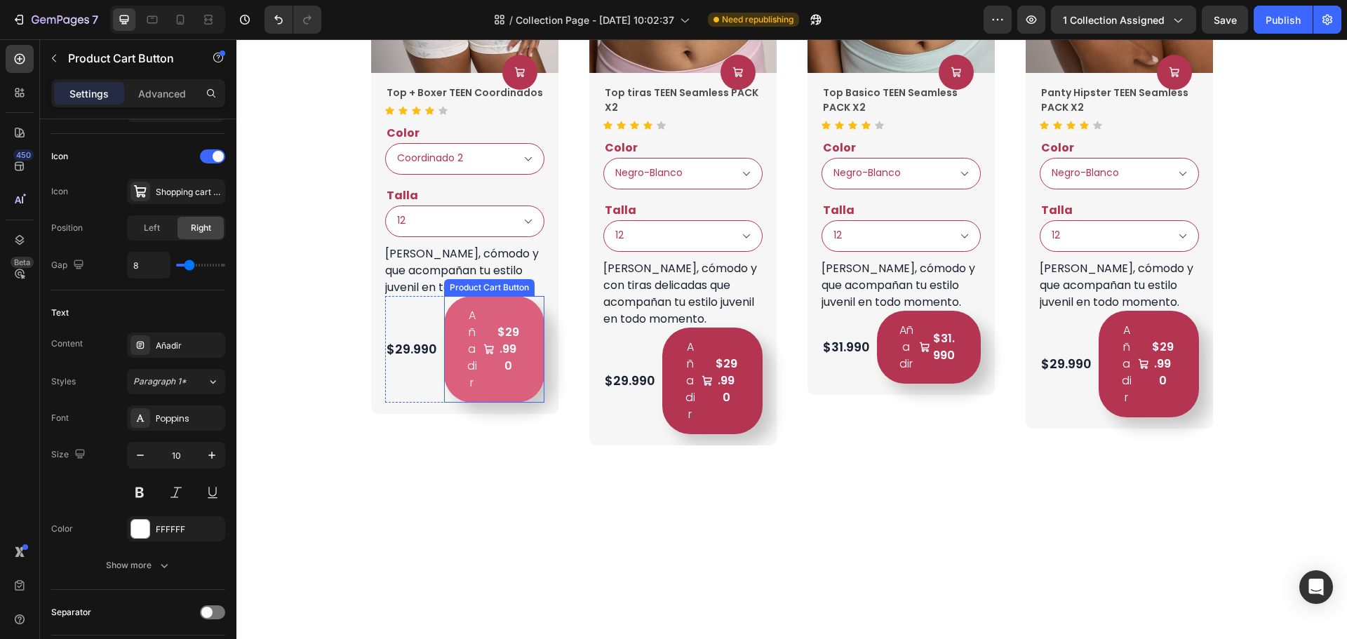
click at [523, 389] on button "Añadir $29.990" at bounding box center [494, 349] width 100 height 107
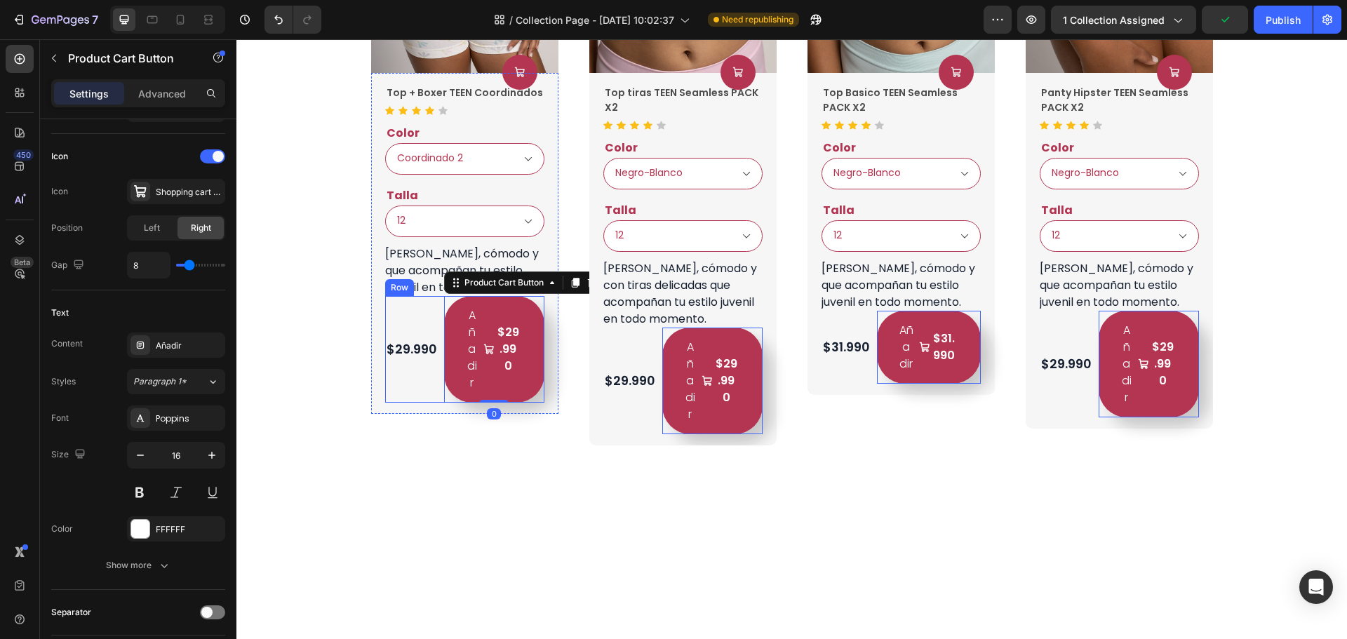
click at [415, 320] on div "$29.990 Product Price Product Price" at bounding box center [411, 349] width 53 height 107
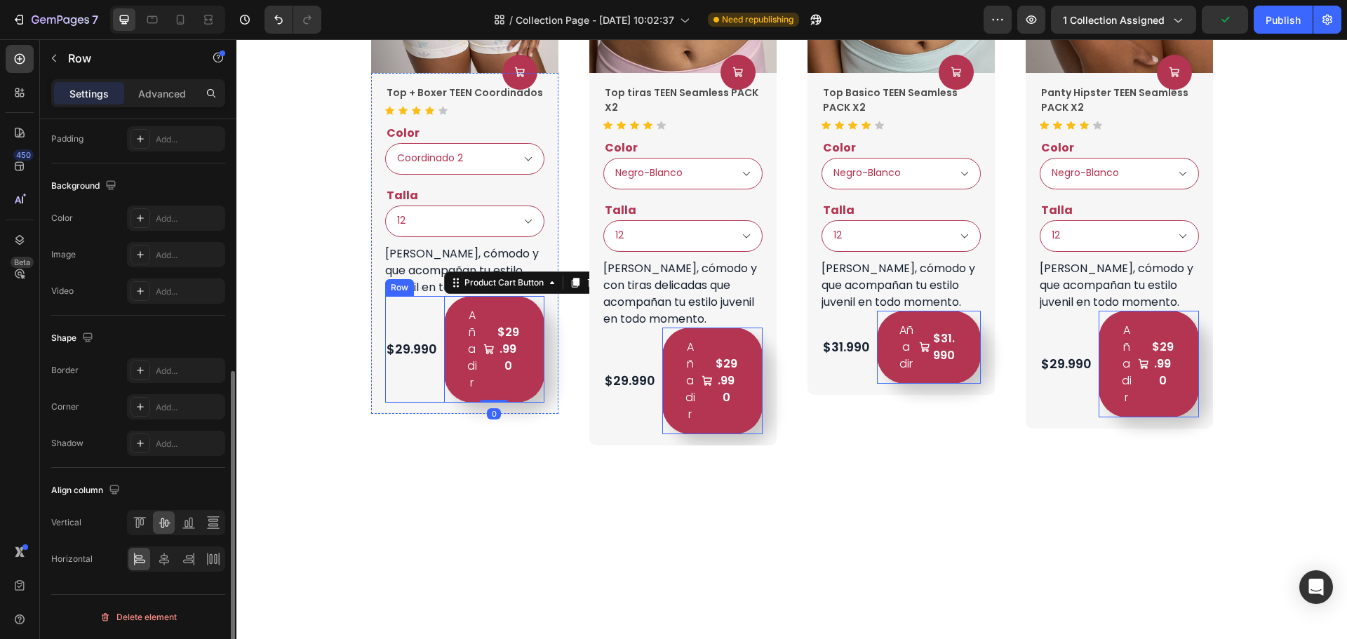
scroll to position [0, 0]
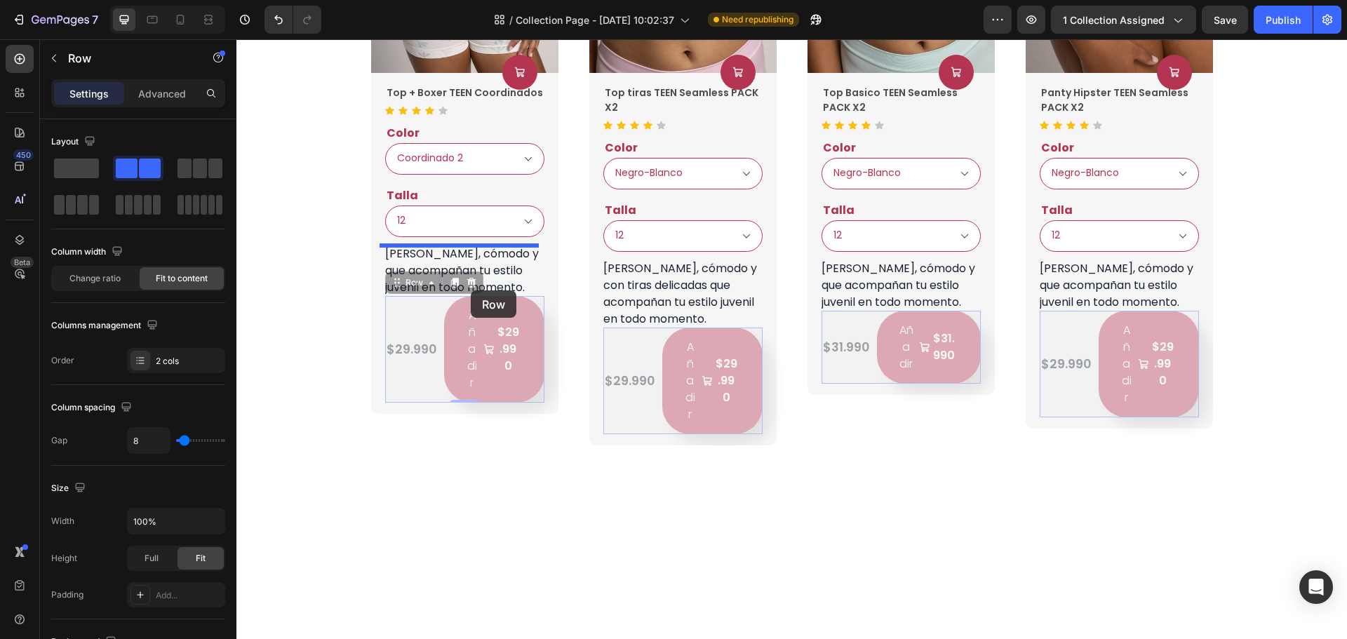
drag, startPoint x: 392, startPoint y: 288, endPoint x: 471, endPoint y: 291, distance: 79.3
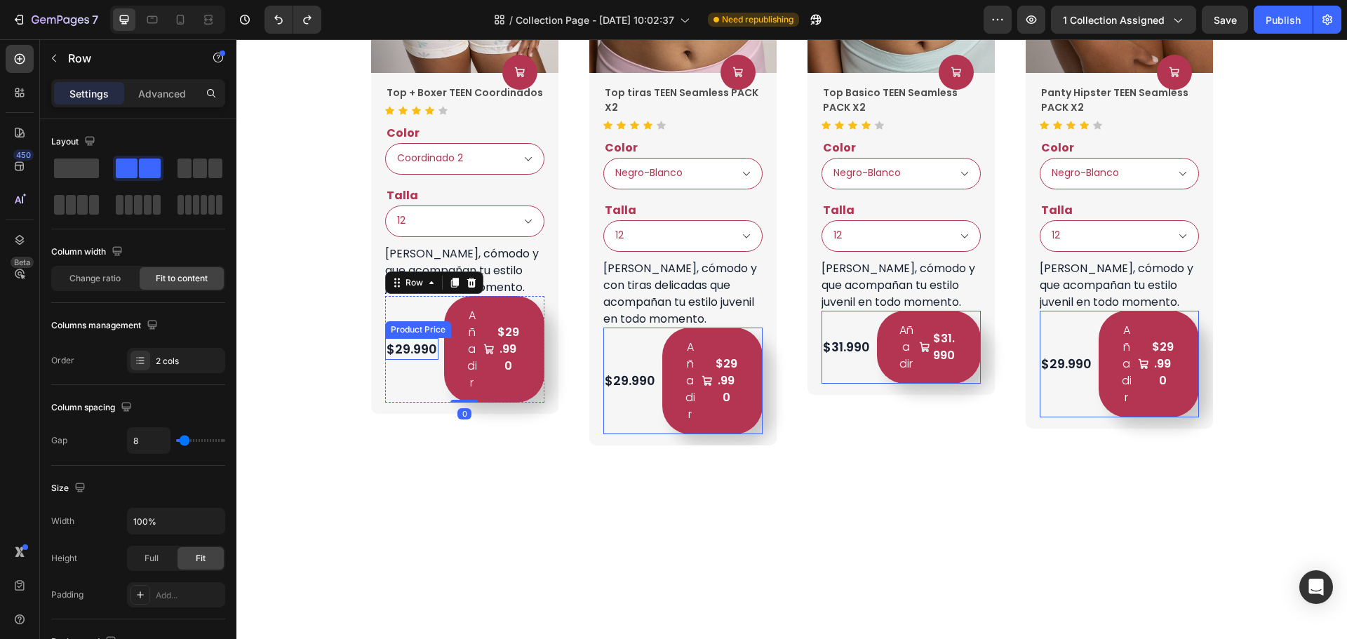
click at [410, 342] on div "$29.990" at bounding box center [411, 349] width 53 height 22
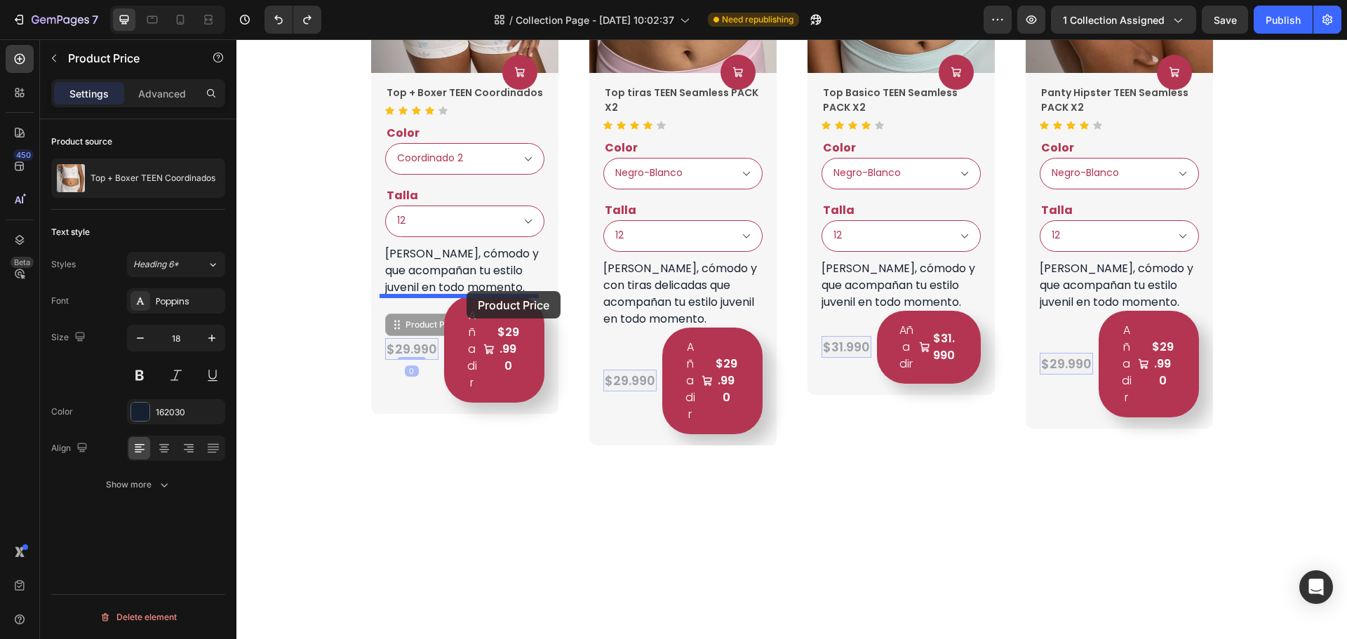
drag, startPoint x: 392, startPoint y: 326, endPoint x: 466, endPoint y: 291, distance: 82.3
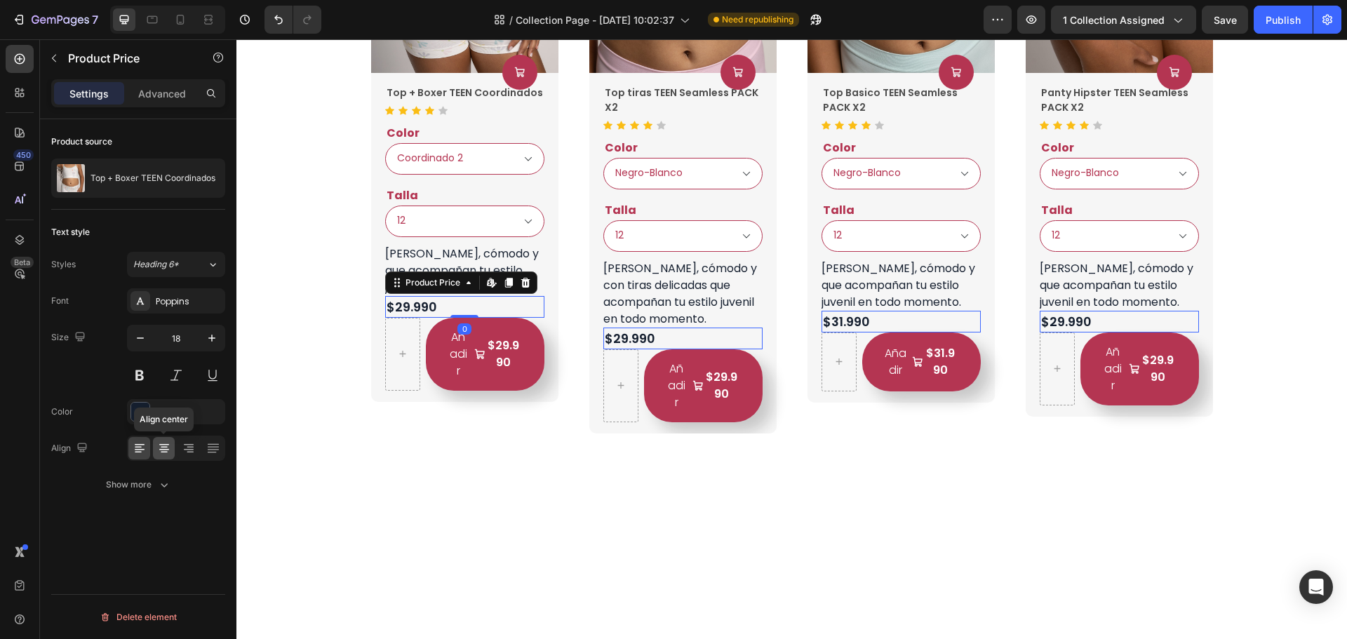
click at [173, 451] on div at bounding box center [164, 448] width 22 height 22
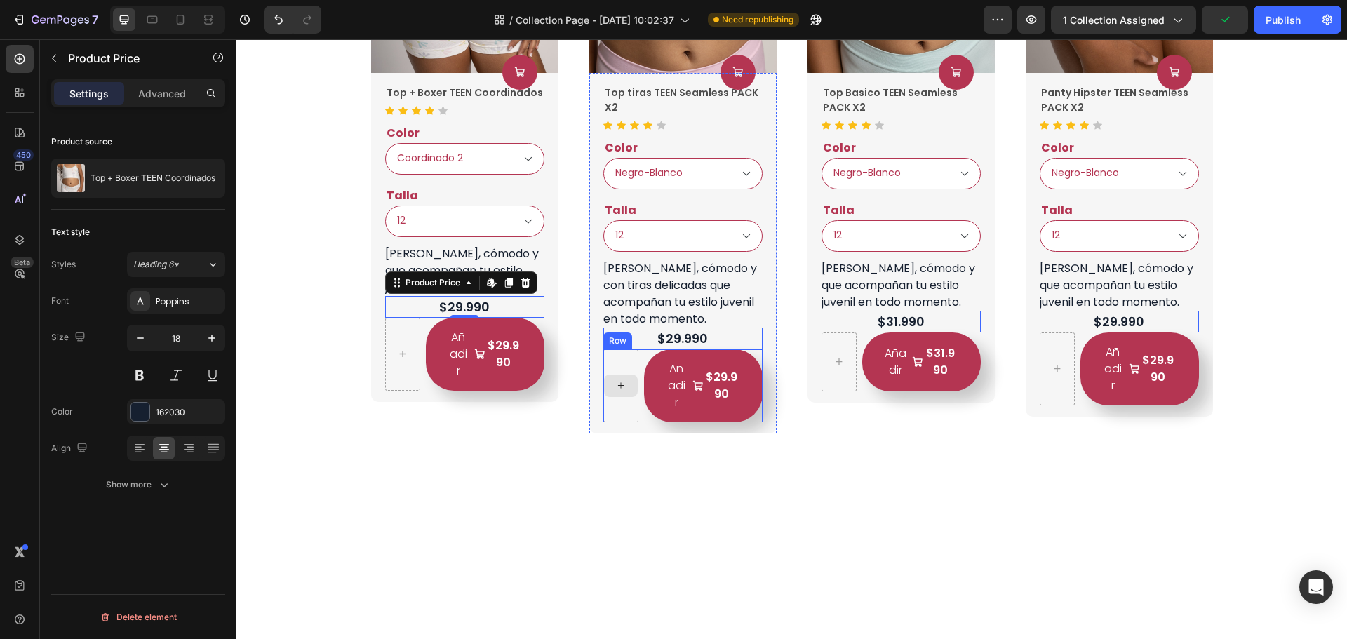
click at [619, 401] on div at bounding box center [621, 385] width 35 height 73
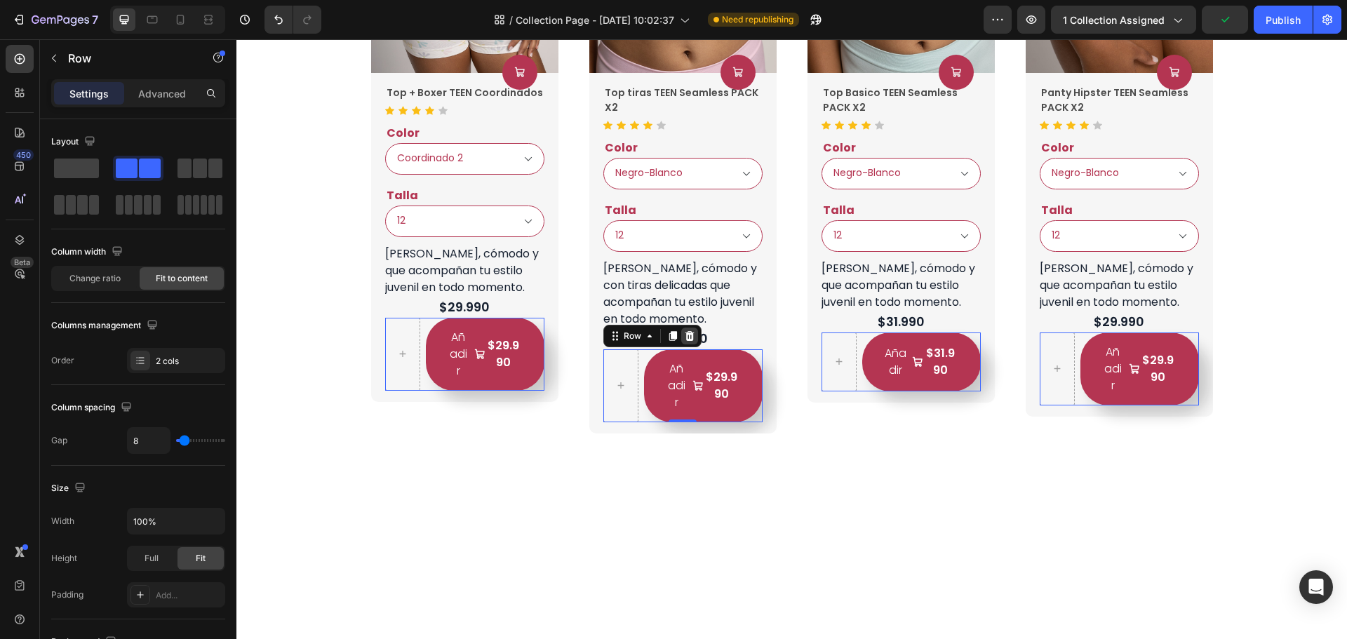
click at [237, 39] on icon at bounding box center [237, 39] width 0 height 0
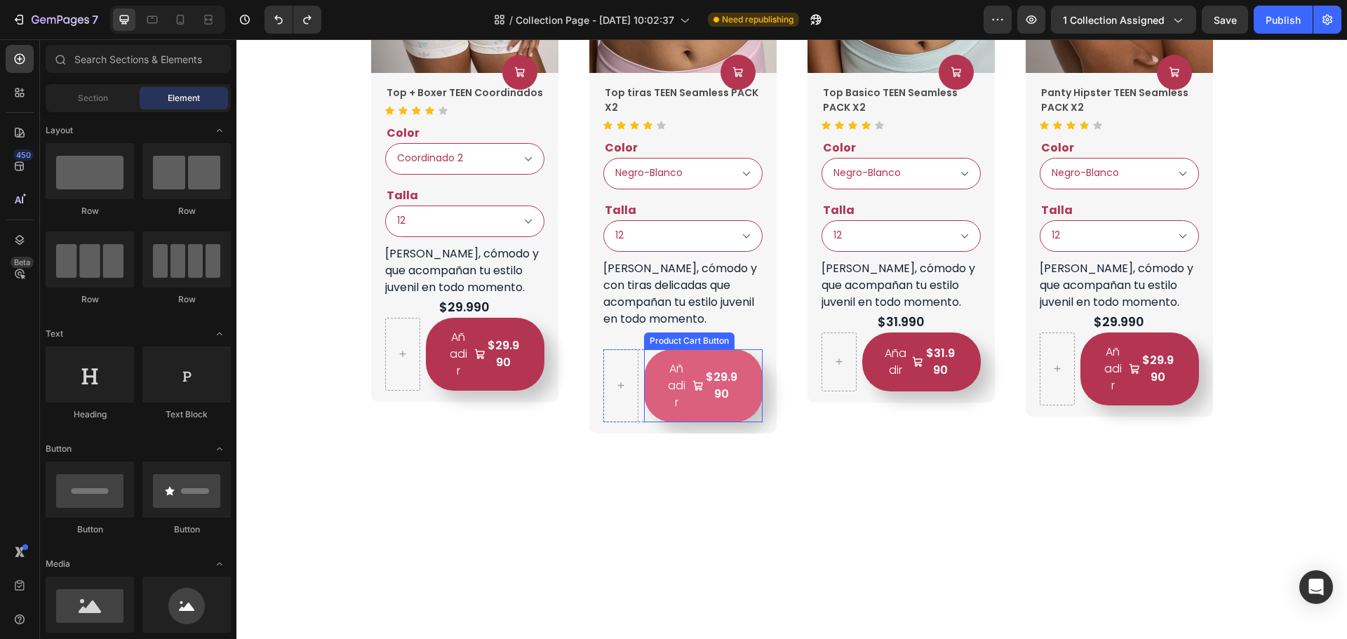
click at [545, 391] on button "Añadir $29.990" at bounding box center [485, 354] width 119 height 73
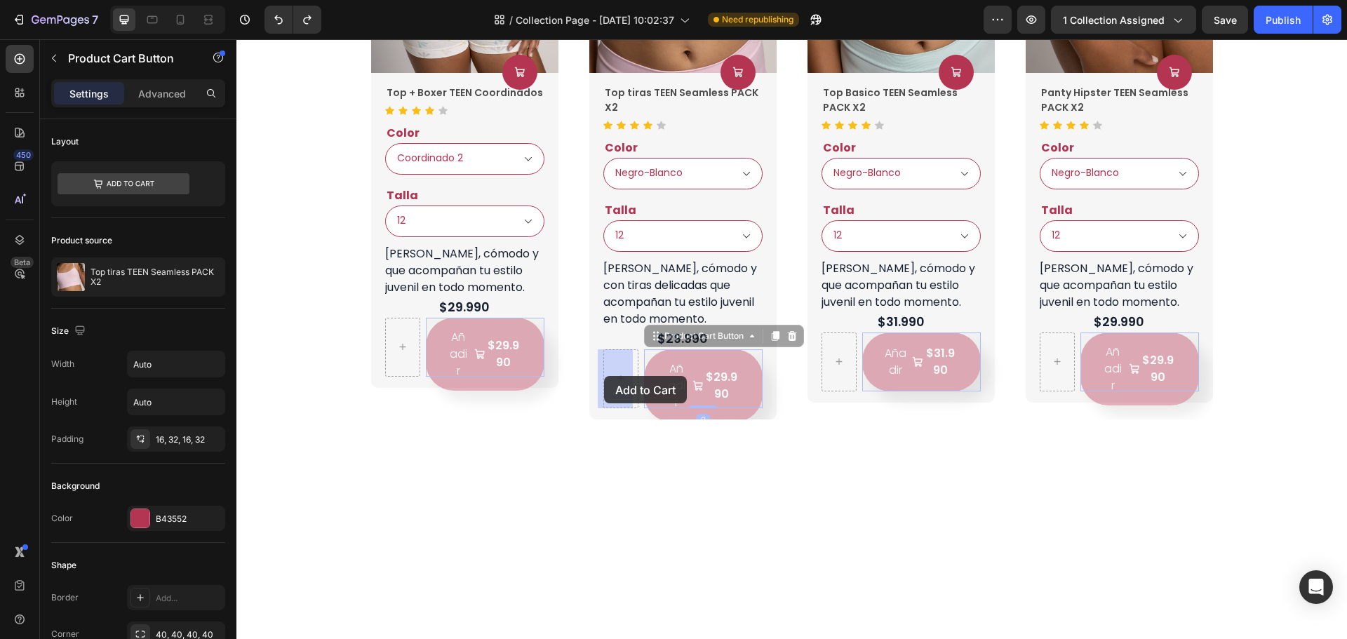
drag, startPoint x: 649, startPoint y: 338, endPoint x: 606, endPoint y: 376, distance: 58.2
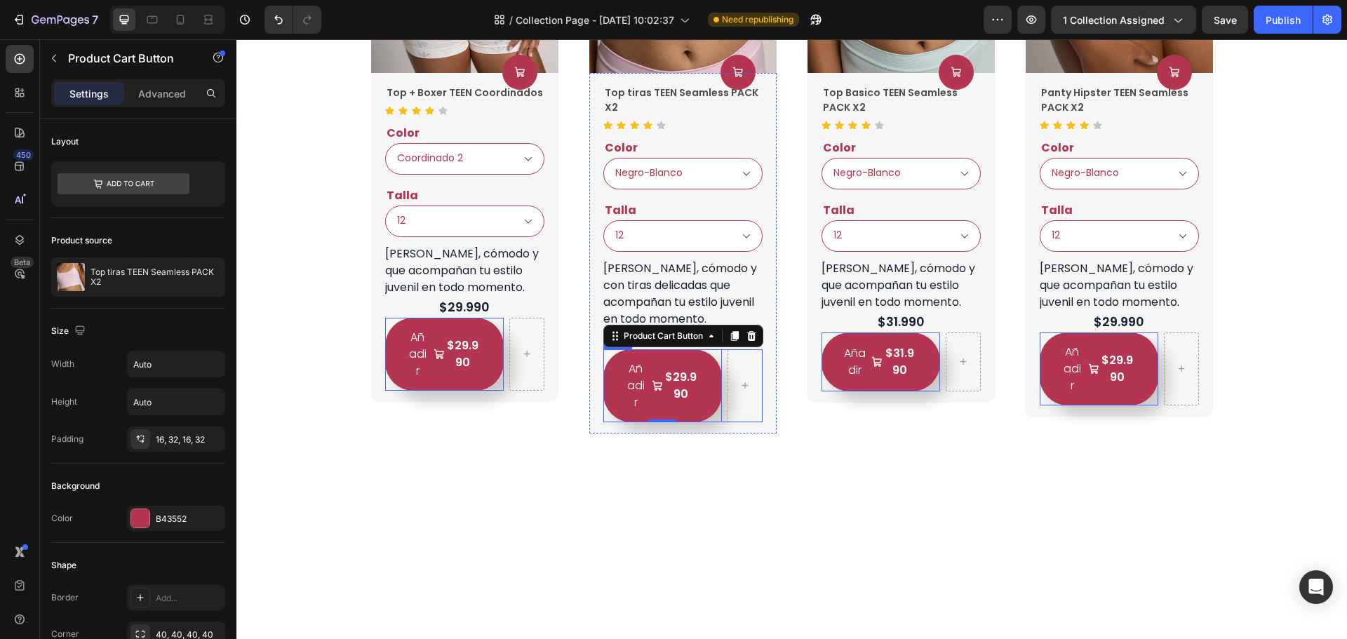
click at [545, 391] on div "Añadir $29.990 Product Cart Button 0 Row" at bounding box center [464, 354] width 159 height 73
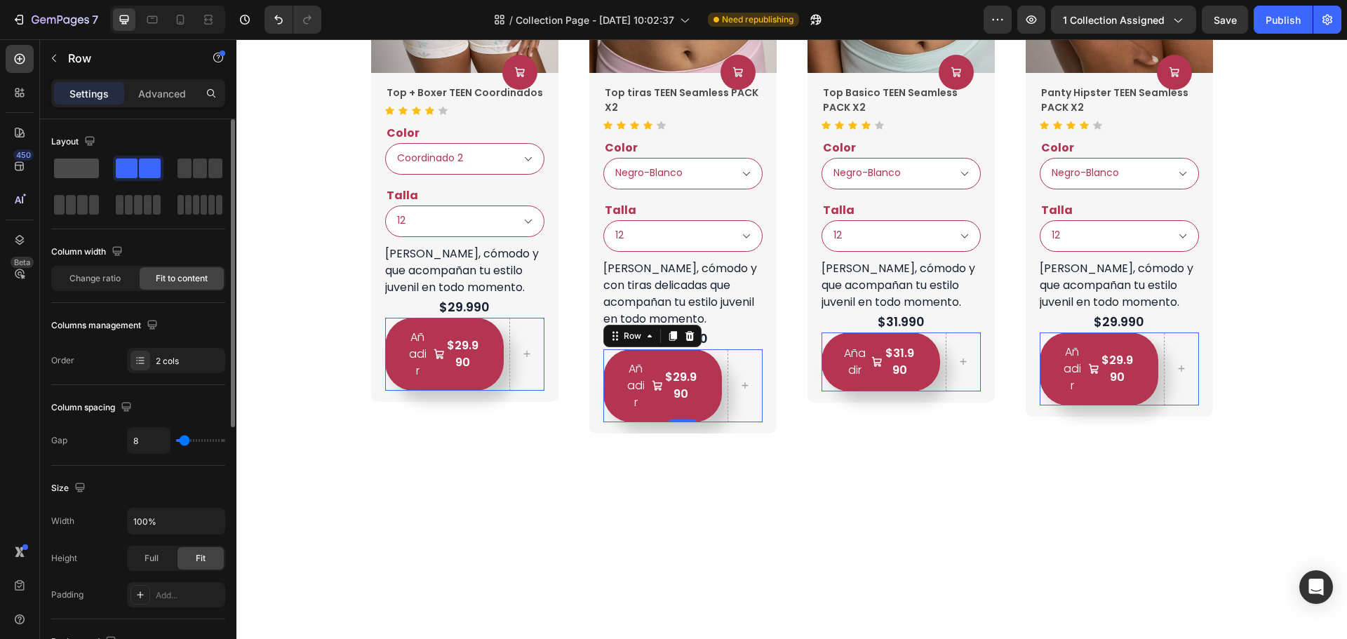
click at [80, 168] on span at bounding box center [76, 169] width 45 height 20
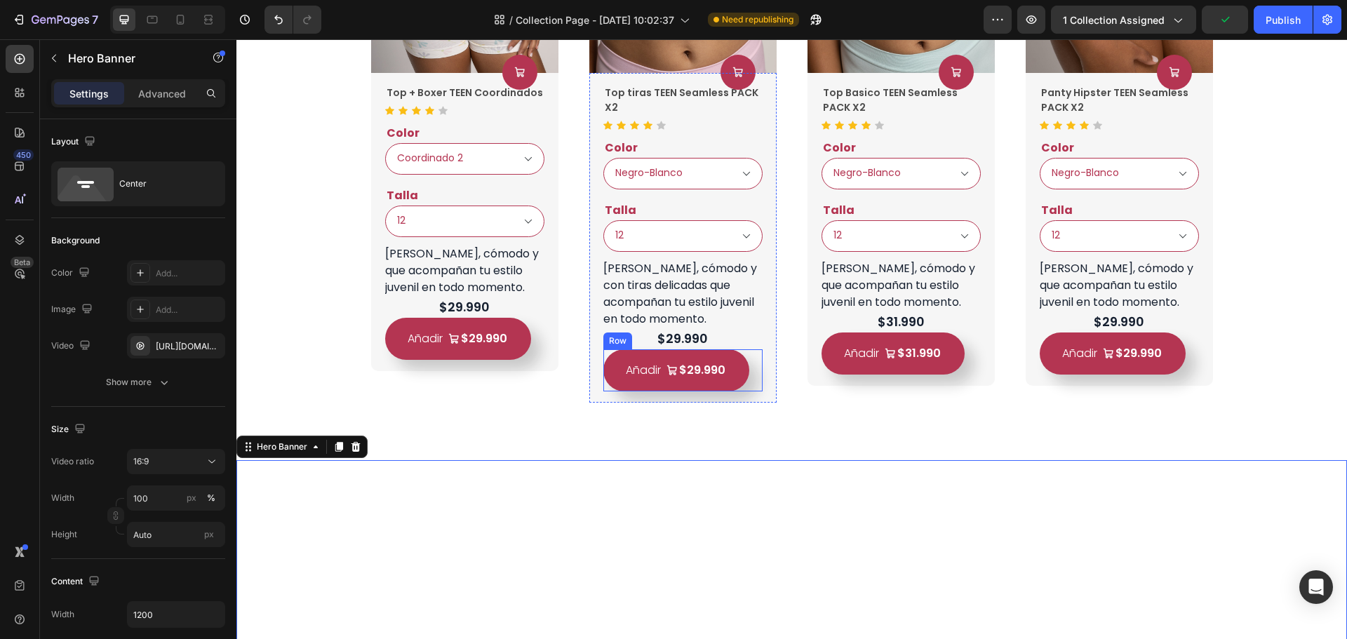
click at [545, 360] on div "Añadir $29.990 Product Cart Button Row" at bounding box center [464, 339] width 159 height 42
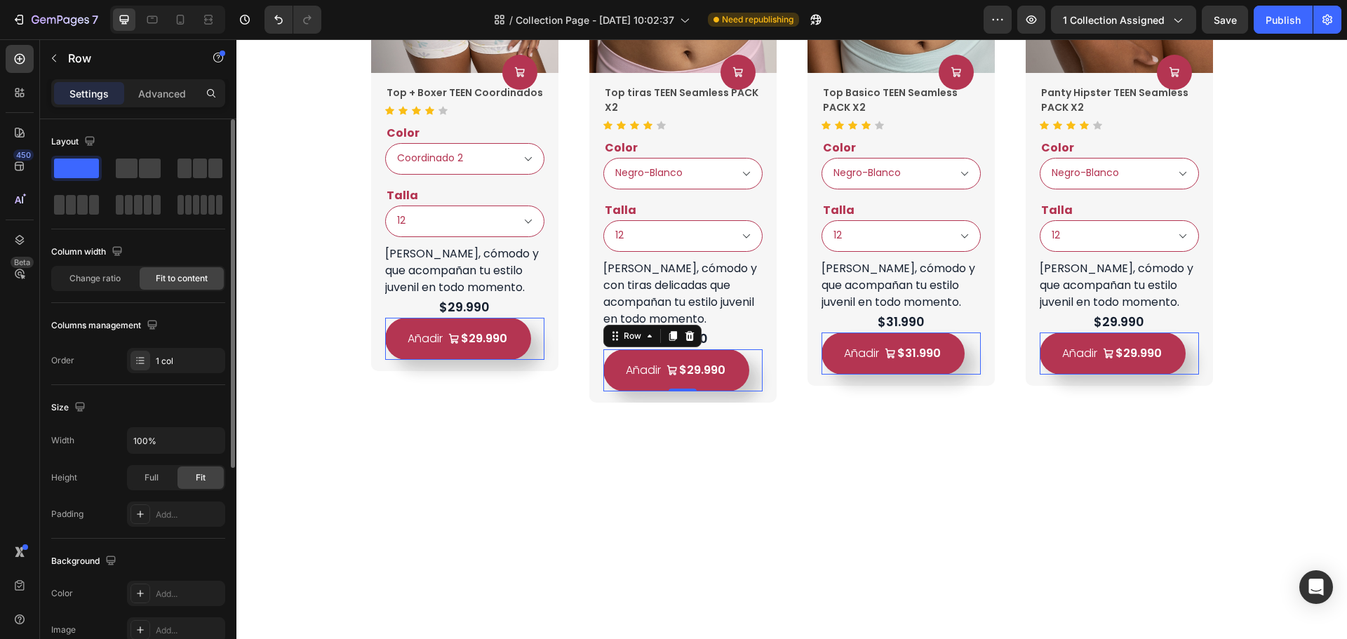
scroll to position [339, 0]
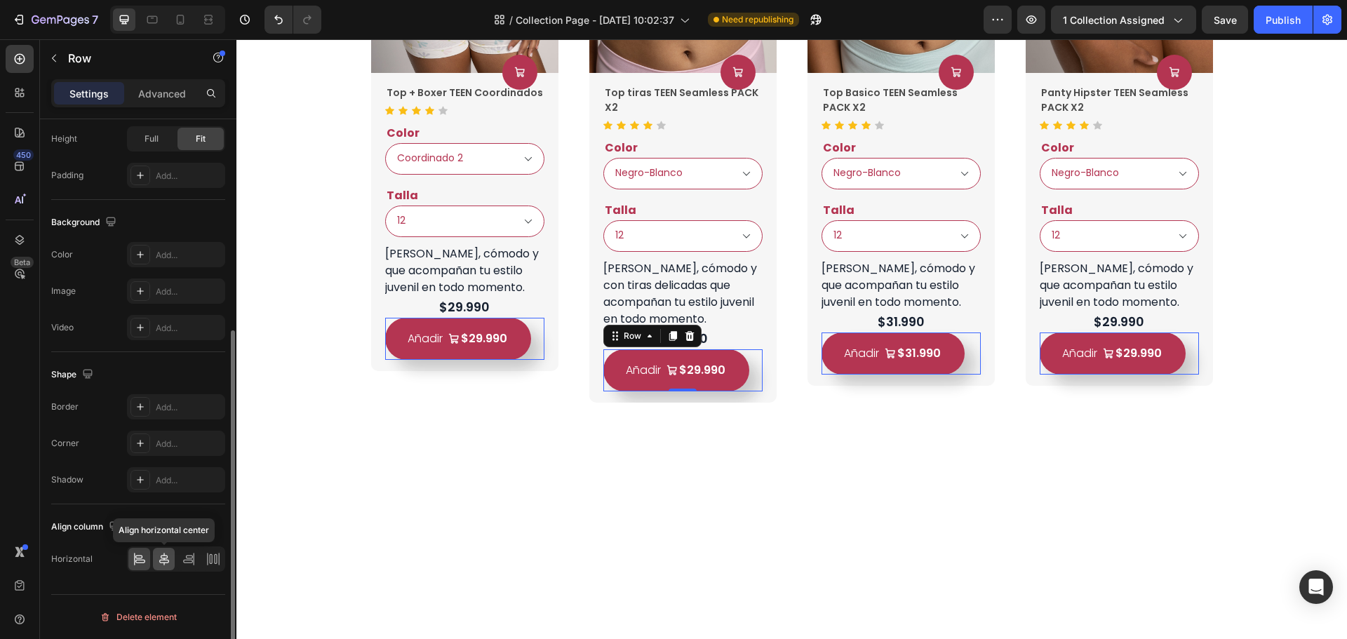
click at [168, 569] on div at bounding box center [164, 559] width 22 height 22
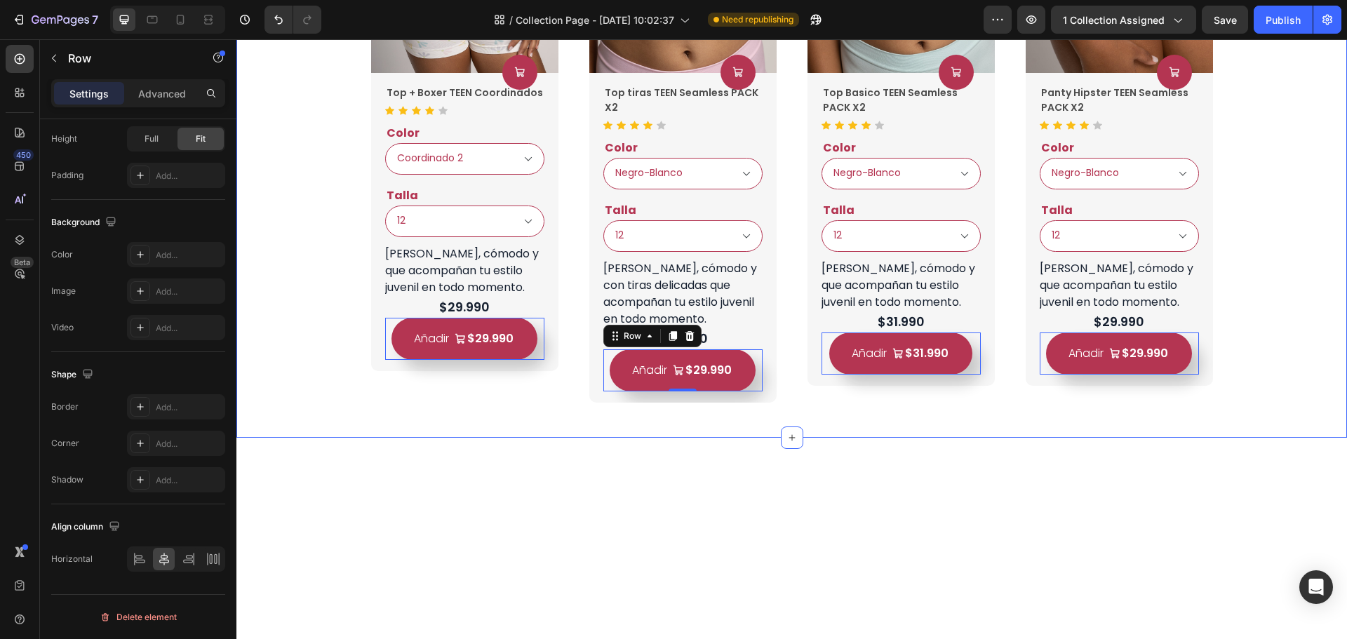
click at [975, 422] on div "Lo mas Vendidos! Heading Product Images Product Cart Button Top + Boxer TEEN Co…" at bounding box center [792, 84] width 1111 height 707
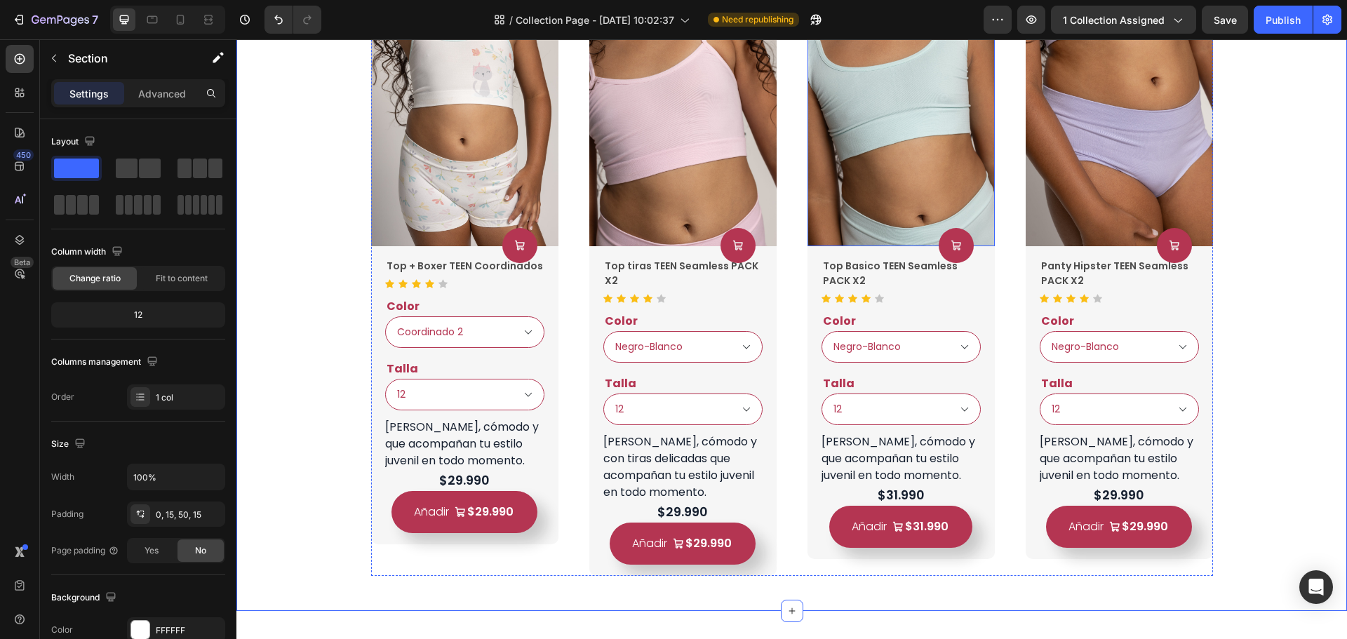
select select "Coordinado 2"
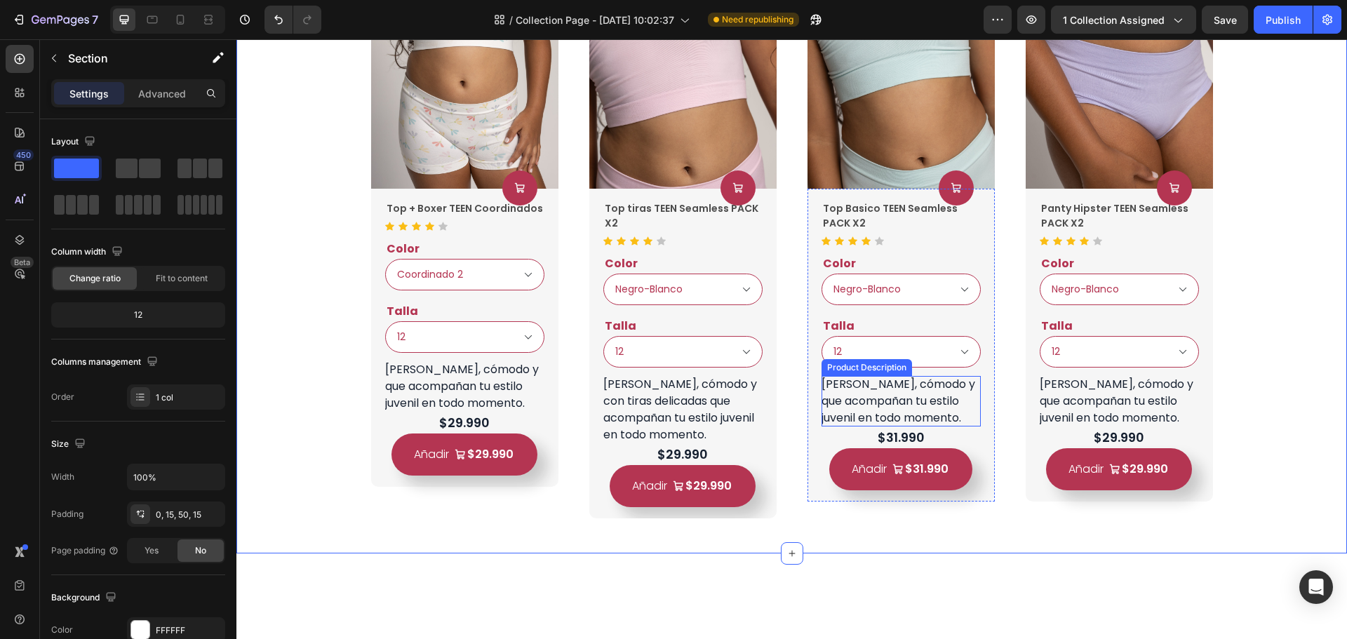
scroll to position [1552, 0]
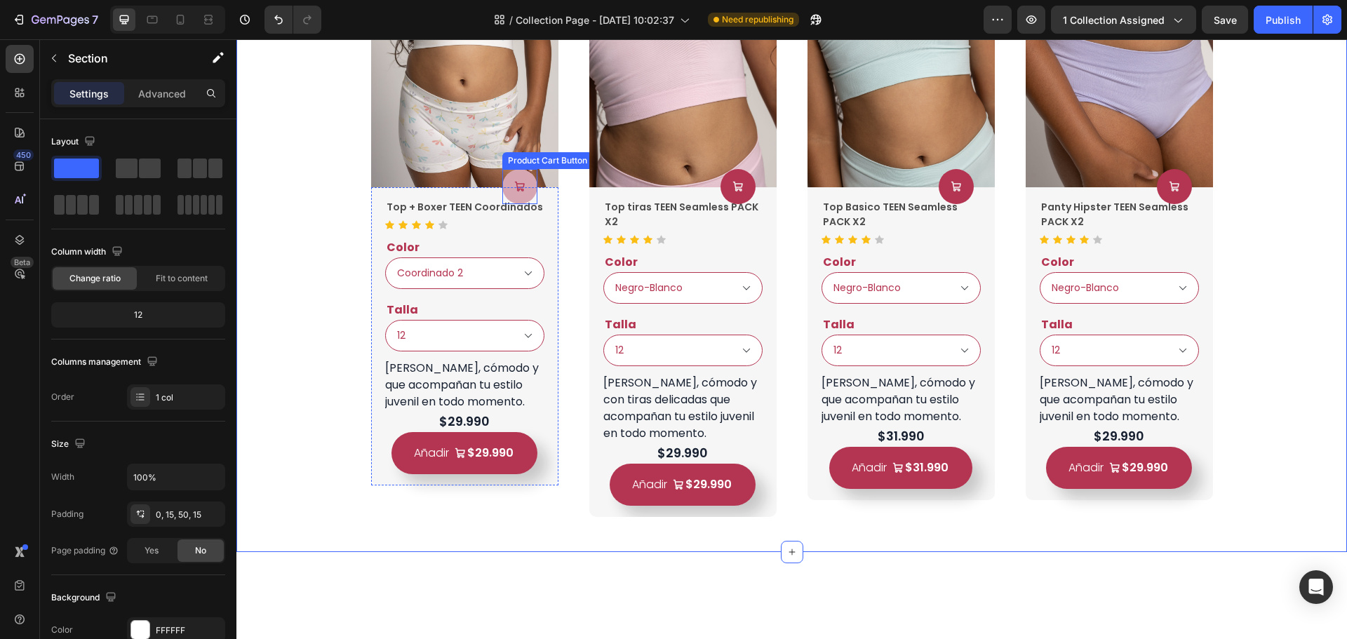
click at [524, 187] on button at bounding box center [519, 186] width 35 height 35
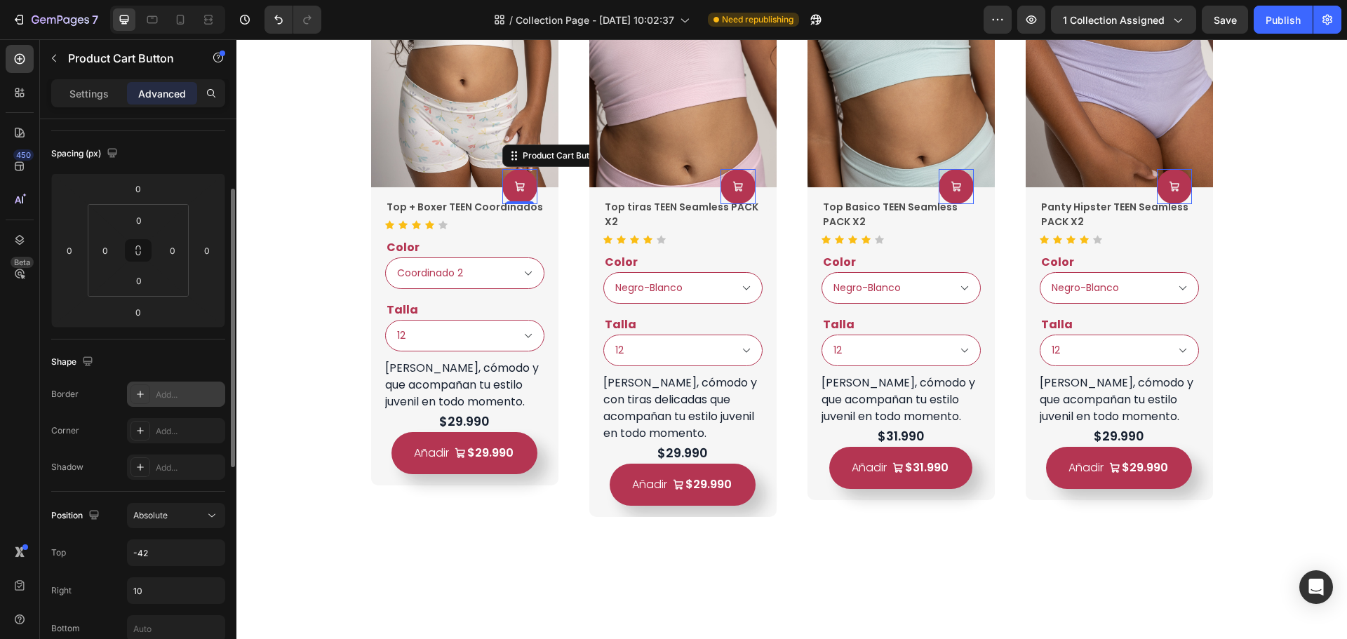
scroll to position [351, 0]
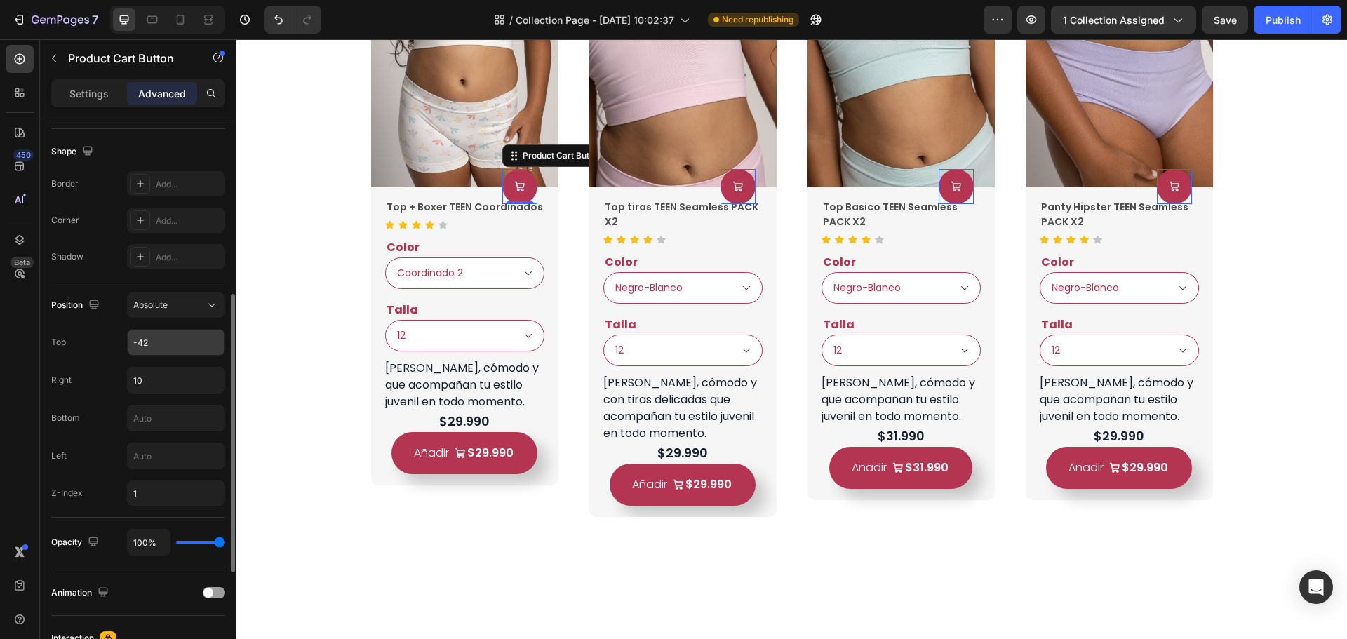
click at [160, 347] on input "-42" at bounding box center [176, 342] width 97 height 25
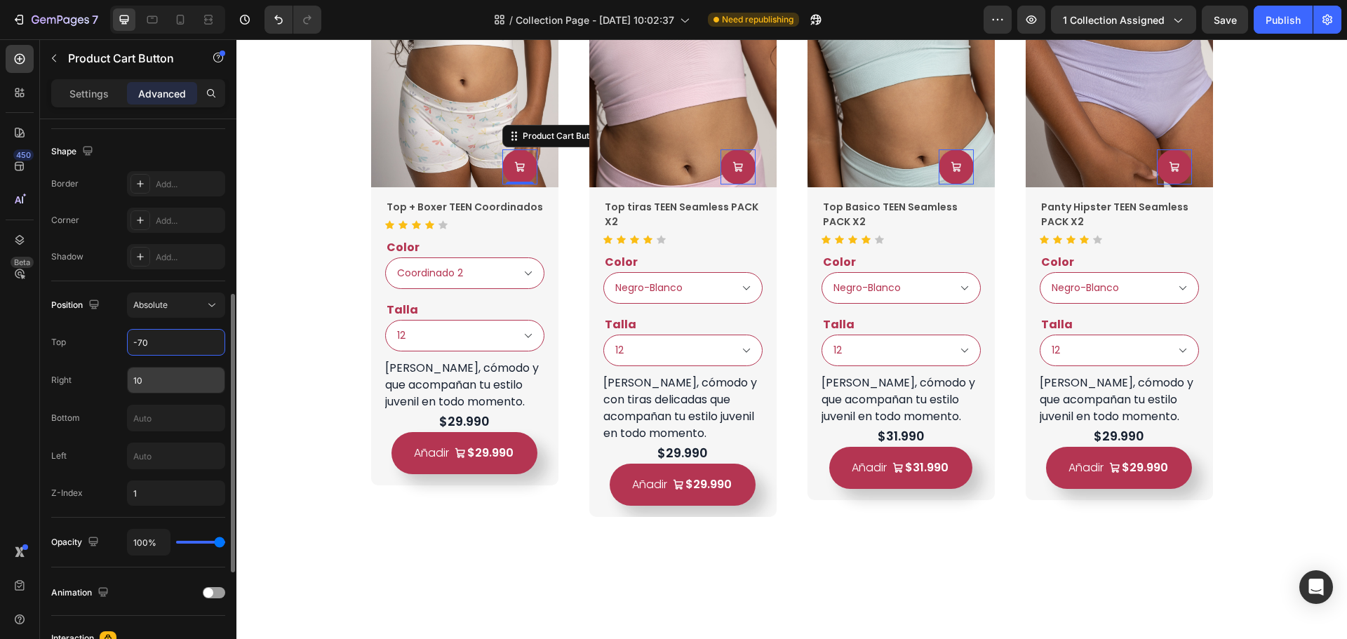
type input "-70"
click at [157, 377] on input "10" at bounding box center [176, 380] width 97 height 25
type input "-10"
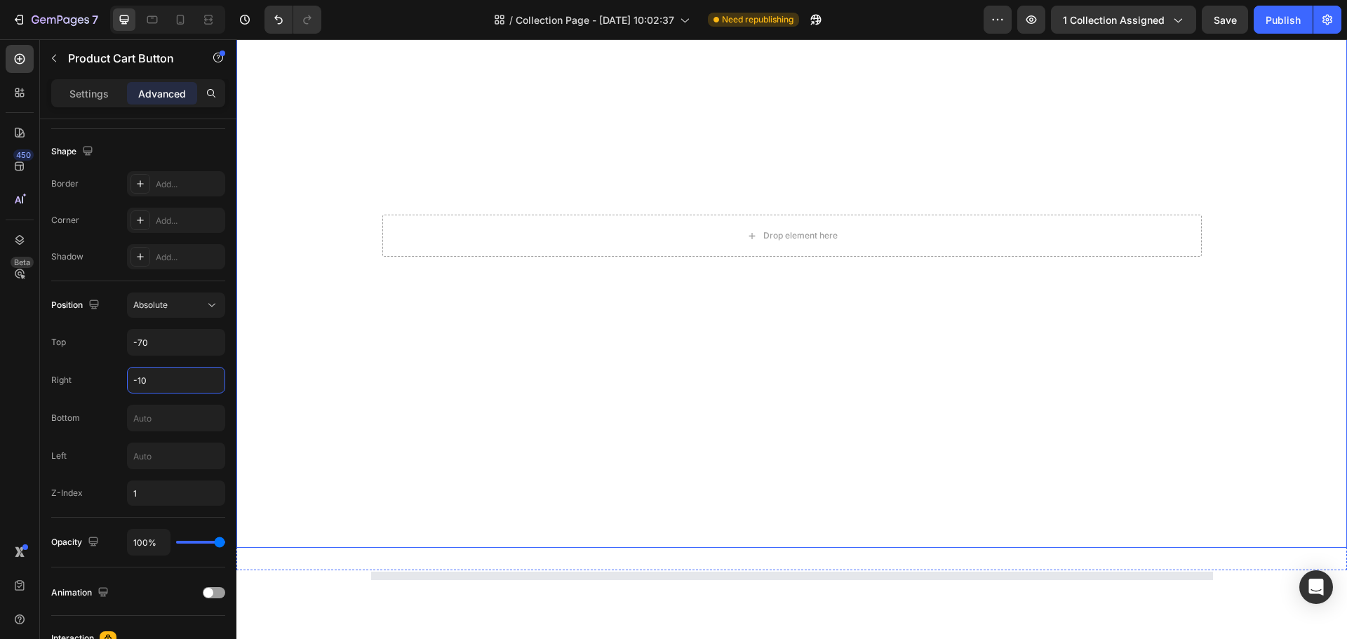
scroll to position [2605, 0]
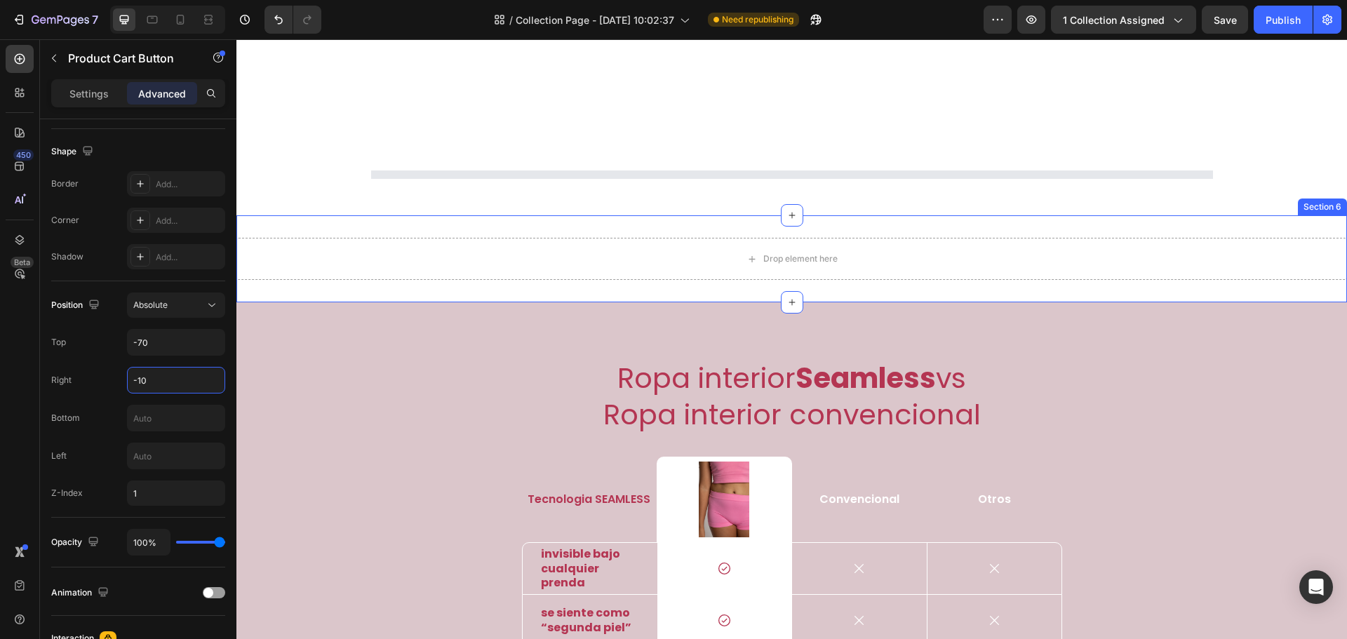
select select "Coordinado 2"
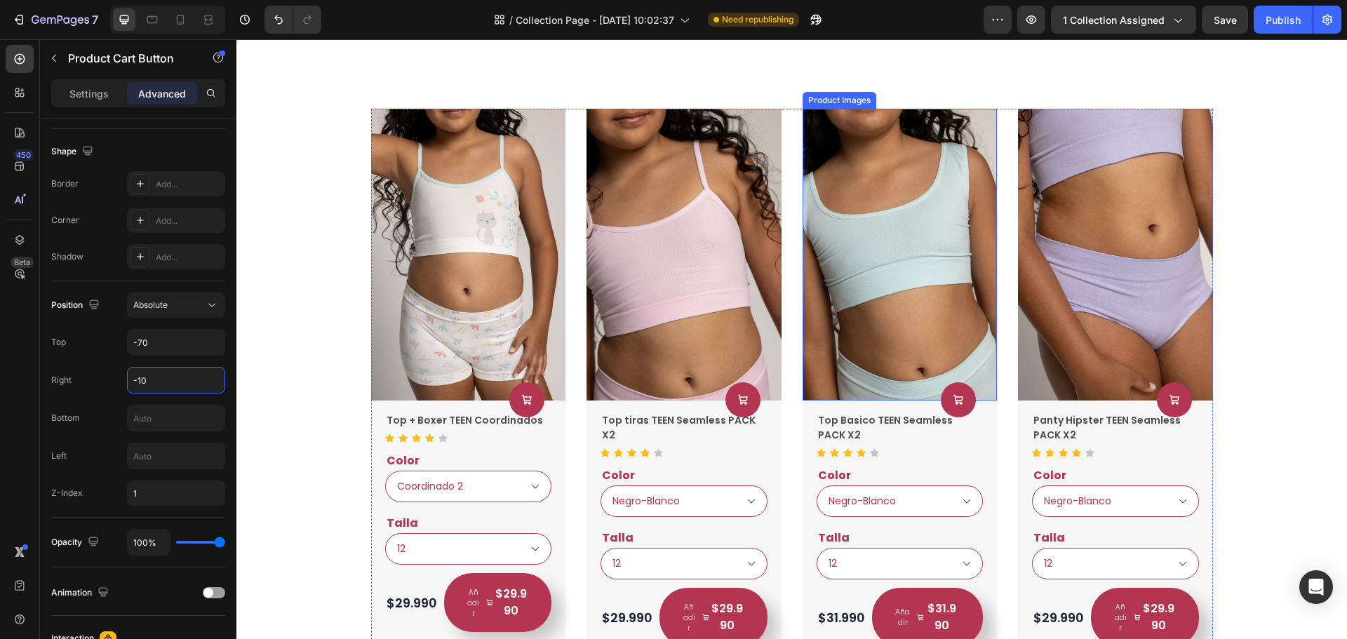
scroll to position [2816, 0]
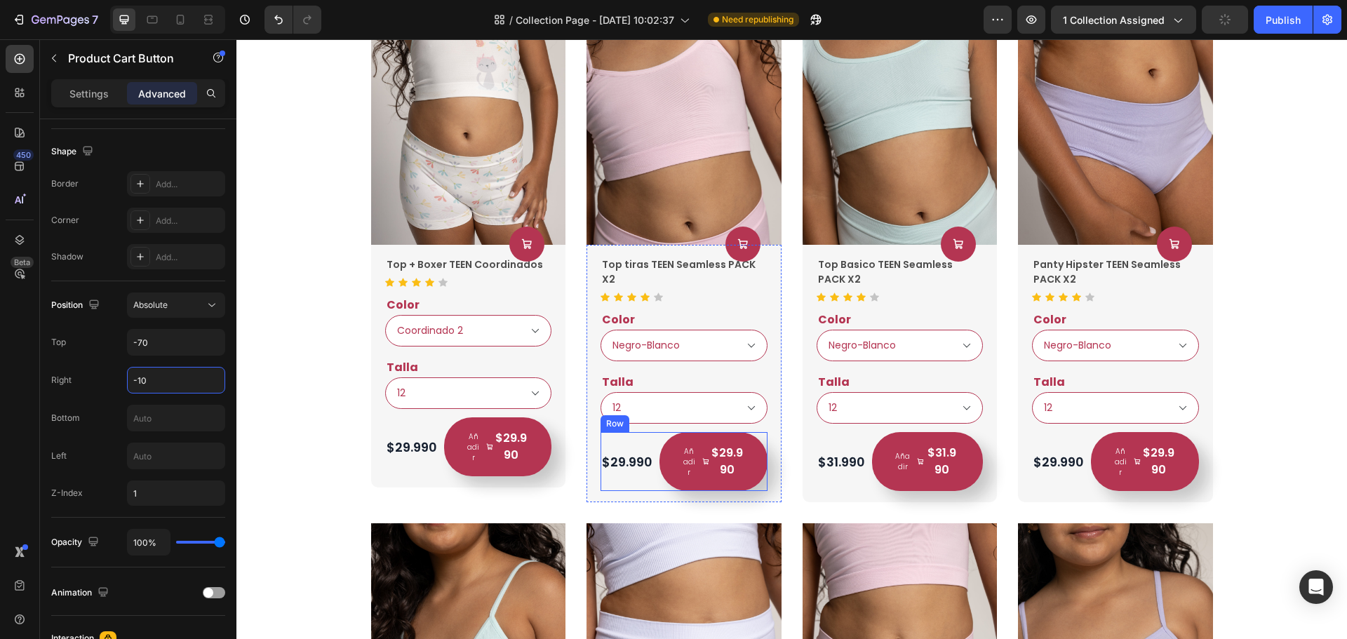
click at [552, 477] on div "$29.990 Product Price Product Price Añadir $29.990 Product Cart Button Row" at bounding box center [468, 447] width 167 height 59
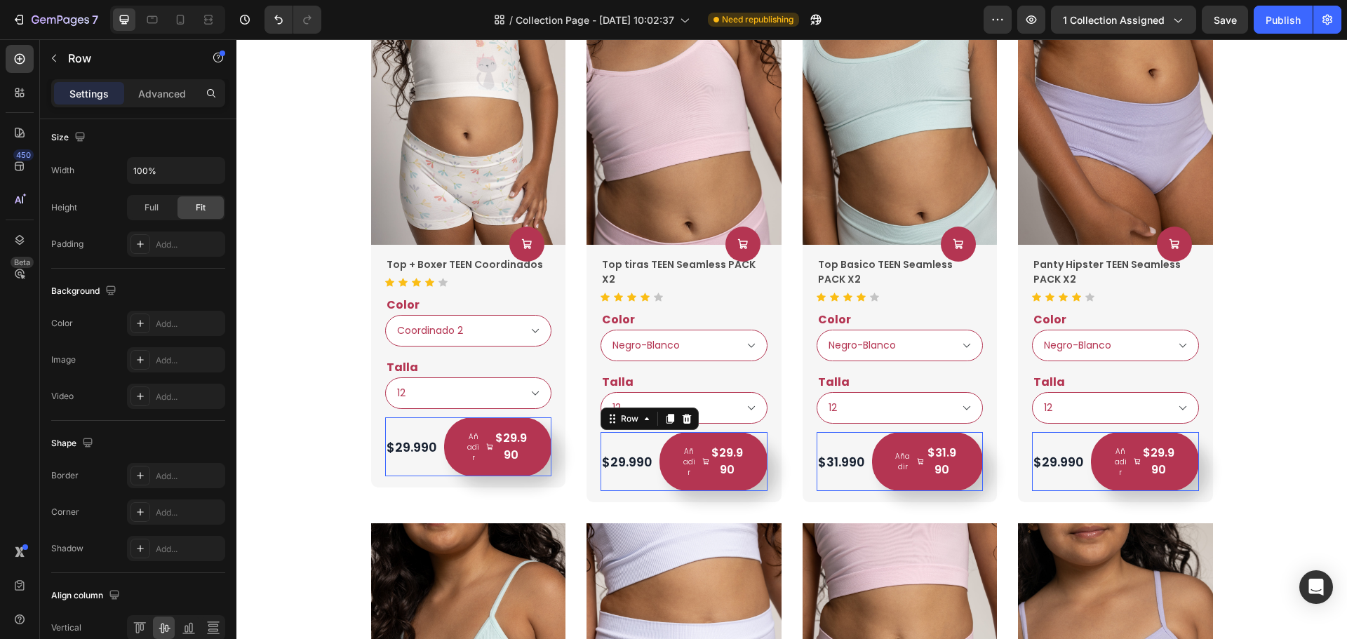
scroll to position [0, 0]
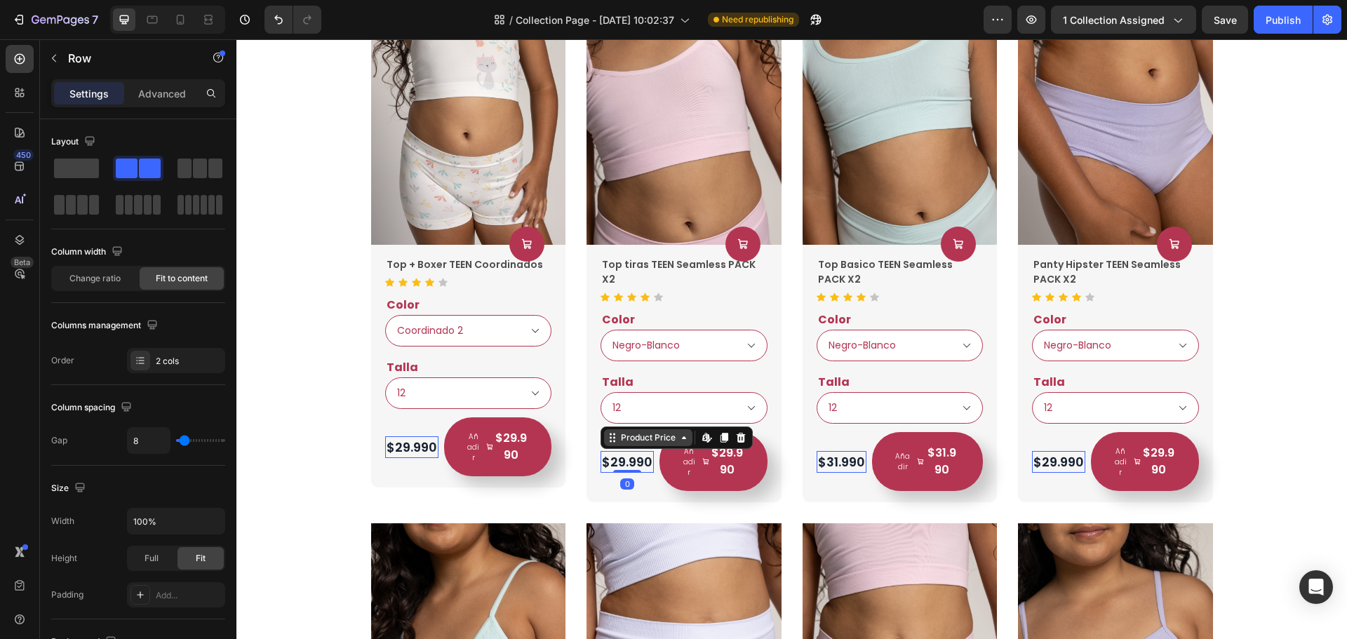
click at [449, 434] on div "Product Price" at bounding box center [419, 428] width 60 height 13
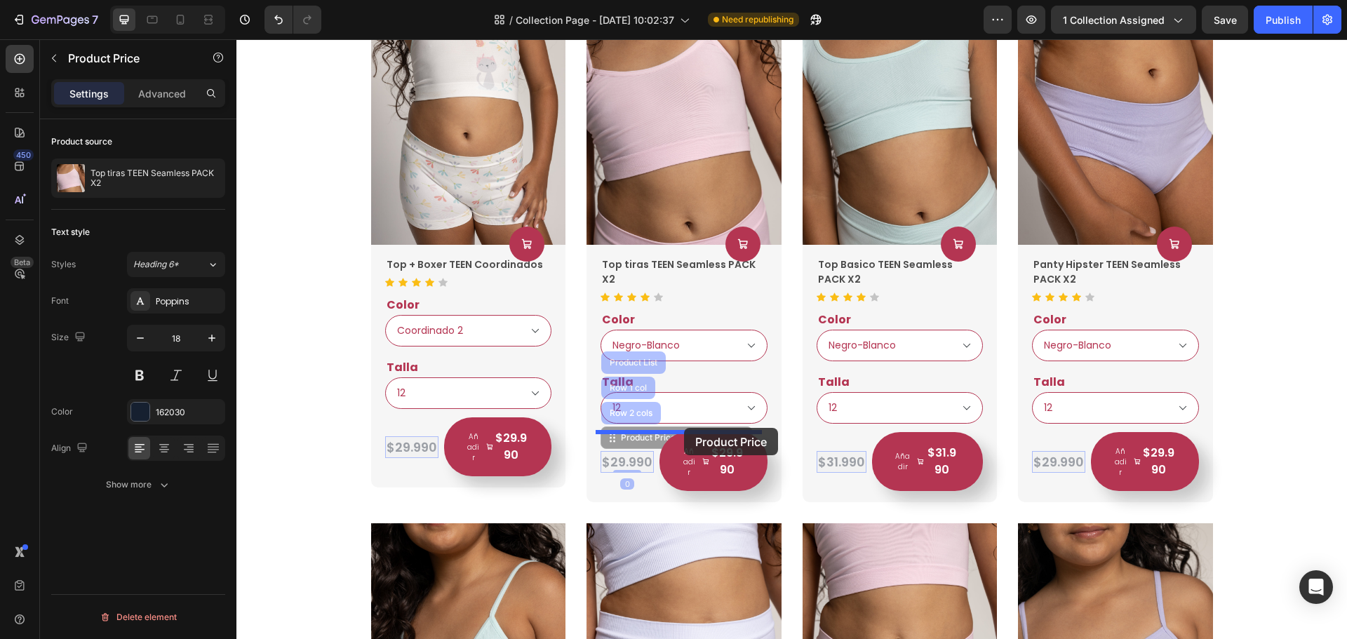
drag, startPoint x: 608, startPoint y: 443, endPoint x: 684, endPoint y: 428, distance: 77.9
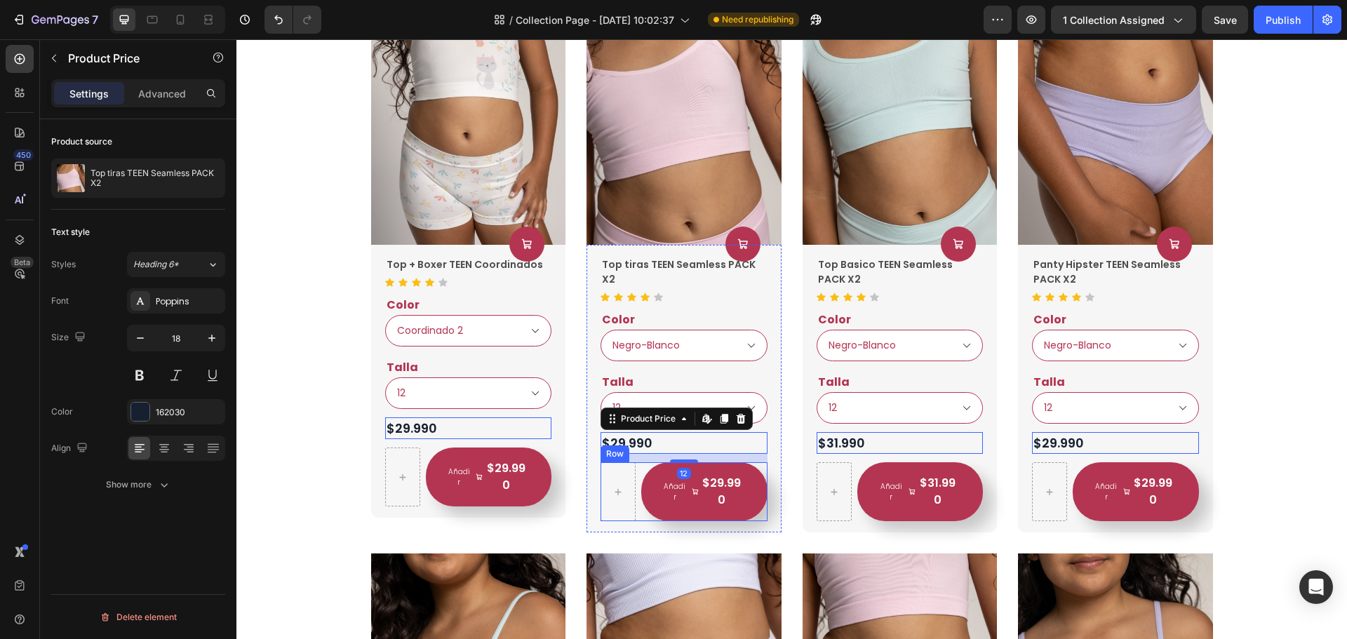
click at [552, 507] on div "Añadir $29.990 Product Cart Button Row" at bounding box center [468, 477] width 167 height 59
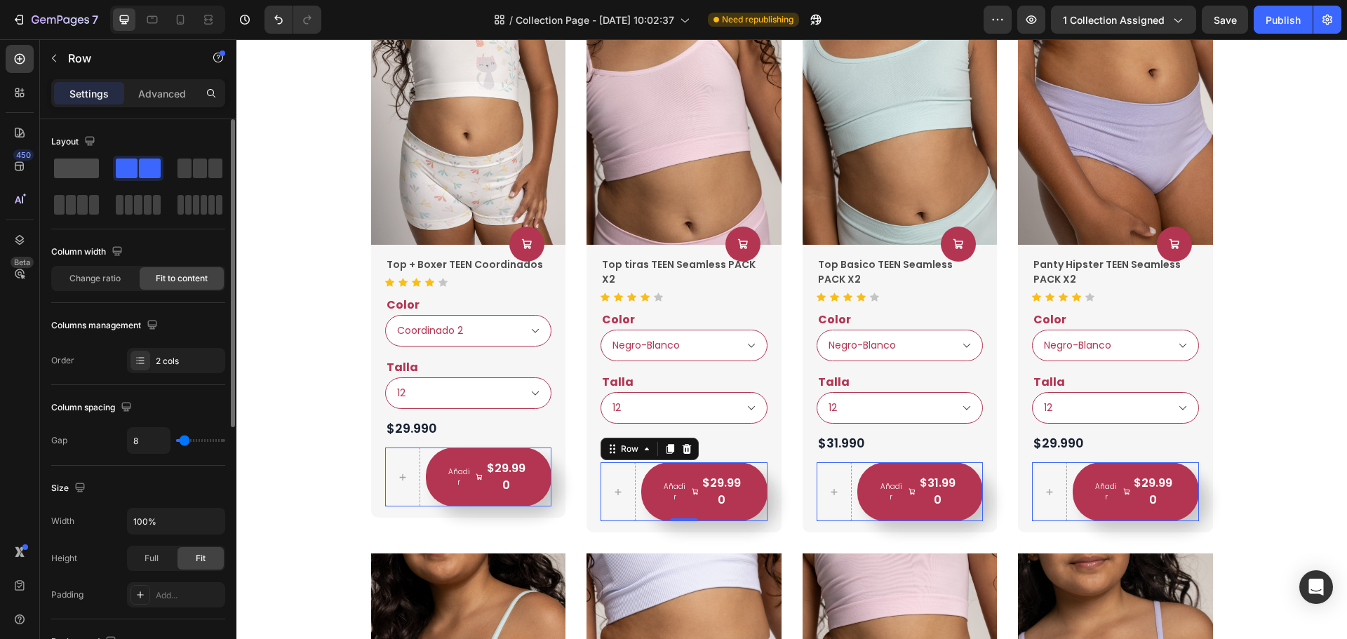
click at [95, 166] on span at bounding box center [76, 169] width 45 height 20
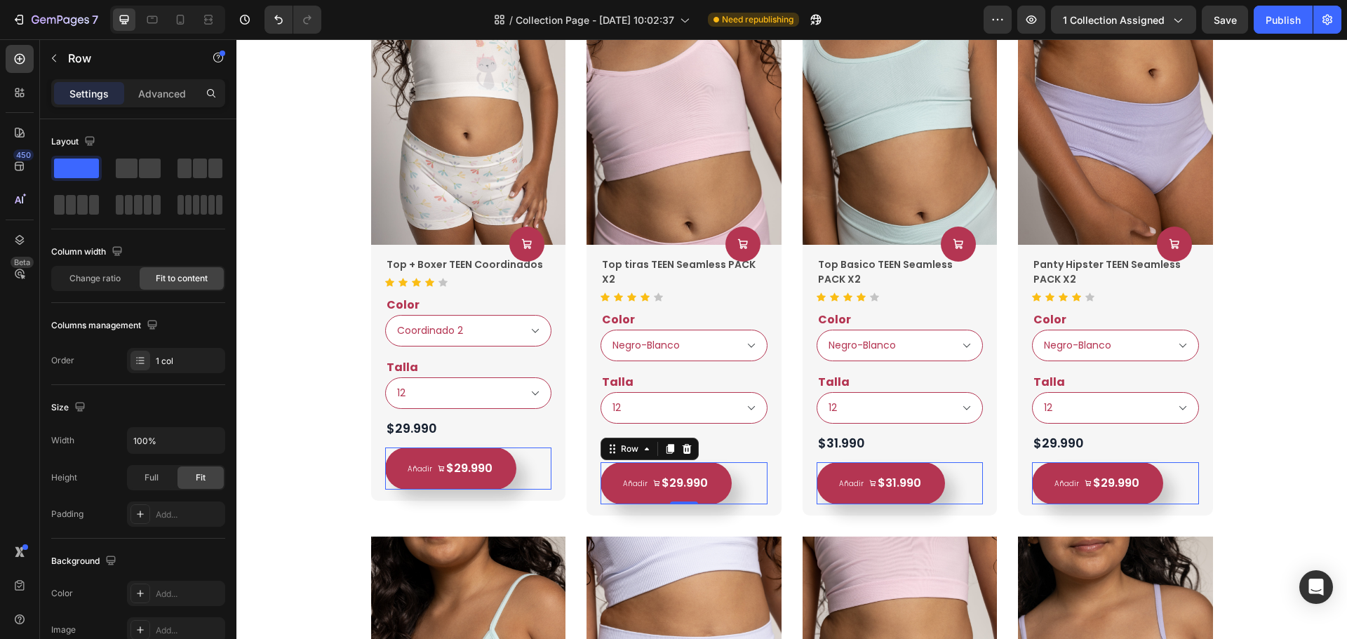
scroll to position [339, 0]
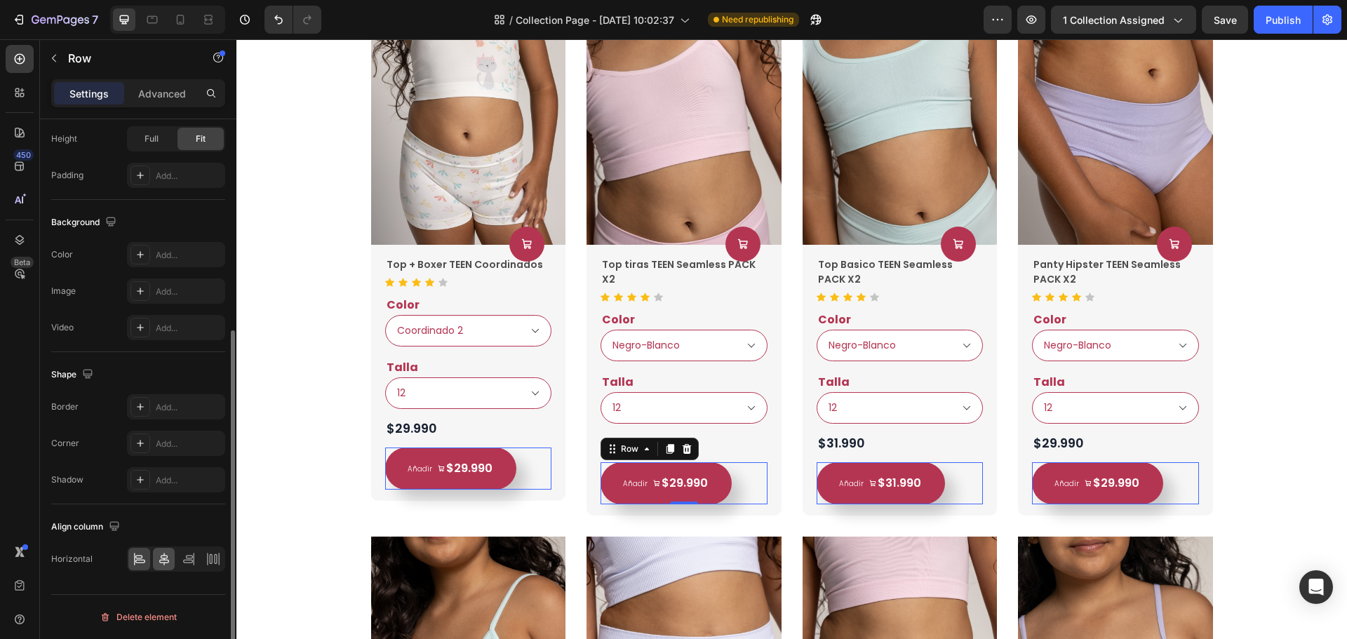
click at [154, 566] on div at bounding box center [164, 559] width 22 height 22
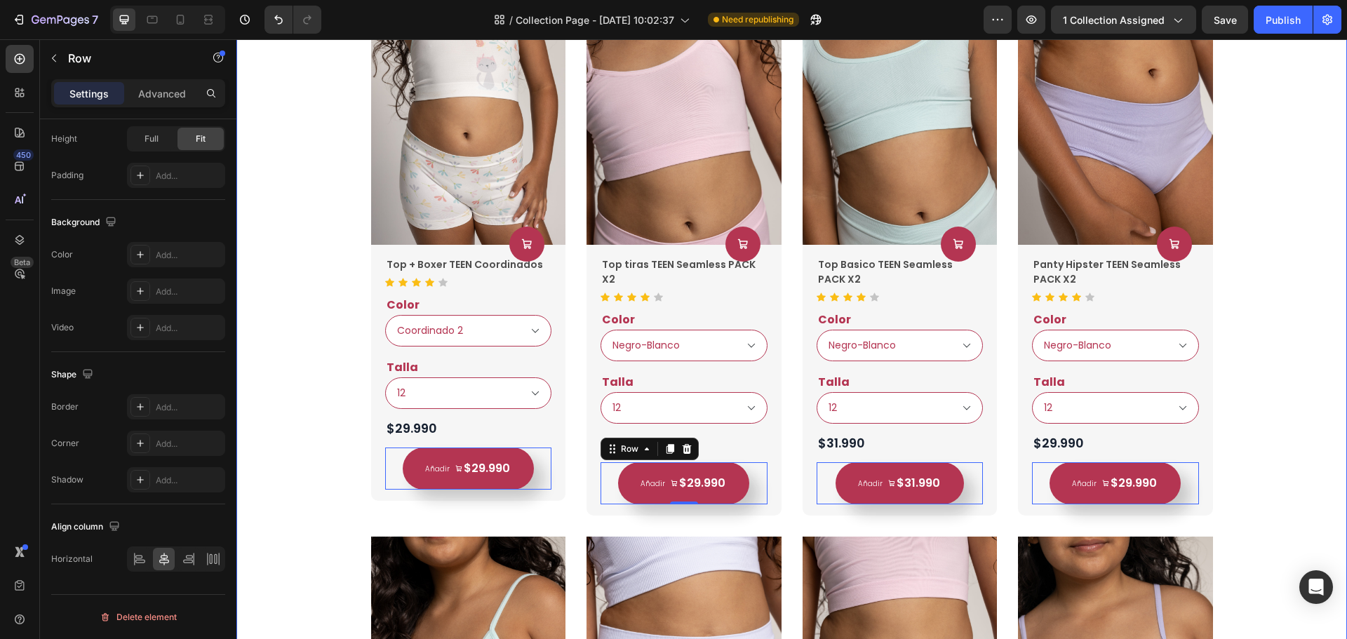
click at [1259, 387] on div "Product Images Product Cart Button Top + Boxer TEEN Coordinados Product Title I…" at bounding box center [792, 526] width 1090 height 1147
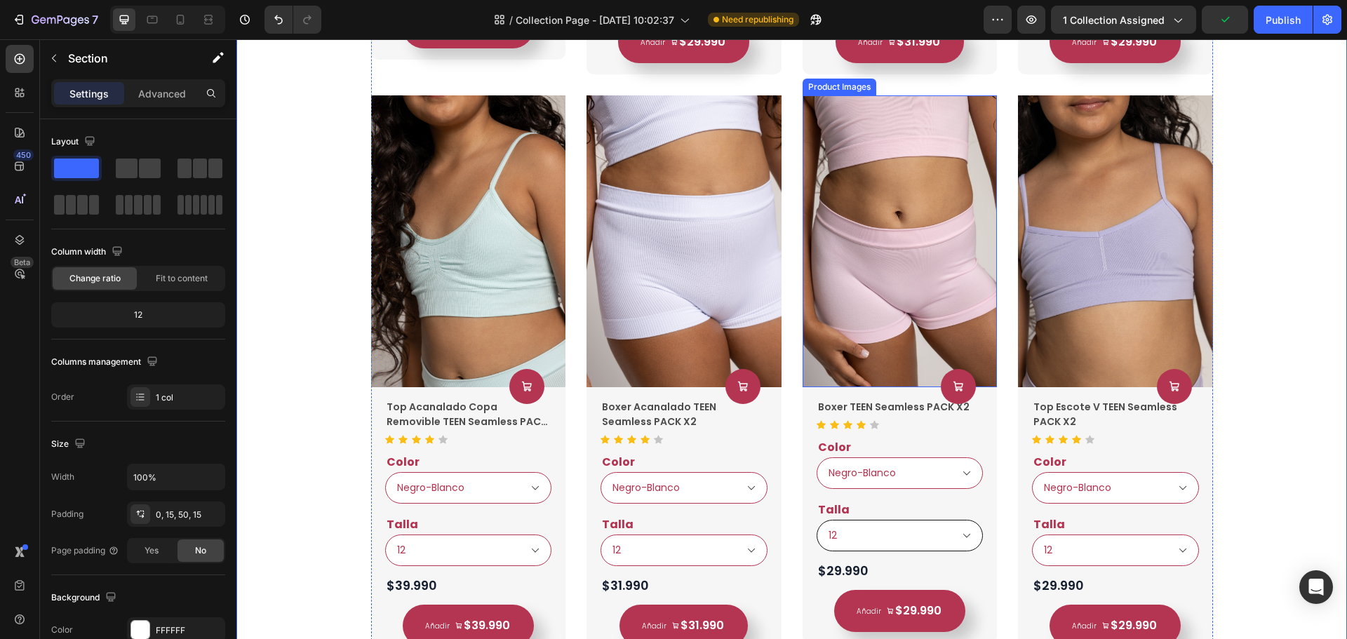
scroll to position [3447, 0]
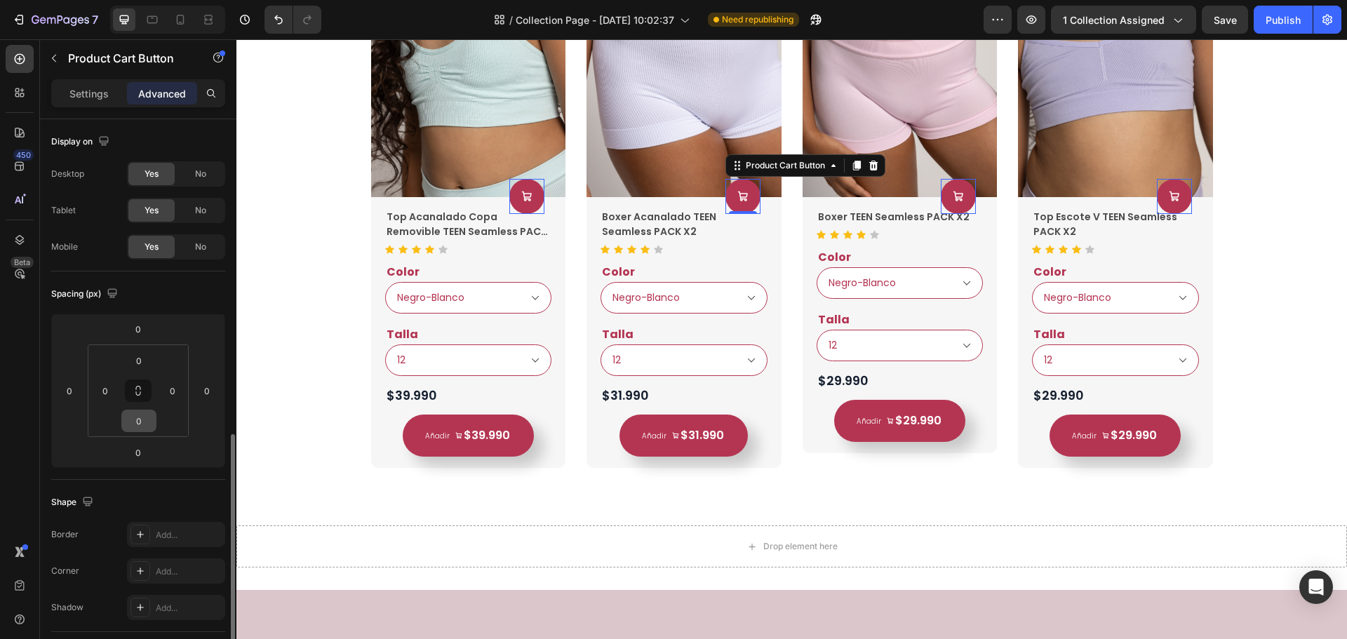
scroll to position [281, 0]
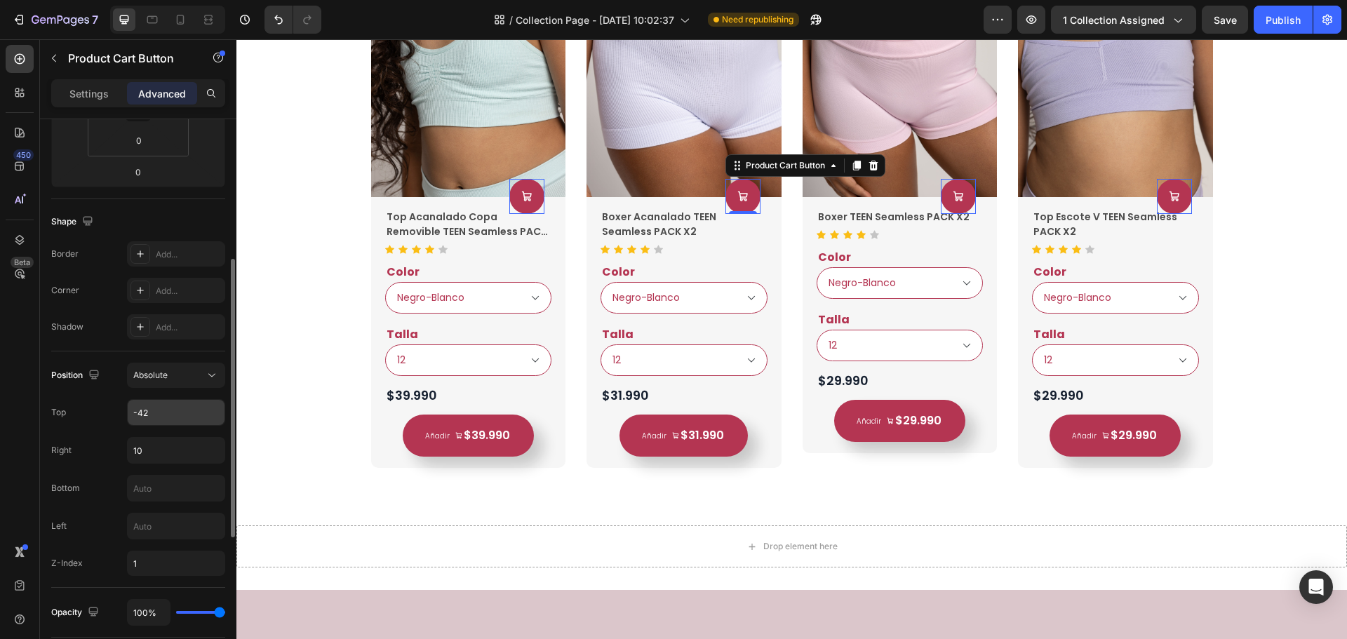
click at [169, 411] on input "-42" at bounding box center [176, 412] width 97 height 25
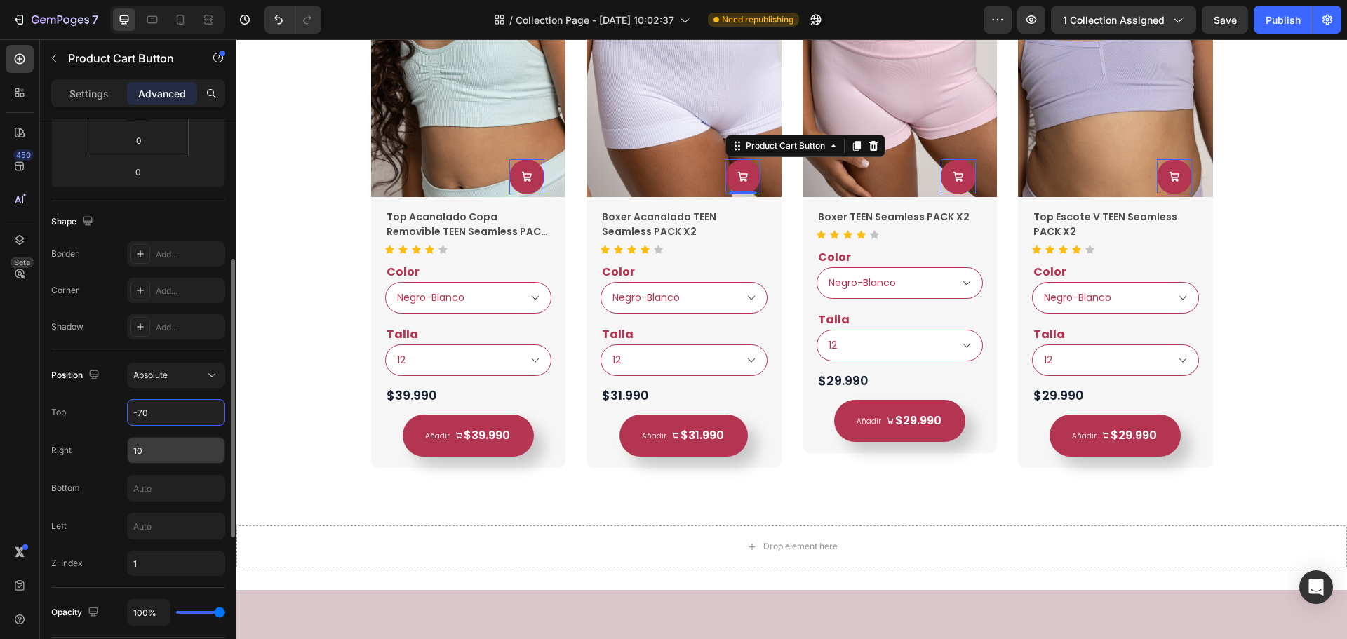
type input "-70"
click at [175, 455] on input "10" at bounding box center [176, 450] width 97 height 25
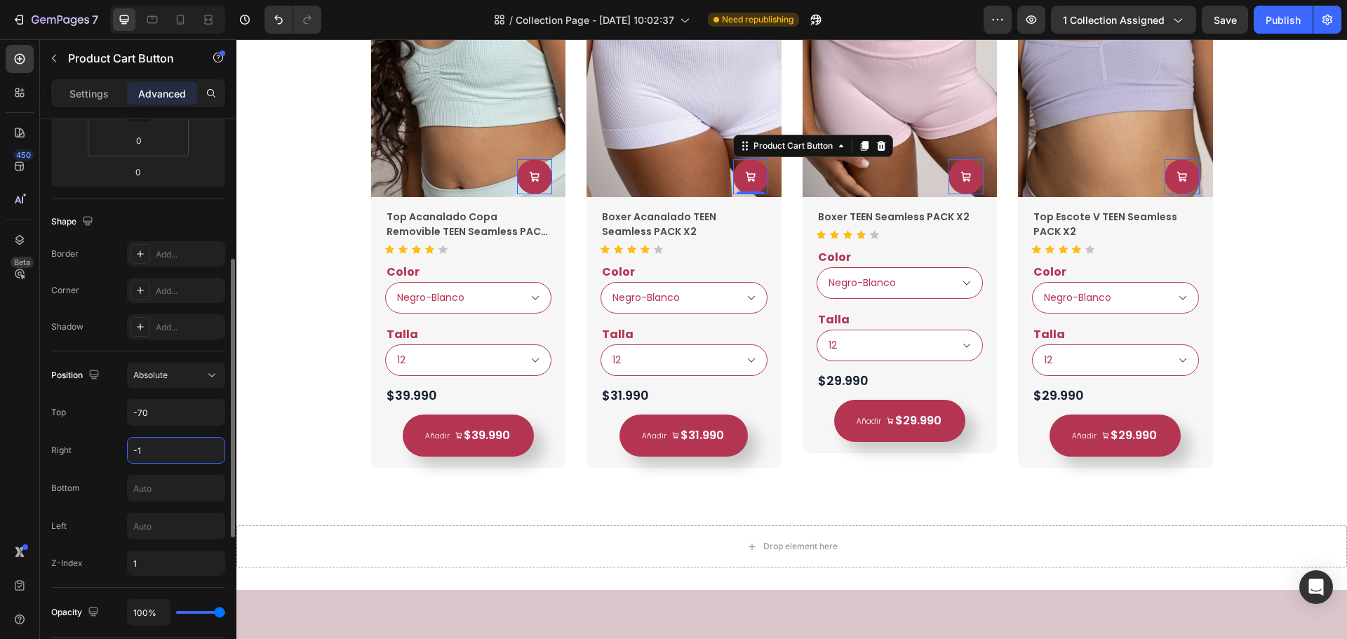
type input "-10"
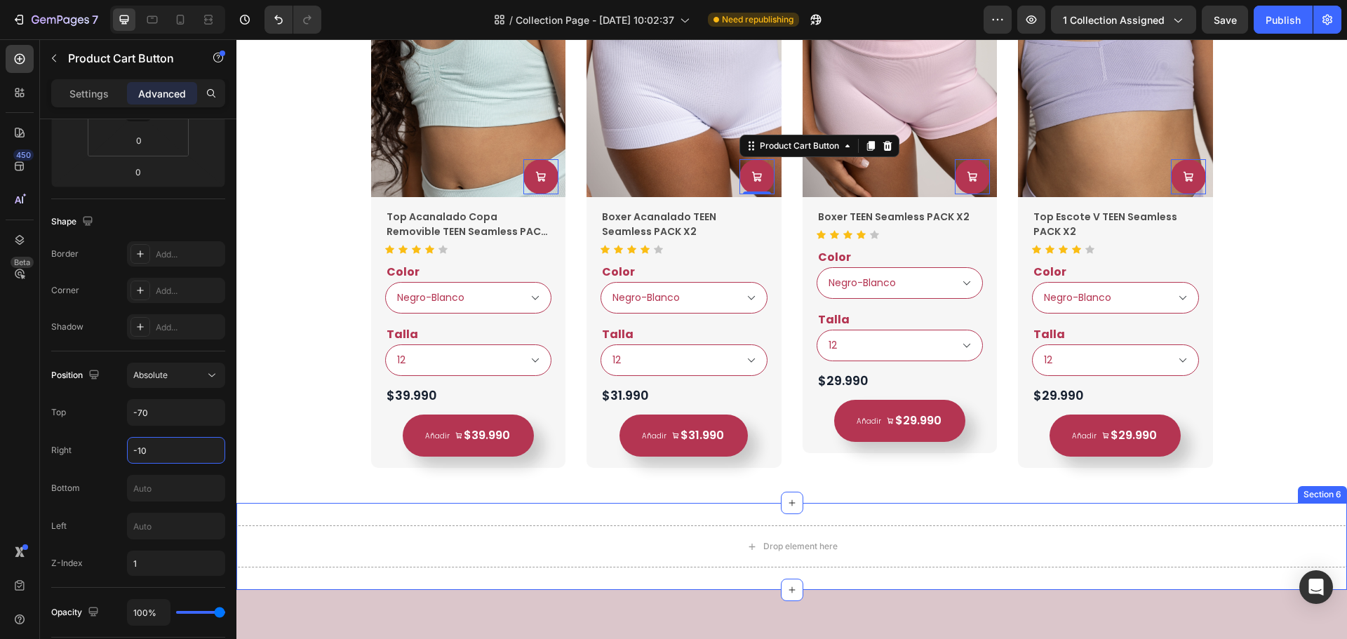
click at [1216, 507] on div "Drop element here Section 6" at bounding box center [792, 546] width 1111 height 87
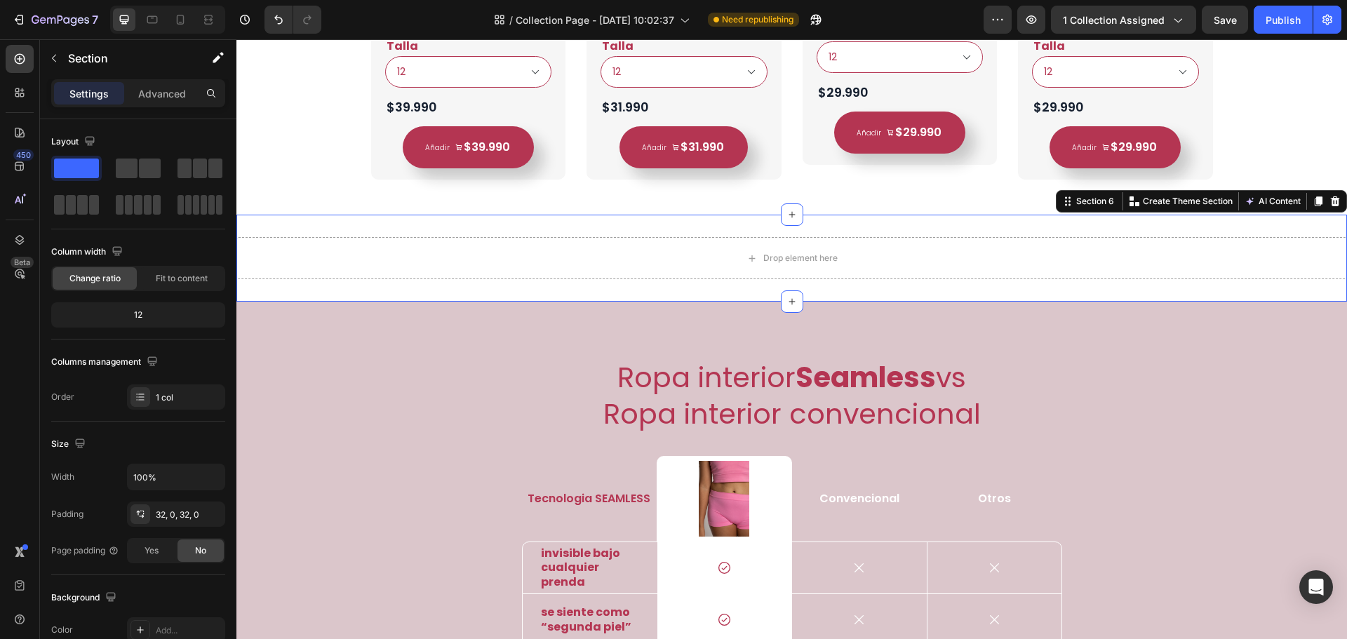
scroll to position [3728, 0]
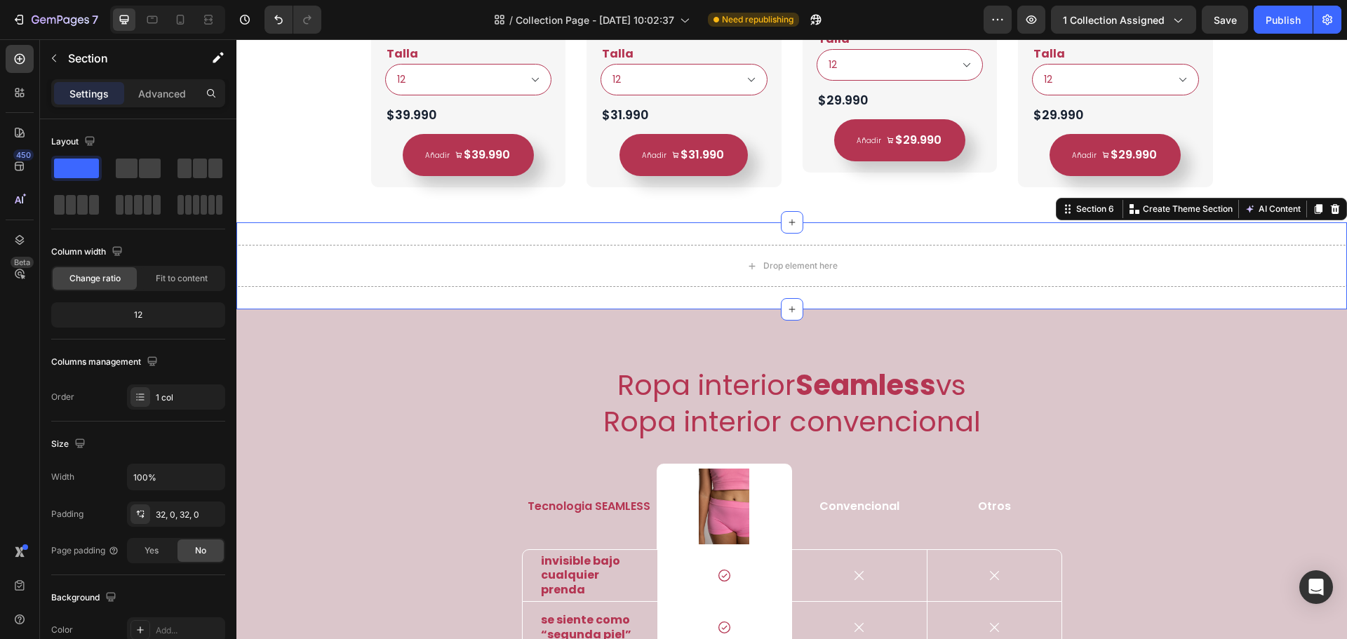
click at [917, 300] on div "Drop element here Section 6 You can create reusable sections Create Theme Secti…" at bounding box center [792, 265] width 1111 height 87
click at [823, 344] on div "Ropa interior Seamless vs Ropa interior convencional Heading Tecnologia SEAMLES…" at bounding box center [792, 603] width 1111 height 589
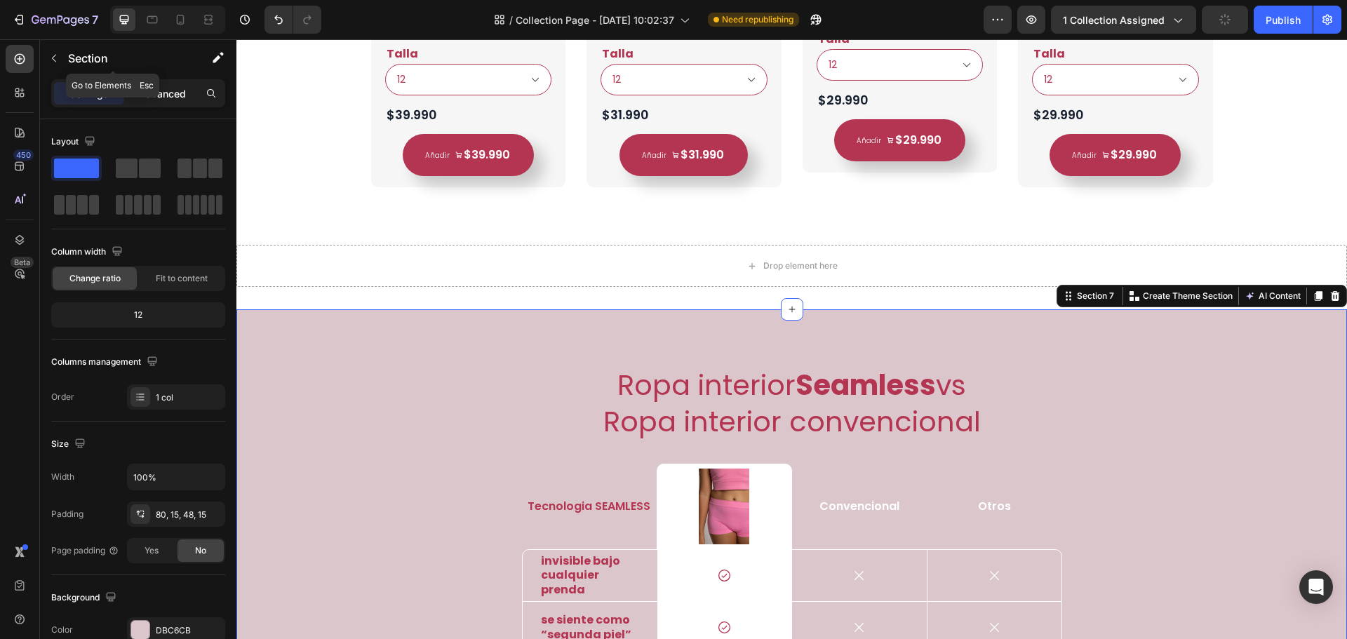
click at [143, 96] on p "Advanced" at bounding box center [162, 93] width 48 height 15
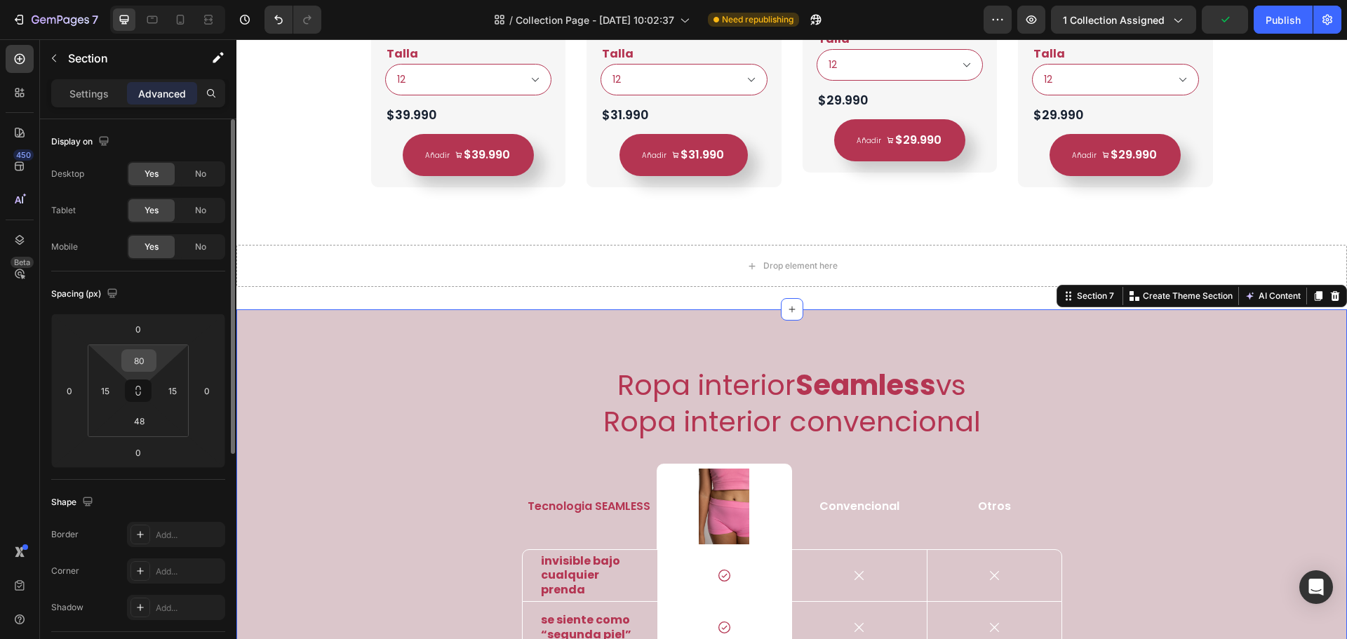
click at [138, 365] on input "80" at bounding box center [139, 360] width 28 height 21
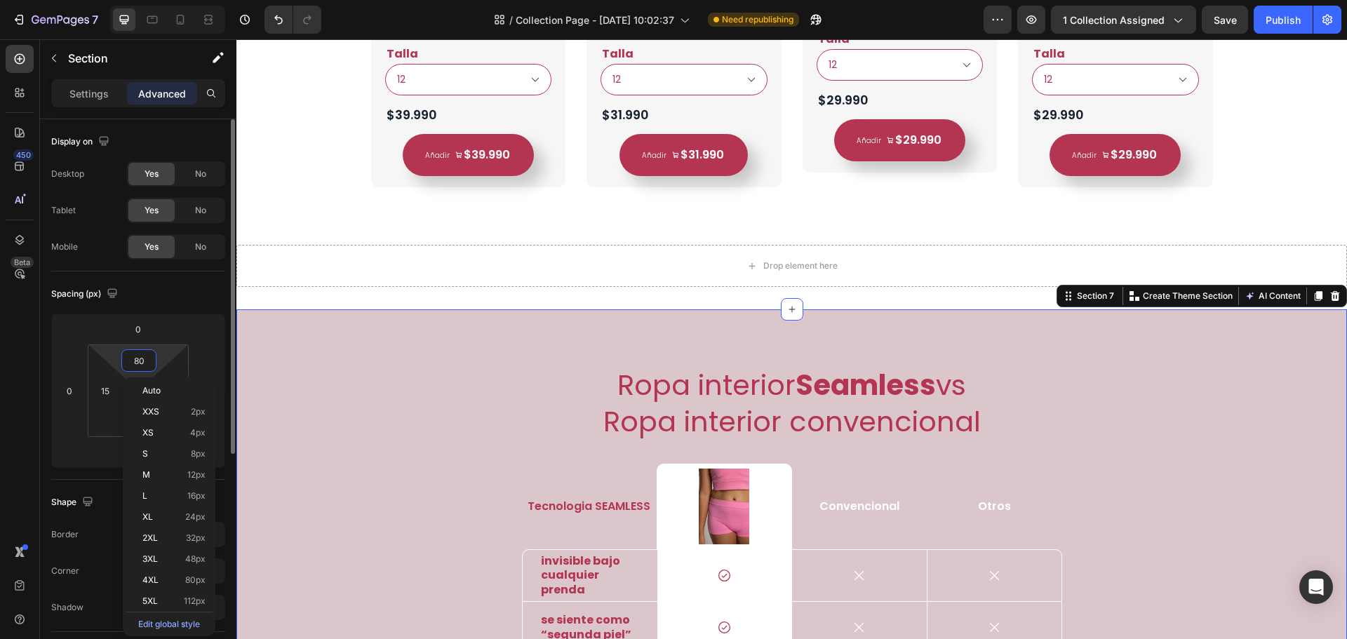
type input "1"
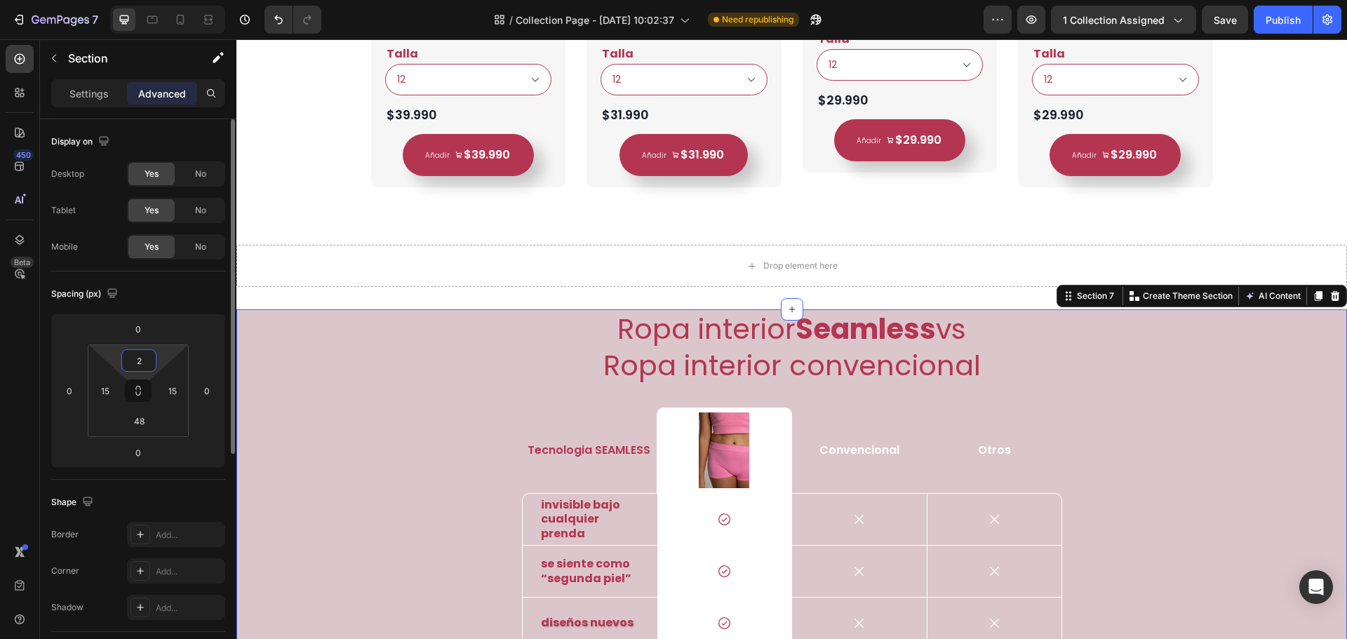
type input "20"
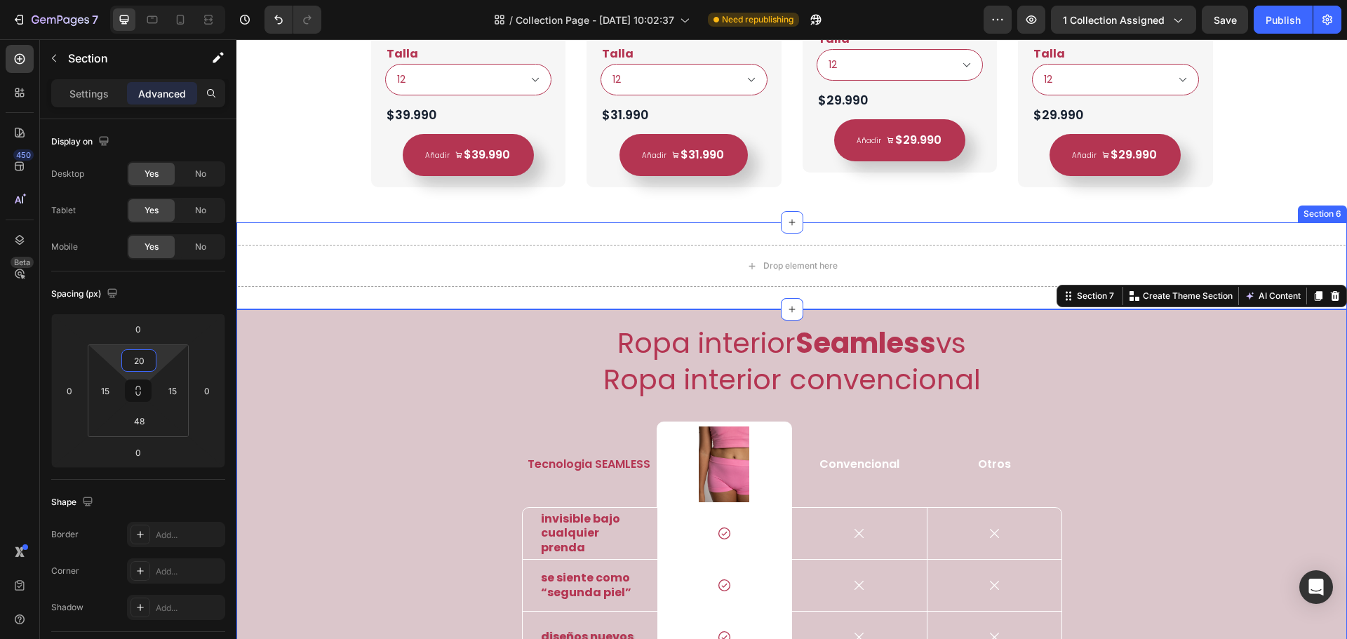
click at [1004, 295] on div "Drop element here Section 6" at bounding box center [792, 265] width 1111 height 87
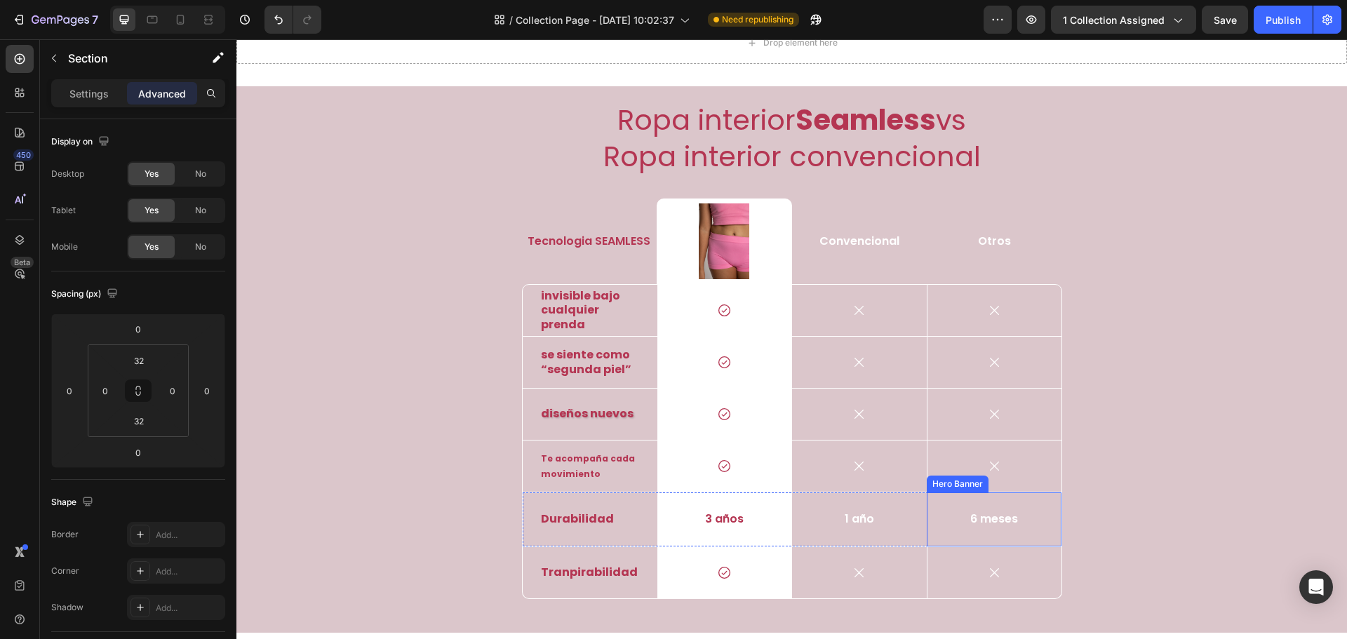
select select "Coordinado 2"
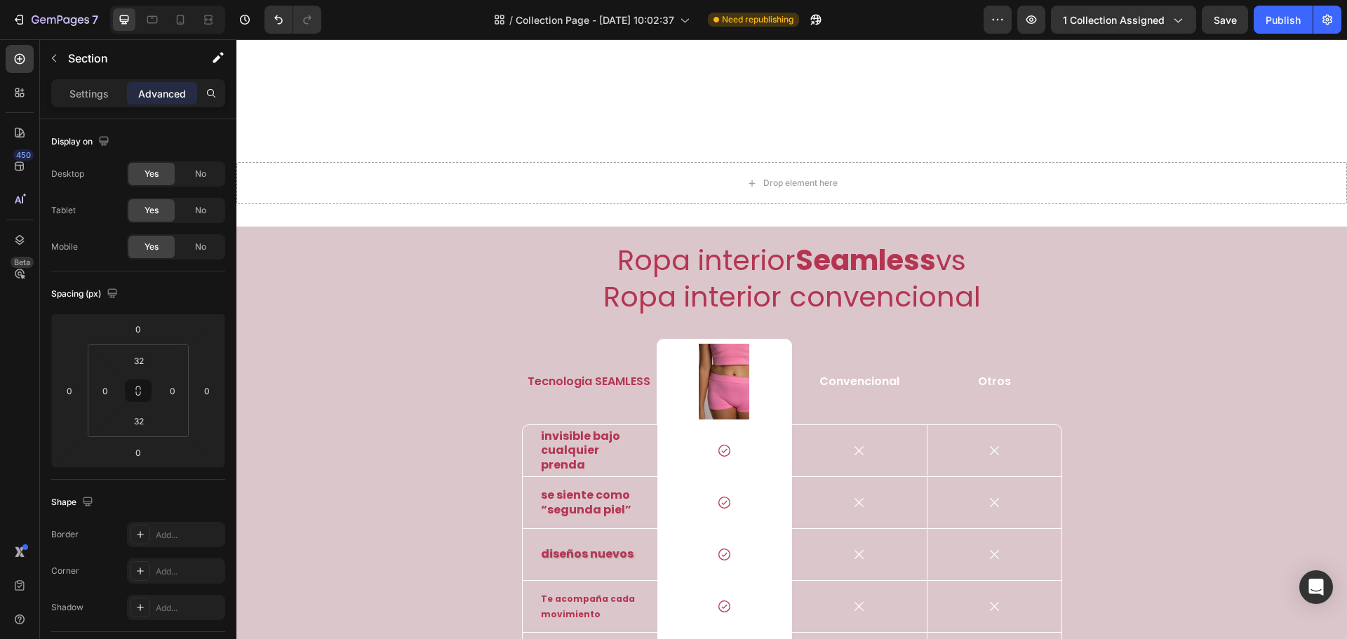
scroll to position [4077, 0]
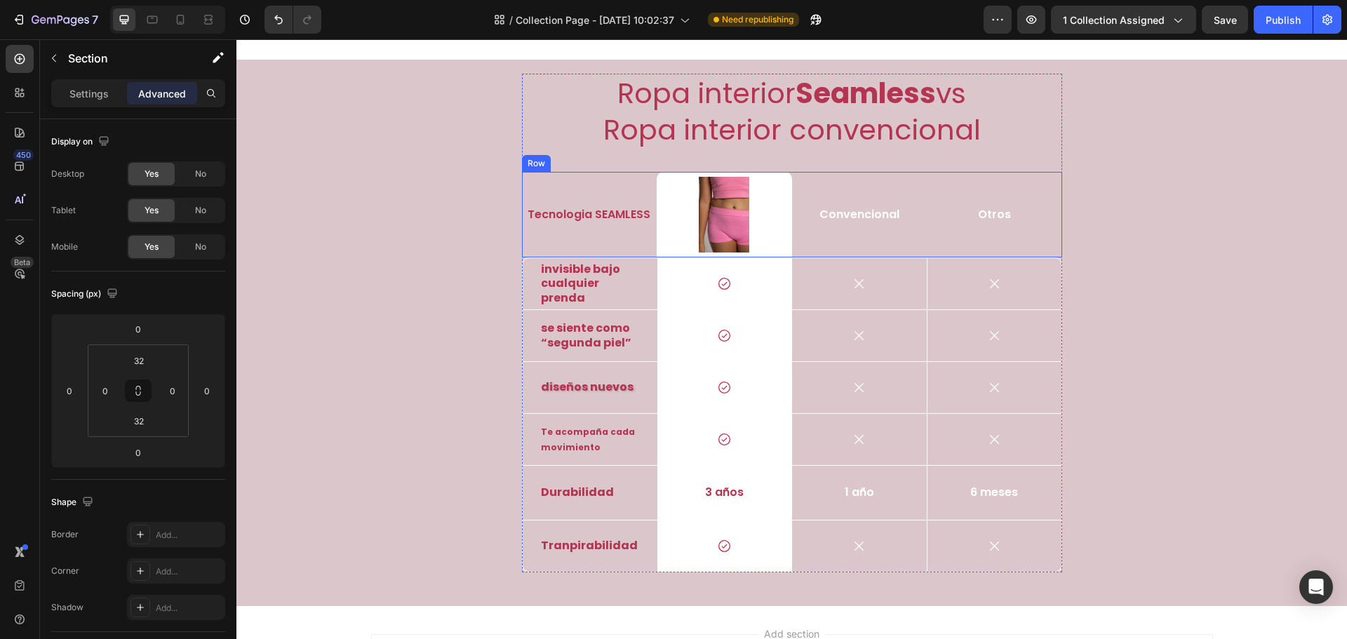
select select "Coordinado 2"
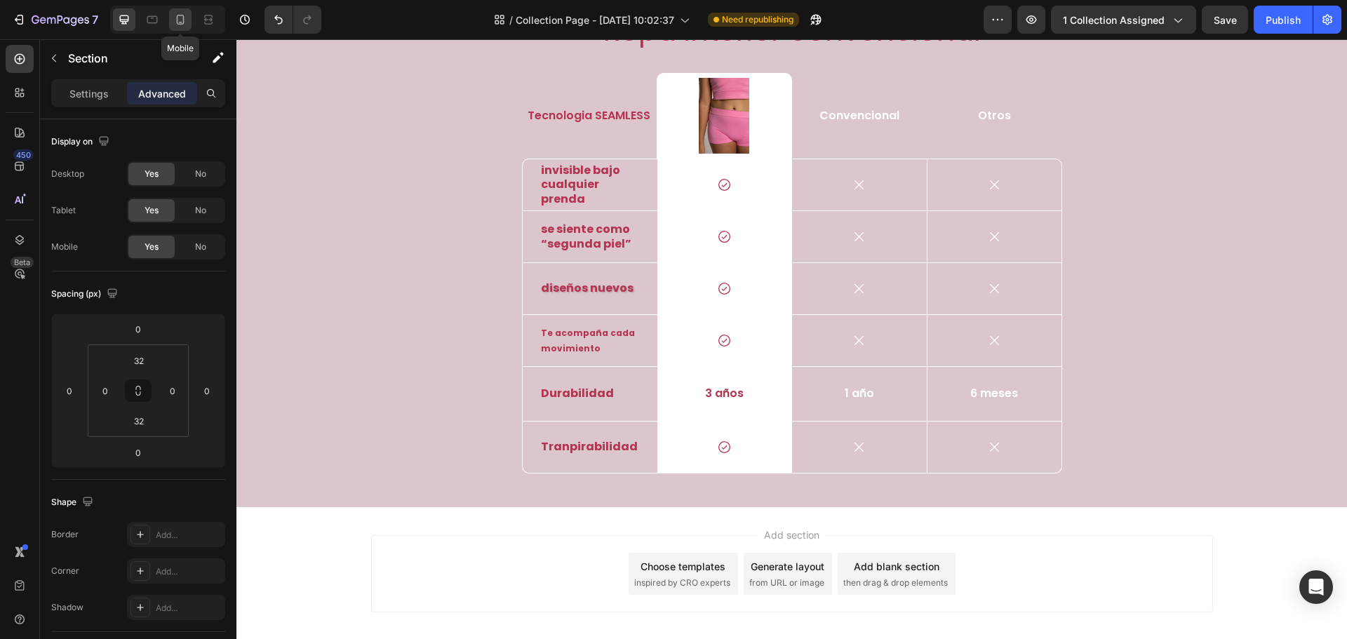
click at [171, 25] on div at bounding box center [180, 19] width 22 height 22
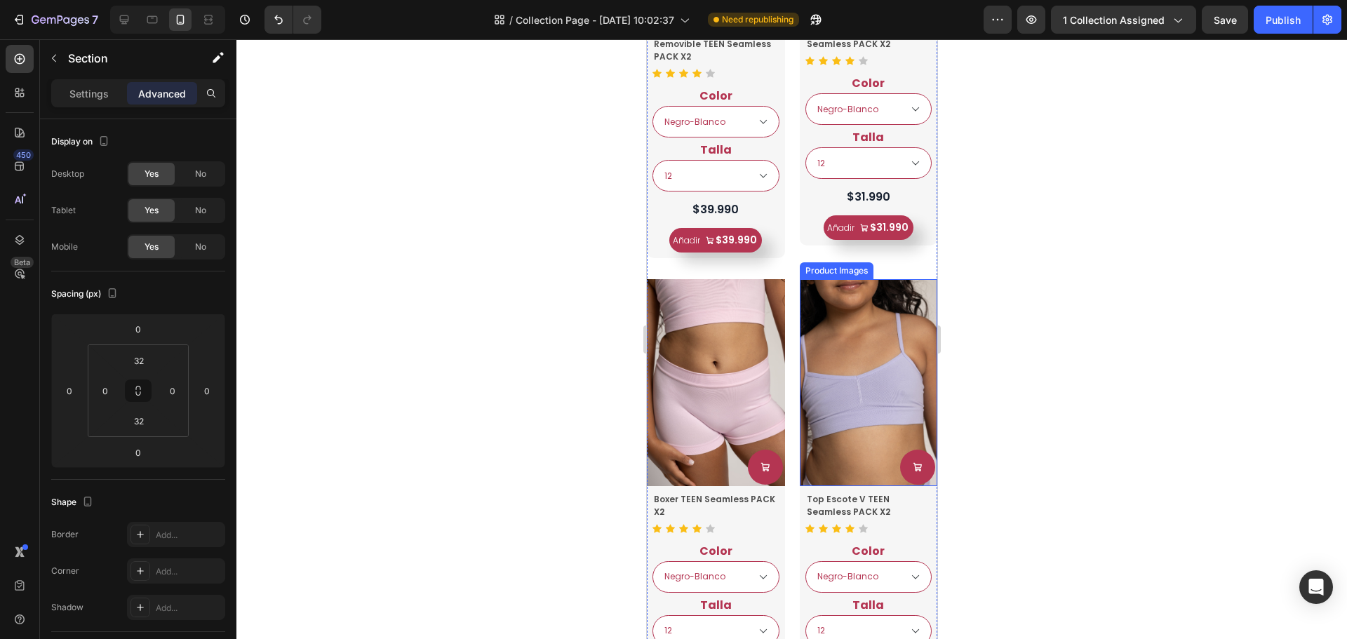
select select "Coordinado 2"
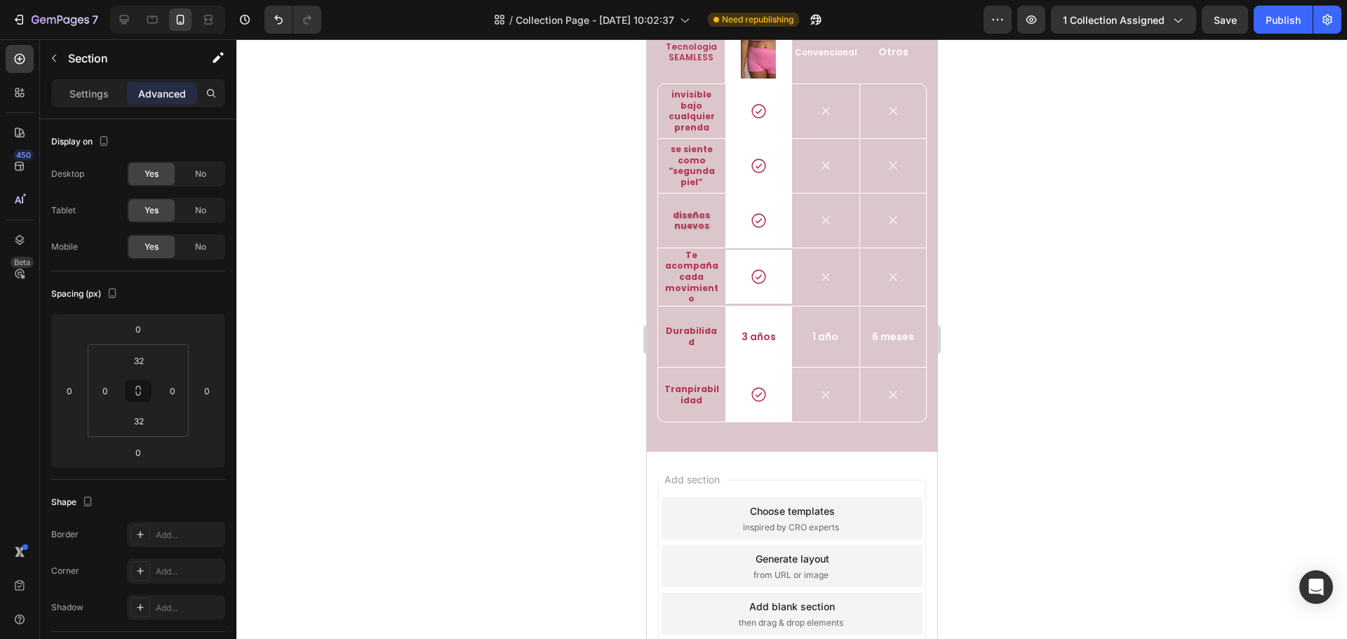
scroll to position [4094, 0]
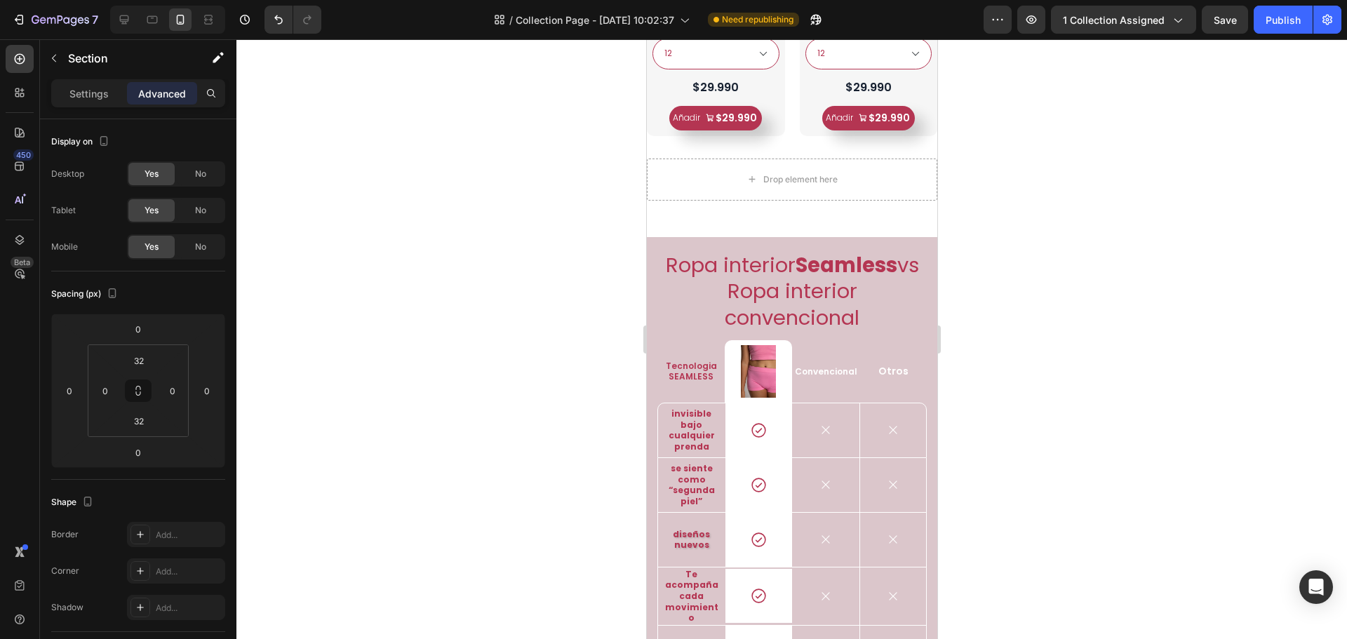
select select "Coordinado 2"
click at [124, 20] on icon at bounding box center [124, 19] width 9 height 9
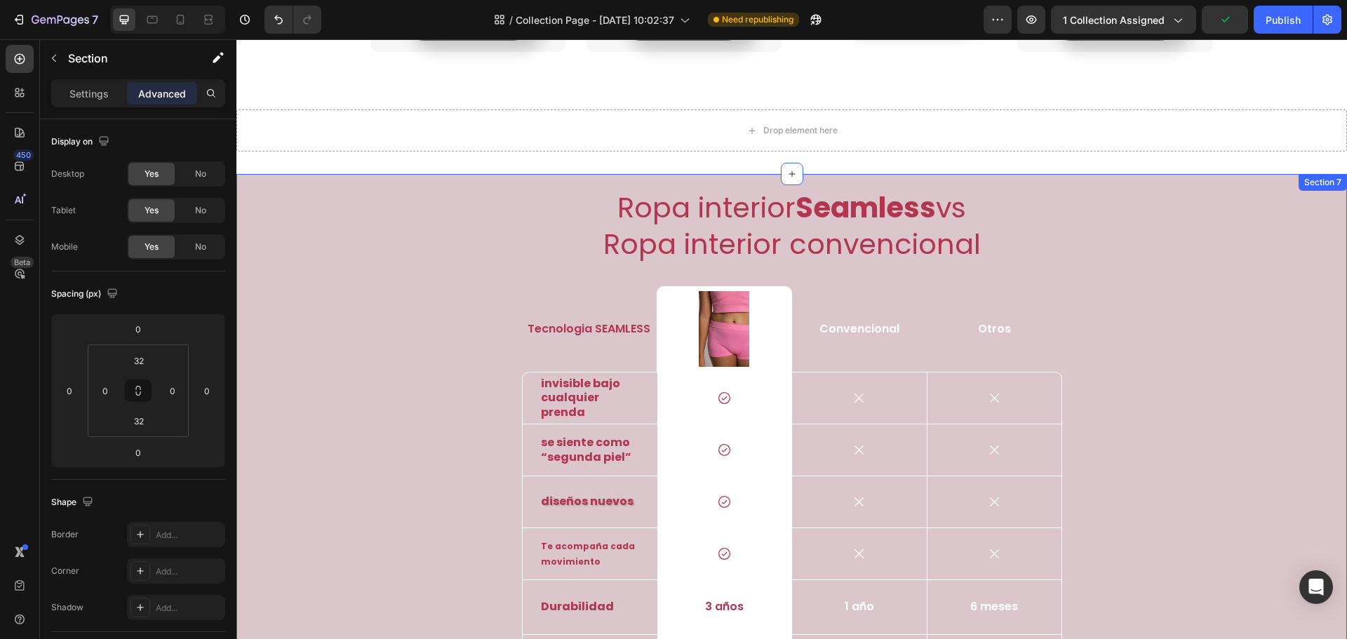
select select "Coordinado 2"
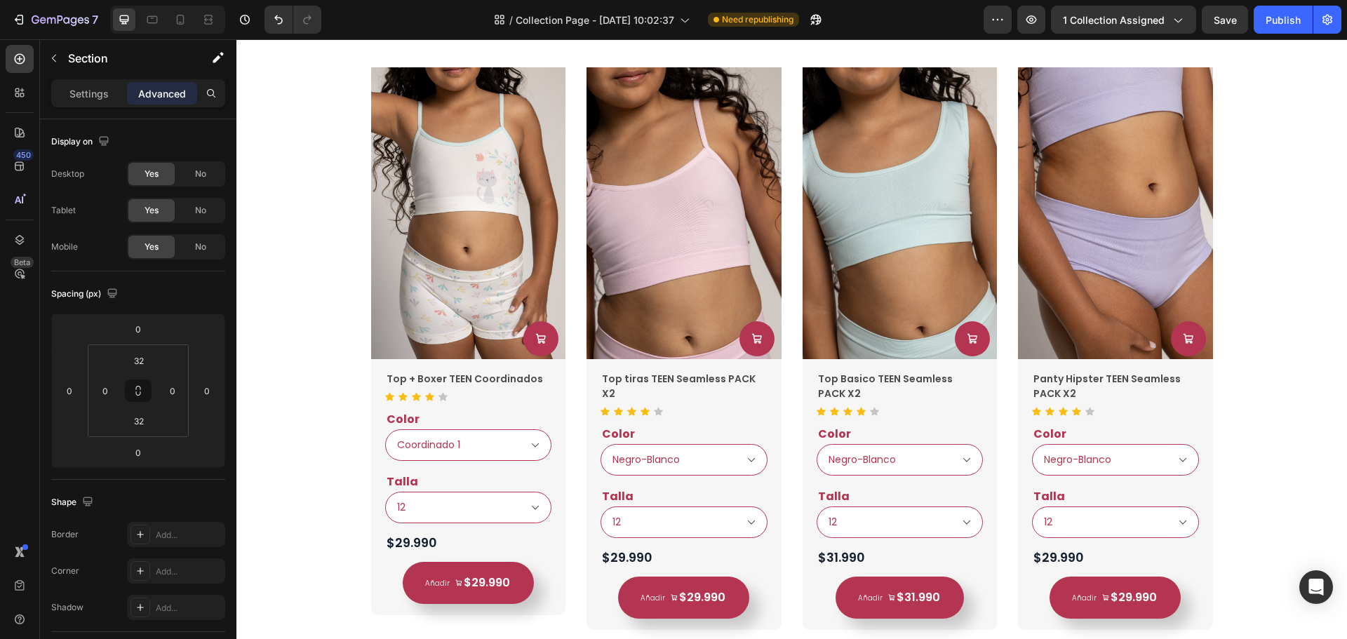
select select "Coordinado 2"
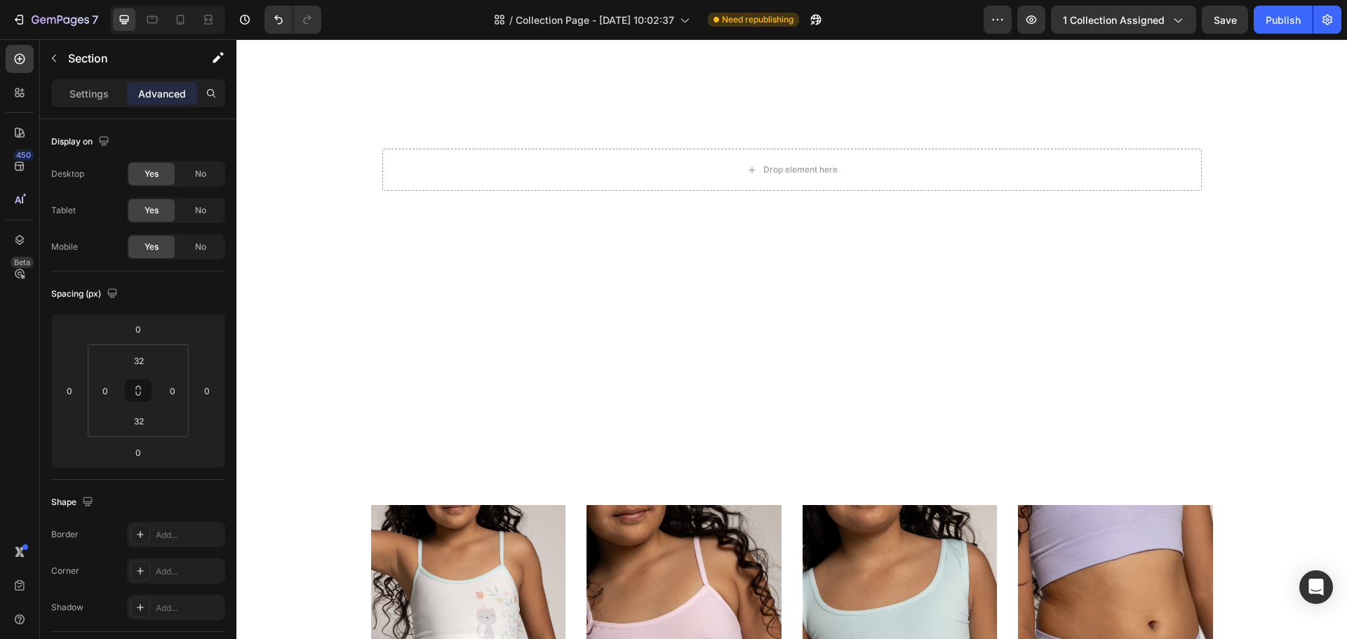
select select "Coordinado 2"
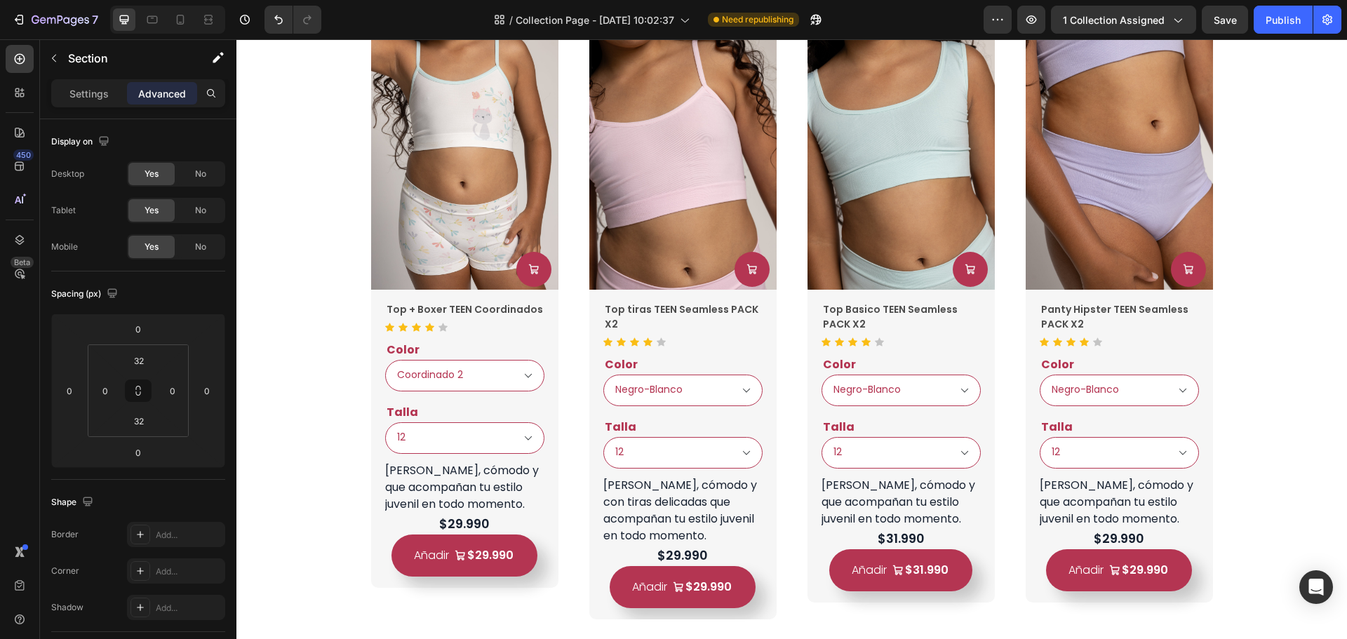
select select "Coordinado 2"
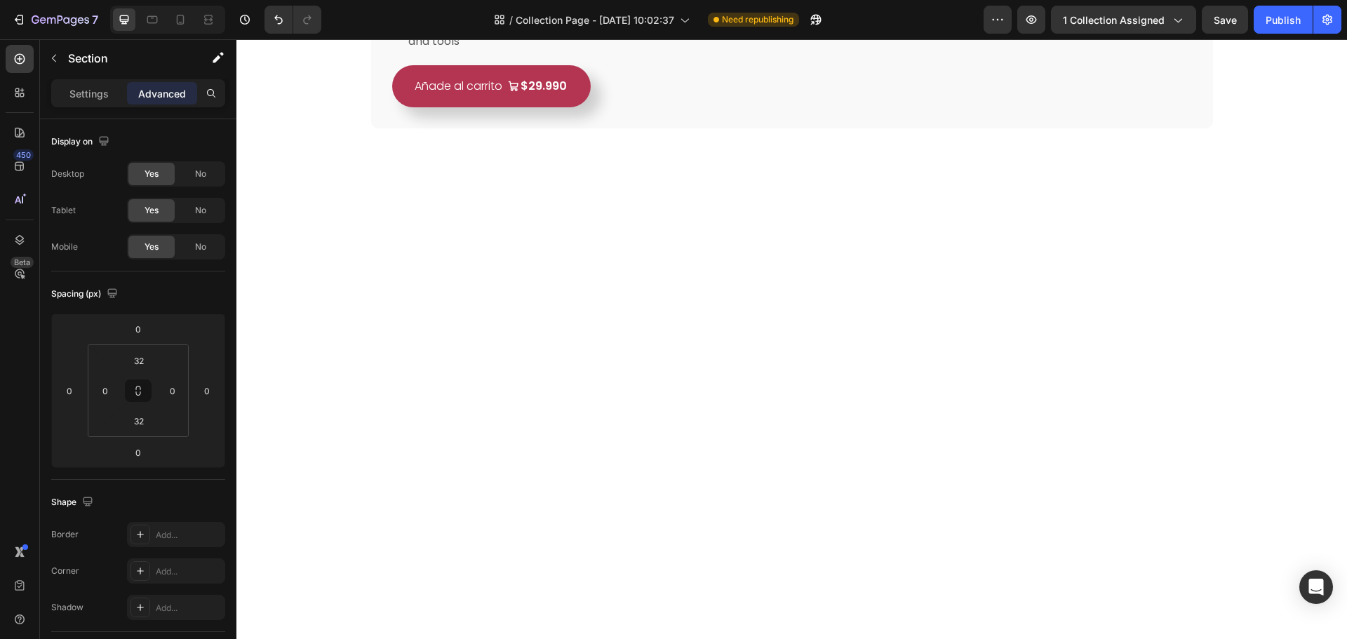
scroll to position [704, 0]
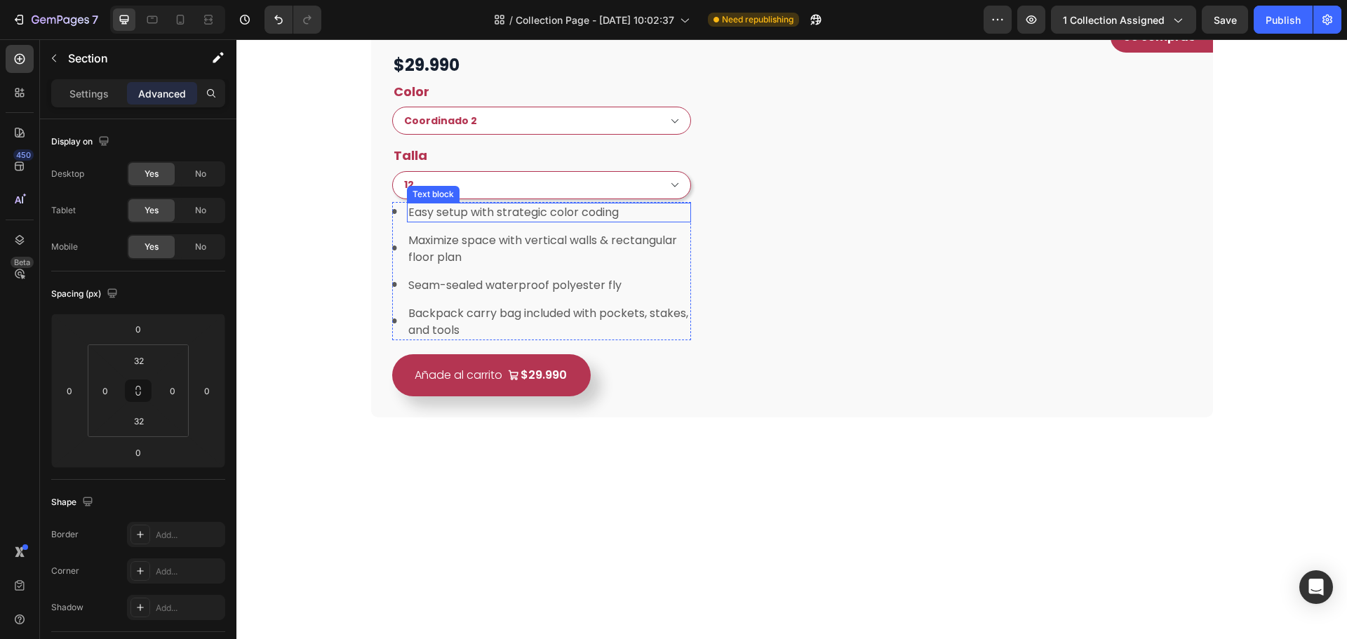
select select "Coordinado 2"
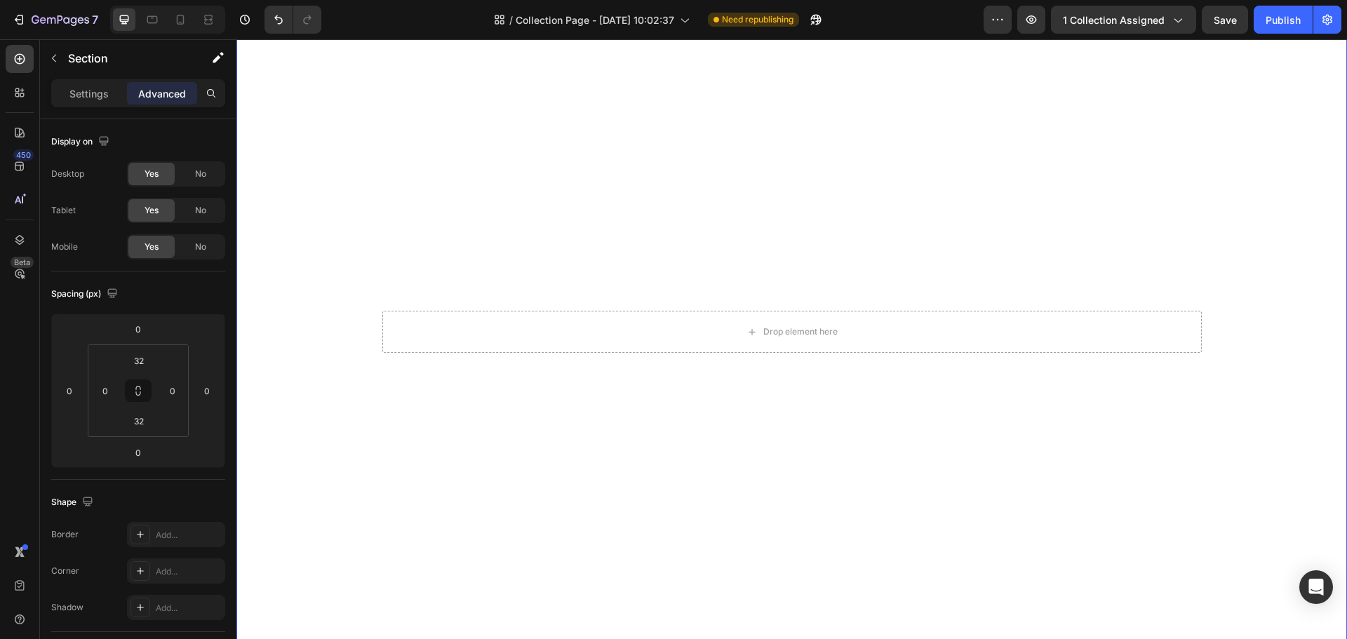
select select "Coordinado 2"
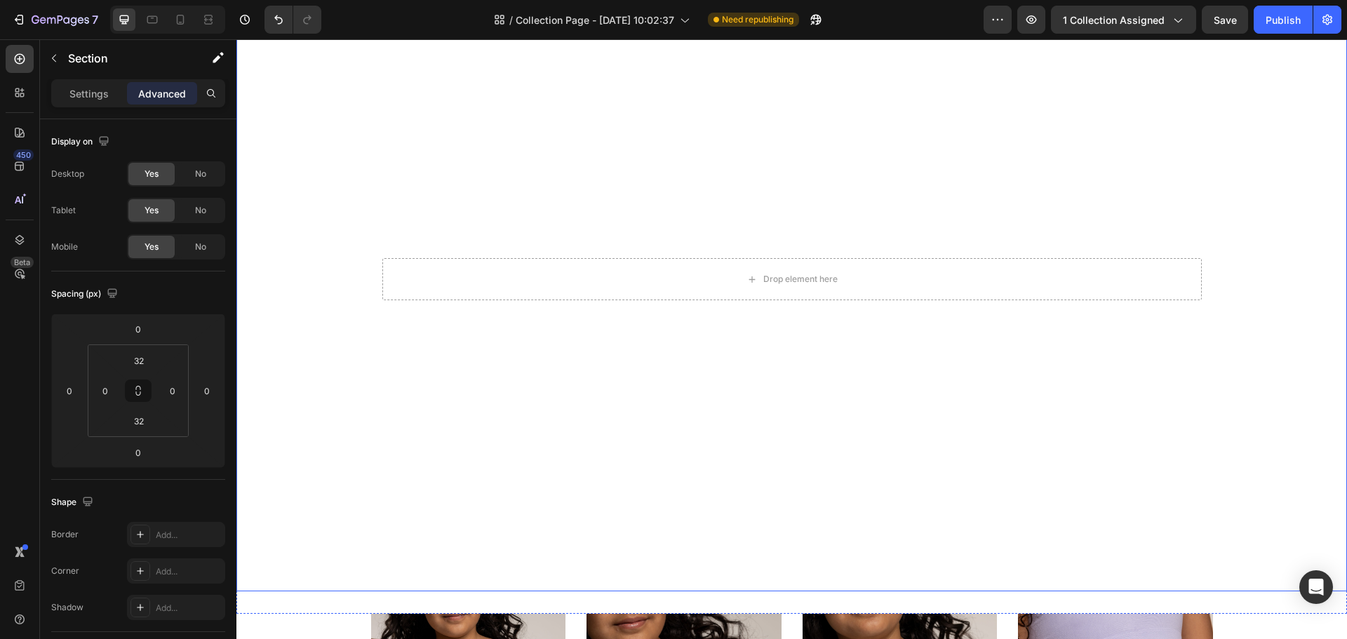
select select "Coordinado 2"
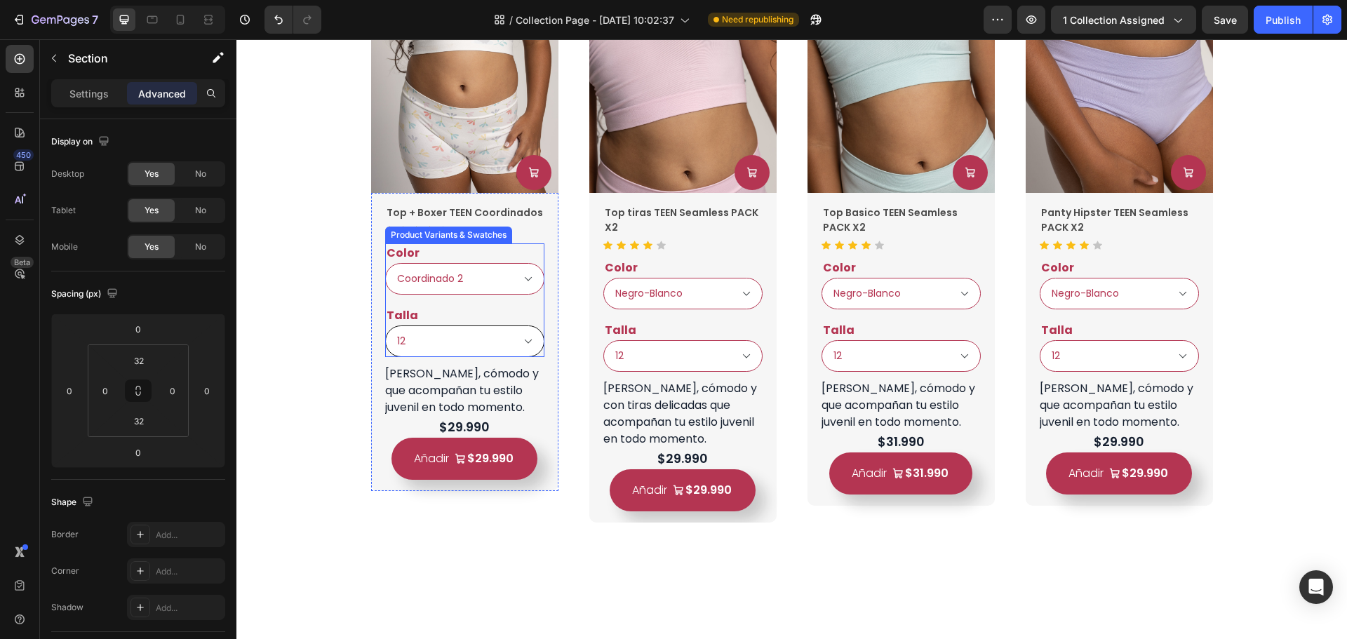
scroll to position [1546, 0]
click at [517, 408] on div "[PERSON_NAME], cómodo y que acompañan tu estilo juvenil en todo momento." at bounding box center [464, 391] width 159 height 51
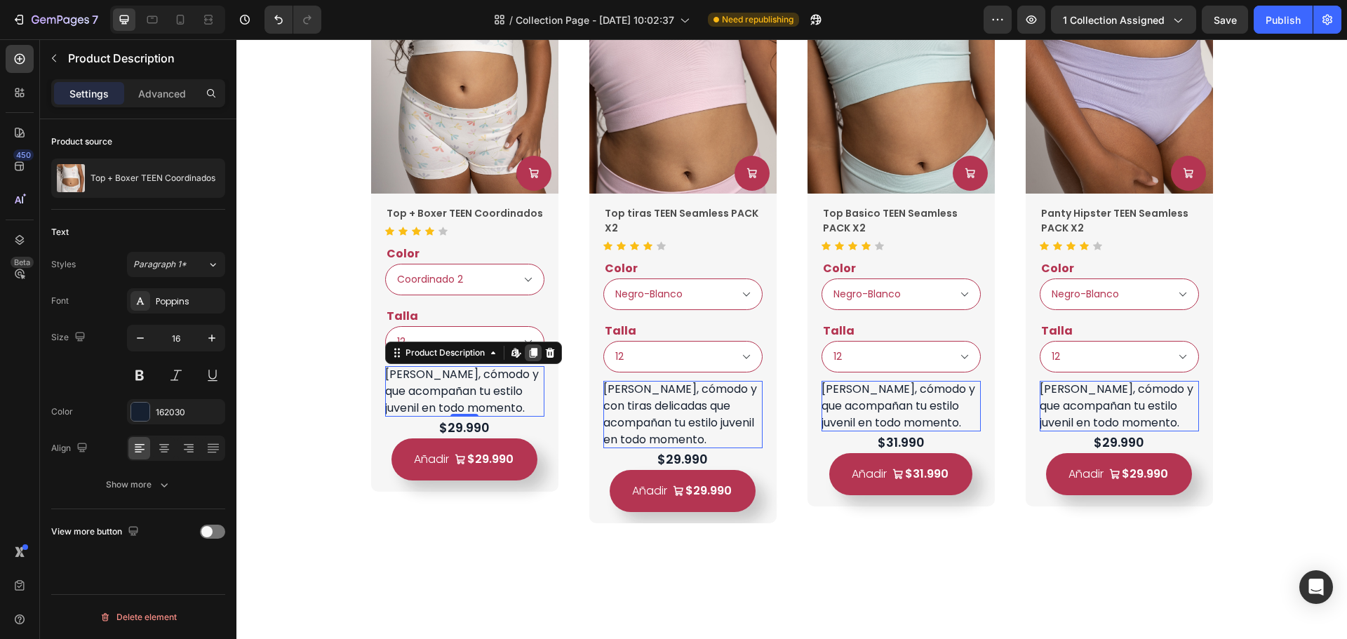
click at [529, 352] on icon at bounding box center [533, 353] width 8 height 10
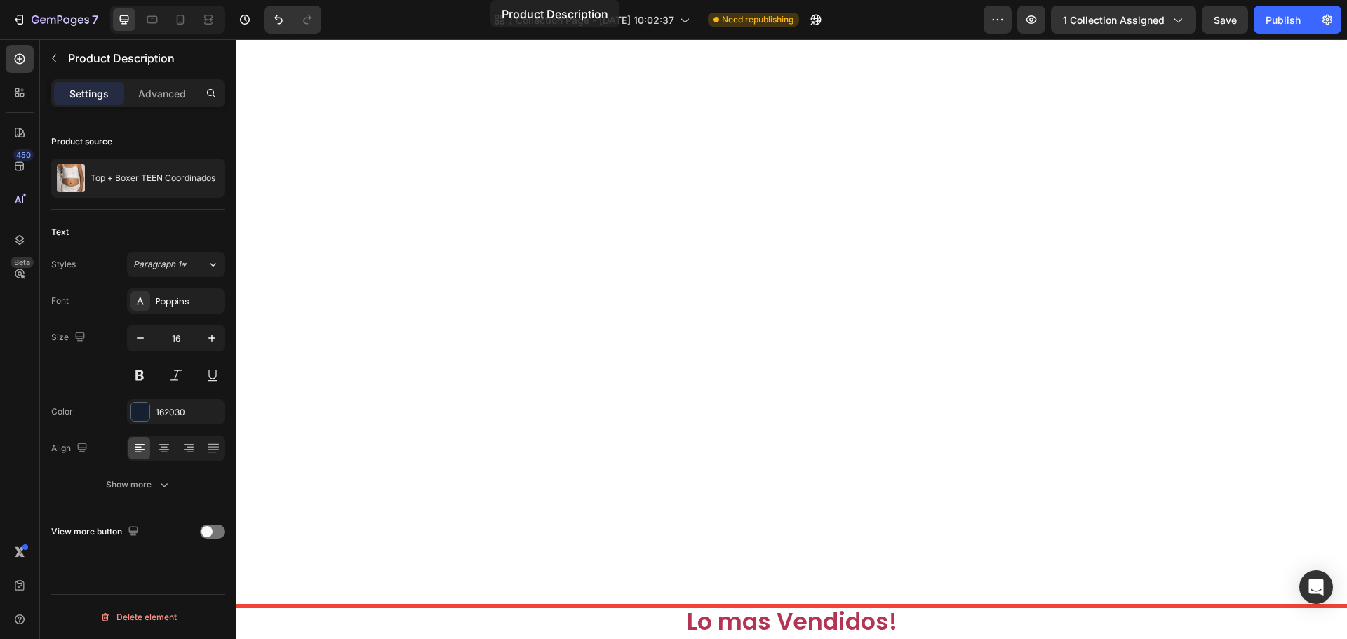
select select "Coordinado 2"
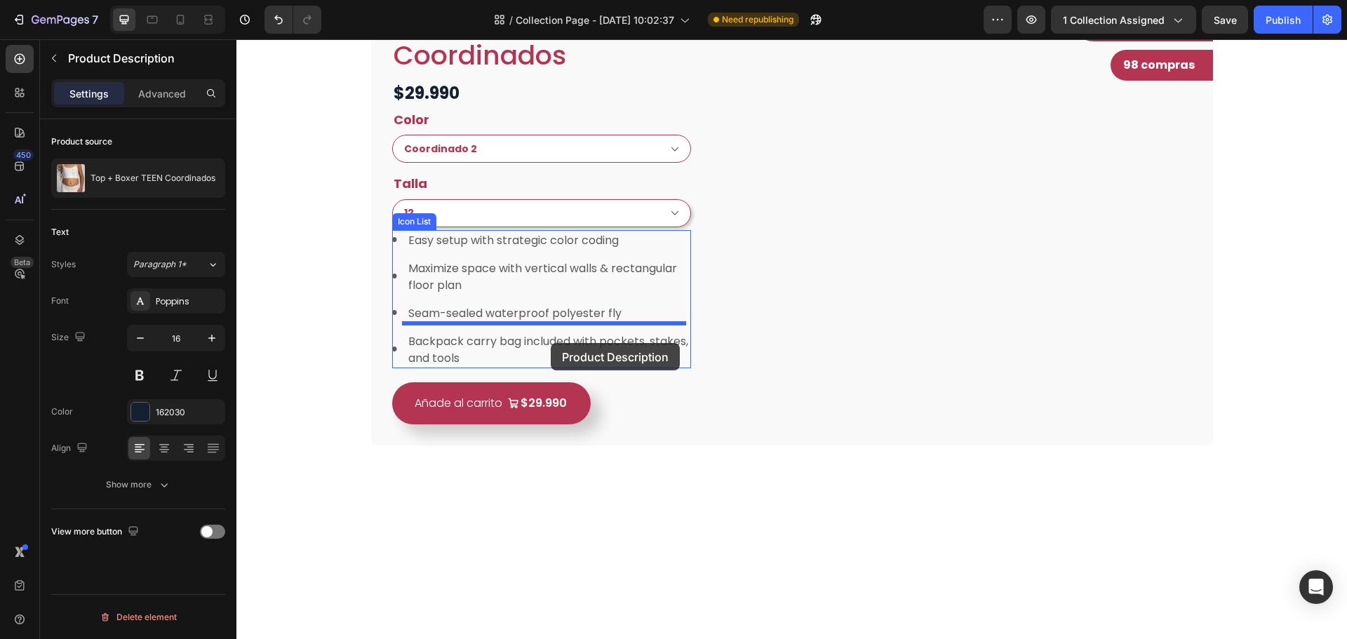
select select "Coordinado 2"
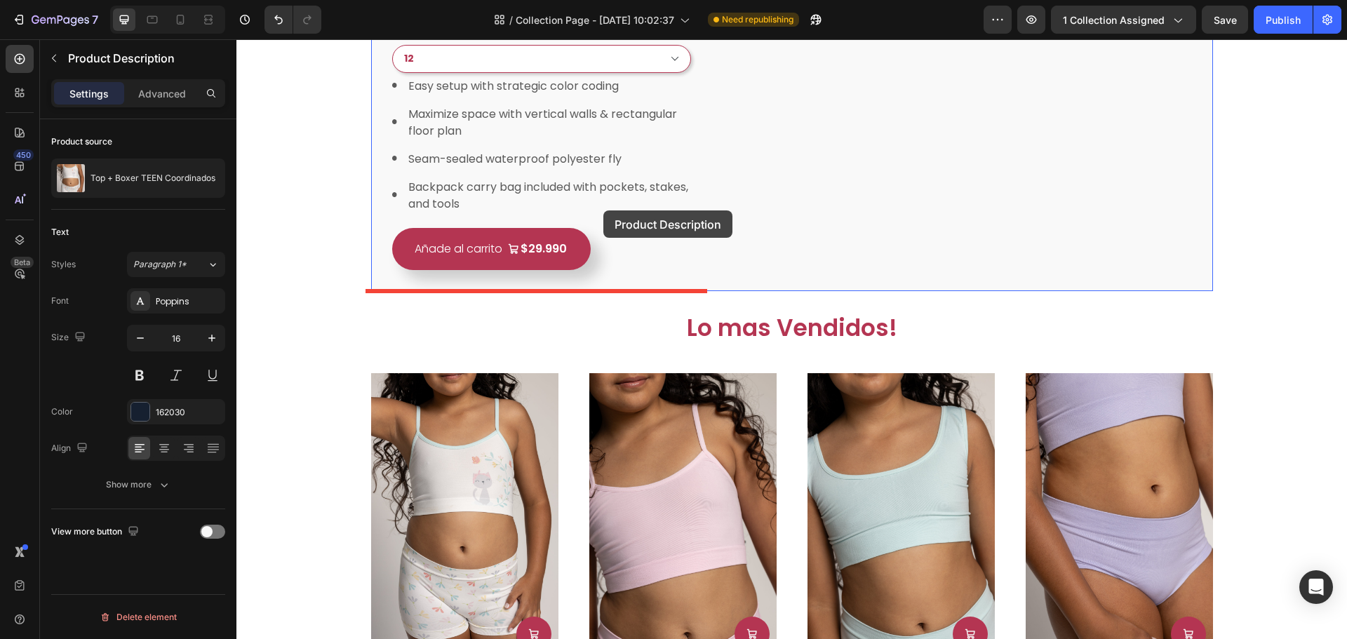
scroll to position [698, 0]
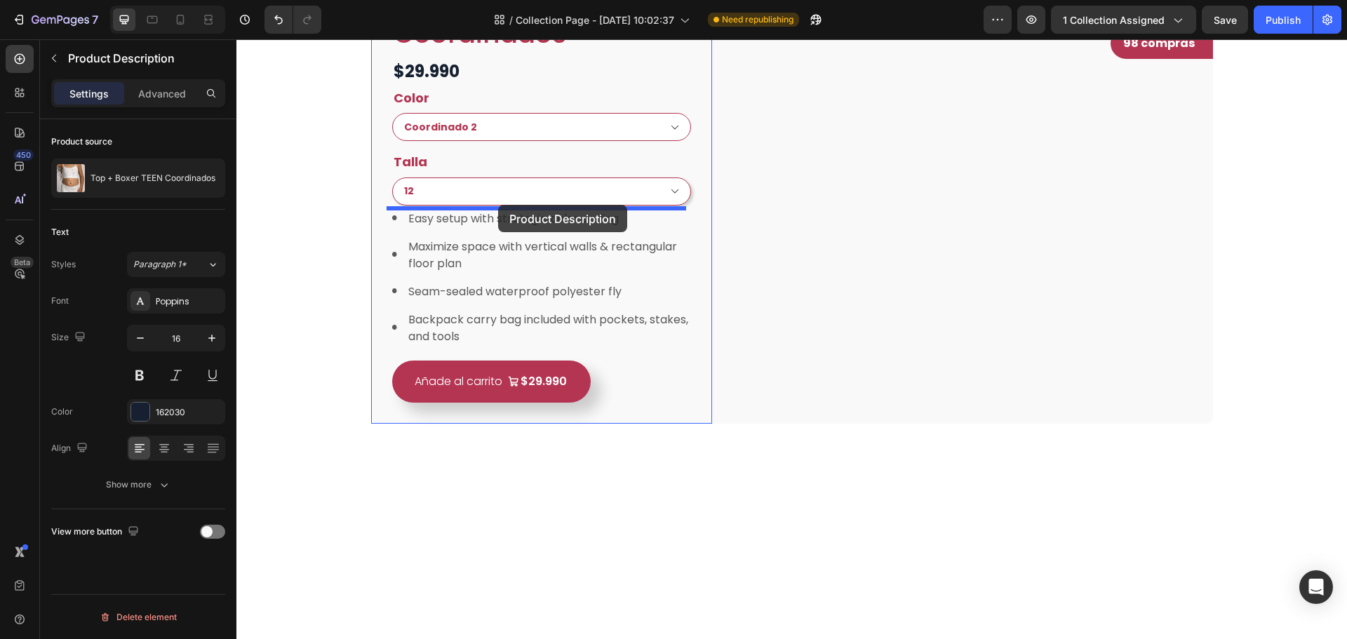
drag, startPoint x: 394, startPoint y: 378, endPoint x: 498, endPoint y: 205, distance: 201.5
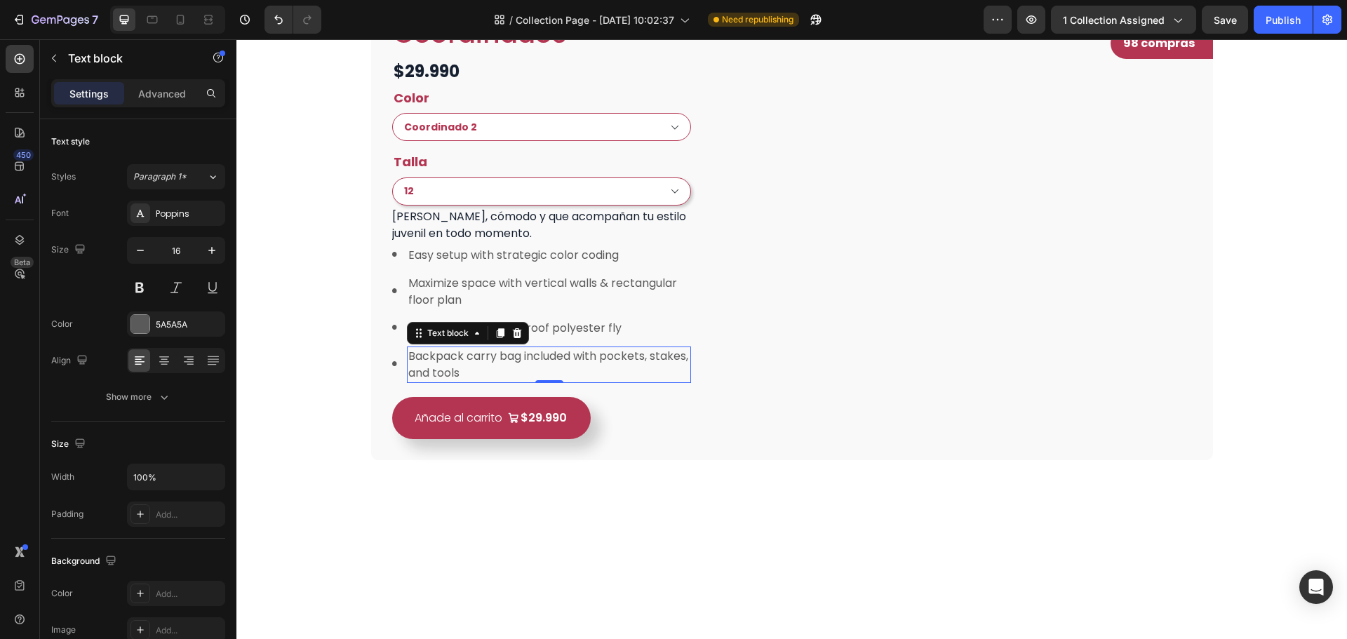
click at [671, 378] on p "Backpack carry bag included with pockets, stakes, and tools" at bounding box center [548, 365] width 281 height 34
click at [674, 332] on p "Seam-sealed waterproof polyester fly" at bounding box center [548, 328] width 281 height 17
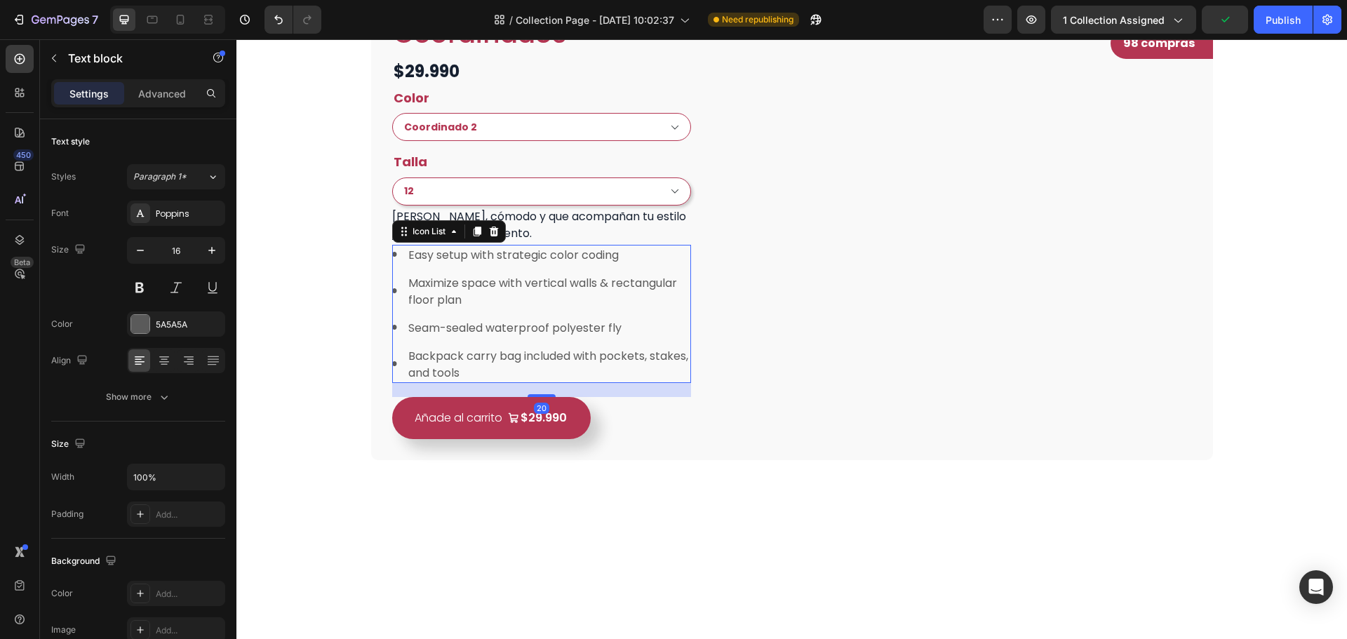
click at [674, 342] on ul "Image Easy setup with strategic color coding Text block Image Maximize space wi…" at bounding box center [542, 315] width 300 height 138
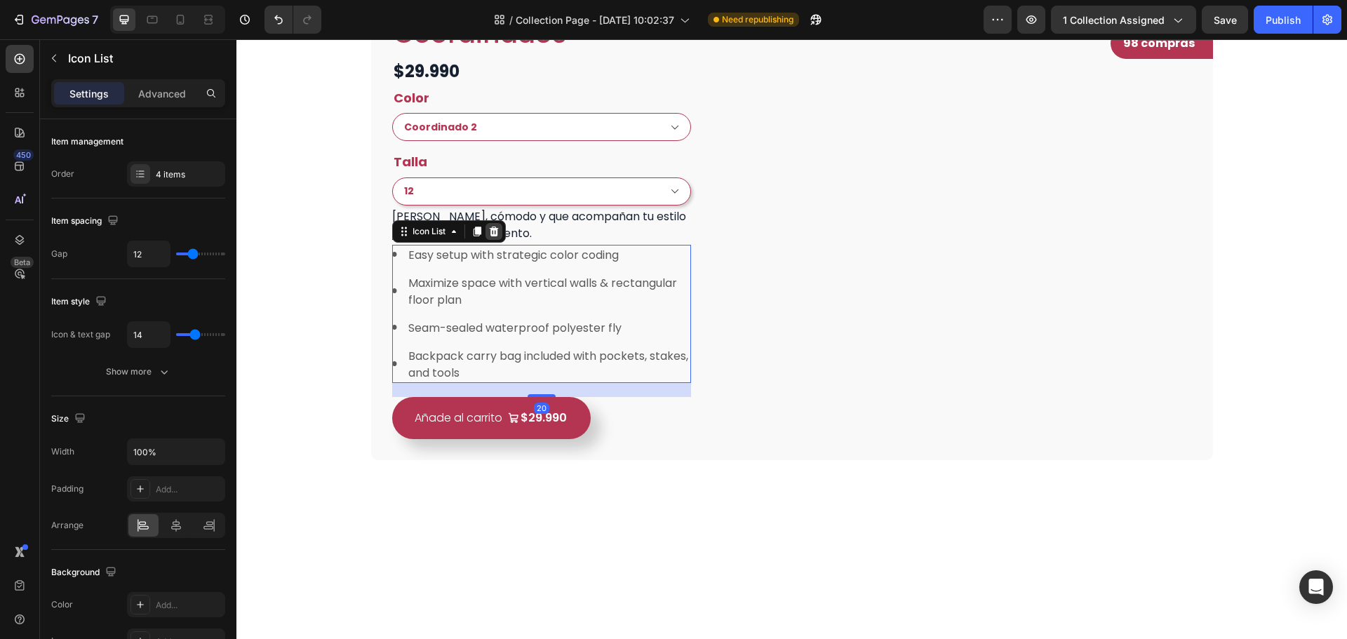
click at [494, 227] on icon at bounding box center [493, 231] width 11 height 11
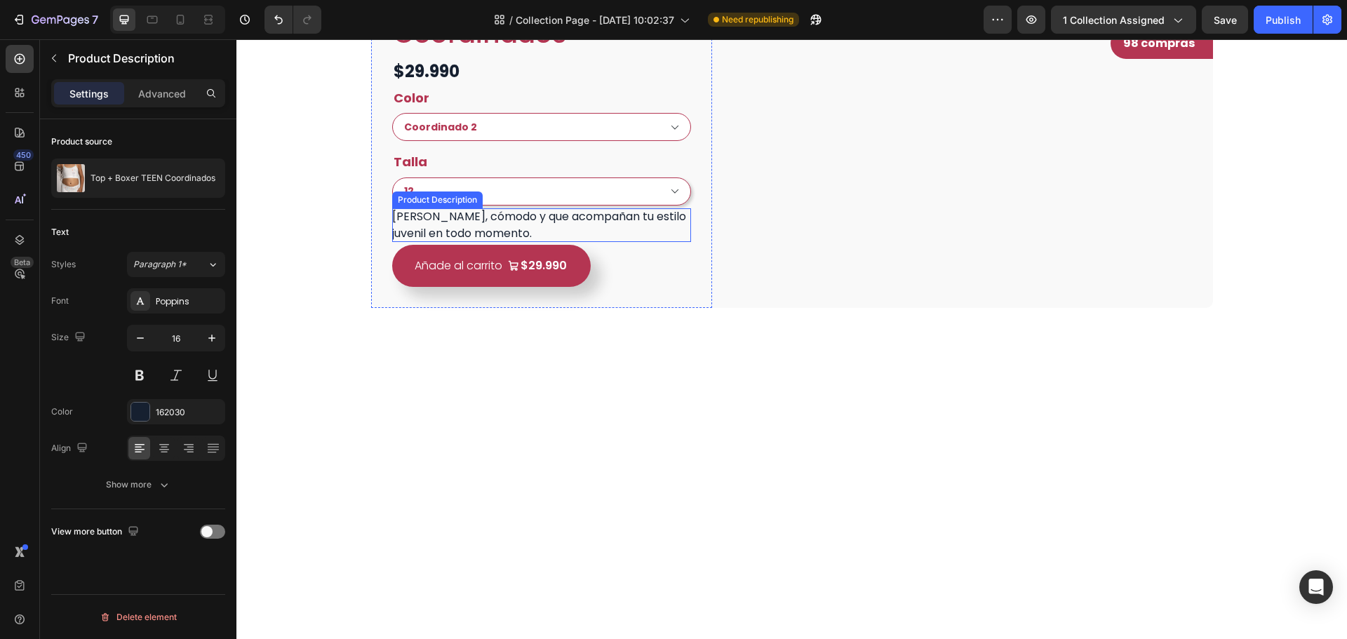
click at [626, 237] on div "[PERSON_NAME], cómodo y que acompañan tu estilo juvenil en todo momento." at bounding box center [542, 225] width 300 height 34
click at [160, 440] on div at bounding box center [164, 448] width 22 height 22
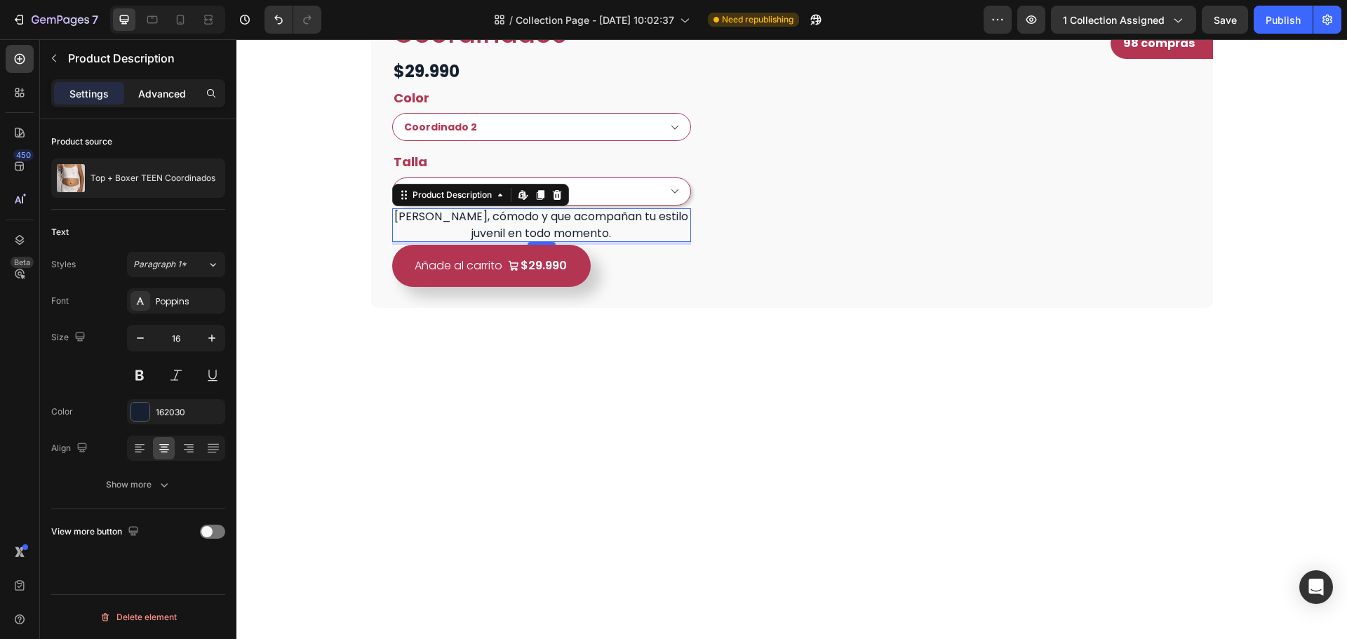
click at [164, 98] on p "Advanced" at bounding box center [162, 93] width 48 height 15
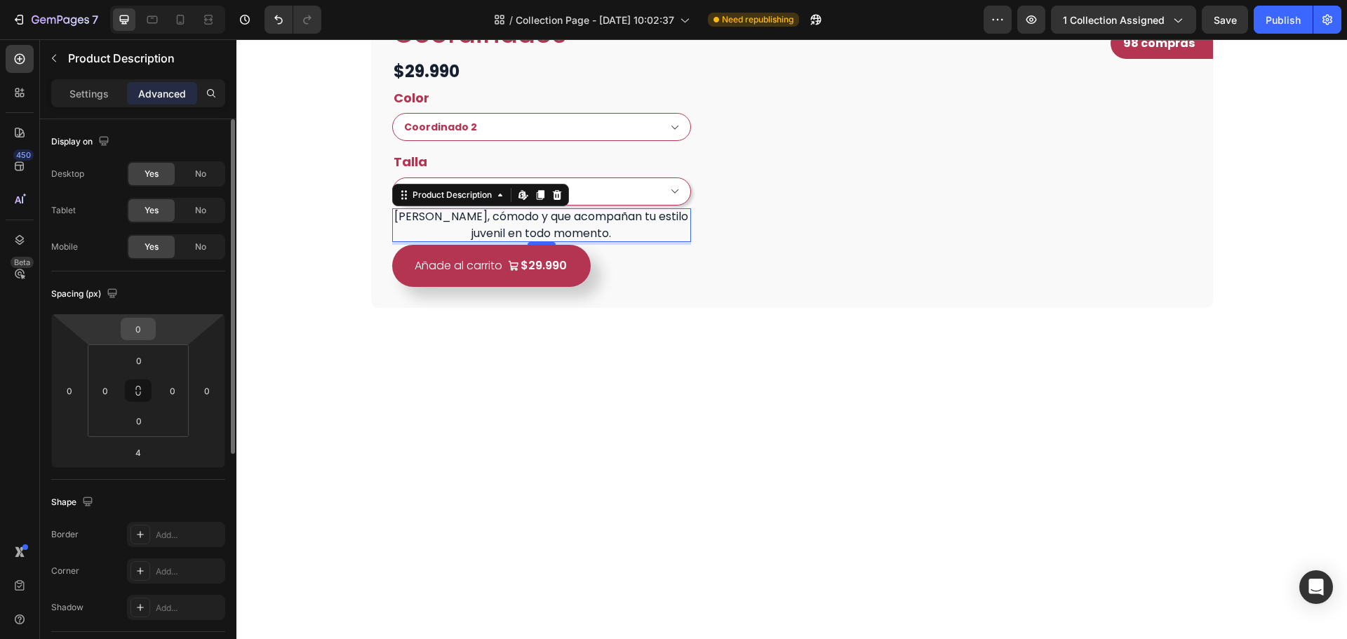
click at [140, 336] on input "0" at bounding box center [138, 329] width 28 height 21
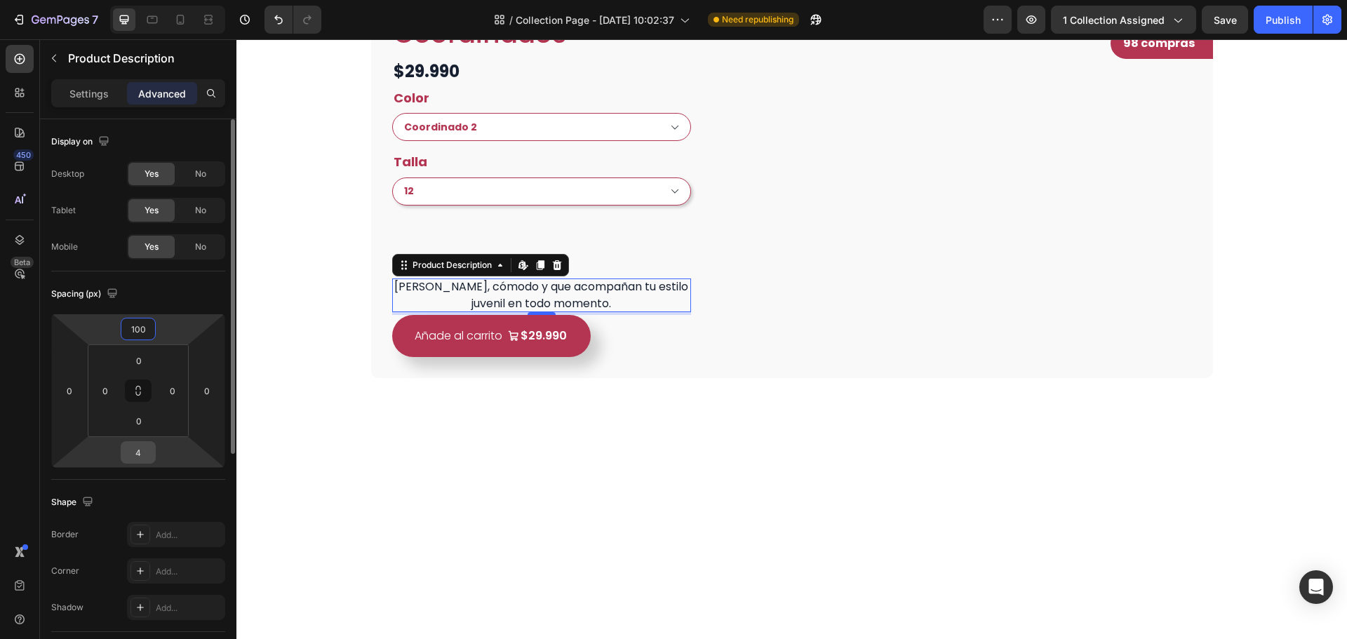
type input "100"
click at [135, 455] on input "4" at bounding box center [138, 452] width 28 height 21
type input "50"
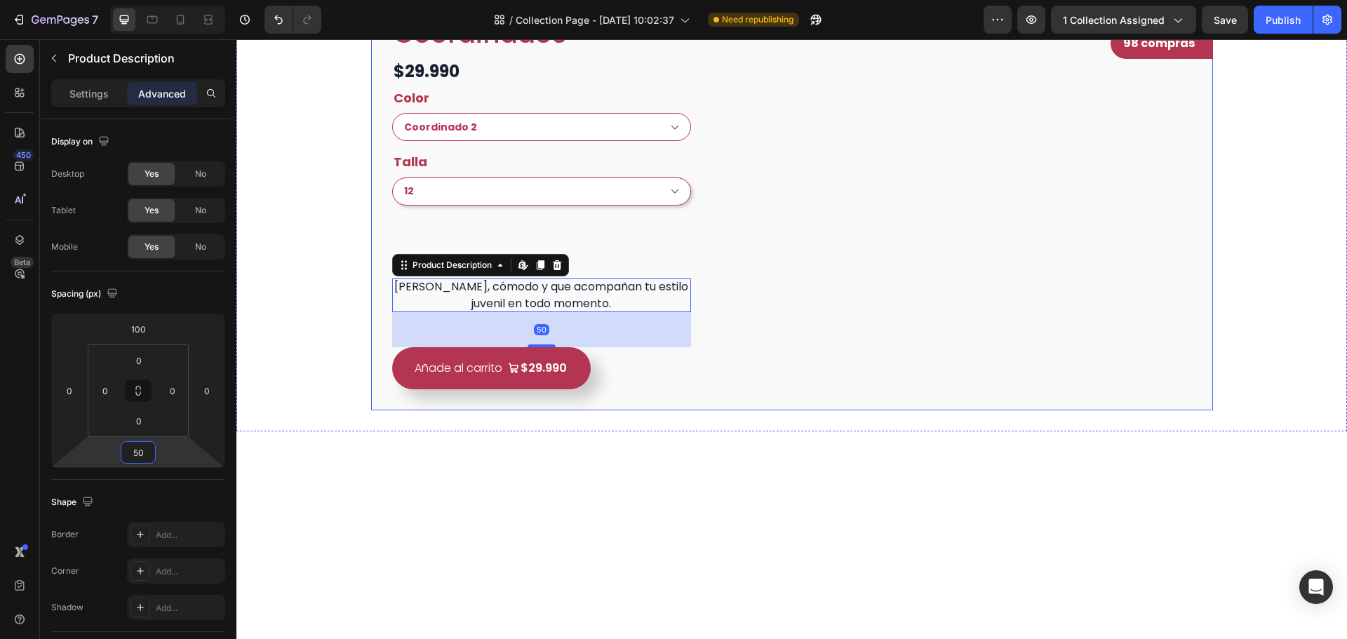
click at [579, 411] on div "Top + Boxer TEEN Coordinados Product Title $29.990 Product Price Product Price …" at bounding box center [542, 181] width 342 height 460
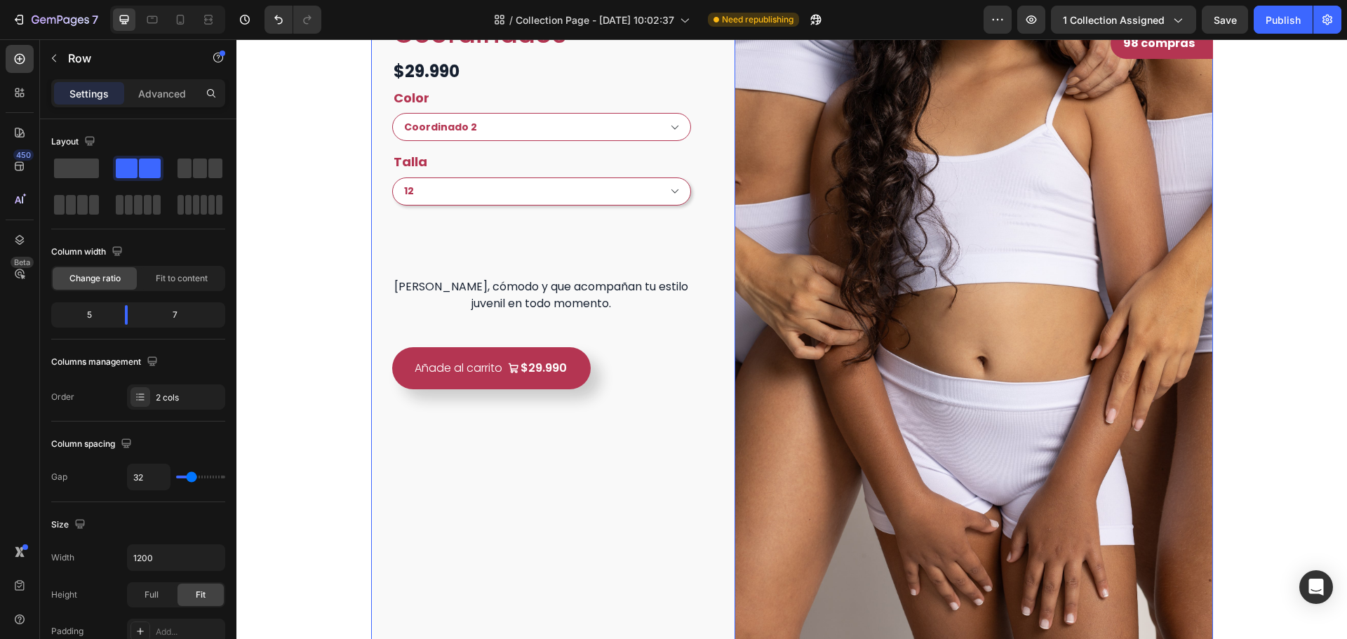
drag, startPoint x: 942, startPoint y: 359, endPoint x: 935, endPoint y: 362, distance: 7.6
click at [941, 359] on img at bounding box center [974, 309] width 478 height 717
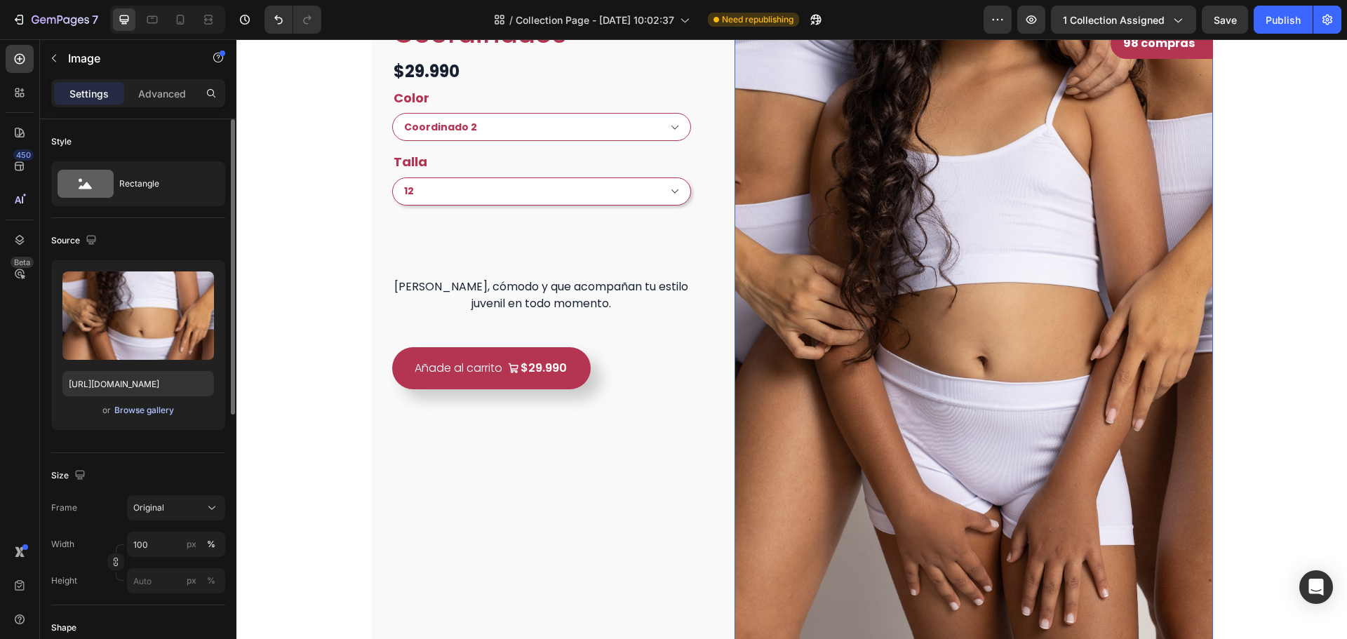
click at [153, 413] on div "Browse gallery" at bounding box center [144, 410] width 60 height 13
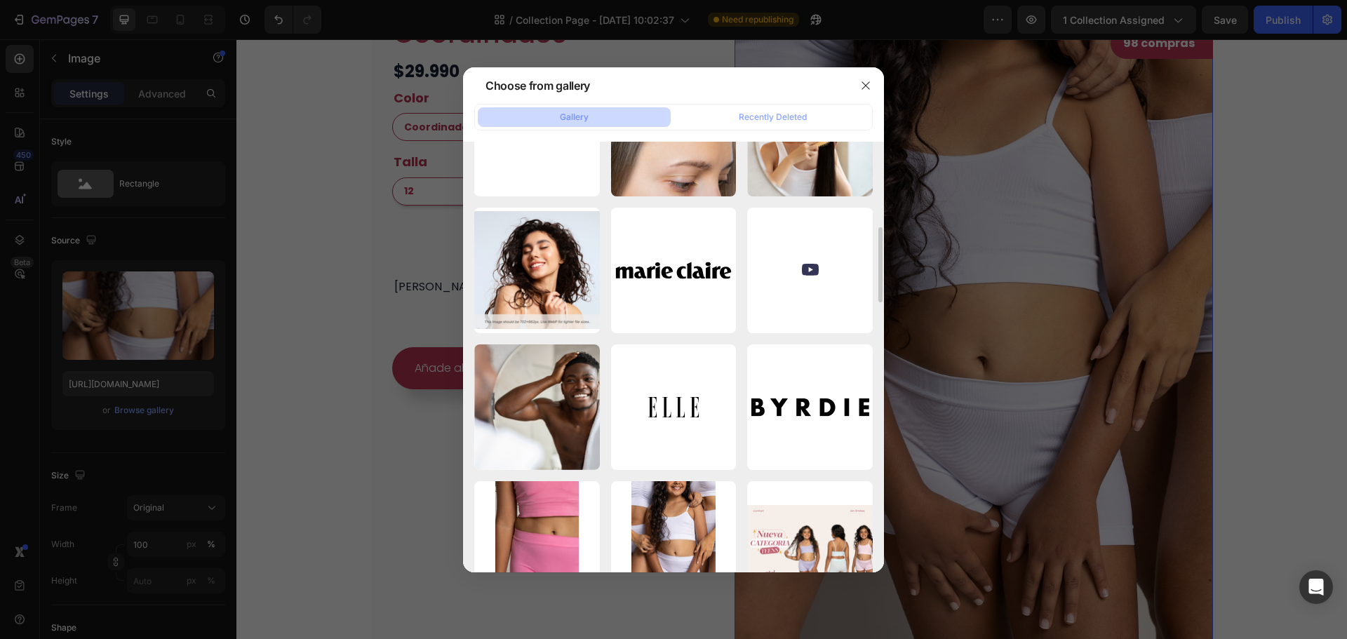
scroll to position [351, 0]
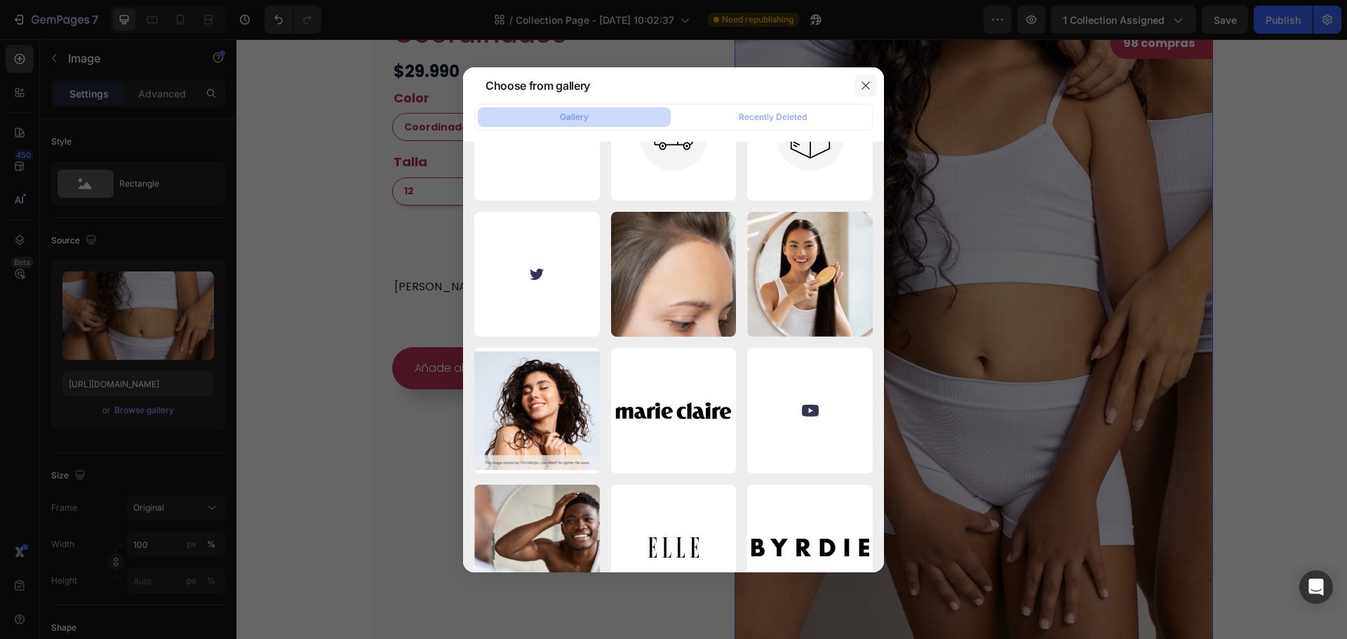
click at [862, 90] on icon "button" at bounding box center [865, 85] width 11 height 11
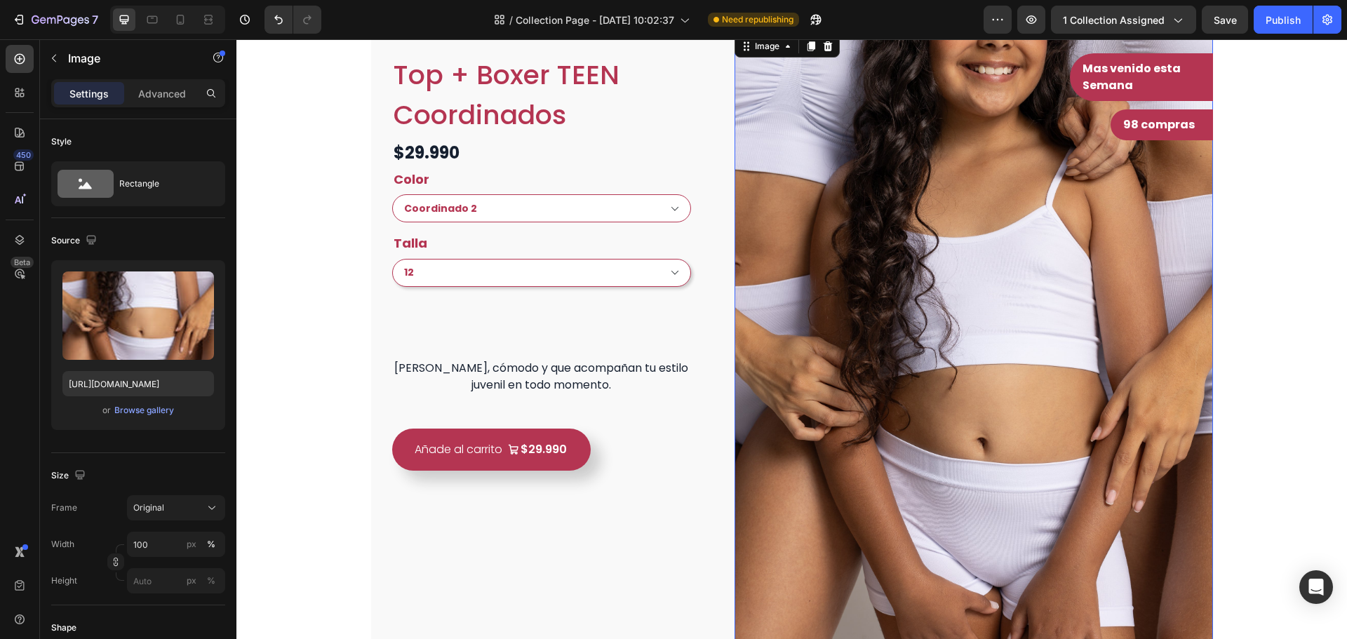
scroll to position [417, 0]
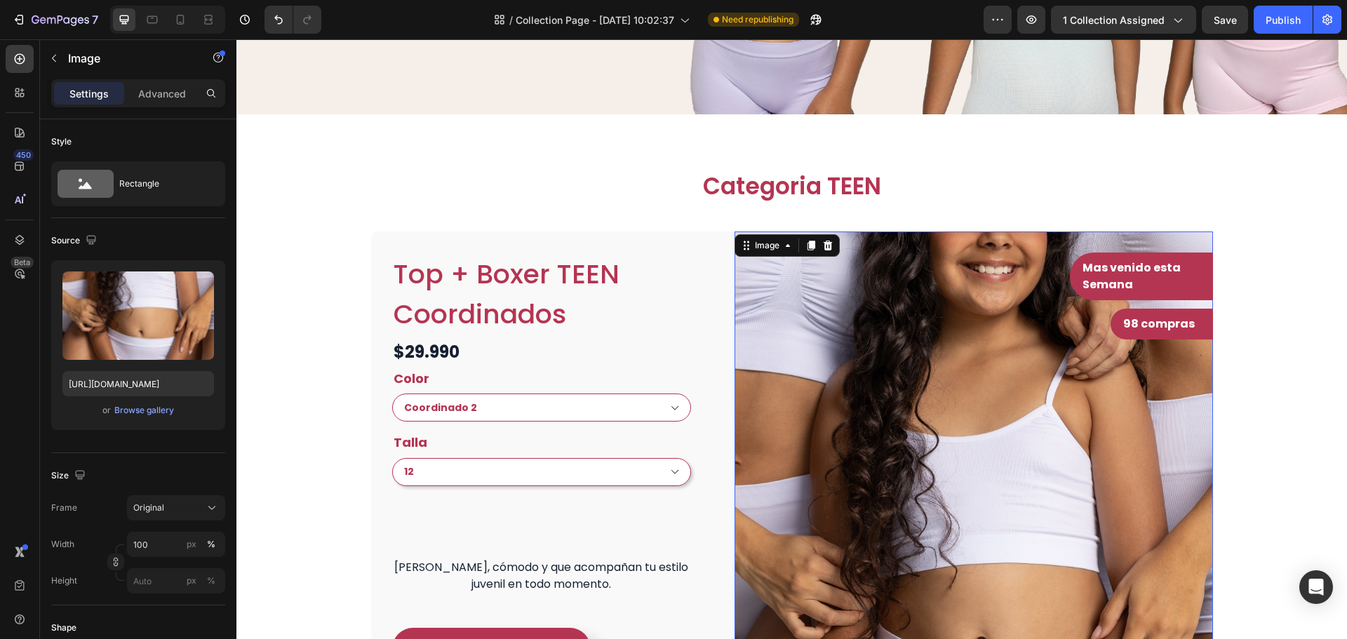
click at [747, 344] on img at bounding box center [974, 590] width 478 height 717
click at [170, 187] on div "Rectangle" at bounding box center [162, 184] width 86 height 32
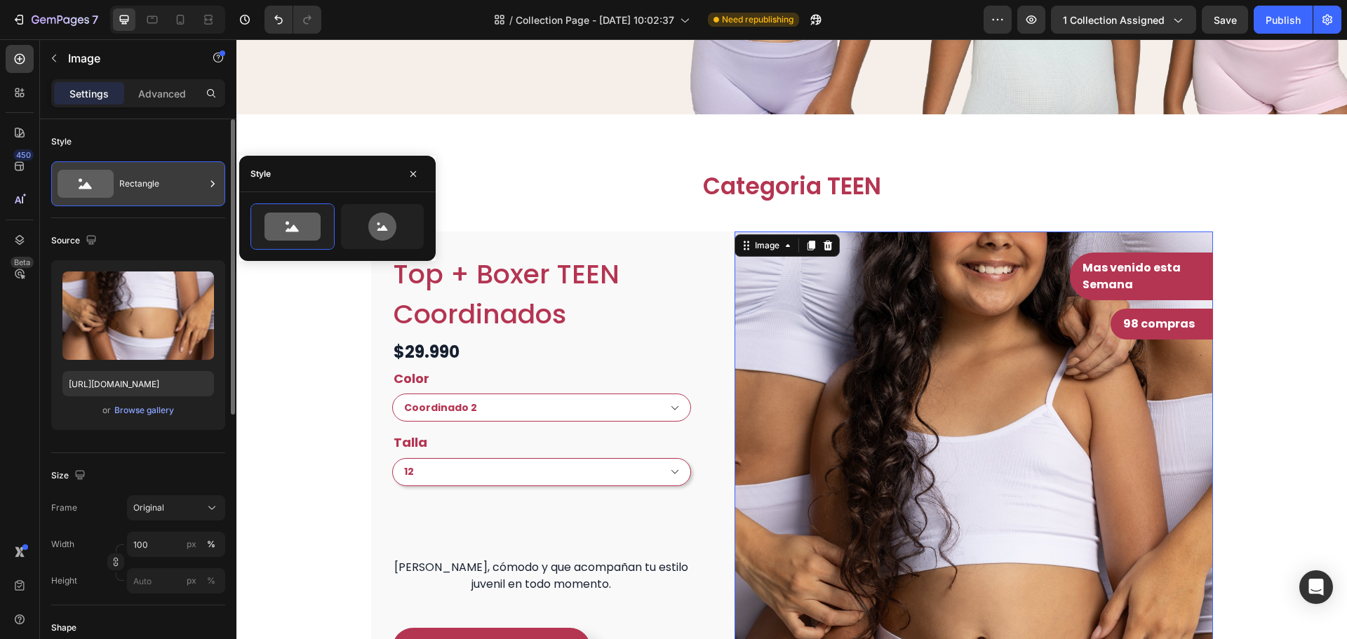
click at [170, 187] on div "Rectangle" at bounding box center [162, 184] width 86 height 32
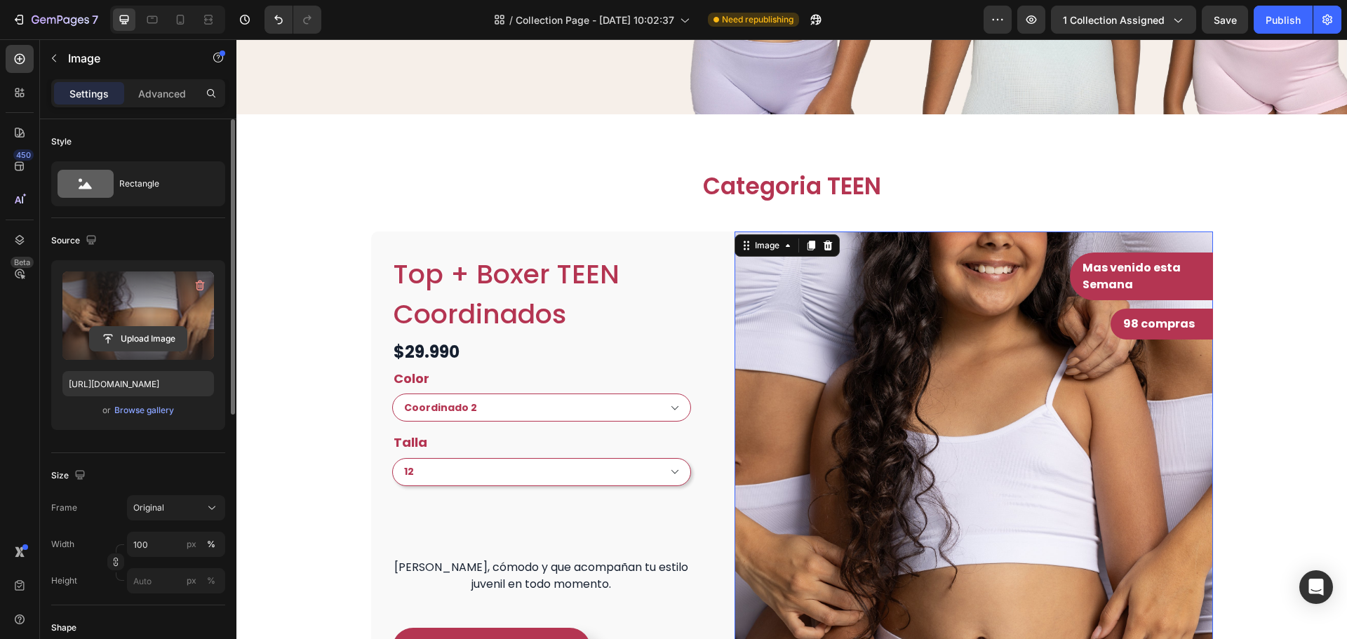
scroll to position [140, 0]
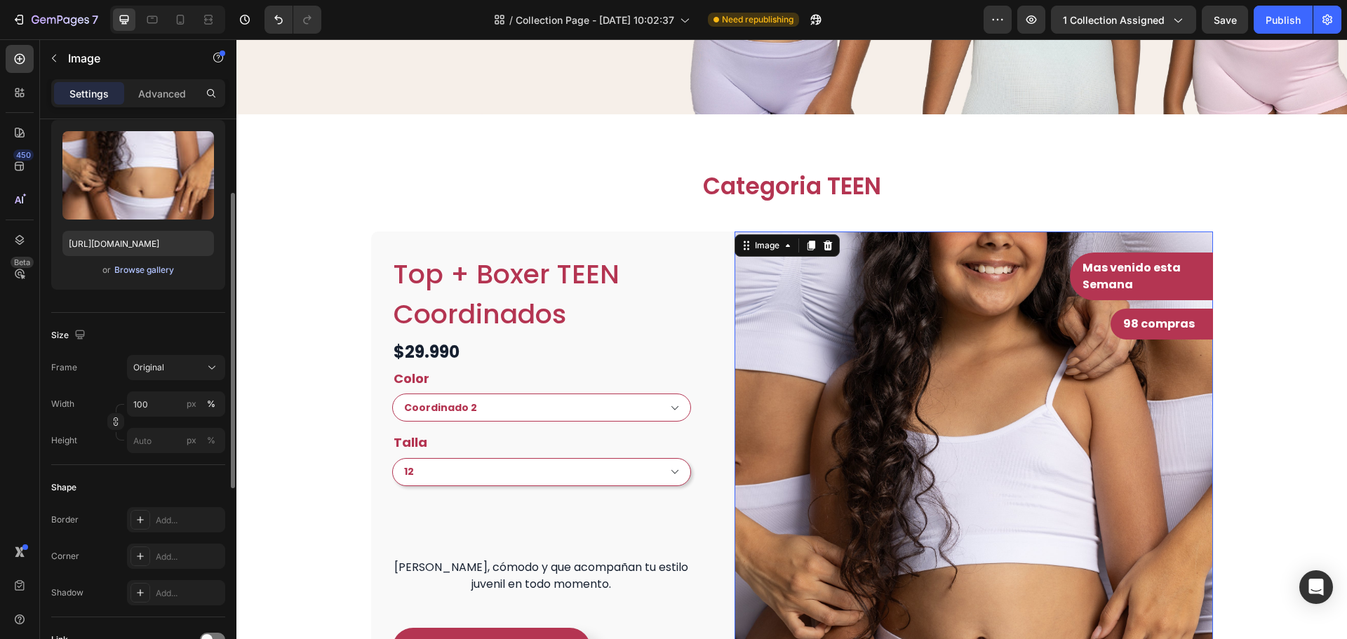
click at [162, 271] on div "Browse gallery" at bounding box center [144, 270] width 60 height 13
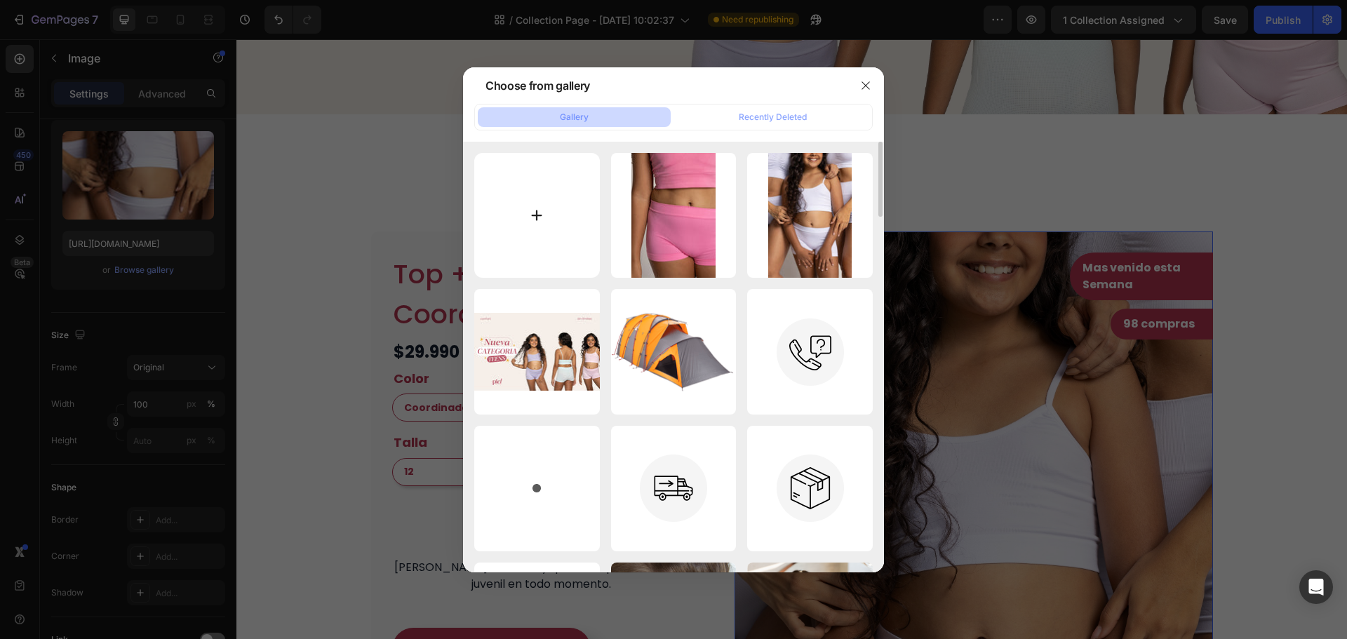
click at [532, 218] on input "file" at bounding box center [537, 216] width 126 height 126
type input "C:\fakepath\IMG-1461.JPG"
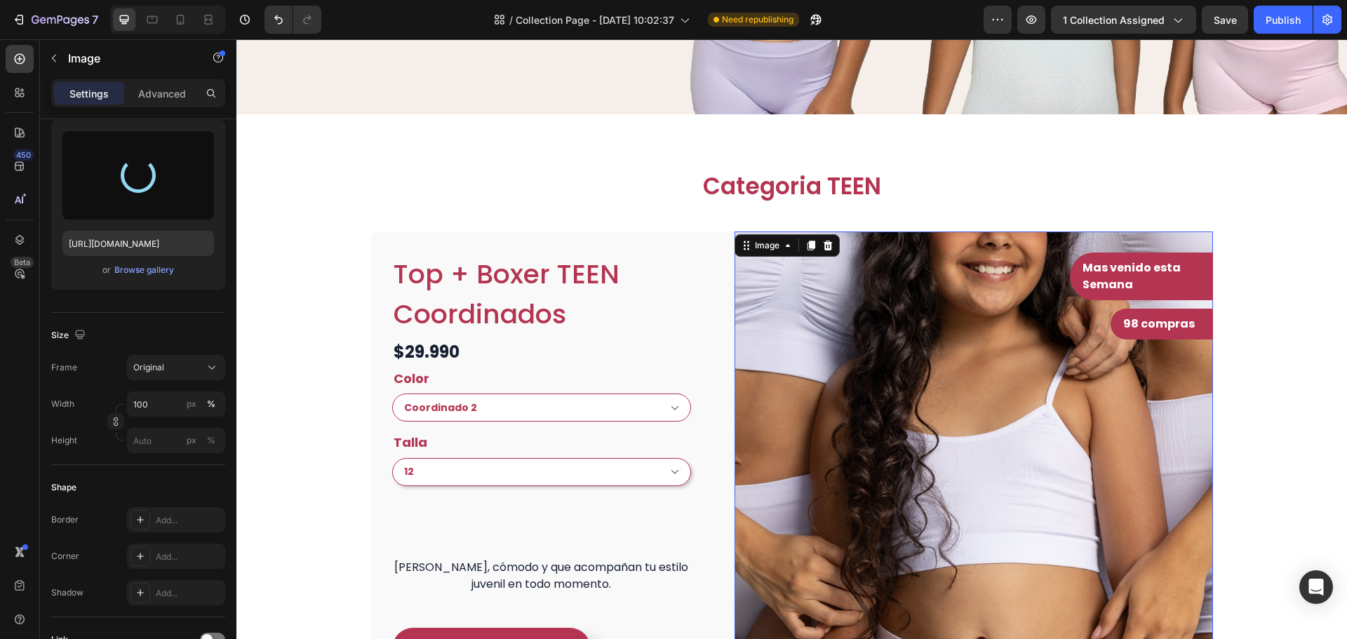
type input "[URL][DOMAIN_NAME]"
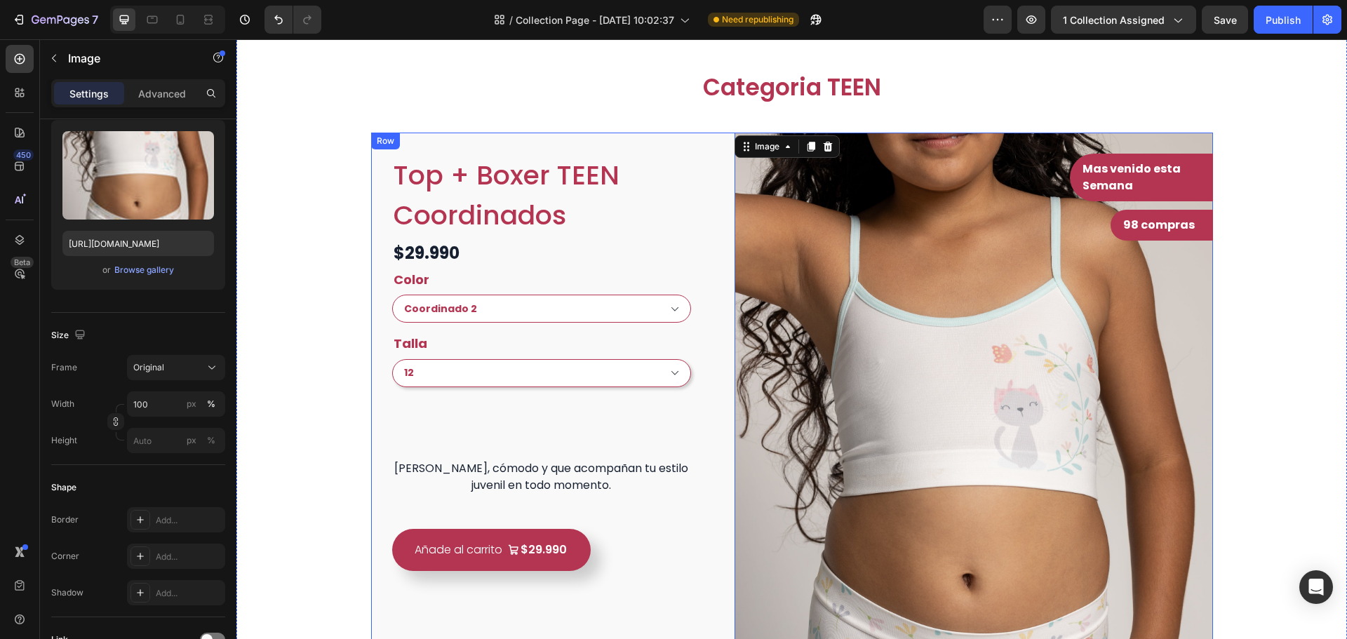
scroll to position [768, 0]
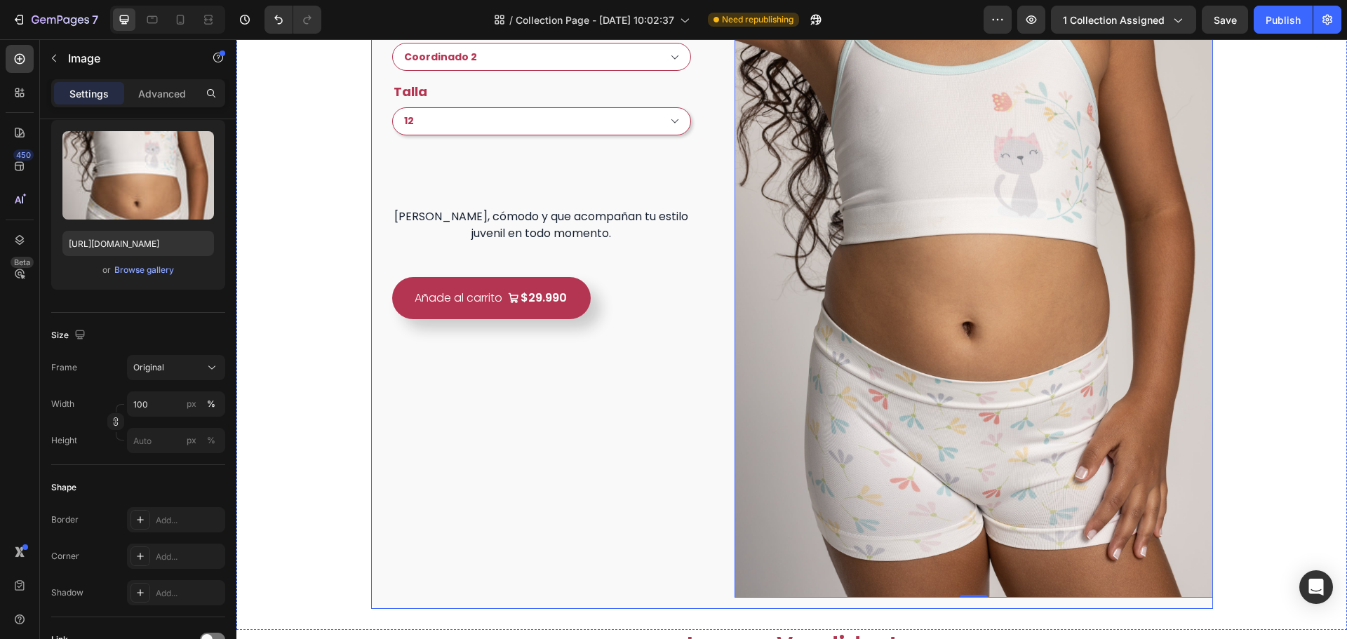
select select "Coordinado 2"
click at [623, 305] on div "Añade al carrito $29.990 Product Cart Button" at bounding box center [542, 298] width 300 height 42
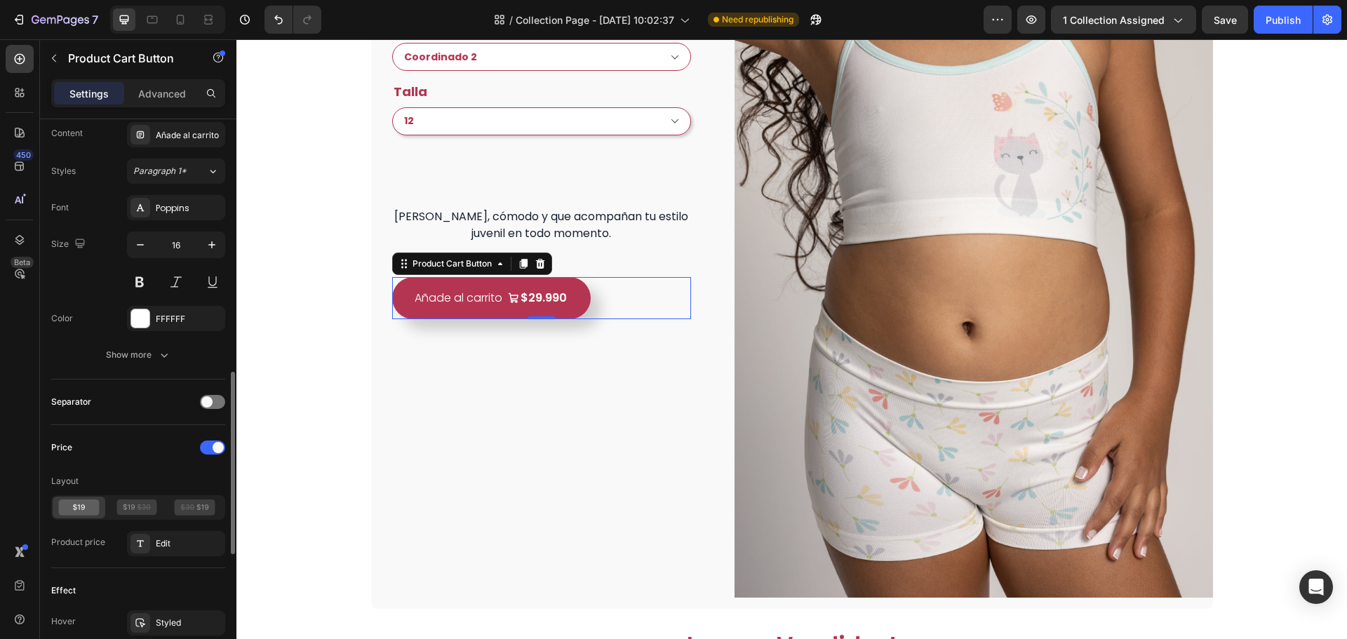
scroll to position [1123, 0]
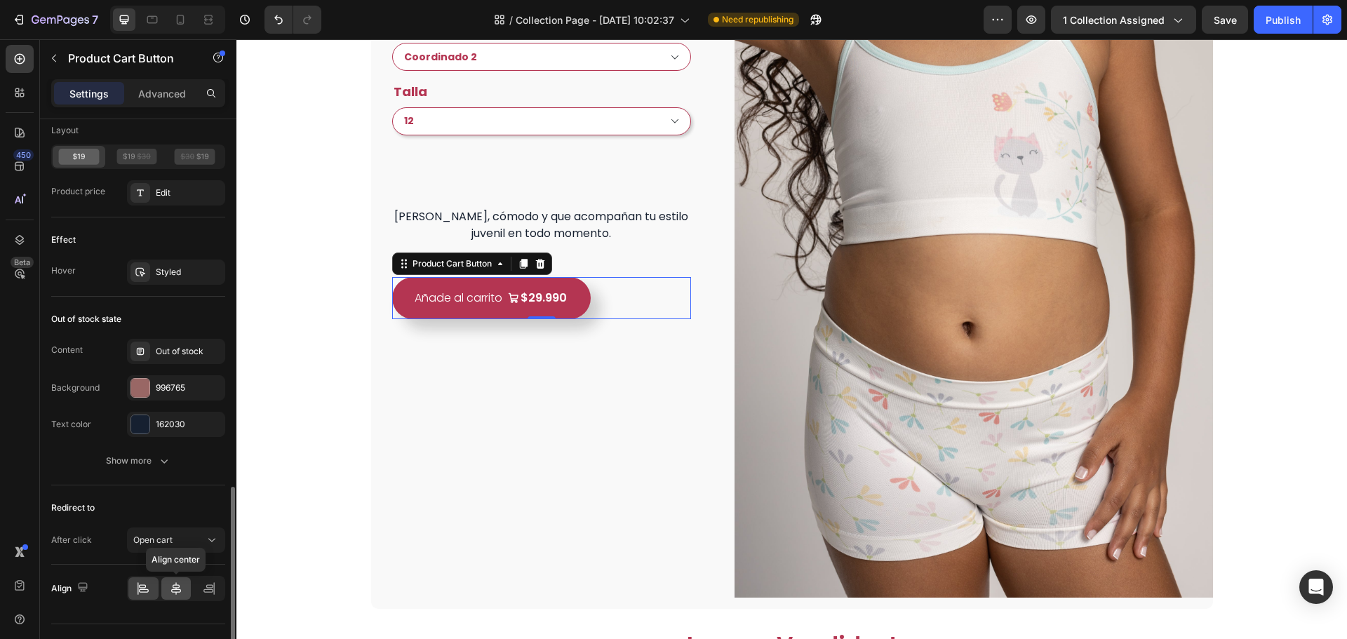
click at [174, 592] on icon at bounding box center [176, 588] width 10 height 13
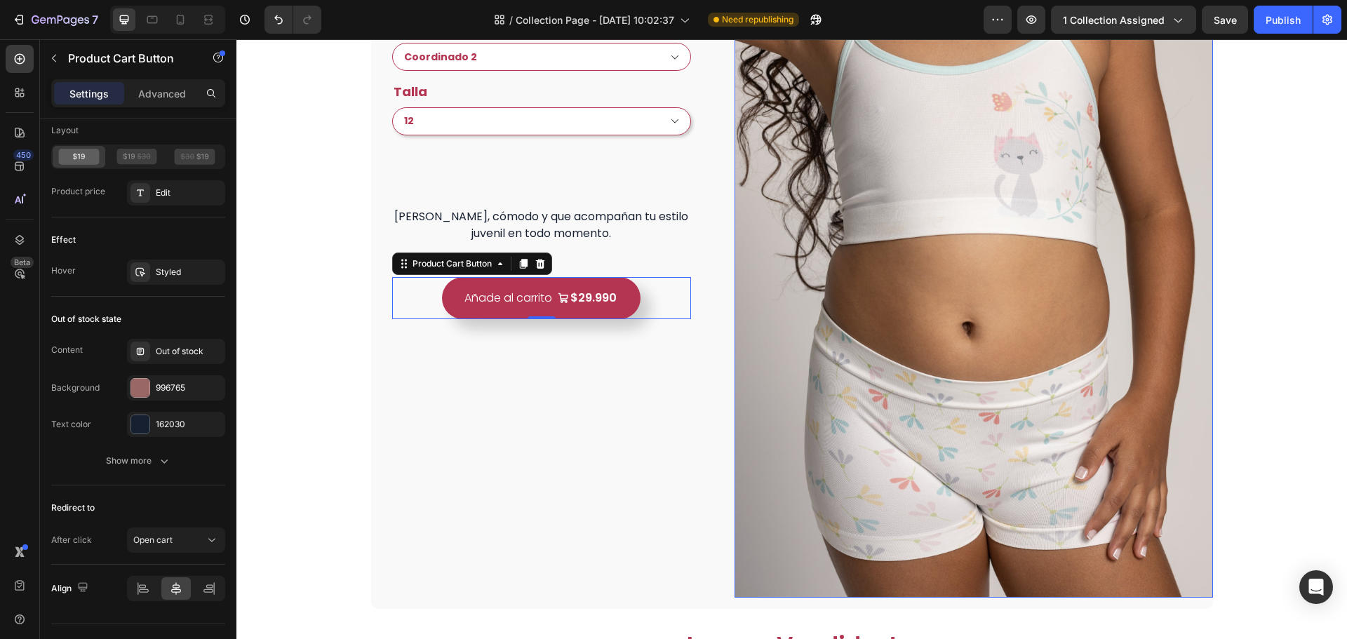
click at [627, 417] on div "Top + Boxer TEEN Coordinados Product Title $29.990 Product Price Product Price …" at bounding box center [542, 245] width 342 height 728
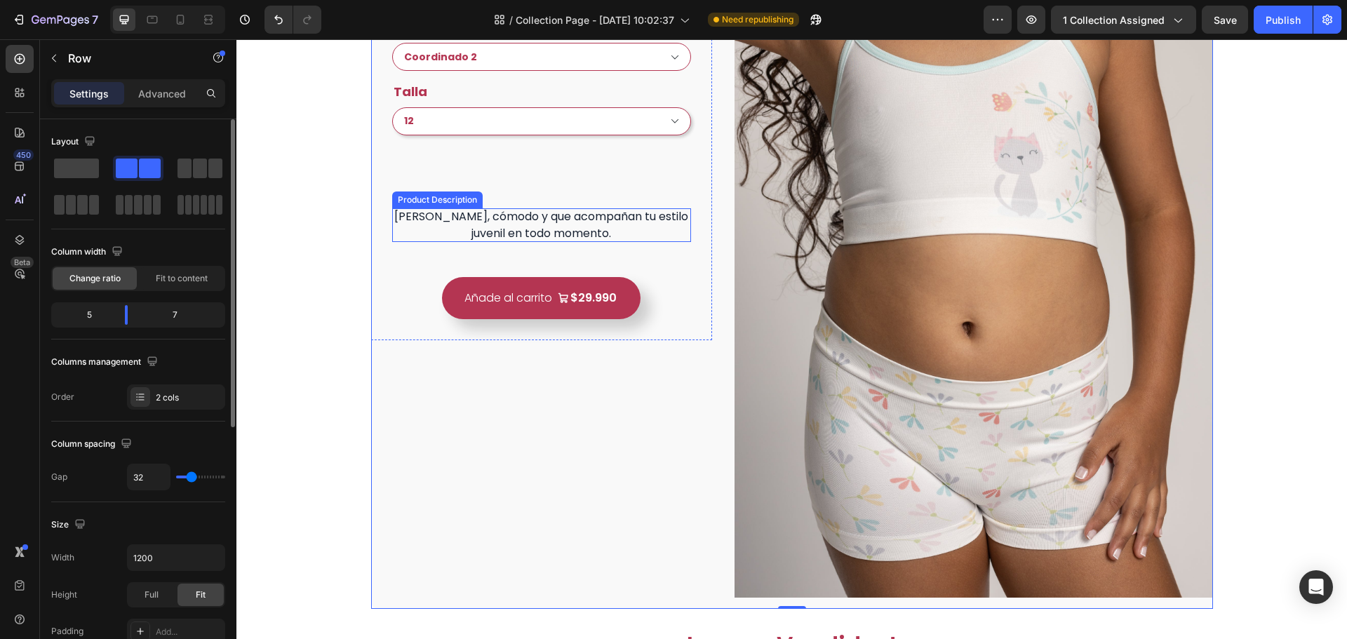
click at [599, 232] on div "[PERSON_NAME], cómodo y que acompañan tu estilo juvenil en todo momento." at bounding box center [542, 225] width 300 height 34
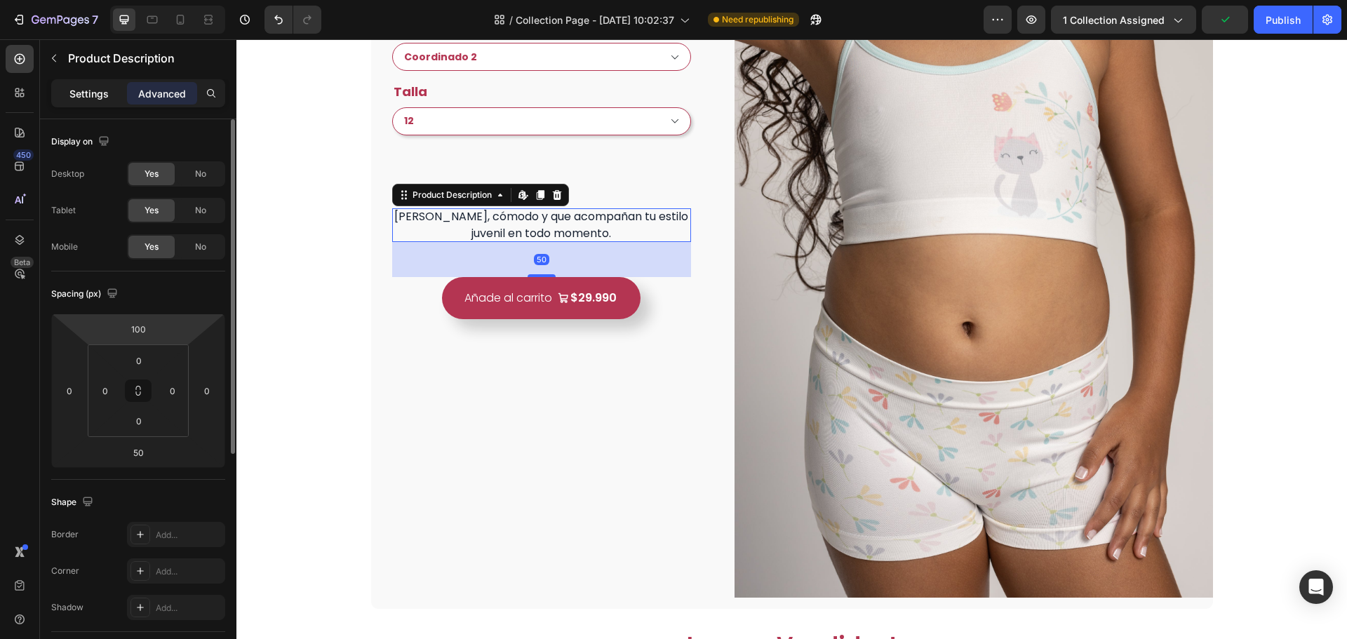
click at [88, 98] on p "Settings" at bounding box center [88, 93] width 39 height 15
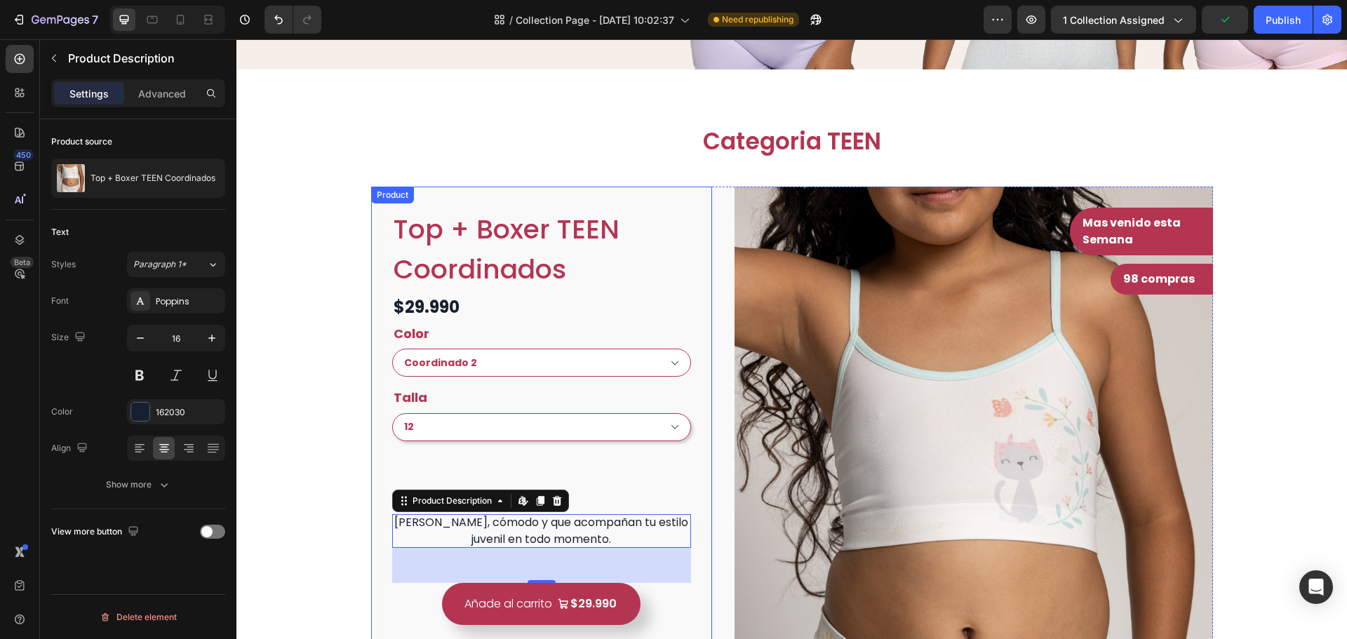
scroll to position [417, 0]
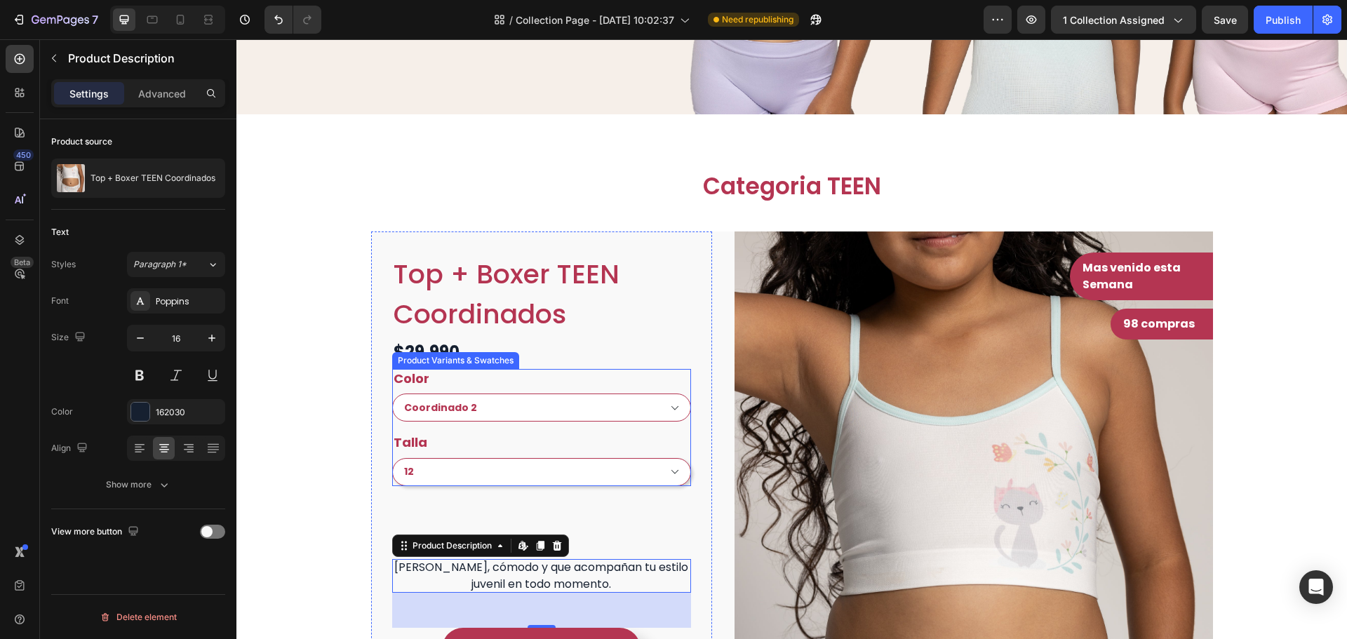
click at [588, 385] on div "Color Coordinado 1 Coordinado 2" at bounding box center [542, 395] width 300 height 53
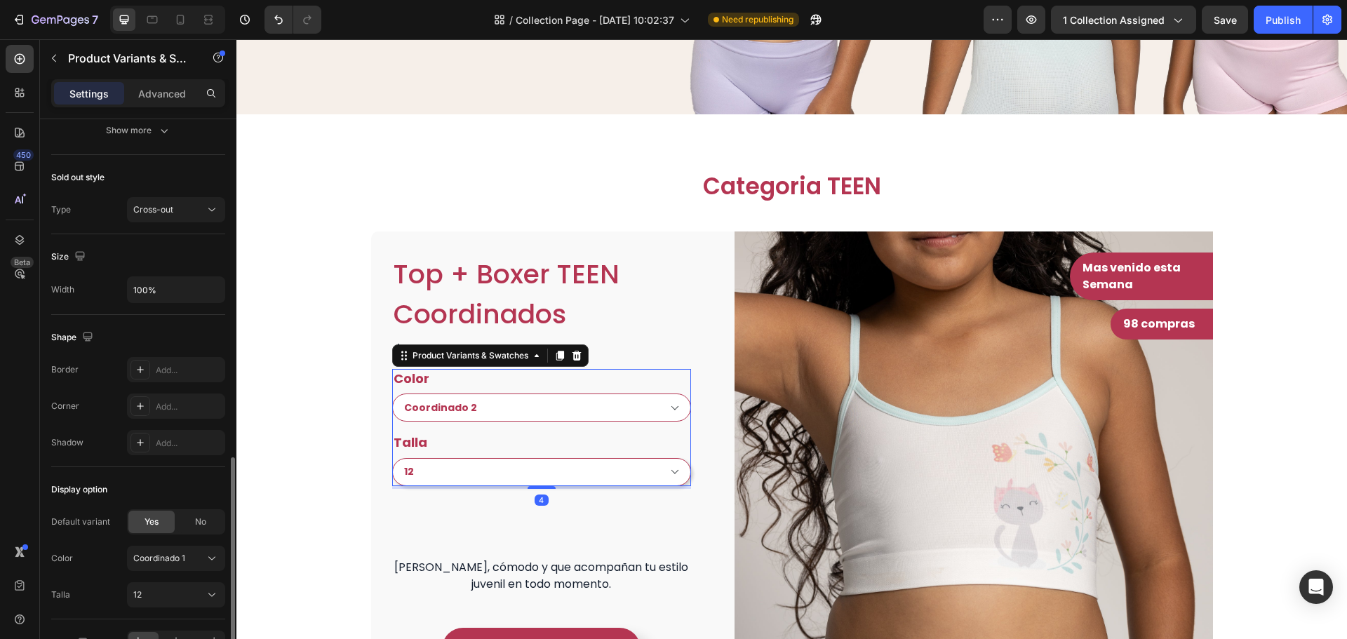
scroll to position [1067, 0]
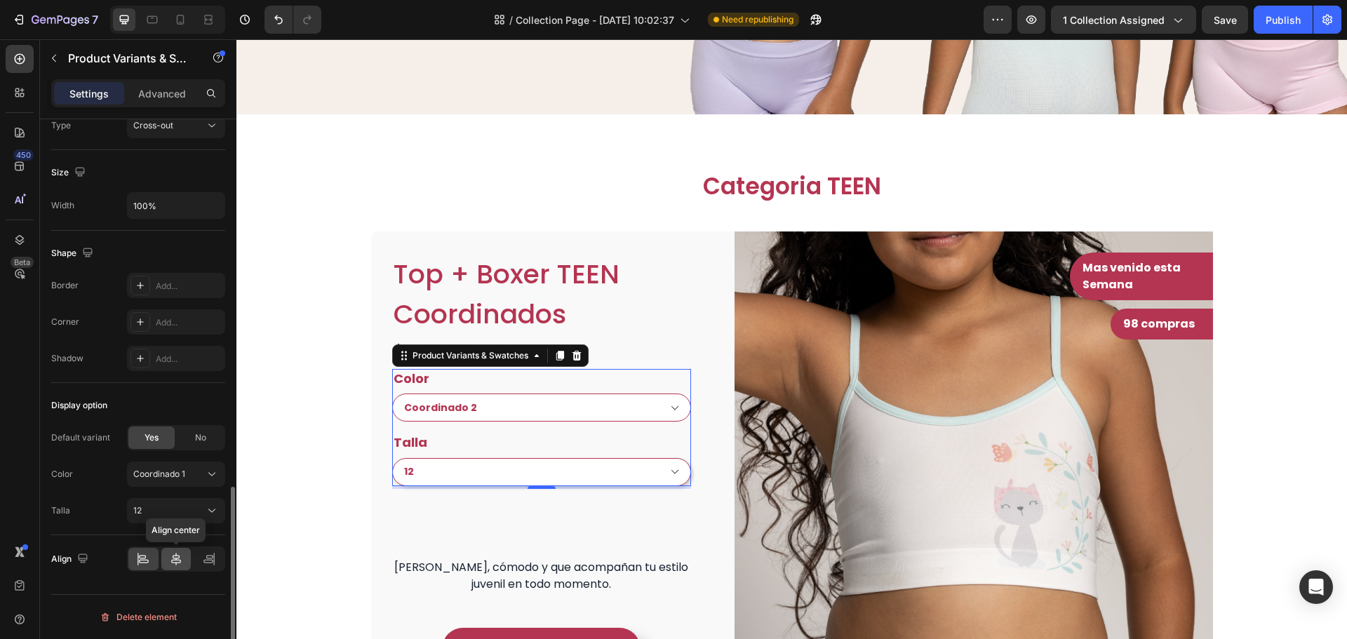
click at [164, 562] on div at bounding box center [176, 559] width 30 height 22
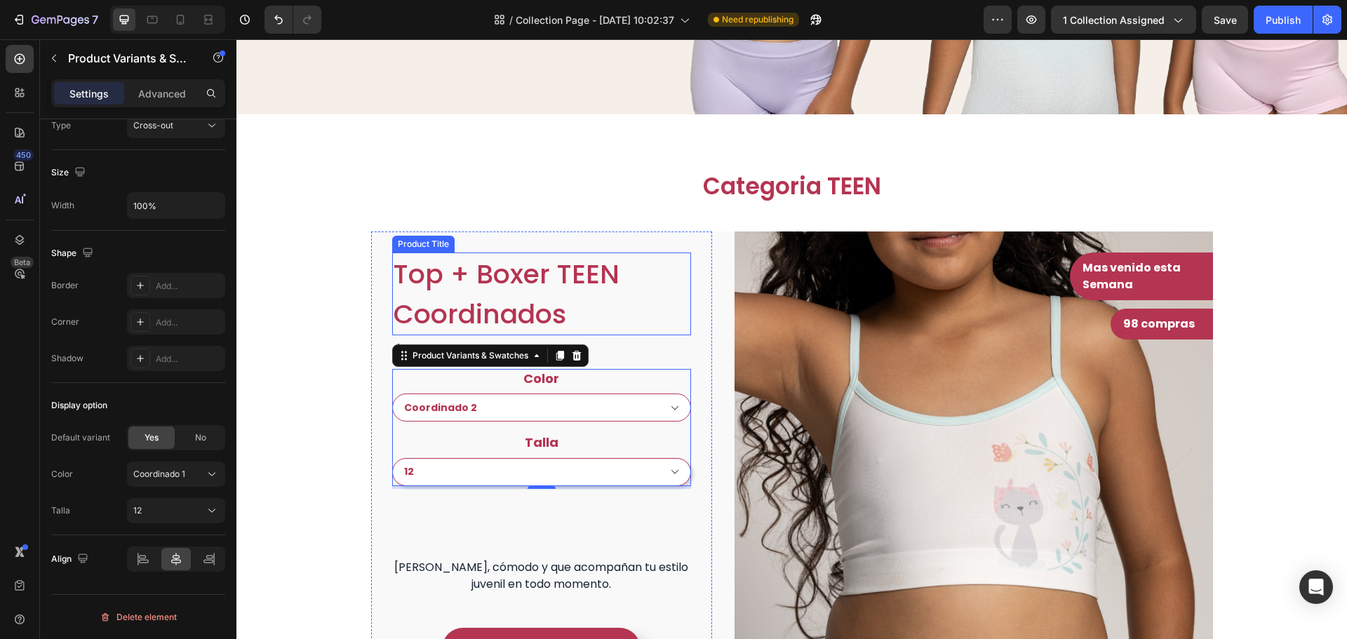
click at [609, 322] on h1 "Top + Boxer TEEN Coordinados" at bounding box center [542, 294] width 300 height 83
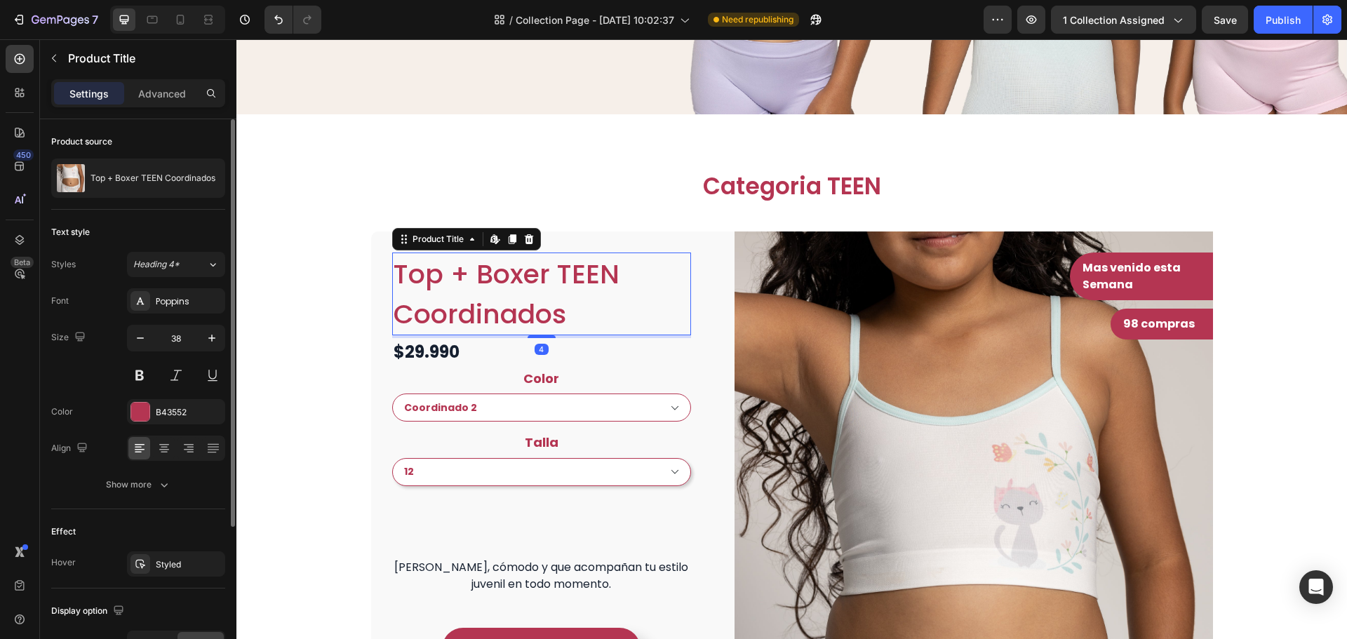
scroll to position [209, 0]
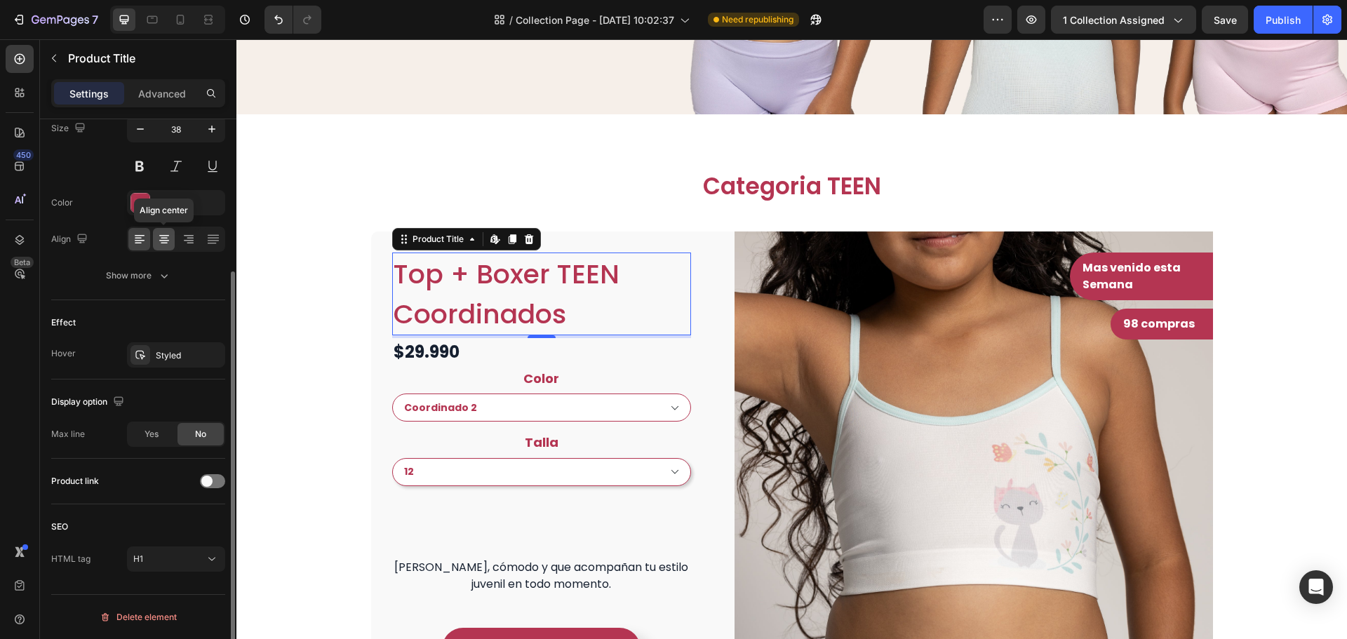
click at [168, 232] on icon at bounding box center [164, 239] width 14 height 14
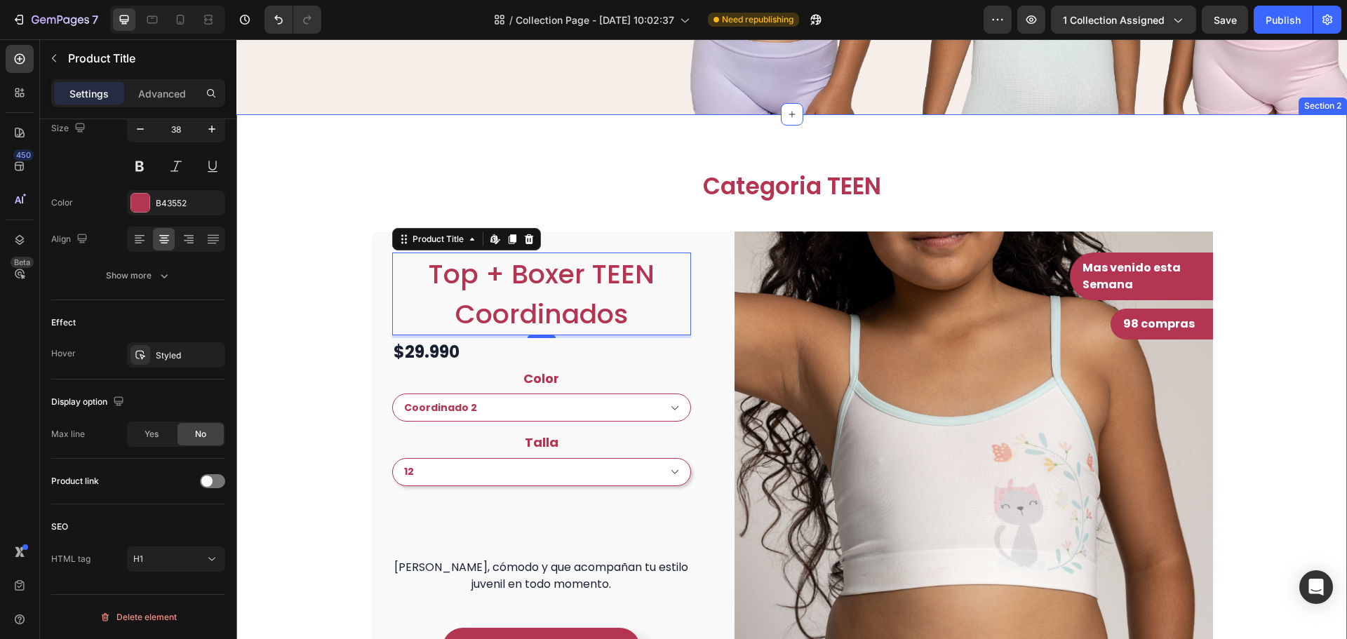
click at [1272, 277] on div "Categoria TEEN Heading Row Top + Boxer TEEN Coordinados Product Title Edit cont…" at bounding box center [792, 566] width 1090 height 790
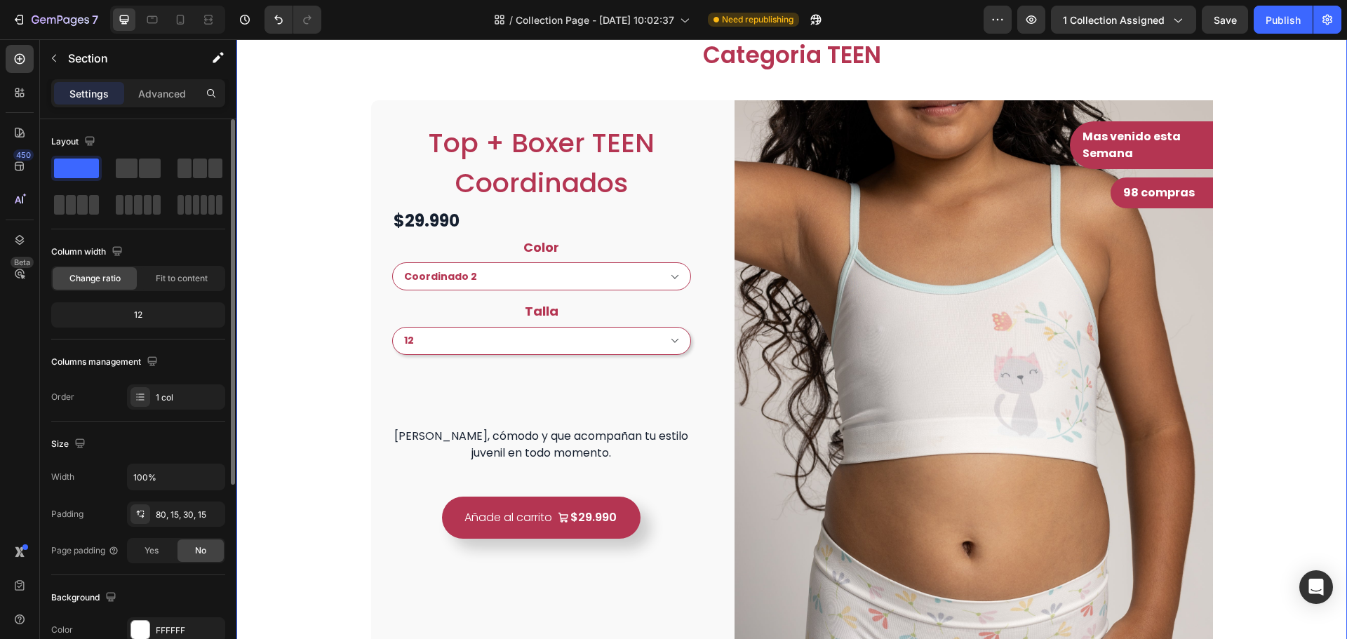
scroll to position [557, 0]
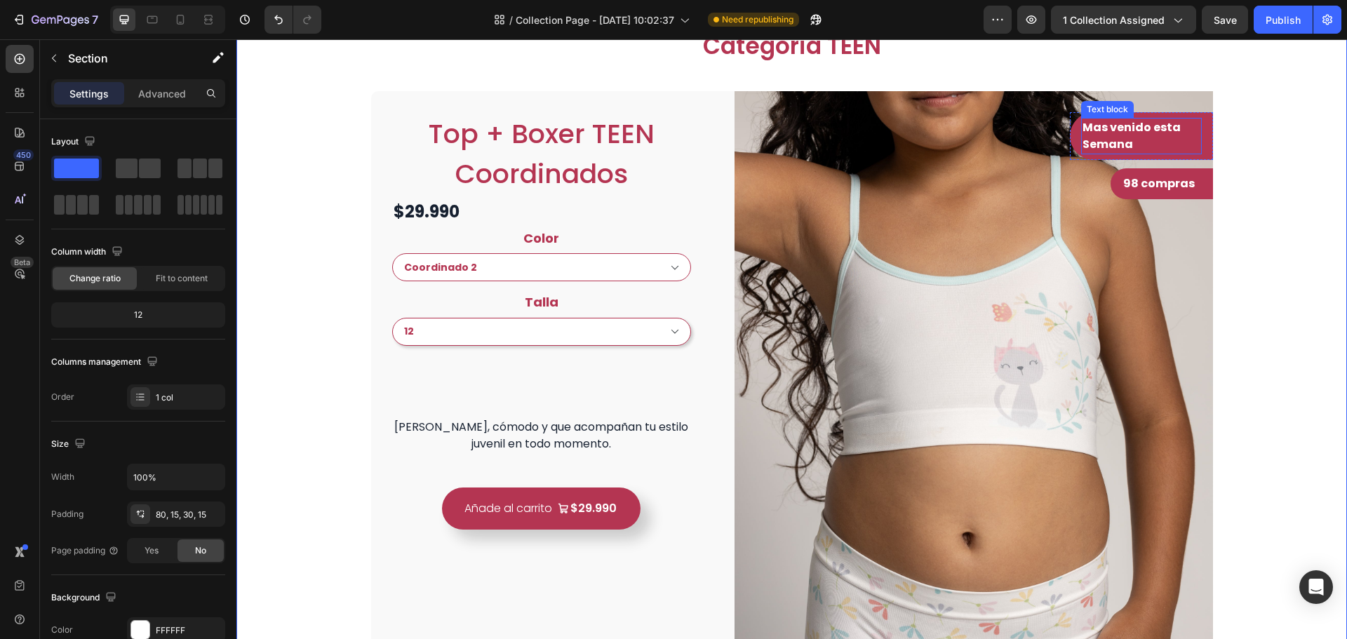
click at [1148, 133] on p "Mas venido esta Semana" at bounding box center [1142, 136] width 118 height 34
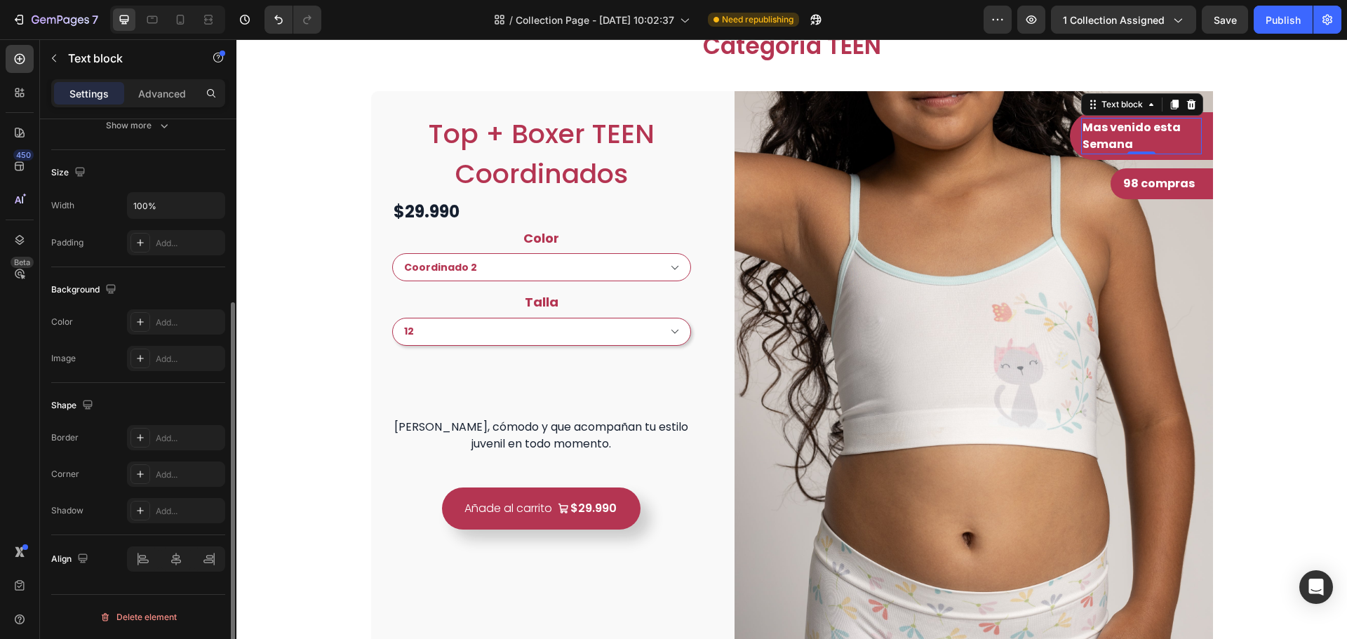
scroll to position [0, 0]
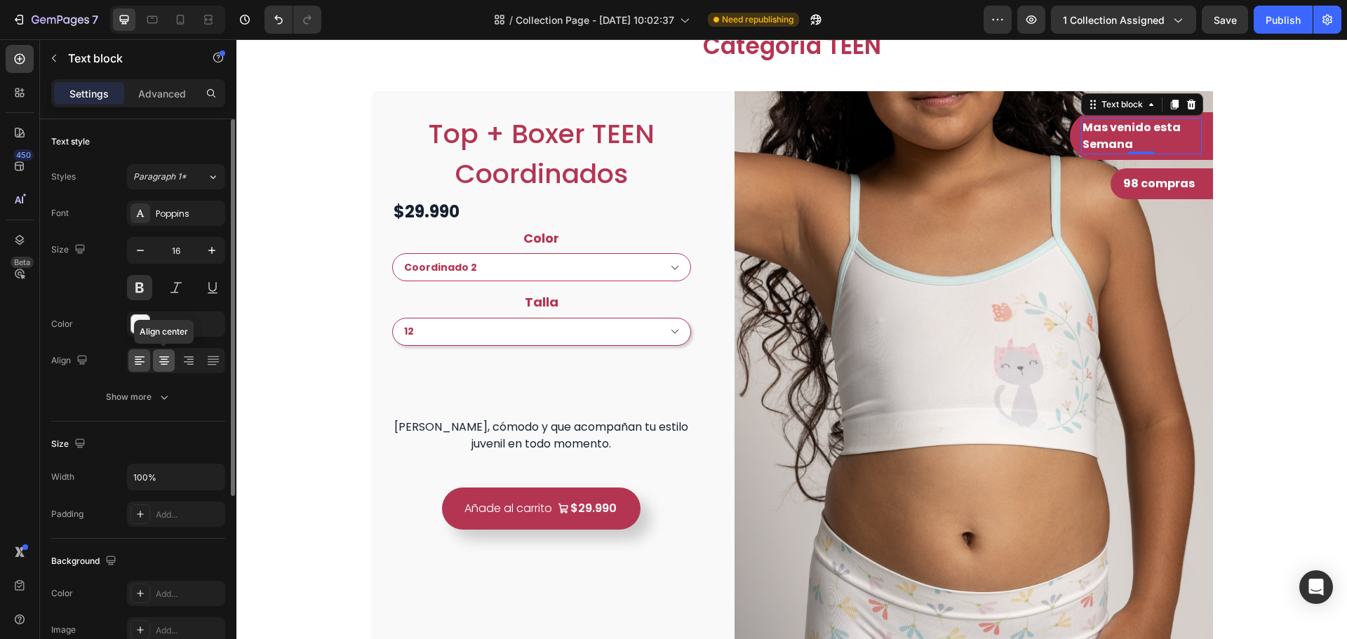
click at [158, 359] on icon at bounding box center [164, 361] width 14 height 14
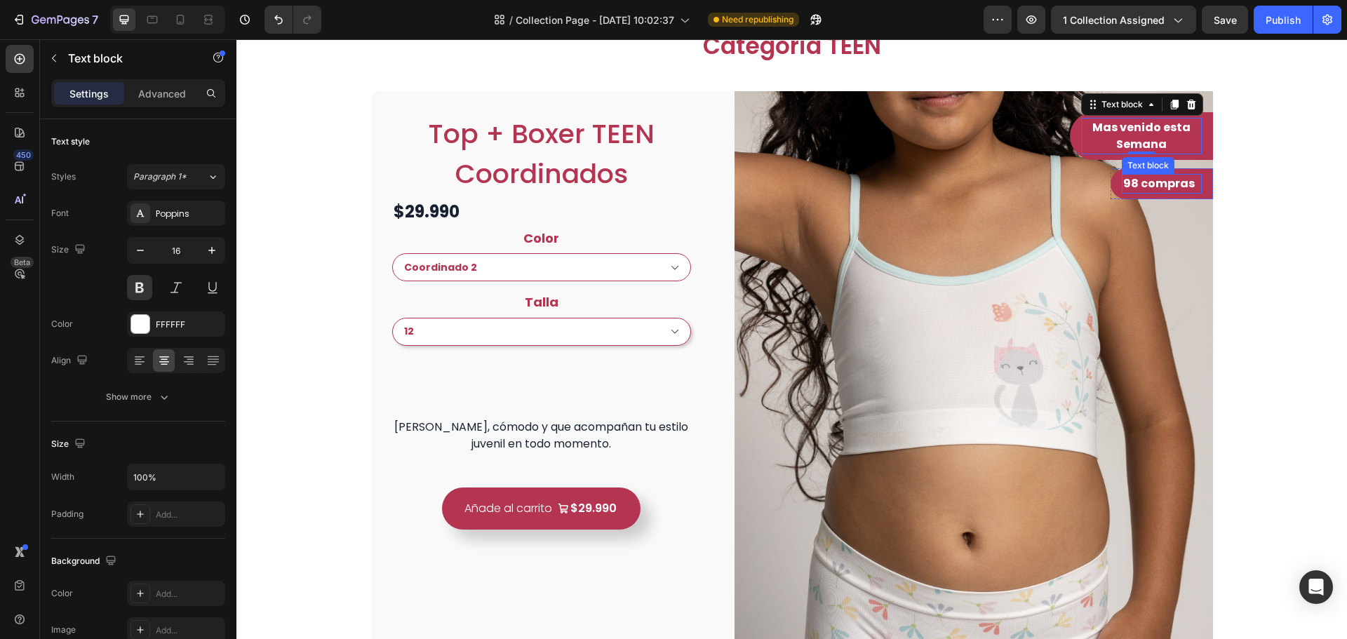
click at [1194, 186] on p "98 compras" at bounding box center [1162, 183] width 77 height 17
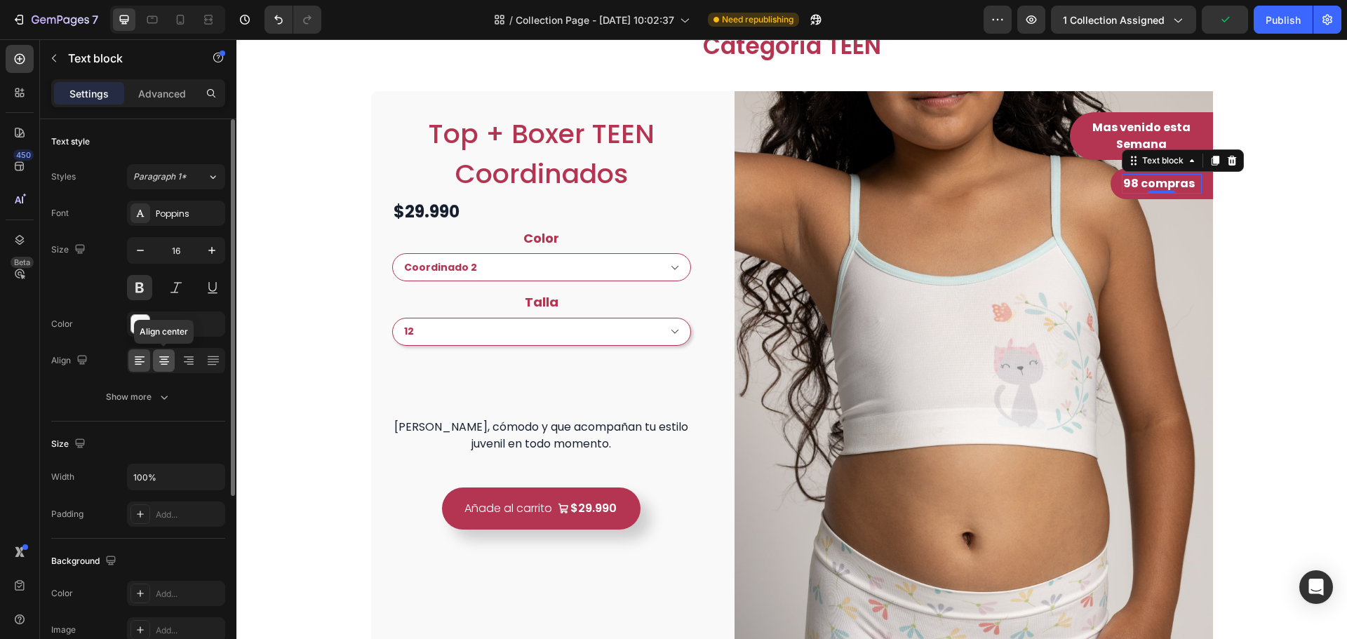
click at [163, 362] on icon at bounding box center [164, 361] width 10 height 1
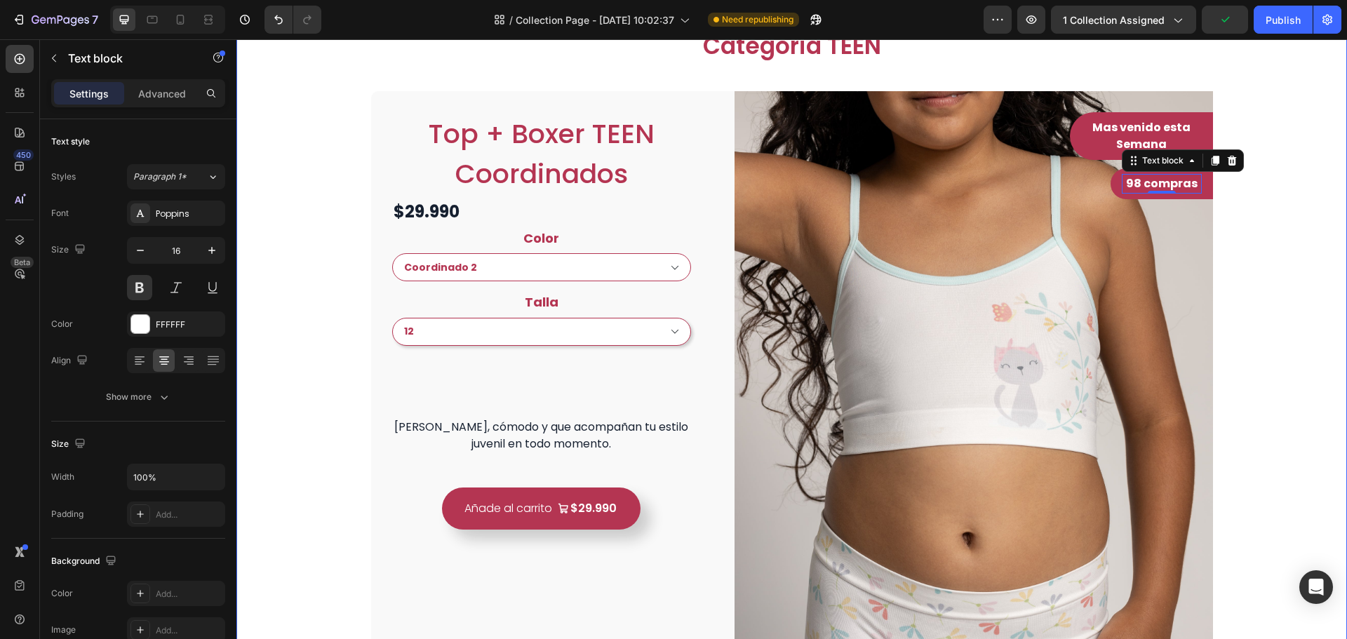
click at [1254, 345] on div "Categoria TEEN Heading Row Top + Boxer TEEN Coordinados Product Title $29.990 P…" at bounding box center [792, 425] width 1090 height 790
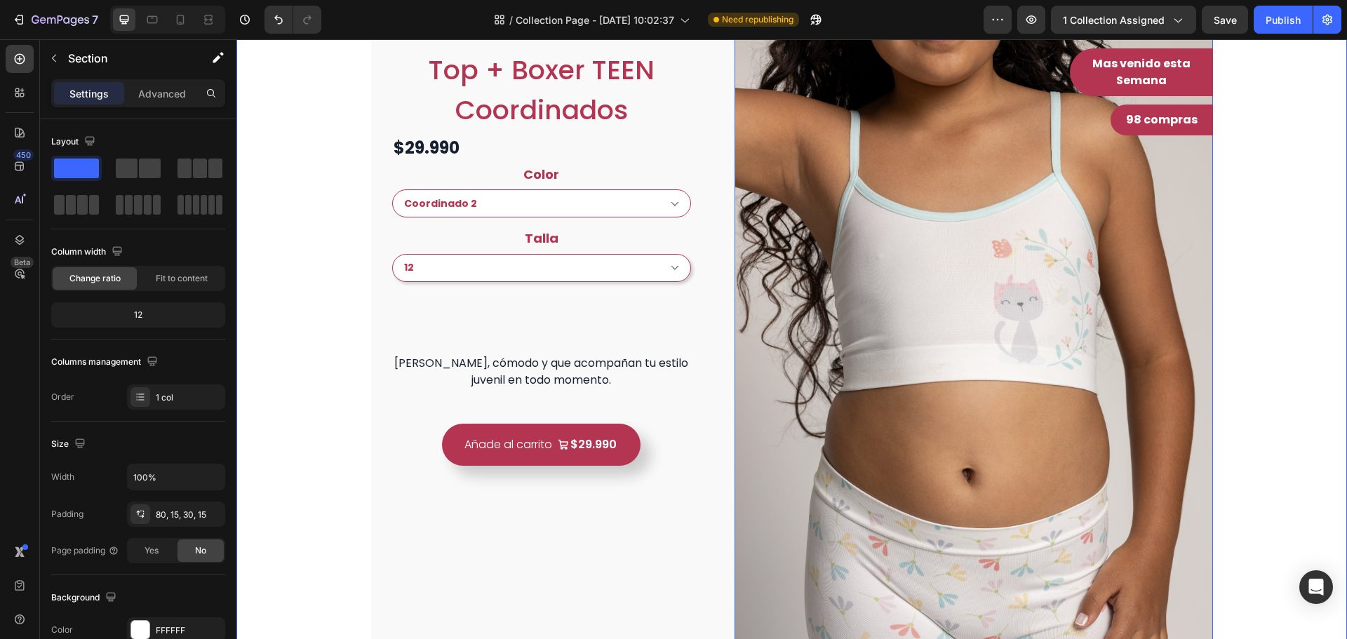
select select "Coordinado 2"
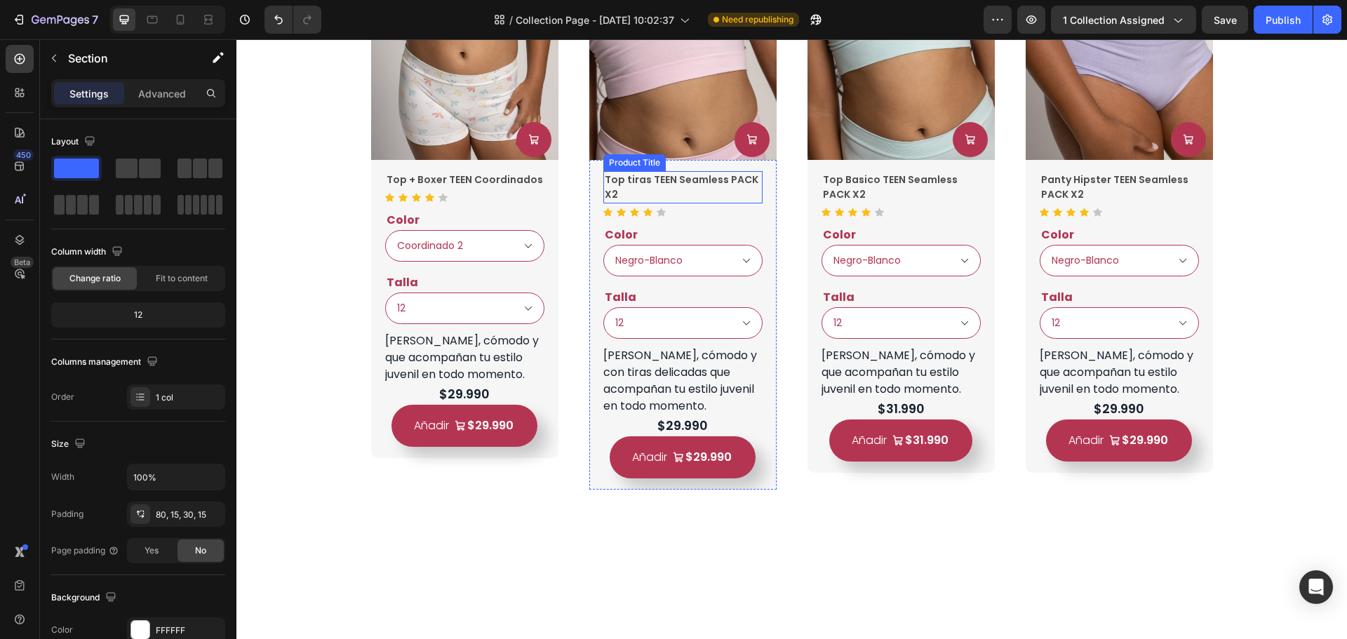
scroll to position [1610, 0]
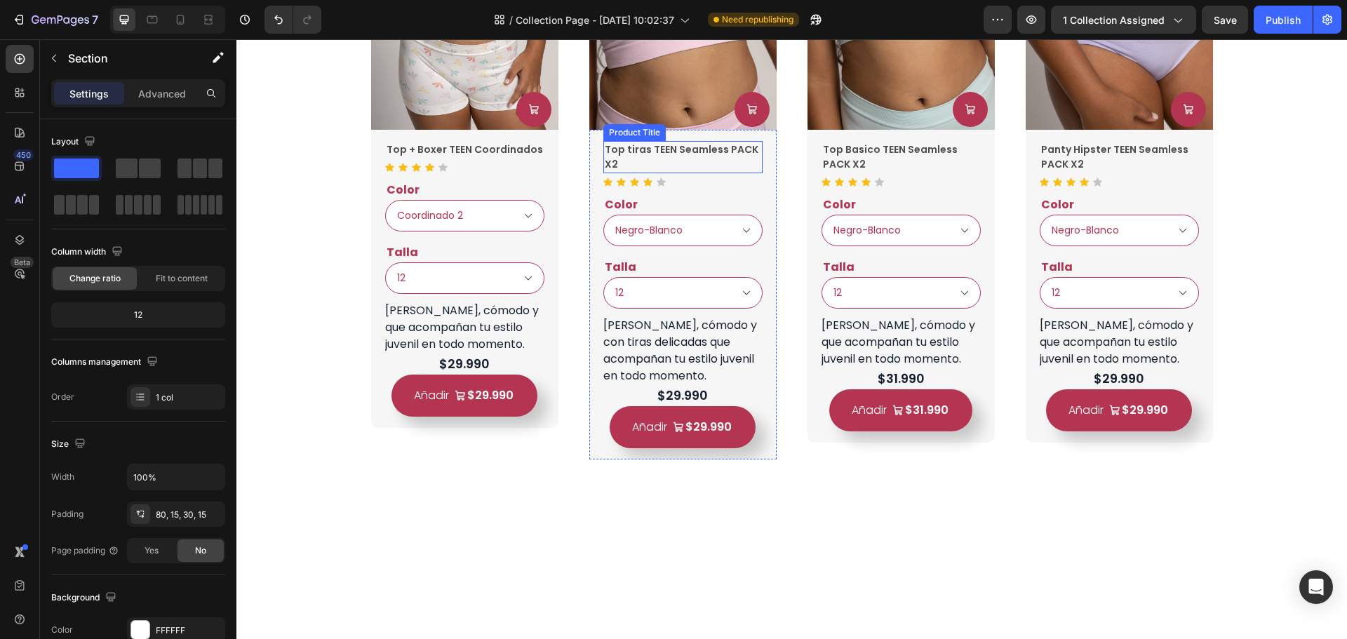
click at [545, 159] on h2 "Top tiras TEEN Seamless PACK X2" at bounding box center [464, 150] width 159 height 18
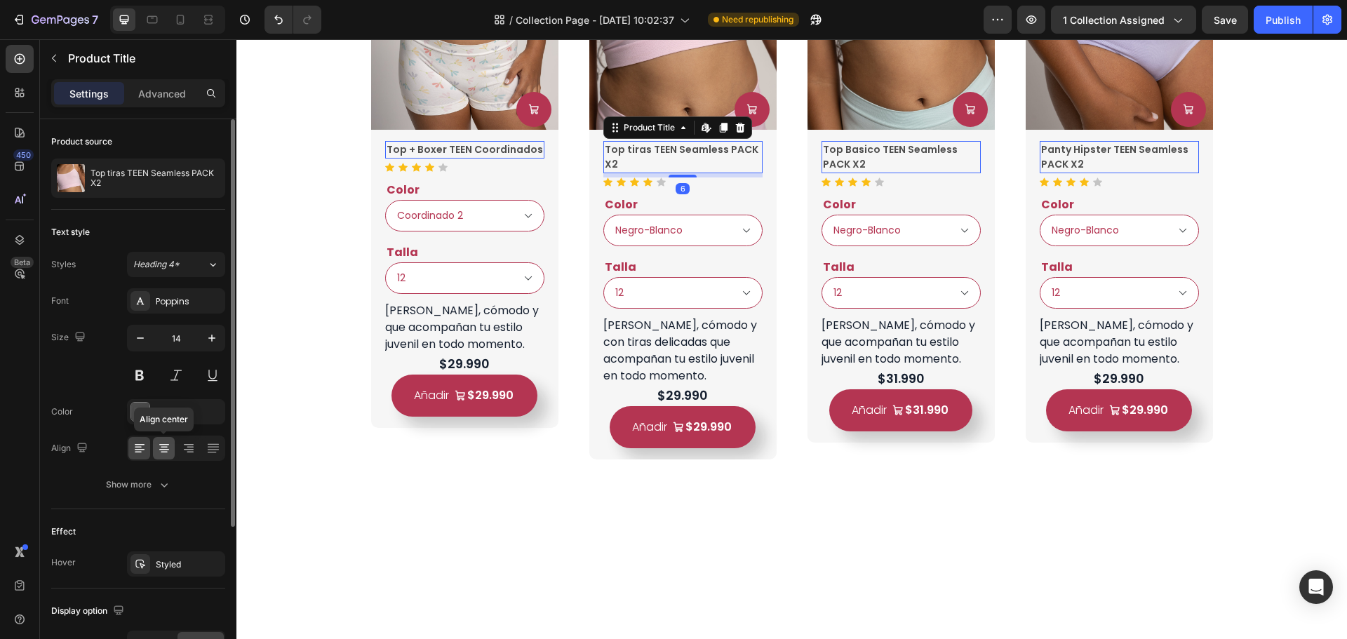
click at [166, 443] on icon at bounding box center [164, 448] width 14 height 14
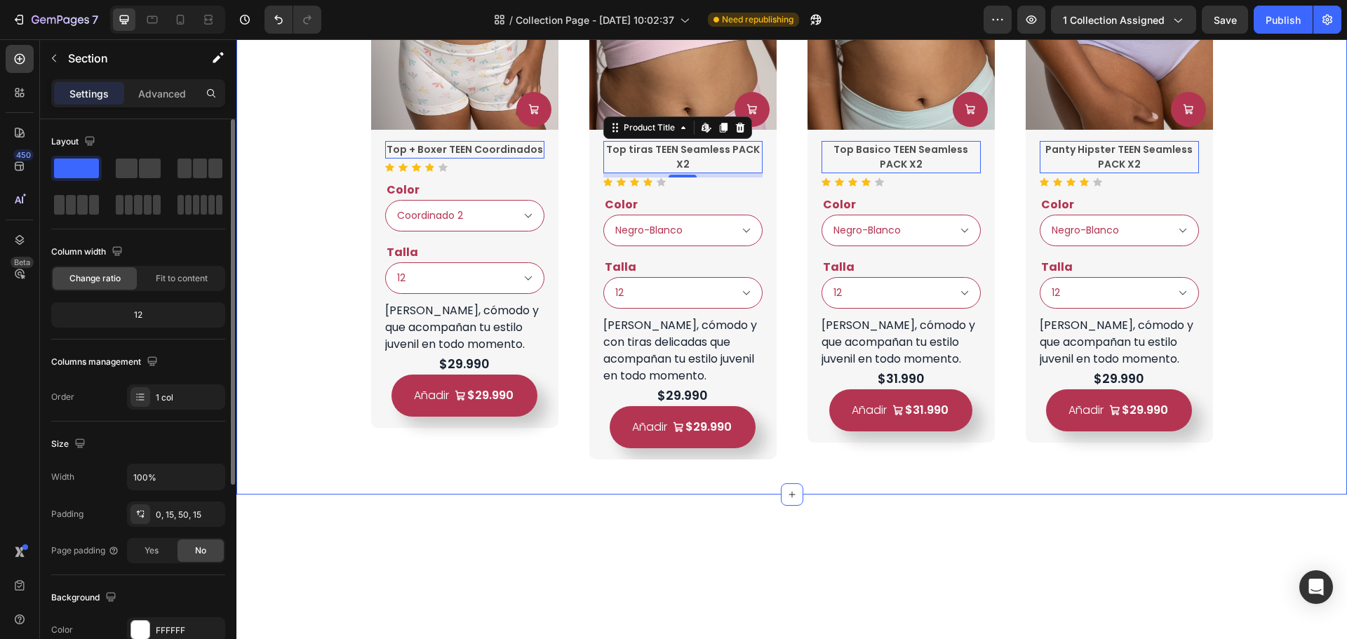
click at [1274, 271] on div "Lo mas Vendidos! Heading Product Images Product Cart Button Top + Boxer TEEN Co…" at bounding box center [792, 124] width 1090 height 672
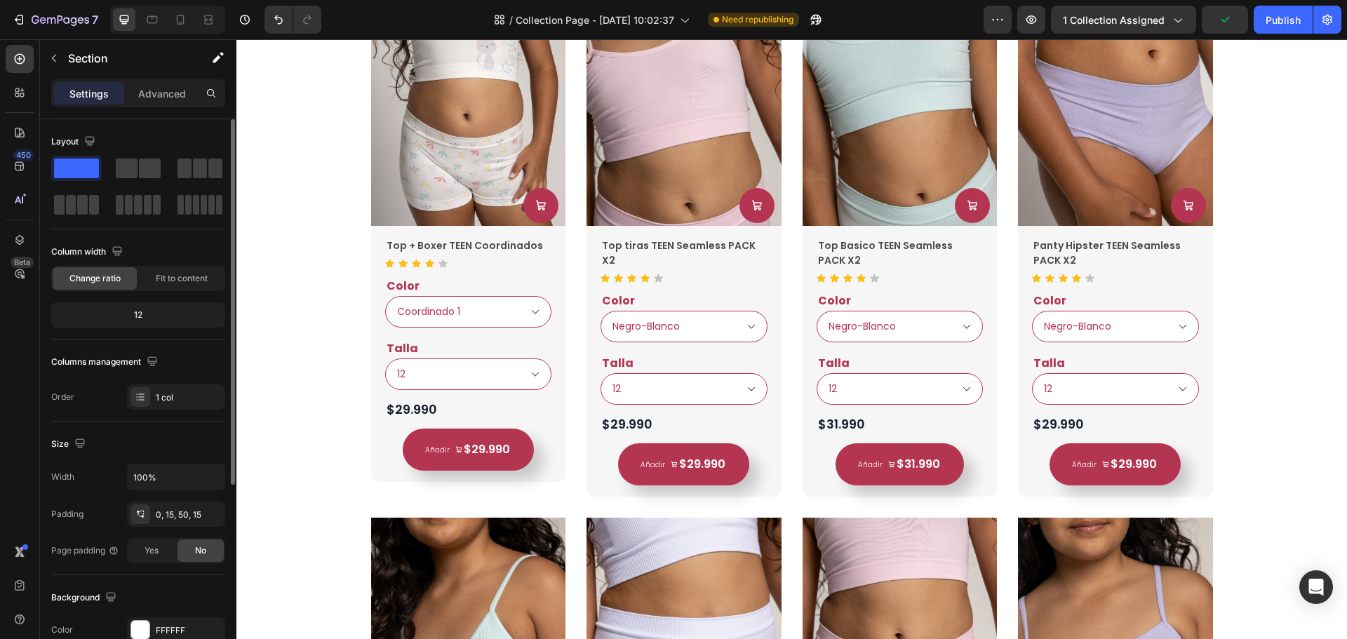
select select "Coordinado 2"
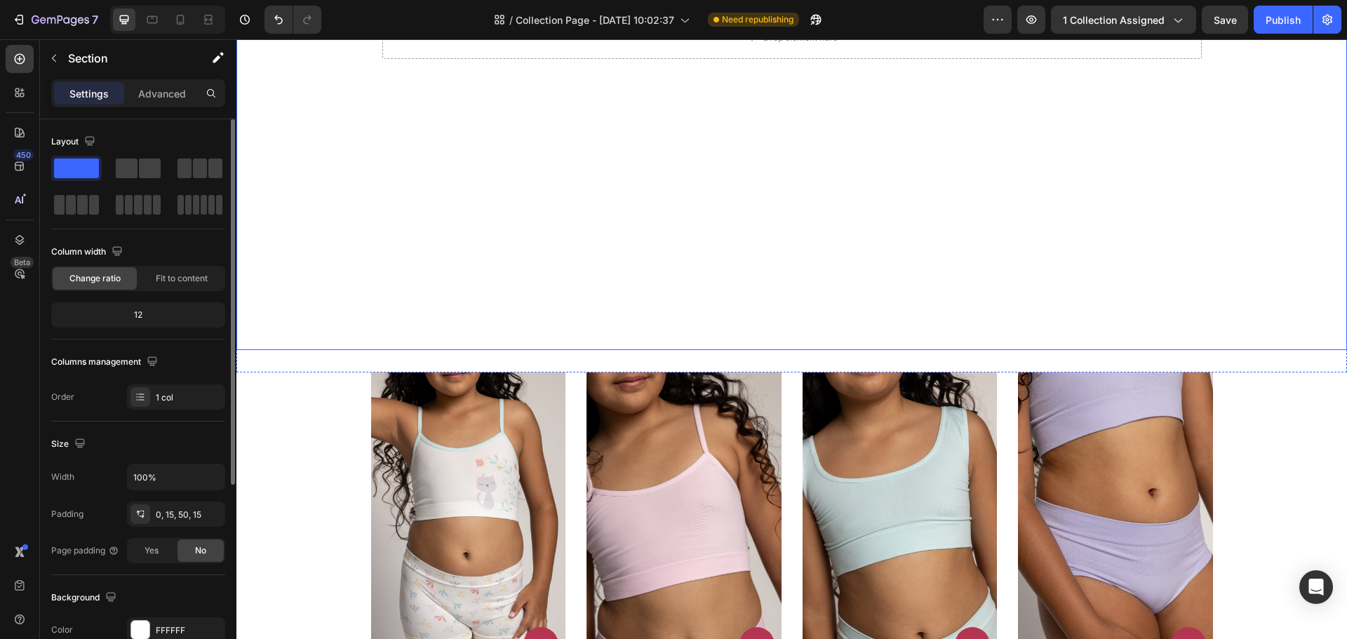
scroll to position [2661, 0]
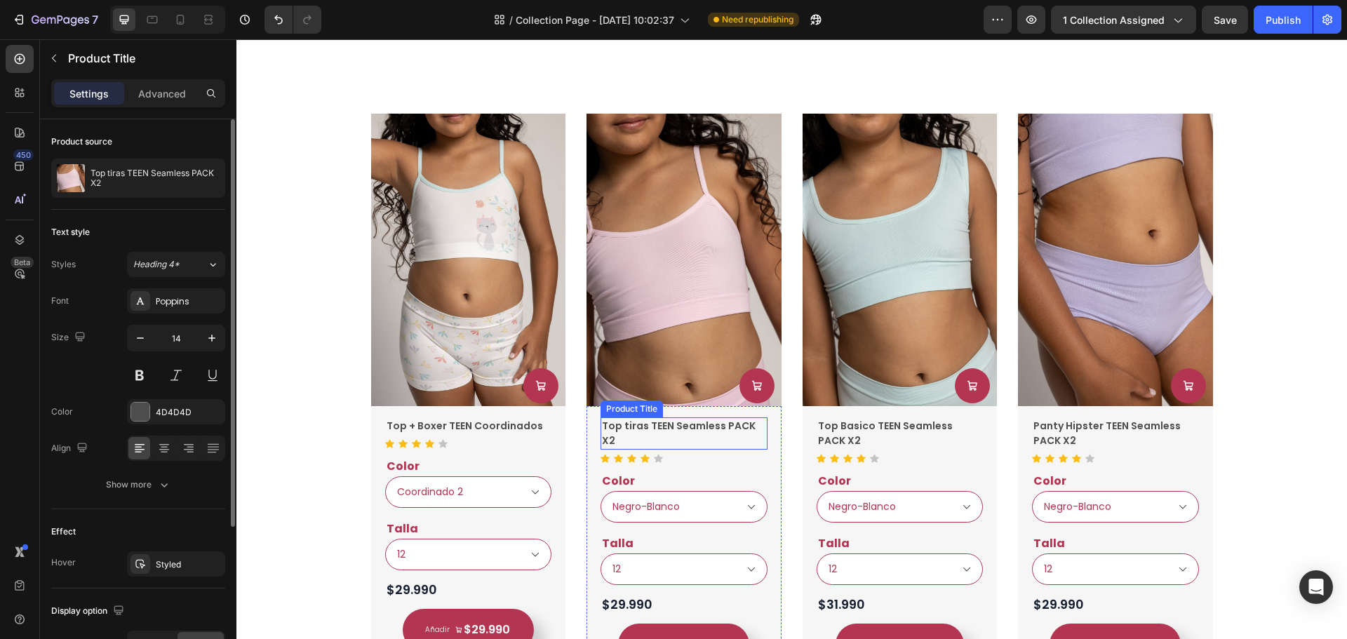
click at [552, 429] on h2 "Top tiras TEEN Seamless PACK X2" at bounding box center [468, 427] width 167 height 18
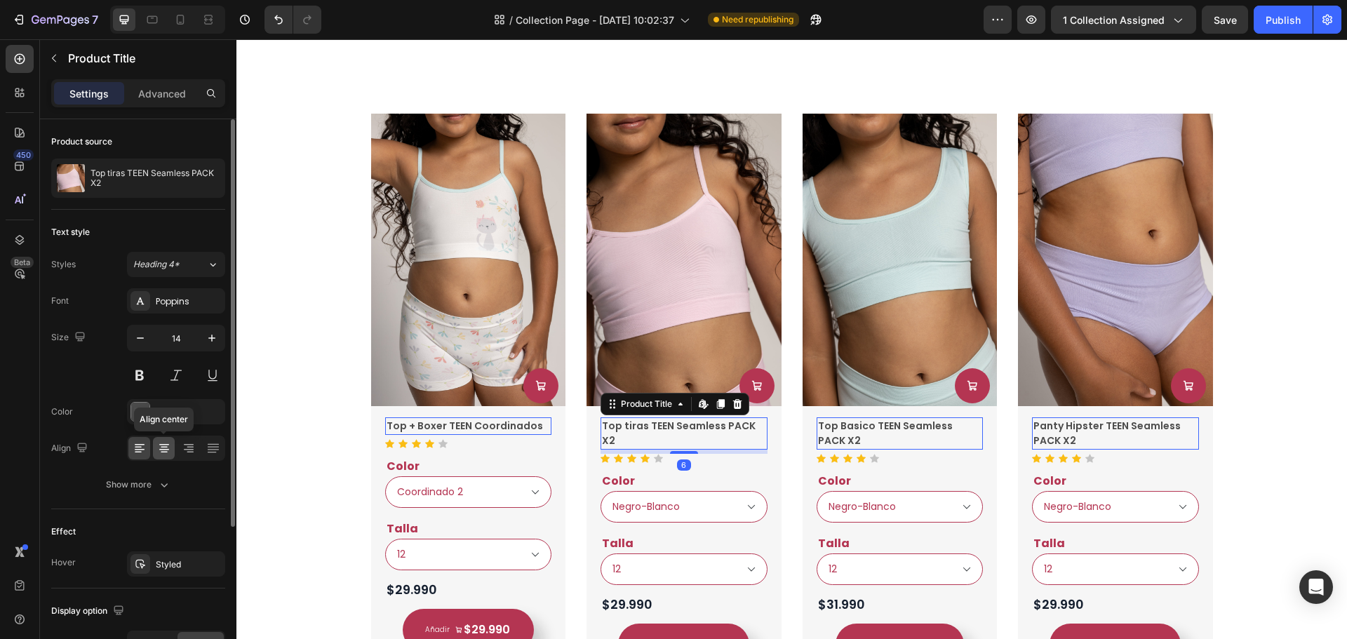
click at [164, 448] on icon at bounding box center [164, 448] width 14 height 14
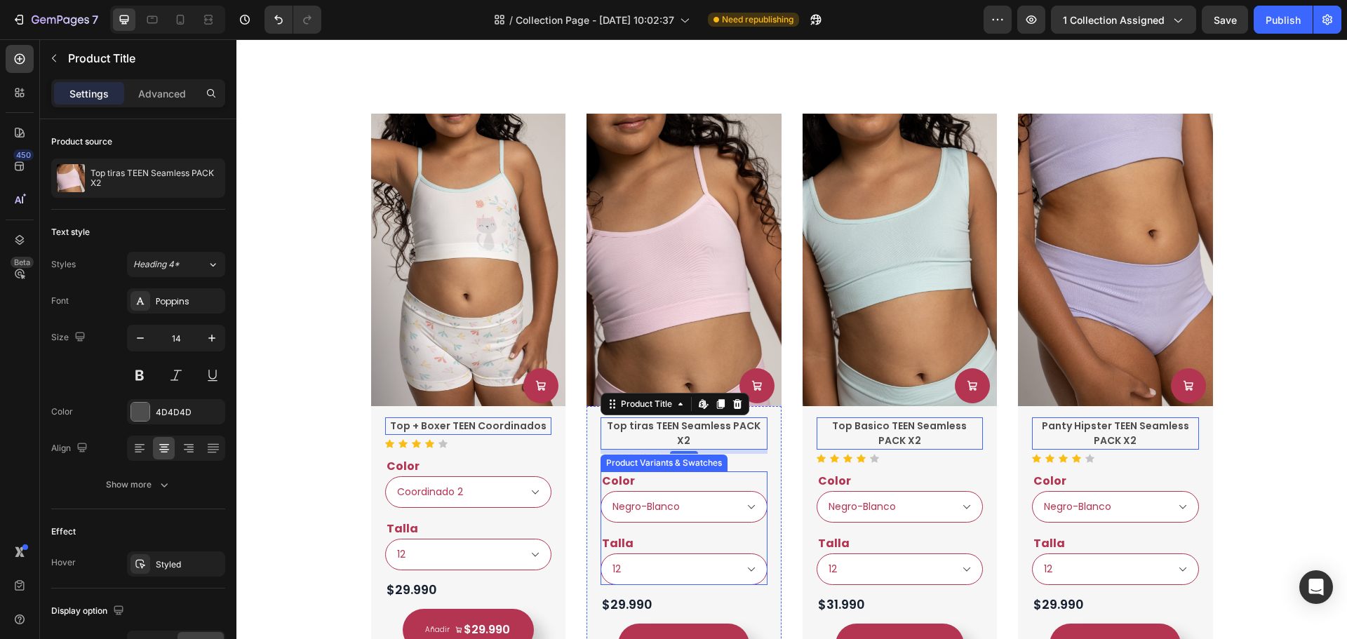
click at [552, 479] on div "Color Negro-Blanco Azul-Blanco Lila-Blanco Magenta-Blanco Verde menta-Blanco Ro…" at bounding box center [468, 482] width 167 height 51
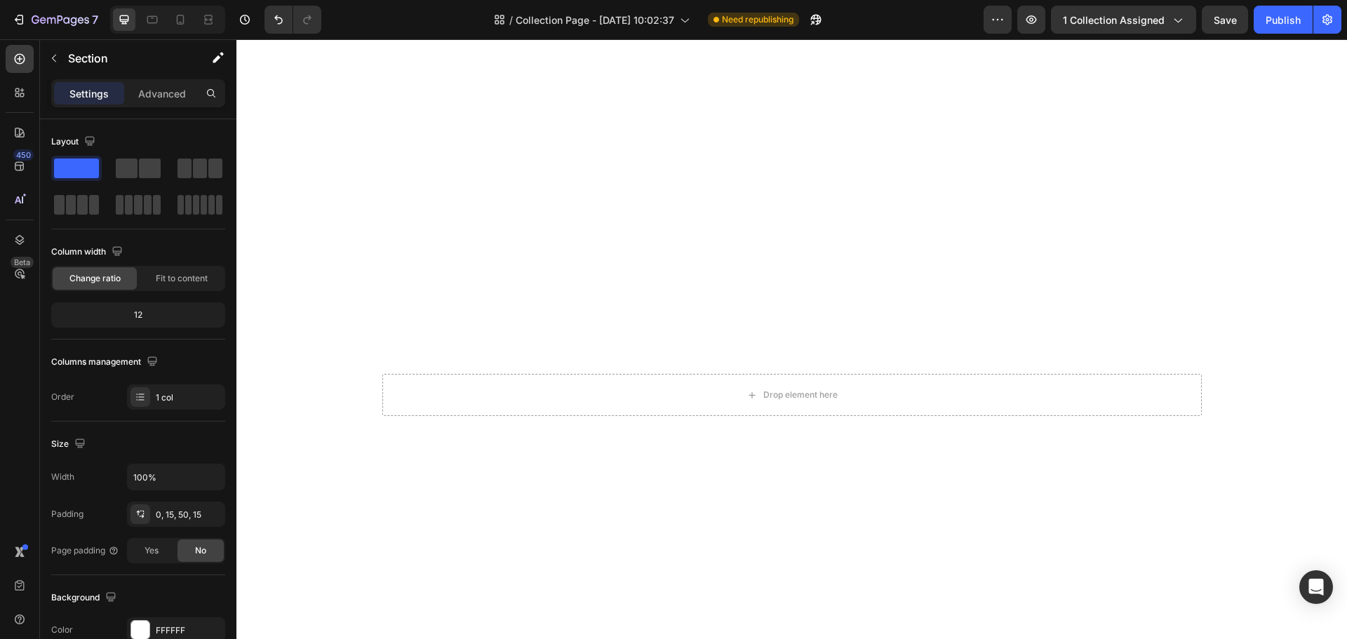
select select "Coordinado 2"
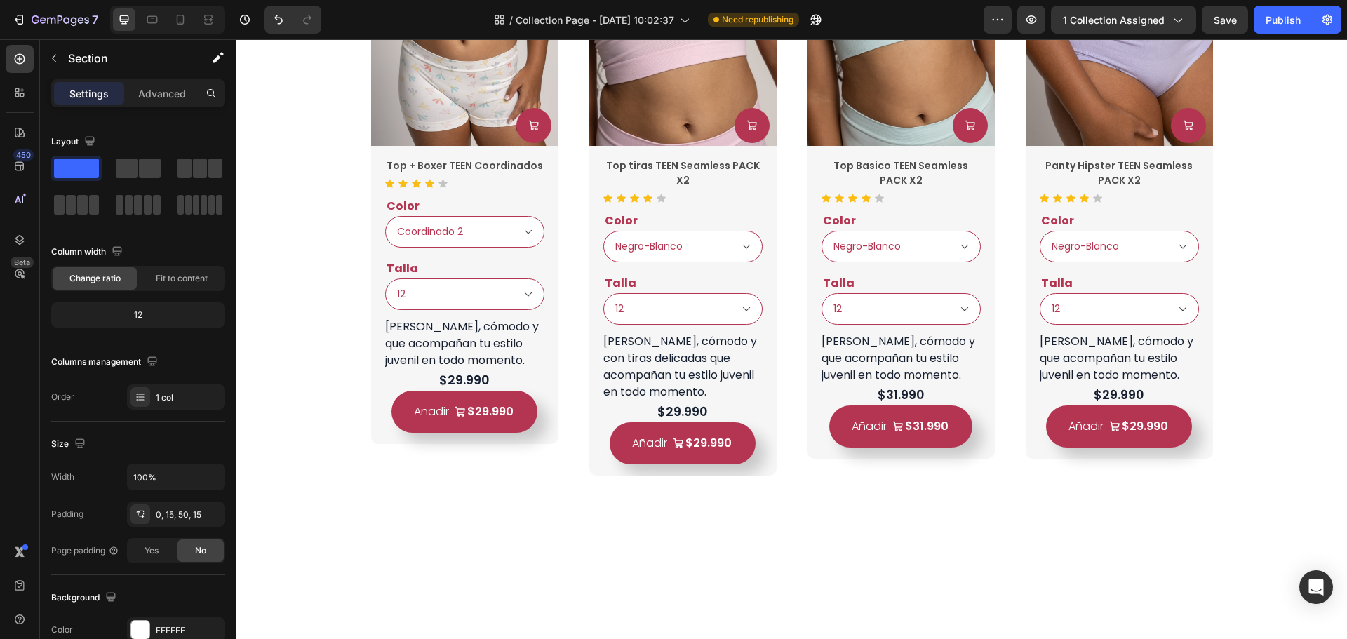
scroll to position [1538, 0]
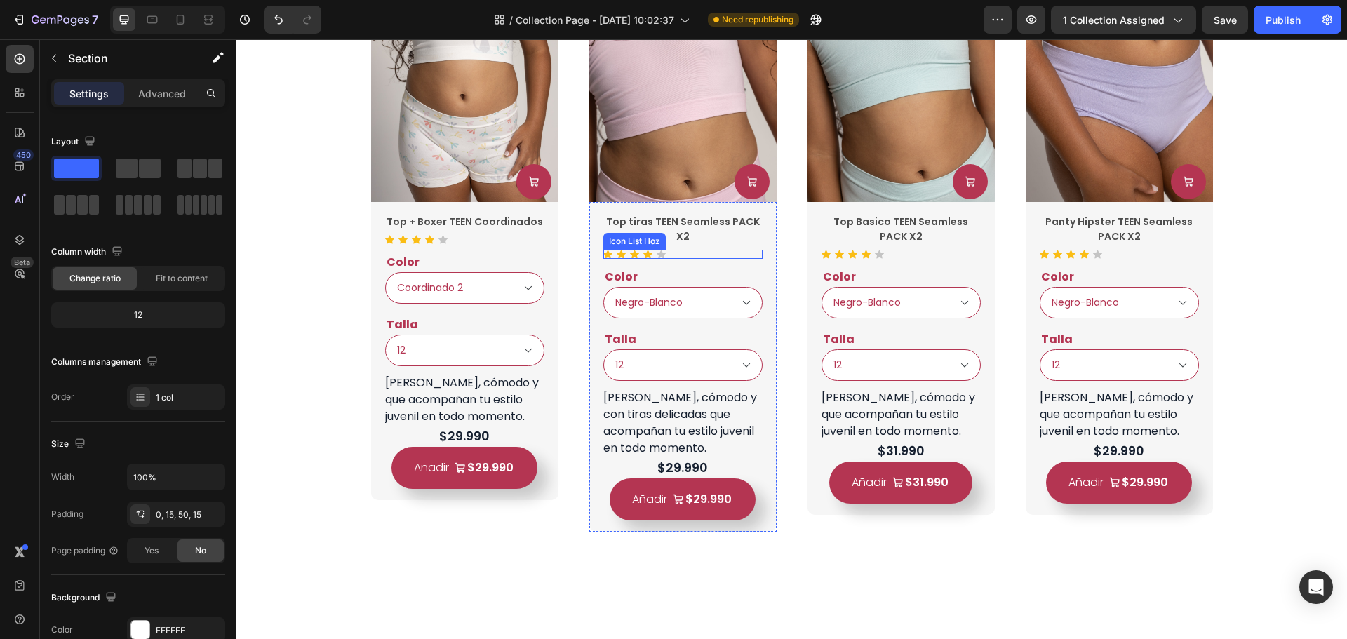
click at [545, 244] on div "Icon Icon Icon Icon Icon" at bounding box center [464, 239] width 159 height 9
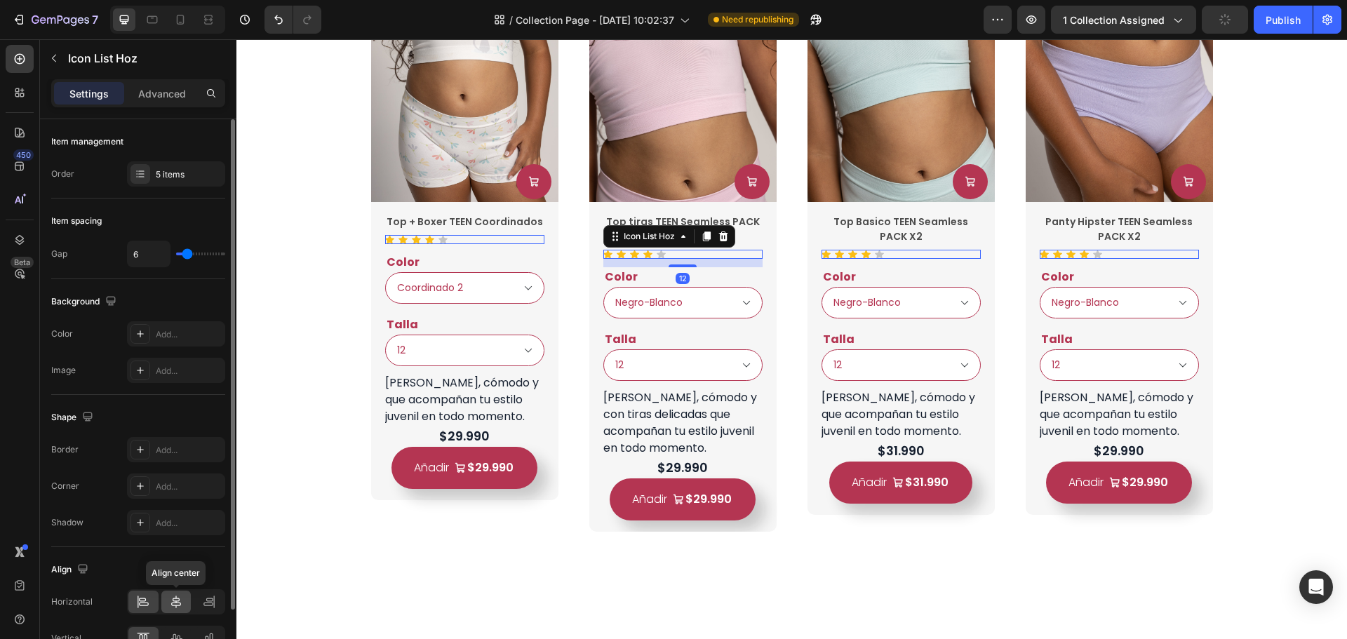
click at [173, 601] on icon at bounding box center [176, 602] width 14 height 14
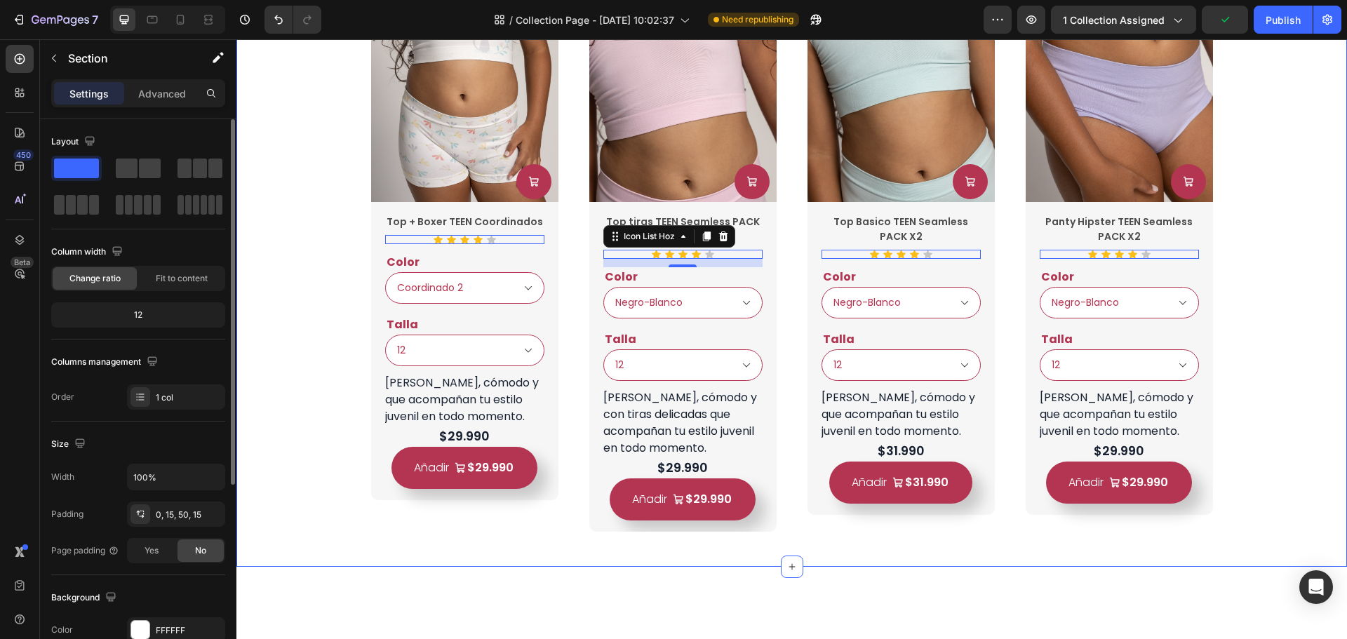
click at [1253, 282] on div "Lo mas Vendidos! Heading Product Images Product Cart Button Top + Boxer TEEN Co…" at bounding box center [792, 196] width 1090 height 672
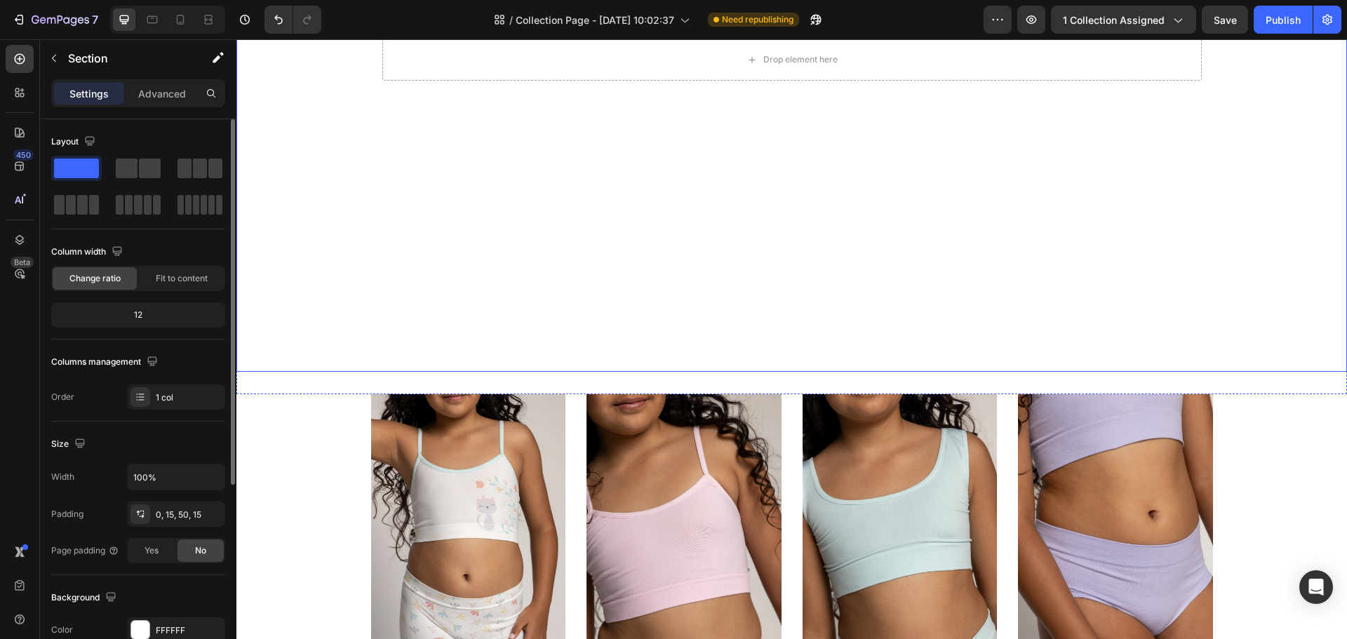
select select "Coordinado 2"
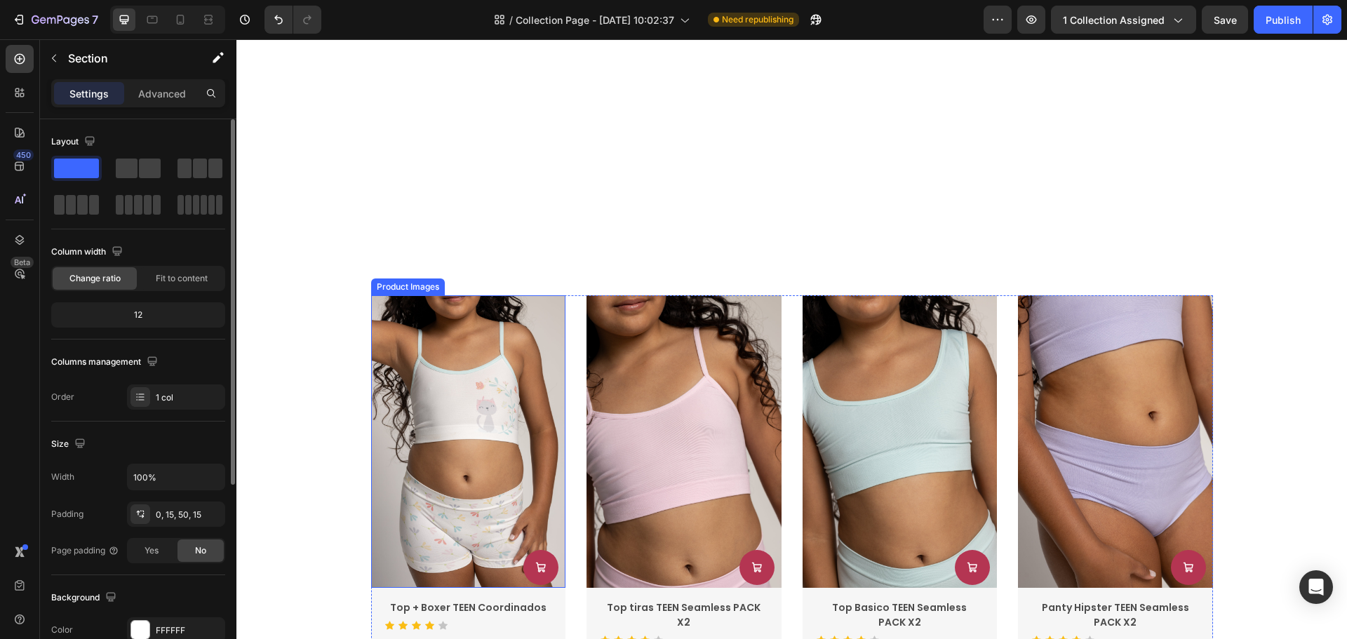
scroll to position [2731, 0]
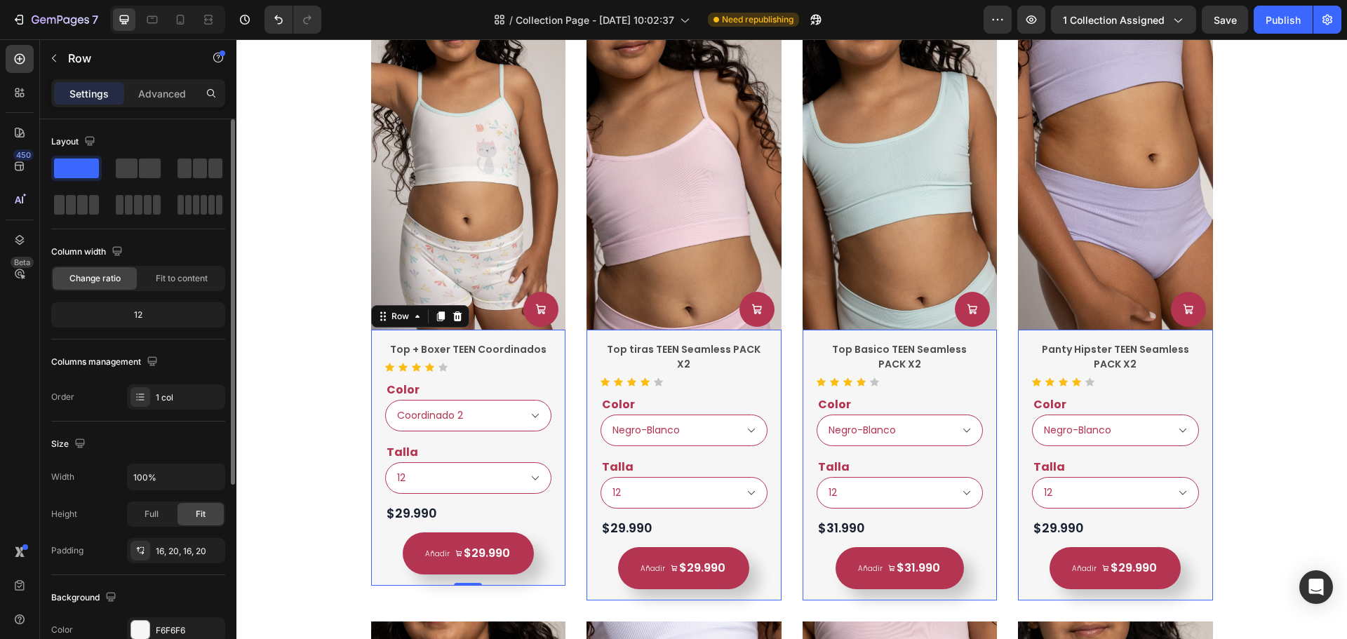
click at [519, 374] on div "Product Cart Button Top + Boxer TEEN Coordinados Product Title Icon Icon Icon I…" at bounding box center [468, 458] width 167 height 234
click at [524, 368] on div "Icon Icon Icon Icon Icon" at bounding box center [468, 367] width 167 height 9
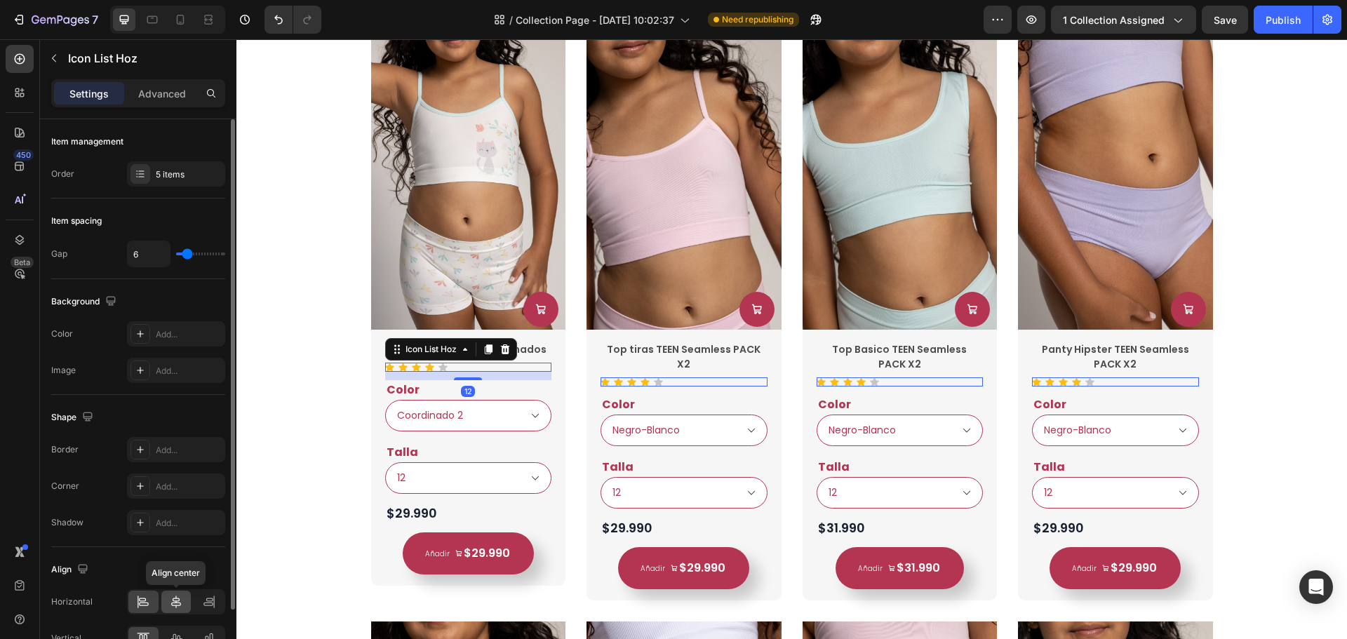
click at [175, 602] on icon at bounding box center [176, 602] width 14 height 14
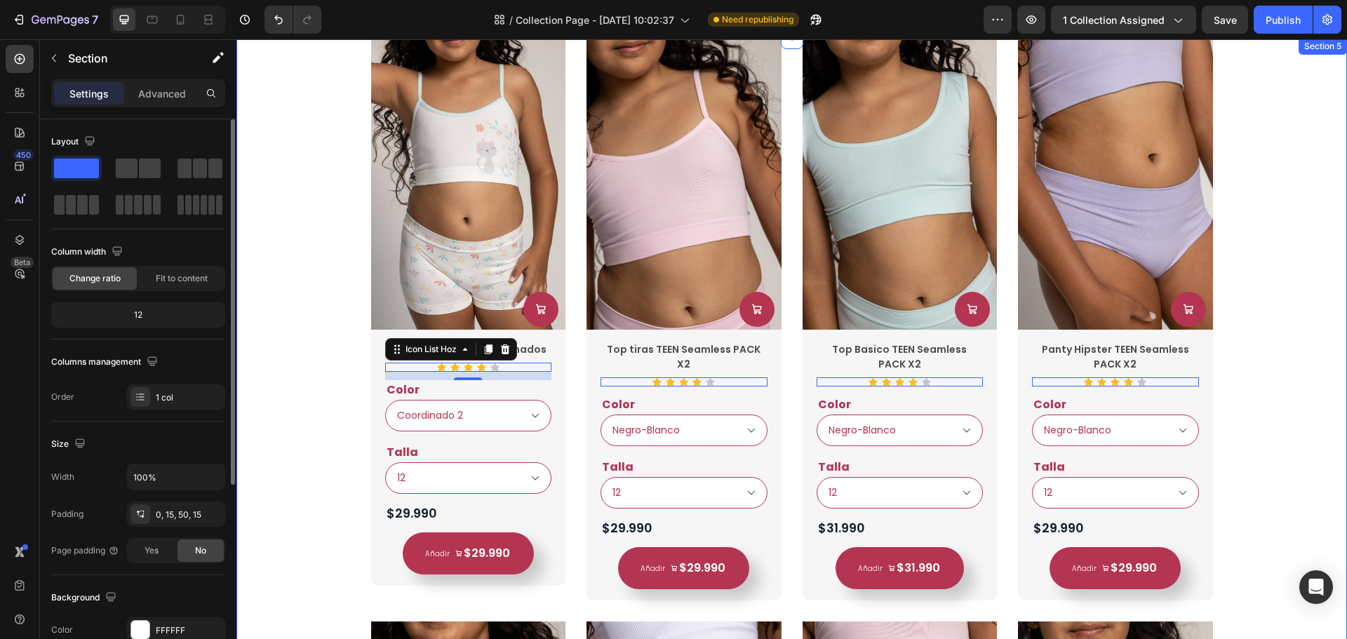
click at [1263, 423] on div "Product Images Product Cart Button Top + Boxer TEEN Coordinados Product Title I…" at bounding box center [792, 611] width 1090 height 1147
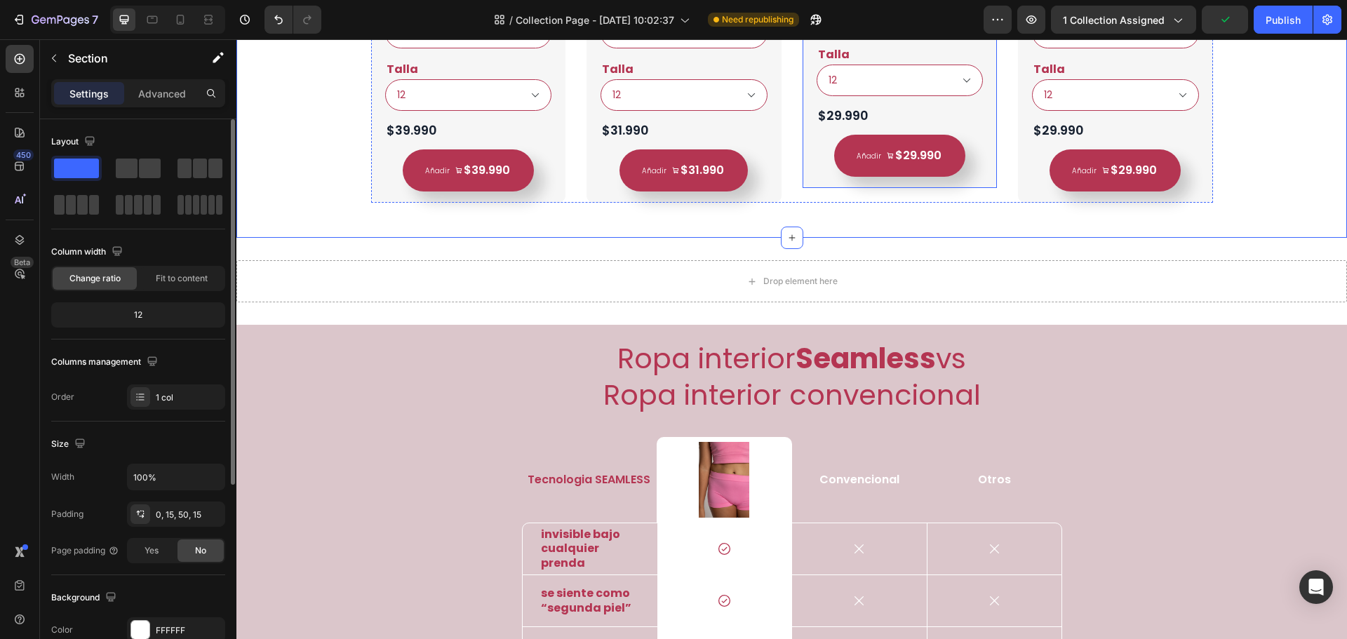
scroll to position [3713, 0]
click at [1274, 26] on div "Publish" at bounding box center [1283, 20] width 35 height 15
click at [183, 18] on icon at bounding box center [181, 20] width 8 height 10
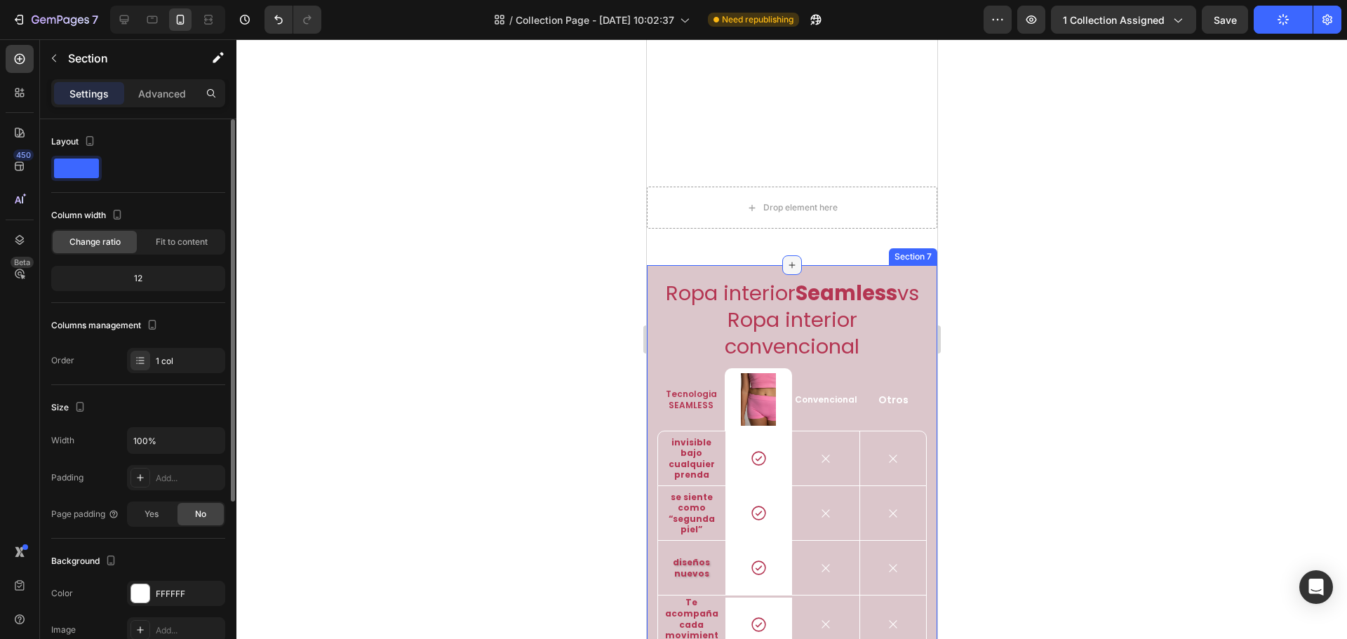
scroll to position [3803, 0]
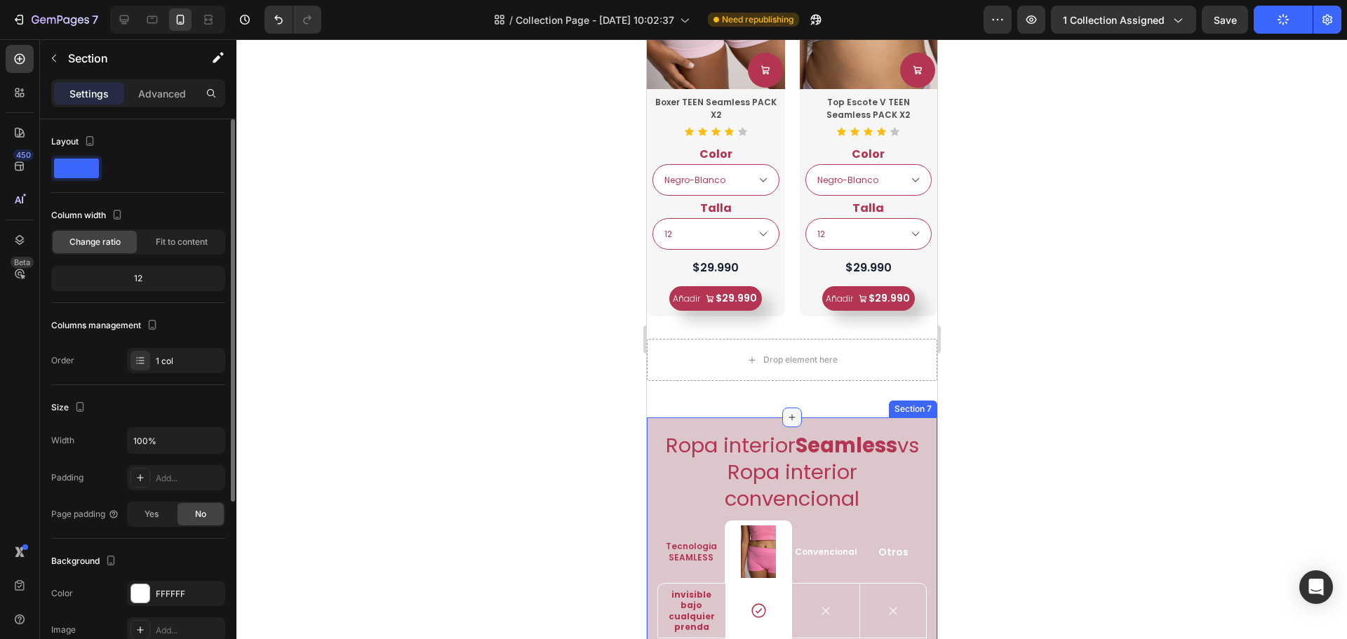
select select "Coordinado 2"
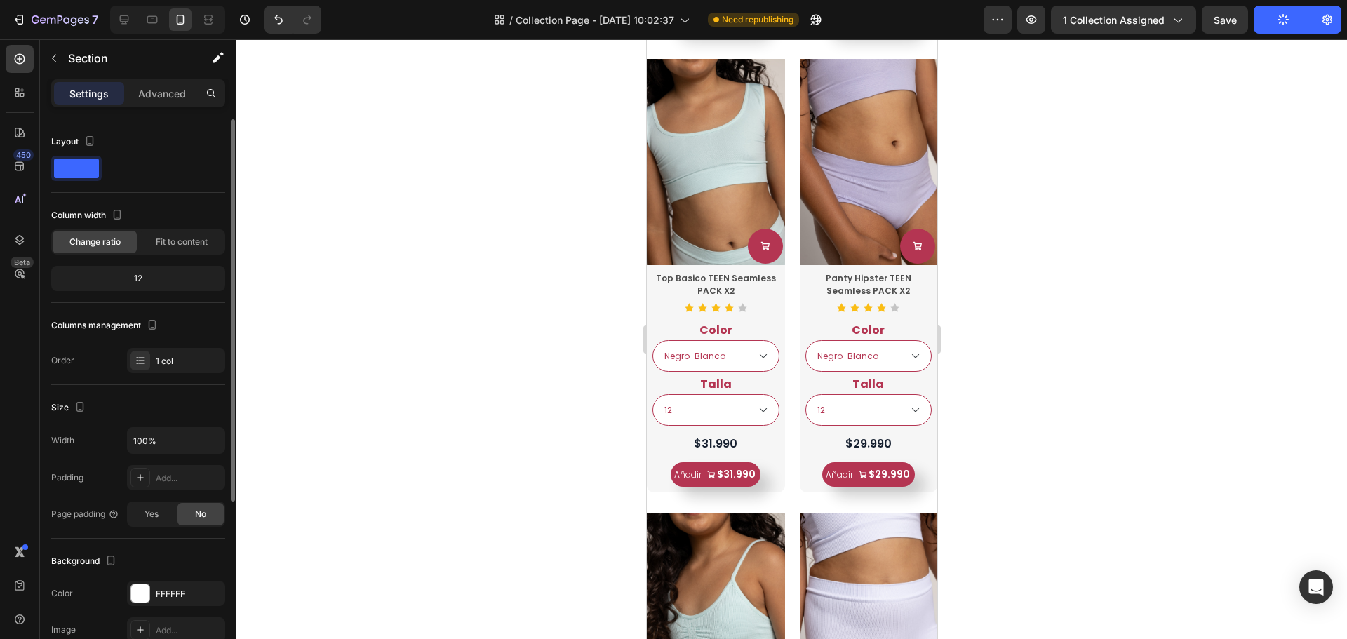
scroll to position [684, 0]
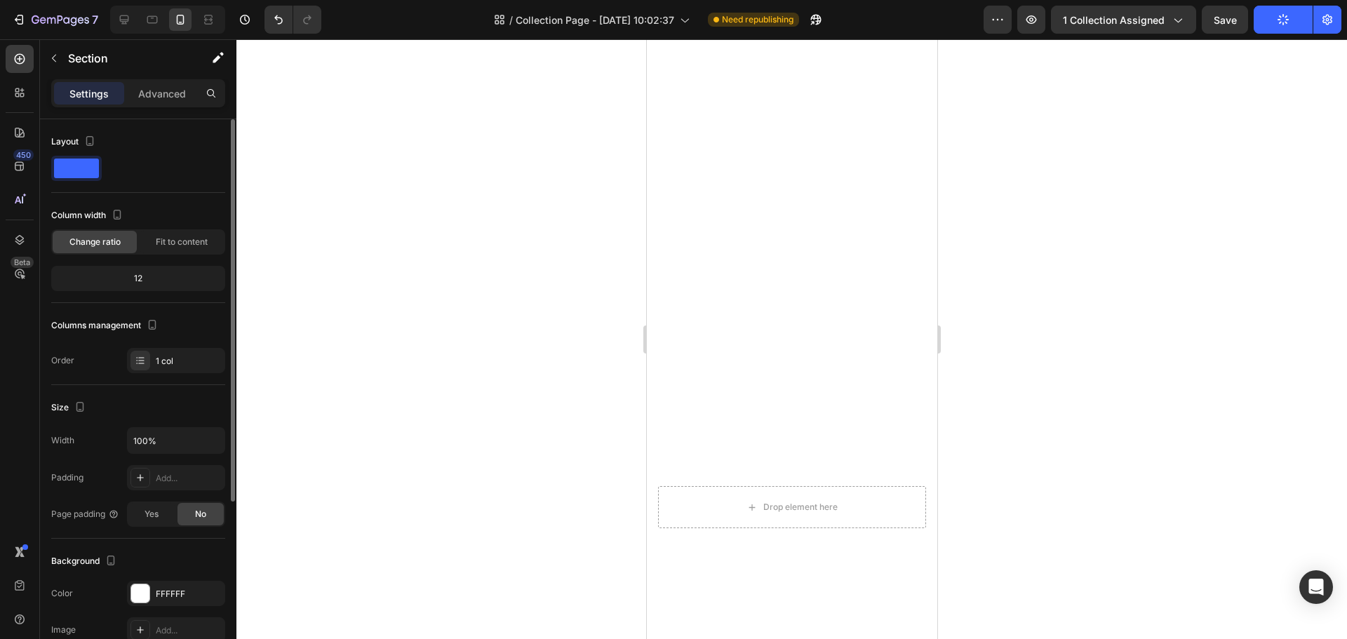
select select "Coordinado 2"
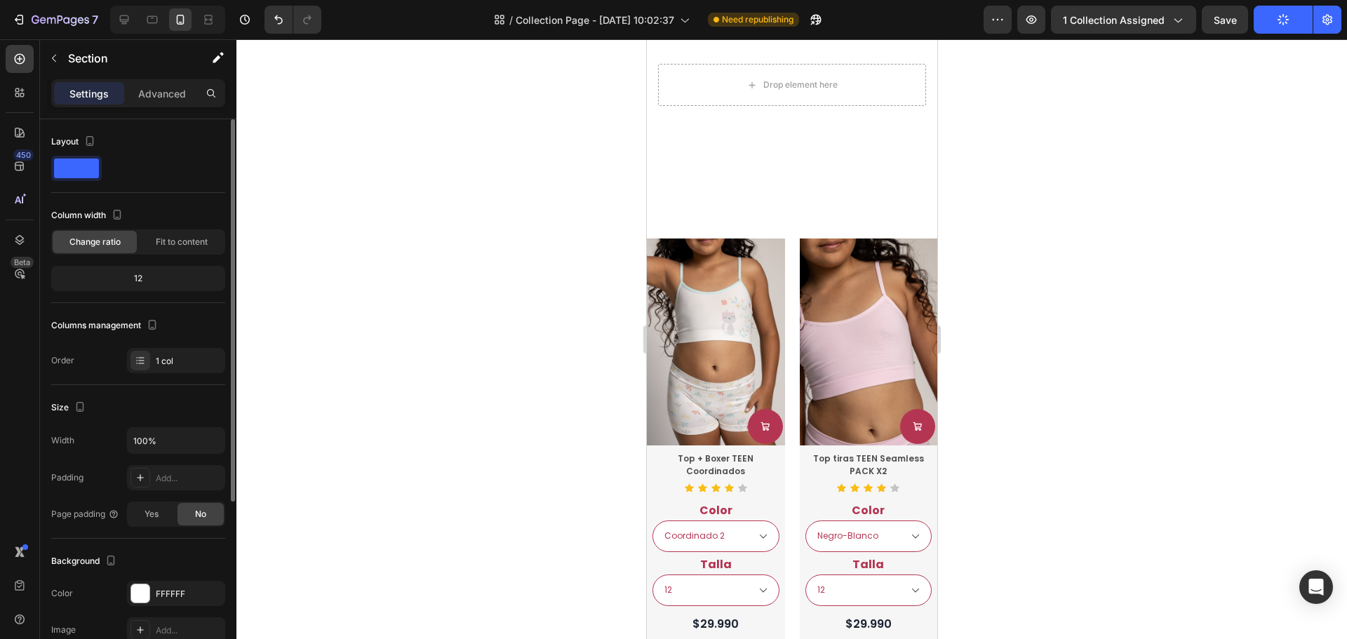
select select "Coordinado 2"
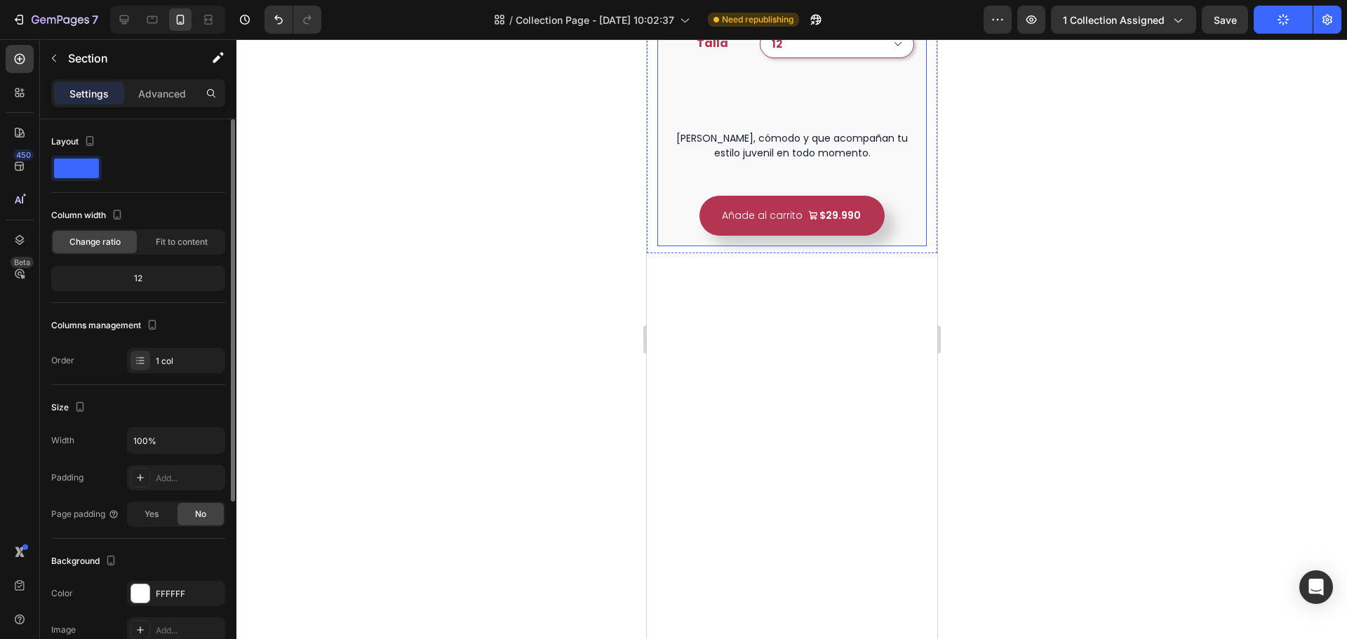
select select "Coordinado 2"
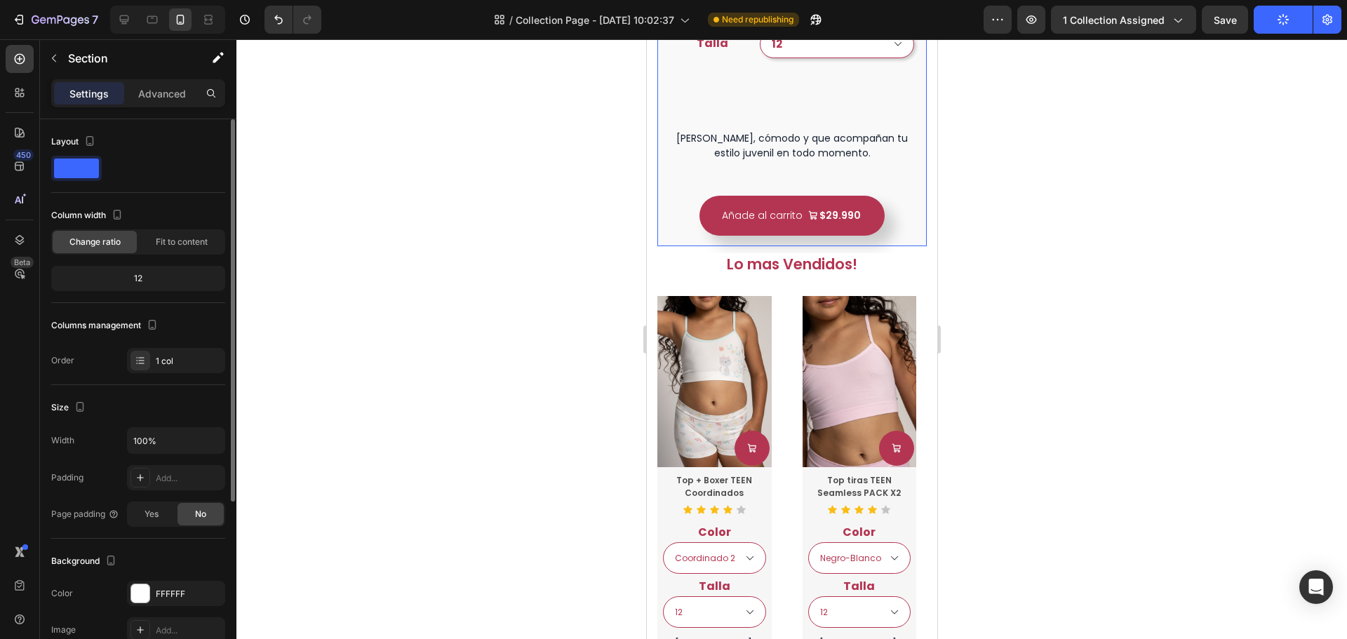
scroll to position [613, 0]
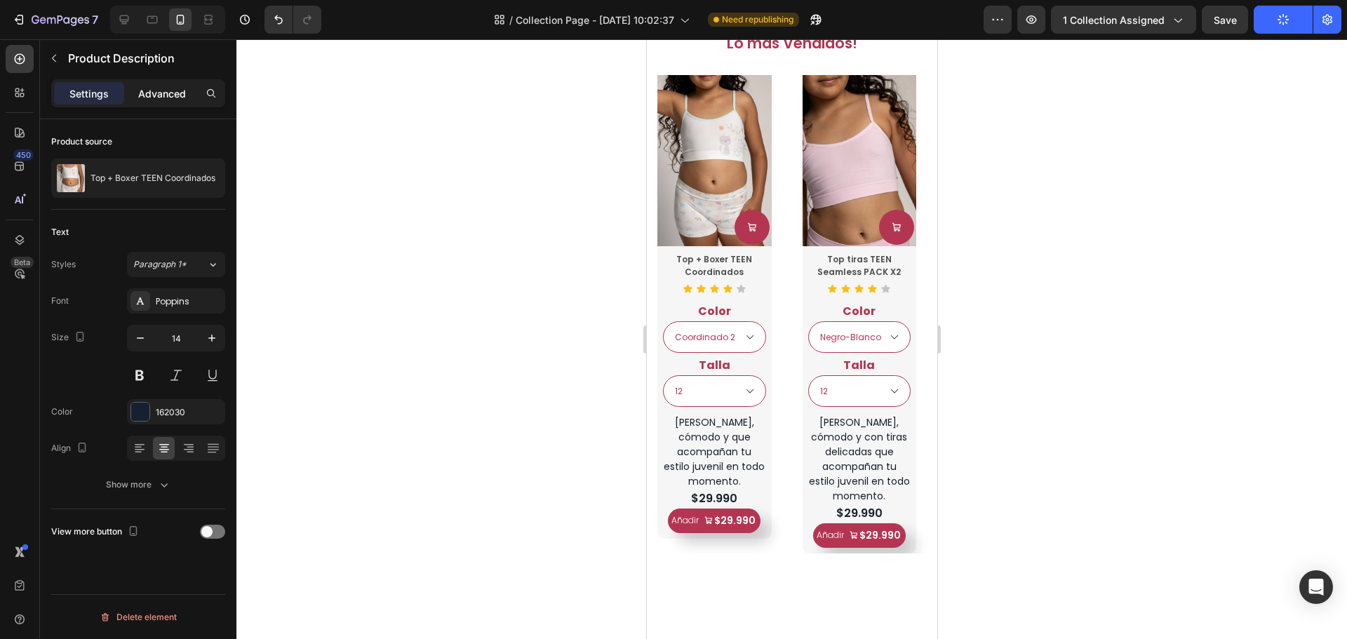
click at [168, 91] on p "Advanced" at bounding box center [162, 93] width 48 height 15
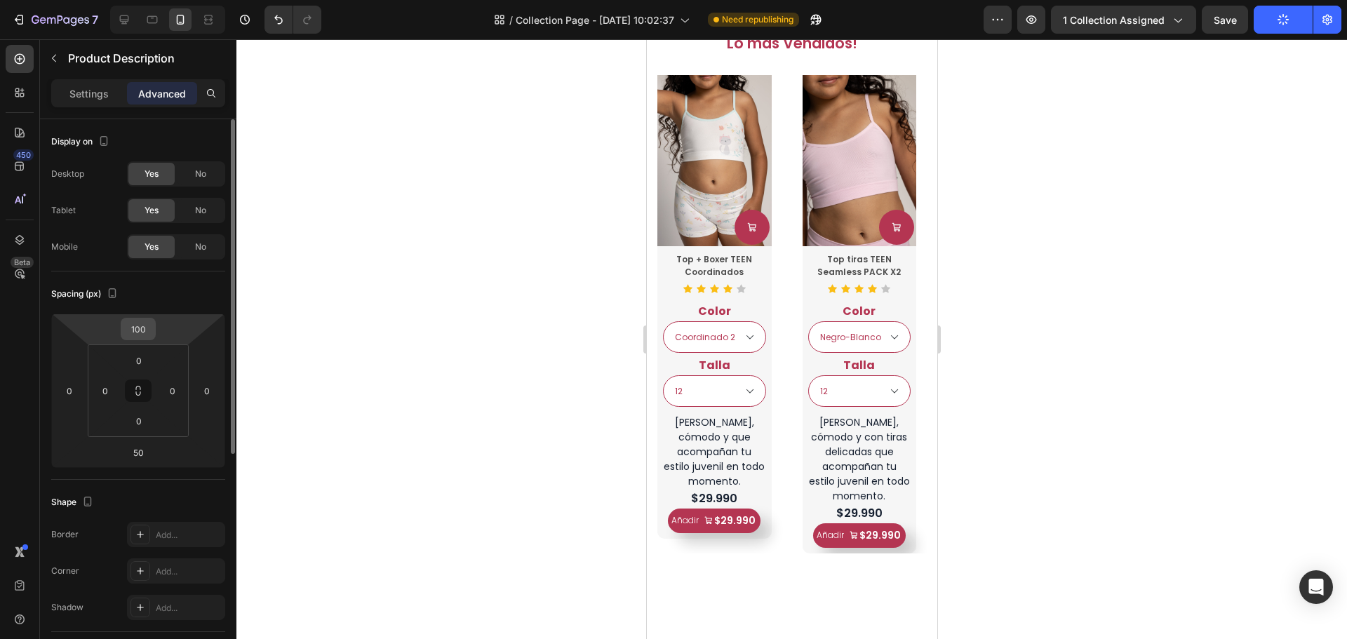
click at [147, 325] on input "100" at bounding box center [138, 329] width 28 height 21
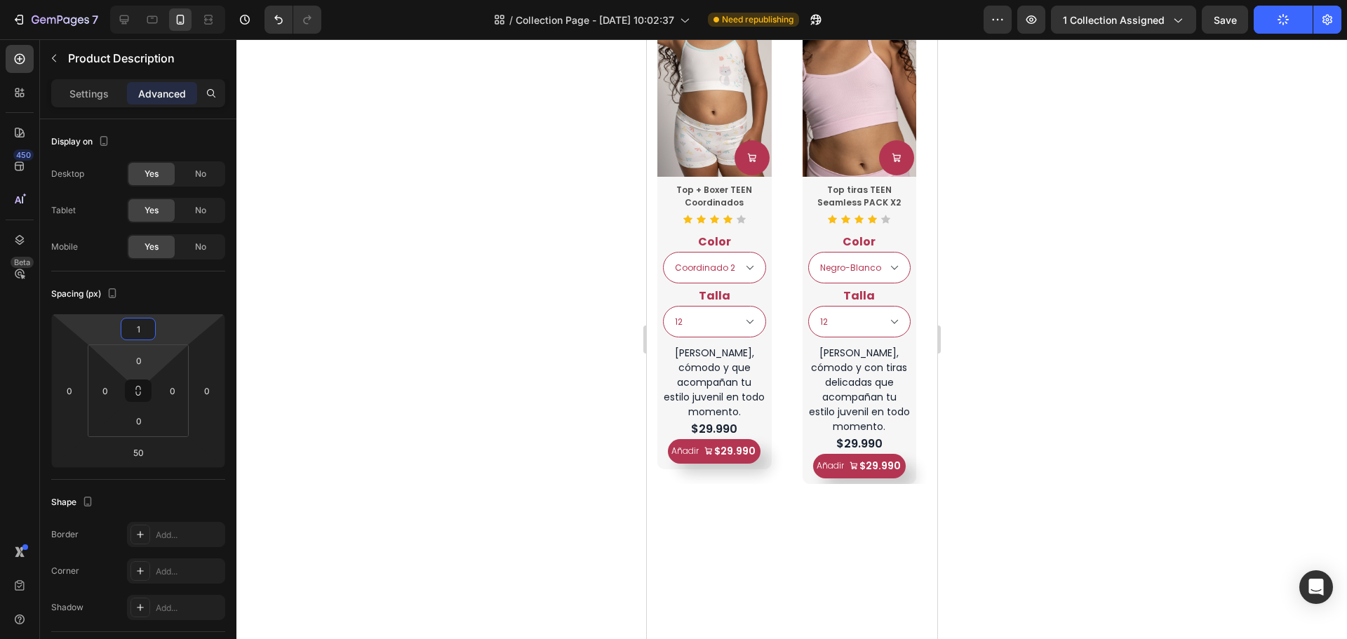
type input "10"
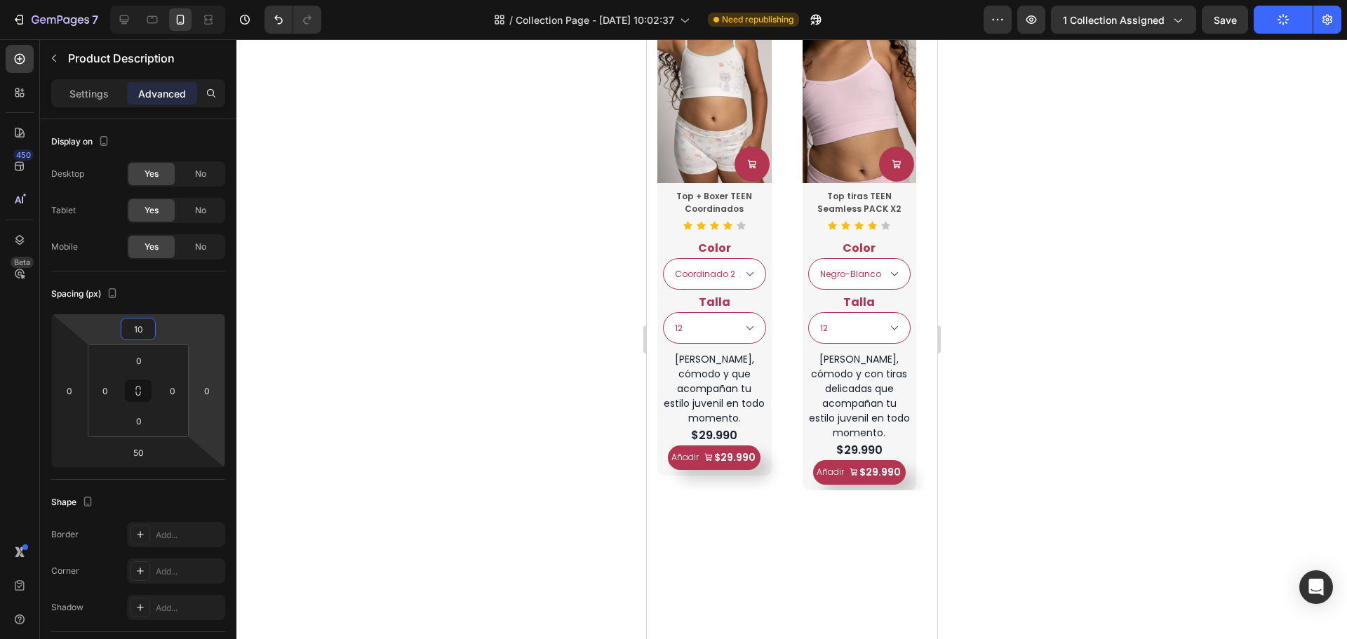
click at [1035, 331] on div at bounding box center [792, 339] width 1111 height 600
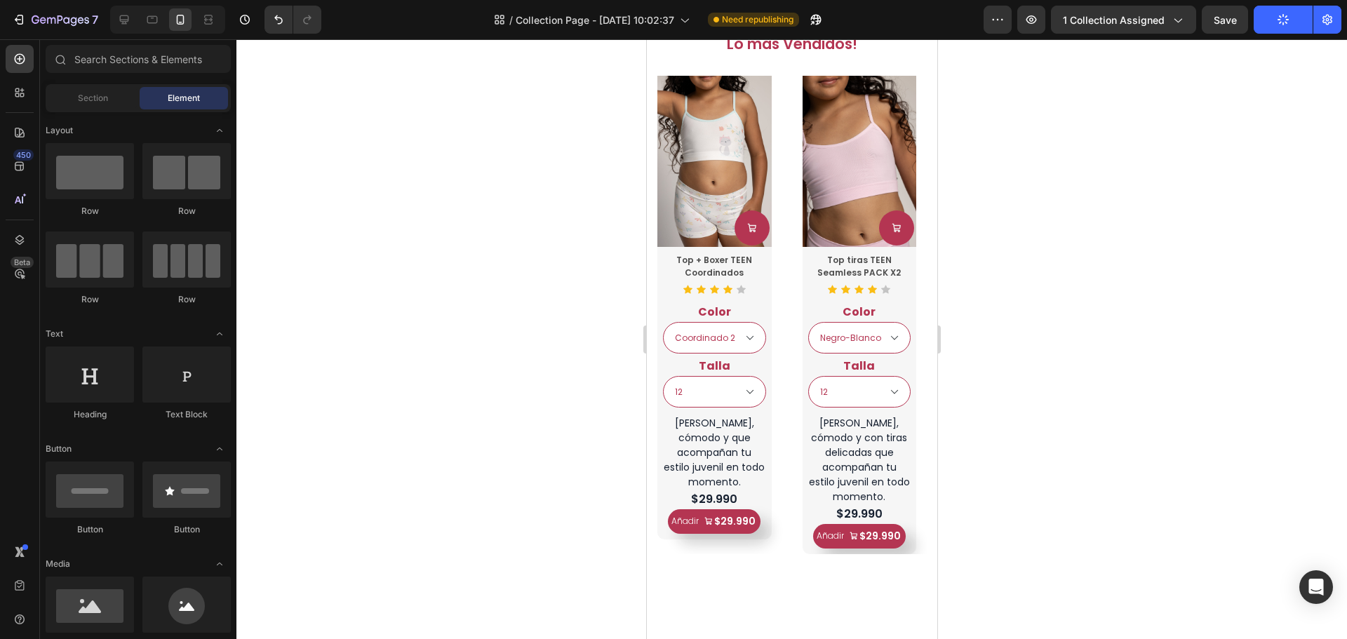
scroll to position [543, 0]
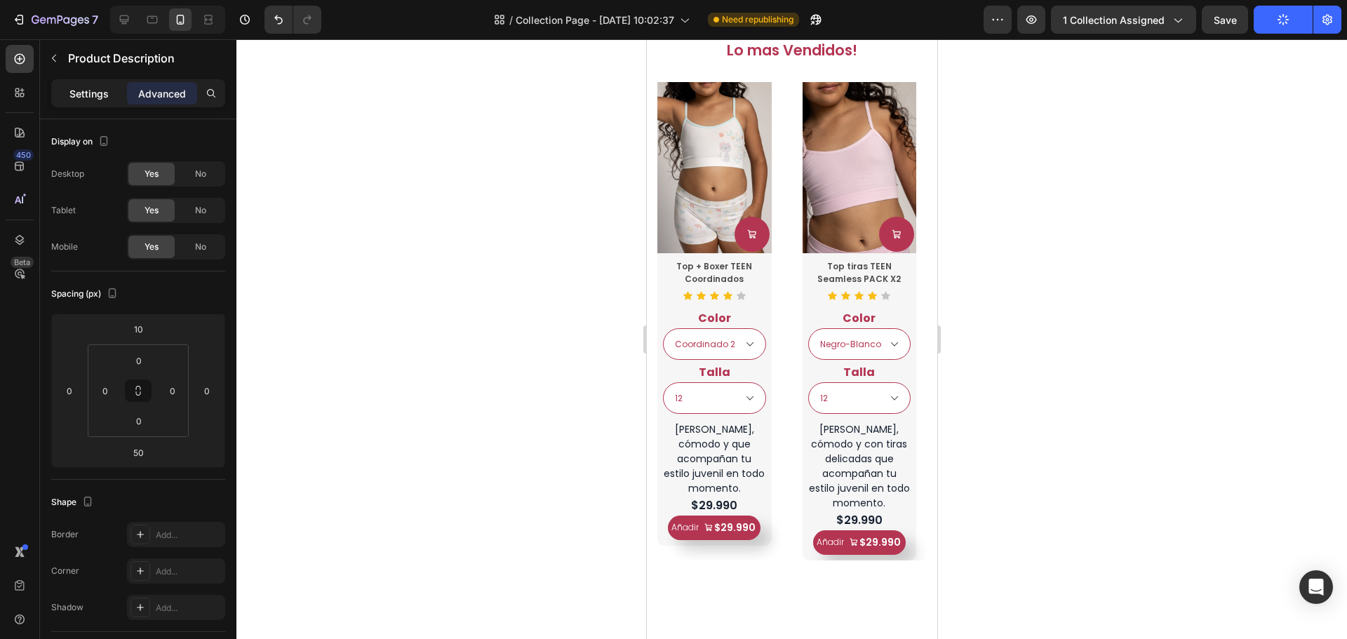
click at [87, 93] on p "Settings" at bounding box center [88, 93] width 39 height 15
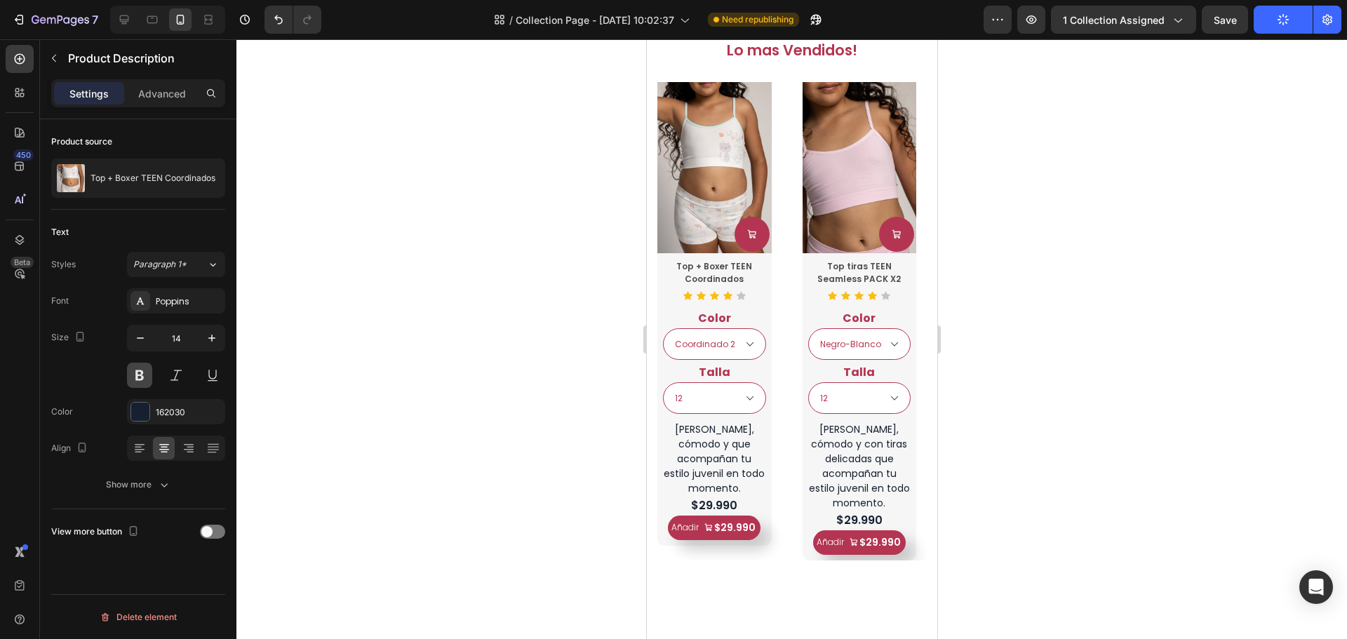
click at [133, 375] on button at bounding box center [139, 375] width 25 height 25
click at [1015, 376] on div at bounding box center [792, 339] width 1111 height 600
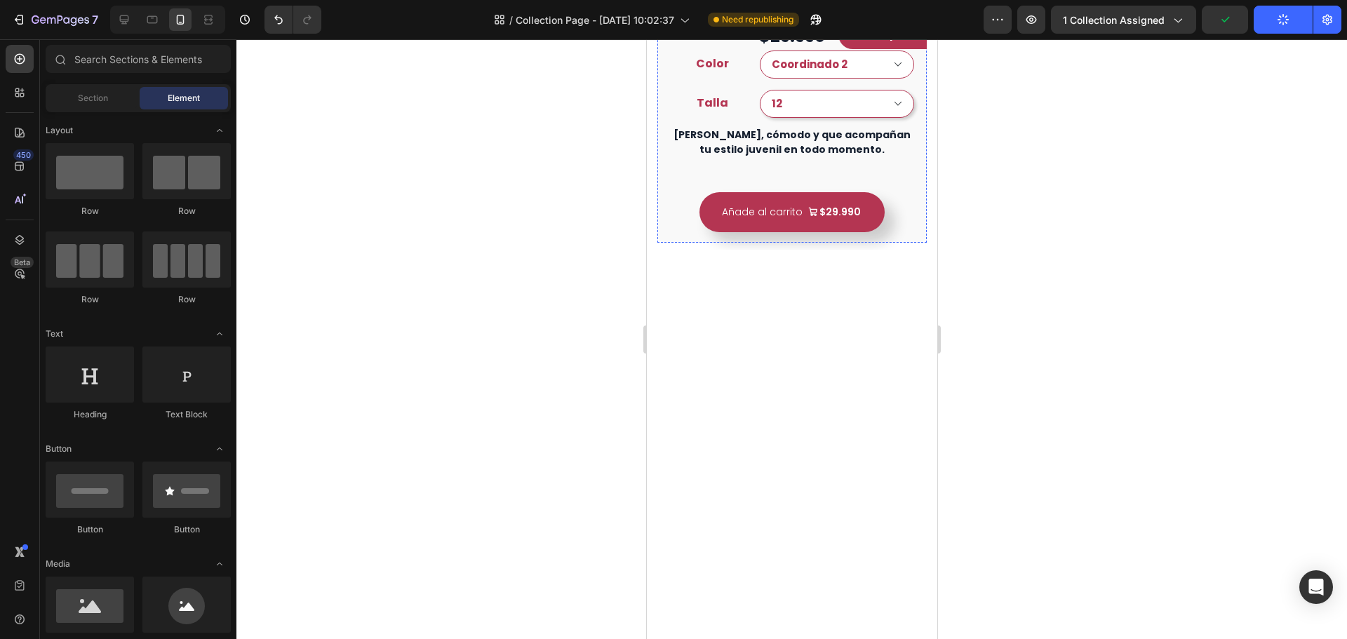
scroll to position [122, 0]
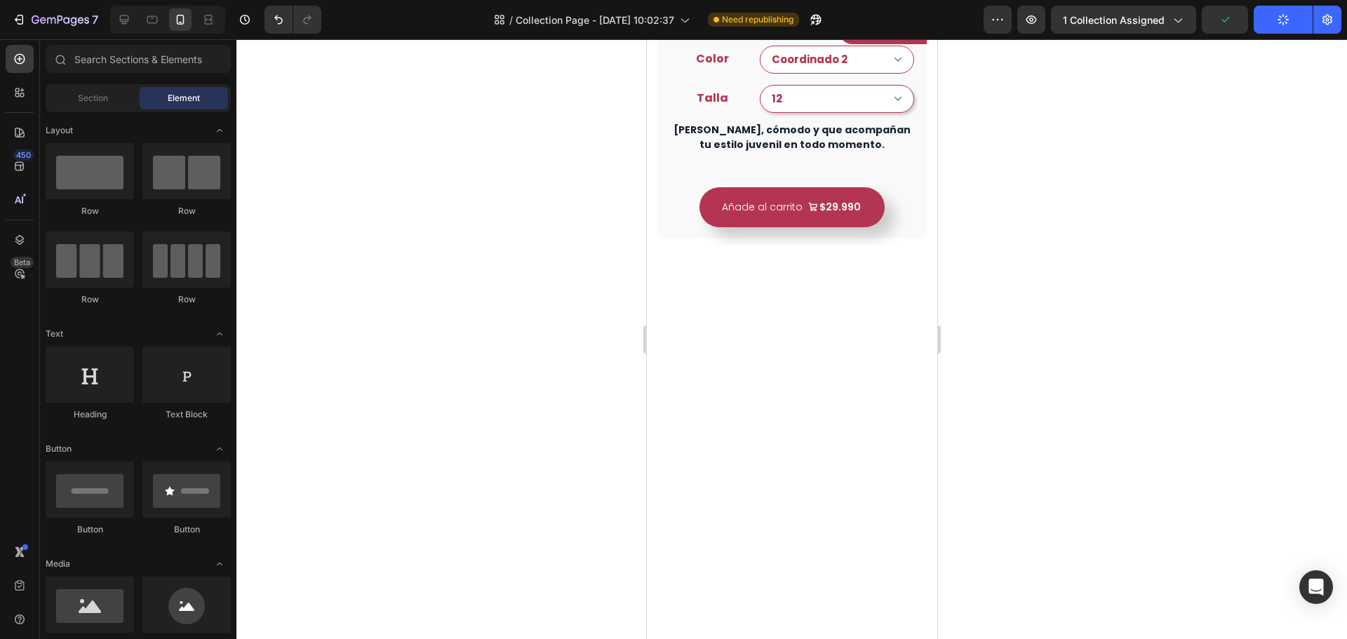
select select "Coordinado 2"
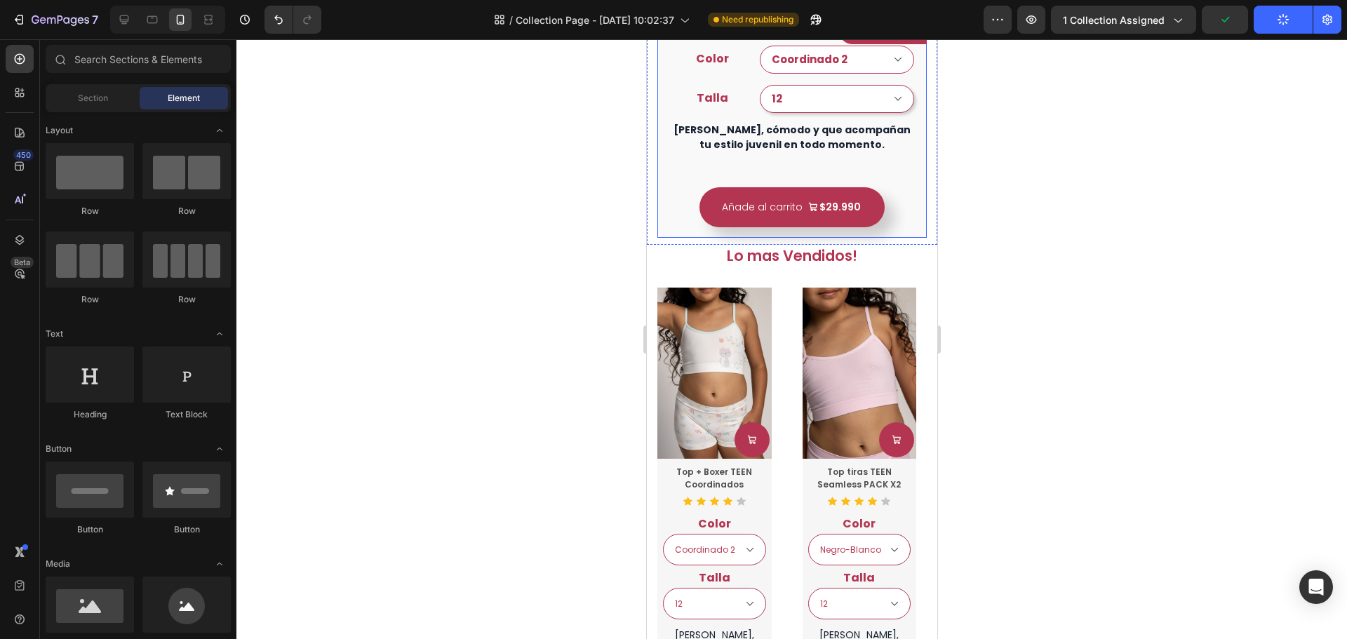
scroll to position [403, 0]
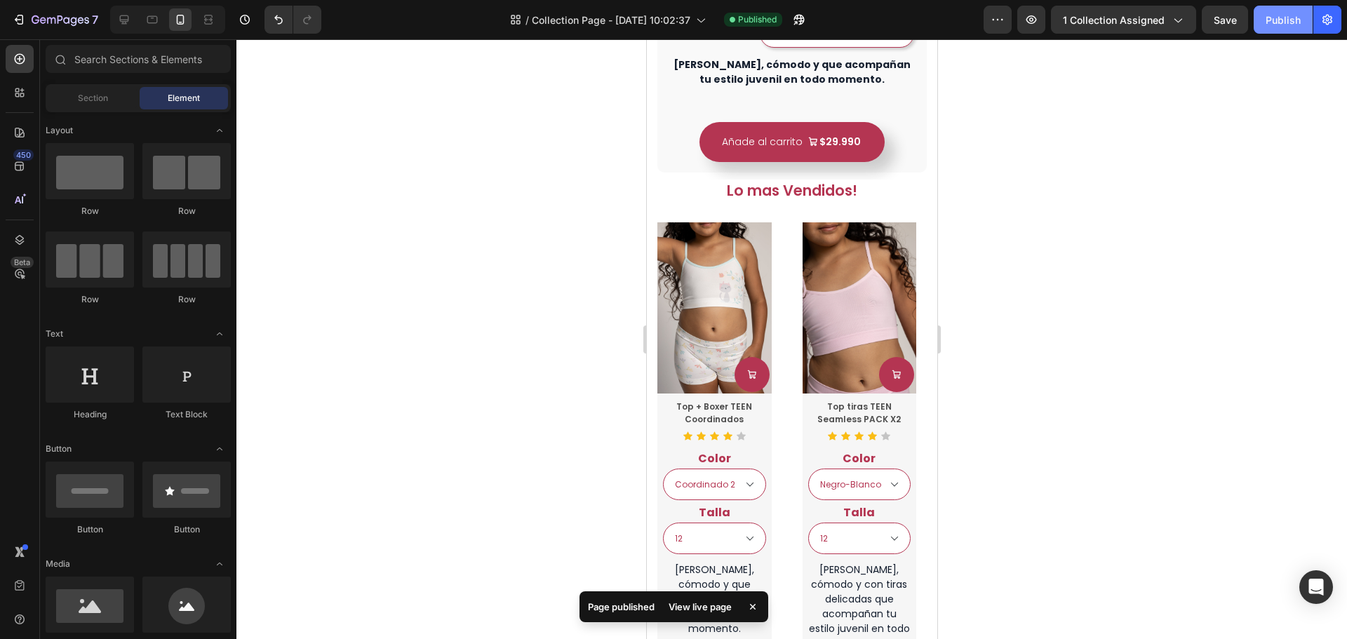
click at [1270, 31] on button "Publish" at bounding box center [1283, 20] width 59 height 28
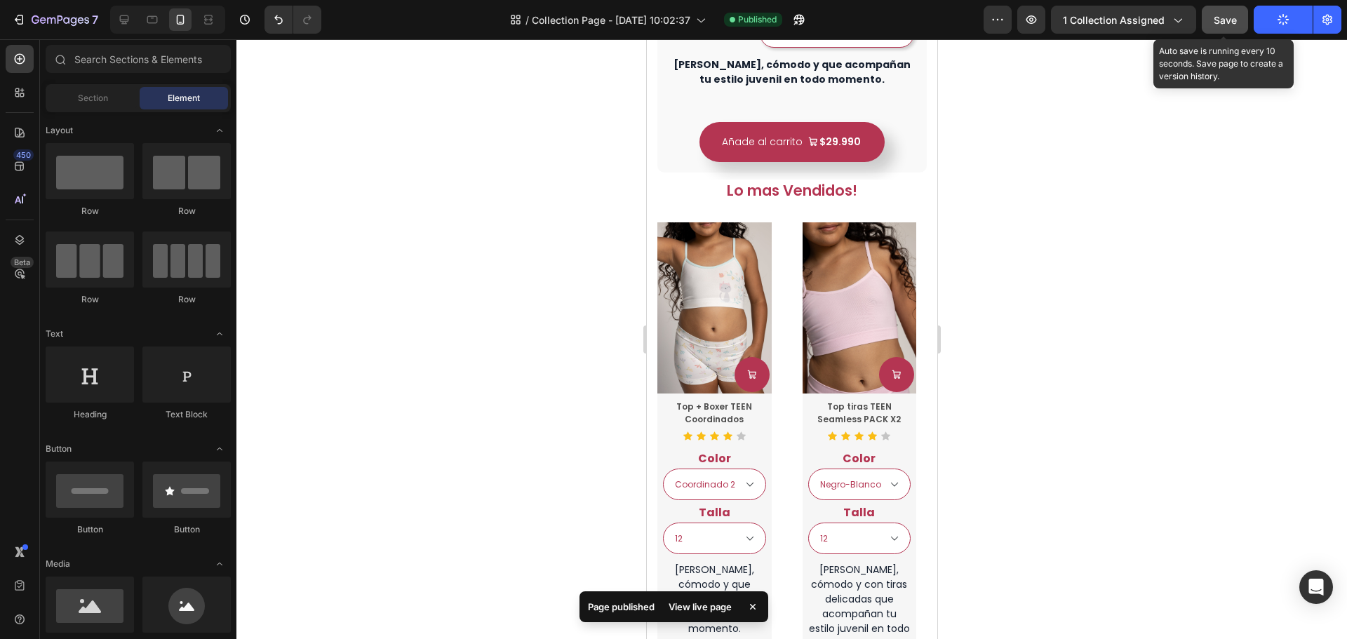
click at [1233, 32] on button "Save" at bounding box center [1225, 20] width 46 height 28
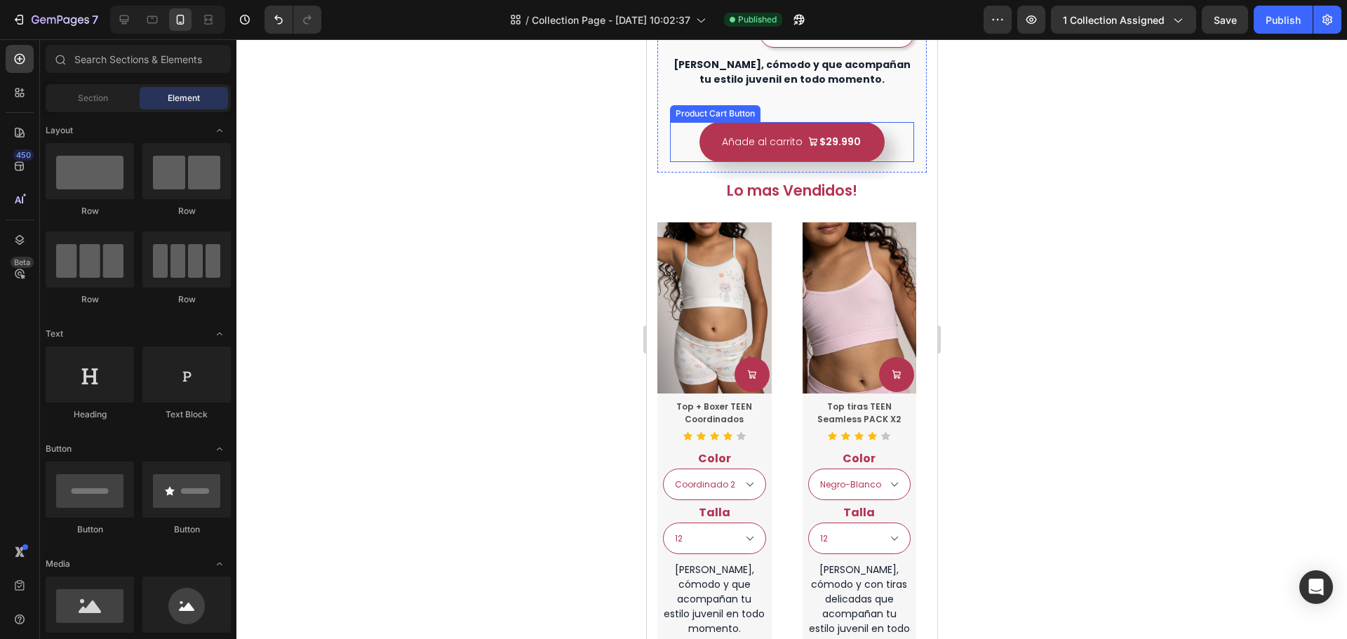
click at [883, 162] on div "Añade al carrito $29.990 Product Cart Button" at bounding box center [792, 142] width 244 height 40
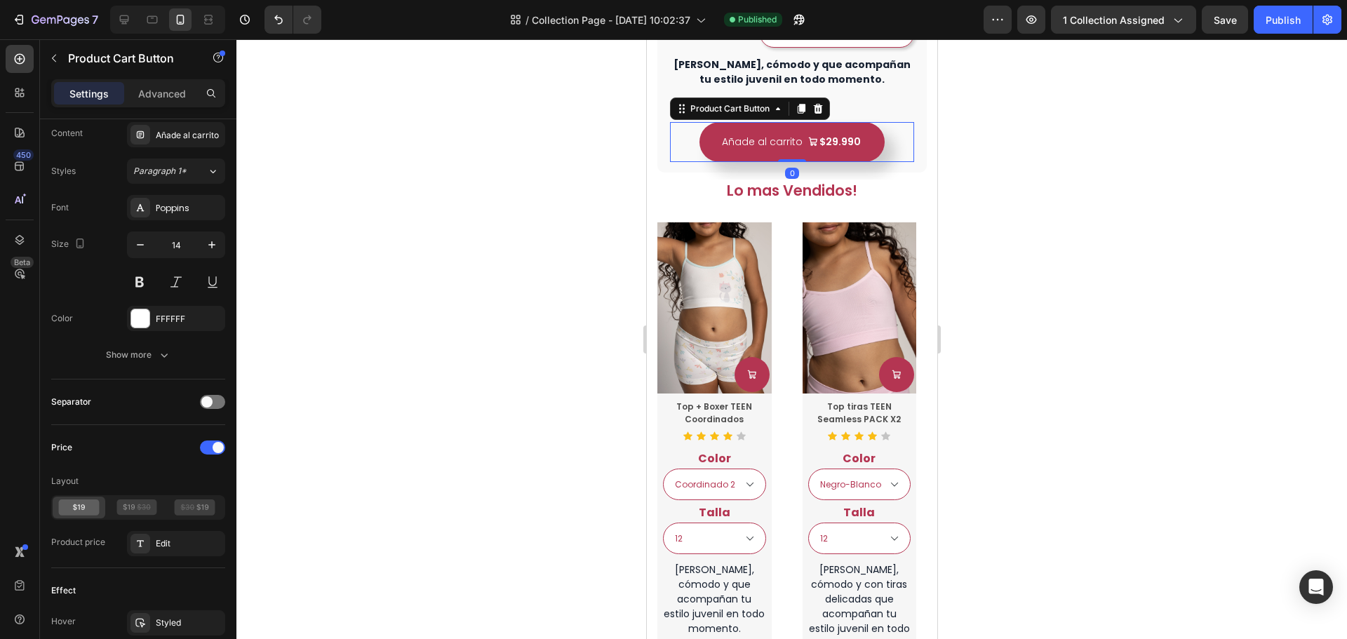
scroll to position [1152, 0]
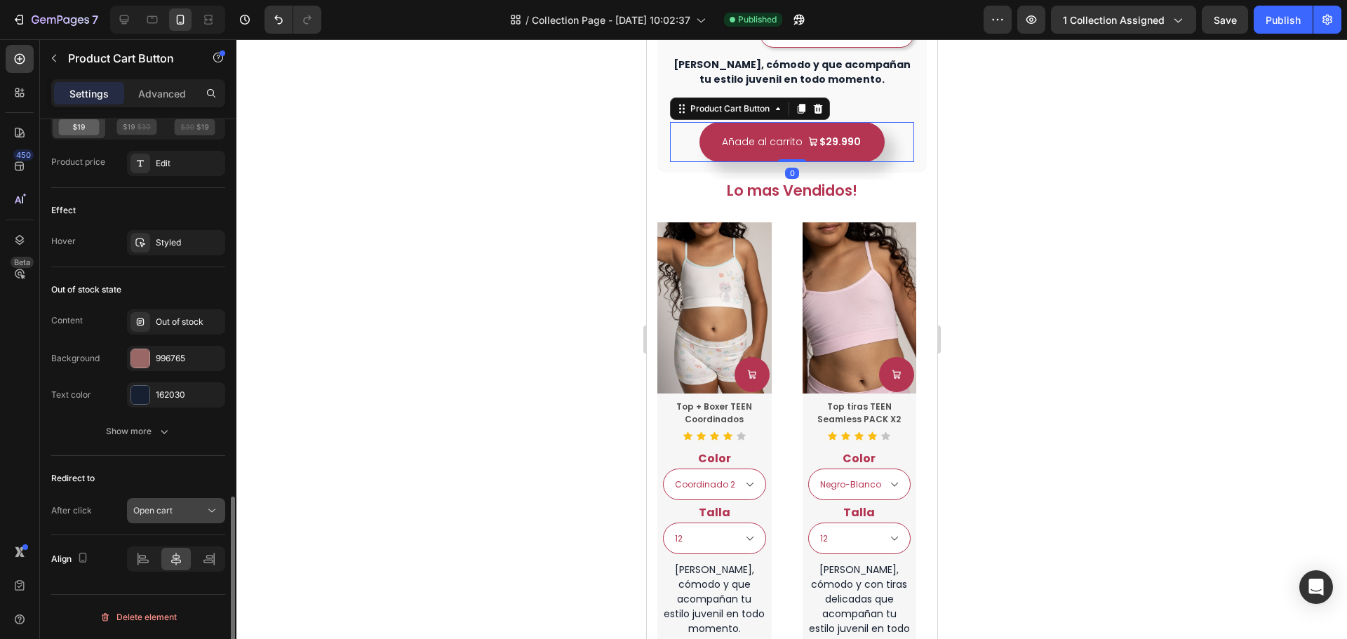
click at [162, 511] on span "Open cart" at bounding box center [152, 510] width 39 height 11
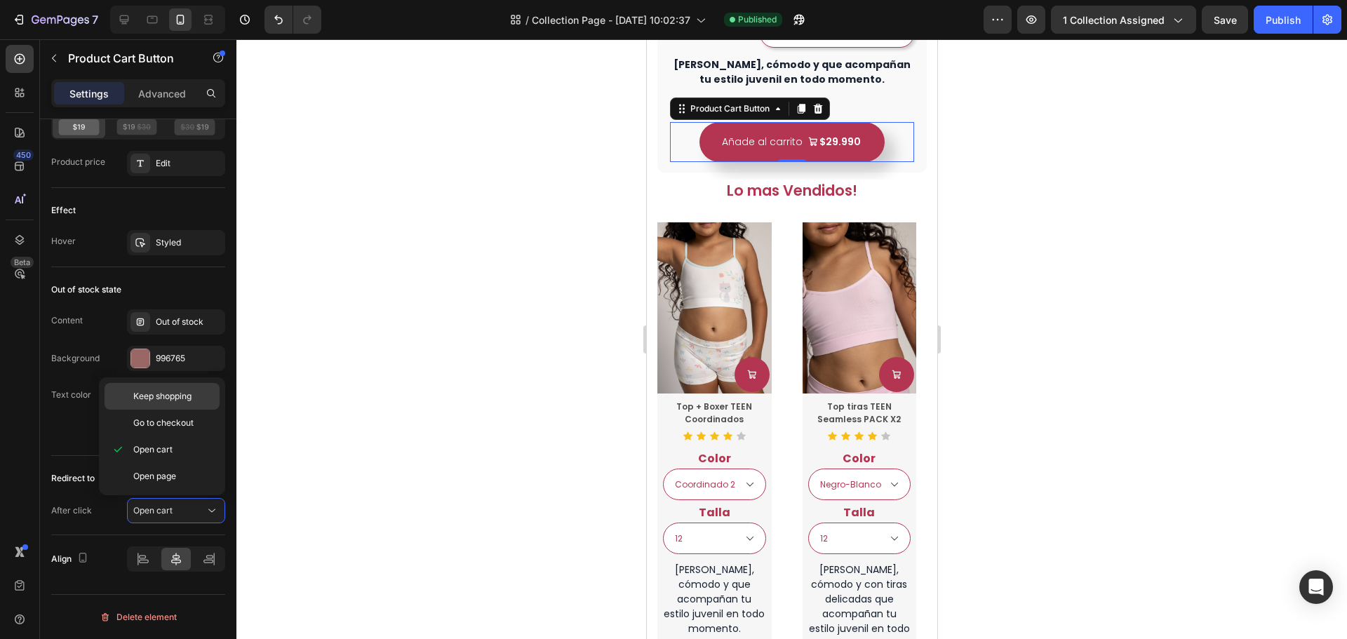
click at [180, 401] on span "Keep shopping" at bounding box center [162, 396] width 58 height 13
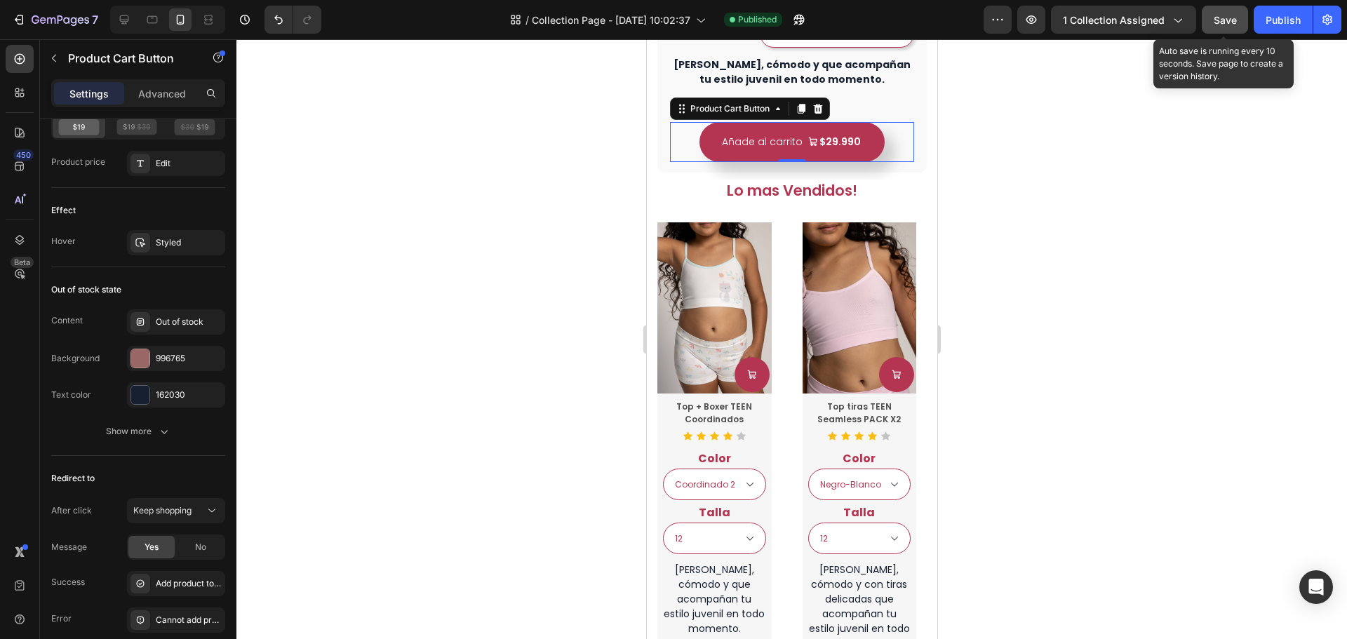
click at [1227, 25] on span "Save" at bounding box center [1225, 20] width 23 height 12
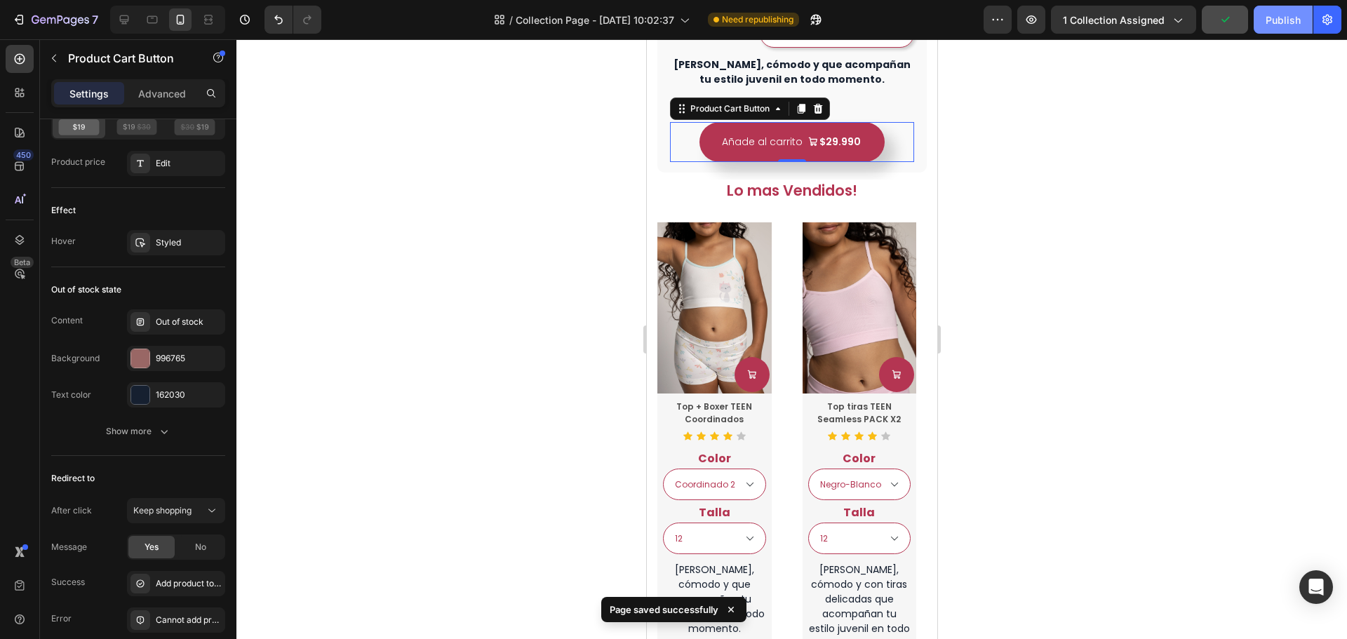
click at [1270, 25] on div "Publish" at bounding box center [1283, 20] width 35 height 15
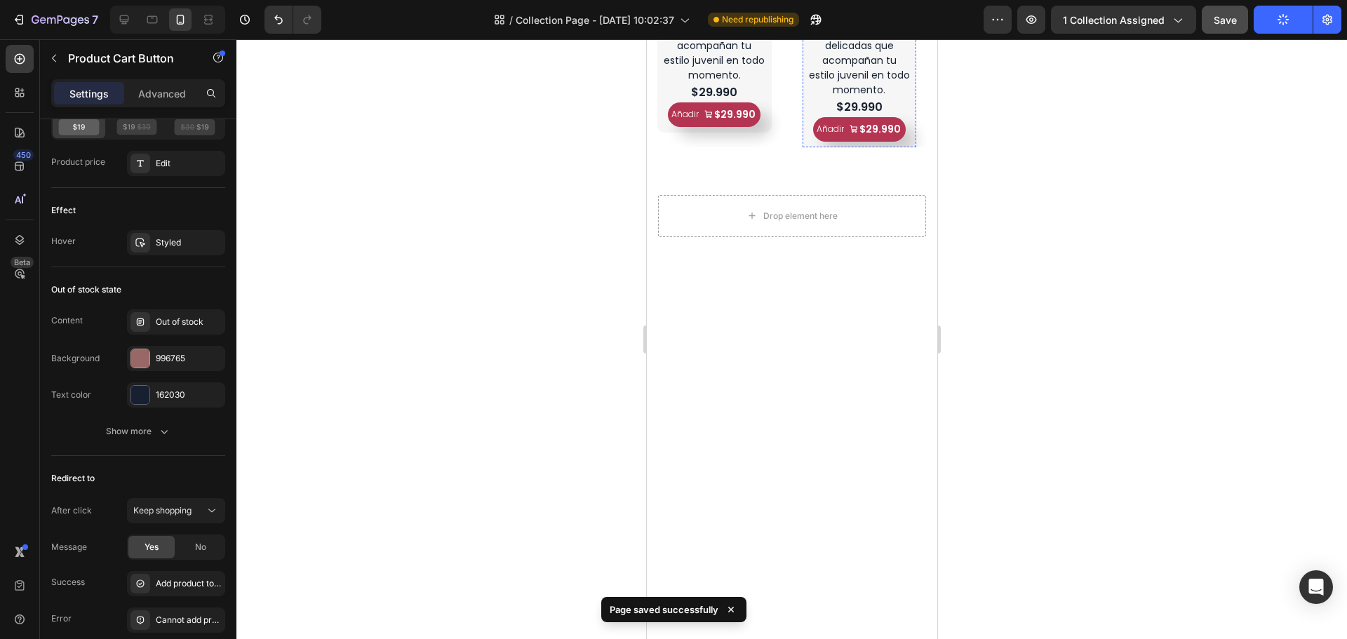
scroll to position [964, 0]
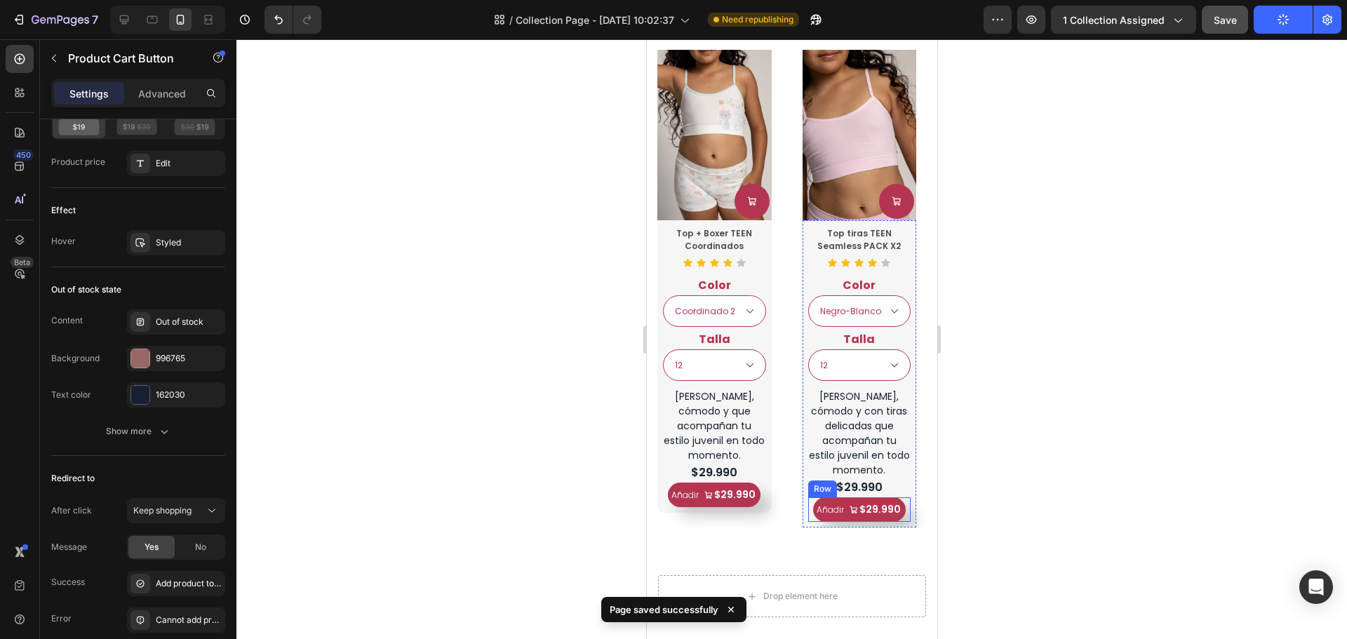
click at [766, 488] on div "Añadir $29.990 Product Cart Button Row" at bounding box center [713, 495] width 103 height 25
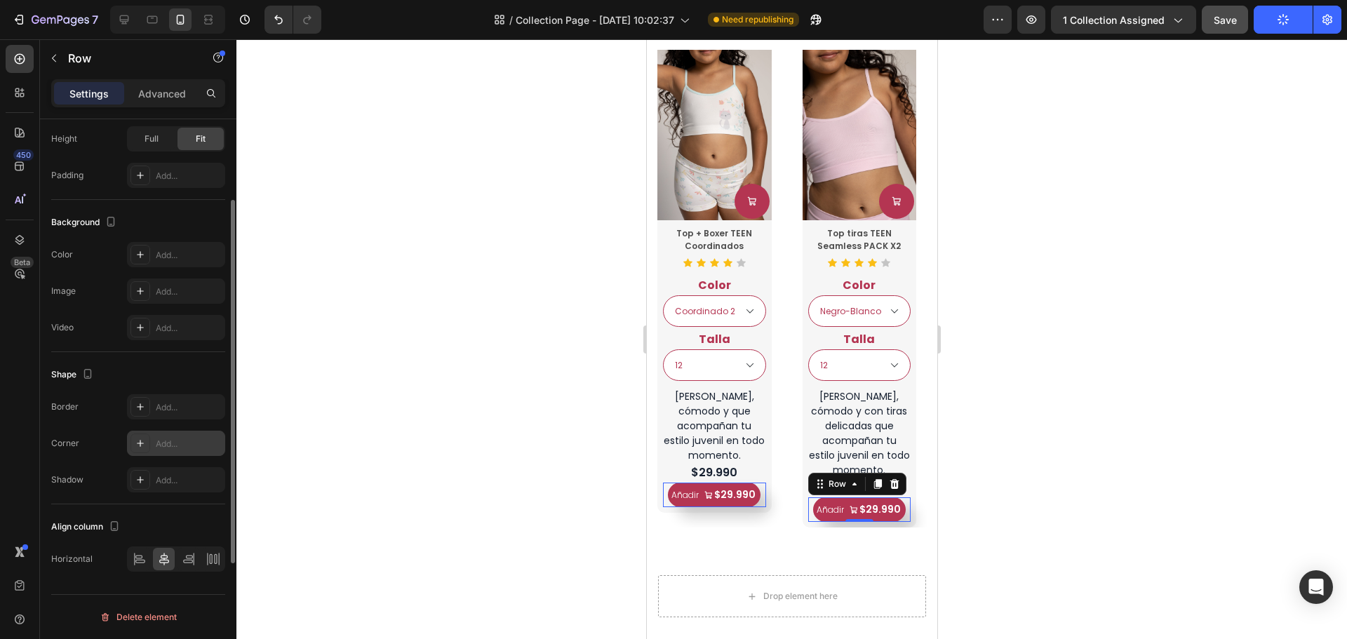
scroll to position [92, 0]
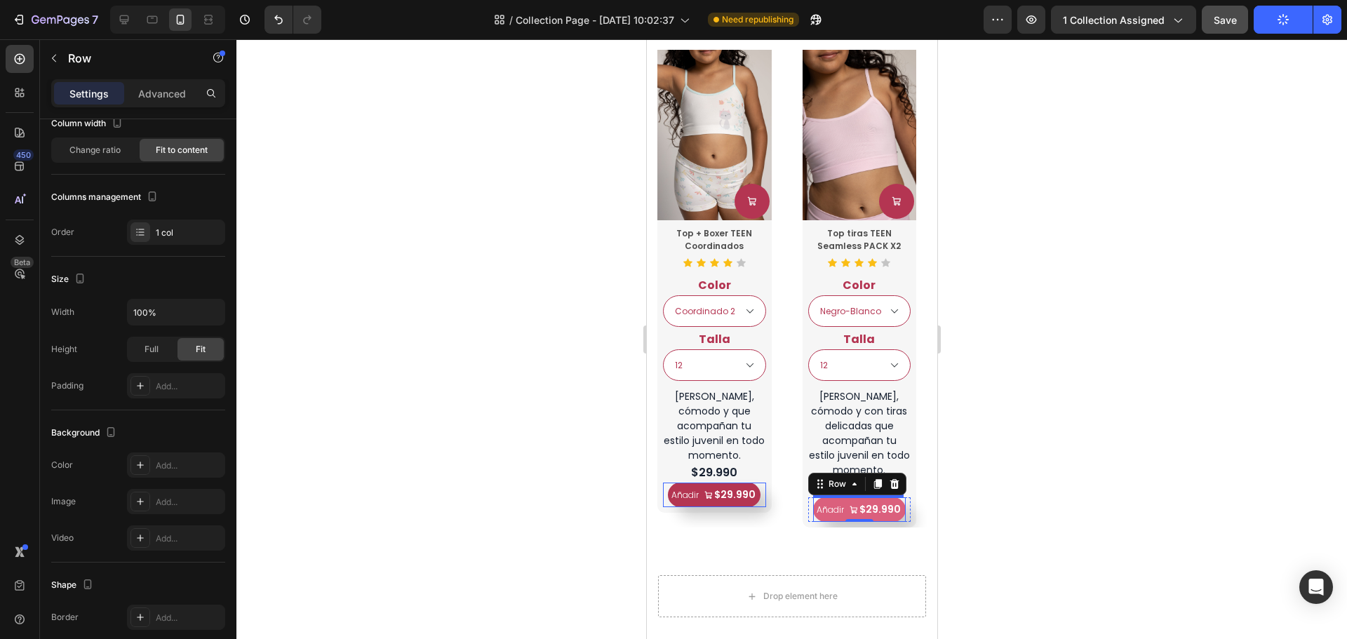
click at [757, 501] on div "$29.990" at bounding box center [734, 495] width 44 height 18
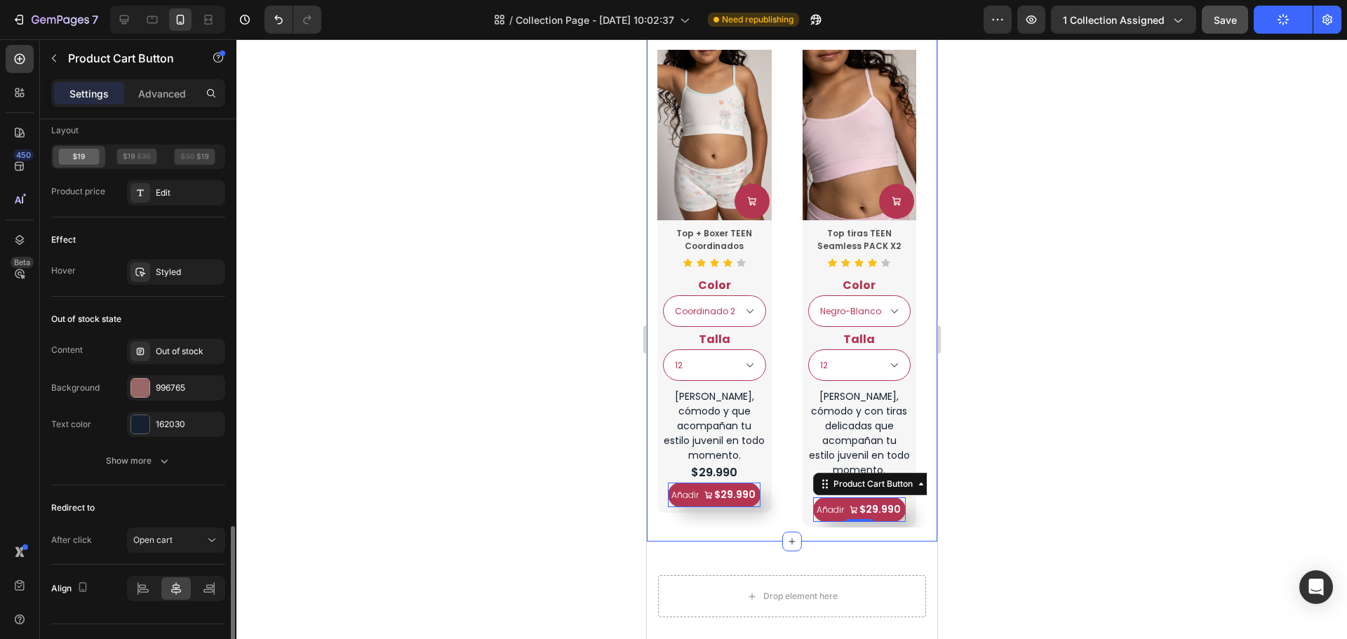
scroll to position [1152, 0]
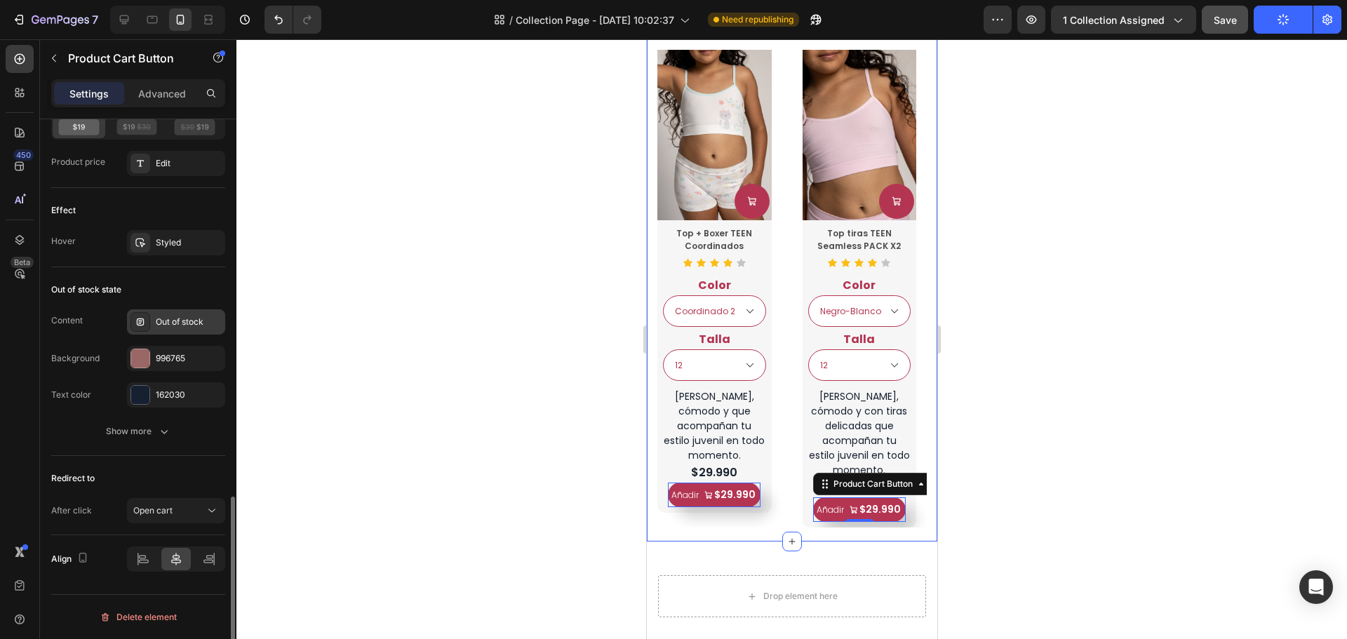
click at [178, 323] on div "Out of stock" at bounding box center [189, 322] width 66 height 13
click at [206, 501] on button "Open cart" at bounding box center [176, 510] width 98 height 25
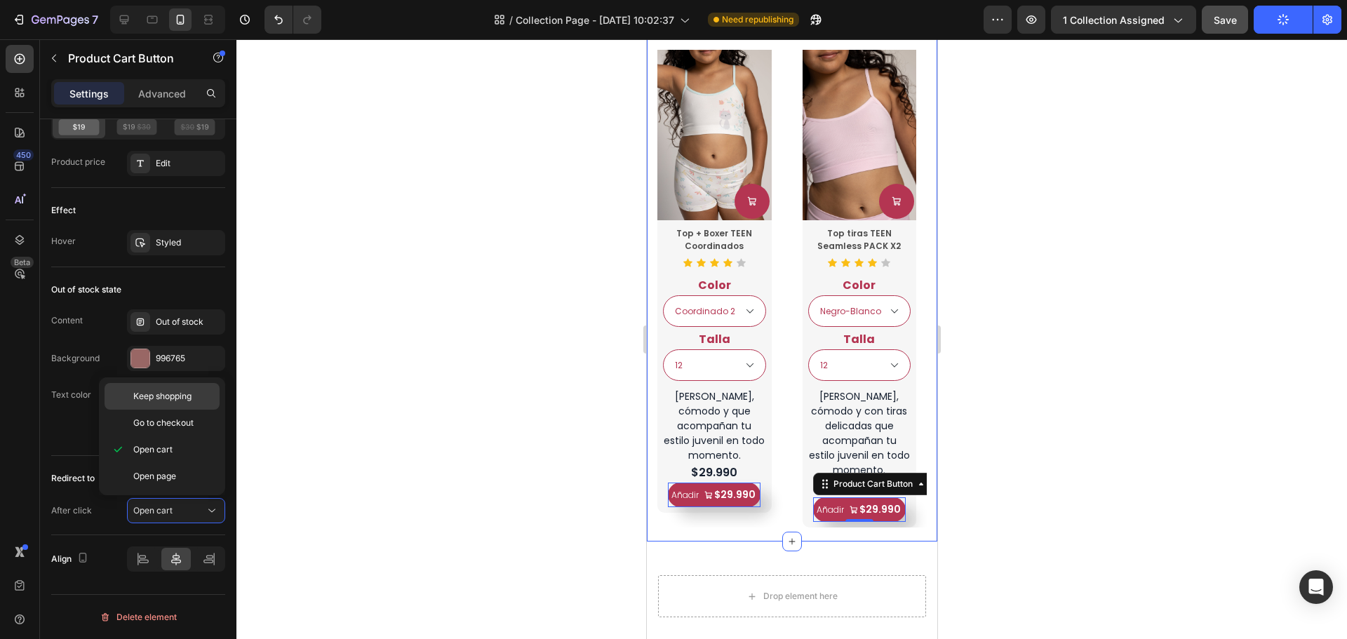
click at [174, 410] on div "Keep shopping" at bounding box center [162, 423] width 115 height 27
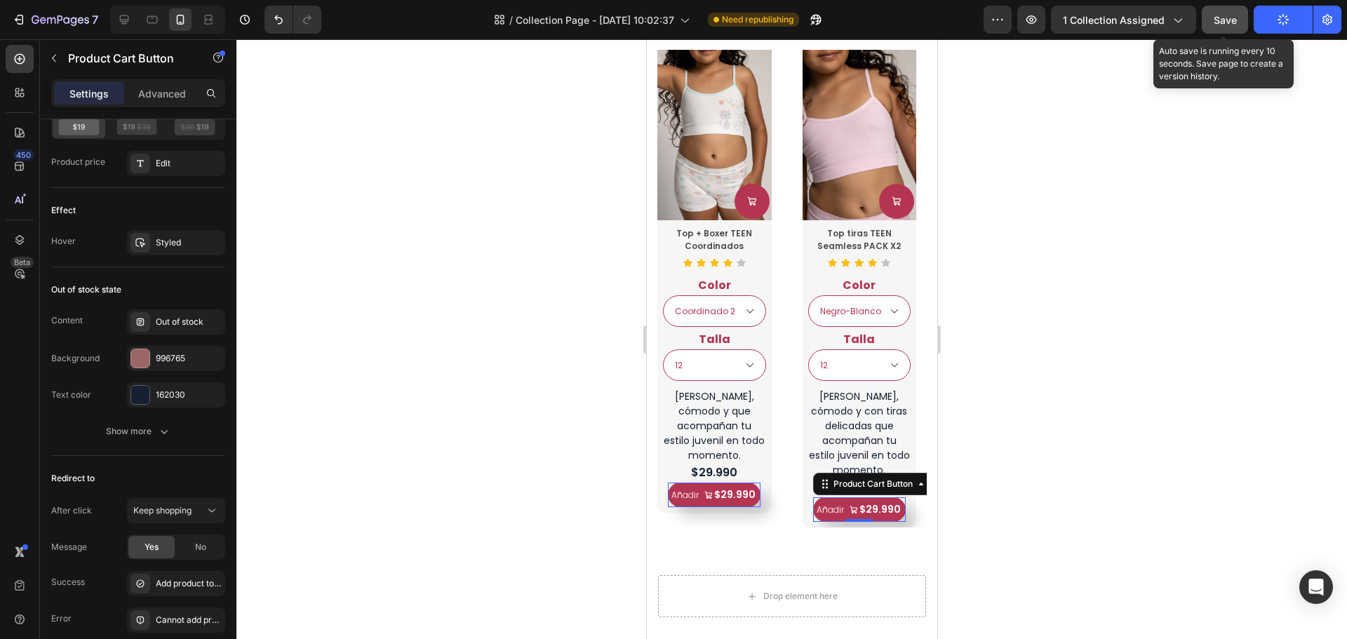
click at [1236, 25] on span "Save" at bounding box center [1225, 20] width 23 height 12
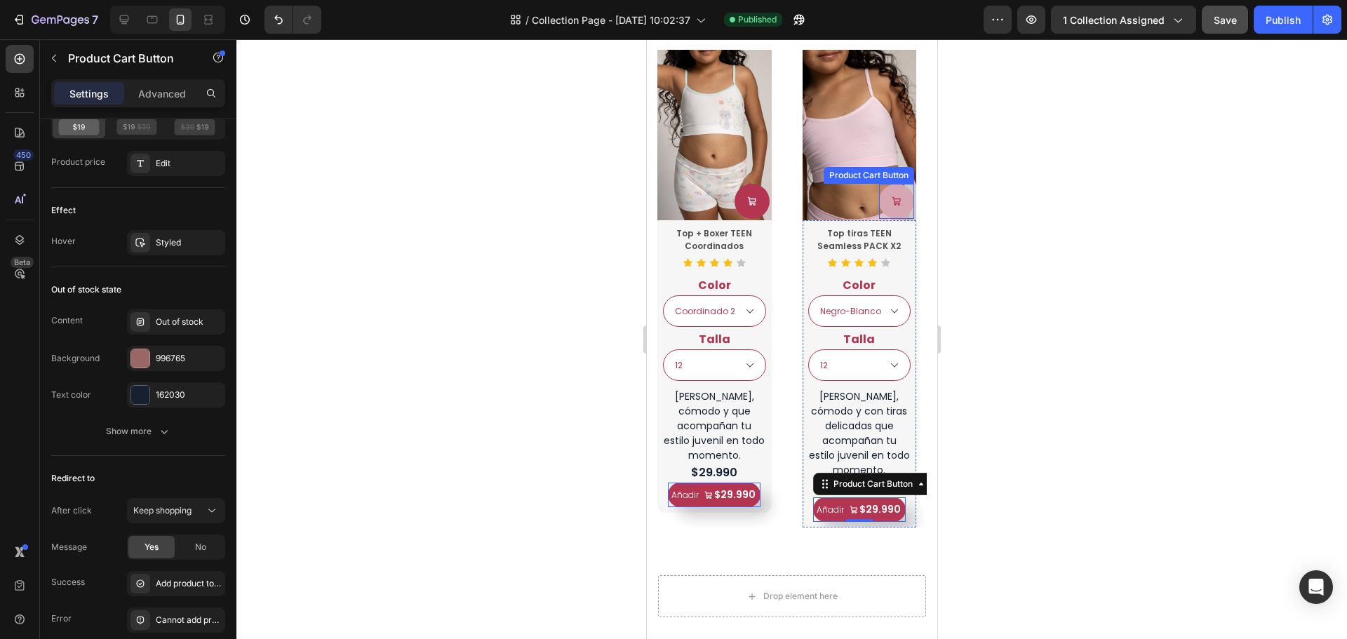
click at [769, 211] on button at bounding box center [751, 201] width 35 height 35
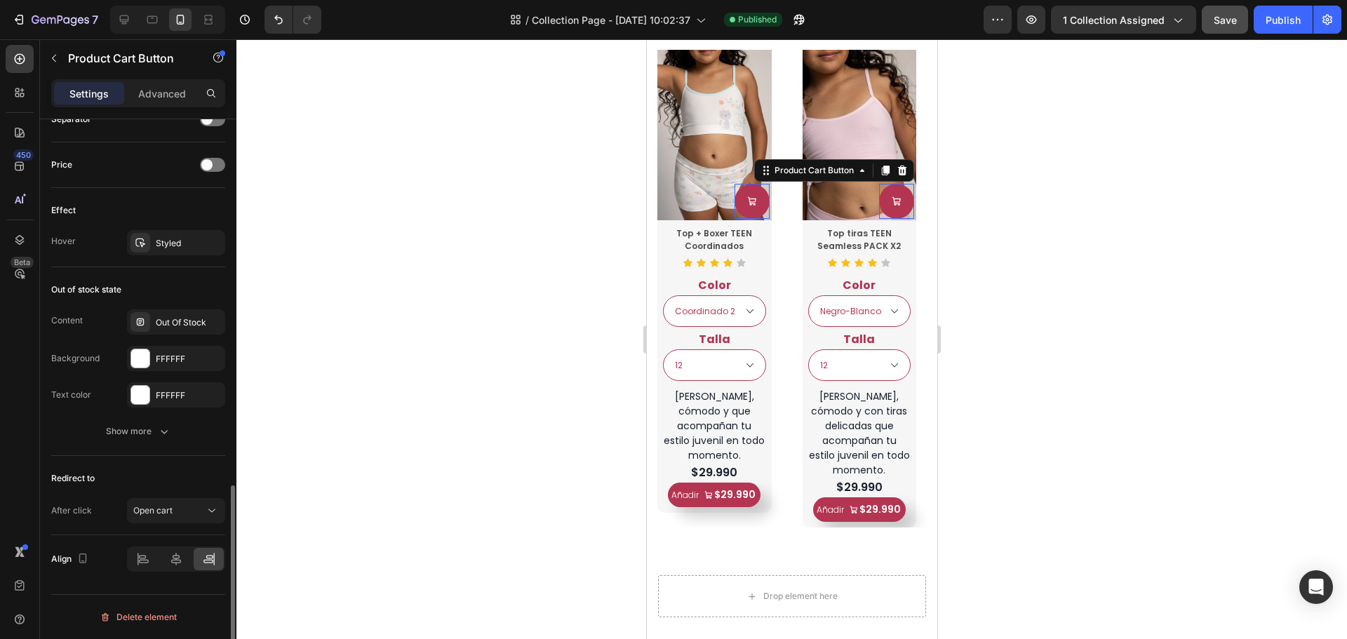
scroll to position [1055, 0]
click at [179, 512] on div "Open cart" at bounding box center [169, 511] width 72 height 13
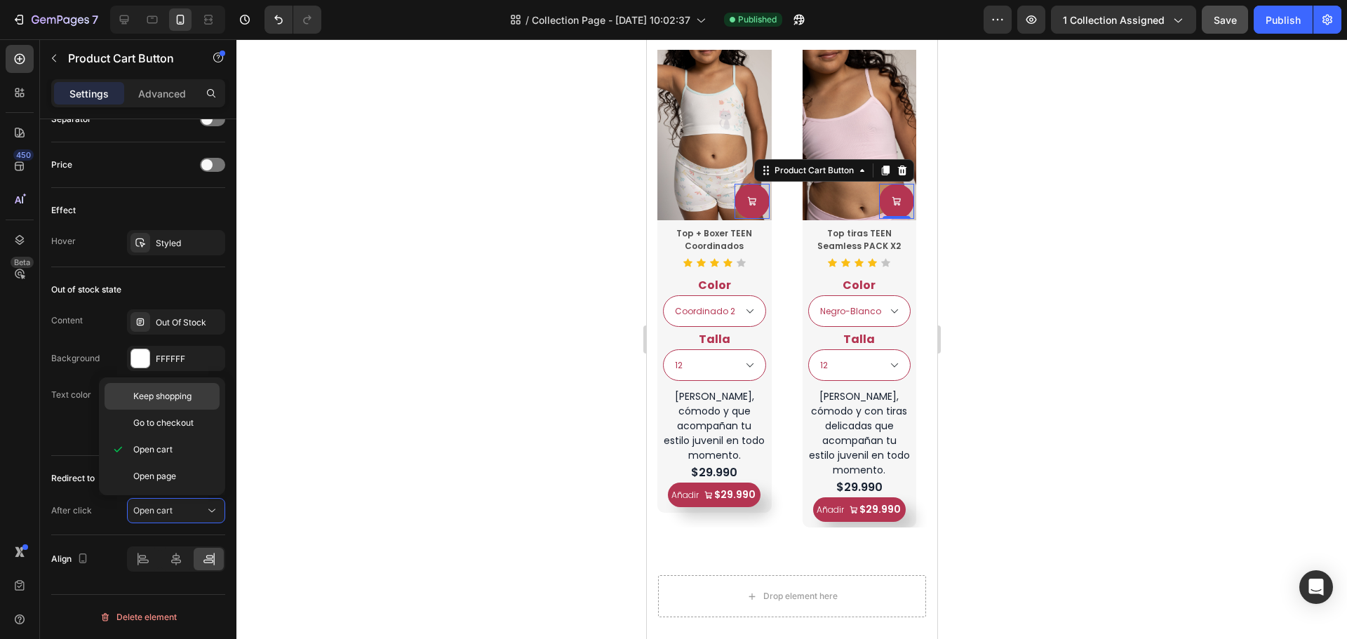
click at [171, 391] on span "Keep shopping" at bounding box center [162, 396] width 58 height 13
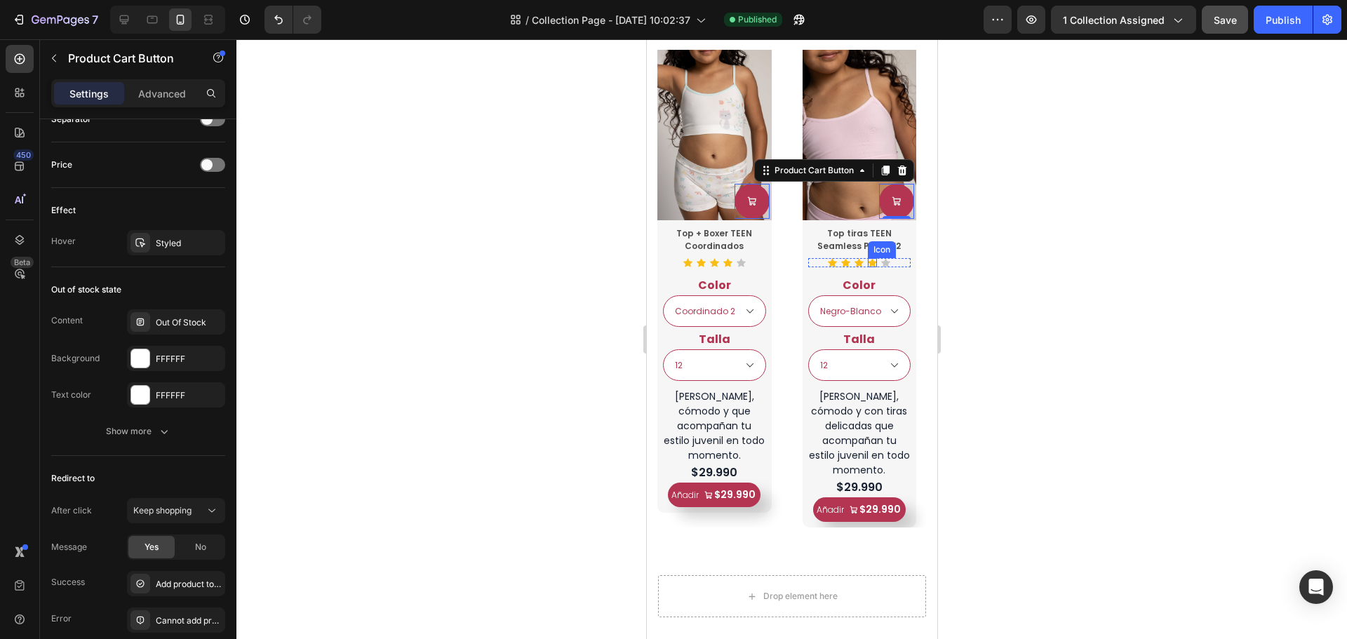
select select "Coordinado 2"
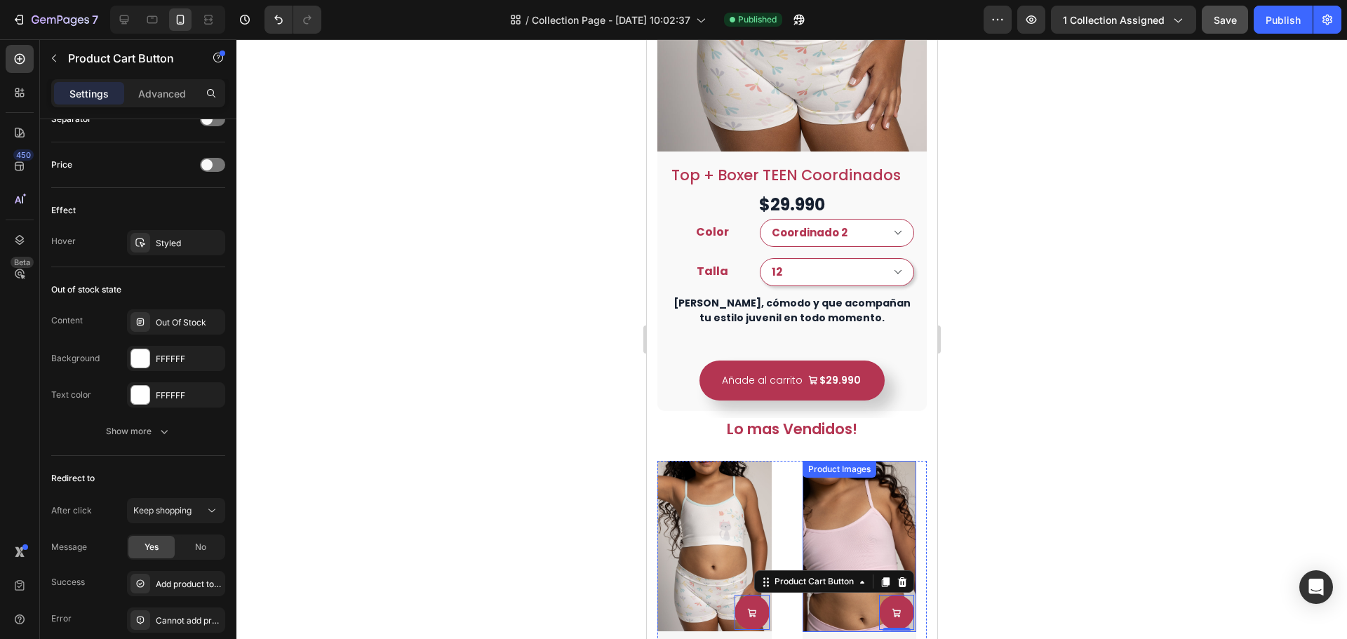
scroll to position [543, 0]
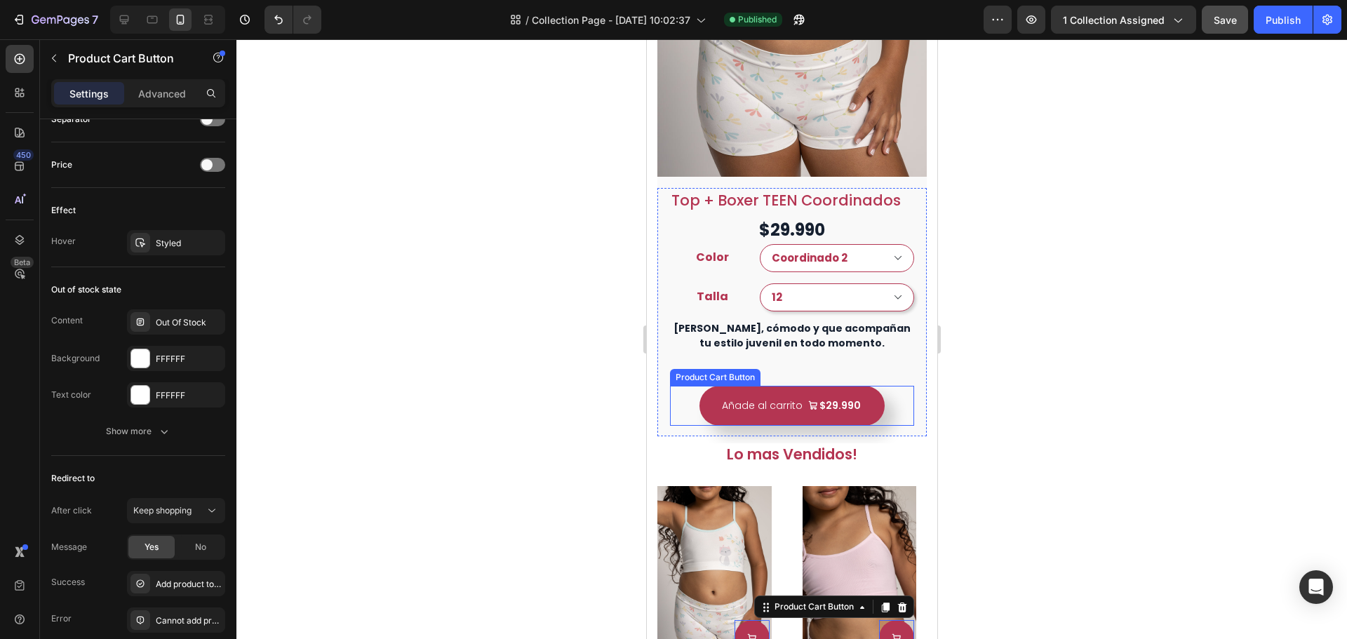
click at [877, 396] on div "Añade al carrito $29.990 Product Cart Button" at bounding box center [792, 406] width 244 height 40
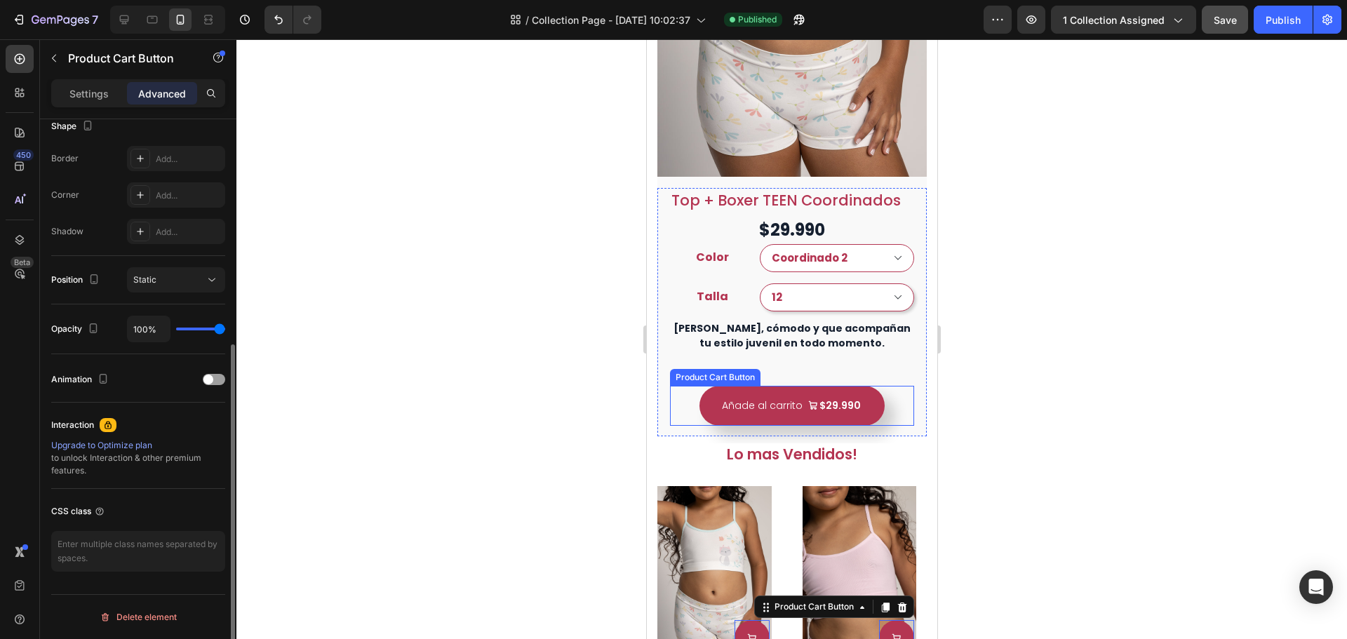
scroll to position [376, 0]
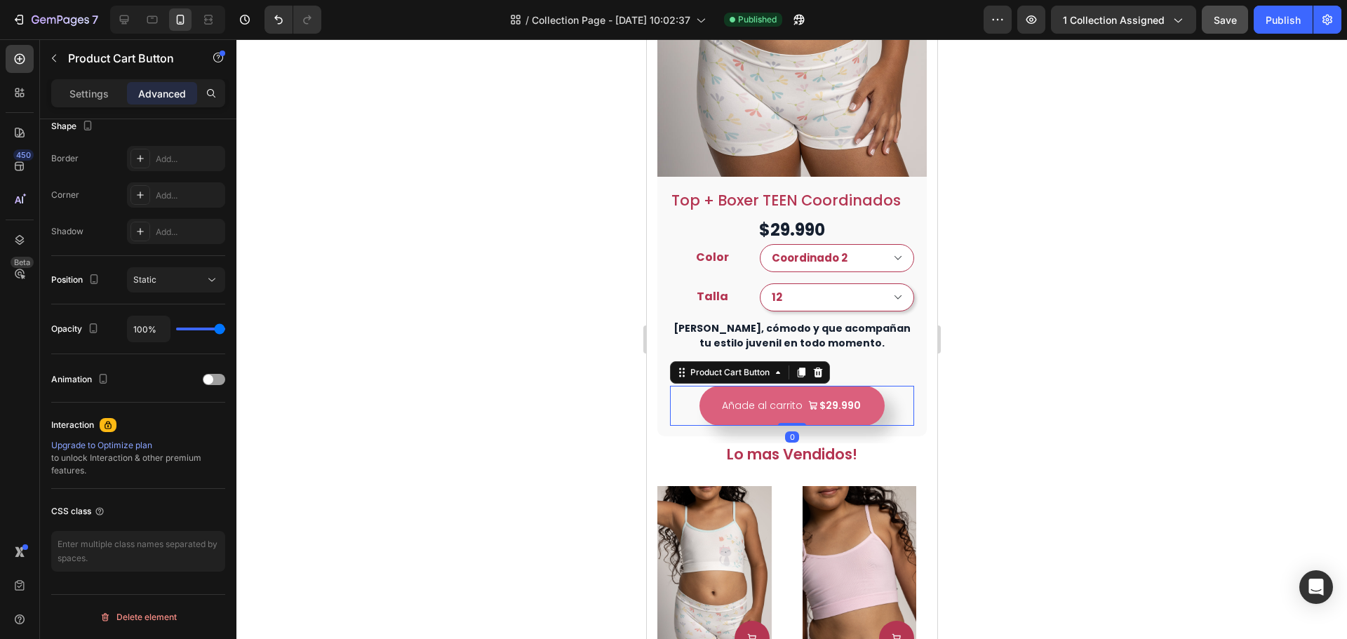
click at [811, 406] on button "Añade al carrito $29.990" at bounding box center [791, 406] width 185 height 40
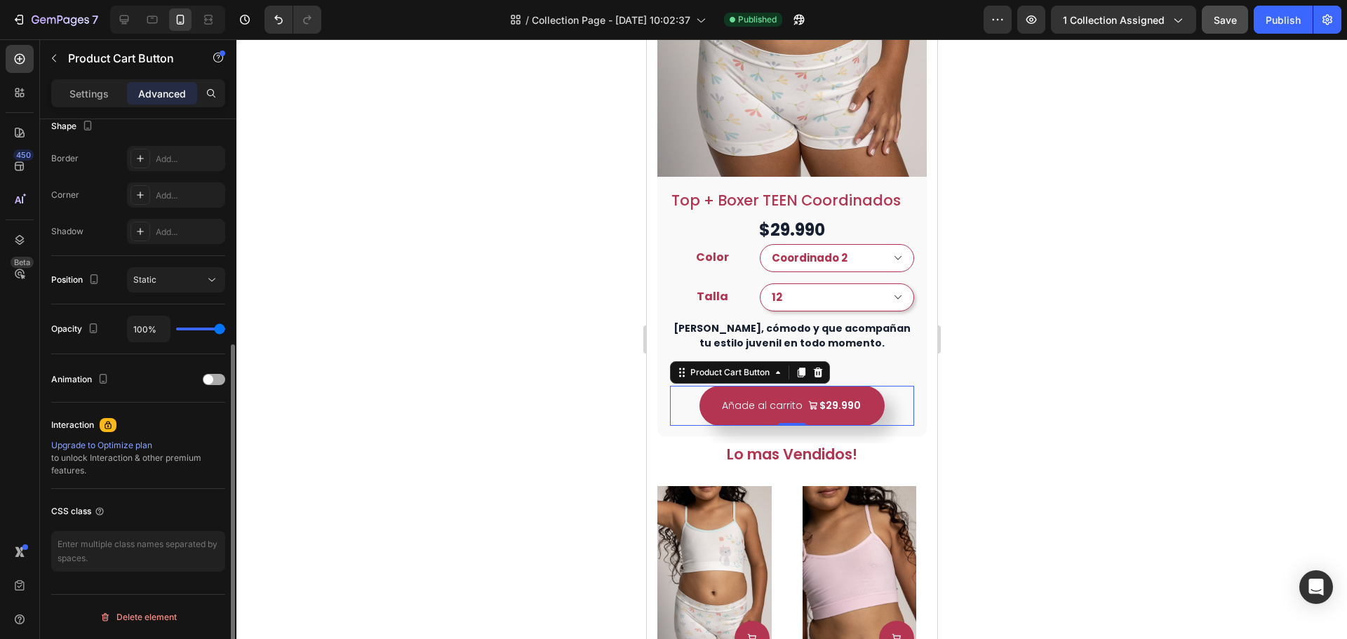
scroll to position [25, 0]
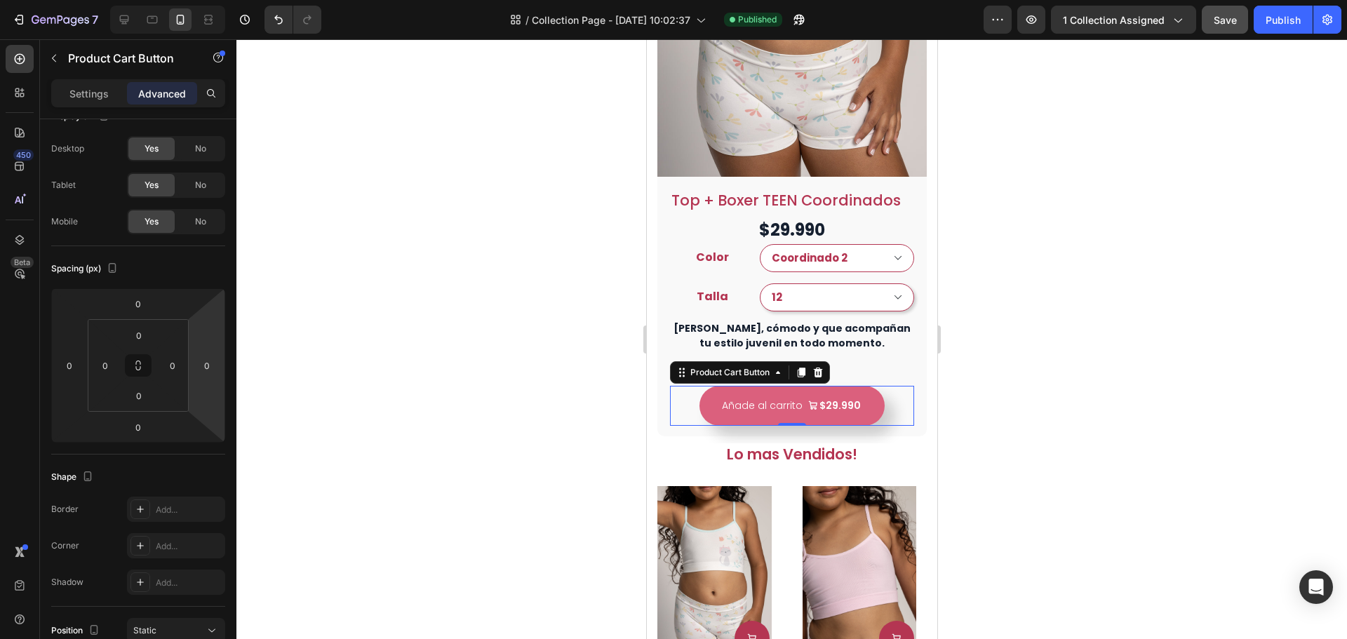
click at [867, 400] on button "Añade al carrito $29.990" at bounding box center [791, 406] width 185 height 40
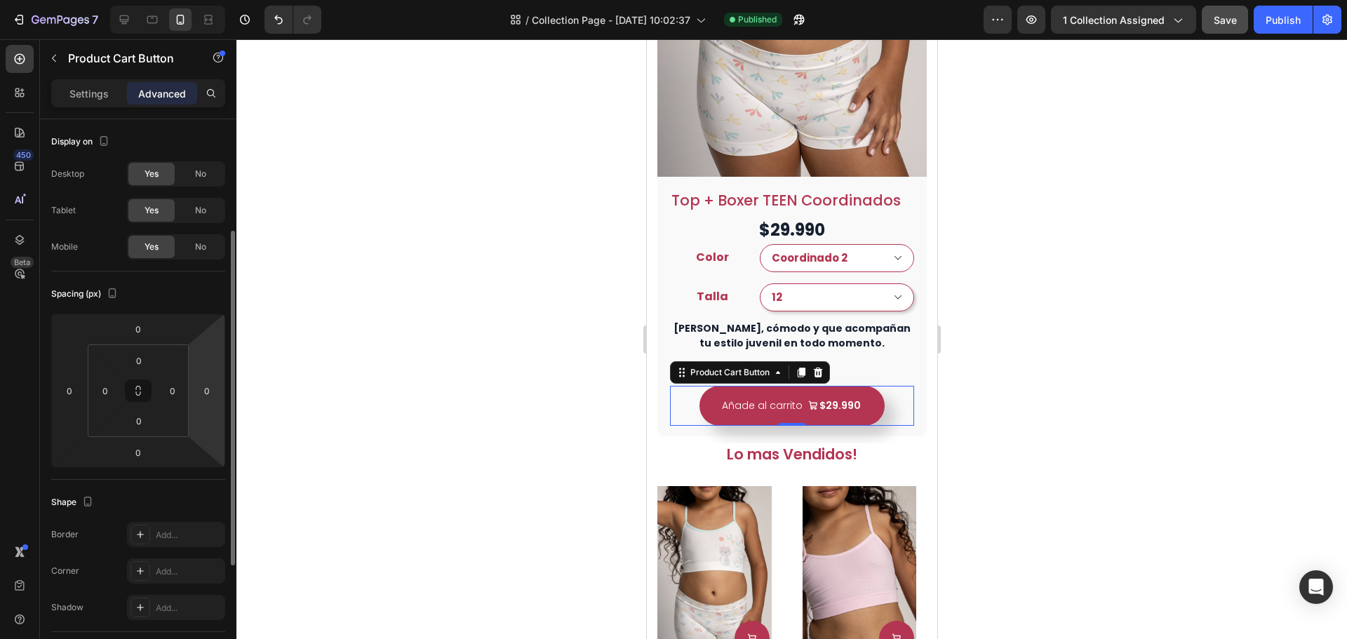
scroll to position [376, 0]
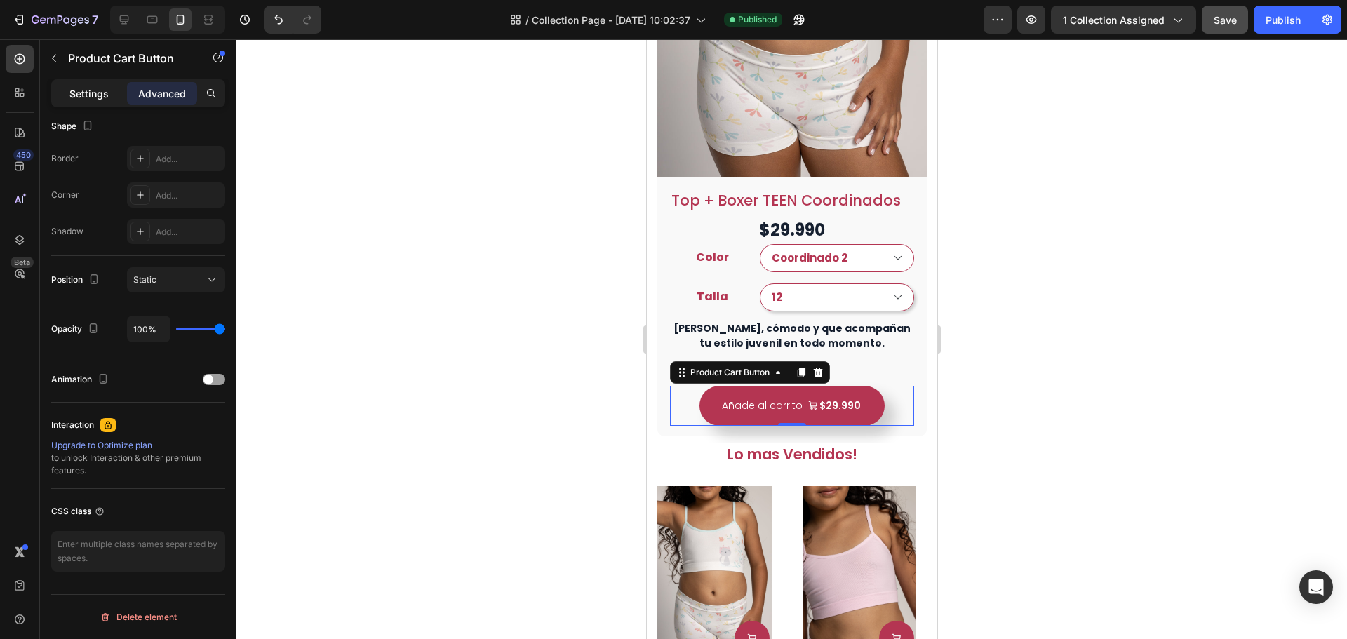
drag, startPoint x: 88, startPoint y: 100, endPoint x: 135, endPoint y: 354, distance: 258.4
click at [88, 100] on p "Settings" at bounding box center [88, 93] width 39 height 15
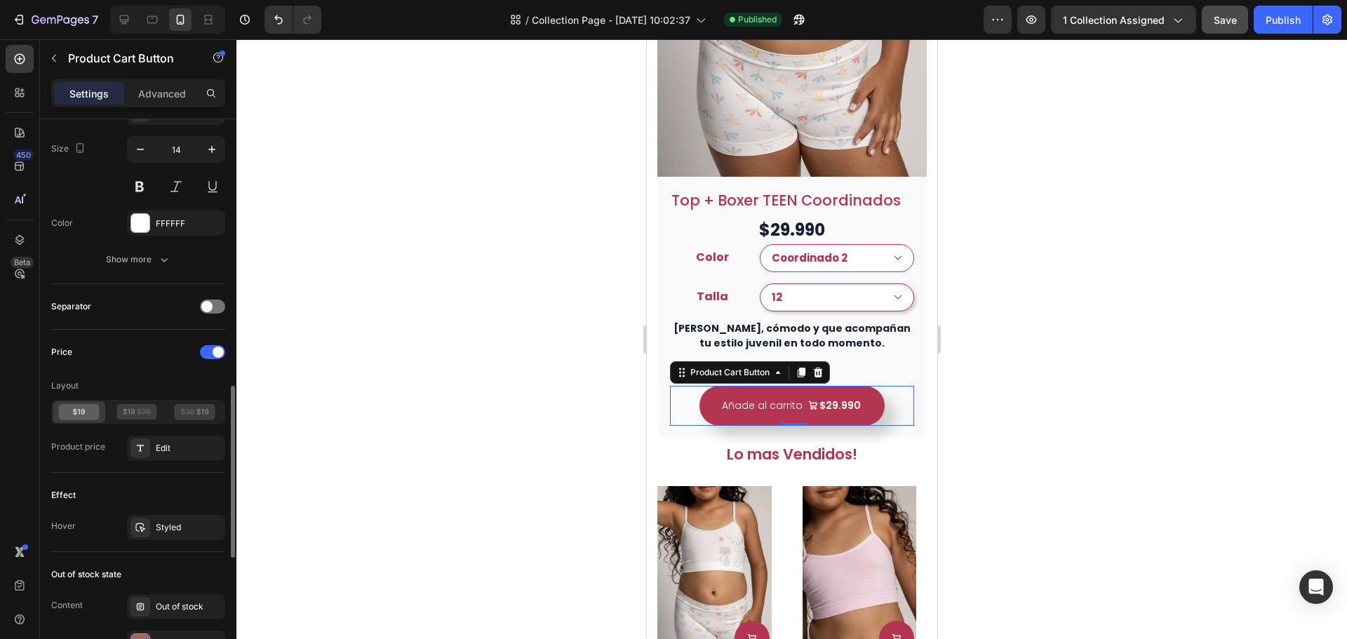
scroll to position [1262, 0]
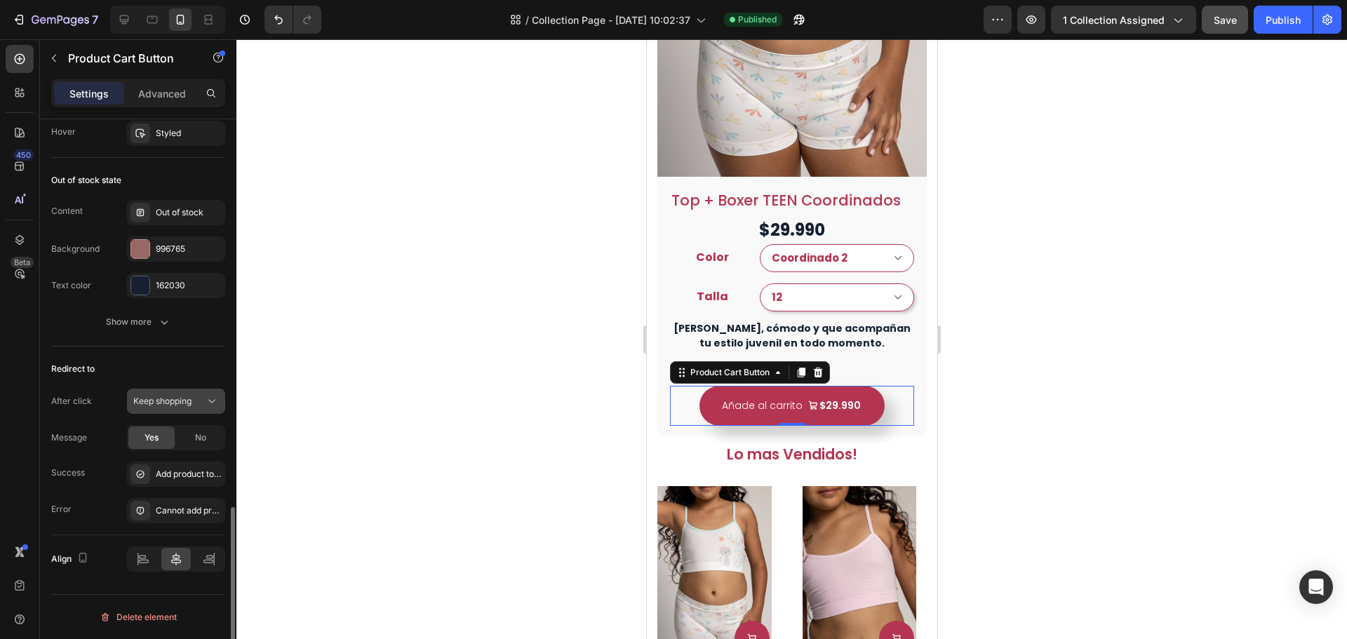
click at [194, 399] on div "Keep shopping" at bounding box center [169, 401] width 72 height 13
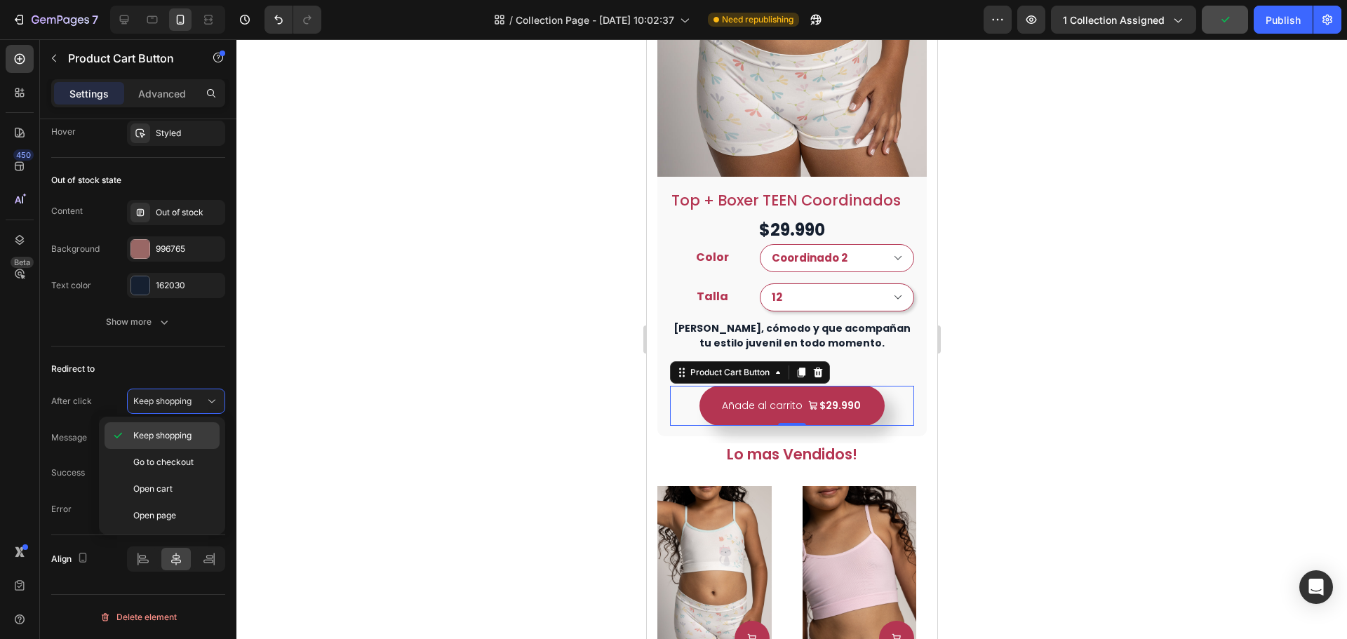
click at [183, 436] on span "Keep shopping" at bounding box center [162, 436] width 58 height 13
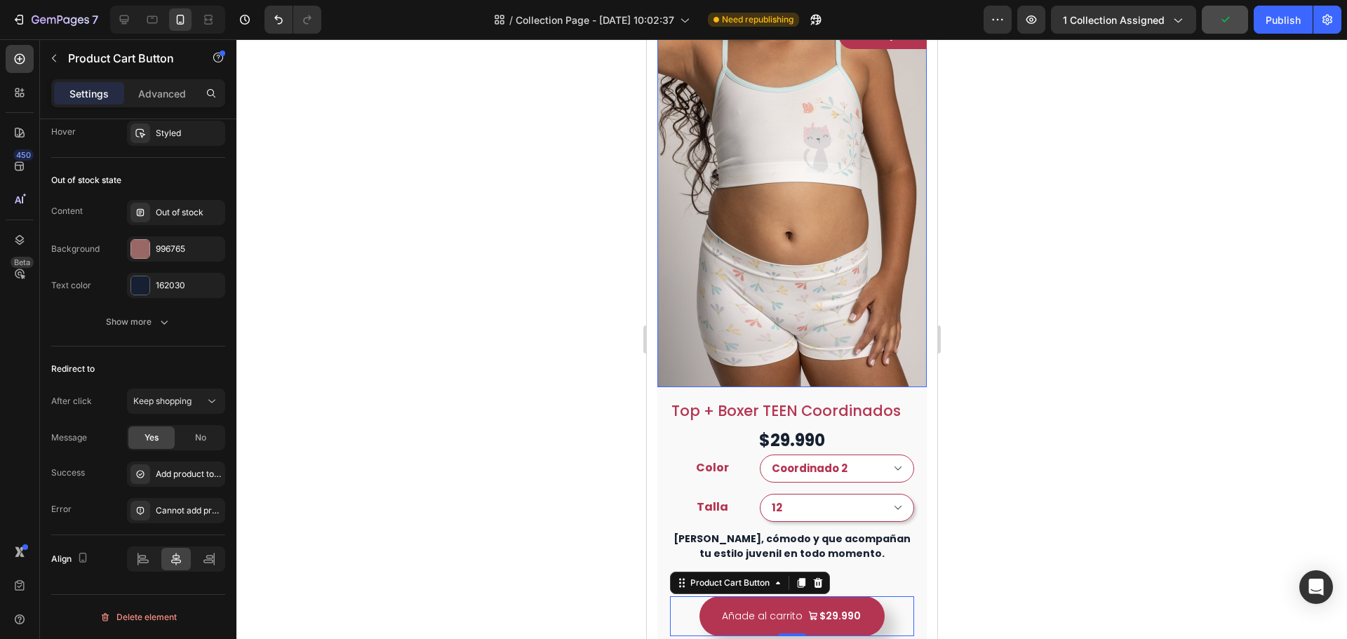
scroll to position [0, 0]
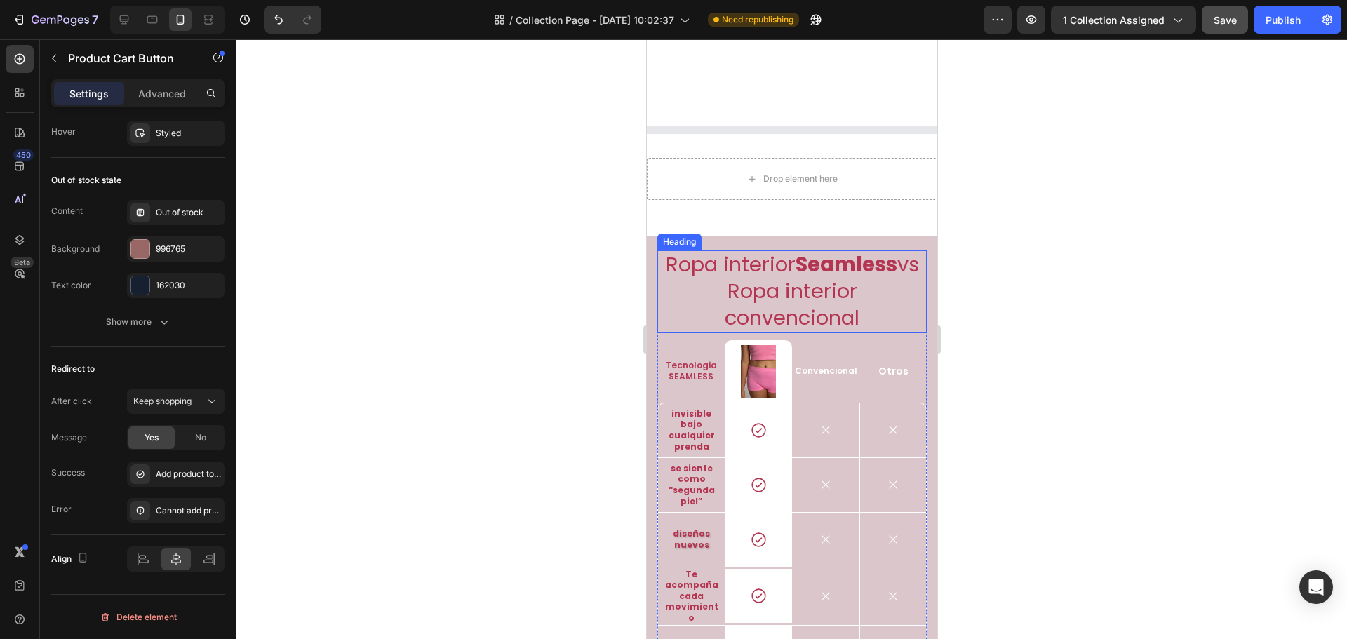
select select "Coordinado 2"
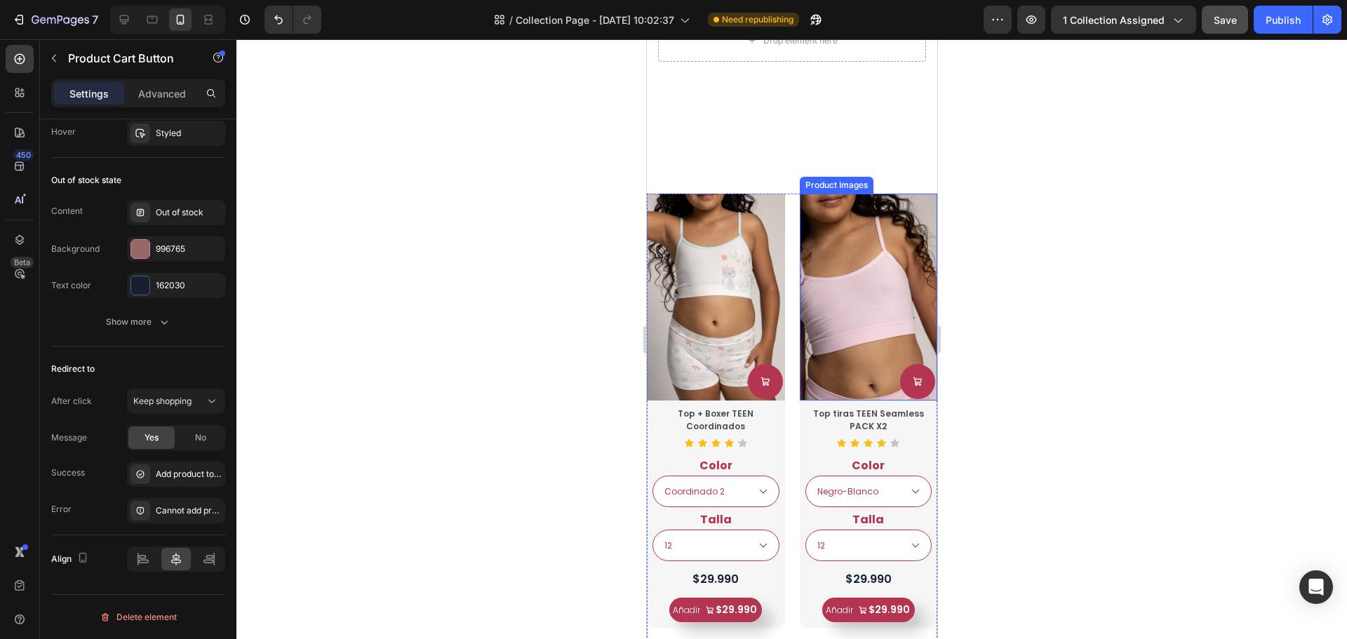
select select "Coordinado 2"
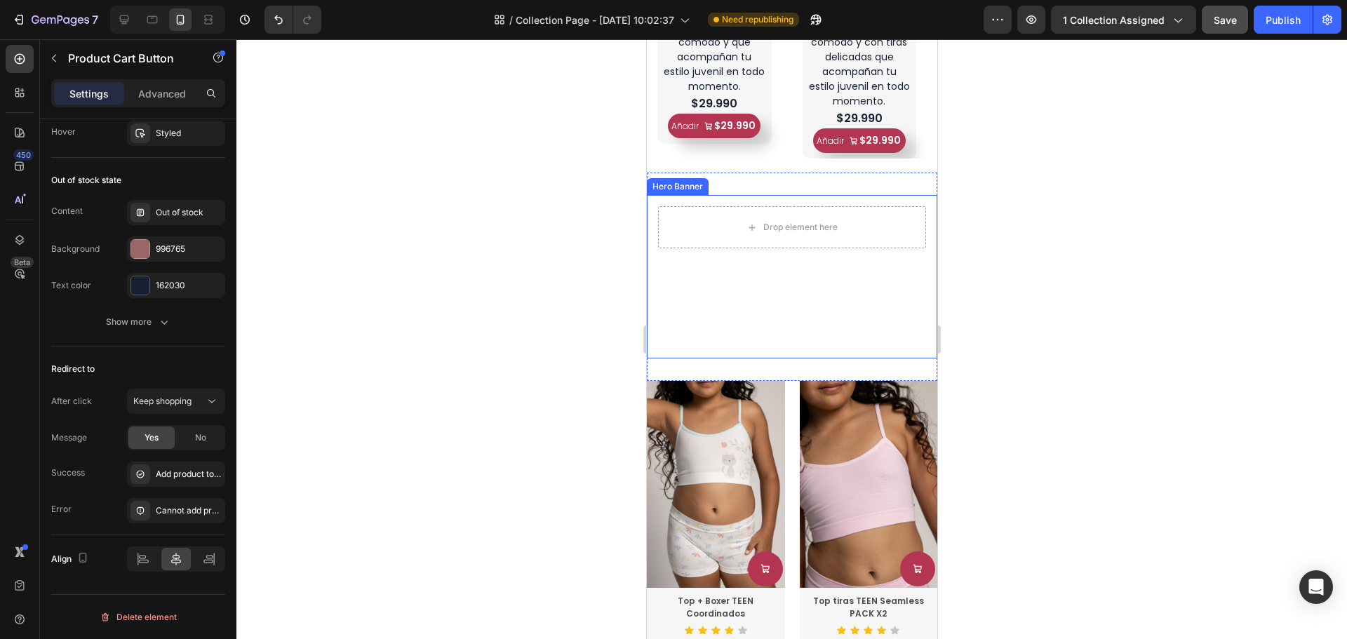
select select "Coordinado 2"
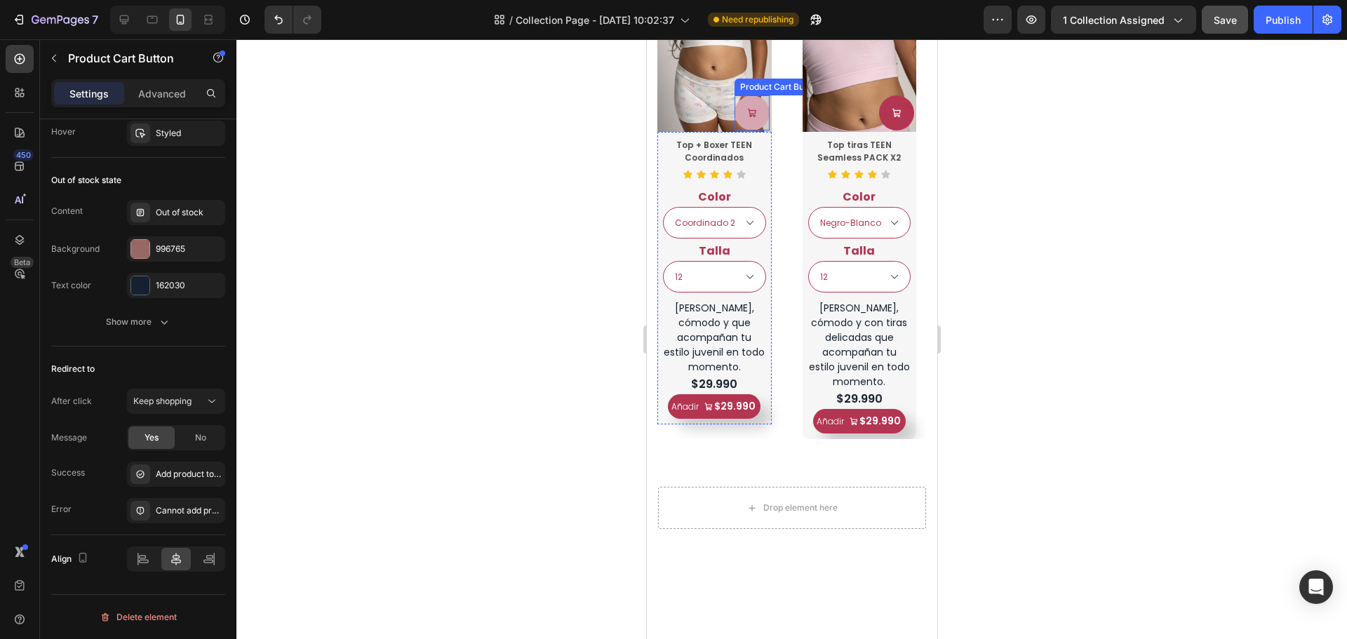
click at [760, 120] on button at bounding box center [751, 112] width 35 height 35
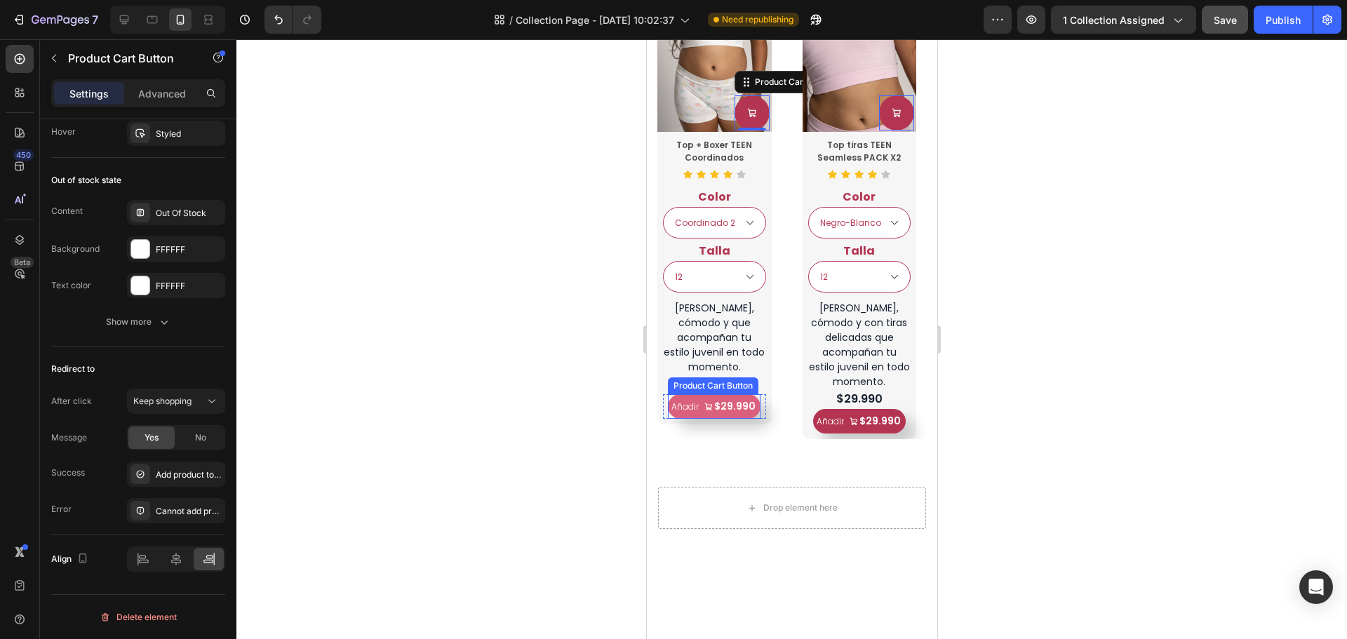
click at [753, 399] on div "$29.990" at bounding box center [734, 407] width 44 height 18
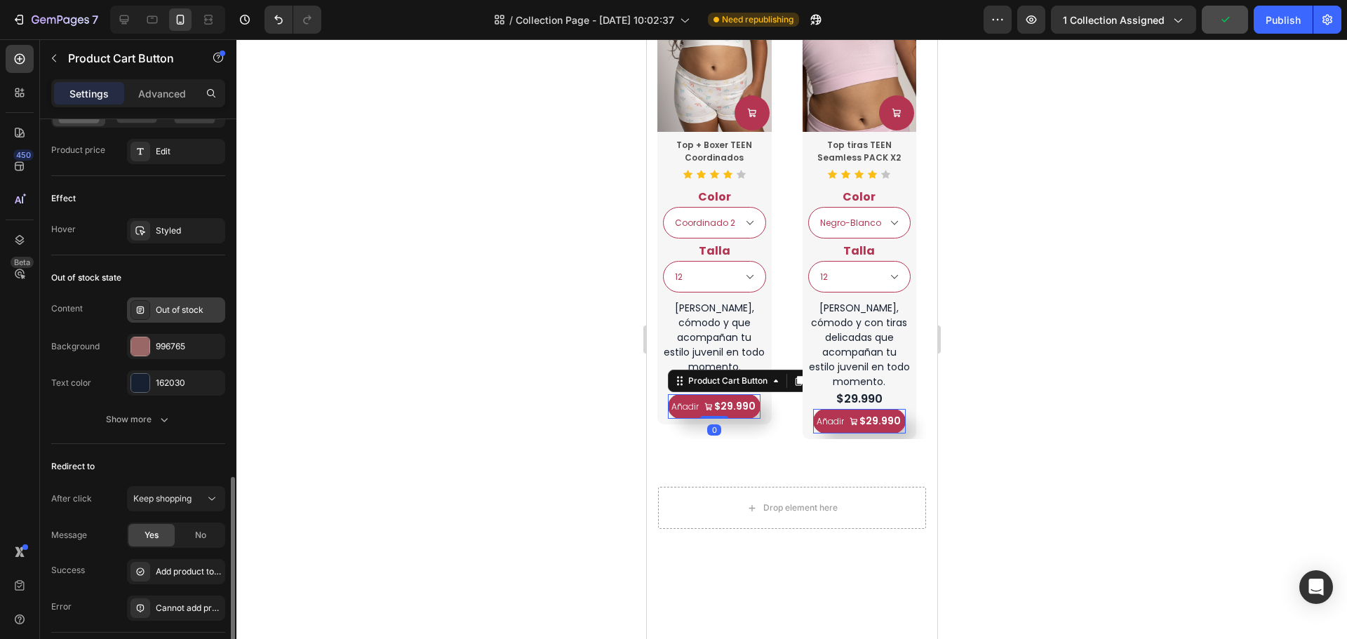
click at [172, 303] on div "Out of stock" at bounding box center [176, 310] width 98 height 25
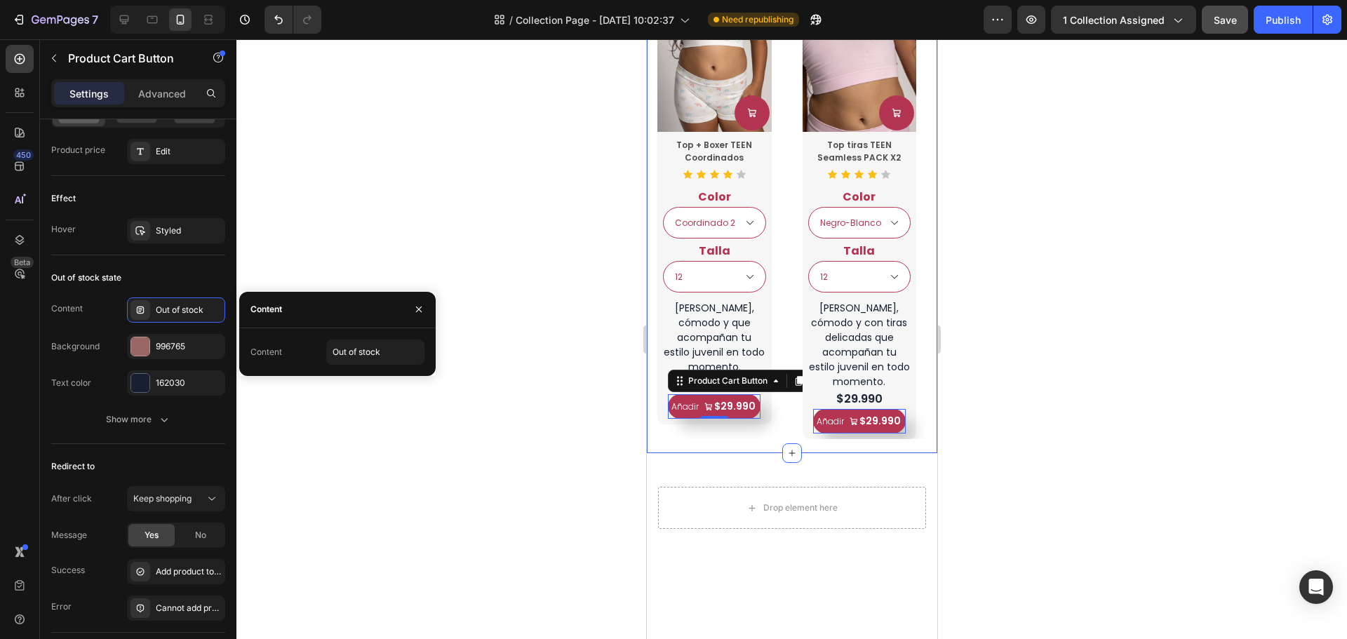
select select "Coordinado 2"
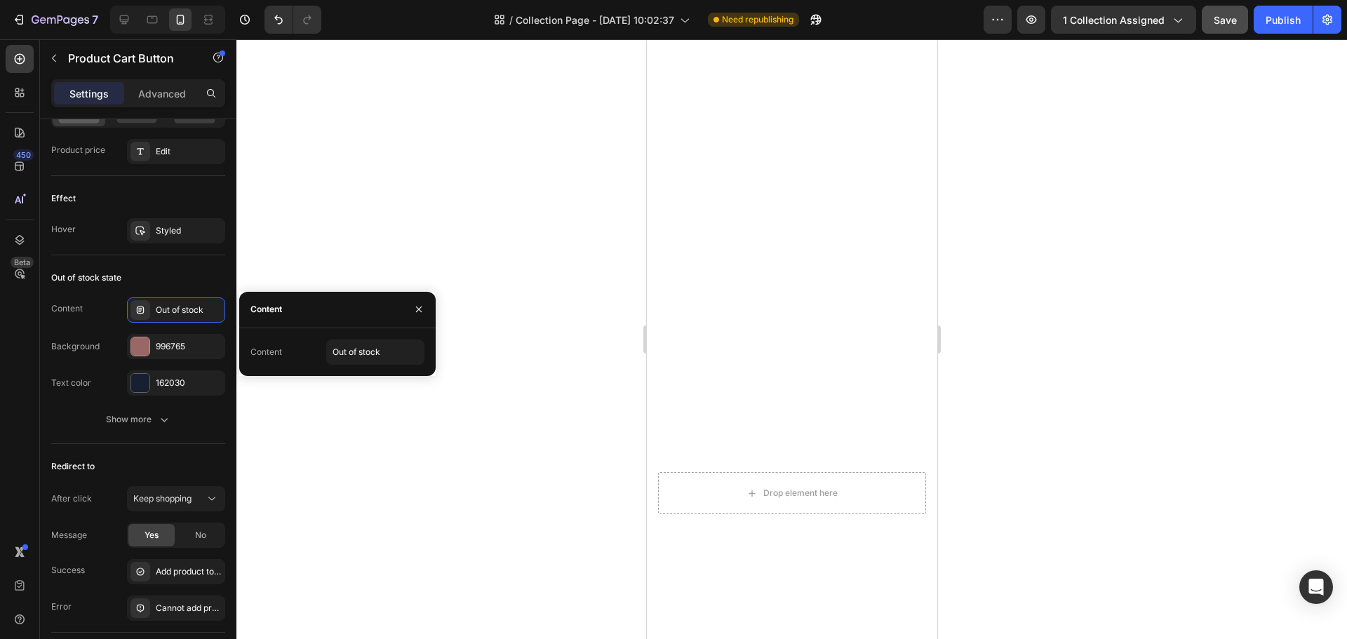
scroll to position [1474, 0]
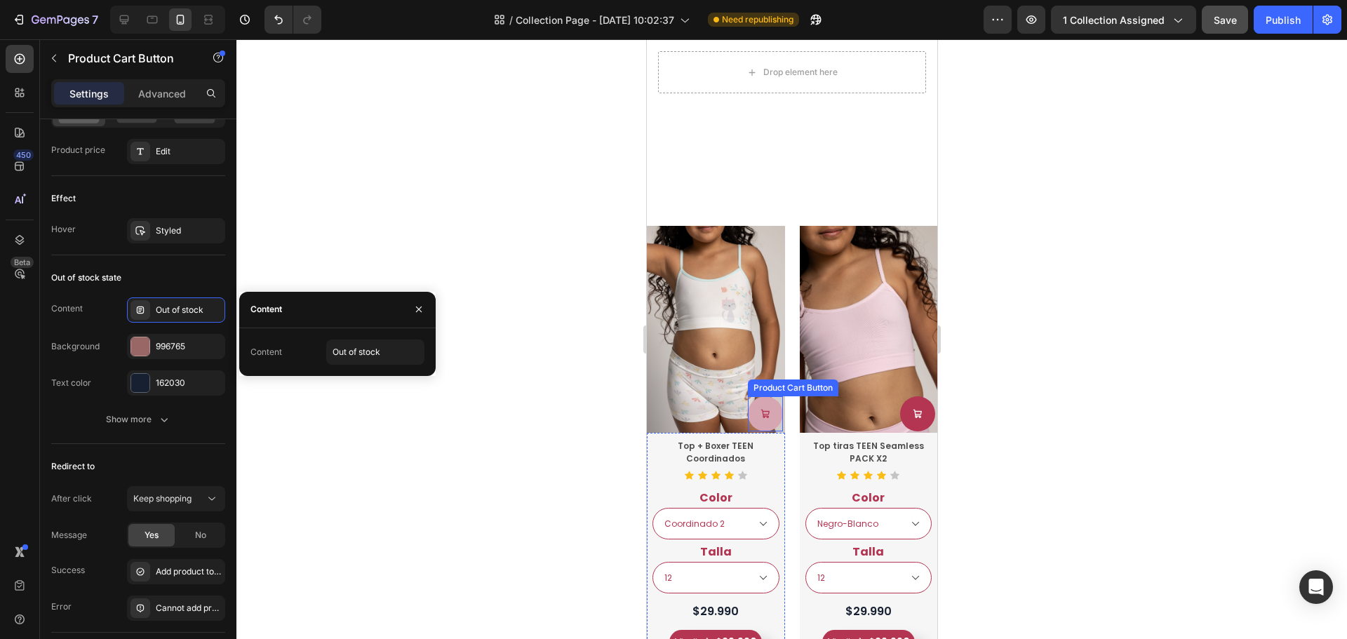
click at [762, 406] on button at bounding box center [764, 414] width 35 height 35
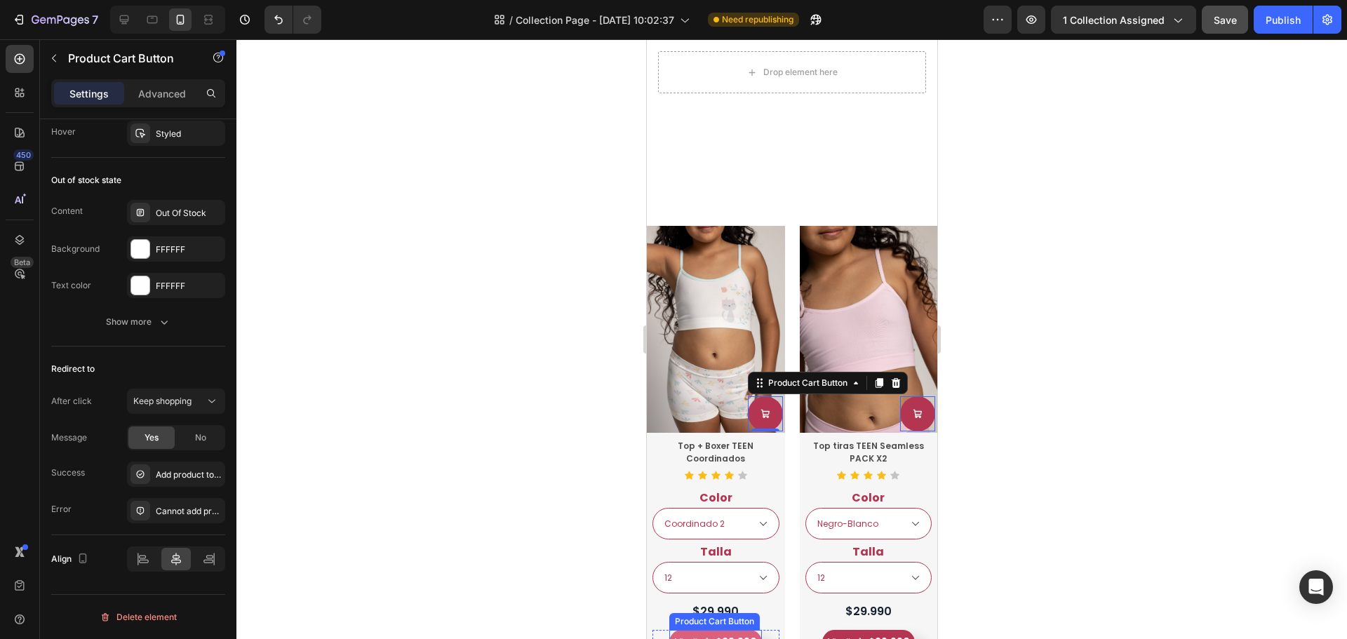
click at [751, 634] on div "$29.990" at bounding box center [736, 643] width 44 height 18
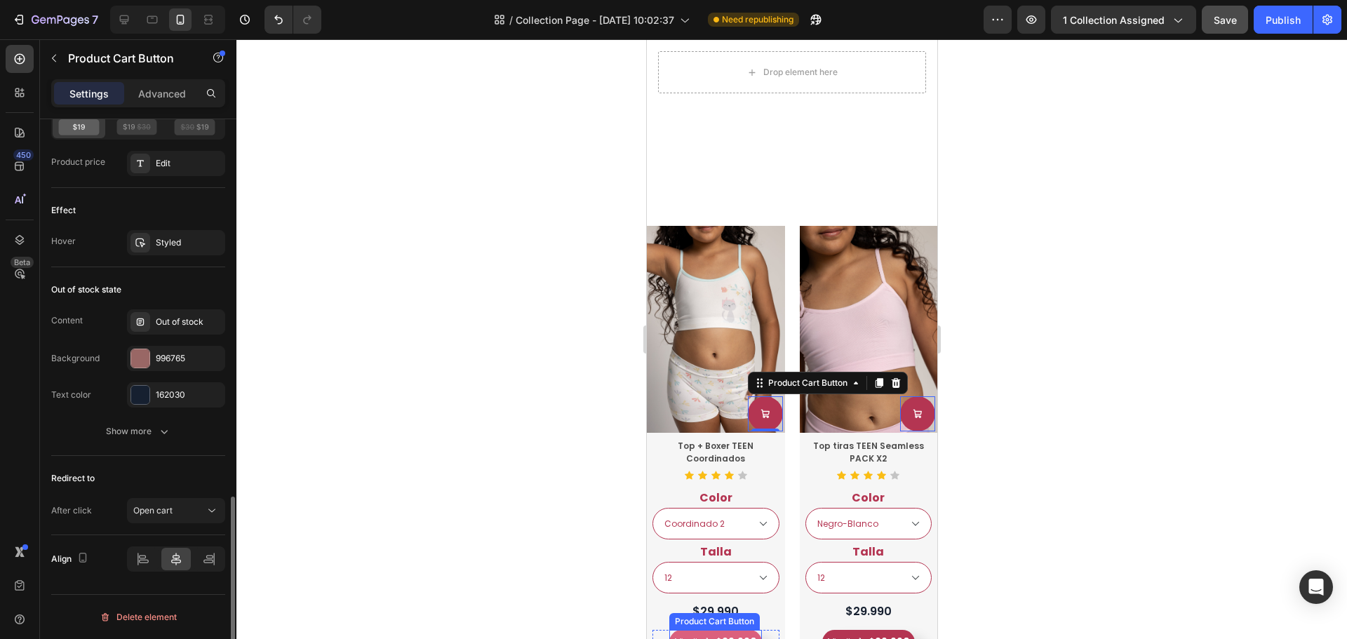
scroll to position [1152, 0]
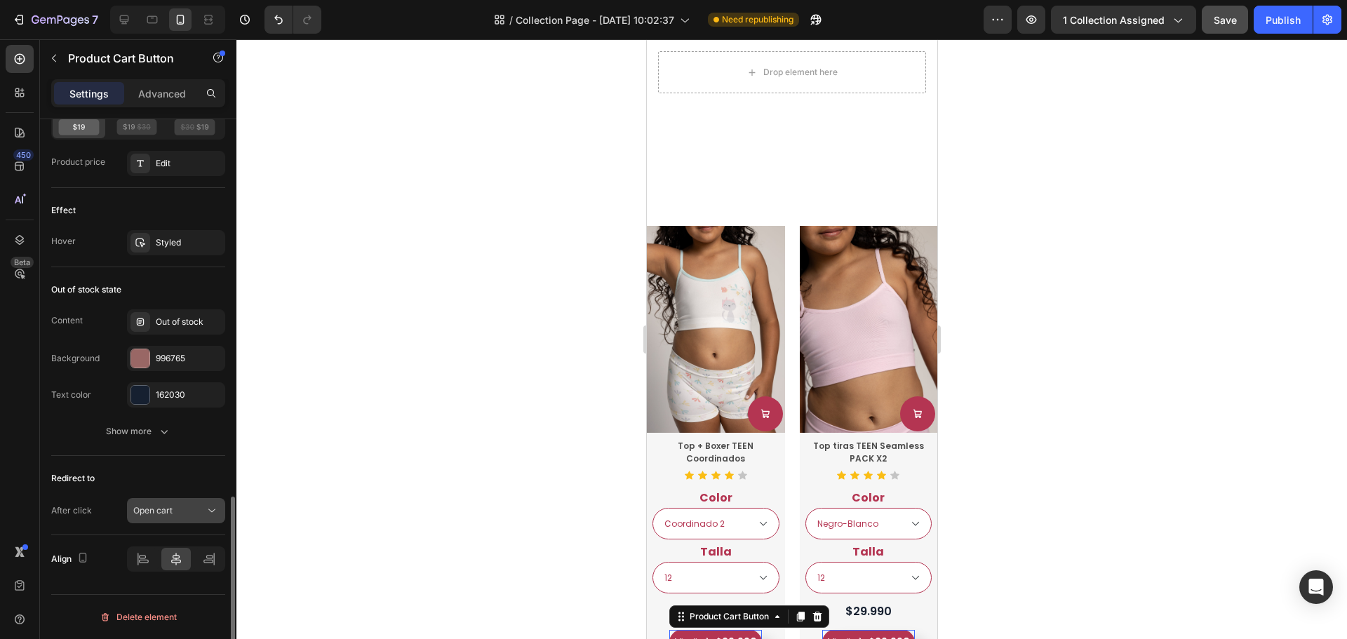
click at [180, 519] on button "Open cart" at bounding box center [176, 510] width 98 height 25
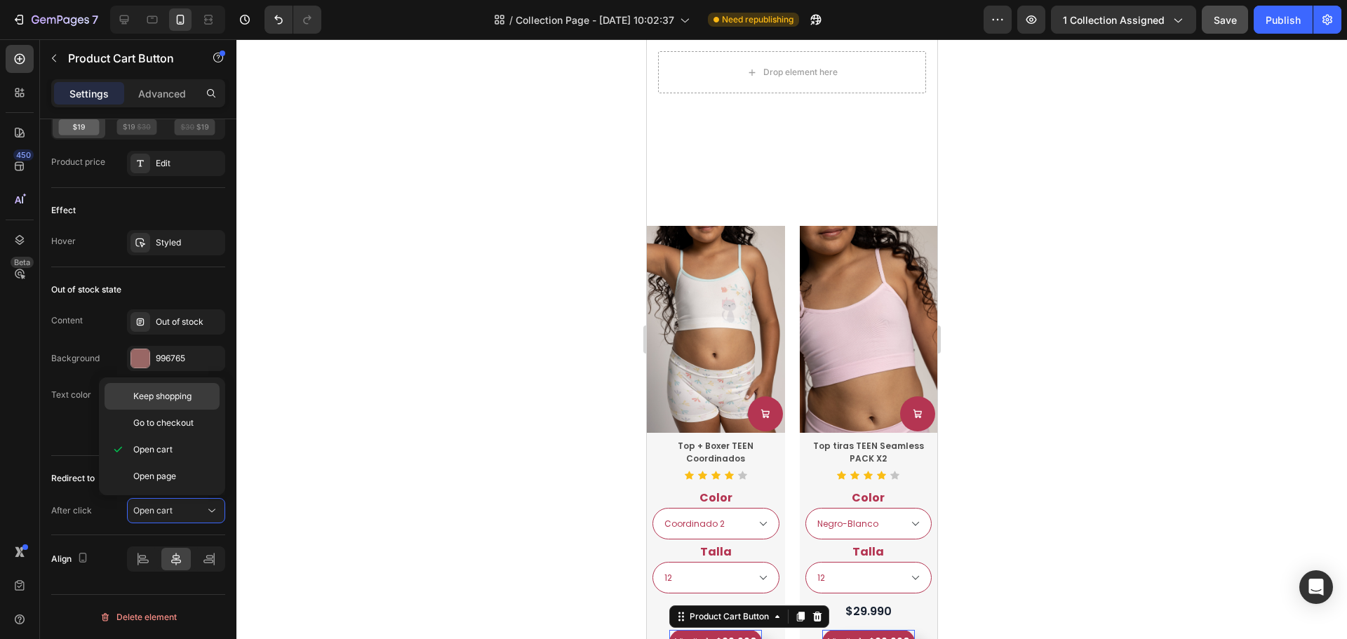
click at [185, 400] on span "Keep shopping" at bounding box center [162, 396] width 58 height 13
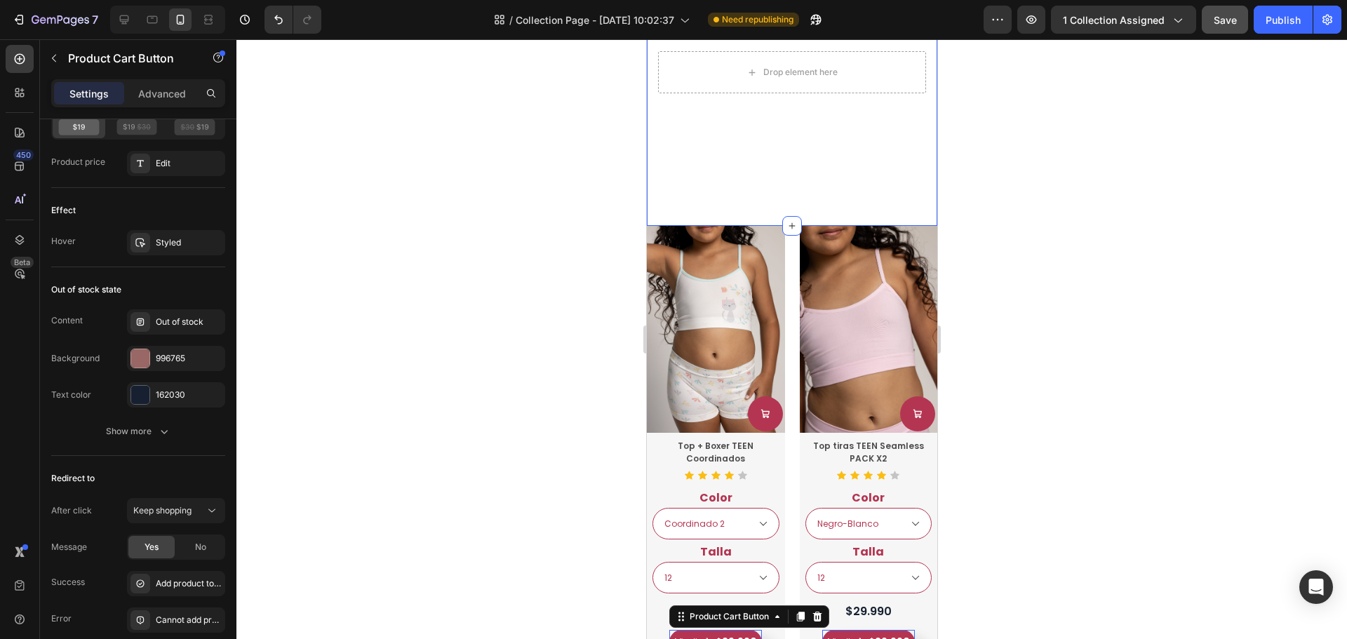
click at [1228, 28] on button "Save" at bounding box center [1225, 20] width 46 height 28
click at [1281, 25] on div "Publish" at bounding box center [1283, 20] width 35 height 15
select select "Coordinado 2"
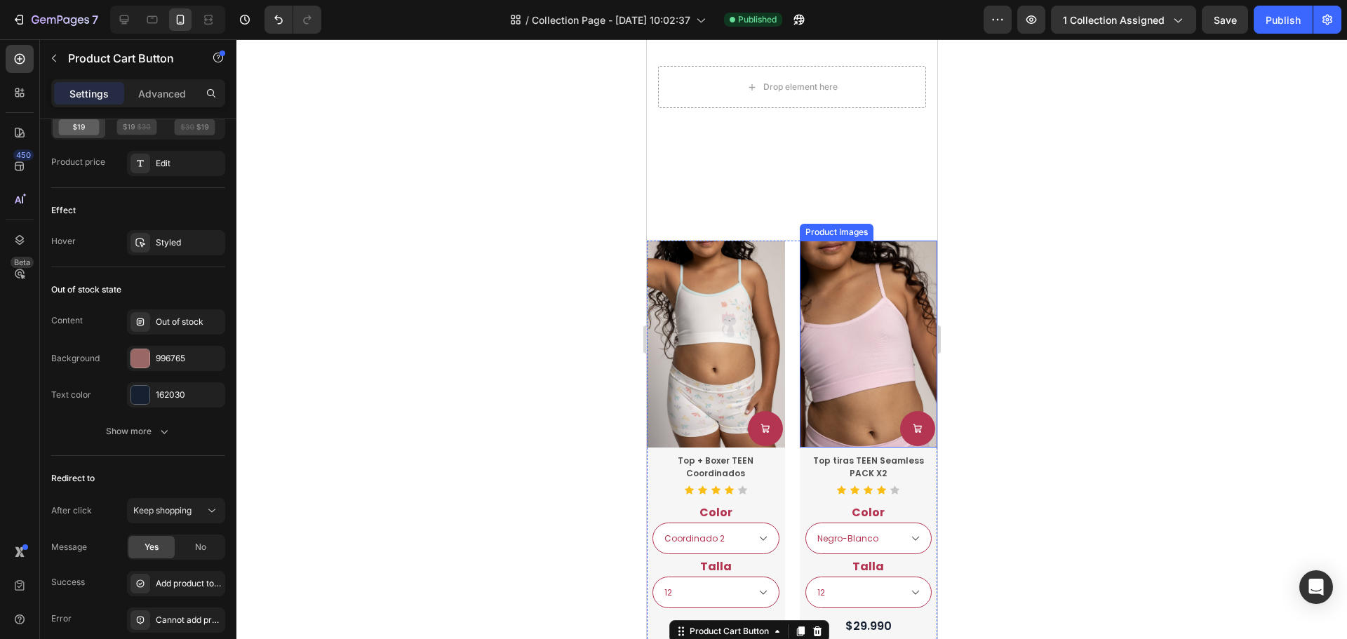
scroll to position [1193, 0]
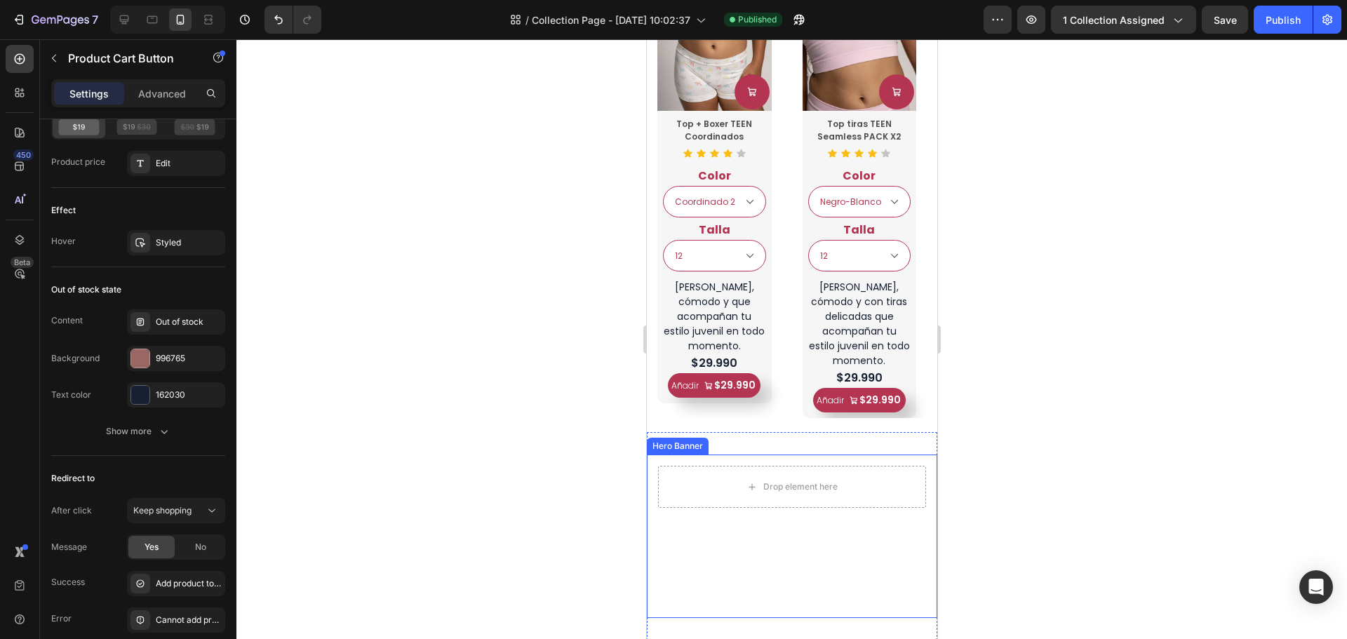
select select "Coordinado 2"
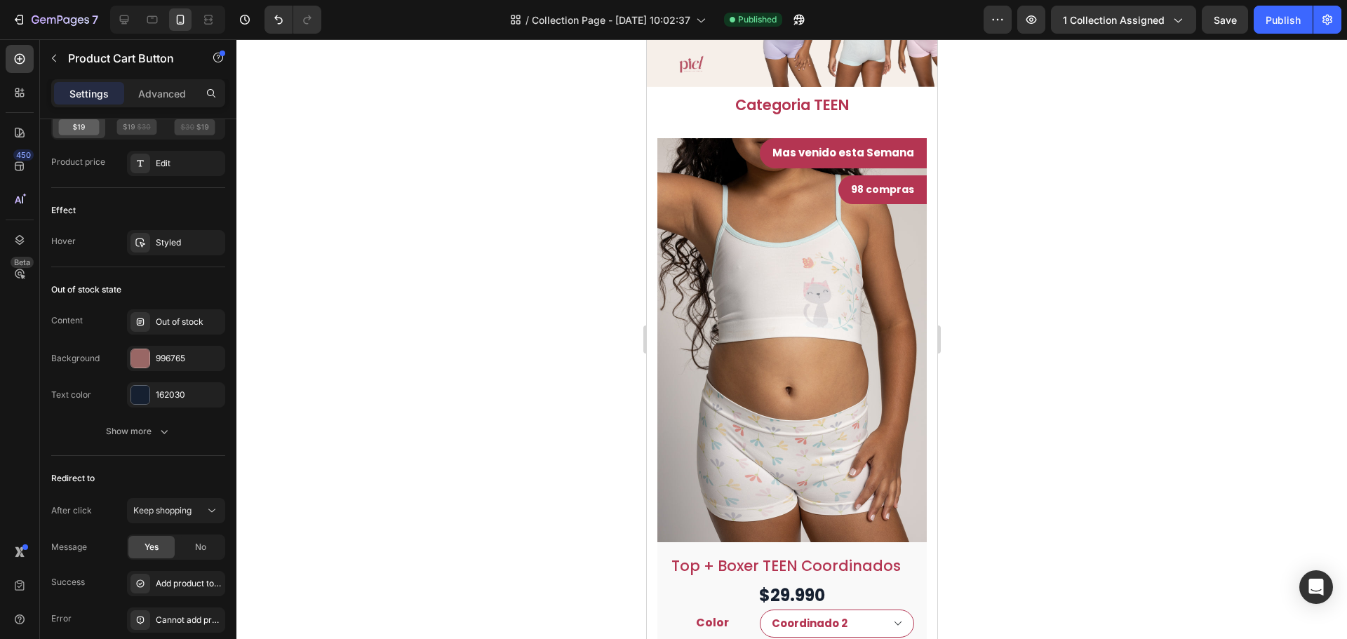
scroll to position [842, 0]
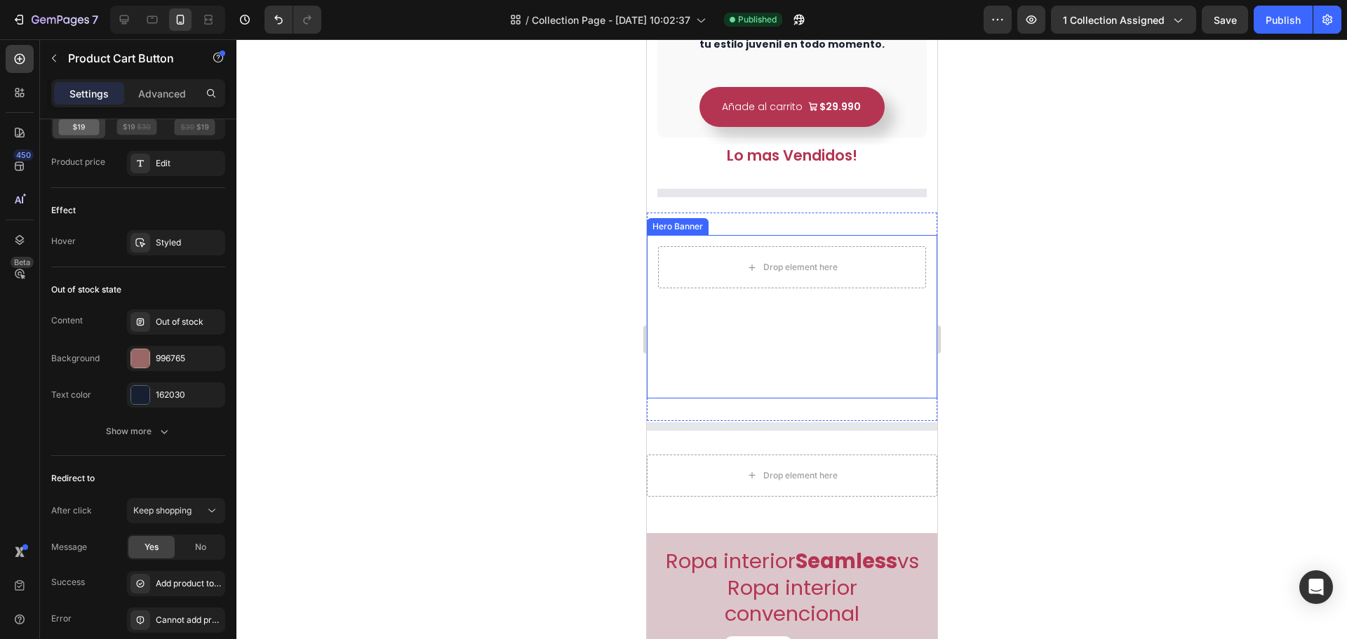
select select "Coordinado 2"
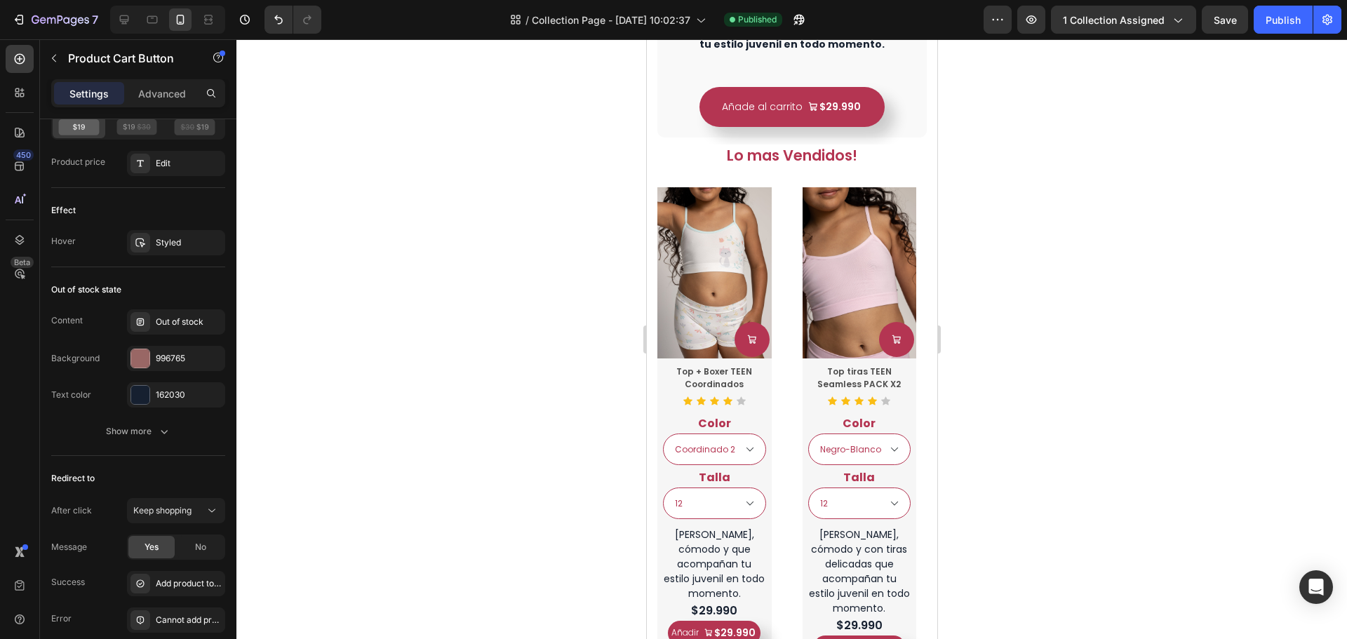
select select "Coordinado 2"
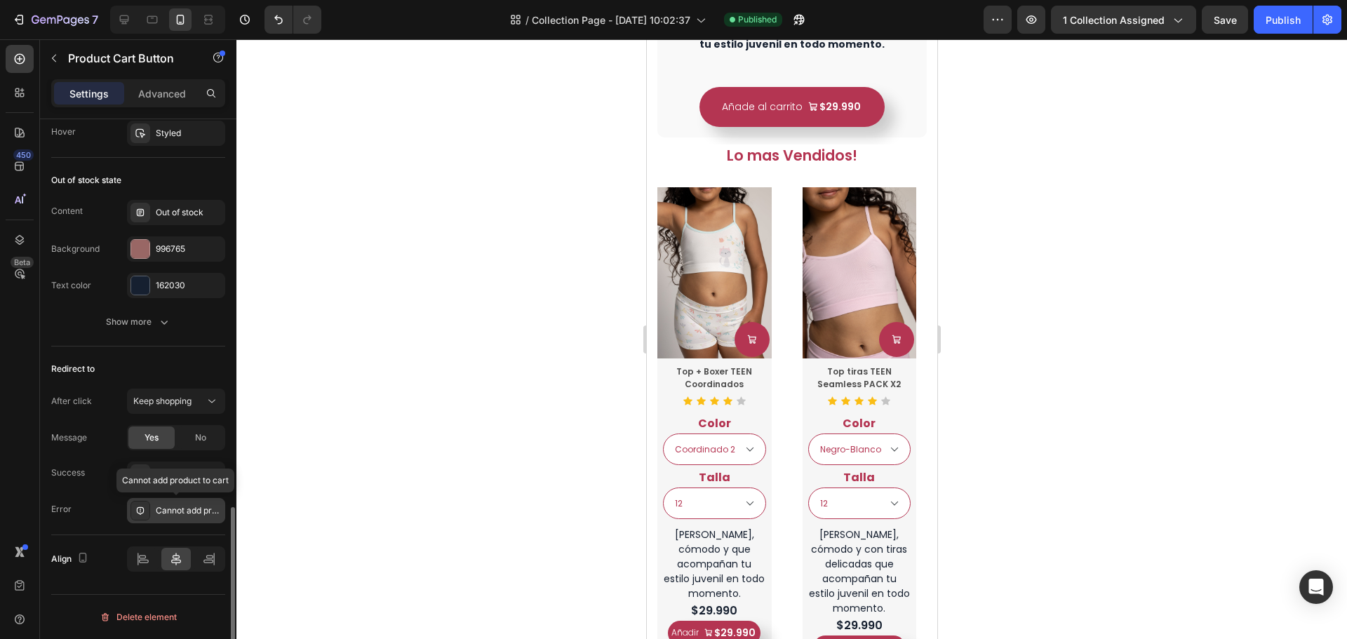
click at [167, 512] on div "Cannot add product to cart" at bounding box center [189, 511] width 66 height 13
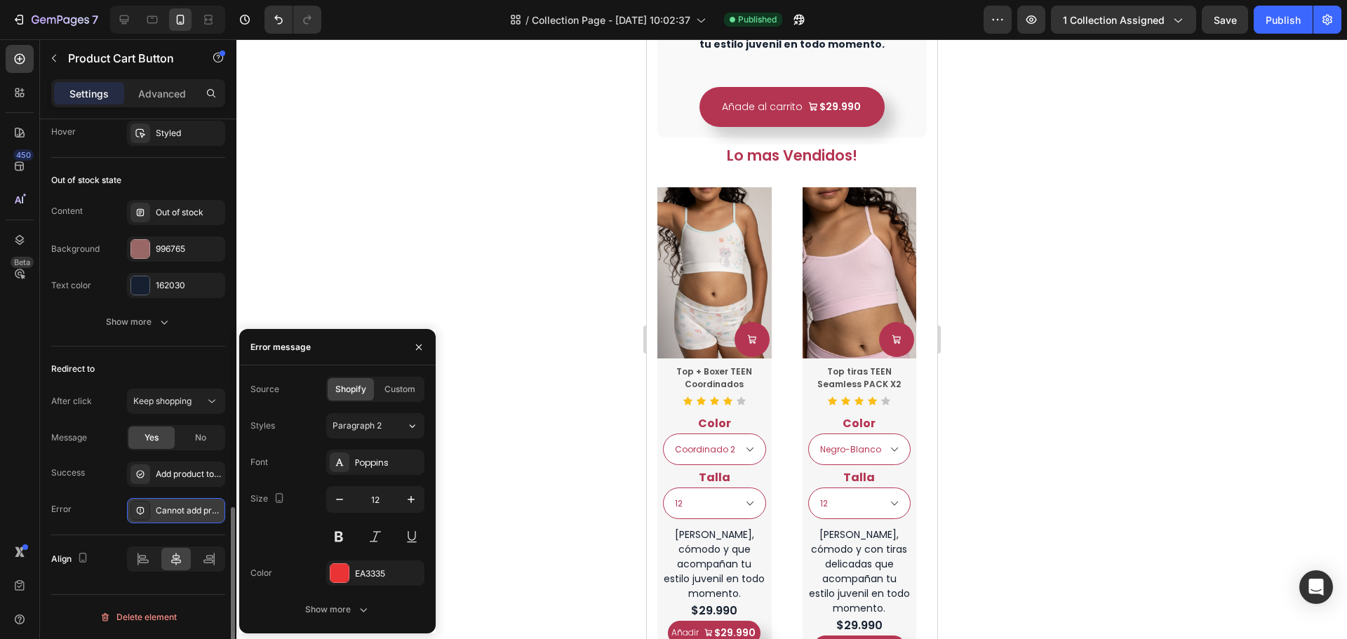
click at [192, 514] on div "Cannot add product to cart" at bounding box center [189, 511] width 66 height 13
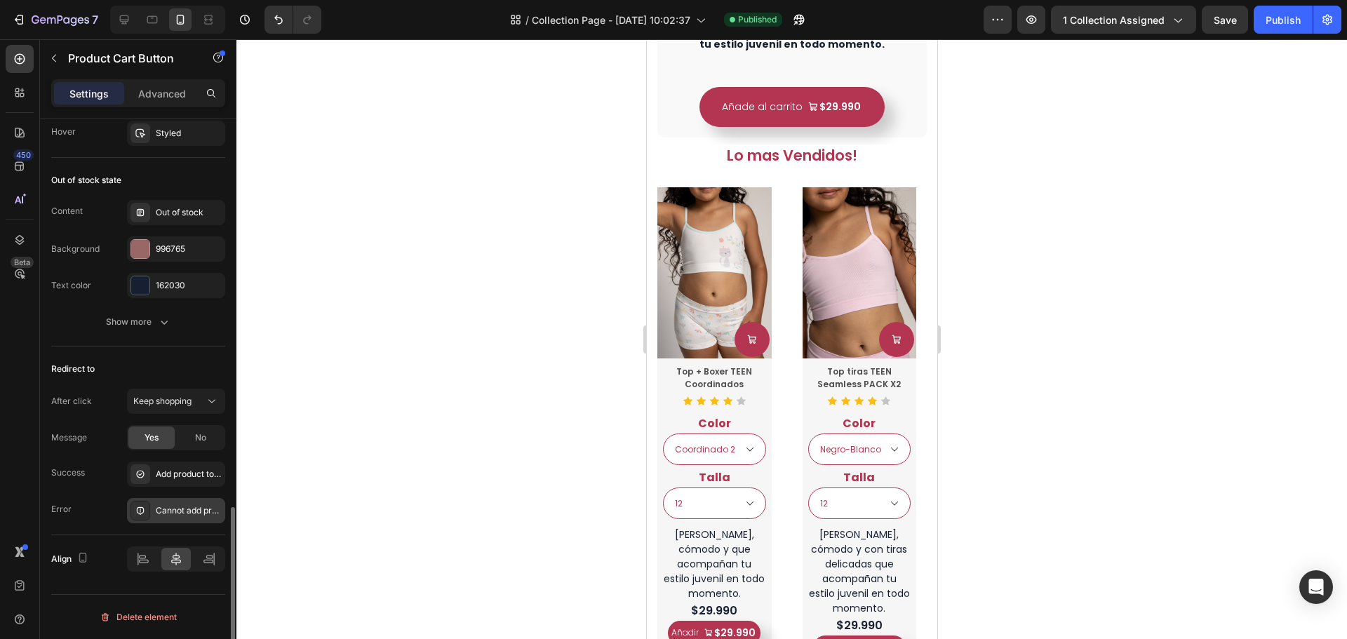
click at [192, 514] on div "Cannot add product to cart" at bounding box center [189, 511] width 66 height 13
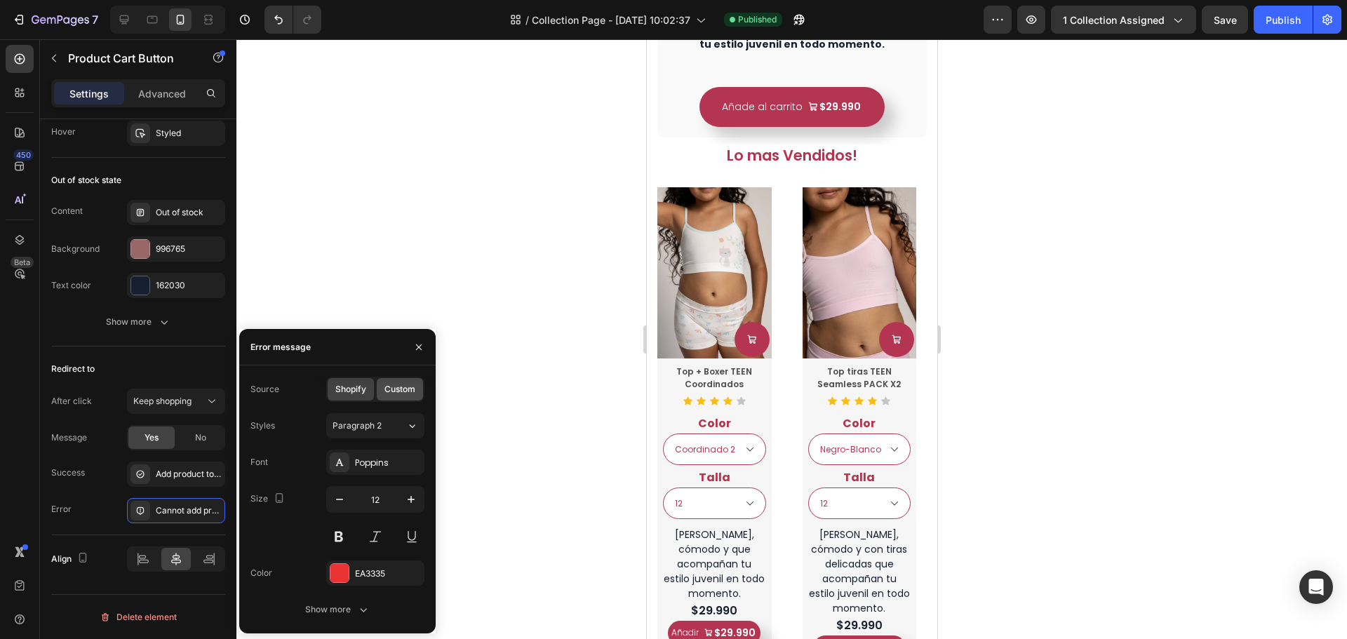
click at [398, 394] on span "Custom" at bounding box center [400, 389] width 31 height 13
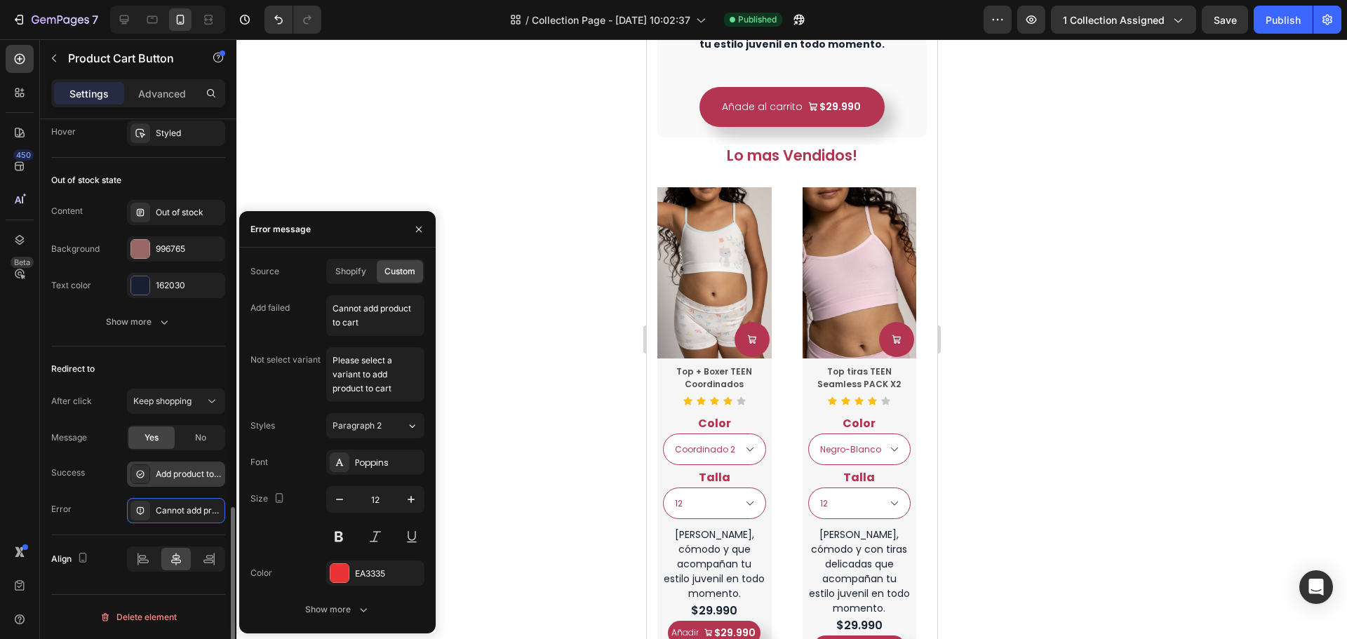
click at [187, 484] on div "Add product to cart successfully" at bounding box center [176, 474] width 98 height 25
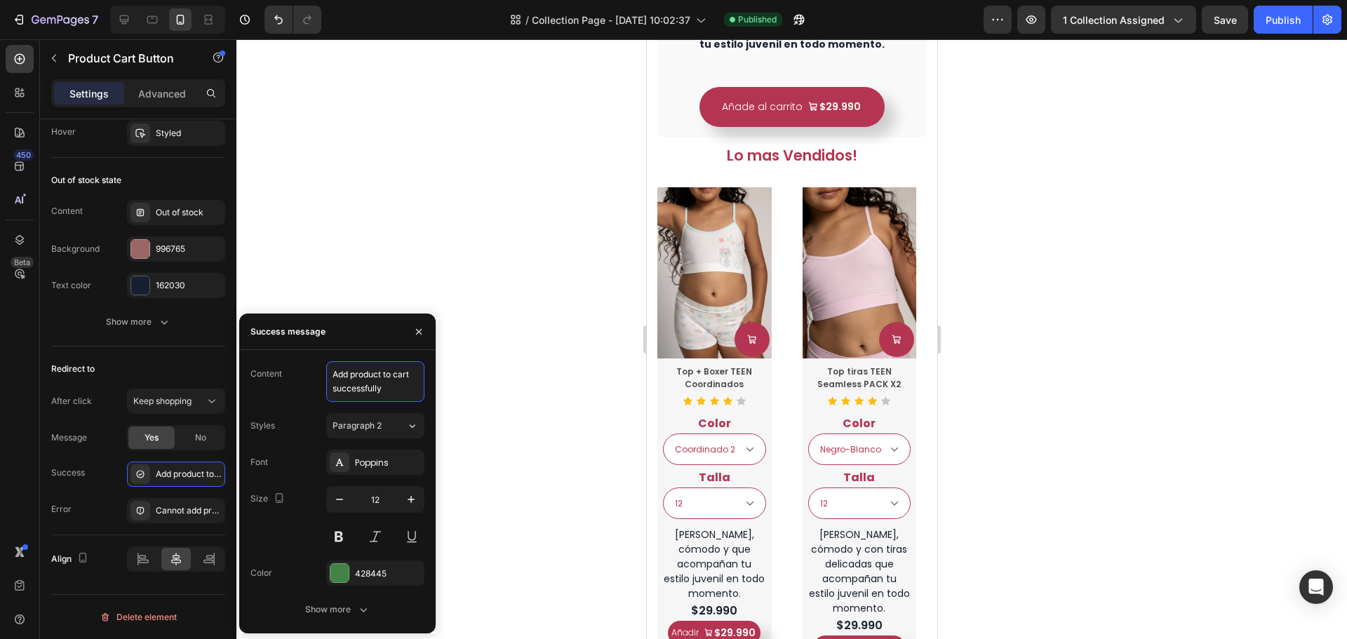
drag, startPoint x: 385, startPoint y: 399, endPoint x: 305, endPoint y: 374, distance: 83.7
click at [305, 374] on div "Content Add product to cart successfully" at bounding box center [338, 381] width 174 height 41
type textarea "E"
type textarea "Añadito a tu carrito!"
click at [347, 538] on button at bounding box center [338, 536] width 25 height 25
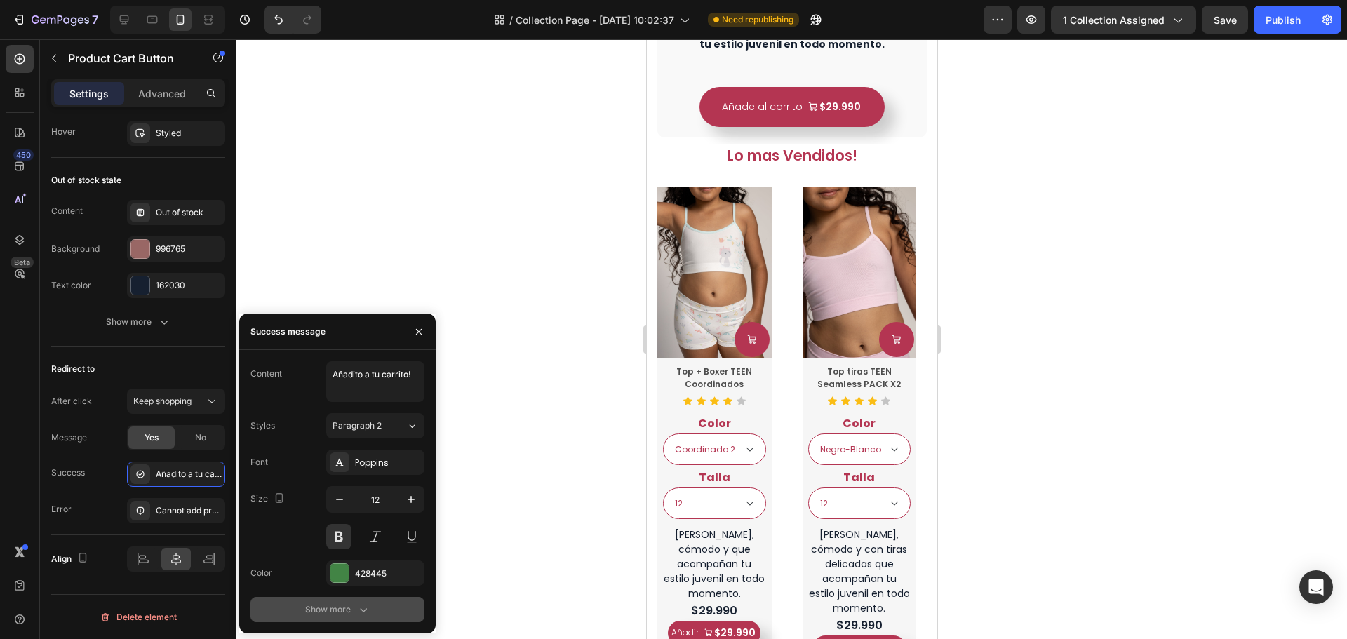
click at [324, 601] on button "Show more" at bounding box center [338, 609] width 174 height 25
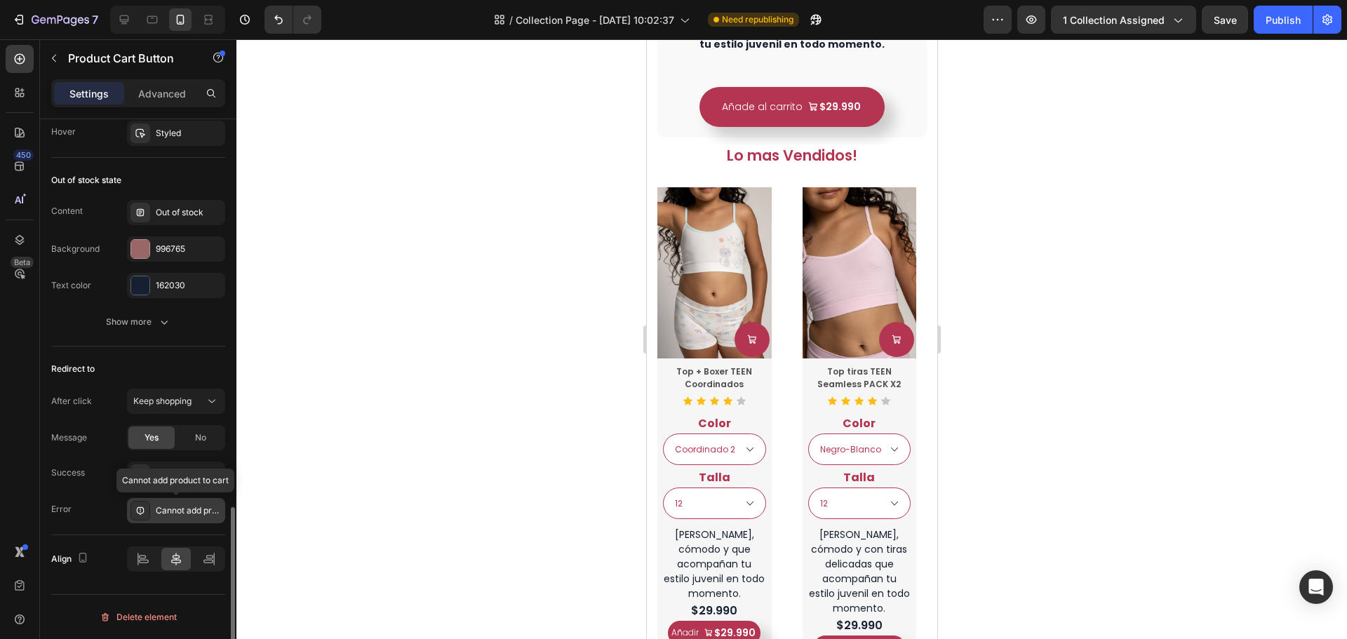
click at [193, 510] on div "Cannot add product to cart" at bounding box center [189, 511] width 66 height 13
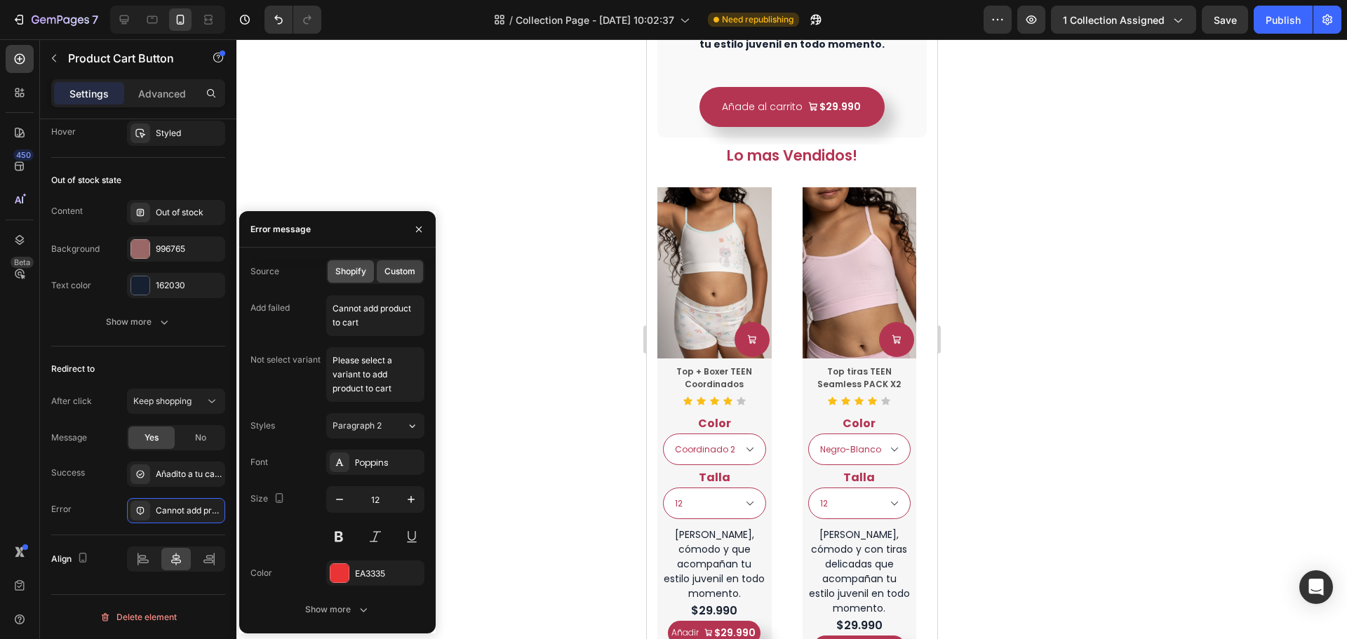
click at [364, 268] on span "Shopify" at bounding box center [350, 271] width 31 height 13
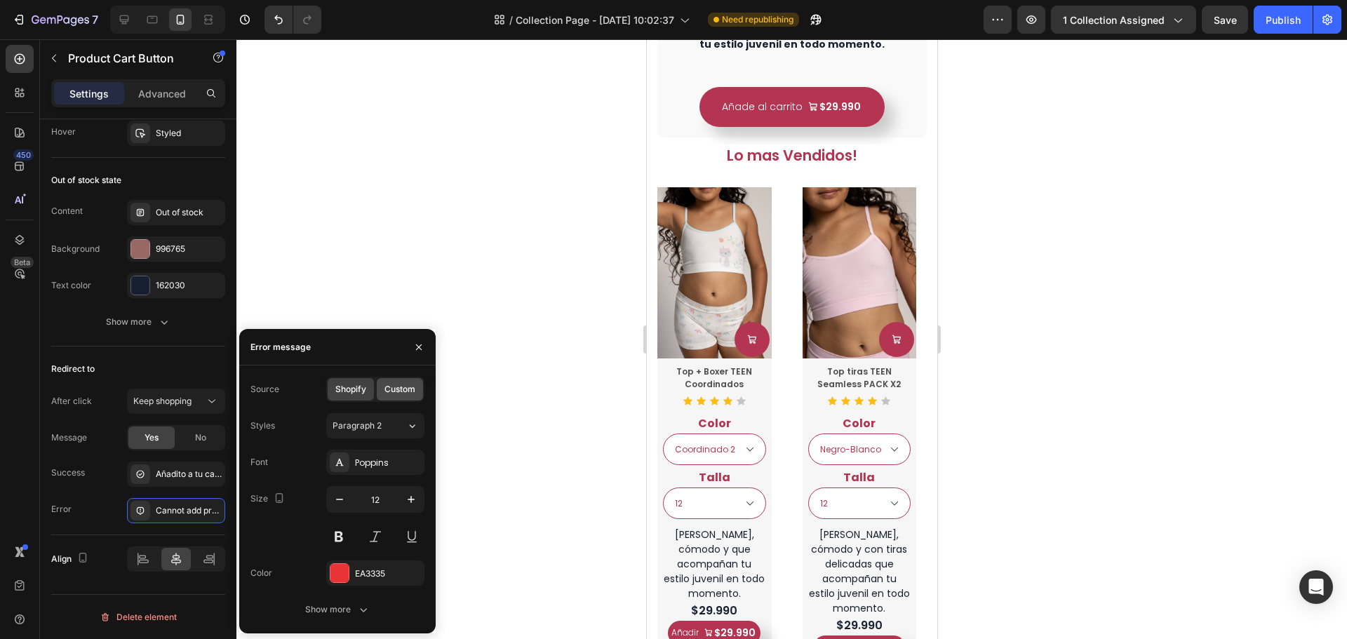
click at [387, 389] on span "Custom" at bounding box center [400, 389] width 31 height 13
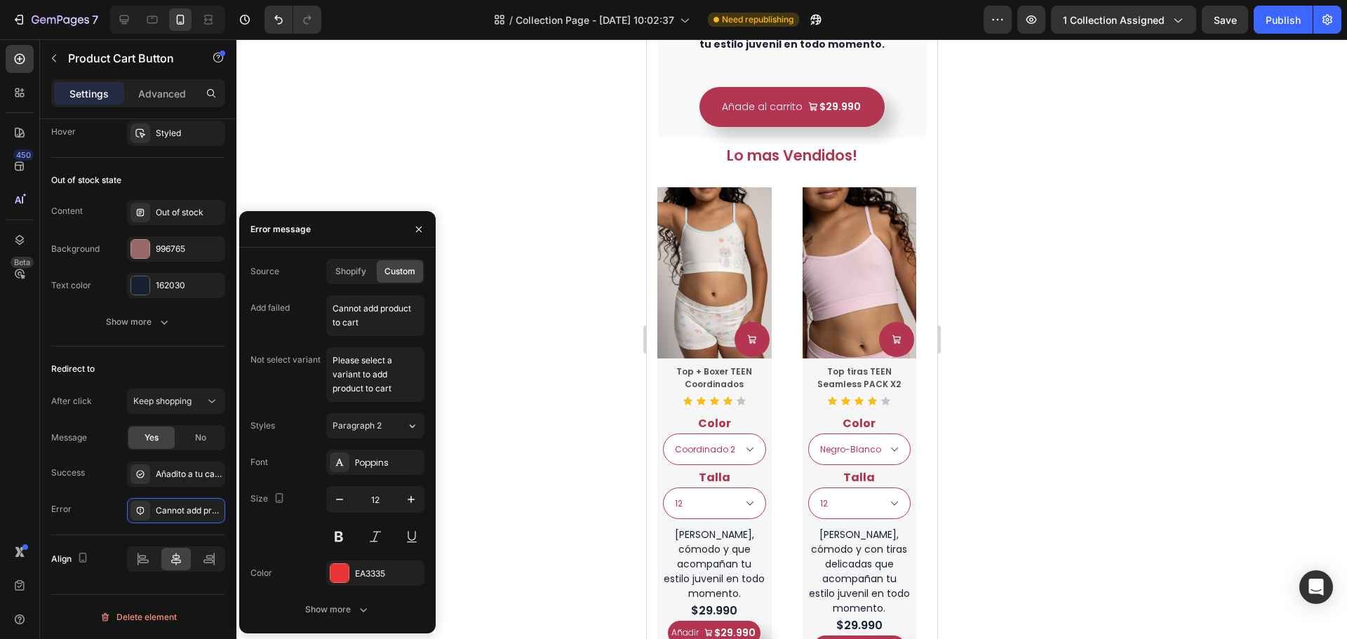
click at [491, 207] on div at bounding box center [792, 339] width 1111 height 600
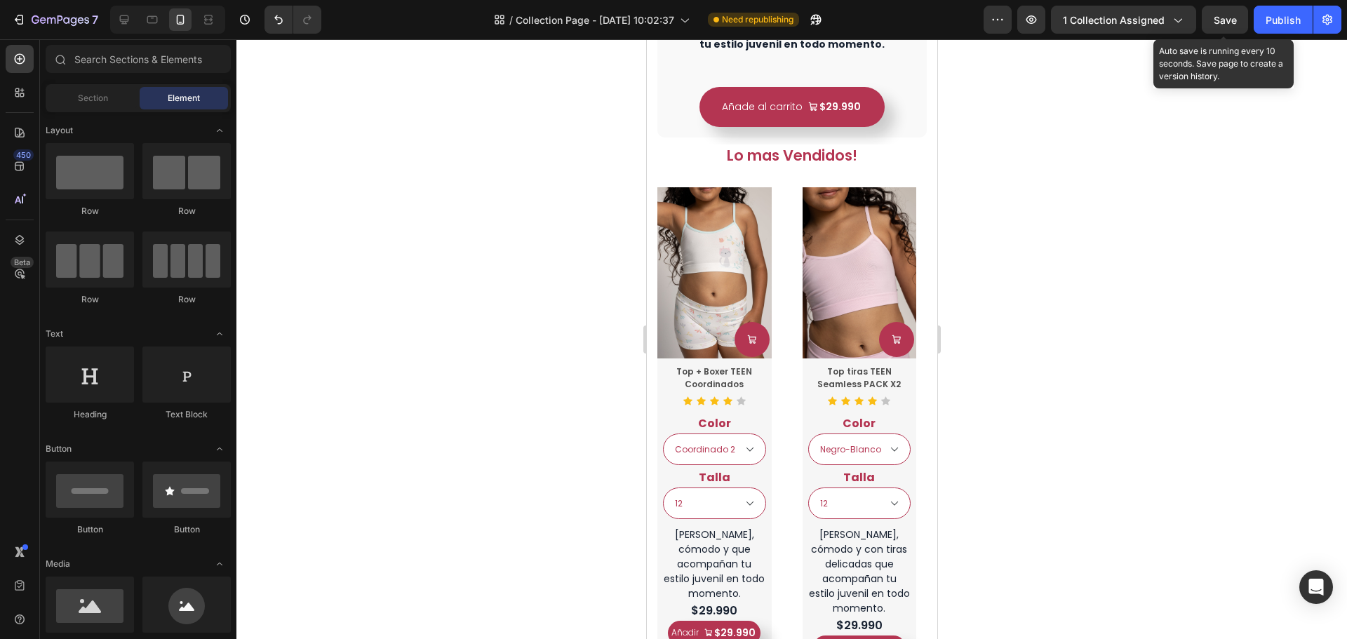
click at [1216, 18] on span "Save" at bounding box center [1225, 20] width 23 height 12
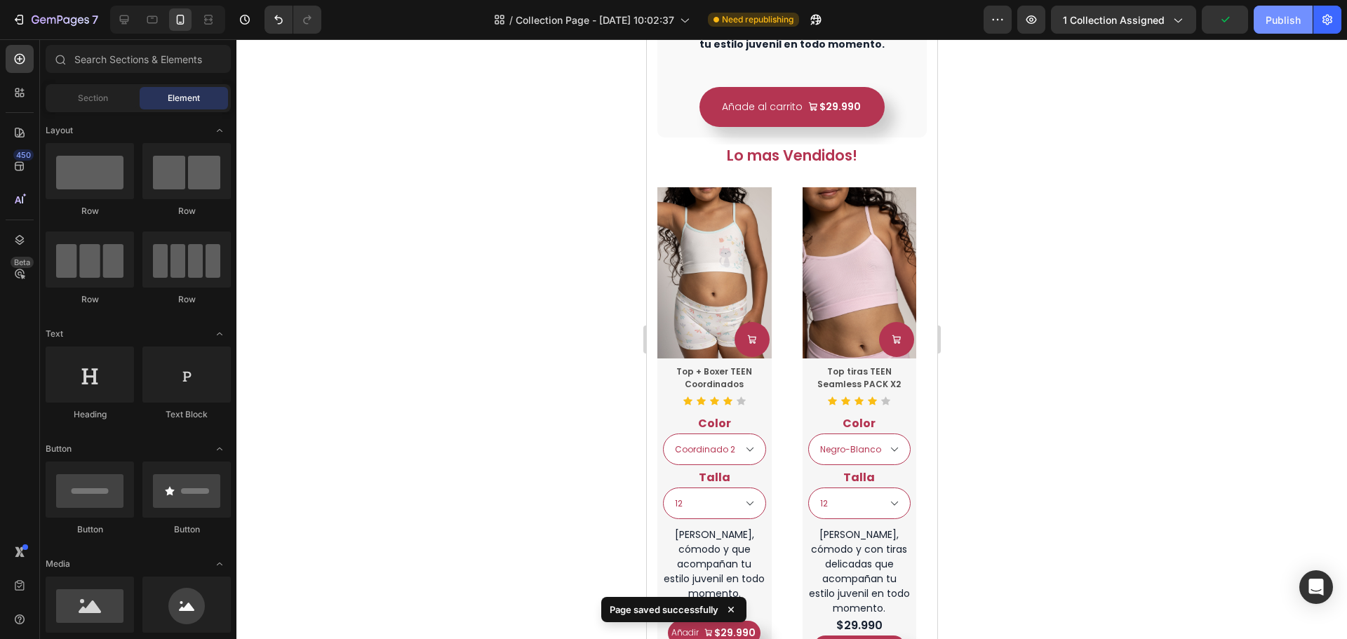
click at [1291, 27] on div "Publish" at bounding box center [1283, 20] width 35 height 15
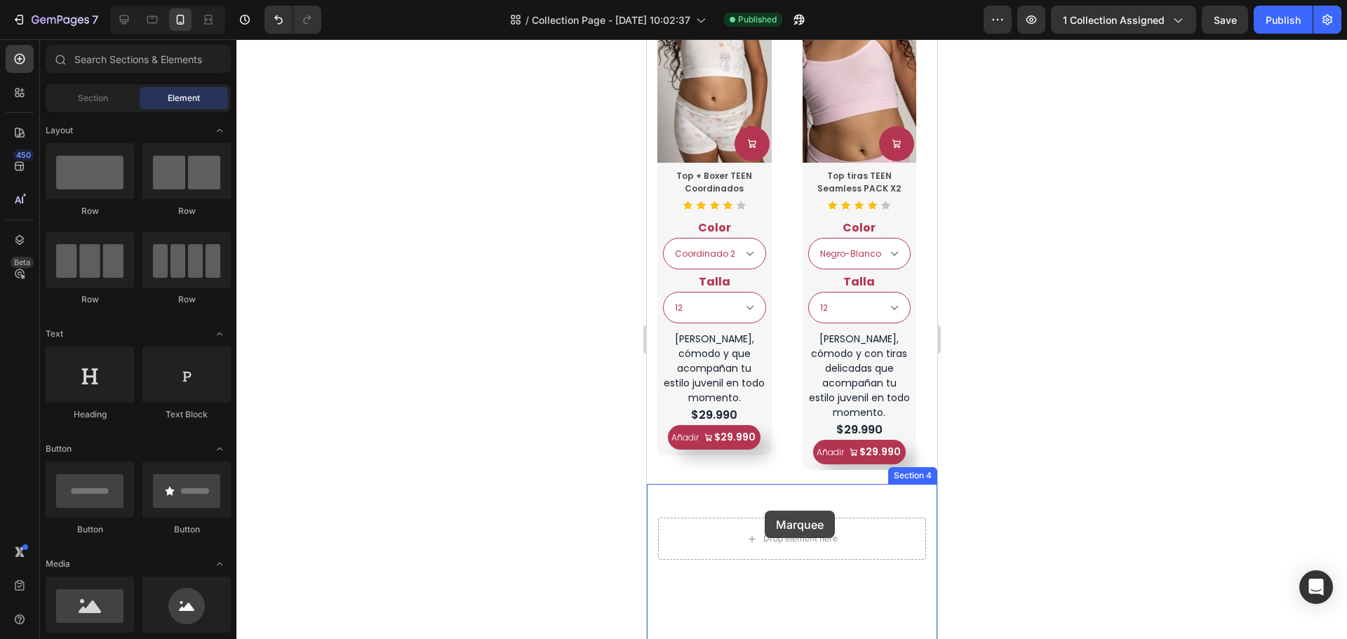
scroll to position [1123, 0]
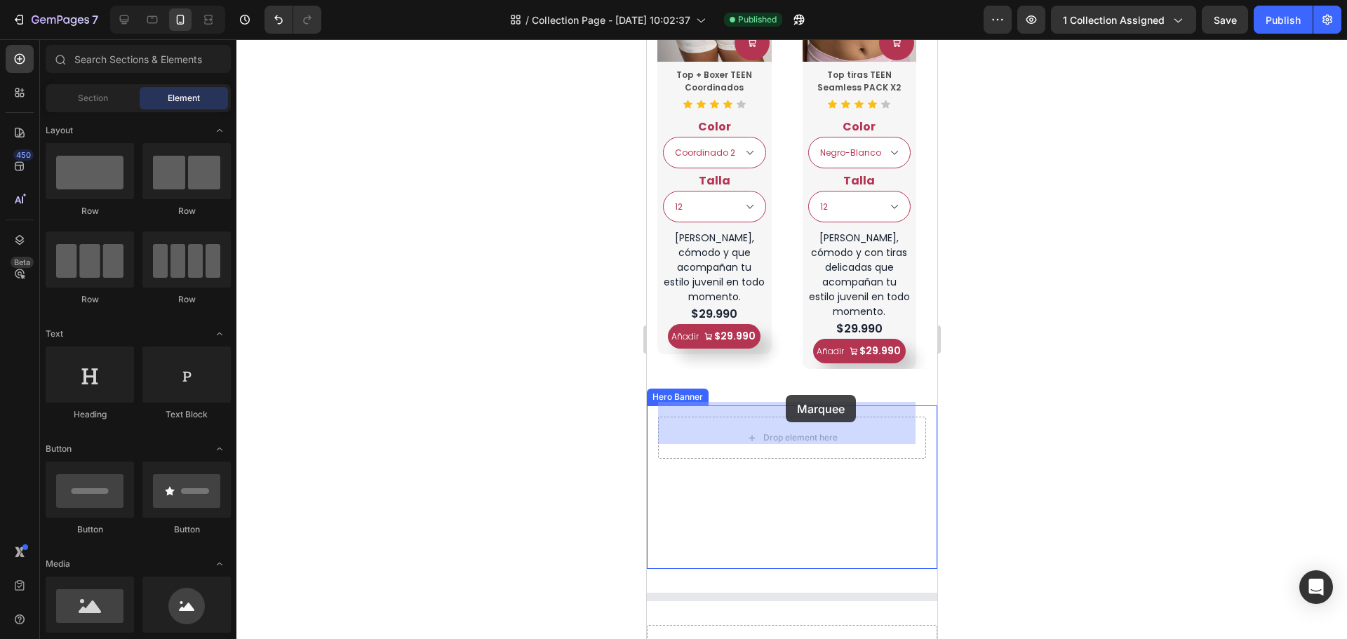
select select "Coordinado 2"
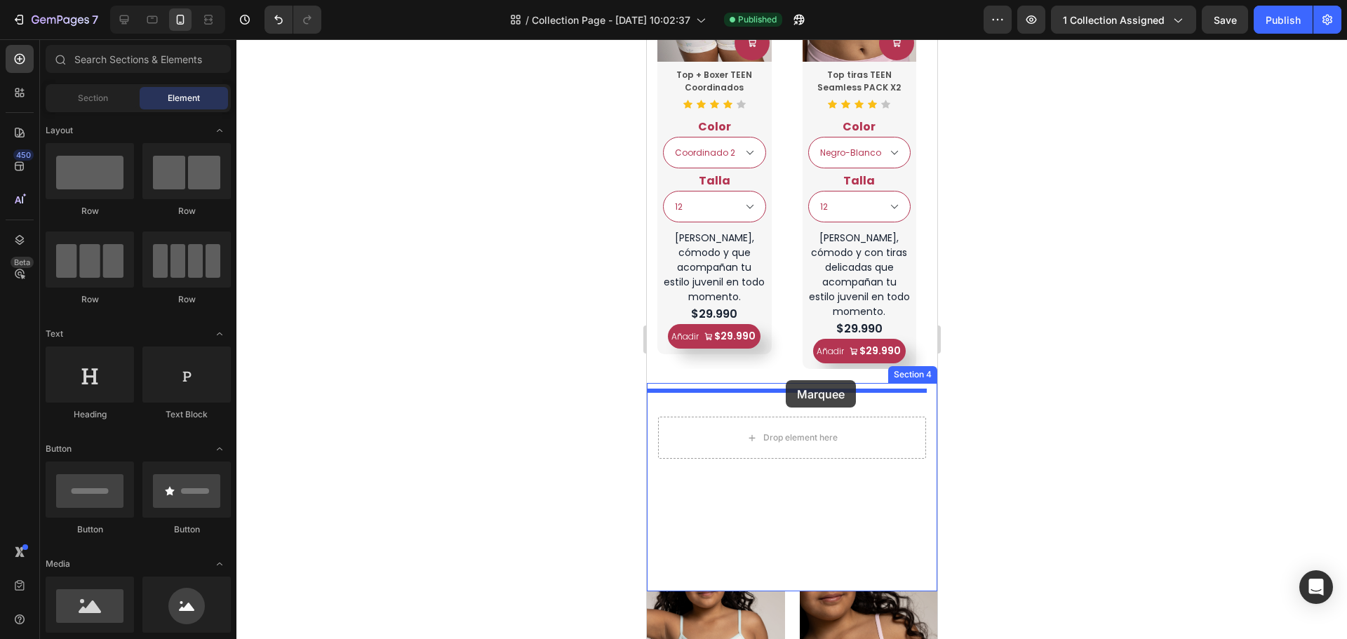
drag, startPoint x: 759, startPoint y: 560, endPoint x: 785, endPoint y: 380, distance: 181.5
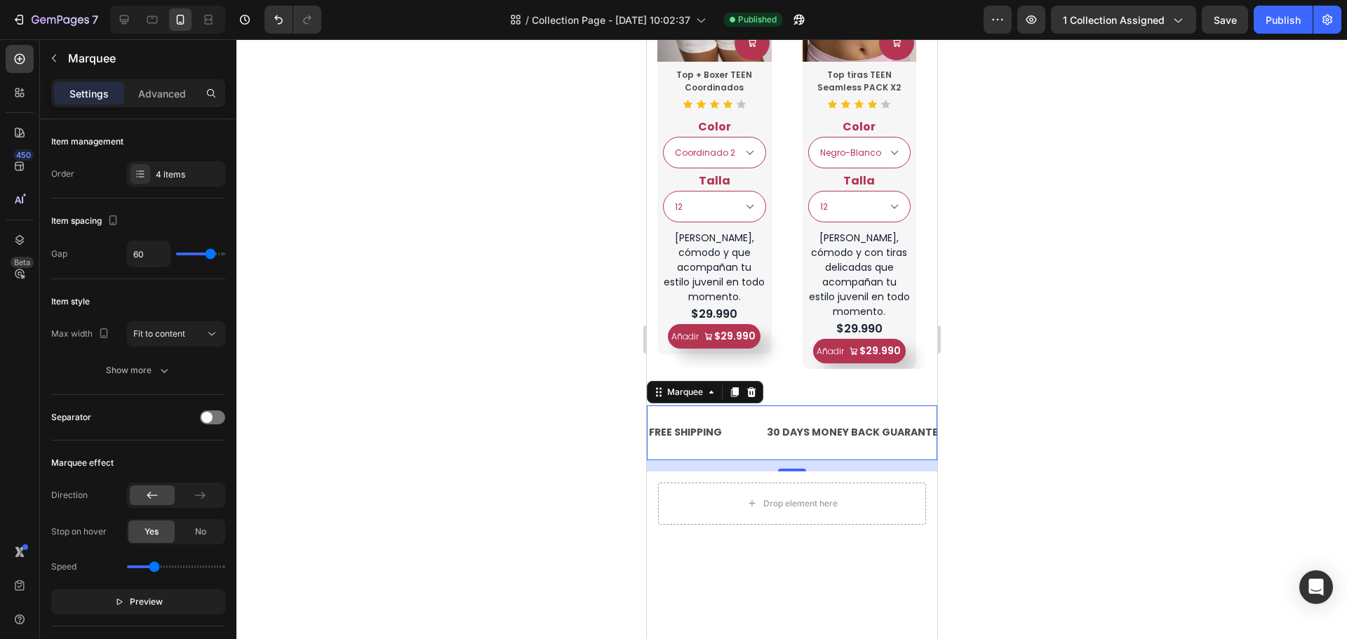
click at [722, 423] on div "FREE SHIPPING Text Block" at bounding box center [706, 433] width 118 height 32
click at [708, 422] on div "FREE SHIPPING" at bounding box center [685, 432] width 76 height 20
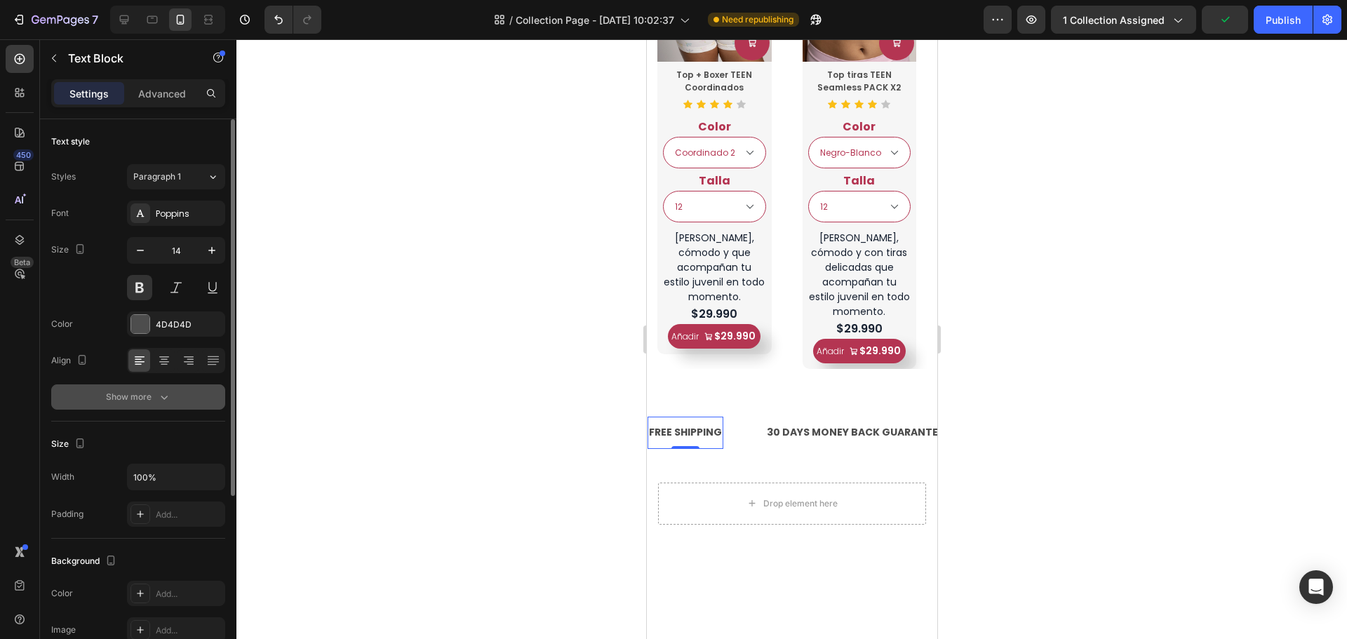
scroll to position [272, 0]
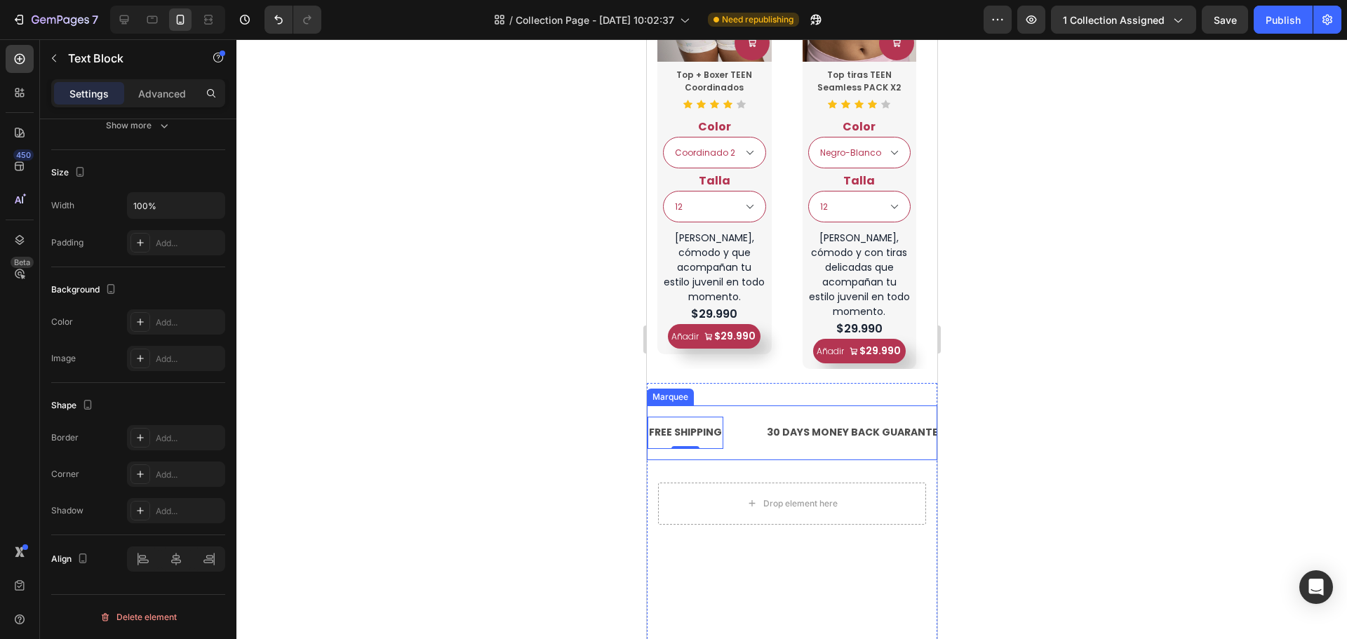
click at [747, 417] on div "FREE SHIPPING Text Block 0" at bounding box center [706, 433] width 118 height 32
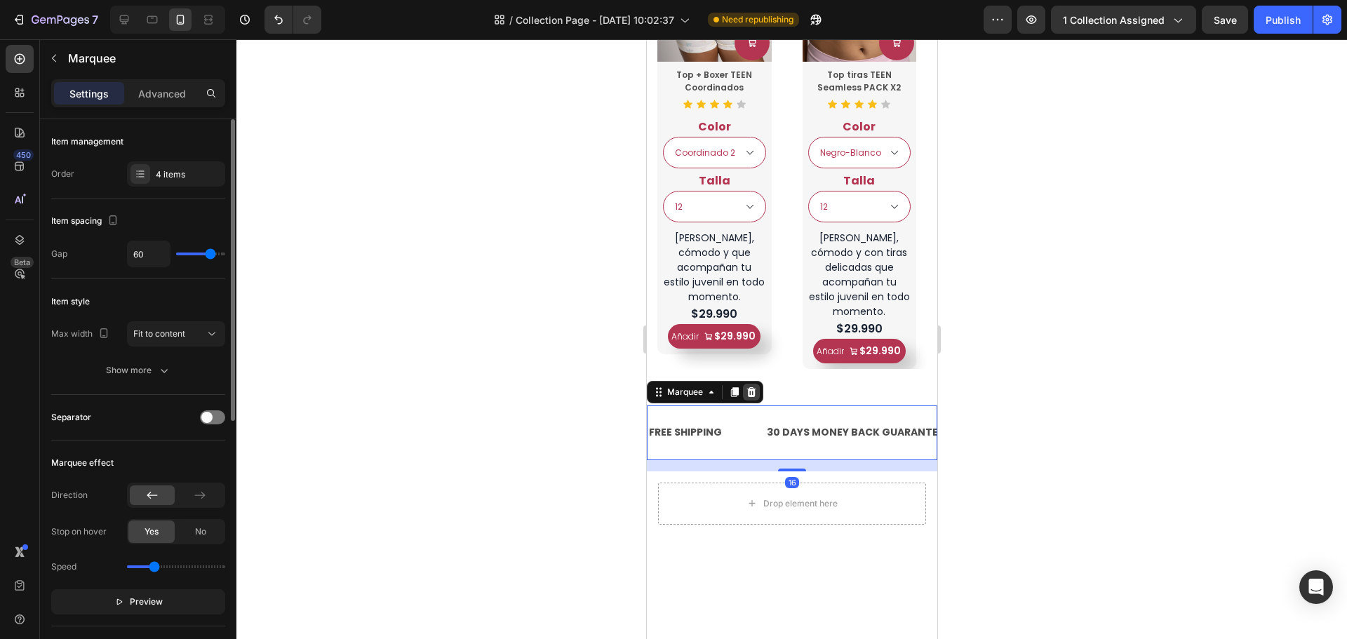
click at [754, 387] on icon at bounding box center [750, 392] width 11 height 11
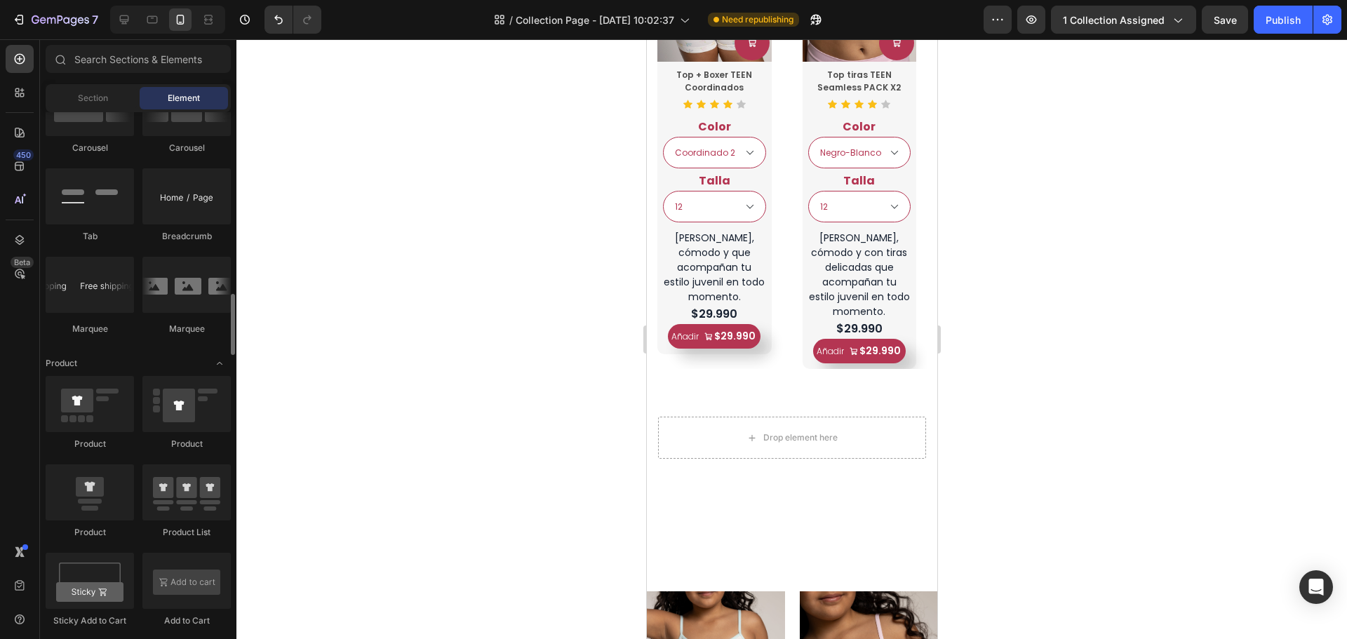
scroll to position [1484, 0]
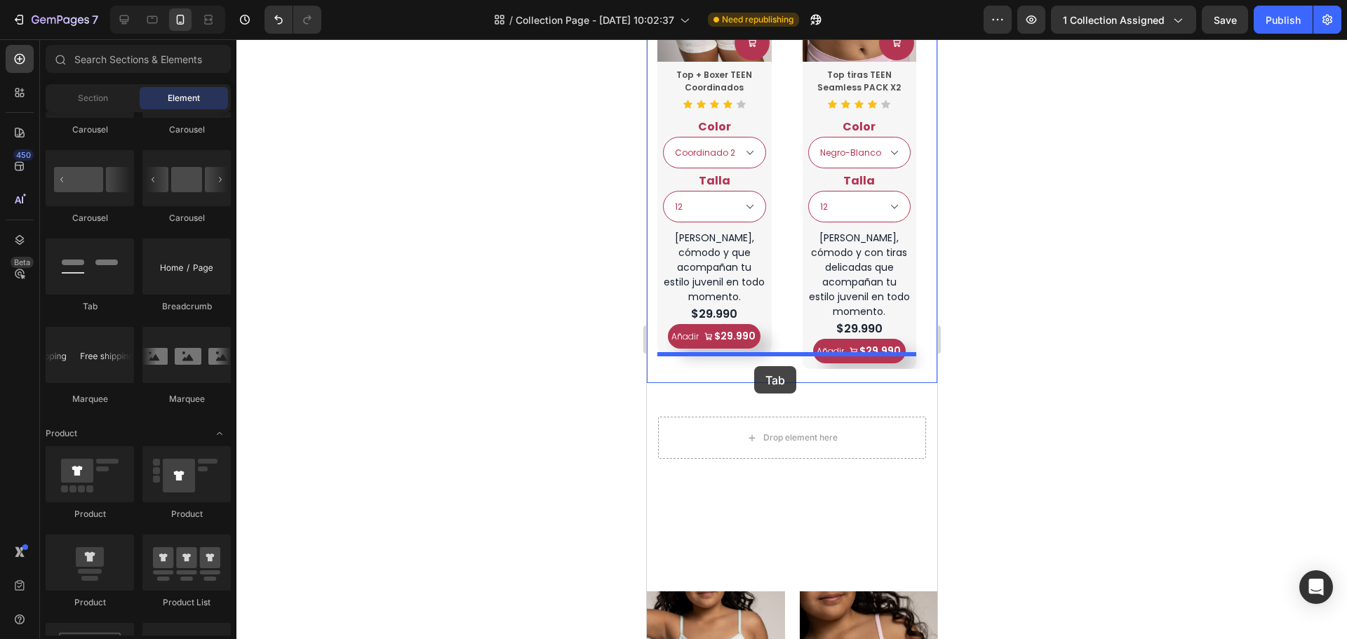
drag, startPoint x: 751, startPoint y: 319, endPoint x: 754, endPoint y: 366, distance: 47.8
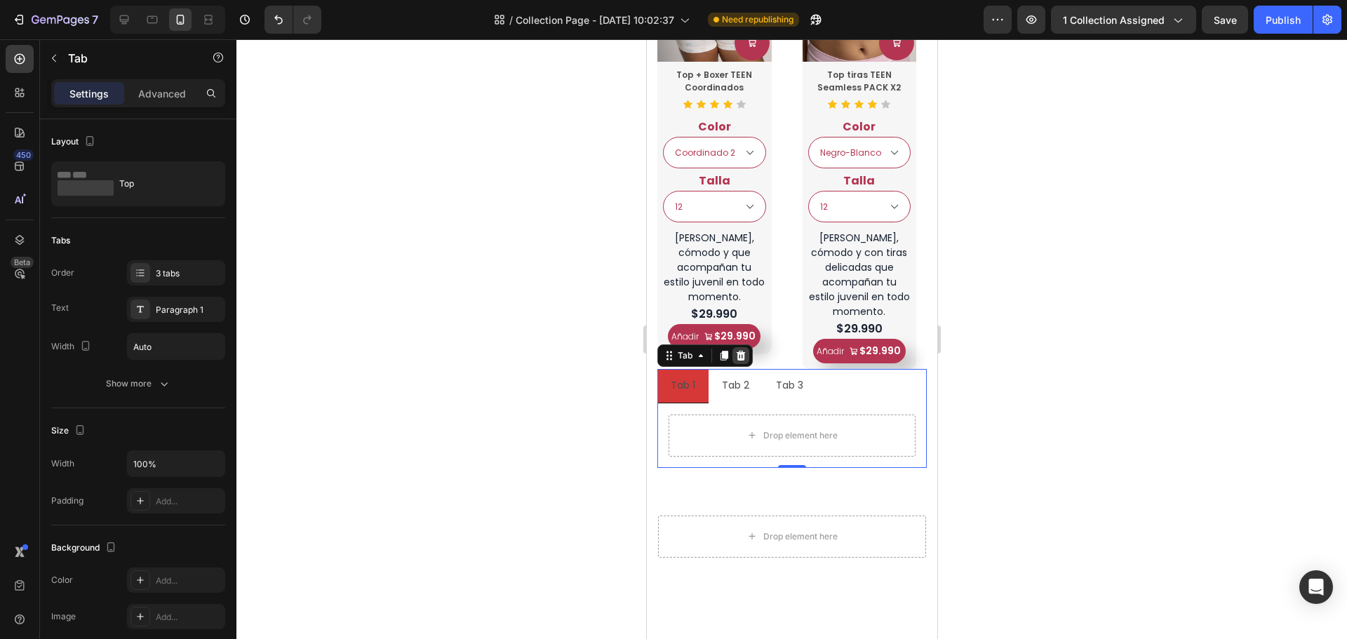
click at [737, 350] on icon at bounding box center [740, 355] width 11 height 11
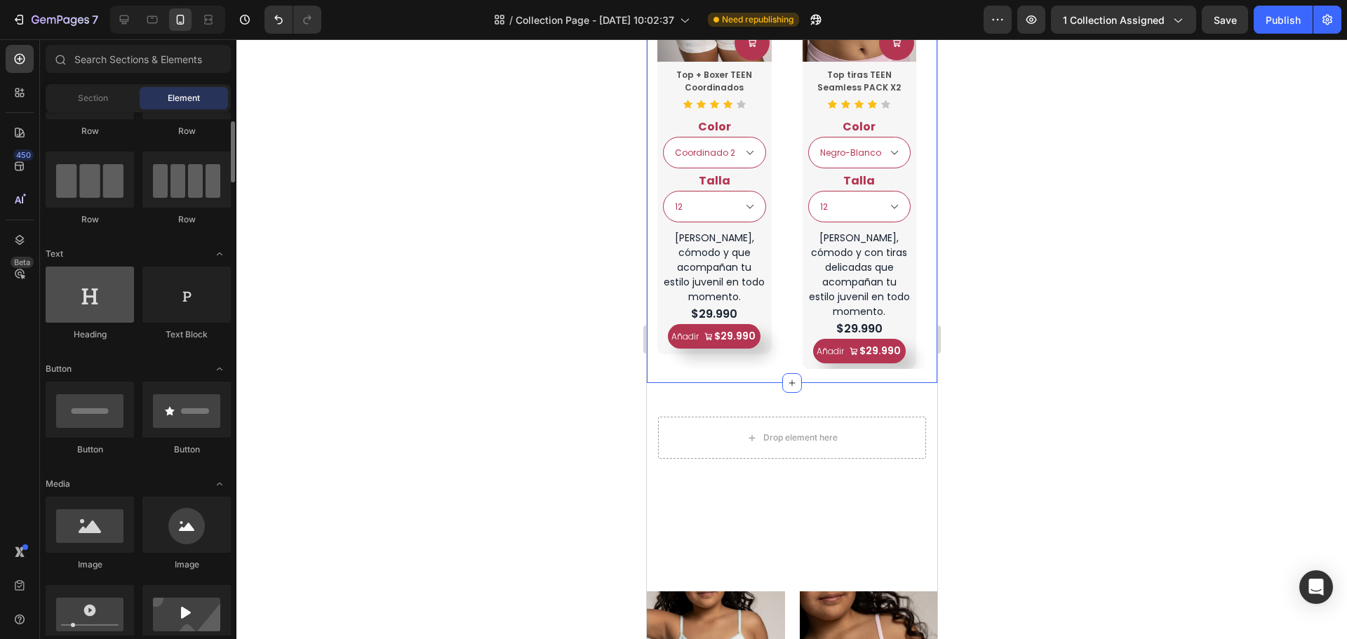
scroll to position [0, 0]
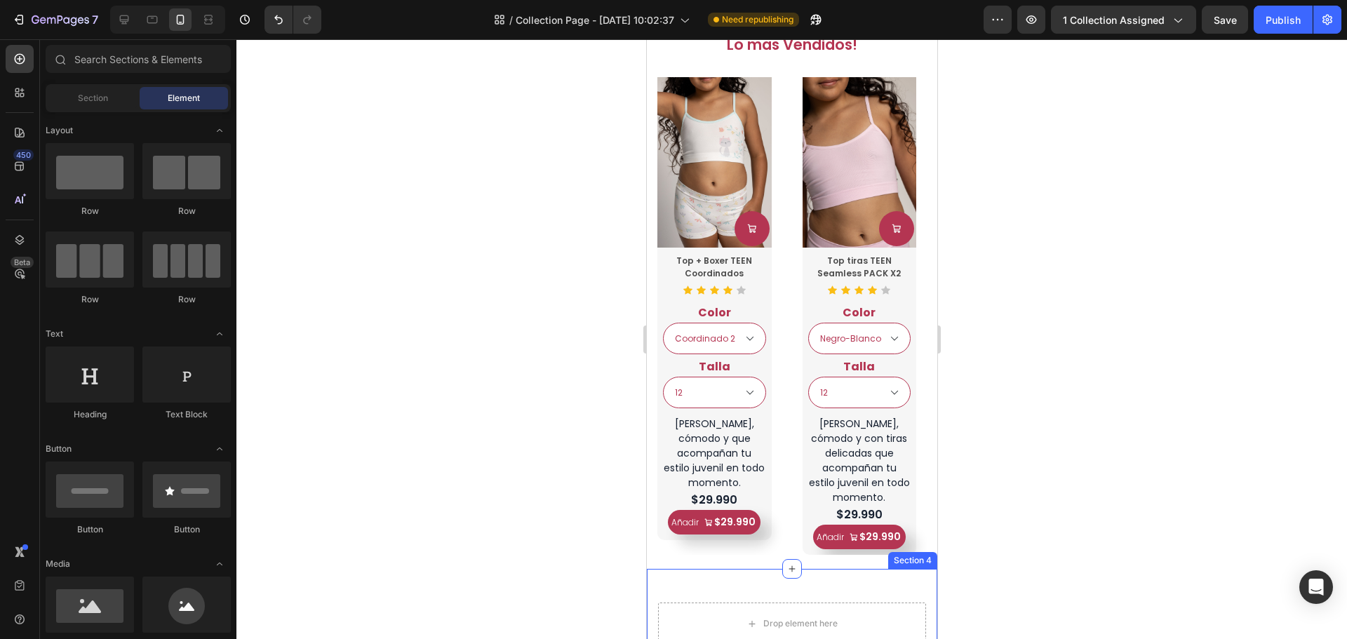
select select "Coordinado 2"
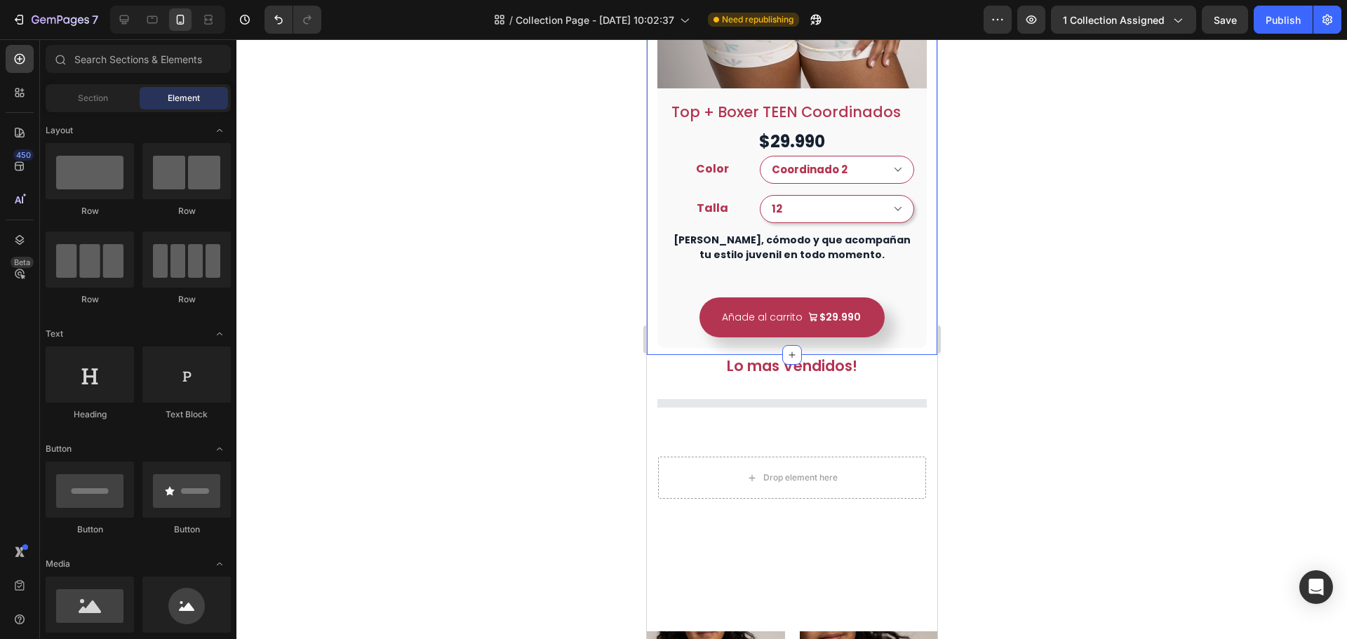
select select "Coordinado 2"
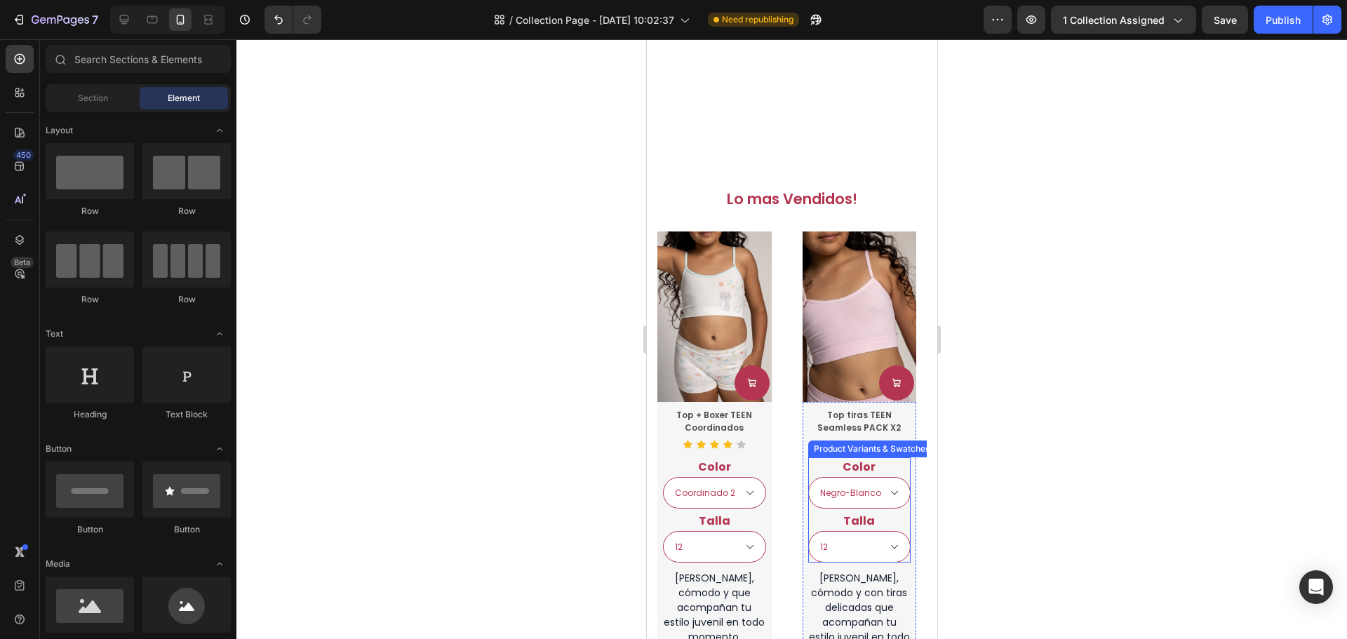
scroll to position [772, 0]
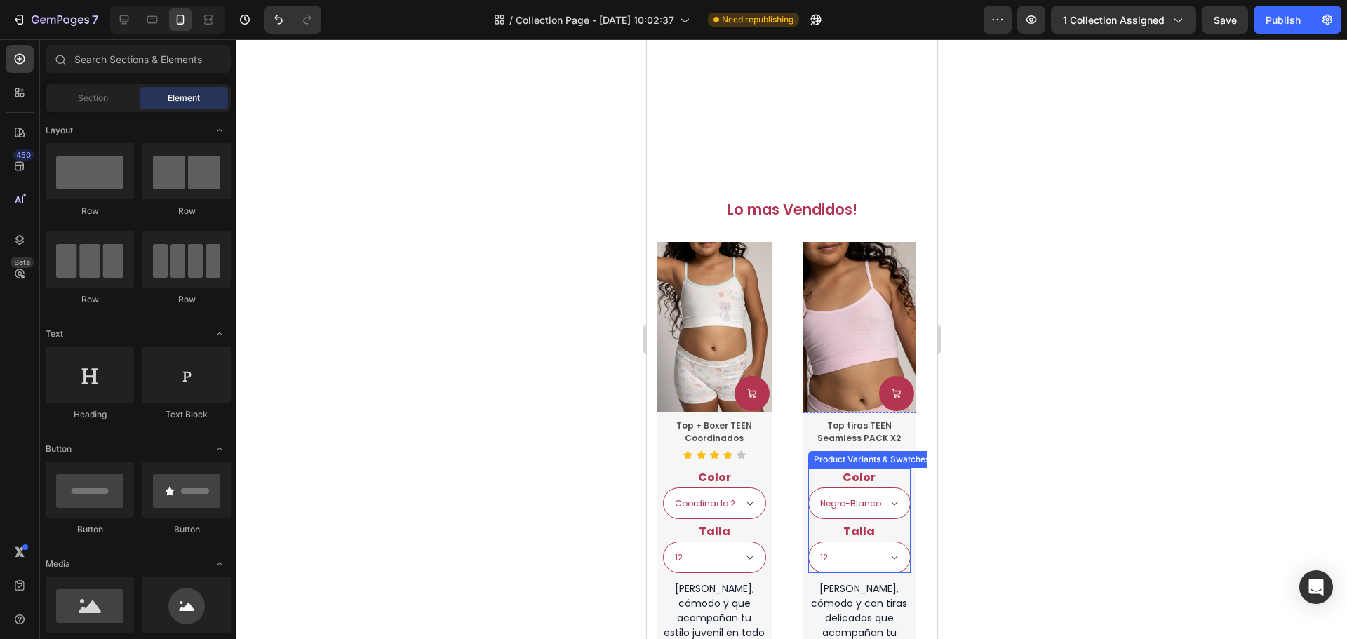
select select "Coordinado 2"
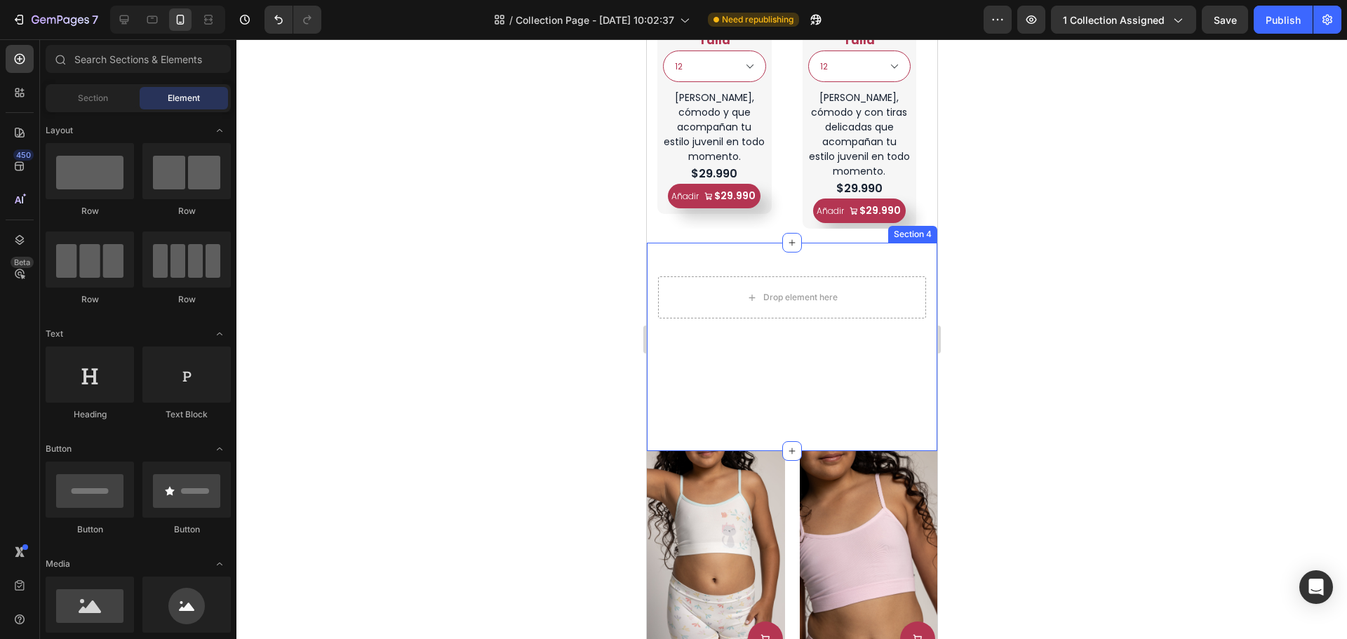
select select "Coordinado 2"
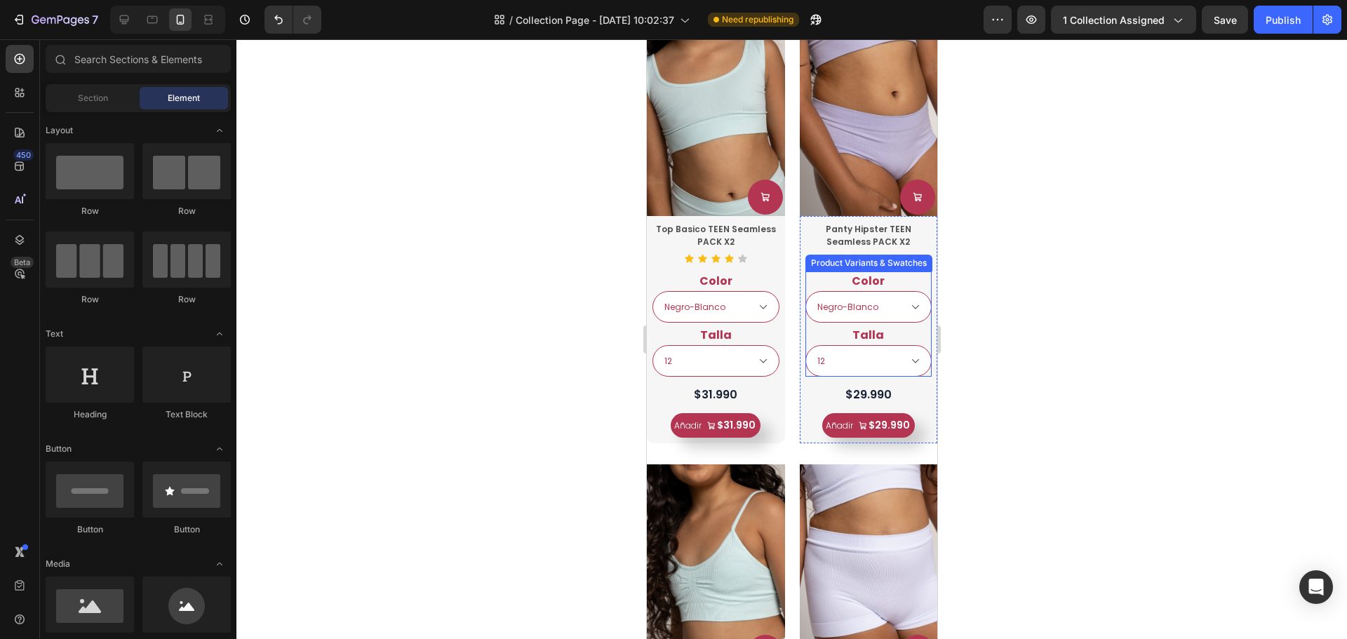
scroll to position [2316, 0]
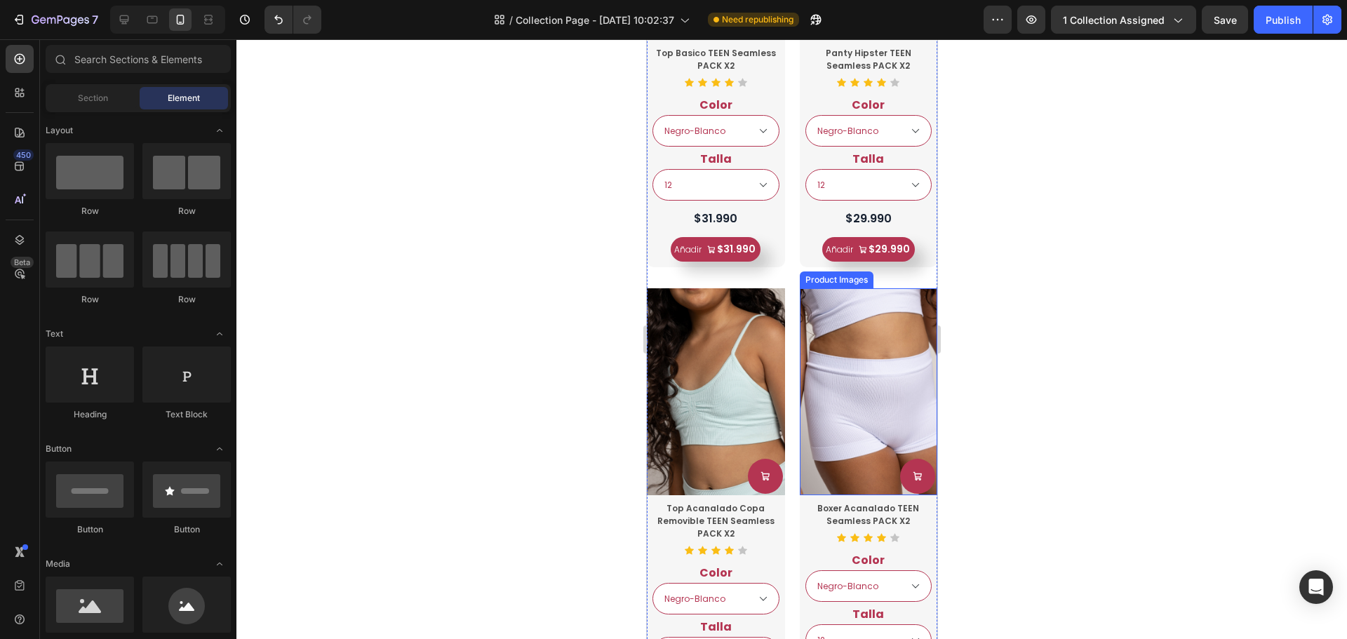
click at [847, 393] on img at bounding box center [868, 391] width 138 height 207
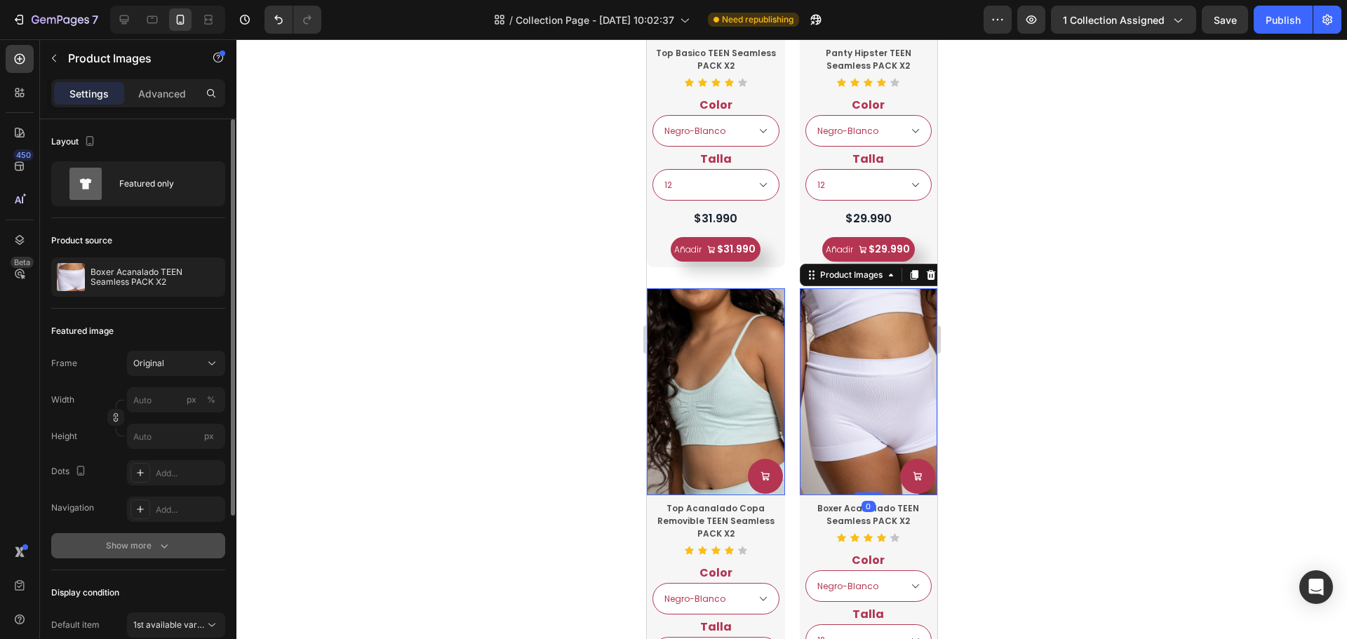
scroll to position [140, 0]
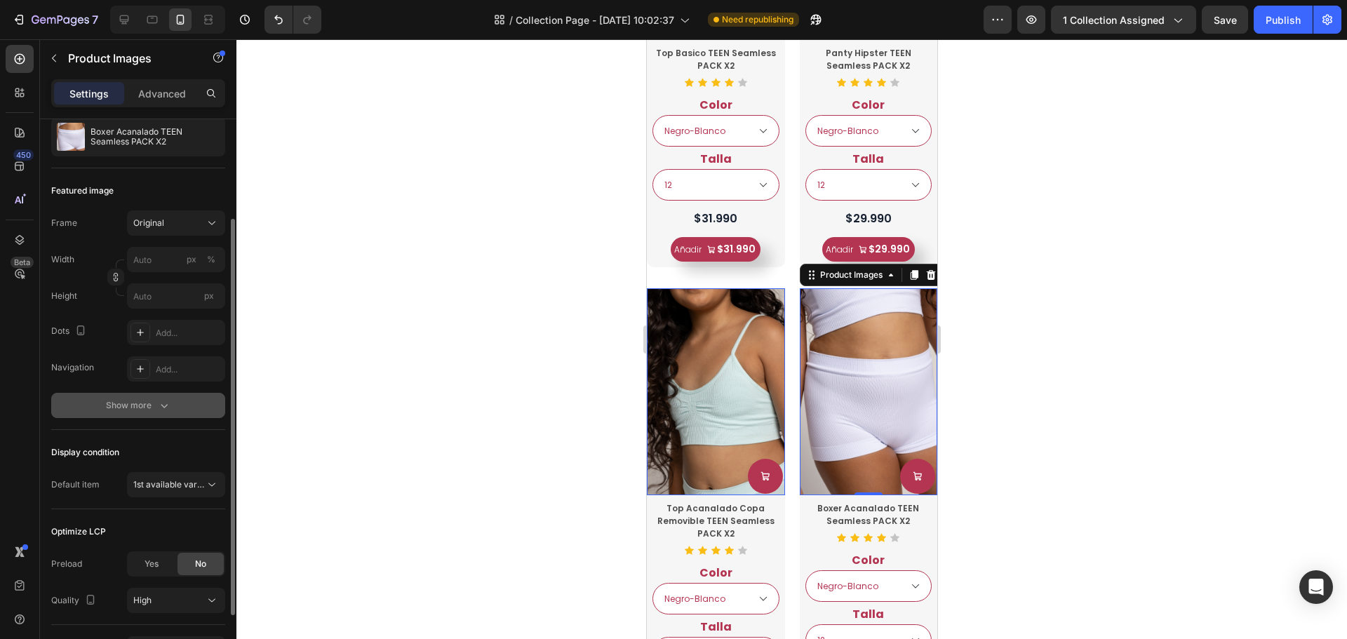
click at [155, 411] on div "Show more" at bounding box center [138, 406] width 65 height 14
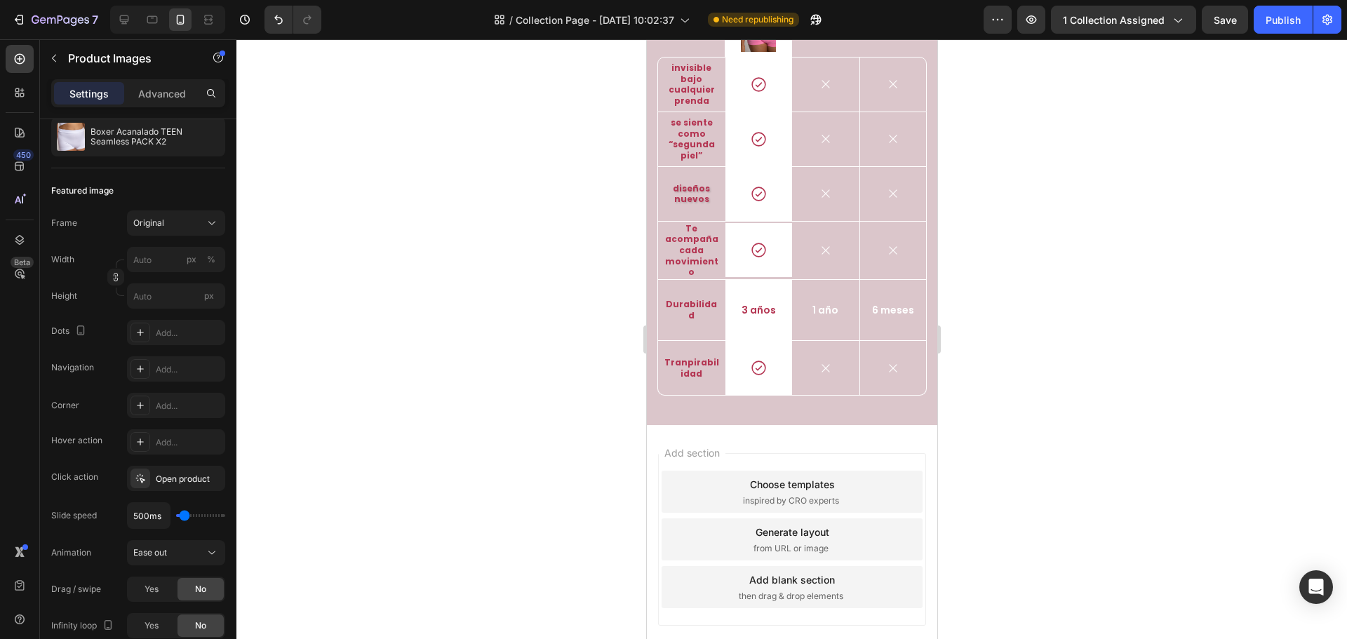
scroll to position [1914, 0]
click at [1244, 0] on div "7 Version history / Collection Page - Aug 26, 10:02:37 Need republishing Previe…" at bounding box center [673, 20] width 1347 height 40
click at [1237, 11] on button "Save" at bounding box center [1225, 20] width 46 height 28
click at [1291, 27] on div "Publish" at bounding box center [1283, 20] width 35 height 15
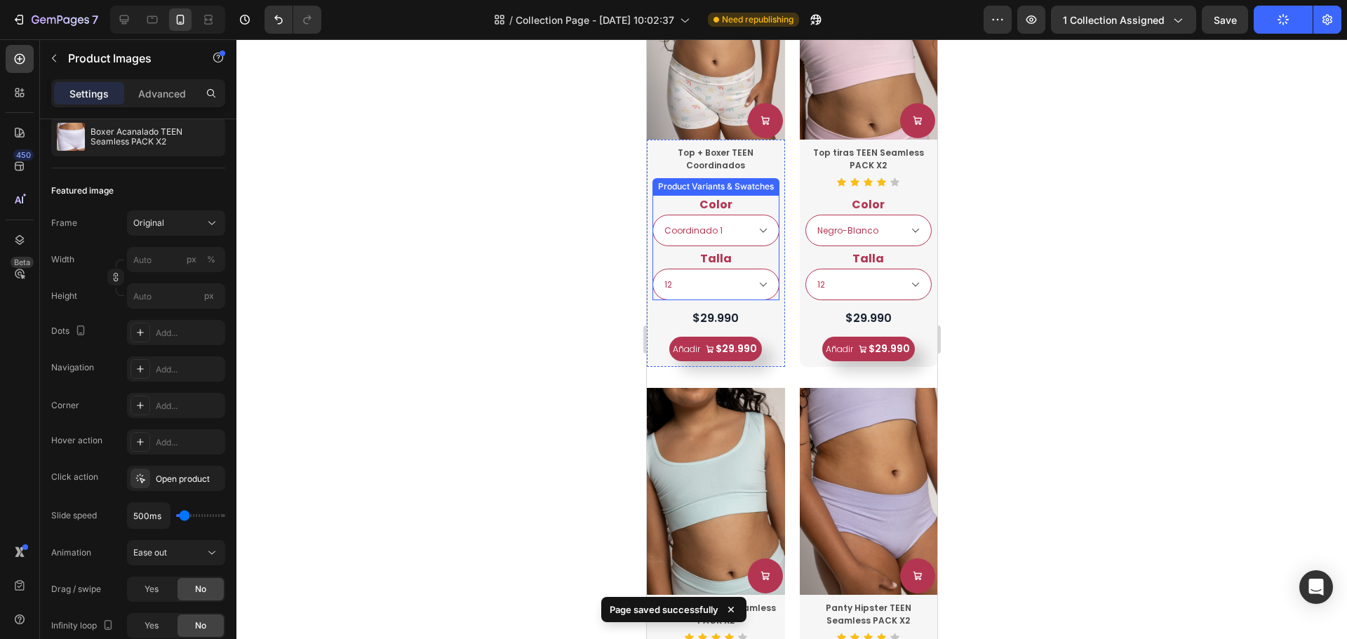
select select "Coordinado 2"
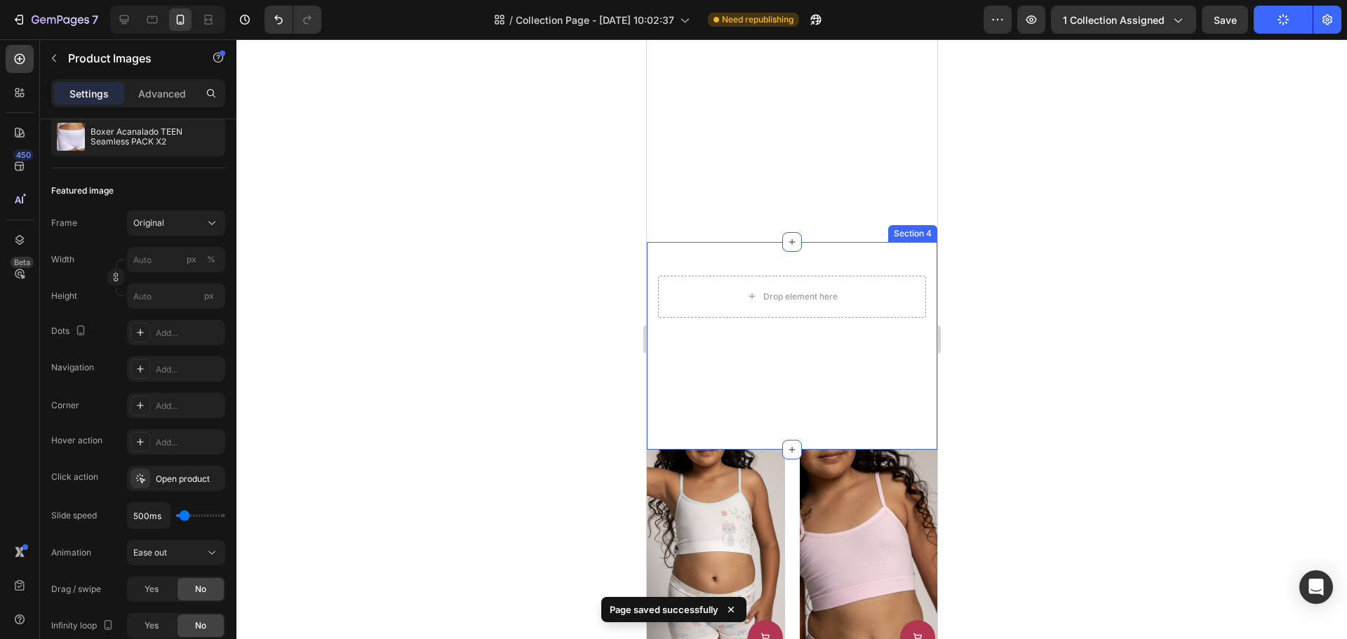
scroll to position [651, 0]
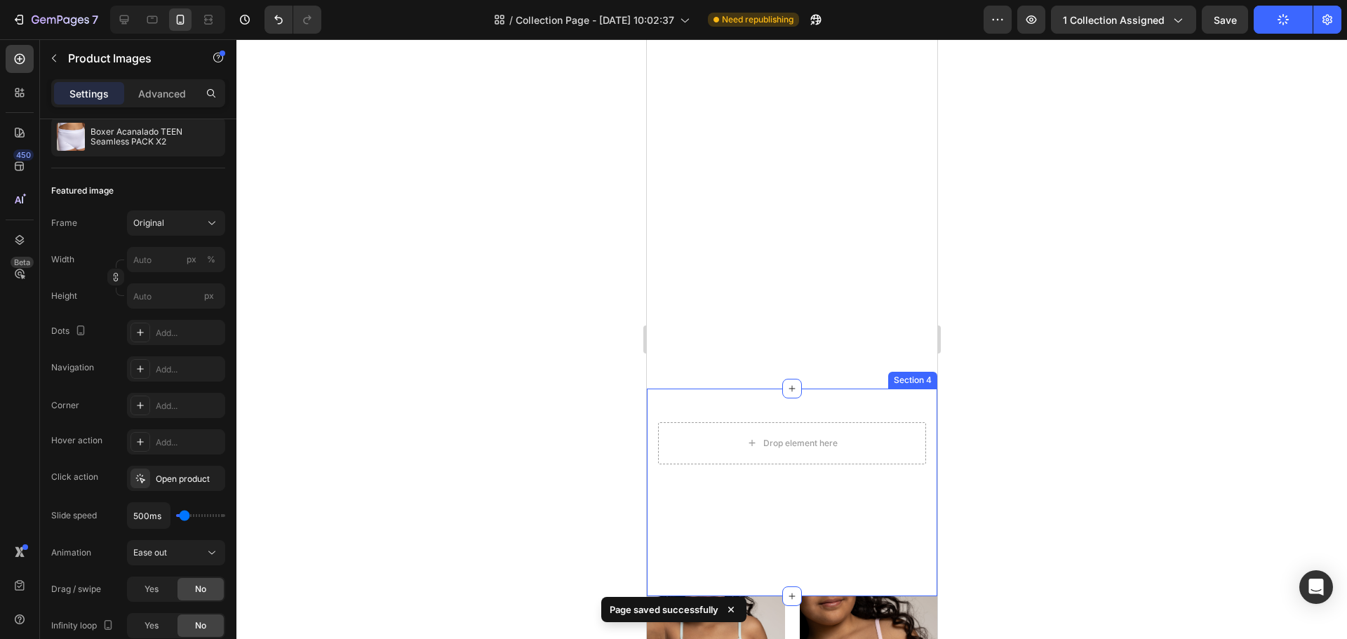
select select "Coordinado 2"
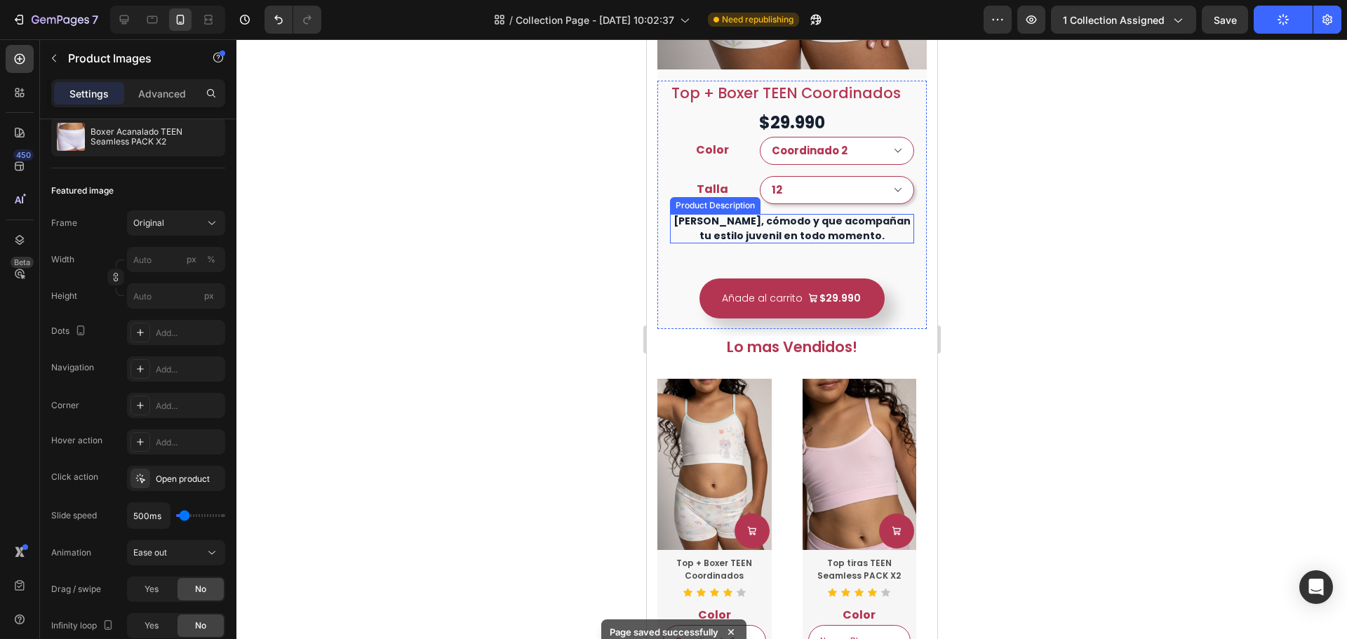
click at [888, 222] on div "Ligero, cómodo y que acompañan tu estilo juvenil en todo momento." at bounding box center [792, 228] width 244 height 29
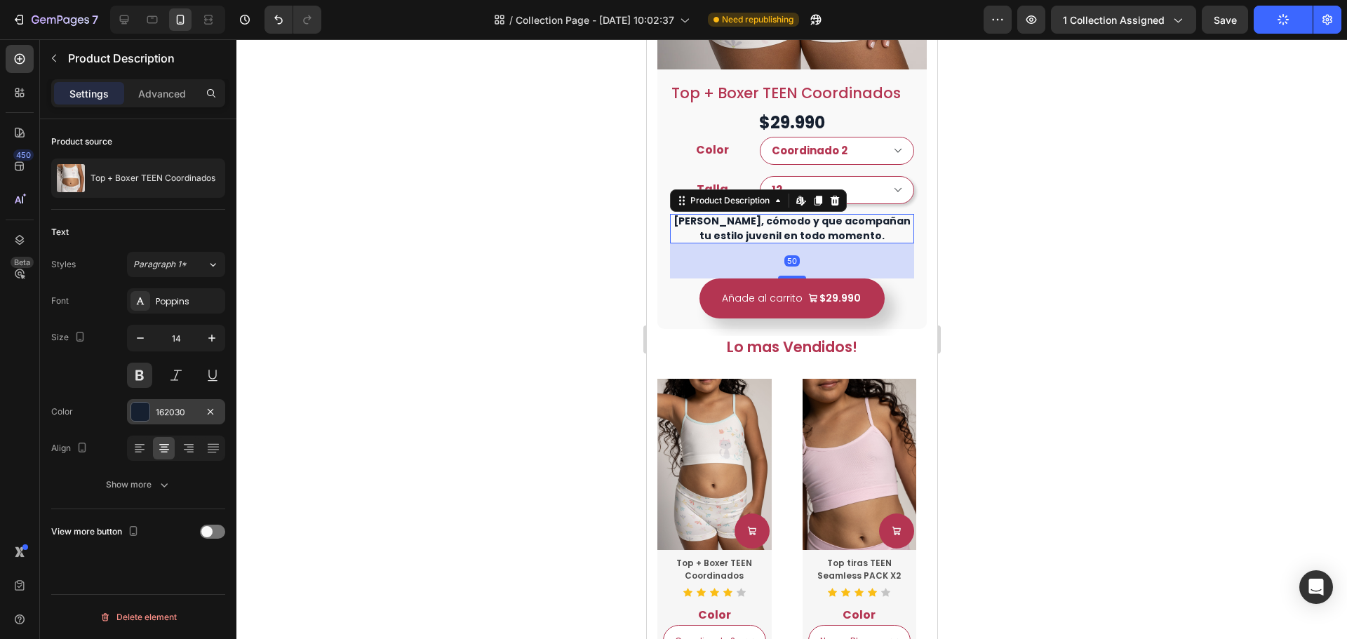
click at [173, 405] on div "162030" at bounding box center [176, 411] width 98 height 25
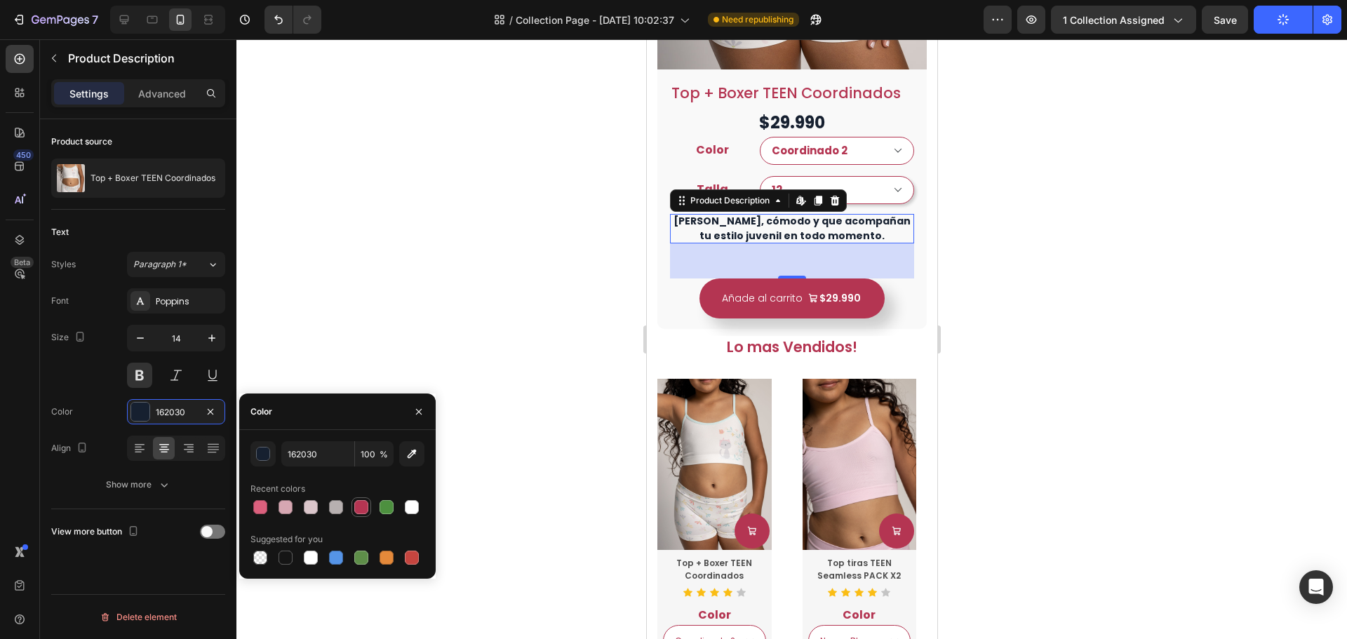
click at [361, 505] on div at bounding box center [361, 507] width 14 height 14
type input "B43552"
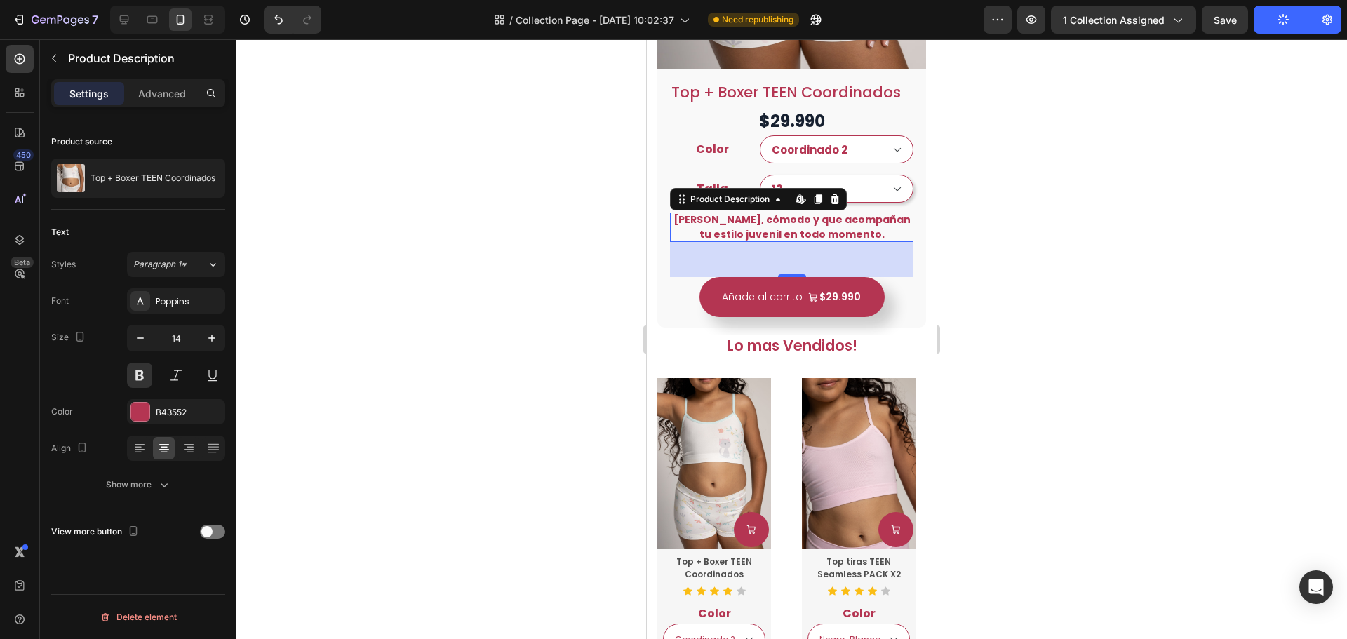
scroll to position [649, 0]
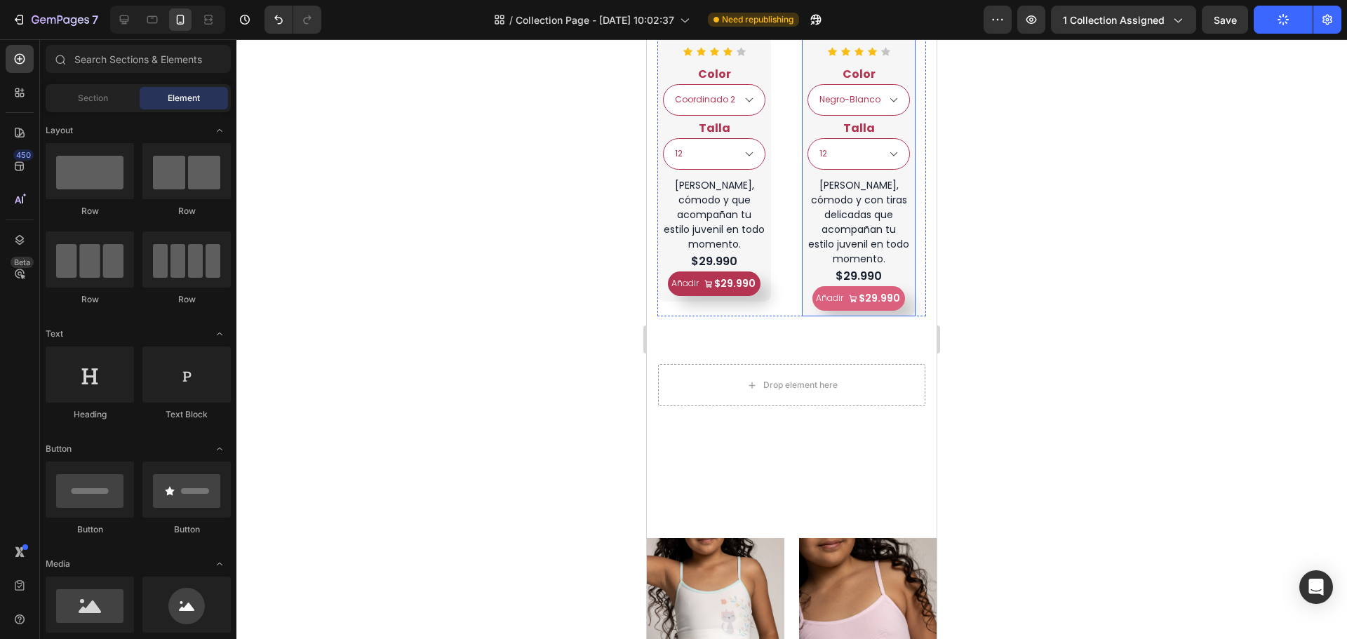
select select "Coordinado 2"
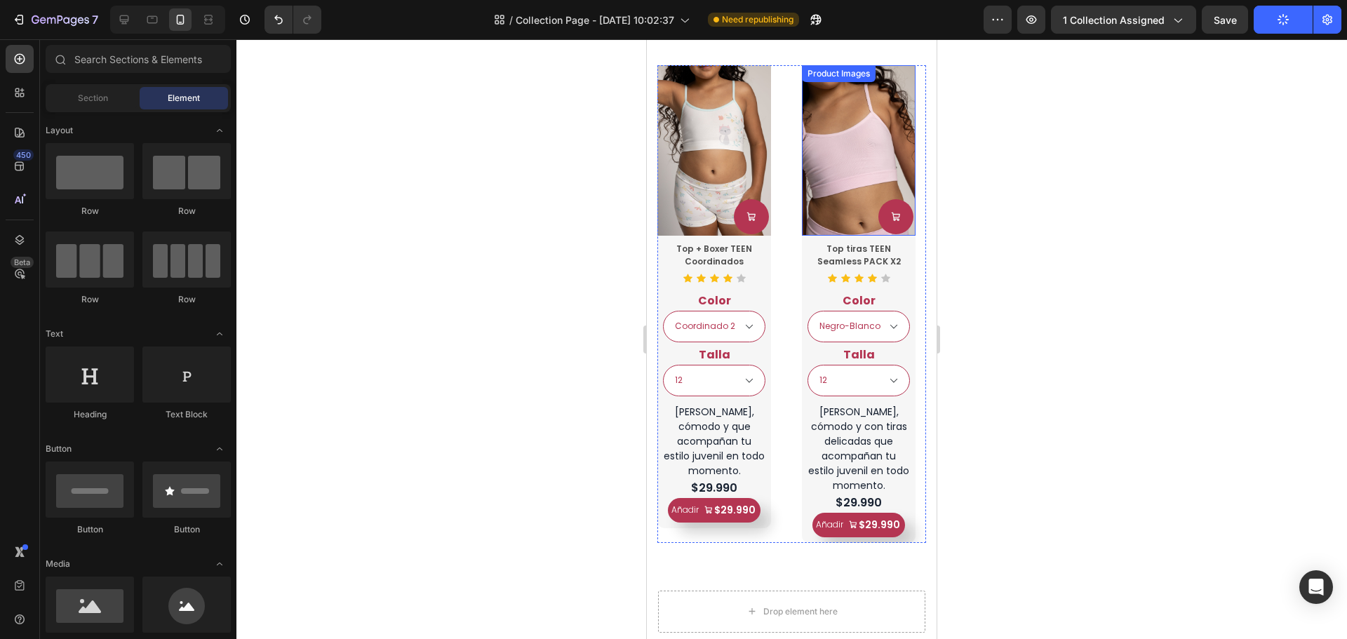
select select "Coordinado 2"
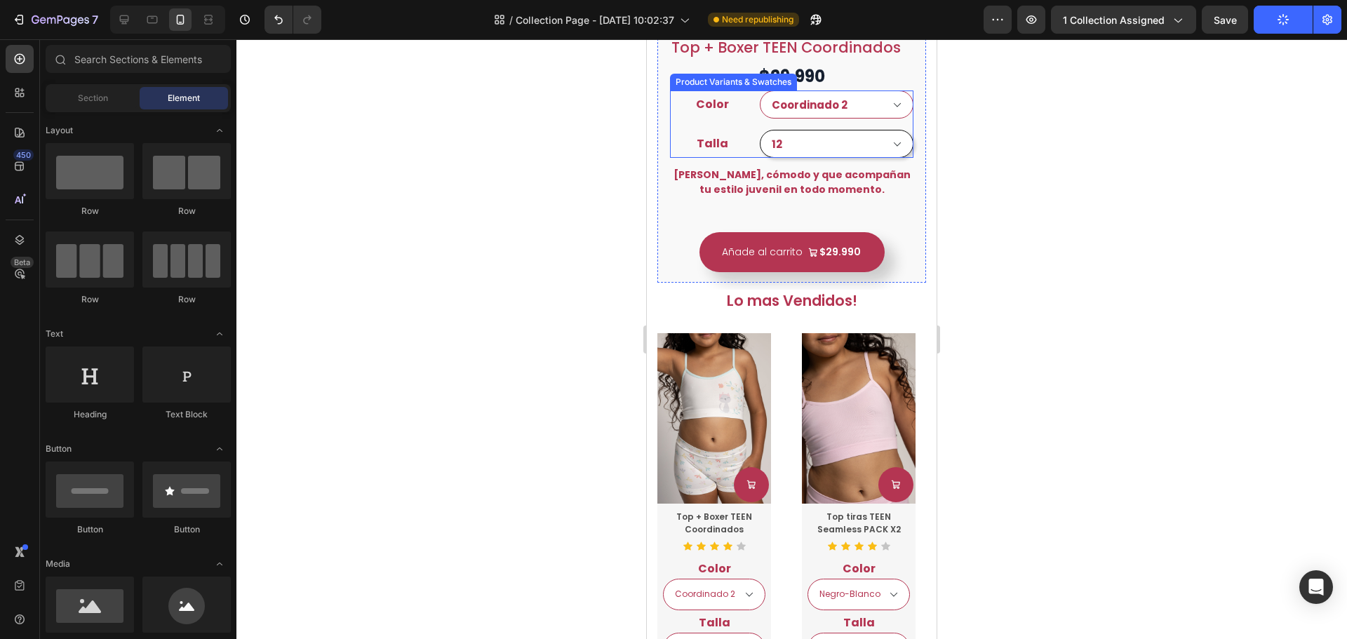
scroll to position [1034, 0]
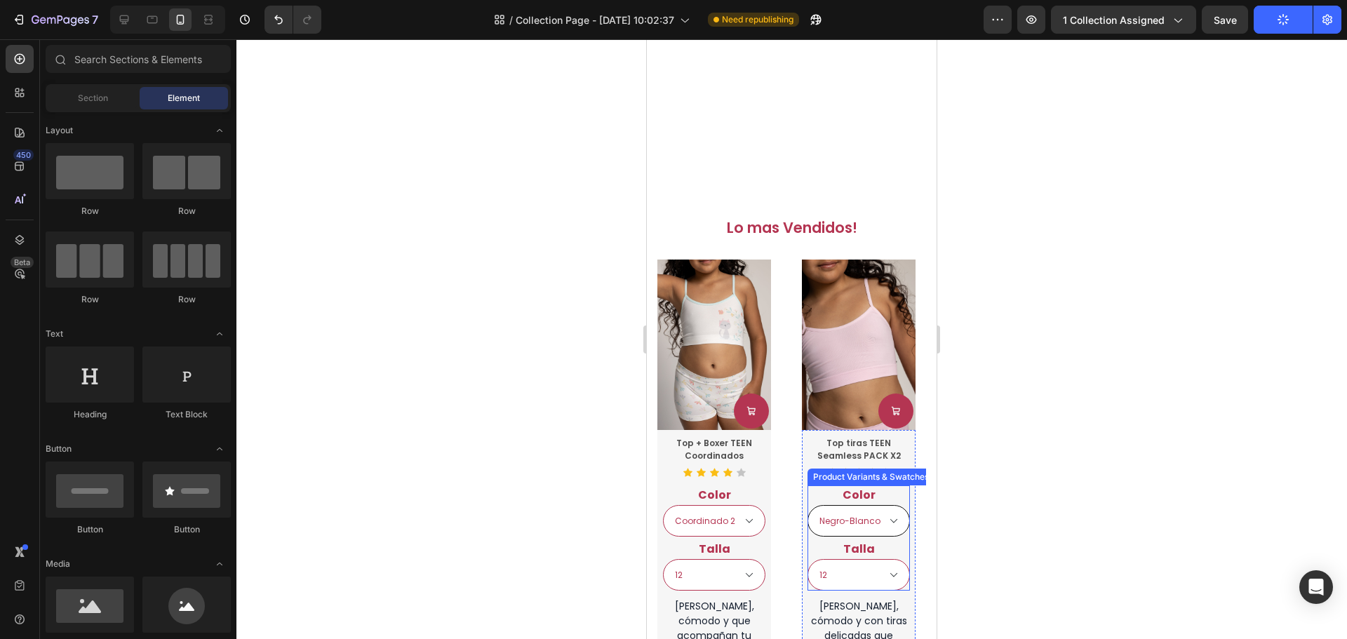
select select "Coordinado 2"
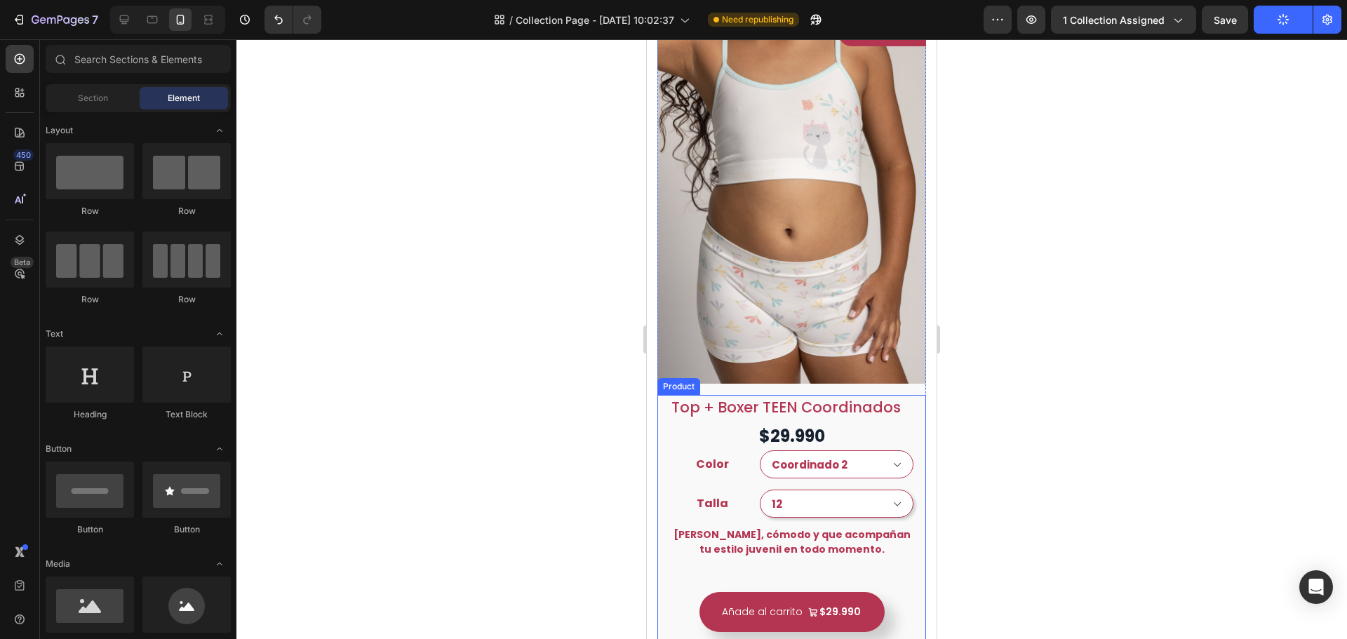
scroll to position [121, 0]
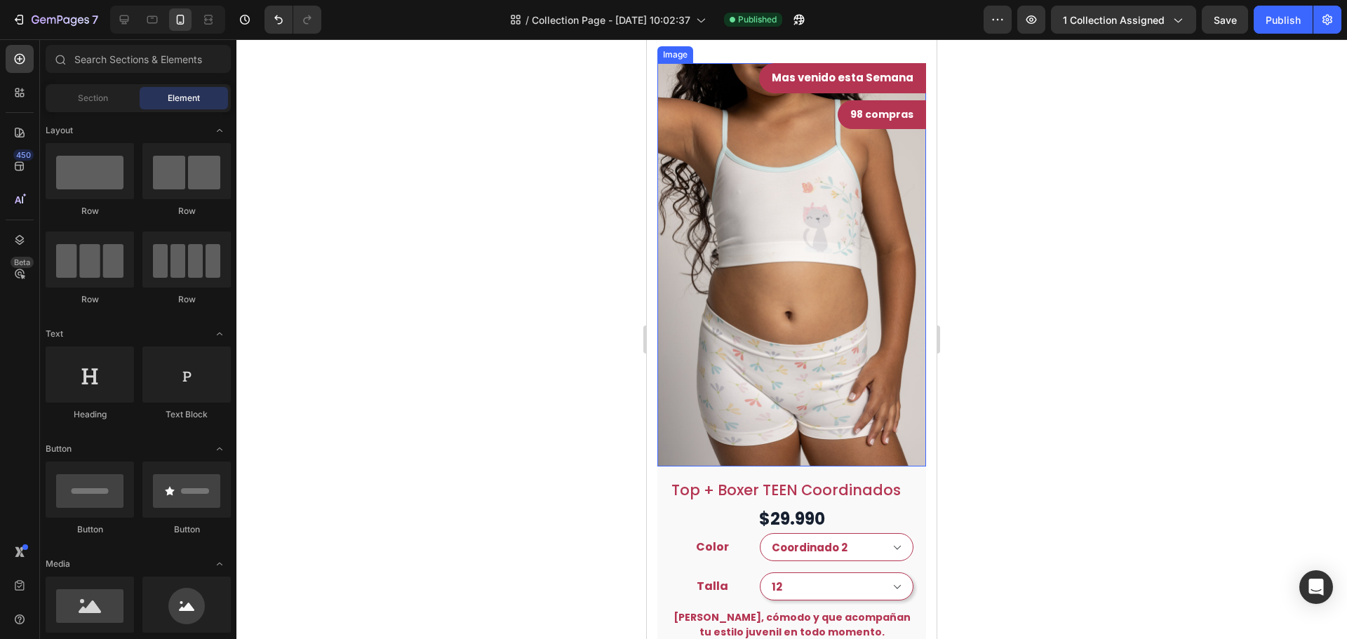
select select "Coordinado 2"
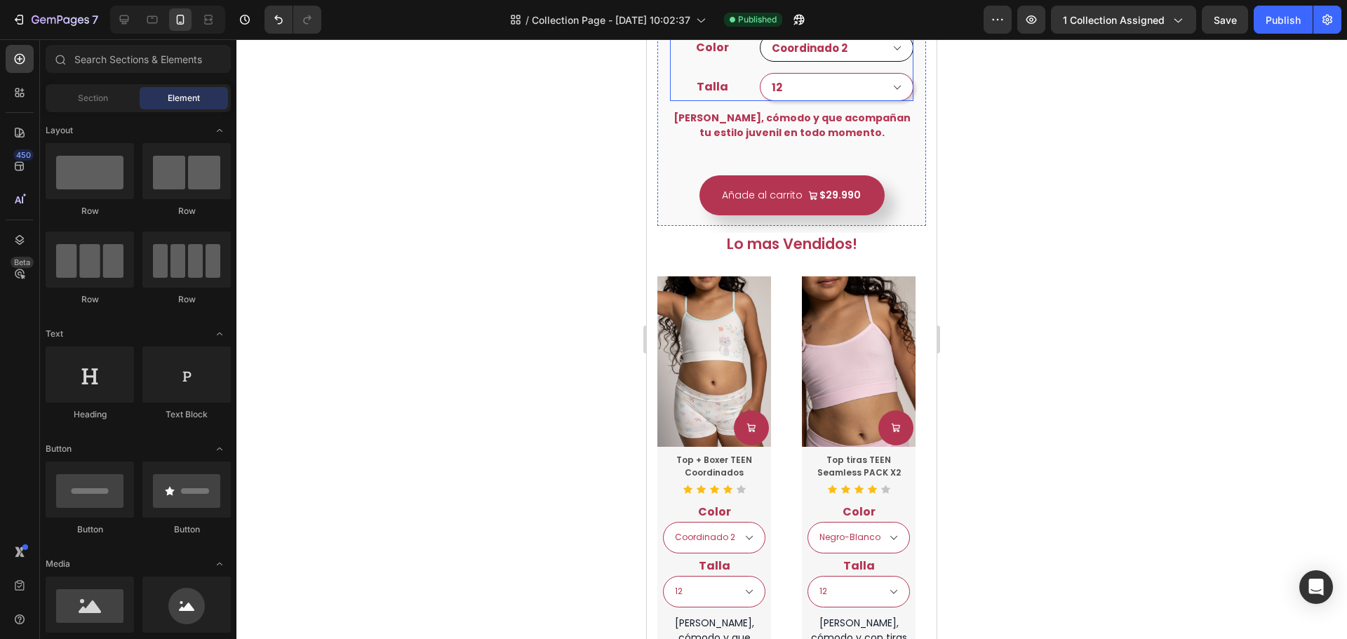
scroll to position [753, 0]
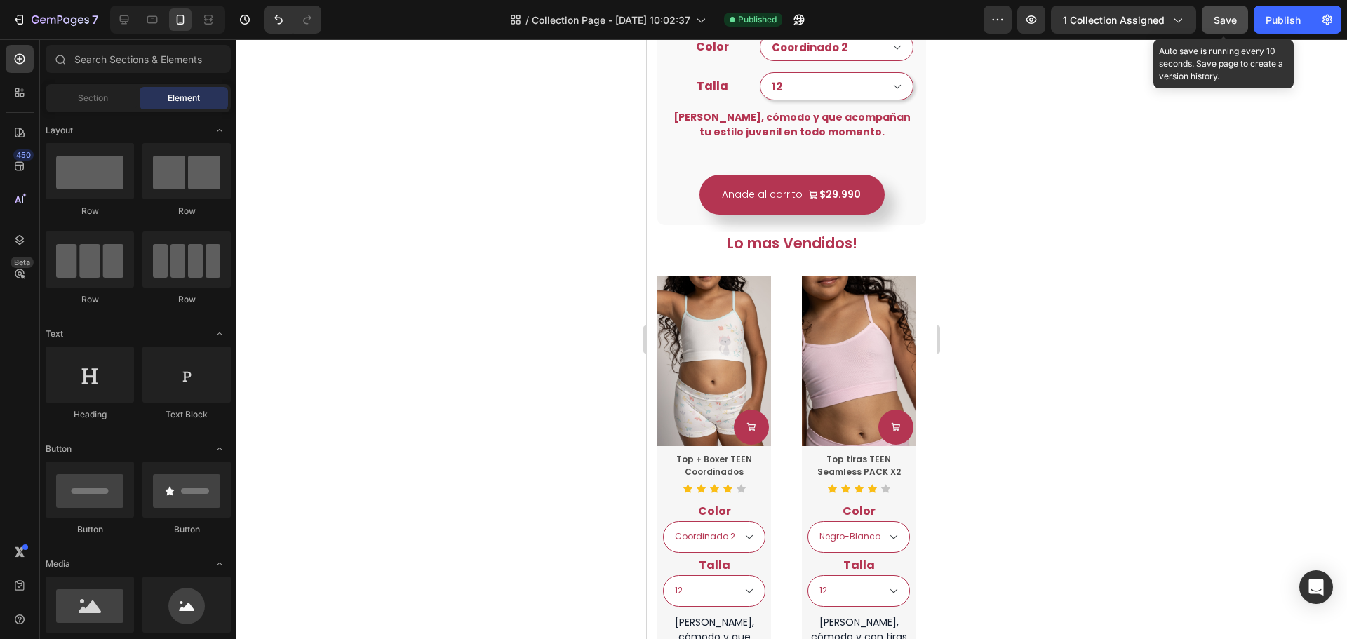
click at [1246, 26] on button "Save" at bounding box center [1225, 20] width 46 height 28
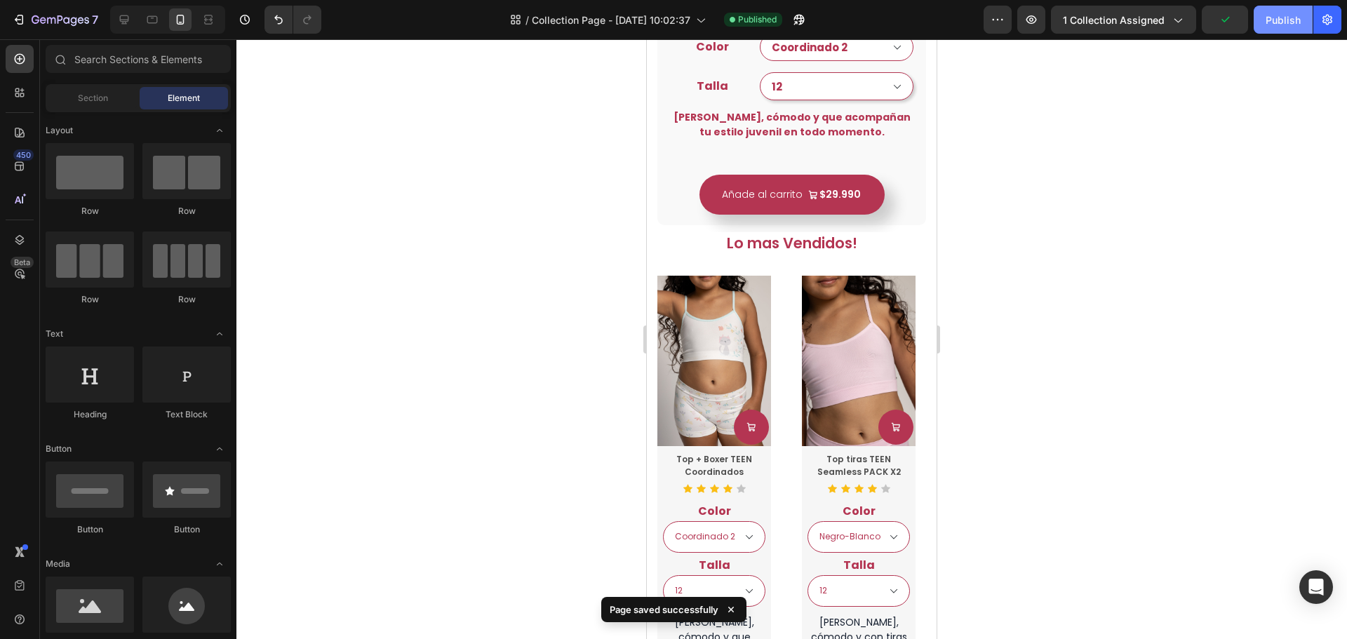
click at [1281, 31] on button "Publish" at bounding box center [1283, 20] width 59 height 28
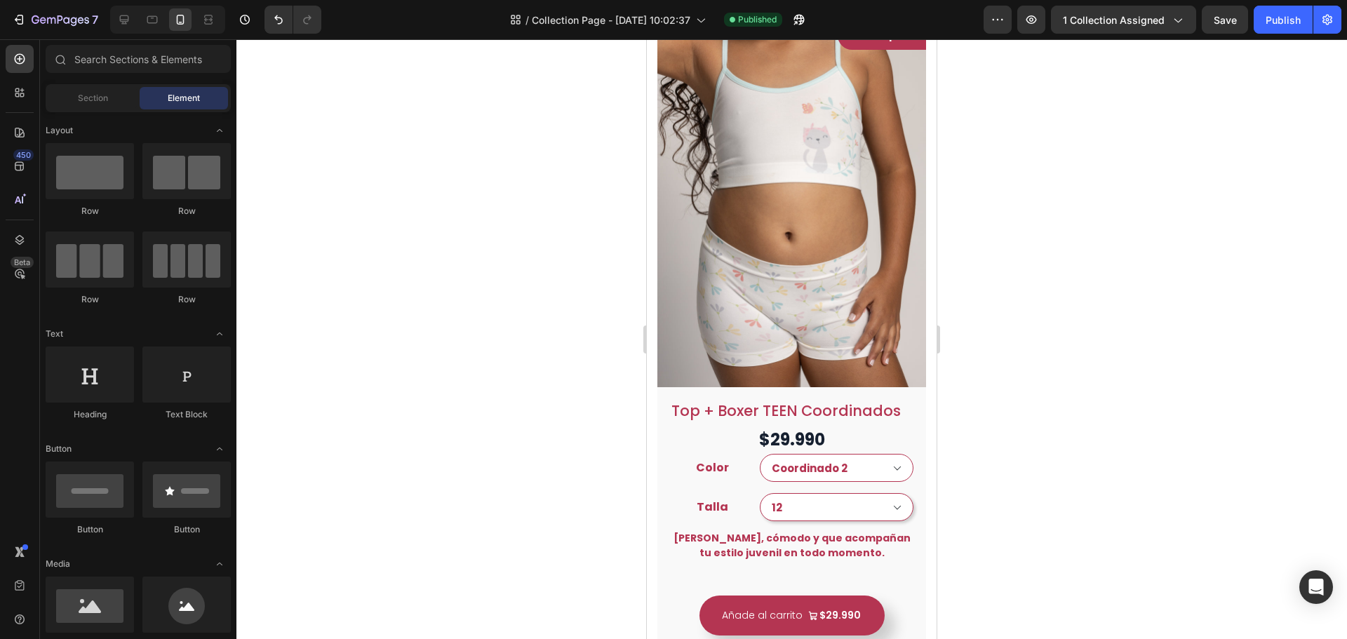
scroll to position [0, 0]
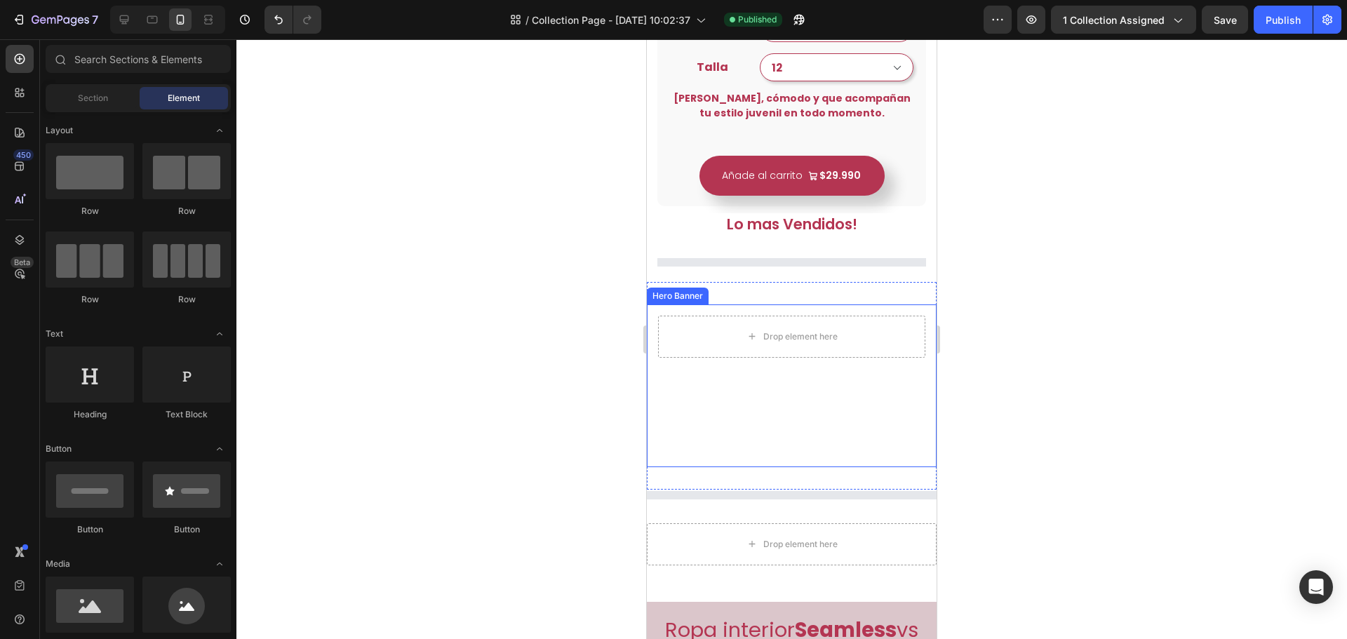
select select "Coordinado 2"
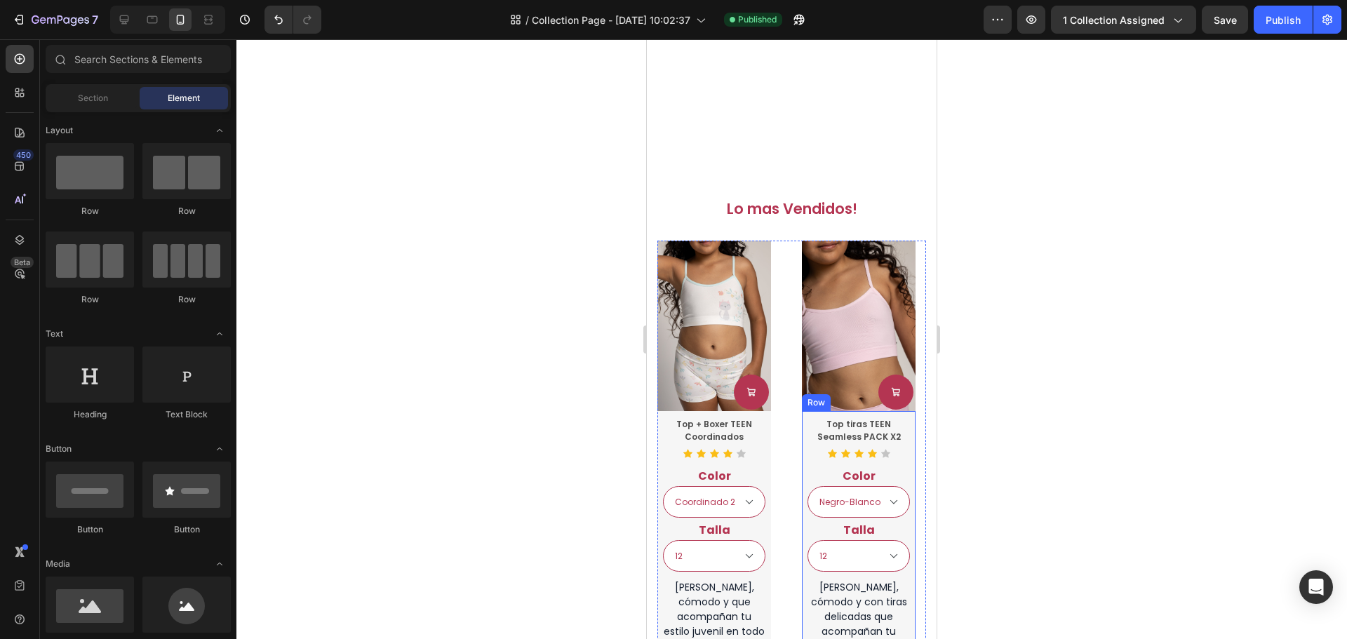
select select "Coordinado 2"
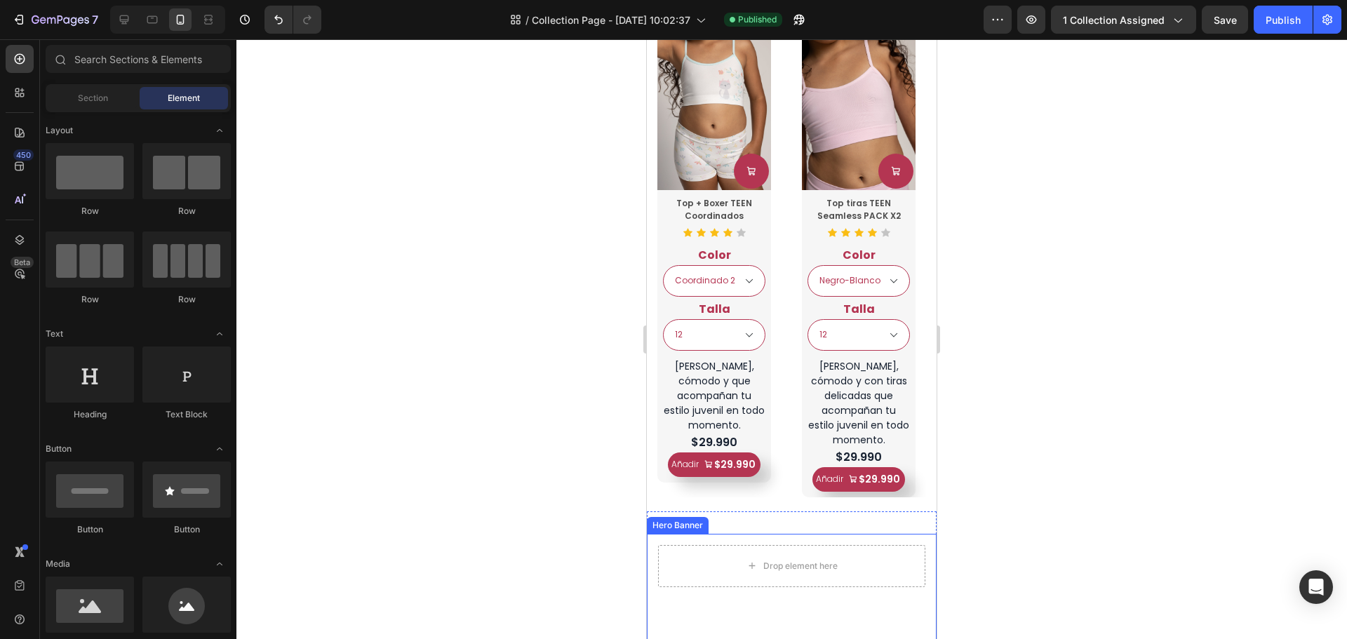
select select "Coordinado 2"
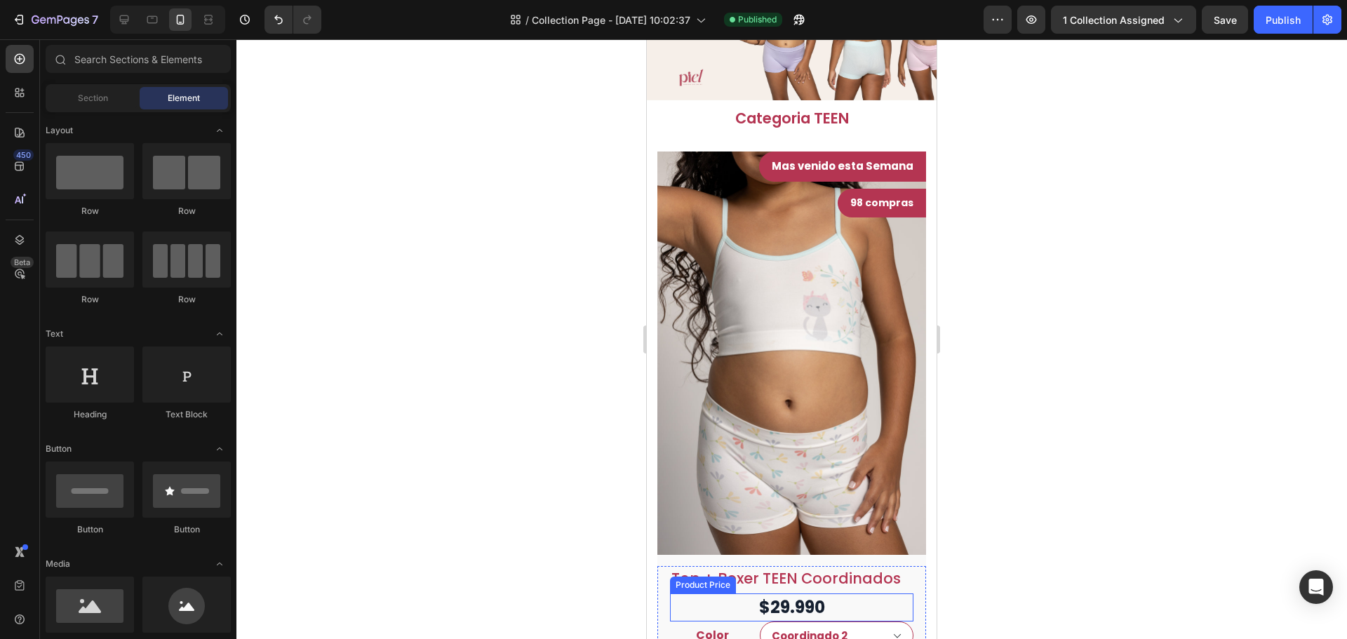
select select "Coordinado 2"
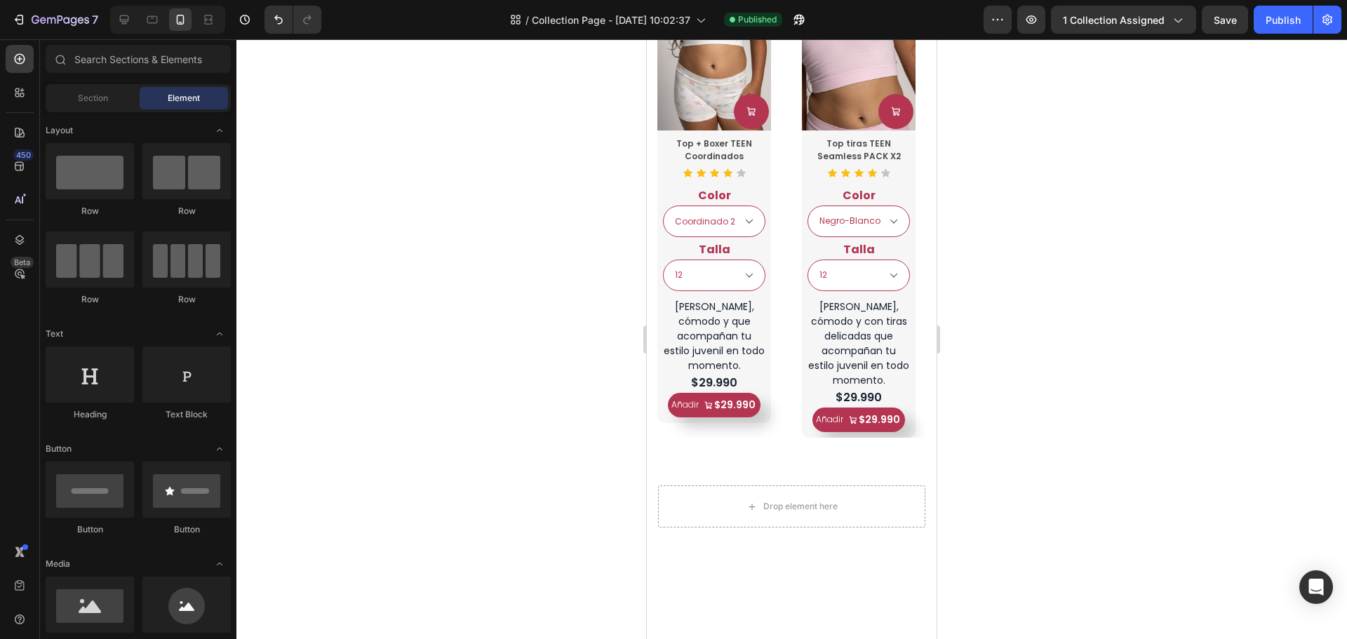
select select "Coordinado 2"
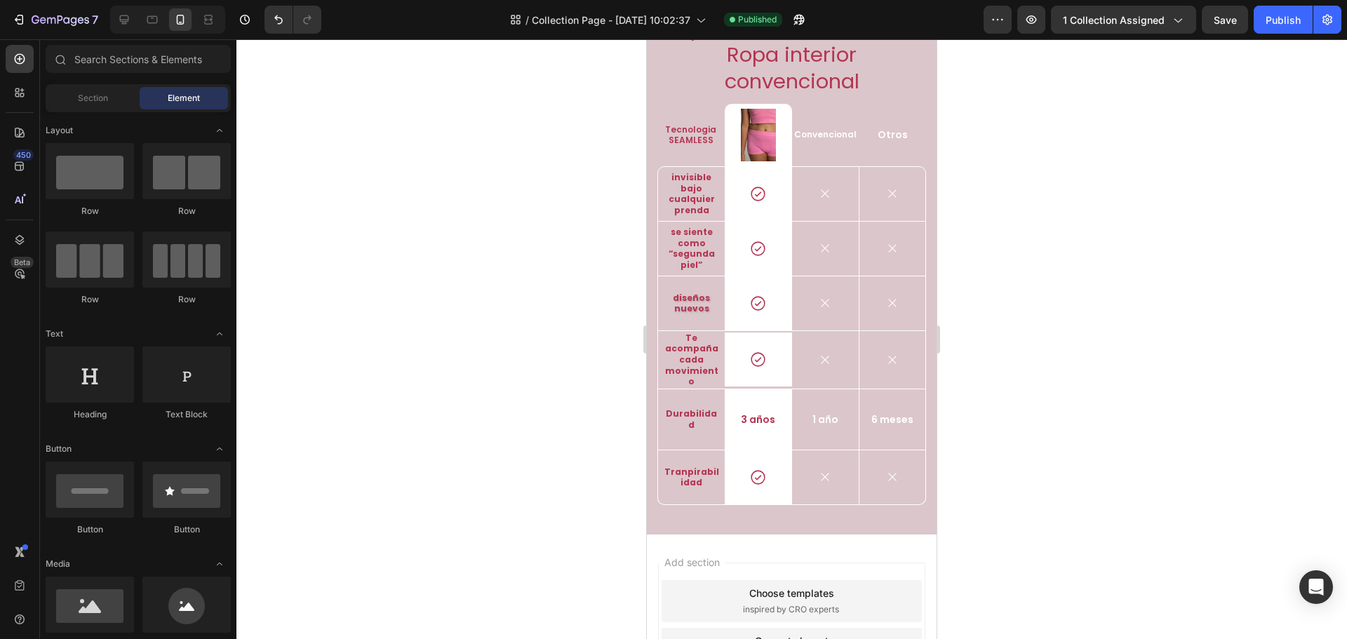
select select "Coordinado 2"
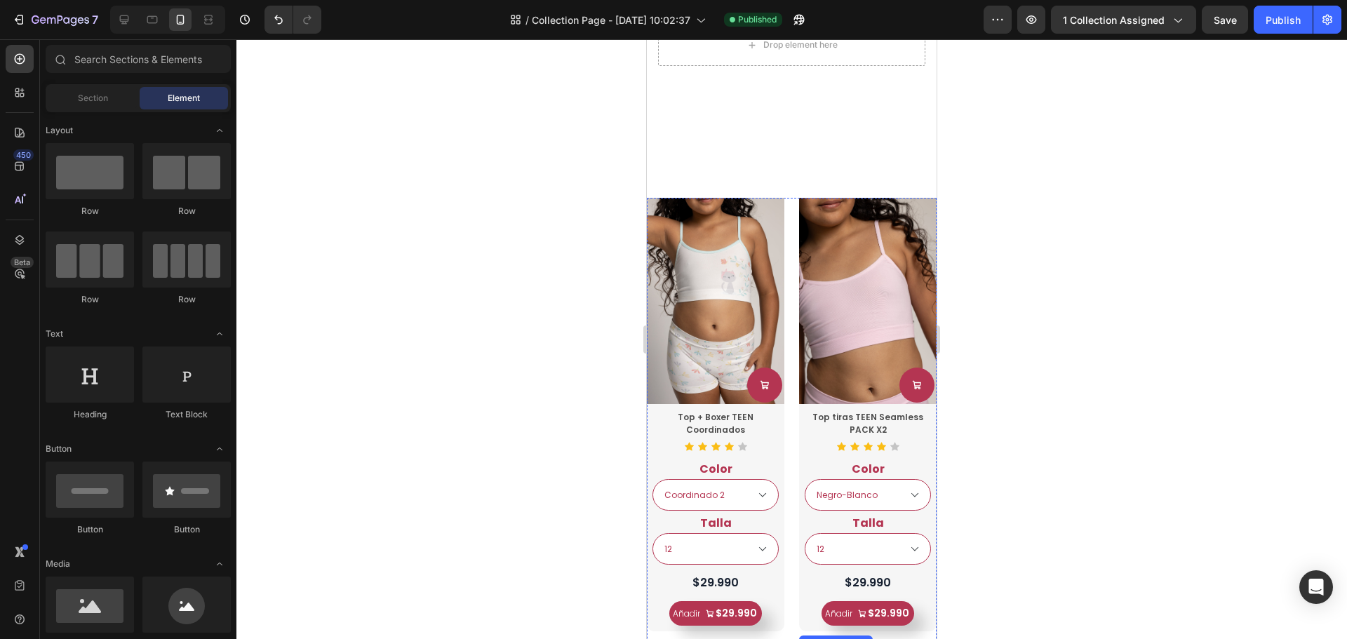
select select "Coordinado 2"
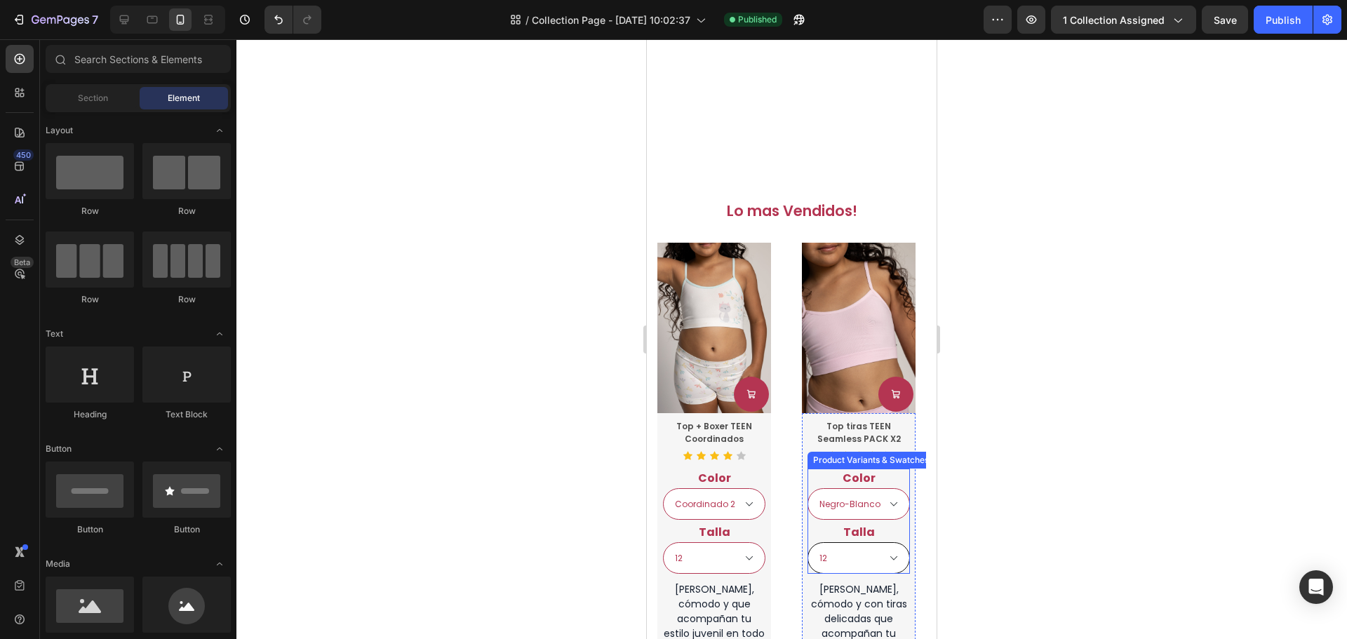
select select "Coordinado 2"
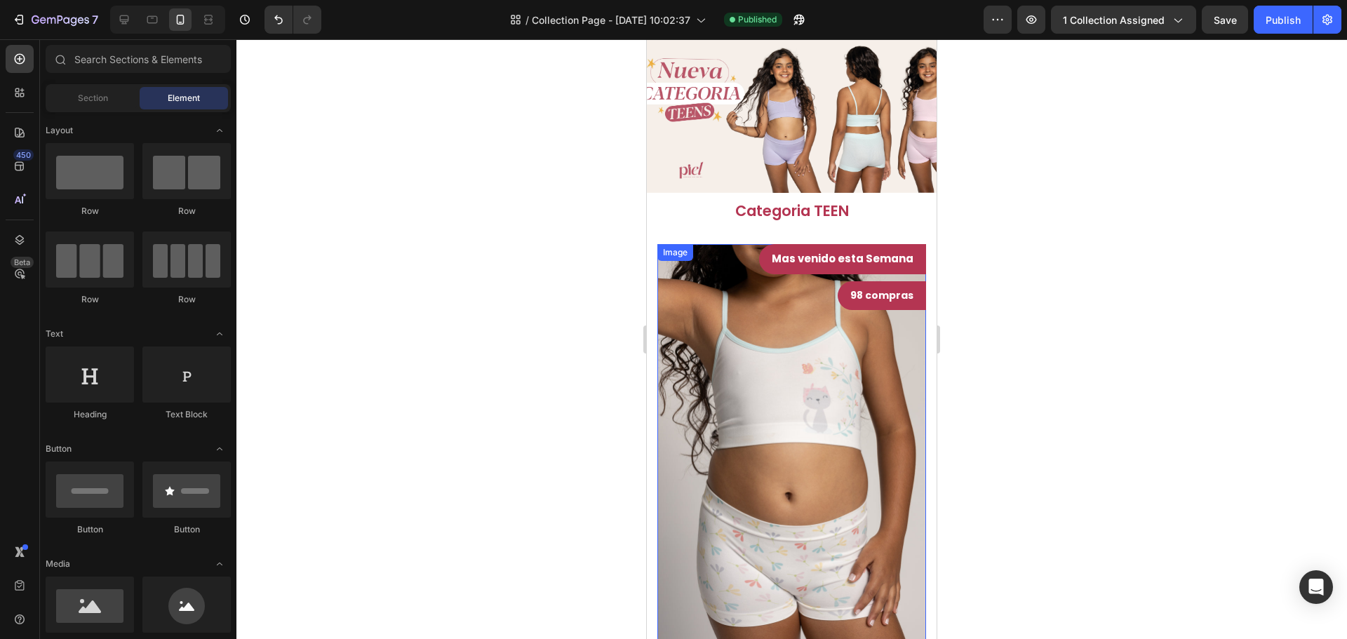
scroll to position [772, 0]
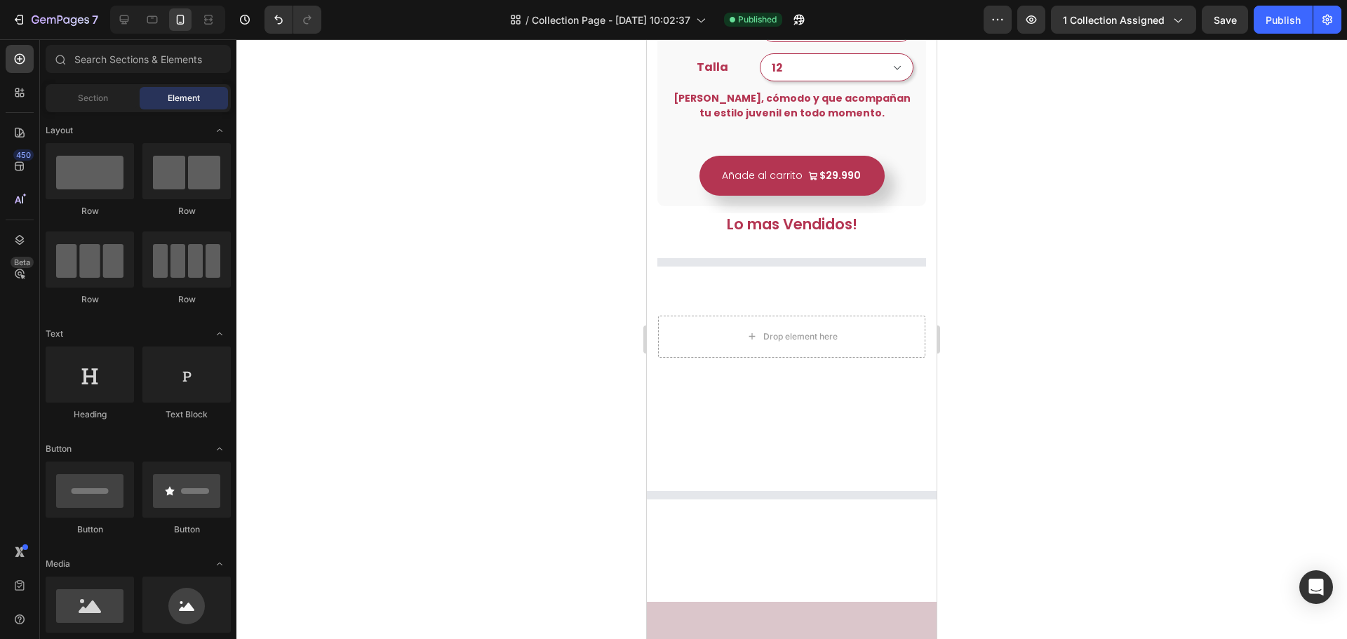
select select "Coordinado 2"
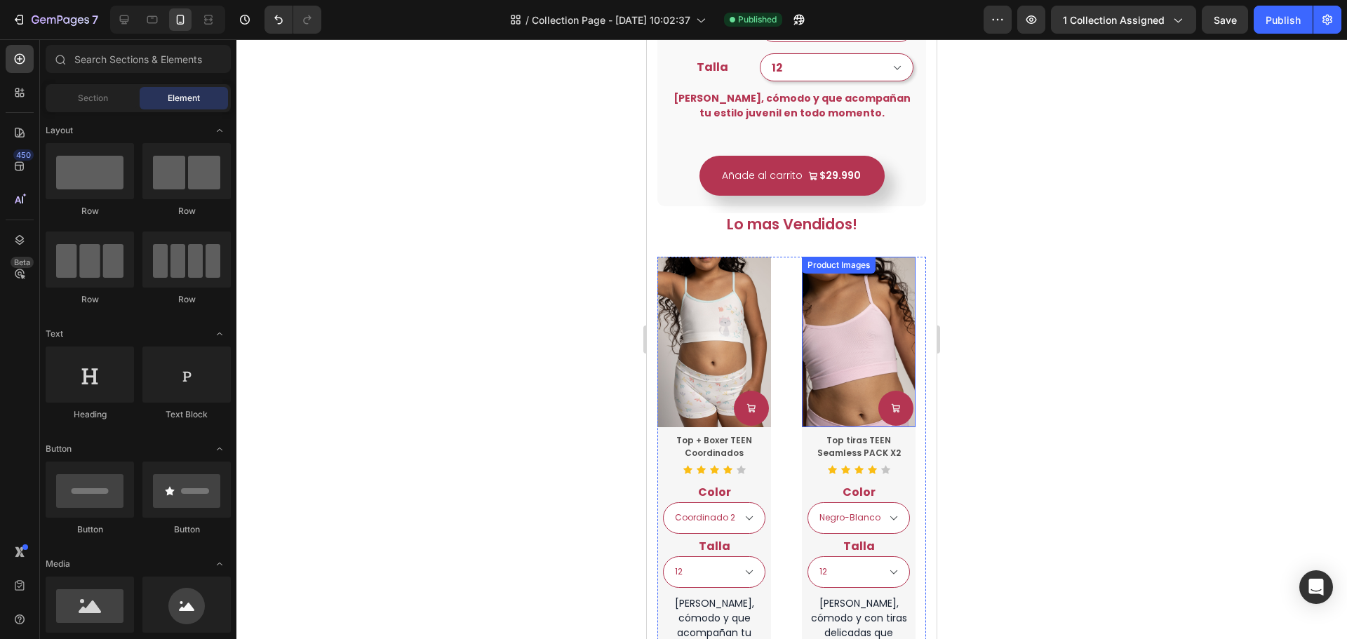
select select "Coordinado 2"
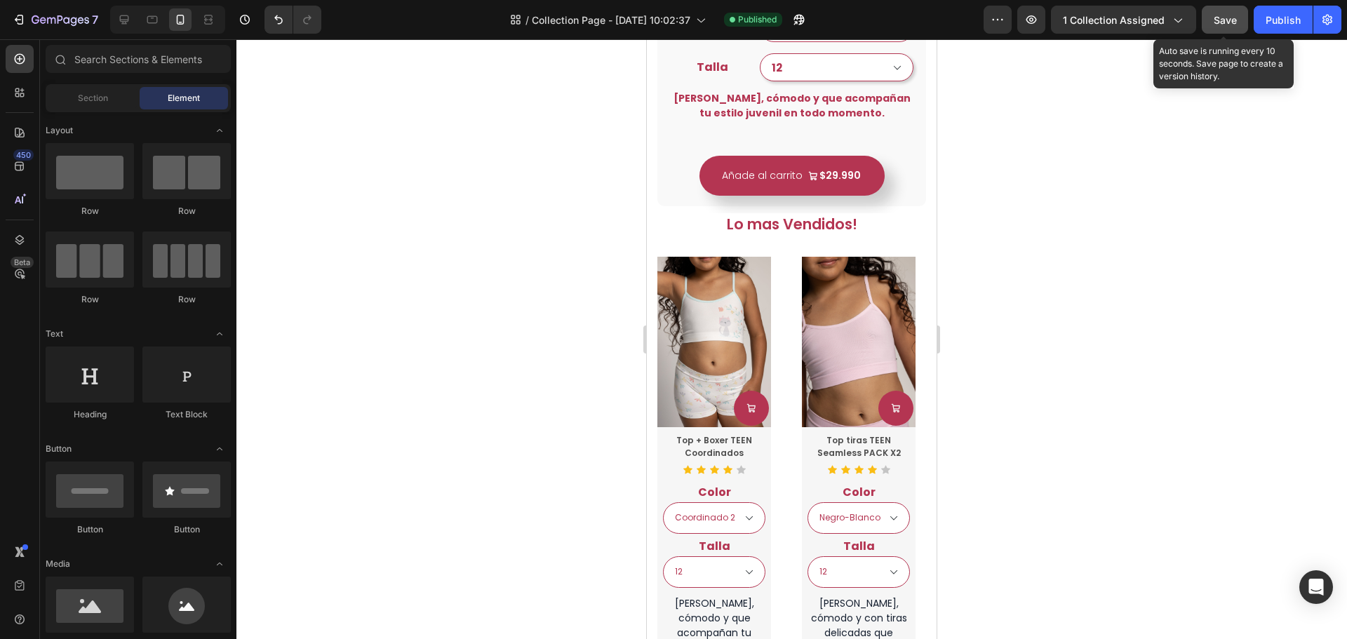
click at [1240, 18] on button "Save" at bounding box center [1225, 20] width 46 height 28
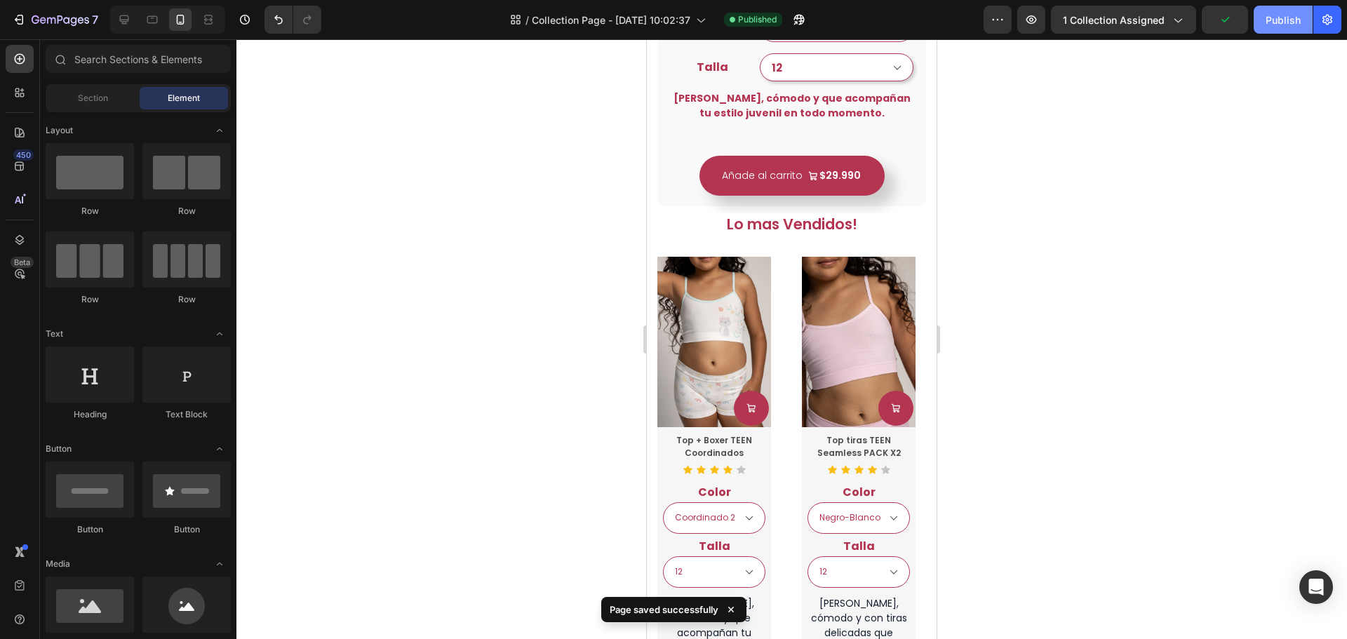
click at [1277, 20] on div "Publish" at bounding box center [1283, 20] width 35 height 15
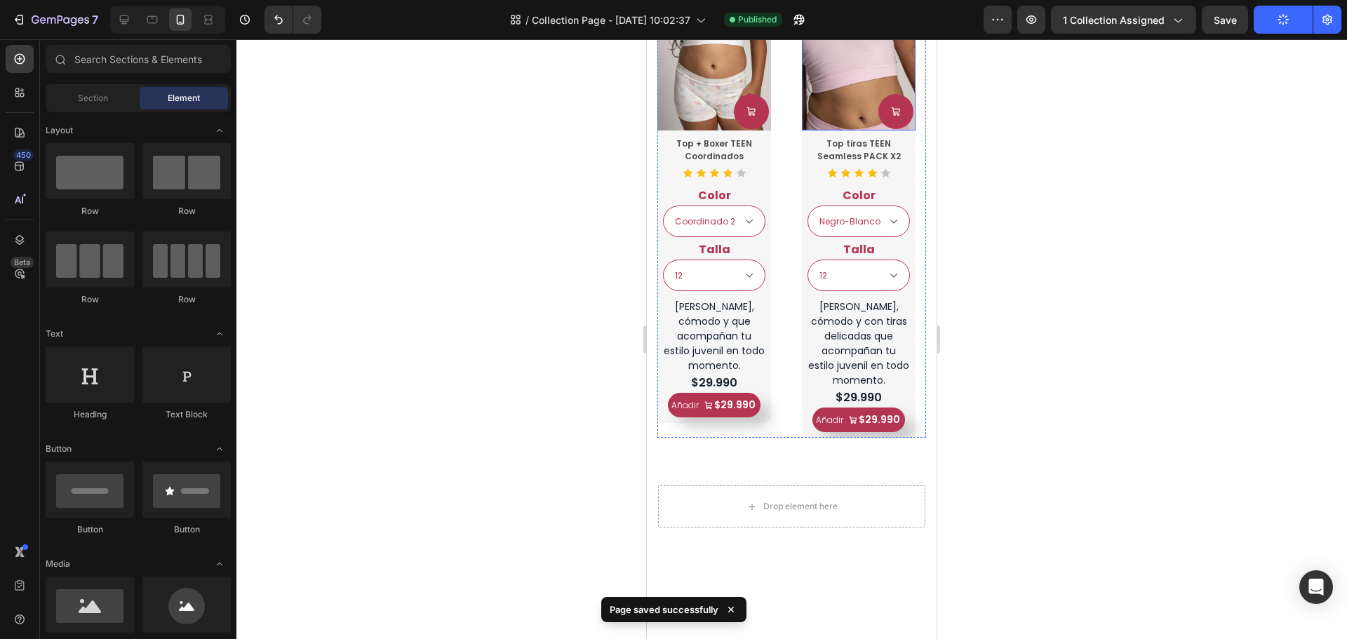
select select "Coordinado 2"
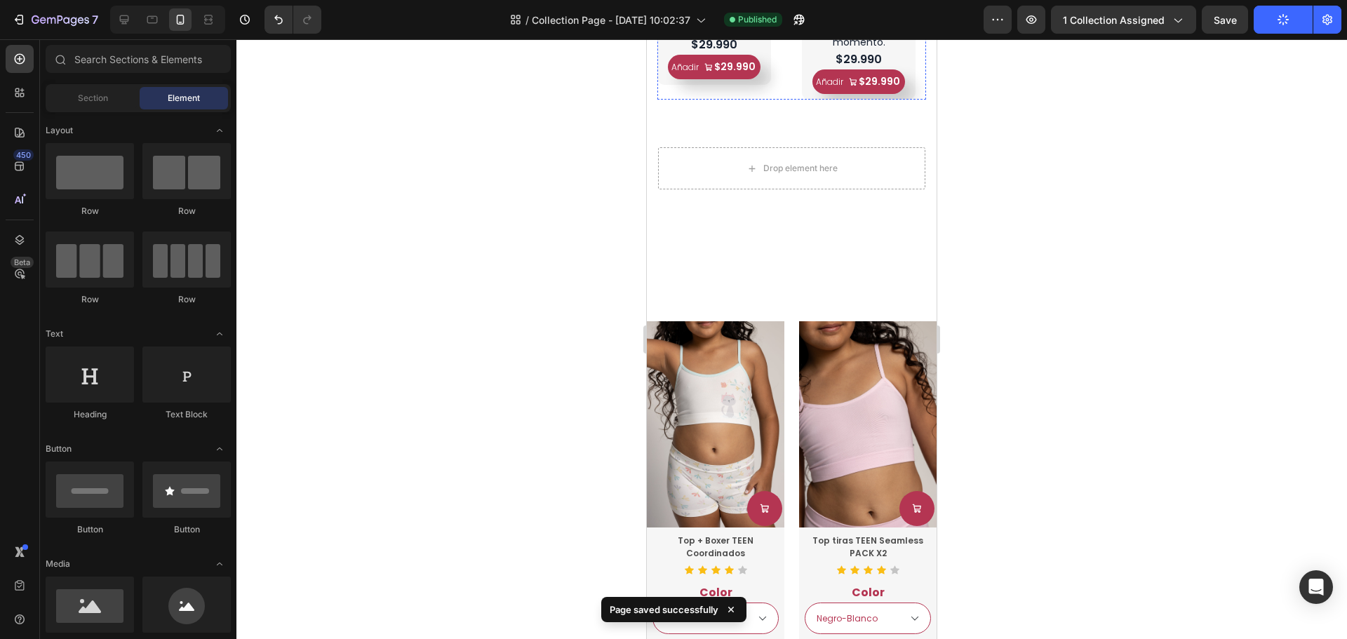
scroll to position [1404, 0]
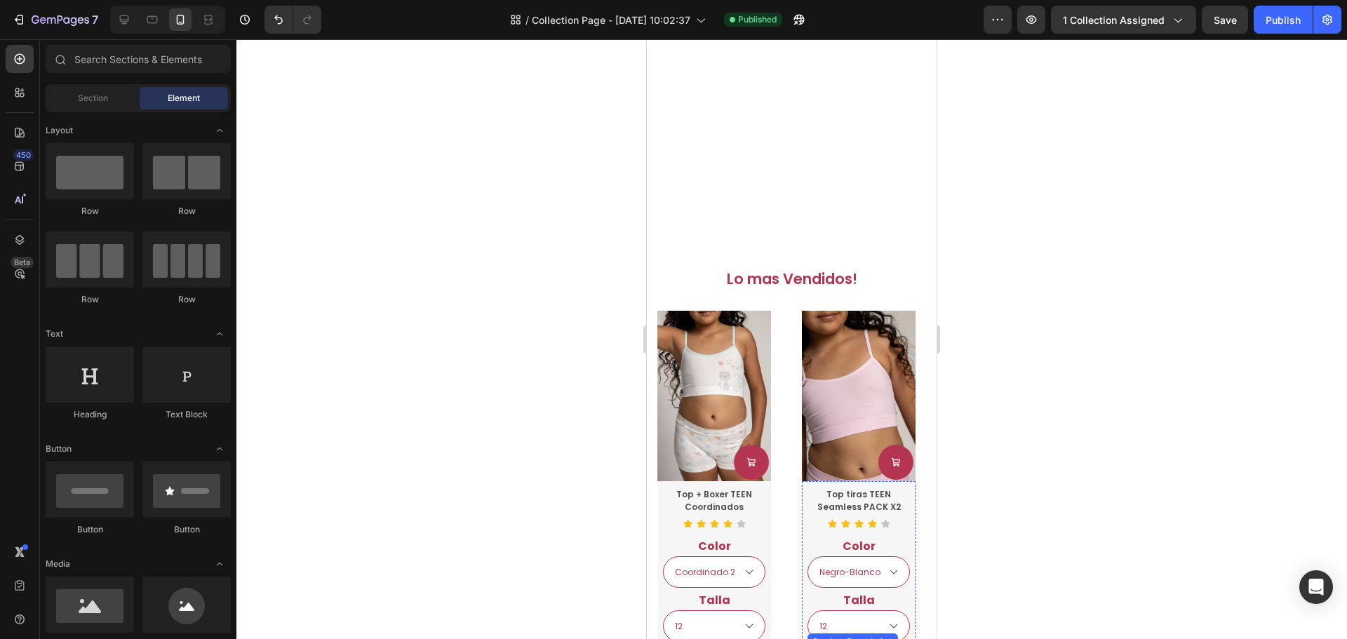
select select "Coordinado 2"
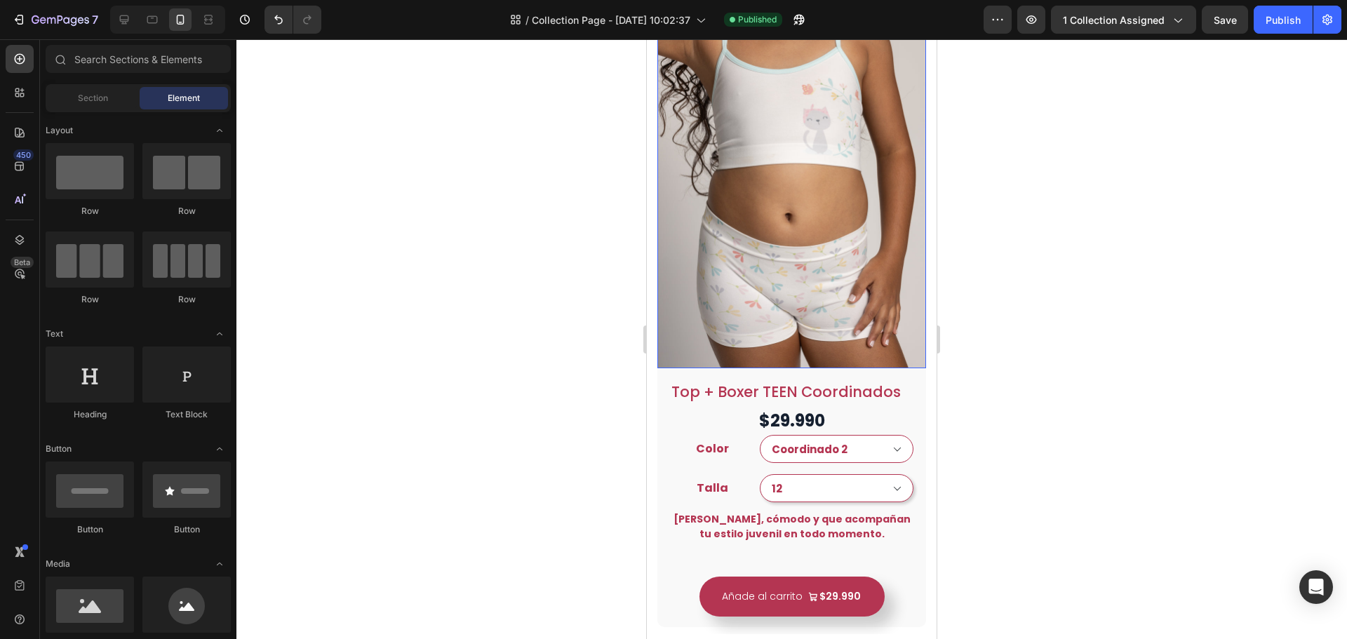
scroll to position [0, 0]
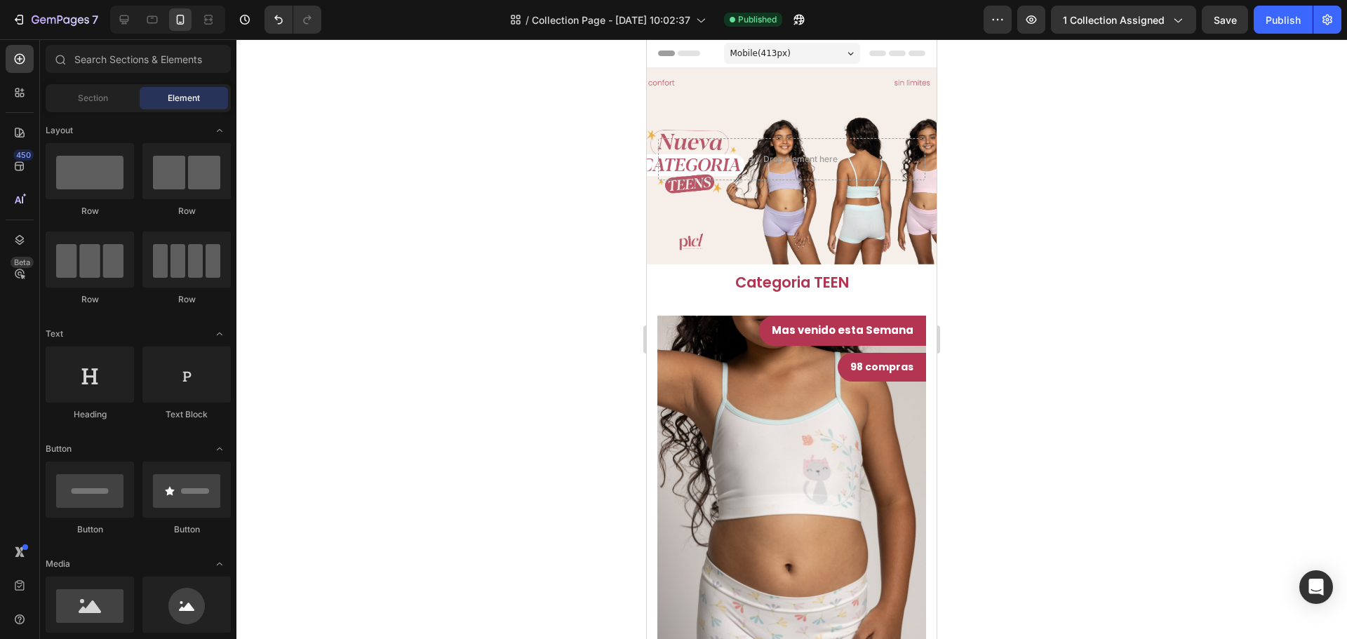
click at [831, 48] on div "Mobile ( 413 px)" at bounding box center [792, 53] width 136 height 21
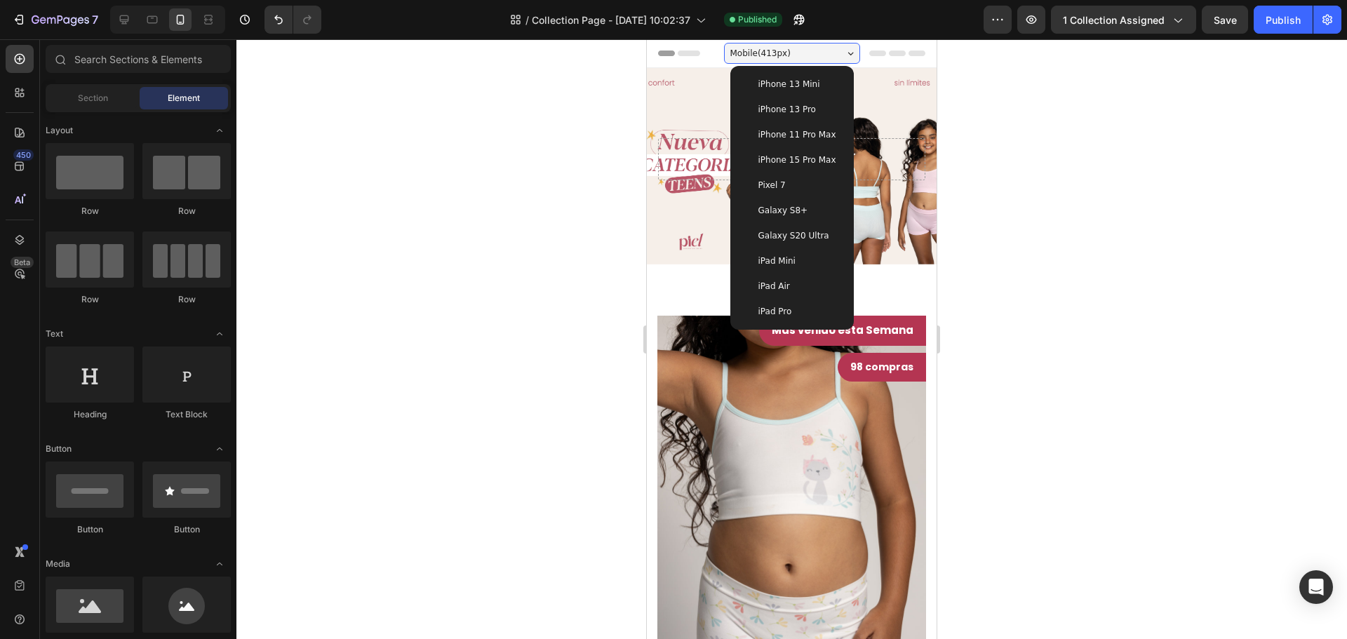
click at [823, 52] on div "Mobile ( 413 px)" at bounding box center [792, 53] width 136 height 21
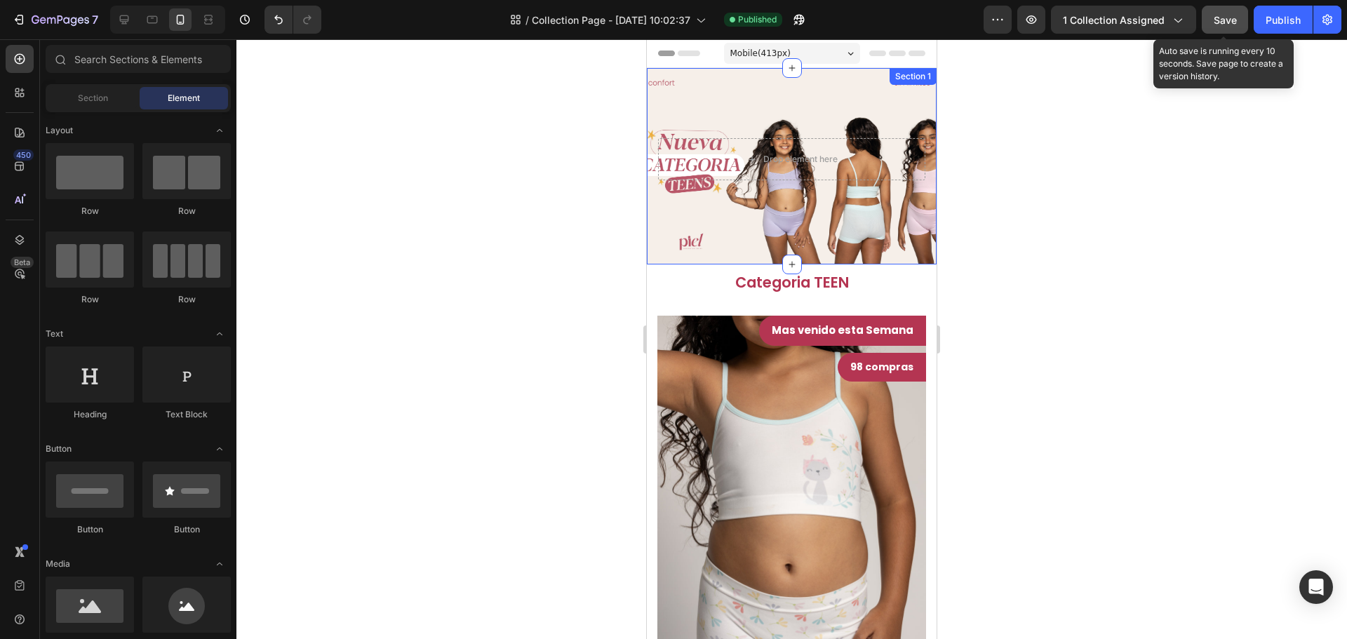
click at [1213, 21] on button "Save" at bounding box center [1225, 20] width 46 height 28
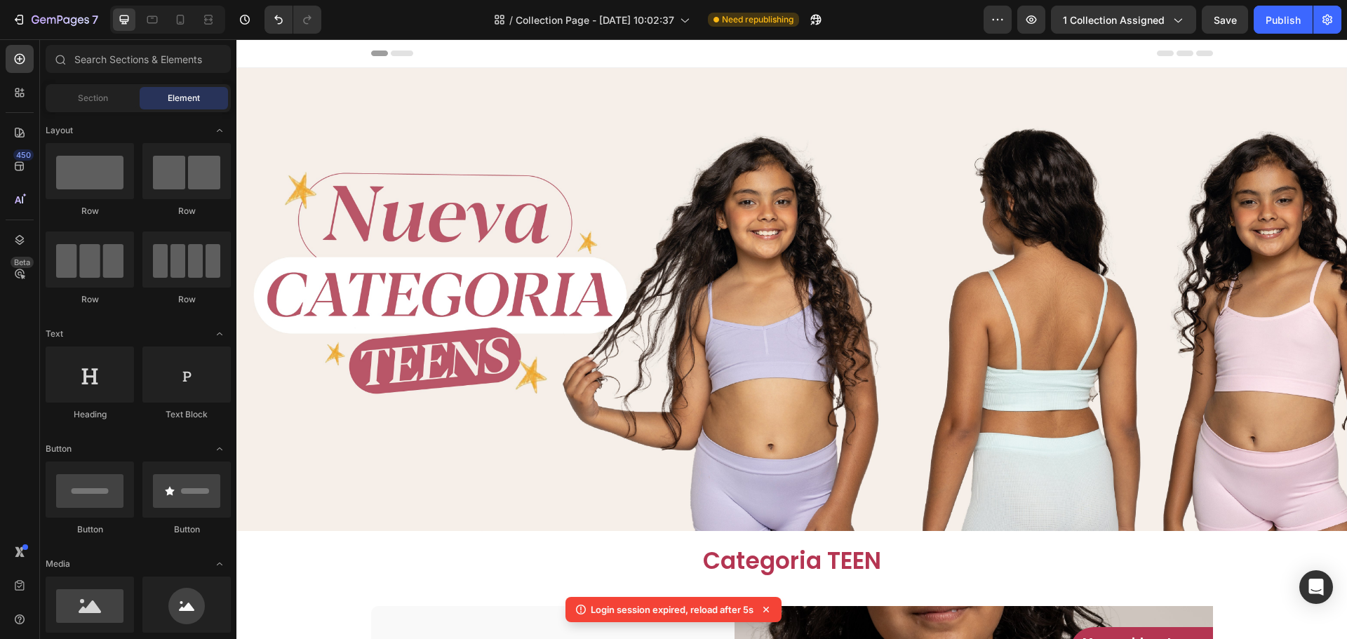
scroll to position [561, 0]
